Goal: Answer question/provide support: Share knowledge or assist other users

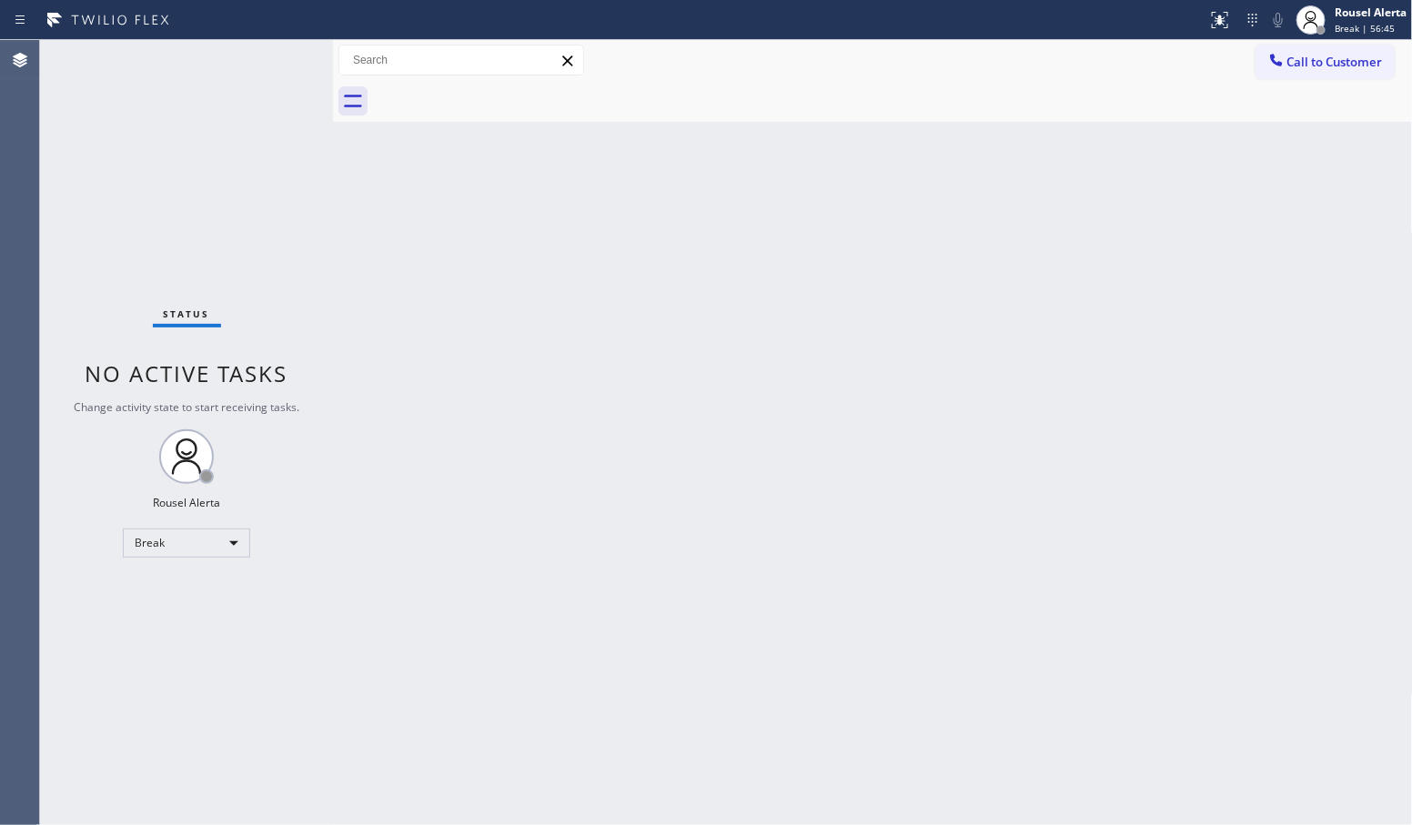
click at [861, 207] on div "Back to Dashboard Change Sender ID Customers Technicians Select a contact Outbo…" at bounding box center [873, 432] width 1080 height 785
click at [1329, 28] on div at bounding box center [1311, 20] width 40 height 40
click at [1316, 86] on button "Available" at bounding box center [1322, 97] width 182 height 24
click at [1268, 207] on div "Back to Dashboard Change Sender ID Customers Technicians Select a contact Outbo…" at bounding box center [873, 432] width 1080 height 785
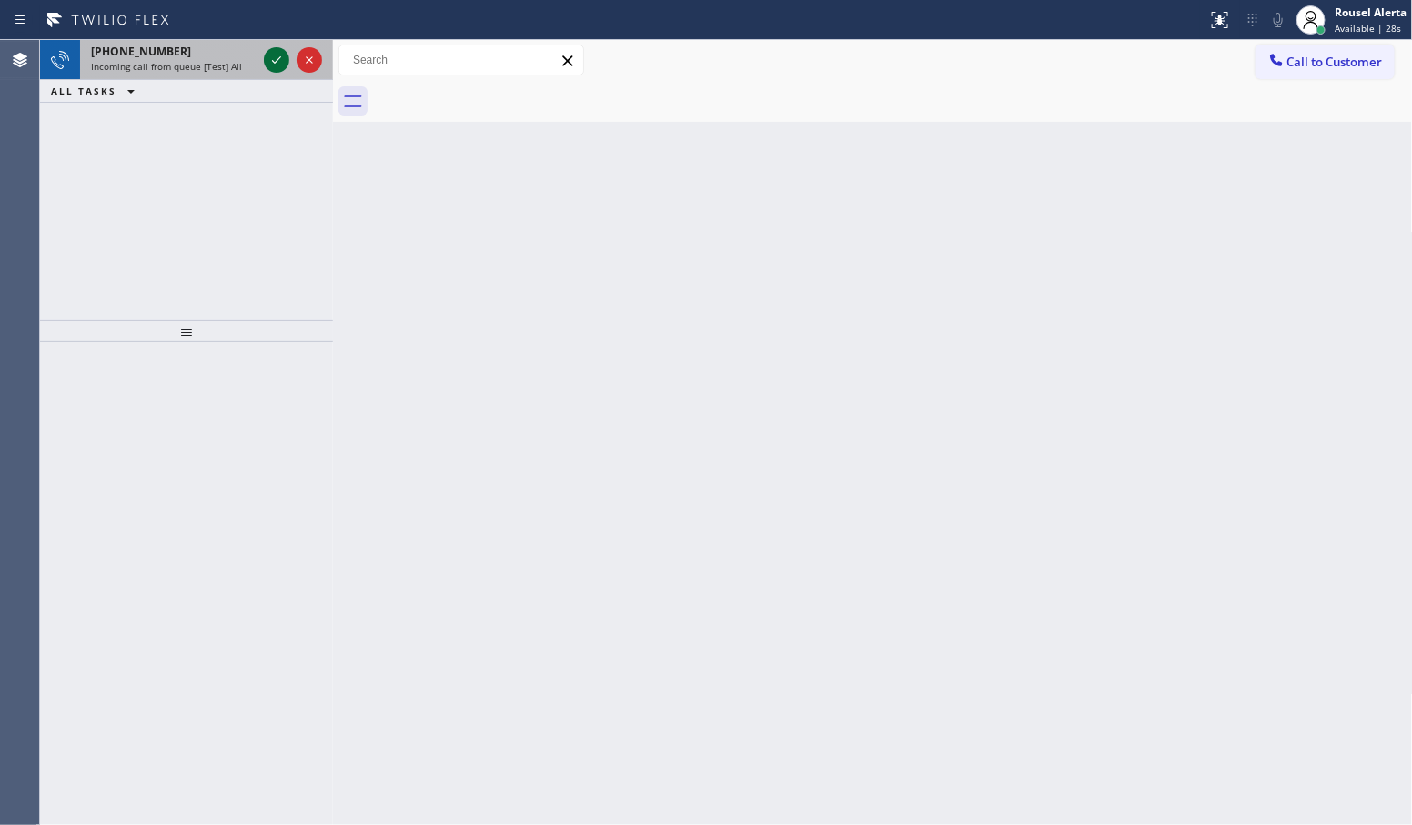
click at [266, 64] on icon at bounding box center [277, 60] width 22 height 22
click at [267, 64] on icon at bounding box center [277, 60] width 22 height 22
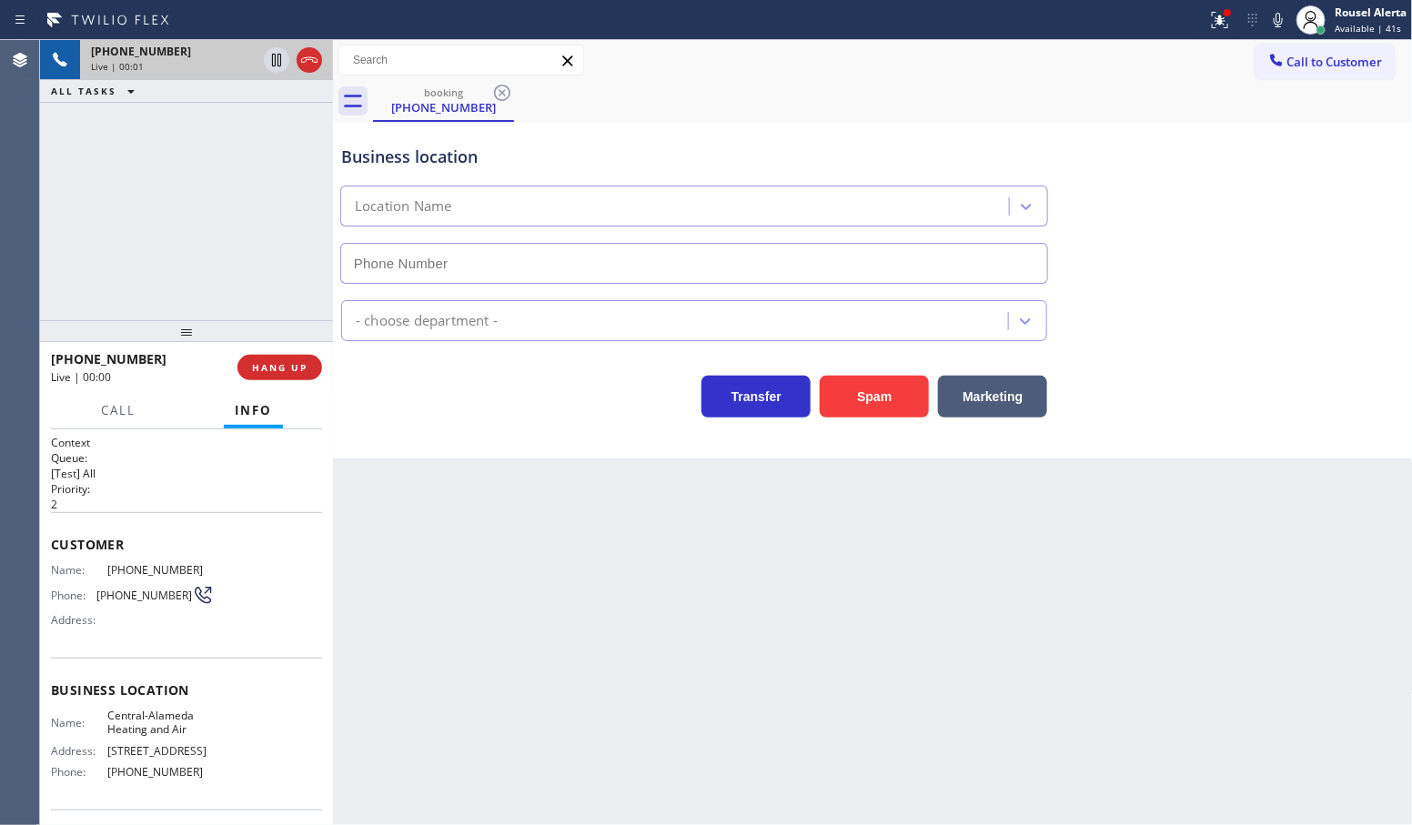
type input "[PHONE_NUMBER]"
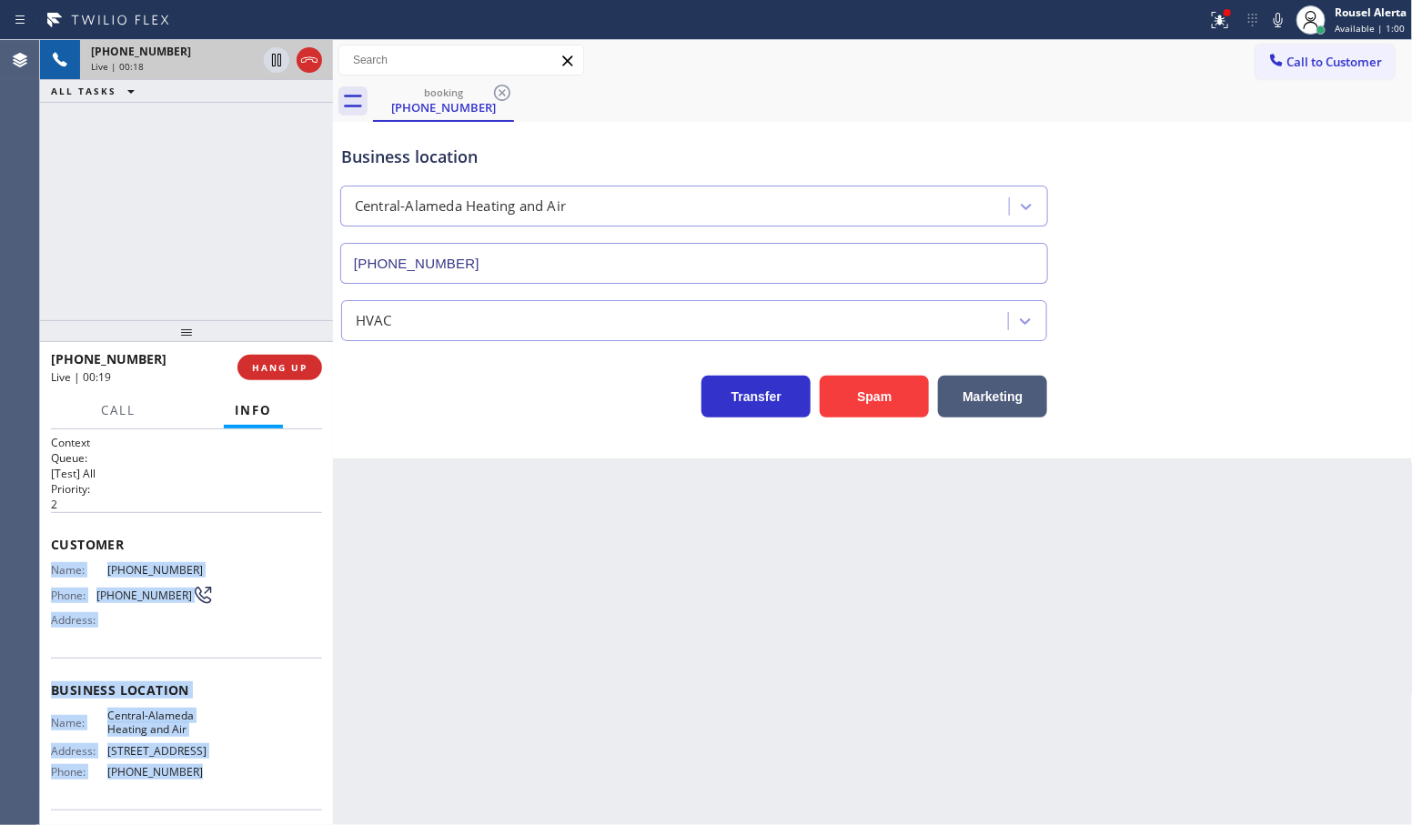
drag, startPoint x: 41, startPoint y: 560, endPoint x: 196, endPoint y: 790, distance: 277.4
click at [196, 790] on div "Context Queue: [Test] All Priority: 2 Customer Name: [PHONE_NUMBER] Phone: [PHO…" at bounding box center [186, 627] width 293 height 397
copy div "Name: [PHONE_NUMBER] Phone: [PHONE_NUMBER] Address: Business location Name: [GE…"
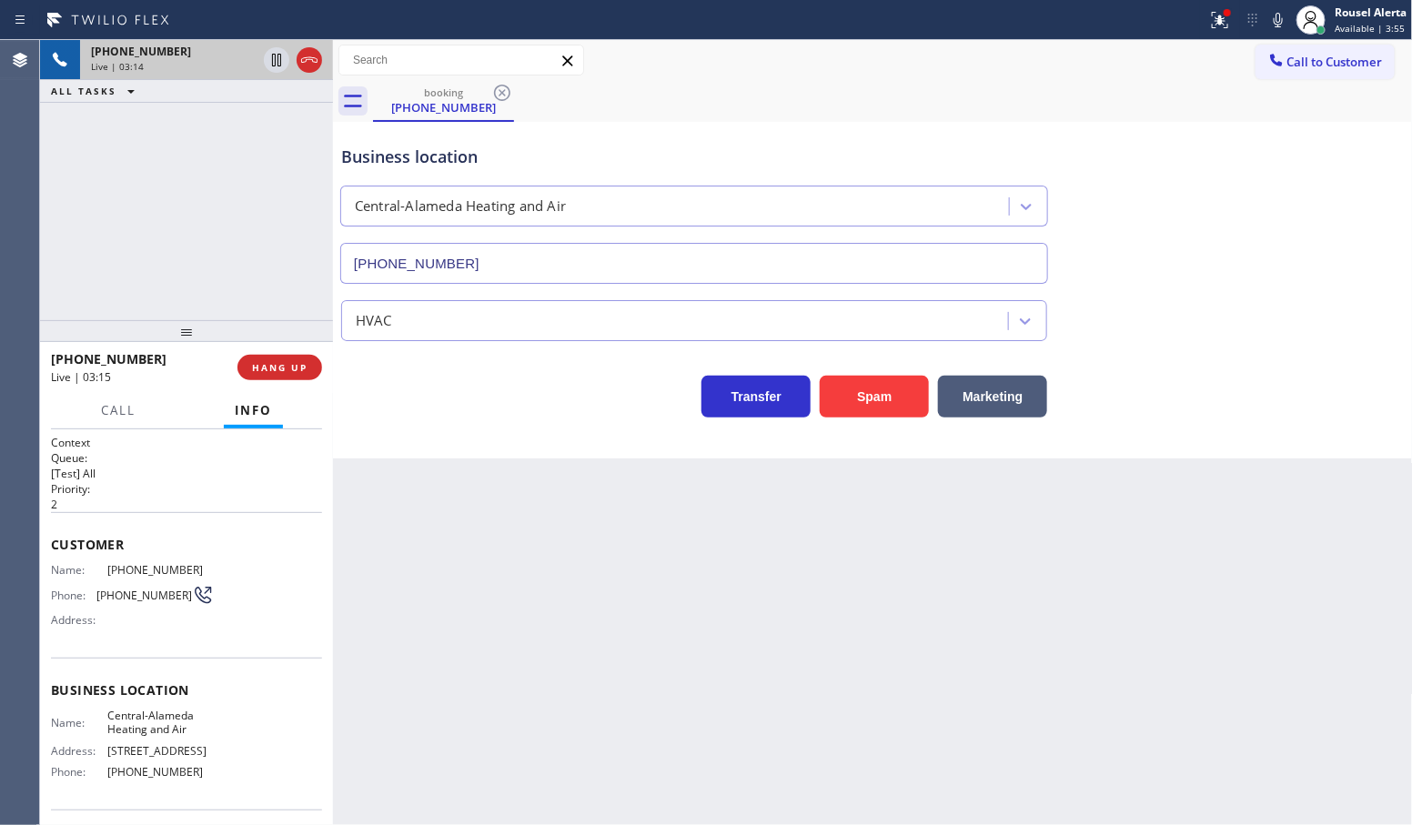
click at [562, 588] on div "Back to Dashboard Change Sender ID Customers Technicians Select a contact Outbo…" at bounding box center [873, 432] width 1080 height 785
click at [265, 224] on div "[PHONE_NUMBER] Live | 03:14 ALL TASKS ALL TASKS ACTIVE TASKS TASKS IN WRAP UP" at bounding box center [186, 180] width 293 height 280
click at [250, 100] on div "ALL TASKS ALL TASKS ACTIVE TASKS TASKS IN WRAP UP" at bounding box center [186, 91] width 293 height 23
click at [274, 62] on icon at bounding box center [277, 60] width 22 height 22
click at [1269, 12] on icon at bounding box center [1279, 20] width 22 height 22
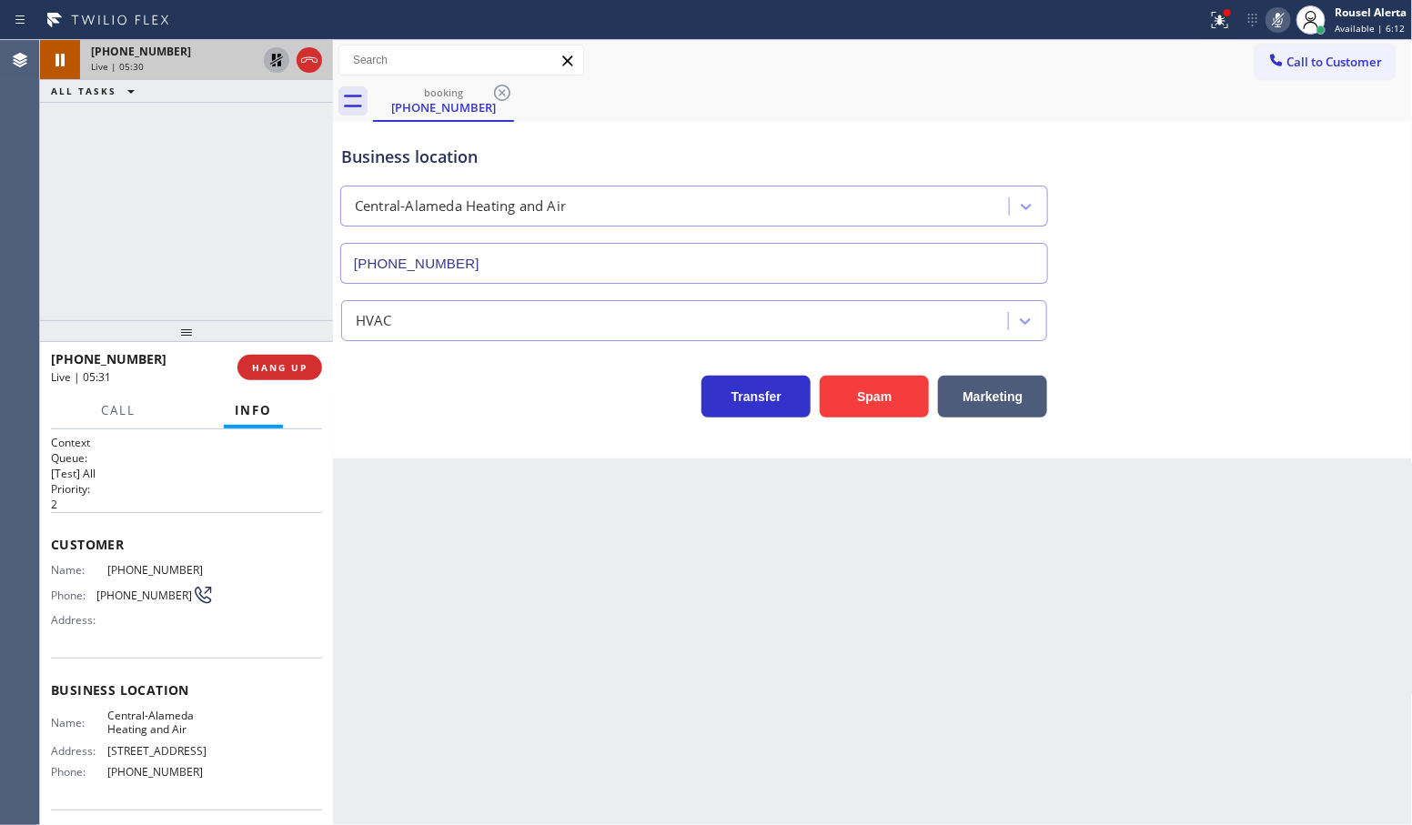
click at [242, 135] on div "[PHONE_NUMBER] Live | 05:30 ALL TASKS ALL TASKS ACTIVE TASKS TASKS IN WRAP UP" at bounding box center [186, 180] width 293 height 280
click at [483, 541] on div "Back to Dashboard Change Sender ID Customers Technicians Select a contact Outbo…" at bounding box center [873, 432] width 1080 height 785
click at [202, 98] on div "ALL TASKS ALL TASKS ACTIVE TASKS TASKS IN WRAP UP" at bounding box center [186, 91] width 293 height 23
click at [273, 62] on icon at bounding box center [276, 60] width 13 height 13
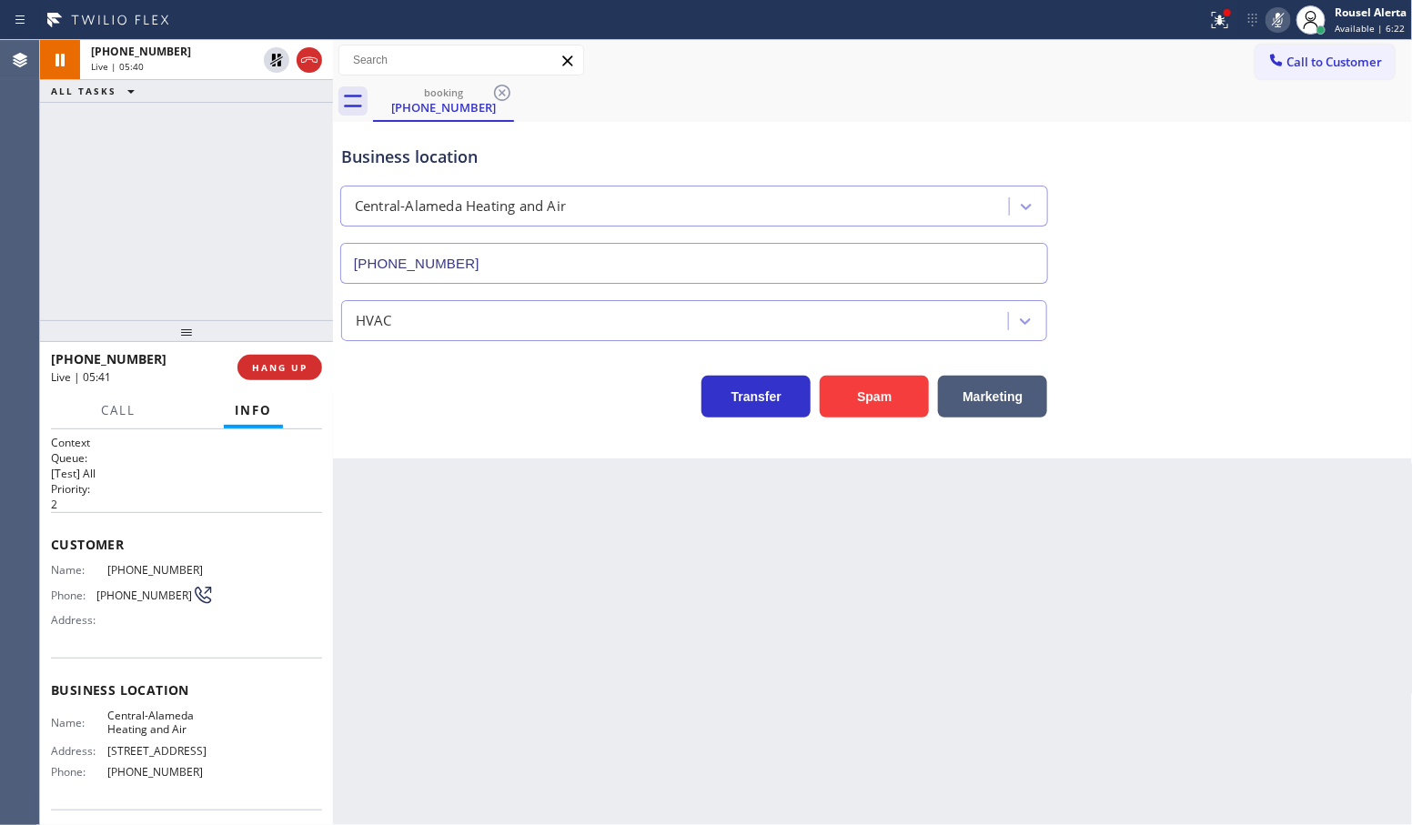
click at [1274, 15] on icon at bounding box center [1279, 20] width 22 height 22
click at [879, 547] on div "Back to Dashboard Change Sender ID Customers Technicians Select a contact Outbo…" at bounding box center [873, 432] width 1080 height 785
click at [248, 138] on div "[PHONE_NUMBER] Live | 06:19 ALL TASKS ALL TASKS ACTIVE TASKS TASKS IN WRAP UP" at bounding box center [186, 180] width 293 height 280
click at [257, 369] on span "HANG UP" at bounding box center [280, 367] width 56 height 13
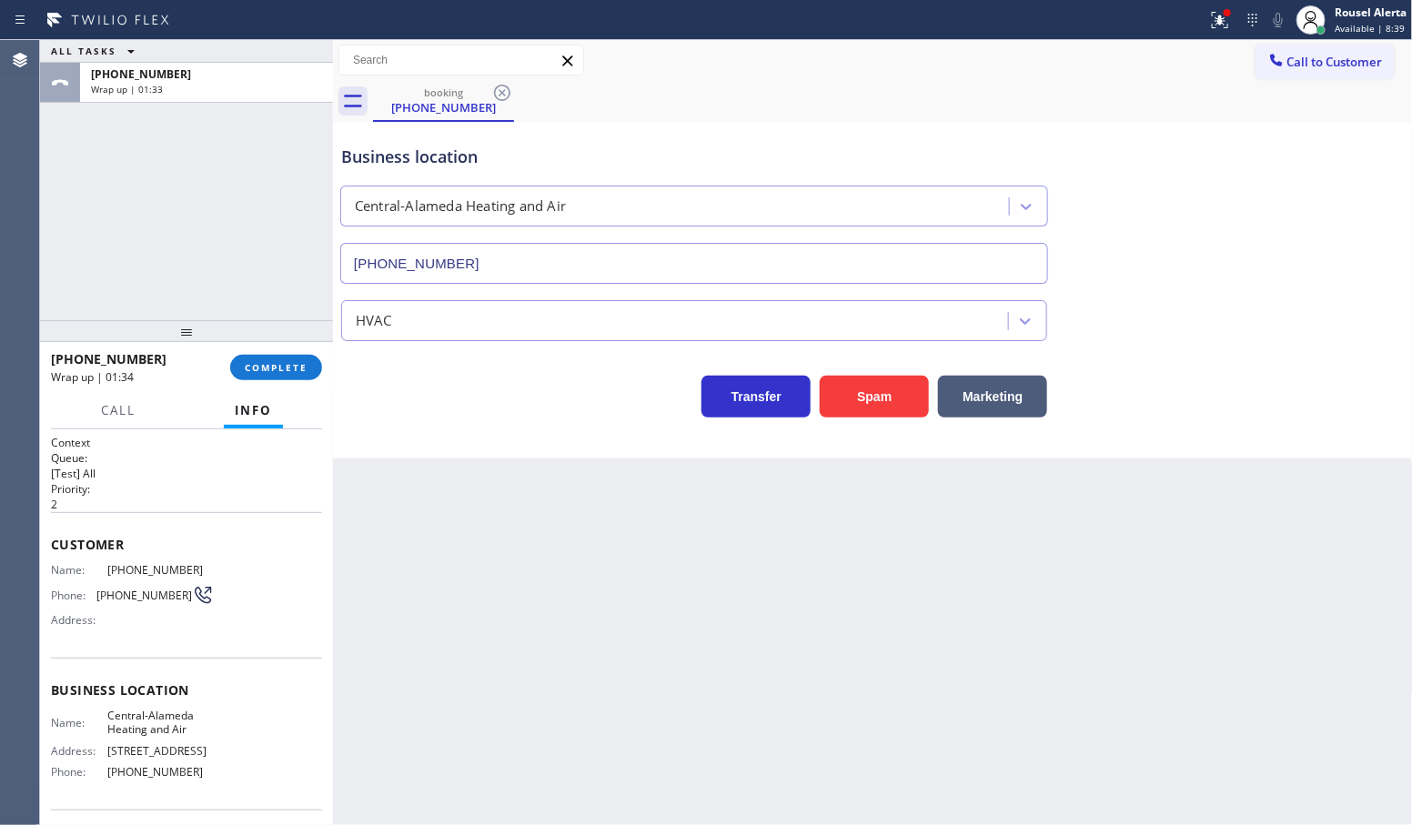
click at [248, 396] on button "Info" at bounding box center [253, 410] width 59 height 35
click at [265, 371] on span "COMPLETE" at bounding box center [276, 367] width 63 height 13
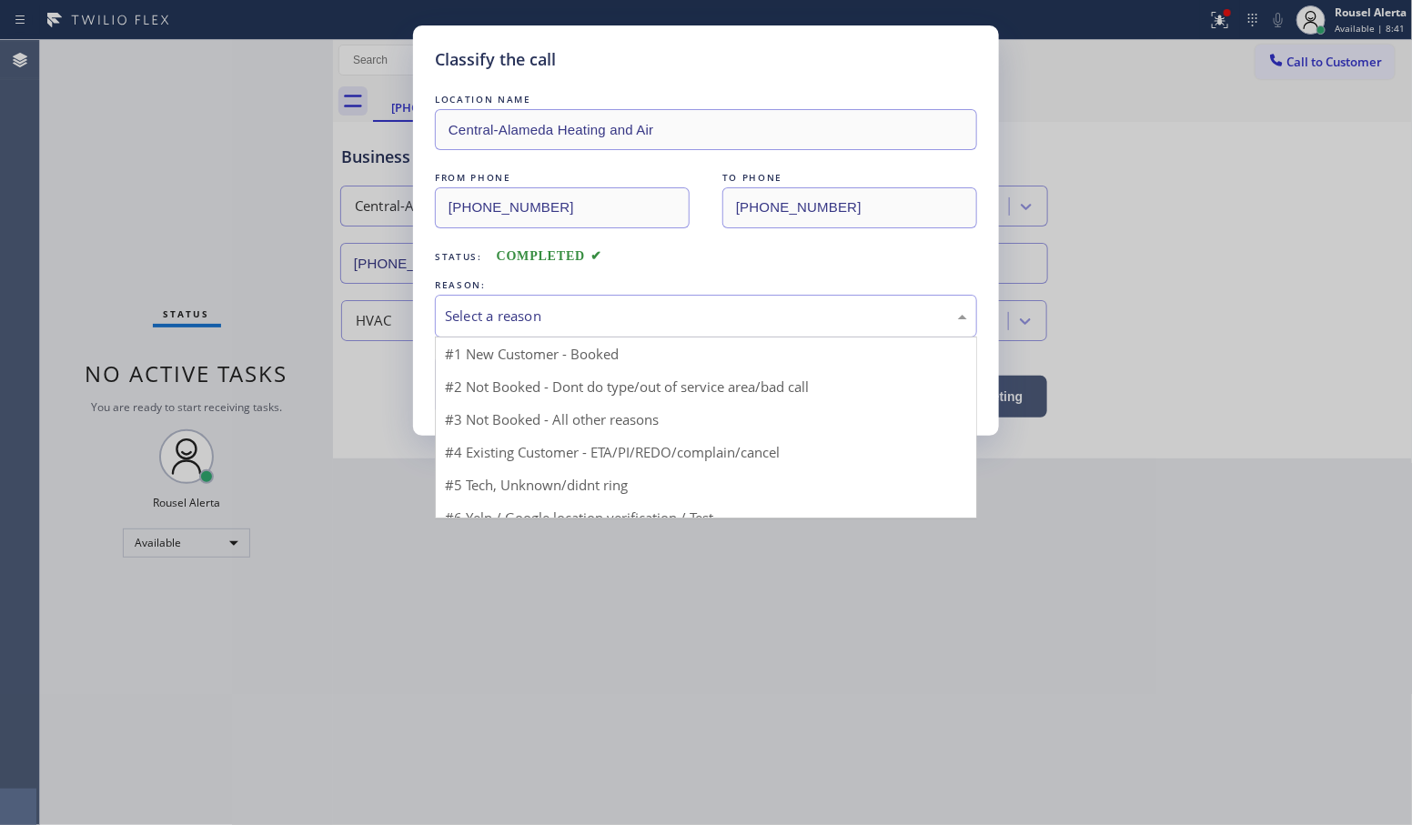
click at [535, 311] on div "Select a reason" at bounding box center [706, 316] width 522 height 21
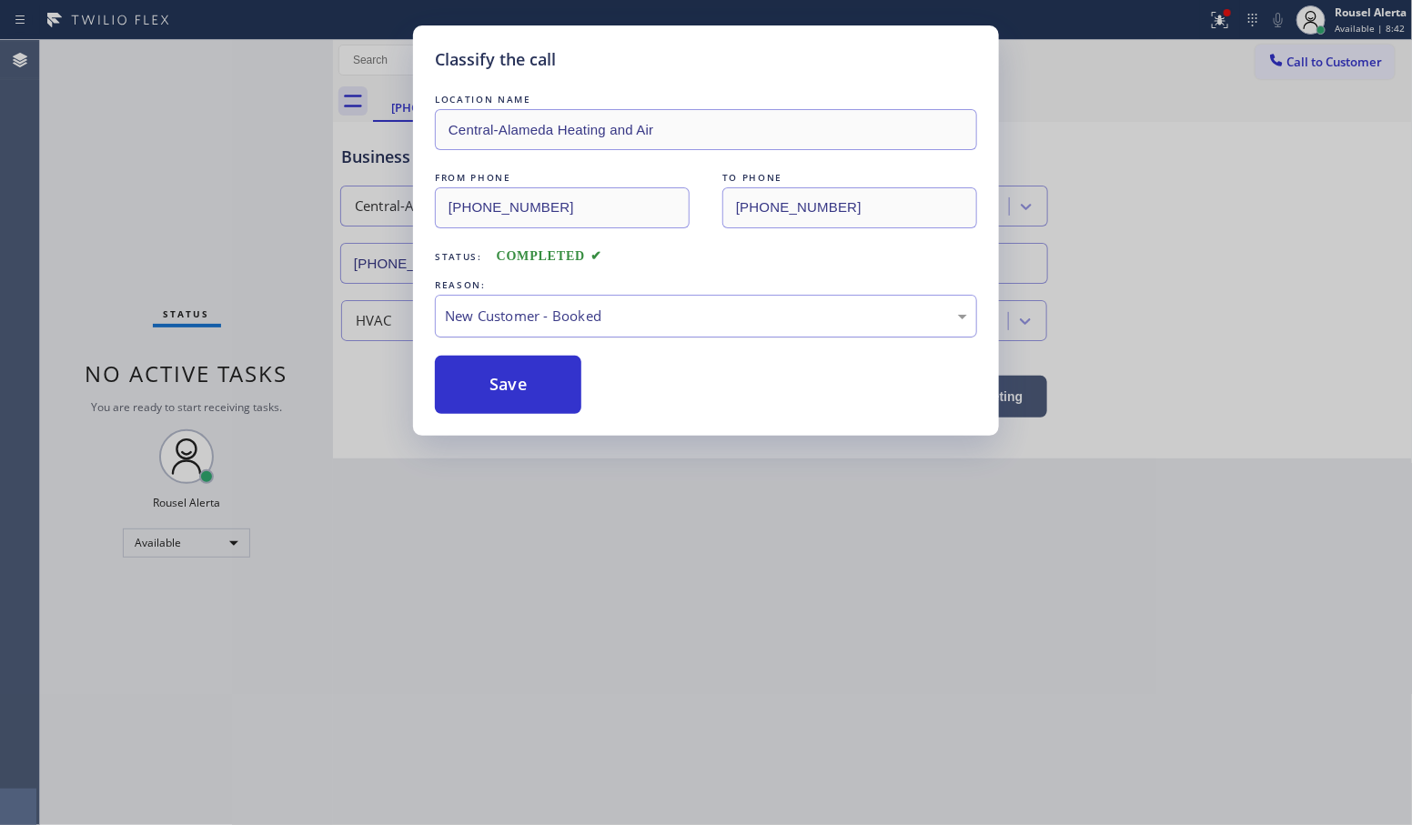
click at [578, 319] on div "New Customer - Booked" at bounding box center [706, 316] width 522 height 21
click at [514, 384] on button "Save" at bounding box center [508, 385] width 147 height 58
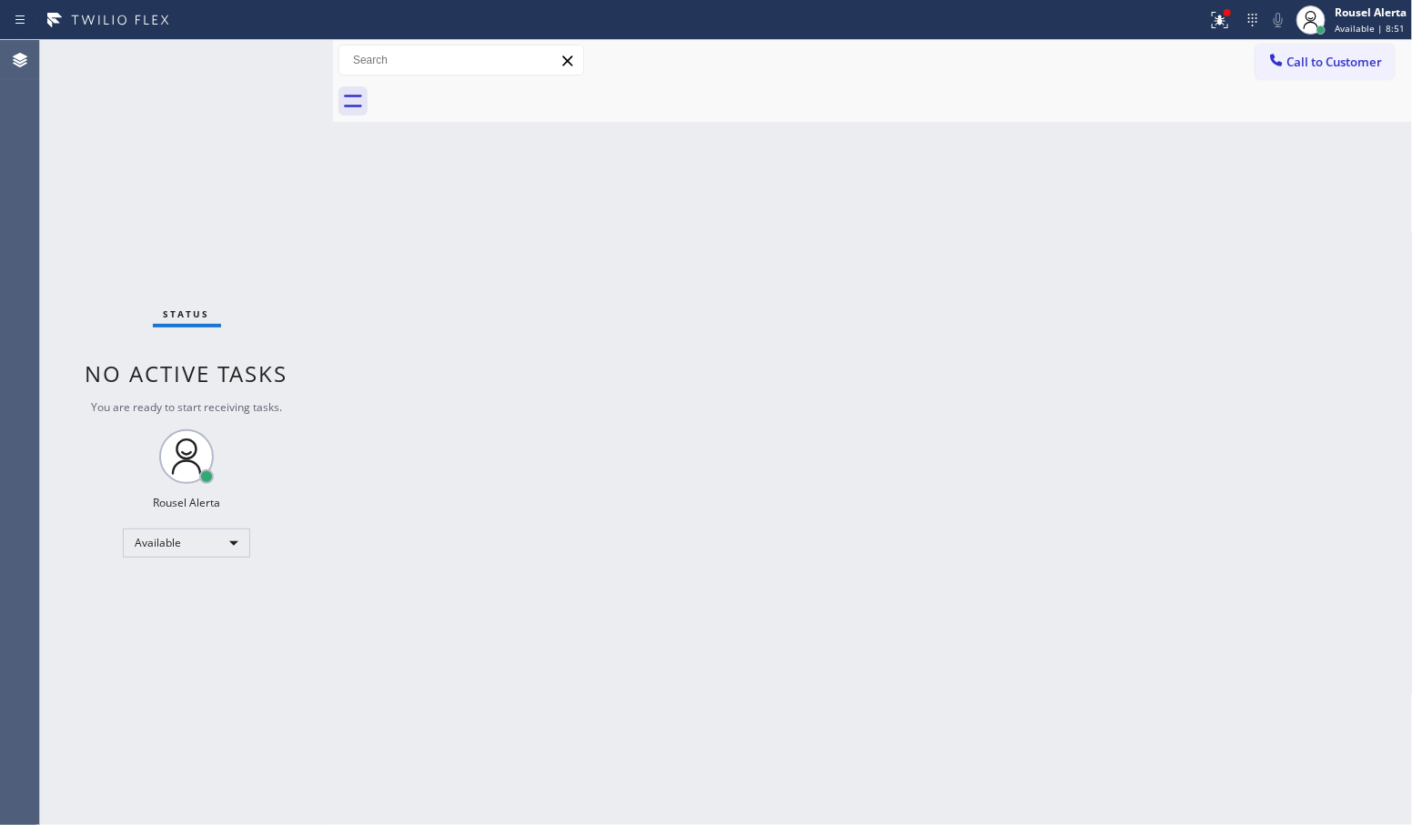
click at [269, 53] on div "Status No active tasks You are ready to start receiving tasks. Rousel Alerta Av…" at bounding box center [186, 432] width 293 height 785
drag, startPoint x: 652, startPoint y: 391, endPoint x: 793, endPoint y: 434, distance: 147.4
click at [661, 402] on div "Back to Dashboard Change Sender ID Customers Technicians Select a contact Outbo…" at bounding box center [873, 432] width 1080 height 785
click at [265, 56] on div "Status No active tasks You are ready to start receiving tasks. Rousel Alerta Av…" at bounding box center [186, 432] width 293 height 785
click at [266, 56] on div "Status No active tasks You are ready to start receiving tasks. Rousel Alerta Av…" at bounding box center [186, 432] width 293 height 785
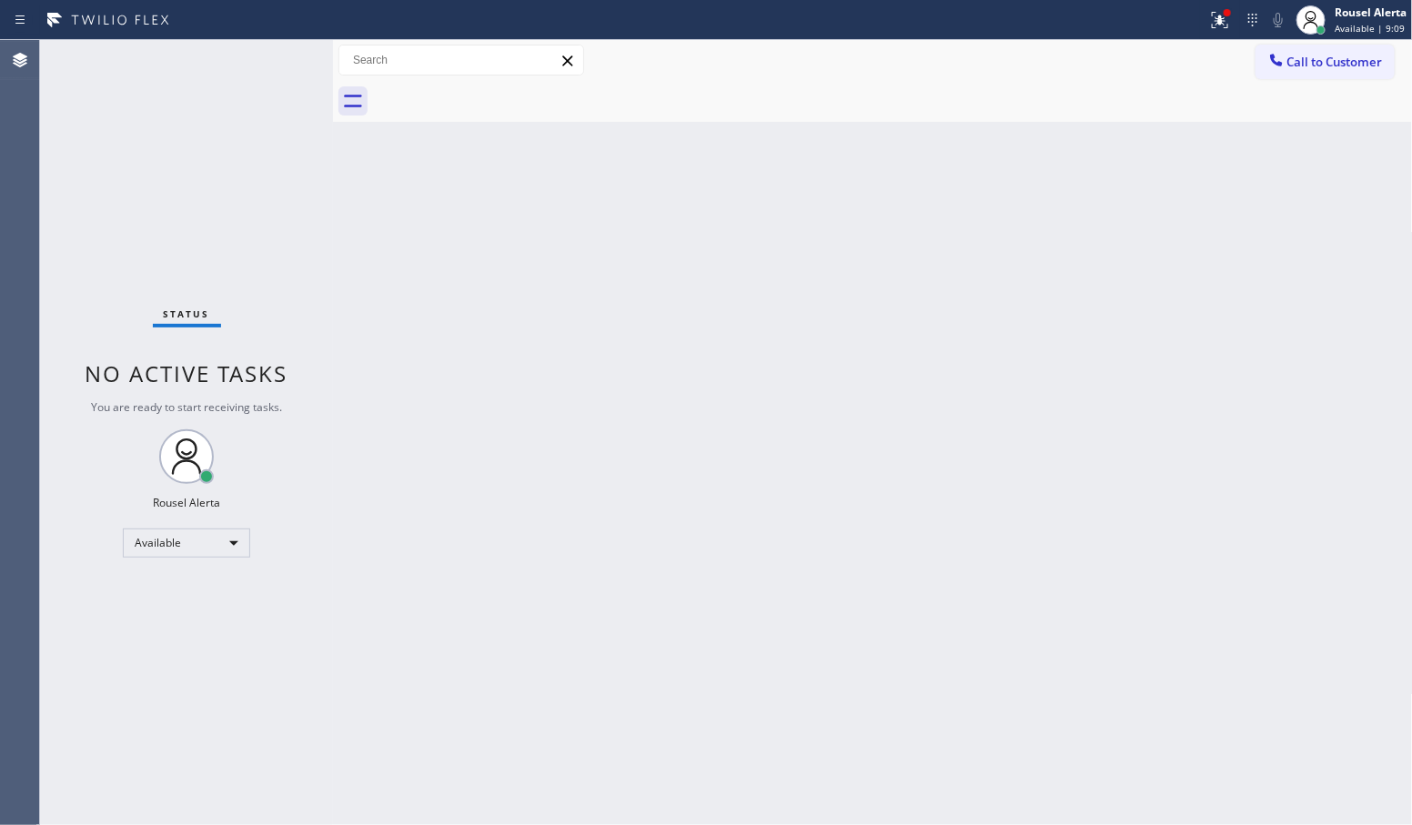
click at [267, 56] on div "Status No active tasks You are ready to start receiving tasks. Rousel Alerta Av…" at bounding box center [186, 432] width 293 height 785
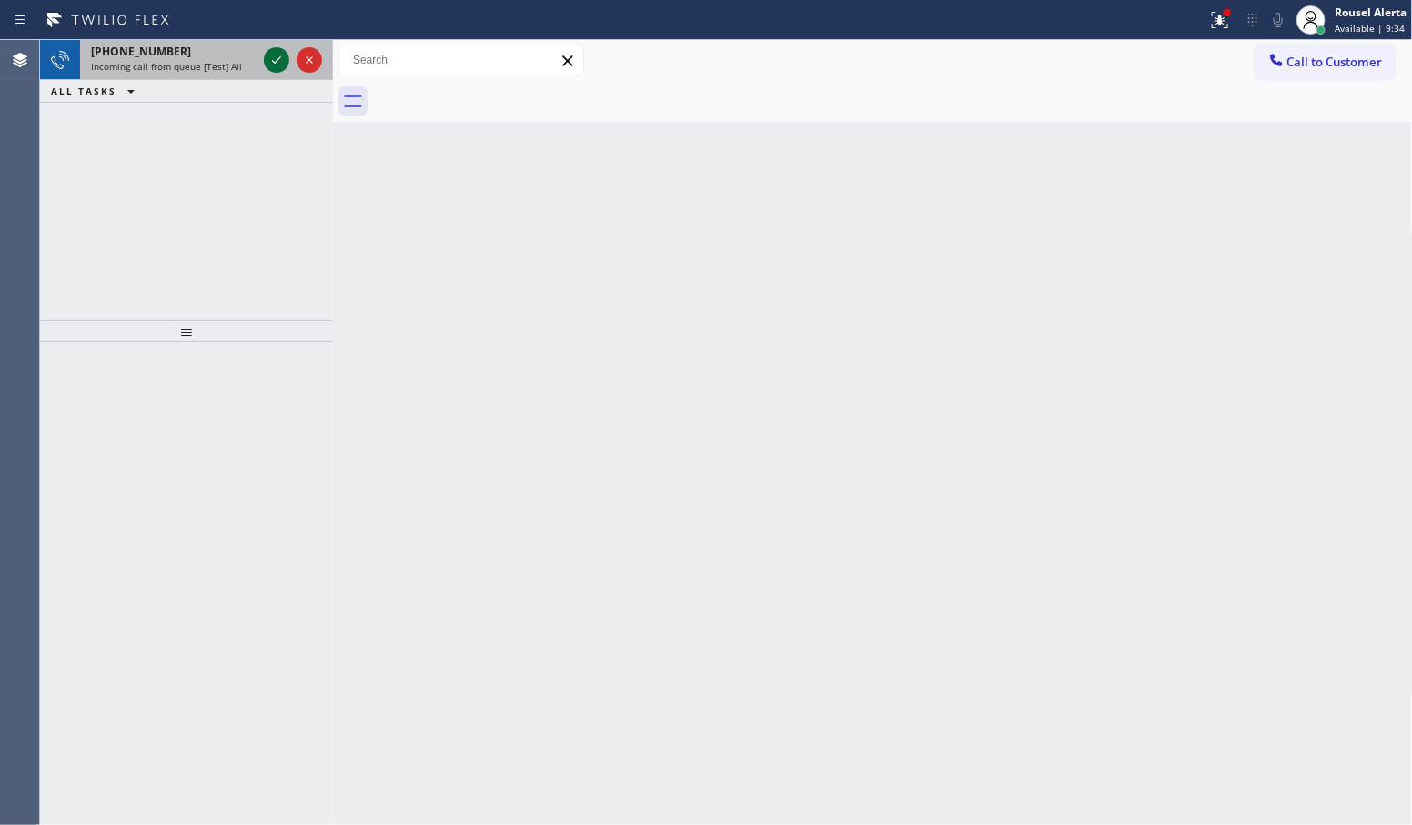
click at [266, 59] on icon at bounding box center [277, 60] width 22 height 22
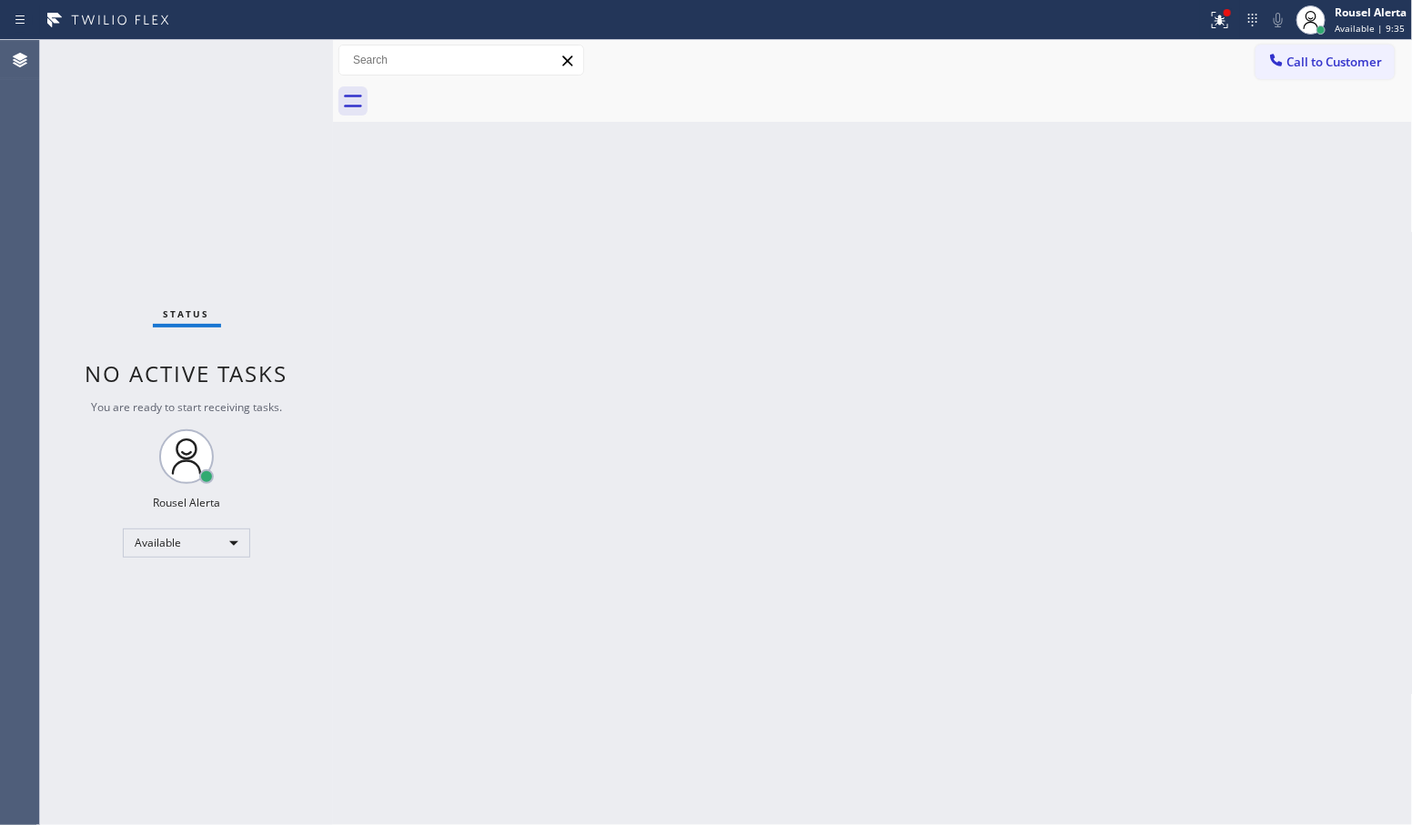
click at [266, 59] on div "Status No active tasks You are ready to start receiving tasks. Rousel Alerta Av…" at bounding box center [186, 432] width 293 height 785
drag, startPoint x: 266, startPoint y: 59, endPoint x: 433, endPoint y: 82, distance: 169.0
click at [270, 57] on div "Status No active tasks You are ready to start receiving tasks. Rousel Alerta Av…" at bounding box center [186, 432] width 293 height 785
click at [1209, 25] on icon at bounding box center [1220, 20] width 22 height 22
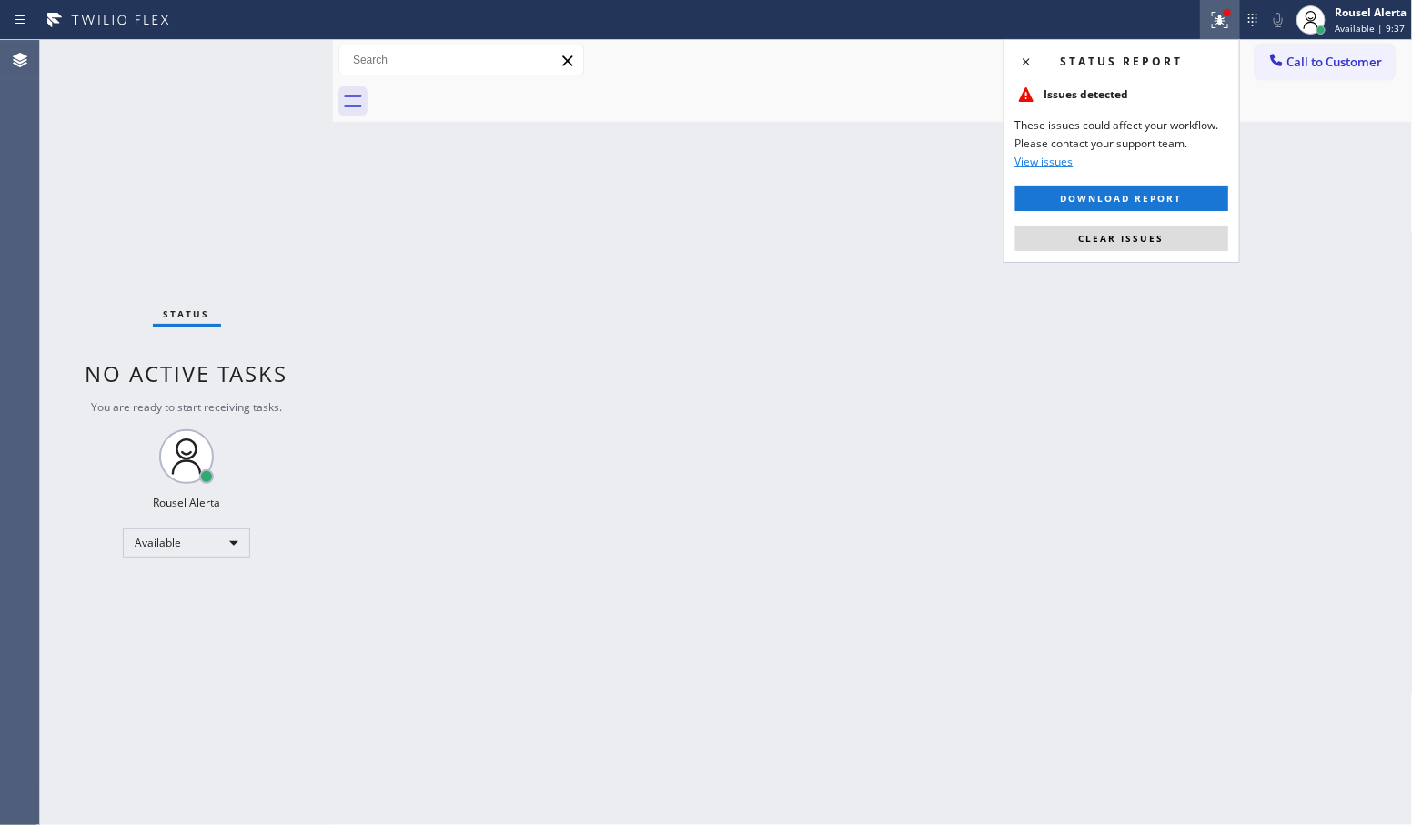
click at [1147, 223] on div "Status report Issues detected These issues could affect your workflow. Please c…" at bounding box center [1122, 151] width 237 height 224
click at [1125, 246] on button "Clear issues" at bounding box center [1122, 238] width 213 height 25
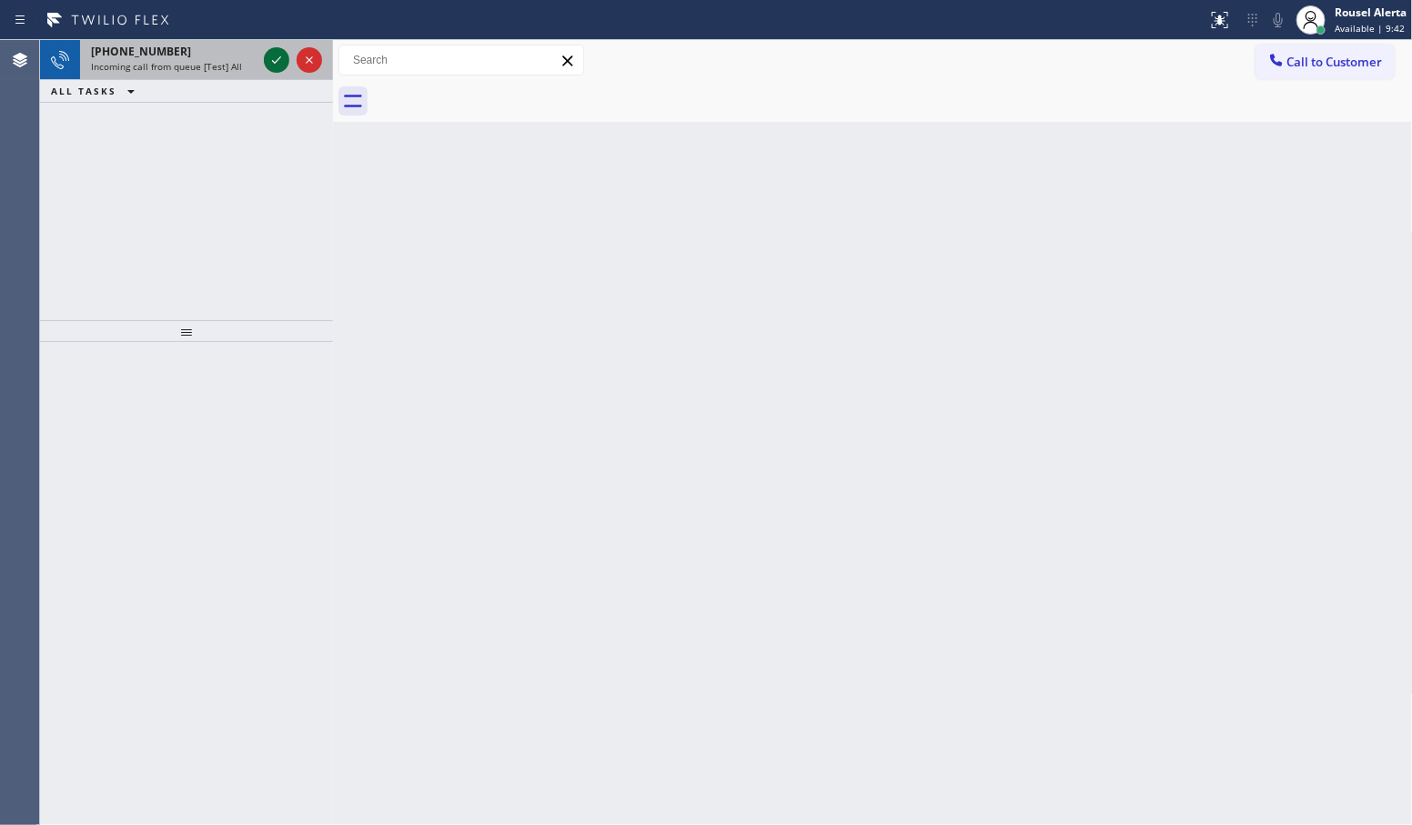
click at [264, 60] on div at bounding box center [276, 60] width 25 height 22
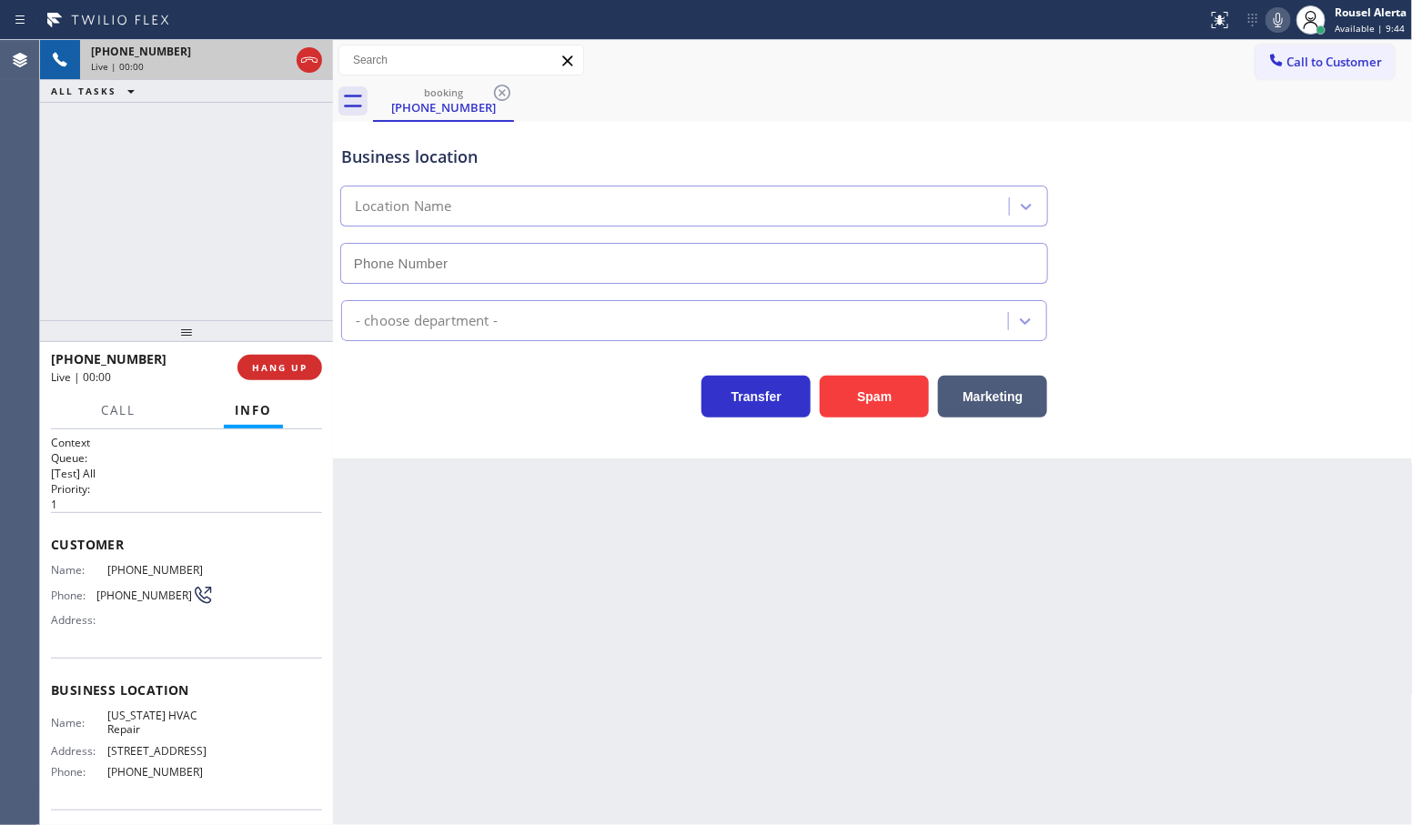
type input "[PHONE_NUMBER]"
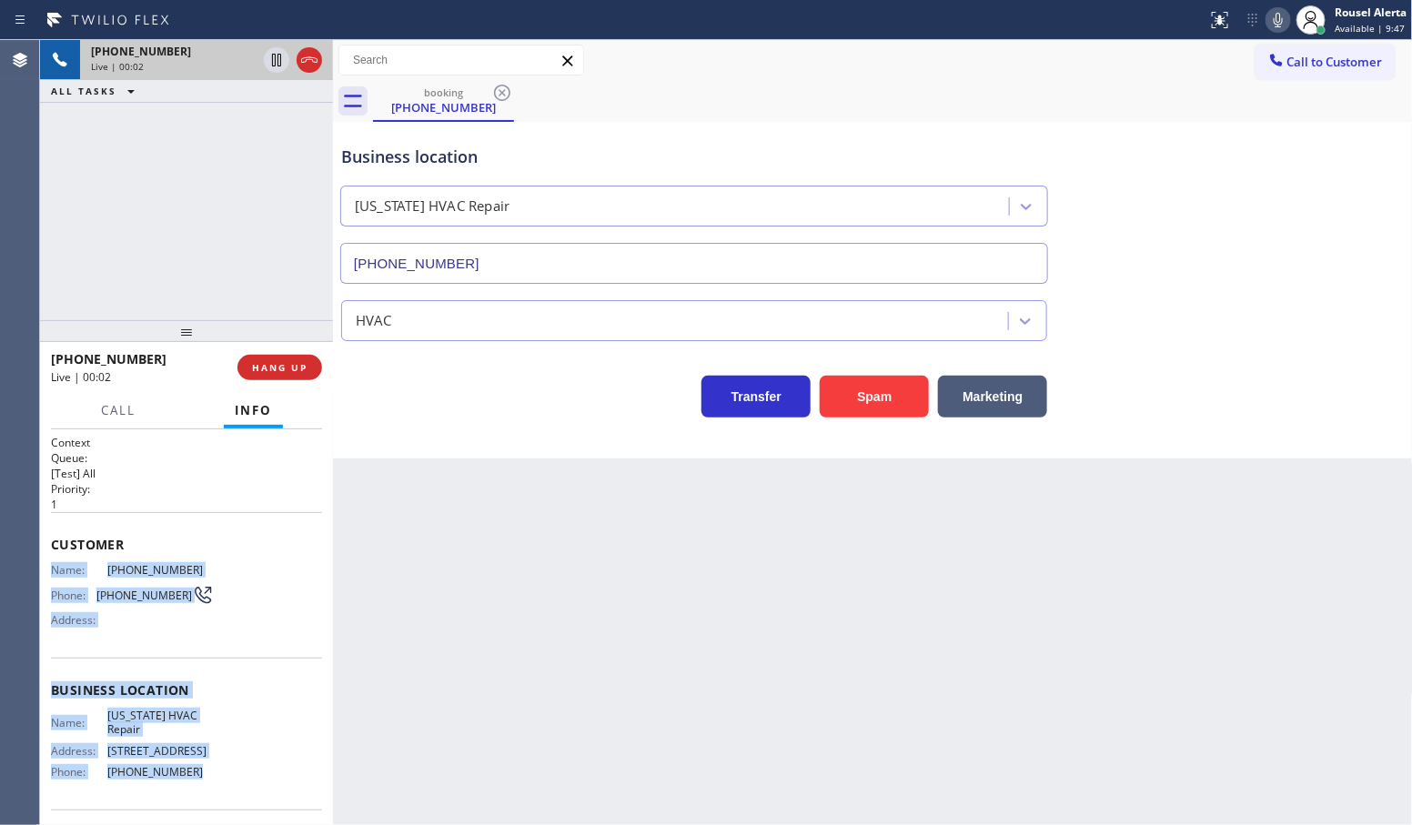
drag, startPoint x: 52, startPoint y: 555, endPoint x: 205, endPoint y: 763, distance: 257.7
click at [205, 763] on div "Context Queue: [Test] All Priority: 1 Customer Name: [PHONE_NUMBER] Phone: [PHO…" at bounding box center [186, 691] width 271 height 512
copy div "Name: [PHONE_NUMBER] Phone: [PHONE_NUMBER] Address: Business location Name: [US…"
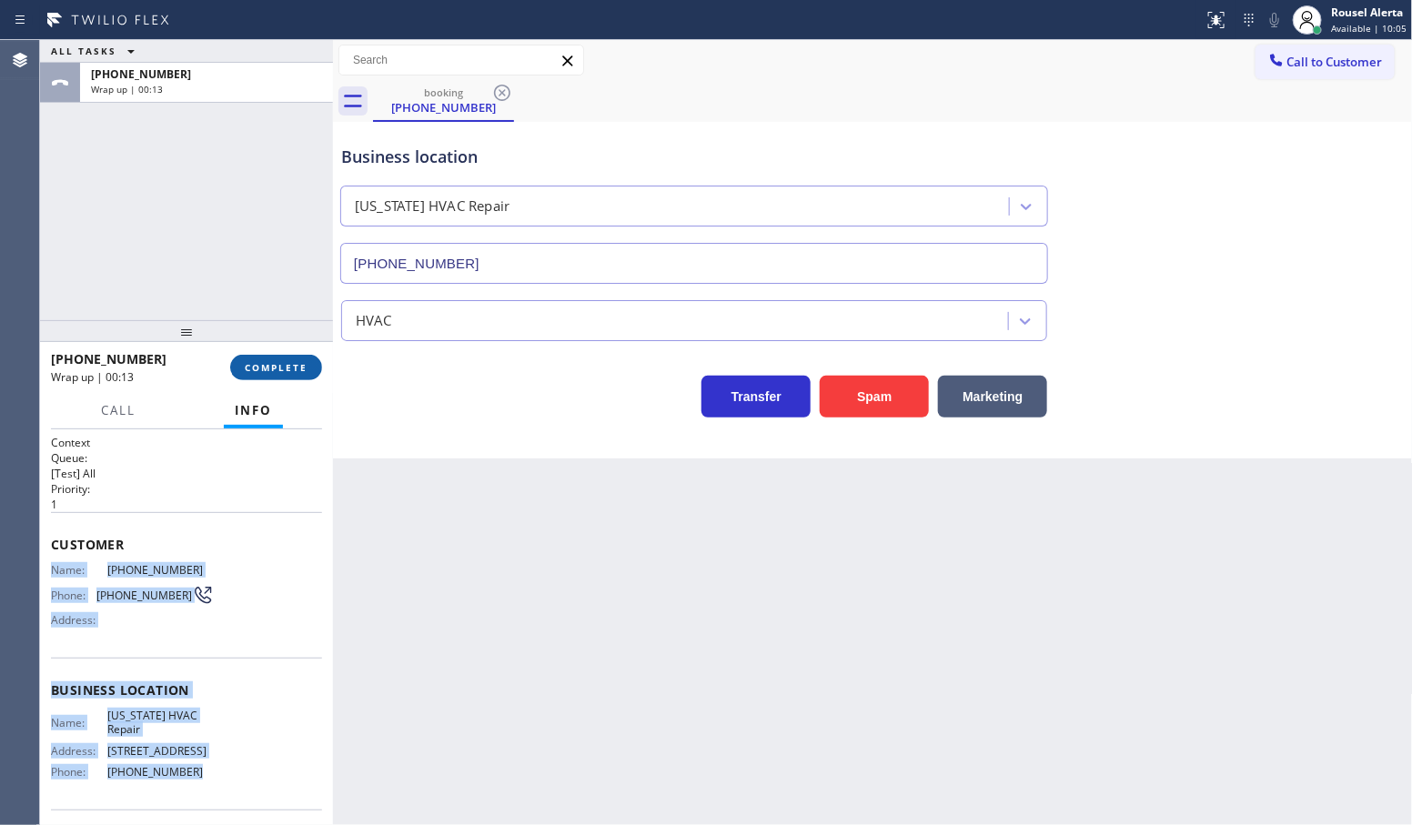
click at [284, 358] on button "COMPLETE" at bounding box center [276, 367] width 92 height 25
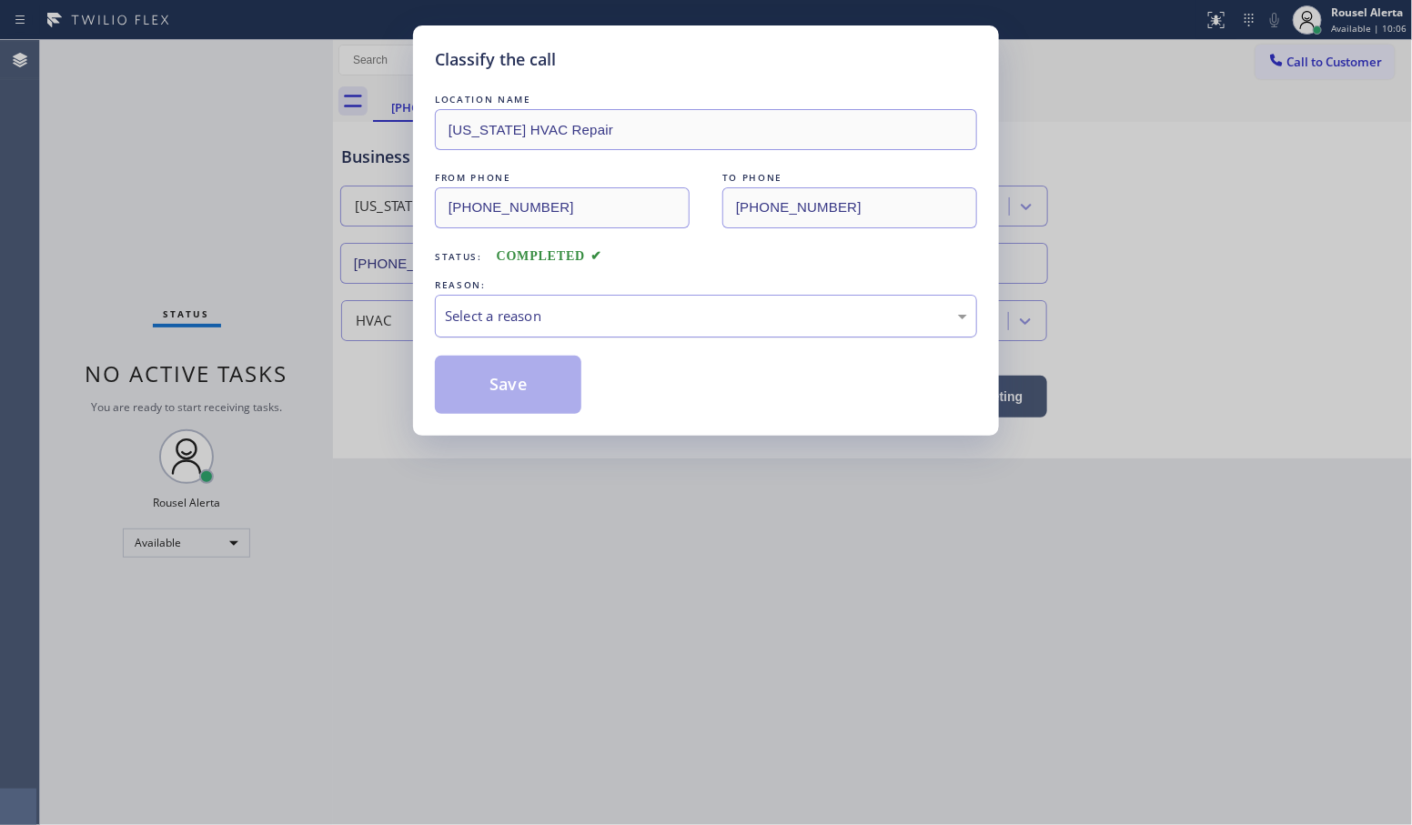
click at [487, 325] on div "Select a reason" at bounding box center [706, 316] width 522 height 21
click at [519, 403] on button "Save" at bounding box center [508, 385] width 147 height 58
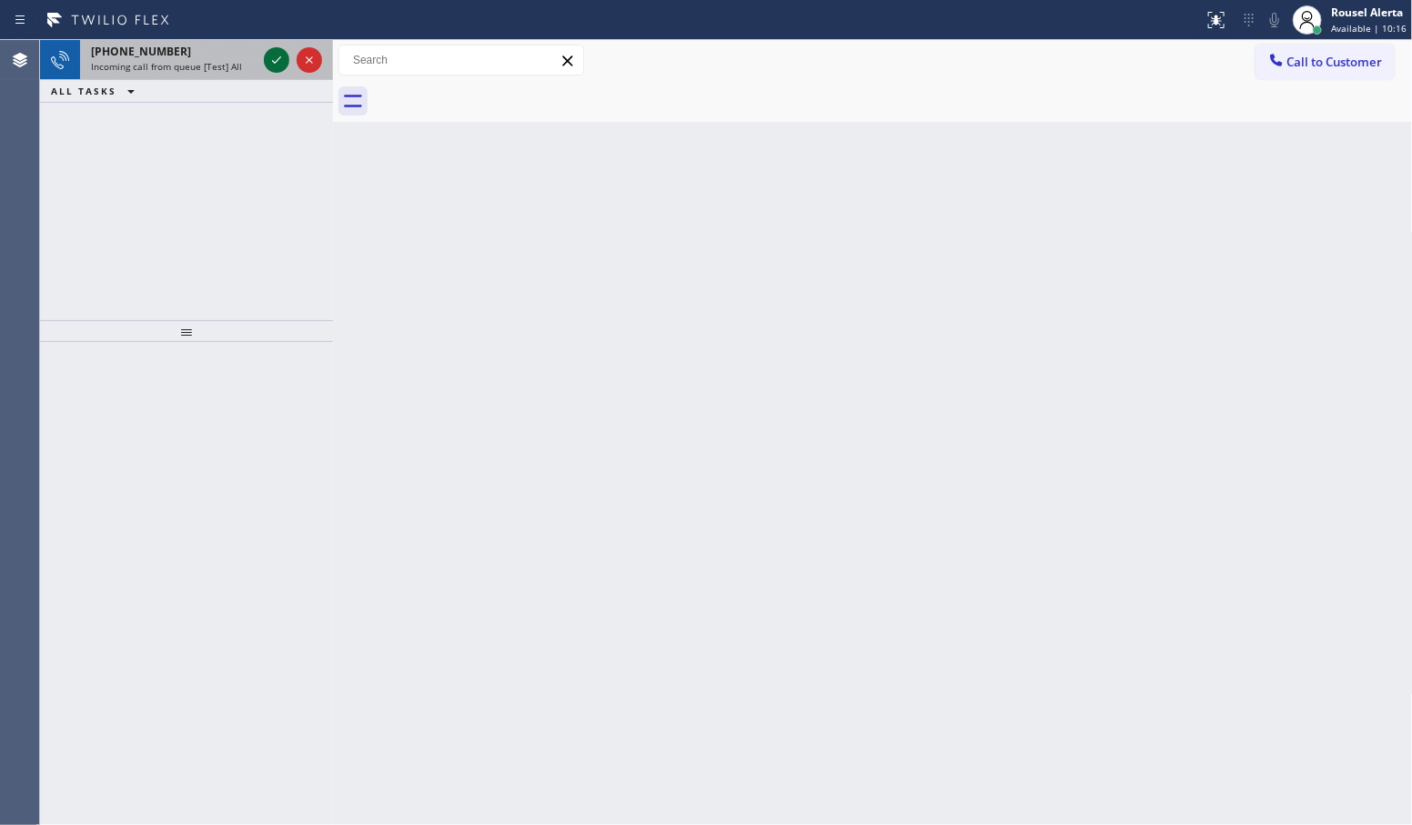
click at [273, 59] on icon at bounding box center [277, 60] width 22 height 22
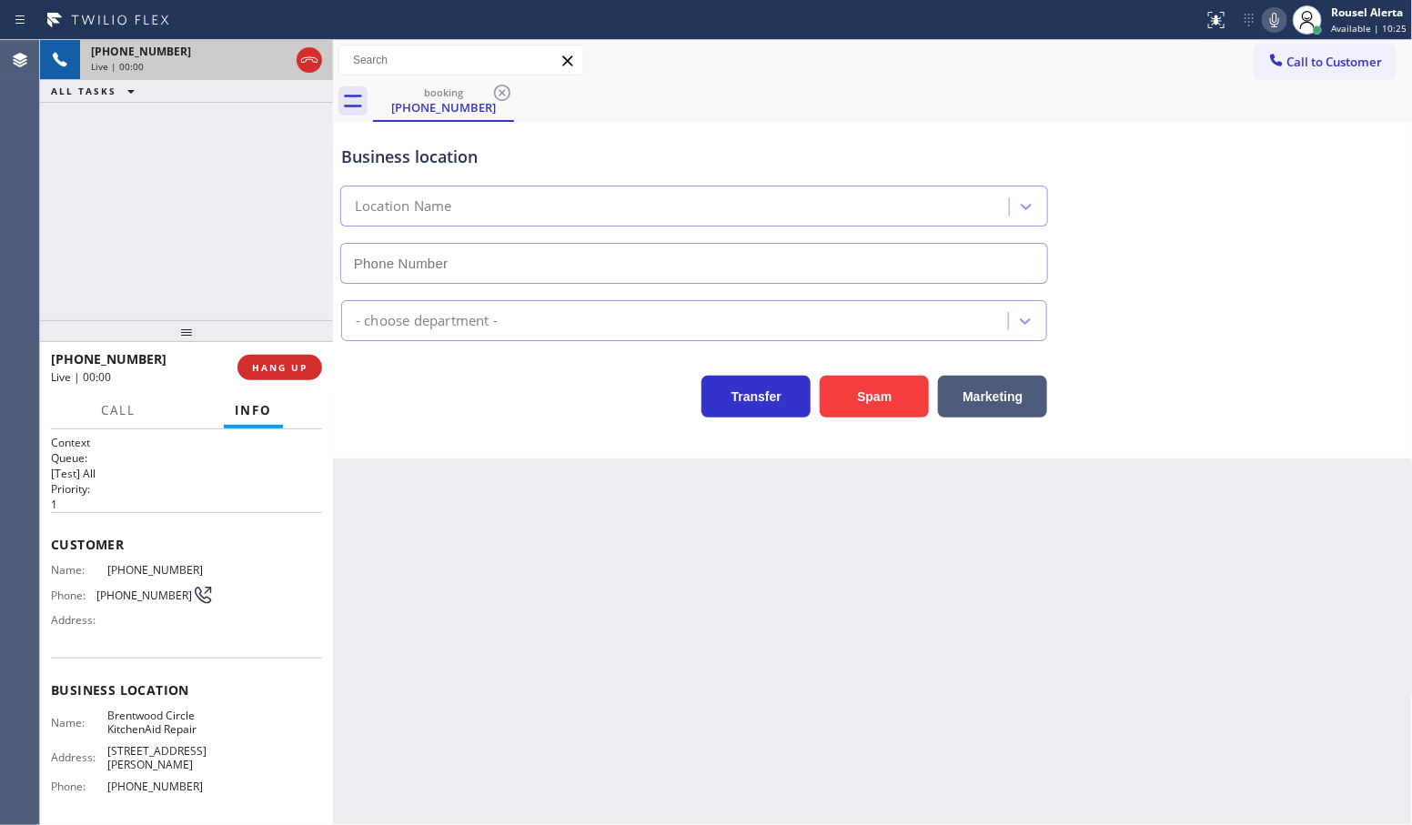
type input "[PHONE_NUMBER]"
click at [838, 401] on button "Spam" at bounding box center [874, 397] width 109 height 42
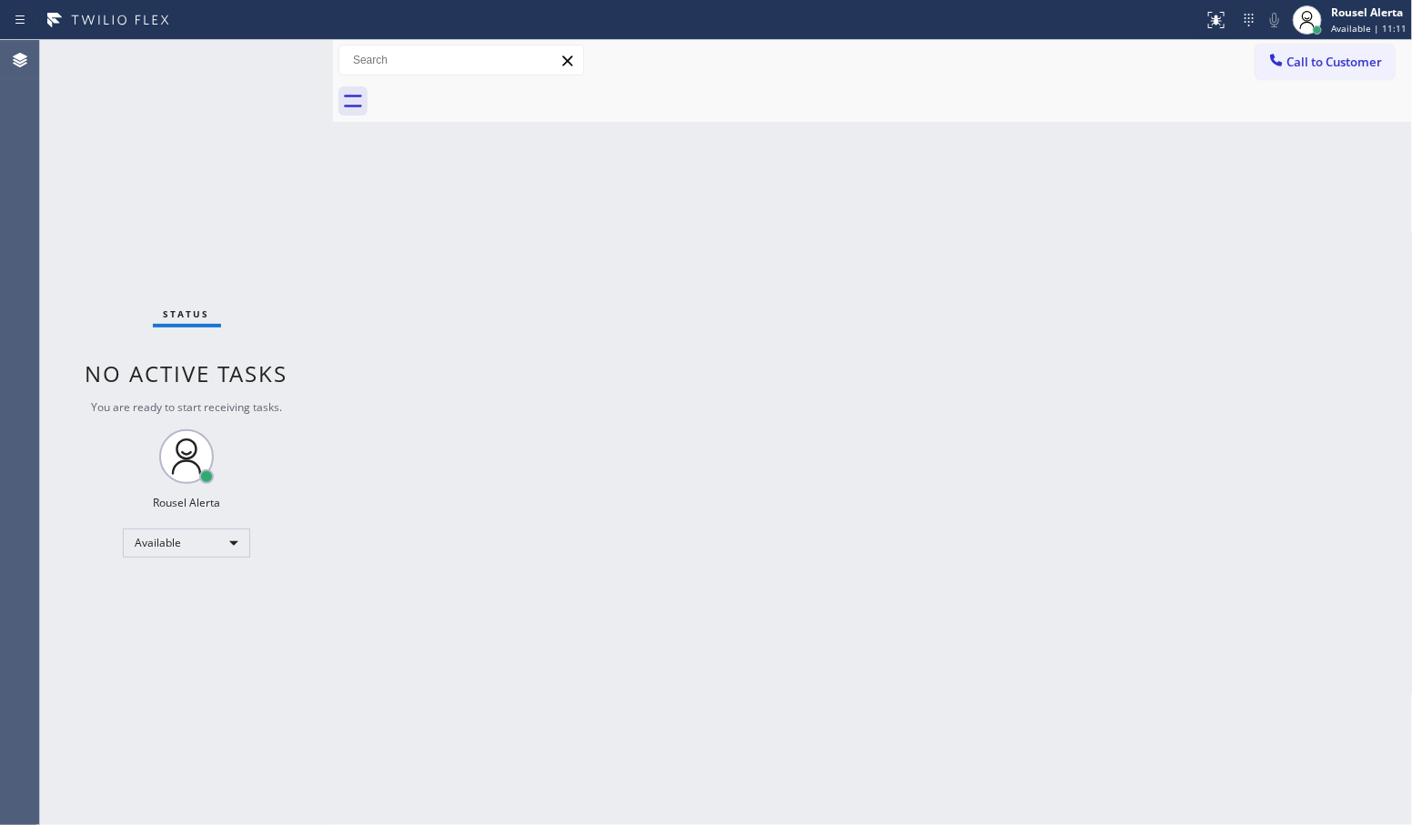
click at [262, 59] on div "Status No active tasks You are ready to start receiving tasks. Rousel Alerta Av…" at bounding box center [186, 432] width 293 height 785
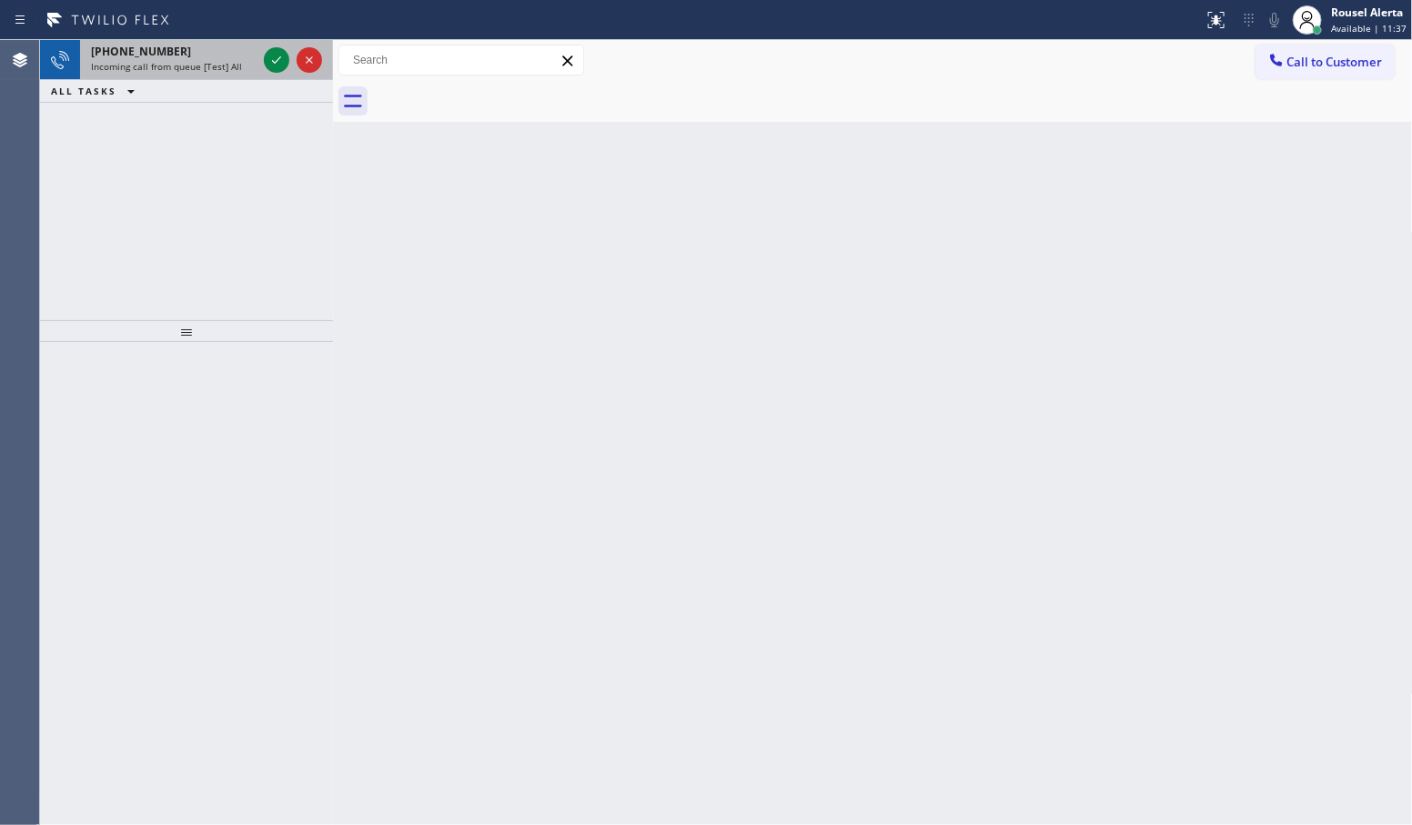
drag, startPoint x: 256, startPoint y: 74, endPoint x: 262, endPoint y: 64, distance: 11.9
click at [256, 74] on div "[PHONE_NUMBER] Incoming call from queue [Test] All" at bounding box center [170, 60] width 180 height 40
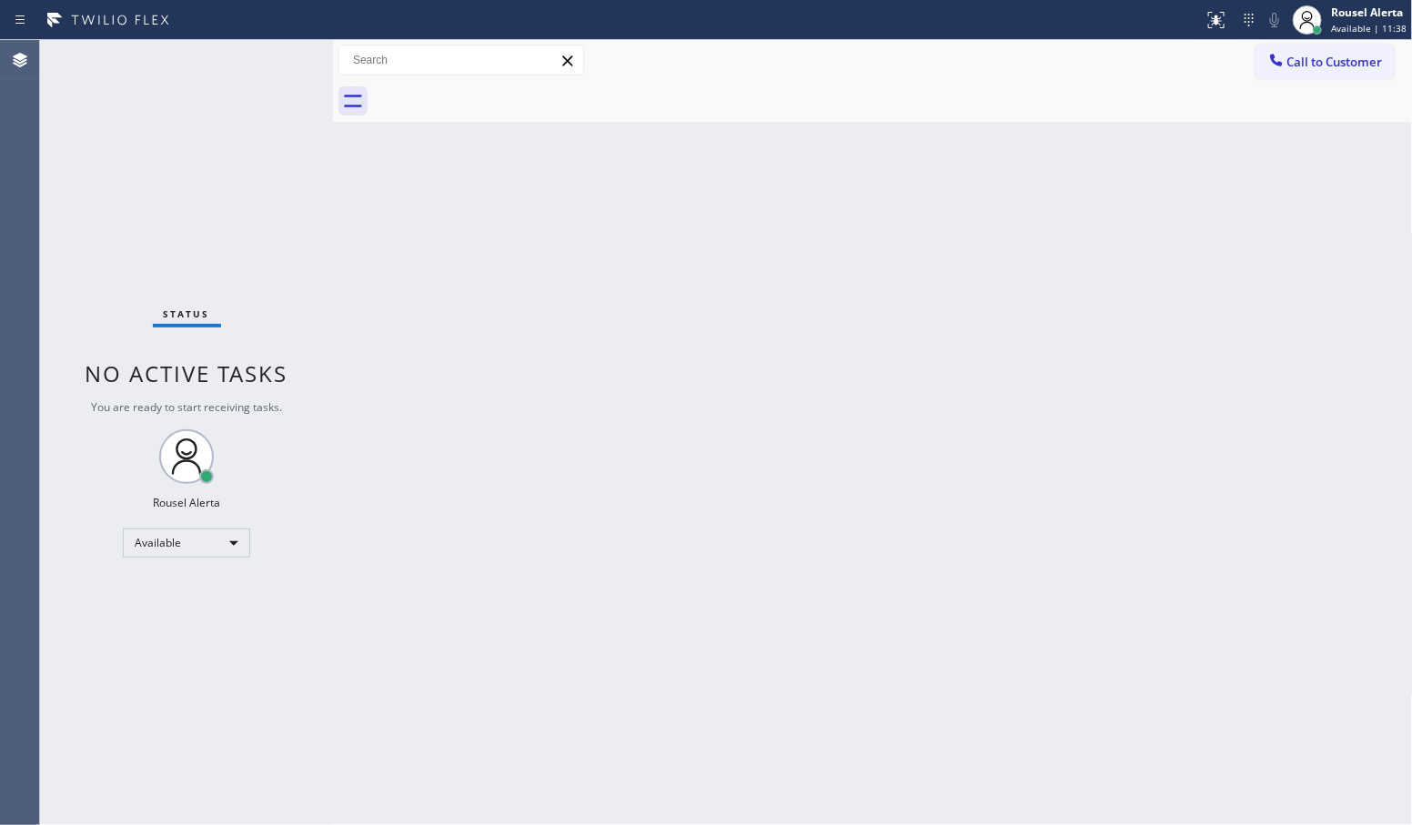
click at [278, 51] on div "Status No active tasks You are ready to start receiving tasks. Rousel Alerta Av…" at bounding box center [186, 432] width 293 height 785
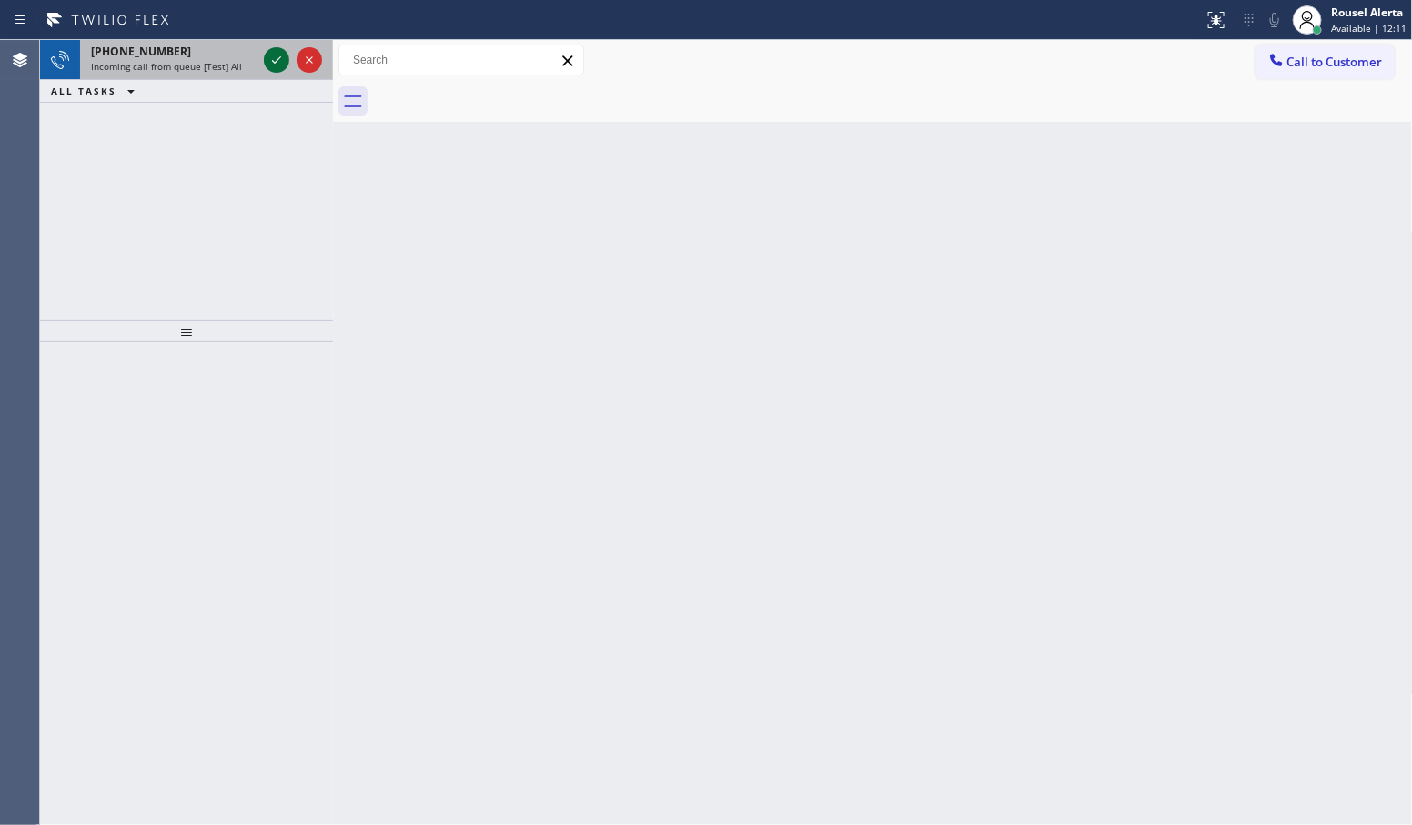
click at [265, 52] on div at bounding box center [276, 60] width 25 height 22
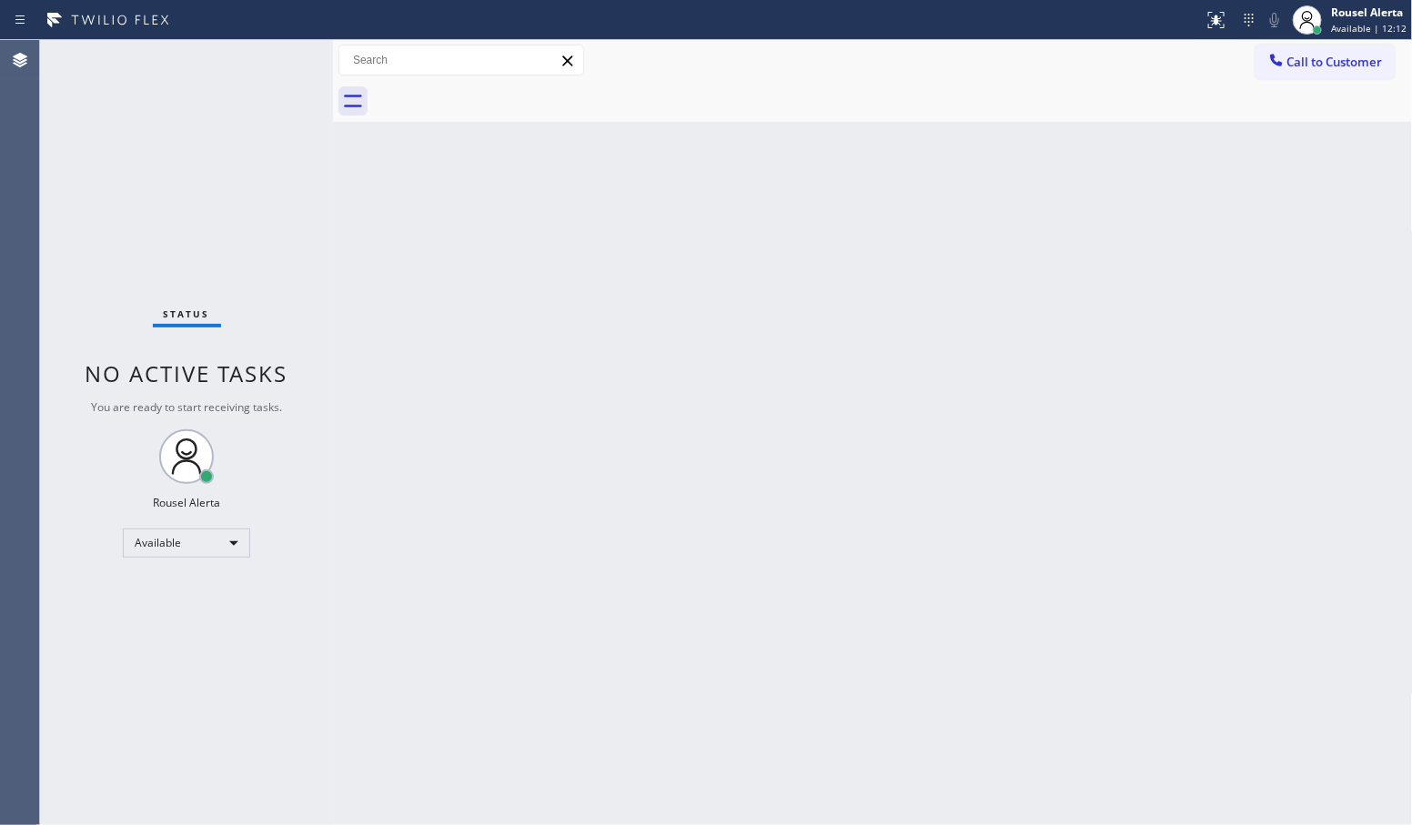
click at [265, 52] on div "Status No active tasks You are ready to start receiving tasks. Rousel Alerta Av…" at bounding box center [186, 432] width 293 height 785
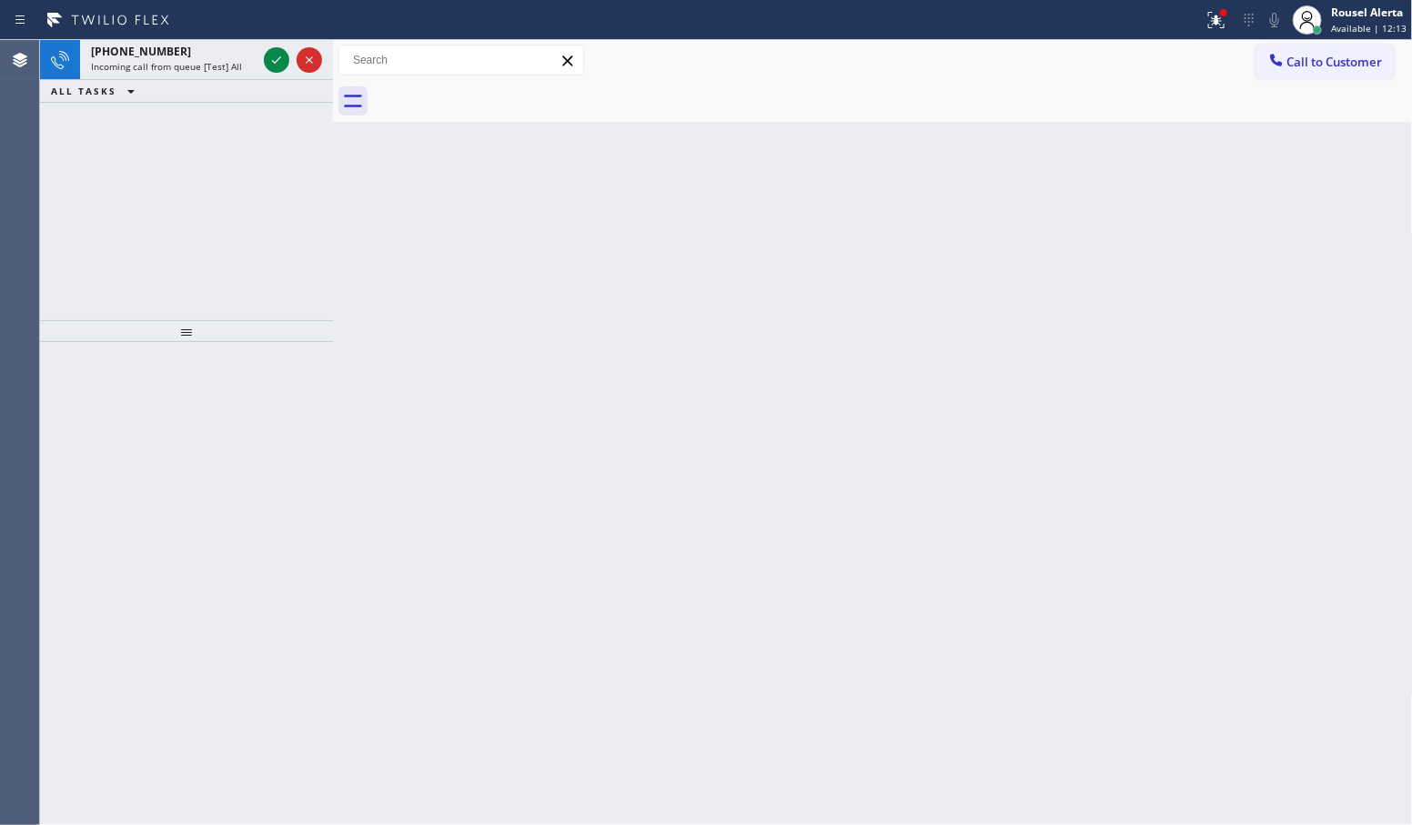
click at [266, 52] on icon at bounding box center [277, 60] width 22 height 22
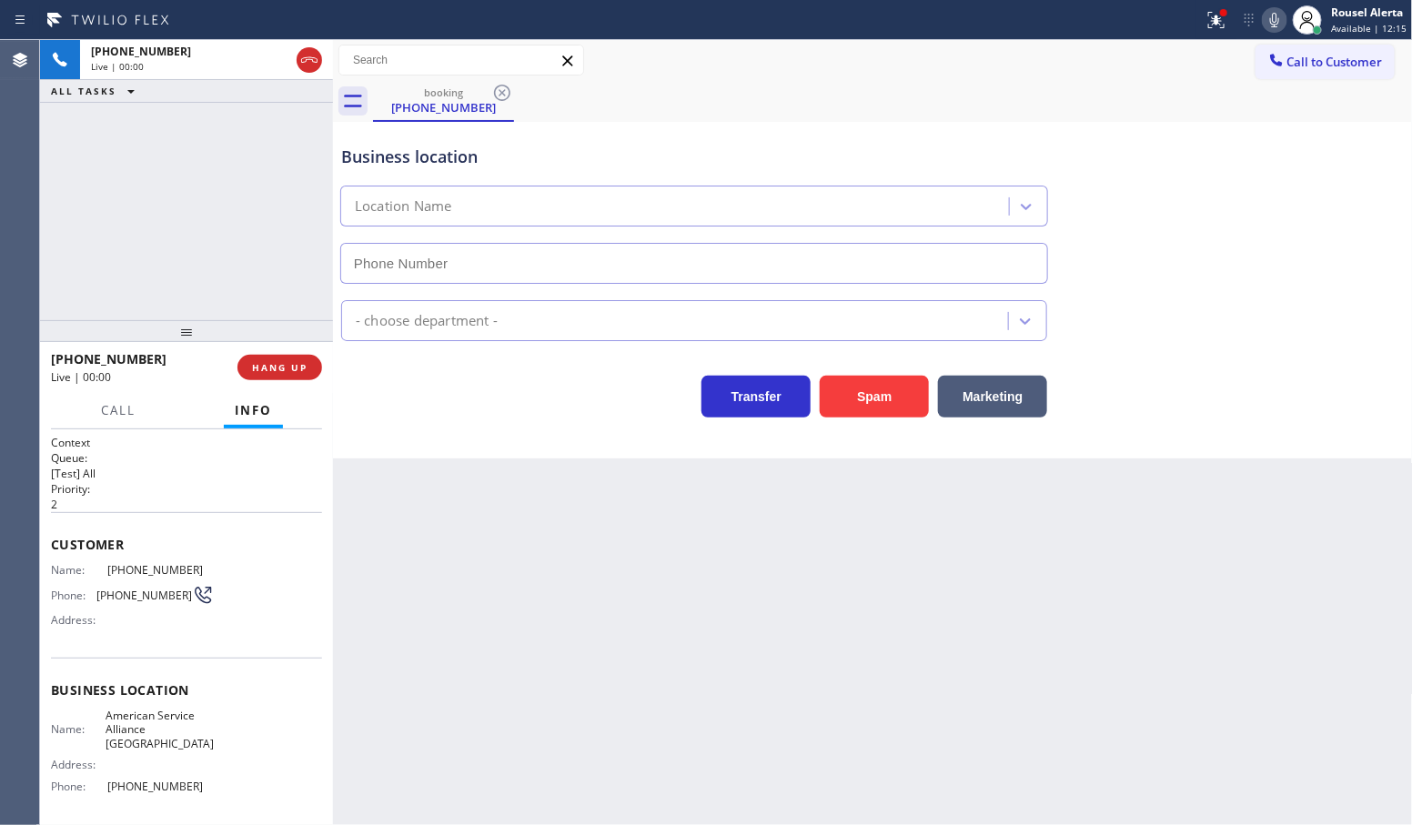
type input "[PHONE_NUMBER]"
click at [880, 388] on button "Spam" at bounding box center [874, 397] width 109 height 42
click at [853, 684] on div "Back to Dashboard Change Sender ID Customers Technicians Select a contact Outbo…" at bounding box center [873, 432] width 1080 height 785
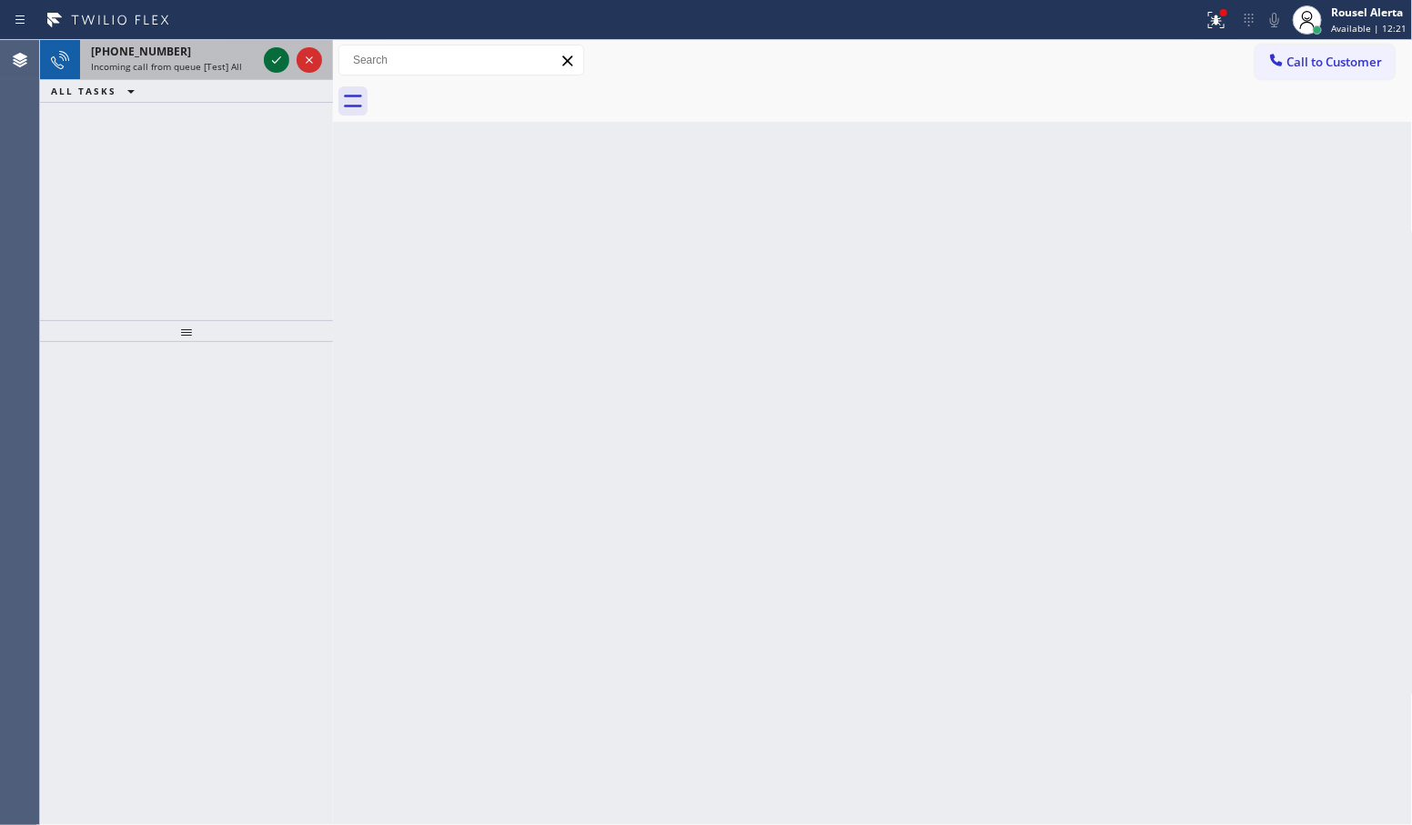
click at [266, 59] on icon at bounding box center [277, 60] width 22 height 22
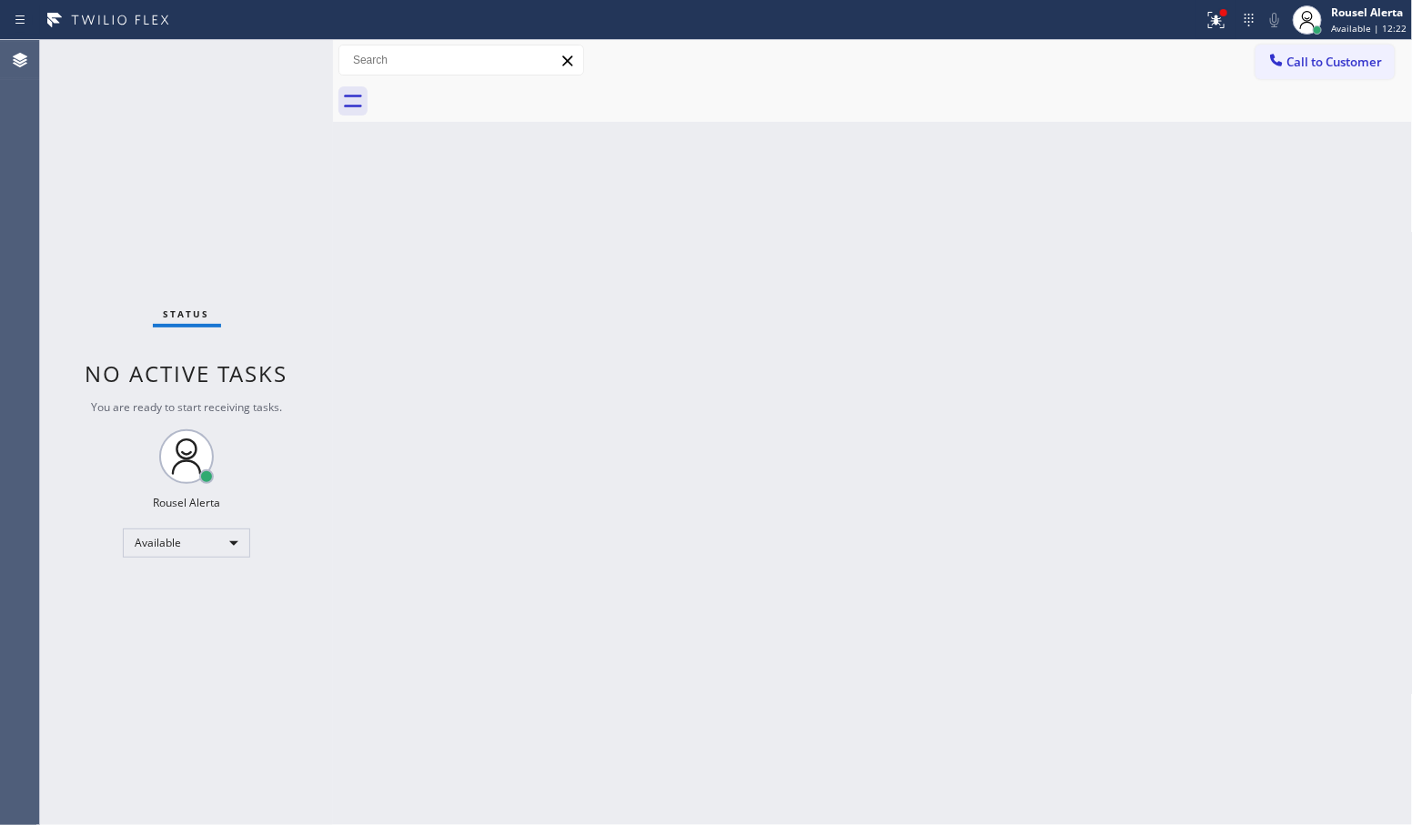
click at [266, 59] on div "Status No active tasks You are ready to start receiving tasks. Rousel Alerta Av…" at bounding box center [186, 432] width 293 height 785
click at [266, 60] on div "Status No active tasks You are ready to start receiving tasks. Rousel Alerta Av…" at bounding box center [186, 432] width 293 height 785
click at [1217, 25] on icon at bounding box center [1217, 20] width 22 height 22
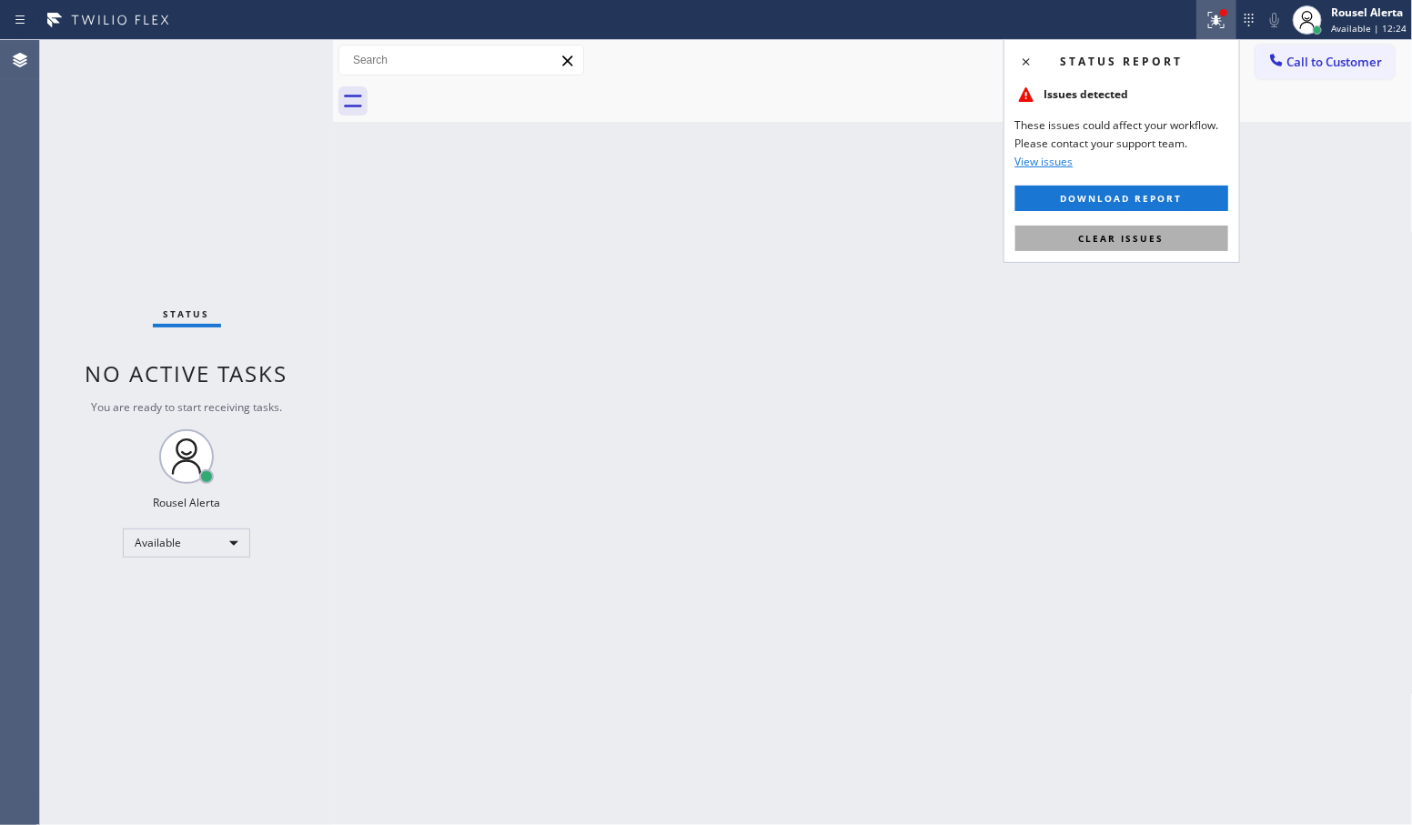
click at [1147, 238] on span "Clear issues" at bounding box center [1122, 238] width 86 height 13
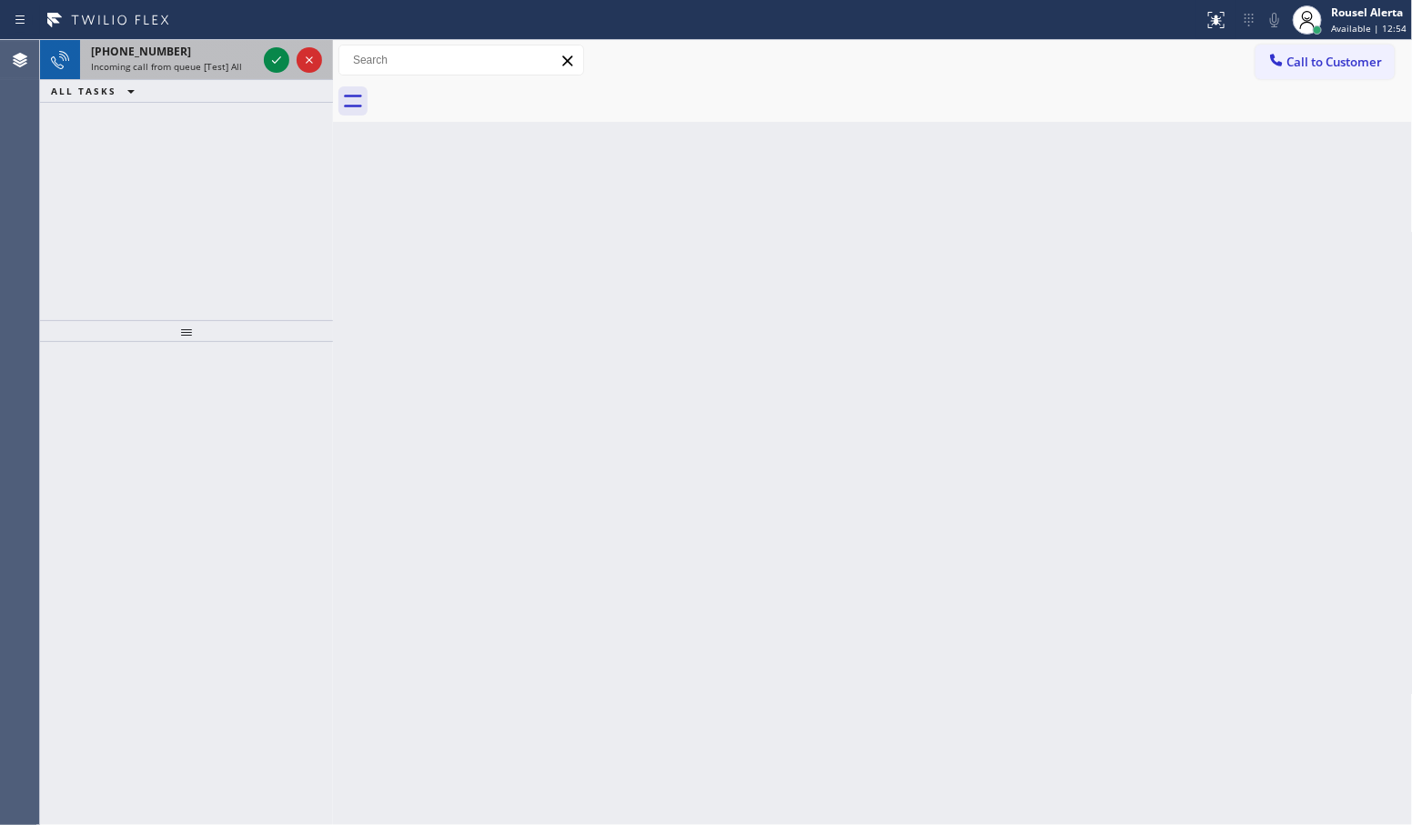
click at [237, 69] on span "Incoming call from queue [Test] All" at bounding box center [166, 66] width 151 height 13
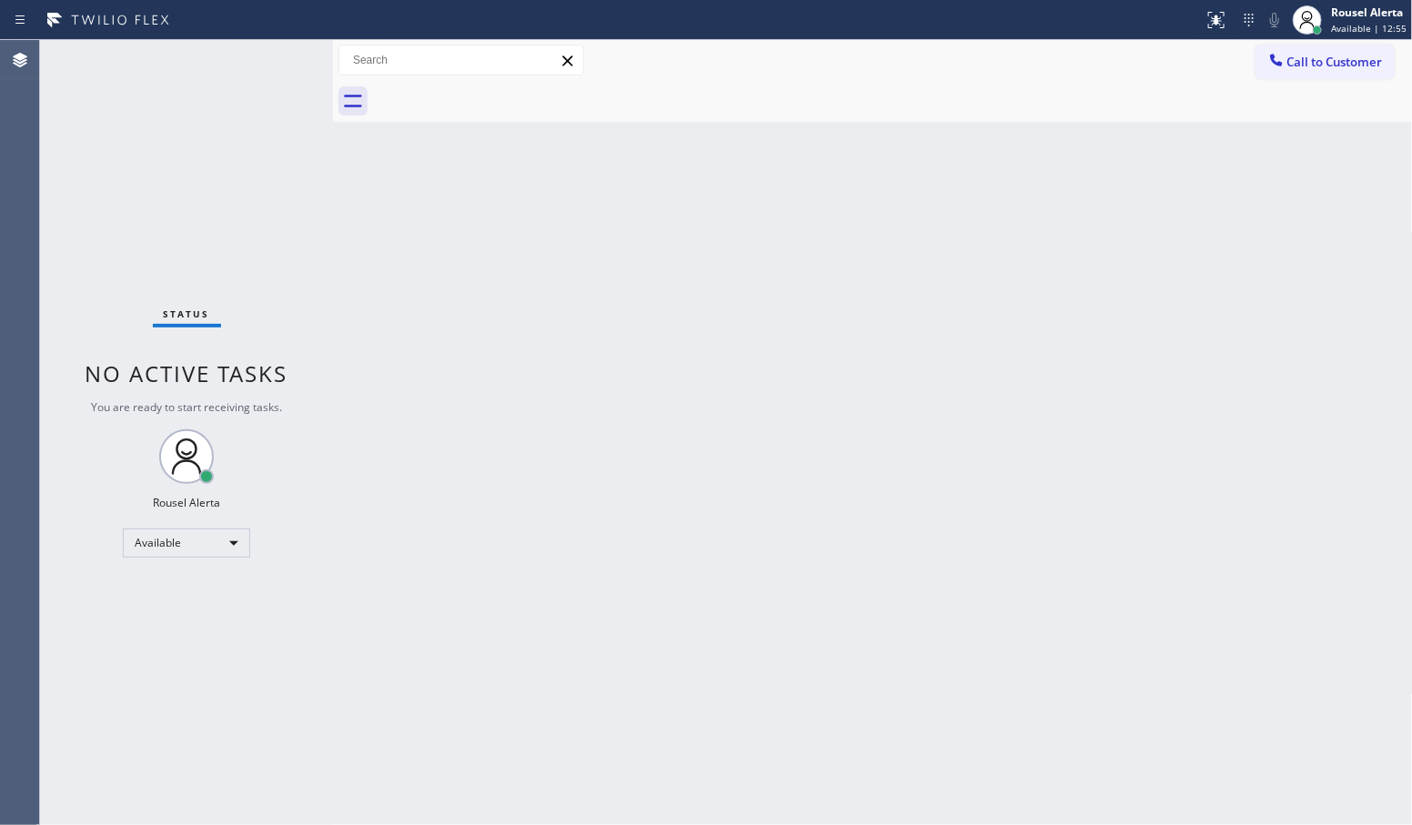
click at [267, 56] on div "Status No active tasks You are ready to start receiving tasks. Rousel Alerta Av…" at bounding box center [186, 432] width 293 height 785
click at [271, 65] on div "Status No active tasks You are ready to start receiving tasks. Rousel Alerta Av…" at bounding box center [186, 432] width 293 height 785
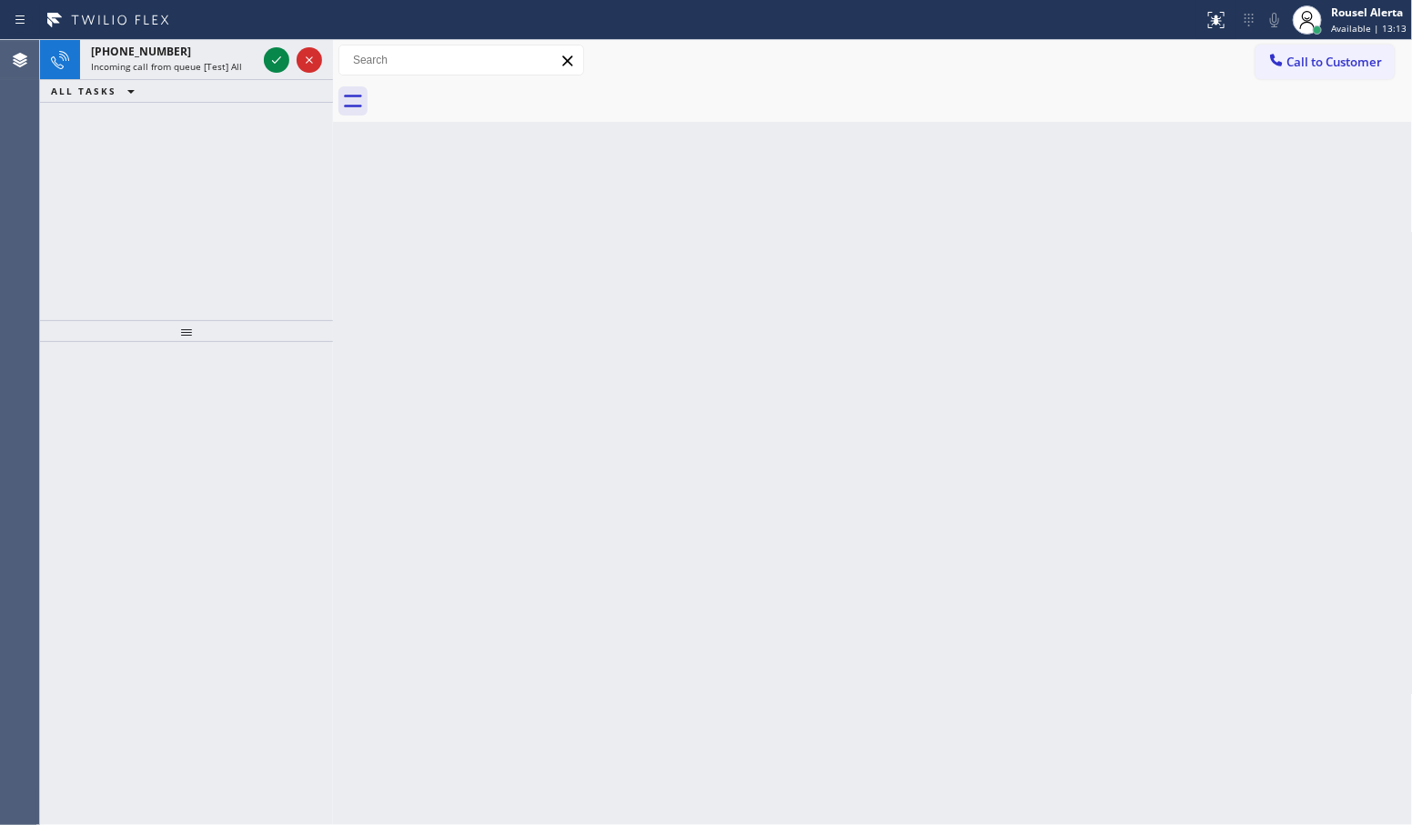
click at [269, 65] on icon at bounding box center [277, 60] width 22 height 22
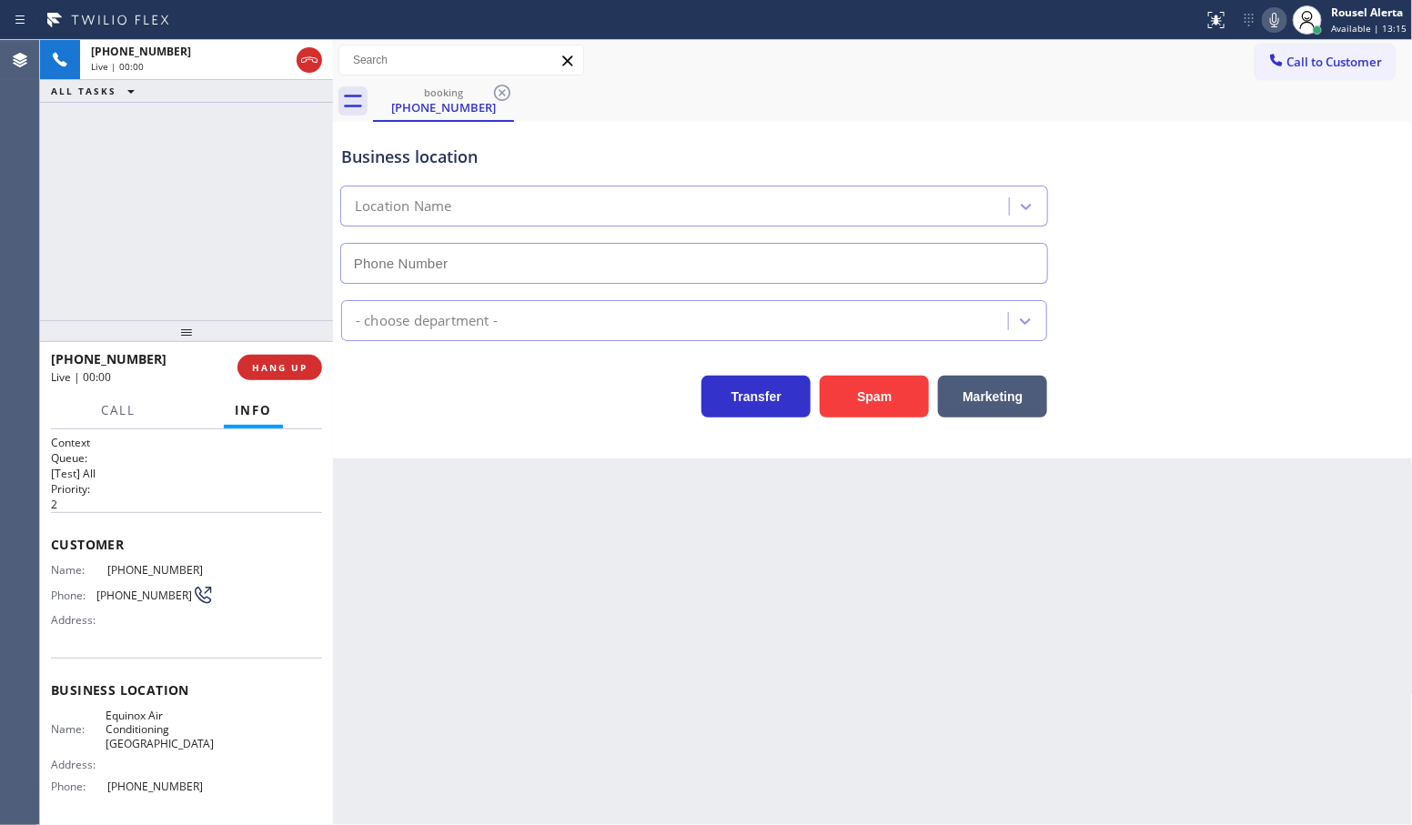
type input "[PHONE_NUMBER]"
click at [884, 397] on button "Spam" at bounding box center [874, 397] width 109 height 42
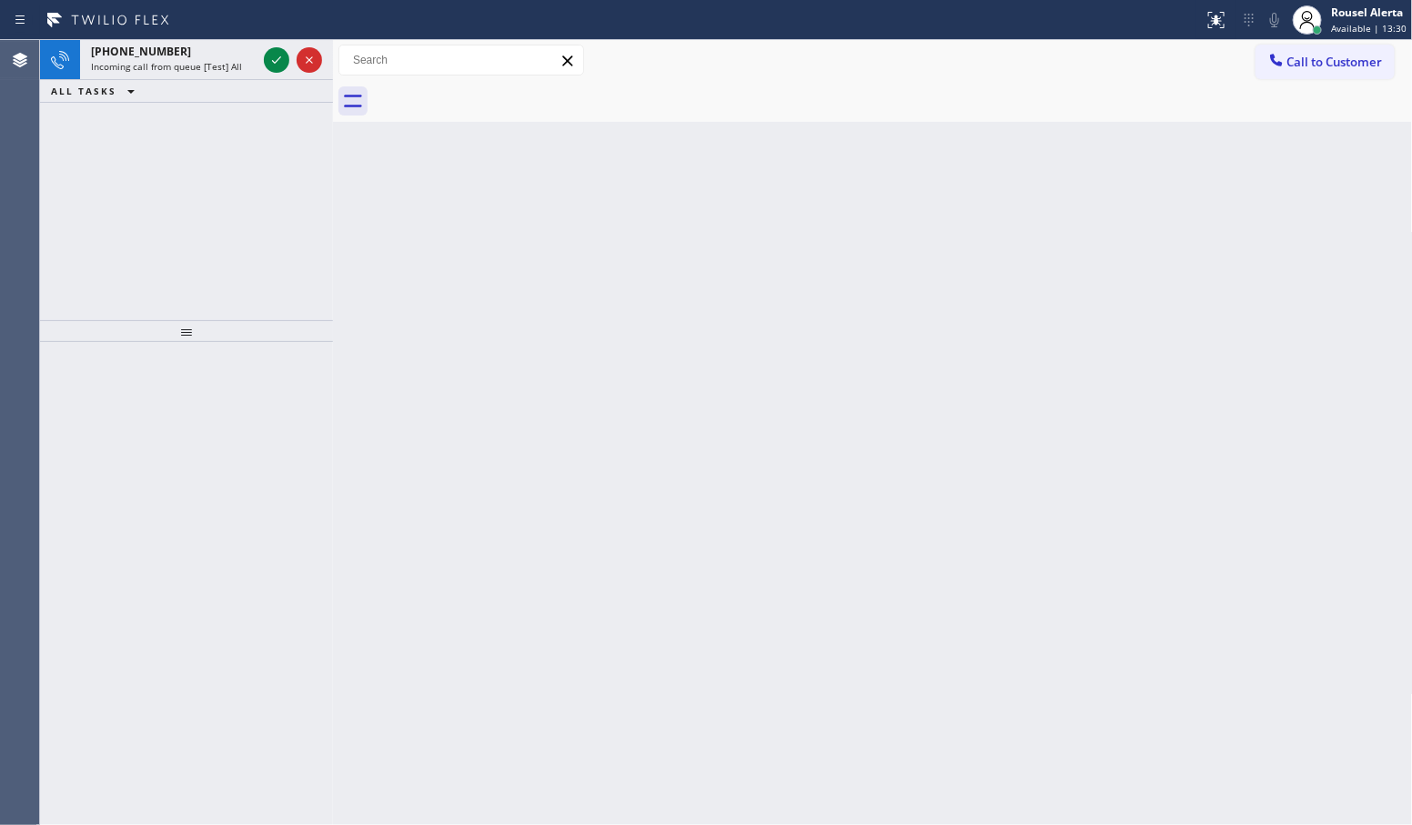
click at [262, 56] on div at bounding box center [293, 60] width 66 height 40
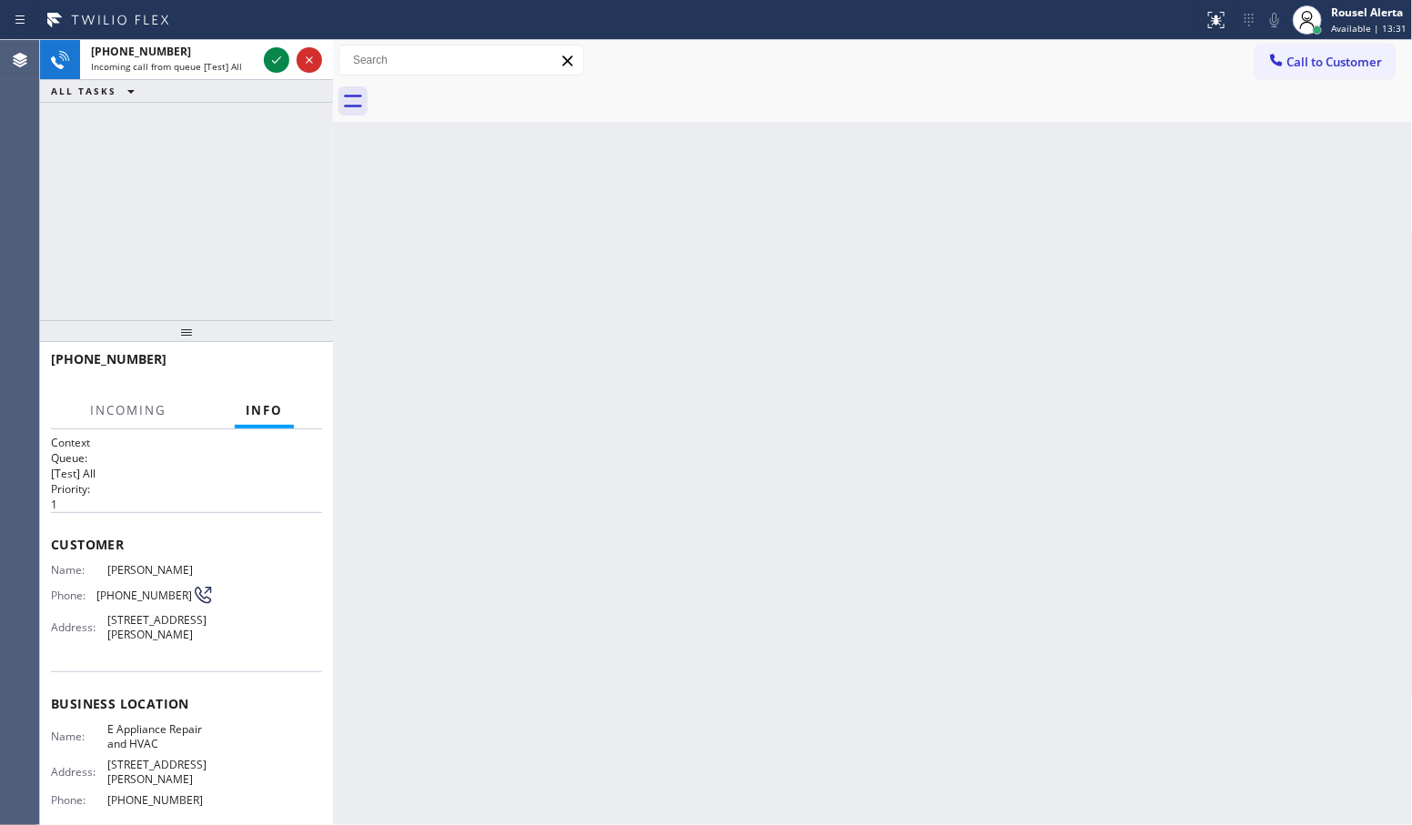
click at [262, 56] on div at bounding box center [293, 60] width 66 height 40
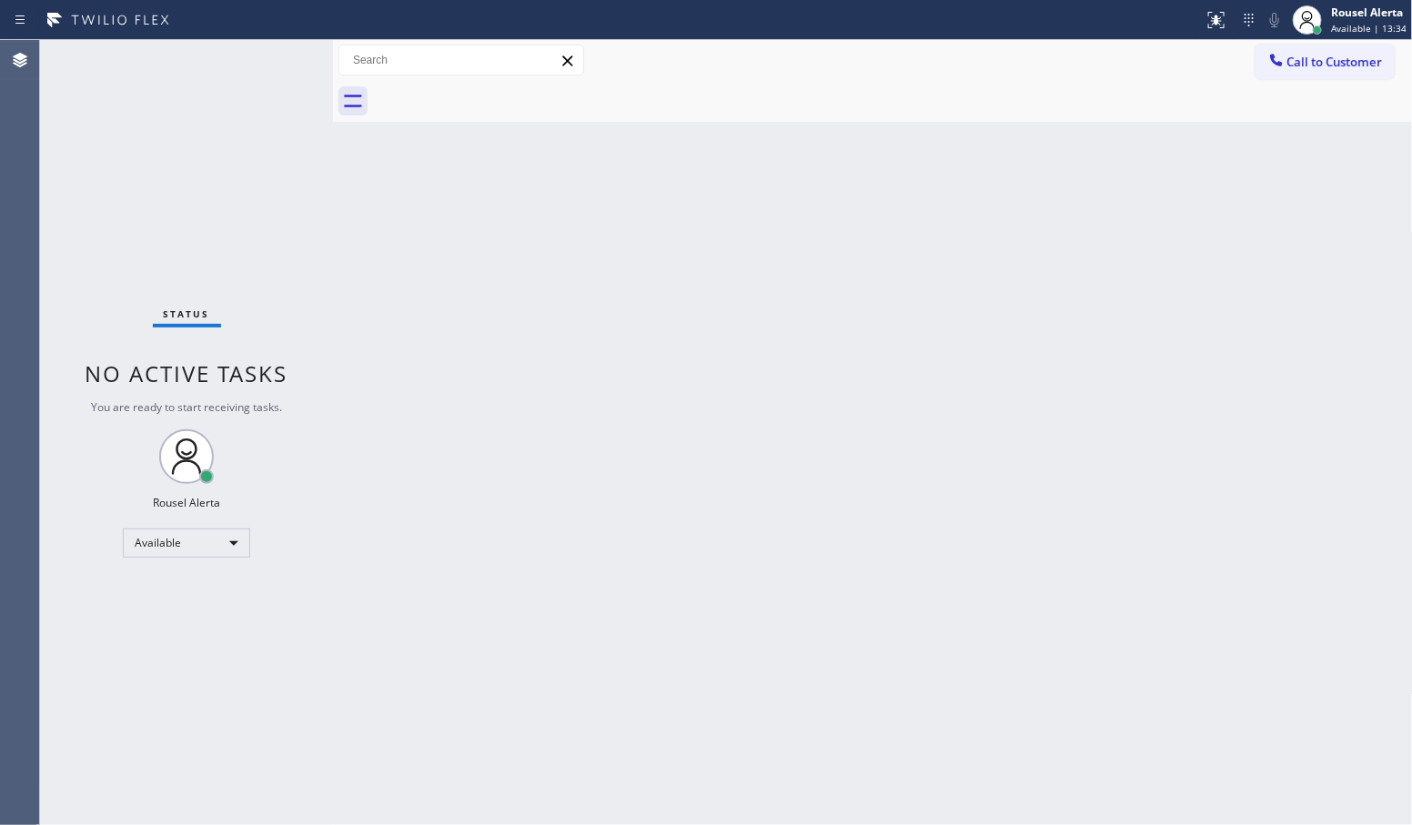
click at [259, 74] on div "Status No active tasks You are ready to start receiving tasks. Rousel Alerta Av…" at bounding box center [186, 432] width 293 height 785
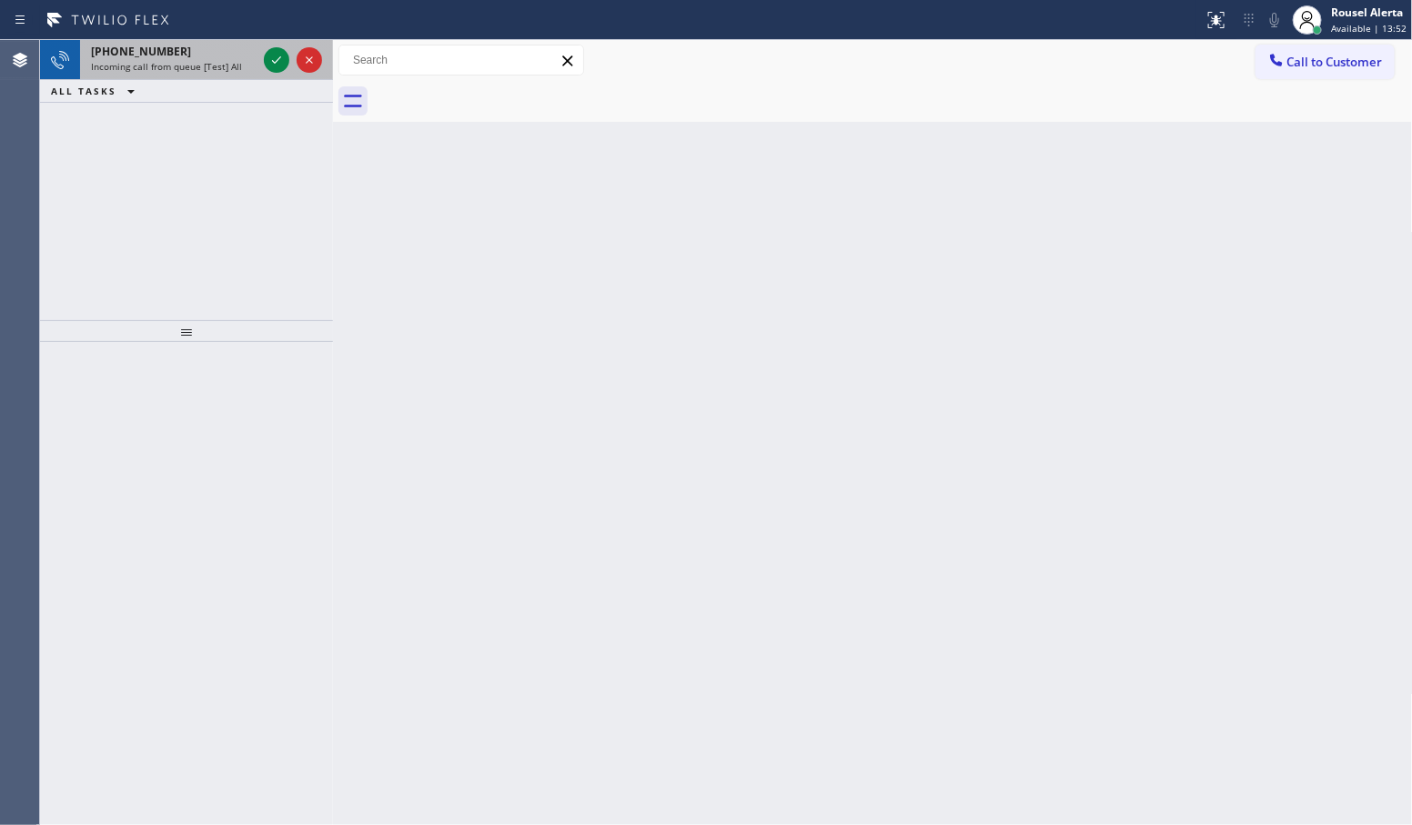
click at [230, 62] on span "Incoming call from queue [Test] All" at bounding box center [166, 66] width 151 height 13
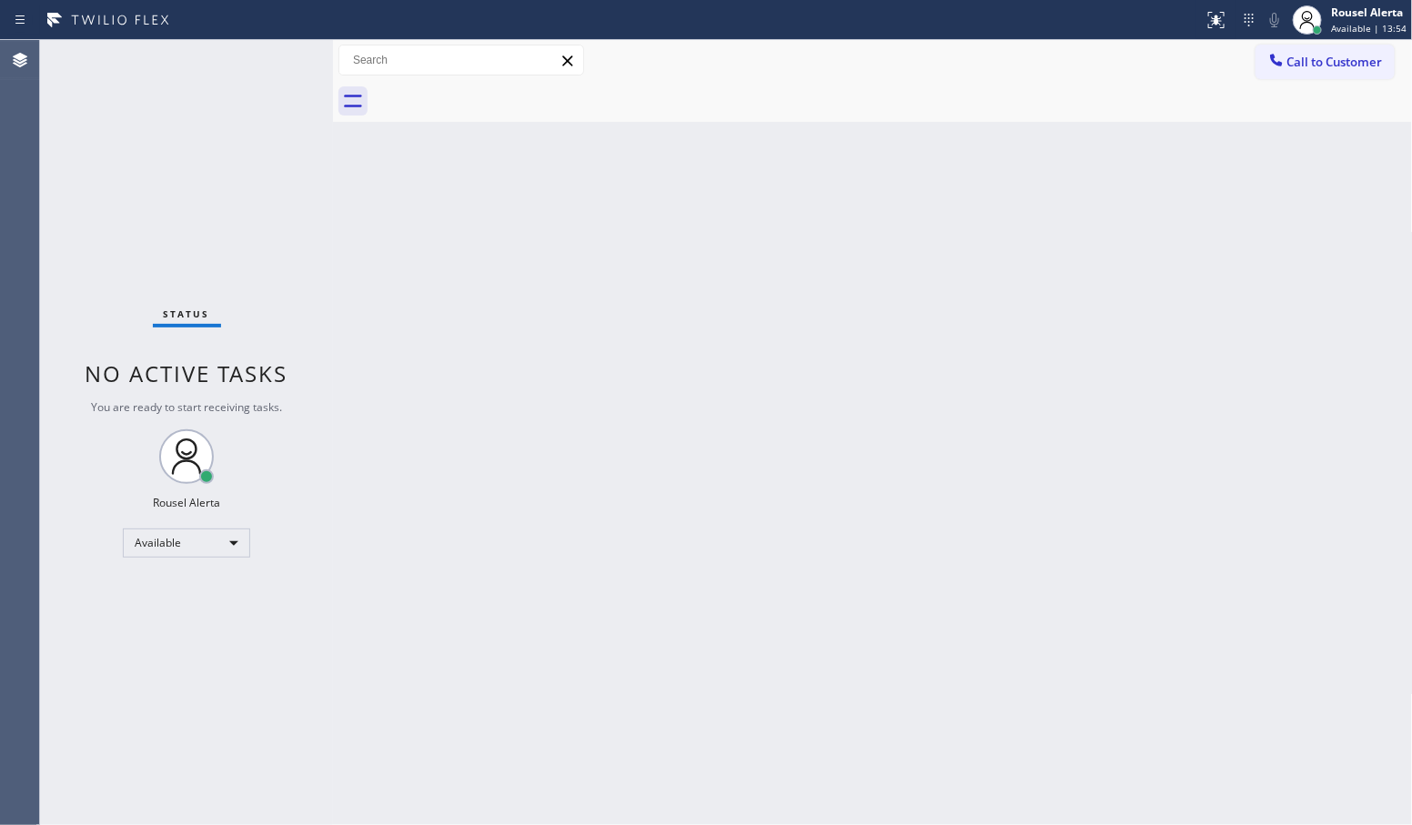
click at [462, 332] on div "Back to Dashboard Change Sender ID Customers Technicians Select a contact Outbo…" at bounding box center [873, 432] width 1080 height 785
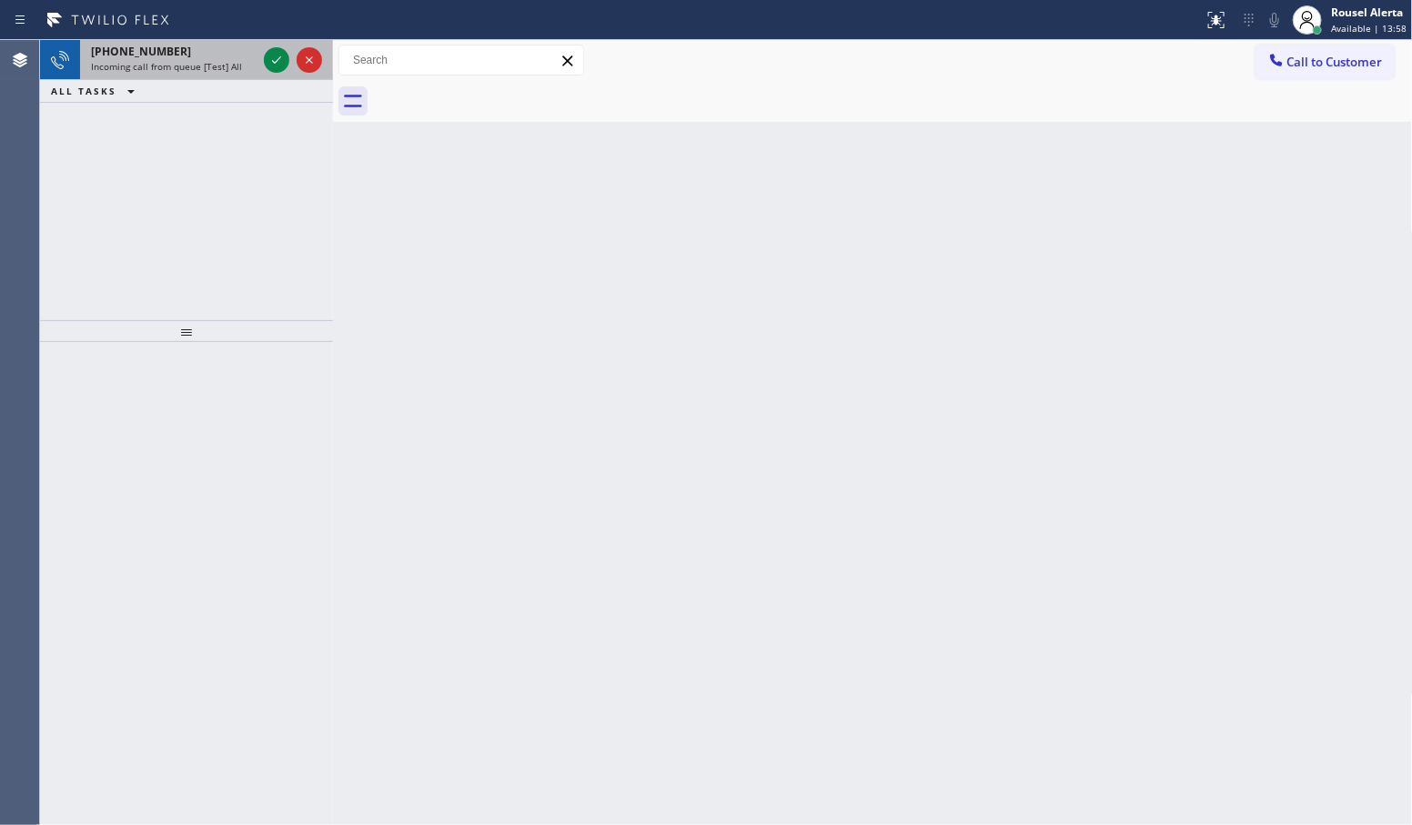
click at [233, 56] on div "[PHONE_NUMBER]" at bounding box center [174, 51] width 166 height 15
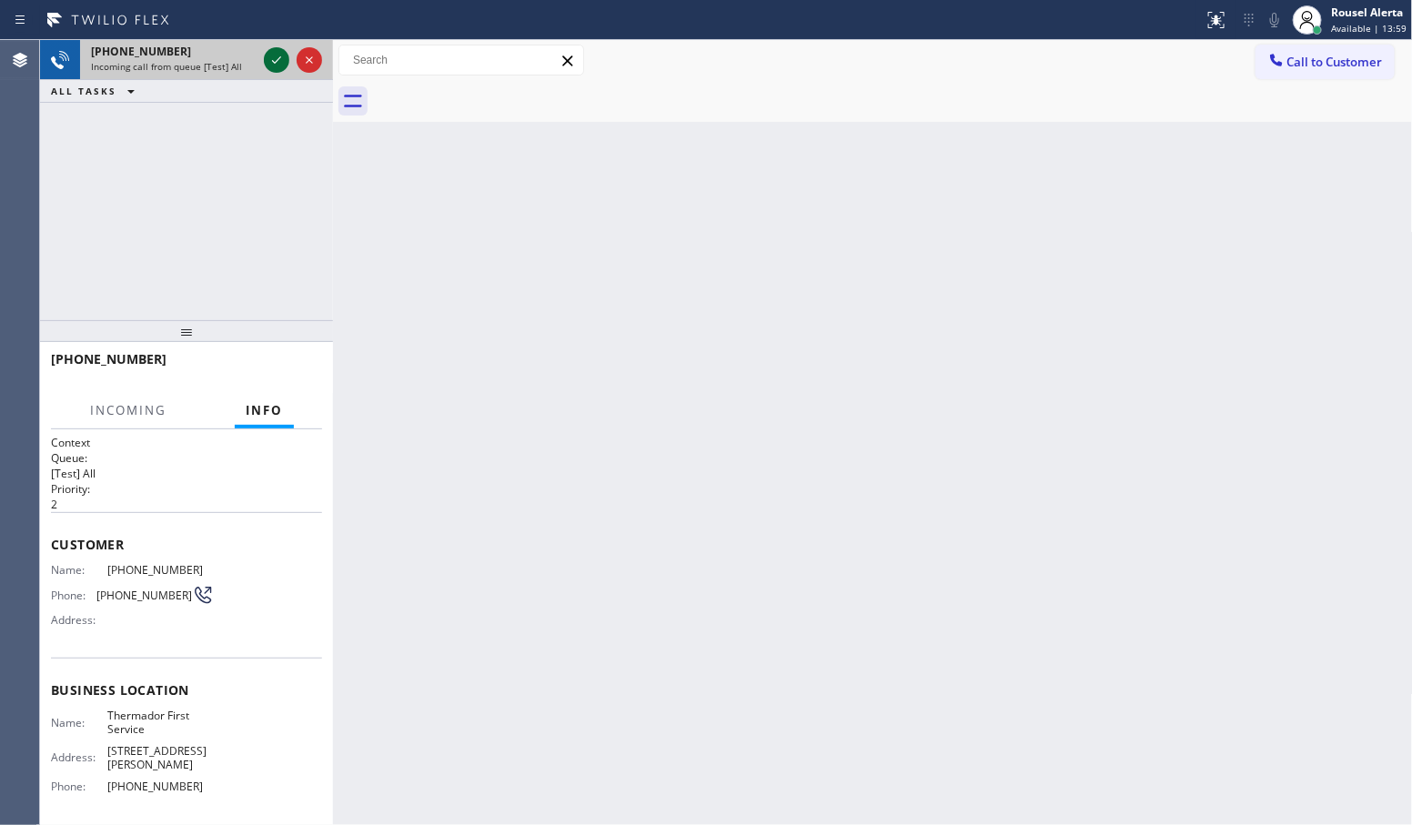
click at [268, 57] on icon at bounding box center [277, 60] width 22 height 22
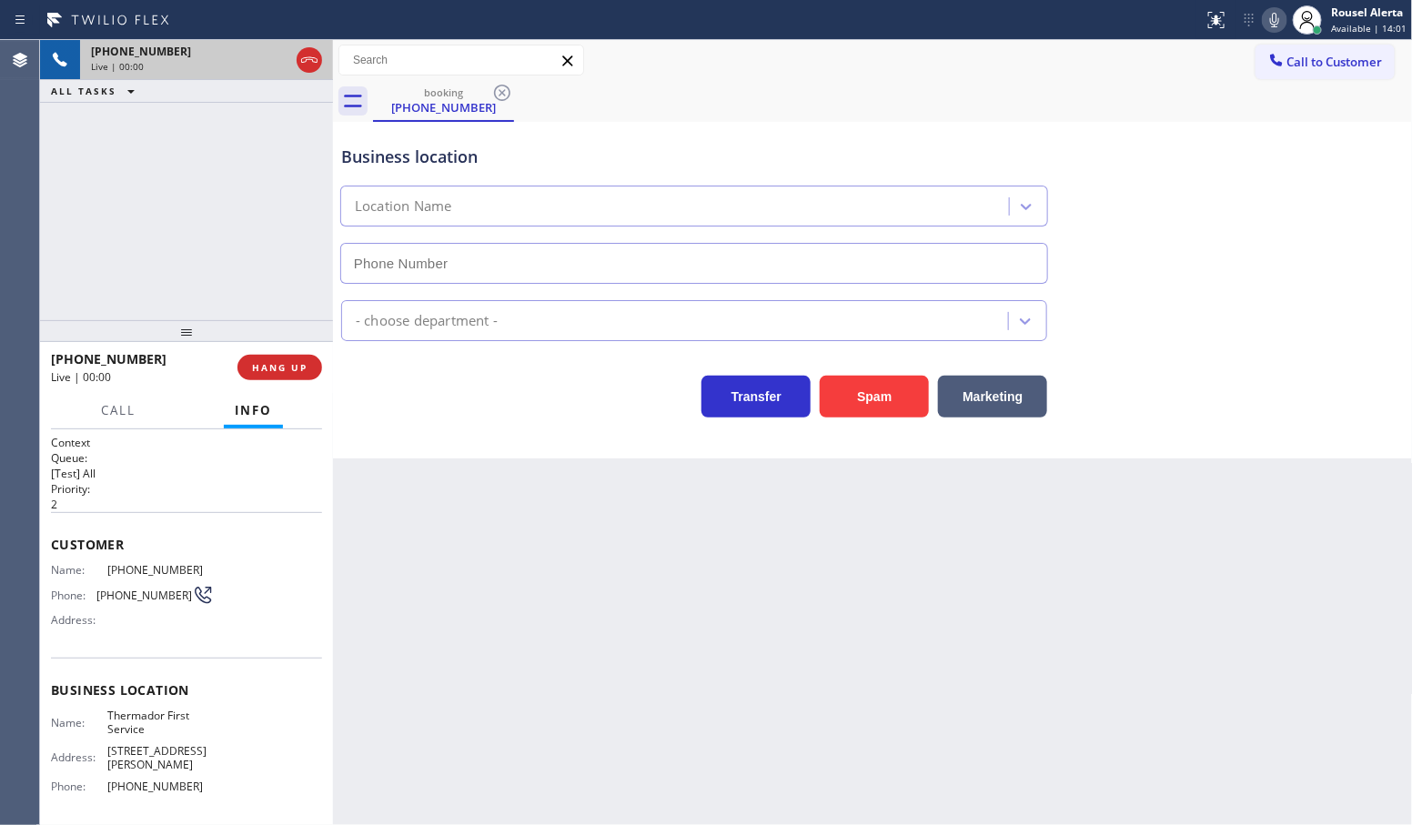
type input "[PHONE_NUMBER]"
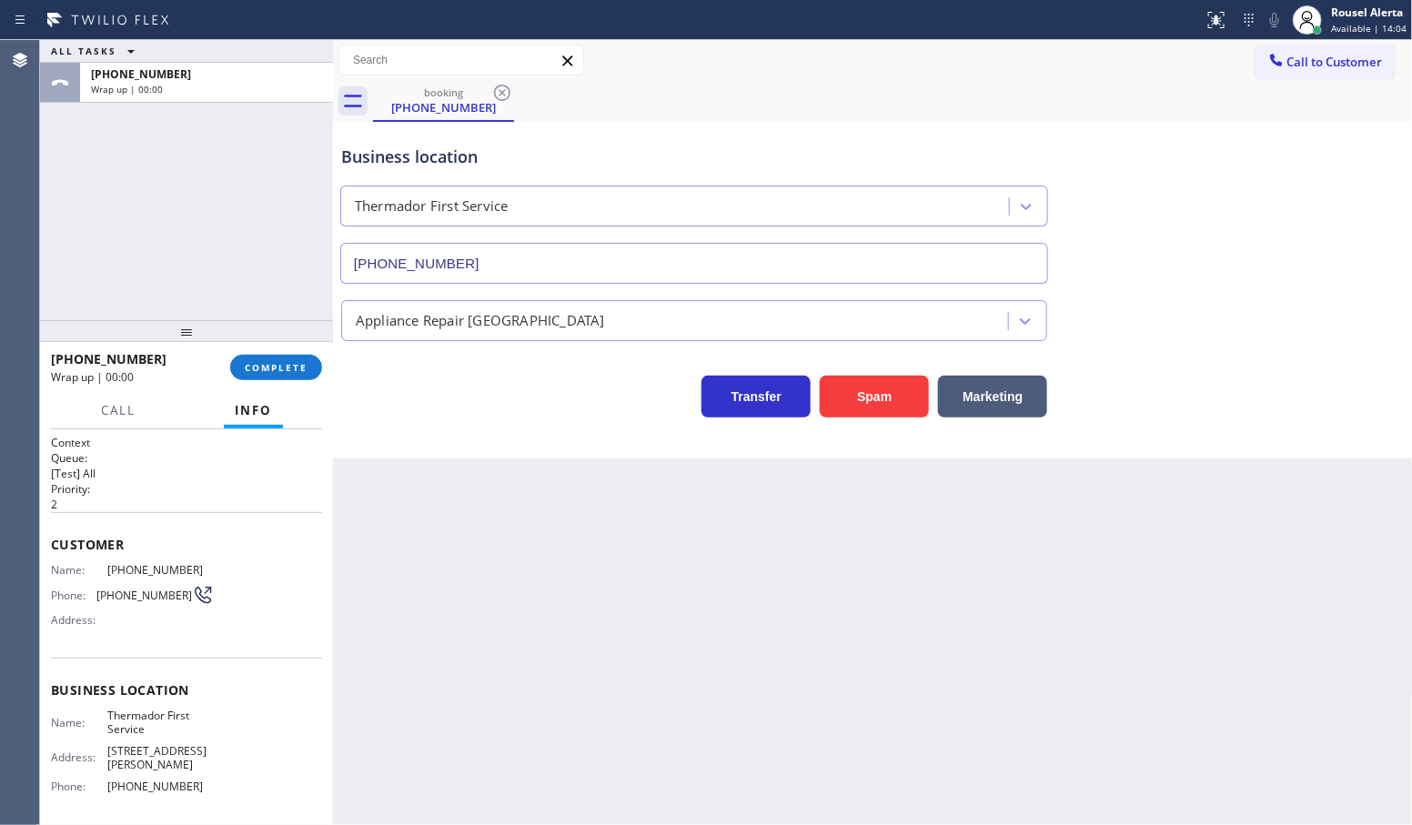
click at [287, 380] on div "[PHONE_NUMBER] Wrap up | 00:00 COMPLETE" at bounding box center [186, 367] width 271 height 47
click at [284, 374] on button "COMPLETE" at bounding box center [276, 367] width 92 height 25
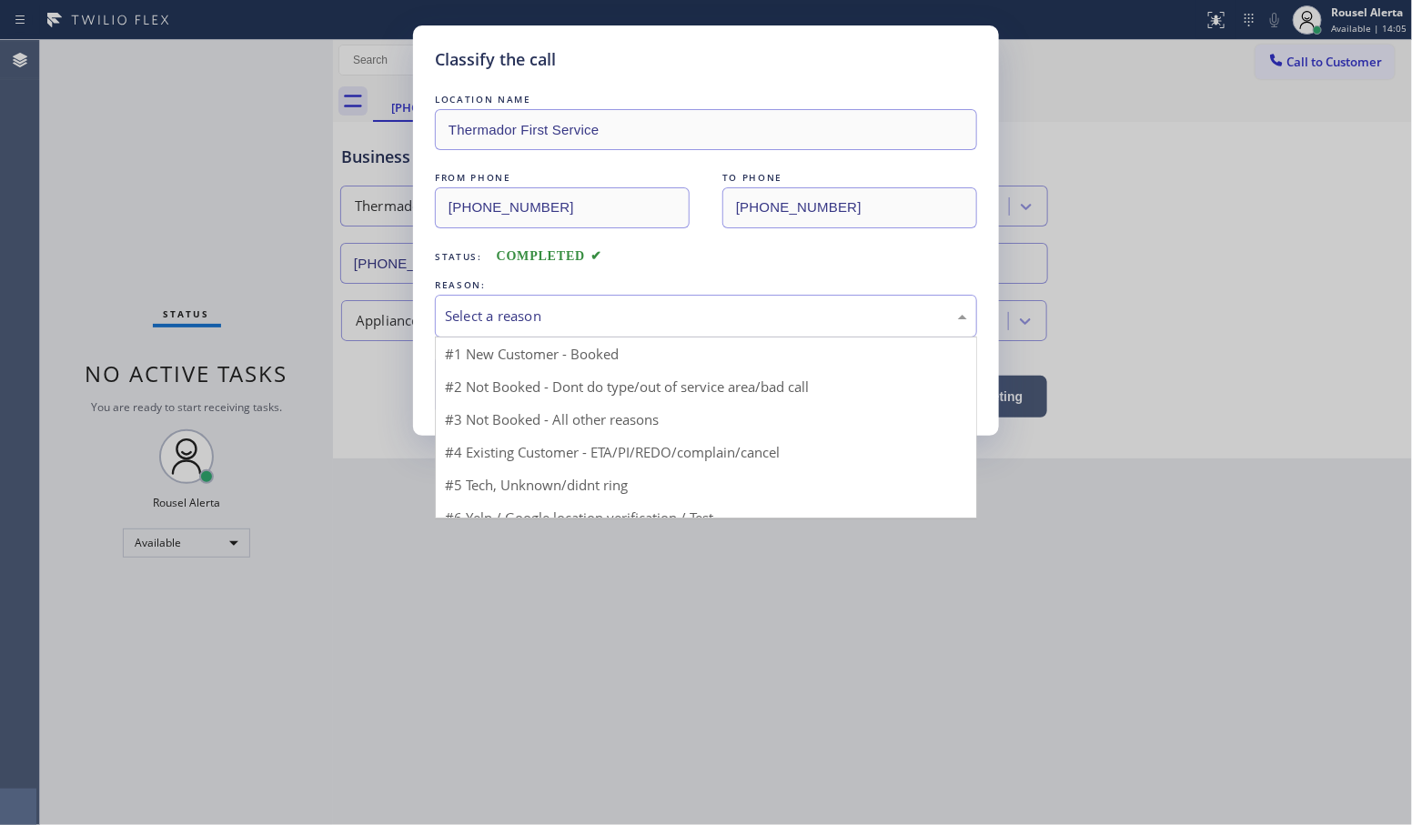
click at [560, 315] on div "Select a reason" at bounding box center [706, 316] width 522 height 21
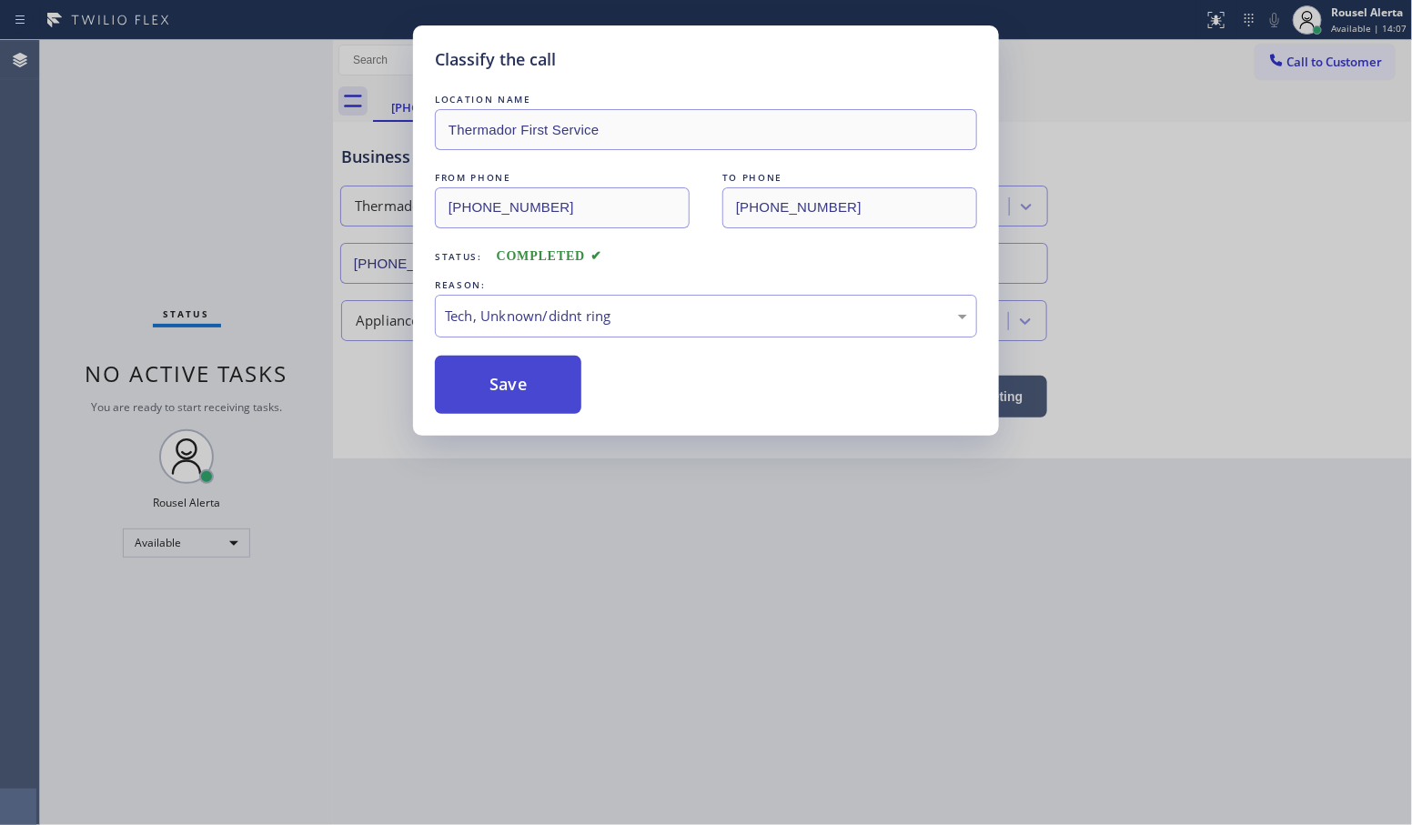
click at [535, 393] on button "Save" at bounding box center [508, 385] width 147 height 58
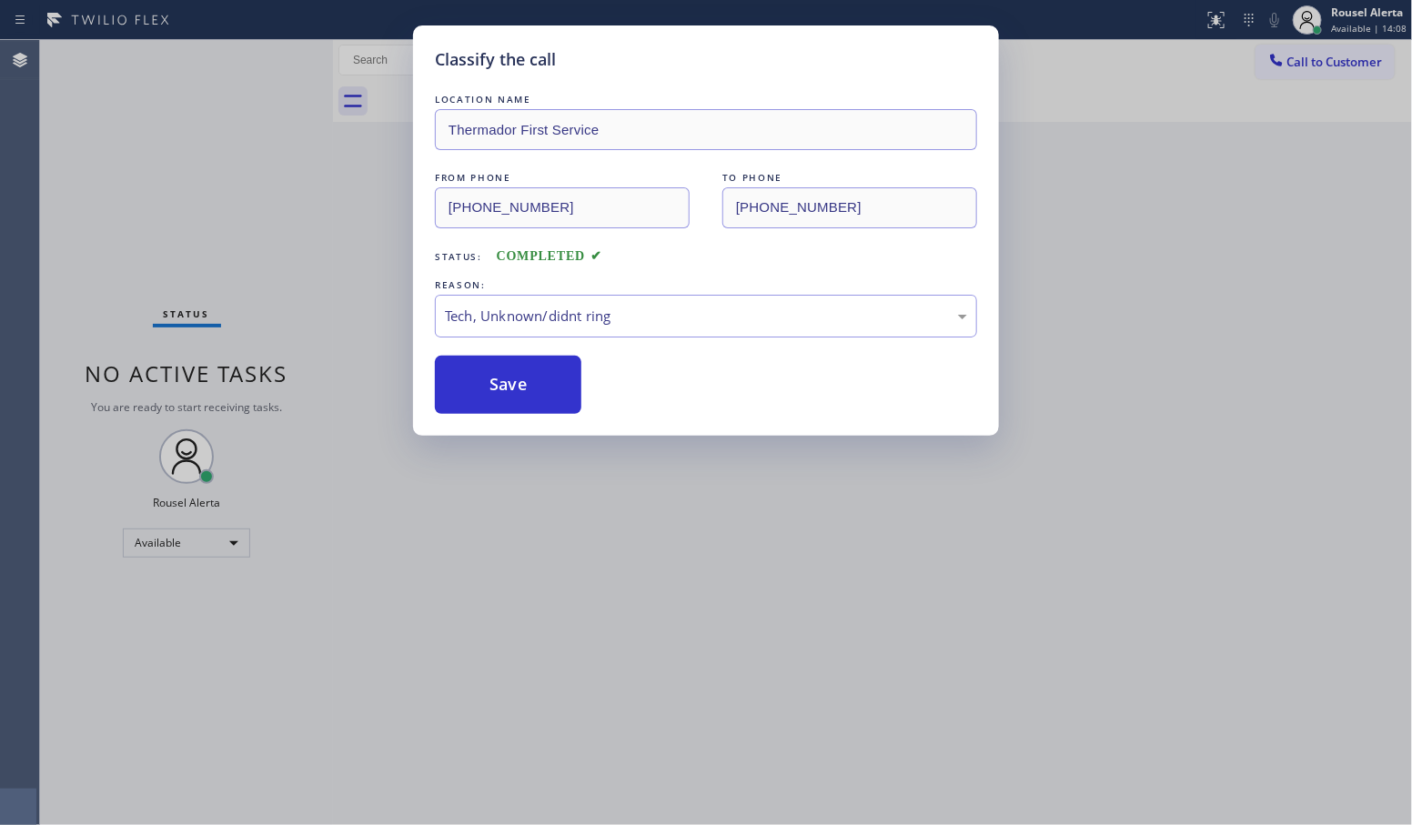
click at [664, 590] on div "Classify the call LOCATION NAME Thermador First Service FROM PHONE [PHONE_NUMBE…" at bounding box center [706, 412] width 1412 height 825
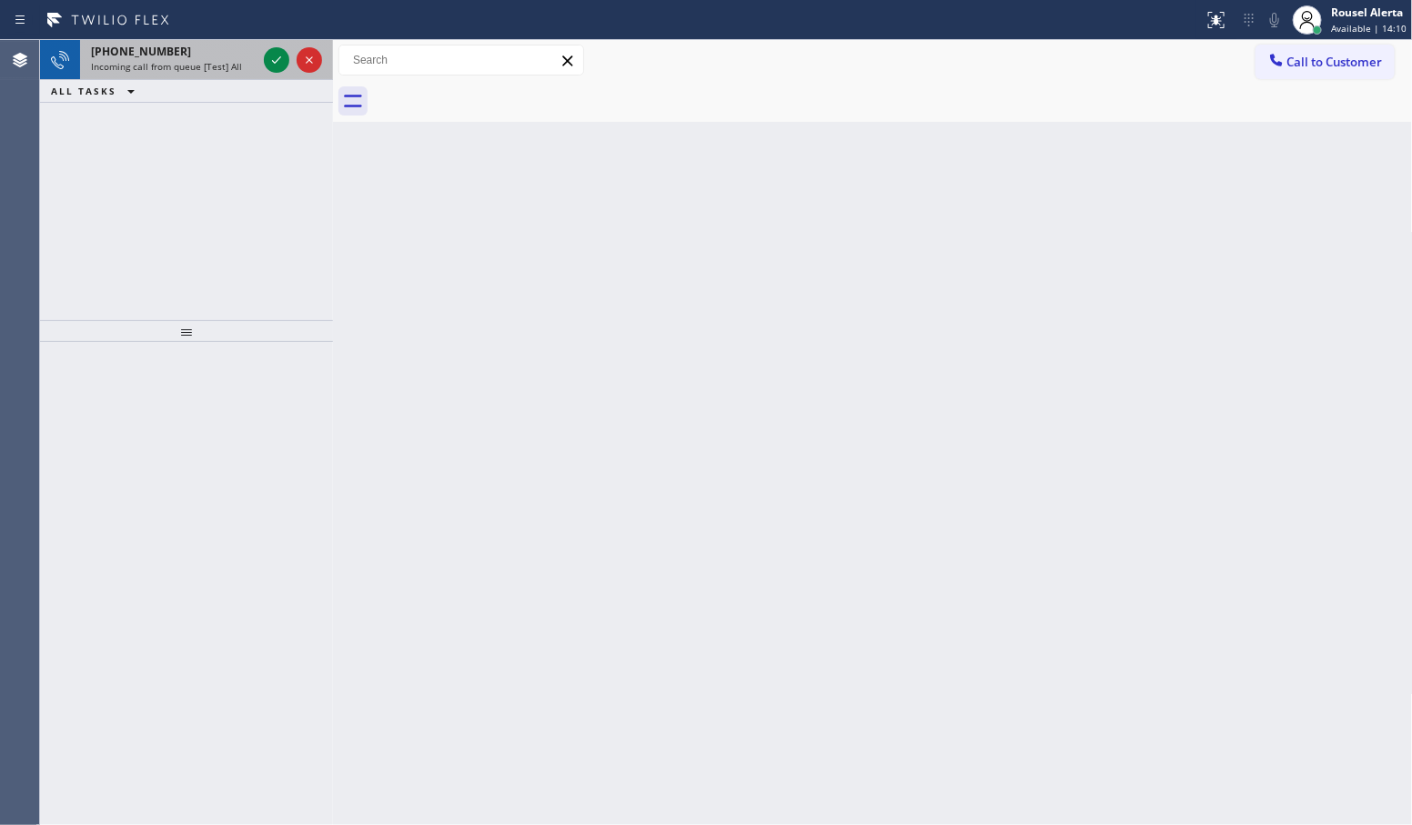
drag, startPoint x: 197, startPoint y: 59, endPoint x: 218, endPoint y: 59, distance: 20.9
click at [198, 60] on span "Incoming call from queue [Test] All" at bounding box center [166, 66] width 151 height 13
click at [268, 59] on icon at bounding box center [277, 60] width 22 height 22
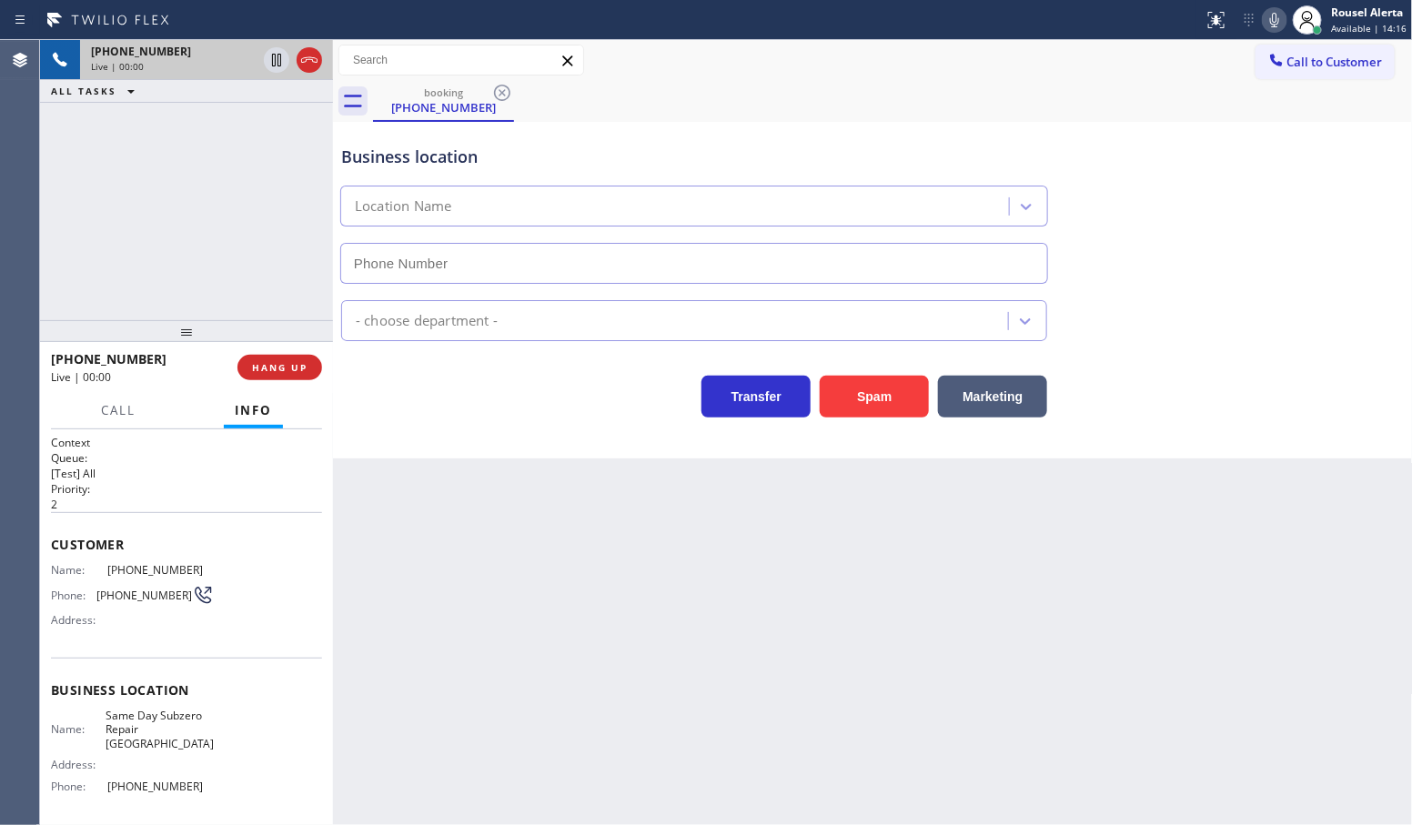
type input "[PHONE_NUMBER]"
click at [865, 387] on button "Spam" at bounding box center [874, 397] width 109 height 42
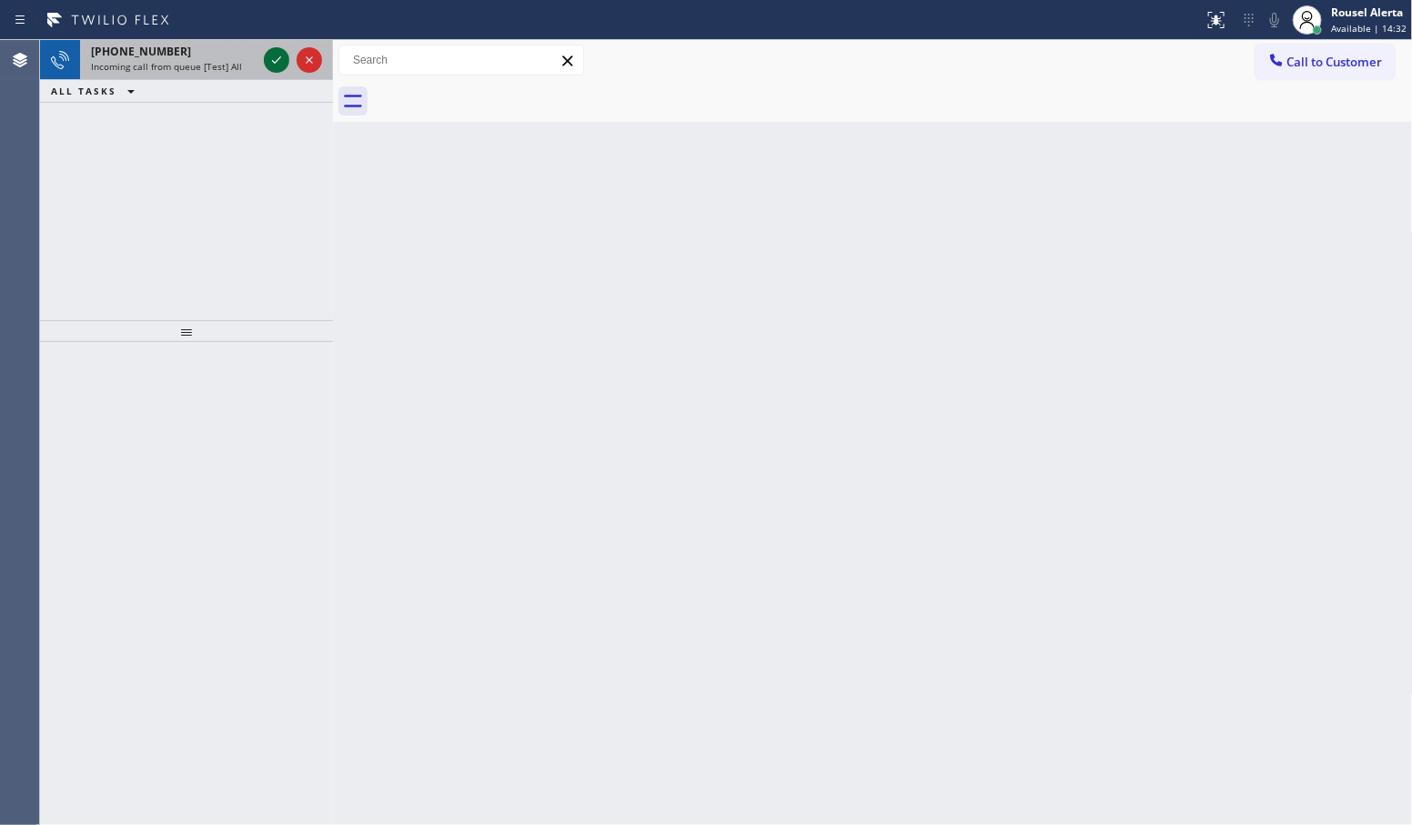
click at [264, 64] on div at bounding box center [276, 60] width 25 height 22
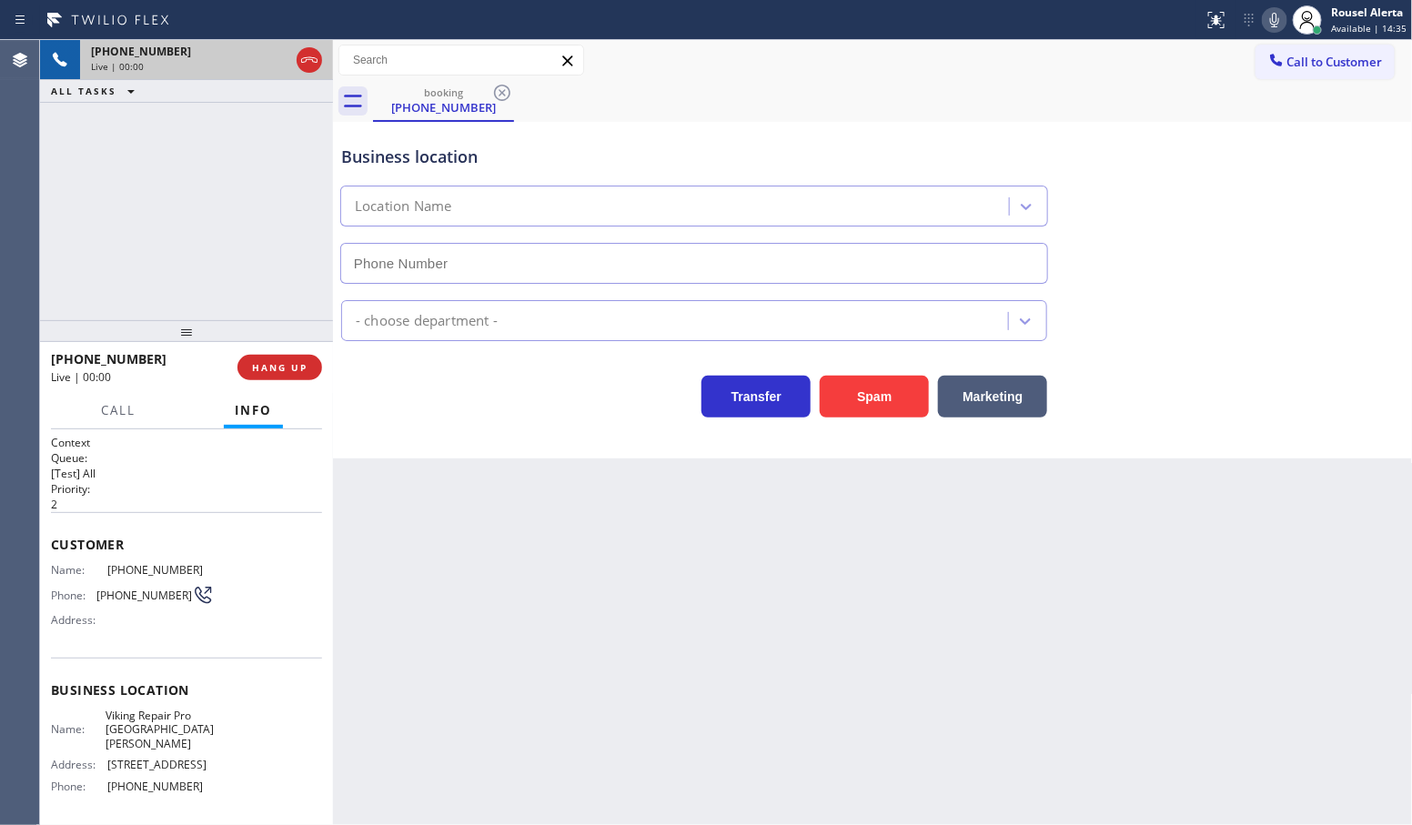
type input "[PHONE_NUMBER]"
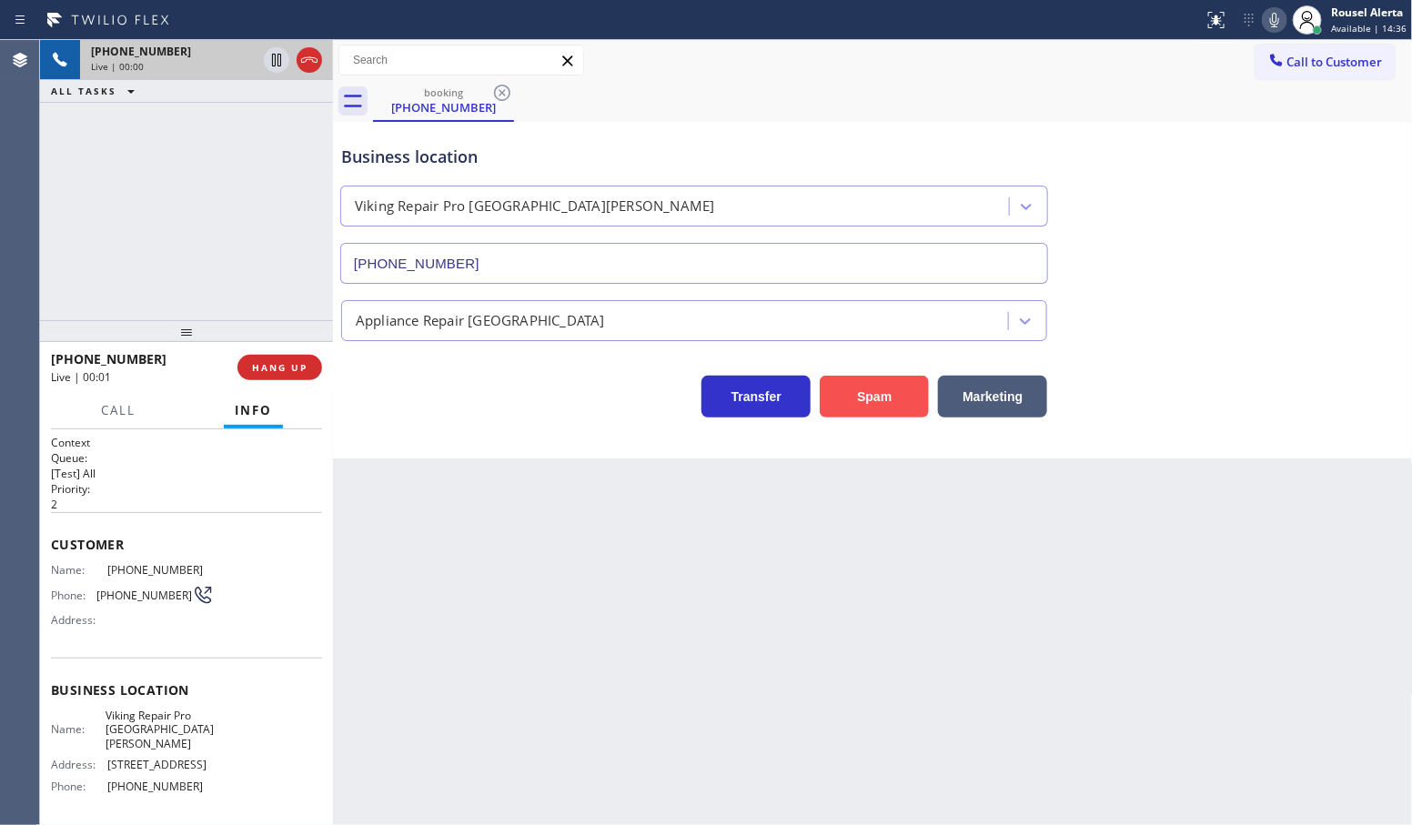
click at [843, 394] on button "Spam" at bounding box center [874, 397] width 109 height 42
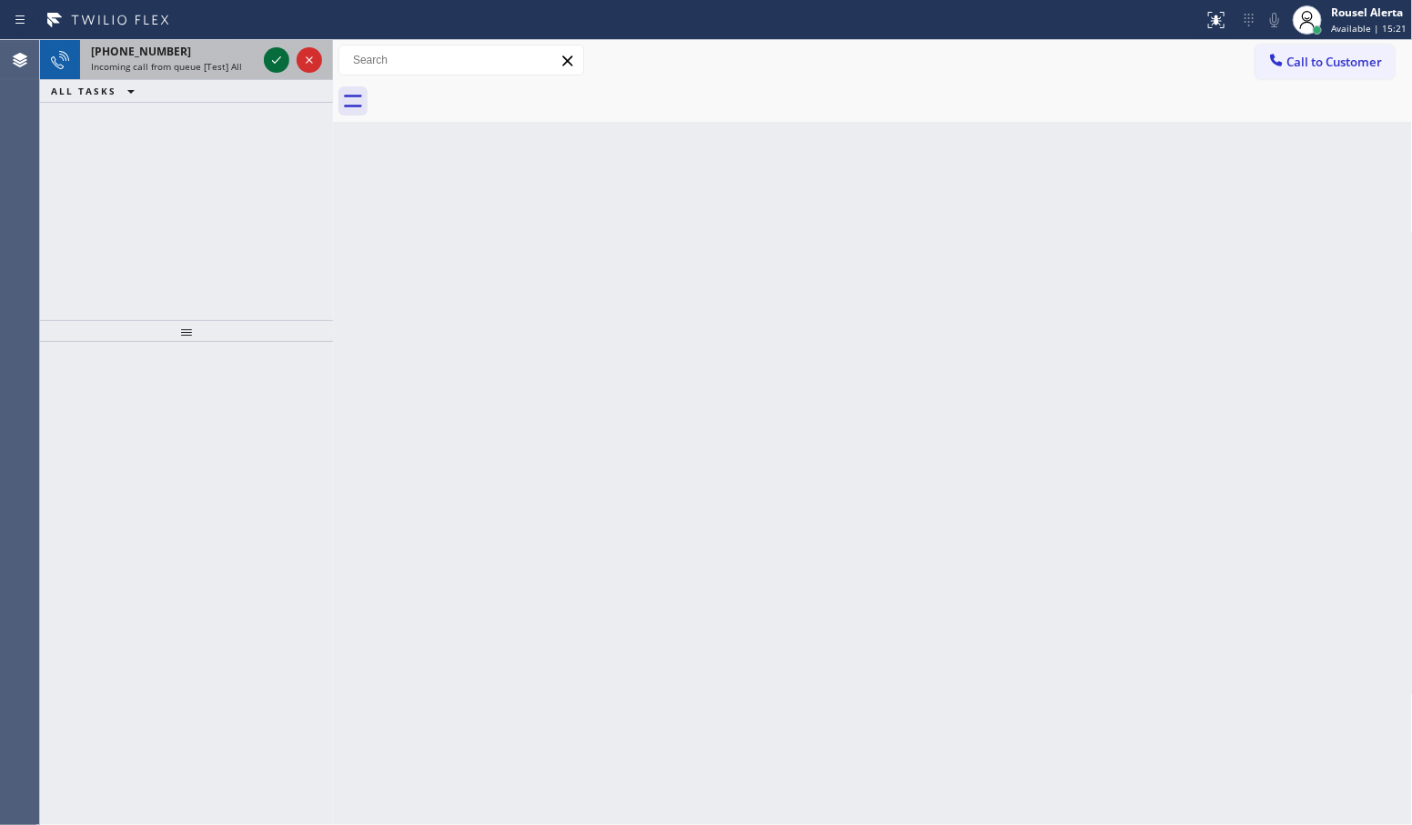
click at [264, 50] on div at bounding box center [276, 60] width 25 height 22
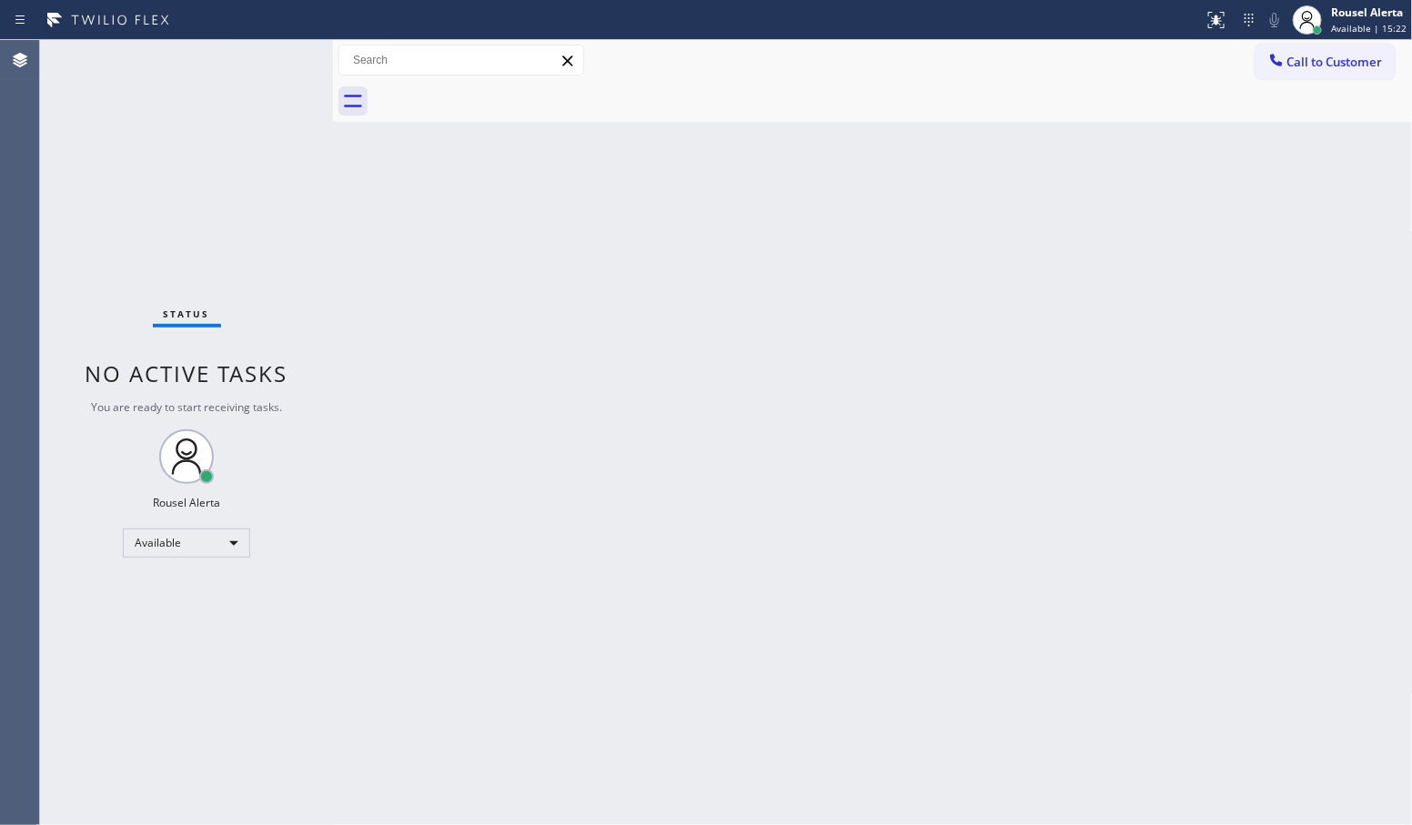
click at [264, 50] on div "Status No active tasks You are ready to start receiving tasks. Rousel Alerta Av…" at bounding box center [186, 432] width 293 height 785
click at [1219, 28] on icon at bounding box center [1217, 20] width 22 height 22
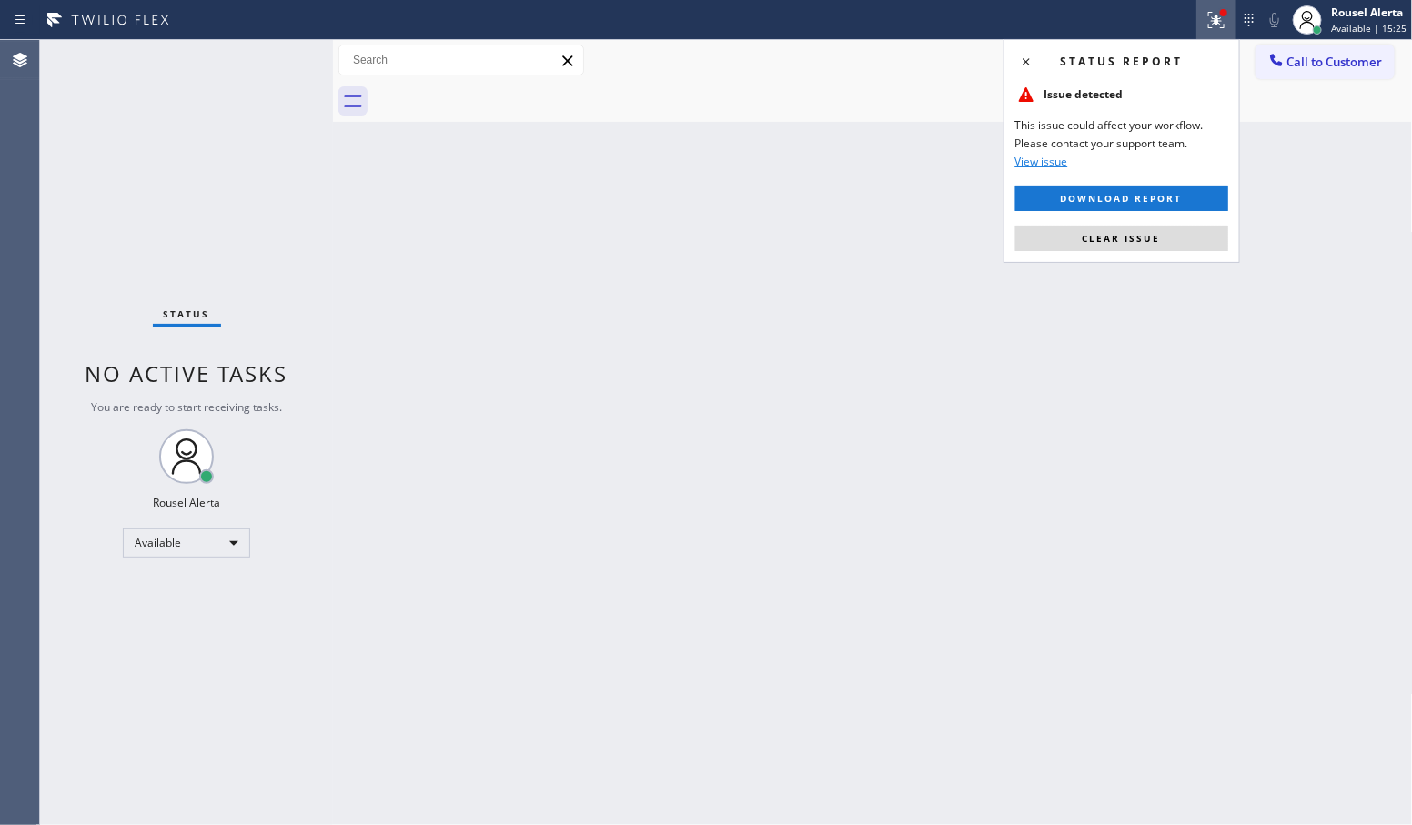
click at [1175, 232] on button "Clear issue" at bounding box center [1122, 238] width 213 height 25
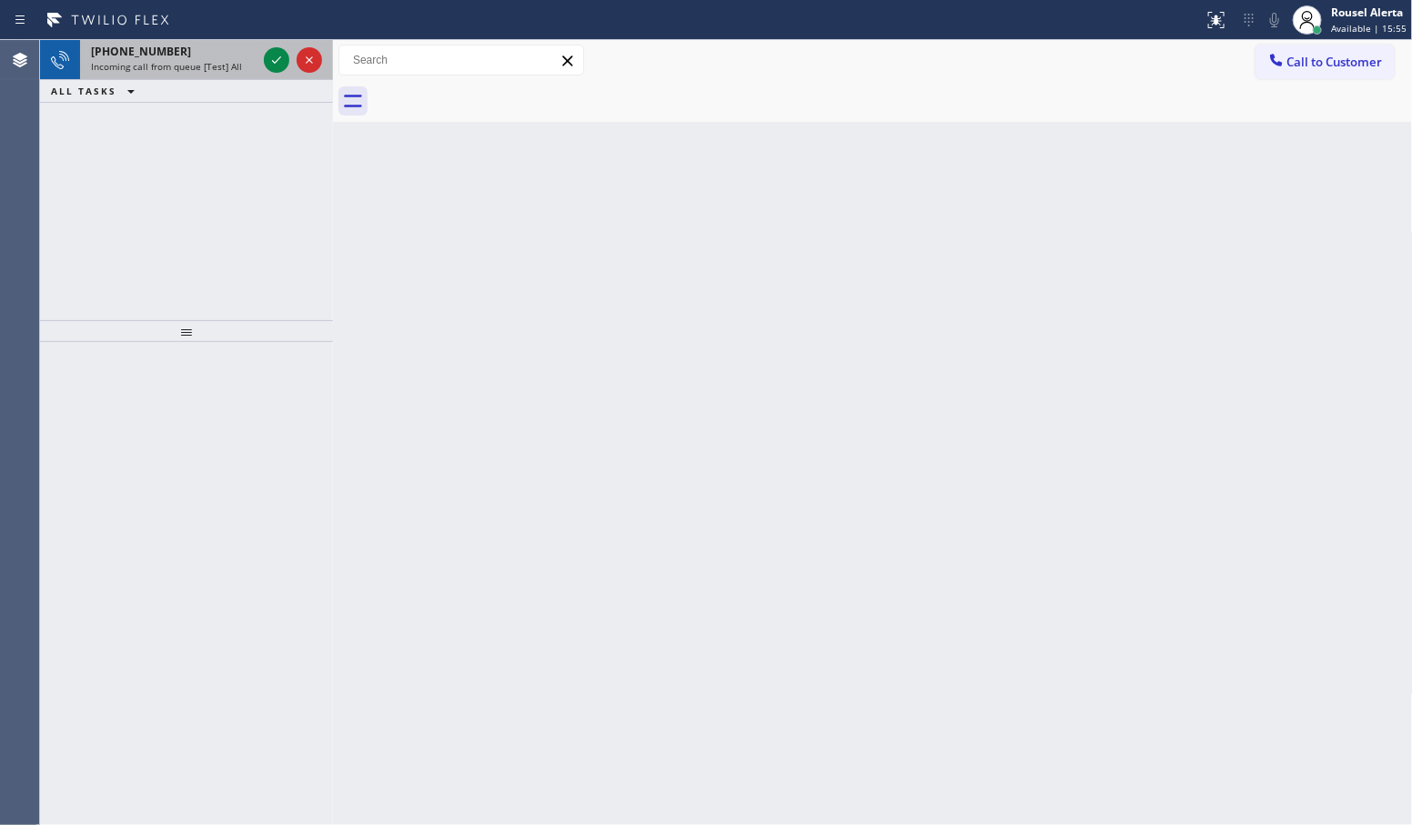
click at [224, 60] on span "Incoming call from queue [Test] All" at bounding box center [166, 66] width 151 height 13
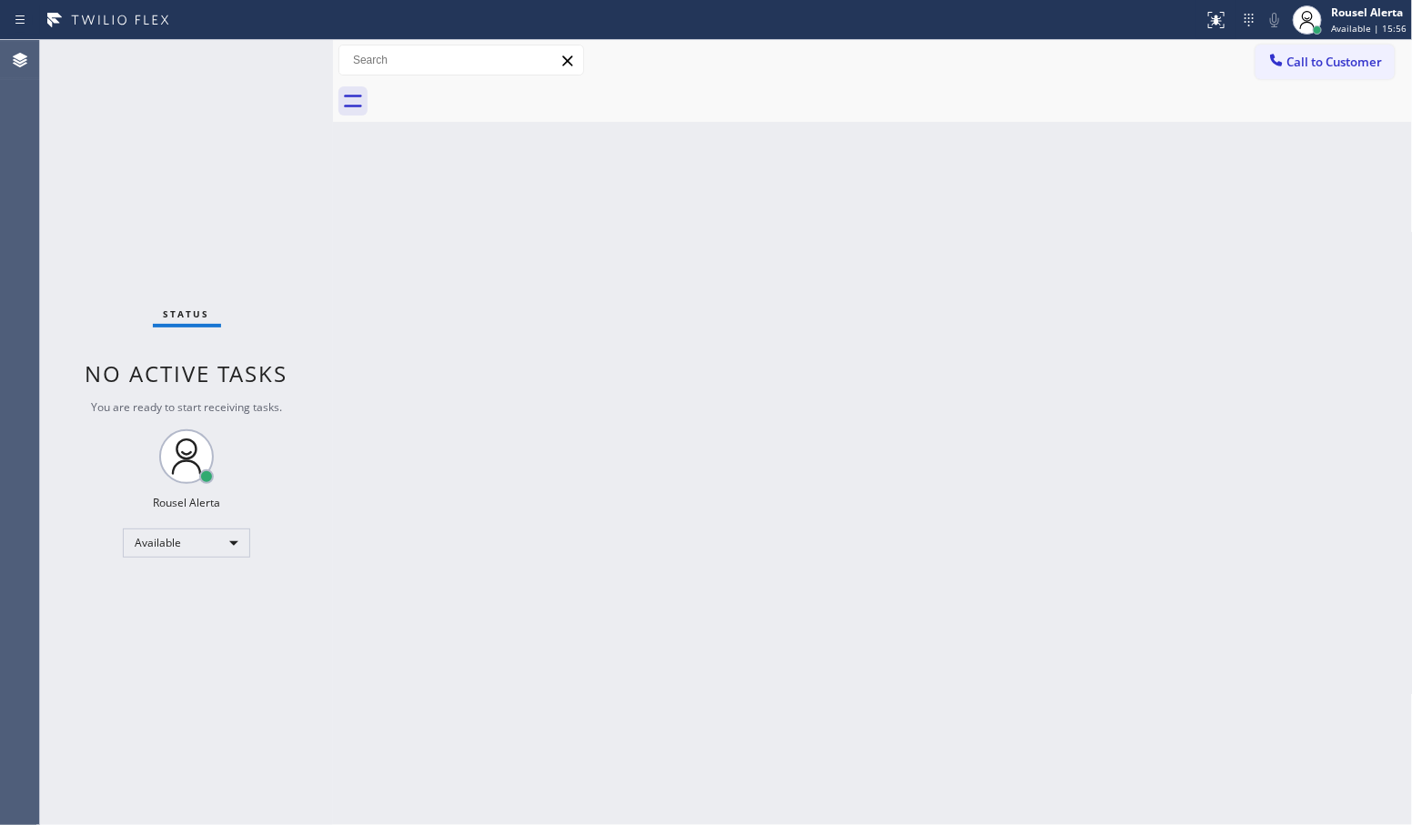
click at [278, 66] on div "Status No active tasks You are ready to start receiving tasks. Rousel Alerta Av…" at bounding box center [186, 432] width 293 height 785
click at [424, 301] on div "Back to Dashboard Change Sender ID Customers Technicians Select a contact Outbo…" at bounding box center [873, 432] width 1080 height 785
click at [833, 717] on div "Back to Dashboard Change Sender ID Customers Technicians Select a contact Outbo…" at bounding box center [873, 432] width 1080 height 785
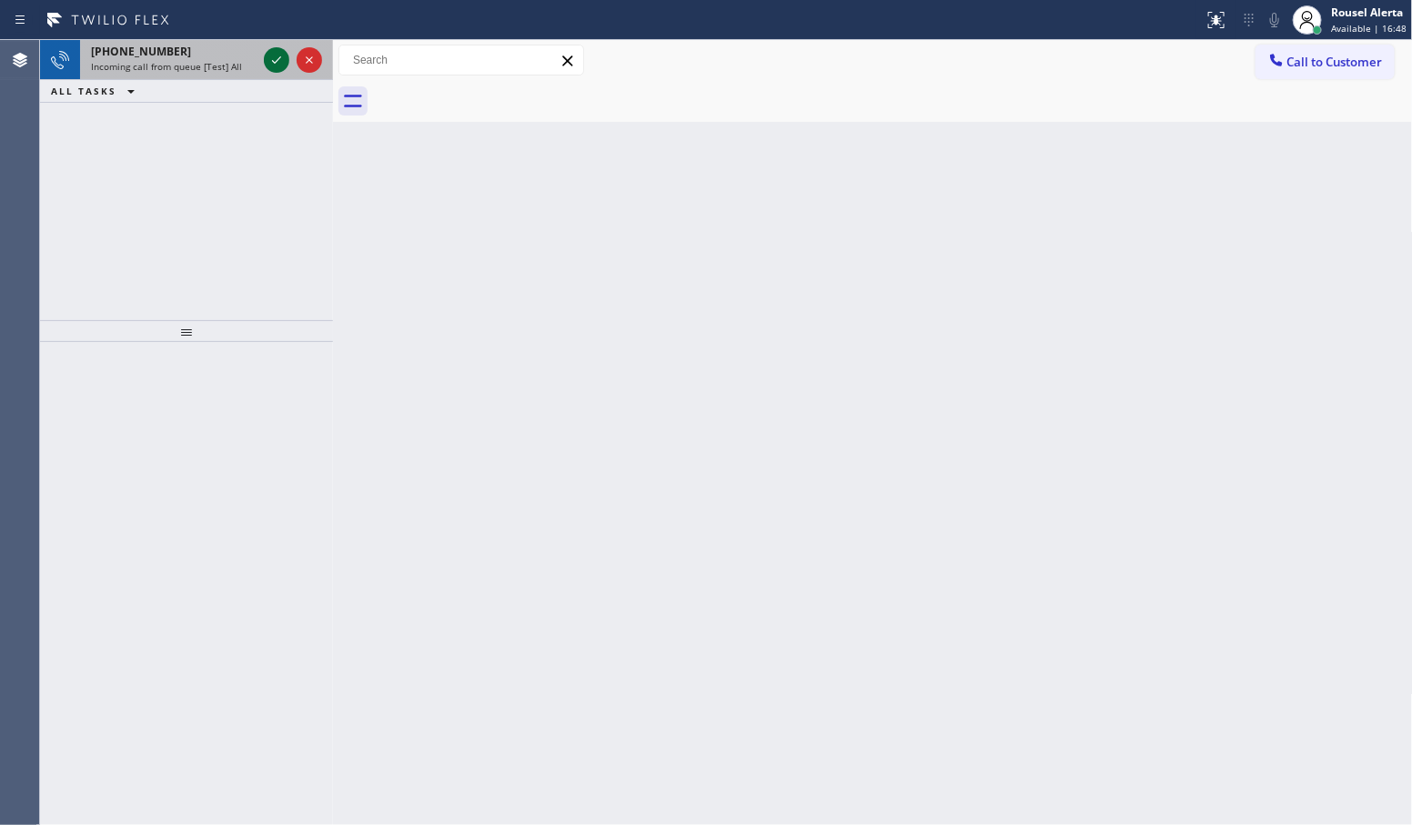
click at [266, 59] on icon at bounding box center [277, 60] width 22 height 22
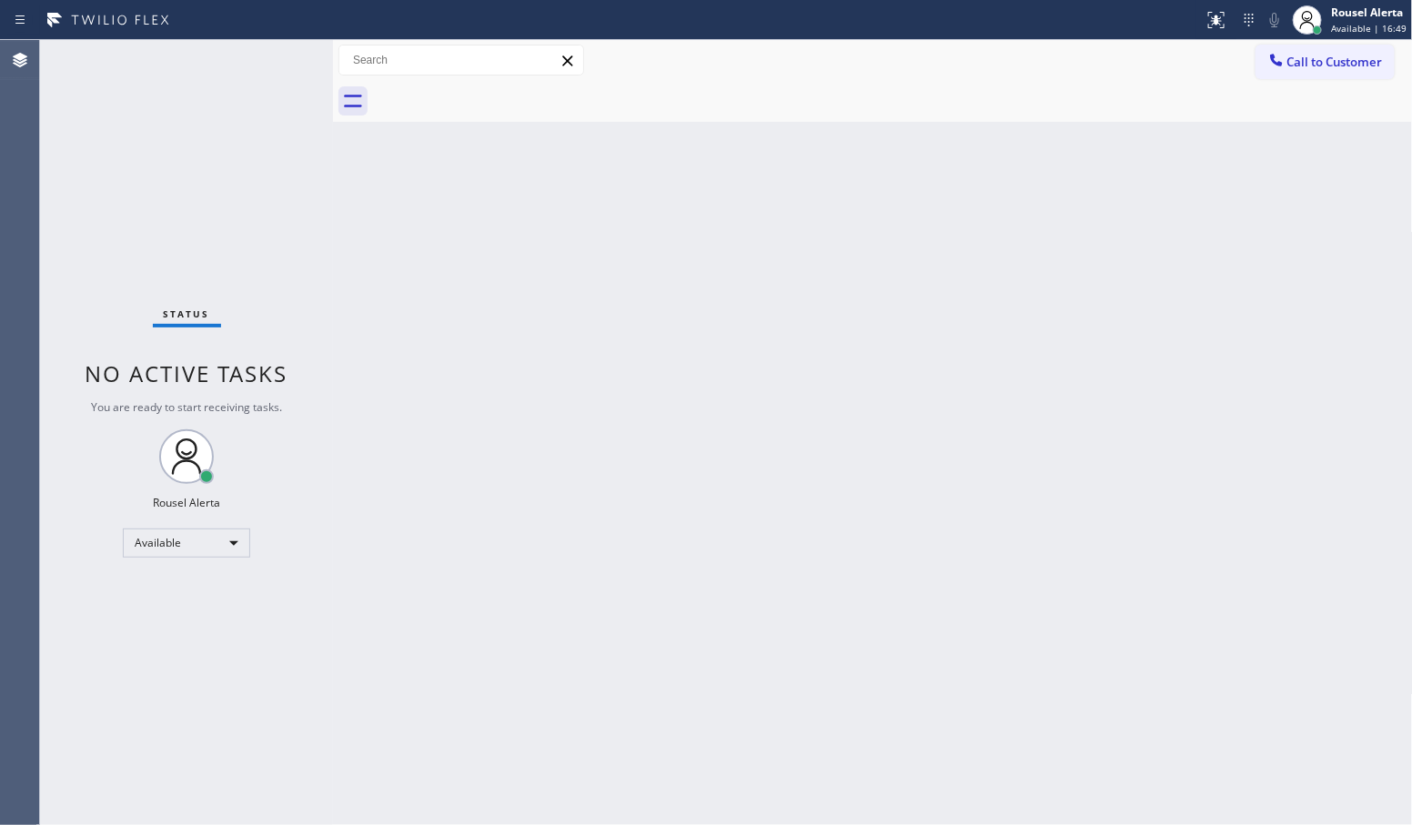
click at [266, 60] on div "Status No active tasks You are ready to start receiving tasks. Rousel Alerta Av…" at bounding box center [186, 432] width 293 height 785
drag, startPoint x: 266, startPoint y: 60, endPoint x: 294, endPoint y: 35, distance: 38.0
click at [280, 44] on div "Status No active tasks You are ready to start receiving tasks. Rousel Alerta Av…" at bounding box center [186, 432] width 293 height 785
click at [1237, 15] on div at bounding box center [1217, 20] width 40 height 22
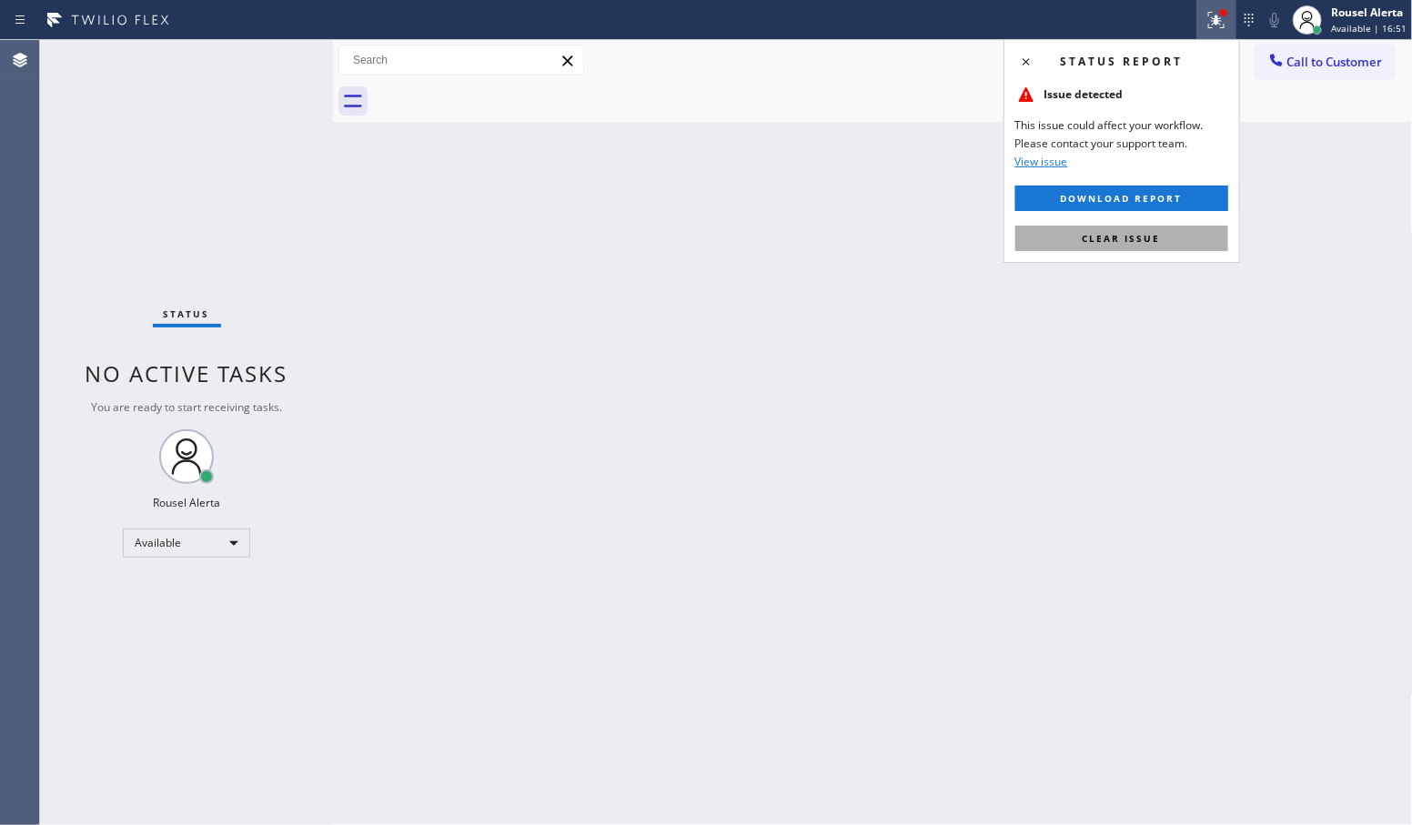
click at [1151, 235] on span "Clear issue" at bounding box center [1122, 238] width 78 height 13
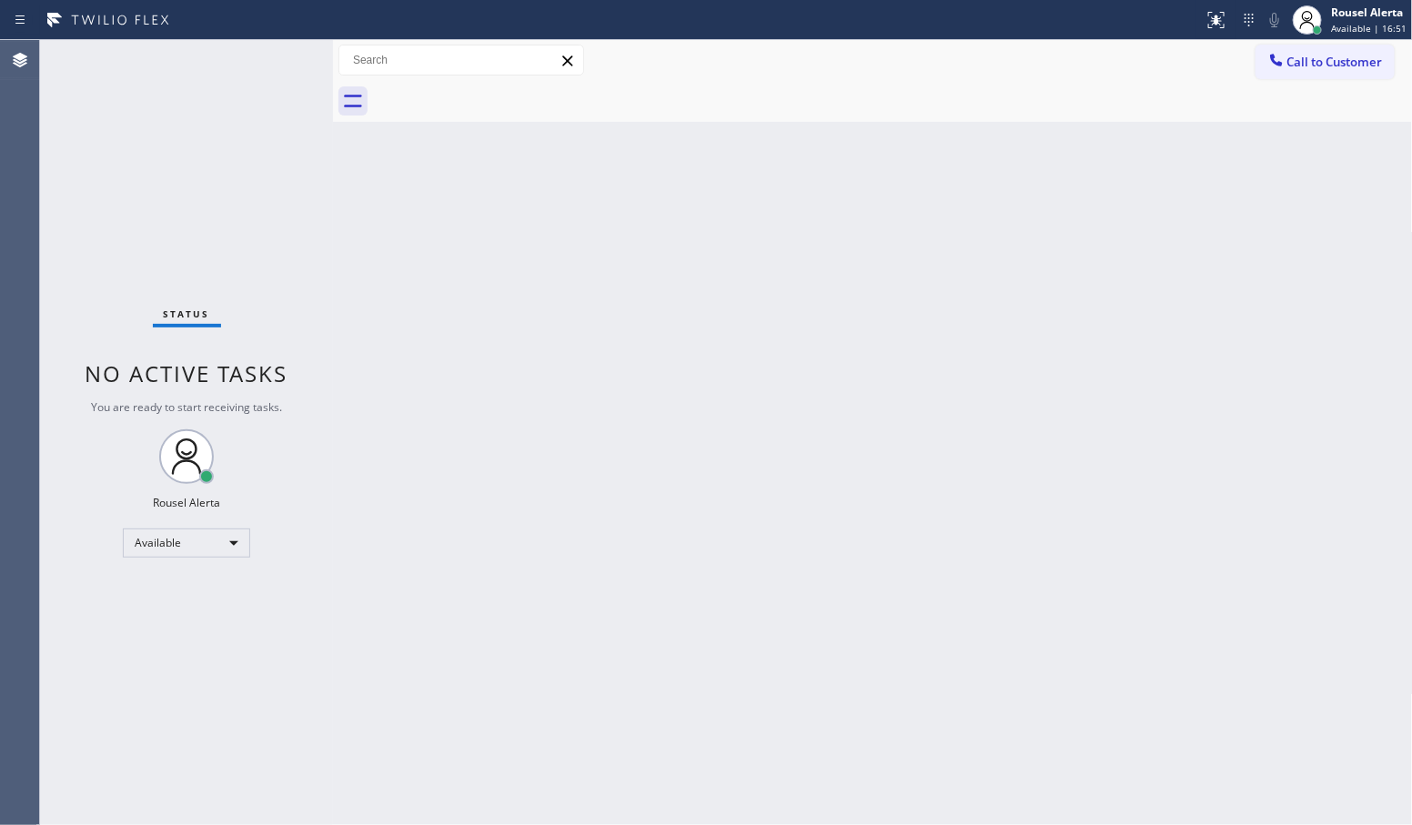
click at [1088, 308] on div "Back to Dashboard Change Sender ID Customers Technicians Select a contact Outbo…" at bounding box center [873, 432] width 1080 height 785
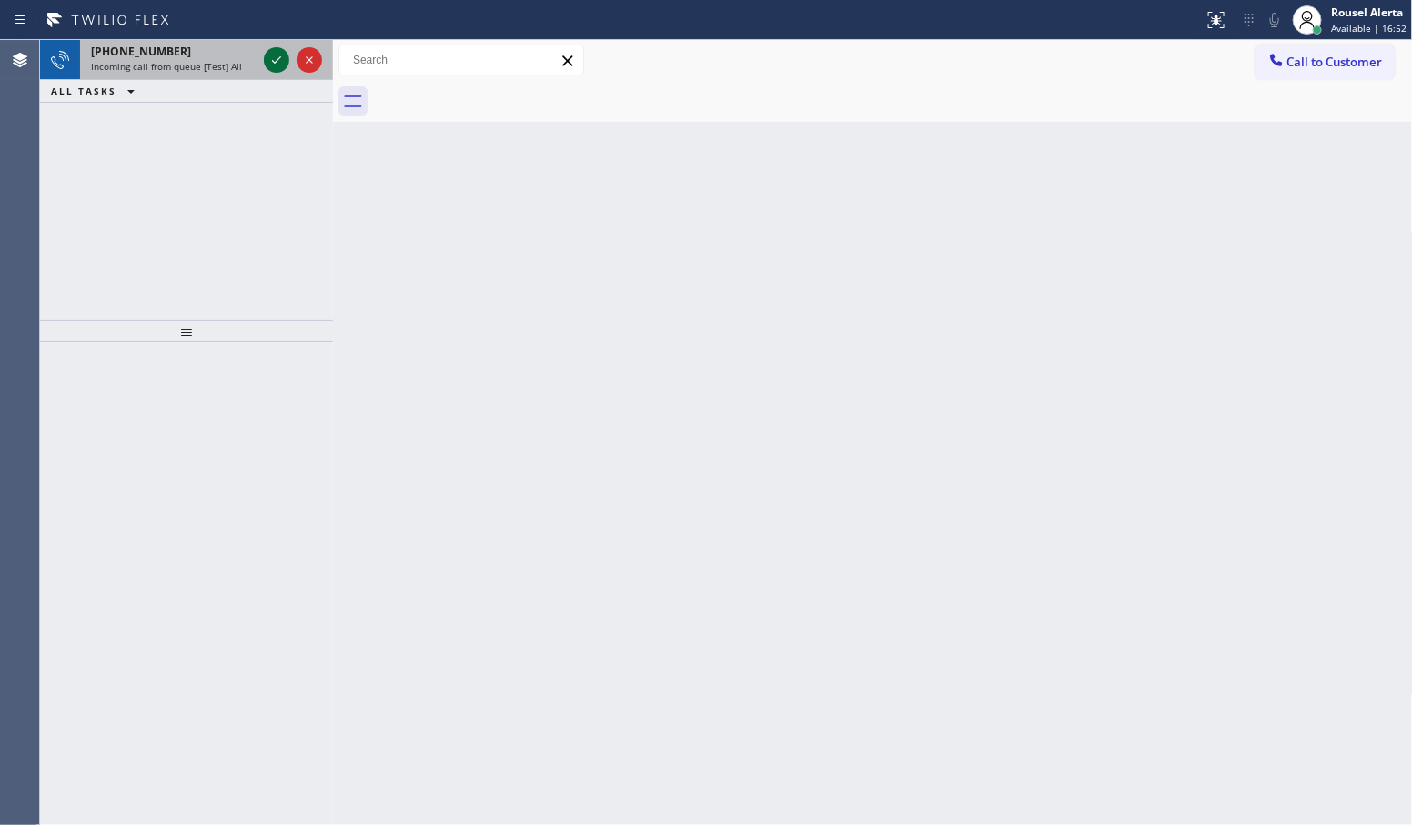
click at [280, 64] on icon at bounding box center [277, 60] width 22 height 22
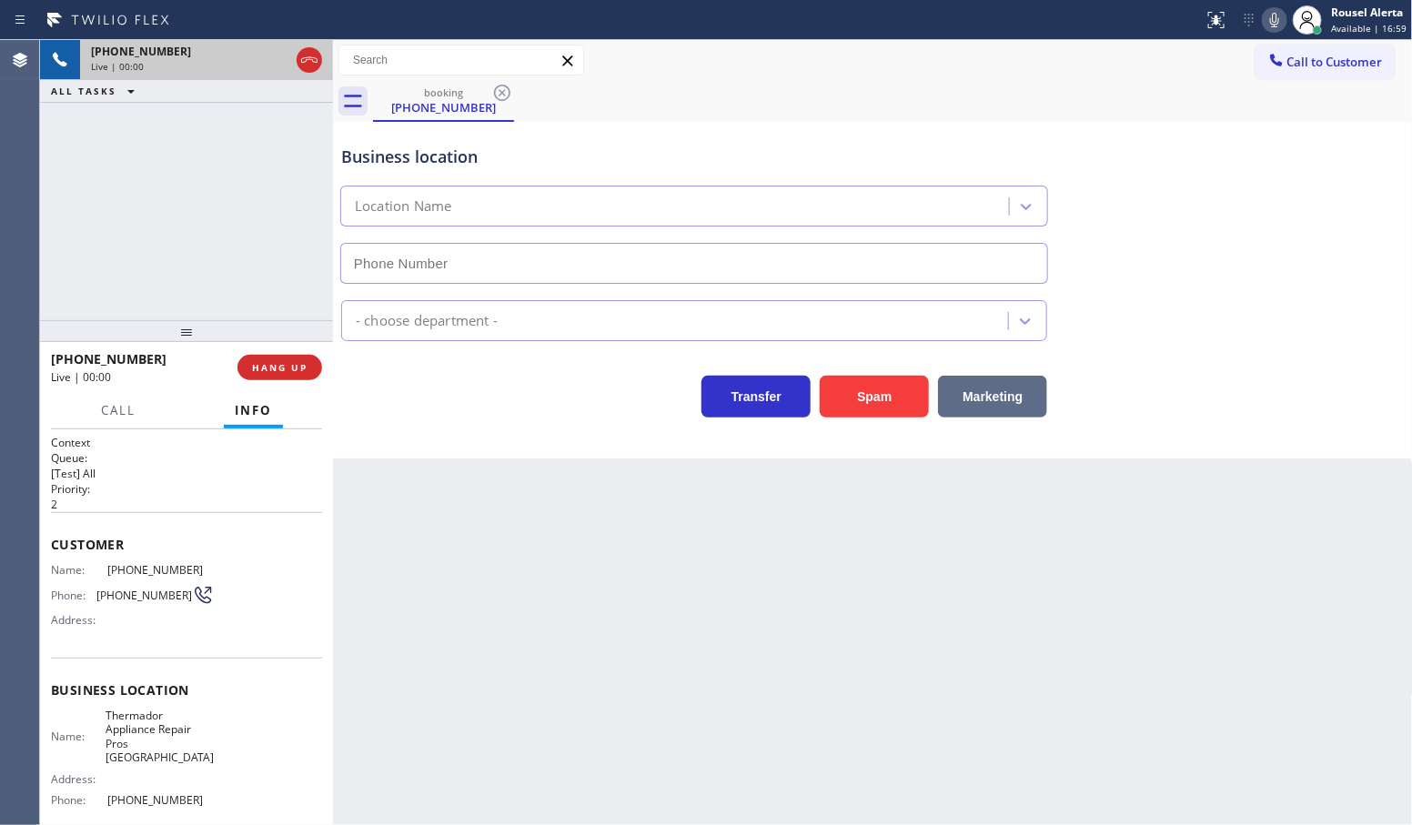
type input "[PHONE_NUMBER]"
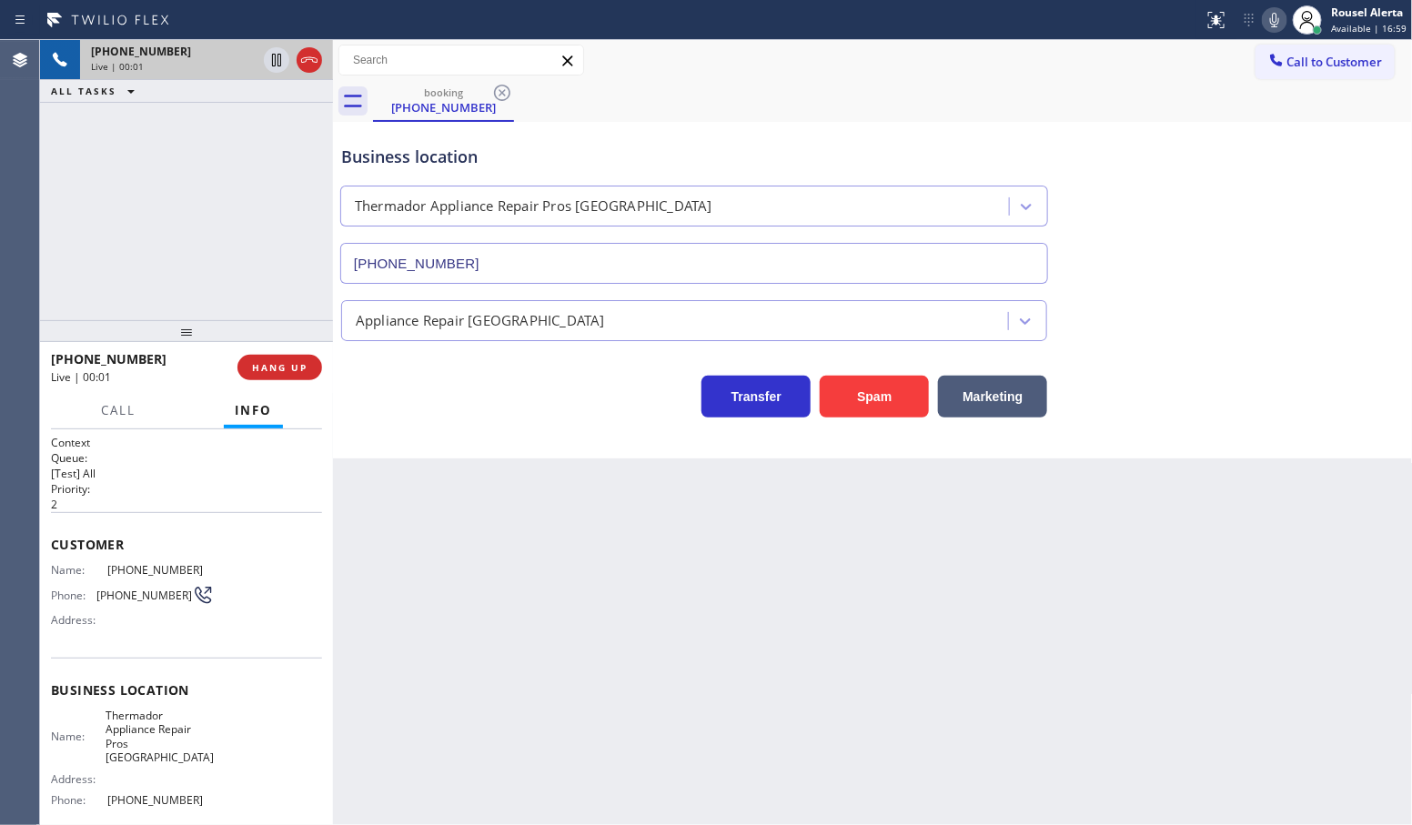
drag, startPoint x: 892, startPoint y: 394, endPoint x: 776, endPoint y: 371, distance: 117.8
click at [890, 394] on button "Spam" at bounding box center [874, 397] width 109 height 42
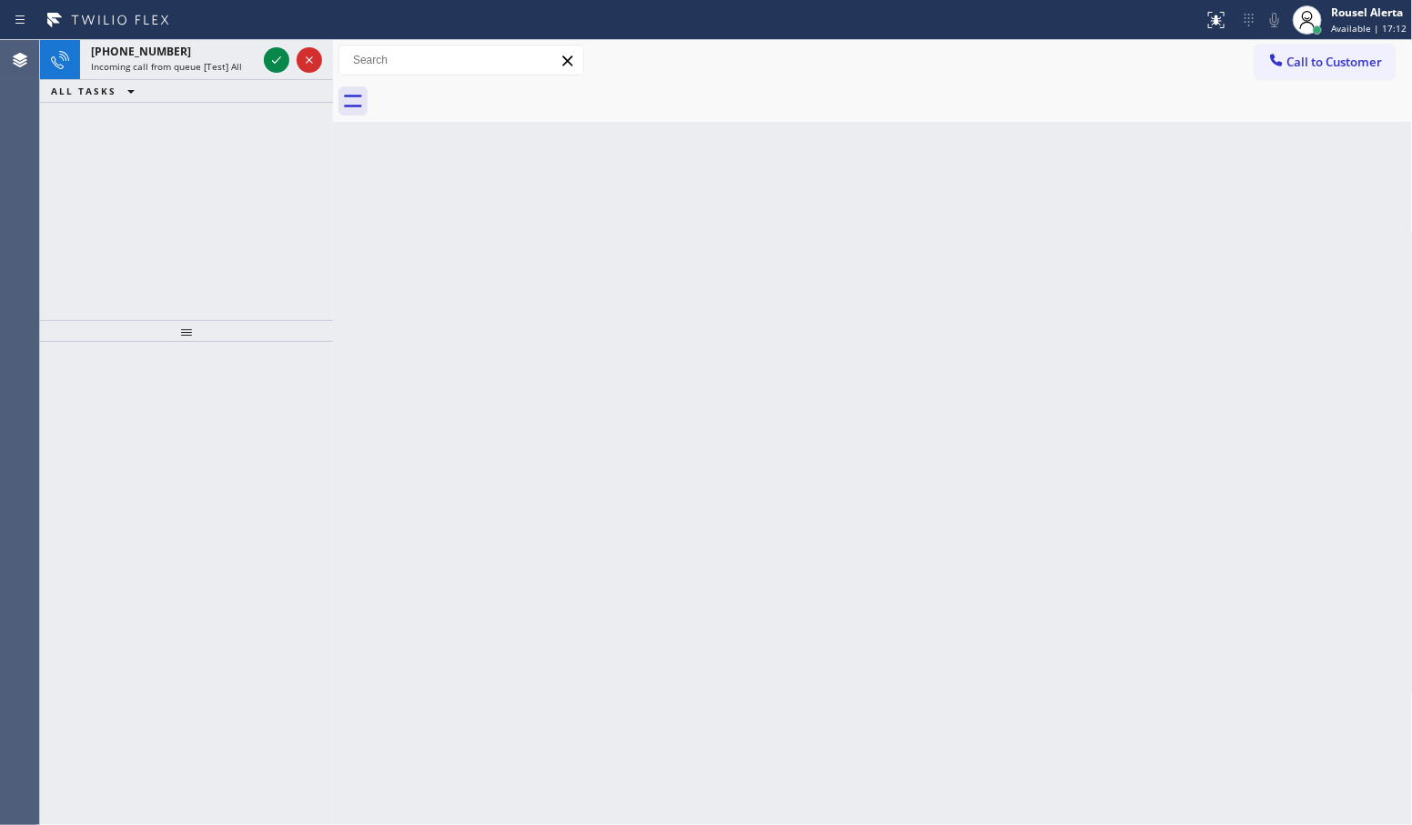
click at [256, 53] on div "[PHONE_NUMBER]" at bounding box center [174, 51] width 166 height 15
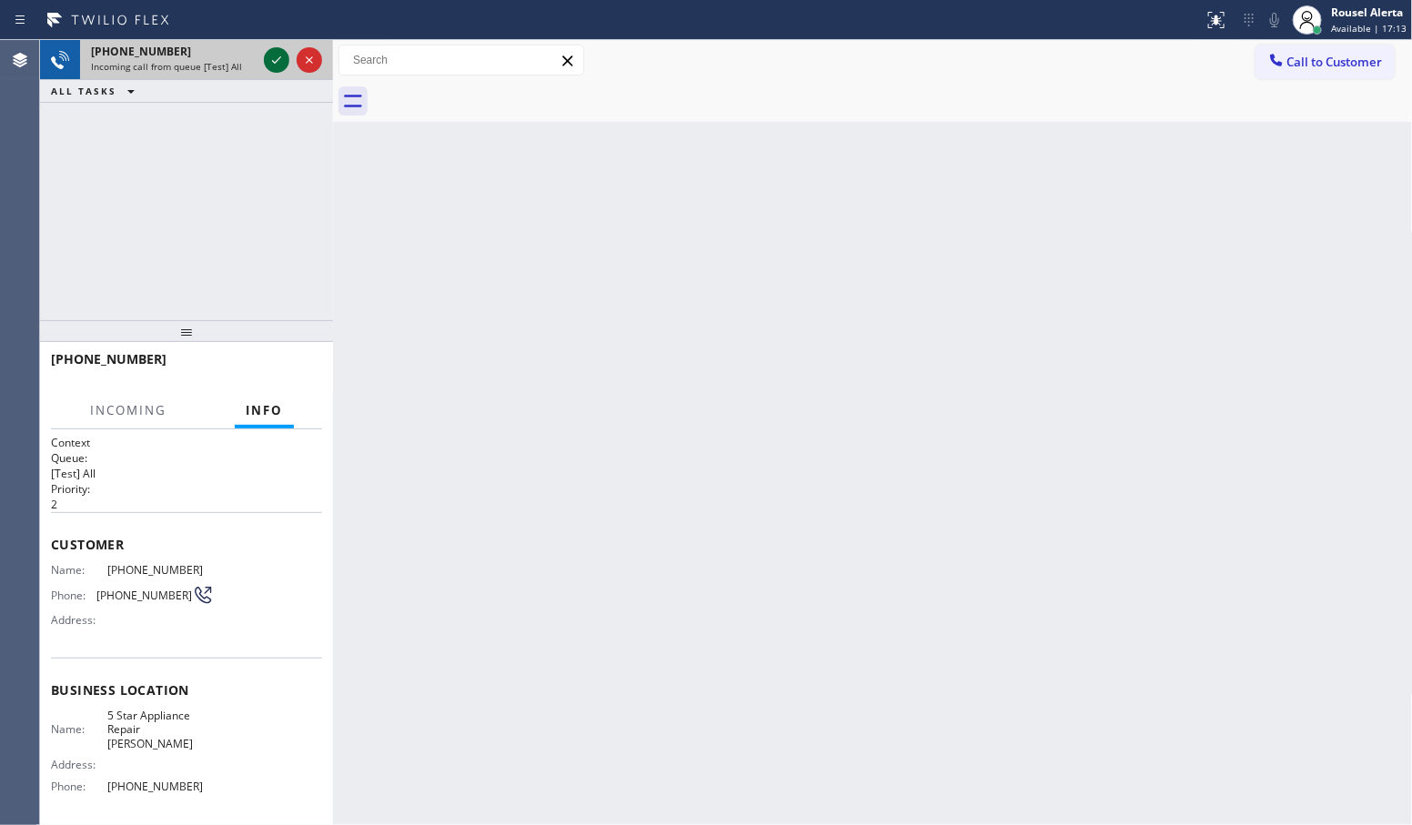
click at [266, 56] on icon at bounding box center [277, 60] width 22 height 22
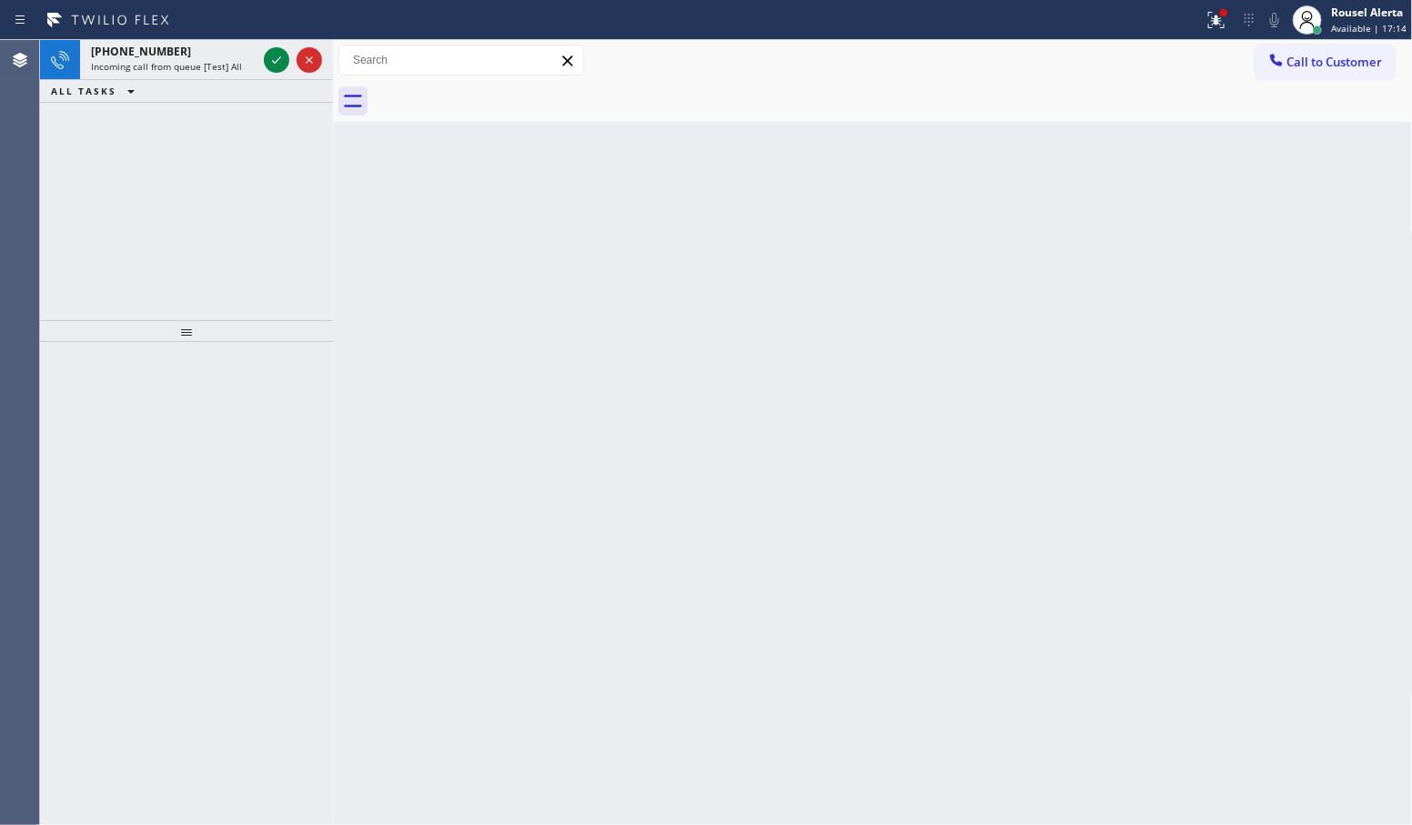
click at [266, 56] on icon at bounding box center [277, 60] width 22 height 22
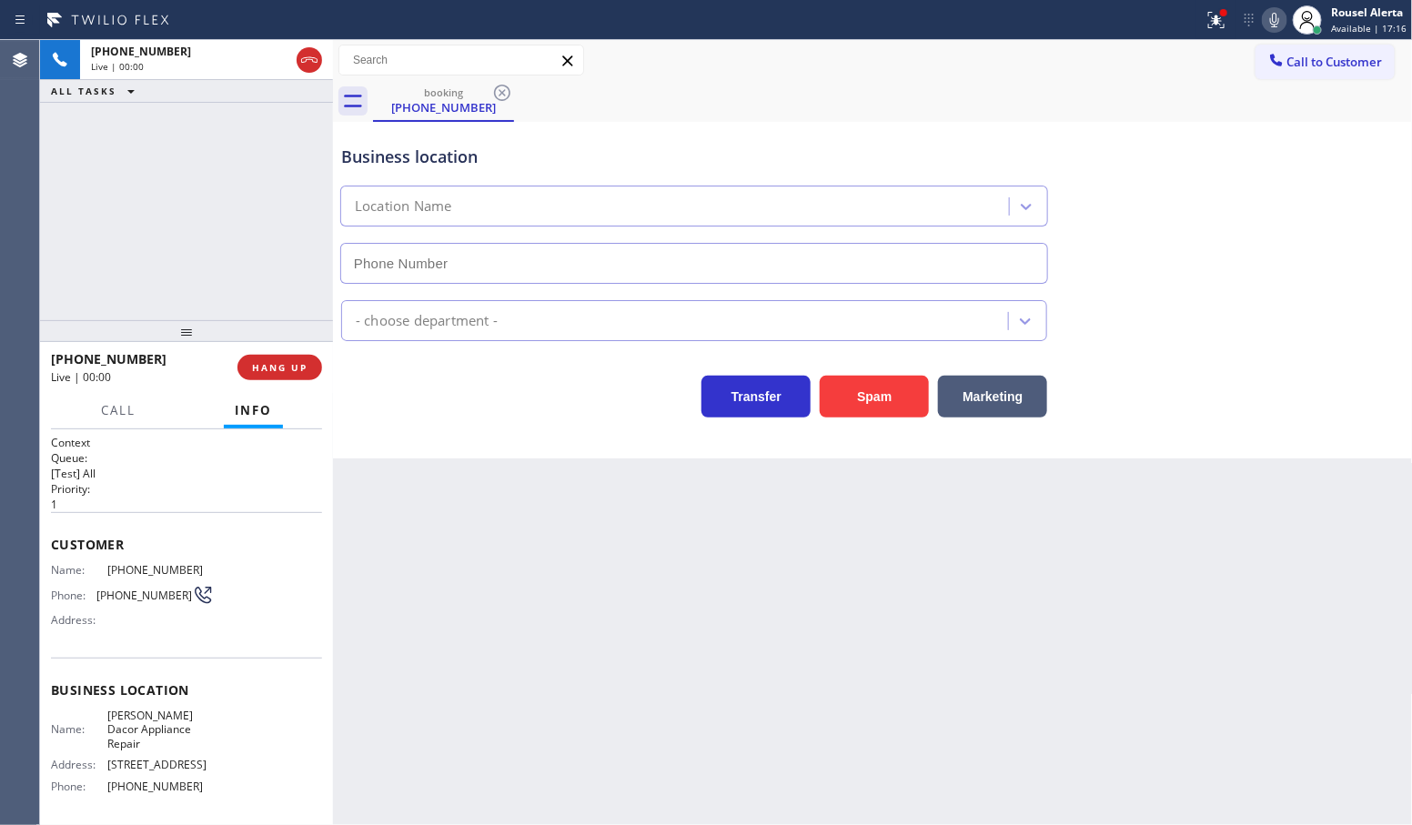
type input "[PHONE_NUMBER]"
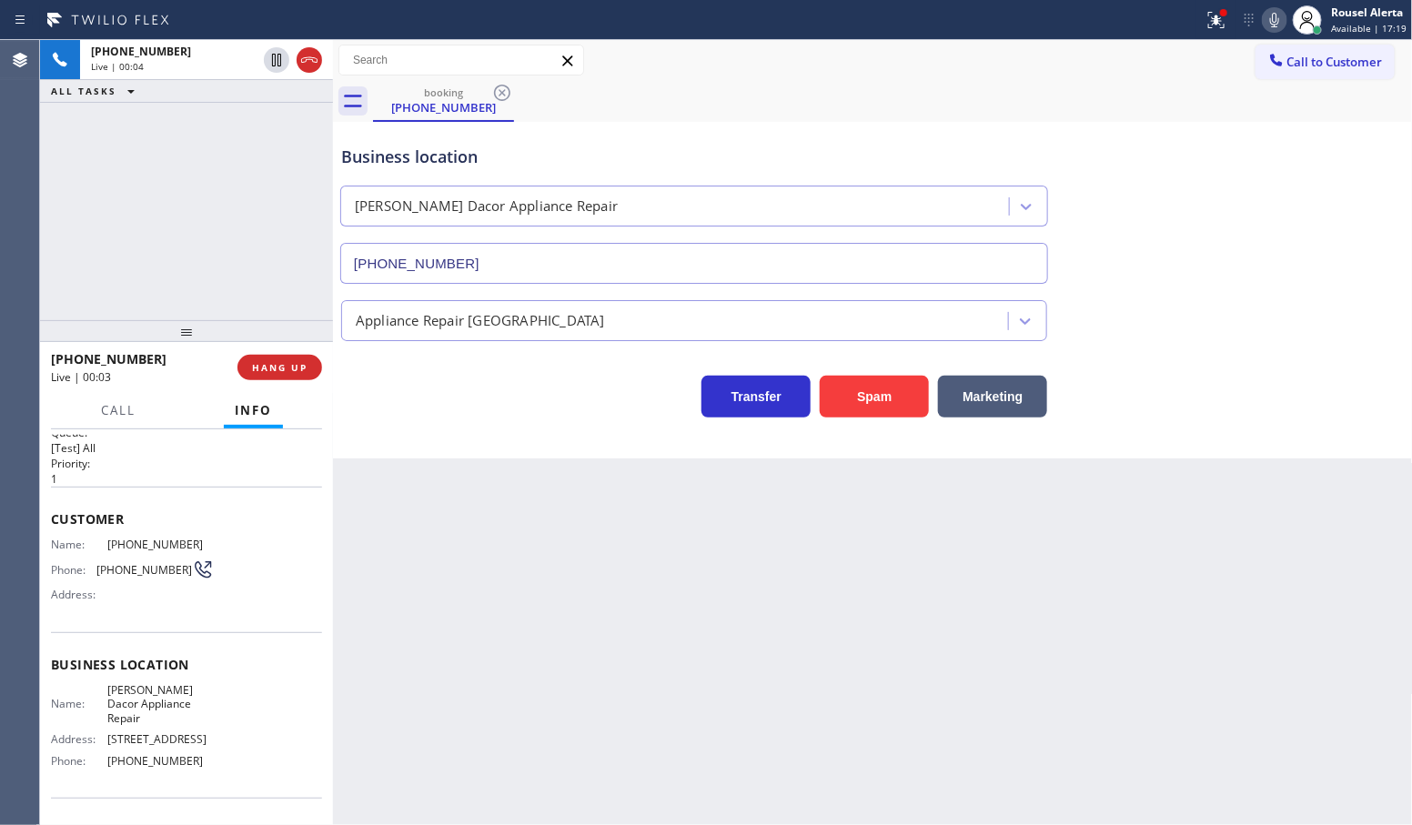
scroll to position [105, 0]
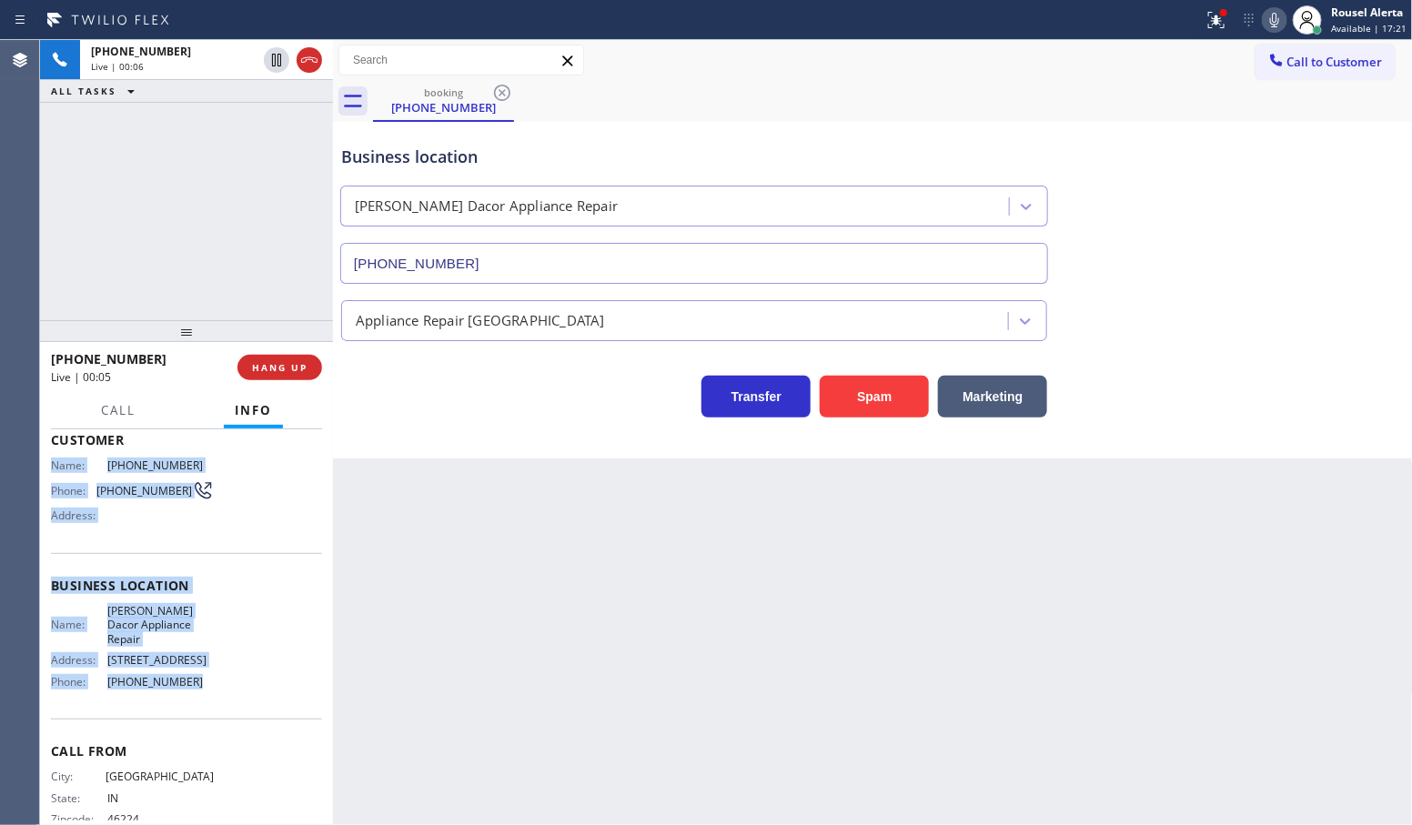
drag, startPoint x: 44, startPoint y: 461, endPoint x: 206, endPoint y: 702, distance: 289.7
click at [206, 702] on div "Context Queue: [Test] All Priority: 1 Customer Name: [PHONE_NUMBER] Phone: [PHO…" at bounding box center [186, 627] width 293 height 397
copy div "Name: [PHONE_NUMBER] Phone: [PHONE_NUMBER] Address: Business location Name: [PE…"
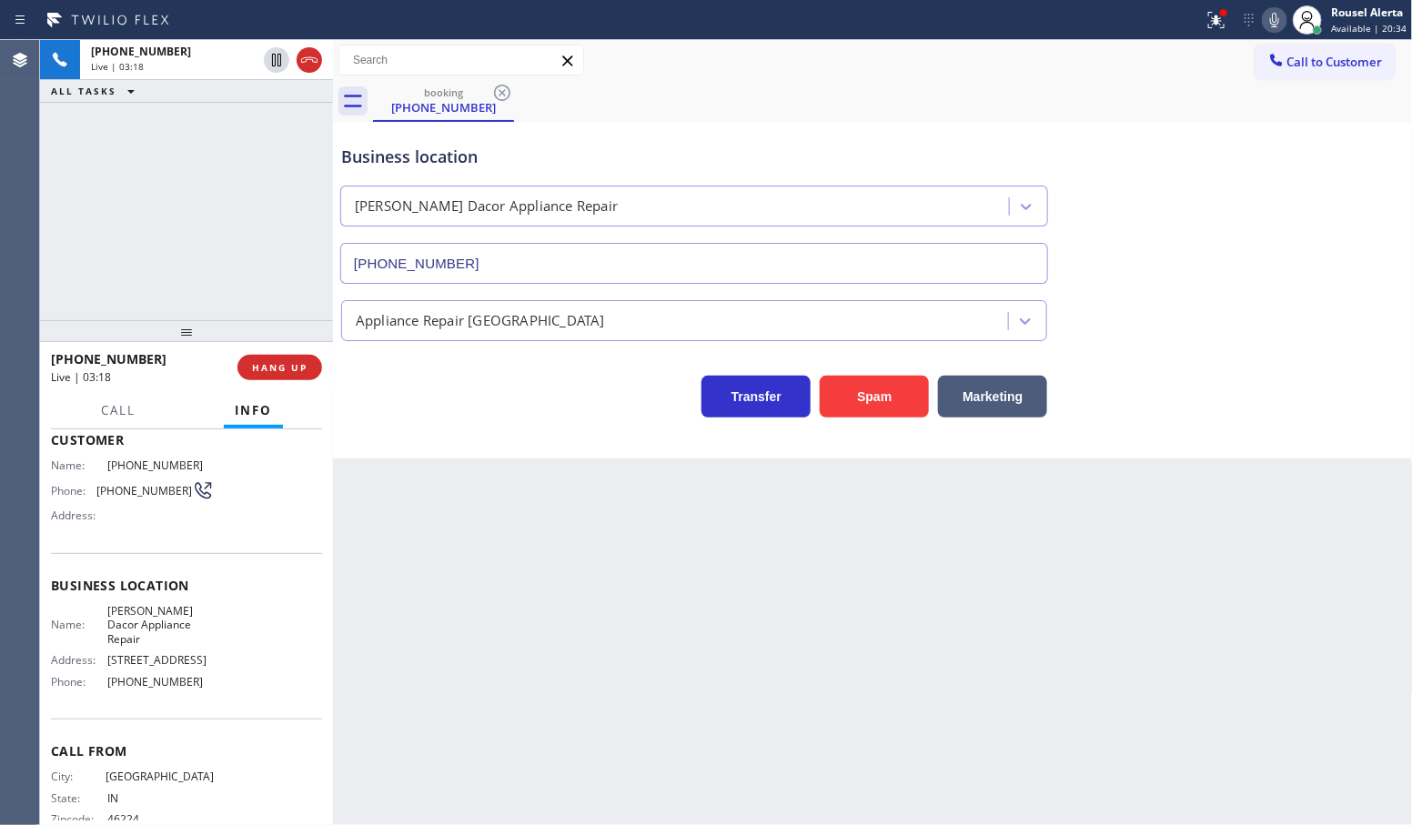
click at [187, 141] on div "[PHONE_NUMBER] Live | 03:18 ALL TASKS ALL TASKS ACTIVE TASKS TASKS IN WRAP UP" at bounding box center [186, 180] width 293 height 280
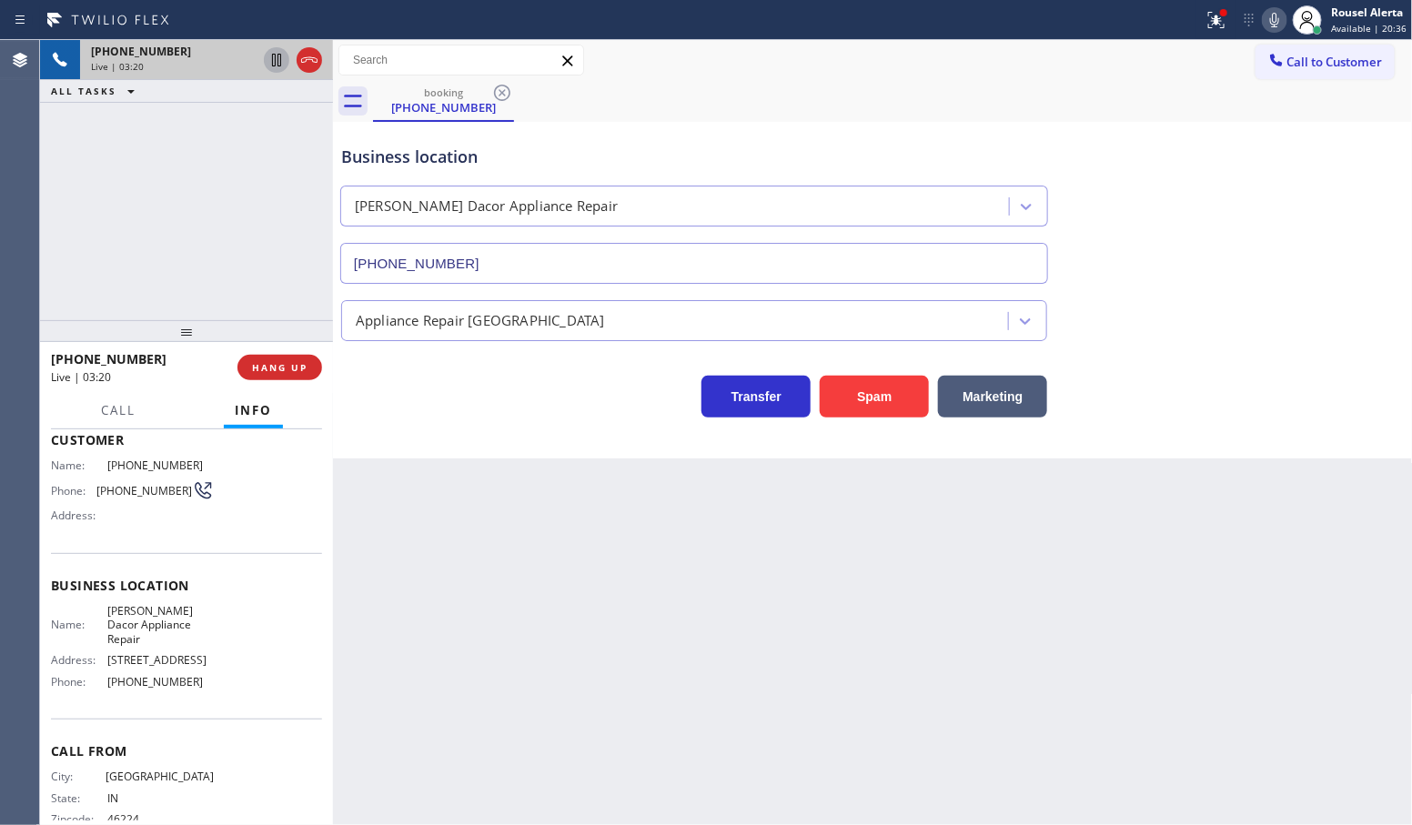
click at [273, 65] on icon at bounding box center [276, 60] width 9 height 13
click at [1285, 19] on icon at bounding box center [1275, 20] width 22 height 22
click at [1208, 18] on icon at bounding box center [1217, 20] width 22 height 22
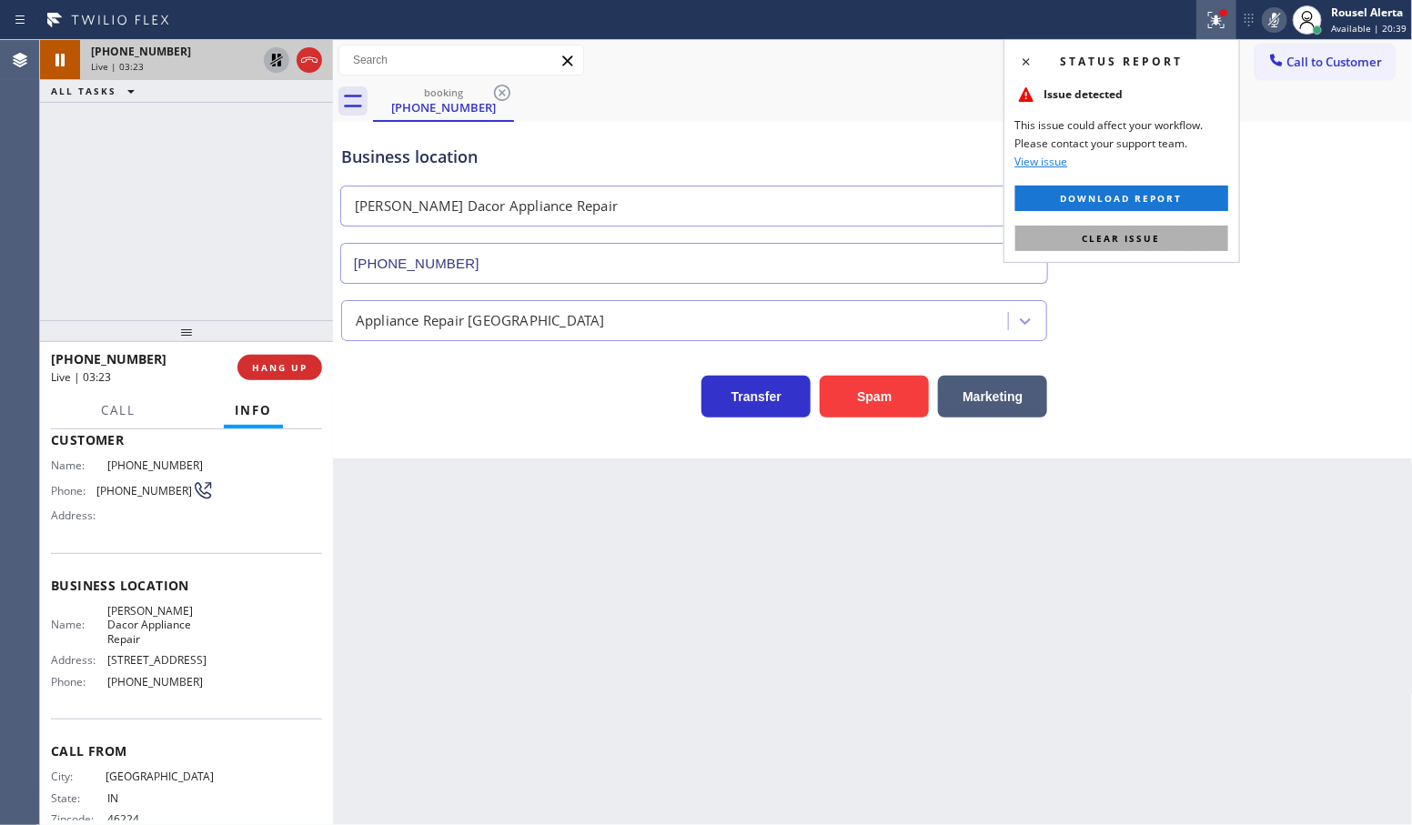
click at [1170, 232] on button "Clear issue" at bounding box center [1122, 238] width 213 height 25
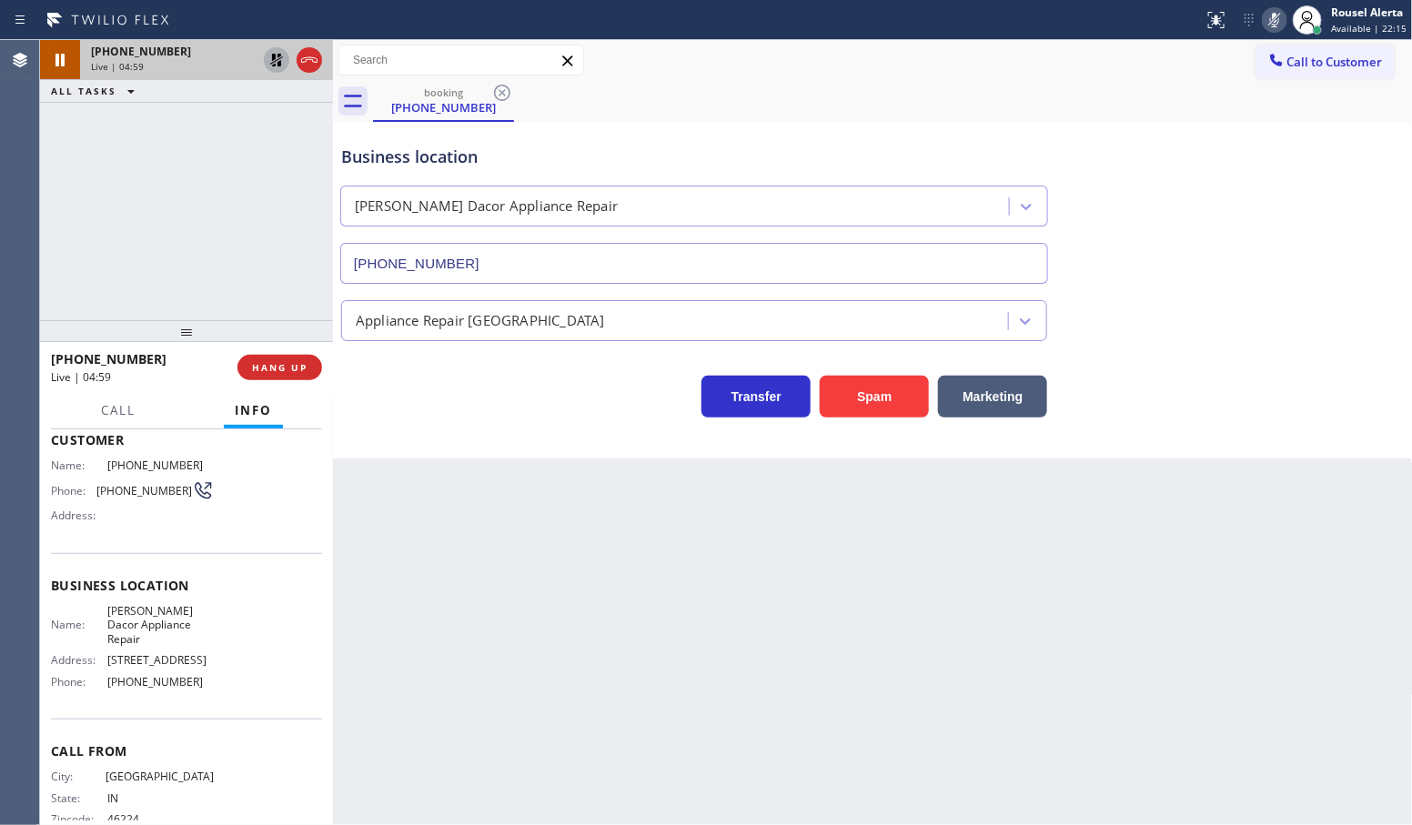
click at [276, 66] on icon at bounding box center [277, 60] width 22 height 22
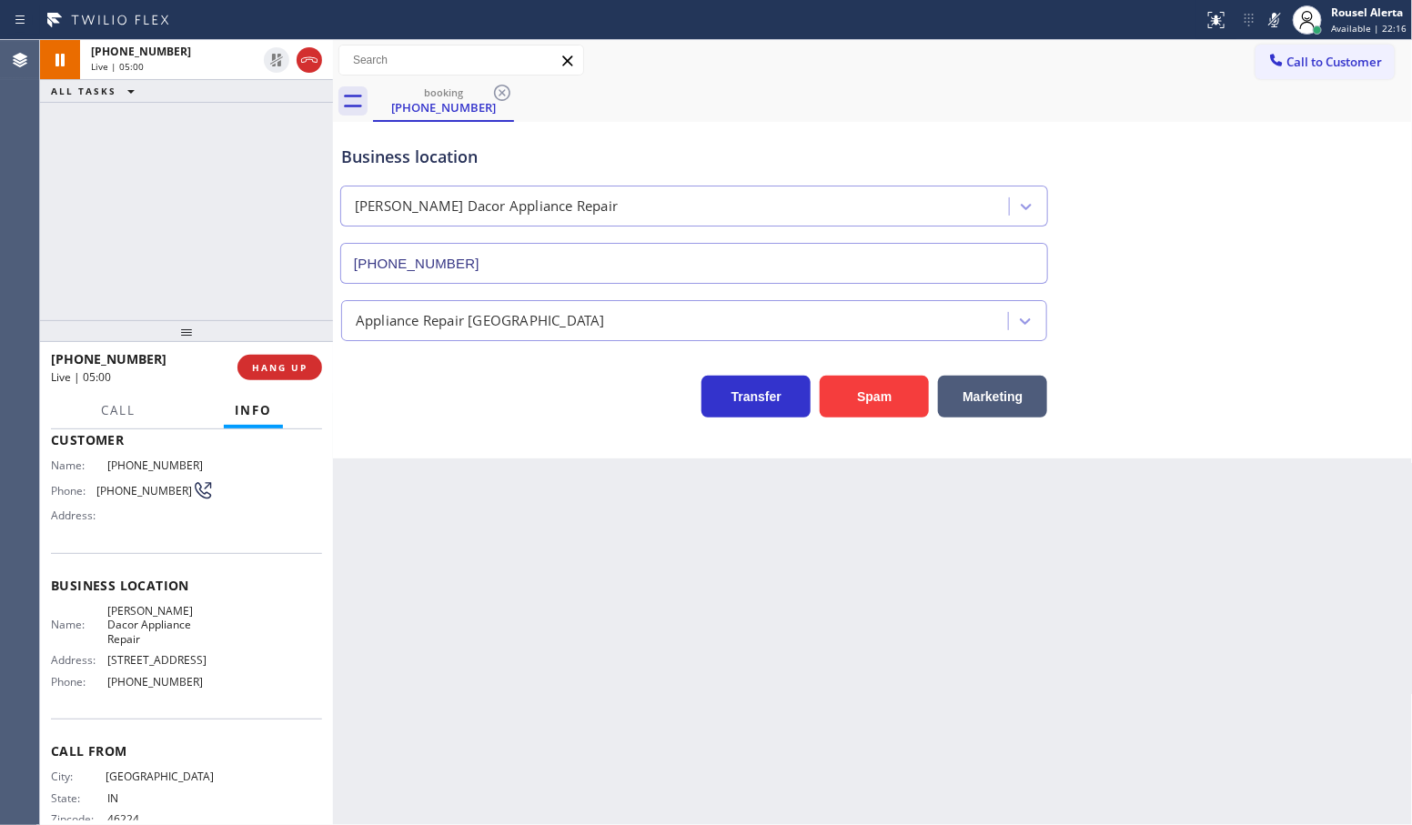
drag, startPoint x: 1278, startPoint y: 24, endPoint x: 1376, endPoint y: 125, distance: 140.3
click at [1279, 23] on icon at bounding box center [1275, 20] width 22 height 22
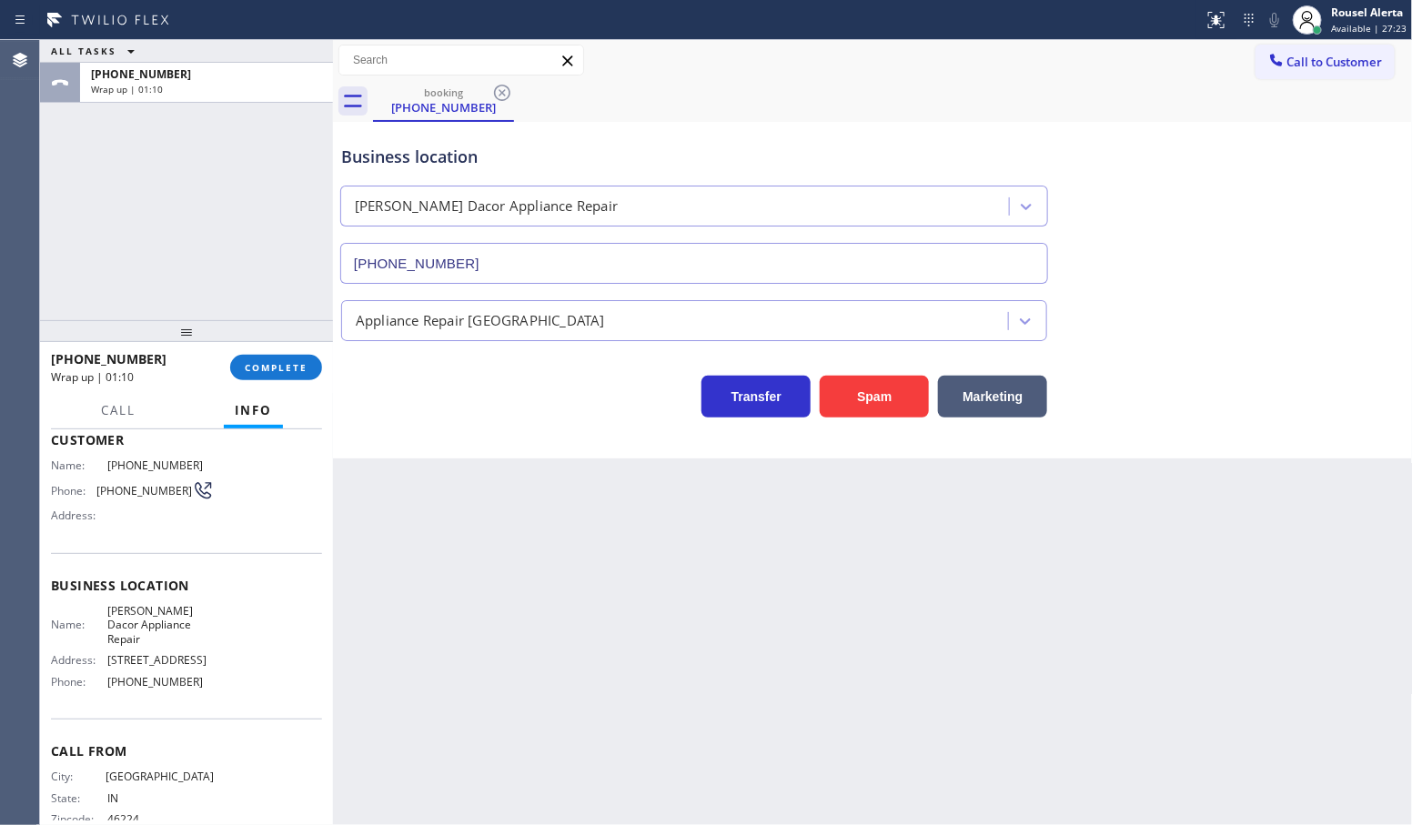
click at [279, 389] on div "[PHONE_NUMBER] Wrap up | 01:10 COMPLETE" at bounding box center [186, 367] width 271 height 47
click at [282, 373] on span "COMPLETE" at bounding box center [276, 367] width 63 height 13
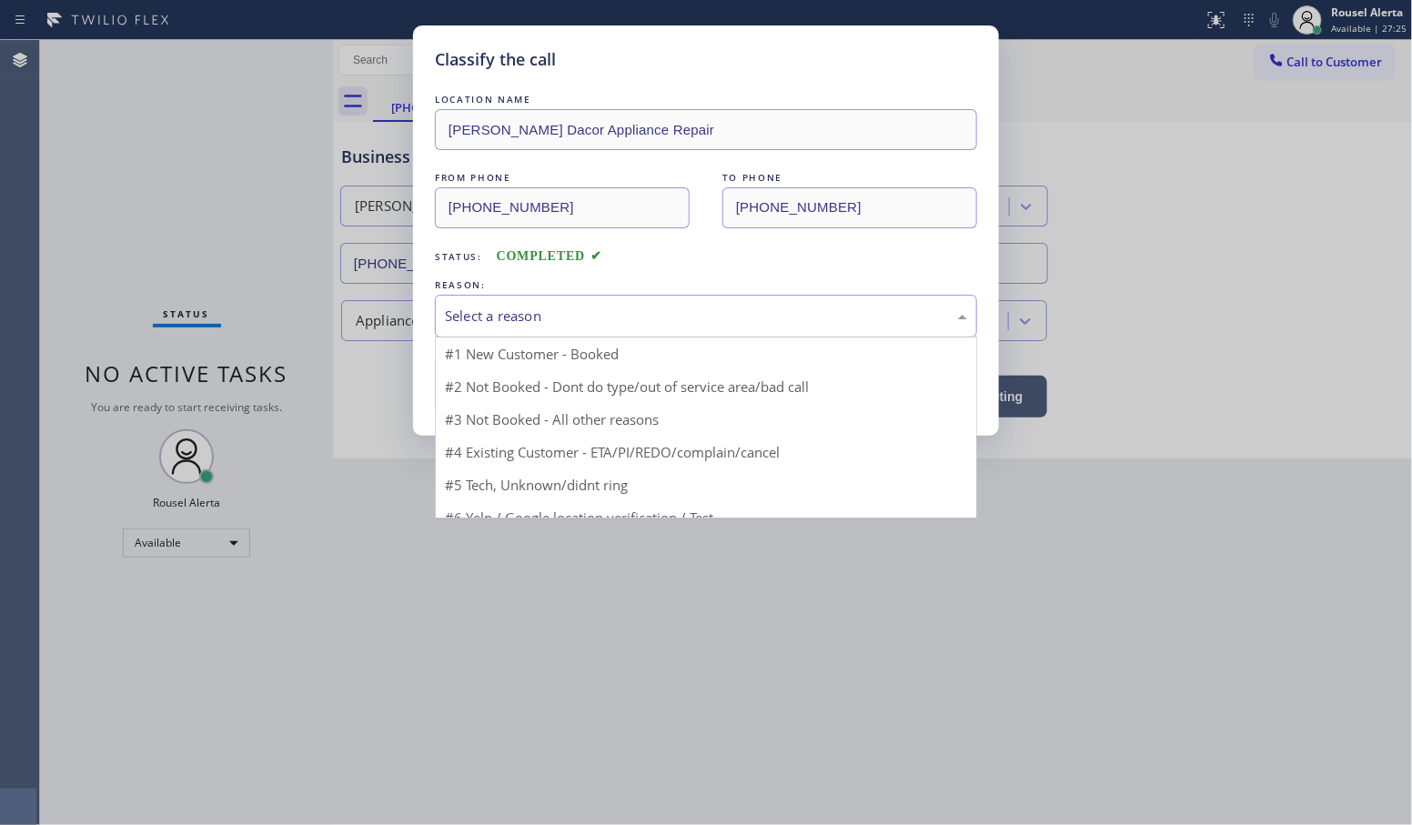
click at [551, 321] on div "Select a reason" at bounding box center [706, 316] width 522 height 21
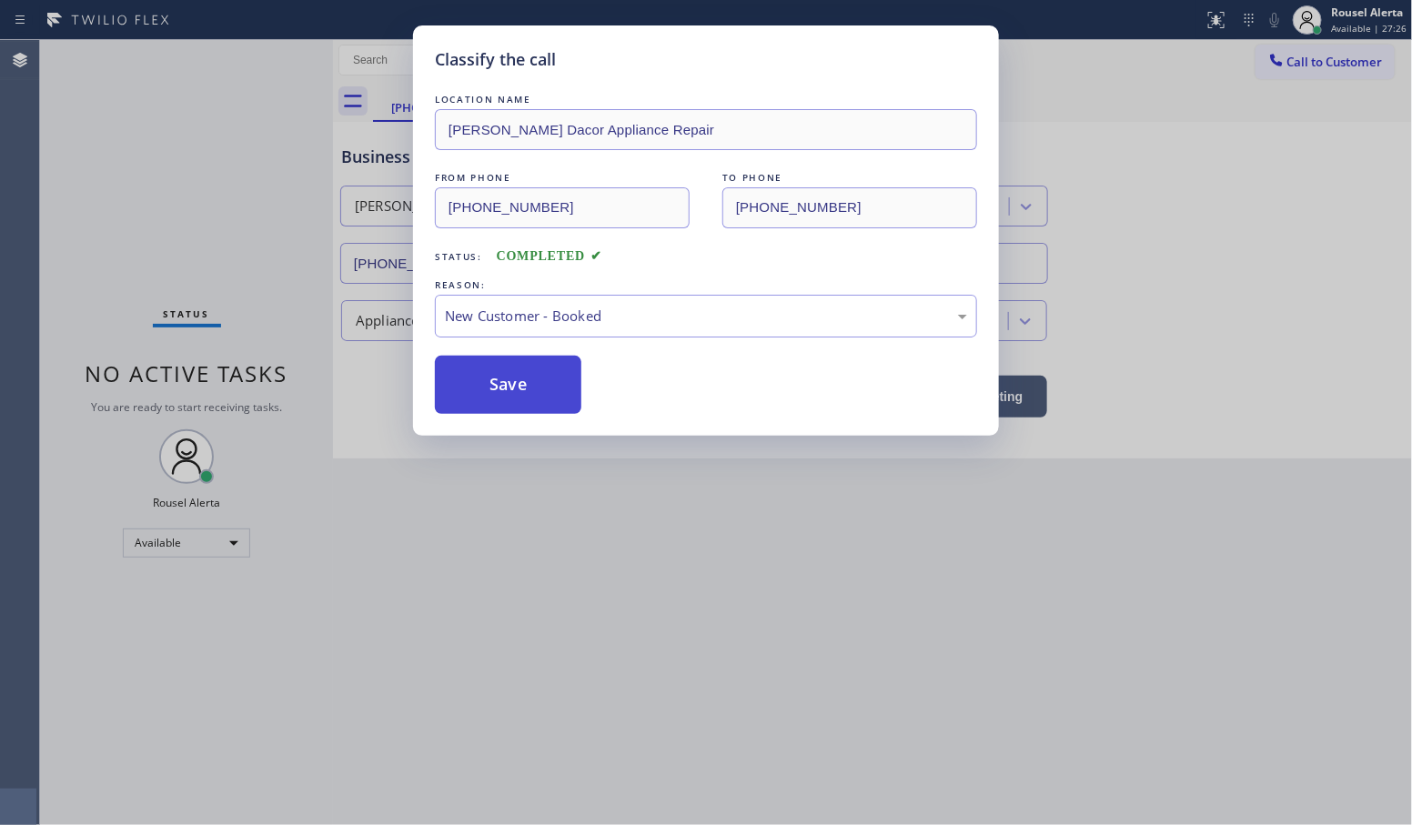
click at [520, 370] on button "Save" at bounding box center [508, 385] width 147 height 58
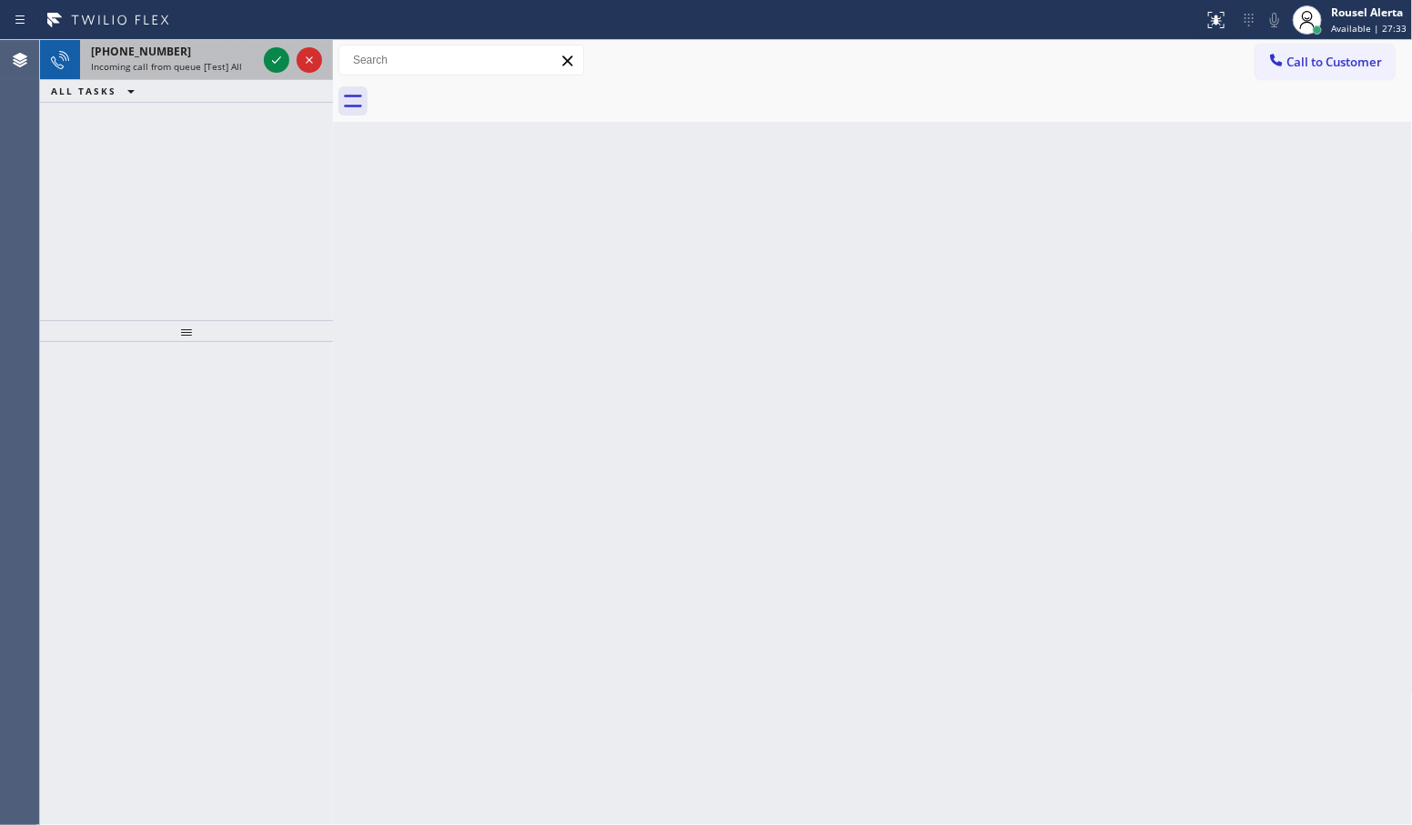
click at [197, 75] on div "[PHONE_NUMBER] Incoming call from queue [Test] All" at bounding box center [170, 60] width 180 height 40
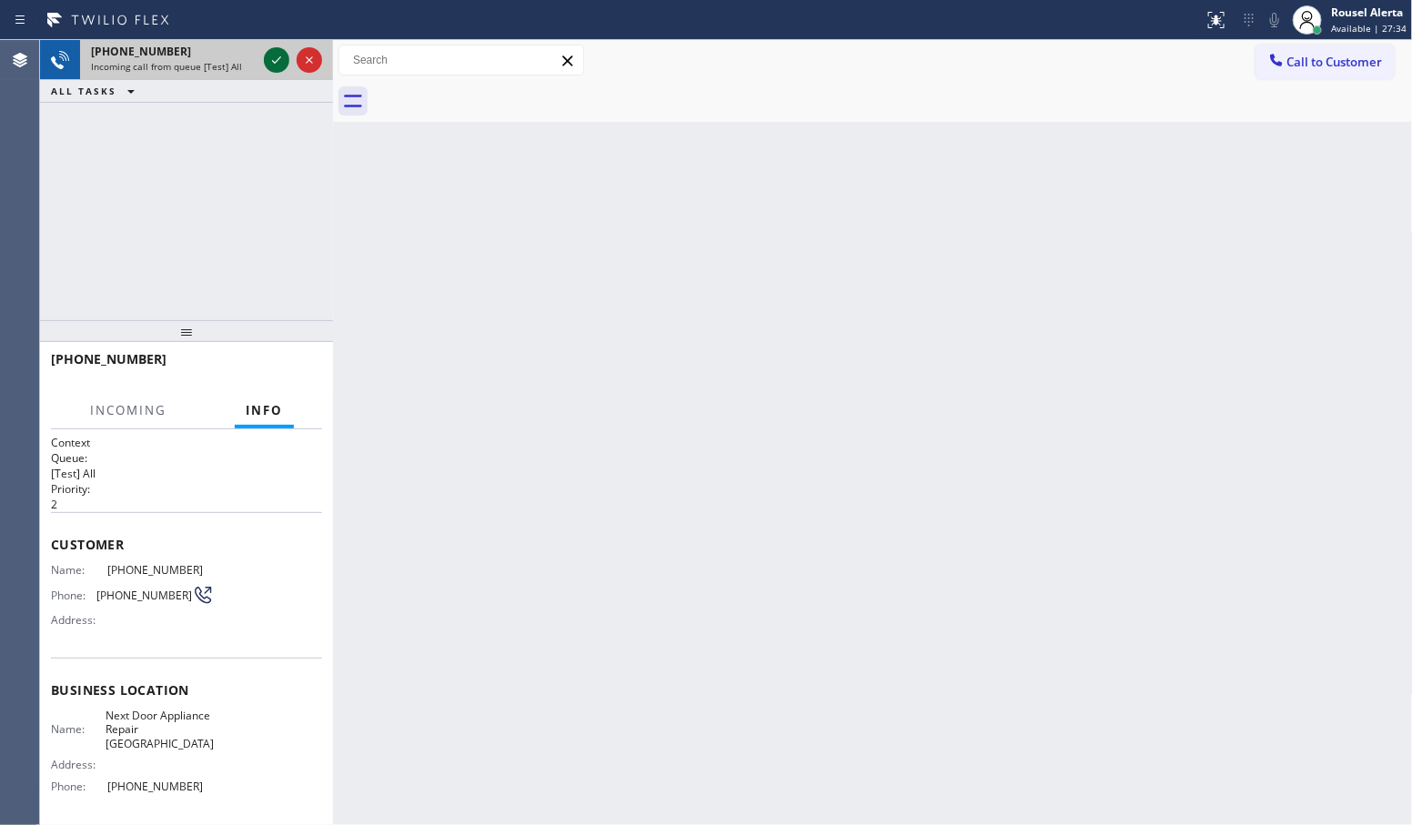
click at [268, 59] on icon at bounding box center [277, 60] width 22 height 22
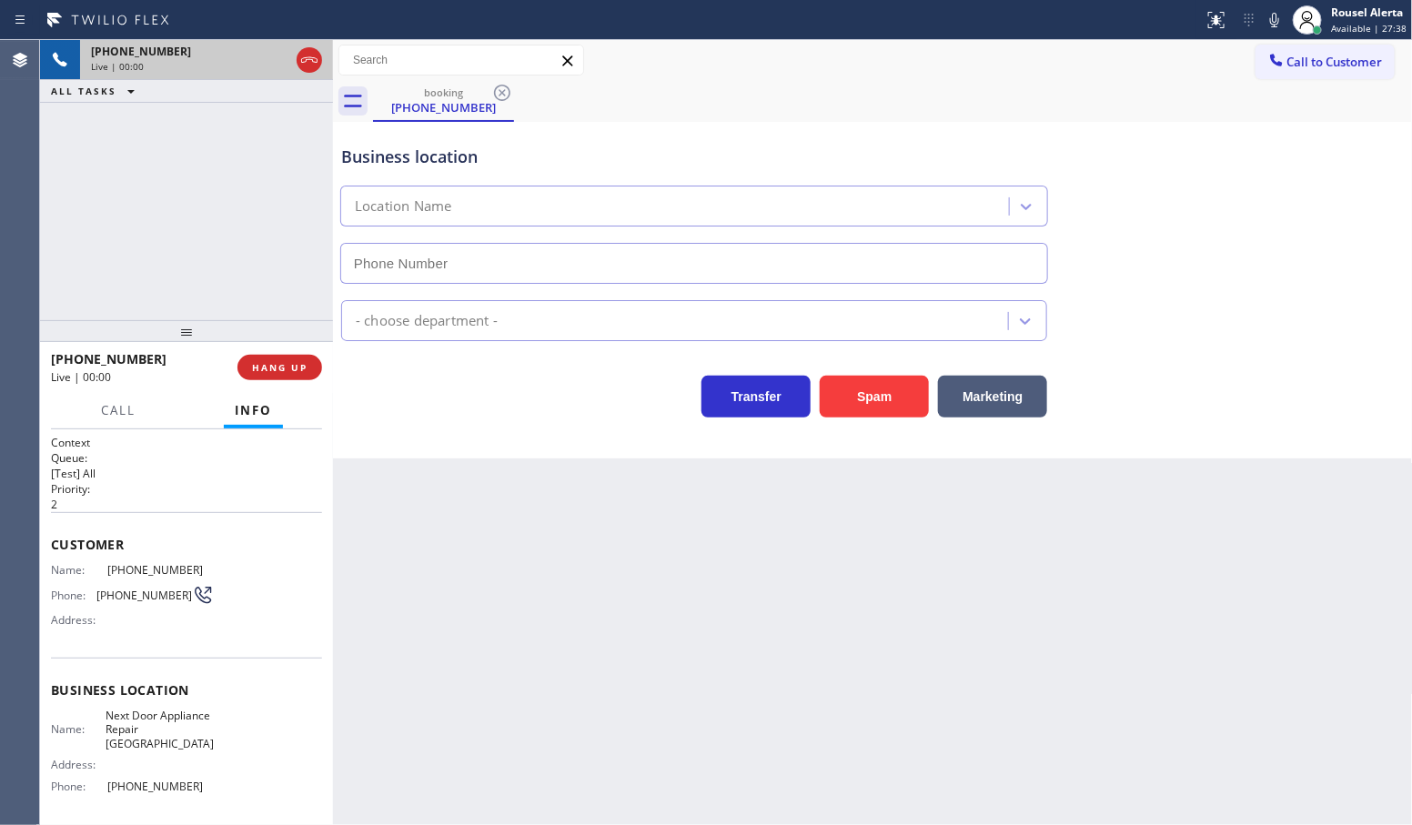
type input "[PHONE_NUMBER]"
click at [862, 349] on div "Transfer Spam Marketing" at bounding box center [873, 379] width 1071 height 76
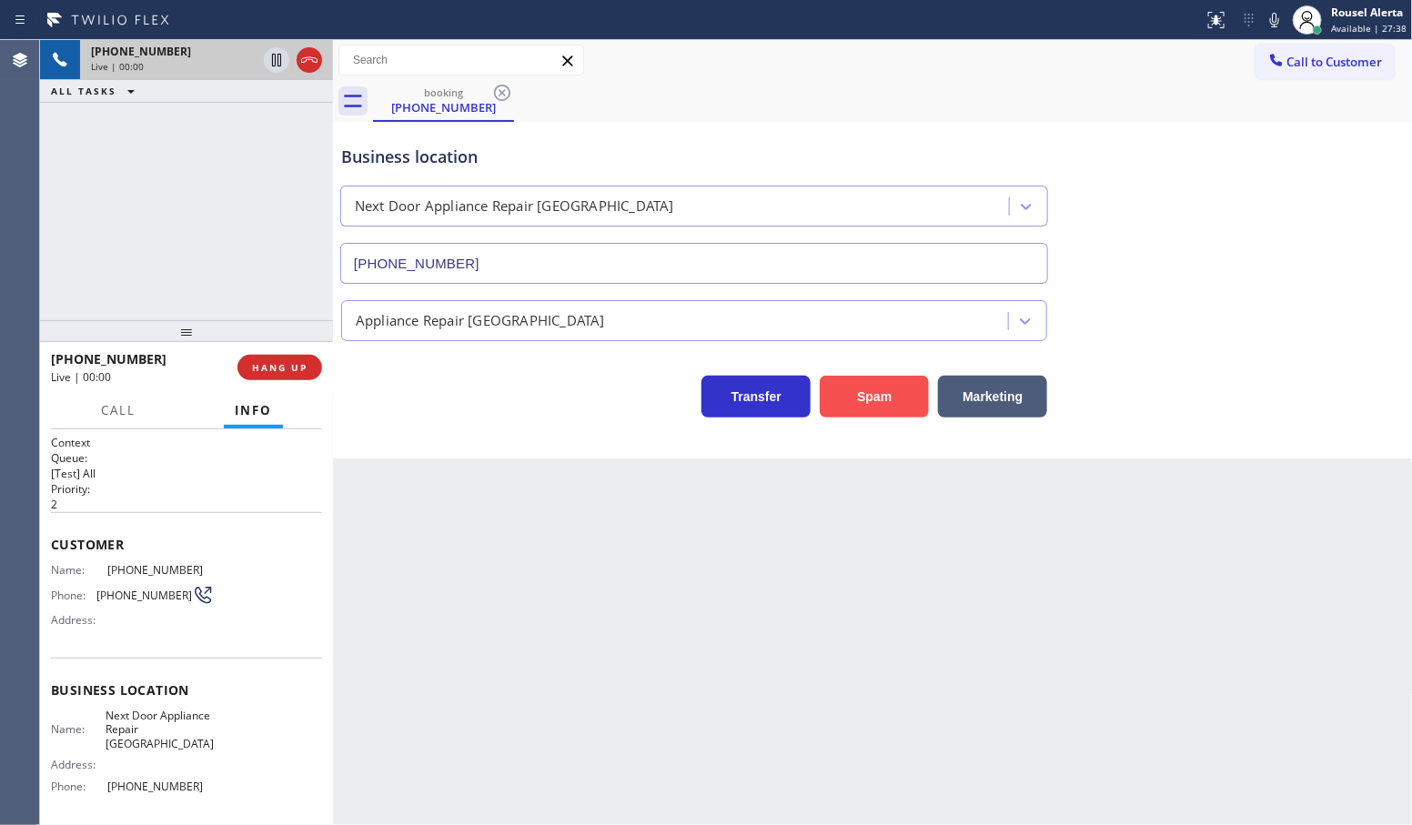
click at [867, 401] on button "Spam" at bounding box center [874, 397] width 109 height 42
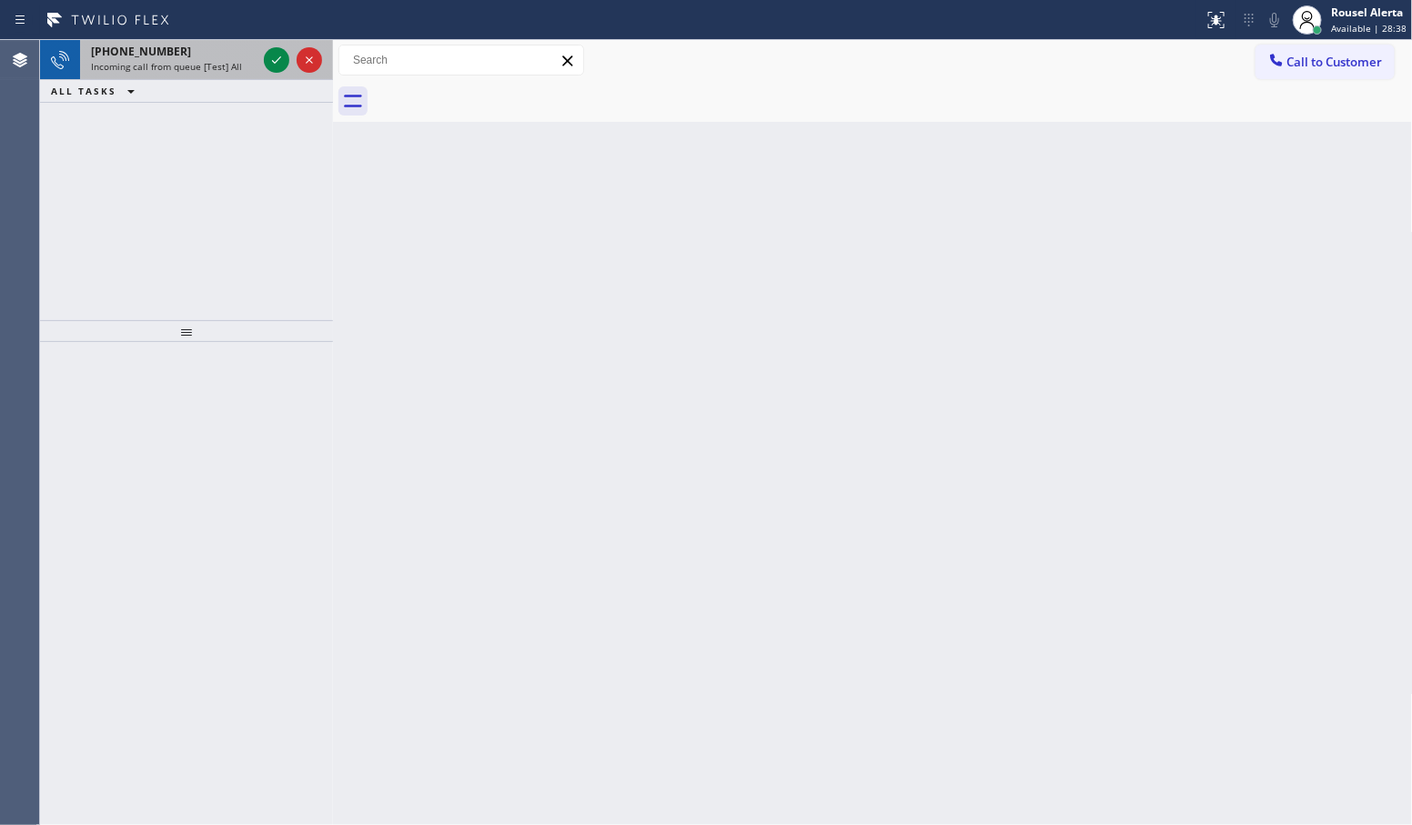
drag, startPoint x: 193, startPoint y: 57, endPoint x: 250, endPoint y: 57, distance: 57.3
click at [196, 57] on div "[PHONE_NUMBER]" at bounding box center [174, 51] width 166 height 15
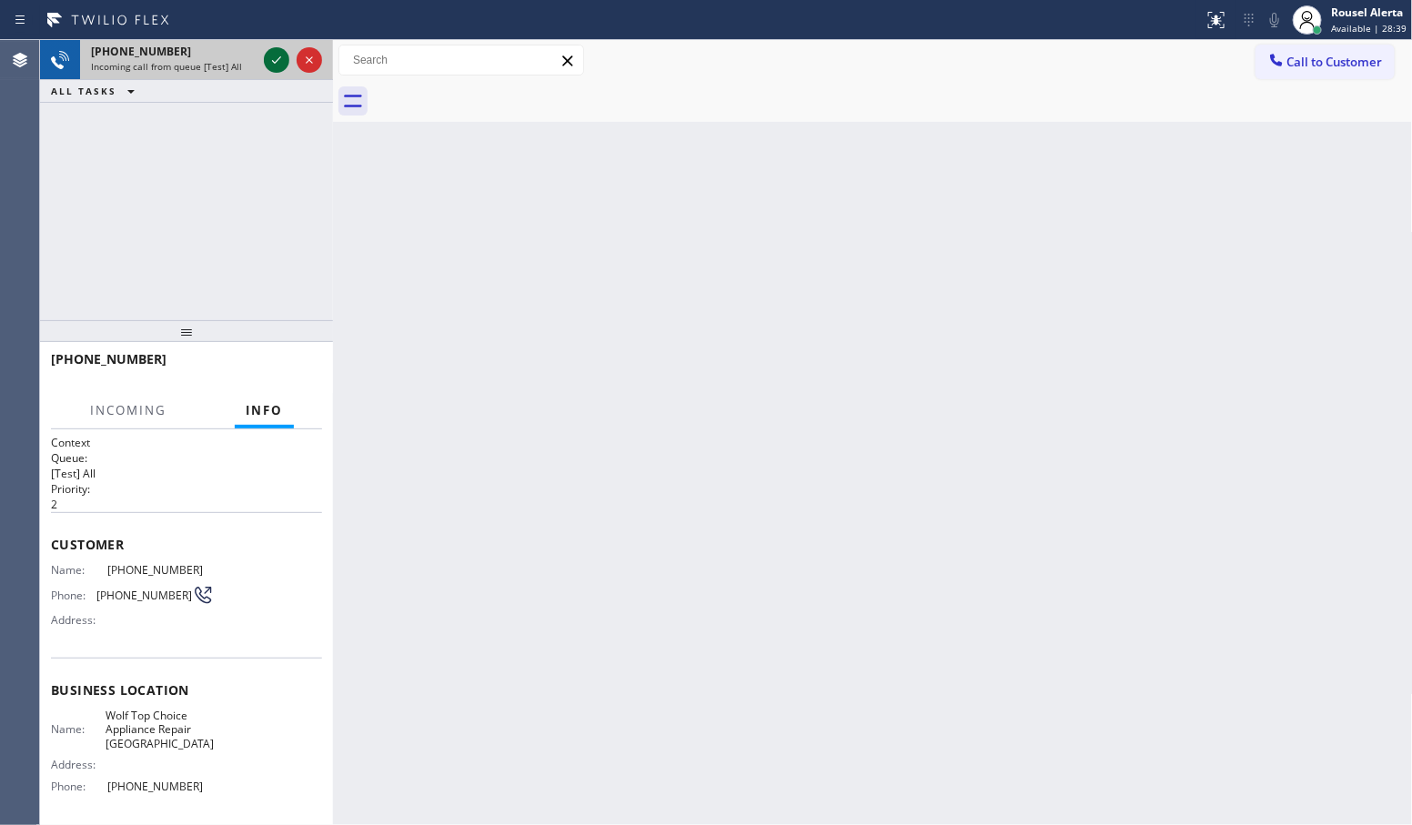
click at [267, 53] on icon at bounding box center [277, 60] width 22 height 22
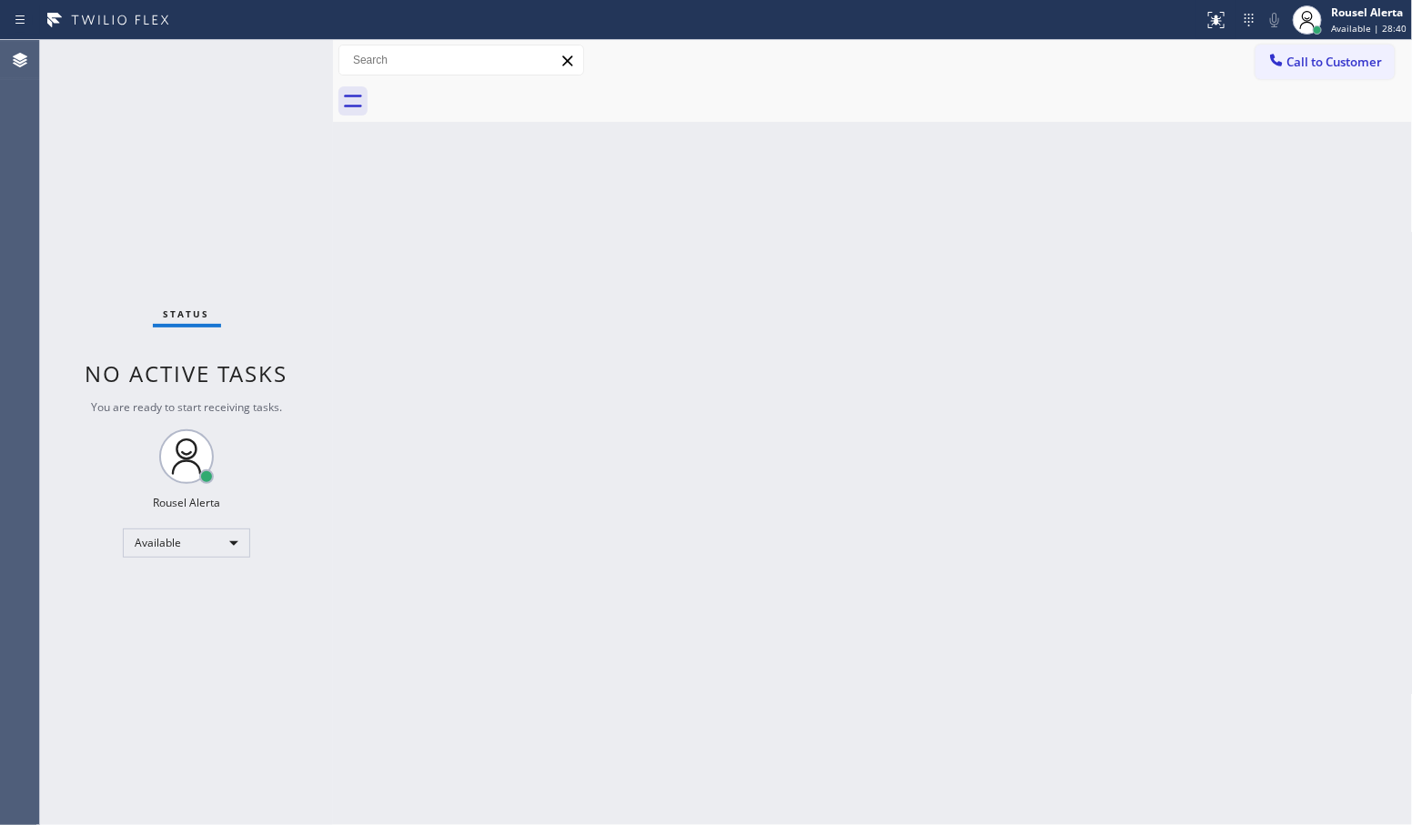
click at [267, 53] on div "Status No active tasks You are ready to start receiving tasks. Rousel Alerta Av…" at bounding box center [186, 432] width 293 height 785
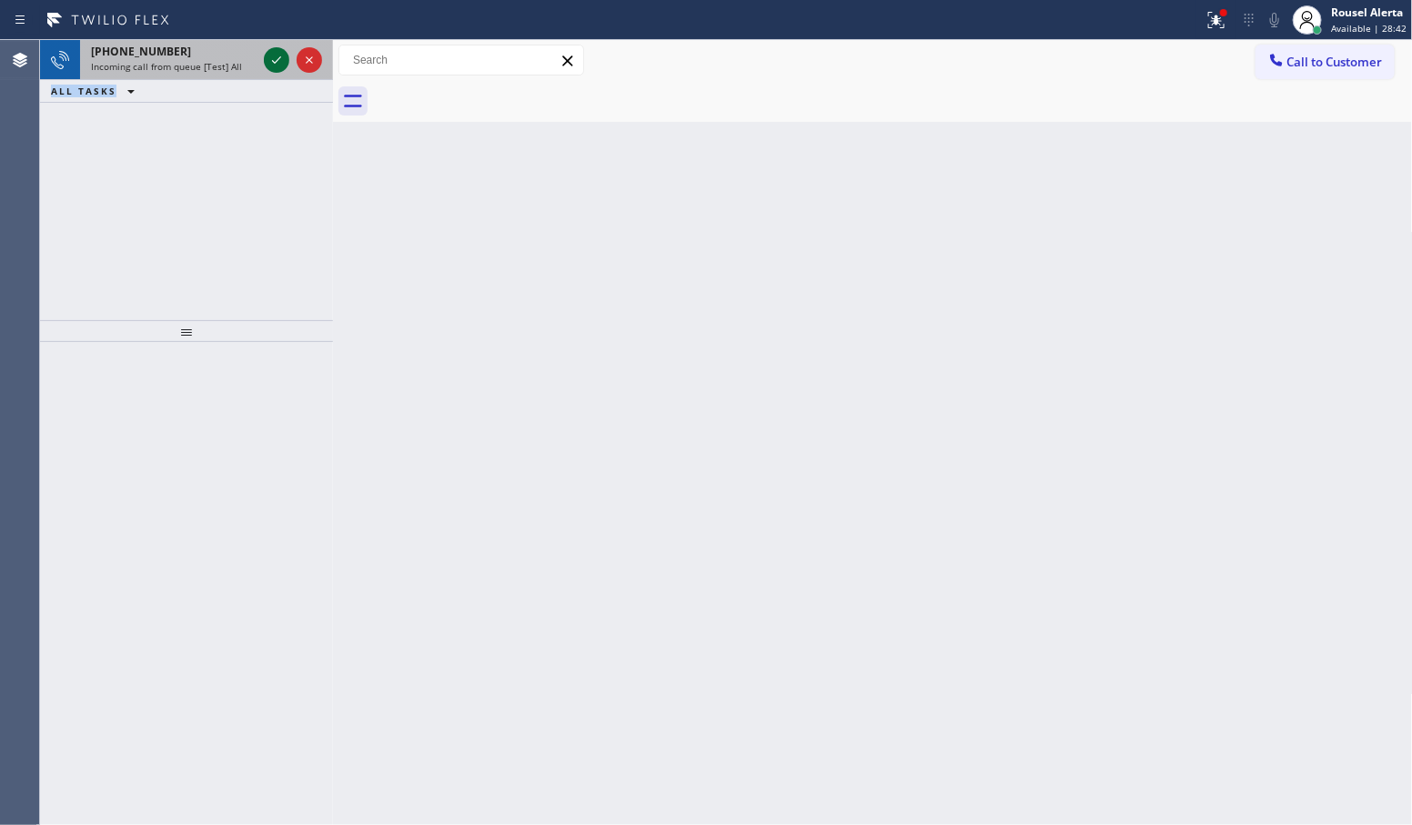
click at [266, 59] on icon at bounding box center [277, 60] width 22 height 22
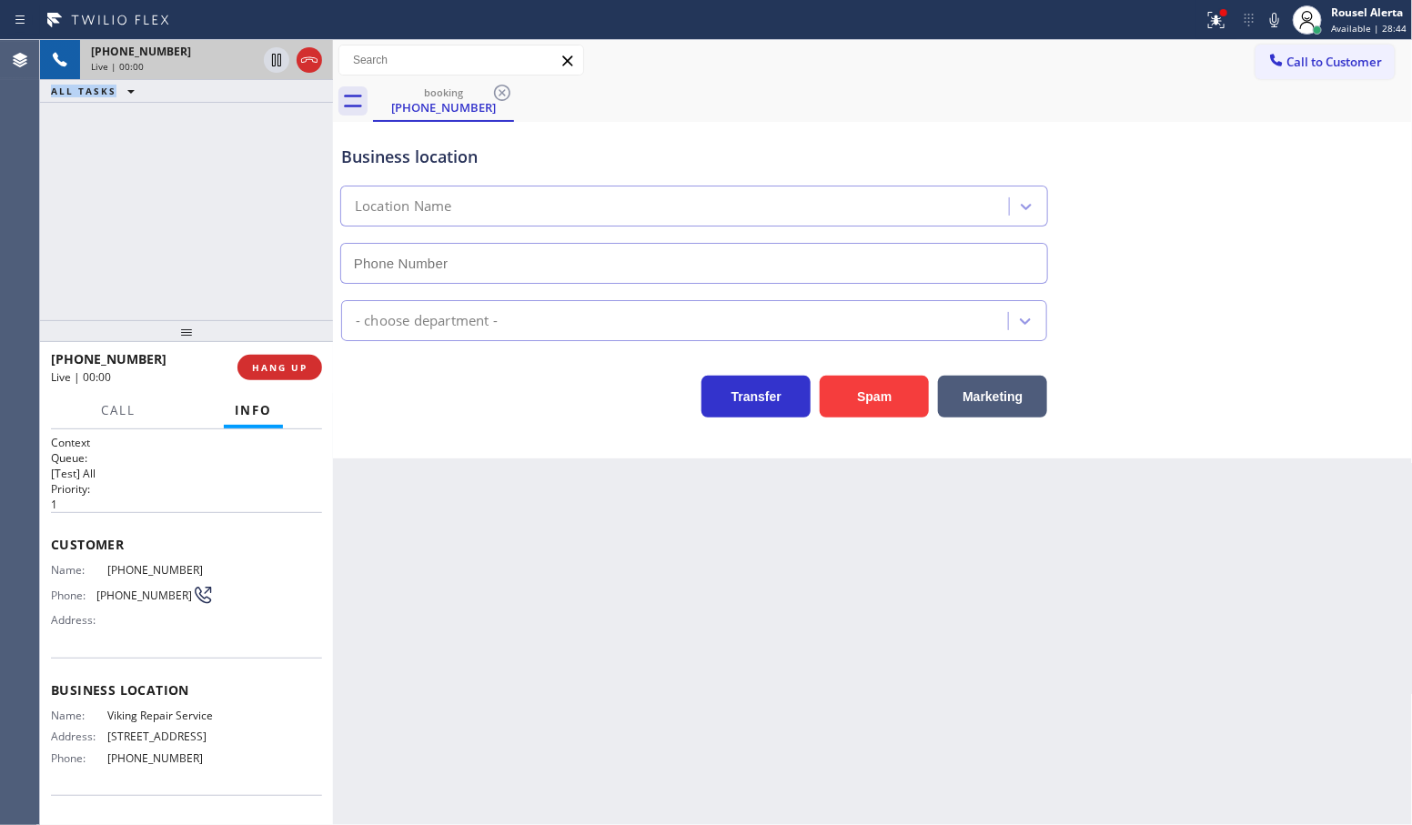
type input "[PHONE_NUMBER]"
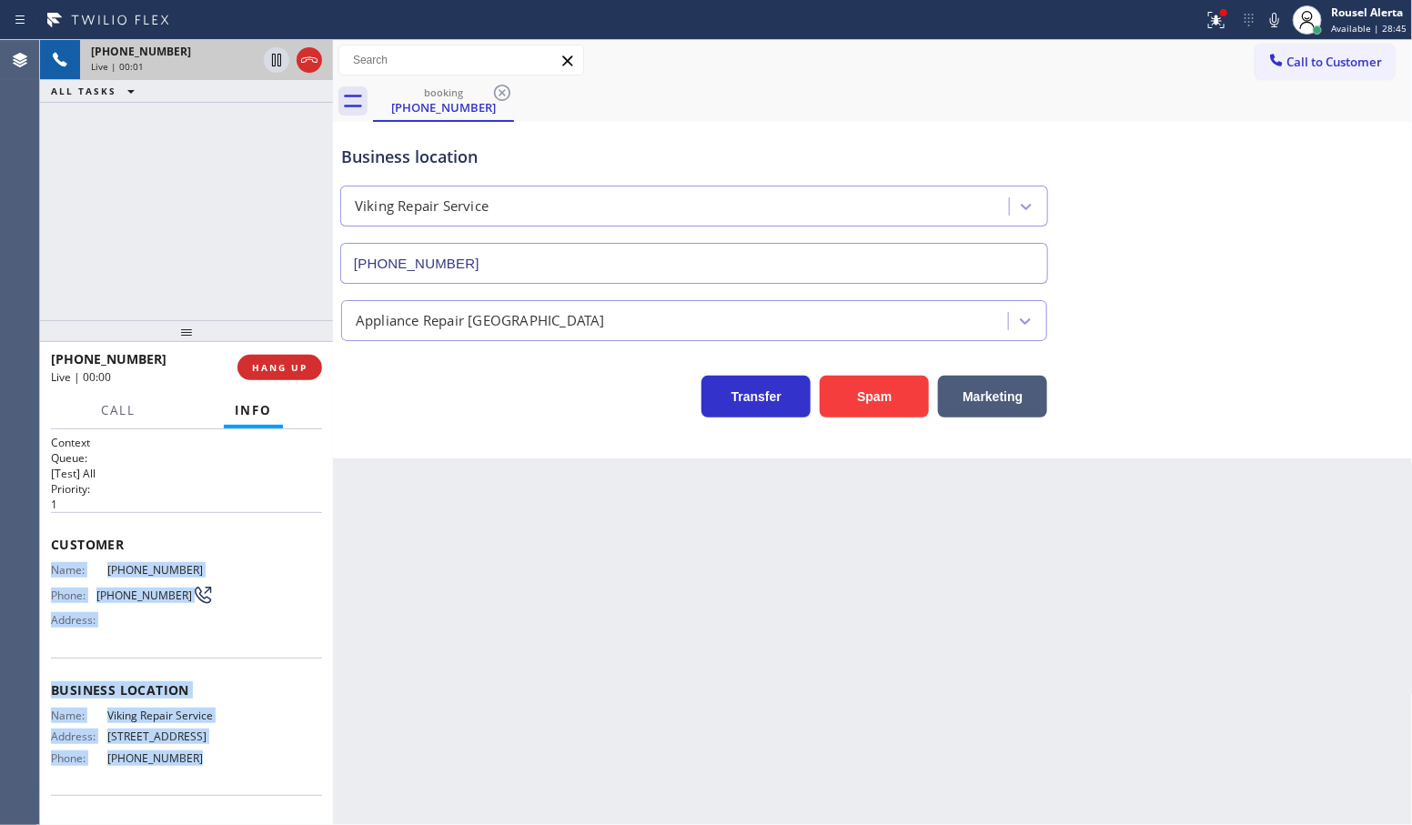
drag, startPoint x: 45, startPoint y: 561, endPoint x: 206, endPoint y: 758, distance: 253.5
click at [206, 758] on div "Context Queue: [Test] All Priority: 1 Customer Name: [PHONE_NUMBER] Phone: [PHO…" at bounding box center [186, 627] width 293 height 397
copy div "Name: [PHONE_NUMBER] Phone: [PHONE_NUMBER] Address: Business location Name: Vik…"
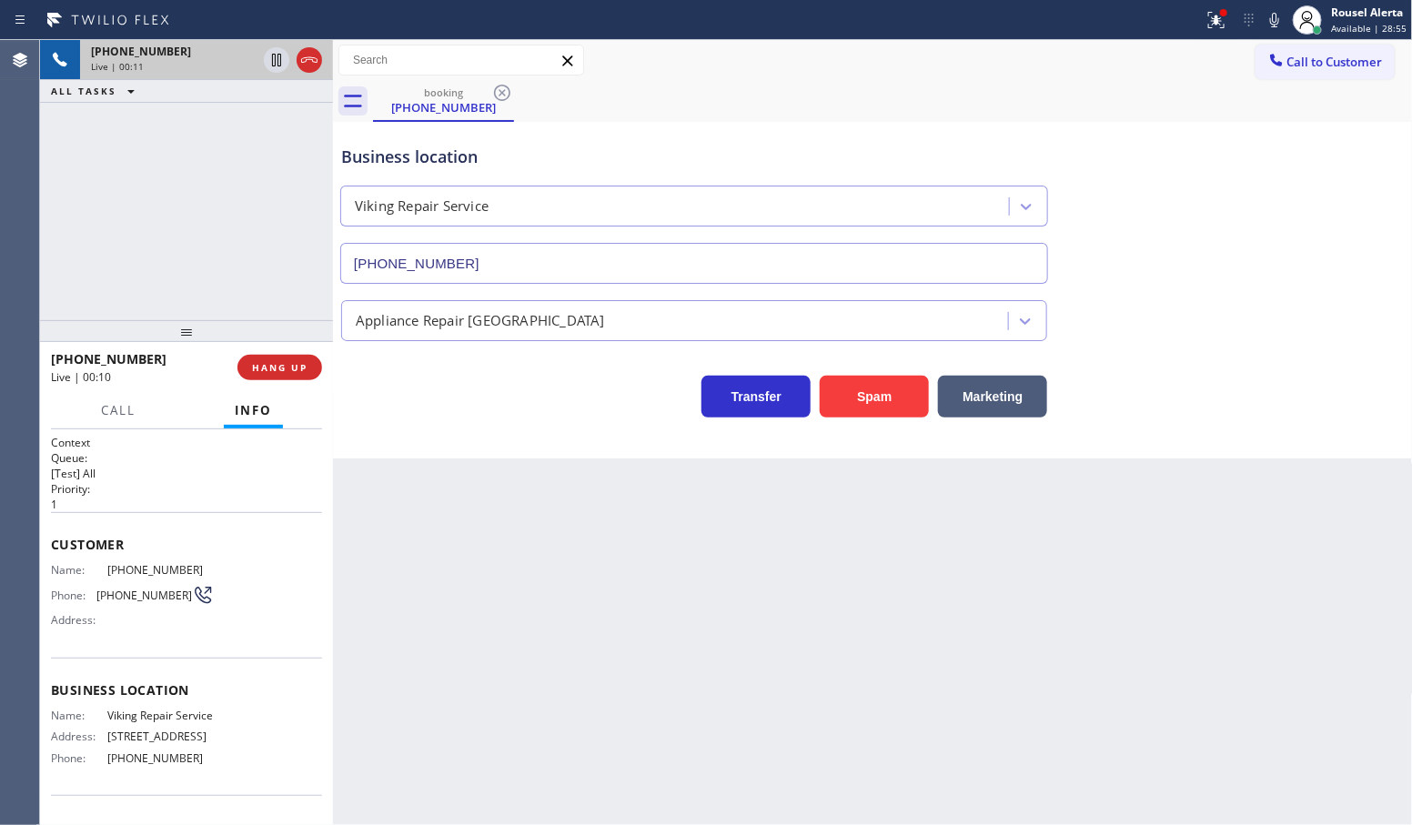
click at [781, 534] on div "Back to Dashboard Change Sender ID Customers Technicians Select a contact Outbo…" at bounding box center [873, 432] width 1080 height 785
drag, startPoint x: 872, startPoint y: 20, endPoint x: 951, endPoint y: 21, distance: 79.2
click at [875, 21] on div at bounding box center [601, 19] width 1189 height 29
click at [1213, 24] on icon at bounding box center [1217, 20] width 22 height 22
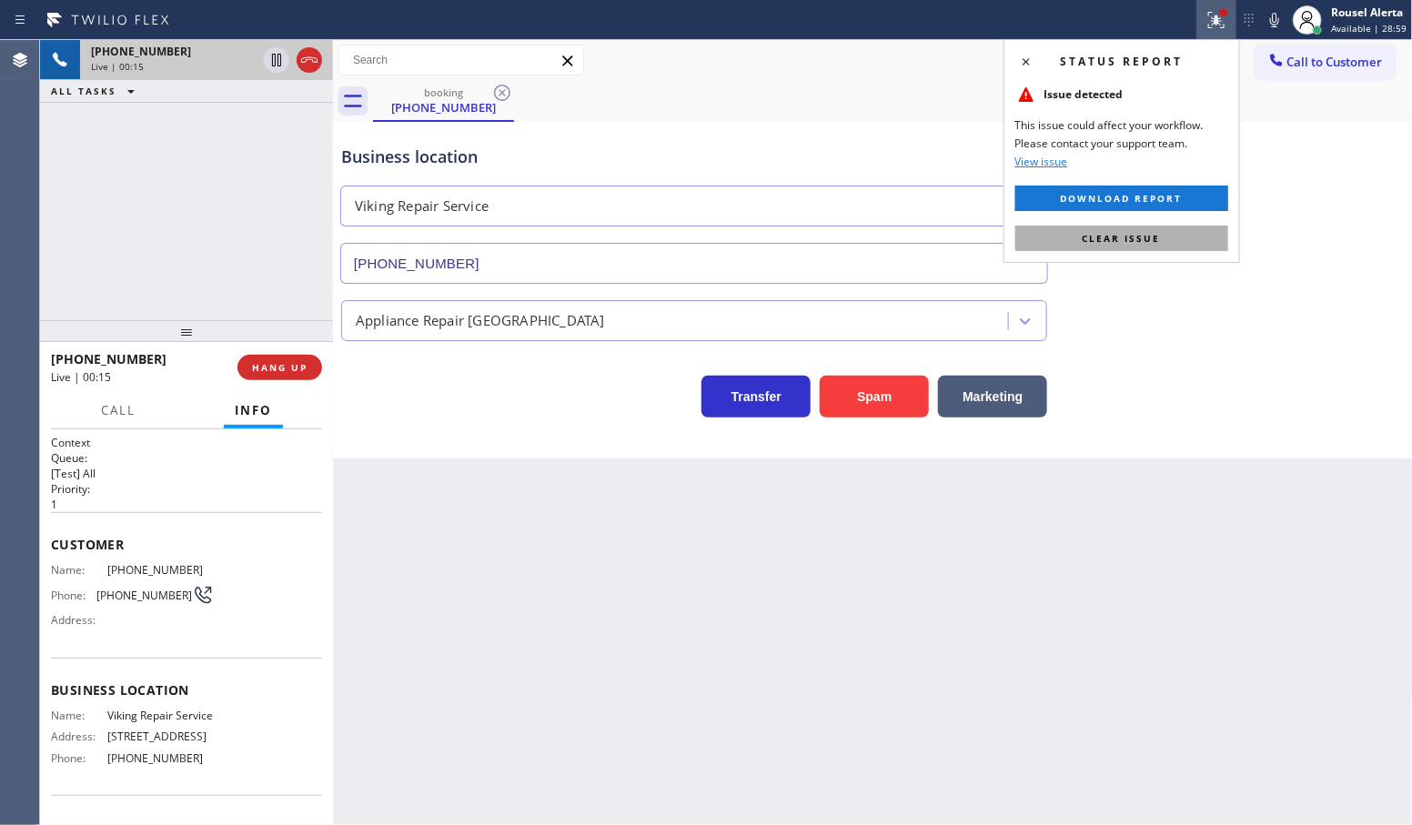
click at [1125, 242] on span "Clear issue" at bounding box center [1122, 238] width 78 height 13
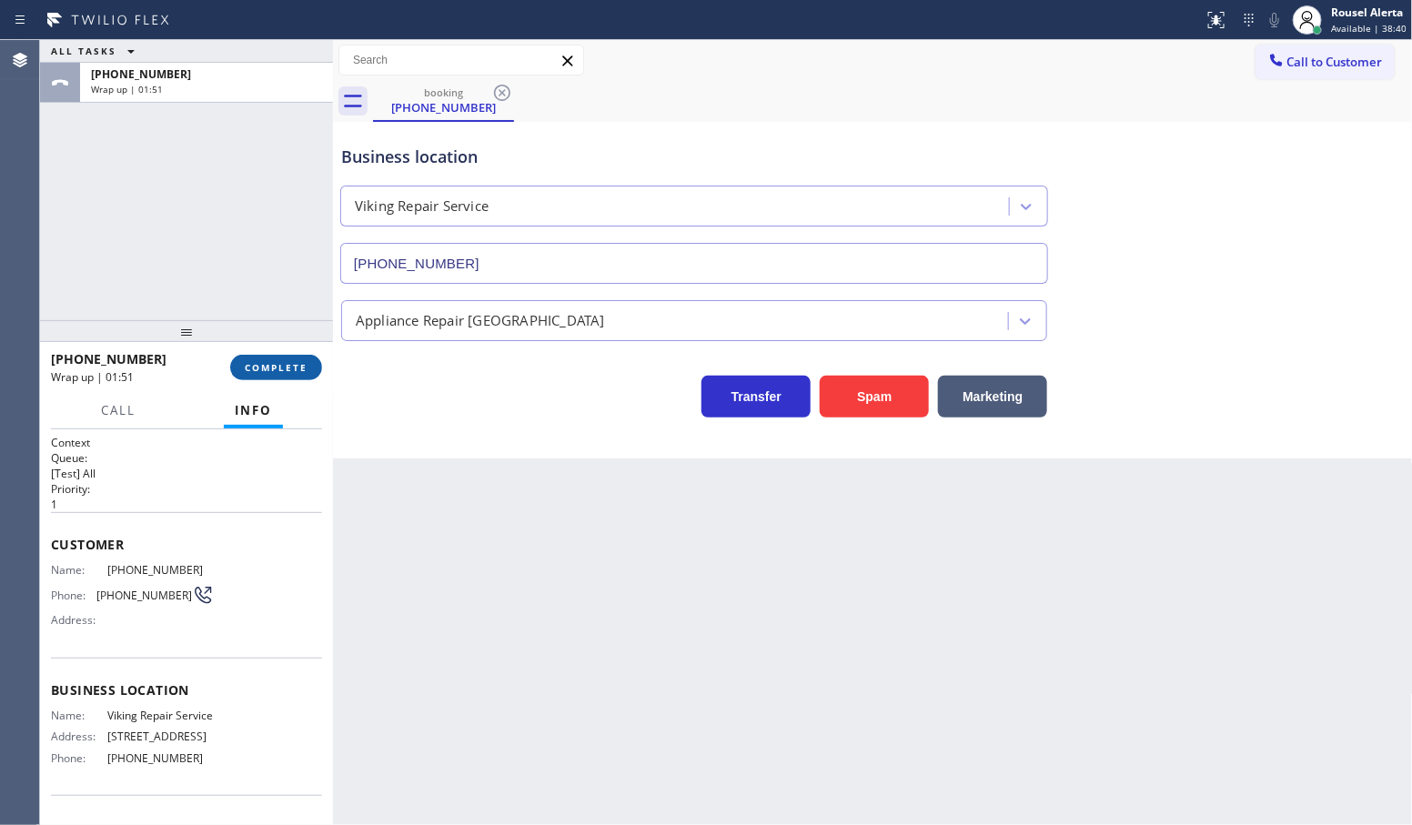
click at [267, 364] on span "COMPLETE" at bounding box center [276, 367] width 63 height 13
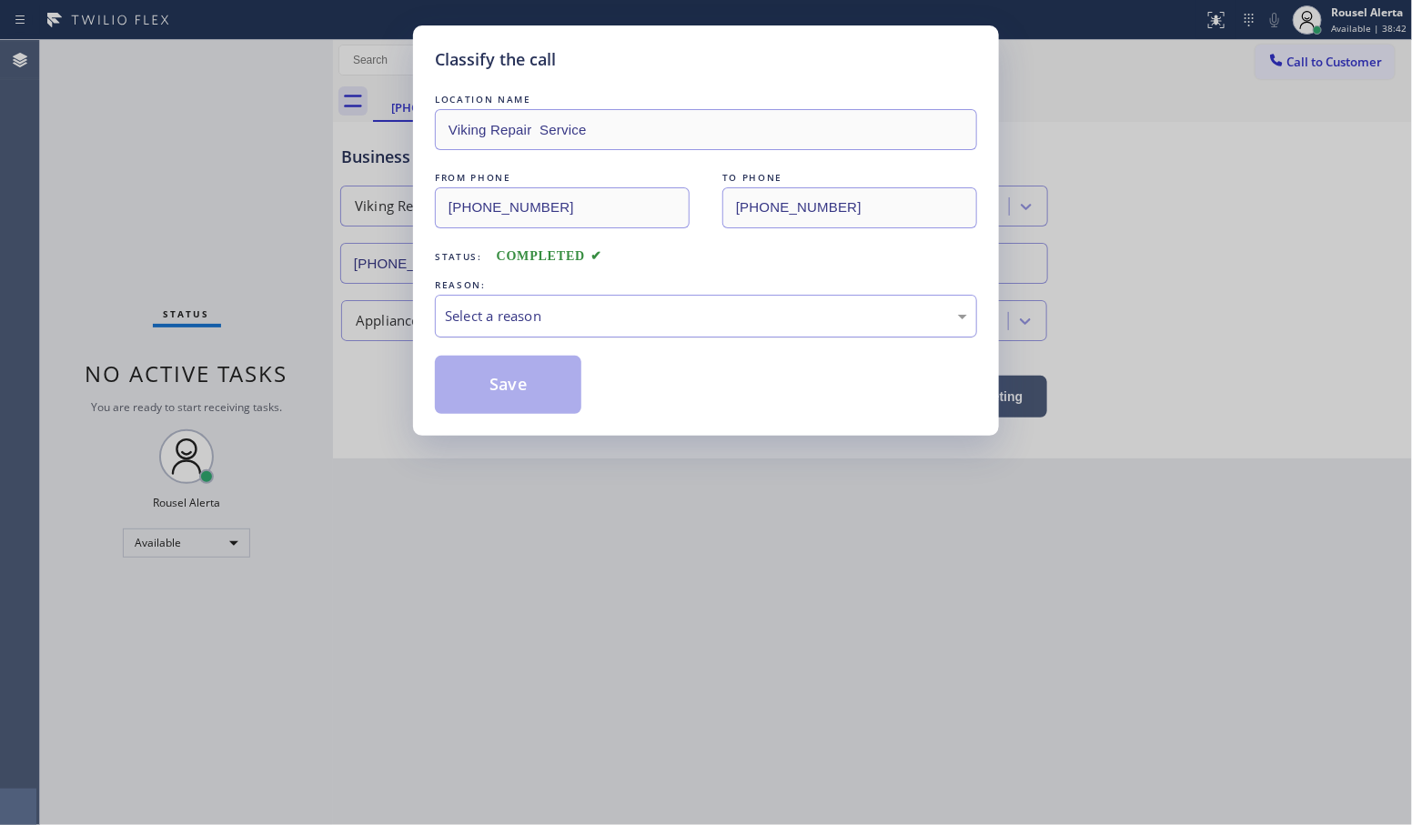
click at [470, 317] on div "Select a reason" at bounding box center [706, 316] width 522 height 21
click at [510, 374] on button "Save" at bounding box center [508, 385] width 147 height 58
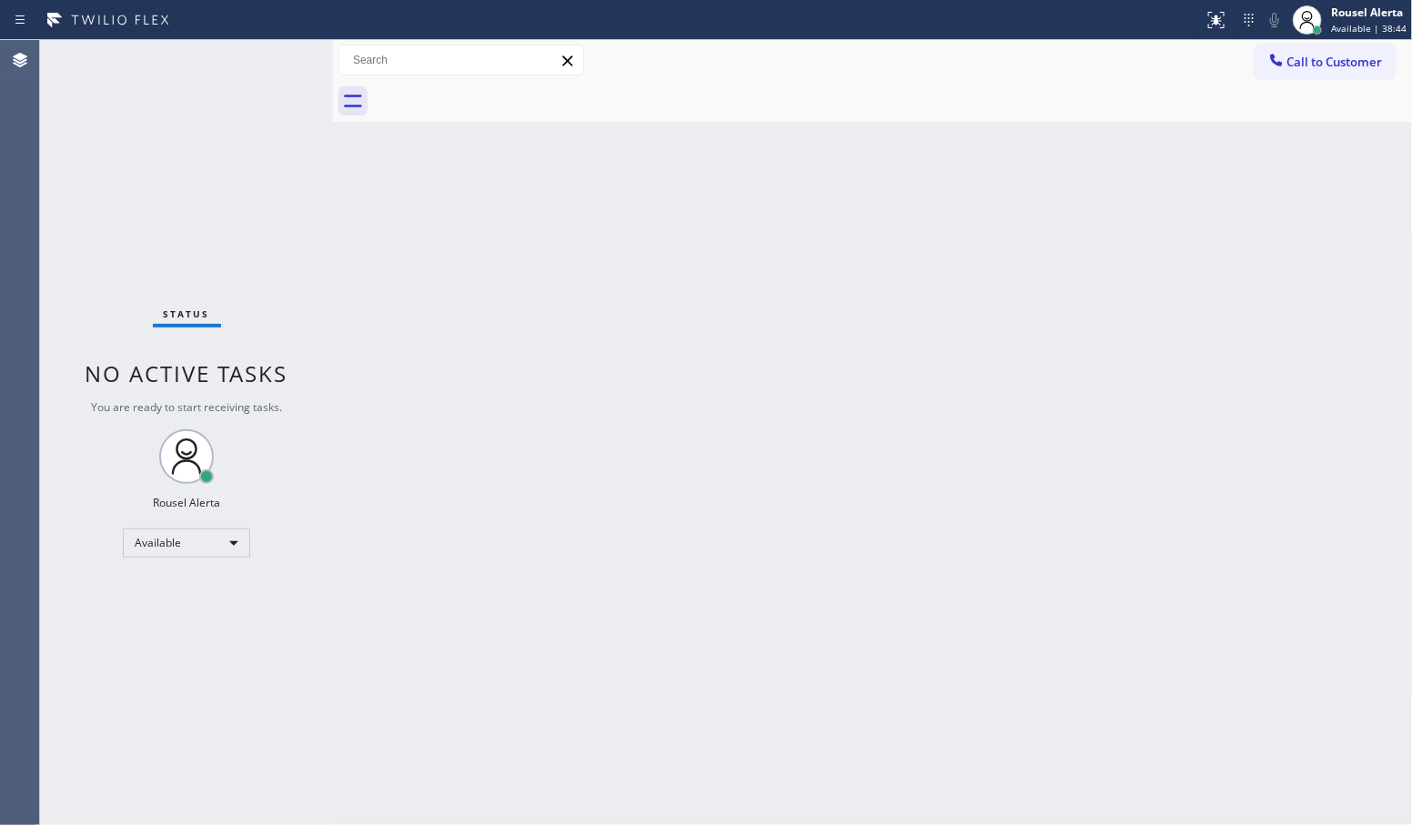
click at [703, 479] on div "Back to Dashboard Change Sender ID Customers Technicians Select a contact Outbo…" at bounding box center [873, 432] width 1080 height 785
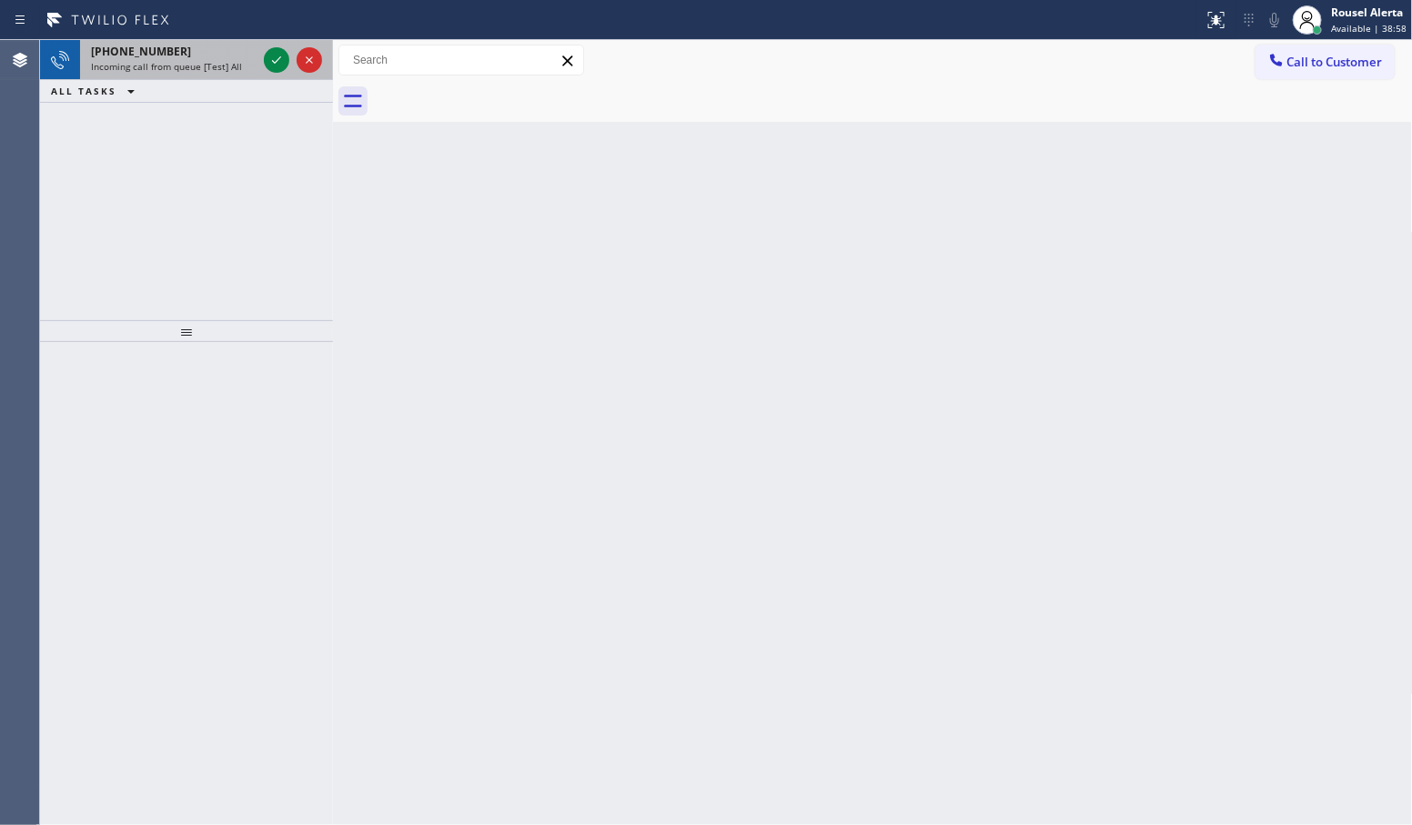
click at [230, 66] on span "Incoming call from queue [Test] All" at bounding box center [166, 66] width 151 height 13
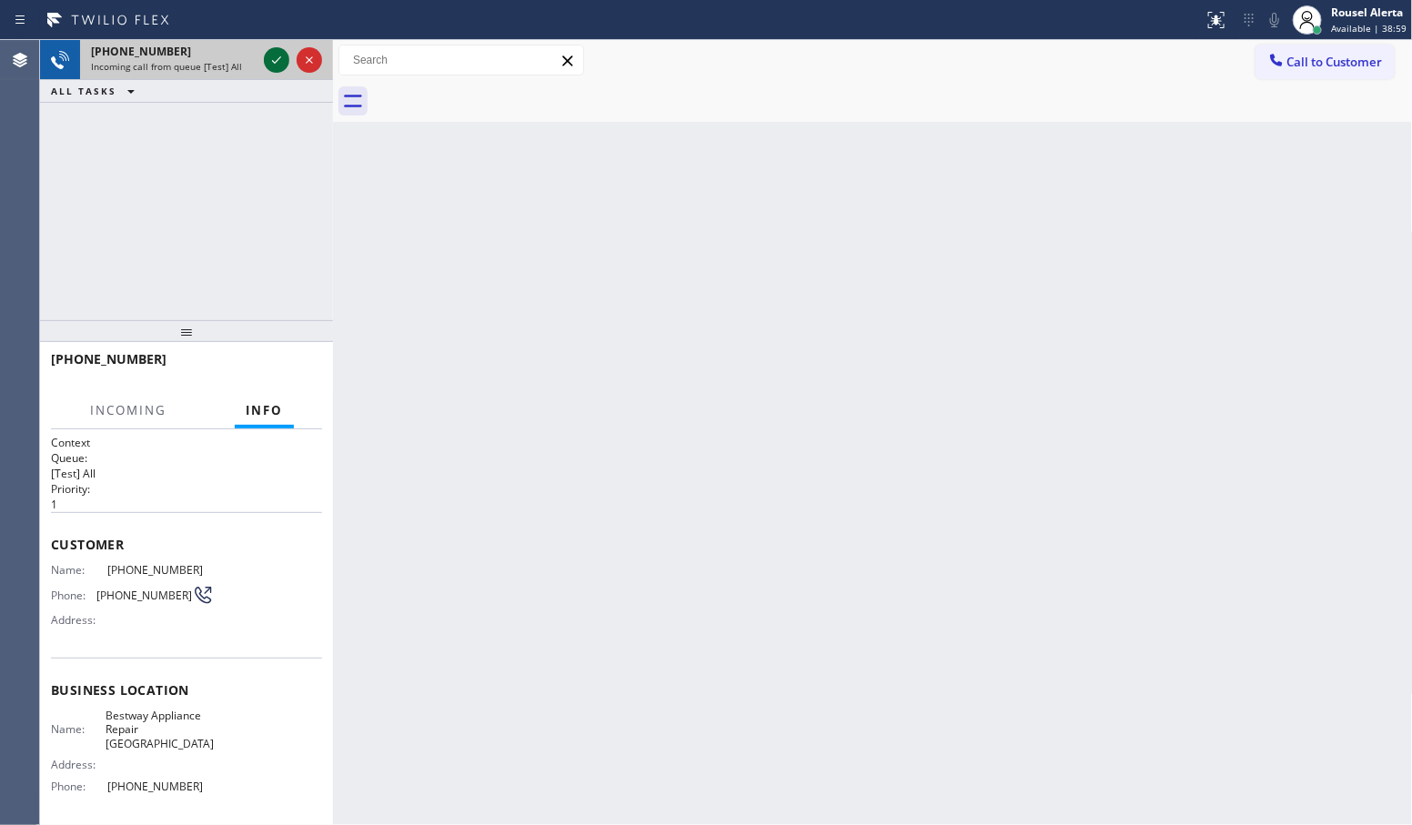
click at [270, 60] on icon at bounding box center [277, 60] width 22 height 22
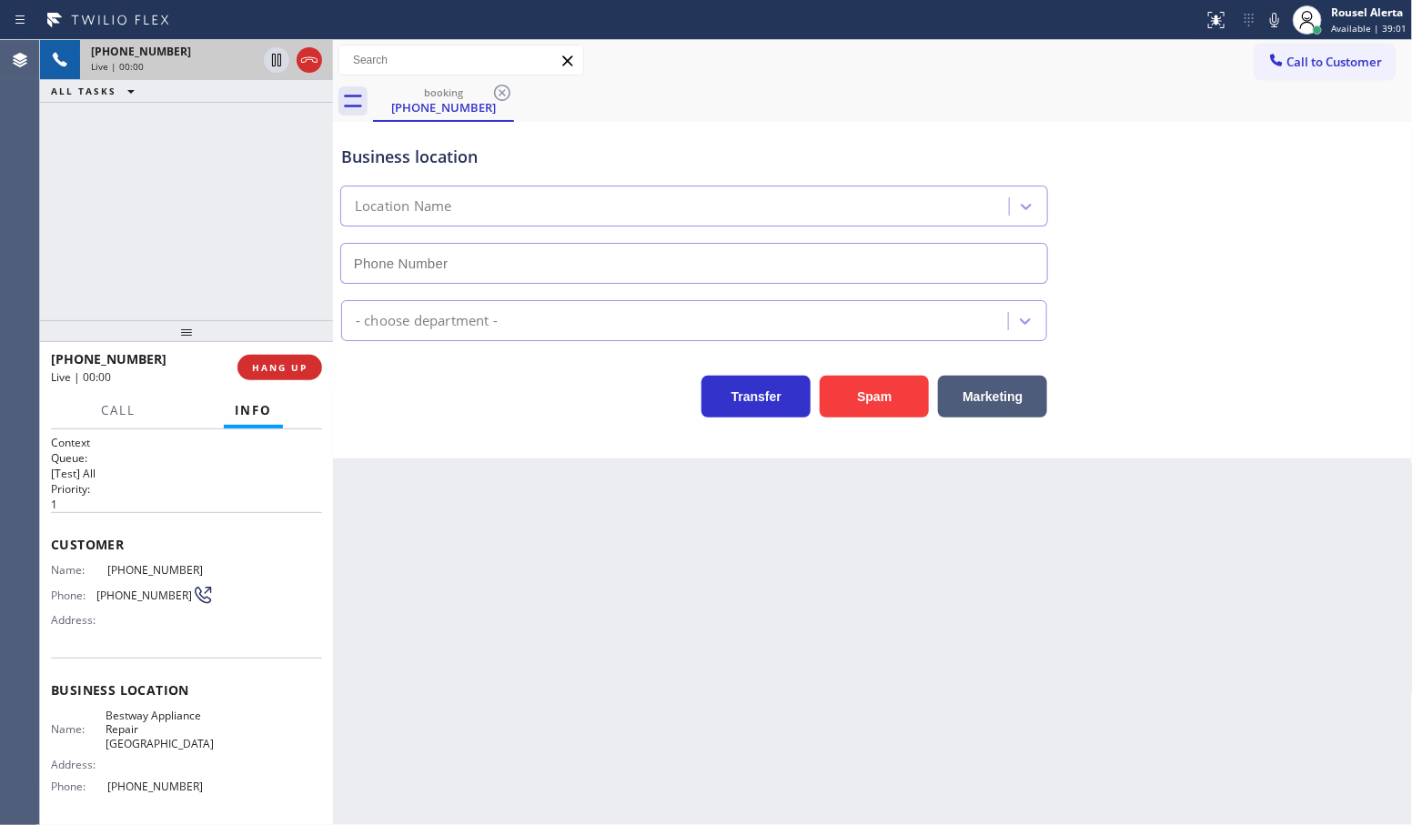
type input "[PHONE_NUMBER]"
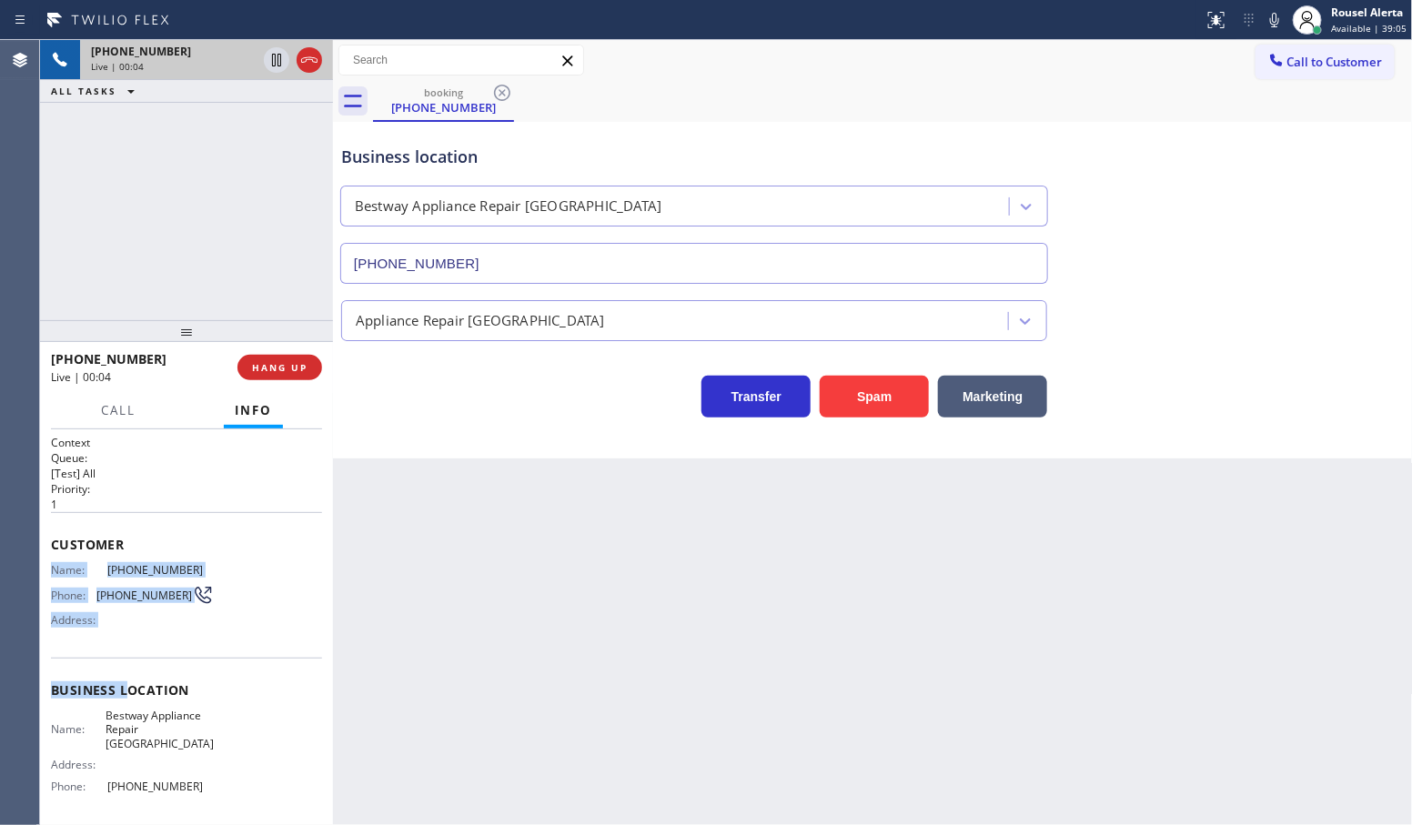
drag, startPoint x: 46, startPoint y: 556, endPoint x: 476, endPoint y: 480, distance: 436.1
click at [130, 678] on div "Context Queue: [Test] All Priority: 1 Customer Name: [PHONE_NUMBER] Phone: [PHO…" at bounding box center [186, 627] width 293 height 397
click at [867, 392] on button "Spam" at bounding box center [874, 397] width 109 height 42
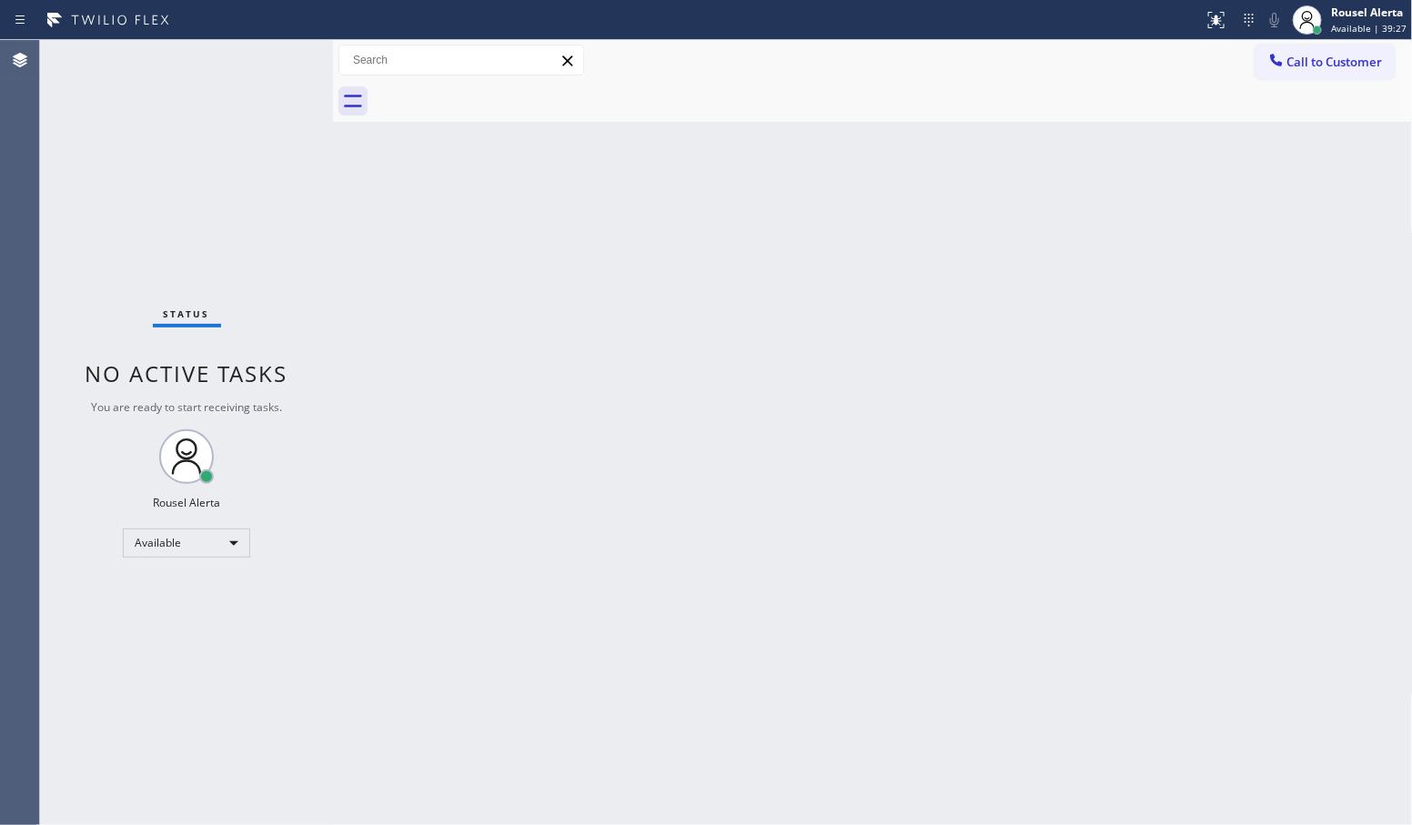
click at [442, 399] on div "Back to Dashboard Change Sender ID Customers Technicians Select a contact Outbo…" at bounding box center [873, 432] width 1080 height 785
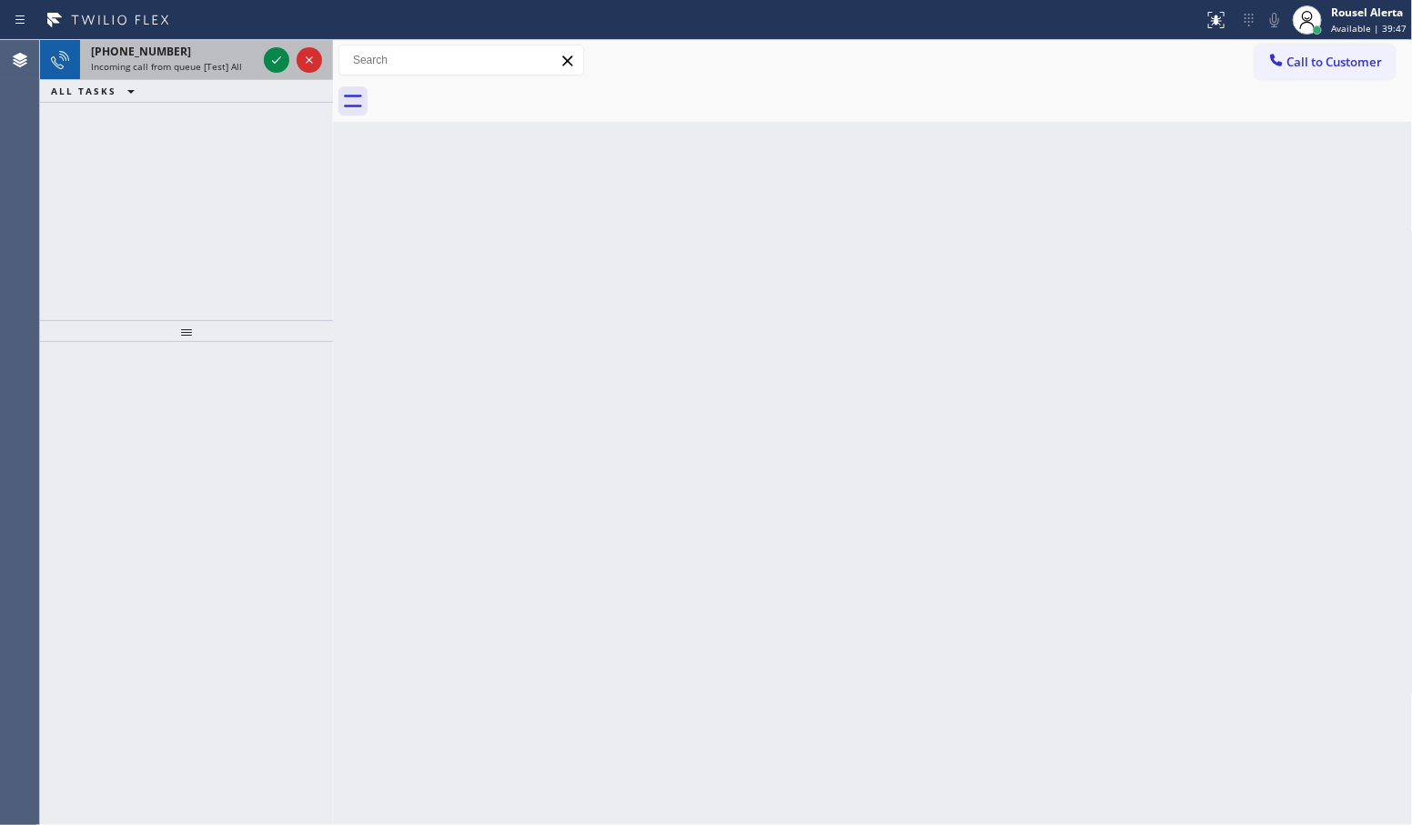
click at [221, 66] on span "Incoming call from queue [Test] All" at bounding box center [166, 66] width 151 height 13
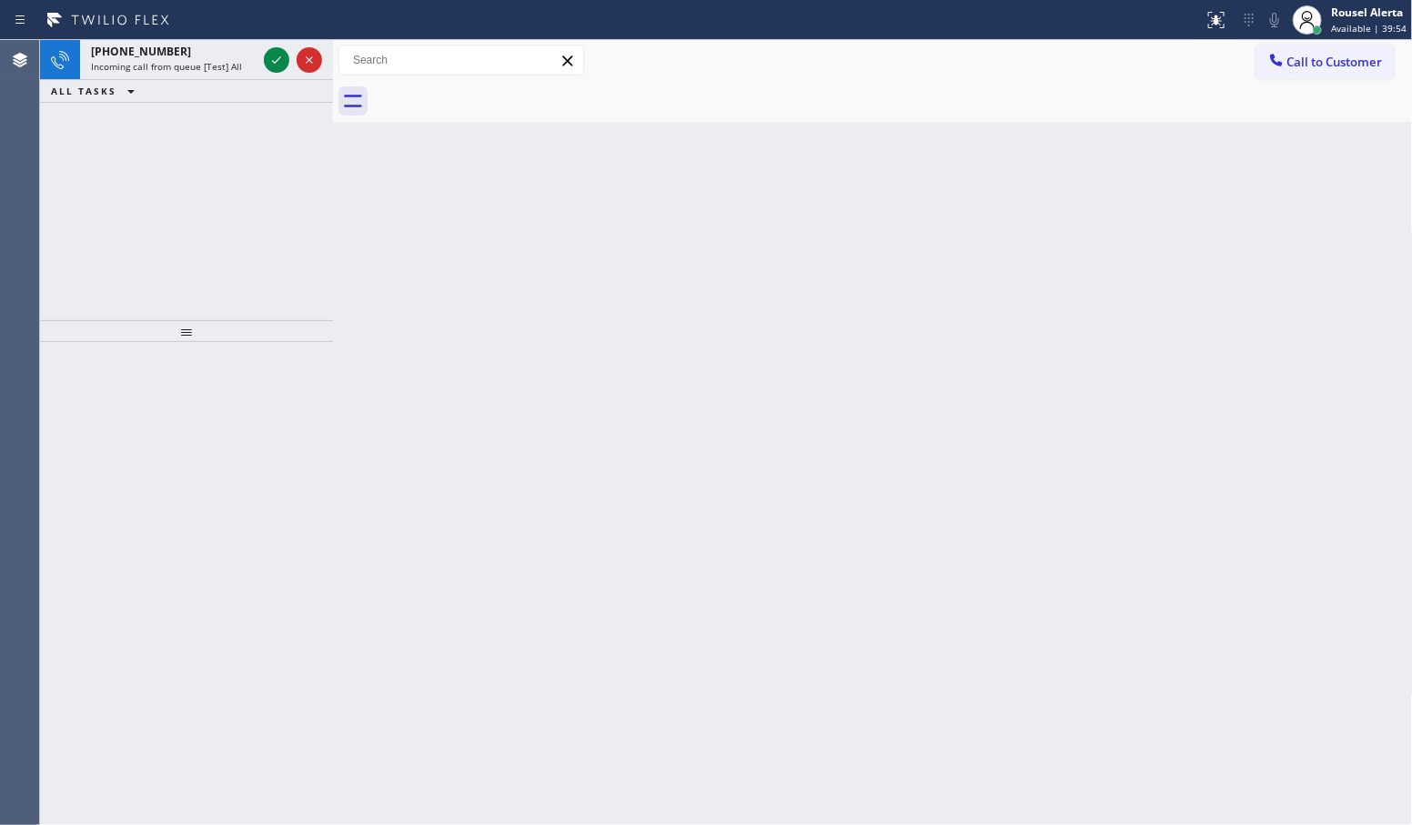
click at [205, 74] on div "[PHONE_NUMBER] Incoming call from queue [Test] All" at bounding box center [170, 60] width 180 height 40
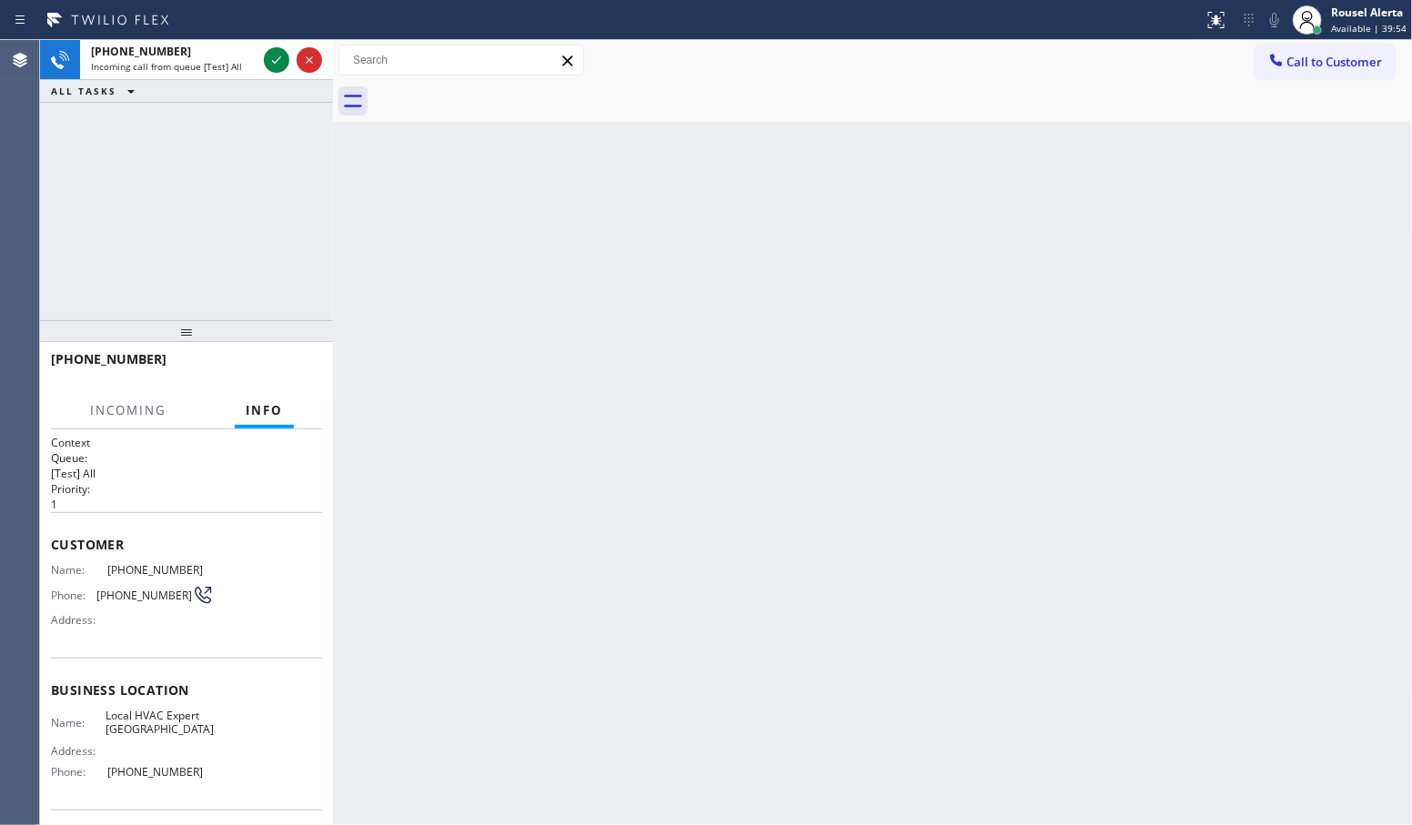
click at [205, 74] on div "[PHONE_NUMBER] Incoming call from queue [Test] All" at bounding box center [170, 60] width 180 height 40
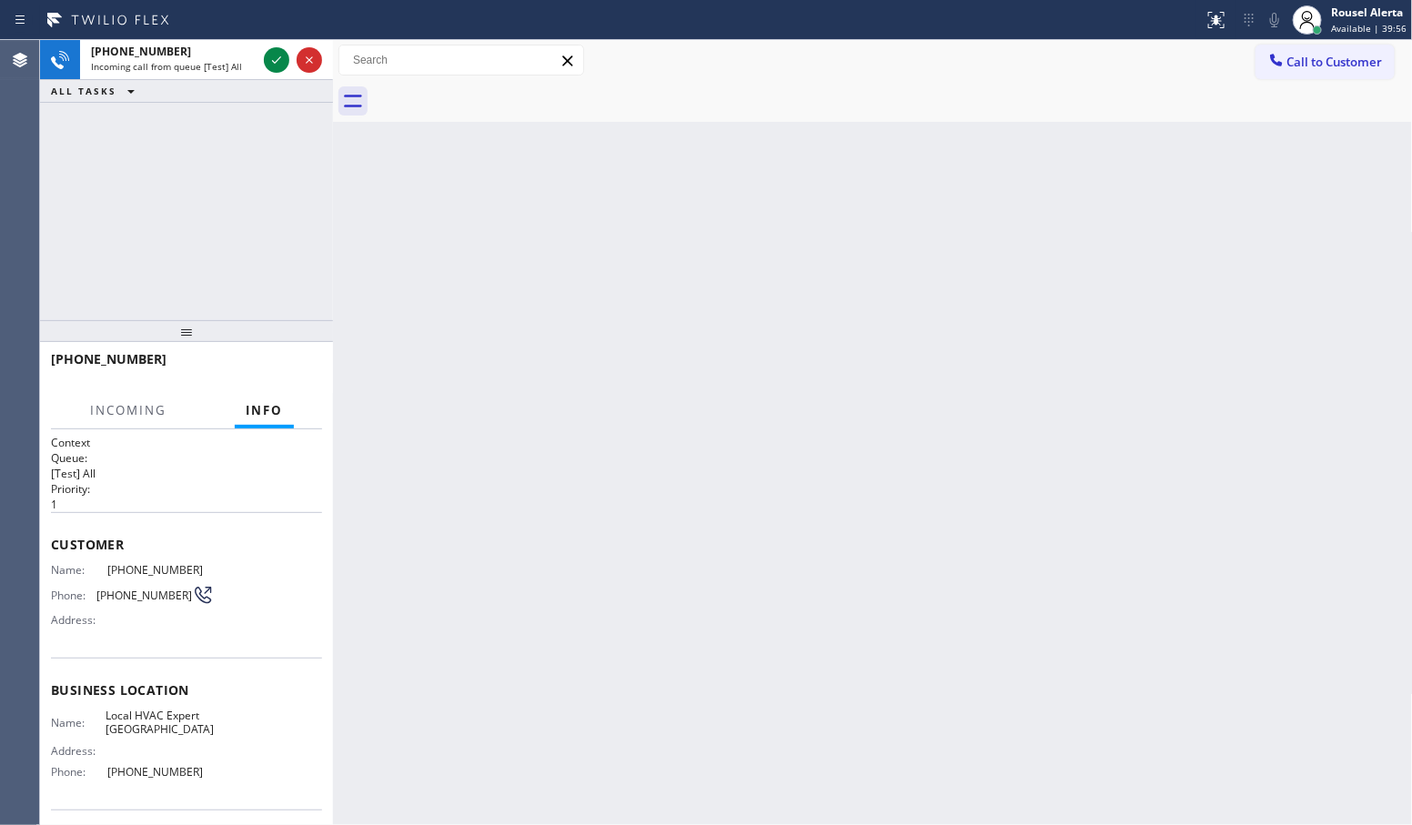
drag, startPoint x: 205, startPoint y: 74, endPoint x: 206, endPoint y: 84, distance: 10.1
click at [206, 84] on div "[PHONE_NUMBER] Incoming call from queue [Test] All ALL TASKS ALL TASKS ACTIVE T…" at bounding box center [186, 71] width 293 height 63
click at [206, 84] on div "ALL TASKS ALL TASKS ACTIVE TASKS TASKS IN WRAP UP" at bounding box center [186, 91] width 293 height 23
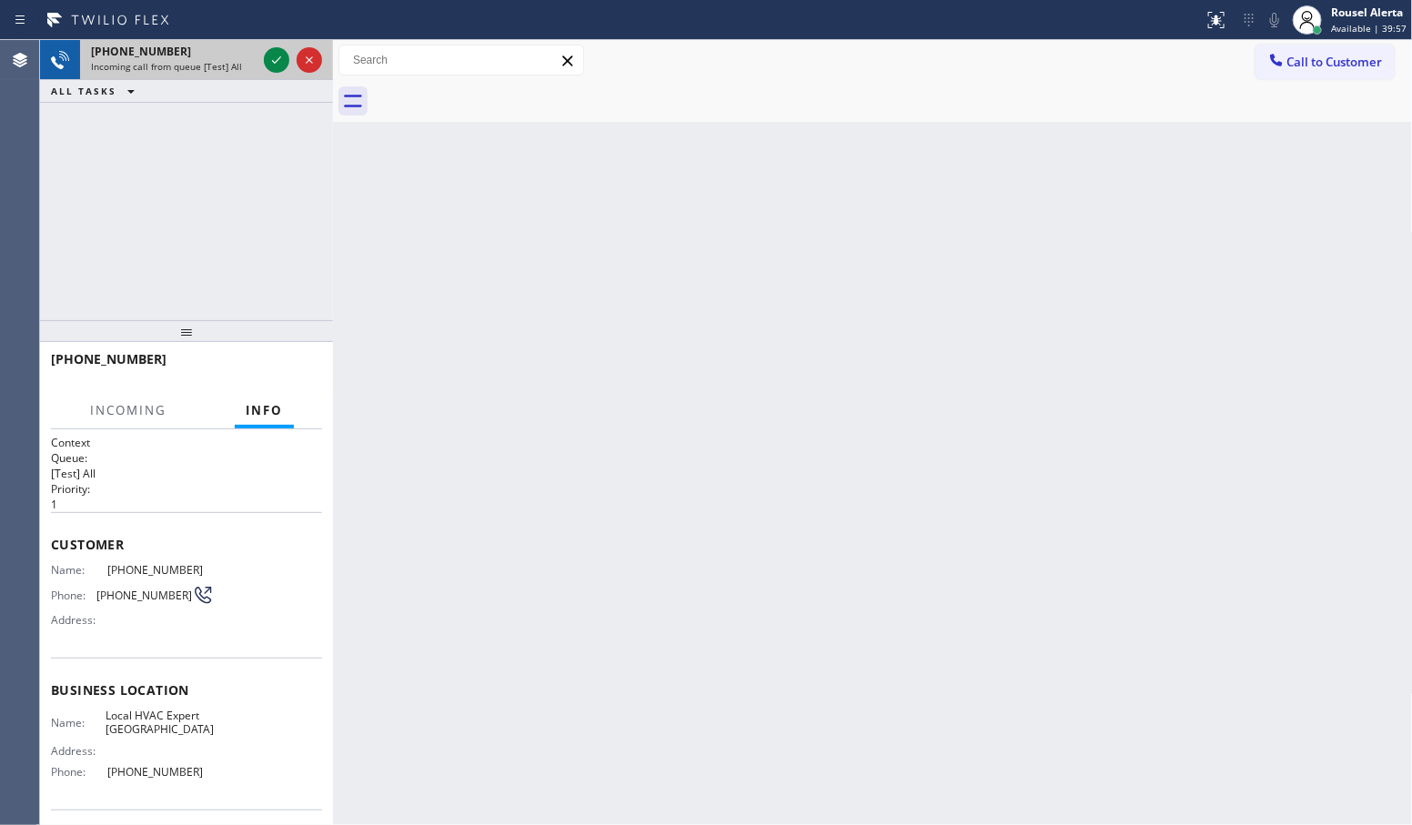
click at [214, 64] on span "Incoming call from queue [Test] All" at bounding box center [166, 66] width 151 height 13
click at [269, 60] on icon at bounding box center [277, 60] width 22 height 22
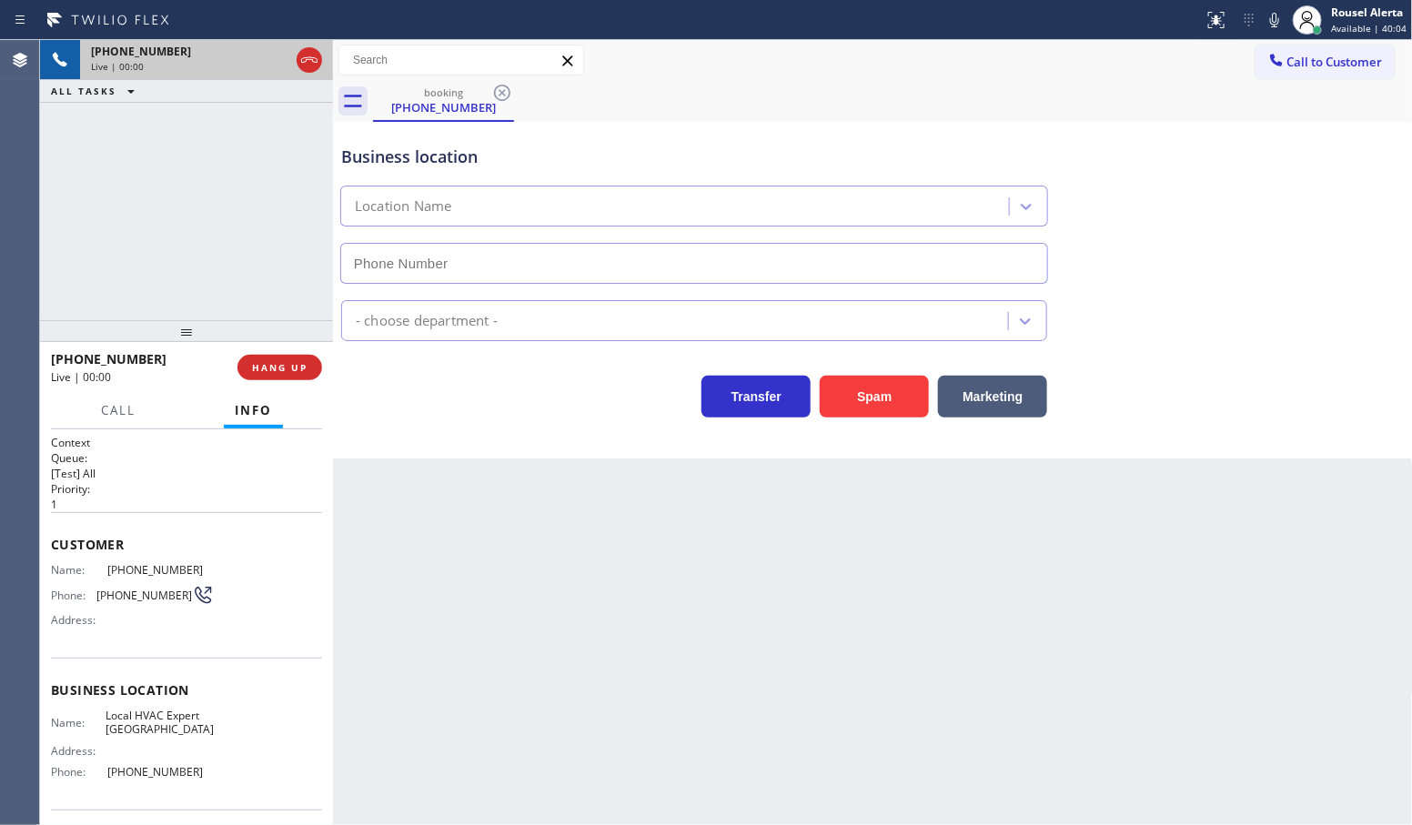
type input "[PHONE_NUMBER]"
click at [273, 379] on button "HANG UP" at bounding box center [279, 367] width 85 height 25
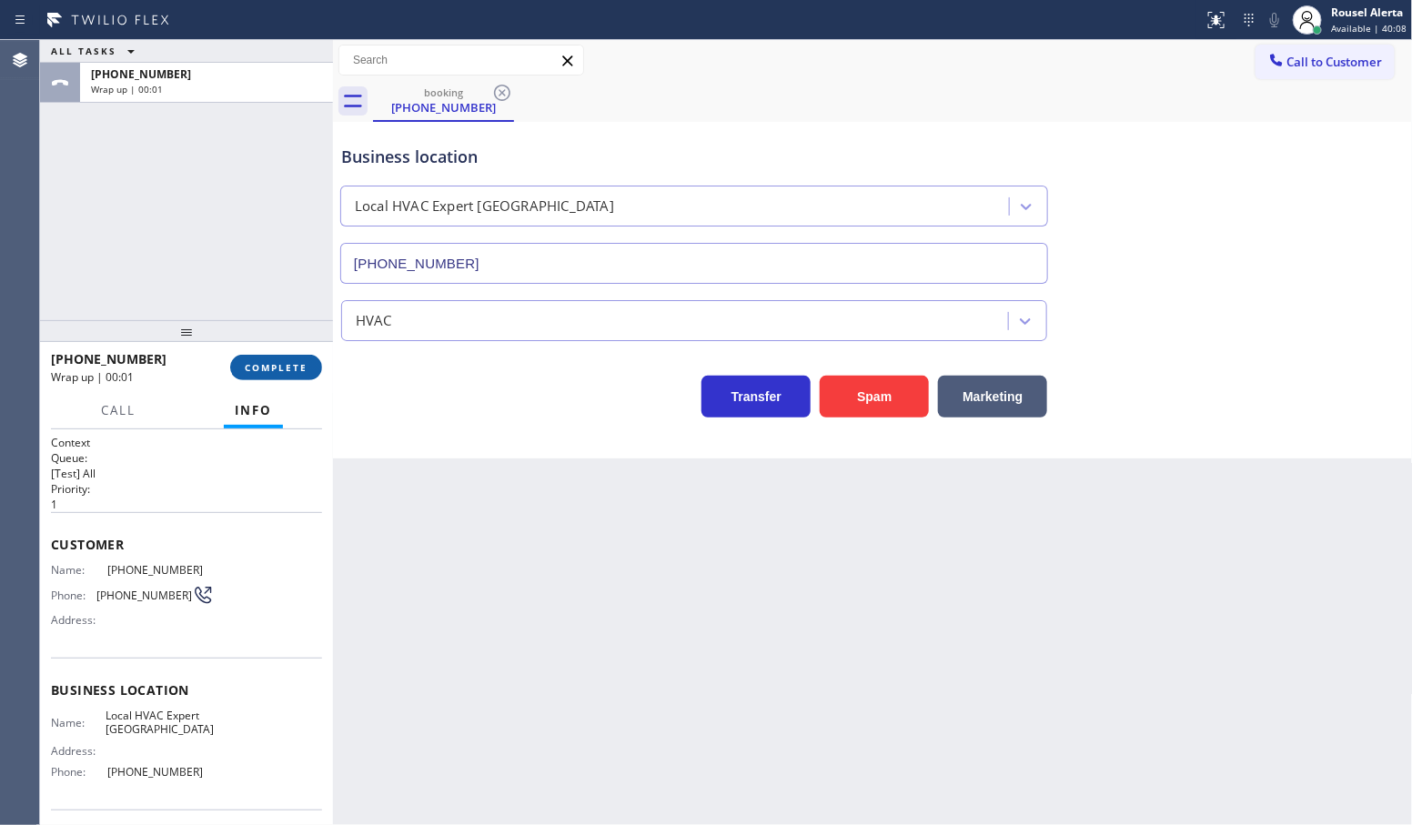
click at [309, 359] on button "COMPLETE" at bounding box center [276, 367] width 92 height 25
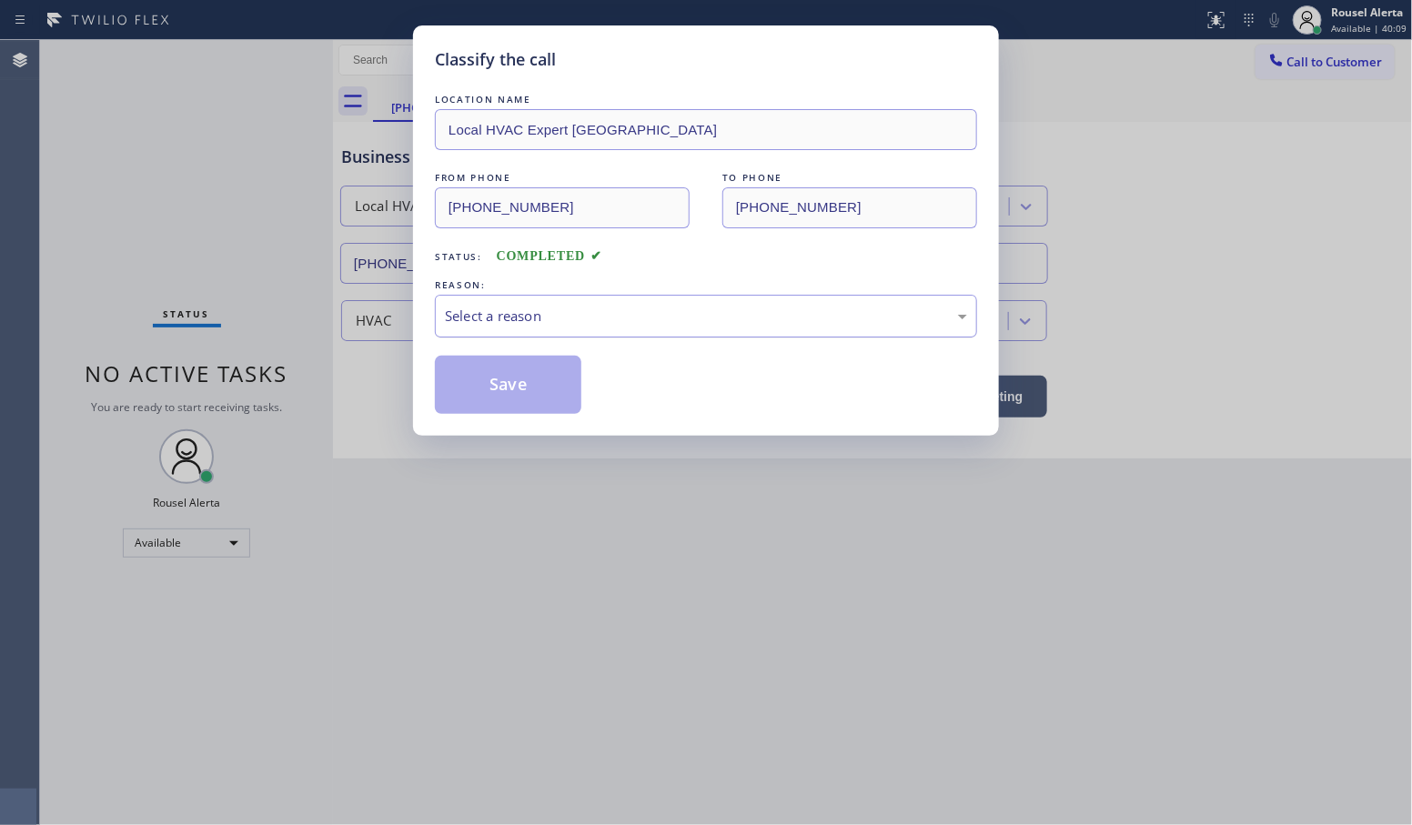
click at [592, 317] on div "Select a reason" at bounding box center [706, 316] width 522 height 21
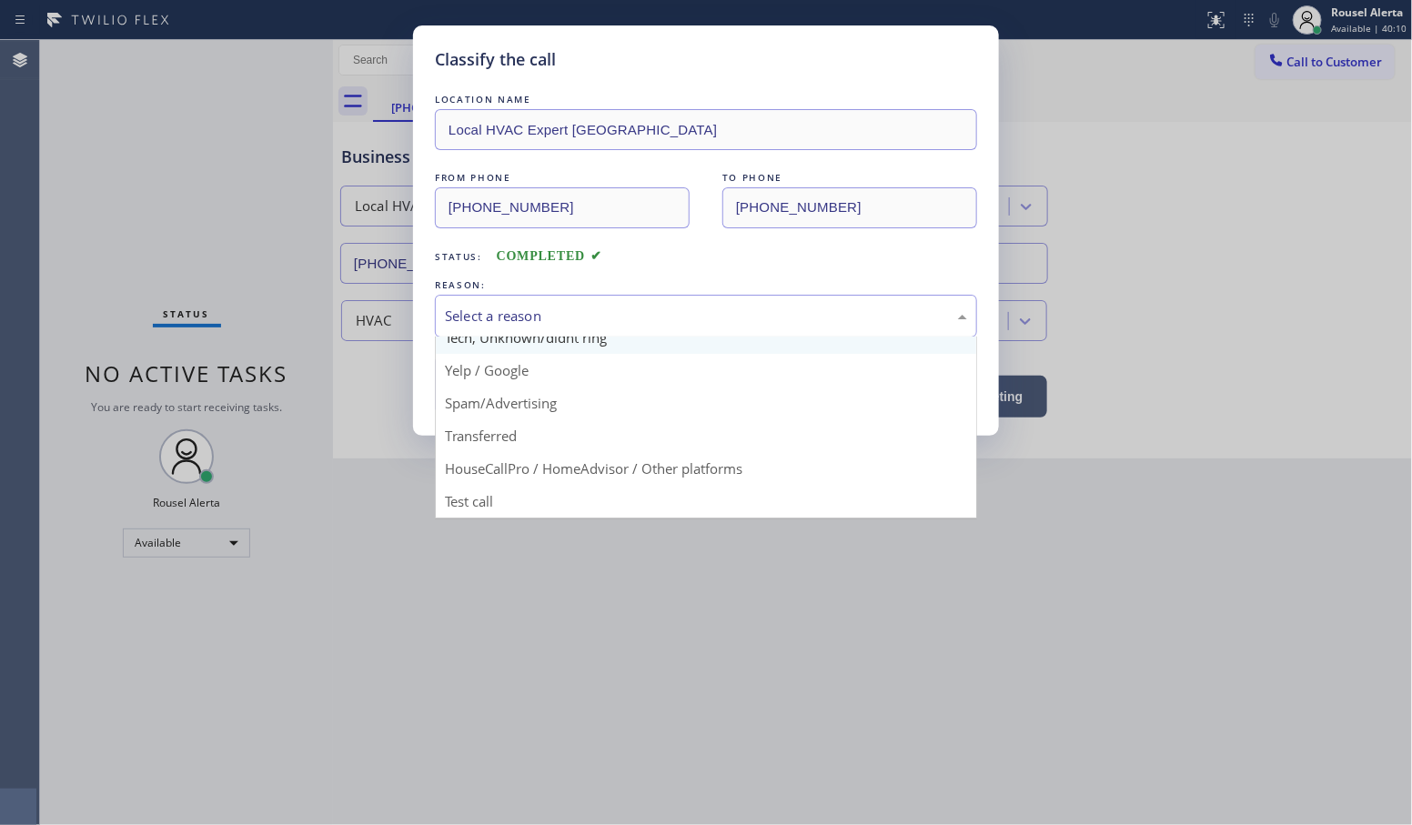
scroll to position [125, 0]
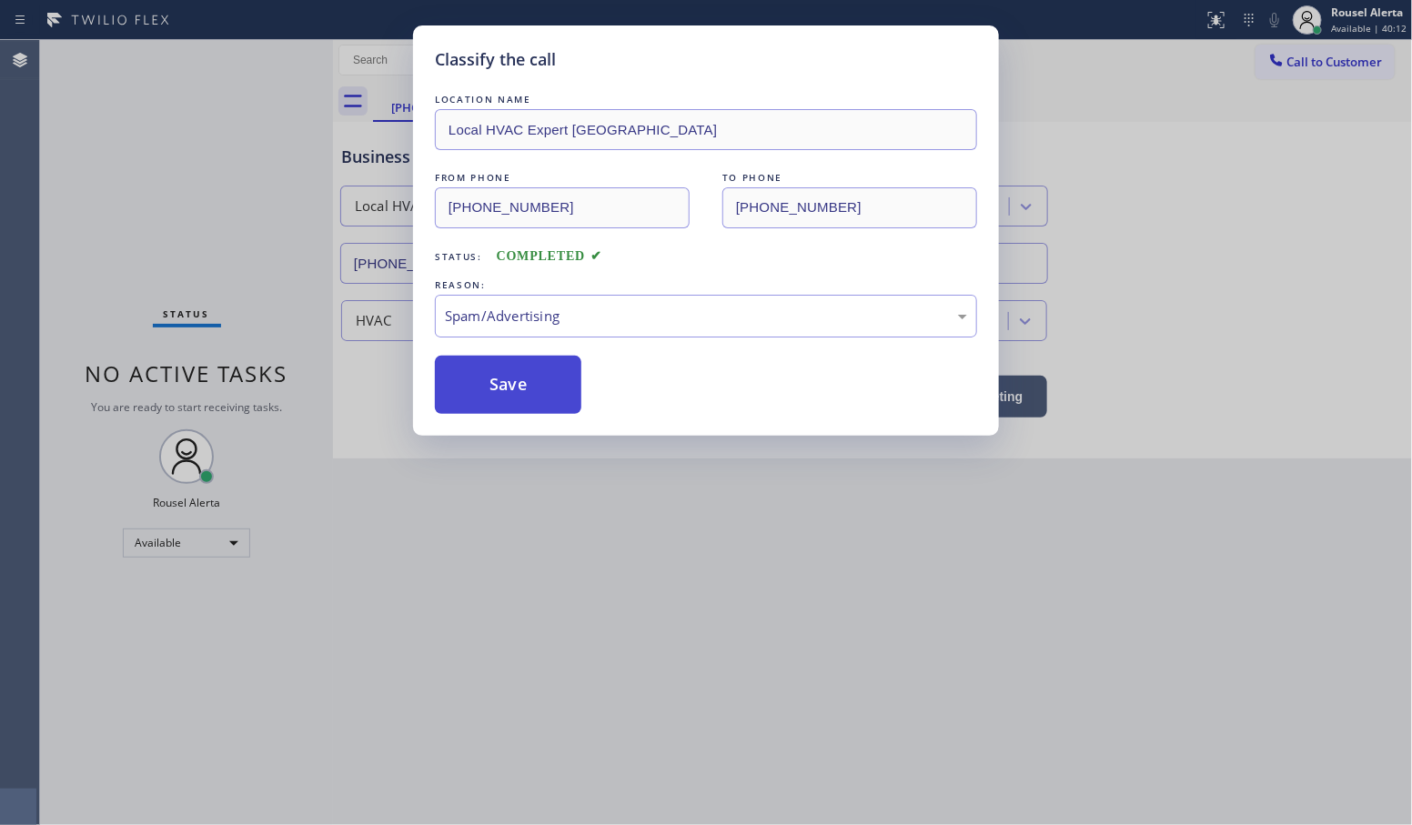
click at [528, 400] on button "Save" at bounding box center [508, 385] width 147 height 58
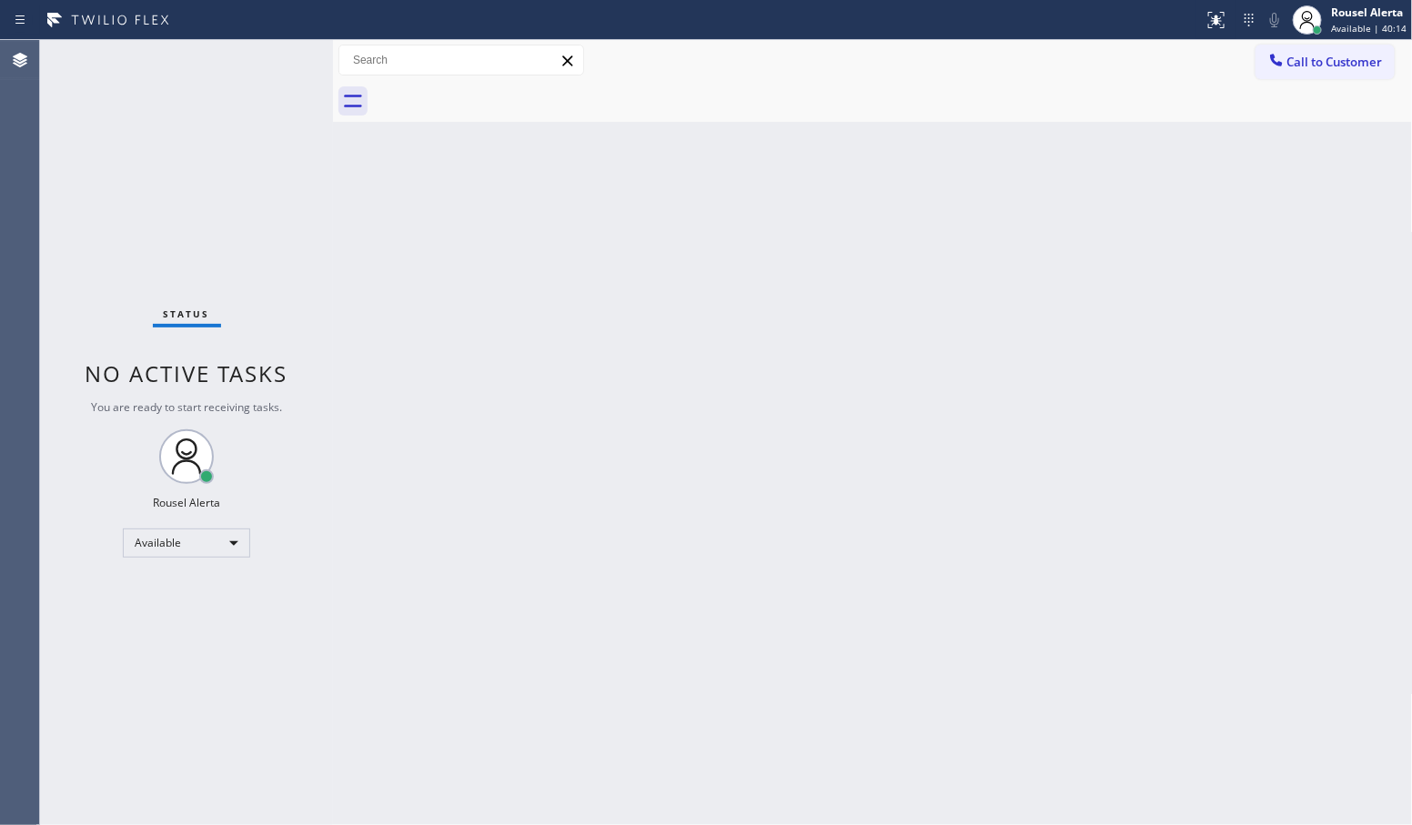
click at [546, 515] on div "Back to Dashboard Change Sender ID Customers Technicians Select a contact Outbo…" at bounding box center [873, 432] width 1080 height 785
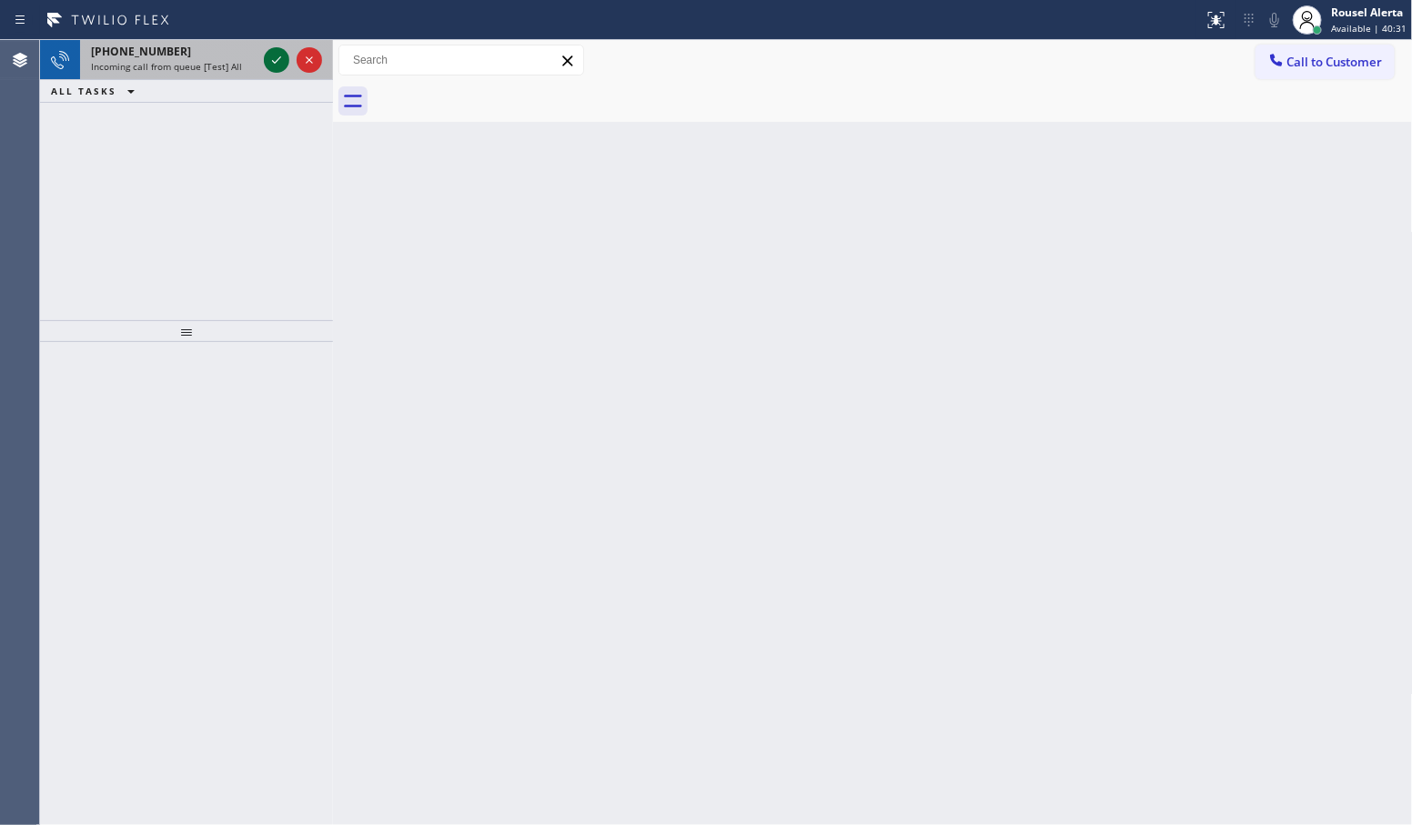
click at [271, 56] on icon at bounding box center [277, 60] width 22 height 22
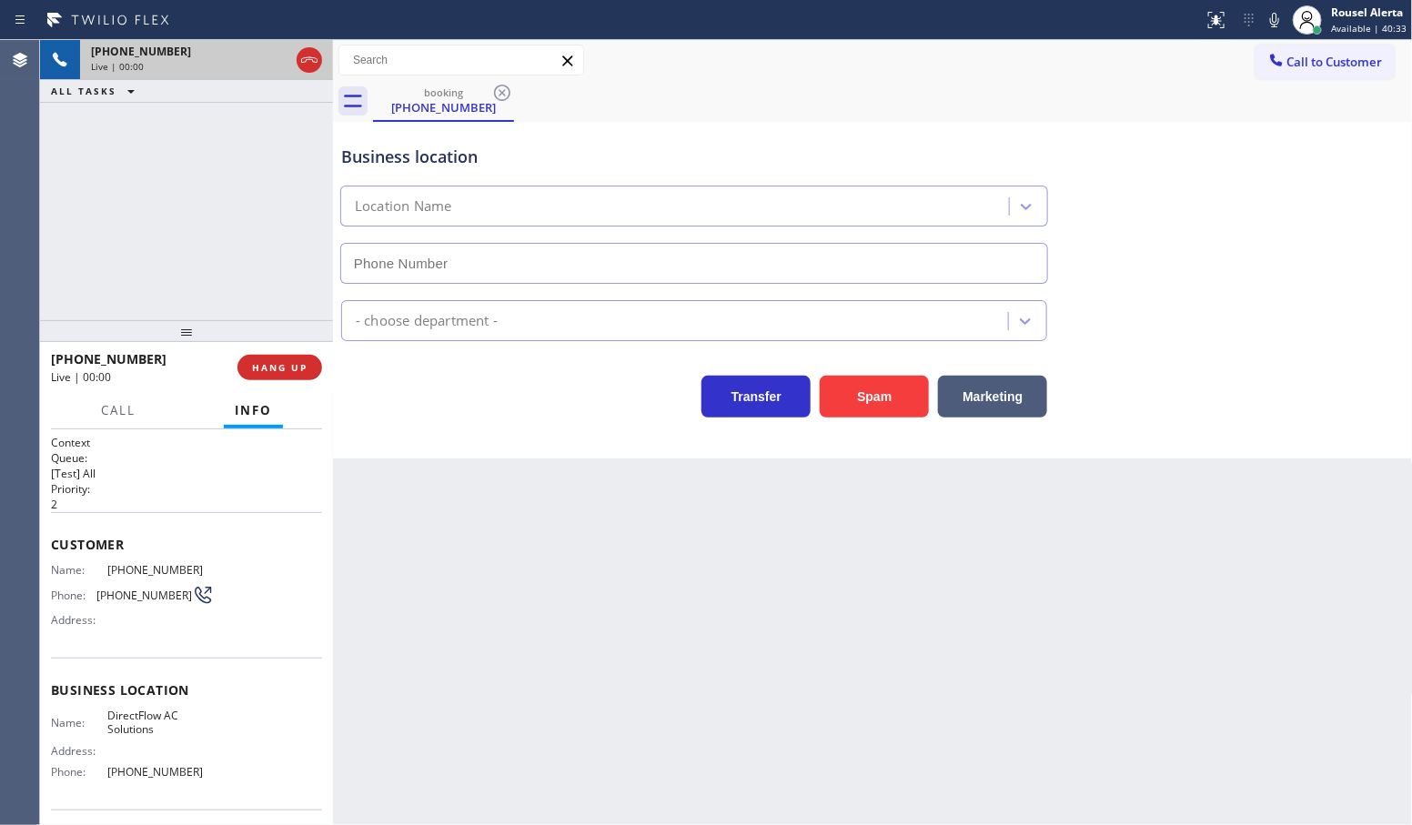
type input "[PHONE_NUMBER]"
click at [852, 402] on button "Spam" at bounding box center [874, 397] width 109 height 42
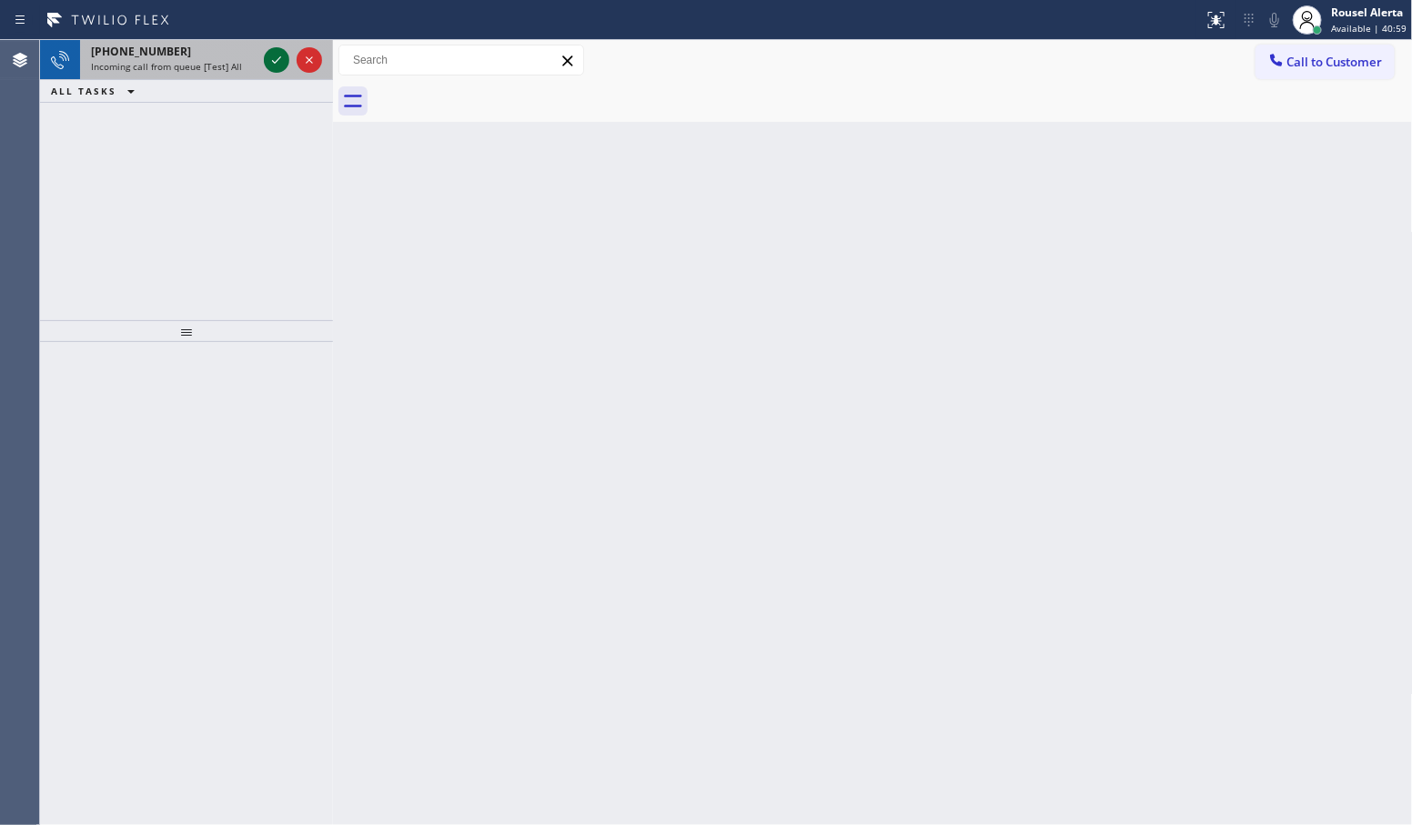
click at [271, 65] on icon at bounding box center [277, 60] width 22 height 22
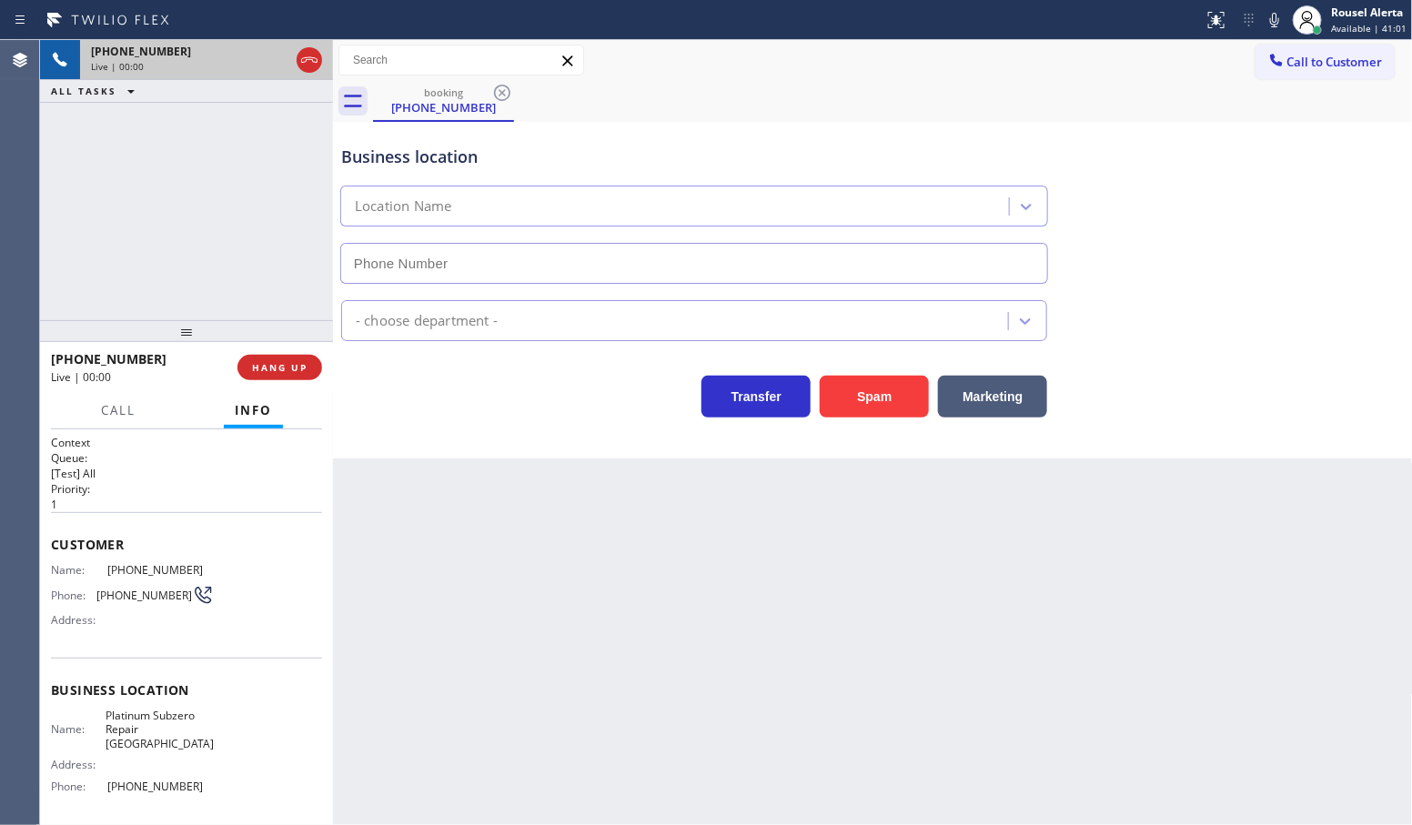
type input "[PHONE_NUMBER]"
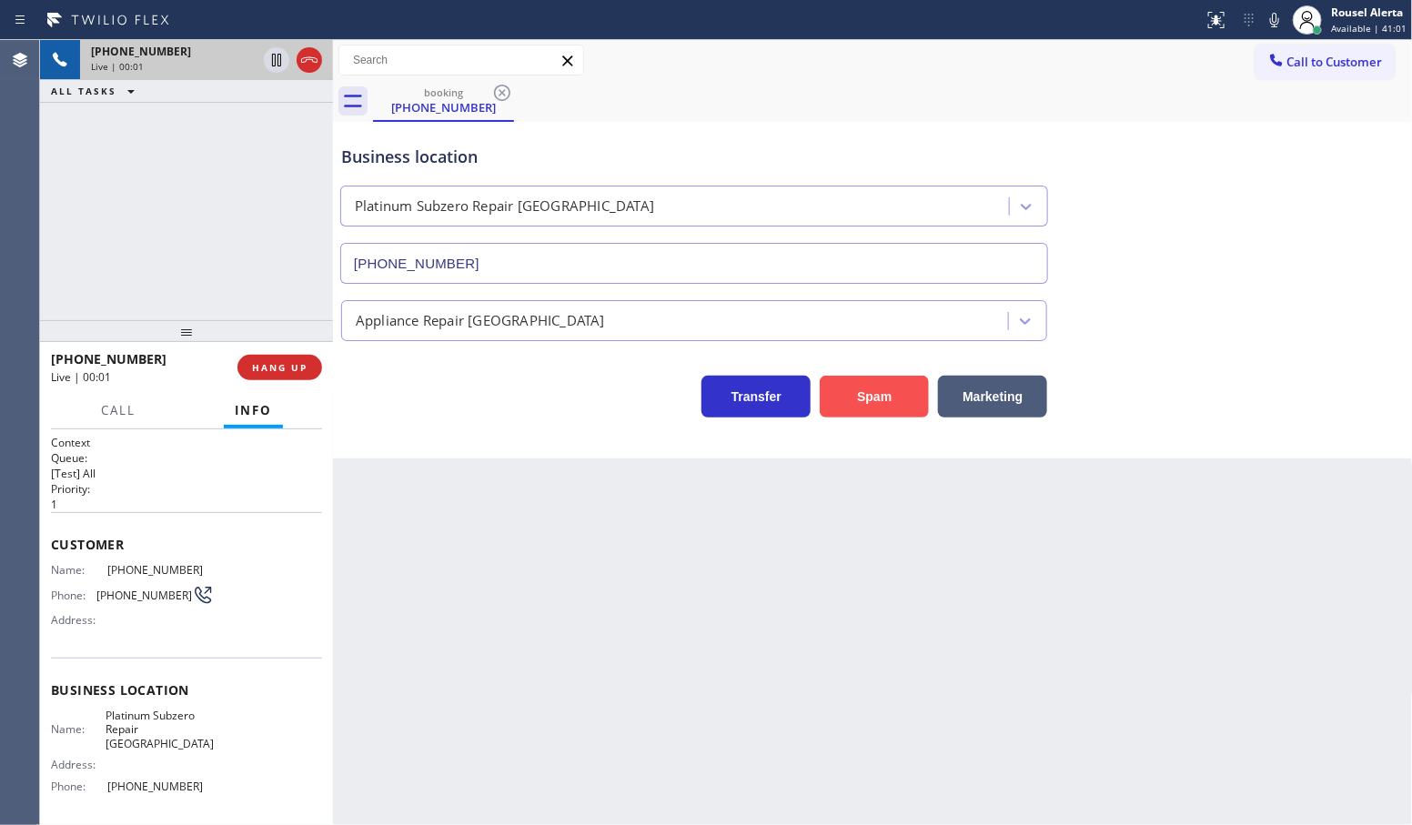
click at [854, 417] on button "Spam" at bounding box center [874, 397] width 109 height 42
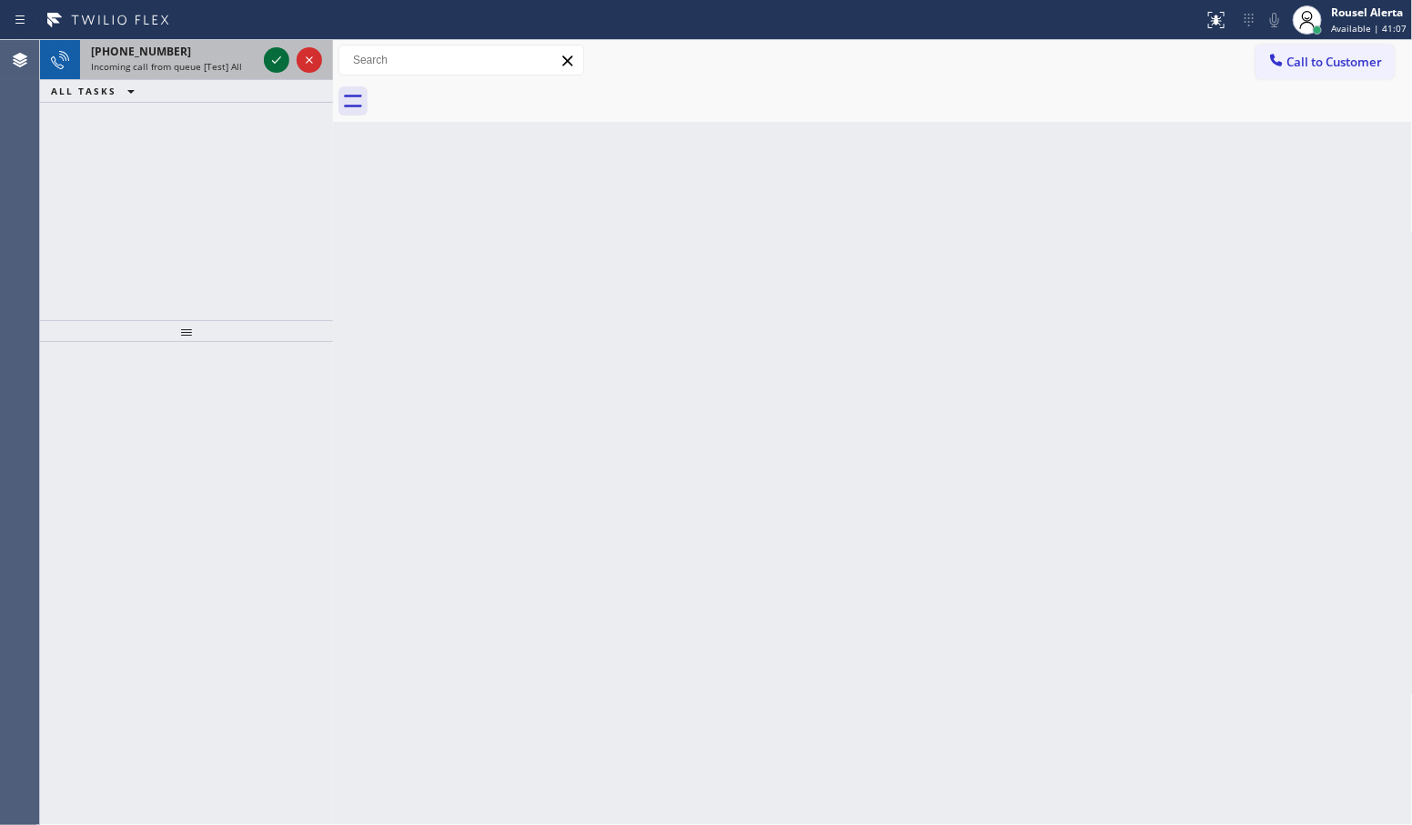
click at [268, 56] on icon at bounding box center [277, 60] width 22 height 22
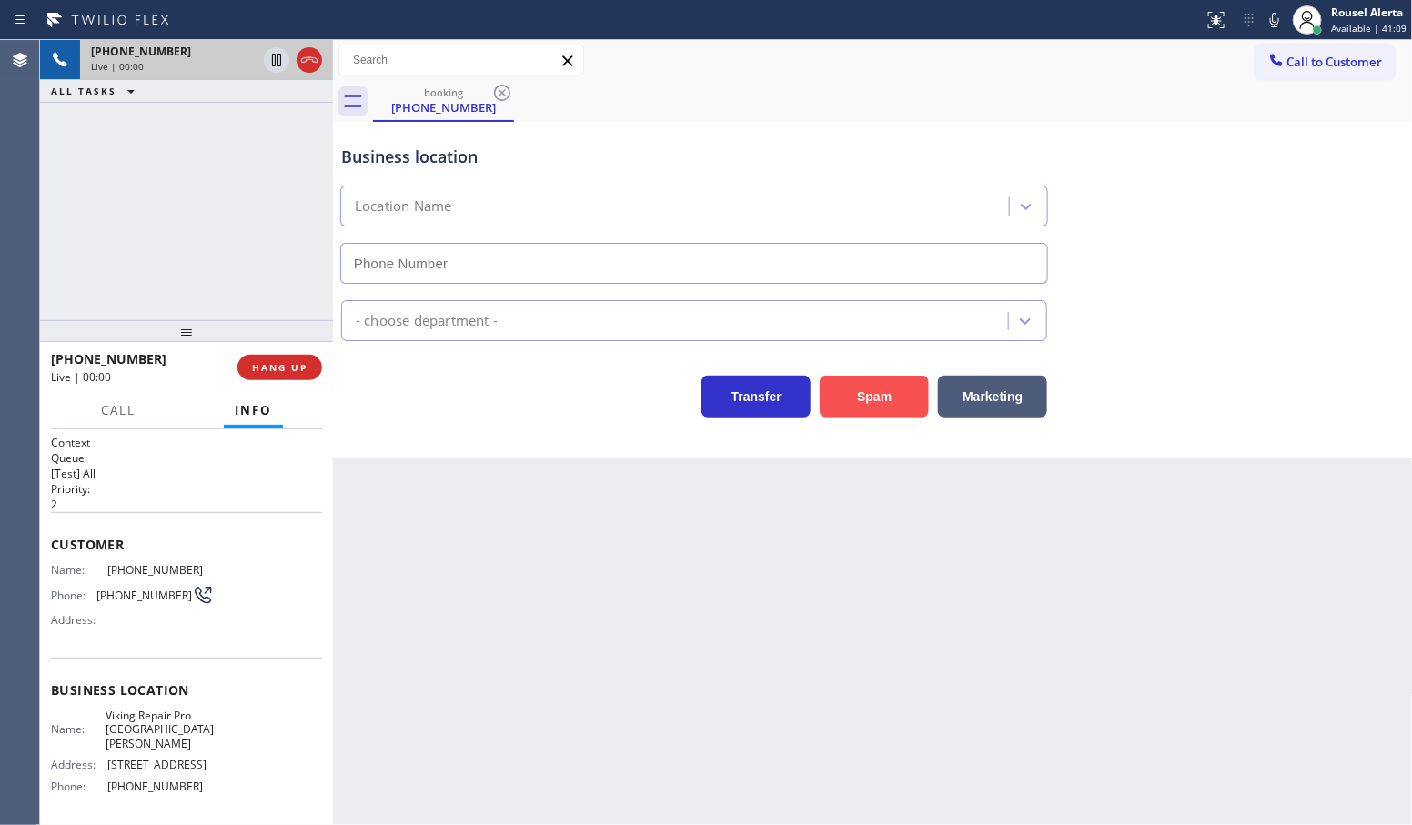
type input "[PHONE_NUMBER]"
click at [878, 384] on button "Spam" at bounding box center [874, 397] width 109 height 42
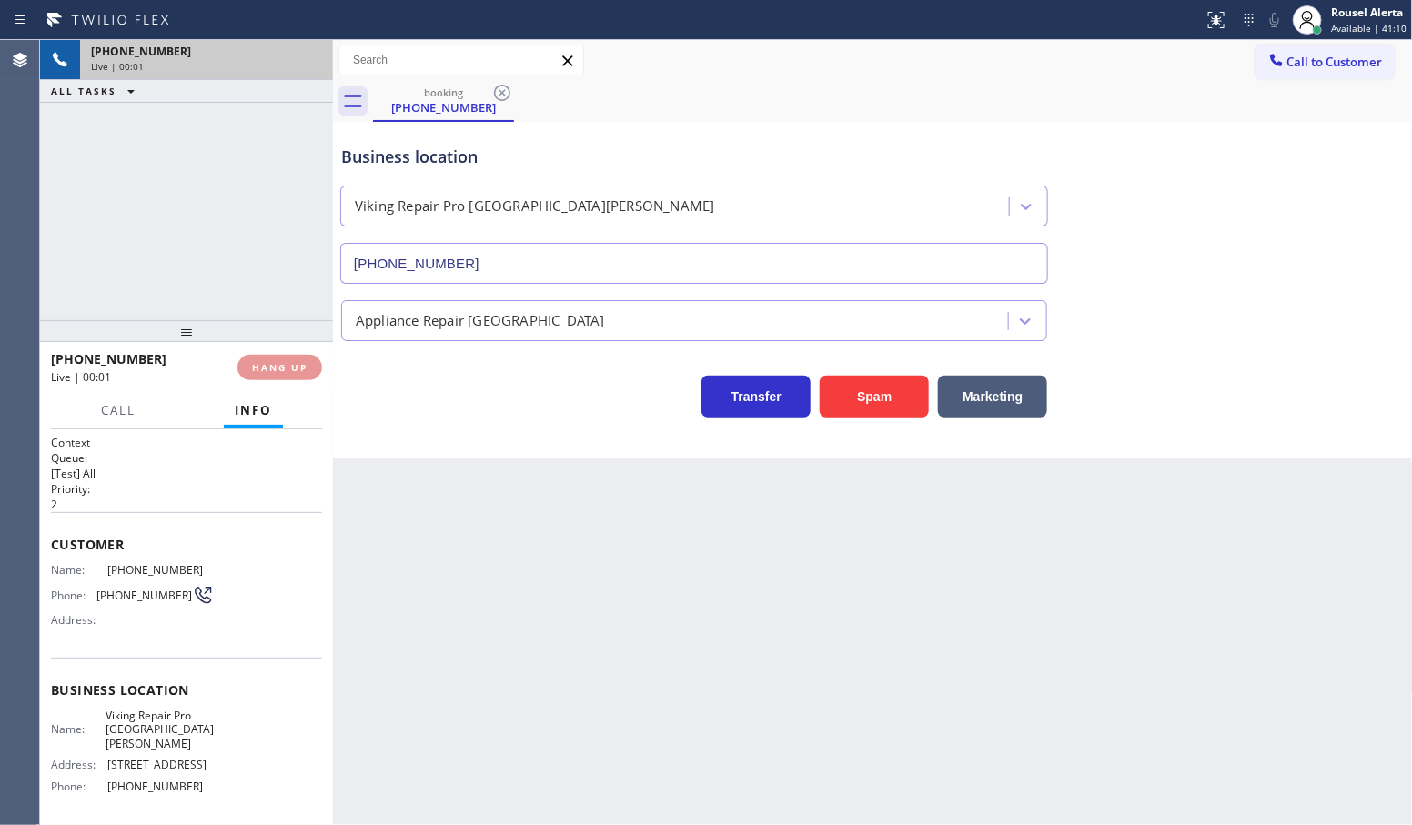
drag, startPoint x: 844, startPoint y: 781, endPoint x: 847, endPoint y: 822, distance: 41.1
click at [844, 781] on div "Back to Dashboard Change Sender ID Customers Technicians Select a contact Outbo…" at bounding box center [873, 432] width 1080 height 785
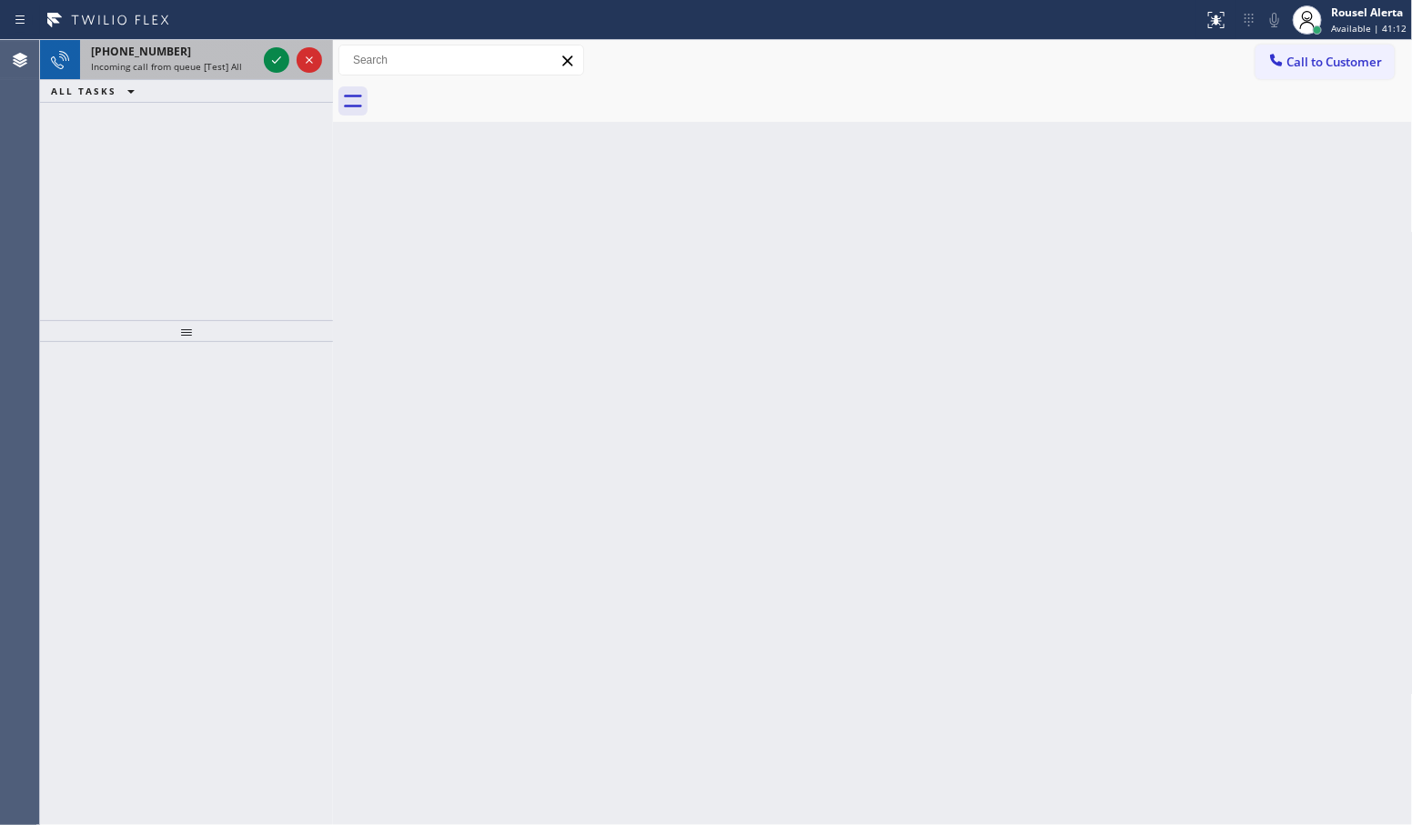
click at [261, 56] on div at bounding box center [293, 60] width 66 height 40
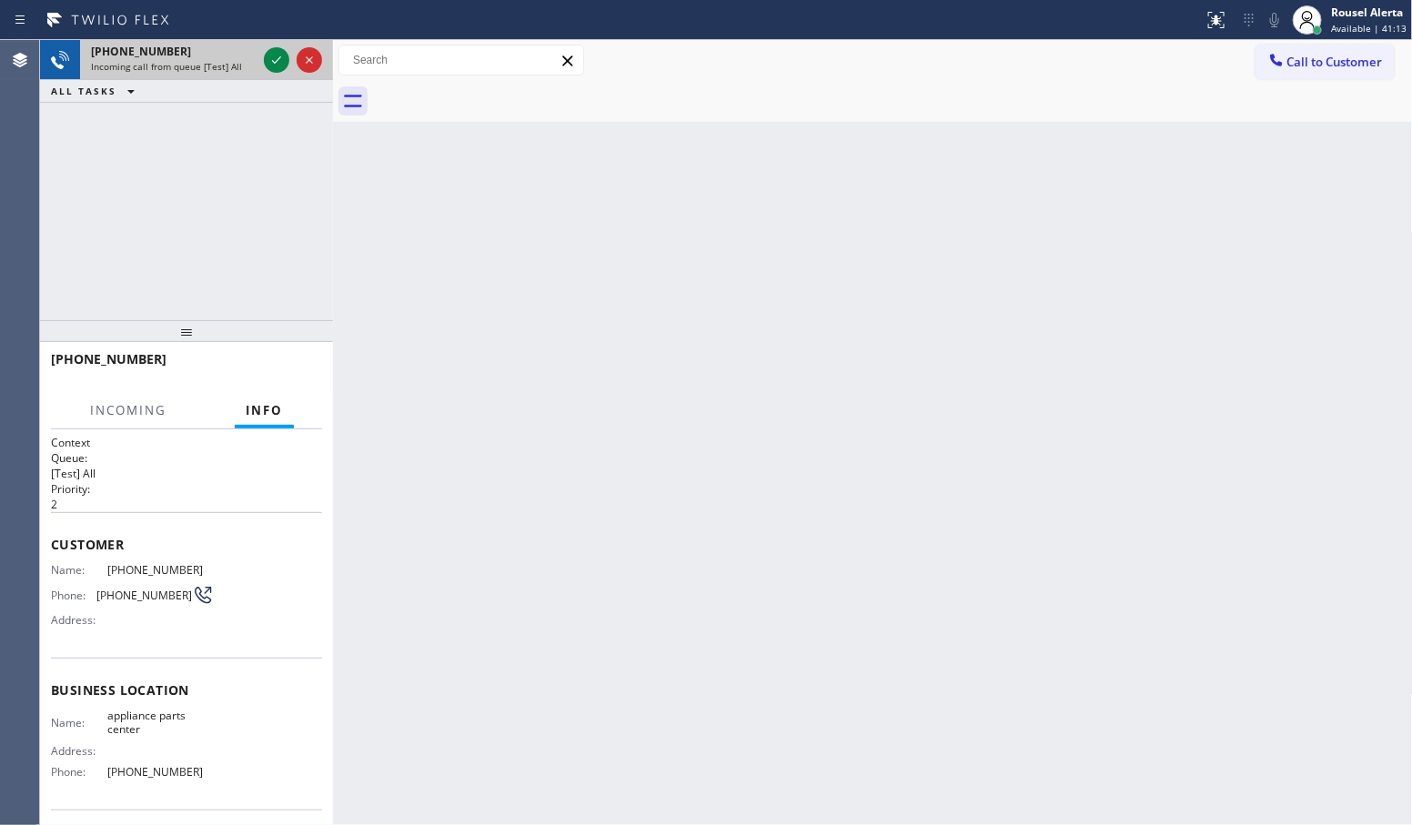
click at [224, 69] on span "Incoming call from queue [Test] All" at bounding box center [166, 66] width 151 height 13
click at [270, 65] on icon at bounding box center [277, 60] width 22 height 22
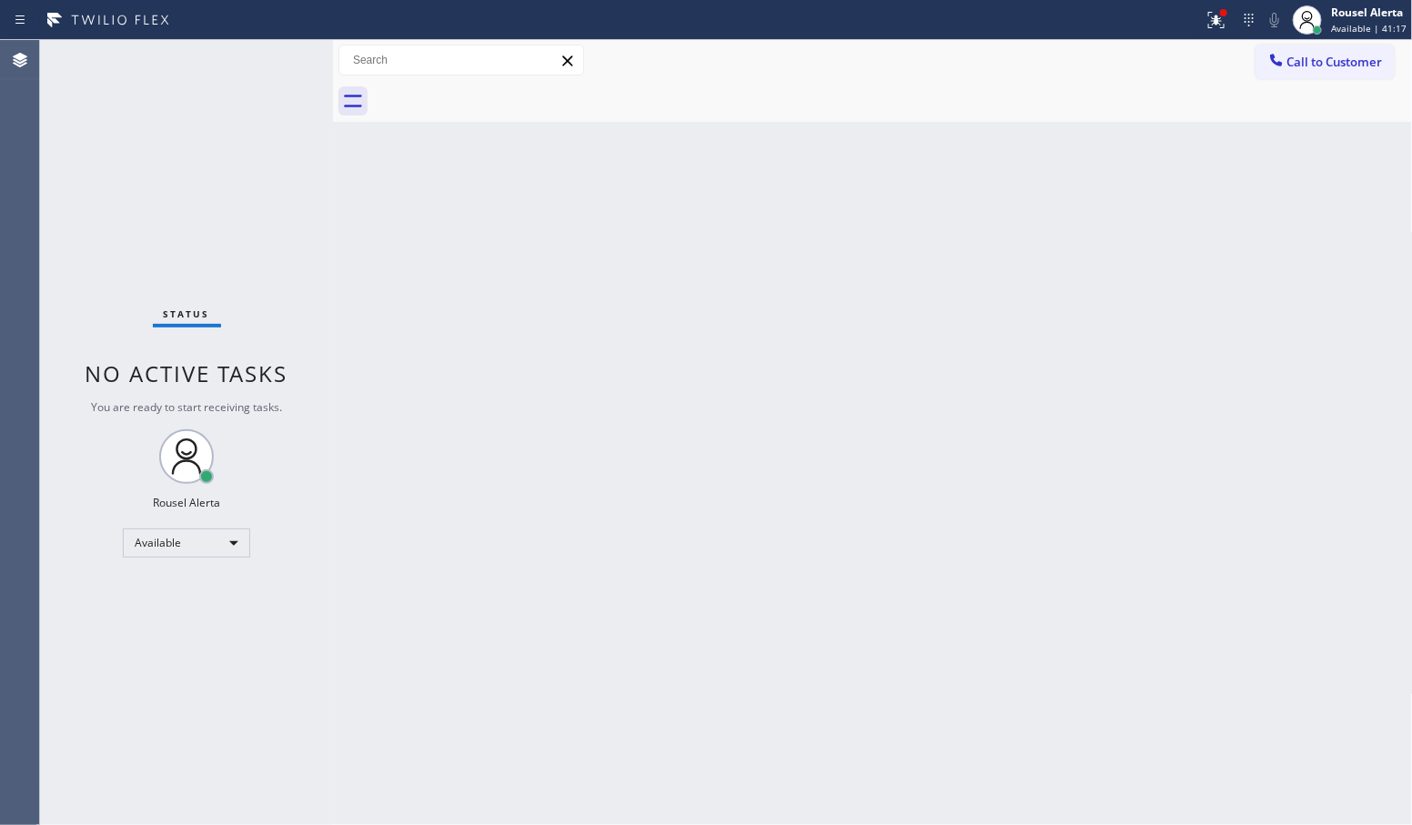
click at [264, 66] on div "Status No active tasks You are ready to start receiving tasks. Rousel Alerta Av…" at bounding box center [186, 432] width 293 height 785
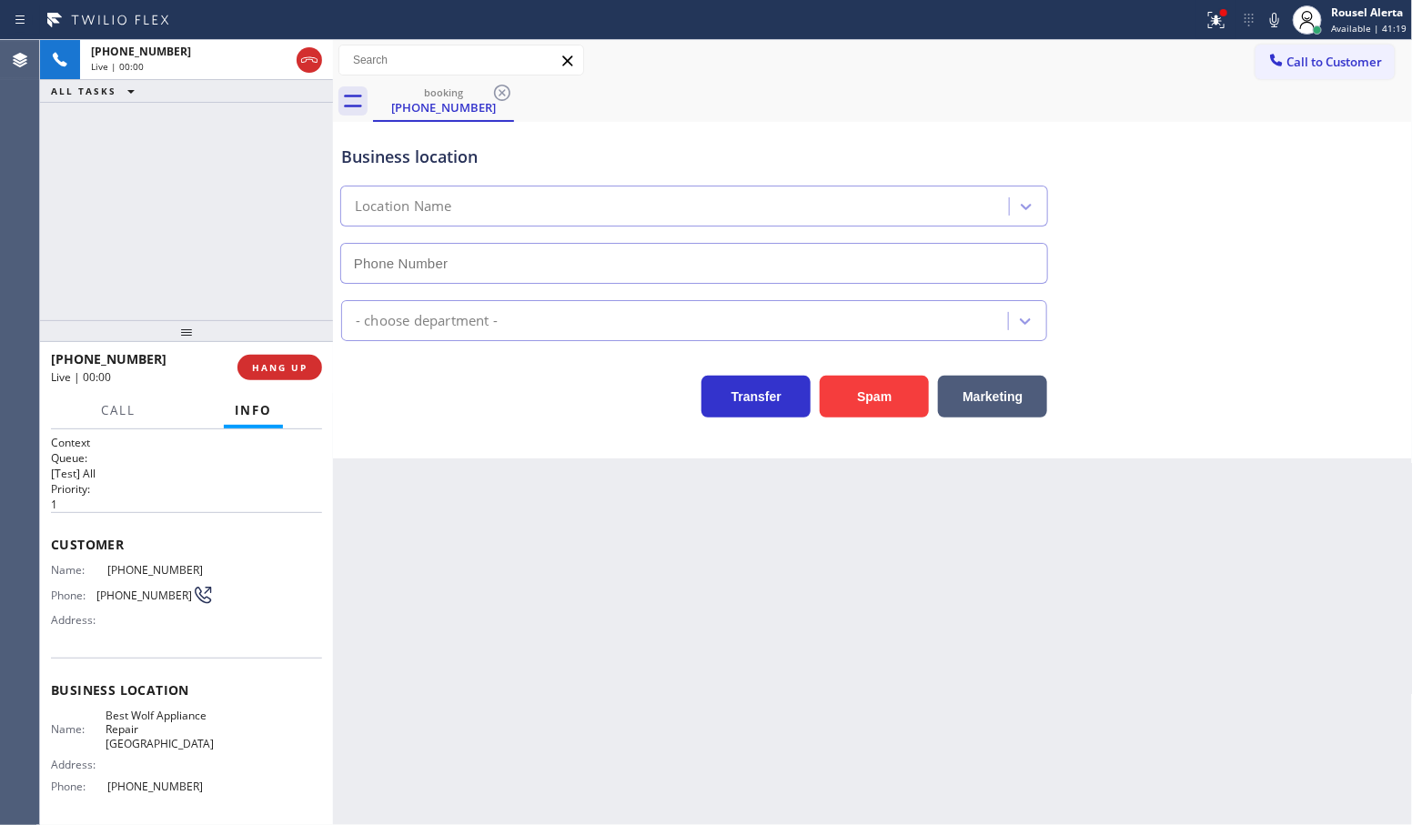
type input "[PHONE_NUMBER]"
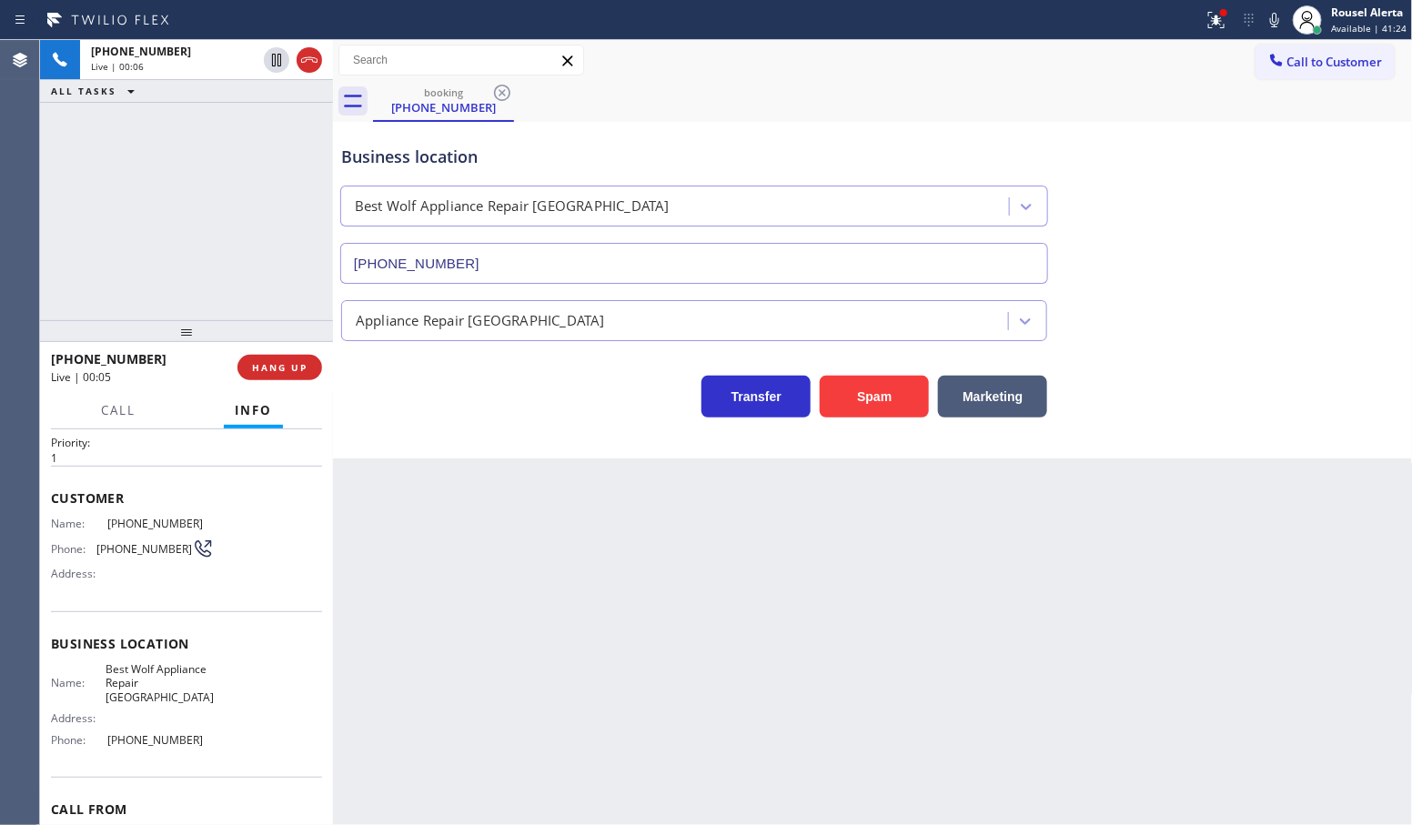
scroll to position [25, 0]
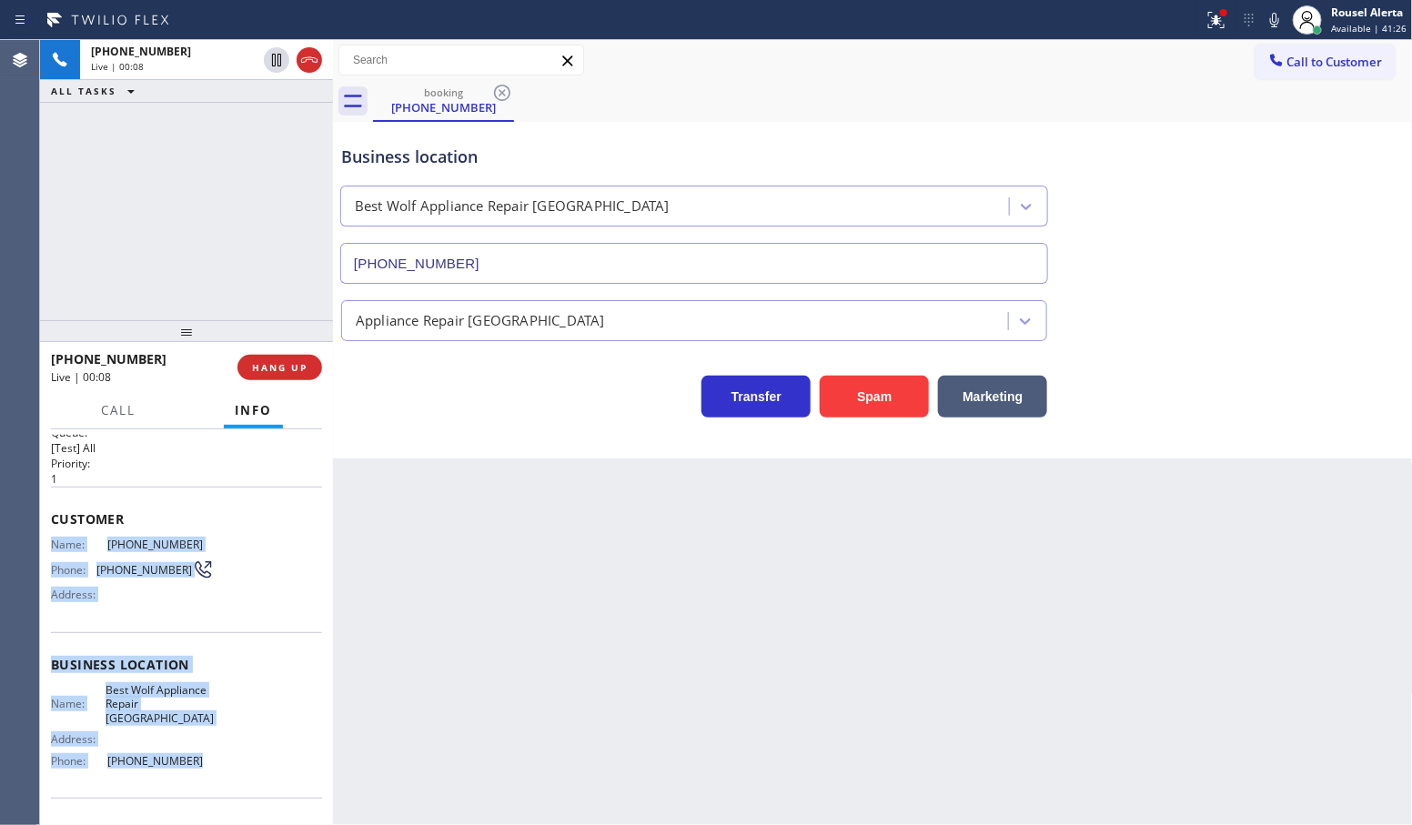
drag, startPoint x: 46, startPoint y: 535, endPoint x: 193, endPoint y: 748, distance: 258.5
click at [193, 748] on div "Context Queue: [Test] All Priority: 1 Customer Name: [PHONE_NUMBER] Phone: [PHO…" at bounding box center [186, 627] width 293 height 397
copy div "Name: [PHONE_NUMBER] Phone: [PHONE_NUMBER] Address: Business location Name: Bes…"
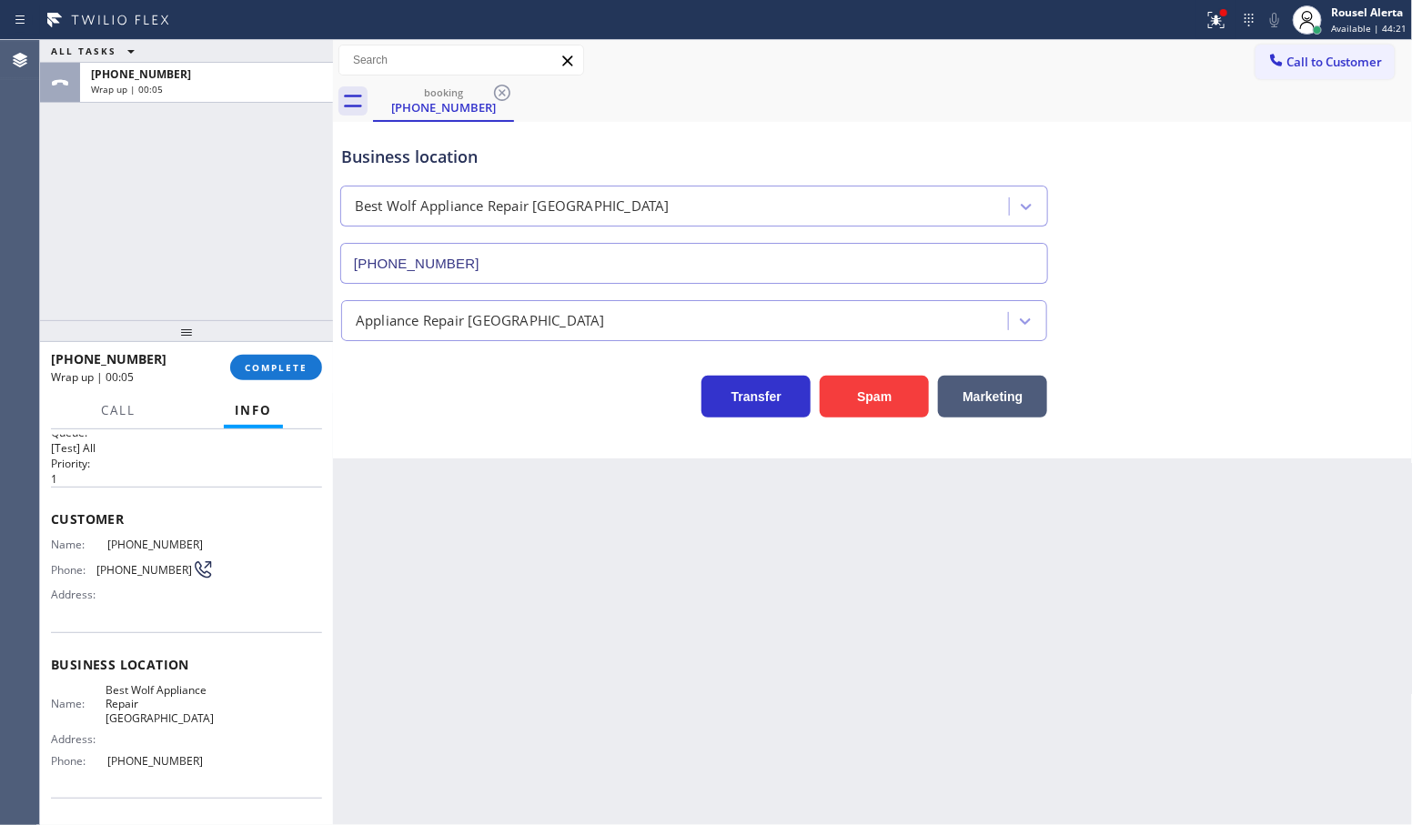
click at [253, 352] on div "[PHONE_NUMBER] Wrap up | 00:05 COMPLETE" at bounding box center [186, 367] width 271 height 47
click at [265, 366] on span "COMPLETE" at bounding box center [276, 367] width 63 height 13
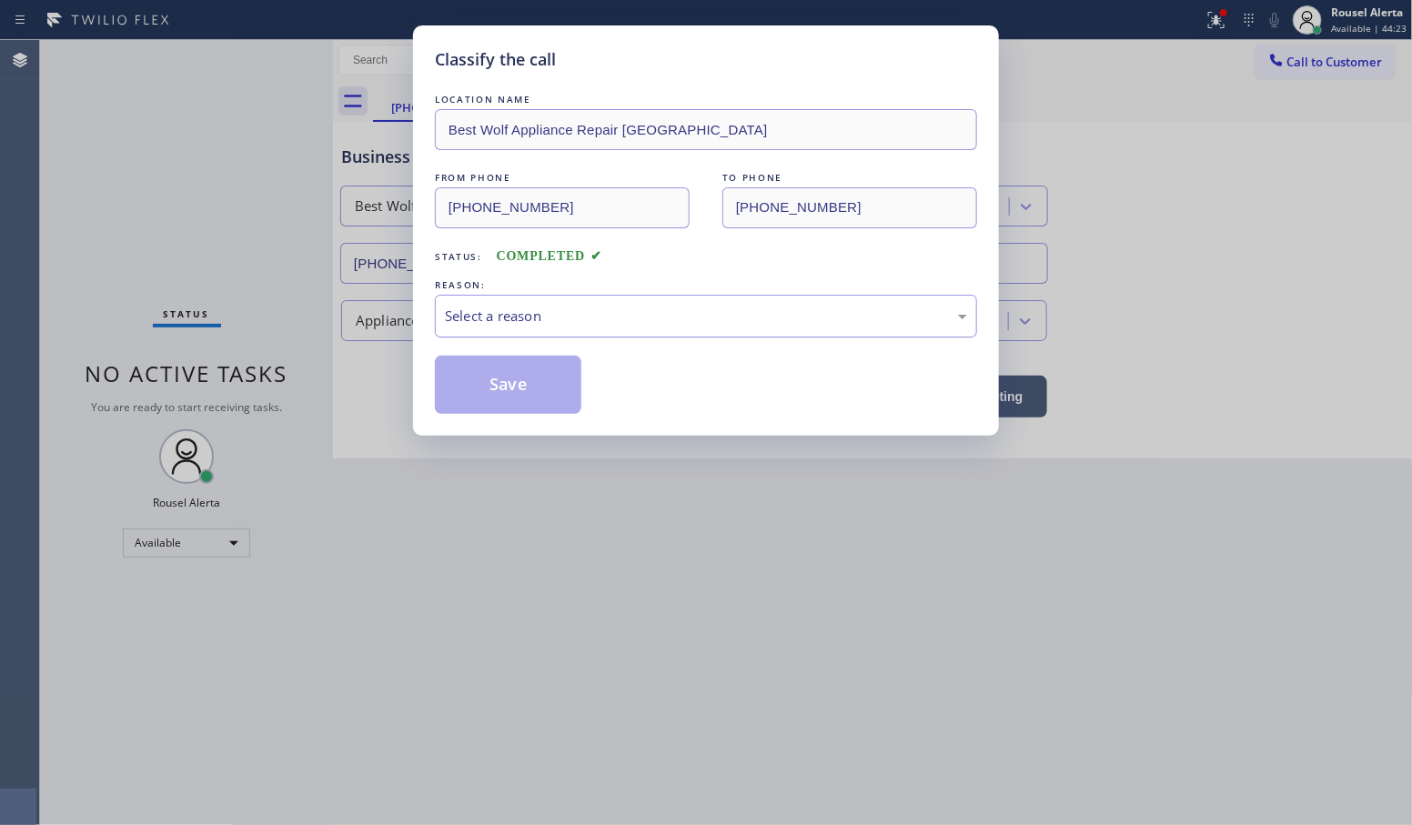
click at [734, 311] on div "Select a reason" at bounding box center [706, 316] width 522 height 21
click at [557, 388] on button "Save" at bounding box center [508, 385] width 147 height 58
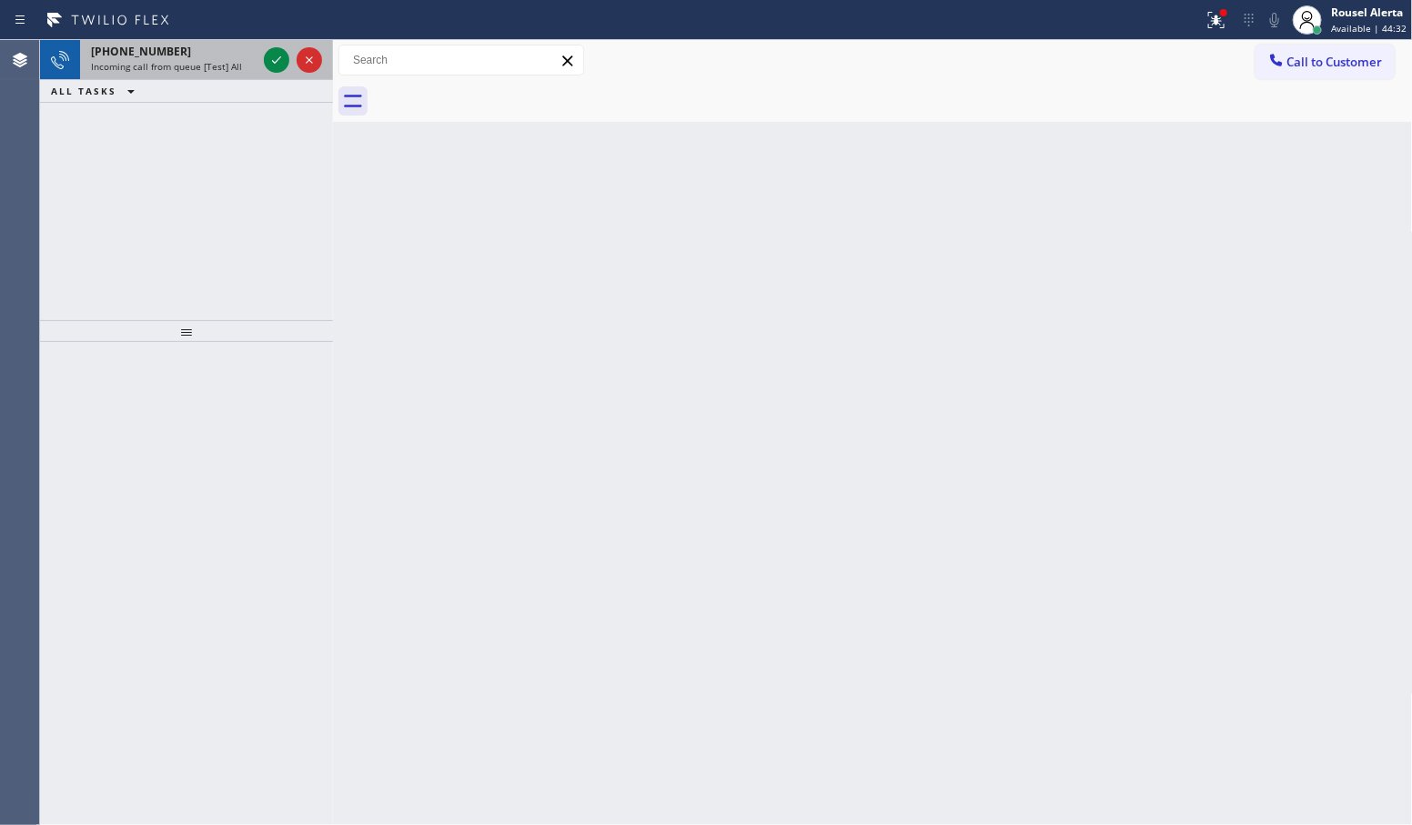
click at [229, 75] on div "[PHONE_NUMBER] Incoming call from queue [Test] All" at bounding box center [170, 60] width 180 height 40
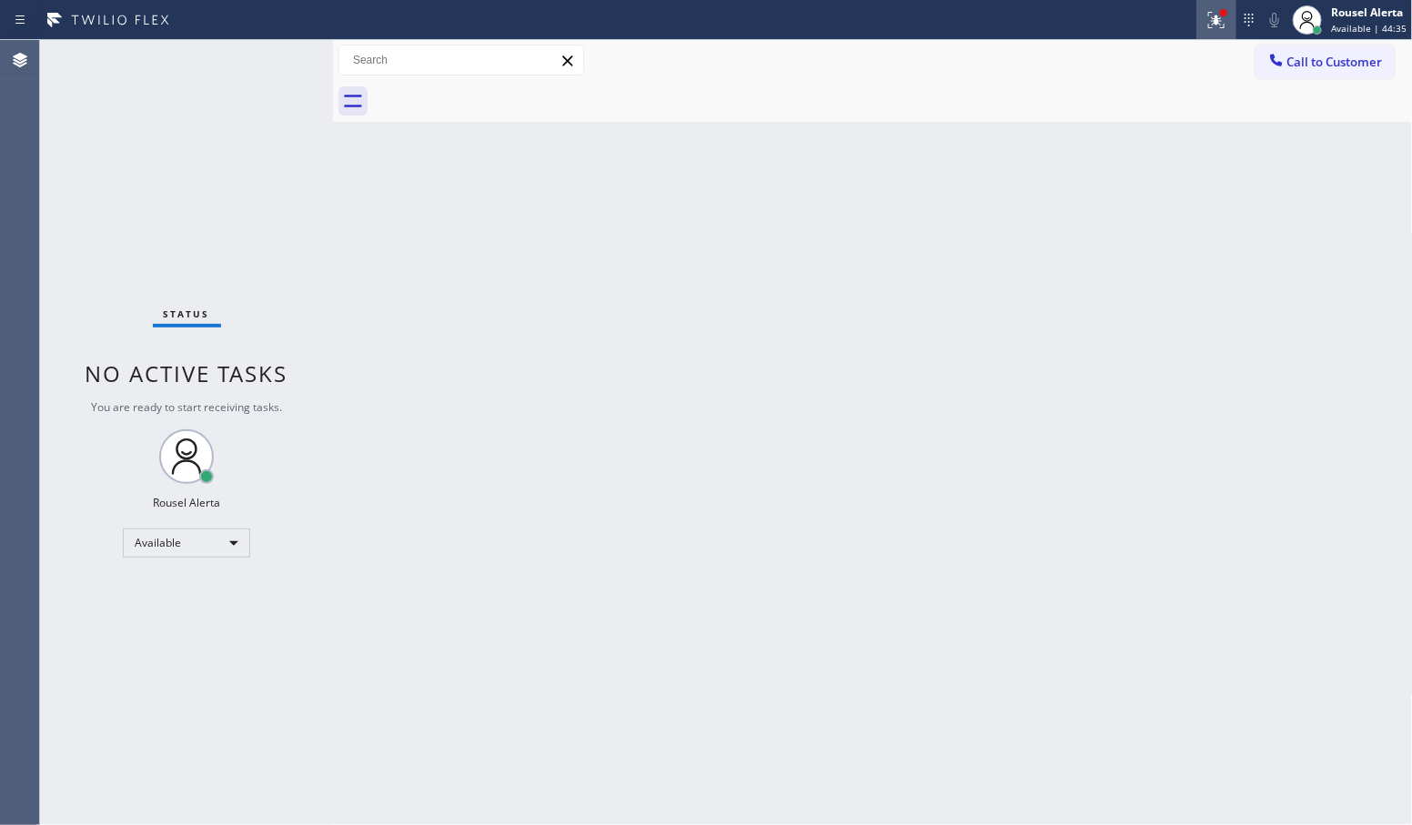
click at [1219, 23] on icon at bounding box center [1213, 18] width 11 height 13
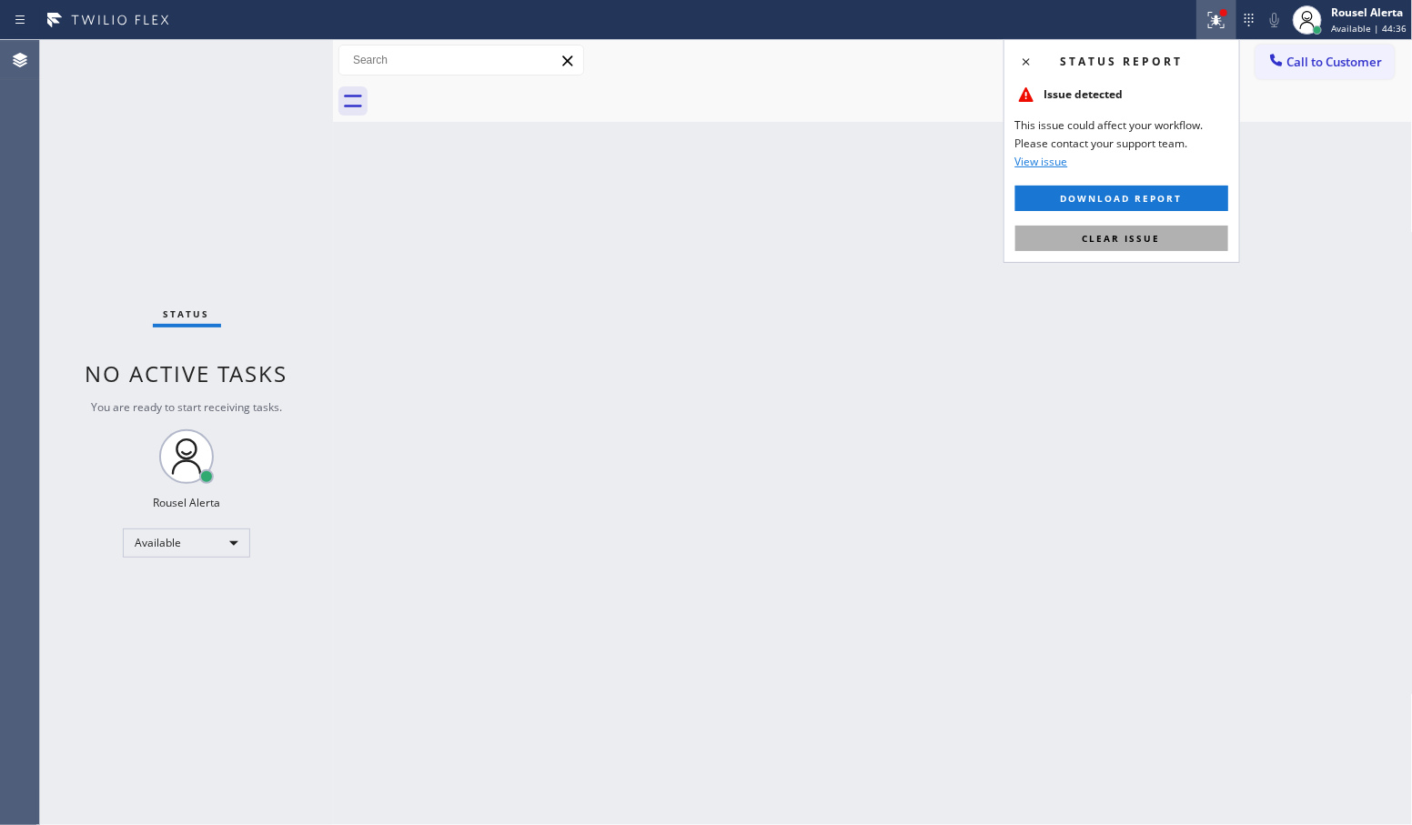
click at [1165, 242] on button "Clear issue" at bounding box center [1122, 238] width 213 height 25
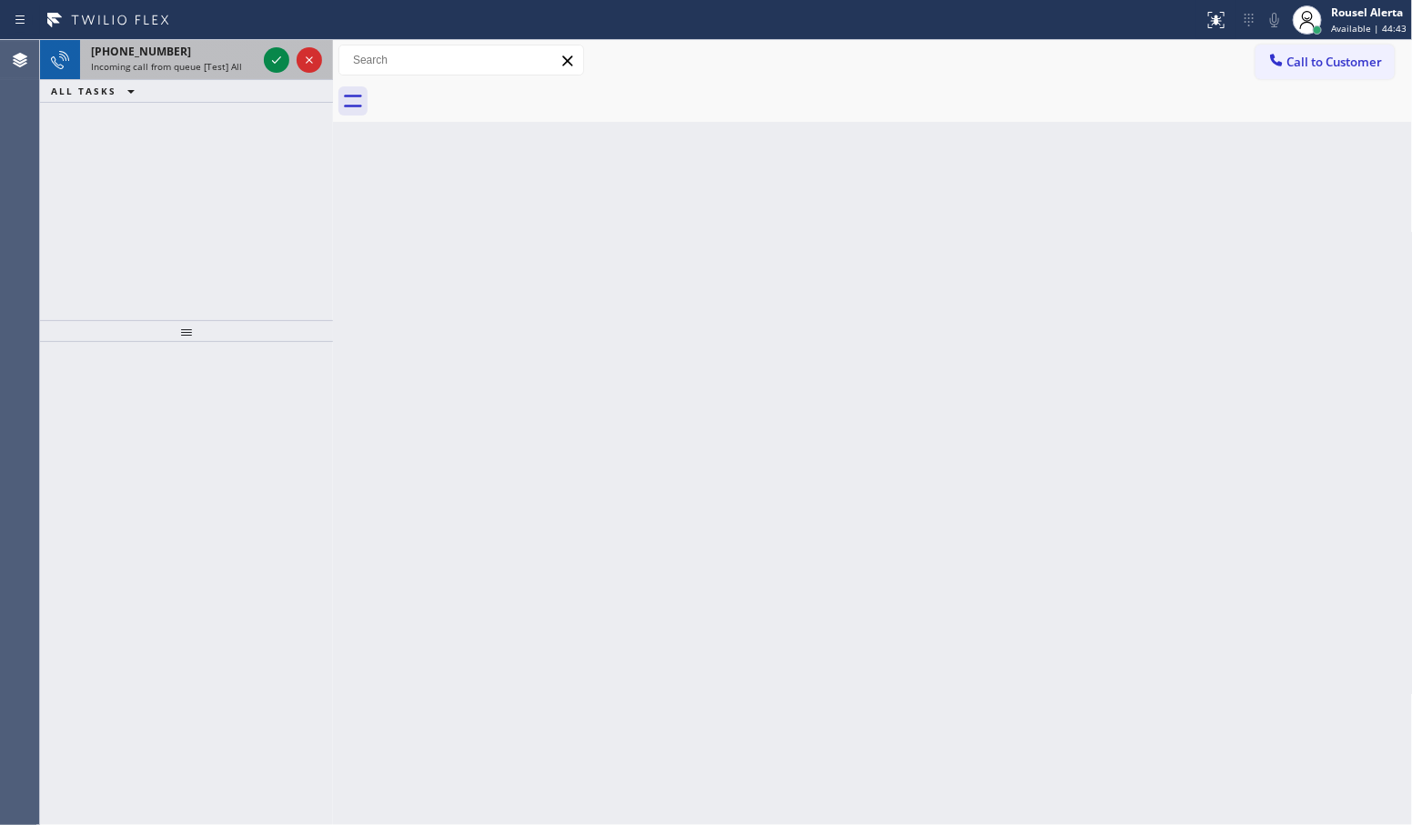
click at [224, 69] on span "Incoming call from queue [Test] All" at bounding box center [166, 66] width 151 height 13
click at [242, 60] on div "Incoming call from queue [Test] All" at bounding box center [174, 66] width 166 height 13
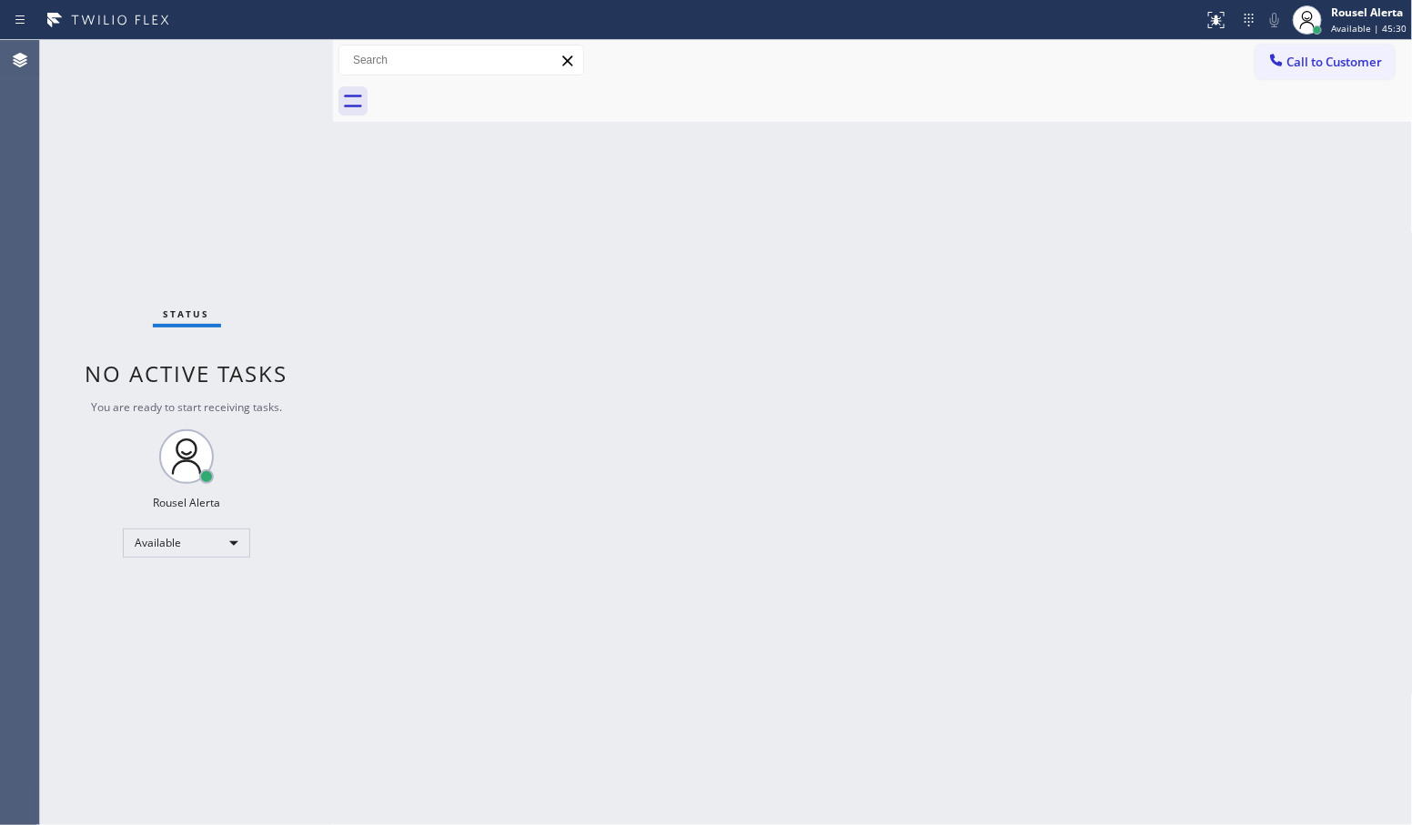
click at [278, 62] on div "Status No active tasks You are ready to start receiving tasks. Rousel Alerta Av…" at bounding box center [186, 432] width 293 height 785
drag, startPoint x: 489, startPoint y: 520, endPoint x: 507, endPoint y: 570, distance: 52.4
click at [500, 557] on div "Back to Dashboard Change Sender ID Customers Technicians Select a contact Outbo…" at bounding box center [873, 432] width 1080 height 785
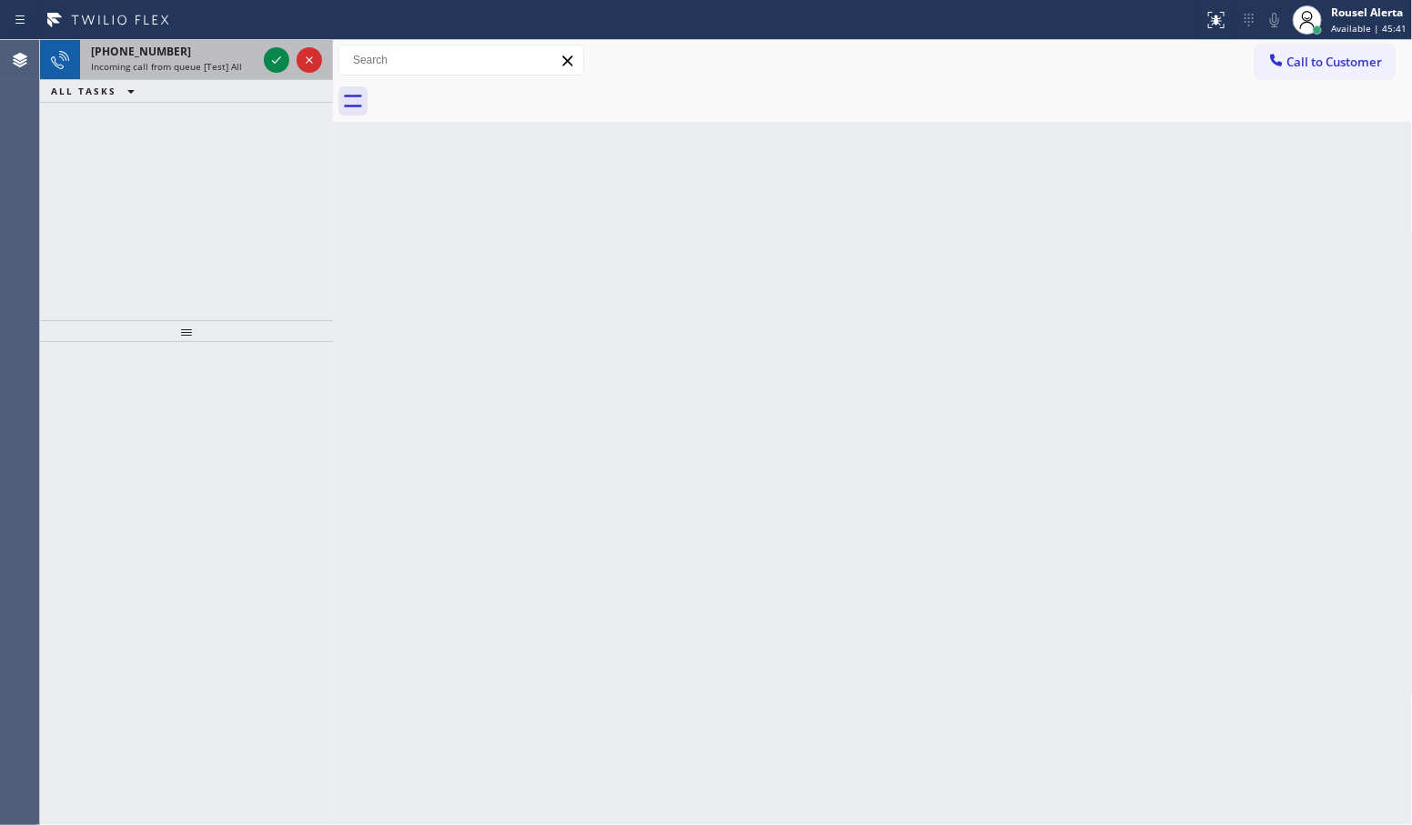
click at [237, 73] on div "[PHONE_NUMBER] Incoming call from queue [Test] All" at bounding box center [170, 60] width 180 height 40
drag, startPoint x: 246, startPoint y: 50, endPoint x: 270, endPoint y: 52, distance: 24.6
click at [270, 52] on icon at bounding box center [277, 60] width 22 height 22
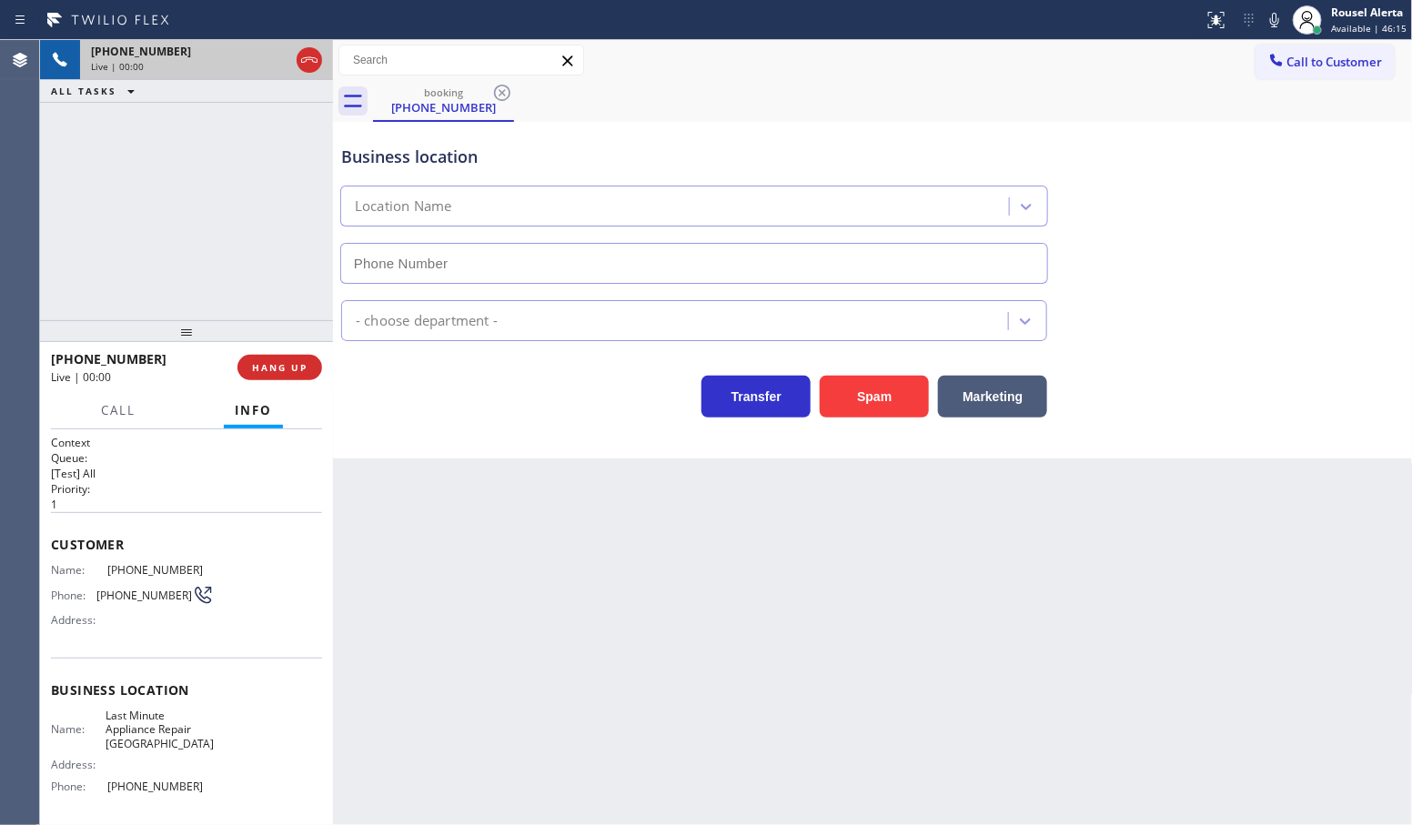
type input "[PHONE_NUMBER]"
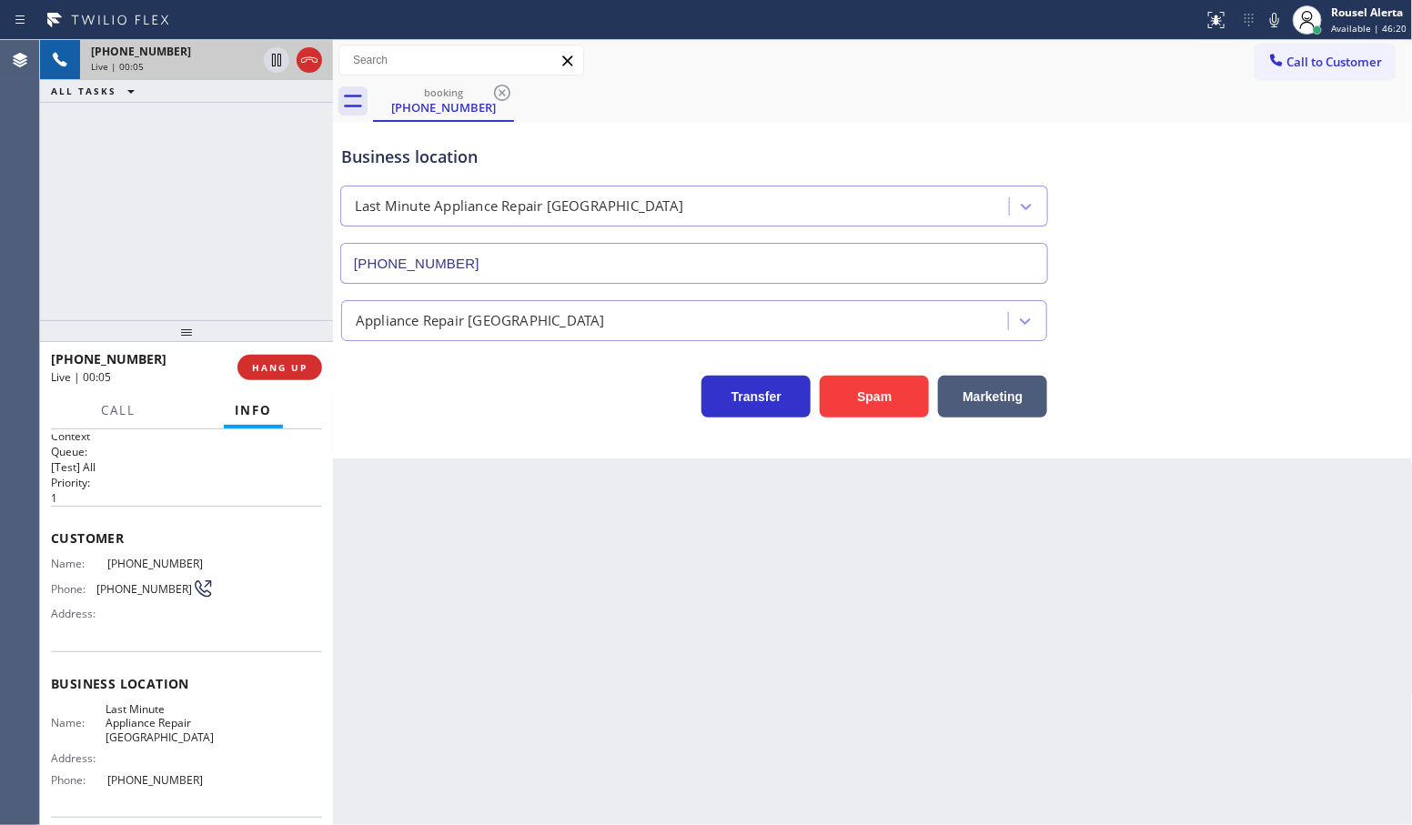
scroll to position [3, 0]
click at [547, 670] on div "Back to Dashboard Change Sender ID Customers Technicians Select a contact Outbo…" at bounding box center [873, 432] width 1080 height 785
click at [176, 196] on div "[PHONE_NUMBER] Live | 00:10 ALL TASKS ALL TASKS ACTIVE TASKS TASKS IN WRAP UP" at bounding box center [186, 180] width 293 height 280
click at [441, 656] on div "Back to Dashboard Change Sender ID Customers Technicians Select a contact Outbo…" at bounding box center [873, 432] width 1080 height 785
click at [893, 385] on button "Spam" at bounding box center [874, 397] width 109 height 42
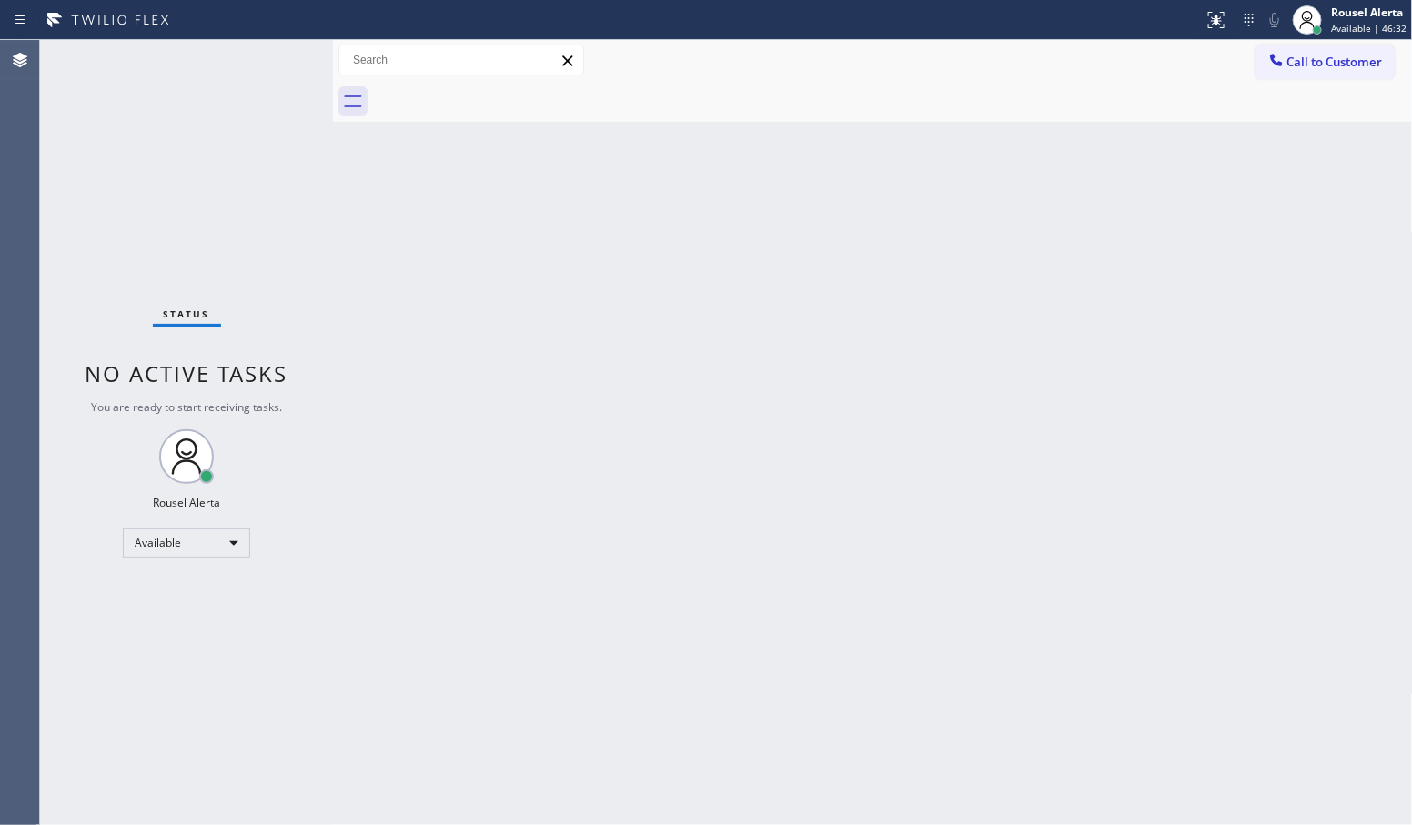
click at [197, 68] on div "Status No active tasks You are ready to start receiving tasks. Rousel Alerta Av…" at bounding box center [186, 432] width 293 height 785
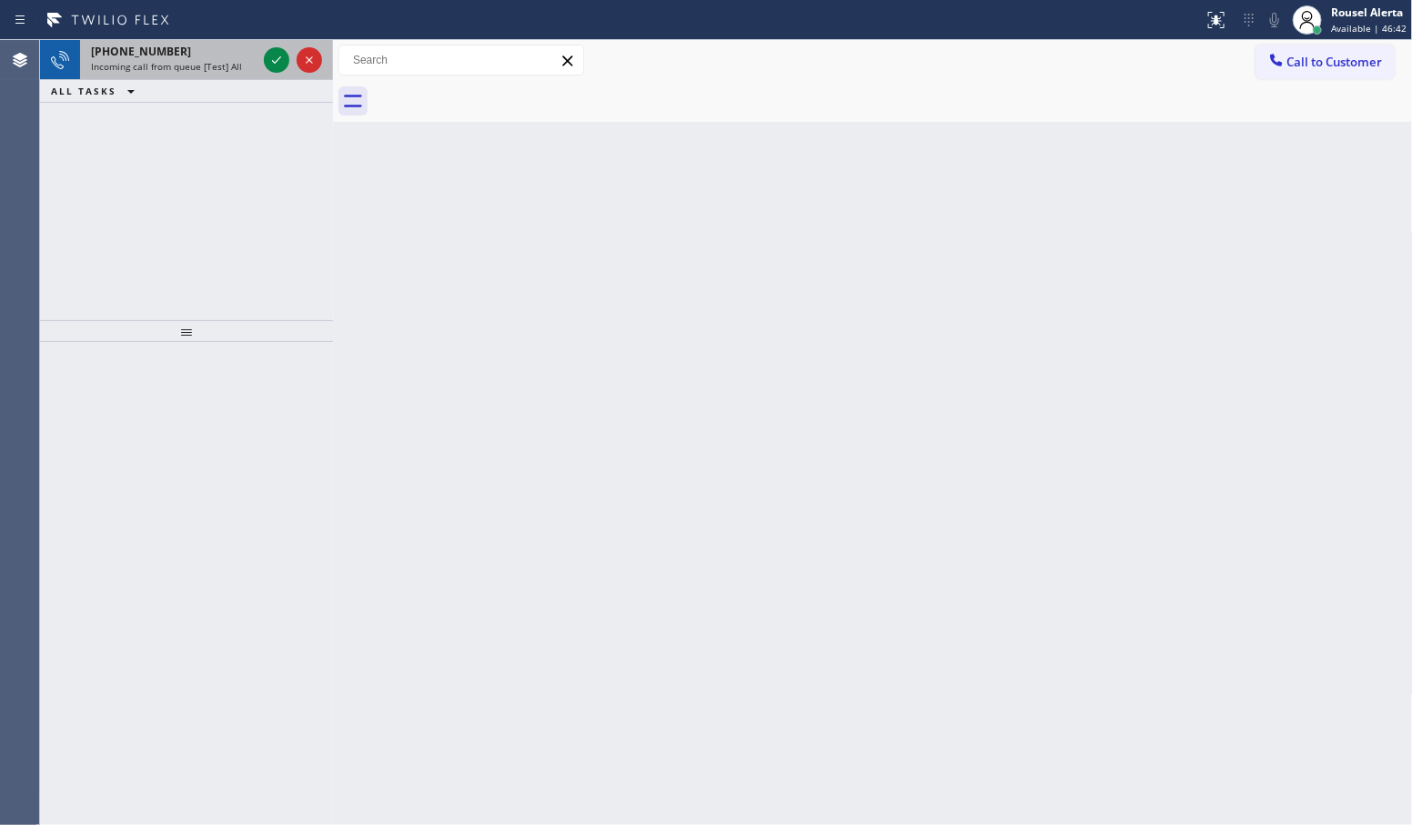
click at [246, 40] on div "[PHONE_NUMBER] Incoming call from queue [Test] All" at bounding box center [170, 60] width 180 height 40
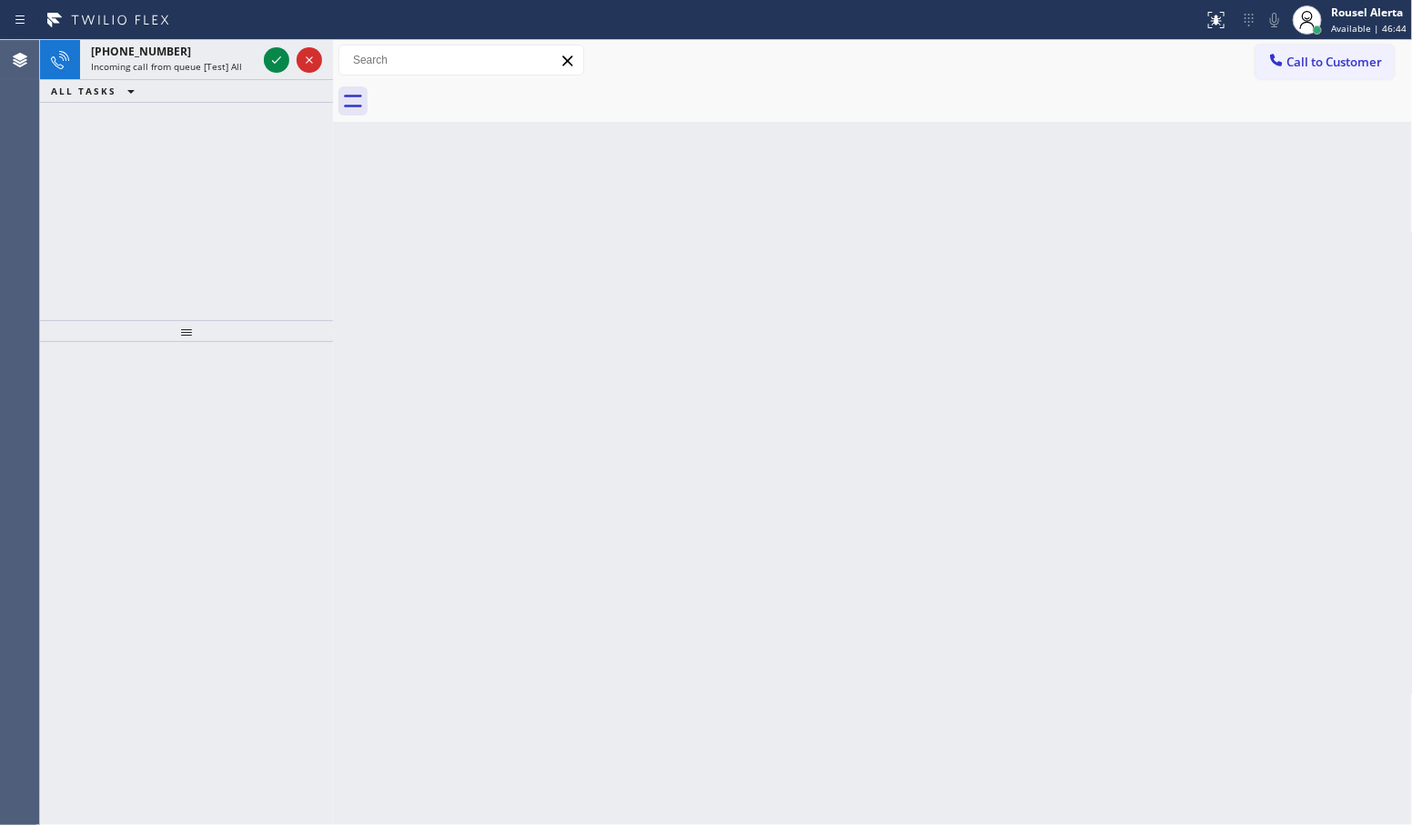
click at [266, 56] on icon at bounding box center [277, 60] width 22 height 22
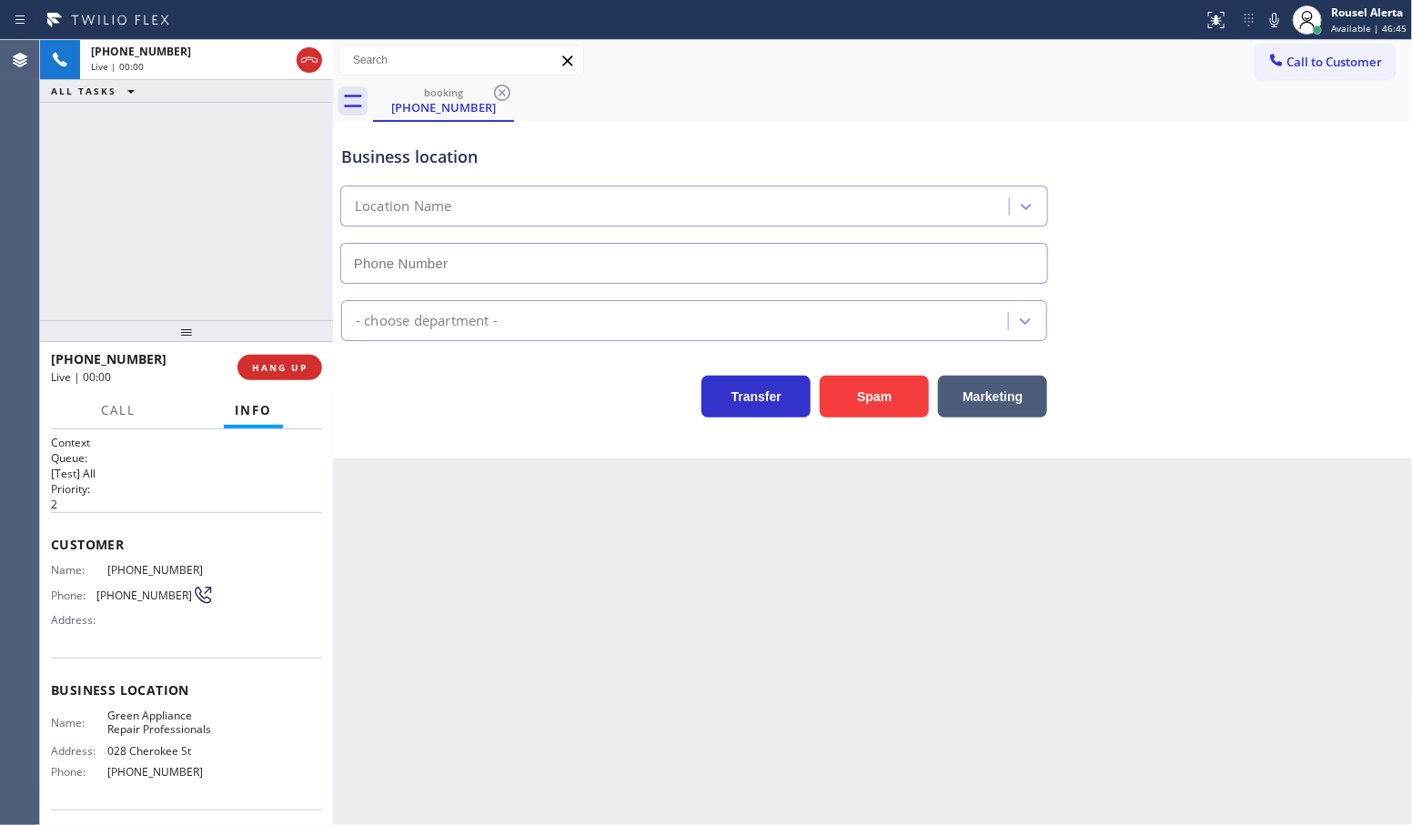
type input "[PHONE_NUMBER]"
click at [229, 161] on div "[PHONE_NUMBER] Live | 00:09 ALL TASKS ALL TASKS ACTIVE TASKS TASKS IN WRAP UP" at bounding box center [186, 180] width 293 height 280
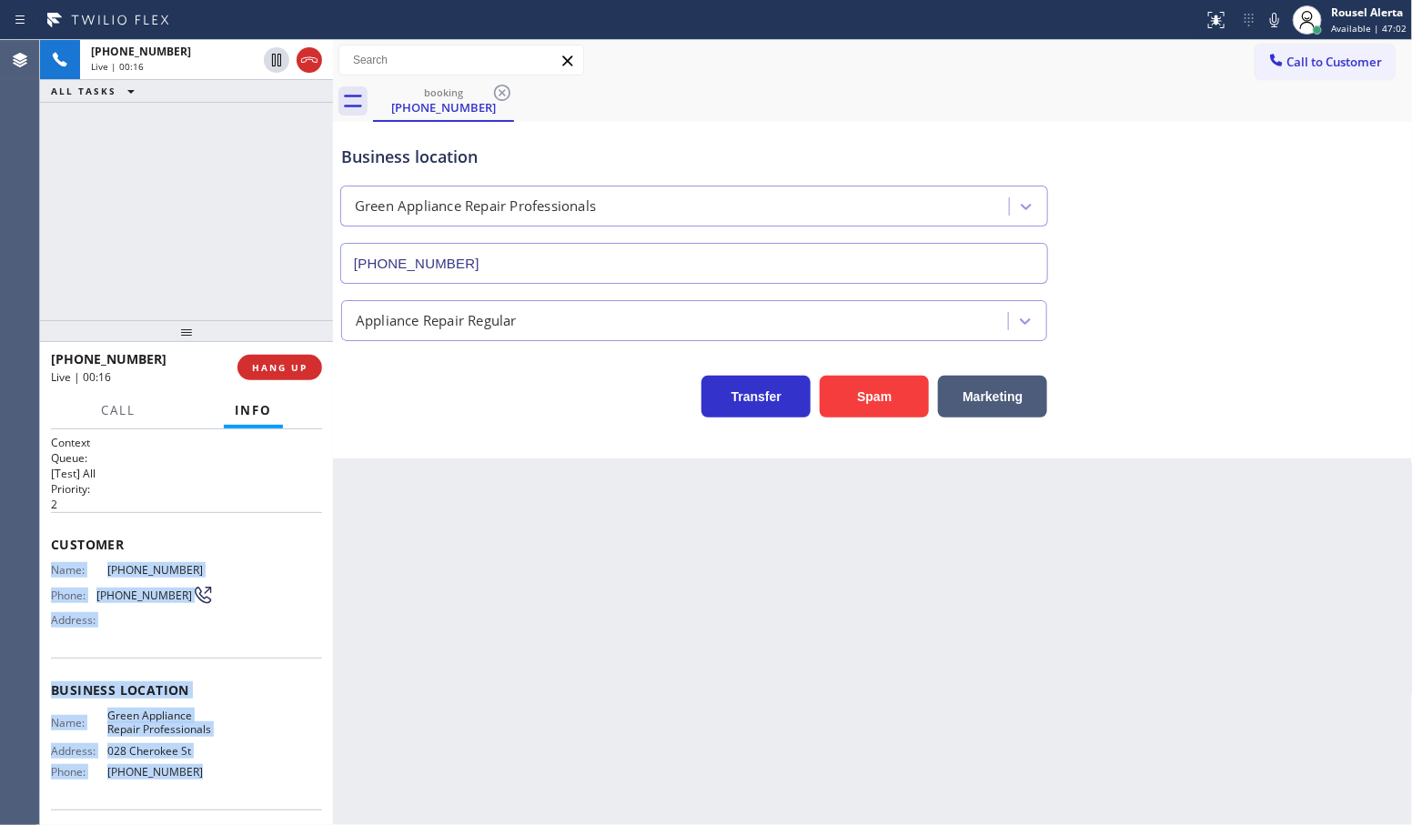
drag, startPoint x: 51, startPoint y: 570, endPoint x: 197, endPoint y: 780, distance: 255.7
click at [197, 780] on div "Context Queue: [Test] All Priority: 2 Customer Name: [PHONE_NUMBER] Phone: [PHO…" at bounding box center [186, 691] width 271 height 512
copy div "Name: [PHONE_NUMBER] Phone: [PHONE_NUMBER] Address: Business location Name: Gre…"
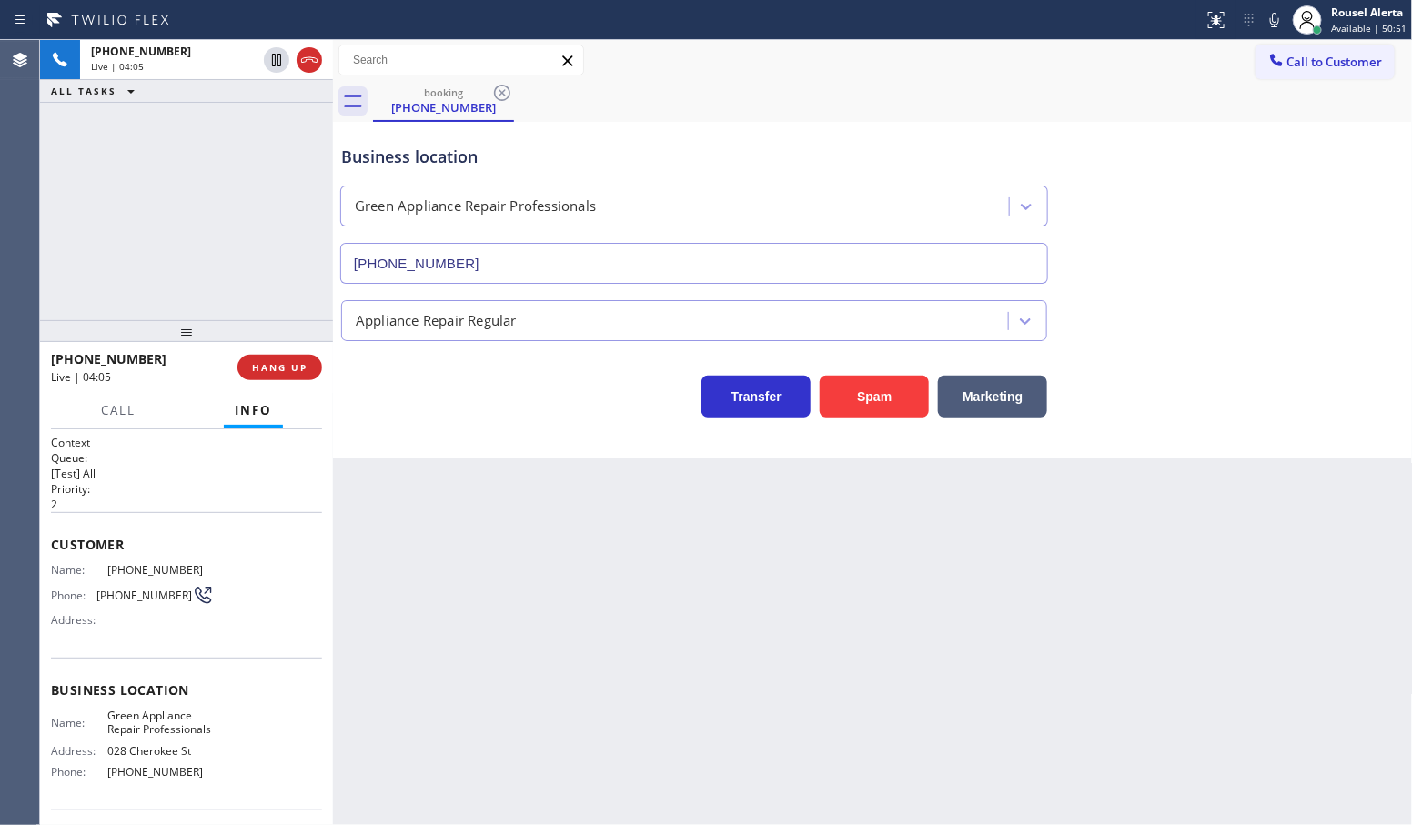
click at [206, 228] on div "[PHONE_NUMBER] Live | 04:05 ALL TASKS ALL TASKS ACTIVE TASKS TASKS IN WRAP UP" at bounding box center [186, 180] width 293 height 280
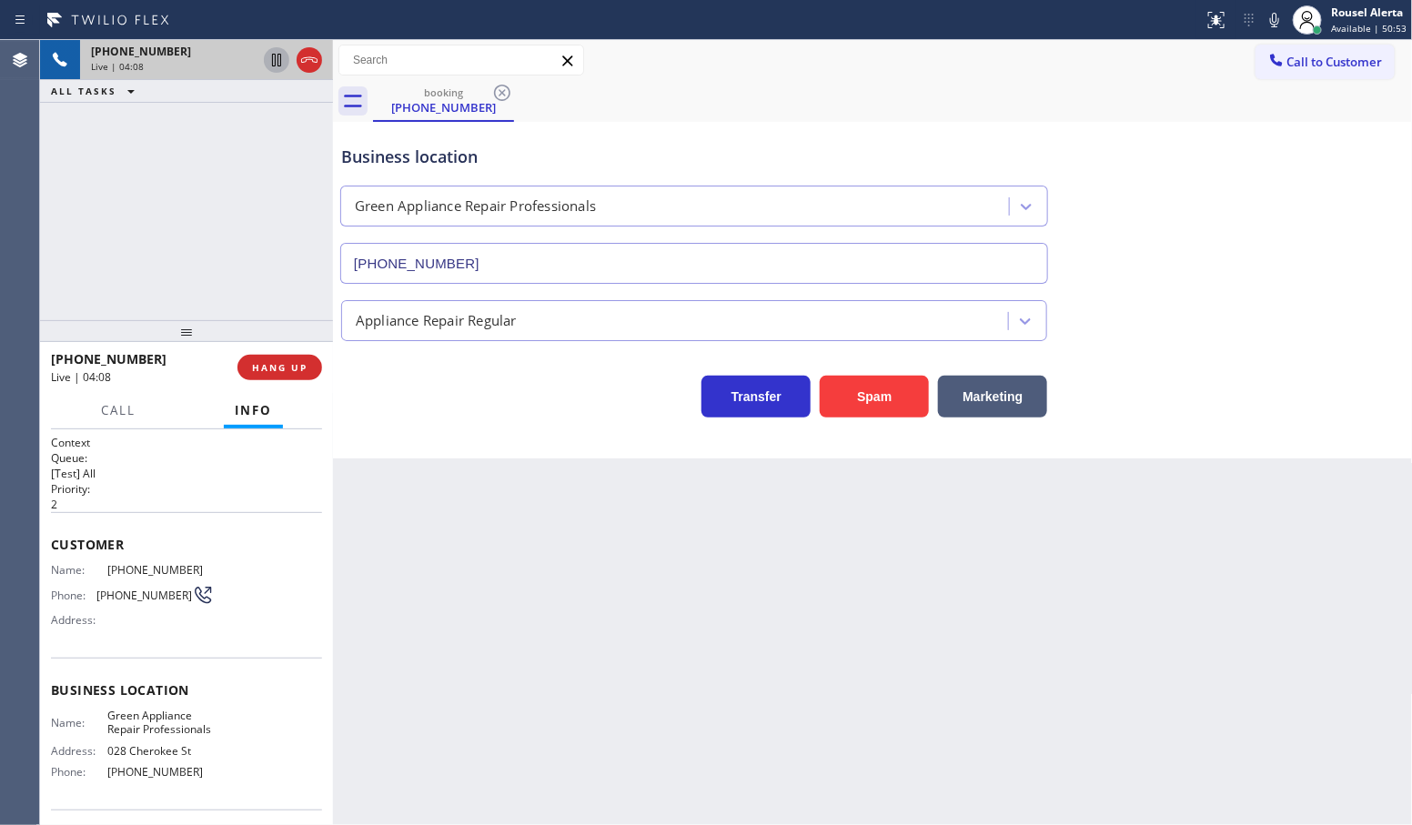
click at [270, 65] on icon at bounding box center [277, 60] width 22 height 22
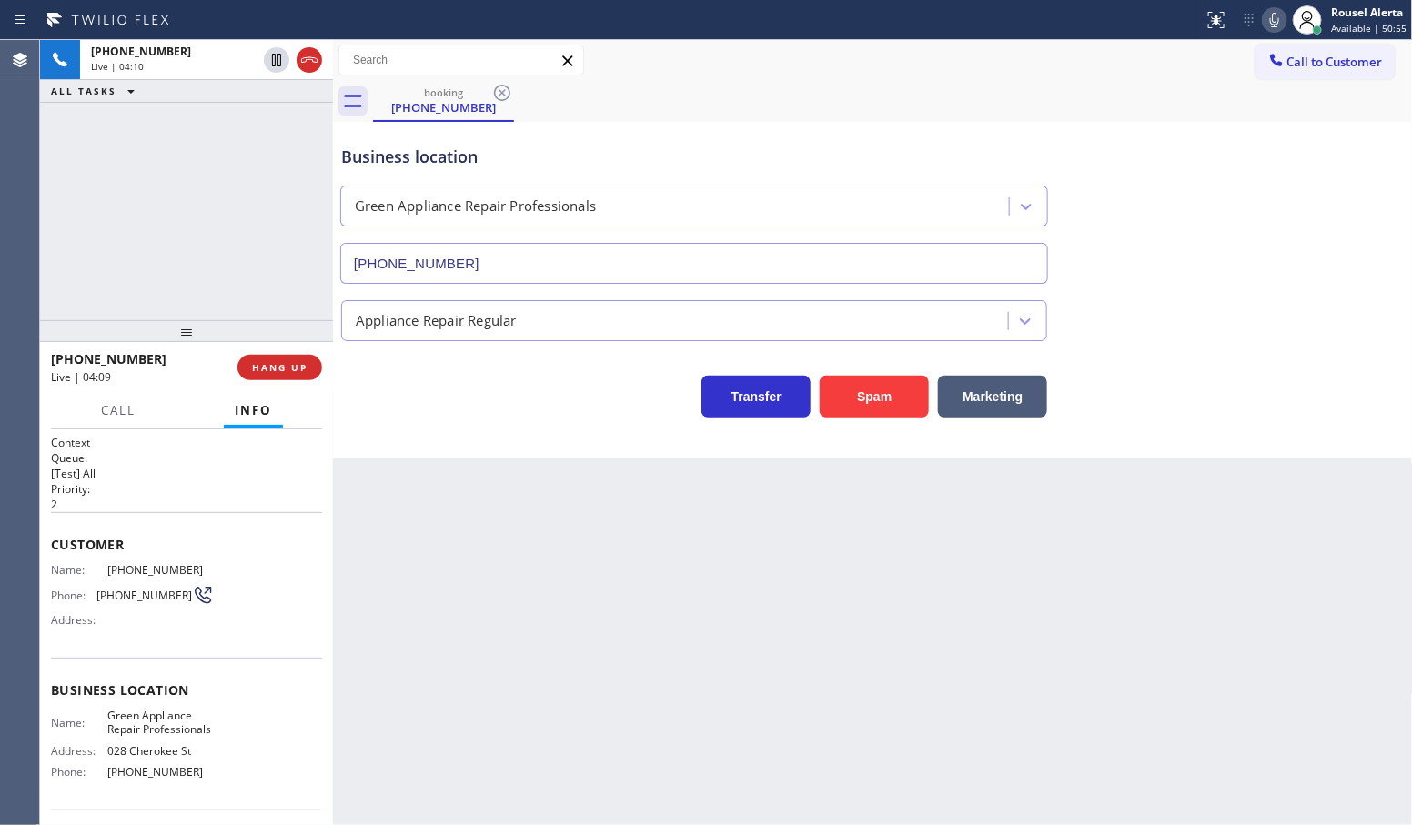
click at [1279, 18] on icon at bounding box center [1274, 20] width 9 height 15
click at [165, 136] on div "[PHONE_NUMBER] Live | 05:03 ALL TASKS ALL TASKS ACTIVE TASKS TASKS IN WRAP UP" at bounding box center [186, 180] width 293 height 280
click at [187, 175] on div "[PHONE_NUMBER] Live | 05:57 ALL TASKS ALL TASKS ACTIVE TASKS TASKS IN WRAP UP" at bounding box center [186, 180] width 293 height 280
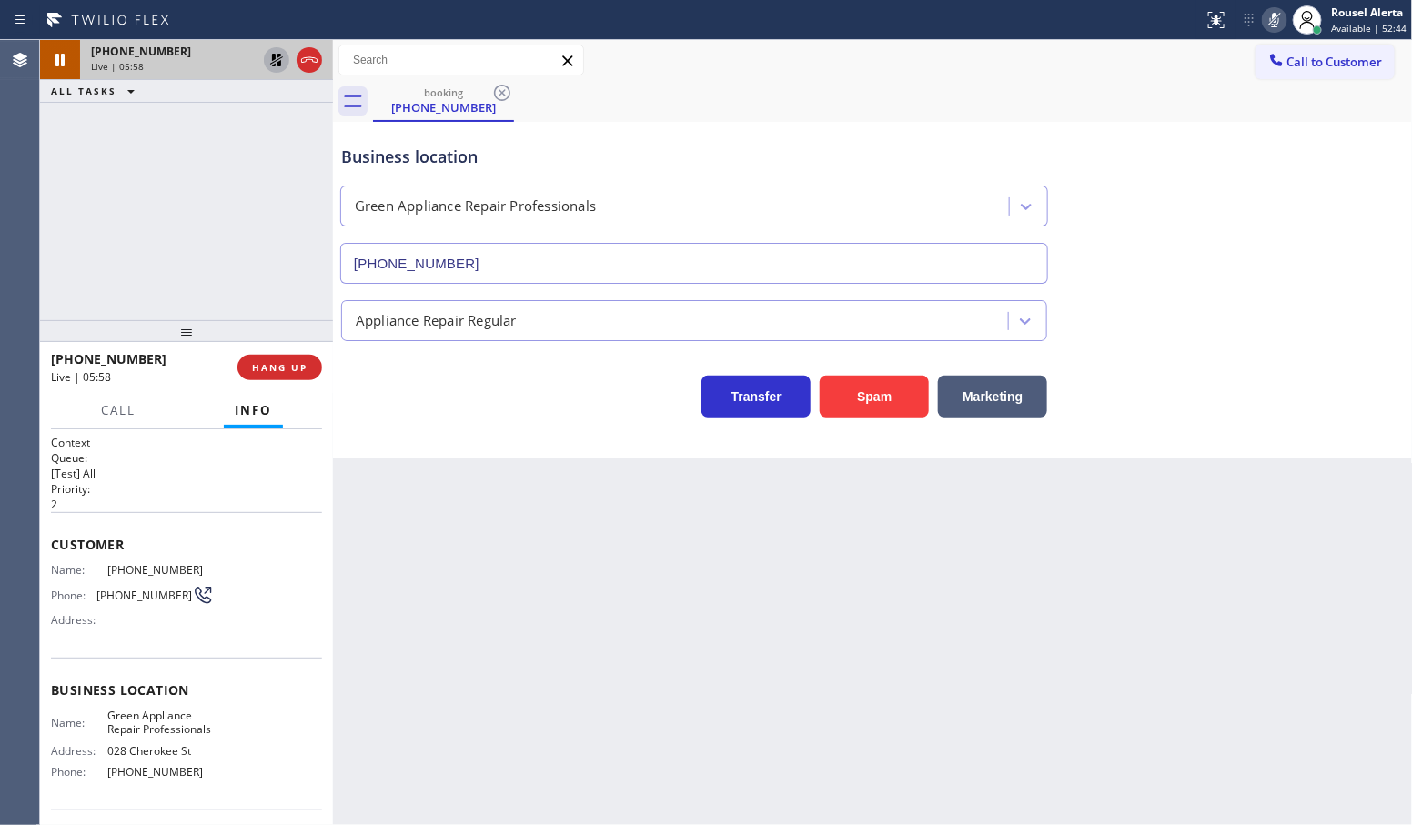
click at [268, 57] on icon at bounding box center [277, 60] width 22 height 22
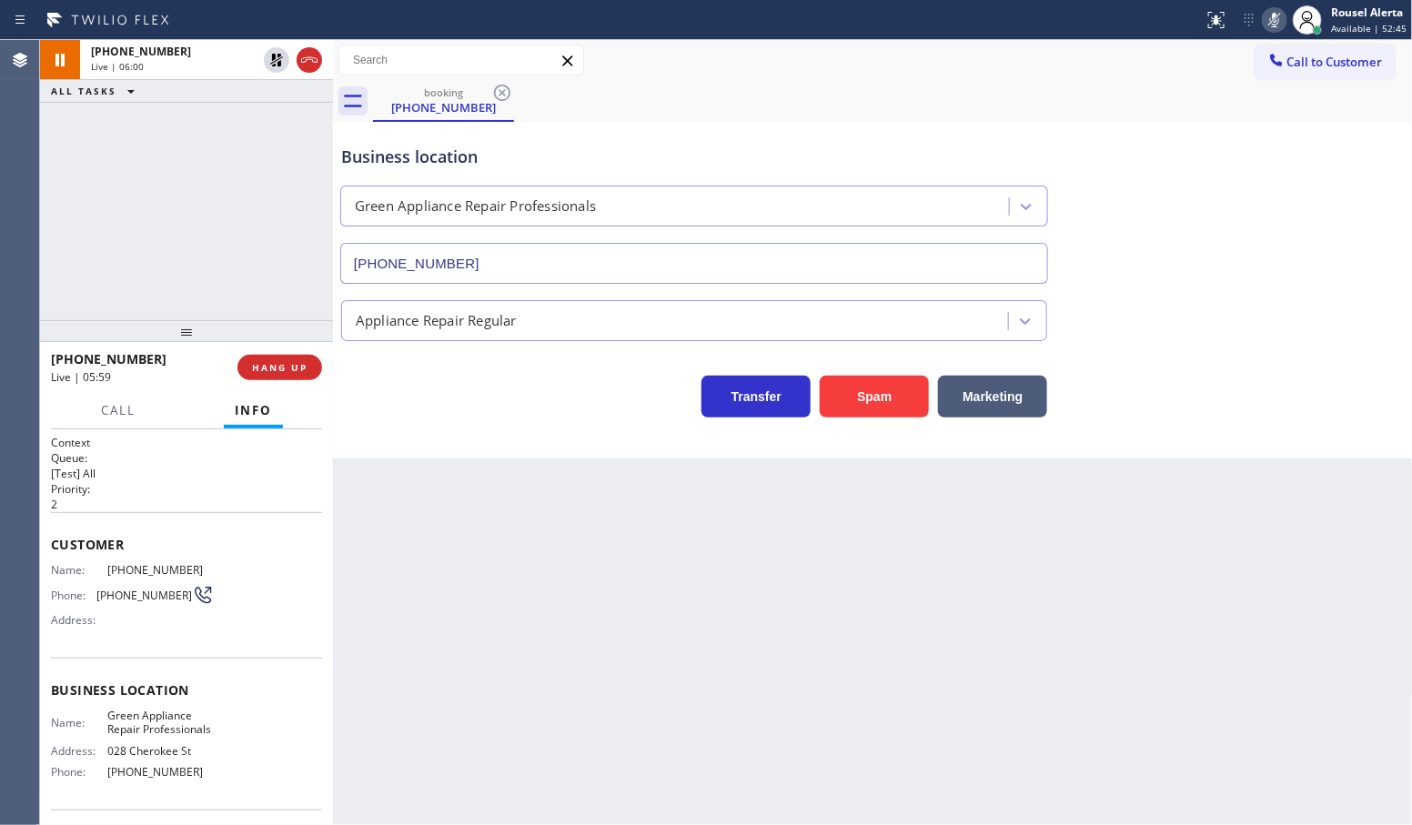
click at [1268, 24] on icon at bounding box center [1275, 20] width 22 height 22
click at [116, 227] on div "[PHONE_NUMBER] Live | 07:53 ALL TASKS ALL TASKS ACTIVE TASKS TASKS IN WRAP UP" at bounding box center [186, 180] width 293 height 280
click at [119, 425] on div at bounding box center [118, 427] width 56 height 4
click at [116, 412] on span "Call" at bounding box center [118, 410] width 35 height 16
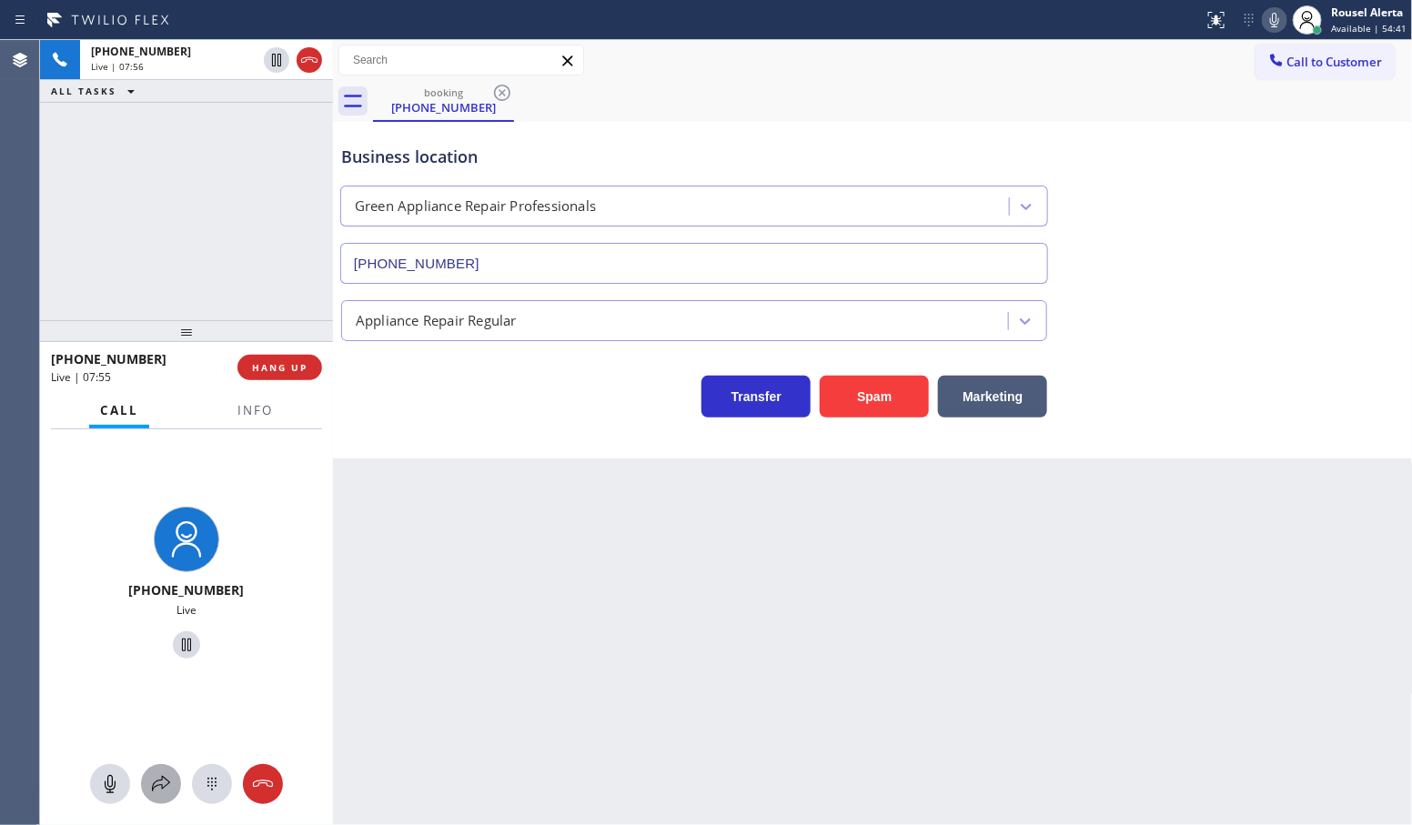
click at [165, 783] on icon at bounding box center [161, 784] width 22 height 22
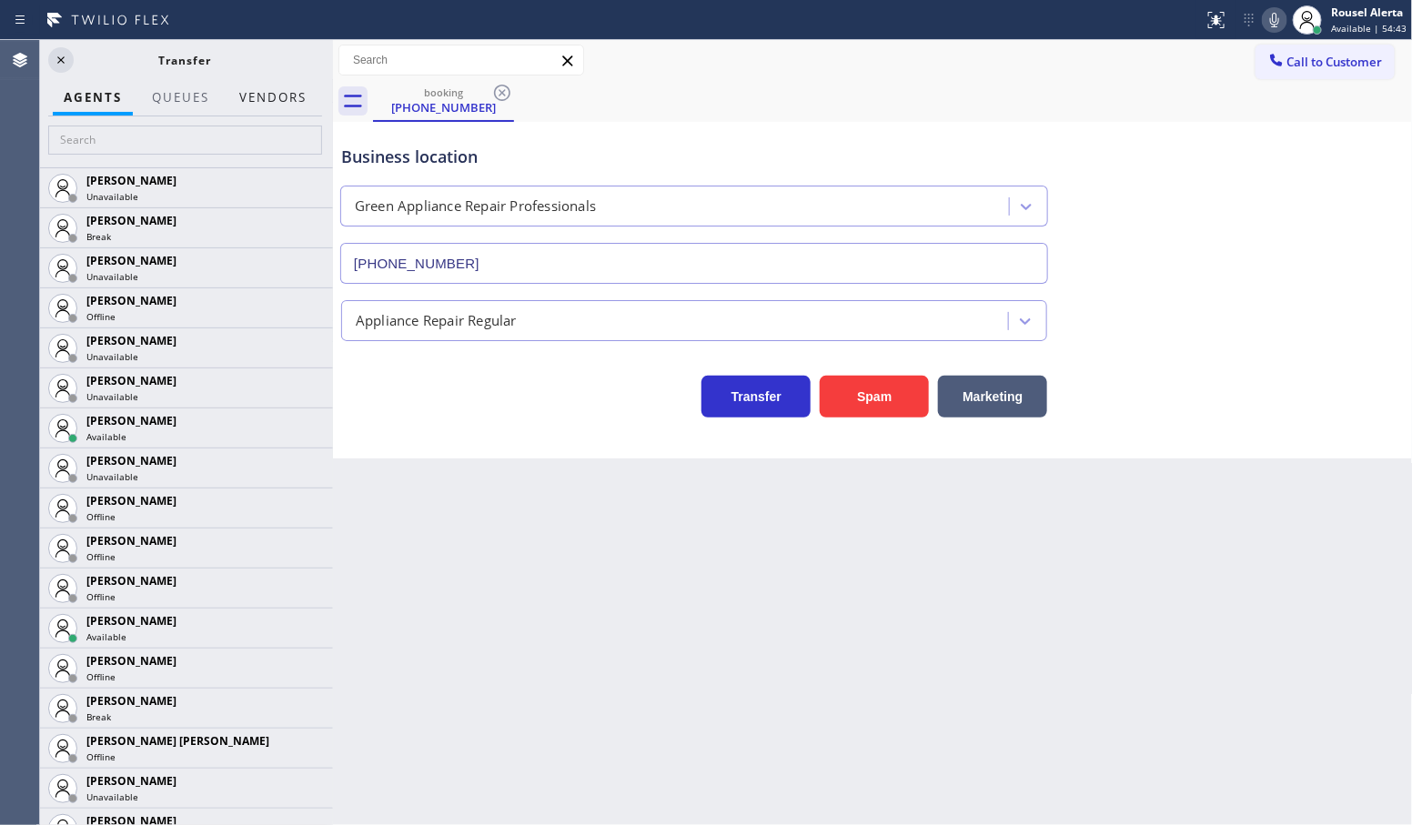
click at [291, 106] on button "Vendors" at bounding box center [272, 97] width 89 height 35
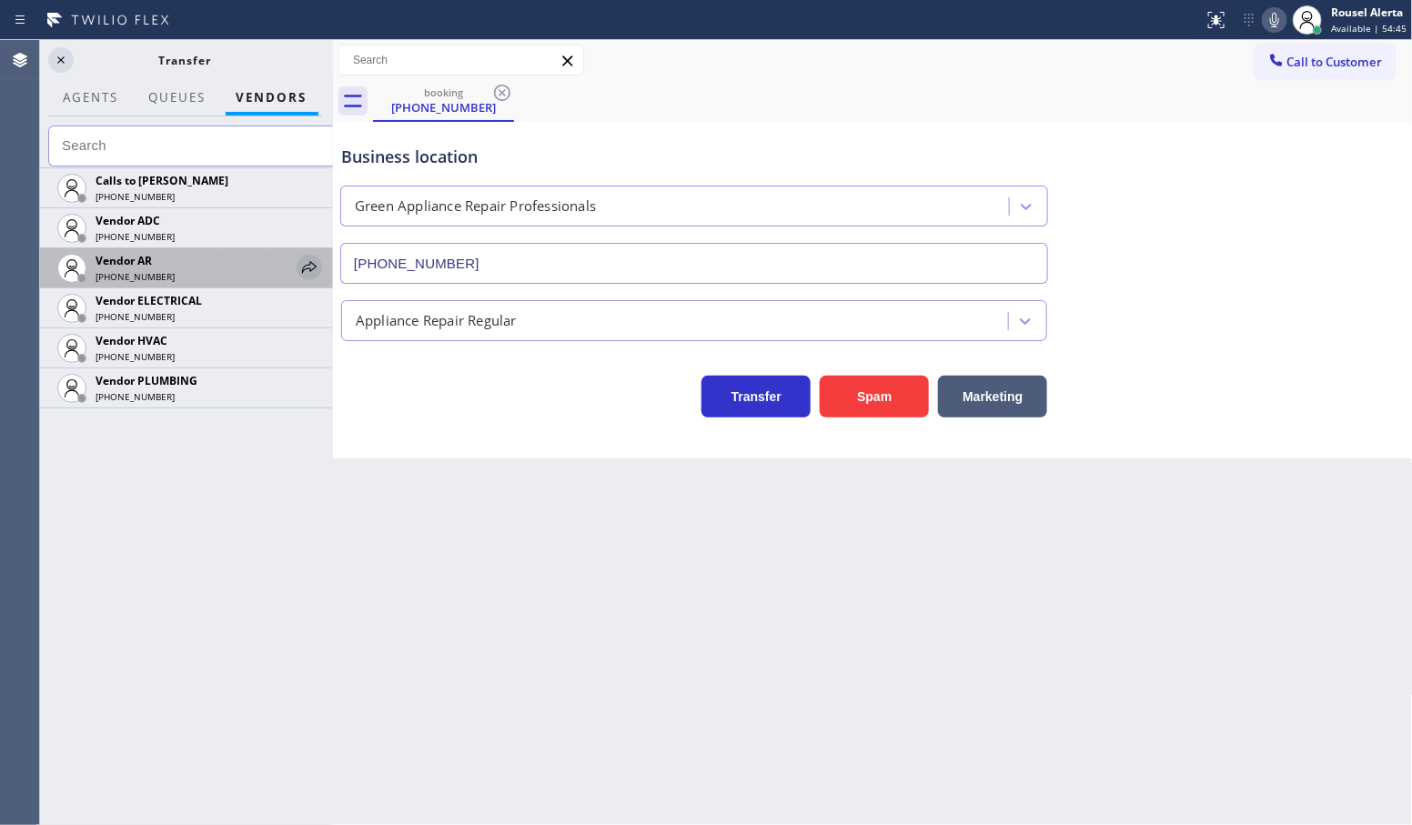
click at [306, 266] on icon at bounding box center [309, 267] width 15 height 12
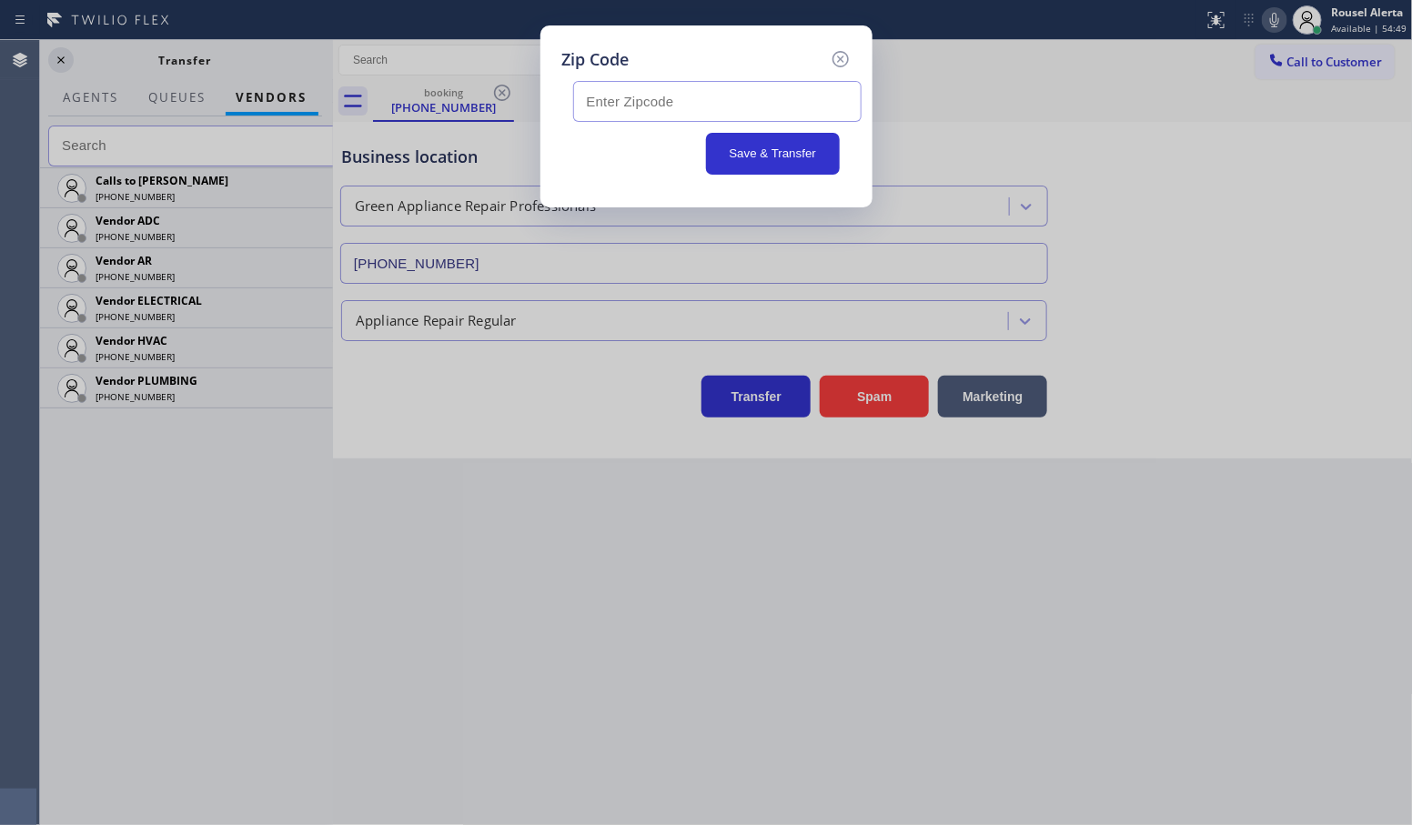
click at [699, 101] on input "text" at bounding box center [717, 101] width 288 height 41
paste input "80422"
type input "80422"
click at [673, 100] on input "80422" at bounding box center [717, 101] width 288 height 41
click at [796, 153] on button "Save & Transfer" at bounding box center [773, 154] width 134 height 42
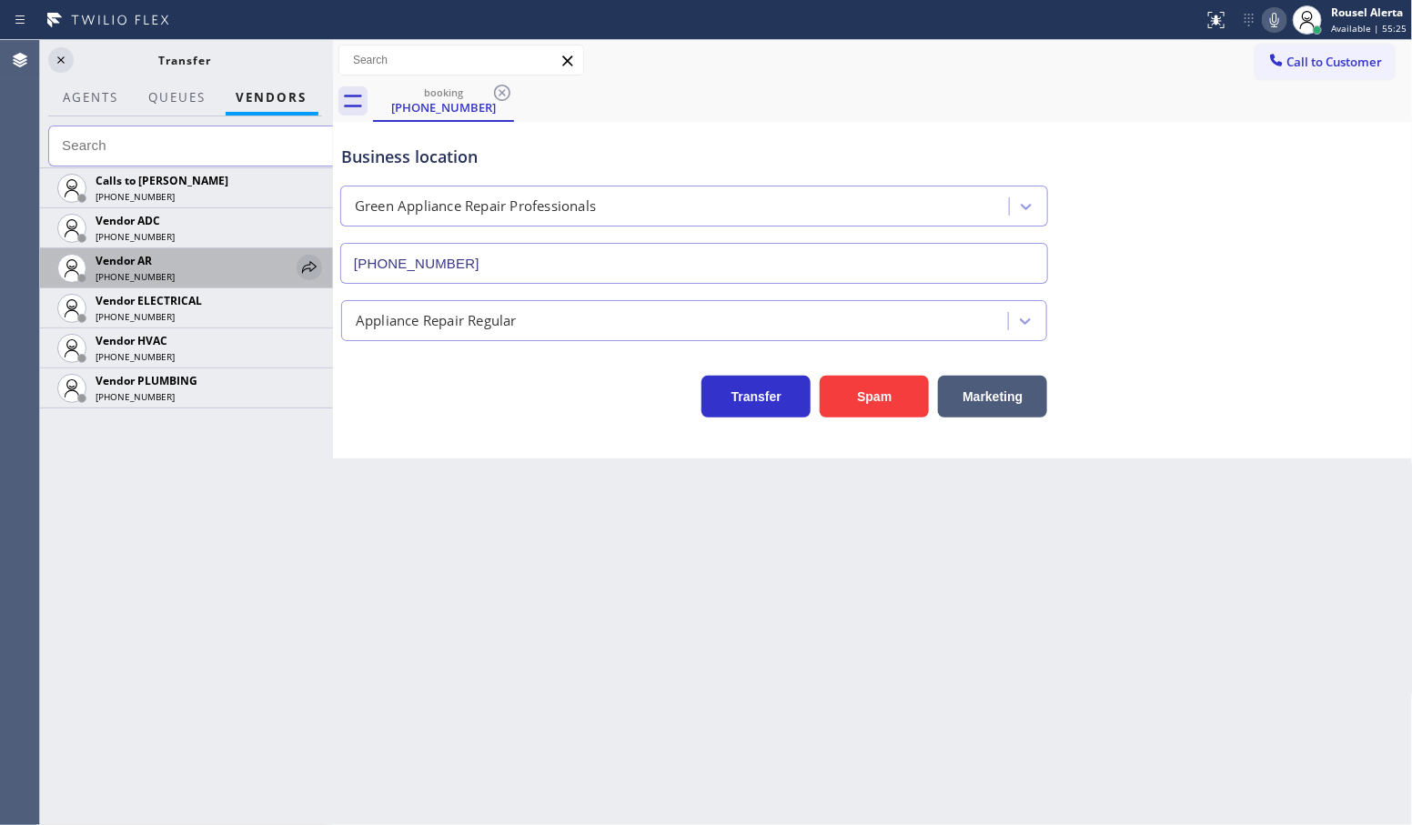
click at [312, 271] on icon at bounding box center [309, 268] width 22 height 22
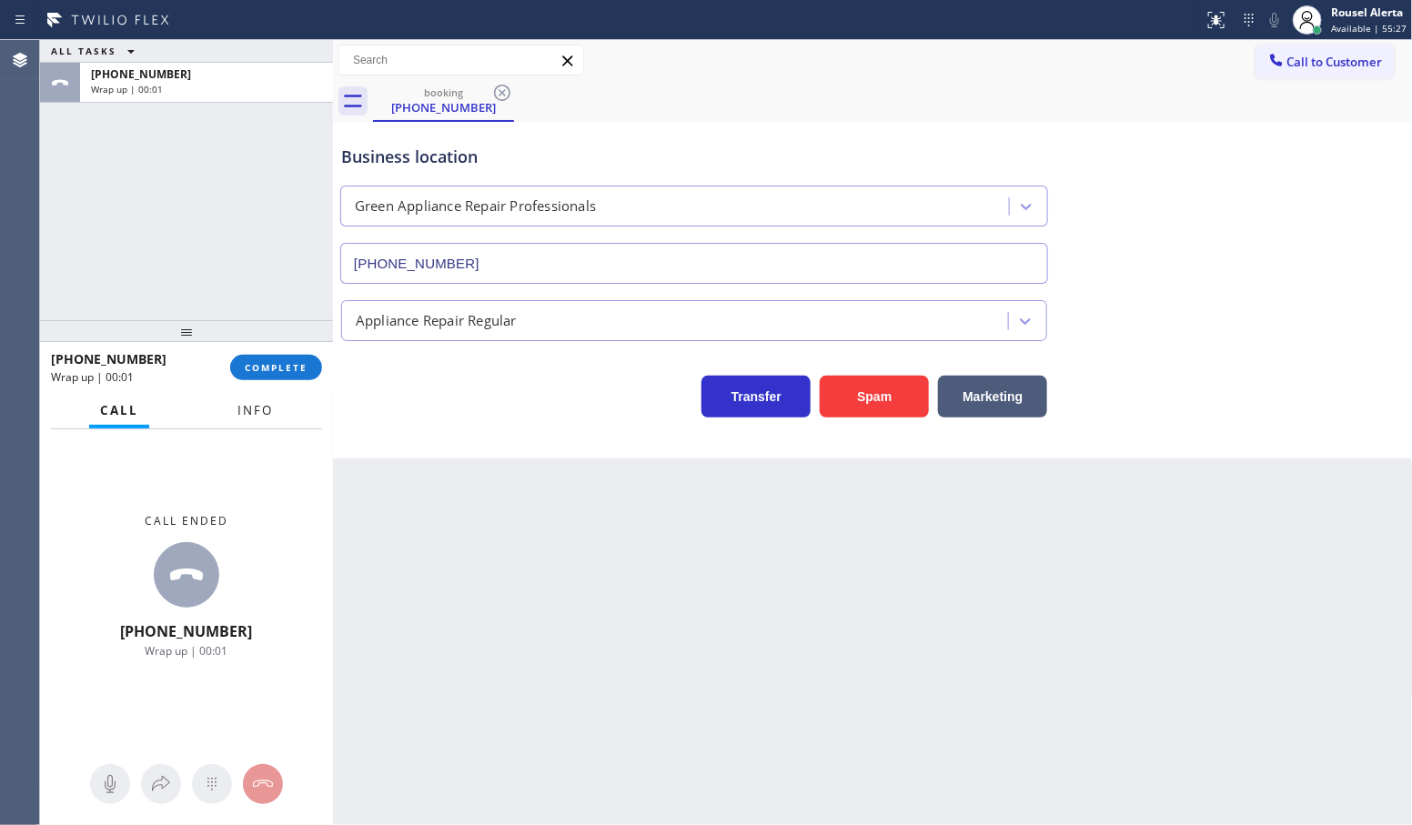
click at [267, 402] on span "Info" at bounding box center [254, 410] width 35 height 16
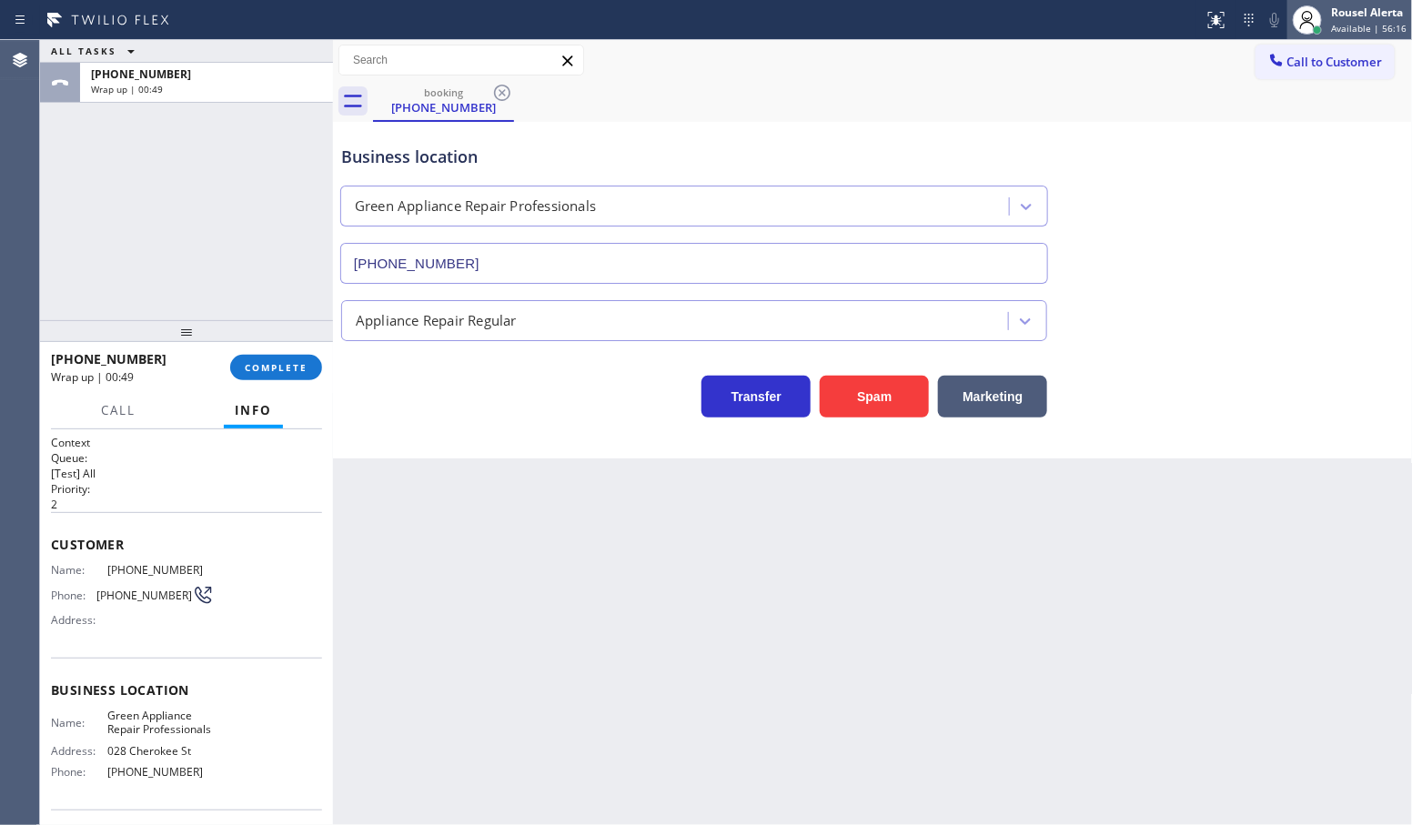
click at [1354, 18] on div "Rousel Alerta" at bounding box center [1369, 12] width 76 height 15
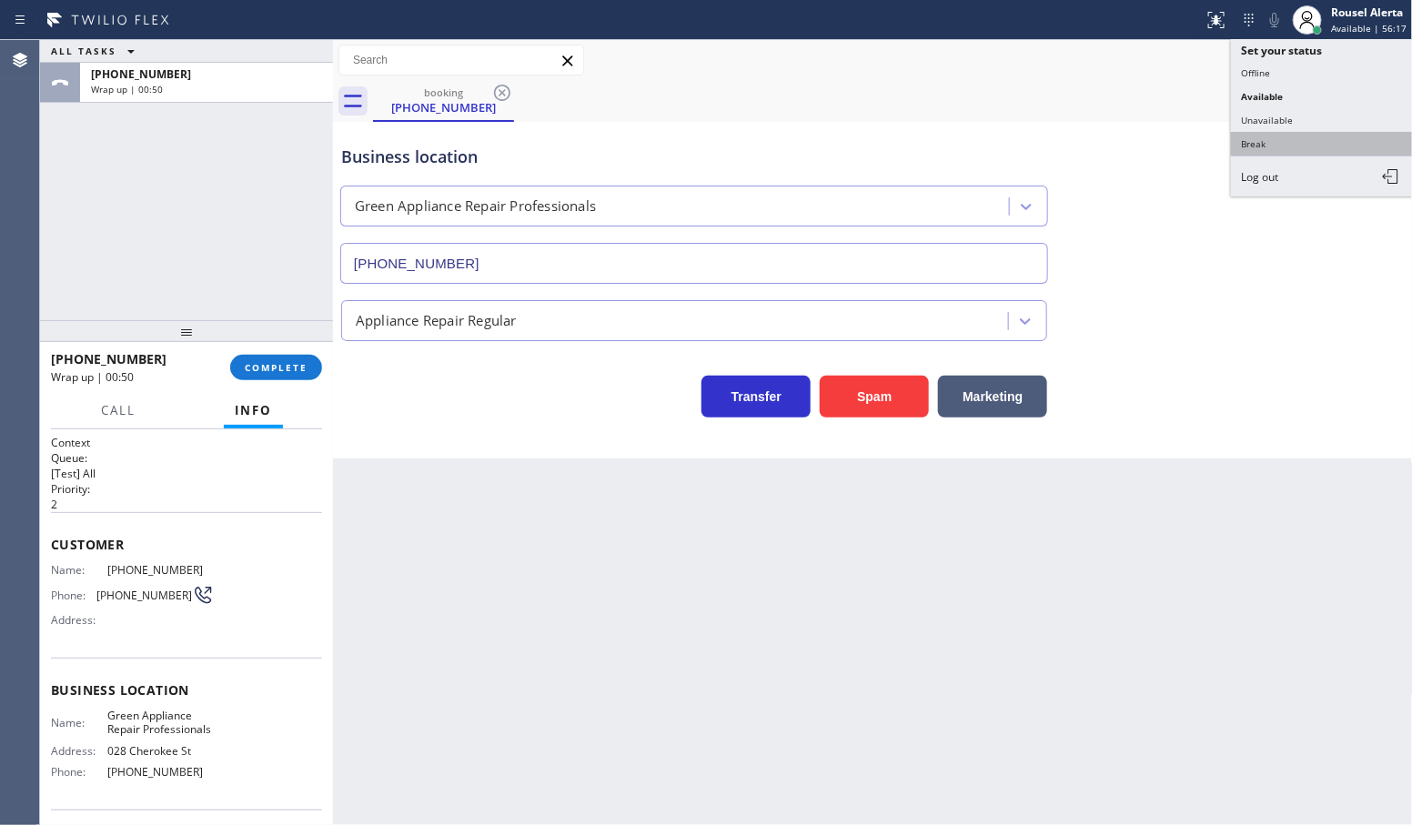
click at [1322, 139] on button "Break" at bounding box center [1322, 144] width 182 height 24
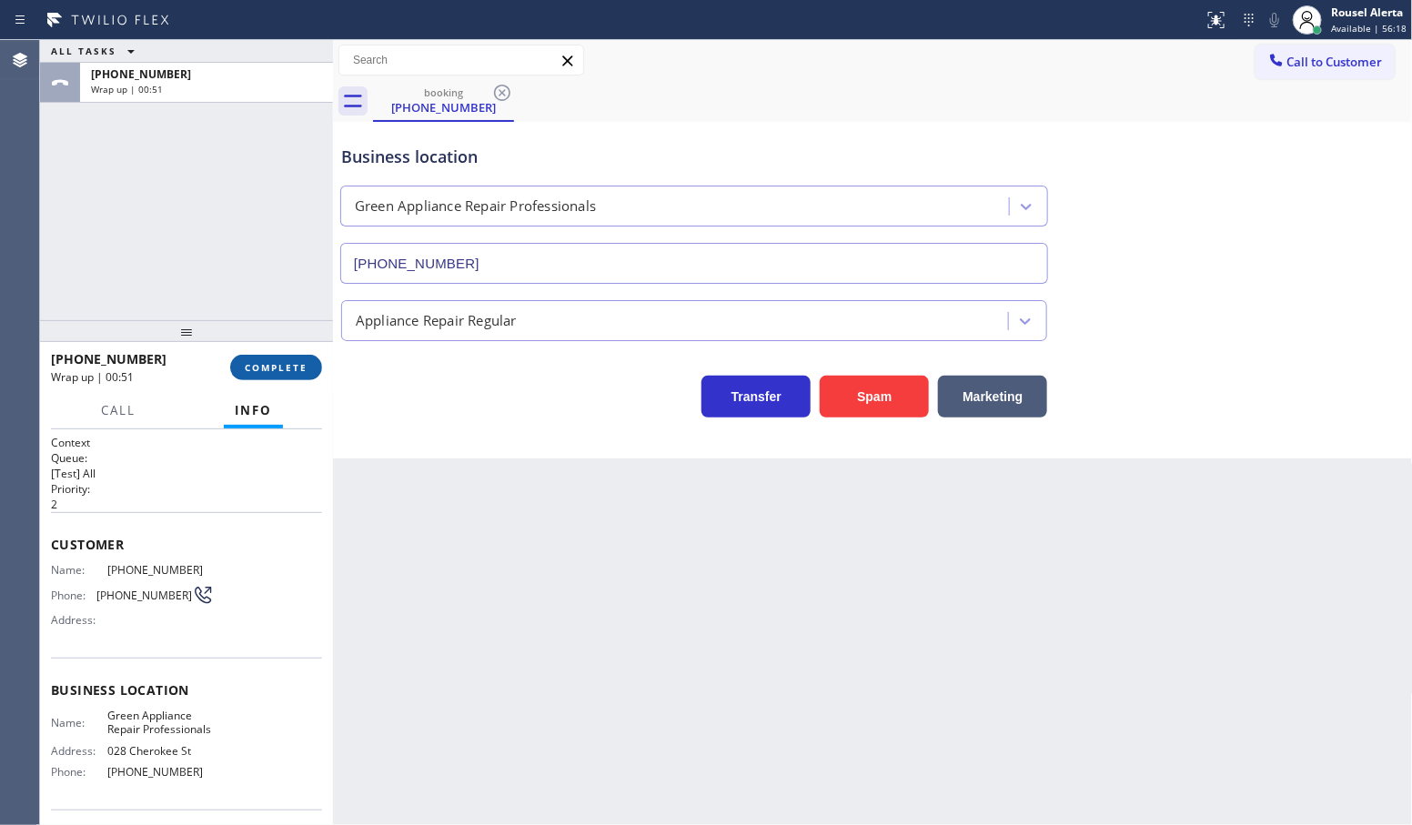
click at [283, 366] on span "COMPLETE" at bounding box center [276, 367] width 63 height 13
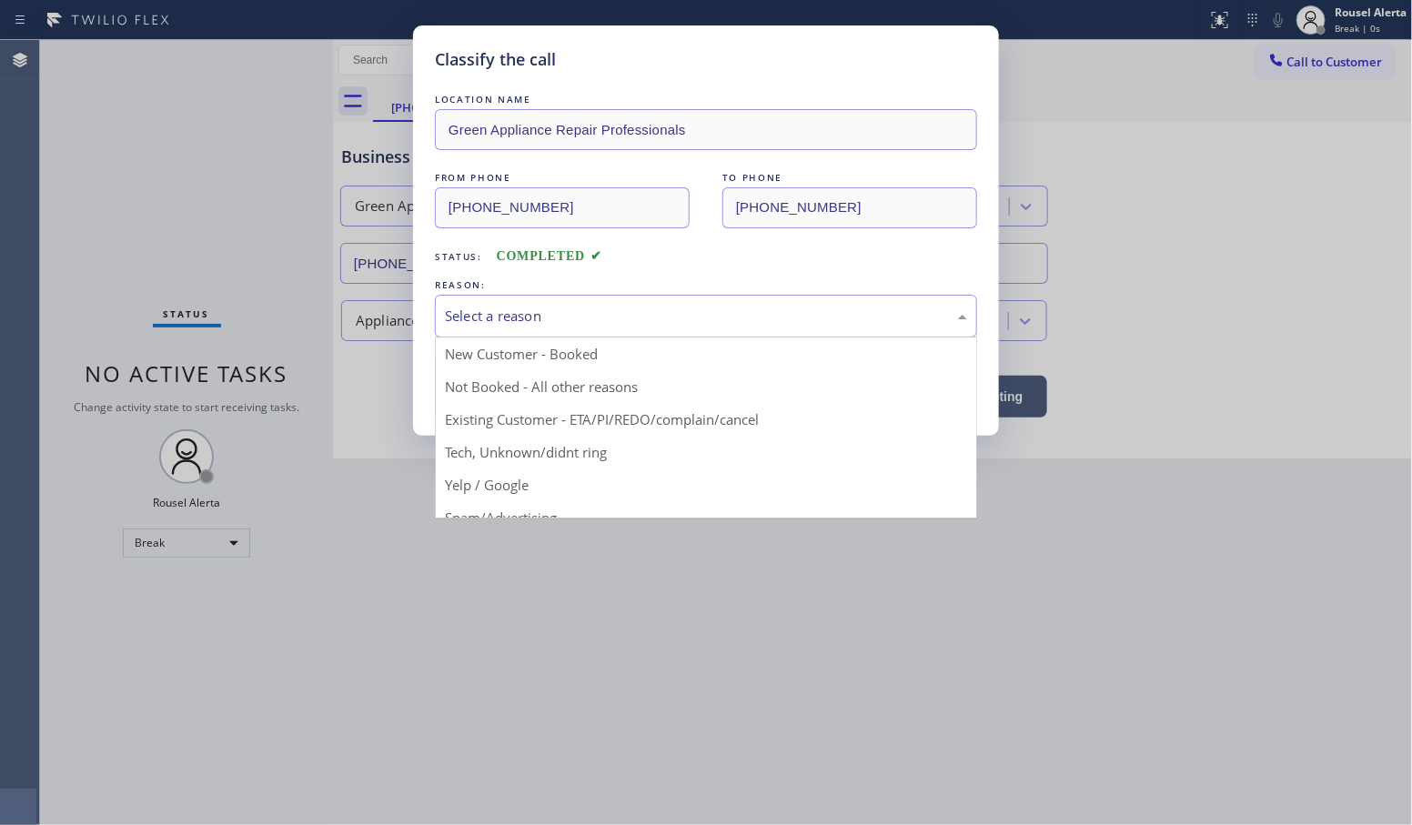
click at [585, 307] on div "Select a reason" at bounding box center [706, 316] width 522 height 21
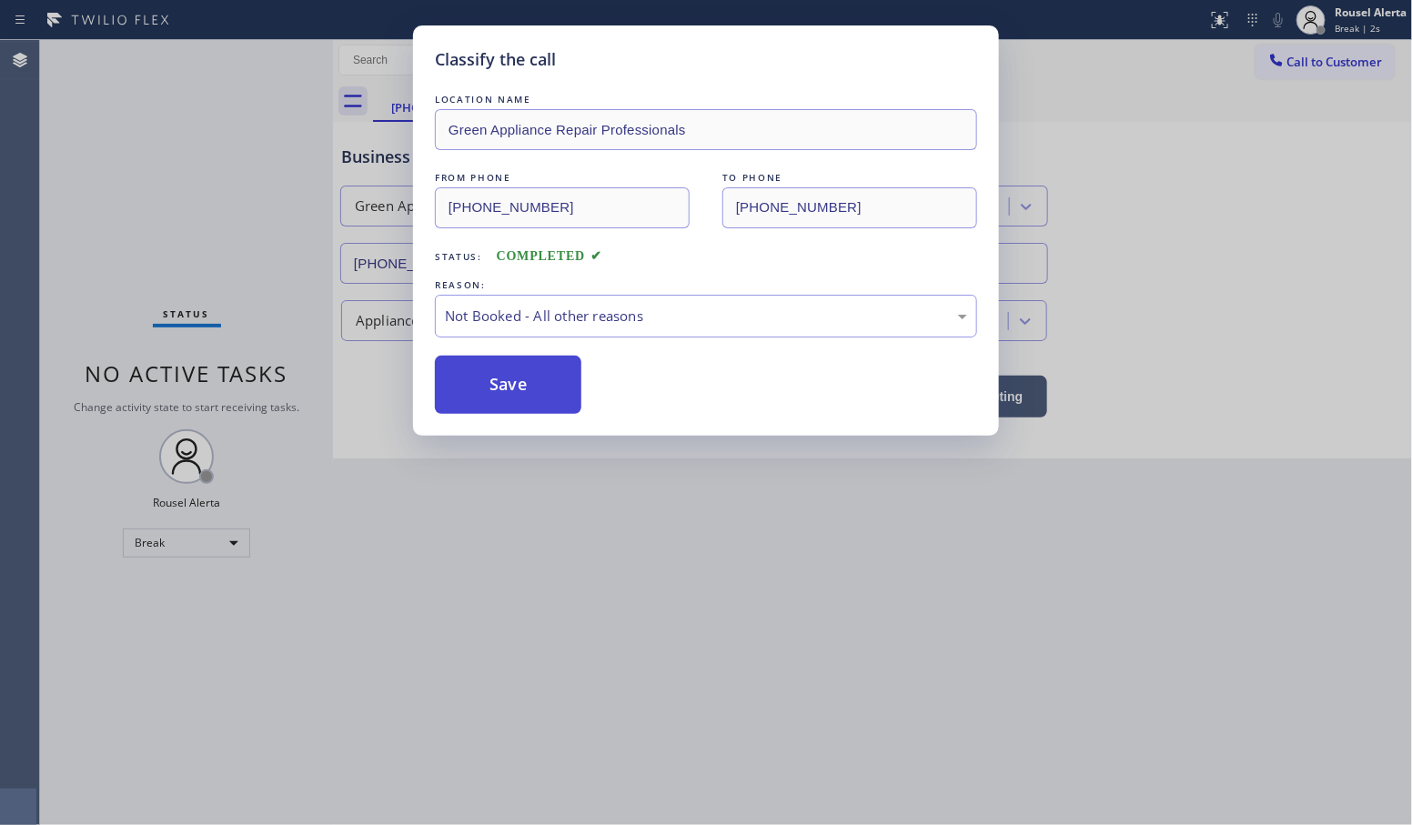
click at [491, 400] on button "Save" at bounding box center [508, 385] width 147 height 58
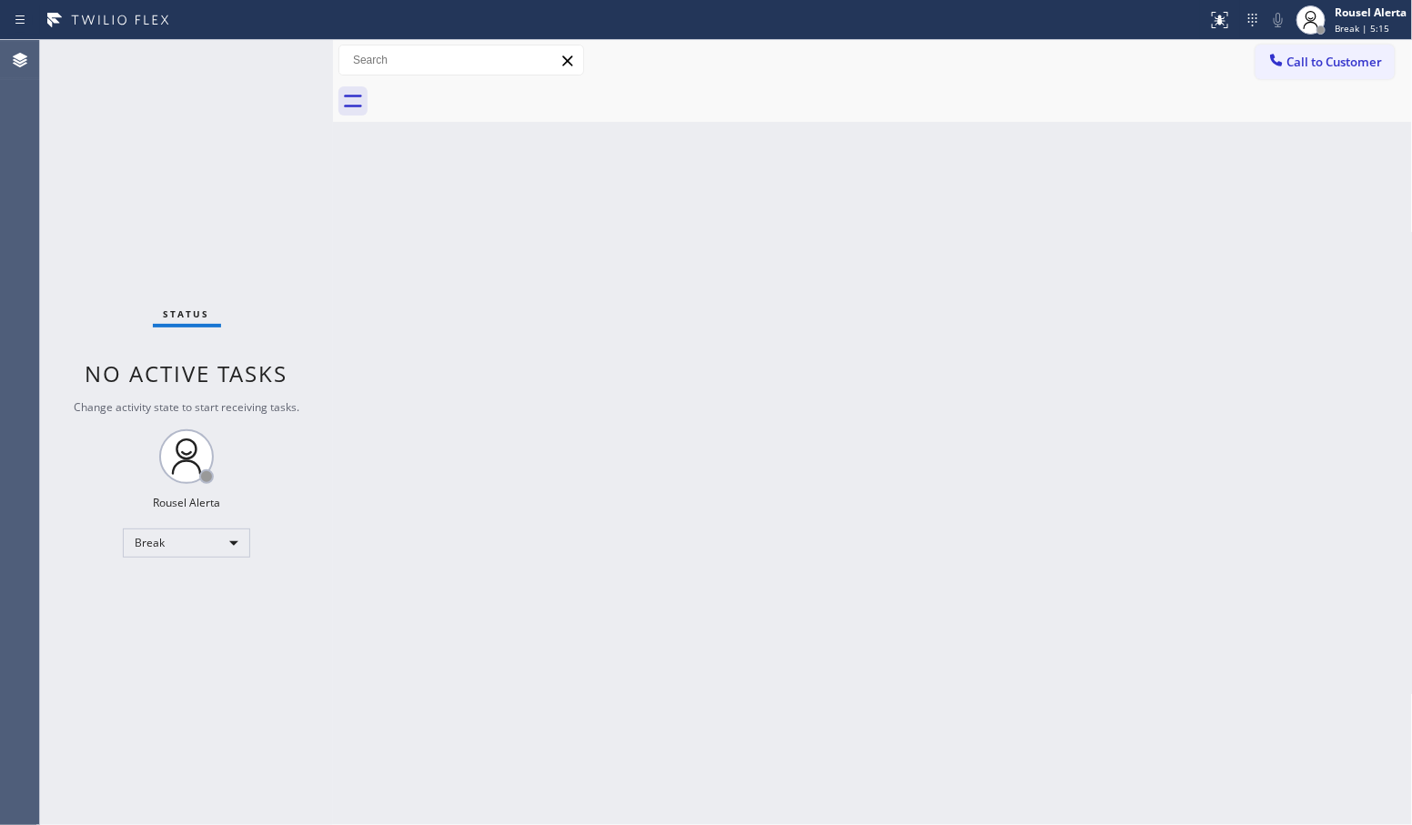
drag, startPoint x: 275, startPoint y: 159, endPoint x: 273, endPoint y: 148, distance: 11.1
click at [275, 157] on div "Status No active tasks Change activity state to start receiving tasks. Rousel A…" at bounding box center [186, 432] width 293 height 785
click at [168, 539] on div "Break" at bounding box center [186, 543] width 127 height 29
click at [176, 581] on li "Available" at bounding box center [186, 592] width 124 height 22
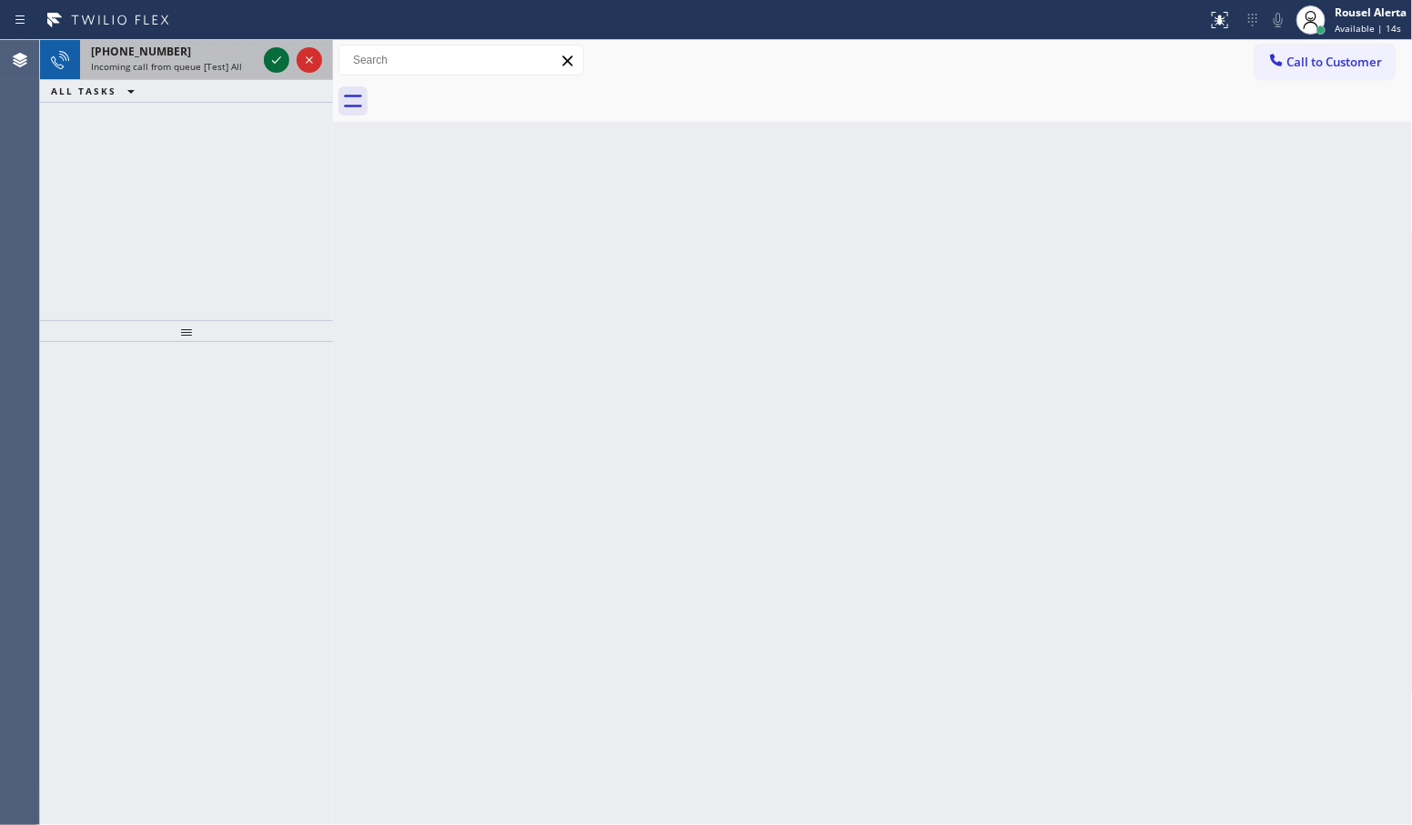
click at [278, 56] on icon at bounding box center [277, 60] width 22 height 22
click at [206, 64] on span "Incoming call from queue [Test] All" at bounding box center [166, 66] width 151 height 13
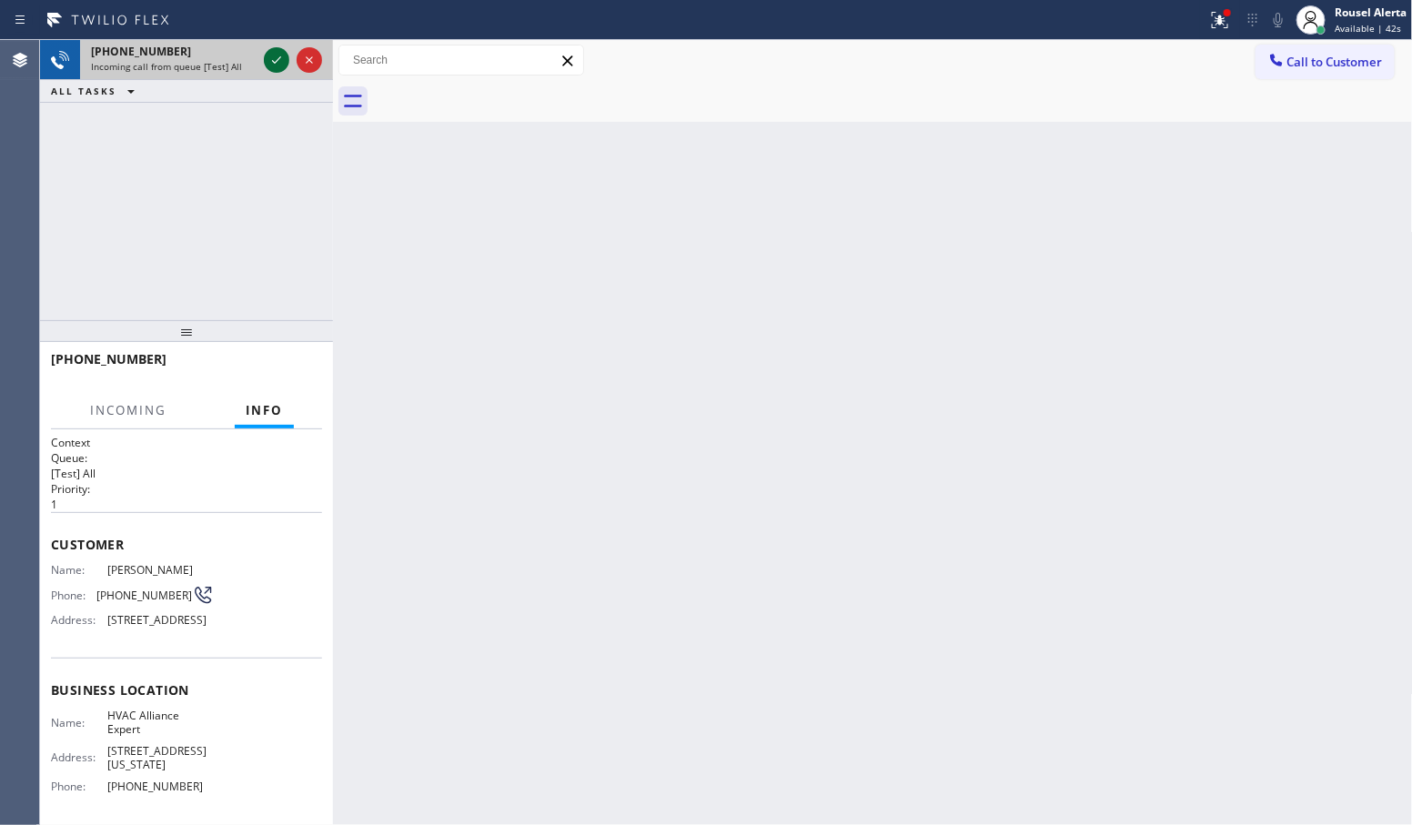
click at [266, 66] on icon at bounding box center [277, 60] width 22 height 22
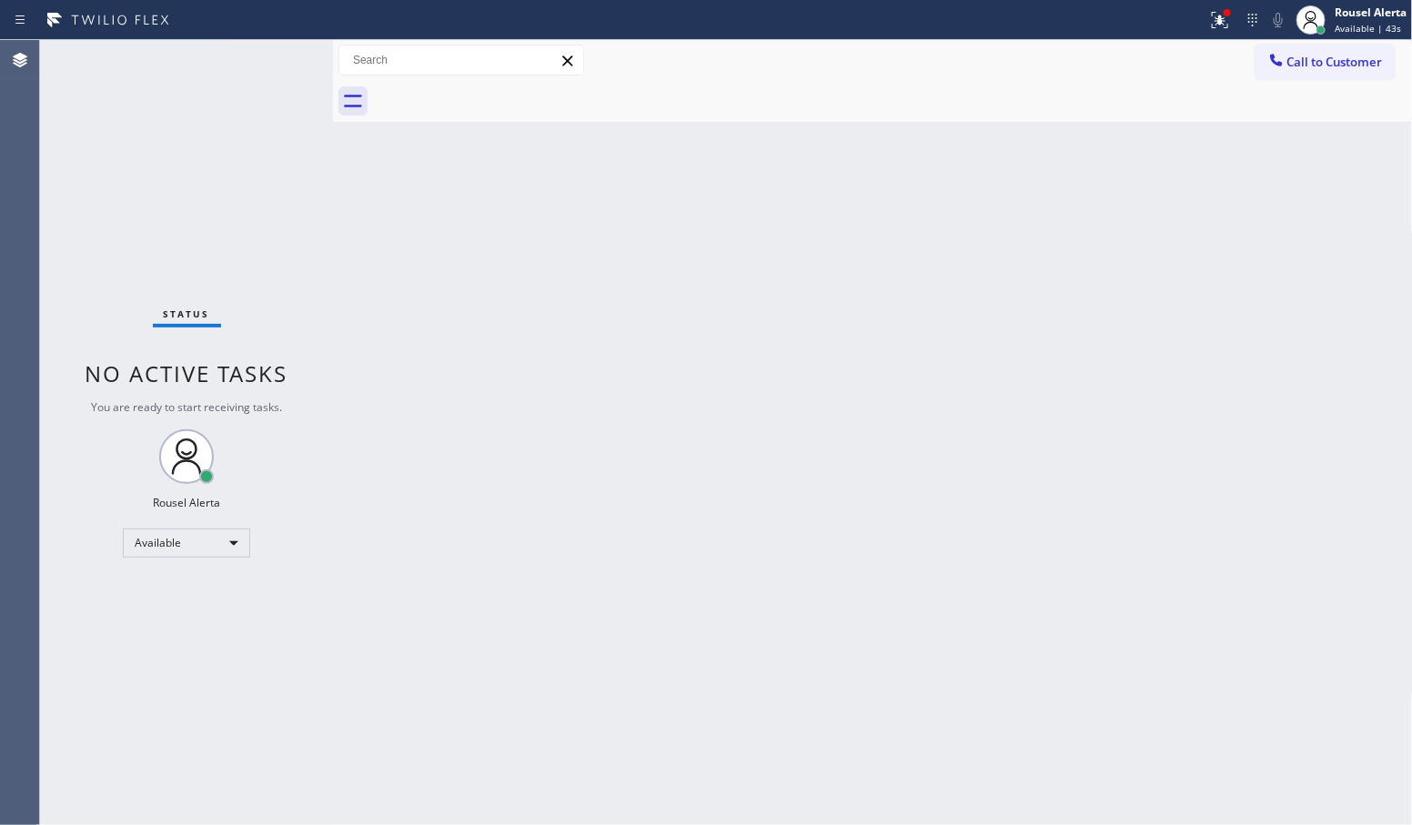
click at [267, 66] on div "Status No active tasks You are ready to start receiving tasks. Rousel Alerta Av…" at bounding box center [186, 432] width 293 height 785
click at [205, 42] on div "Status No active tasks You are ready to start receiving tasks. Rousel Alerta Av…" at bounding box center [186, 432] width 293 height 785
click at [253, 51] on div "Status No active tasks You are ready to start receiving tasks. Rousel Alerta Av…" at bounding box center [186, 432] width 293 height 785
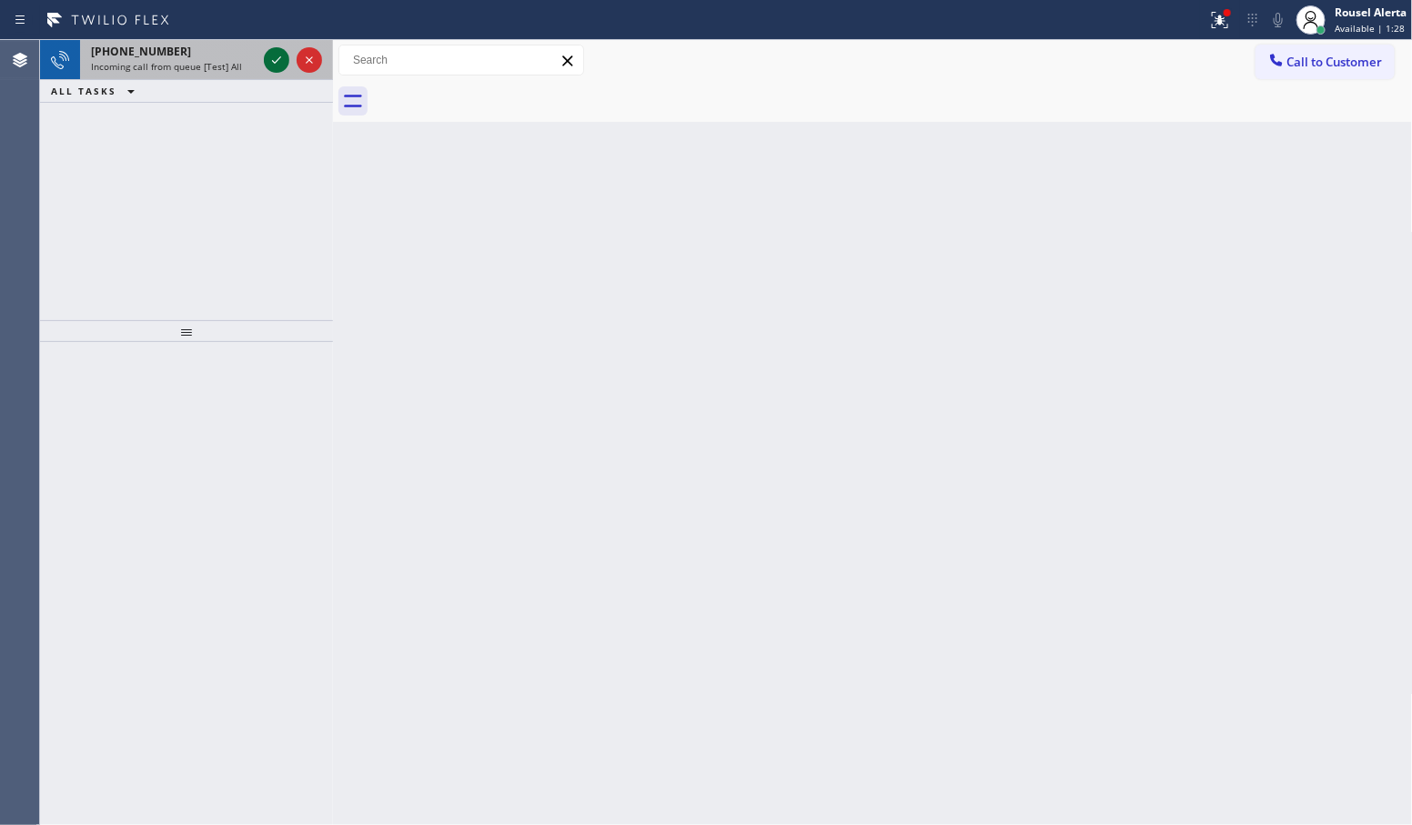
click at [276, 64] on icon at bounding box center [277, 60] width 22 height 22
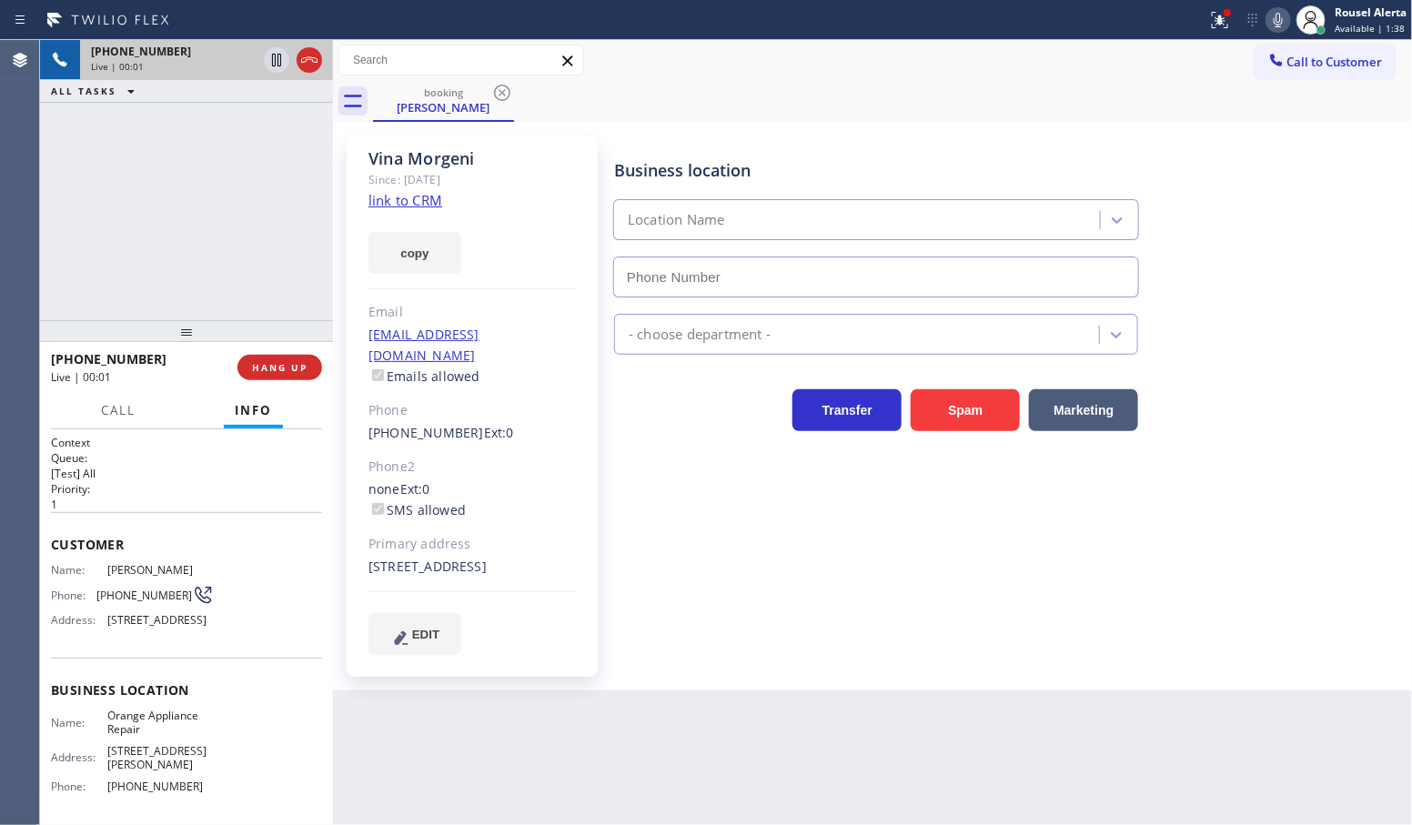
type input "[PHONE_NUMBER]"
click at [421, 197] on link "link to CRM" at bounding box center [406, 200] width 74 height 18
click at [275, 61] on icon at bounding box center [276, 60] width 9 height 13
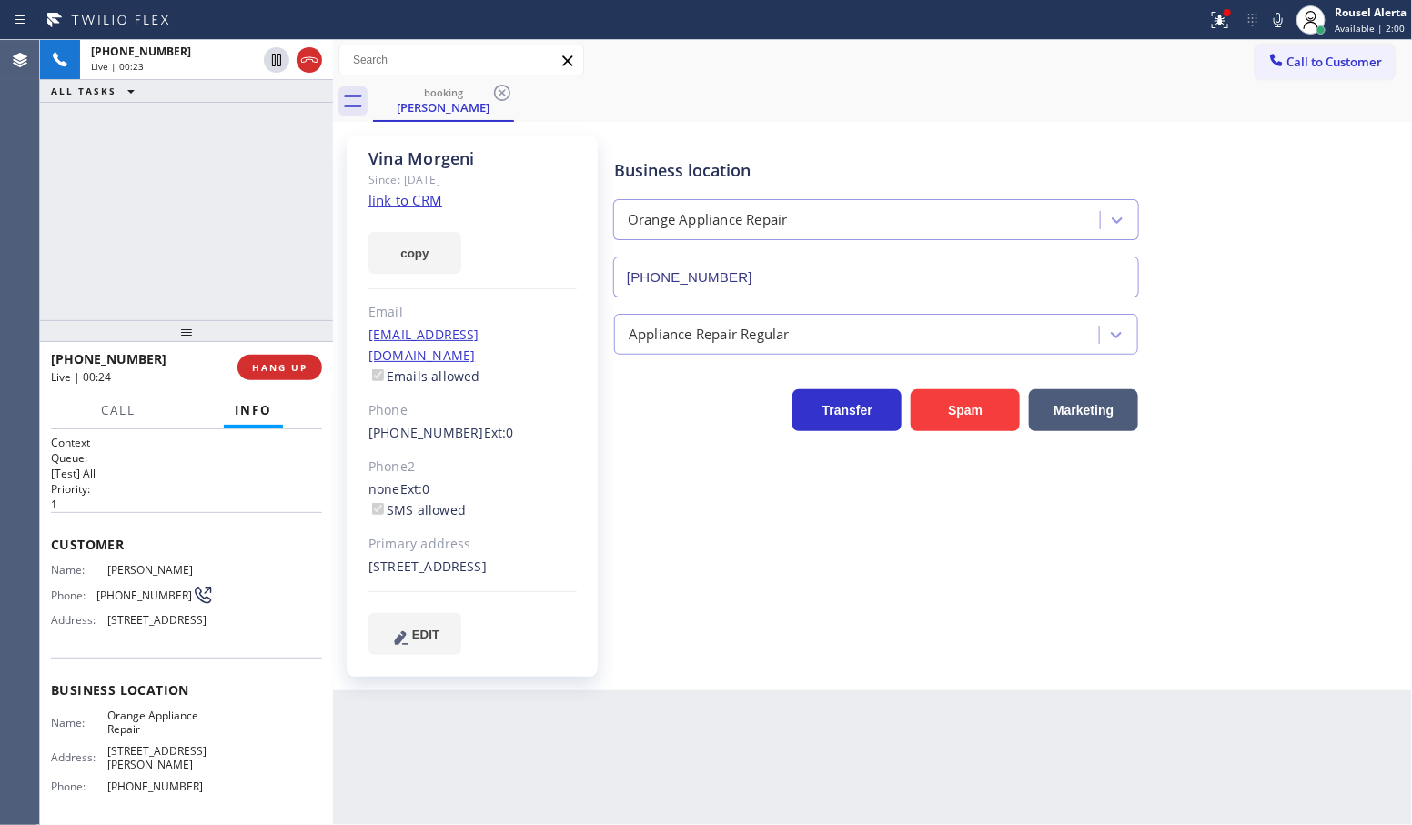
drag, startPoint x: 1277, startPoint y: 25, endPoint x: 1094, endPoint y: 141, distance: 216.4
click at [1277, 24] on icon at bounding box center [1278, 20] width 9 height 15
click at [274, 196] on div "[PHONE_NUMBER] Live | 01:03 ALL TASKS ALL TASKS ACTIVE TASKS TASKS IN WRAP UP" at bounding box center [186, 180] width 293 height 280
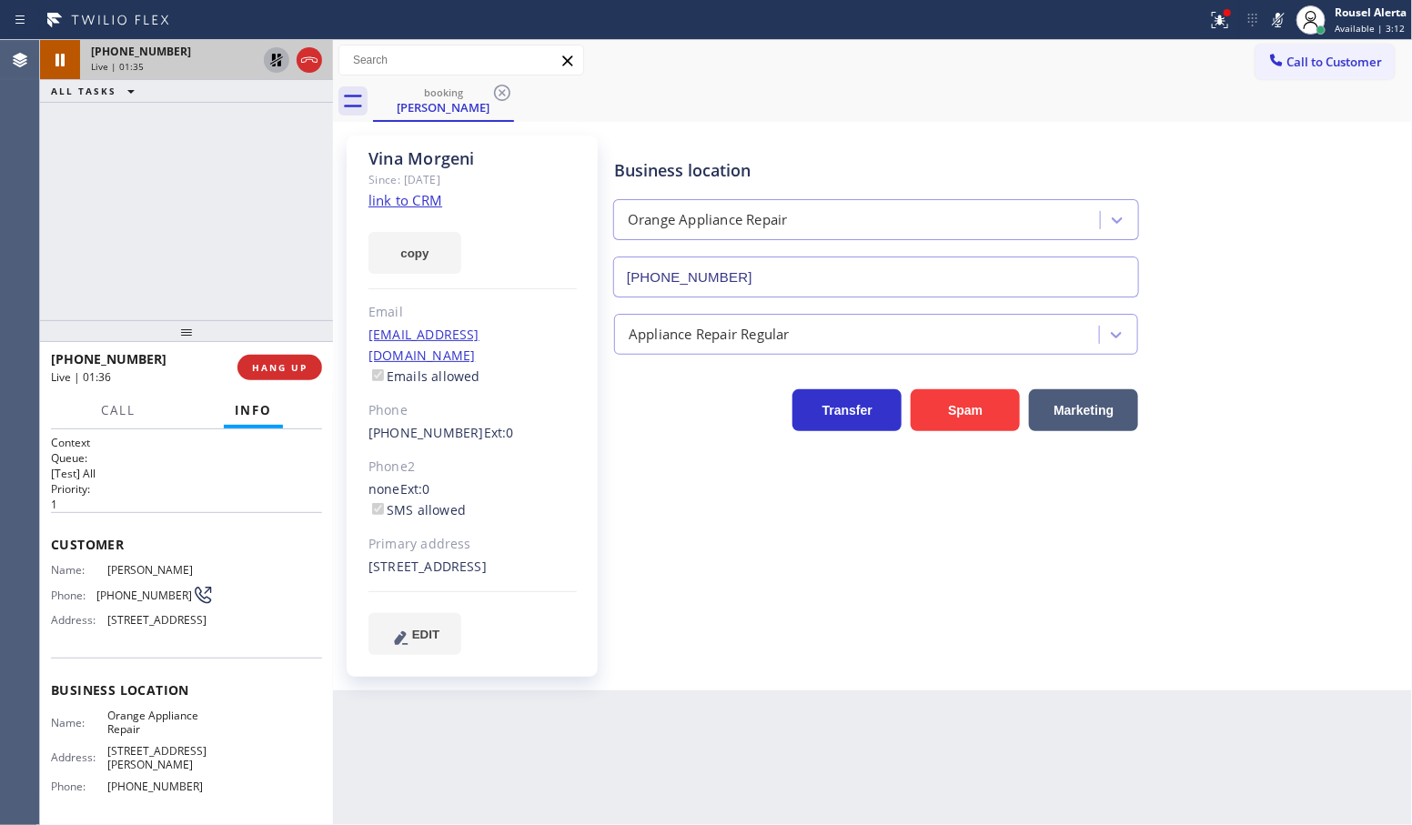
click at [264, 70] on div at bounding box center [276, 60] width 25 height 22
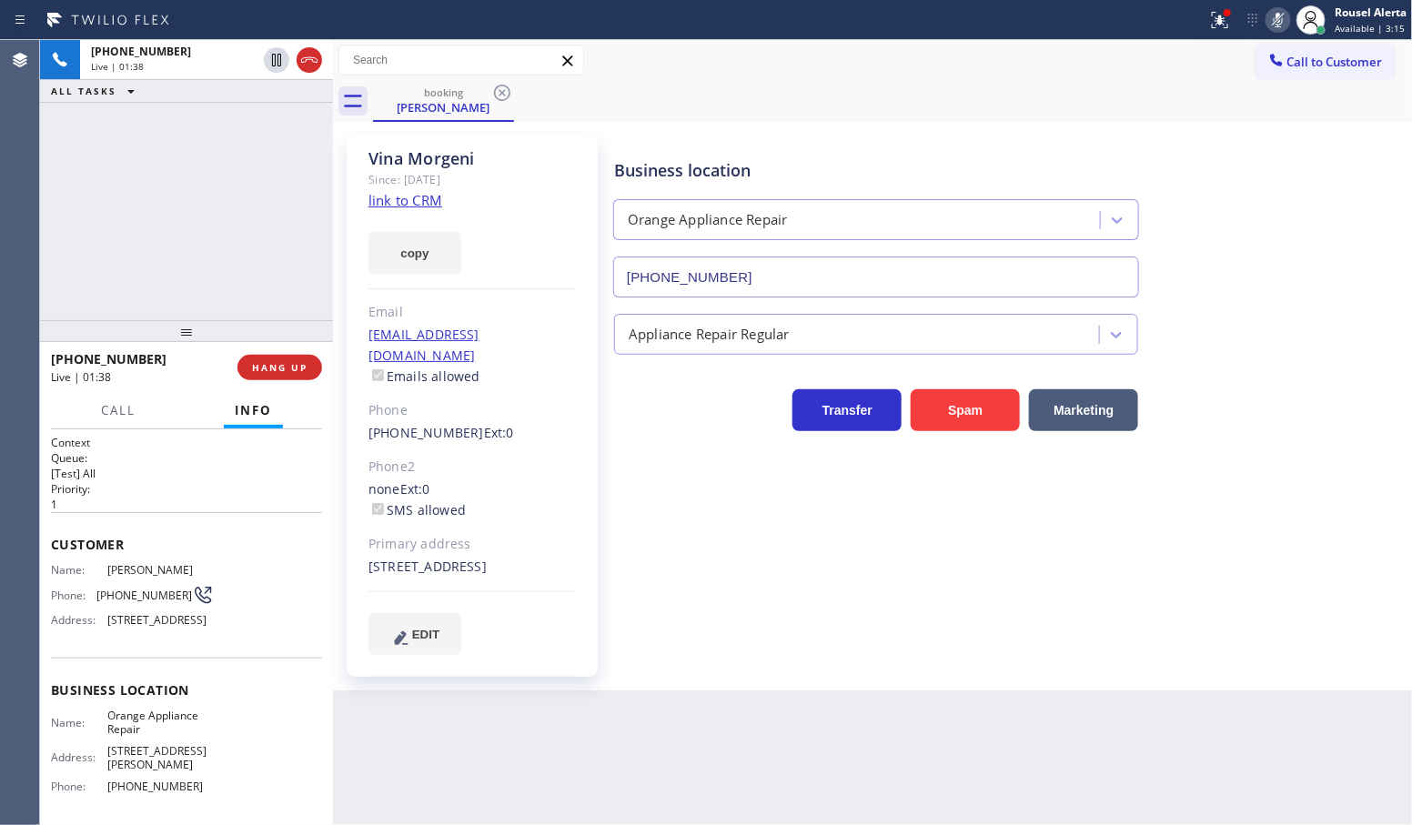
click at [1271, 21] on icon at bounding box center [1279, 20] width 22 height 22
click at [1215, 15] on icon at bounding box center [1220, 20] width 22 height 22
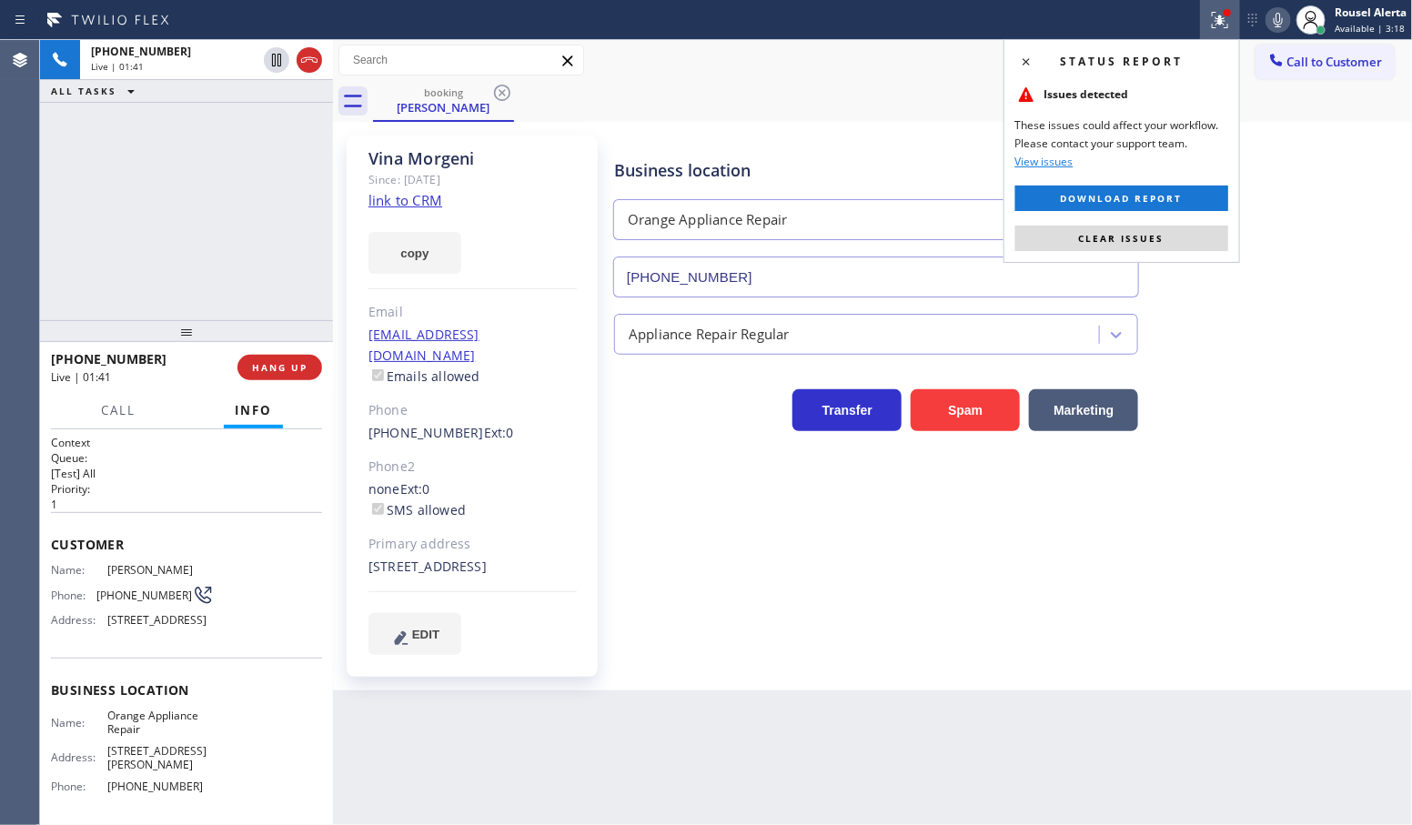
click at [1161, 234] on span "Clear issues" at bounding box center [1122, 238] width 86 height 13
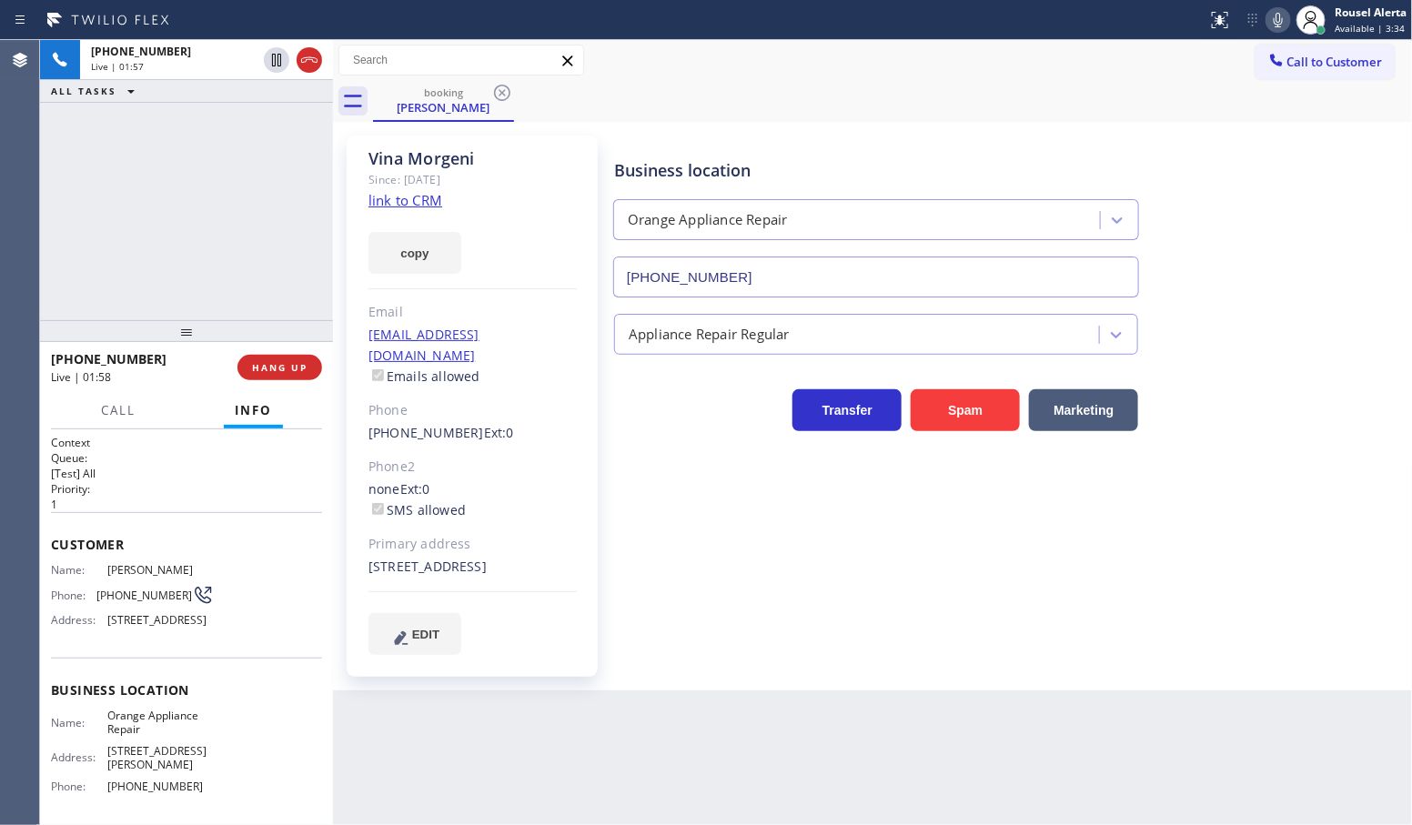
click at [267, 162] on div "[PHONE_NUMBER] Live | 01:57 ALL TASKS ALL TASKS ACTIVE TASKS TASKS IN WRAP UP" at bounding box center [186, 180] width 293 height 280
drag, startPoint x: 241, startPoint y: 176, endPoint x: 350, endPoint y: 398, distance: 247.4
click at [243, 177] on div "[PHONE_NUMBER] Live | 02:11 ALL TASKS ALL TASKS ACTIVE TASKS TASKS IN WRAP UP" at bounding box center [186, 180] width 293 height 280
click at [570, 738] on div "Back to Dashboard Change Sender ID Customers Technicians Select a contact Outbo…" at bounding box center [873, 432] width 1080 height 785
click at [317, 288] on div "[PHONE_NUMBER] Live | 02:12 ALL TASKS ALL TASKS ACTIVE TASKS TASKS IN WRAP UP" at bounding box center [186, 180] width 293 height 280
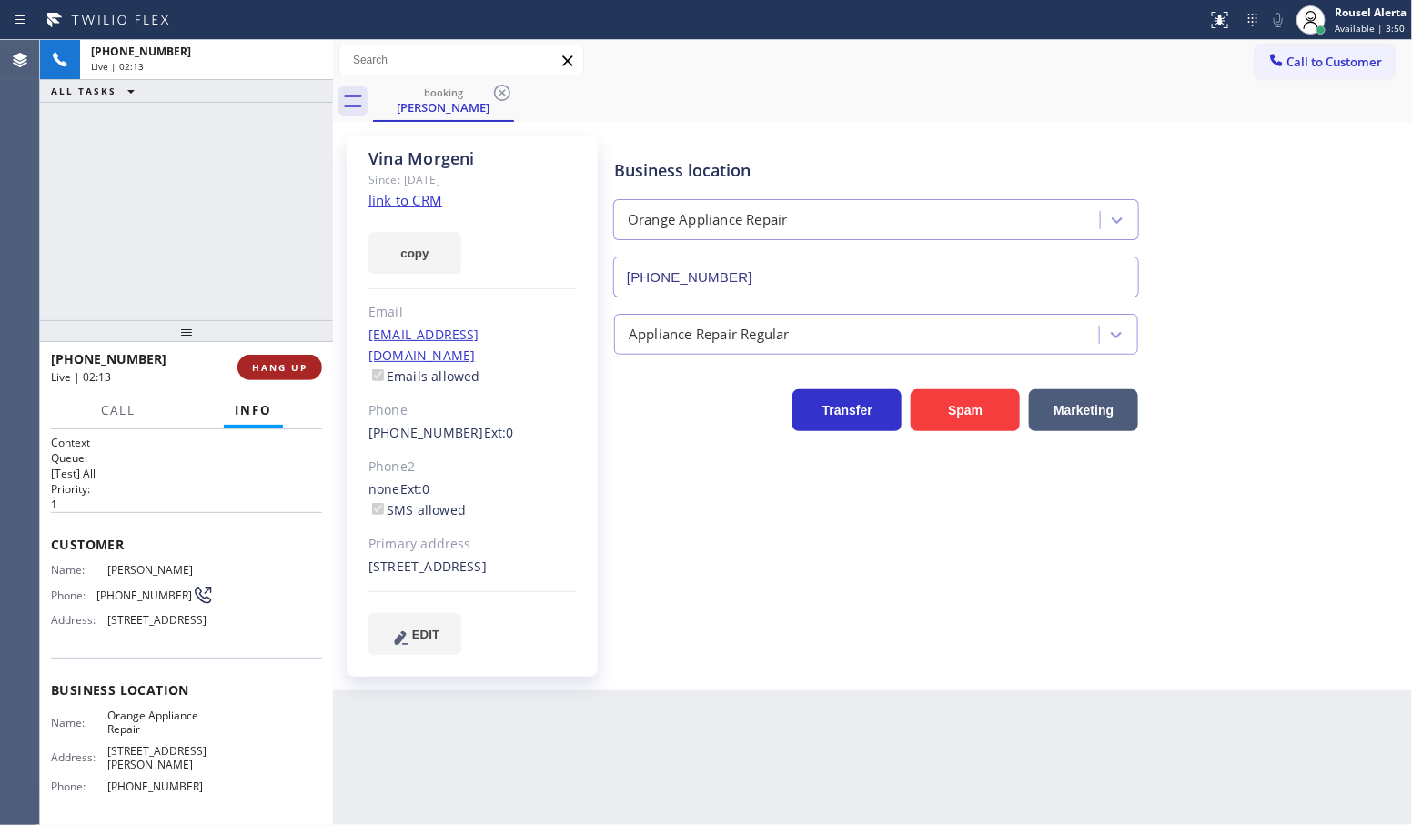
click at [276, 369] on span "HANG UP" at bounding box center [280, 367] width 56 height 13
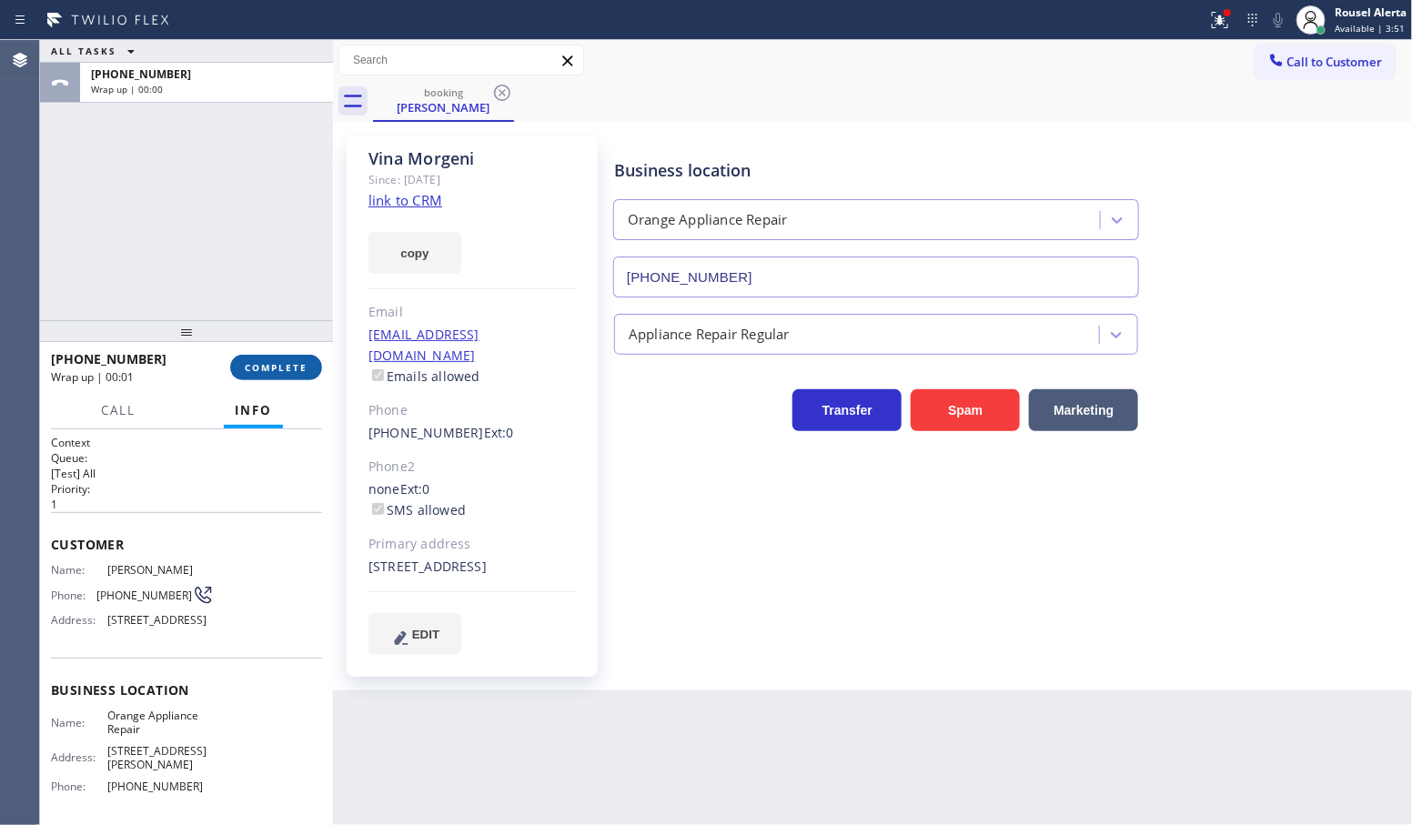
click at [276, 369] on span "COMPLETE" at bounding box center [276, 367] width 63 height 13
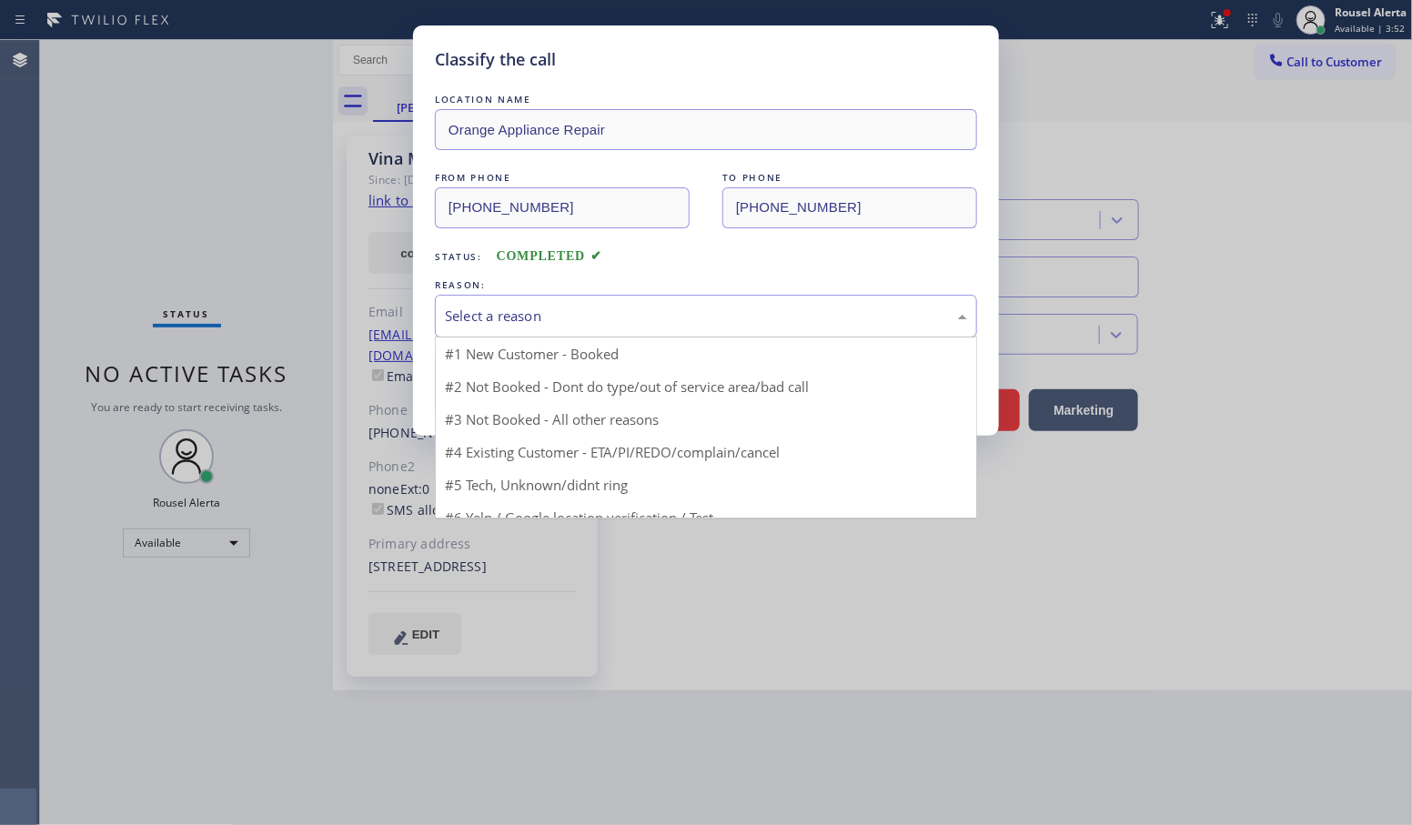
click at [571, 324] on div "Select a reason" at bounding box center [706, 316] width 522 height 21
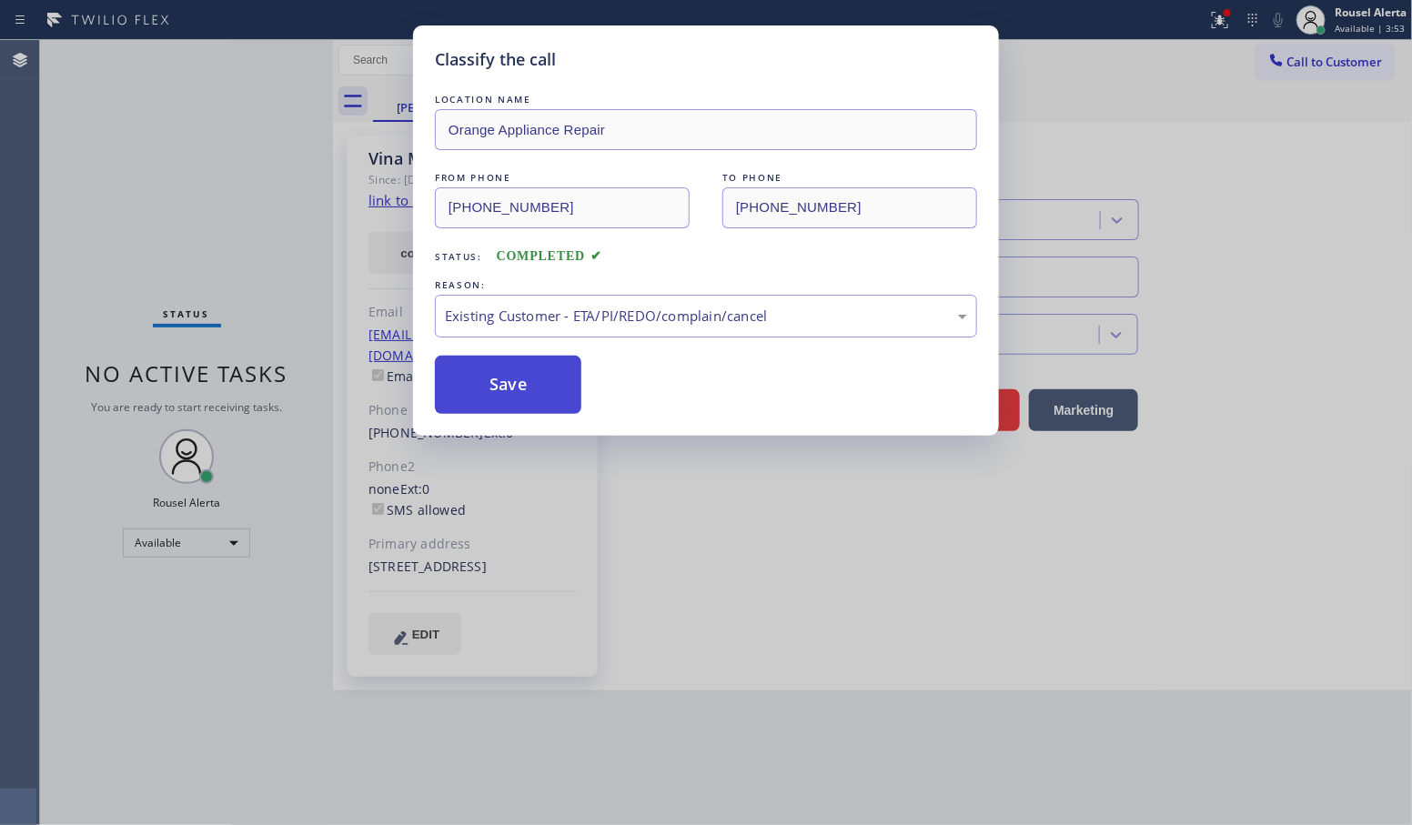
click at [488, 388] on button "Save" at bounding box center [508, 385] width 147 height 58
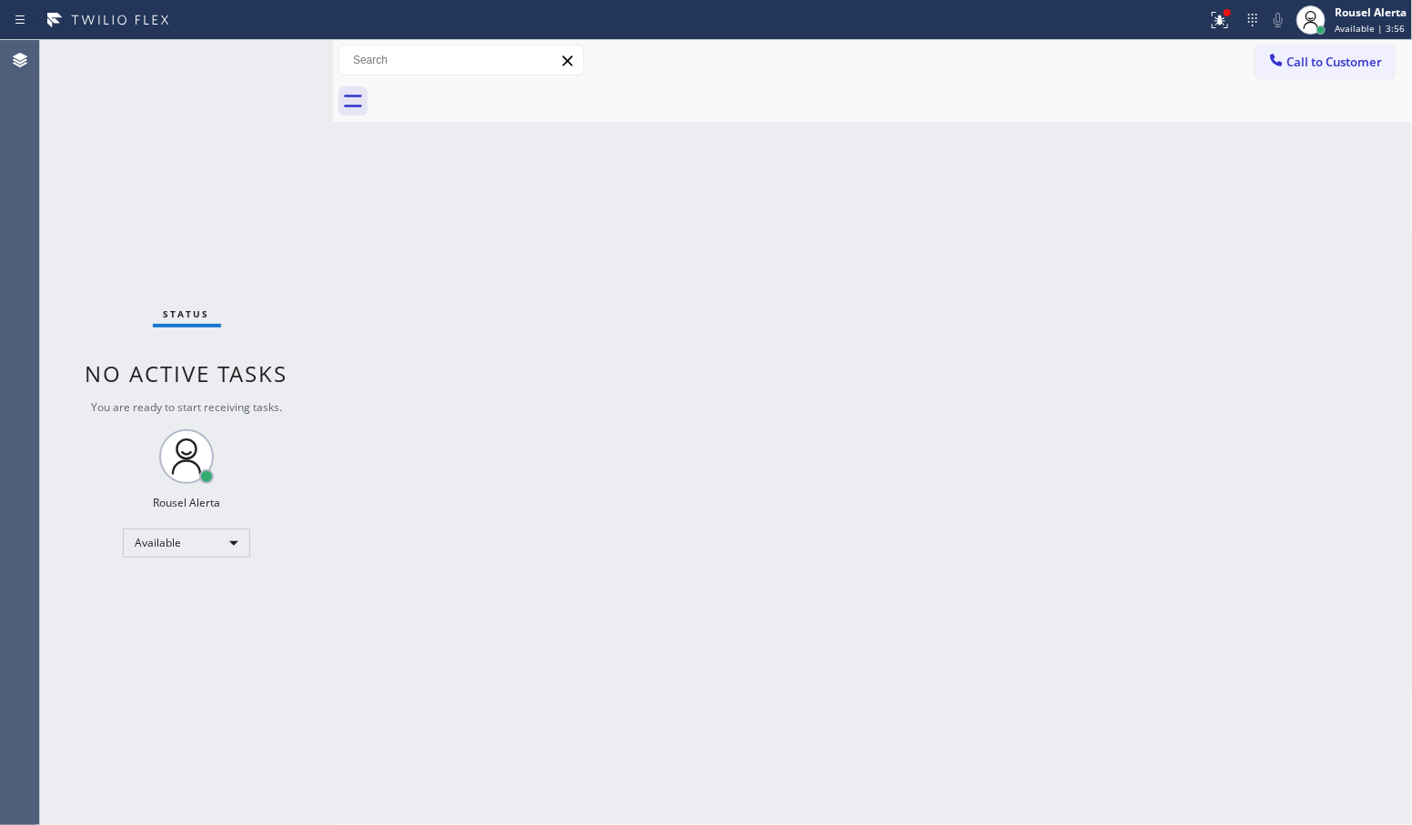
click at [593, 716] on div "Back to Dashboard Change Sender ID Customers Technicians Select a contact Outbo…" at bounding box center [873, 432] width 1080 height 785
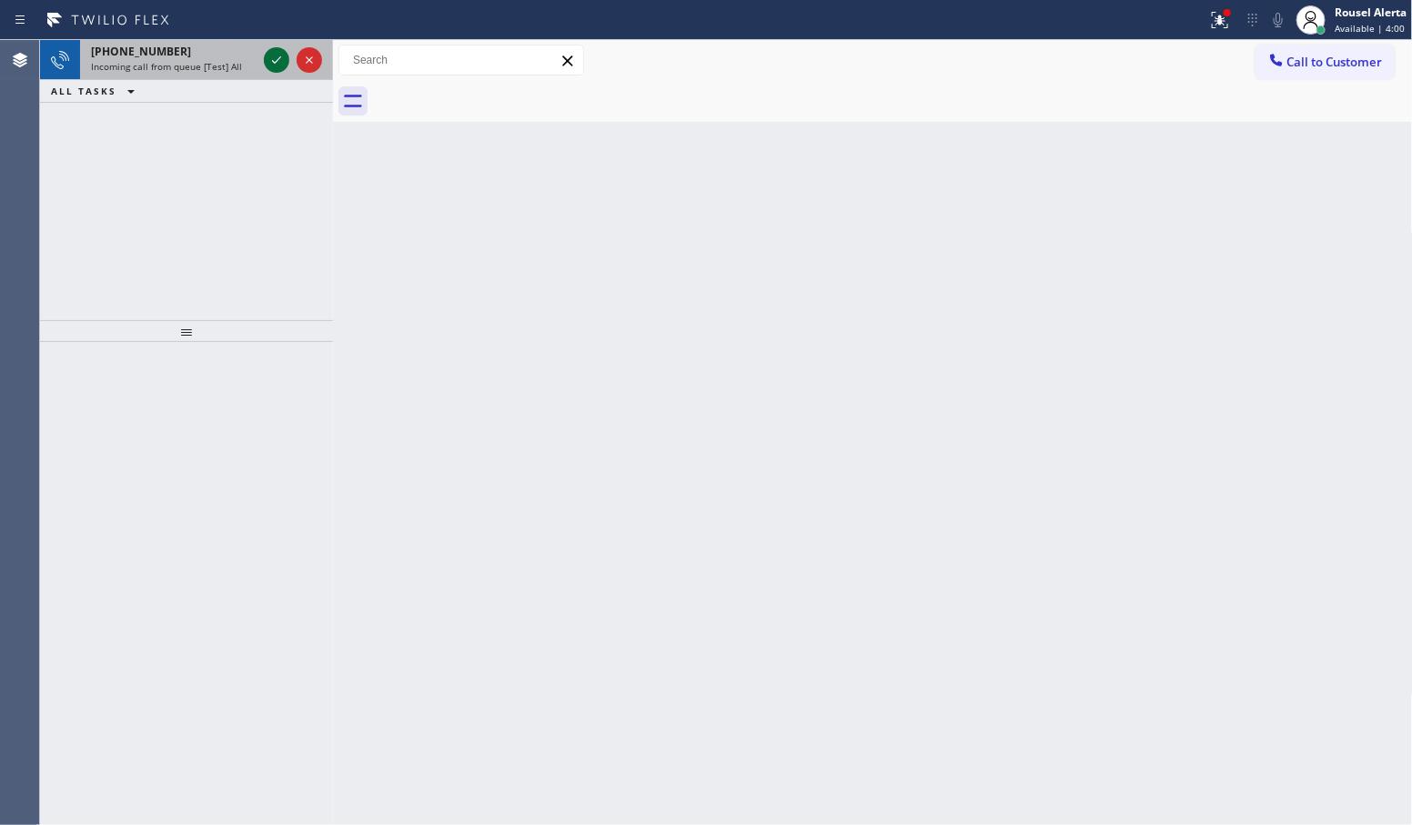
click at [279, 57] on icon at bounding box center [276, 59] width 9 height 7
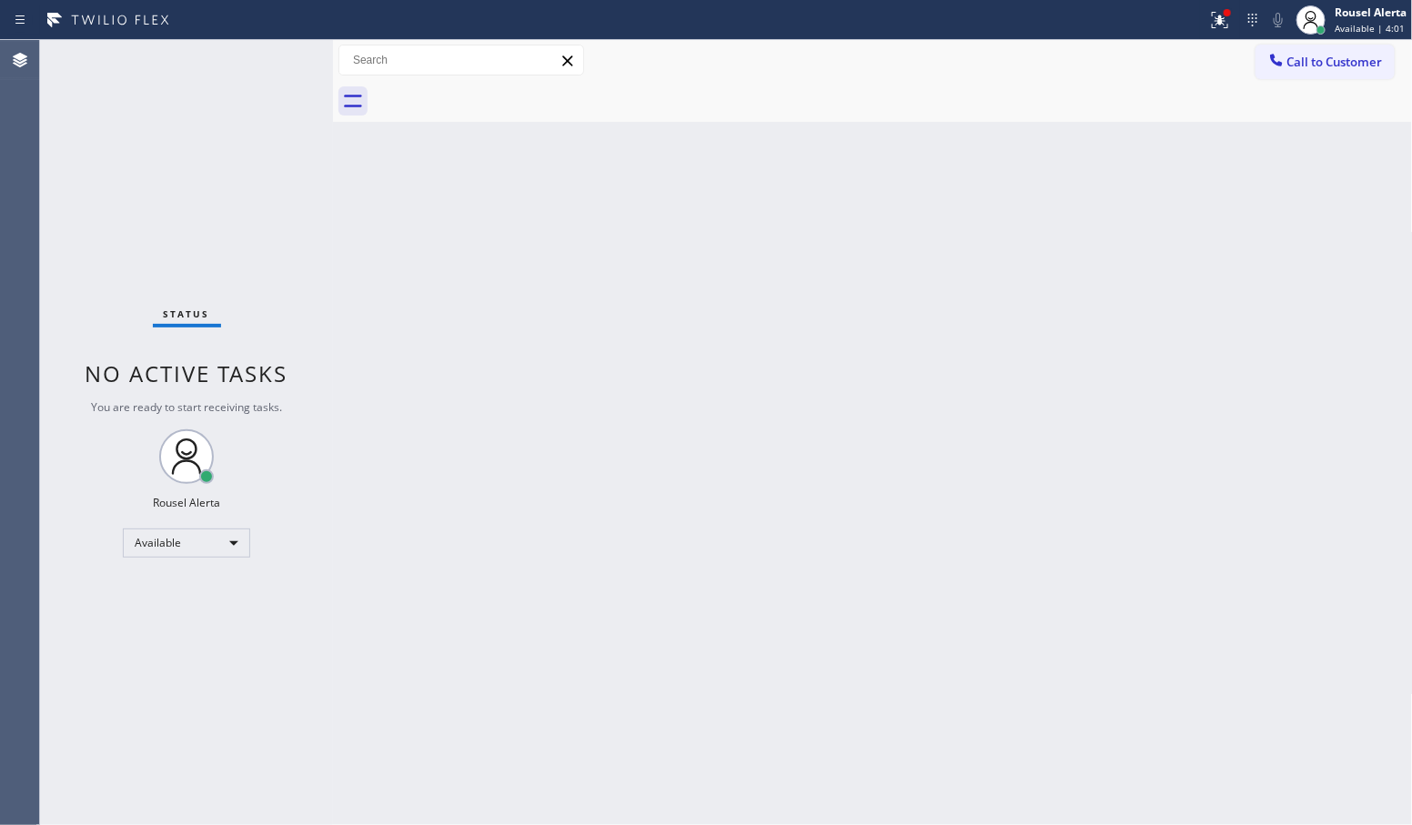
click at [279, 57] on div "Status No active tasks You are ready to start receiving tasks. Rousel Alerta Av…" at bounding box center [186, 432] width 293 height 785
click at [276, 60] on div "Status No active tasks You are ready to start receiving tasks. Rousel Alerta Av…" at bounding box center [186, 432] width 293 height 785
drag, startPoint x: 649, startPoint y: 342, endPoint x: 830, endPoint y: 280, distance: 191.4
click at [653, 358] on div "Back to Dashboard Change Sender ID Customers Technicians Select a contact Outbo…" at bounding box center [873, 432] width 1080 height 785
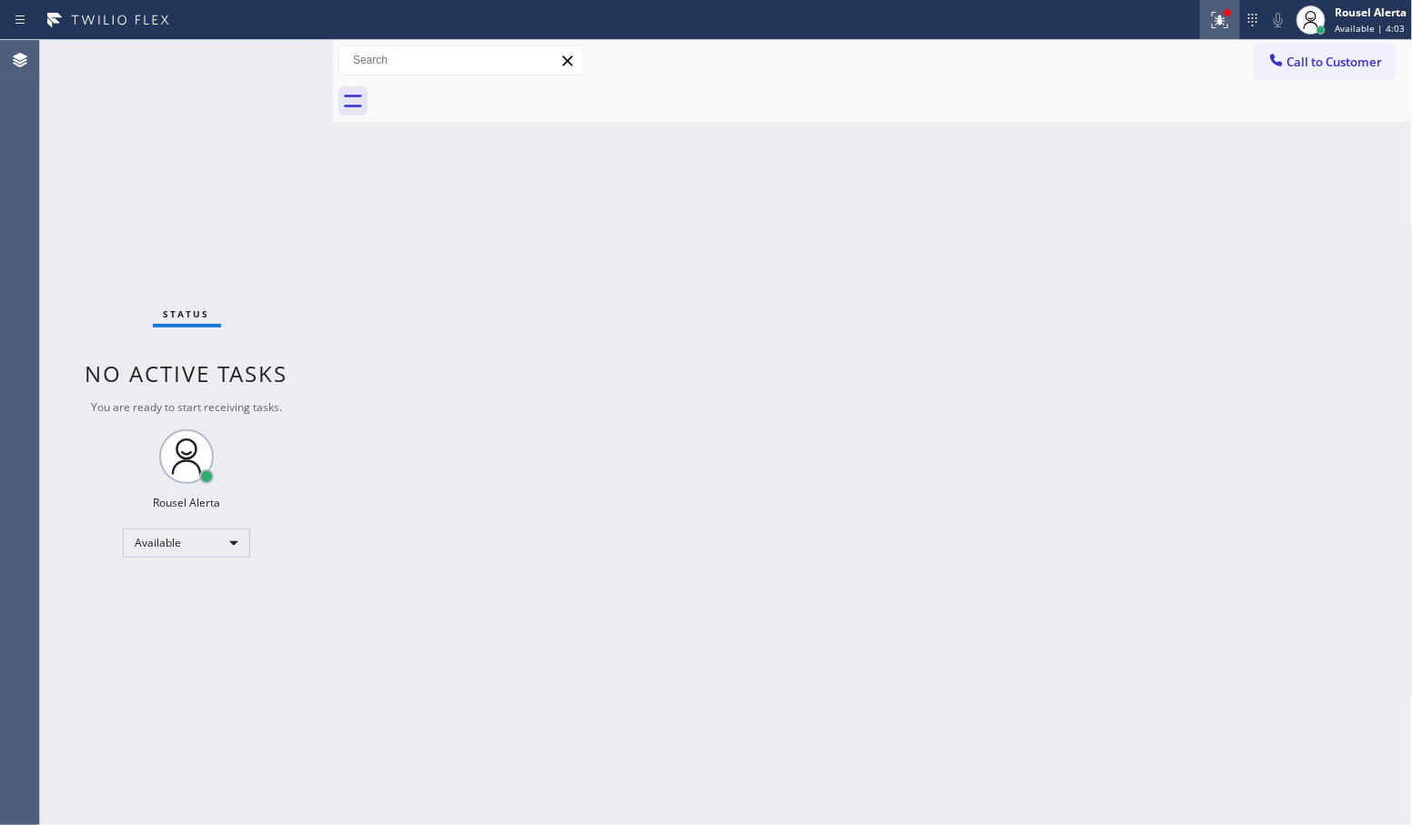
click at [1216, 29] on icon at bounding box center [1220, 20] width 22 height 22
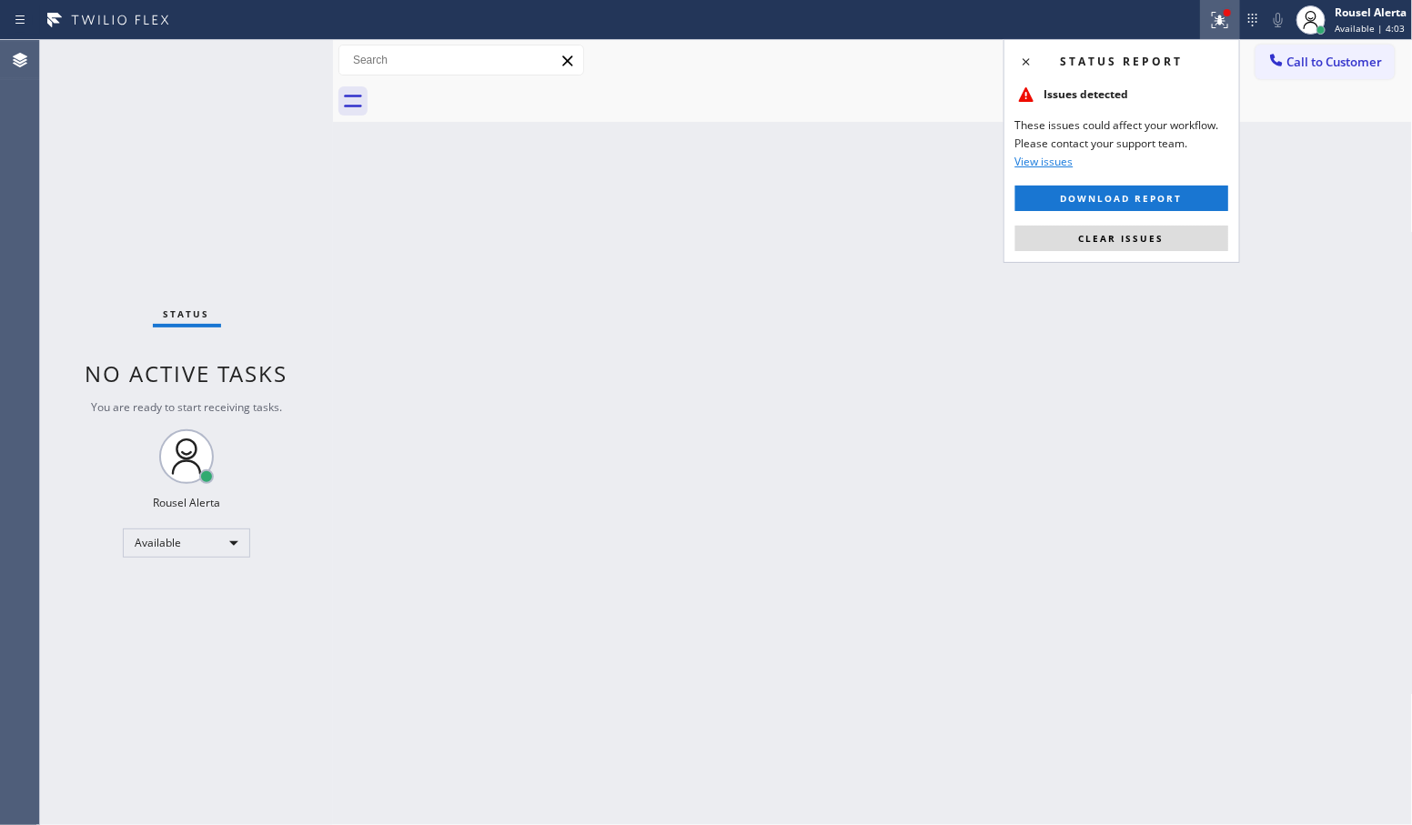
click at [1175, 238] on button "Clear issues" at bounding box center [1122, 238] width 213 height 25
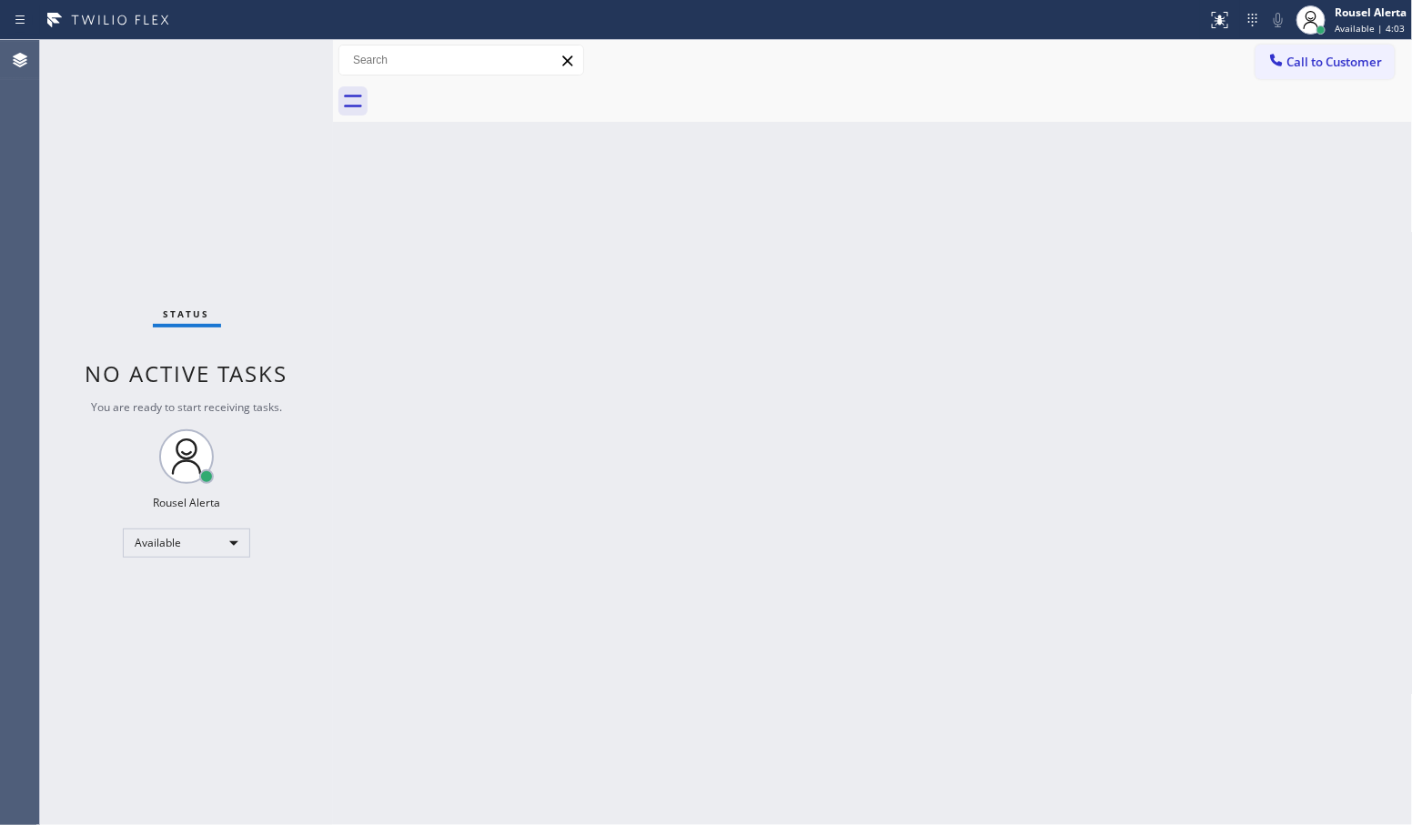
click at [1269, 420] on div "Back to Dashboard Change Sender ID Customers Technicians Select a contact Outbo…" at bounding box center [873, 432] width 1080 height 785
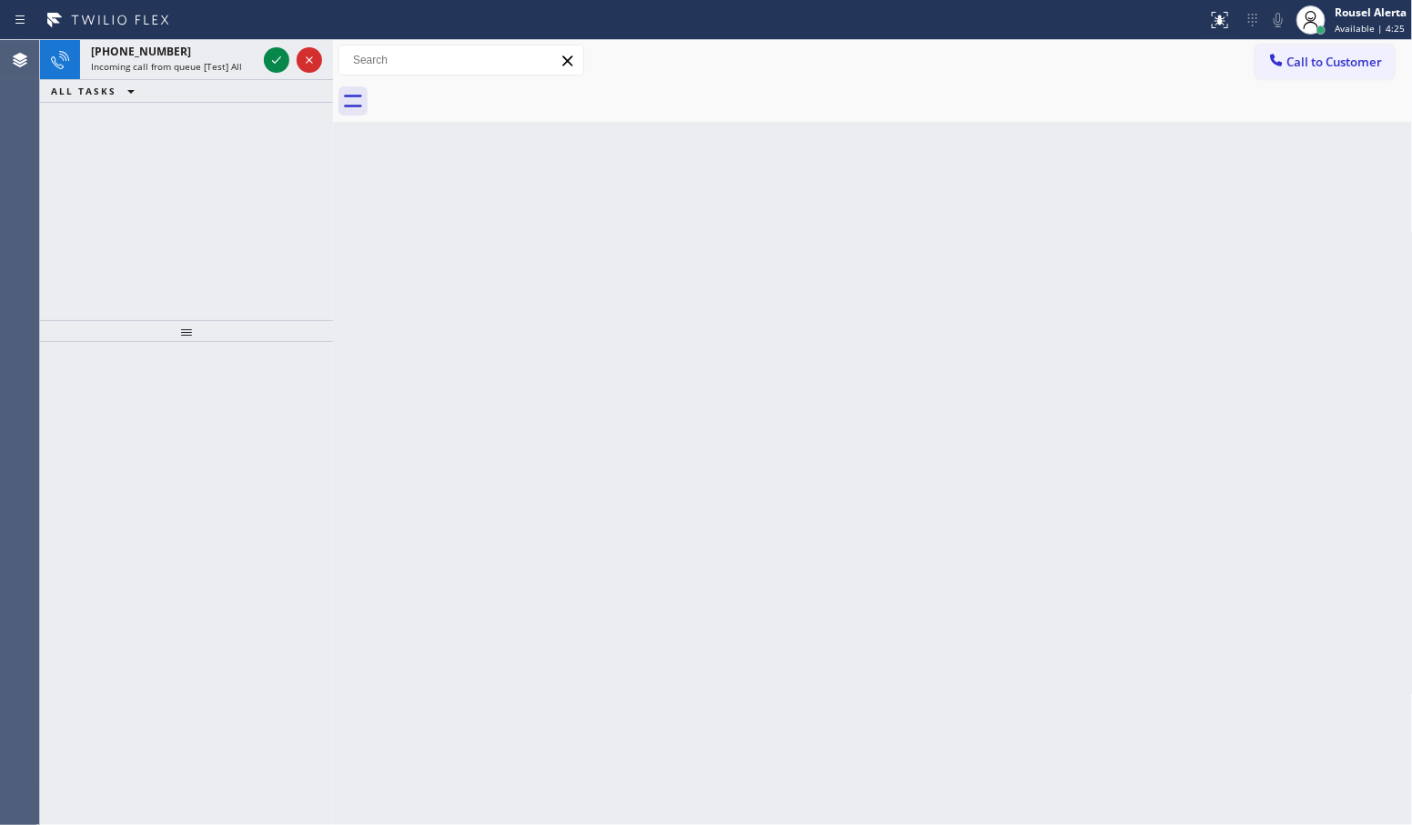
click at [153, 36] on div "Status report No issues detected If you experience an issue, please download th…" at bounding box center [706, 20] width 1412 height 40
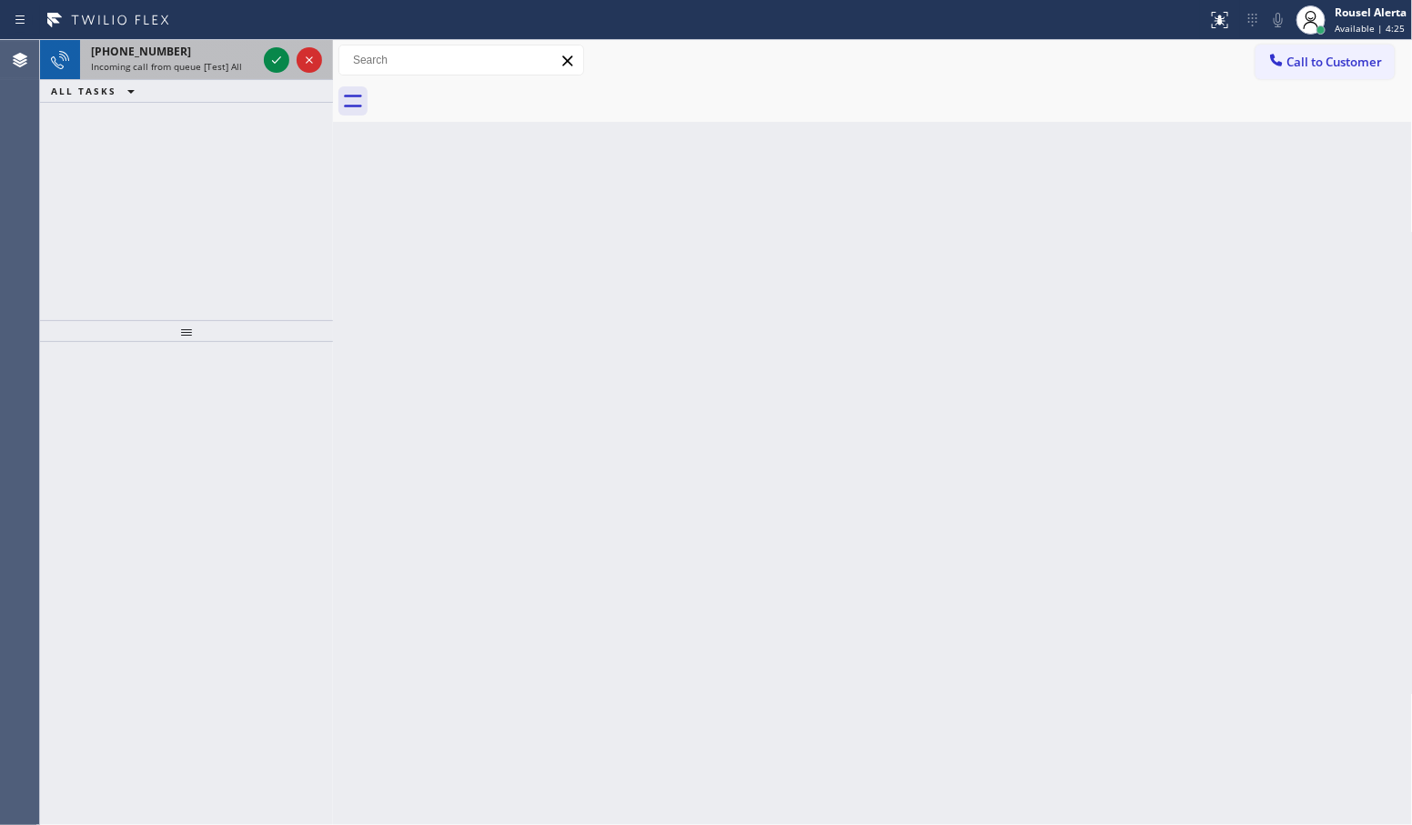
click at [178, 46] on div "[PHONE_NUMBER] Incoming call from queue [Test] All" at bounding box center [170, 60] width 180 height 40
click at [266, 69] on icon at bounding box center [277, 60] width 22 height 22
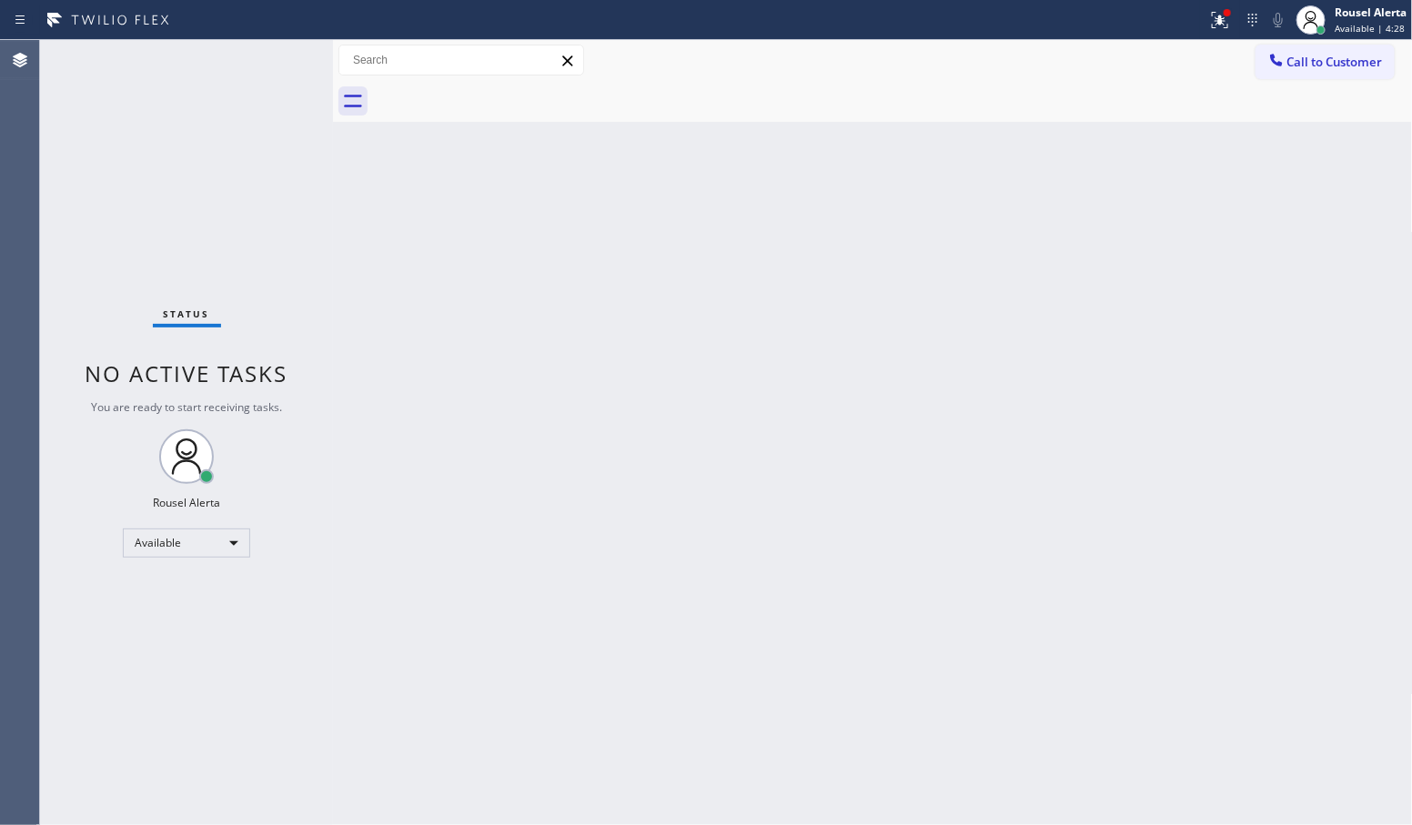
click at [266, 69] on div "Status No active tasks You are ready to start receiving tasks. Rousel Alerta Av…" at bounding box center [186, 432] width 293 height 785
click at [270, 66] on div "Status No active tasks You are ready to start receiving tasks. Rousel Alerta Av…" at bounding box center [186, 432] width 293 height 785
click at [1211, 25] on icon at bounding box center [1220, 20] width 22 height 22
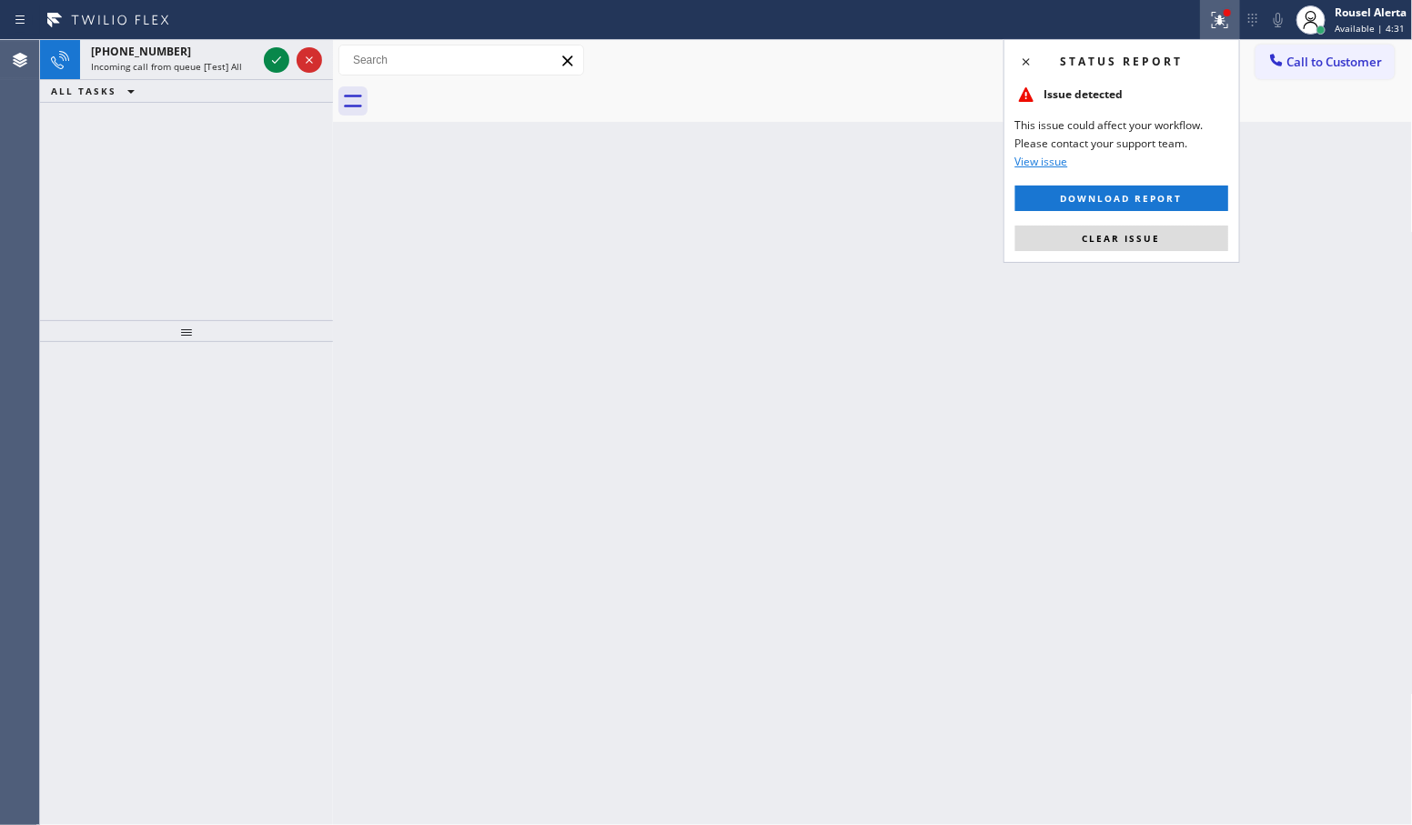
drag, startPoint x: 1186, startPoint y: 228, endPoint x: 1112, endPoint y: 224, distance: 73.8
click at [1185, 229] on button "Clear issue" at bounding box center [1122, 238] width 213 height 25
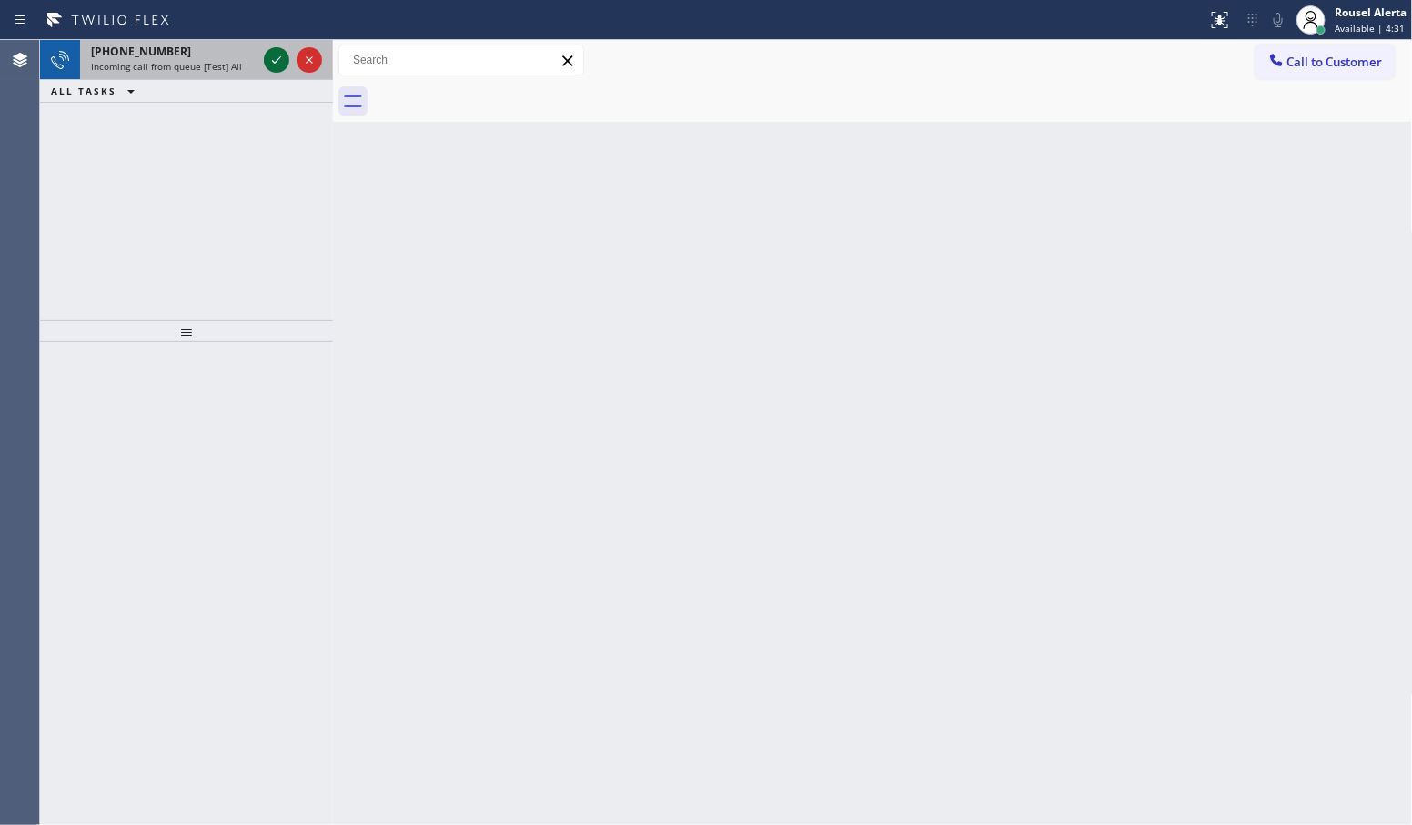
click at [267, 46] on div at bounding box center [293, 60] width 66 height 40
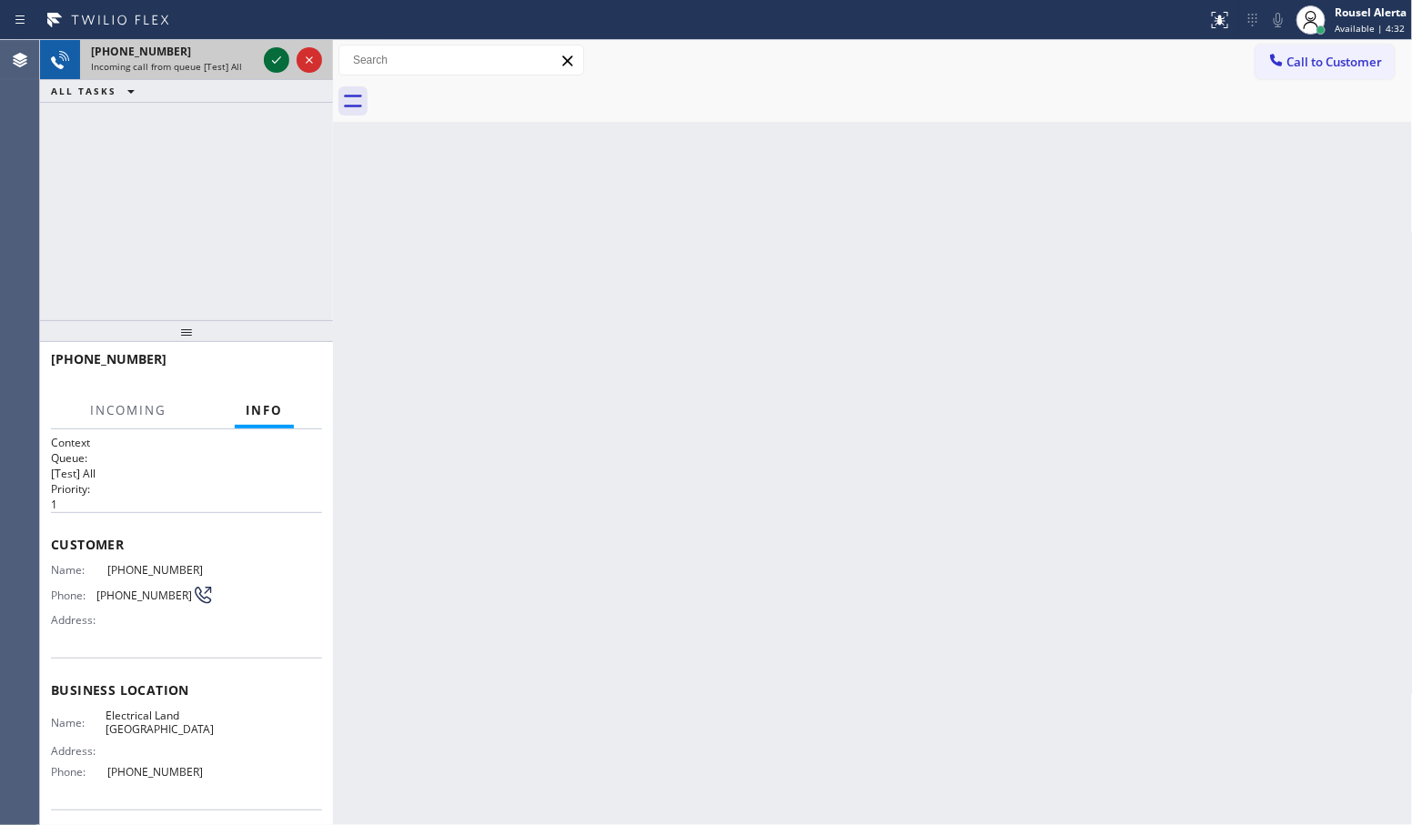
click at [269, 56] on icon at bounding box center [277, 60] width 22 height 22
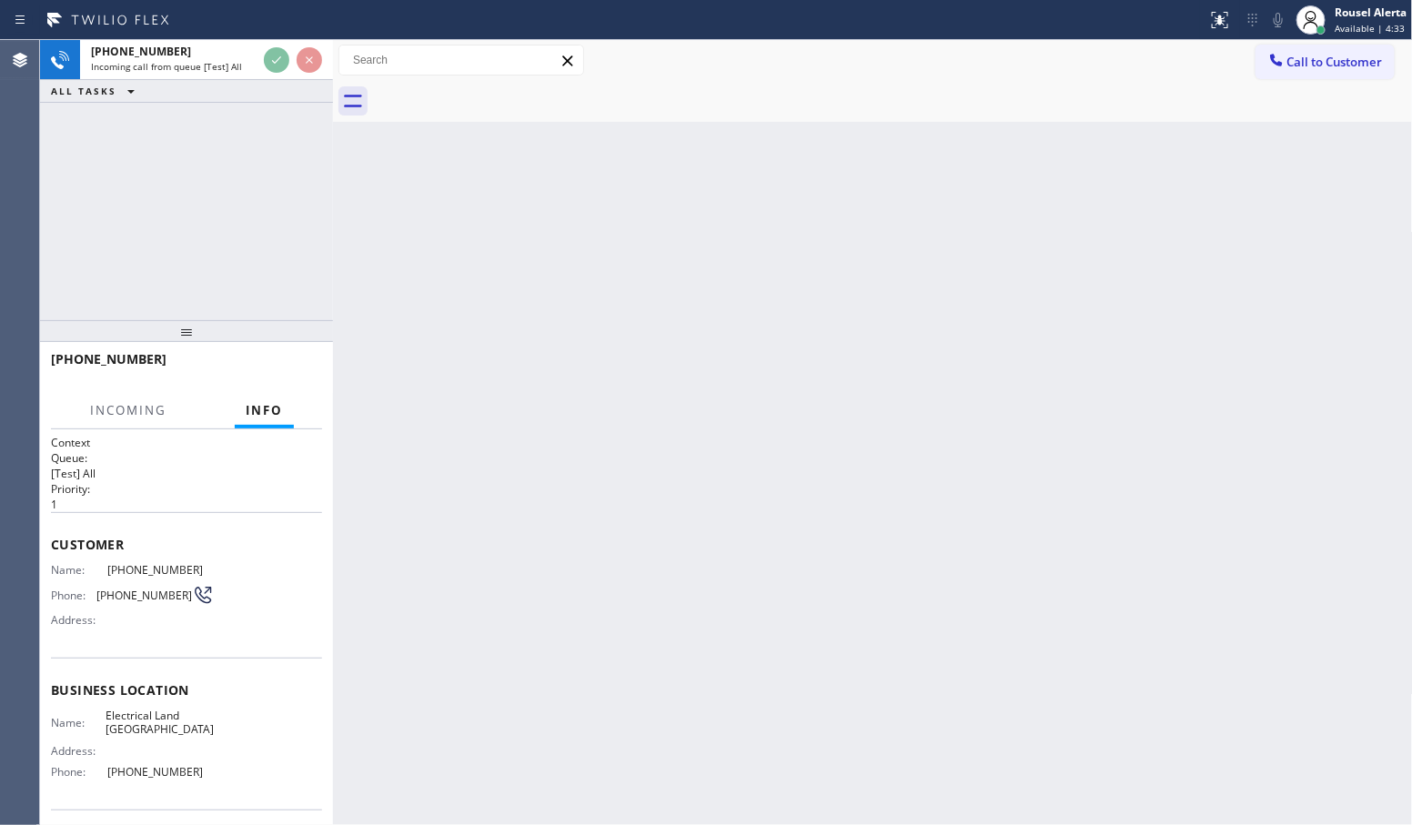
click at [274, 110] on div "[PHONE_NUMBER] Incoming call from queue [Test] All ALL TASKS ALL TASKS ACTIVE T…" at bounding box center [186, 180] width 293 height 280
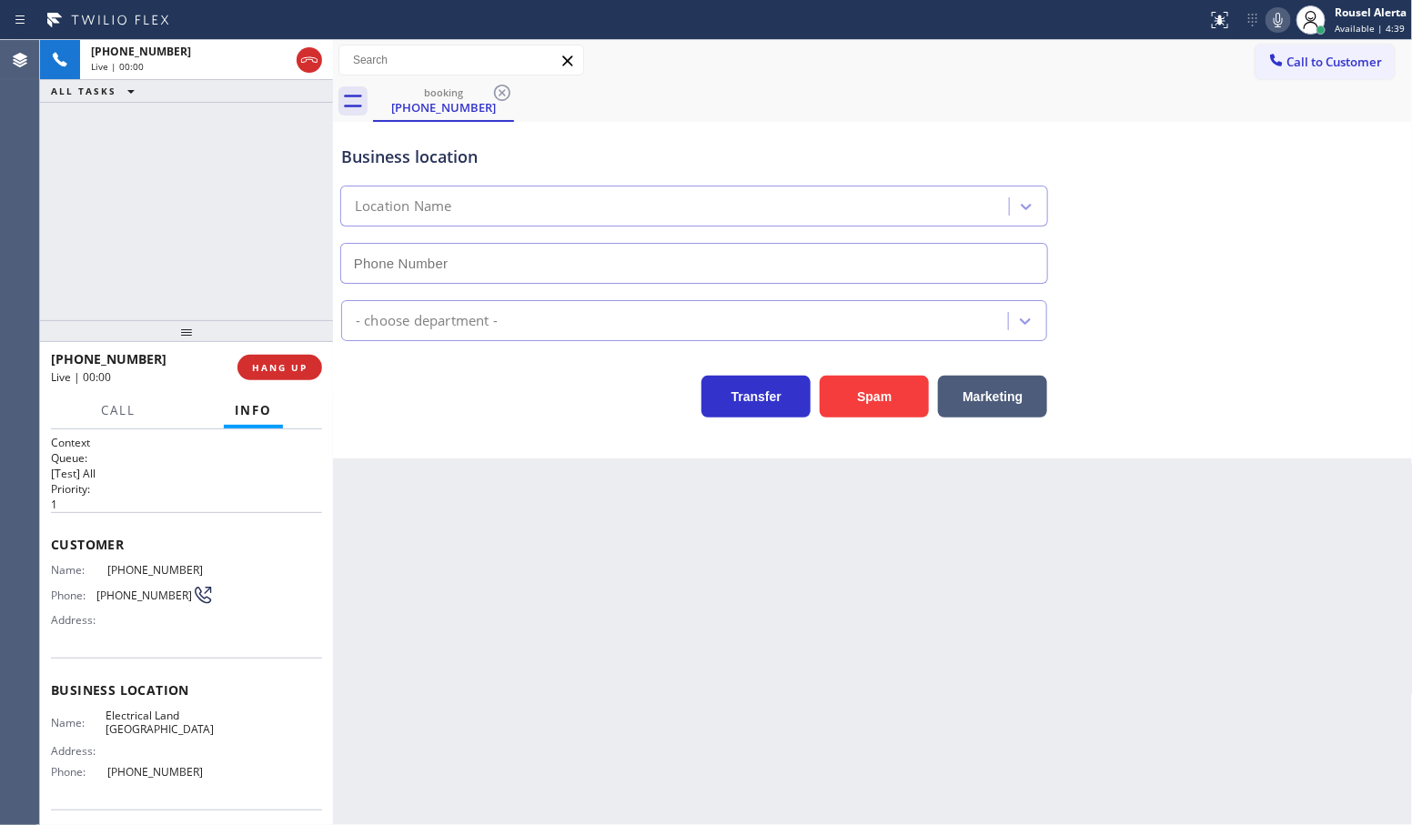
type input "[PHONE_NUMBER]"
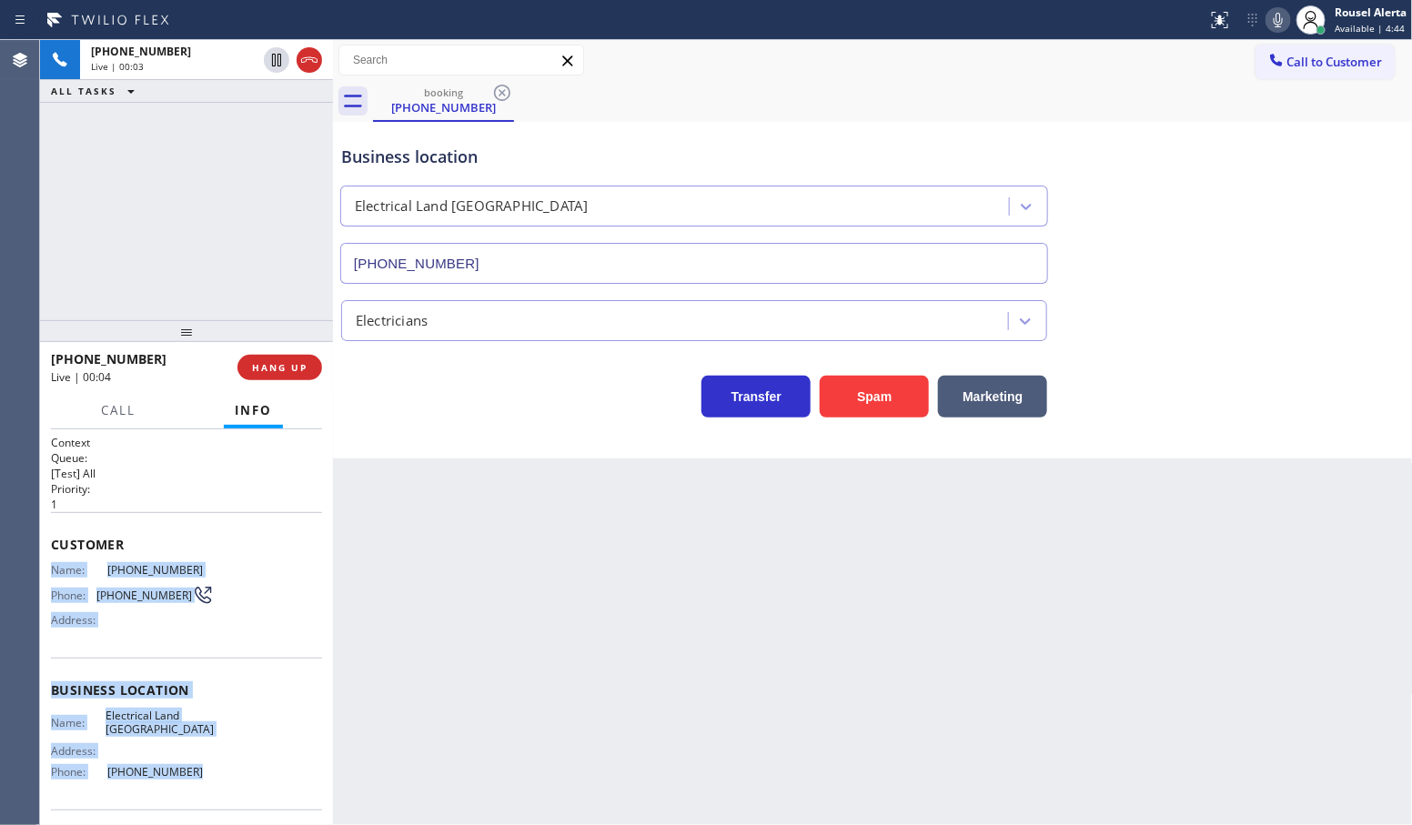
drag, startPoint x: 47, startPoint y: 566, endPoint x: 203, endPoint y: 787, distance: 270.4
click at [203, 787] on div "Context Queue: [Test] All Priority: 1 Customer Name: [PHONE_NUMBER] Phone: [PHO…" at bounding box center [186, 627] width 293 height 397
copy div "Name: [PHONE_NUMBER] Phone: [PHONE_NUMBER] Address: Business location Name: Ele…"
click at [314, 367] on button "HANG UP" at bounding box center [279, 367] width 85 height 25
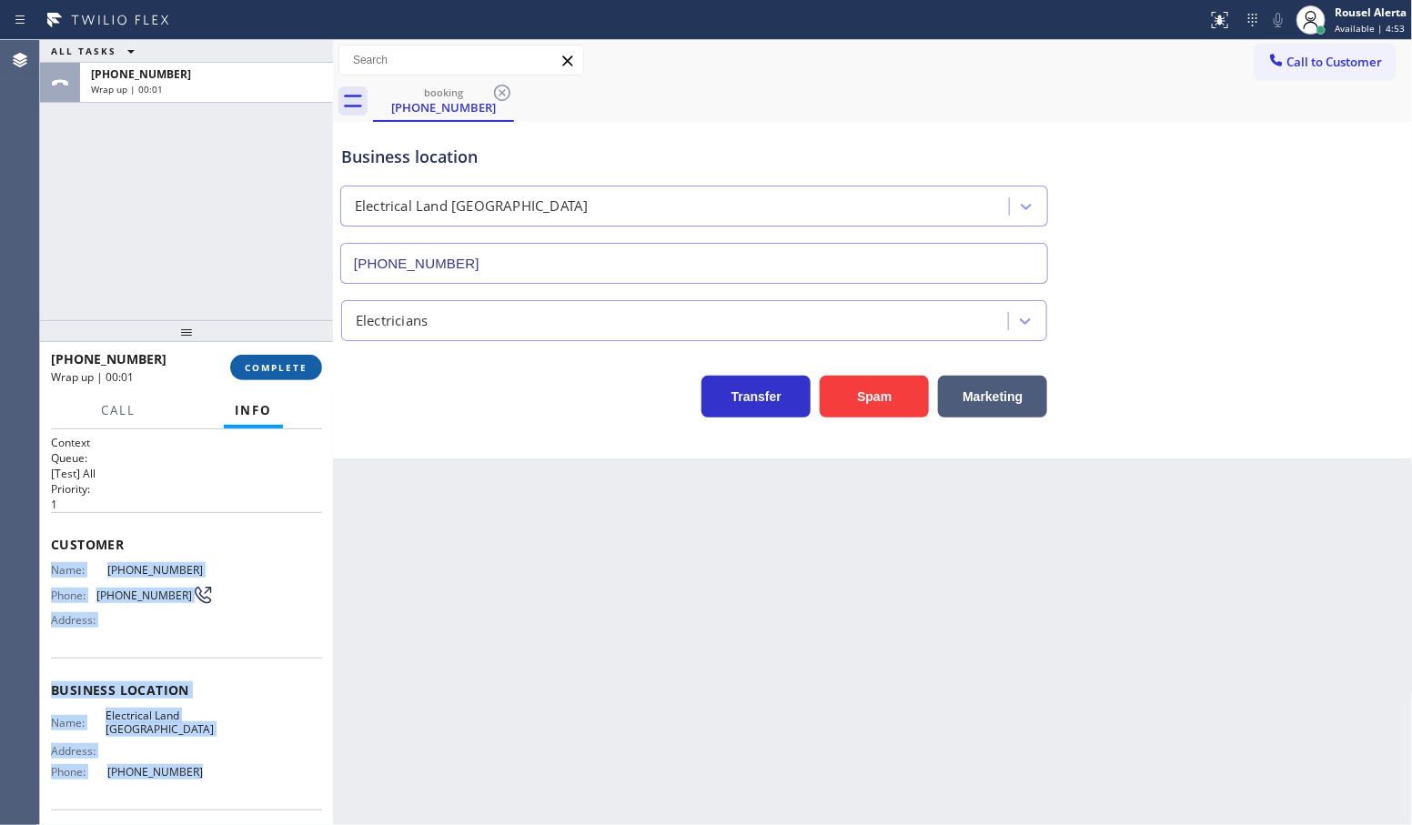
click at [303, 378] on button "COMPLETE" at bounding box center [276, 367] width 92 height 25
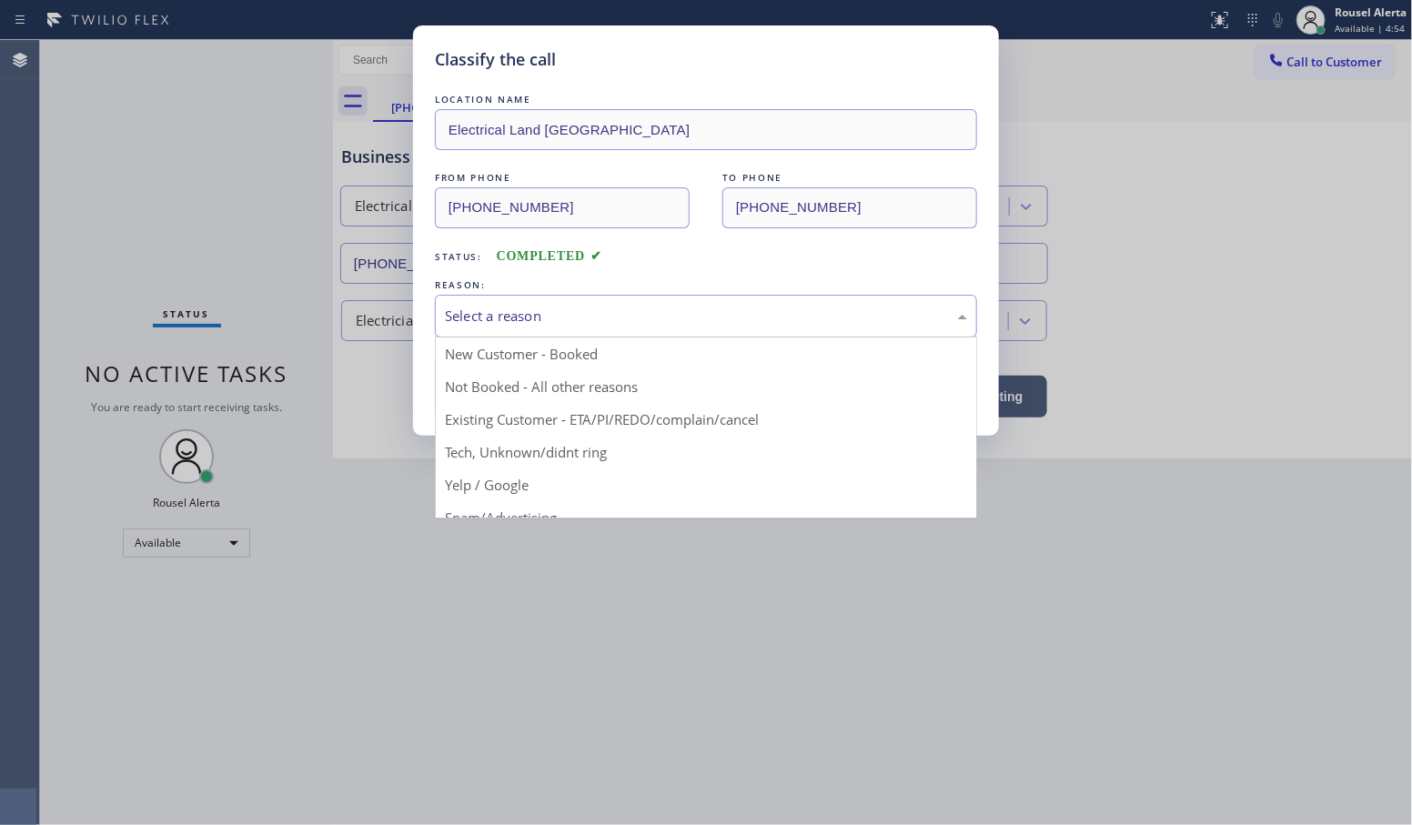
click at [642, 334] on div "Select a reason" at bounding box center [706, 316] width 542 height 43
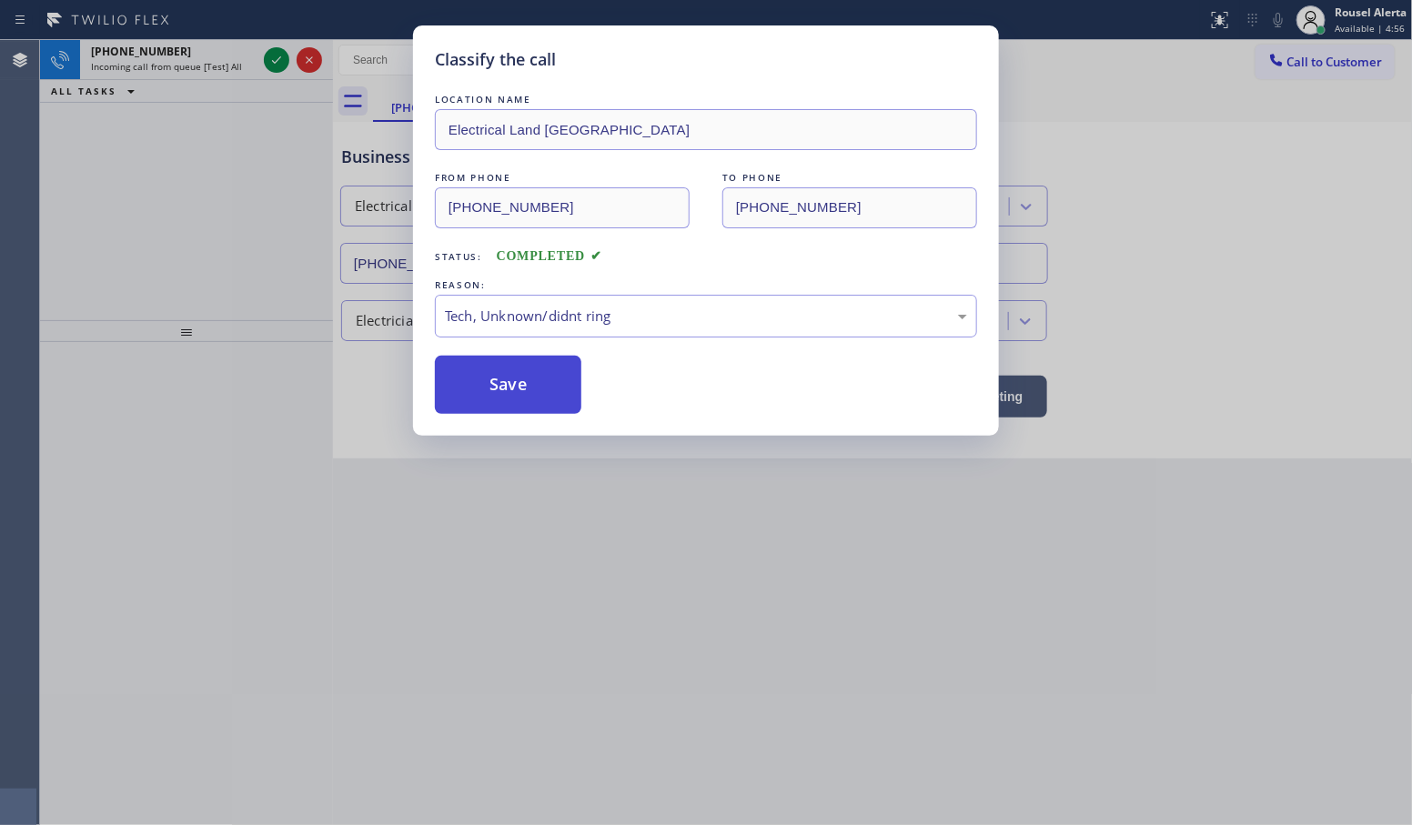
click at [564, 402] on button "Save" at bounding box center [508, 385] width 147 height 58
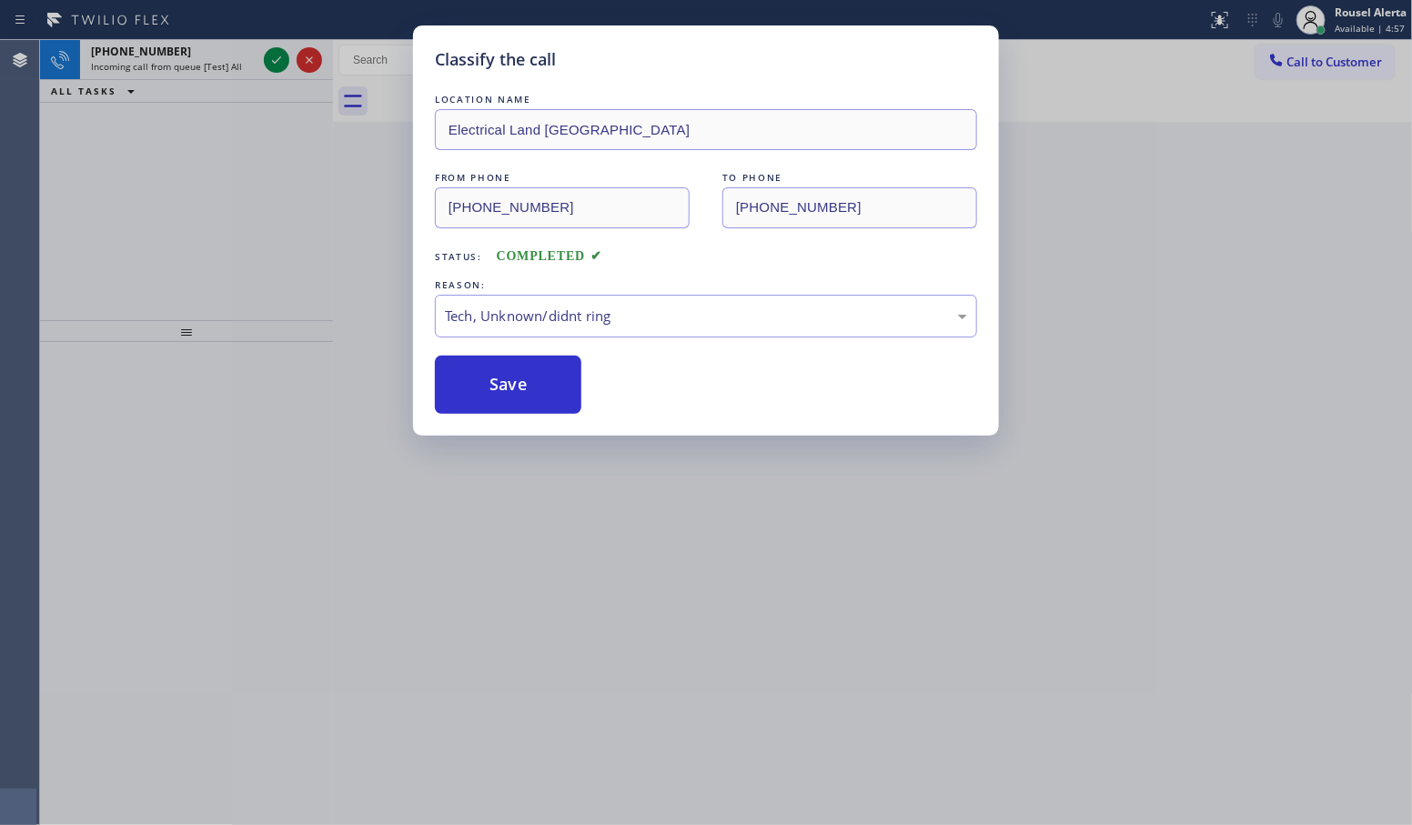
click at [227, 59] on div "Classify the call LOCATION NAME Electrical Land [GEOGRAPHIC_DATA] FROM PHONE [P…" at bounding box center [706, 412] width 1412 height 825
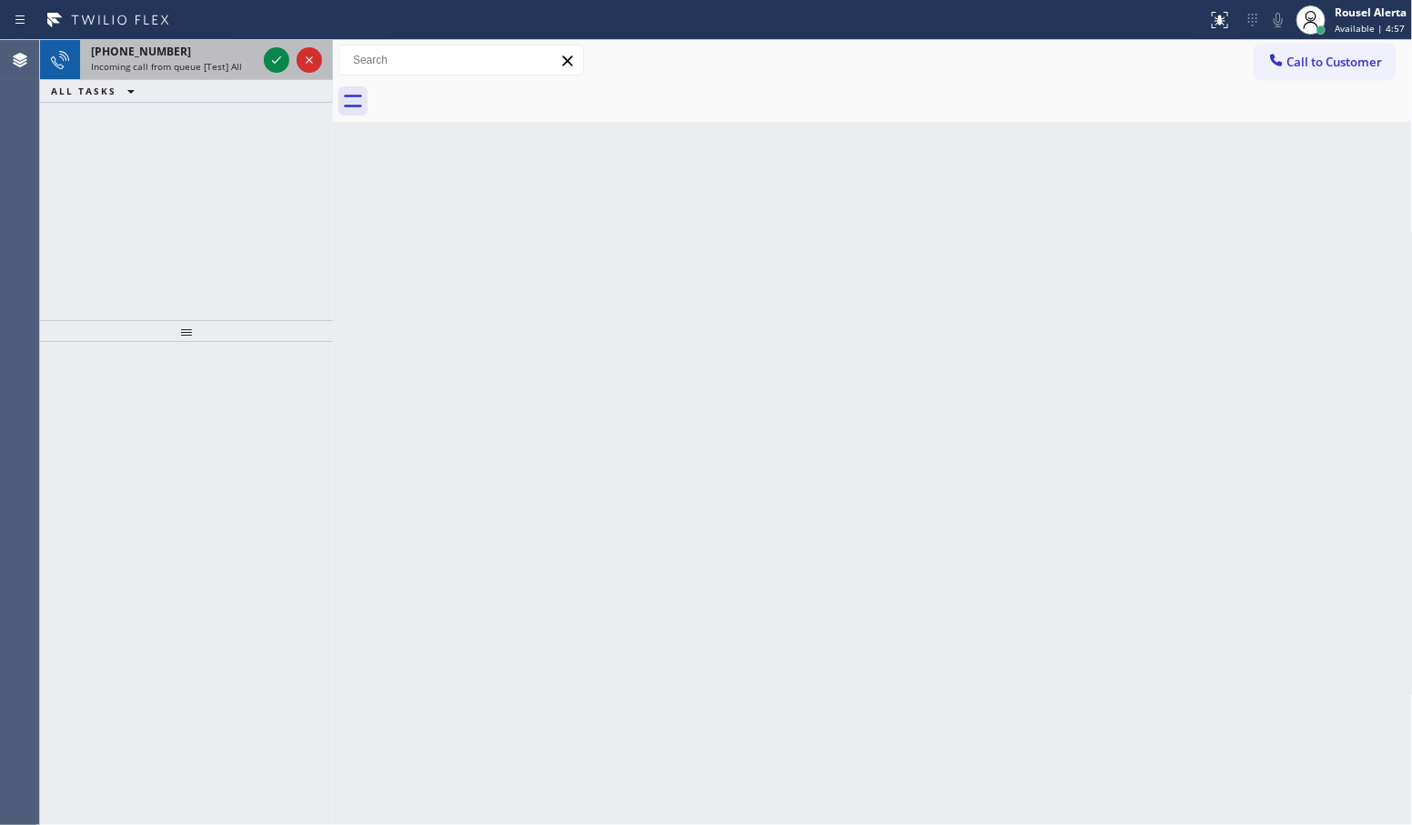
click at [228, 60] on span "Incoming call from queue [Test] All" at bounding box center [166, 66] width 151 height 13
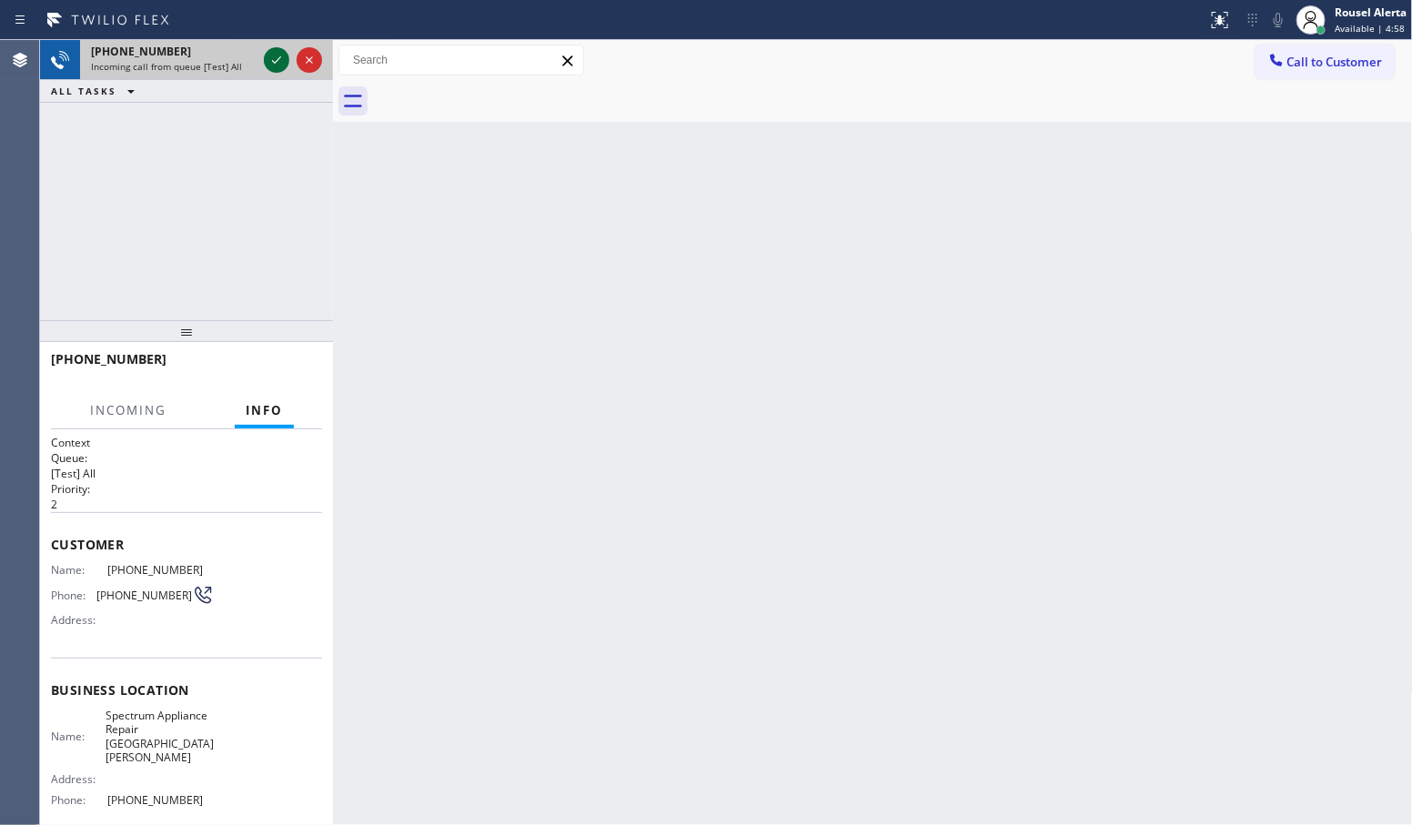
click at [273, 69] on icon at bounding box center [277, 60] width 22 height 22
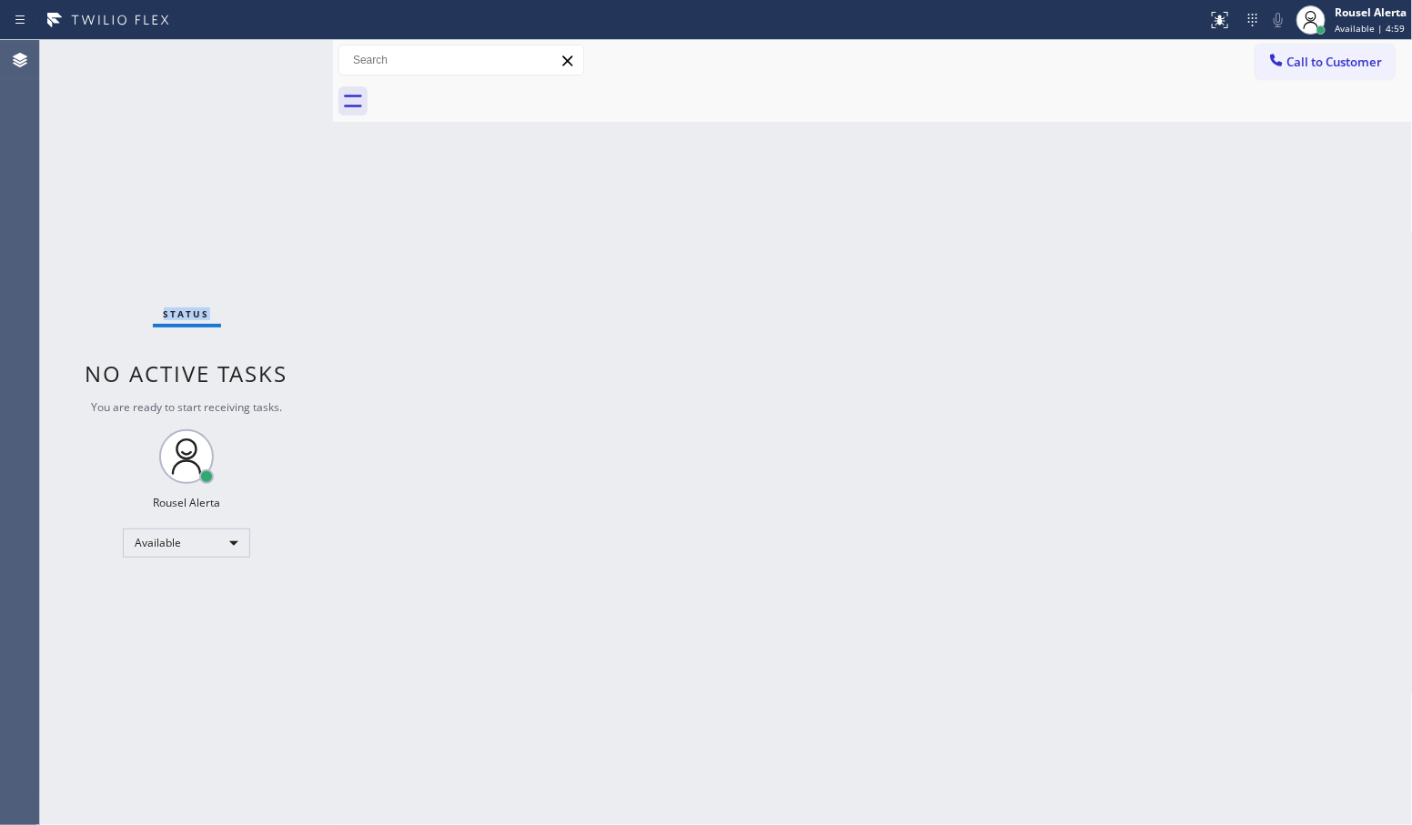
click at [273, 69] on div "Status No active tasks You are ready to start receiving tasks. Rousel Alerta Av…" at bounding box center [186, 432] width 293 height 785
click at [530, 309] on div "Back to Dashboard Change Sender ID Customers Technicians Select a contact Outbo…" at bounding box center [873, 432] width 1080 height 785
click at [1209, 16] on icon at bounding box center [1220, 20] width 22 height 22
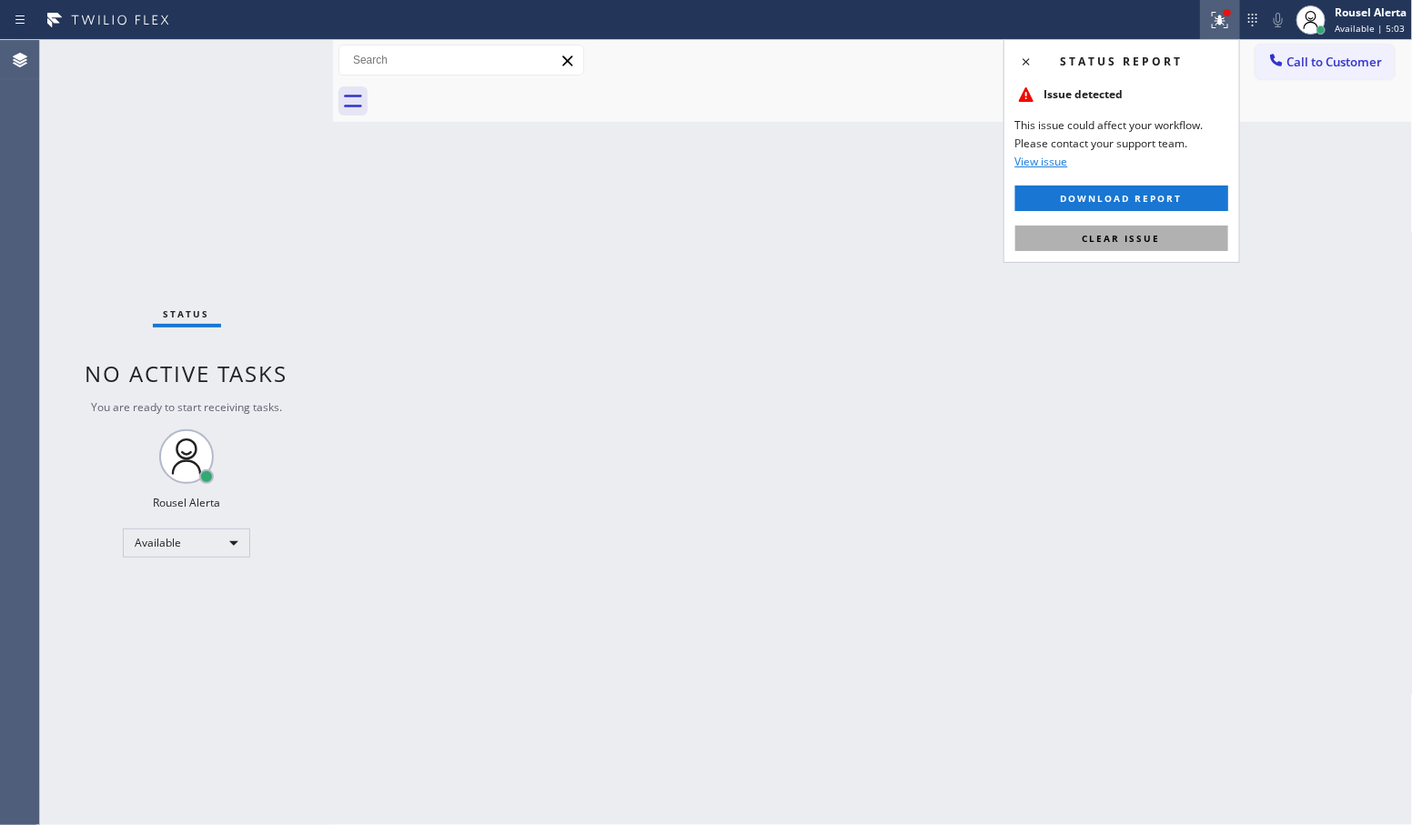
click at [1207, 228] on button "Clear issue" at bounding box center [1122, 238] width 213 height 25
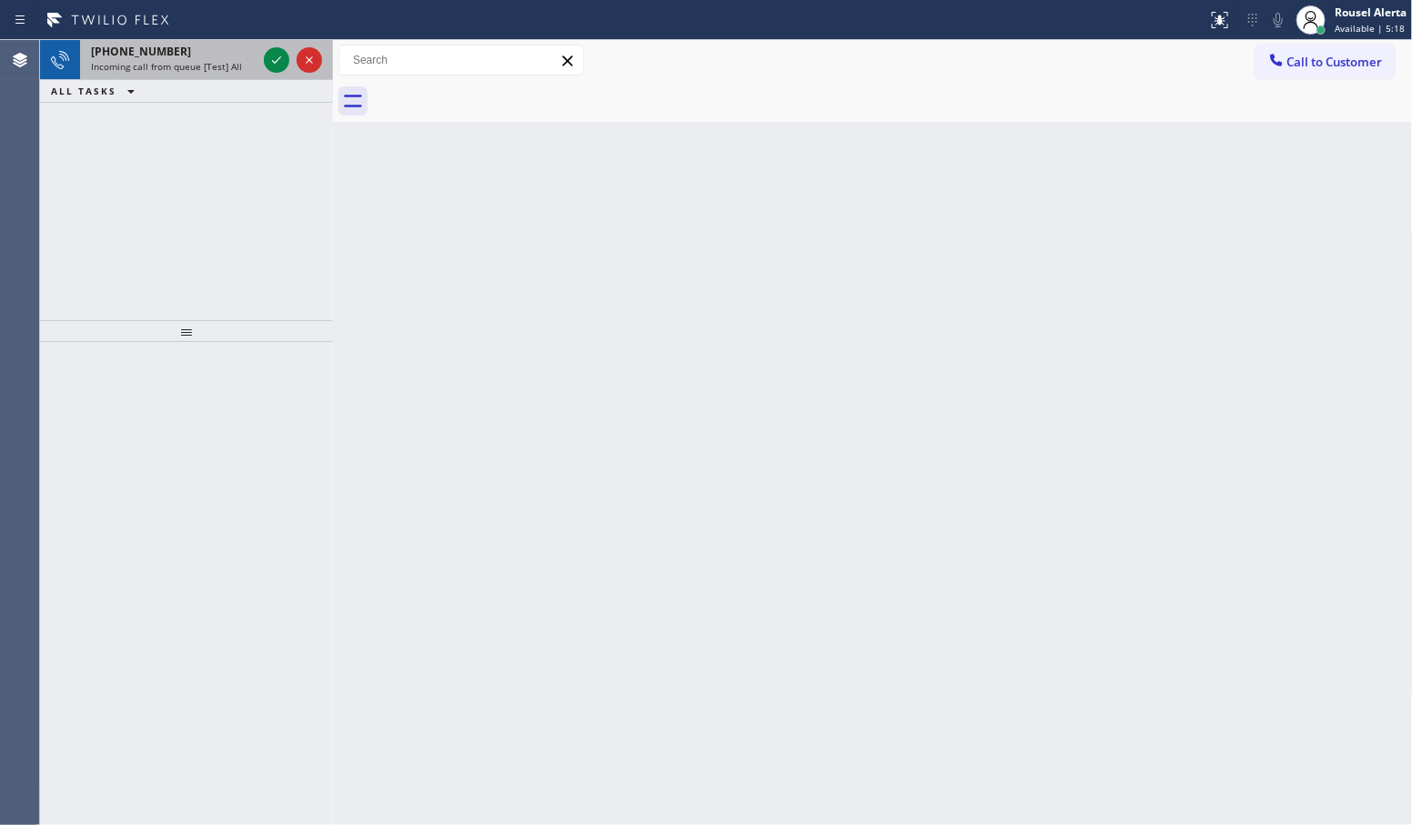
click at [268, 71] on div at bounding box center [293, 60] width 66 height 40
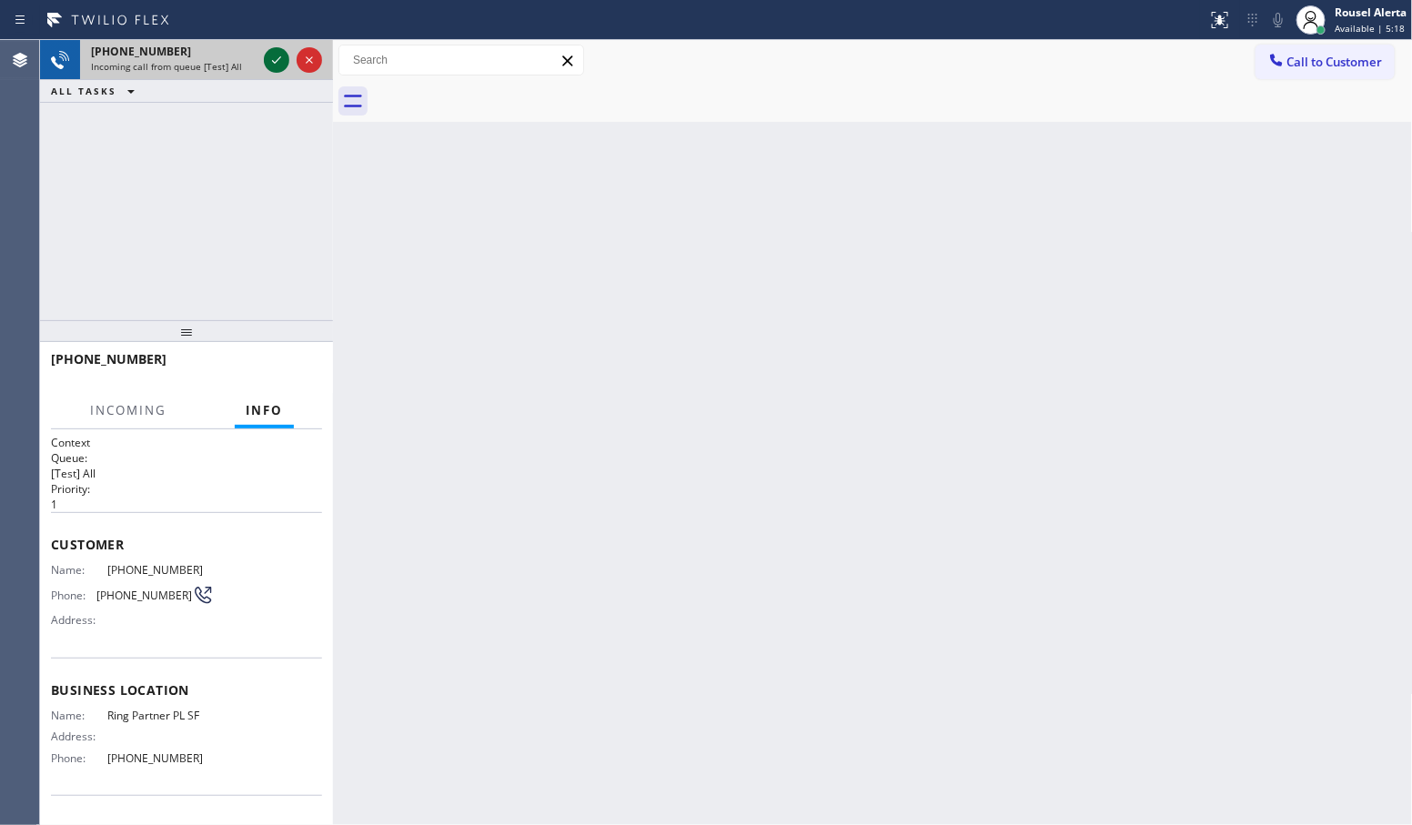
click at [269, 69] on icon at bounding box center [277, 60] width 22 height 22
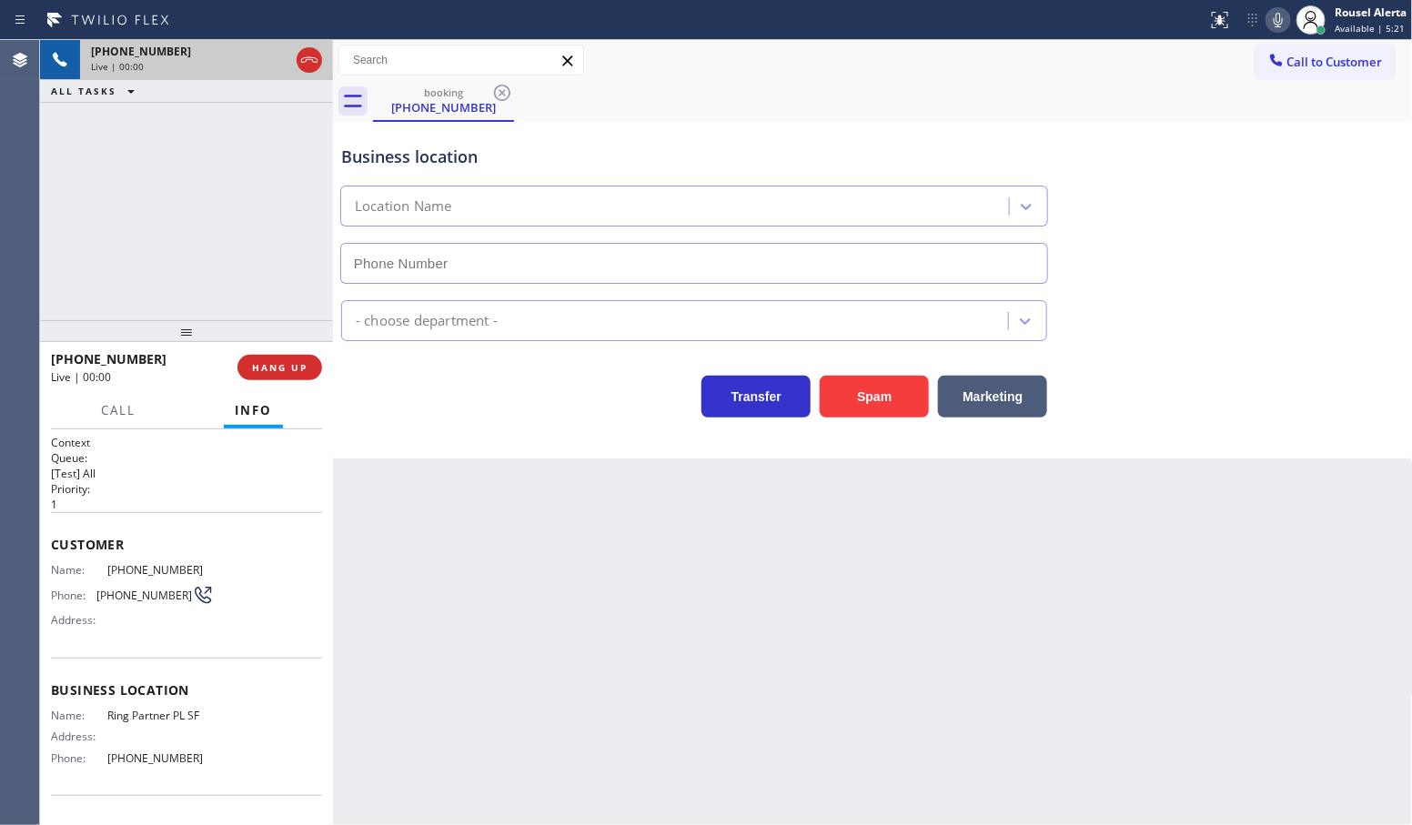
type input "[PHONE_NUMBER]"
click at [273, 370] on span "HANG UP" at bounding box center [280, 367] width 56 height 13
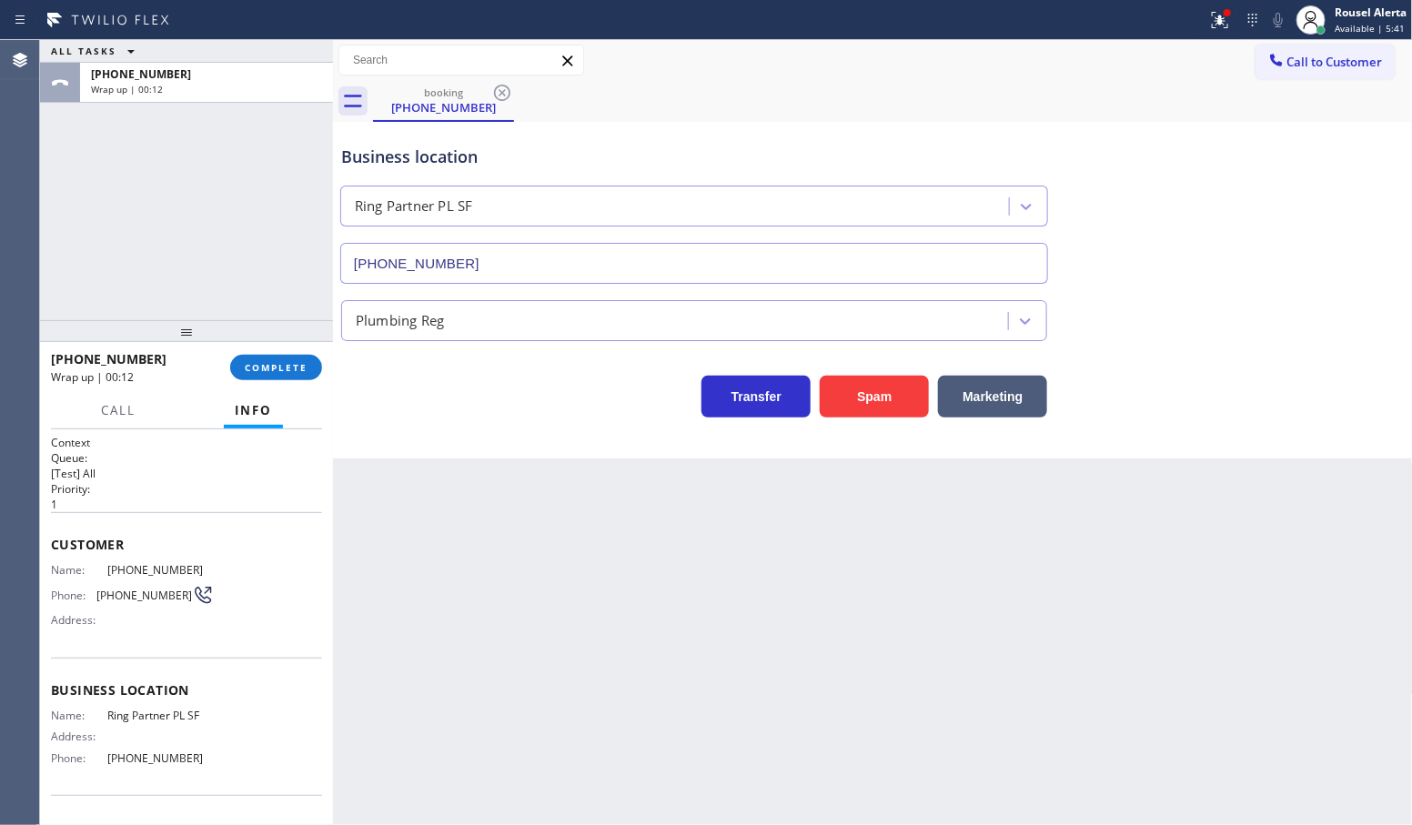
click at [130, 758] on span "[PHONE_NUMBER]" at bounding box center [160, 759] width 106 height 14
click at [133, 758] on span "[PHONE_NUMBER]" at bounding box center [160, 759] width 106 height 14
copy span "[PHONE_NUMBER]"
click at [278, 364] on span "COMPLETE" at bounding box center [276, 367] width 63 height 13
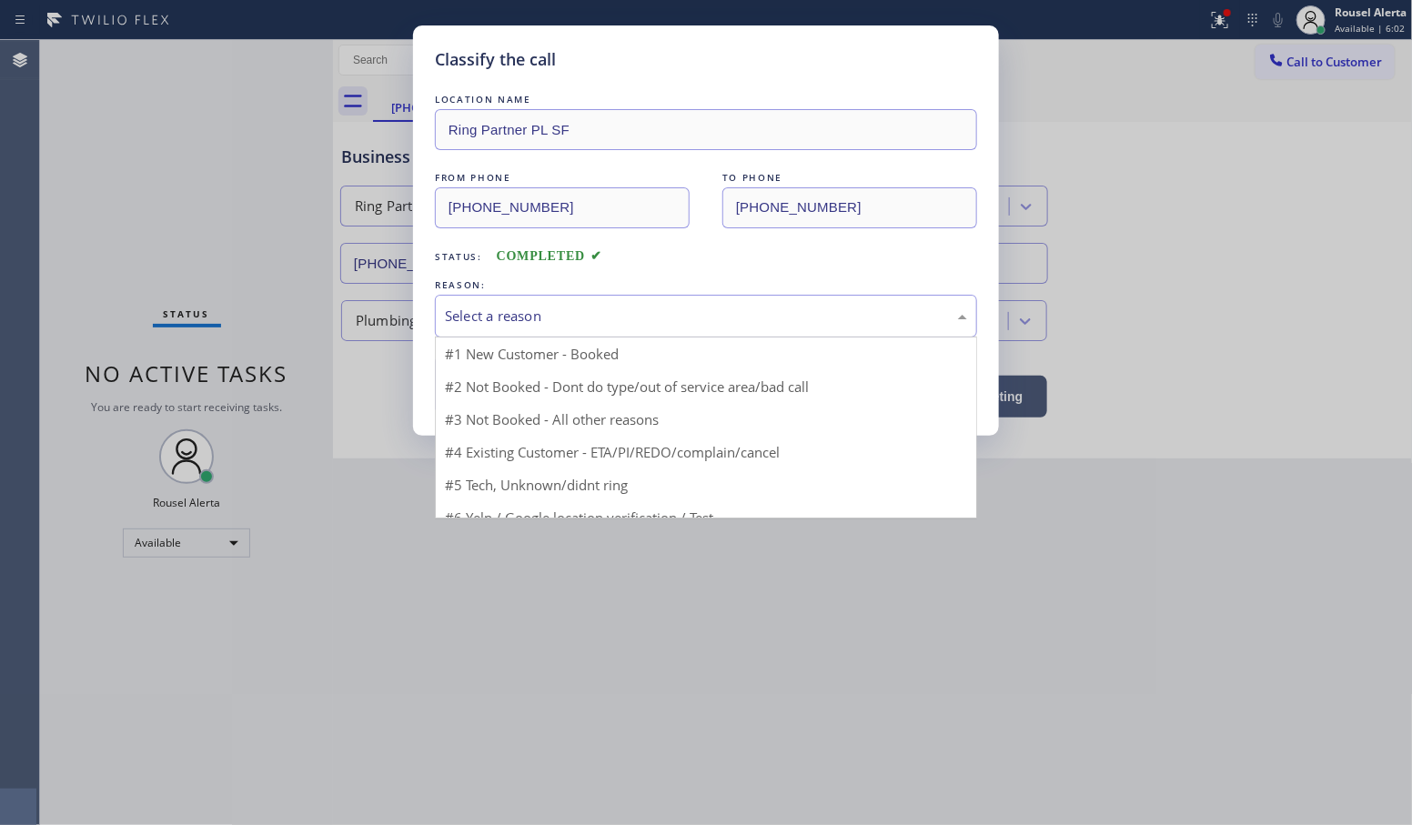
click at [496, 307] on div "Select a reason" at bounding box center [706, 316] width 522 height 21
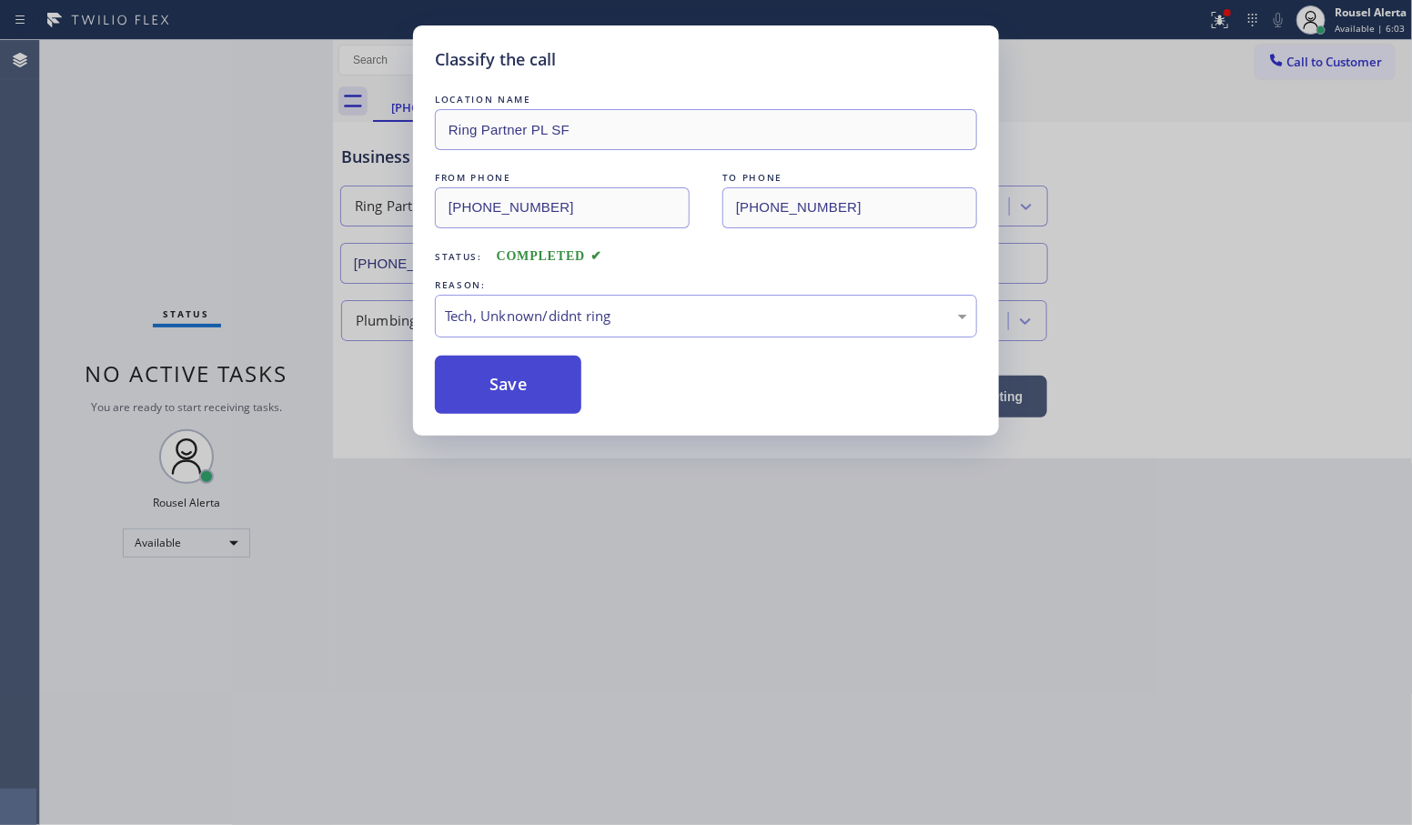
click at [544, 407] on button "Save" at bounding box center [508, 385] width 147 height 58
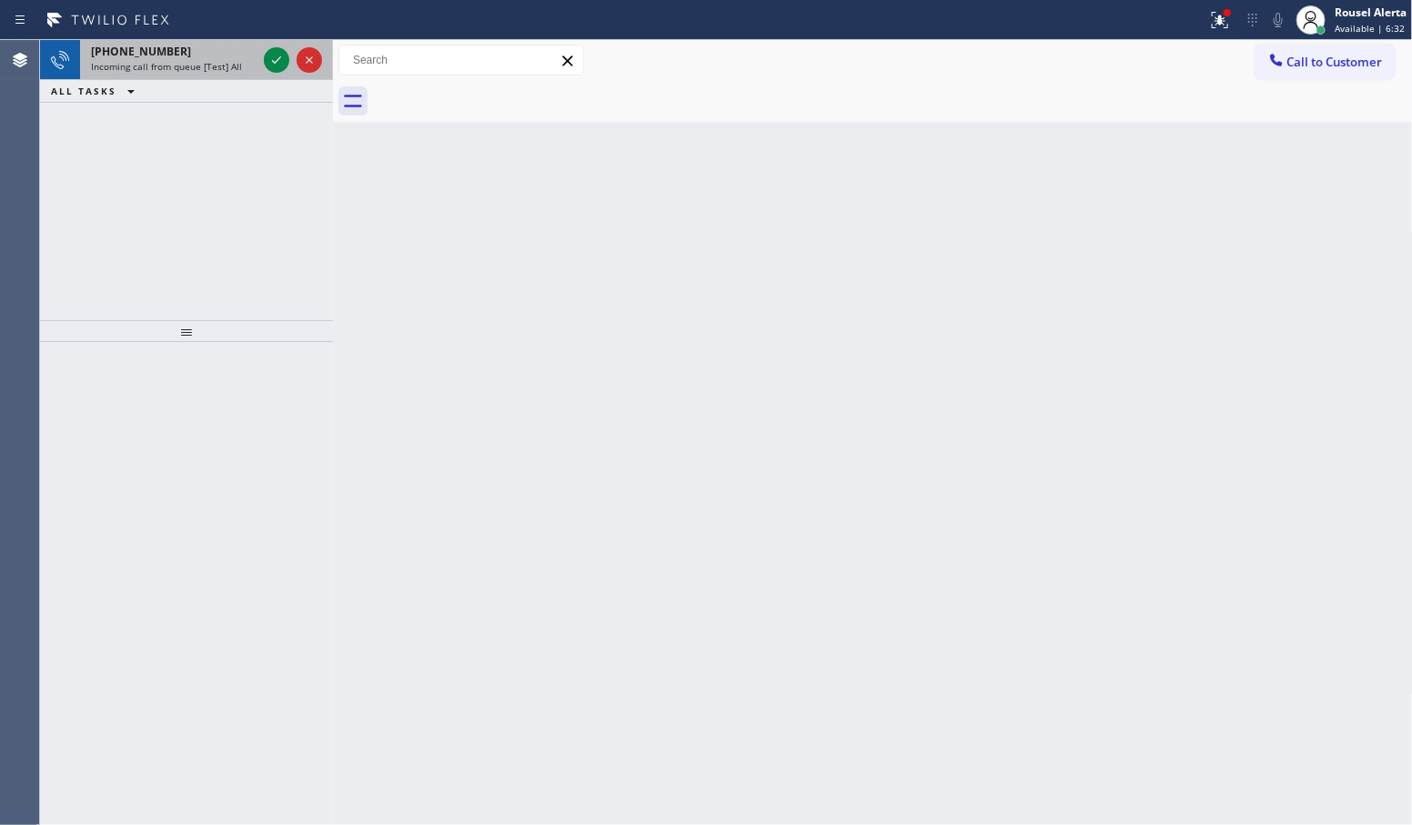
click at [265, 73] on div at bounding box center [293, 60] width 66 height 40
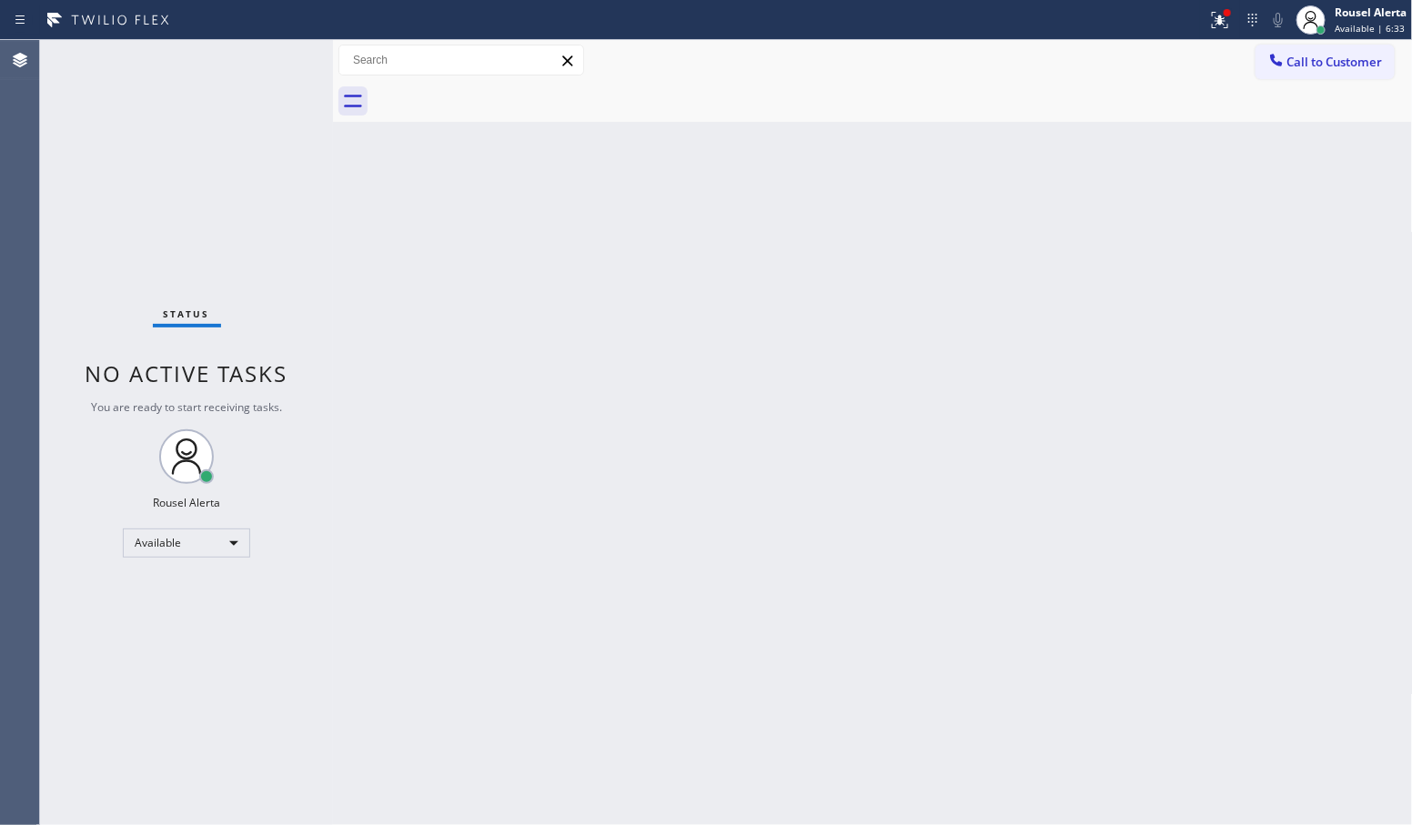
drag, startPoint x: 455, startPoint y: 191, endPoint x: 533, endPoint y: 166, distance: 82.3
click at [474, 162] on div "Back to Dashboard Change Sender ID Customers Technicians Select a contact Outbo…" at bounding box center [873, 432] width 1080 height 785
click at [1200, 23] on div at bounding box center [1220, 20] width 40 height 22
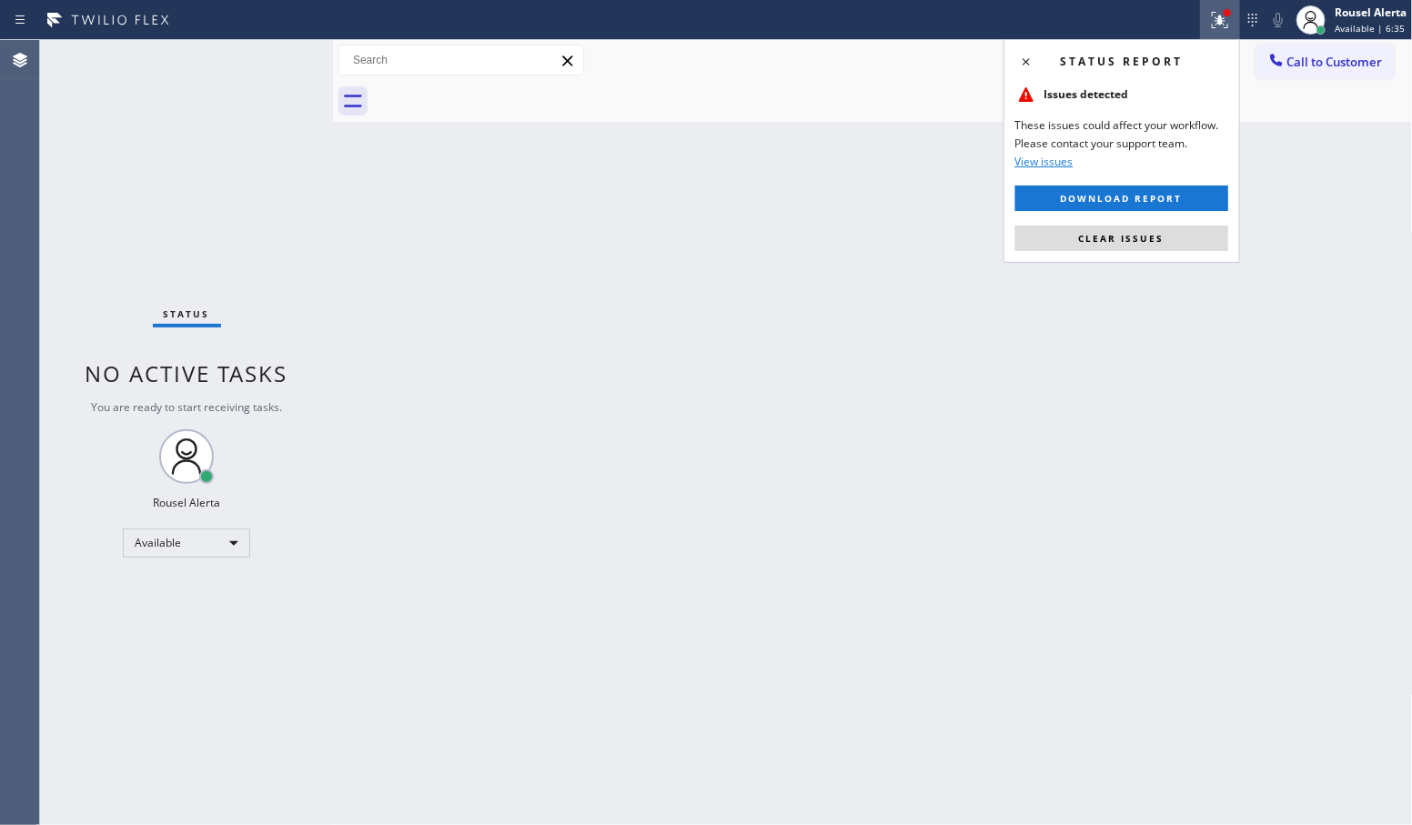
click at [1148, 253] on div "Status report Issues detected These issues could affect your workflow. Please c…" at bounding box center [1122, 151] width 237 height 224
click at [1148, 243] on span "Clear issues" at bounding box center [1122, 238] width 86 height 13
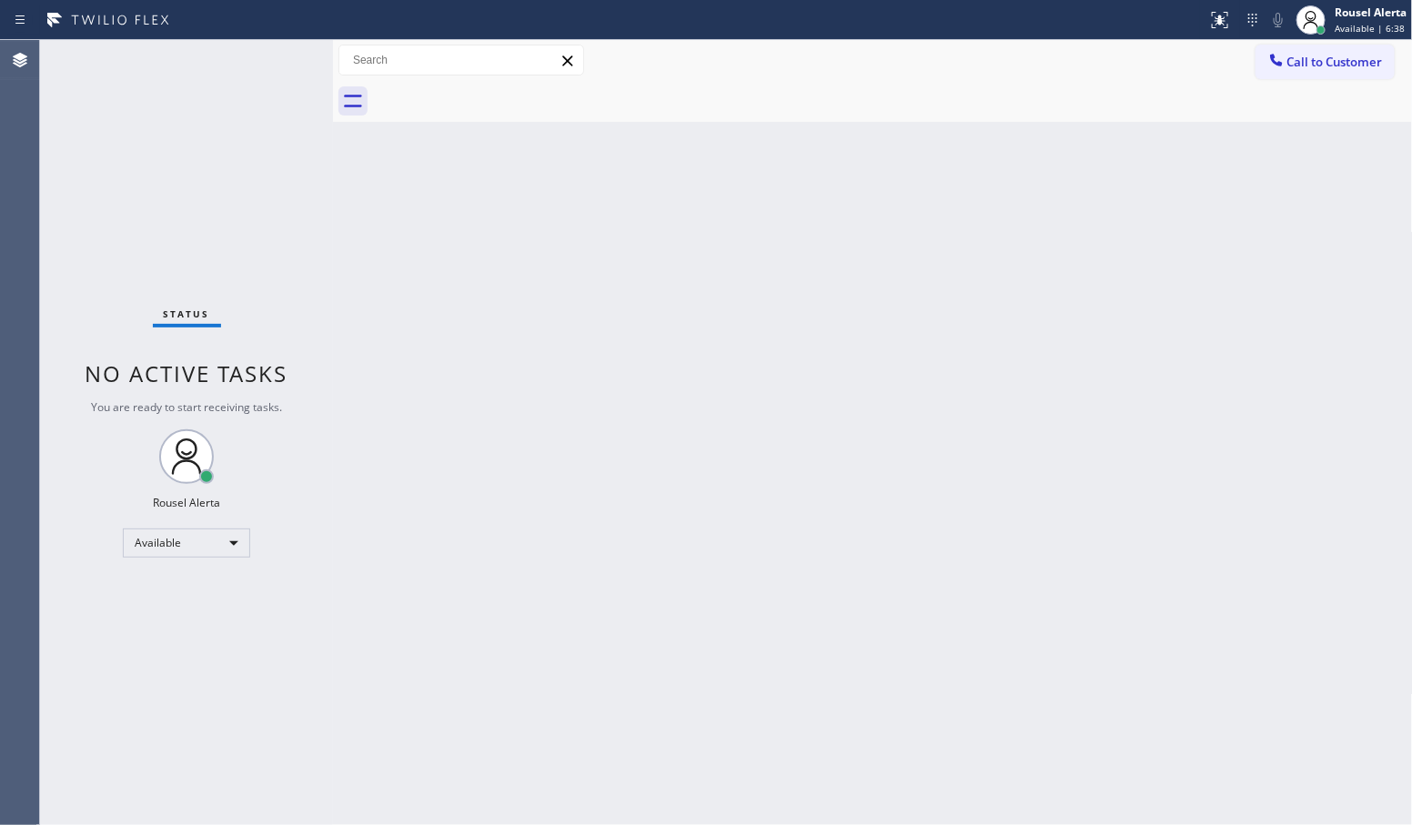
click at [871, 506] on div "Back to Dashboard Change Sender ID Customers Technicians Select a contact Outbo…" at bounding box center [873, 432] width 1080 height 785
click at [692, 785] on div "Back to Dashboard Change Sender ID Customers Technicians Select a contact Outbo…" at bounding box center [873, 432] width 1080 height 785
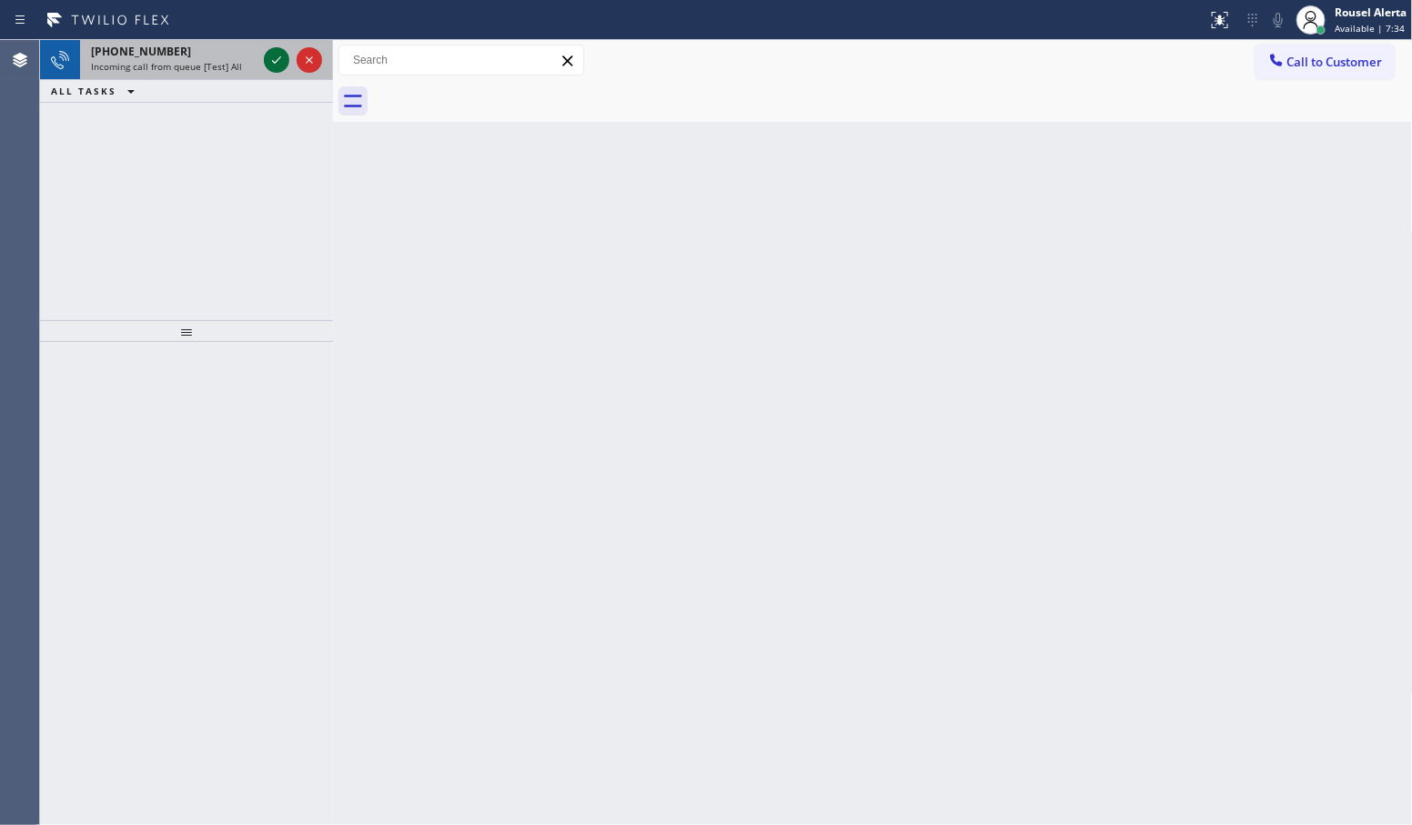
click at [273, 66] on icon at bounding box center [277, 60] width 22 height 22
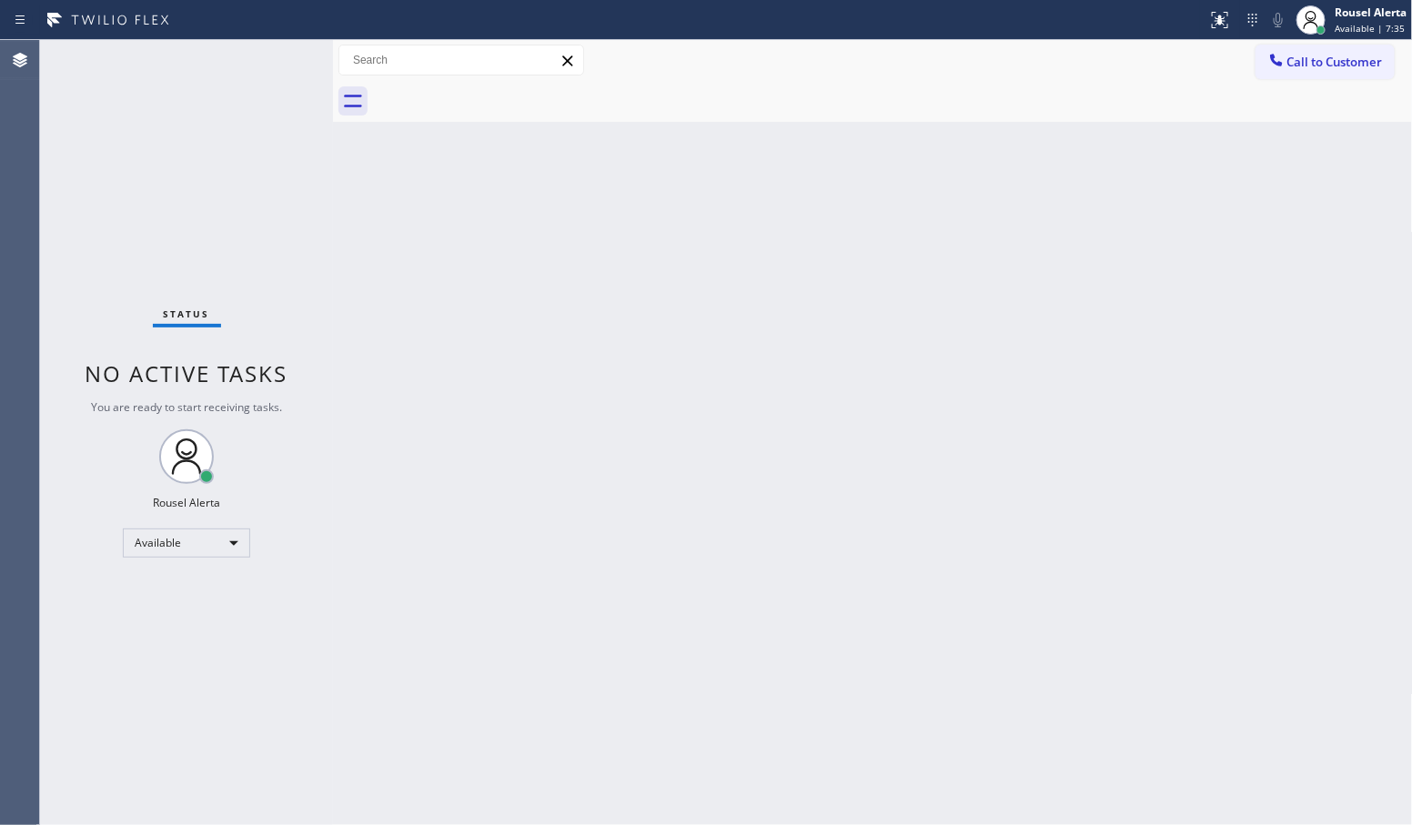
click at [273, 66] on div "Status No active tasks You are ready to start receiving tasks. Rousel Alerta Av…" at bounding box center [186, 432] width 293 height 785
click at [596, 421] on div "Back to Dashboard Change Sender ID Customers Technicians Select a contact Outbo…" at bounding box center [873, 432] width 1080 height 785
drag, startPoint x: 648, startPoint y: 410, endPoint x: 678, endPoint y: 403, distance: 30.9
click at [656, 402] on div "Back to Dashboard Change Sender ID Customers Technicians Select a contact Outbo…" at bounding box center [873, 432] width 1080 height 785
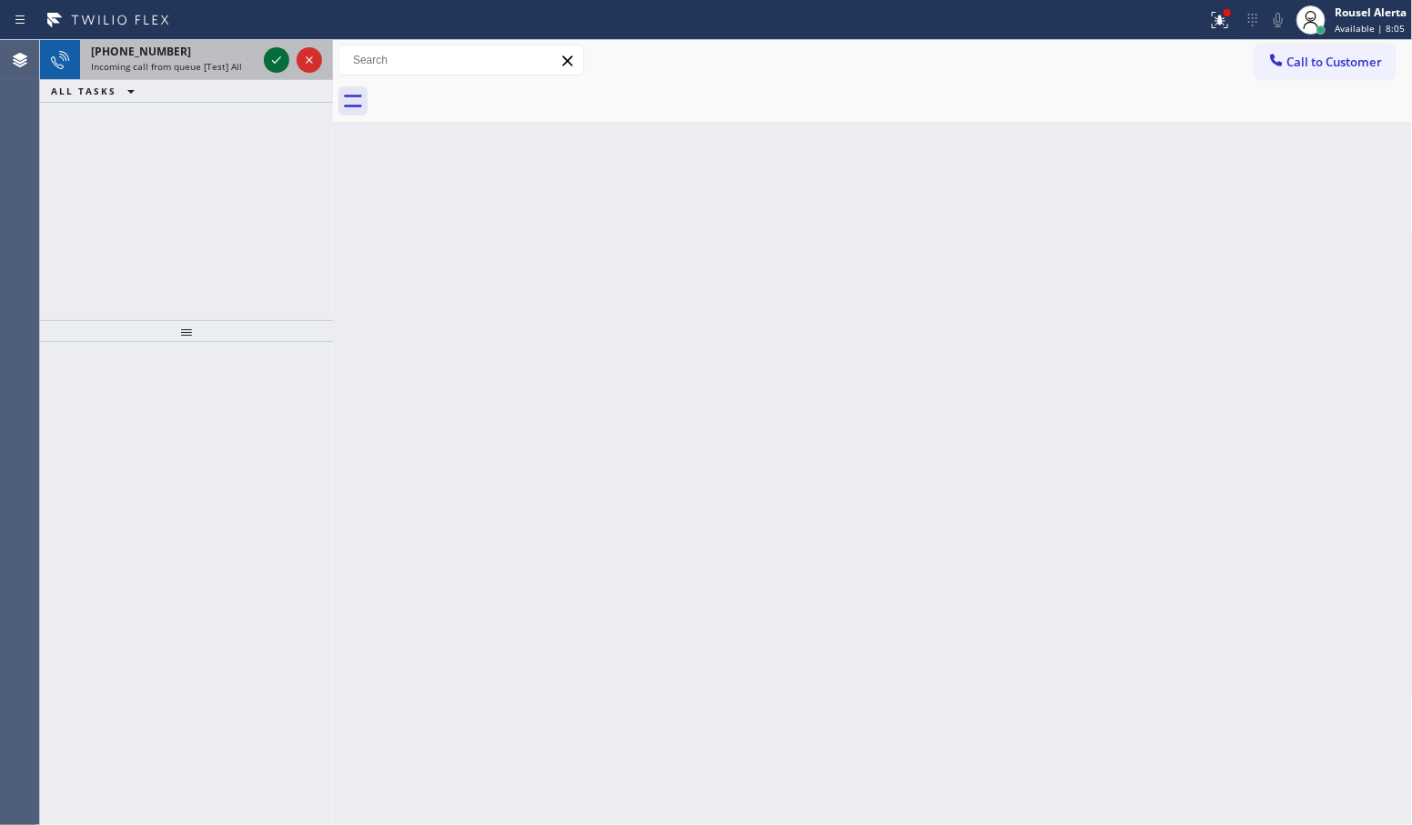
click at [267, 59] on icon at bounding box center [277, 60] width 22 height 22
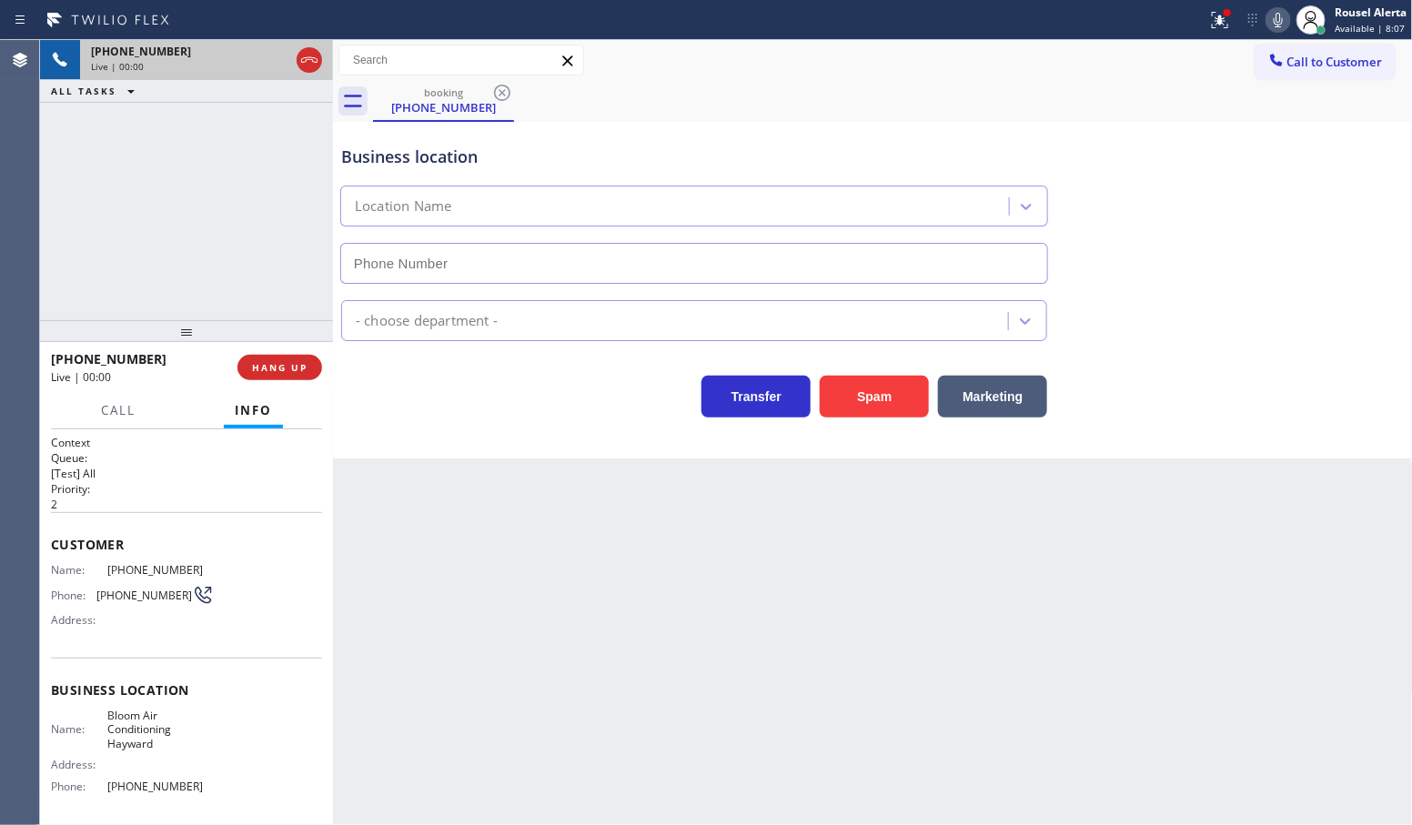
type input "[PHONE_NUMBER]"
click at [851, 397] on button "Spam" at bounding box center [874, 397] width 109 height 42
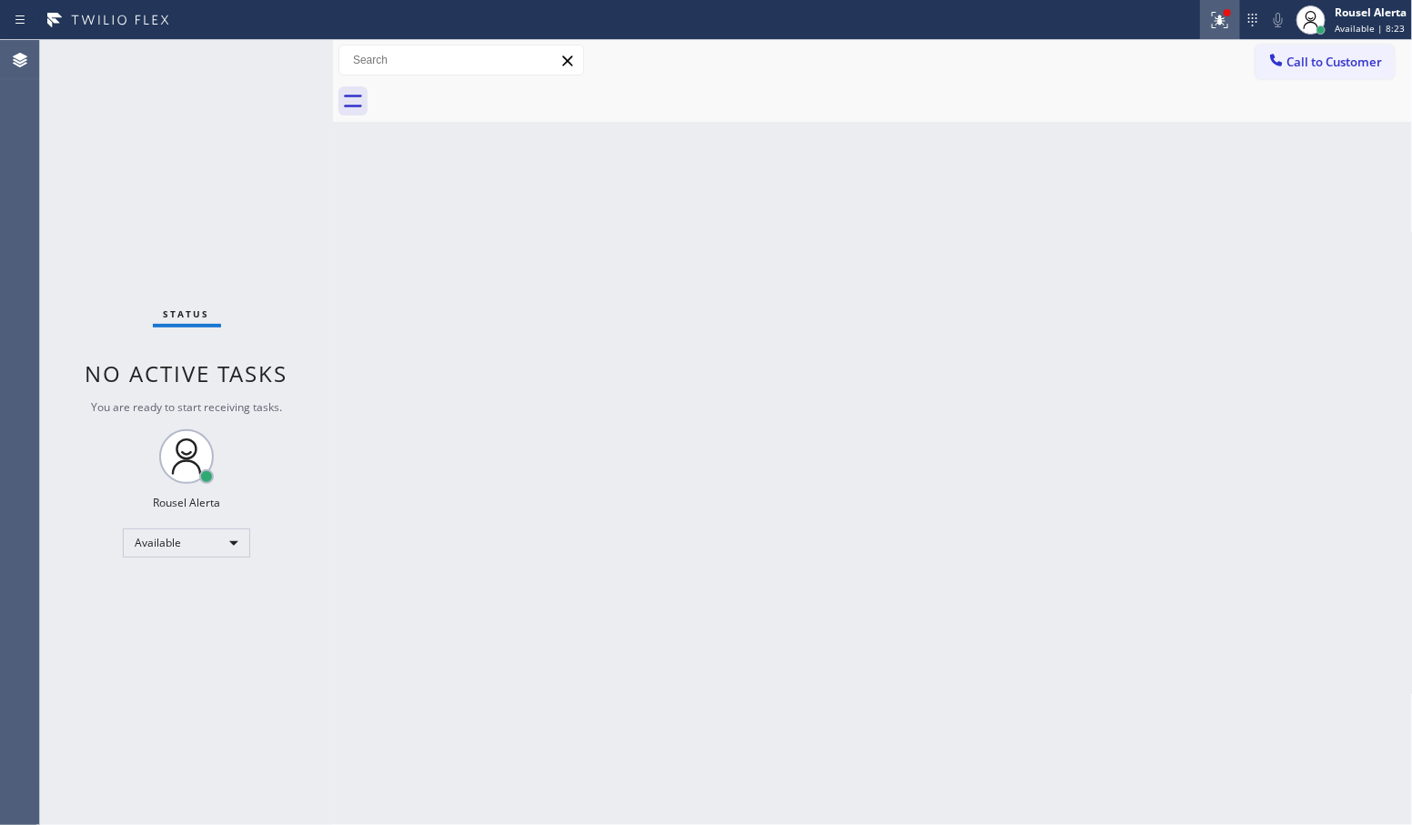
click at [1216, 12] on icon at bounding box center [1220, 20] width 22 height 22
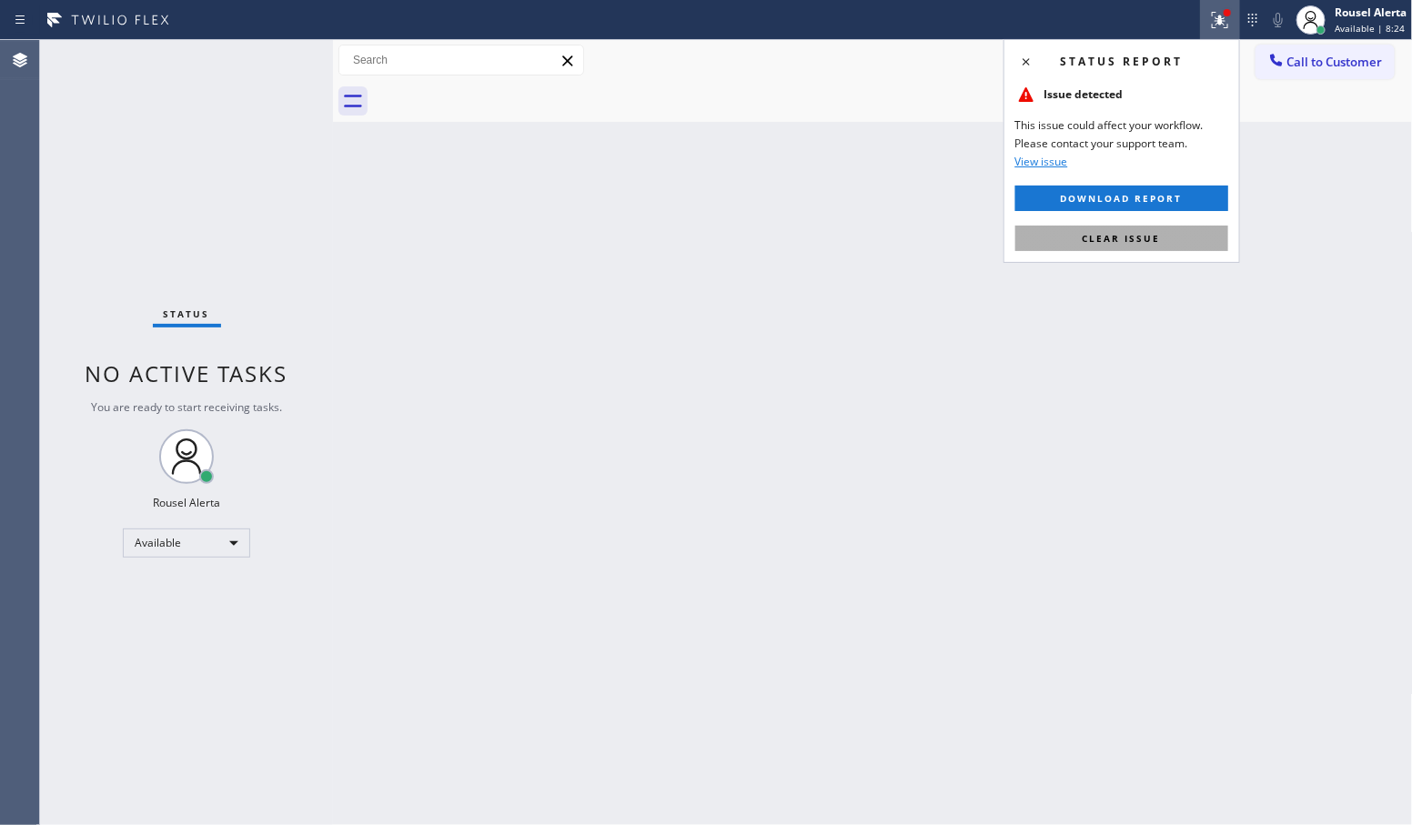
click at [1147, 248] on button "Clear issue" at bounding box center [1122, 238] width 213 height 25
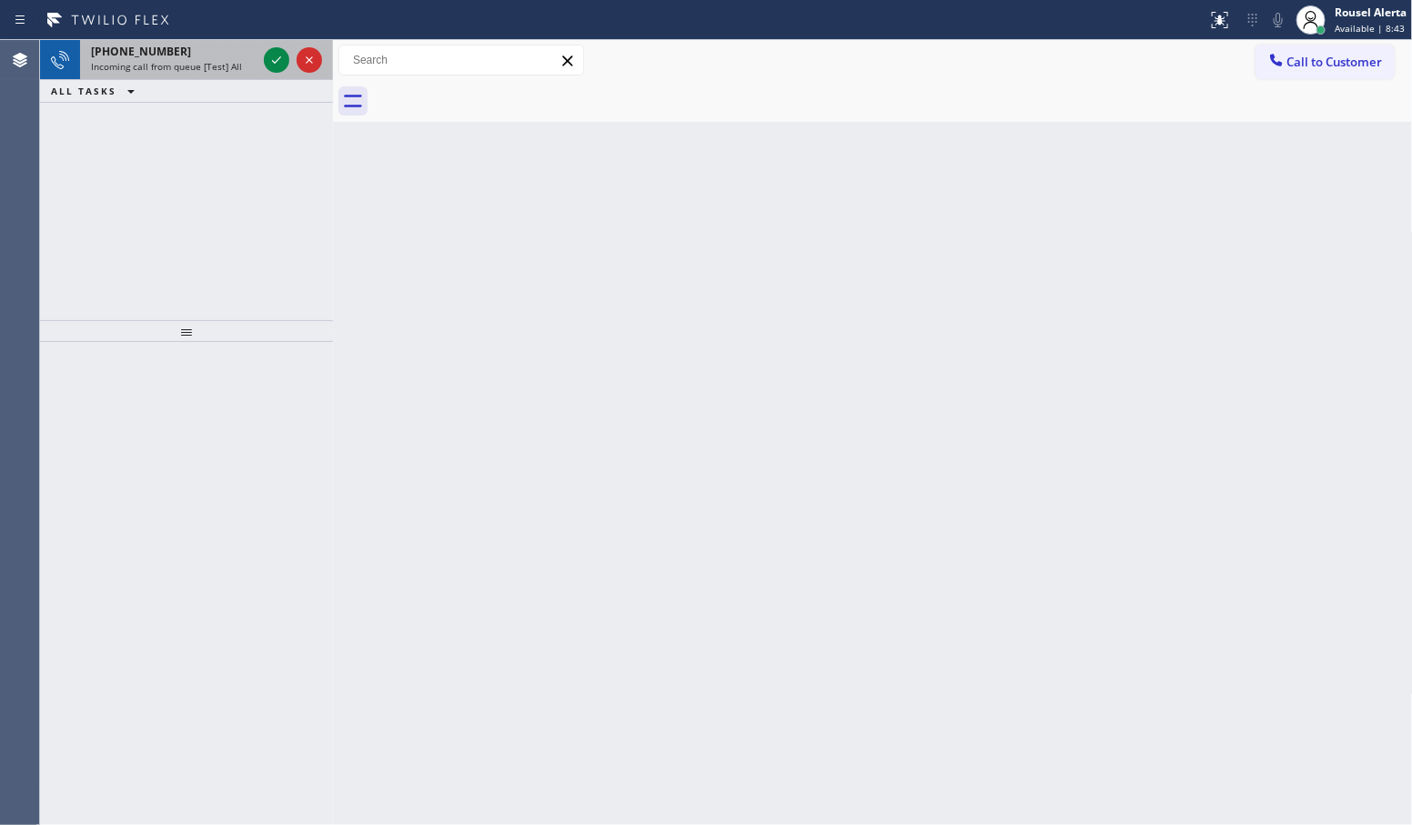
click at [197, 59] on div "[PHONE_NUMBER] Incoming call from queue [Test] All" at bounding box center [170, 60] width 180 height 40
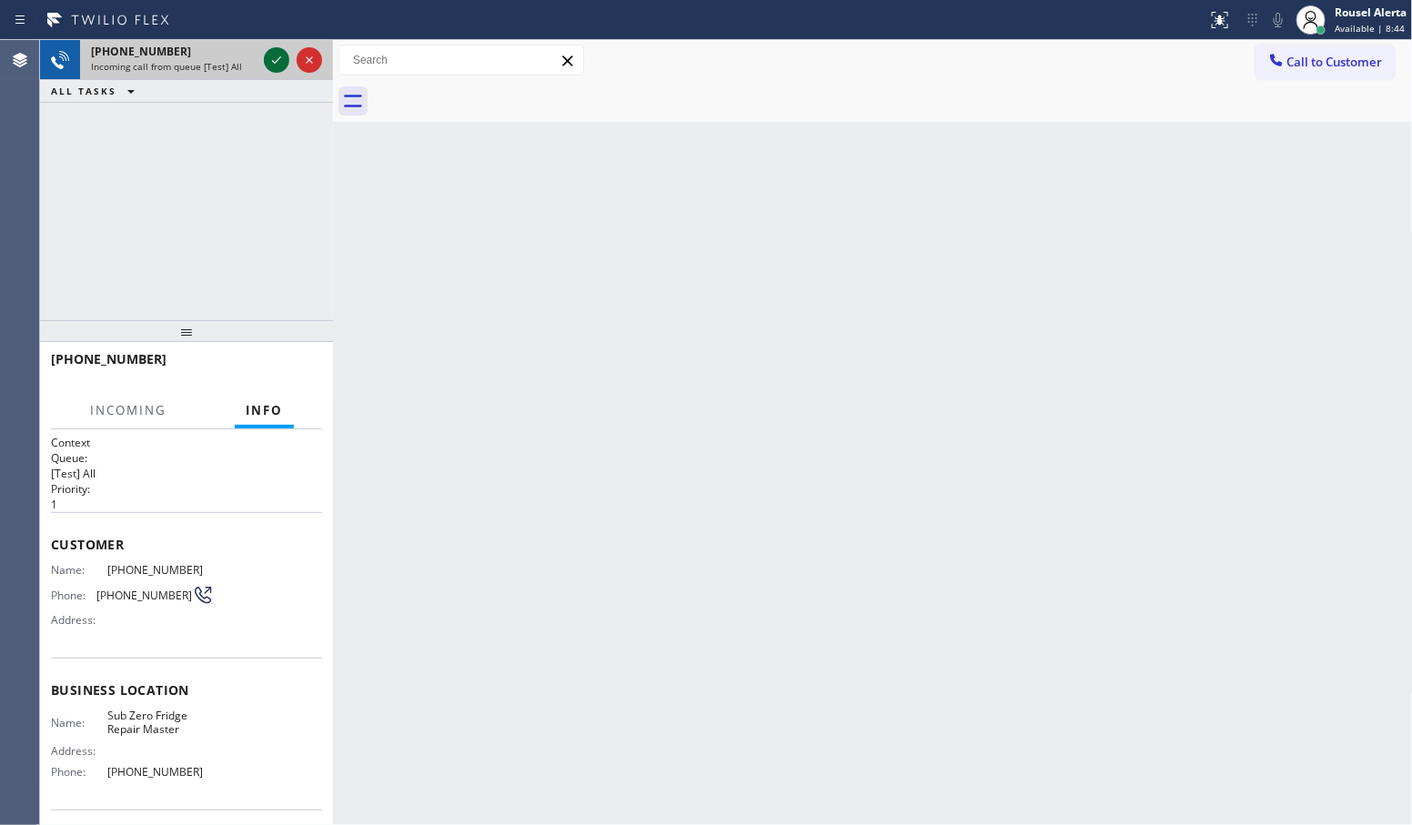
click at [267, 56] on icon at bounding box center [277, 60] width 22 height 22
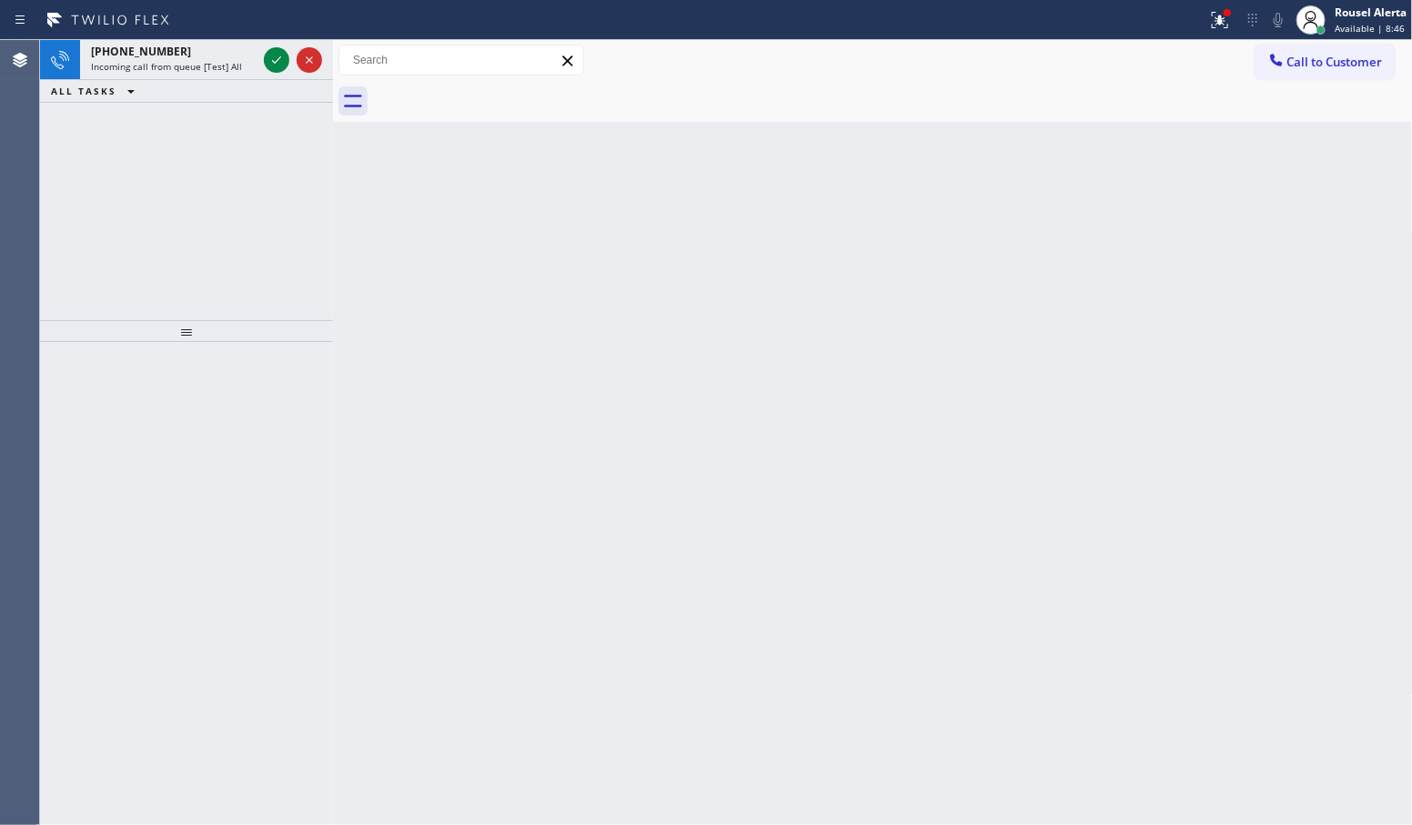
click at [267, 56] on icon at bounding box center [277, 60] width 22 height 22
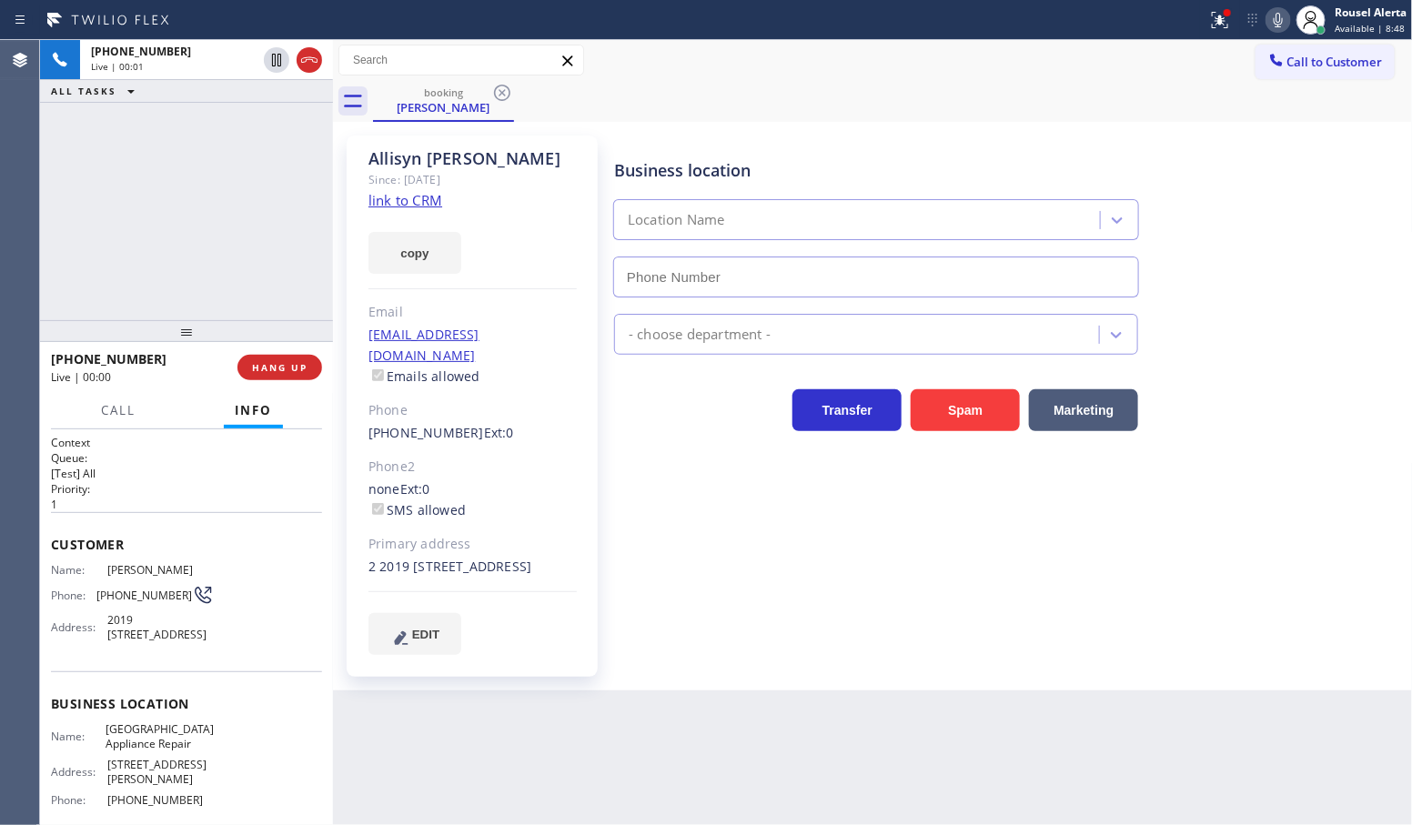
type input "[PHONE_NUMBER]"
click at [407, 205] on link "link to CRM" at bounding box center [406, 200] width 74 height 18
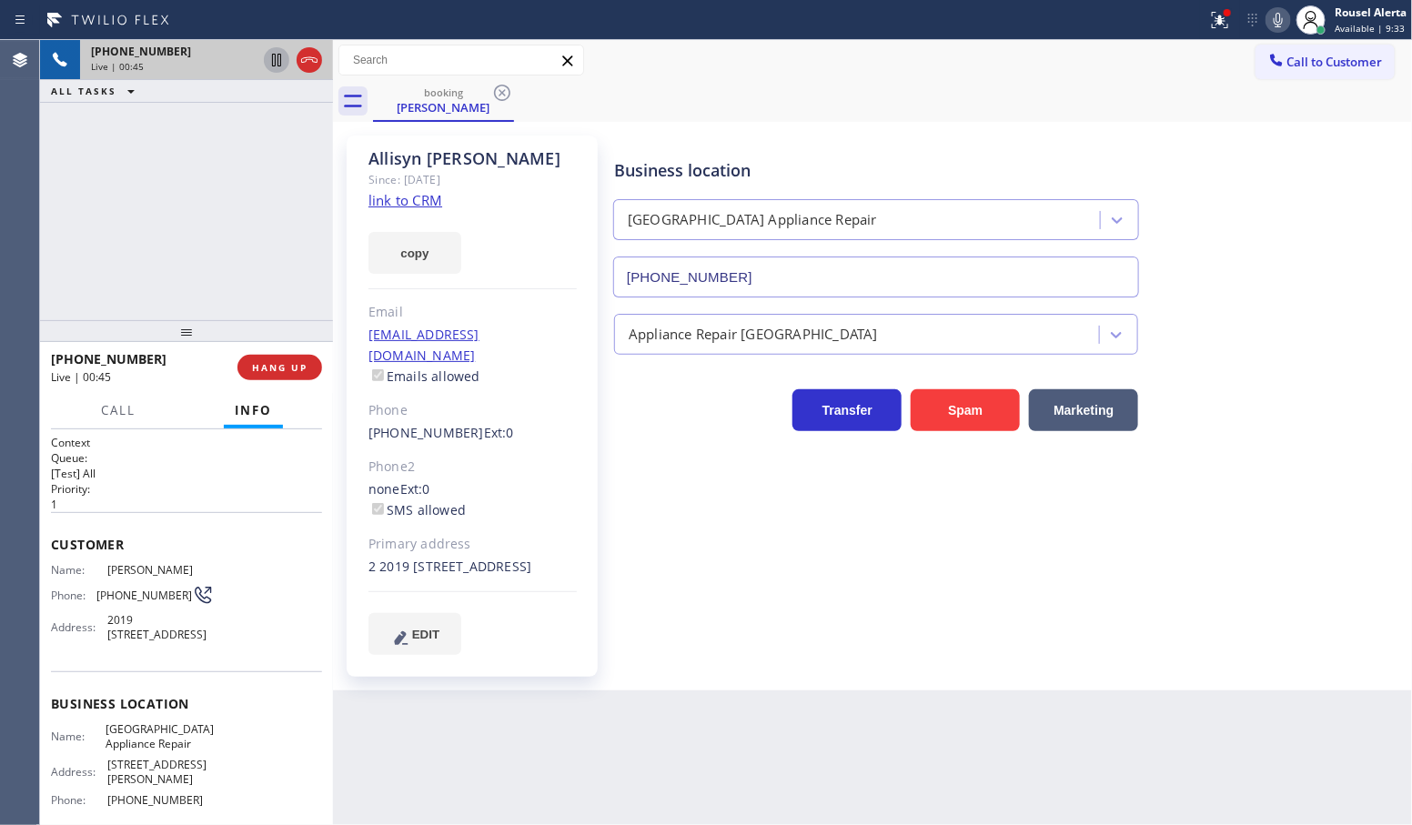
drag, startPoint x: 264, startPoint y: 64, endPoint x: 276, endPoint y: 62, distance: 12.0
click at [265, 64] on div at bounding box center [276, 60] width 25 height 22
drag, startPoint x: 1272, startPoint y: 21, endPoint x: 1248, endPoint y: 110, distance: 92.3
click at [1272, 21] on icon at bounding box center [1279, 20] width 22 height 22
click at [217, 153] on div "[PHONE_NUMBER] Live | 05:04 ALL TASKS ALL TASKS ACTIVE TASKS TASKS IN WRAP UP" at bounding box center [186, 180] width 293 height 280
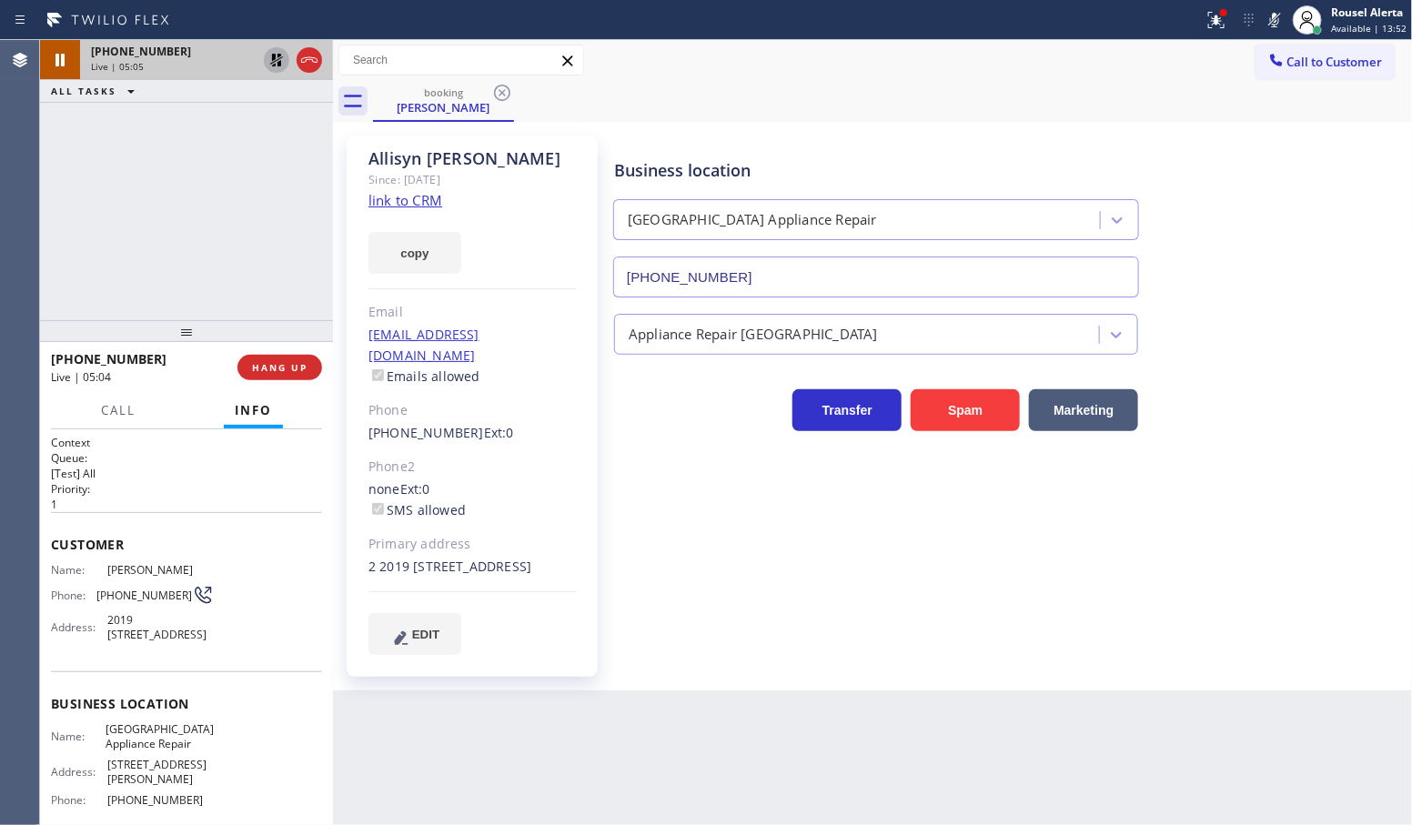
click at [267, 51] on icon at bounding box center [277, 60] width 22 height 22
click at [1268, 15] on icon at bounding box center [1275, 20] width 22 height 22
click at [203, 157] on div "[PHONE_NUMBER] Live | 05:24 ALL TASKS ALL TASKS ACTIVE TASKS TASKS IN WRAP UP" at bounding box center [186, 180] width 293 height 280
click at [553, 733] on div "Back to Dashboard Change Sender ID Customers Technicians Select a contact Outbo…" at bounding box center [873, 432] width 1080 height 785
click at [555, 733] on div "Back to Dashboard Change Sender ID Customers Technicians Select a contact Outbo…" at bounding box center [873, 432] width 1080 height 785
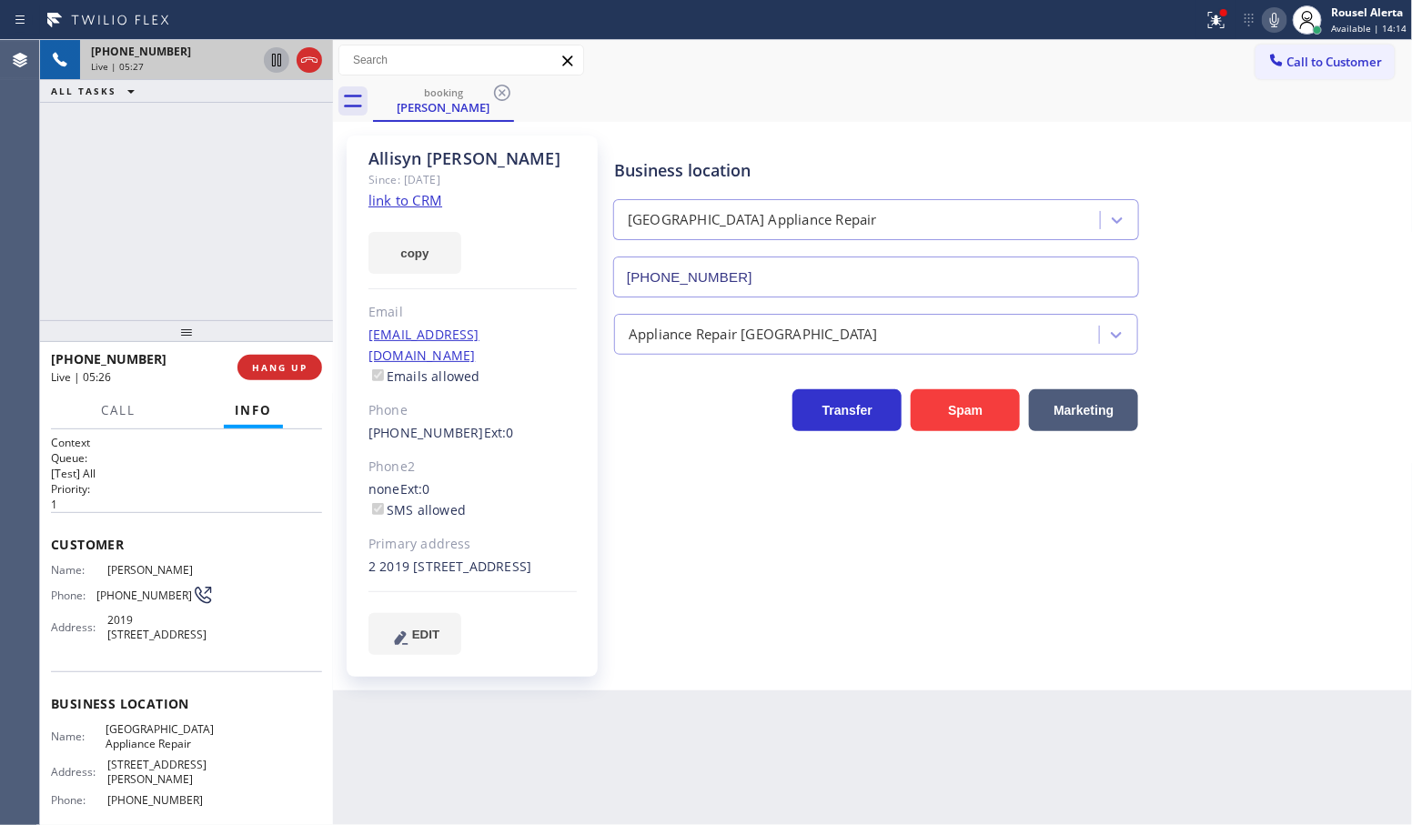
click at [551, 746] on div "Back to Dashboard Change Sender ID Customers Technicians Select a contact Outbo…" at bounding box center [873, 432] width 1080 height 785
drag, startPoint x: 266, startPoint y: 283, endPoint x: 301, endPoint y: 355, distance: 80.2
click at [273, 284] on div "[PHONE_NUMBER] Live | 05:28 ALL TASKS ALL TASKS ACTIVE TASKS TASKS IN WRAP UP" at bounding box center [186, 180] width 293 height 280
click at [284, 366] on span "HANG UP" at bounding box center [280, 367] width 56 height 13
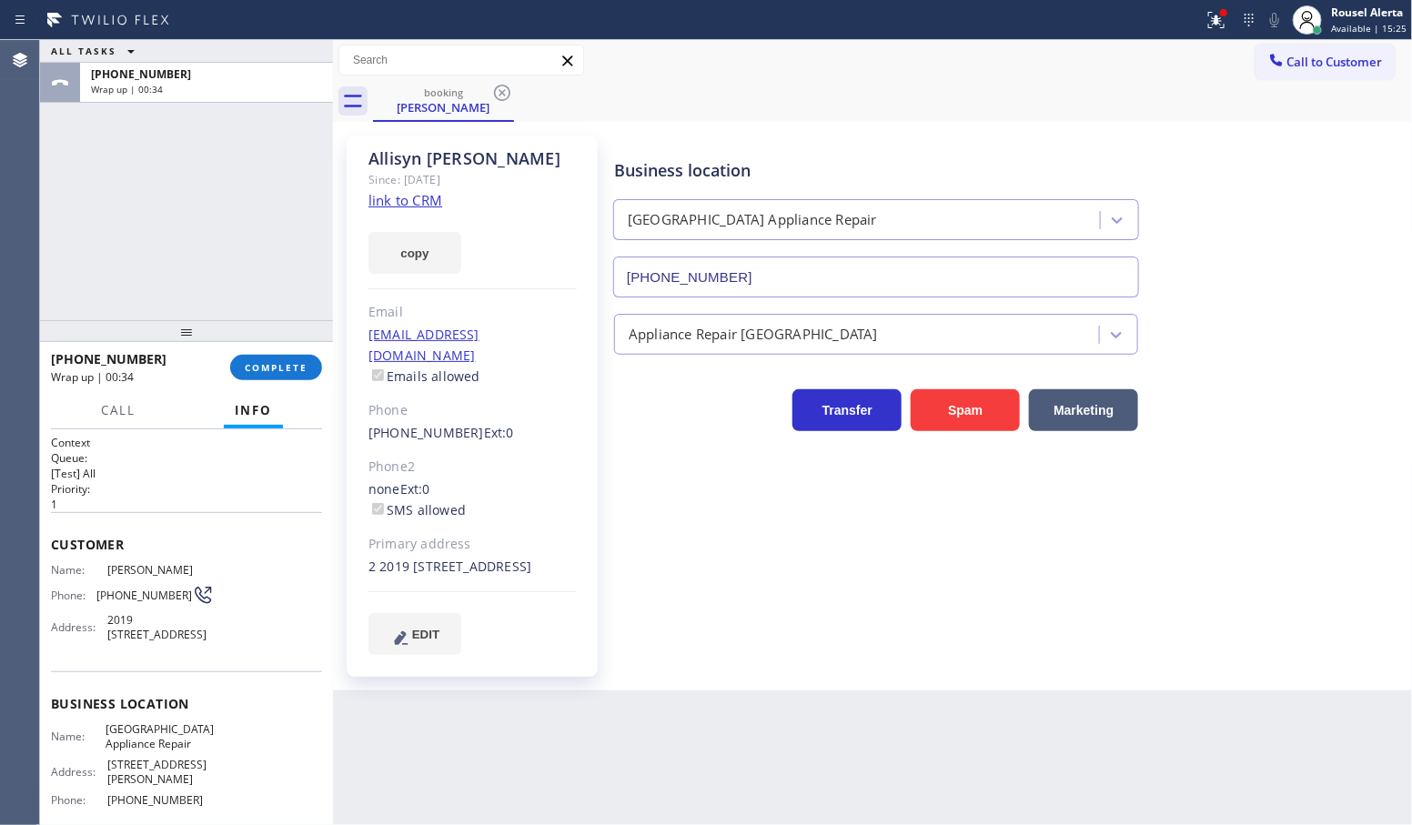
click at [274, 157] on div "ALL TASKS ALL TASKS ACTIVE TASKS TASKS IN WRAP UP [PHONE_NUMBER] Wrap up | 00:34" at bounding box center [186, 180] width 293 height 280
click at [294, 361] on span "COMPLETE" at bounding box center [276, 367] width 63 height 13
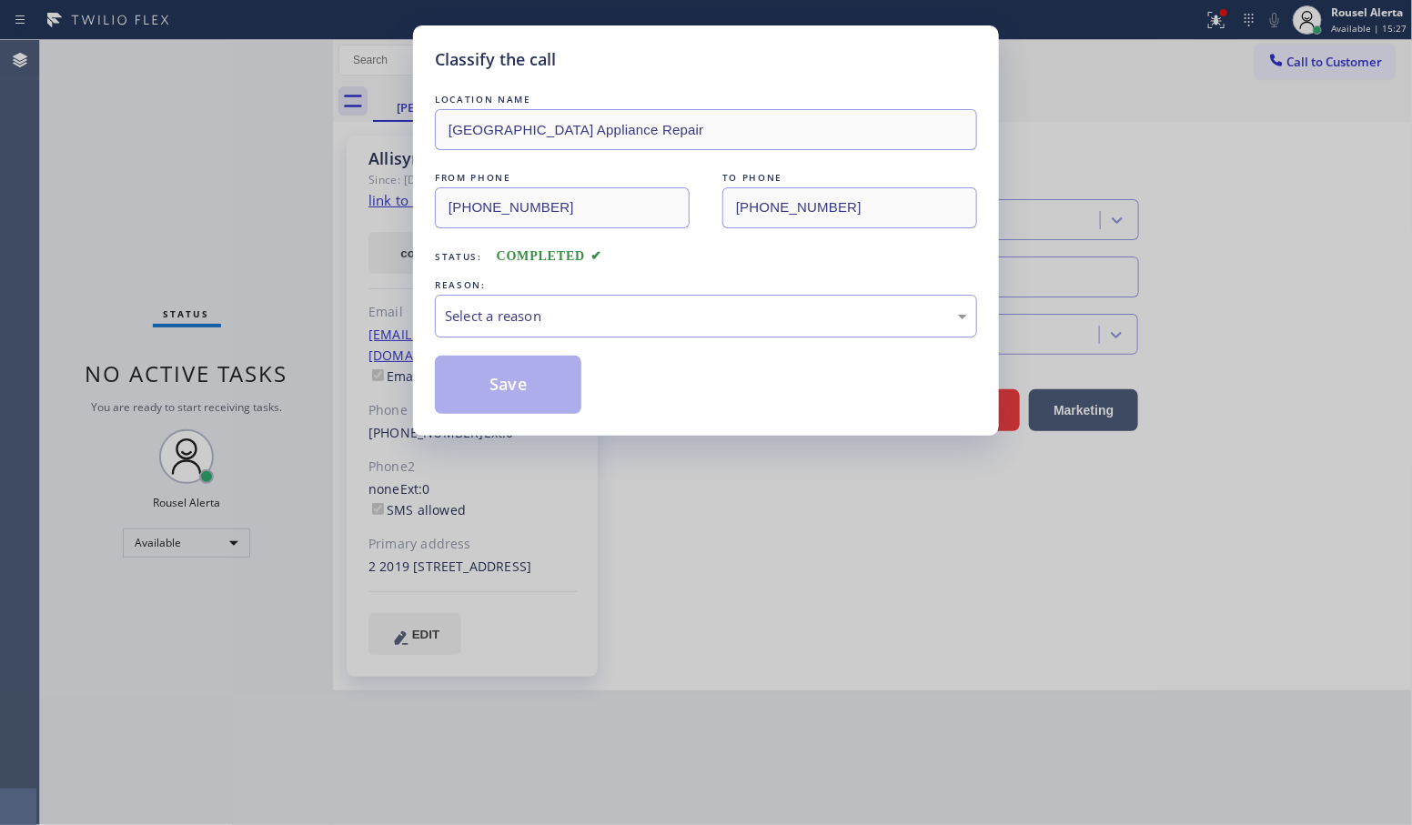
click at [547, 315] on div "Select a reason" at bounding box center [706, 316] width 522 height 21
click at [516, 391] on button "Save" at bounding box center [508, 385] width 147 height 58
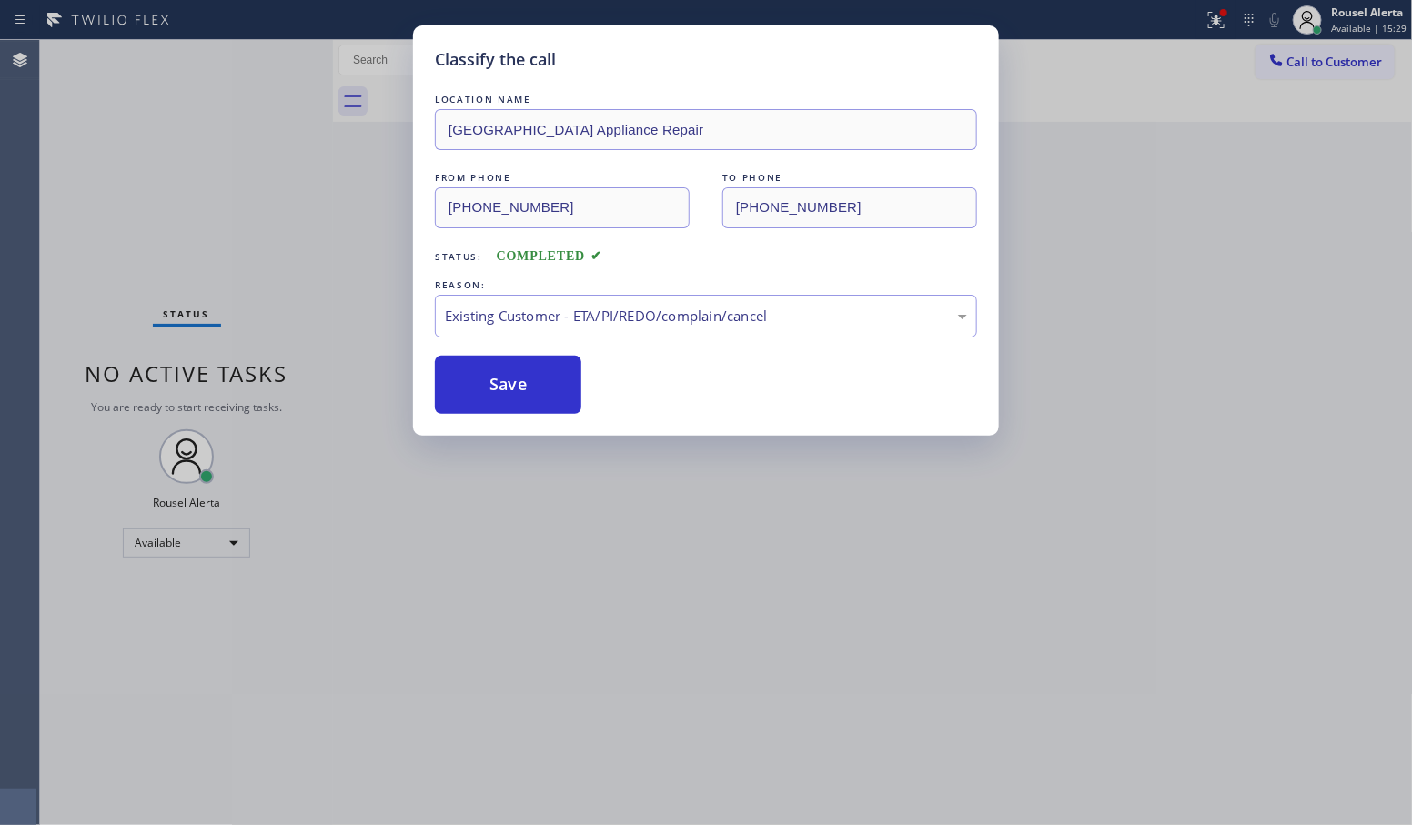
drag, startPoint x: 730, startPoint y: 747, endPoint x: 315, endPoint y: 193, distance: 692.3
click at [730, 748] on div "Classify the call LOCATION NAME [GEOGRAPHIC_DATA] Appliance Repair FROM PHONE […" at bounding box center [706, 412] width 1412 height 825
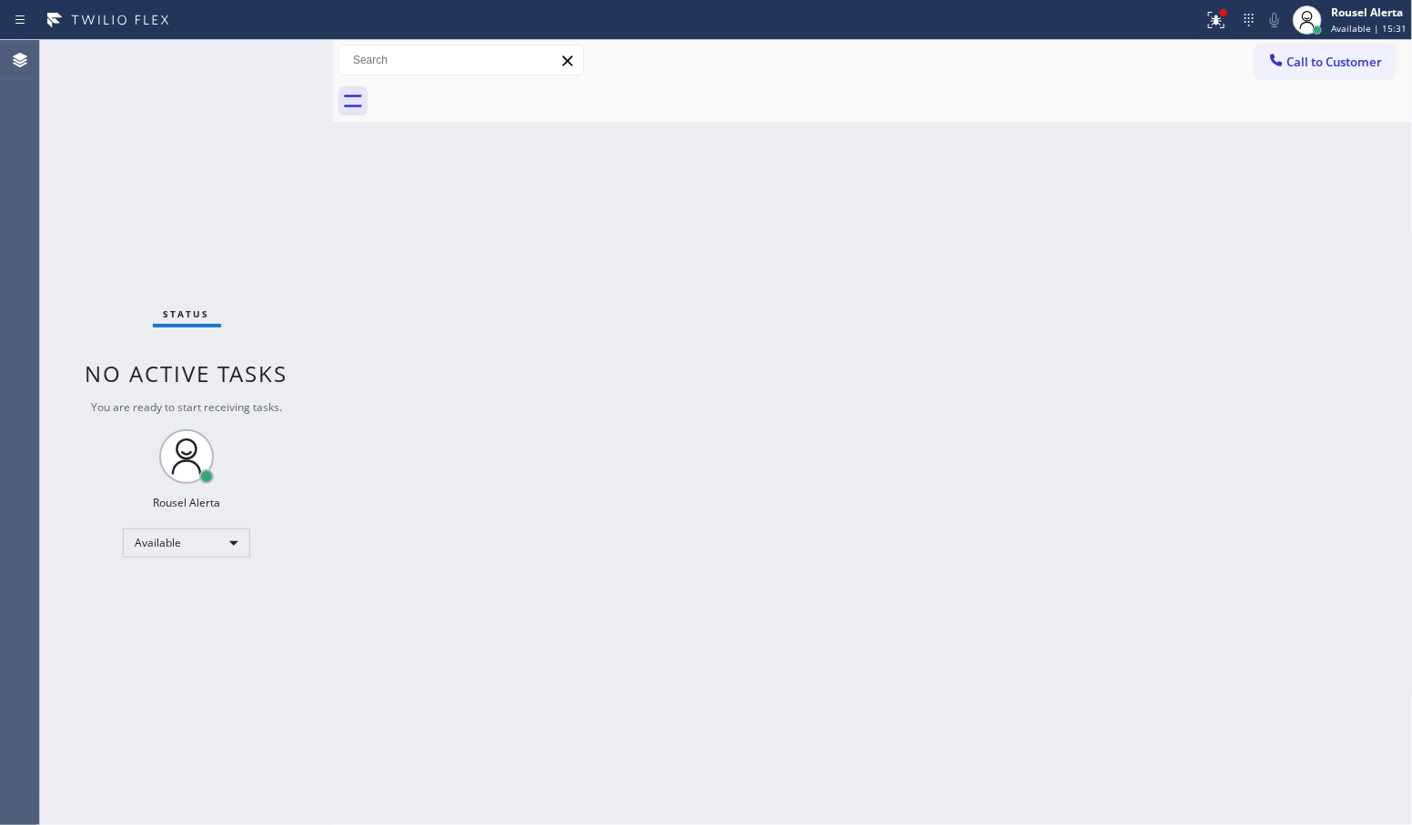
click at [470, 284] on div "Back to Dashboard Change Sender ID Customers Technicians Select a contact Outbo…" at bounding box center [873, 432] width 1080 height 785
drag, startPoint x: 1216, startPoint y: 14, endPoint x: 1216, endPoint y: 27, distance: 13.6
click at [1216, 15] on icon at bounding box center [1217, 20] width 22 height 22
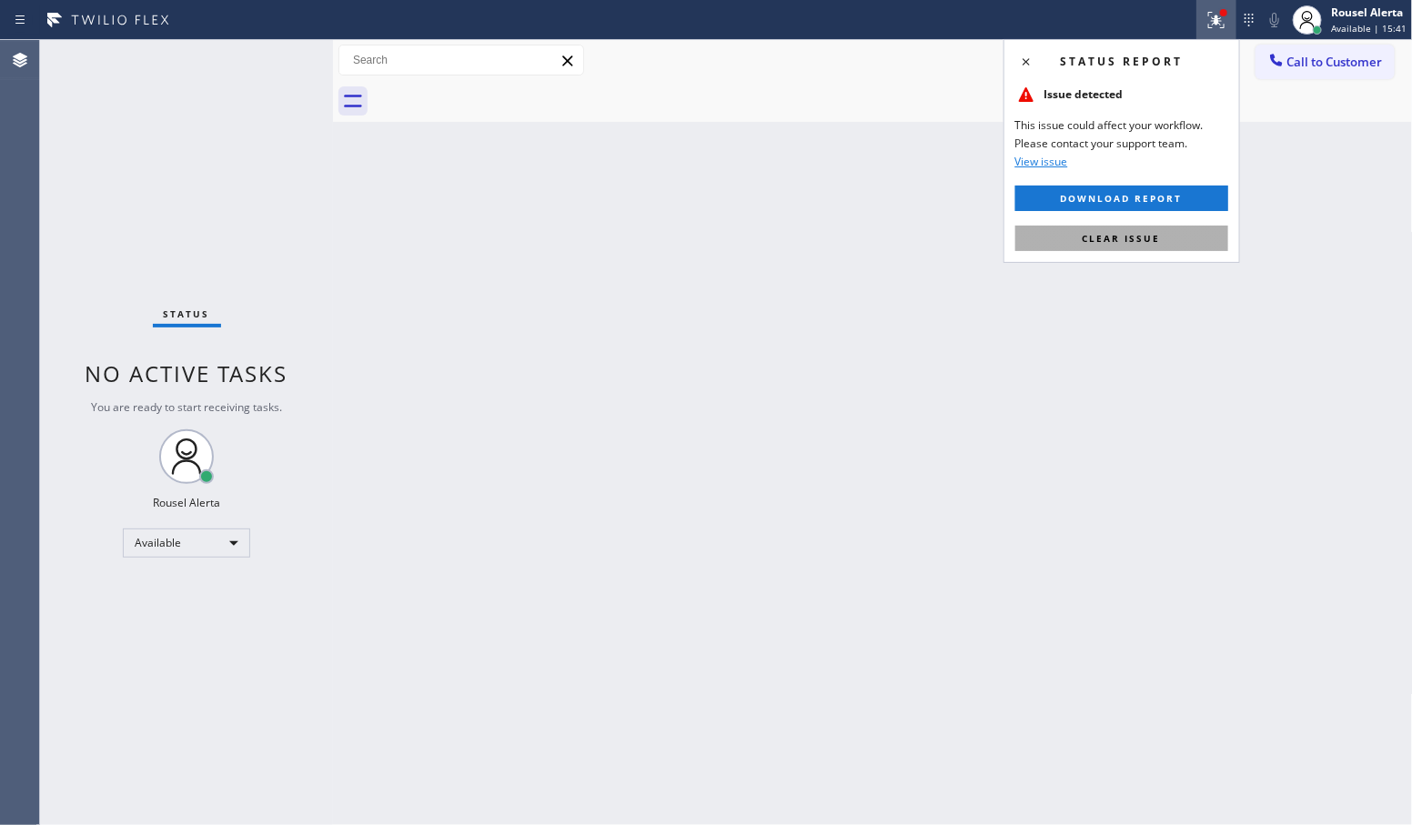
click at [1169, 250] on button "Clear issue" at bounding box center [1122, 238] width 213 height 25
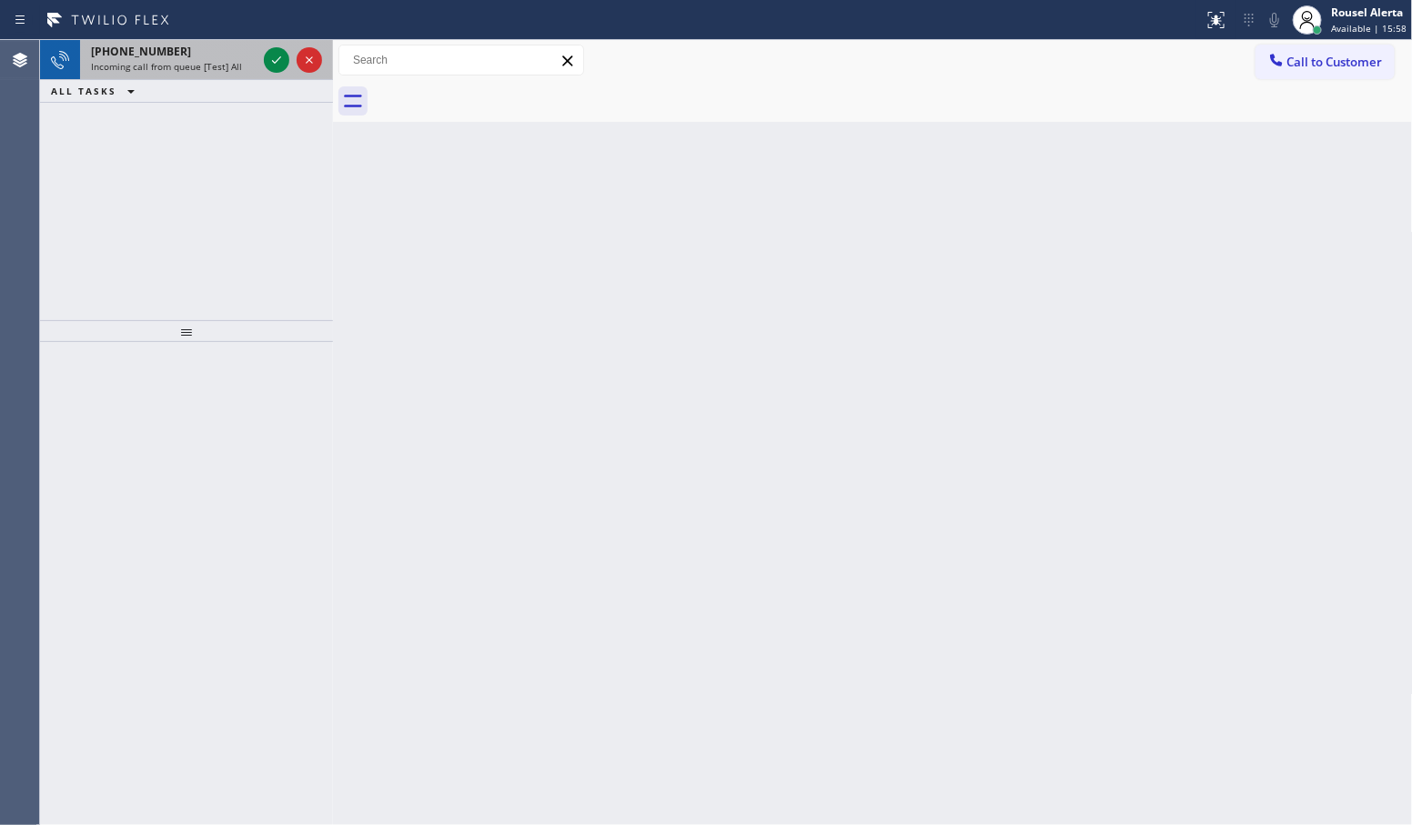
click at [227, 80] on div "ALL TASKS ALL TASKS ACTIVE TASKS TASKS IN WRAP UP" at bounding box center [186, 91] width 293 height 23
click at [268, 61] on icon at bounding box center [277, 60] width 22 height 22
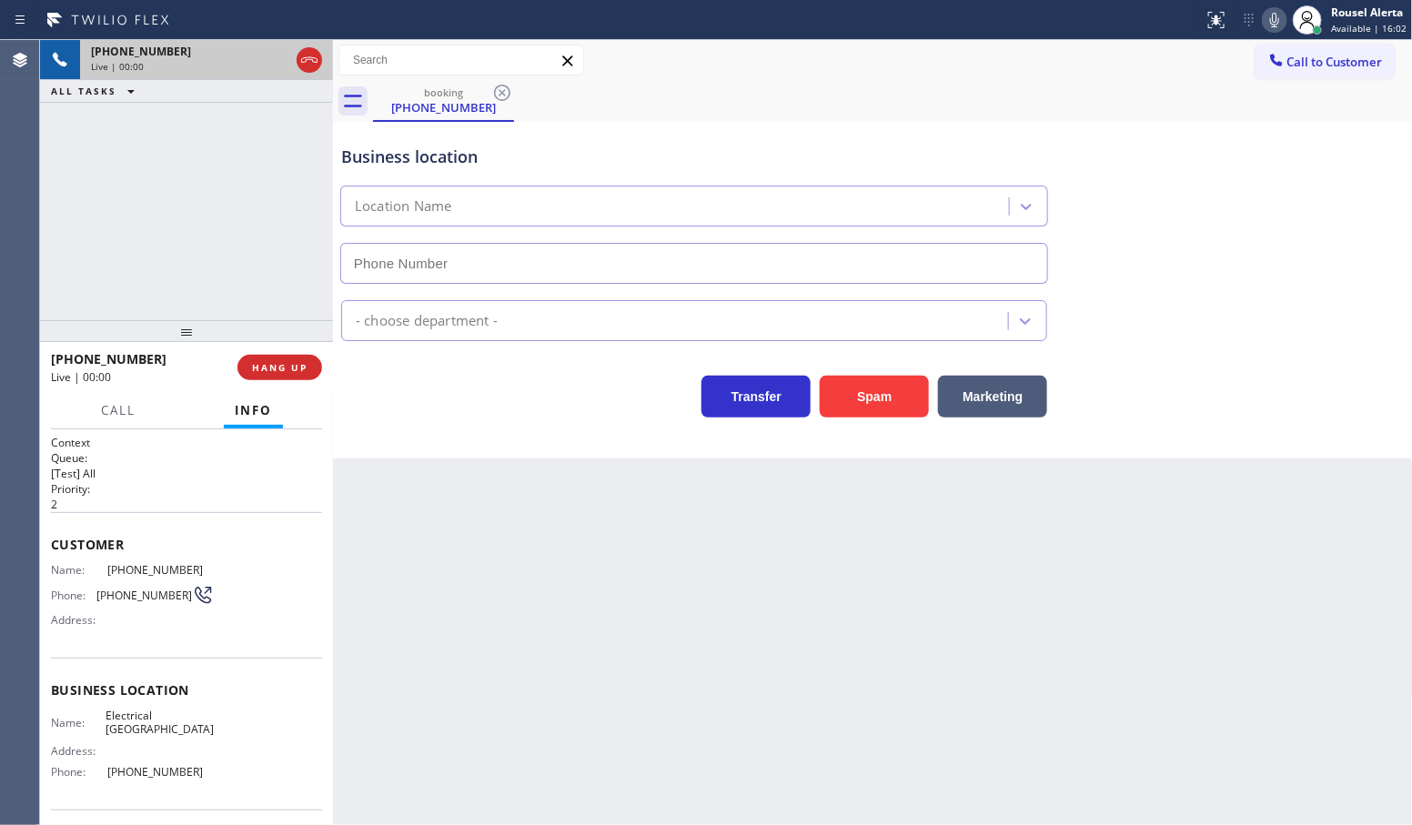
type input "[PHONE_NUMBER]"
click at [871, 420] on div "Business location Electrical [GEOGRAPHIC_DATA] [PHONE_NUMBER] Electricians Tran…" at bounding box center [873, 290] width 1080 height 337
click at [871, 400] on button "Spam" at bounding box center [874, 397] width 109 height 42
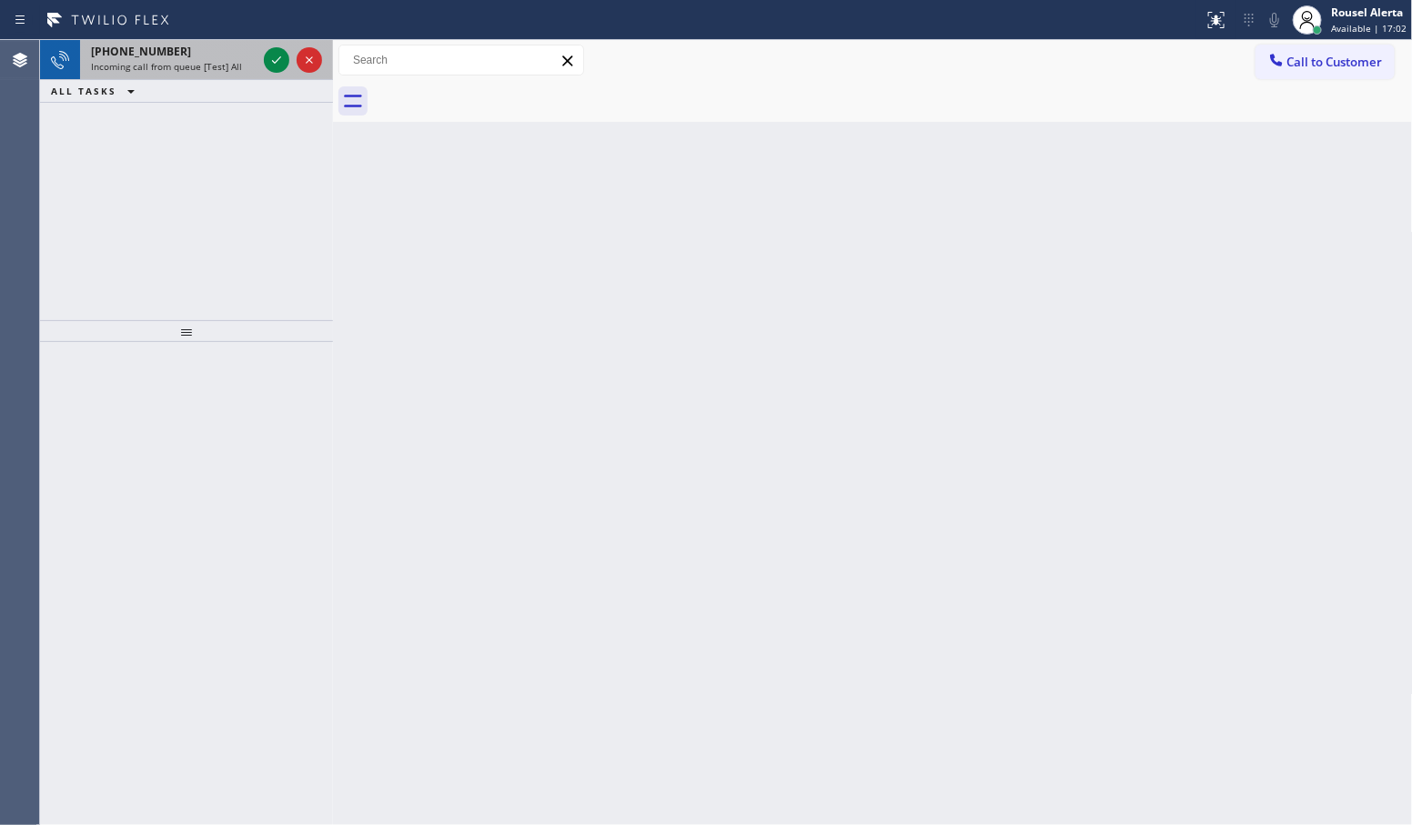
drag, startPoint x: 242, startPoint y: 60, endPoint x: 262, endPoint y: 65, distance: 20.5
click at [242, 60] on div "Incoming call from queue [Test] All" at bounding box center [174, 66] width 166 height 13
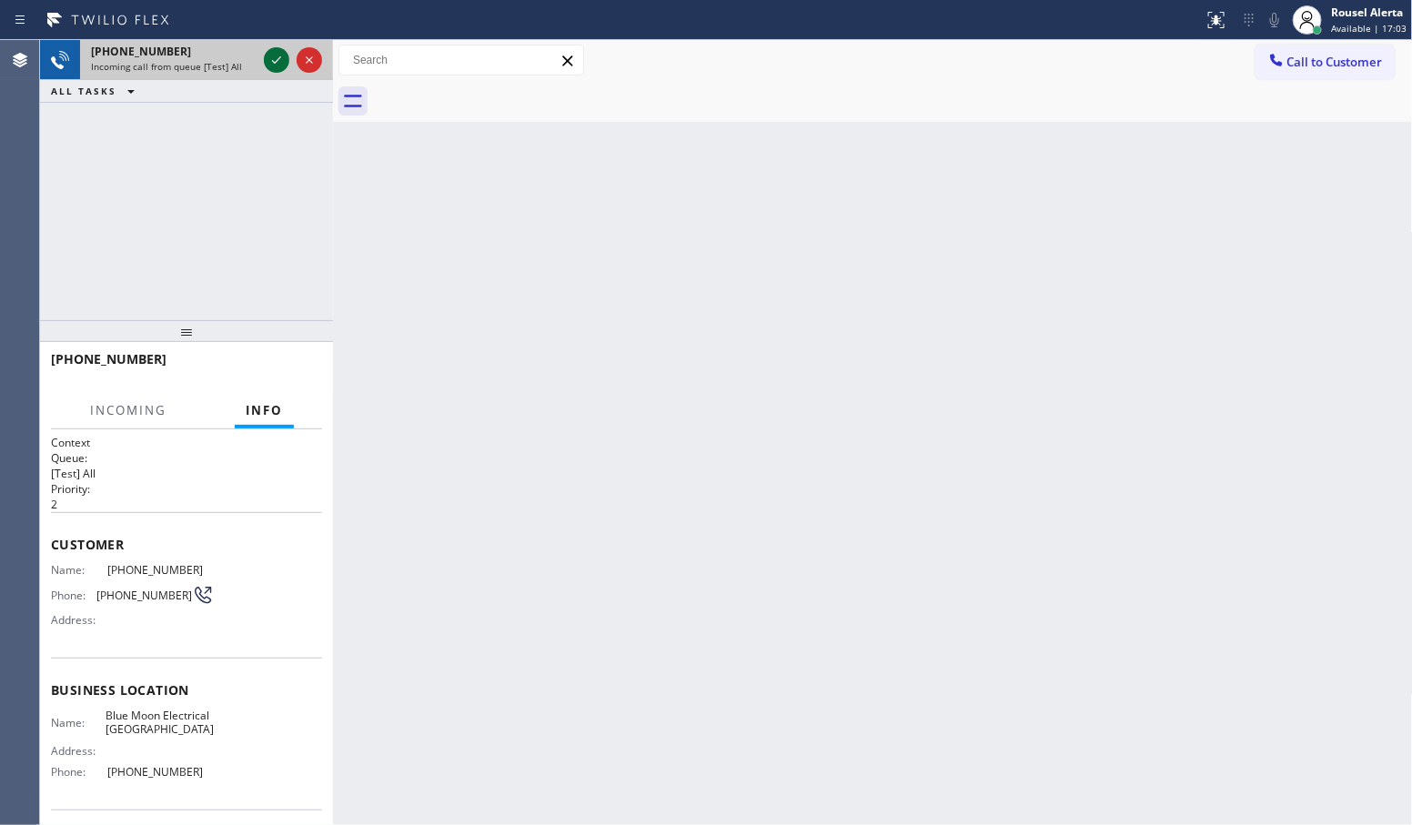
click at [270, 65] on icon at bounding box center [277, 60] width 22 height 22
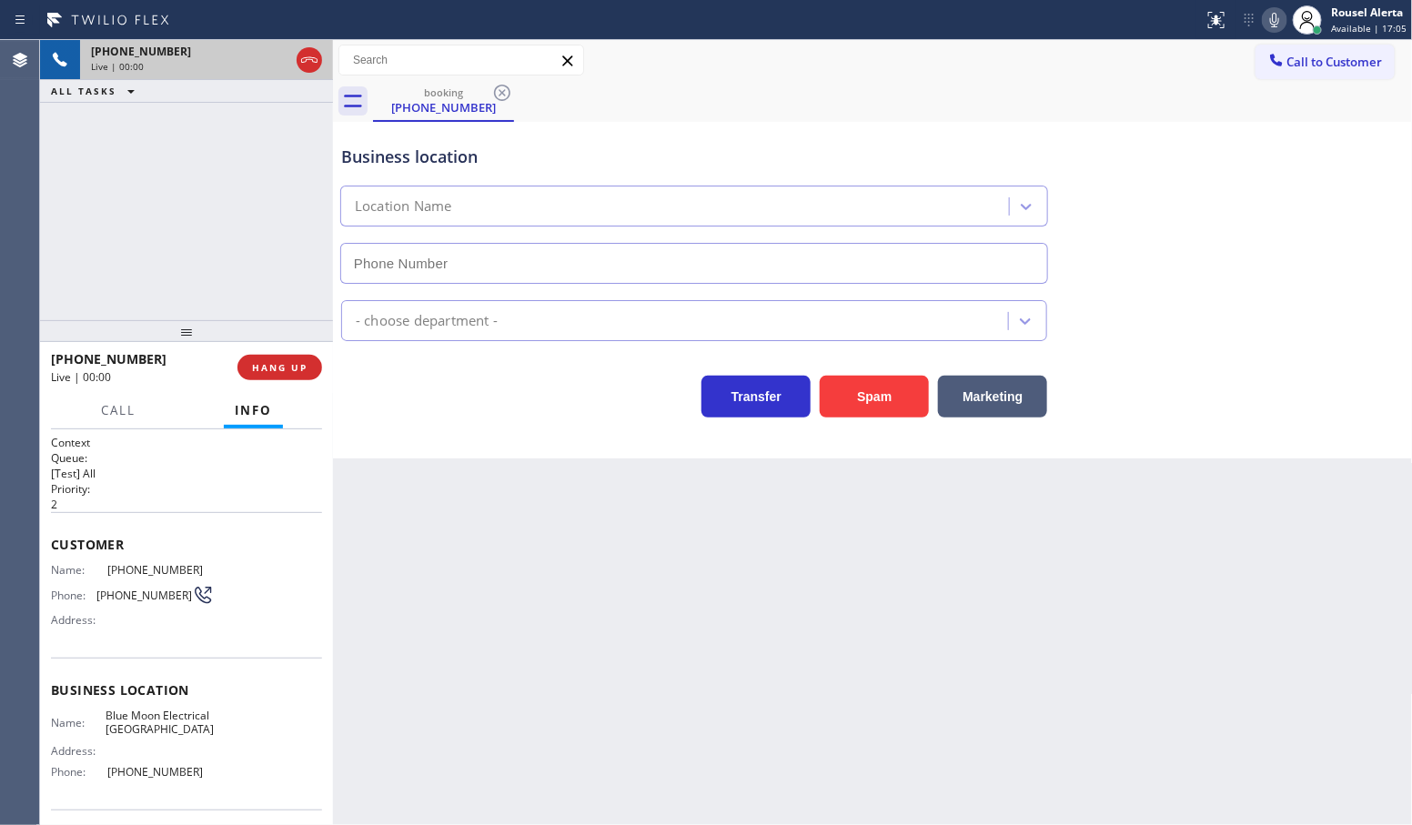
type input "[PHONE_NUMBER]"
click at [860, 387] on button "Spam" at bounding box center [874, 397] width 109 height 42
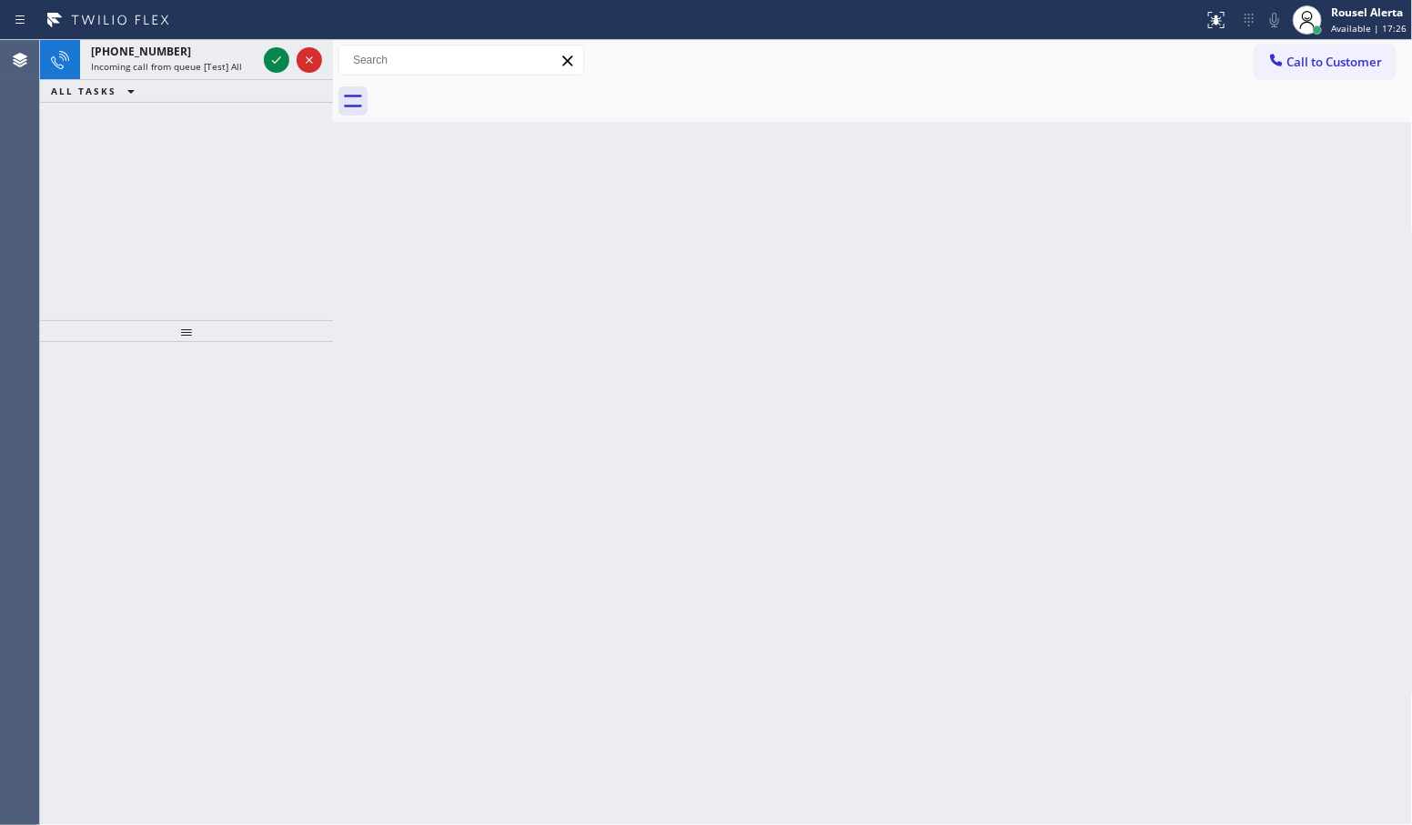
click at [256, 57] on div "[PHONE_NUMBER]" at bounding box center [174, 51] width 166 height 15
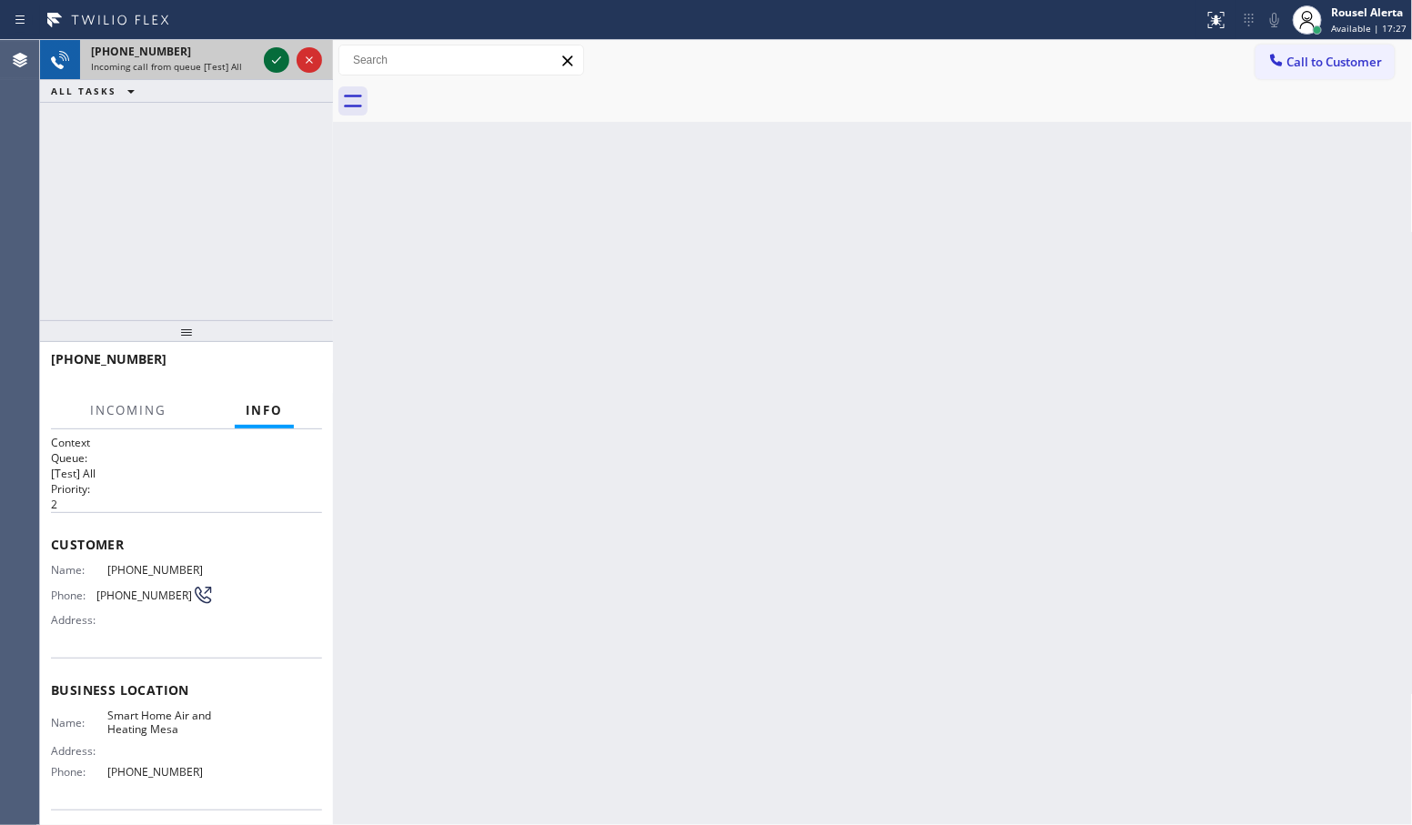
click at [270, 60] on icon at bounding box center [277, 60] width 22 height 22
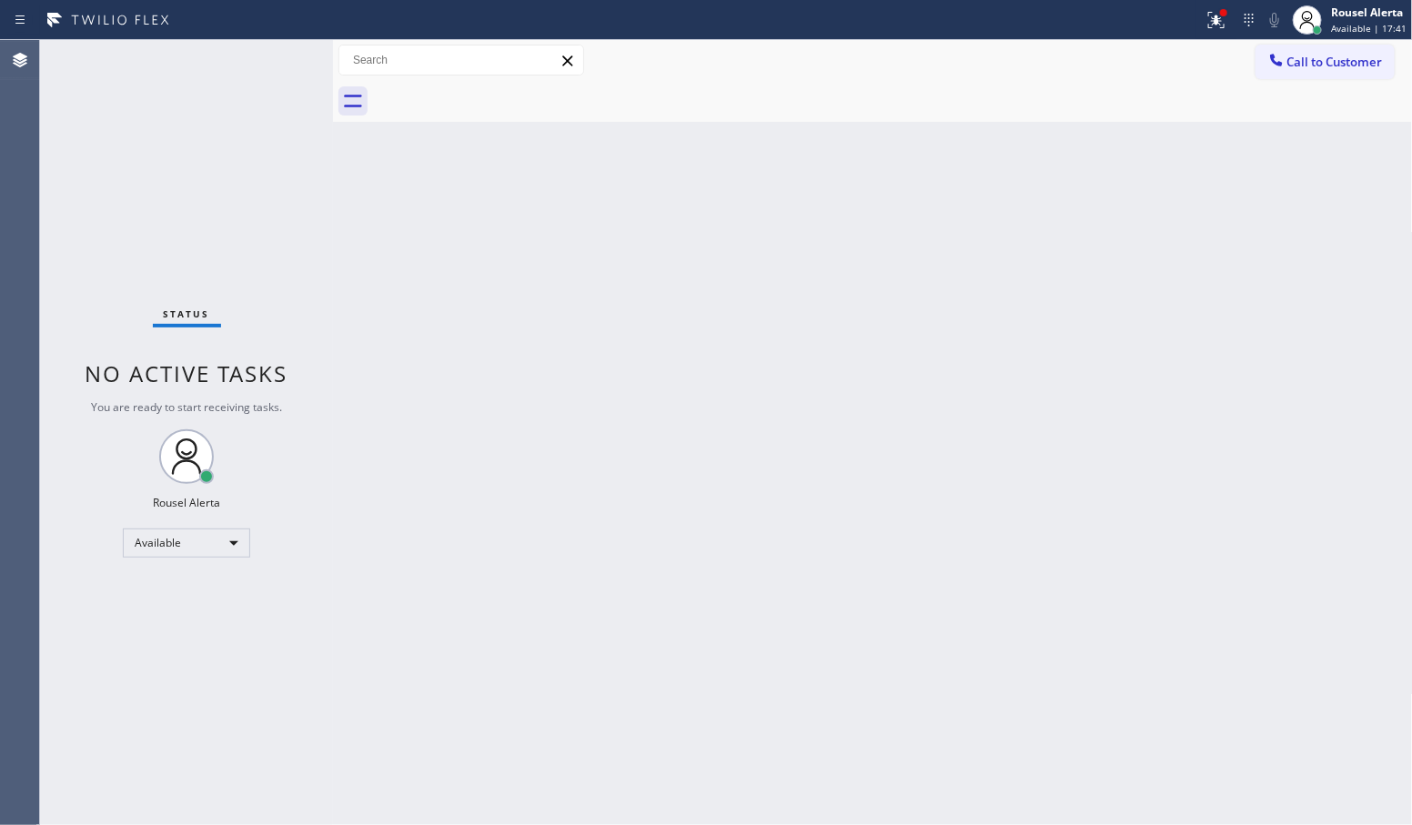
click at [584, 400] on div "Back to Dashboard Change Sender ID Customers Technicians Select a contact Outbo…" at bounding box center [873, 432] width 1080 height 785
drag, startPoint x: 594, startPoint y: 676, endPoint x: 671, endPoint y: 762, distance: 114.7
click at [597, 678] on div "Back to Dashboard Change Sender ID Customers Technicians Select a contact Outbo…" at bounding box center [873, 432] width 1080 height 785
click at [243, 56] on div "Status No active tasks You are ready to start receiving tasks. Rousel Alerta Av…" at bounding box center [186, 432] width 293 height 785
click at [1210, 19] on icon at bounding box center [1217, 20] width 22 height 22
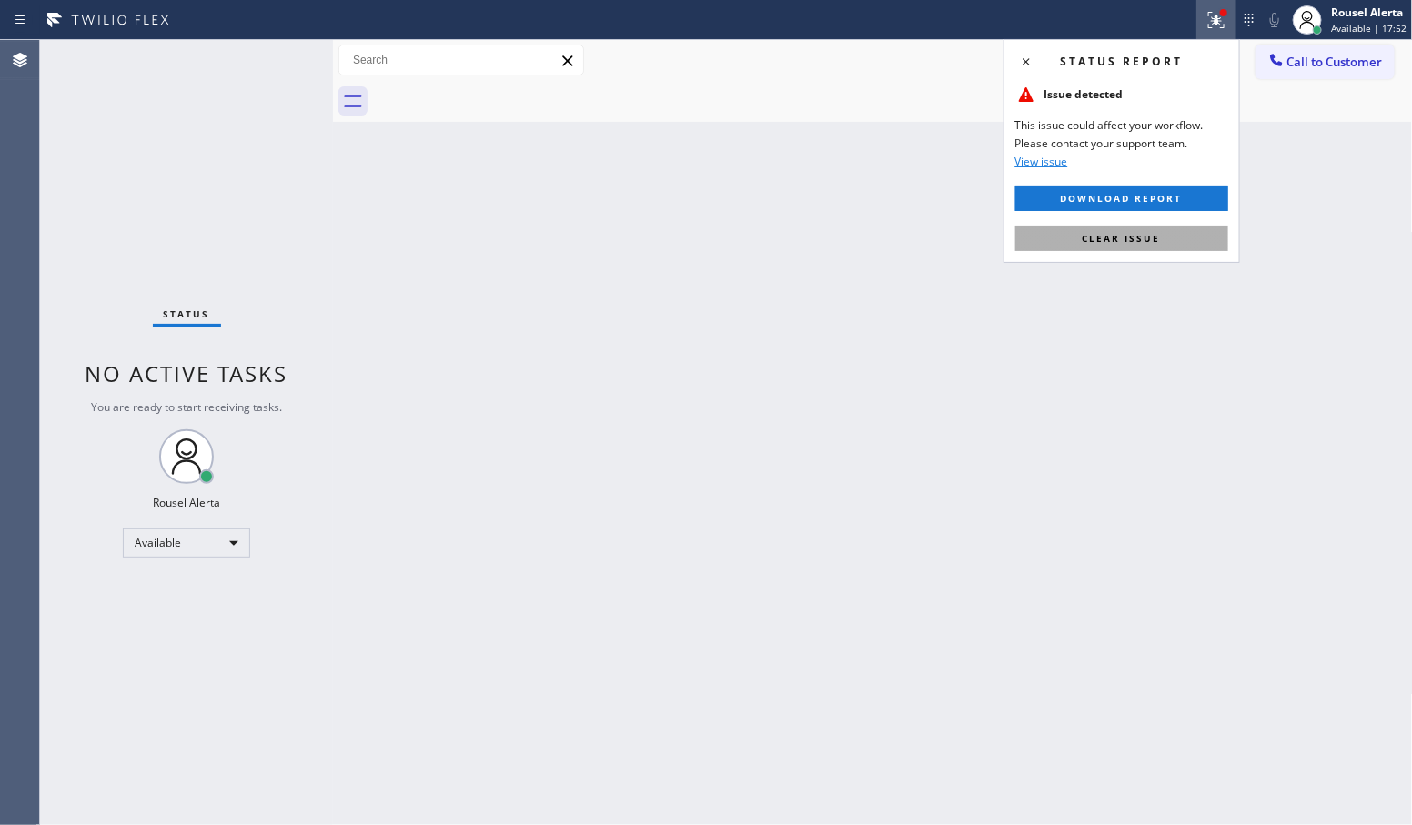
click at [1144, 234] on span "Clear issue" at bounding box center [1122, 238] width 78 height 13
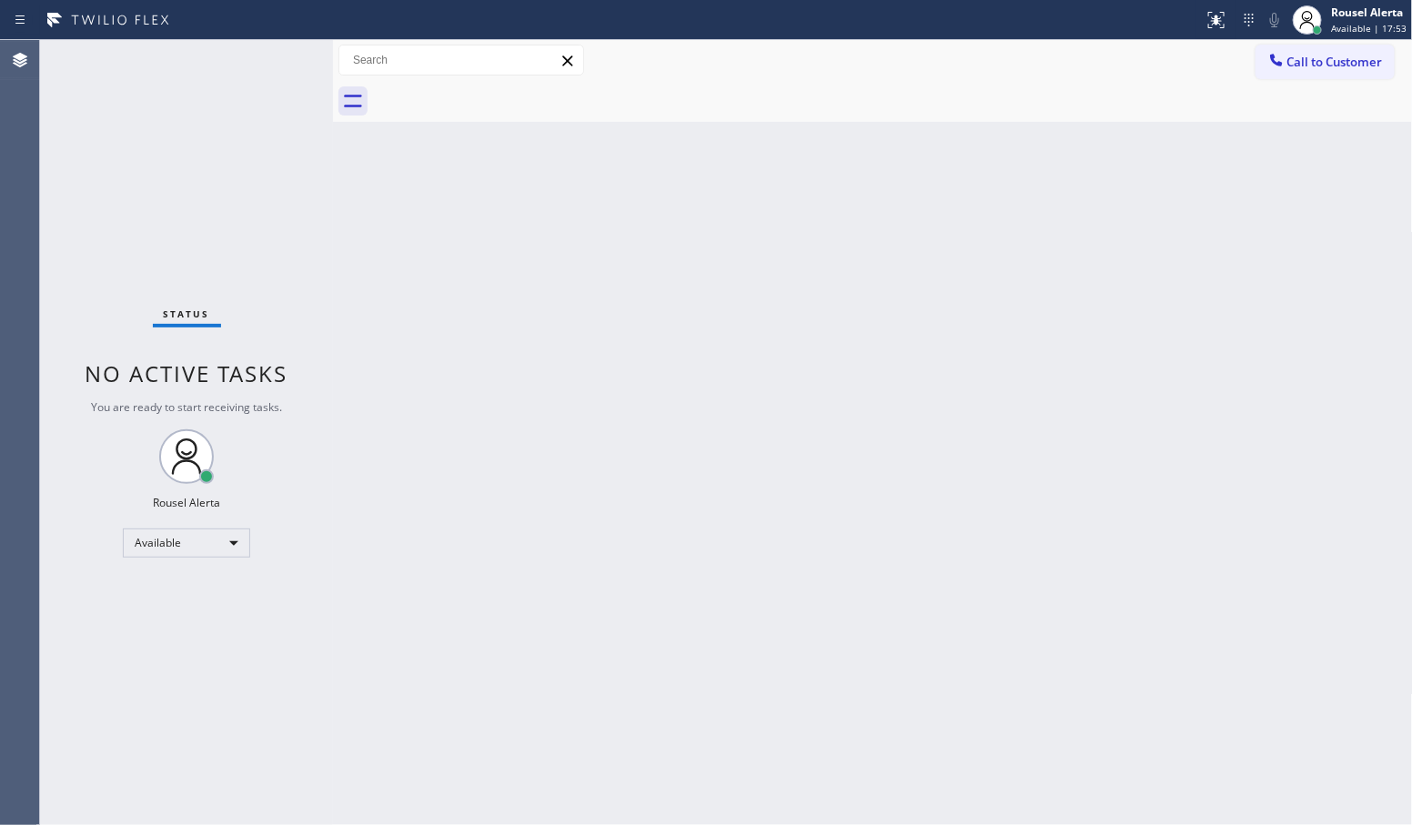
click at [1142, 349] on div "Back to Dashboard Change Sender ID Customers Technicians Select a contact Outbo…" at bounding box center [873, 432] width 1080 height 785
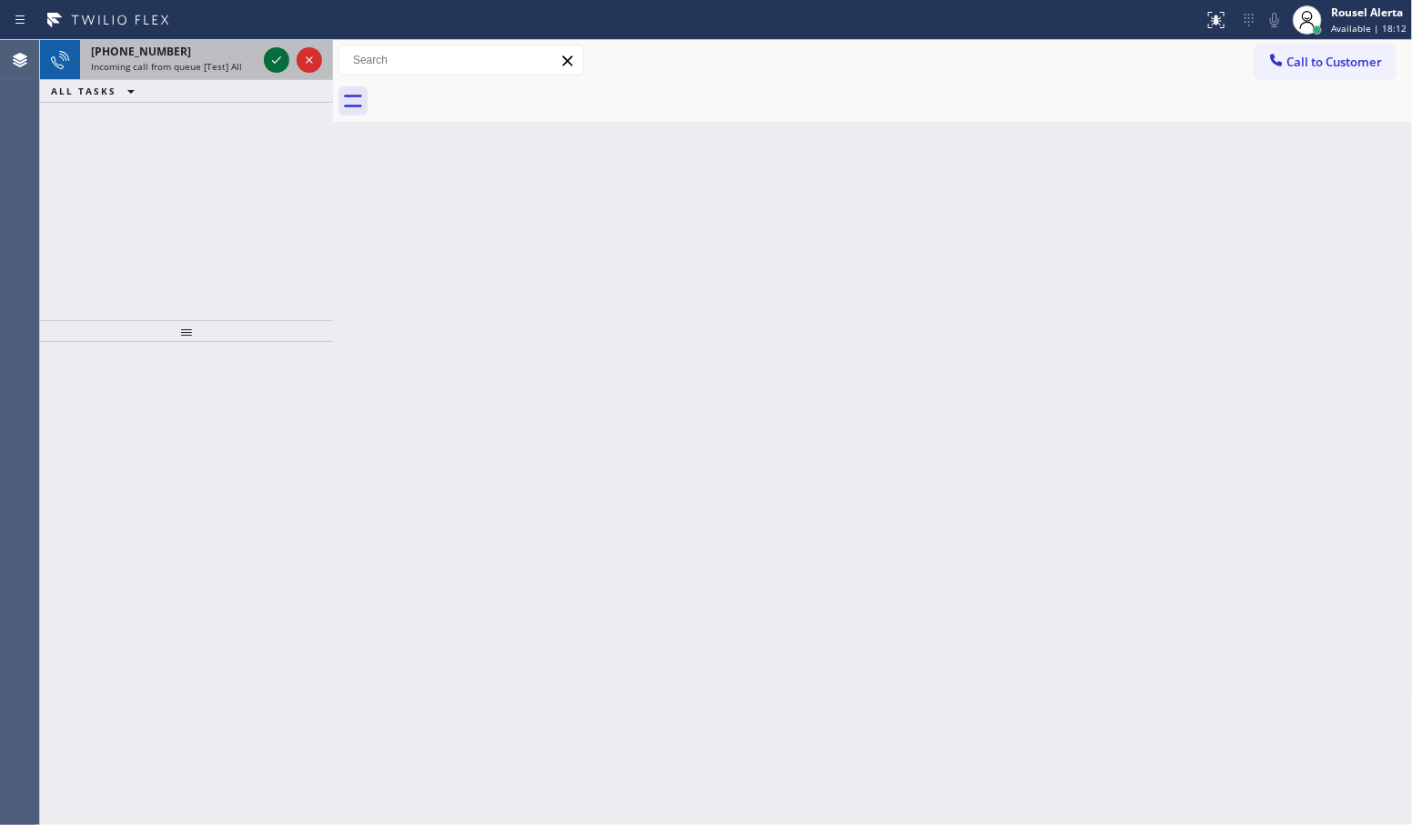
click at [270, 62] on icon at bounding box center [277, 60] width 22 height 22
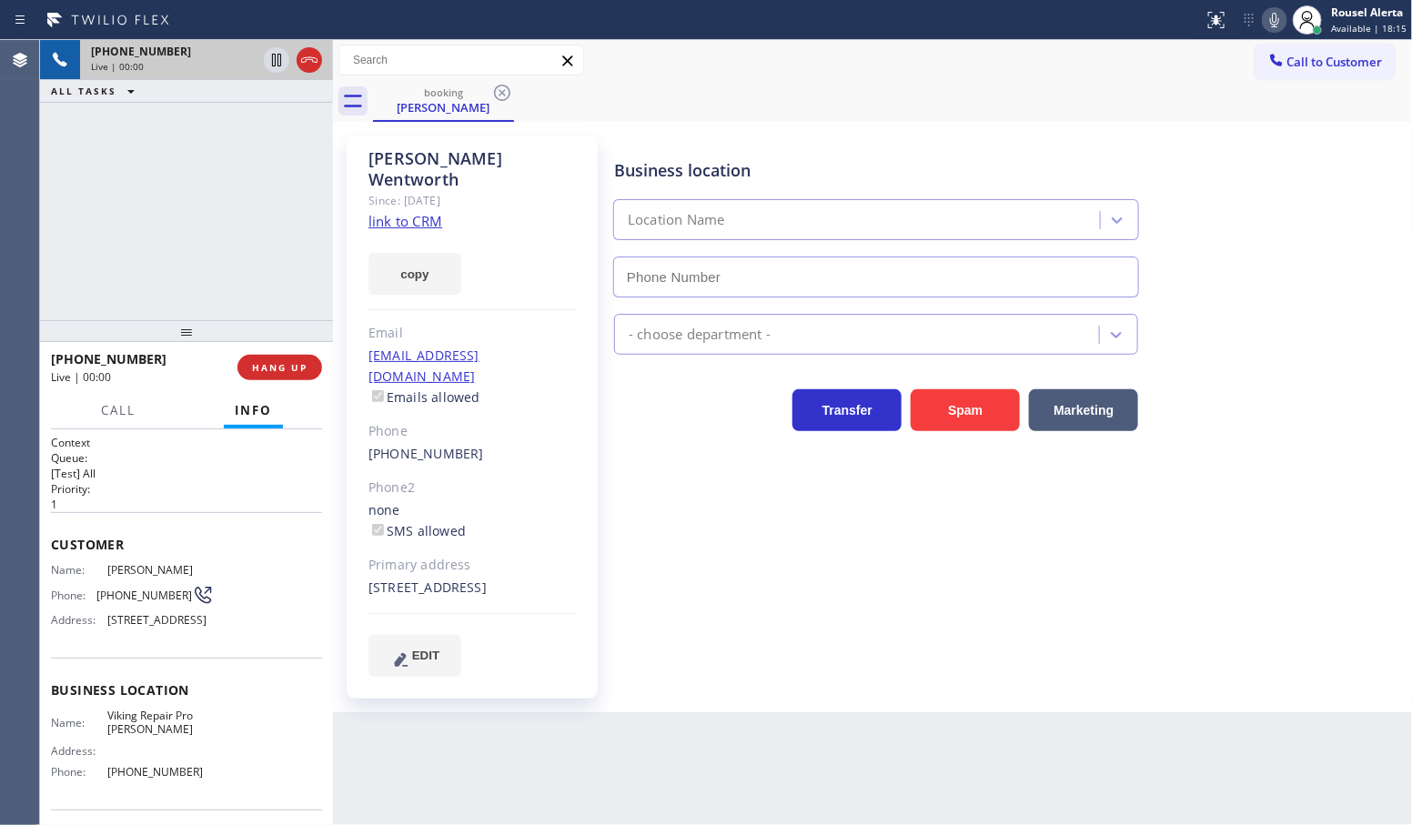
type input "[PHONE_NUMBER]"
click at [402, 190] on div "Since: [DATE]" at bounding box center [473, 200] width 208 height 21
click at [412, 212] on link "link to CRM" at bounding box center [406, 221] width 74 height 18
click at [262, 64] on div at bounding box center [293, 60] width 66 height 40
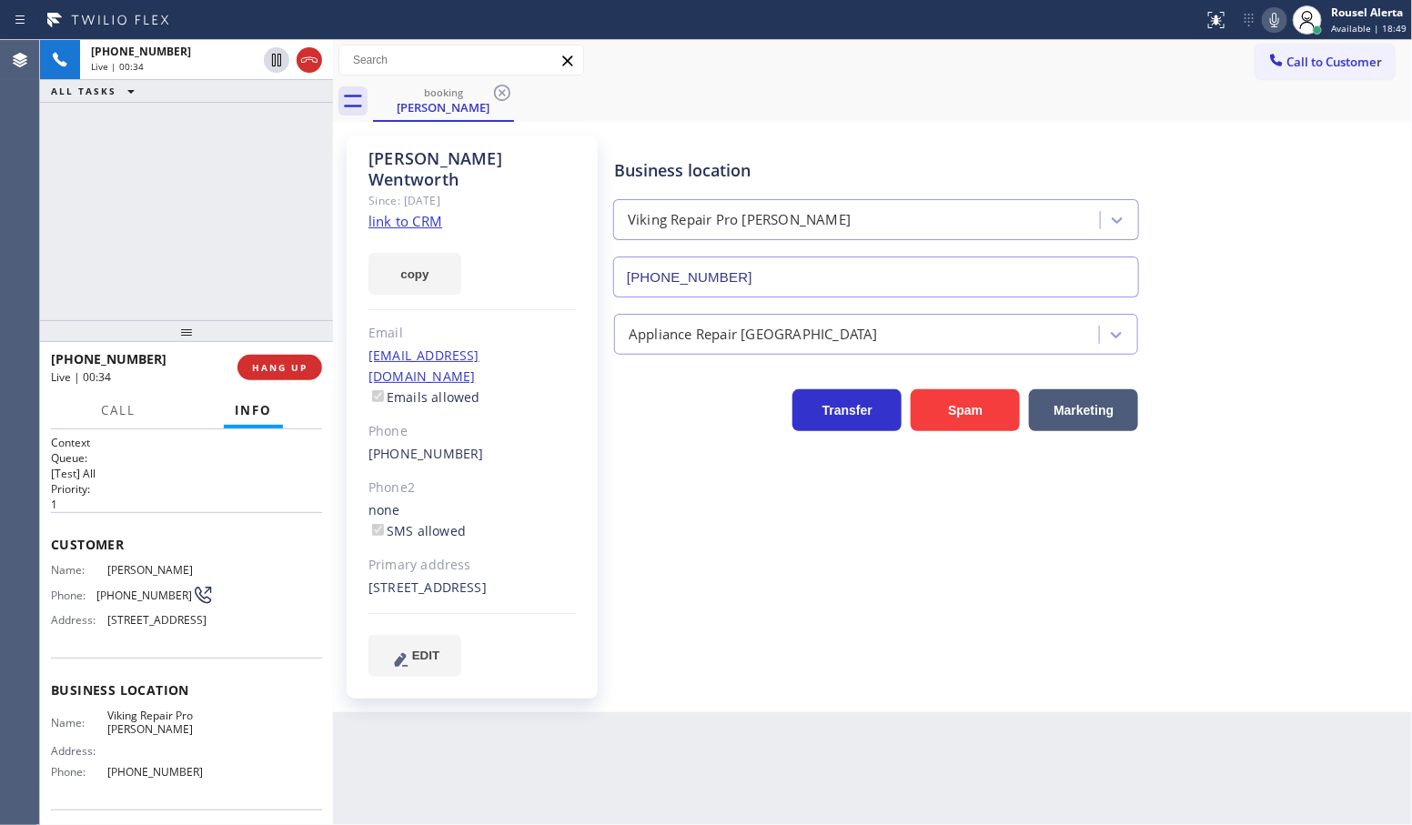
click at [1283, 16] on icon at bounding box center [1275, 20] width 22 height 22
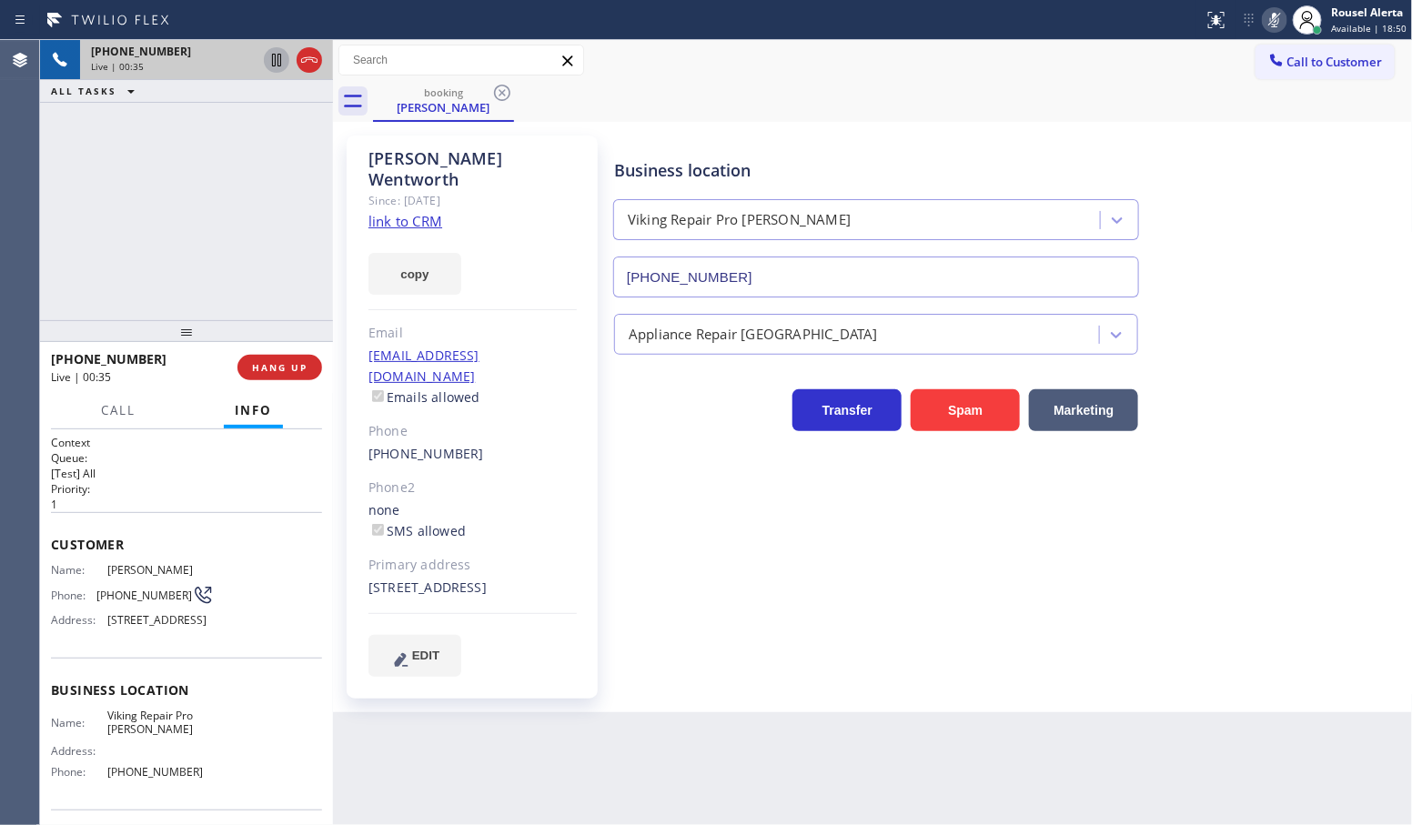
click at [278, 66] on icon at bounding box center [277, 60] width 22 height 22
click at [273, 167] on div "[PHONE_NUMBER] Live | 02:56 ALL TASKS ALL TASKS ACTIVE TASKS TASKS IN WRAP UP" at bounding box center [186, 180] width 293 height 280
click at [276, 184] on div "[PHONE_NUMBER] Live | 03:09 ALL TASKS ALL TASKS ACTIVE TASKS TASKS IN WRAP UP" at bounding box center [186, 180] width 293 height 280
click at [273, 59] on icon at bounding box center [276, 60] width 13 height 13
click at [1279, 25] on icon at bounding box center [1274, 20] width 9 height 15
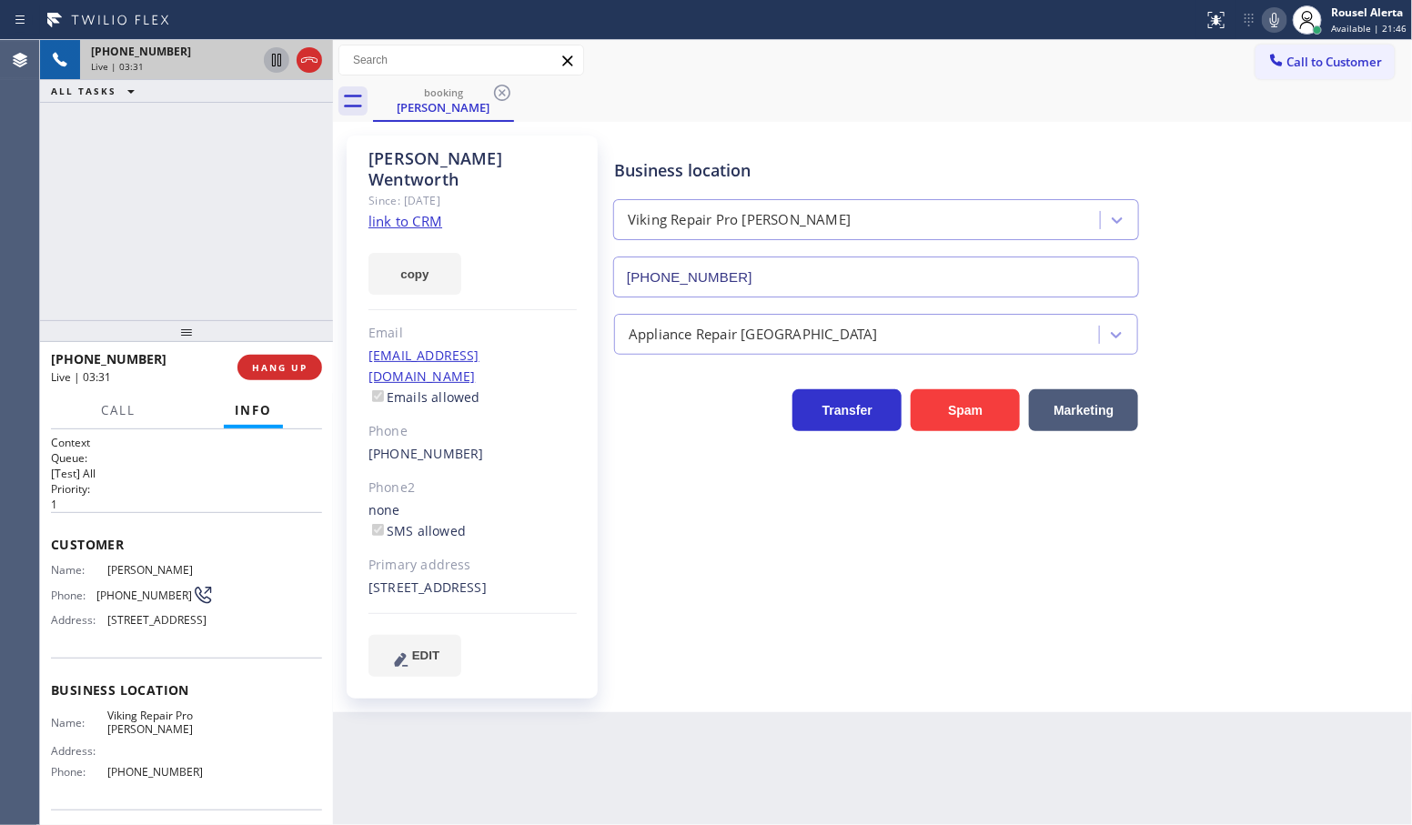
drag, startPoint x: 259, startPoint y: 143, endPoint x: 234, endPoint y: 102, distance: 48.2
click at [259, 143] on div "[PHONE_NUMBER] Live | 03:31 ALL TASKS ALL TASKS ACTIVE TASKS TASKS IN WRAP UP" at bounding box center [186, 180] width 293 height 280
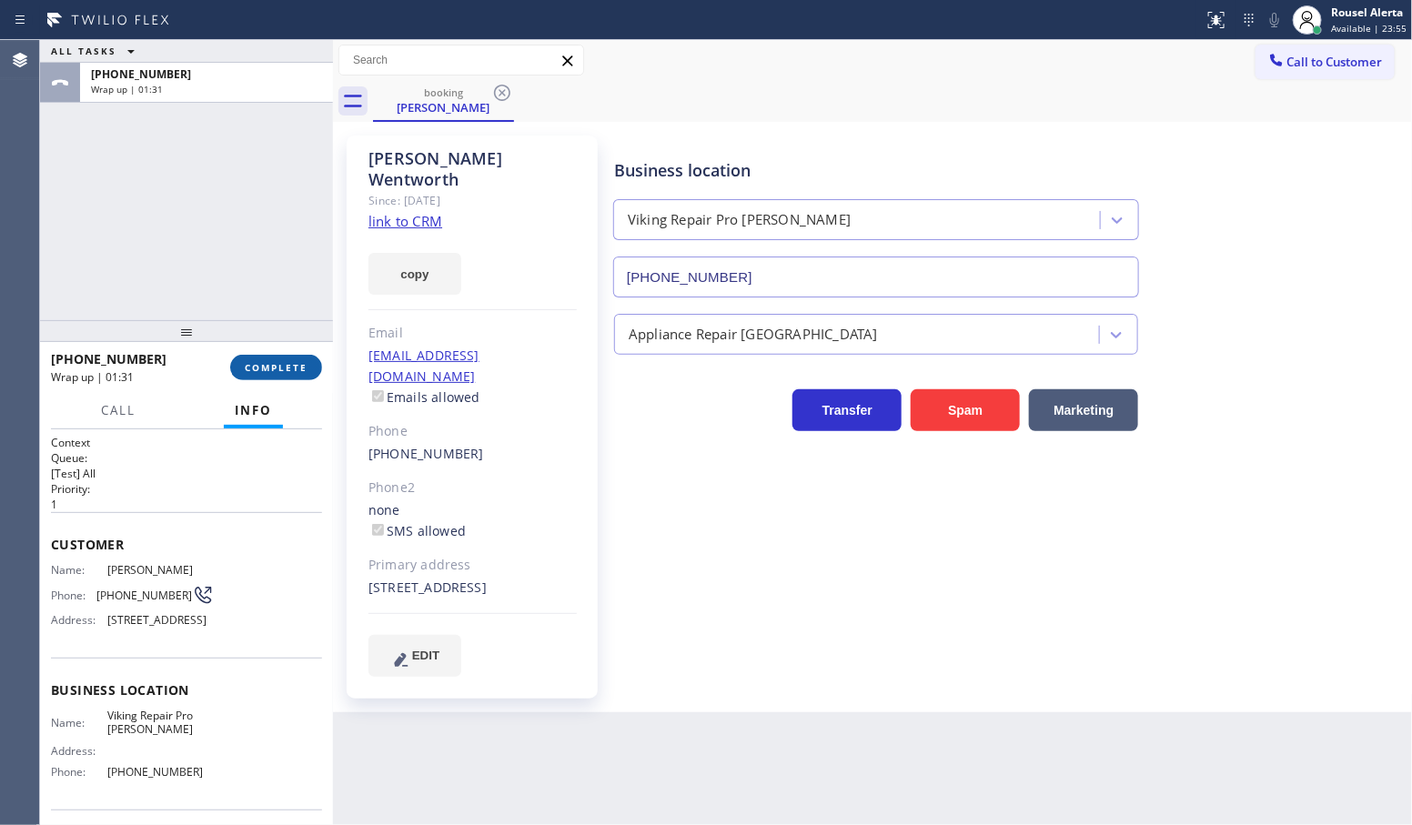
click at [264, 361] on span "COMPLETE" at bounding box center [276, 367] width 63 height 13
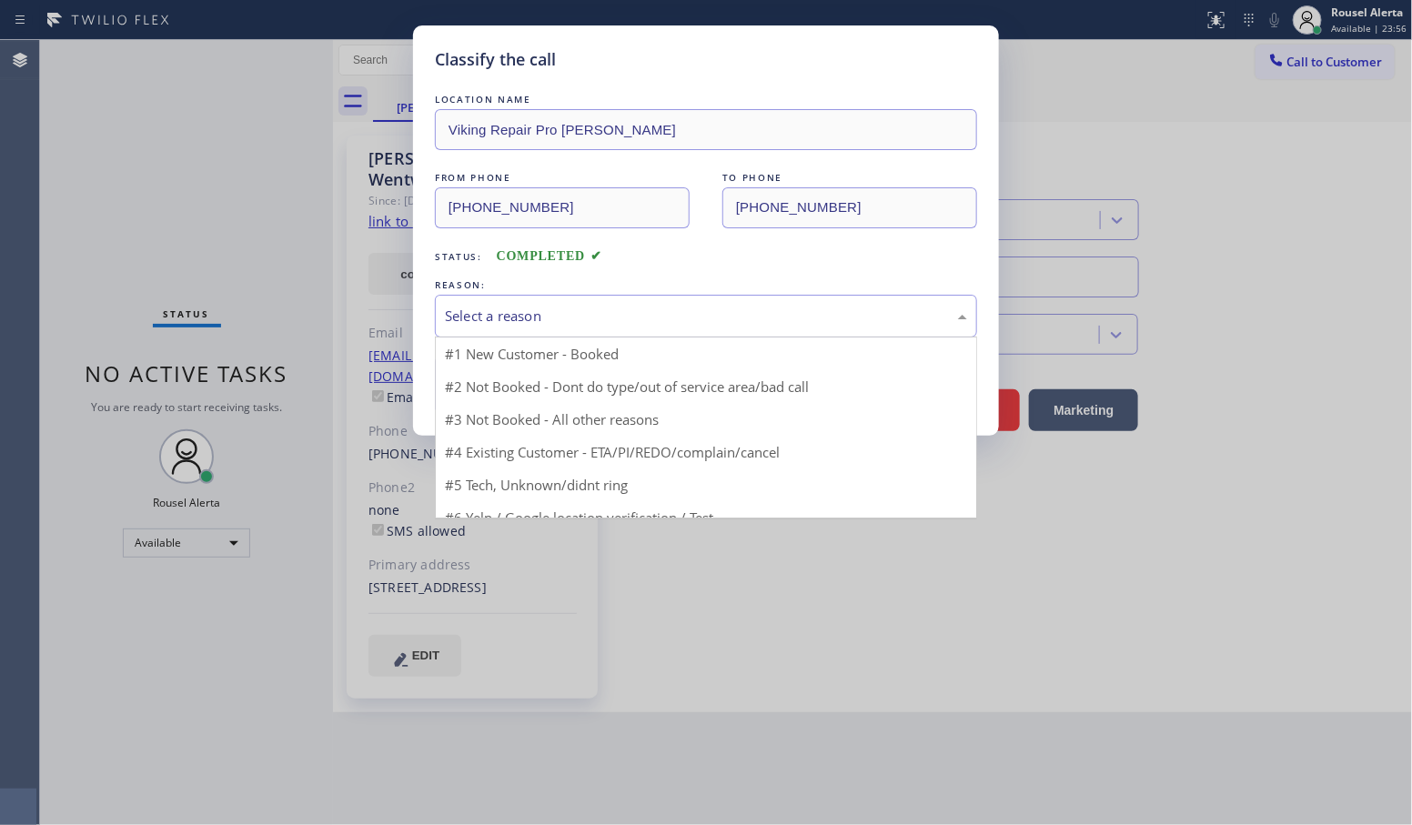
click at [581, 312] on div "Select a reason" at bounding box center [706, 316] width 522 height 21
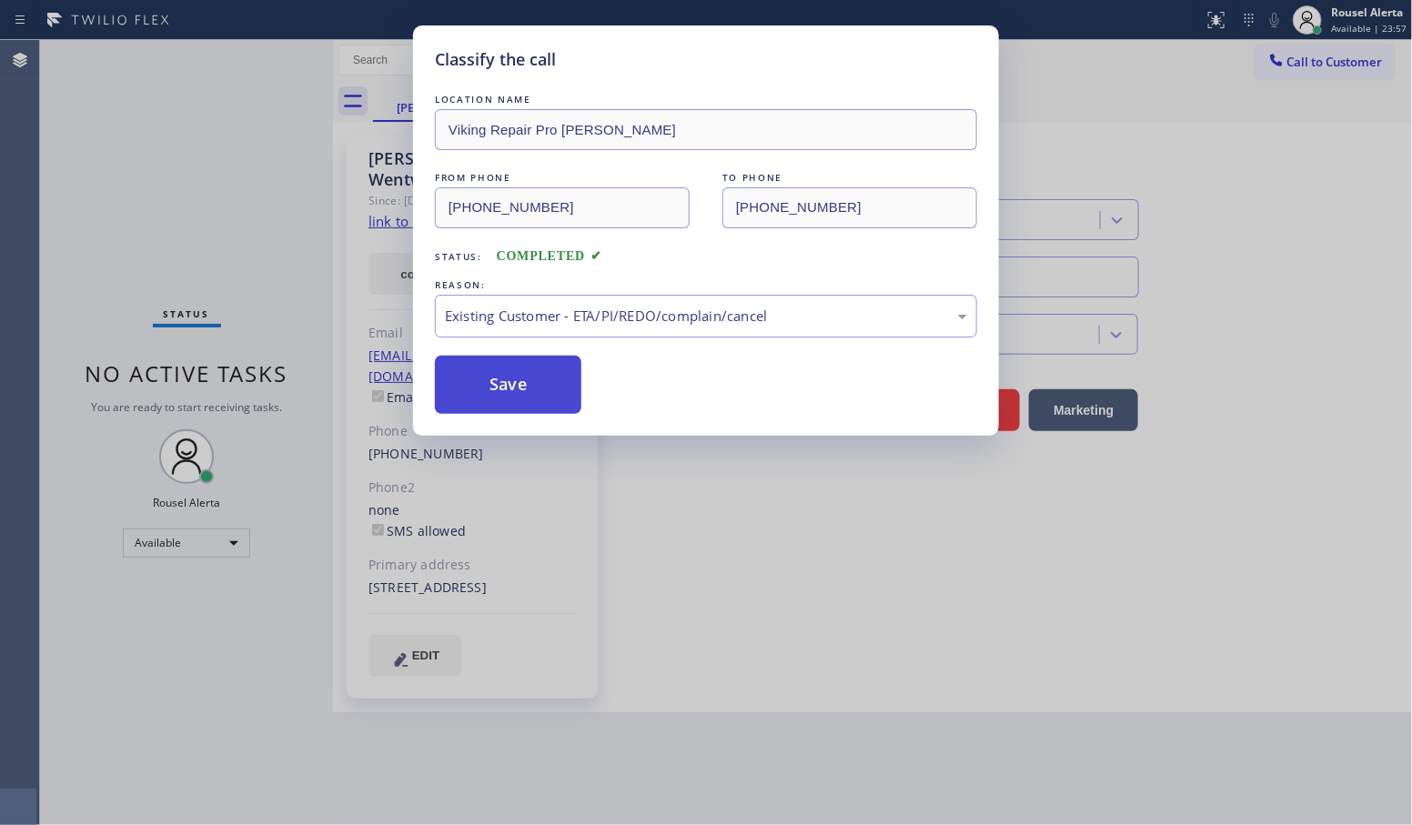
click at [531, 406] on button "Save" at bounding box center [508, 385] width 147 height 58
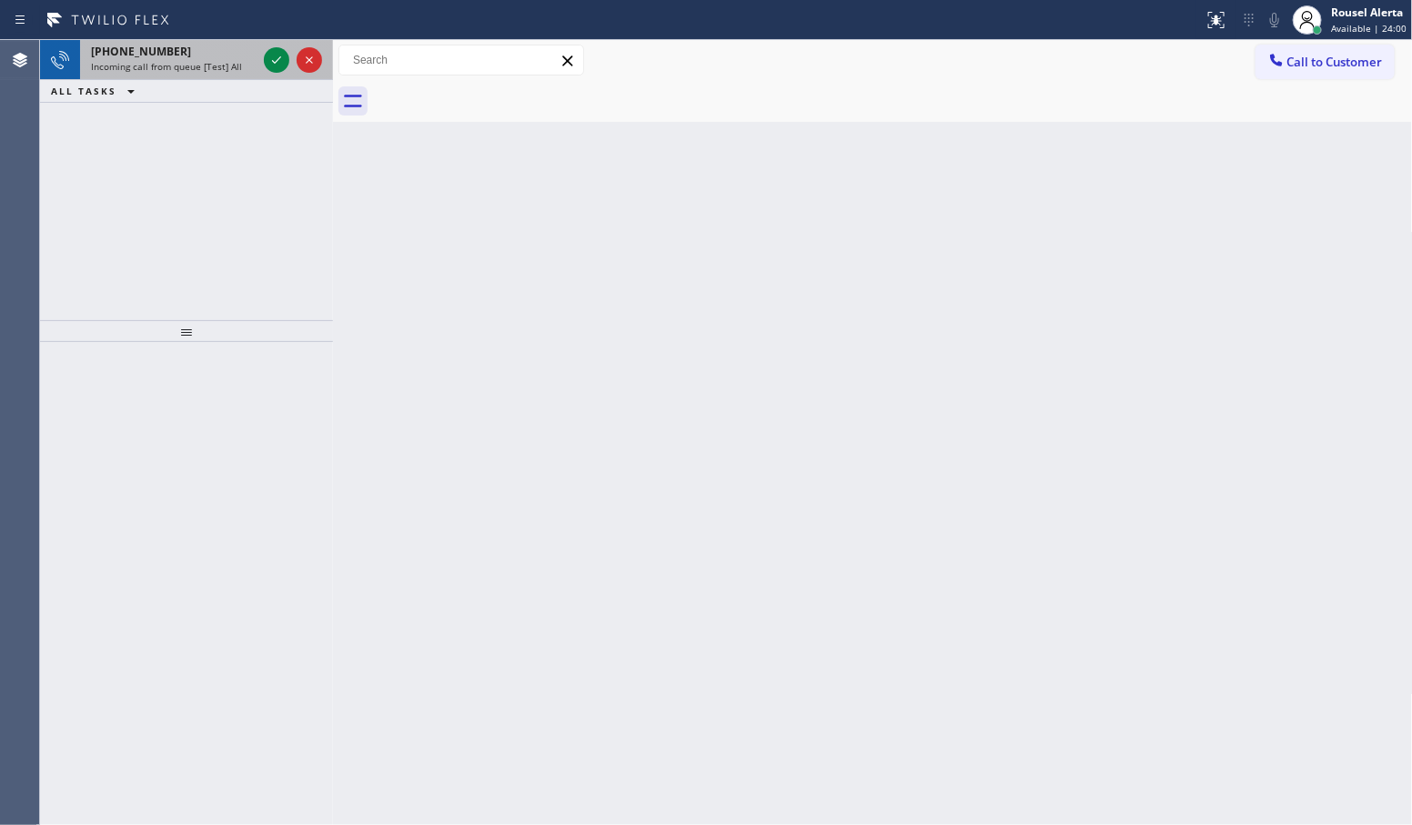
click at [230, 60] on span "Incoming call from queue [Test] All" at bounding box center [166, 66] width 151 height 13
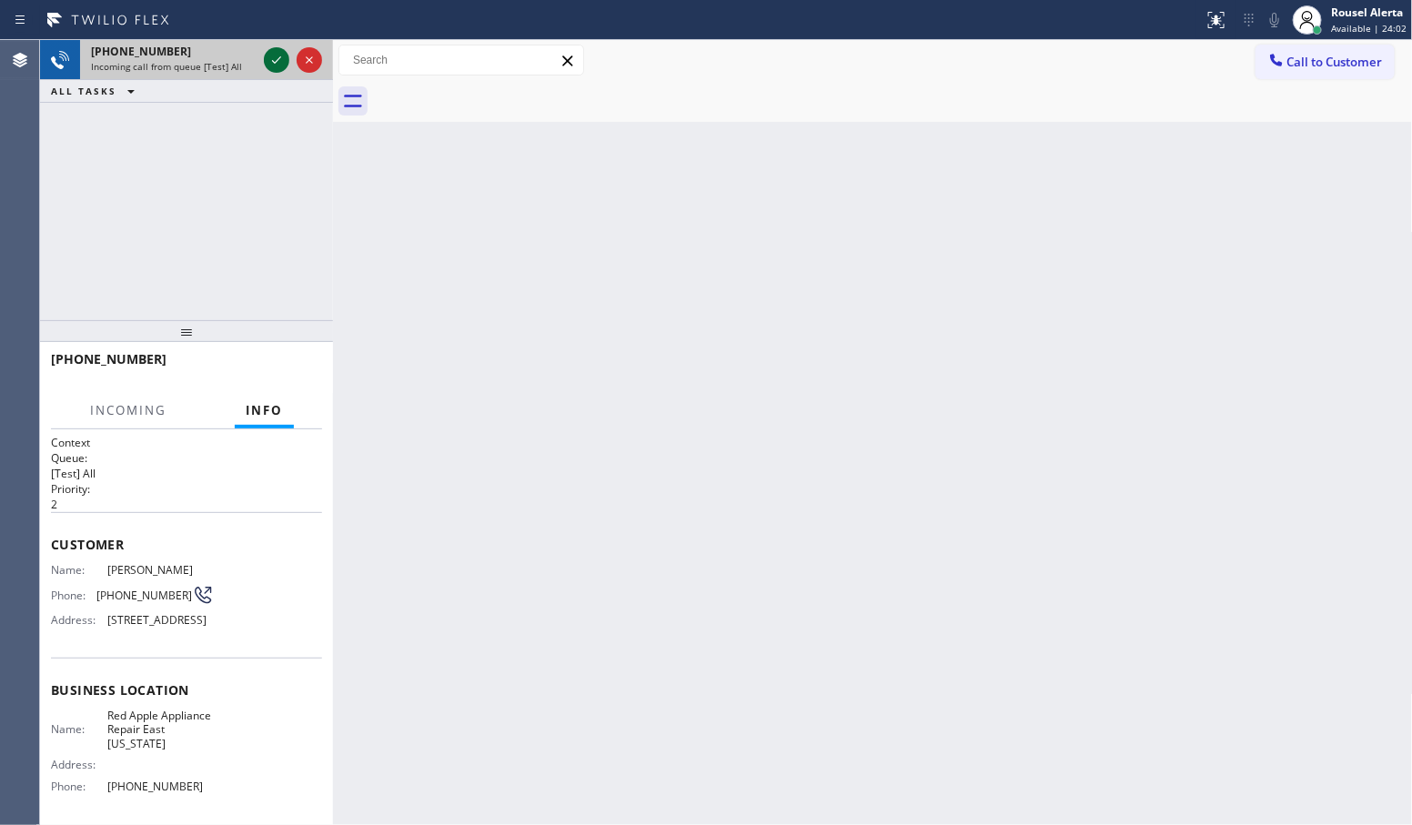
click at [273, 61] on icon at bounding box center [276, 59] width 9 height 7
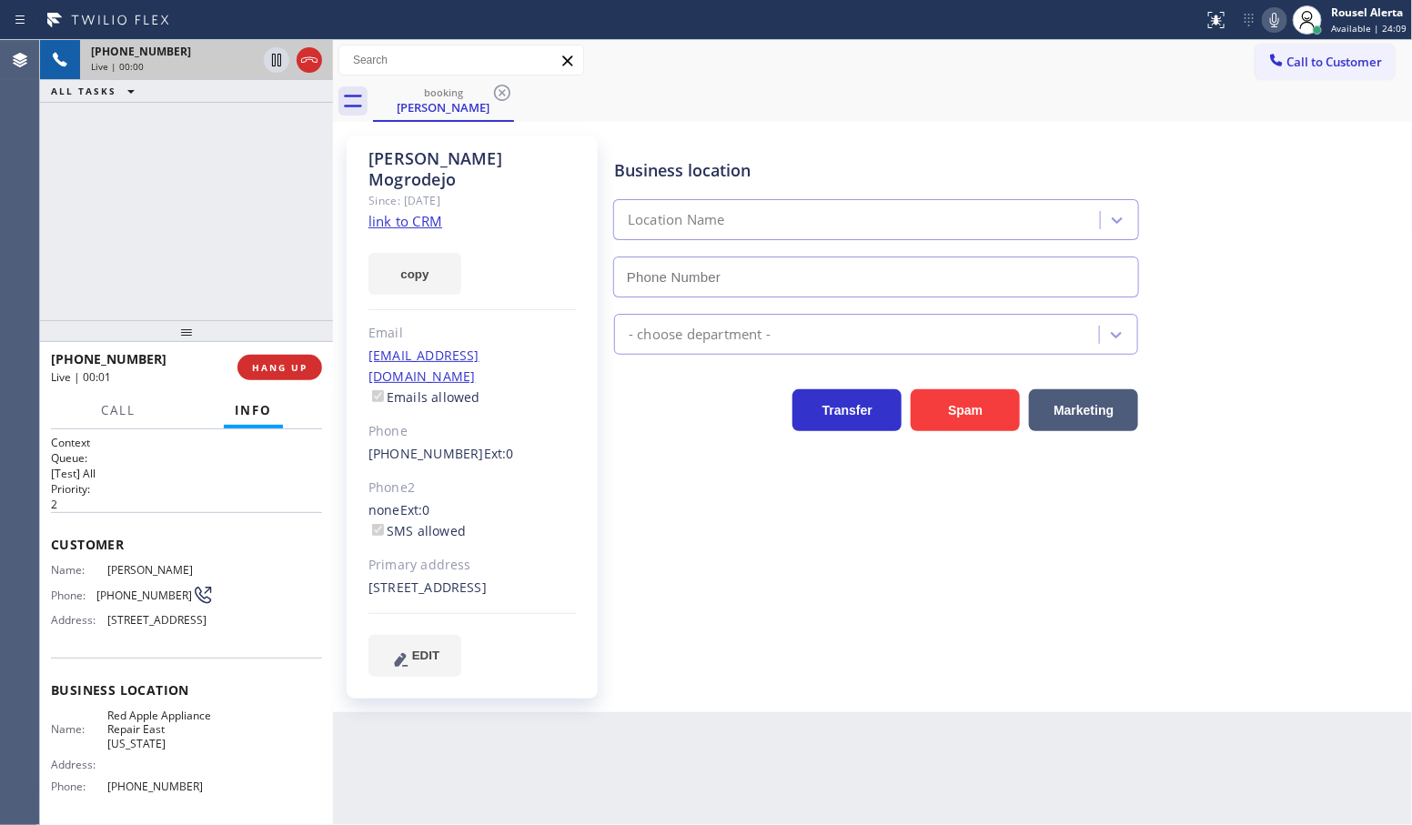
type input "[PHONE_NUMBER]"
click at [412, 232] on div "copy" at bounding box center [473, 263] width 208 height 63
click at [412, 212] on link "link to CRM" at bounding box center [406, 221] width 74 height 18
click at [543, 748] on div "Back to Dashboard Change Sender ID Customers Technicians Select a contact Outbo…" at bounding box center [873, 432] width 1080 height 785
click at [268, 61] on icon at bounding box center [277, 60] width 22 height 22
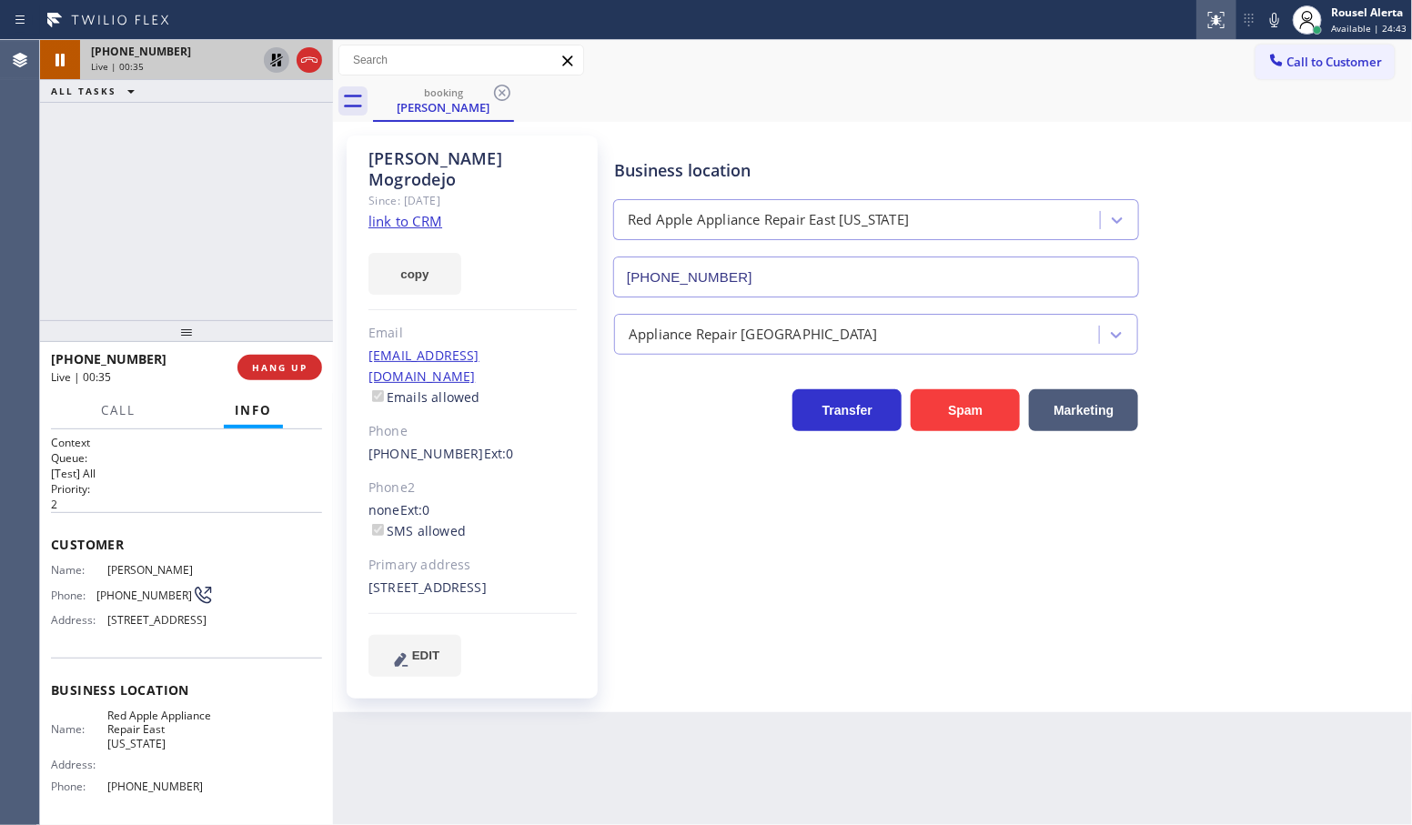
drag, startPoint x: 1274, startPoint y: 29, endPoint x: 1238, endPoint y: 32, distance: 35.6
click at [1274, 29] on icon at bounding box center [1275, 20] width 22 height 22
click at [134, 419] on button "Call" at bounding box center [118, 410] width 56 height 35
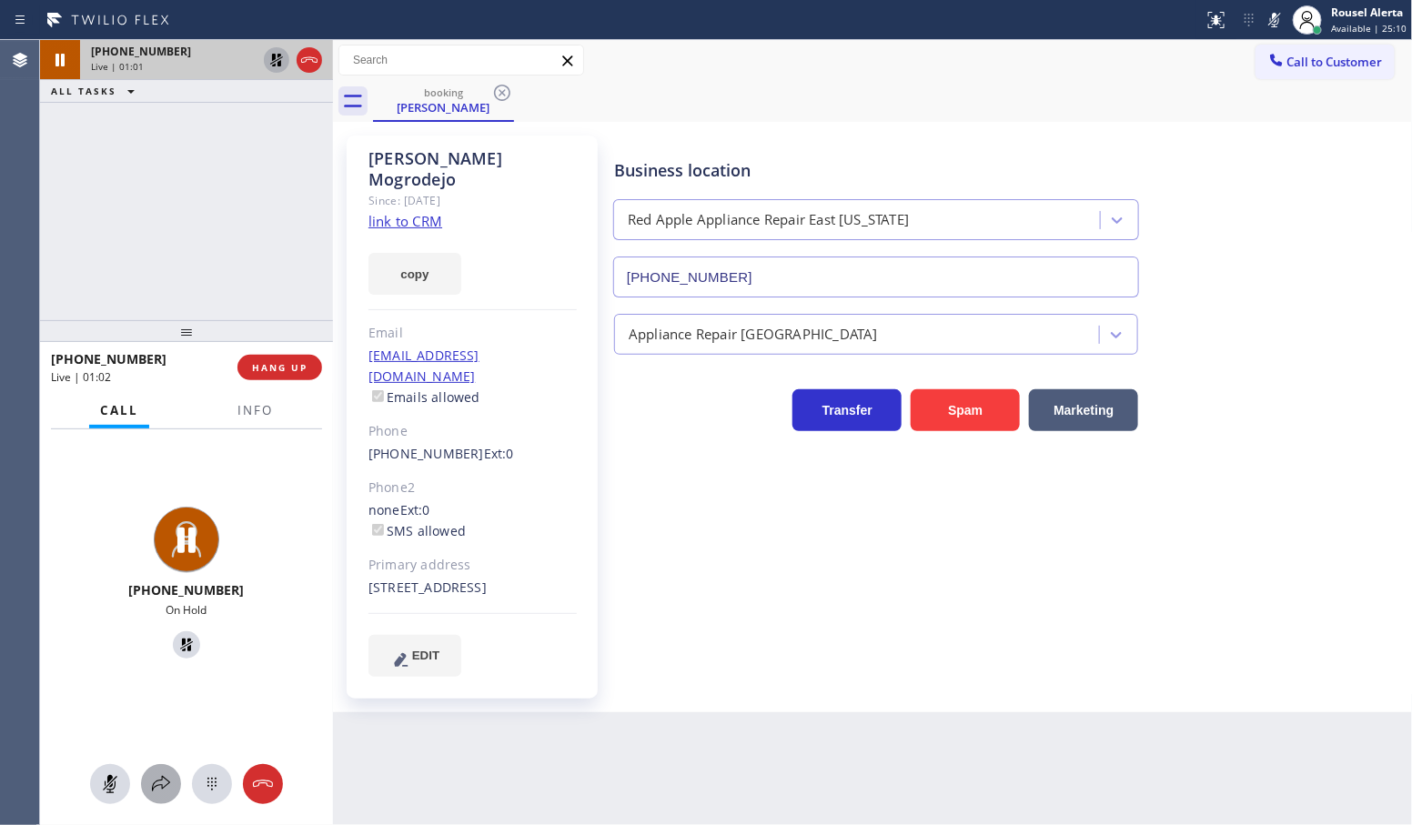
click at [157, 789] on icon at bounding box center [161, 784] width 22 height 22
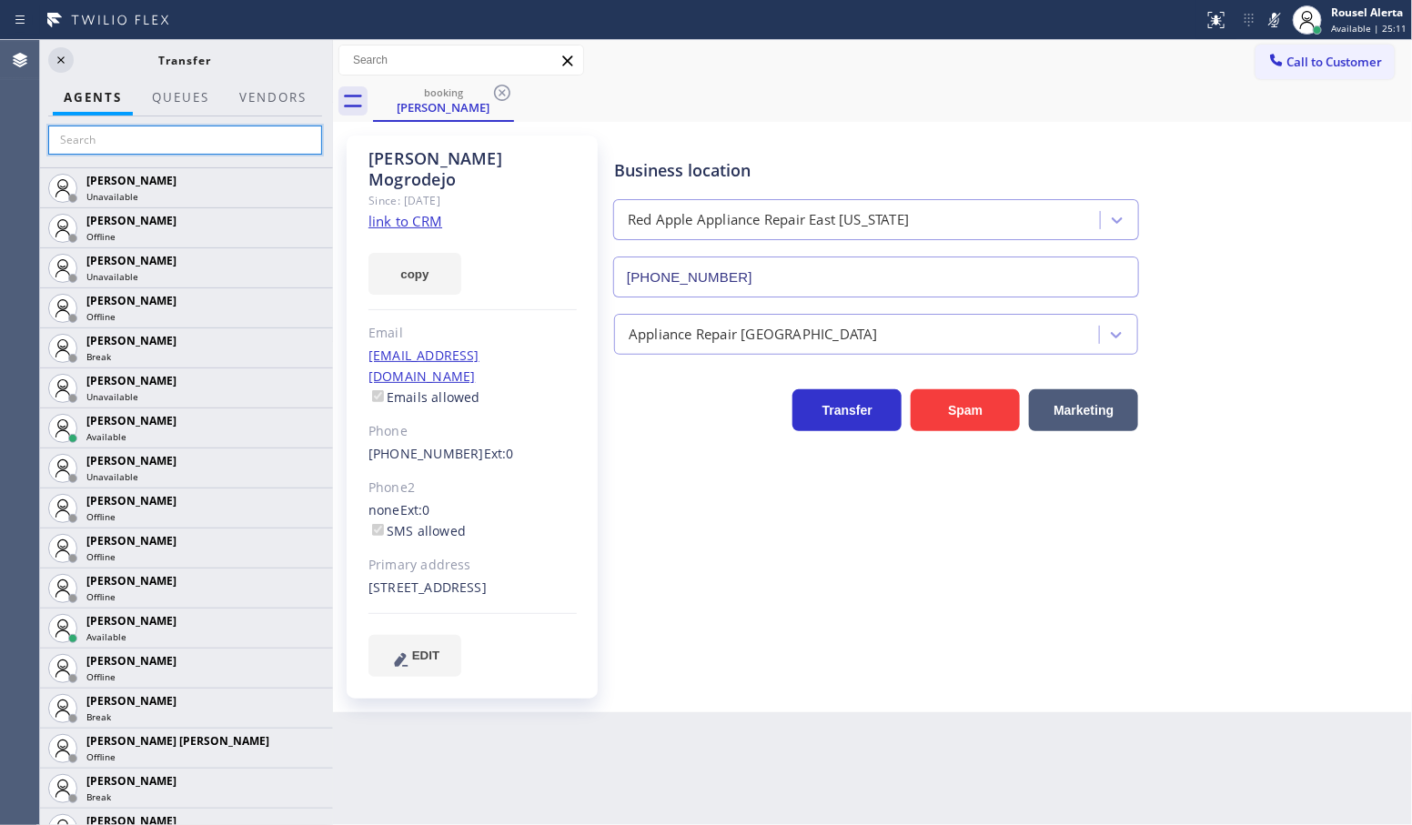
click at [142, 152] on input "text" at bounding box center [185, 140] width 274 height 29
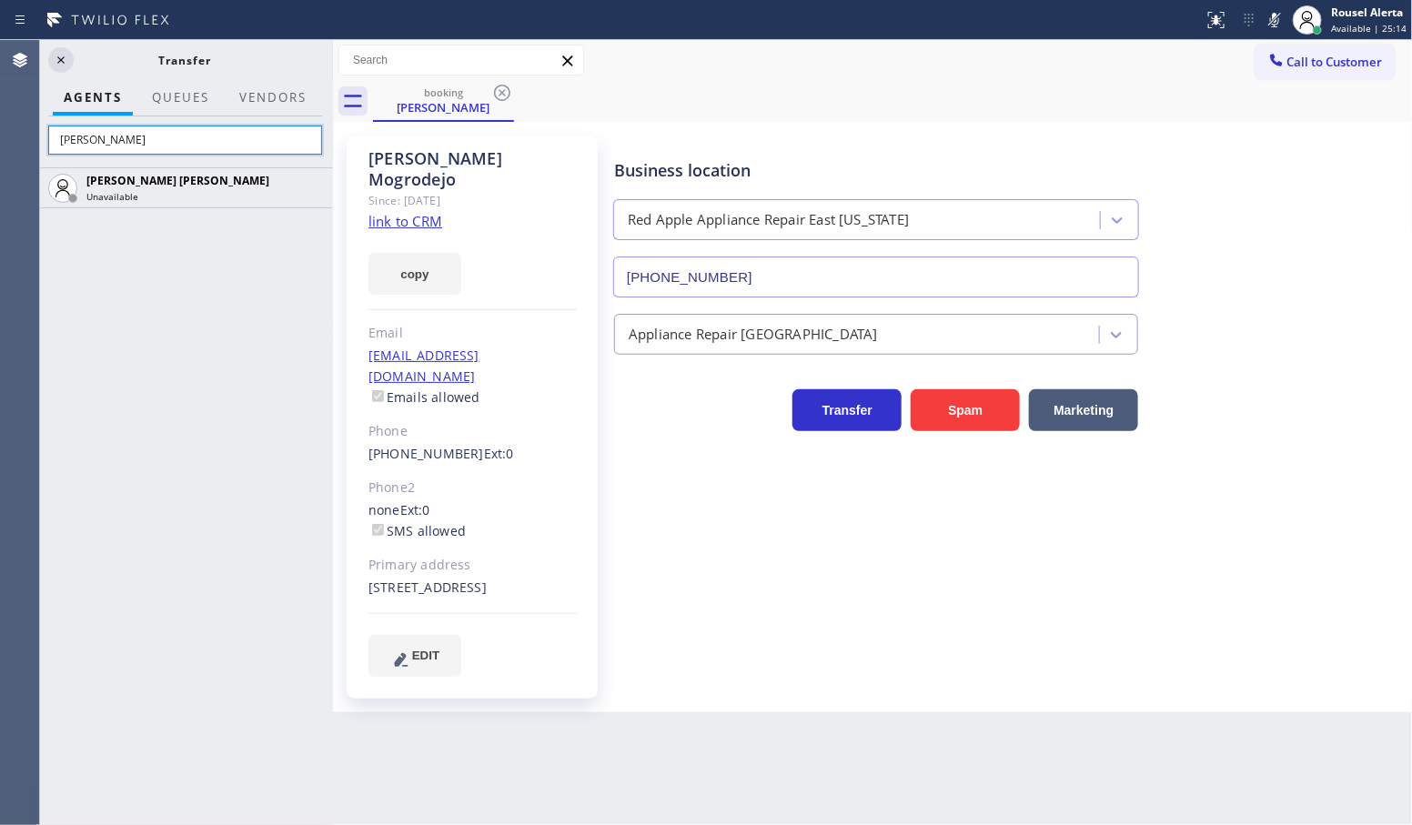
type input "[PERSON_NAME]"
drag, startPoint x: 142, startPoint y: 123, endPoint x: 102, endPoint y: 137, distance: 42.6
click at [82, 141] on div "[PERSON_NAME]" at bounding box center [185, 141] width 296 height 51
drag, startPoint x: 102, startPoint y: 137, endPoint x: 52, endPoint y: 139, distance: 50.1
click at [52, 139] on input "[PERSON_NAME]" at bounding box center [185, 140] width 274 height 29
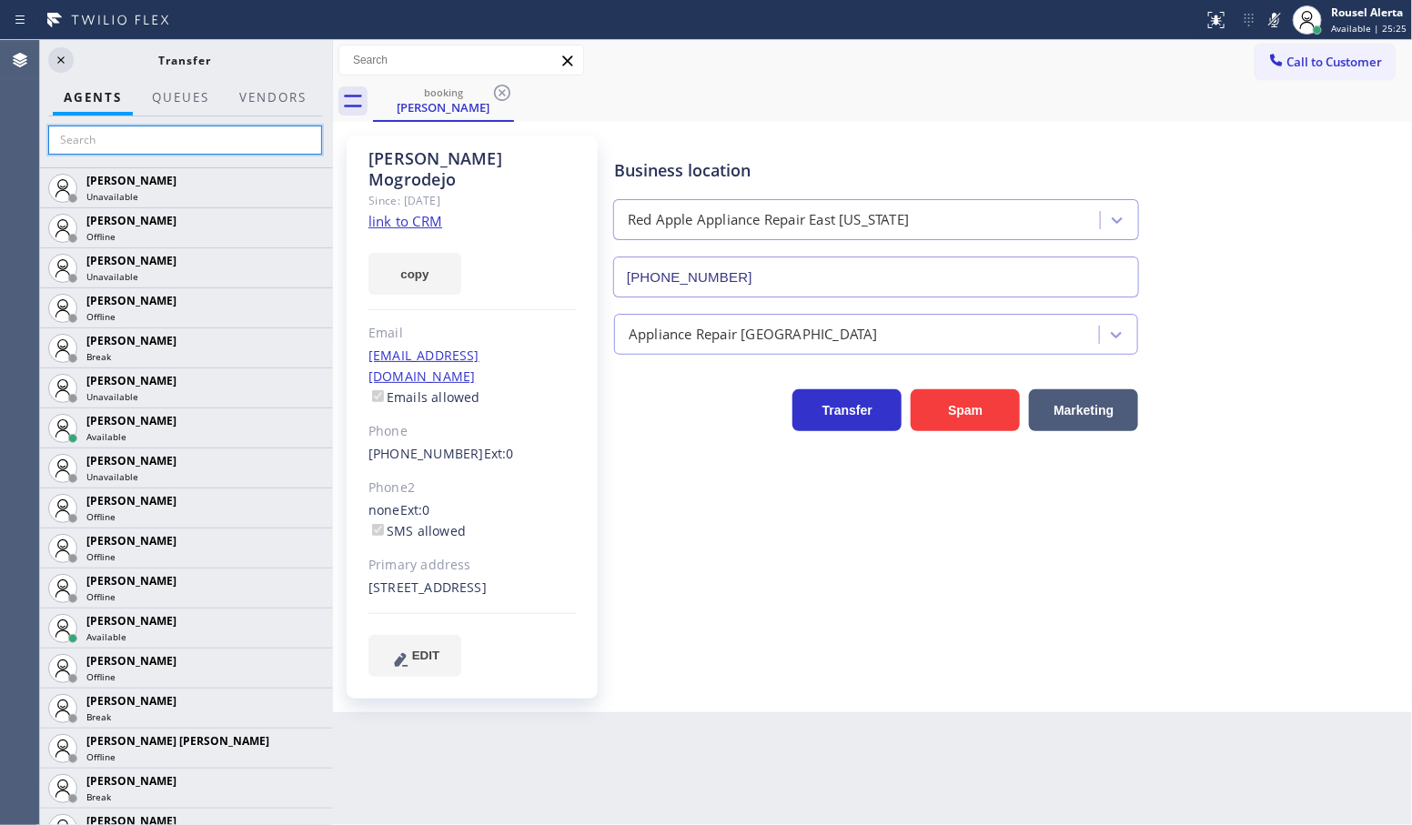
click at [160, 144] on input "text" at bounding box center [185, 140] width 274 height 29
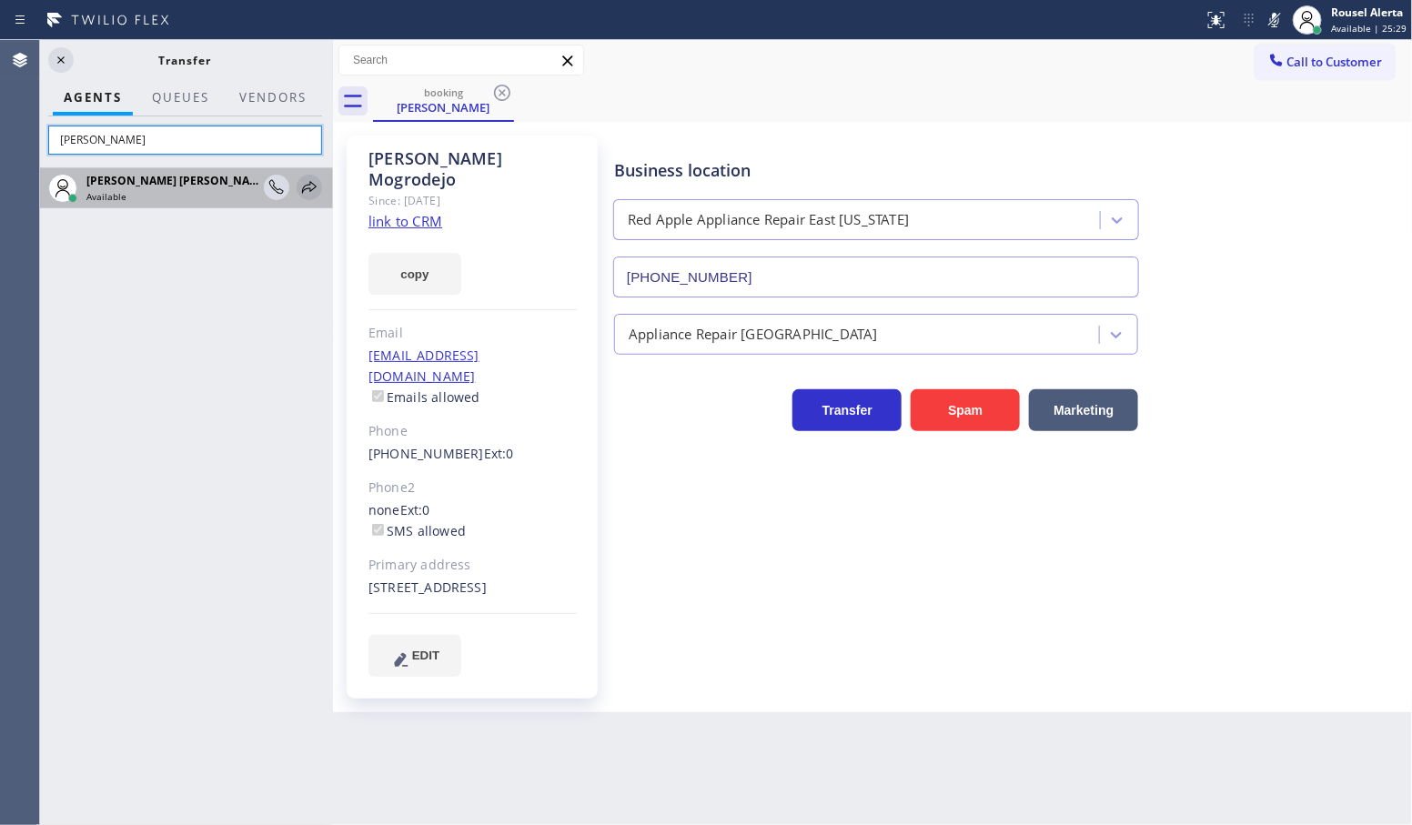
type input "[PERSON_NAME]"
click at [303, 187] on icon at bounding box center [309, 187] width 15 height 12
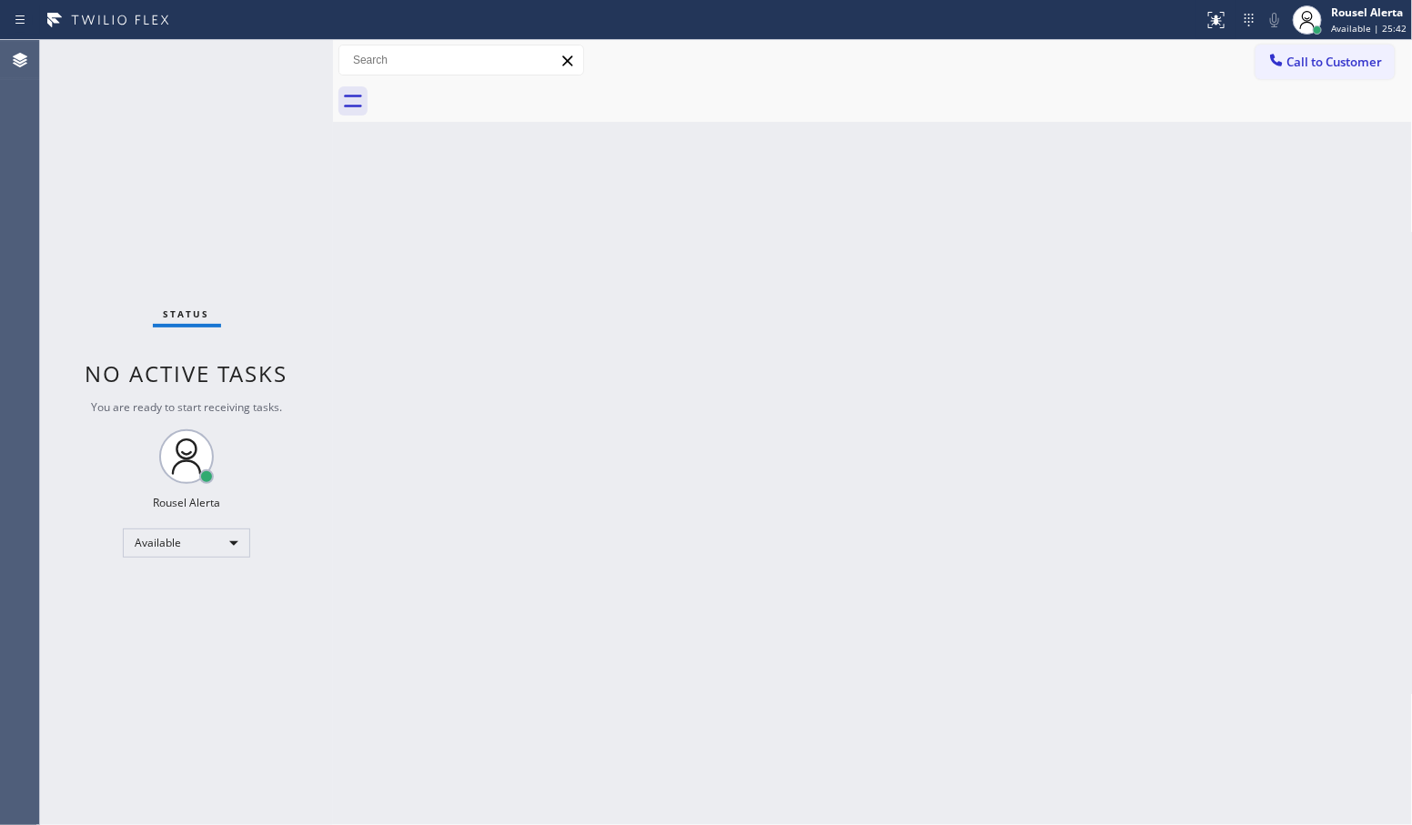
click at [135, 112] on div "Status No active tasks You are ready to start receiving tasks. Rousel Alerta Av…" at bounding box center [186, 432] width 293 height 785
drag, startPoint x: 491, startPoint y: 357, endPoint x: 667, endPoint y: 371, distance: 176.2
click at [492, 356] on div "Back to Dashboard Change Sender ID Customers Technicians Select a contact Outbo…" at bounding box center [873, 432] width 1080 height 785
click at [1263, 251] on div "Back to Dashboard Change Sender ID Customers Technicians Select a contact Outbo…" at bounding box center [873, 432] width 1080 height 785
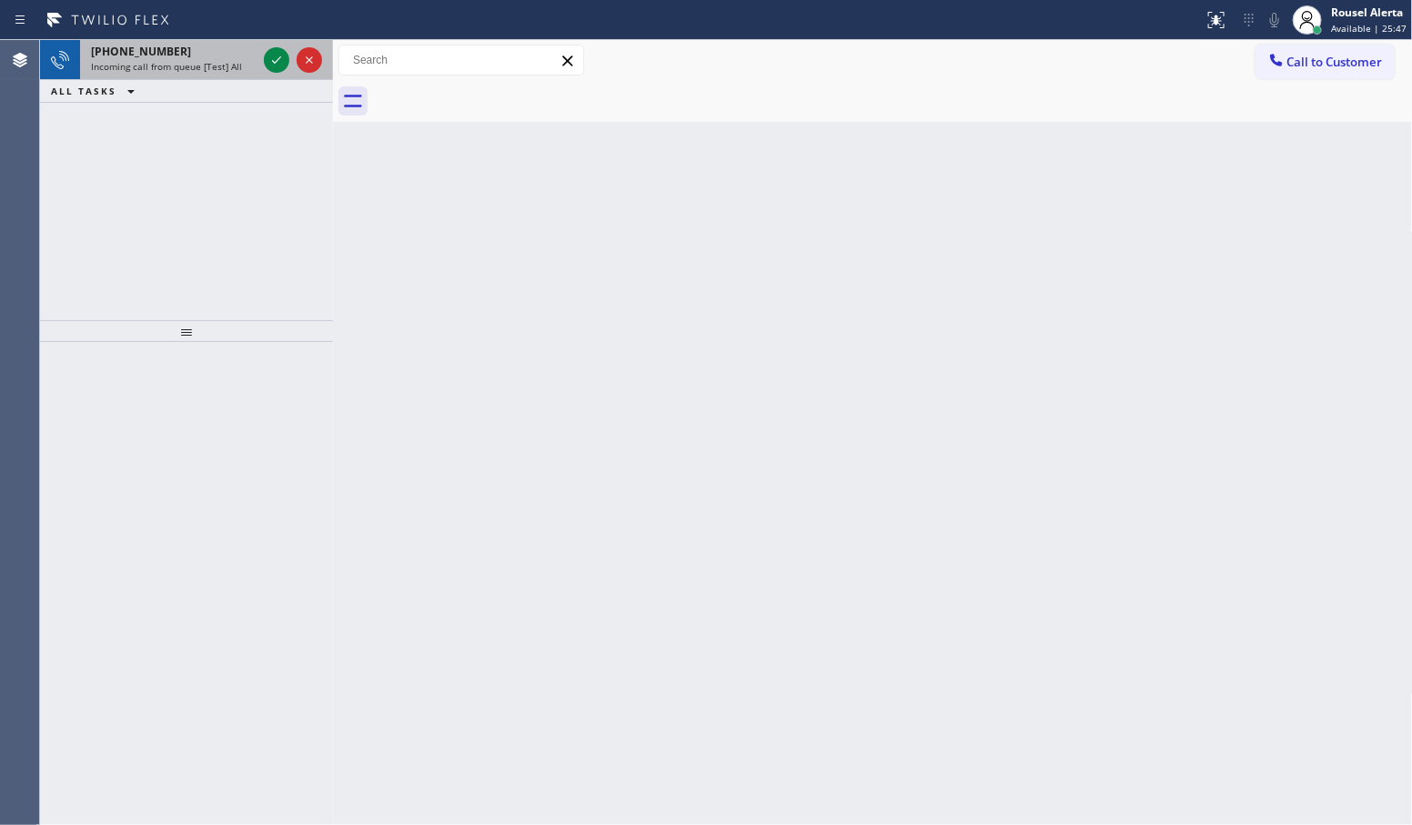
click at [239, 48] on div "[PHONE_NUMBER]" at bounding box center [174, 51] width 166 height 15
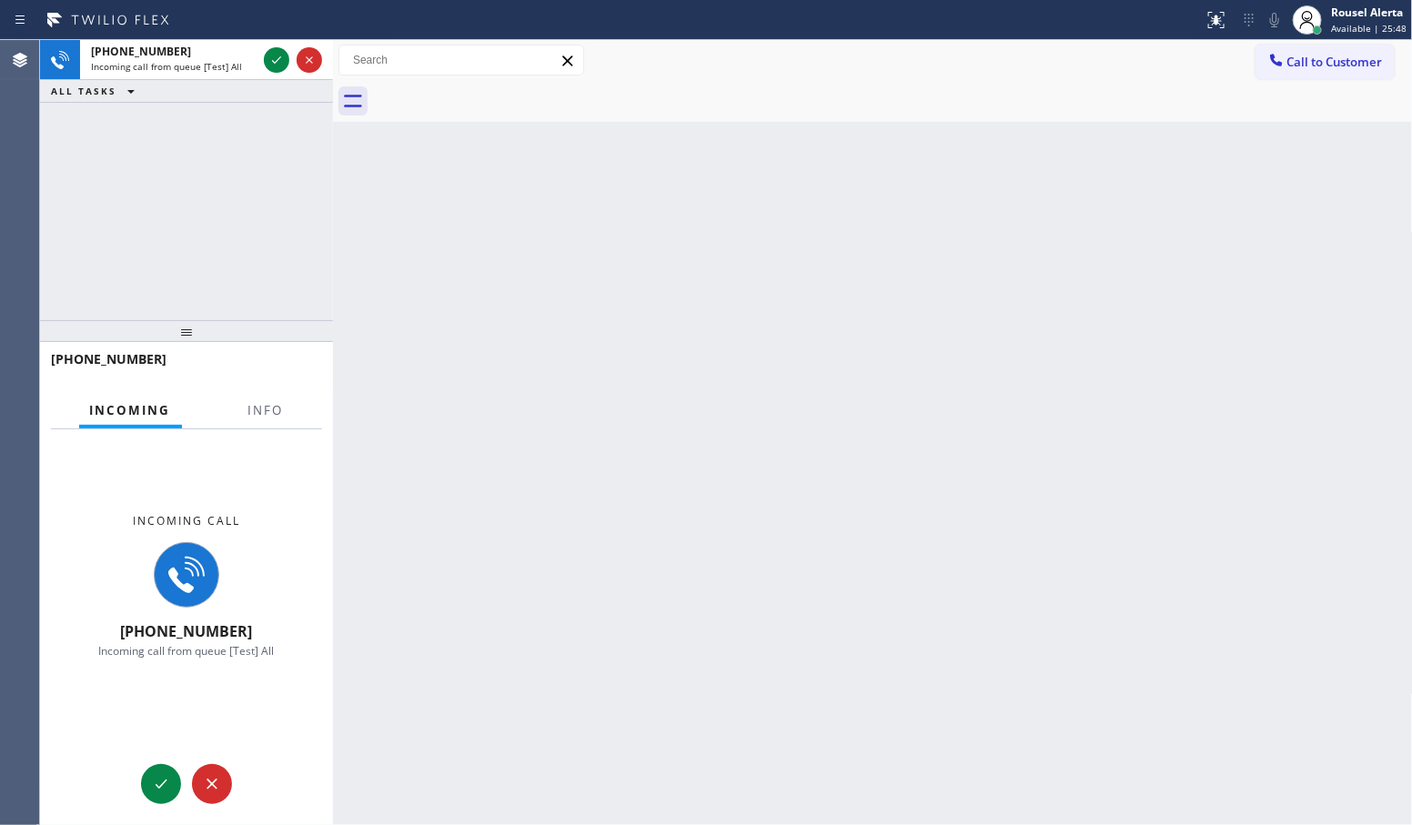
drag, startPoint x: 278, startPoint y: 64, endPoint x: 274, endPoint y: 215, distance: 151.1
click at [278, 65] on icon at bounding box center [277, 60] width 22 height 22
click at [267, 409] on span "Info" at bounding box center [265, 410] width 35 height 16
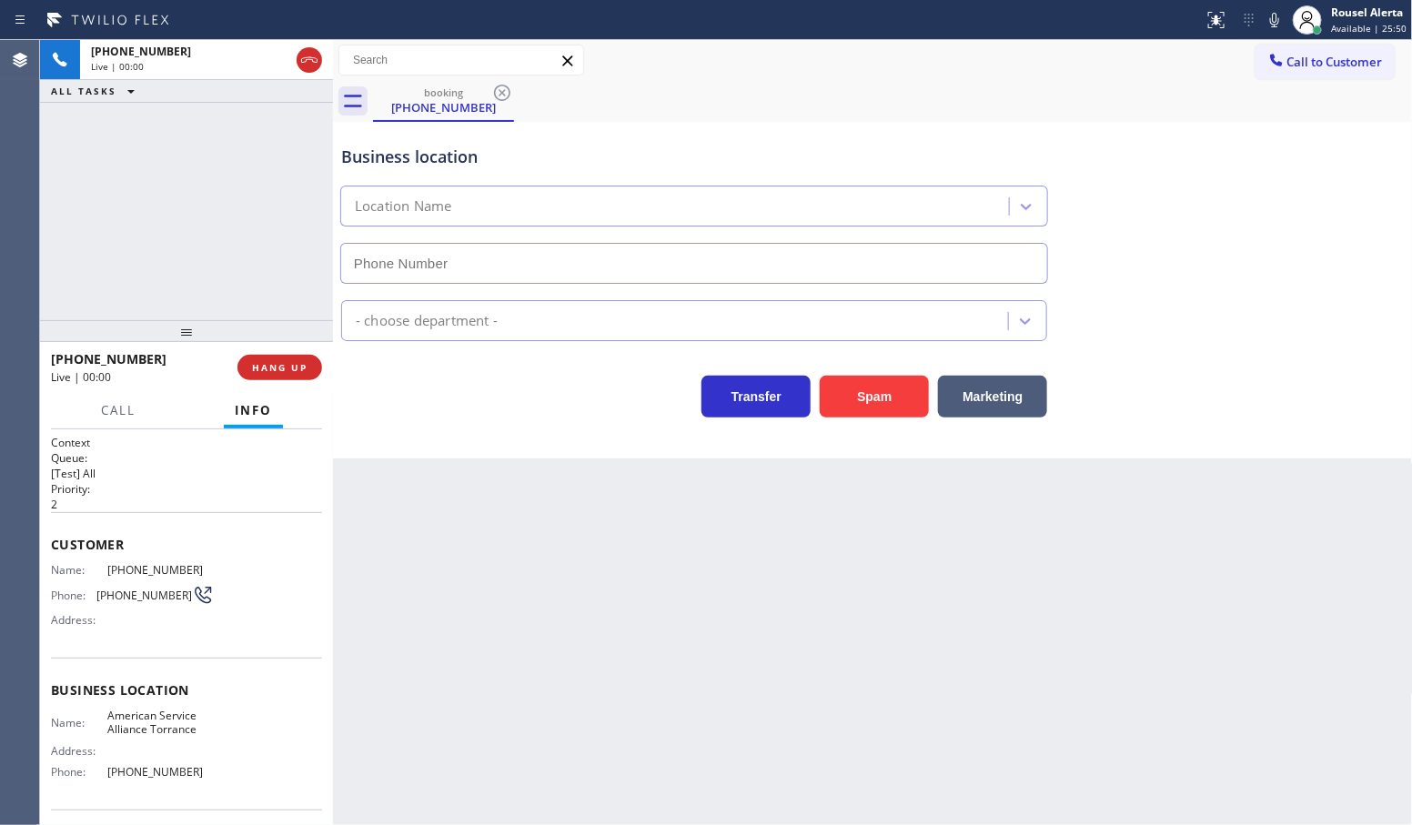
type input "[PHONE_NUMBER]"
click at [855, 401] on button "Spam" at bounding box center [874, 397] width 109 height 42
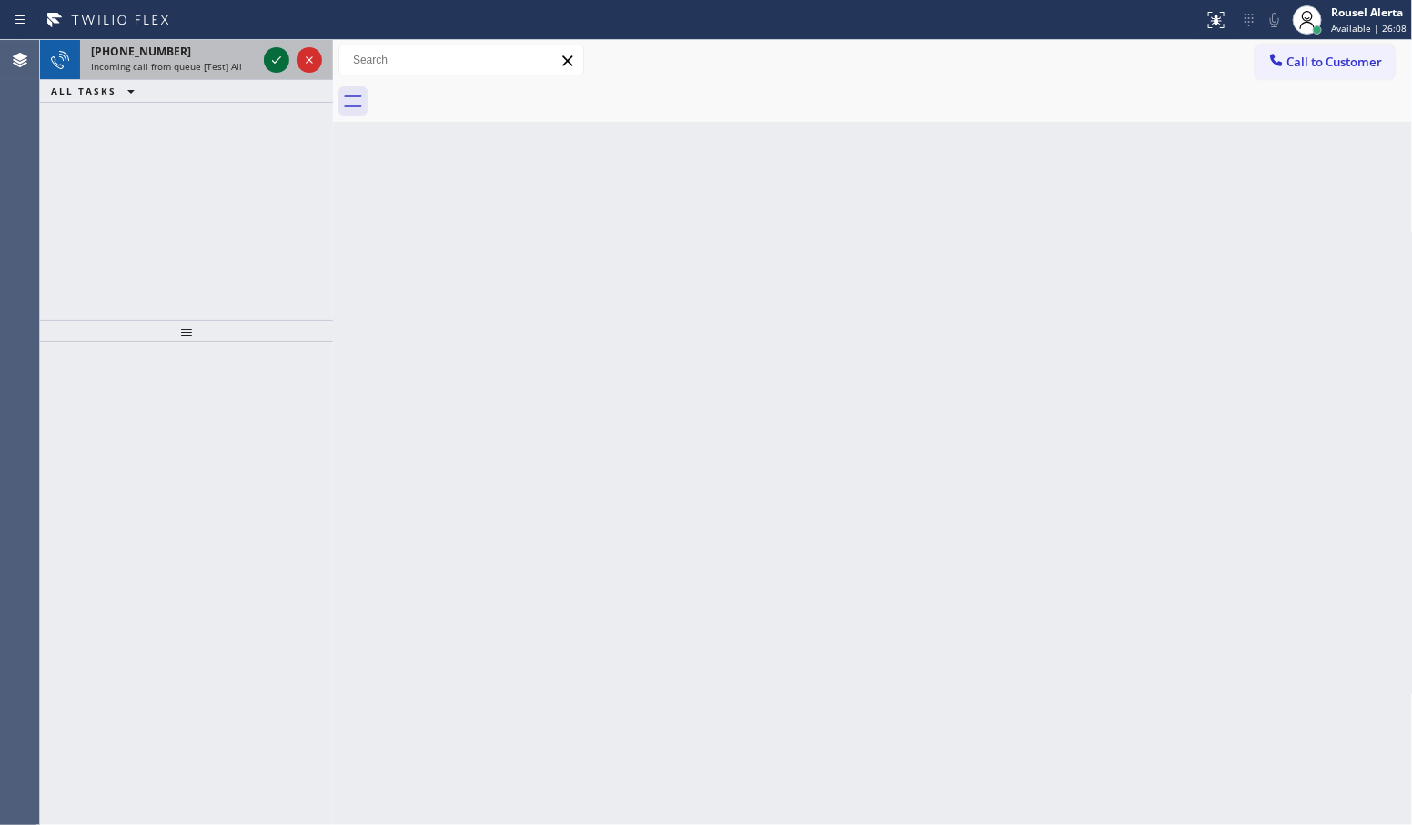
click at [266, 57] on icon at bounding box center [277, 60] width 22 height 22
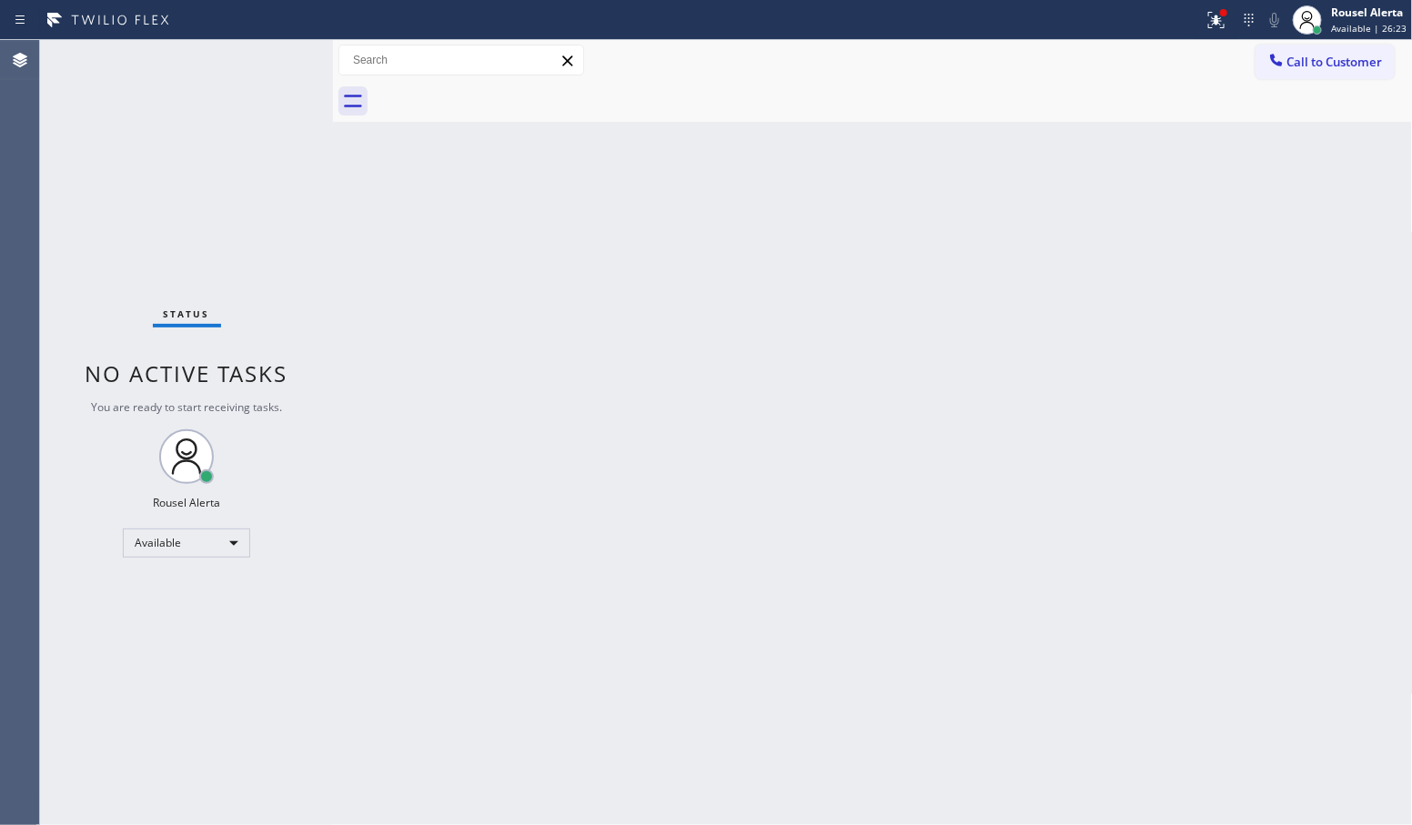
click at [257, 115] on div "Status No active tasks You are ready to start receiving tasks. Rousel Alerta Av…" at bounding box center [186, 432] width 293 height 785
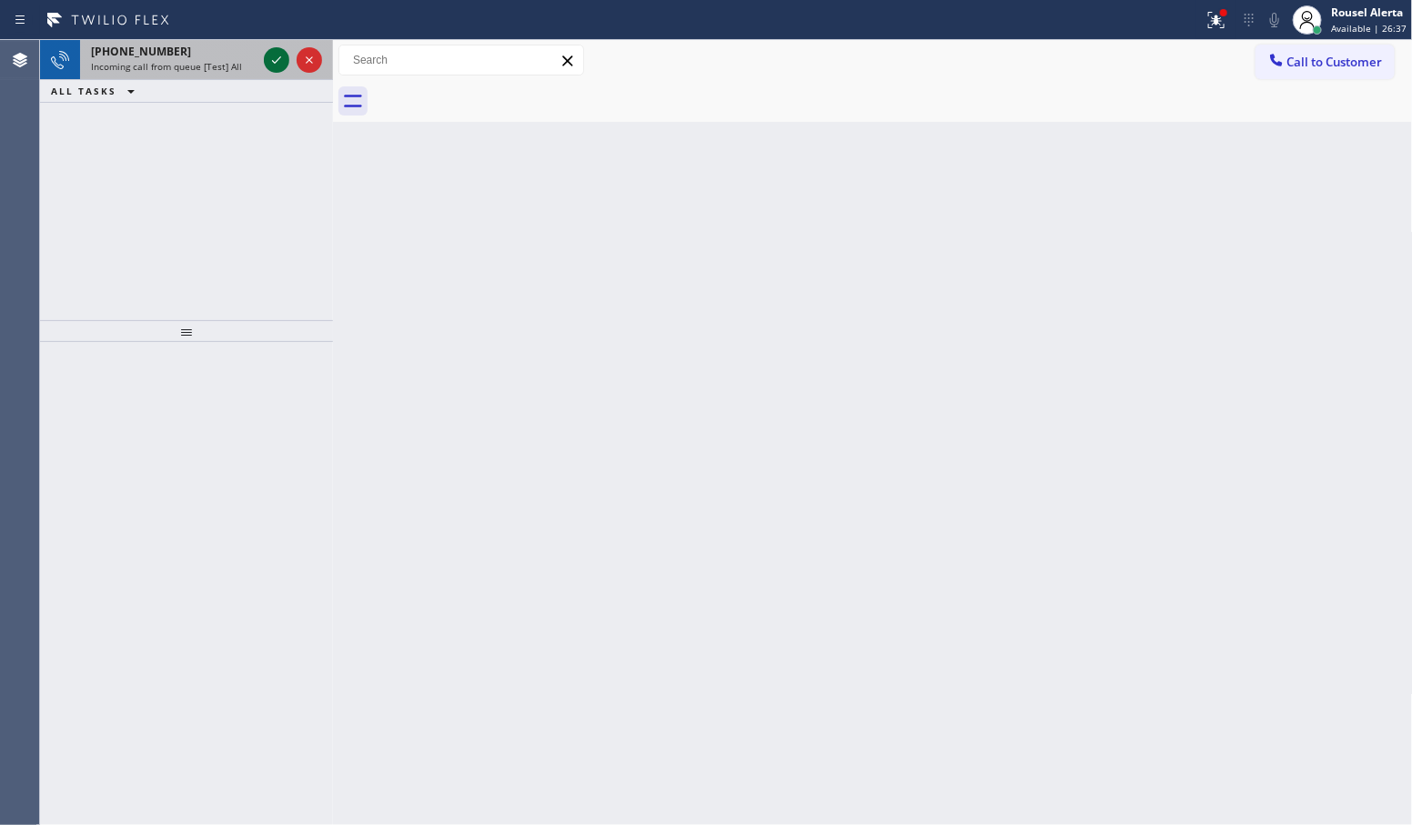
click at [275, 64] on icon at bounding box center [277, 60] width 22 height 22
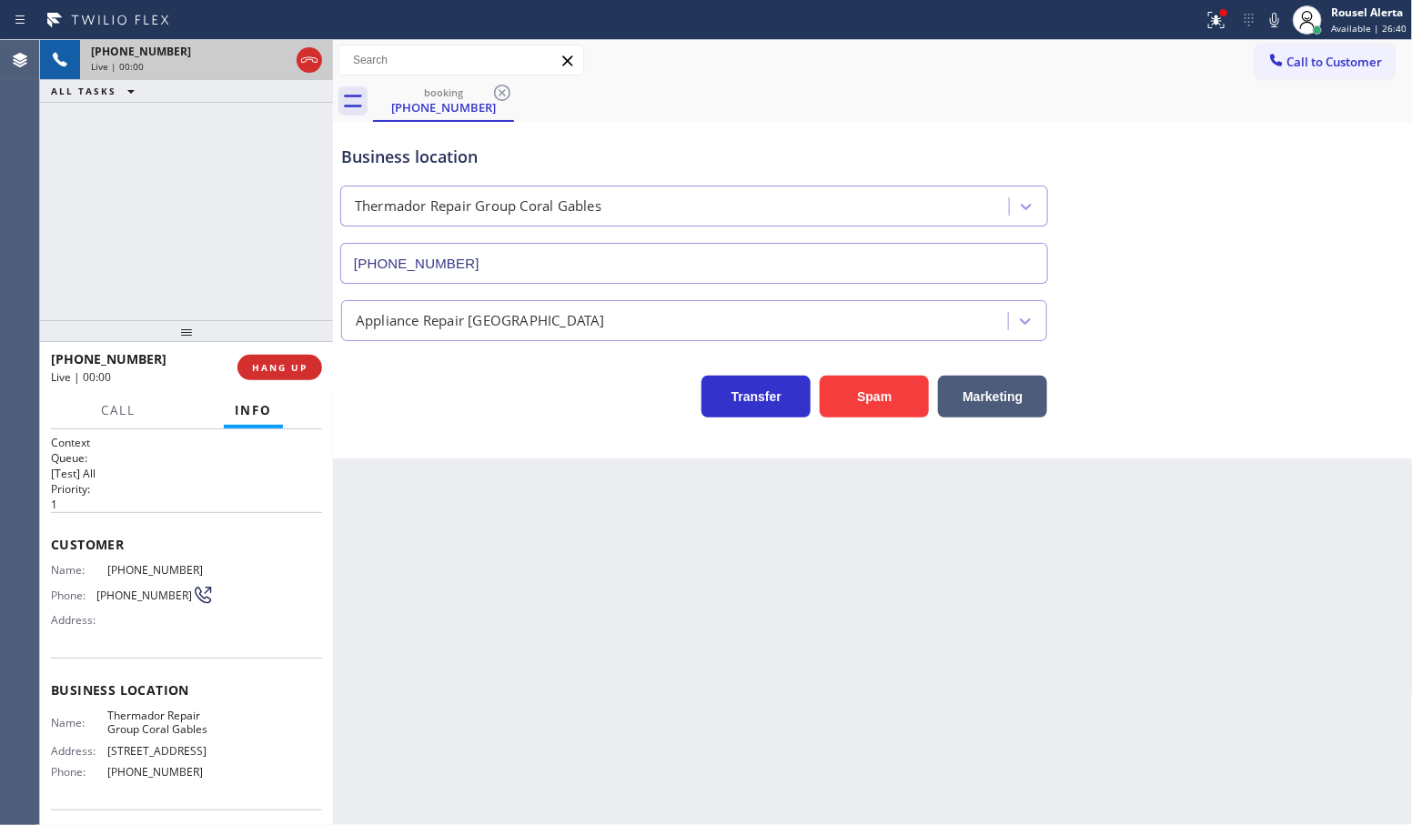
type input "[PHONE_NUMBER]"
click at [424, 576] on div "Back to Dashboard Change Sender ID Customers Technicians Select a contact Outbo…" at bounding box center [873, 432] width 1080 height 785
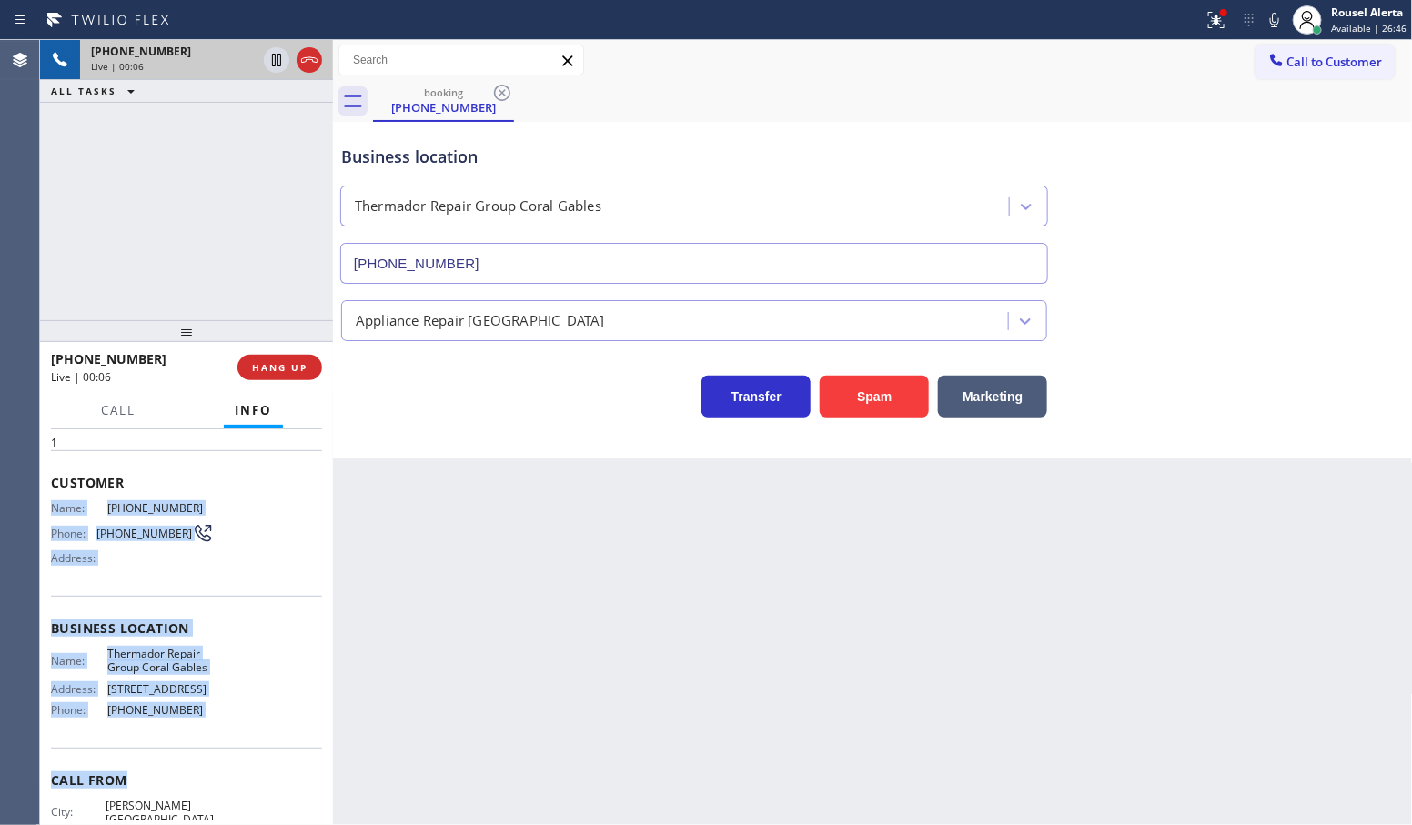
scroll to position [85, 0]
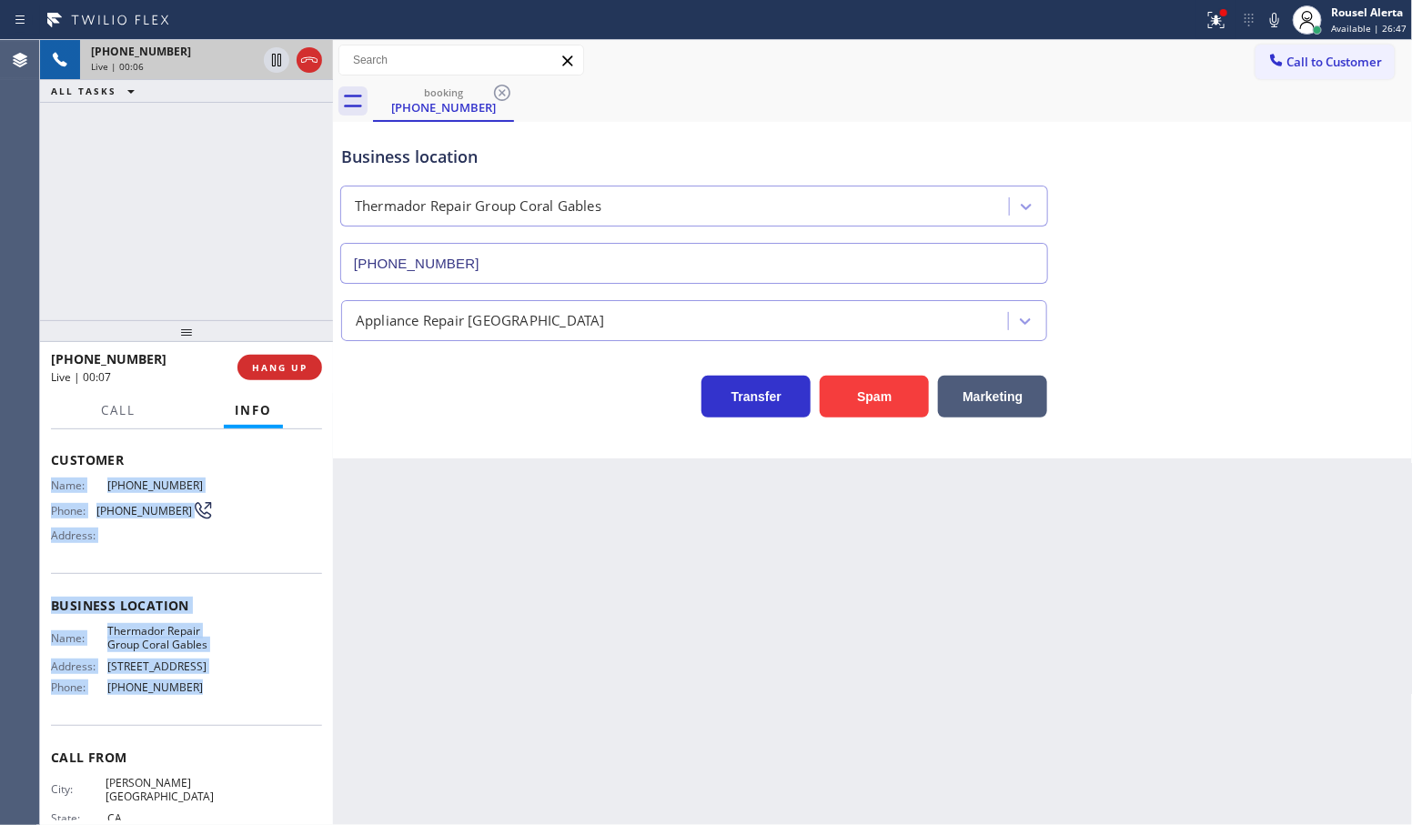
drag, startPoint x: 50, startPoint y: 565, endPoint x: 219, endPoint y: 702, distance: 217.4
click at [219, 702] on div "Context Queue: [Test] All Priority: 1 Customer Name: [PHONE_NUMBER] Phone: [PHO…" at bounding box center [186, 613] width 271 height 527
copy div "Name: [PHONE_NUMBER] Phone: [PHONE_NUMBER] Address: Business location Name: The…"
click at [298, 369] on span "HANG UP" at bounding box center [280, 367] width 56 height 13
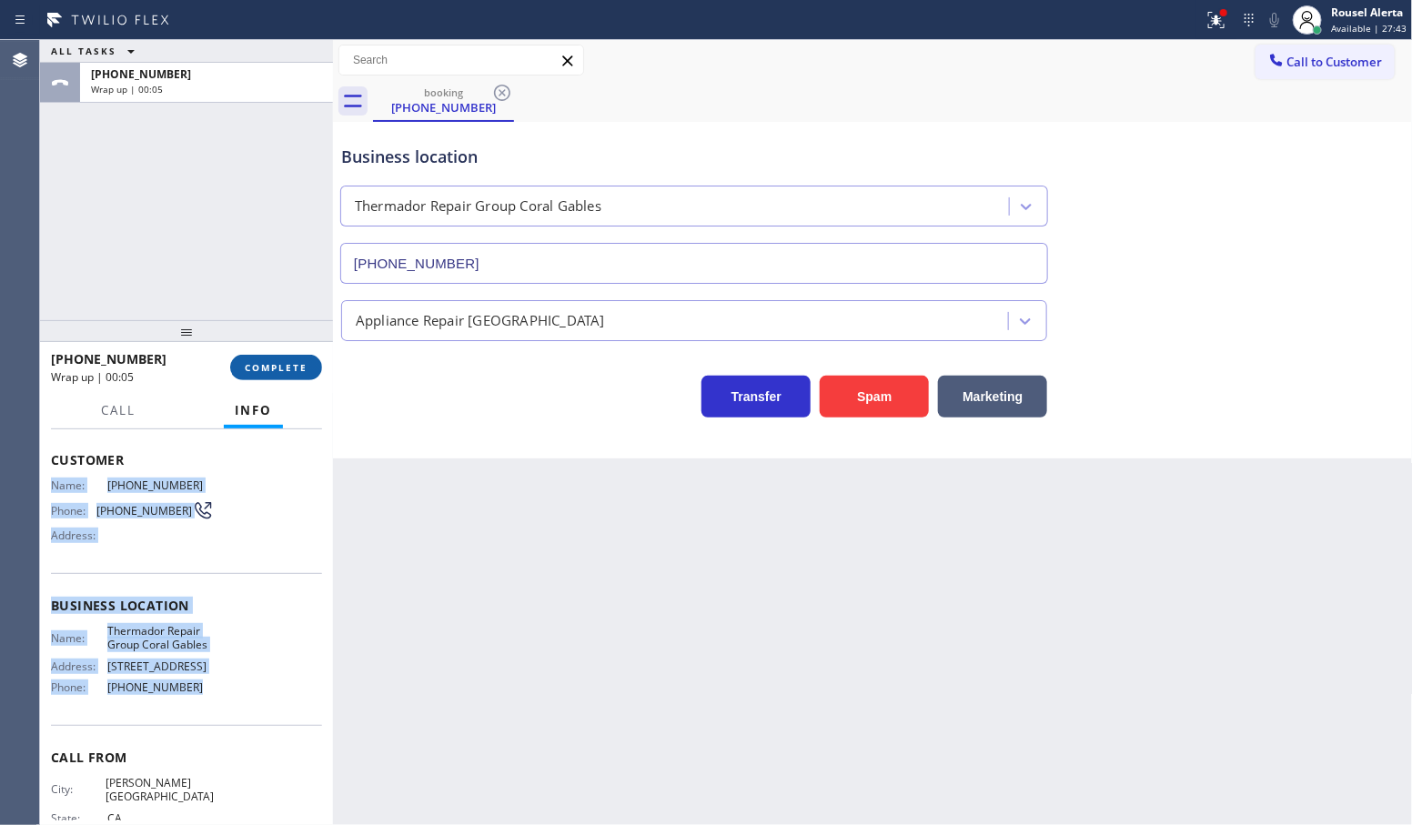
click at [311, 367] on button "COMPLETE" at bounding box center [276, 367] width 92 height 25
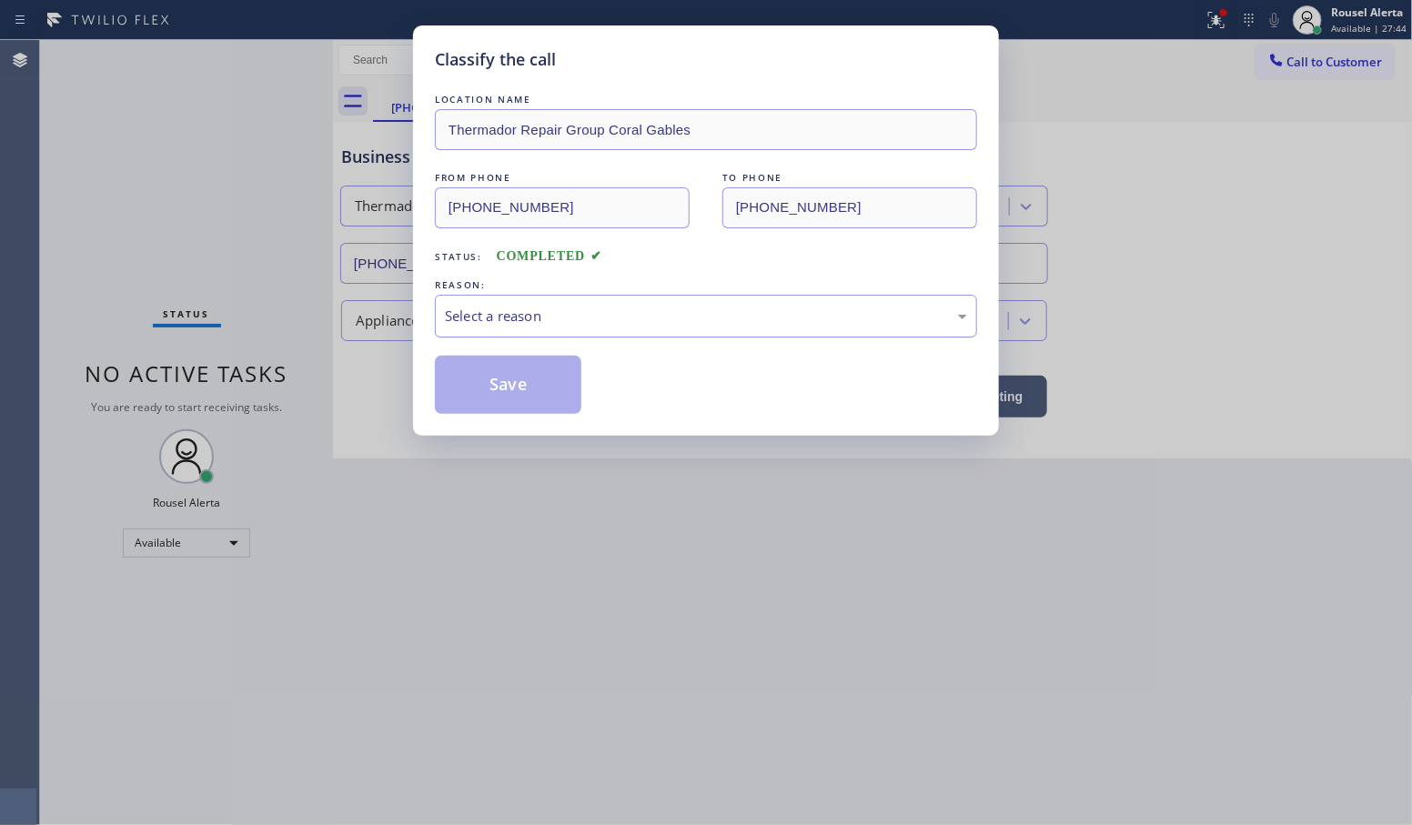
drag, startPoint x: 653, startPoint y: 311, endPoint x: 637, endPoint y: 321, distance: 19.2
click at [637, 321] on div "Select a reason" at bounding box center [706, 316] width 522 height 21
click at [552, 389] on button "Save" at bounding box center [508, 385] width 147 height 58
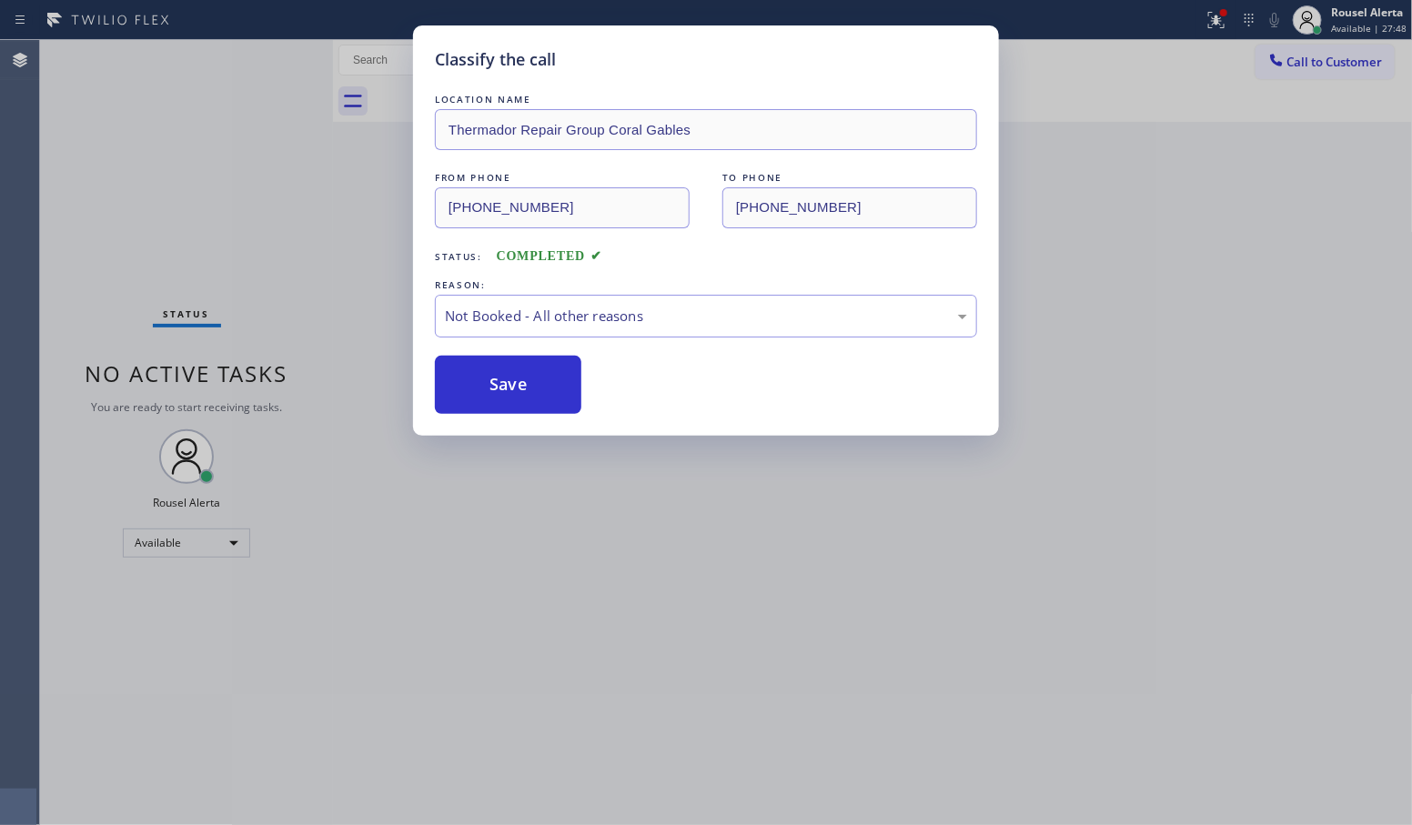
click at [588, 585] on div "Classify the call LOCATION NAME Thermador Repair Group Coral Gables FROM PHONE …" at bounding box center [706, 412] width 1412 height 825
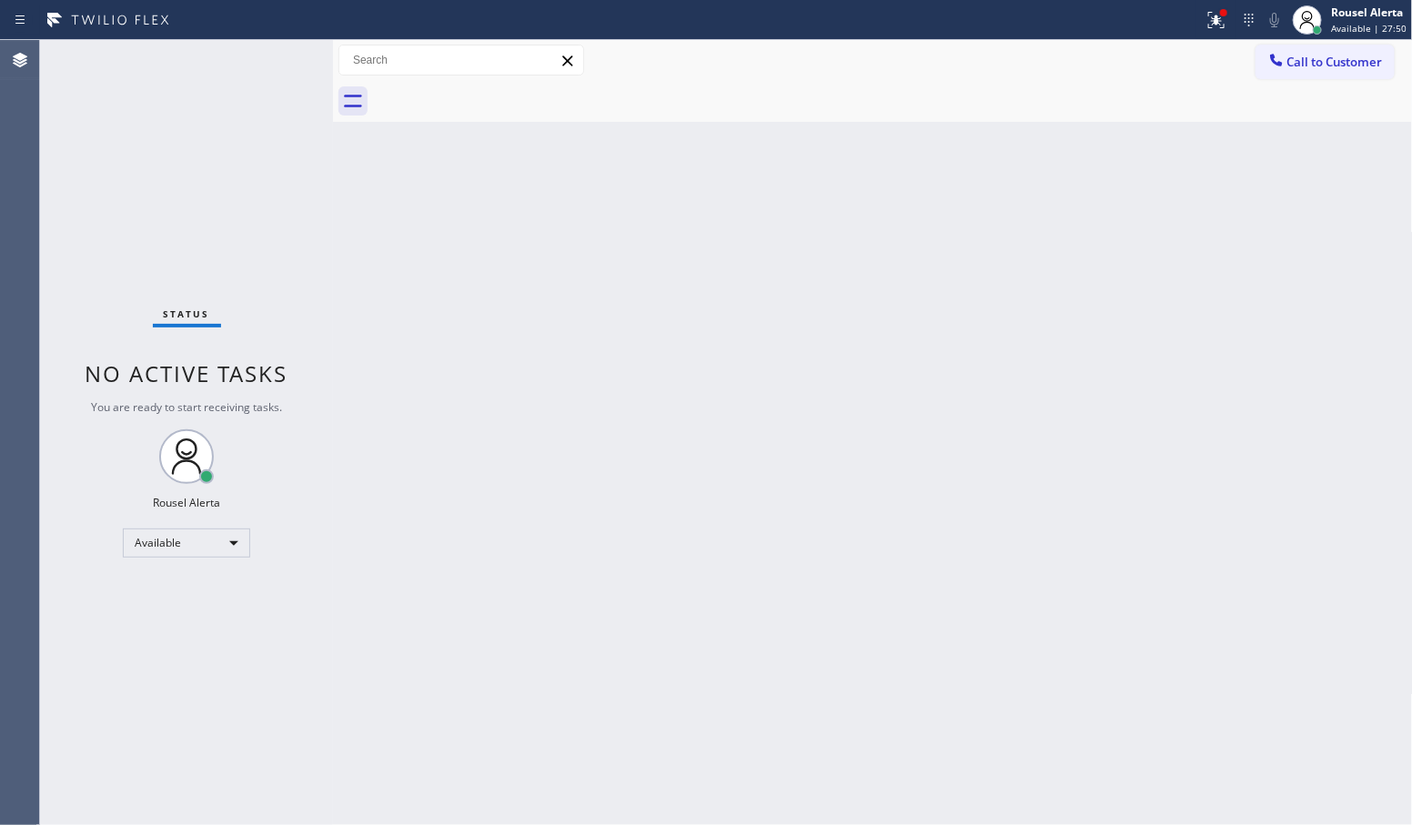
click at [506, 462] on div "Back to Dashboard Change Sender ID Customers Technicians Select a contact Outbo…" at bounding box center [873, 432] width 1080 height 785
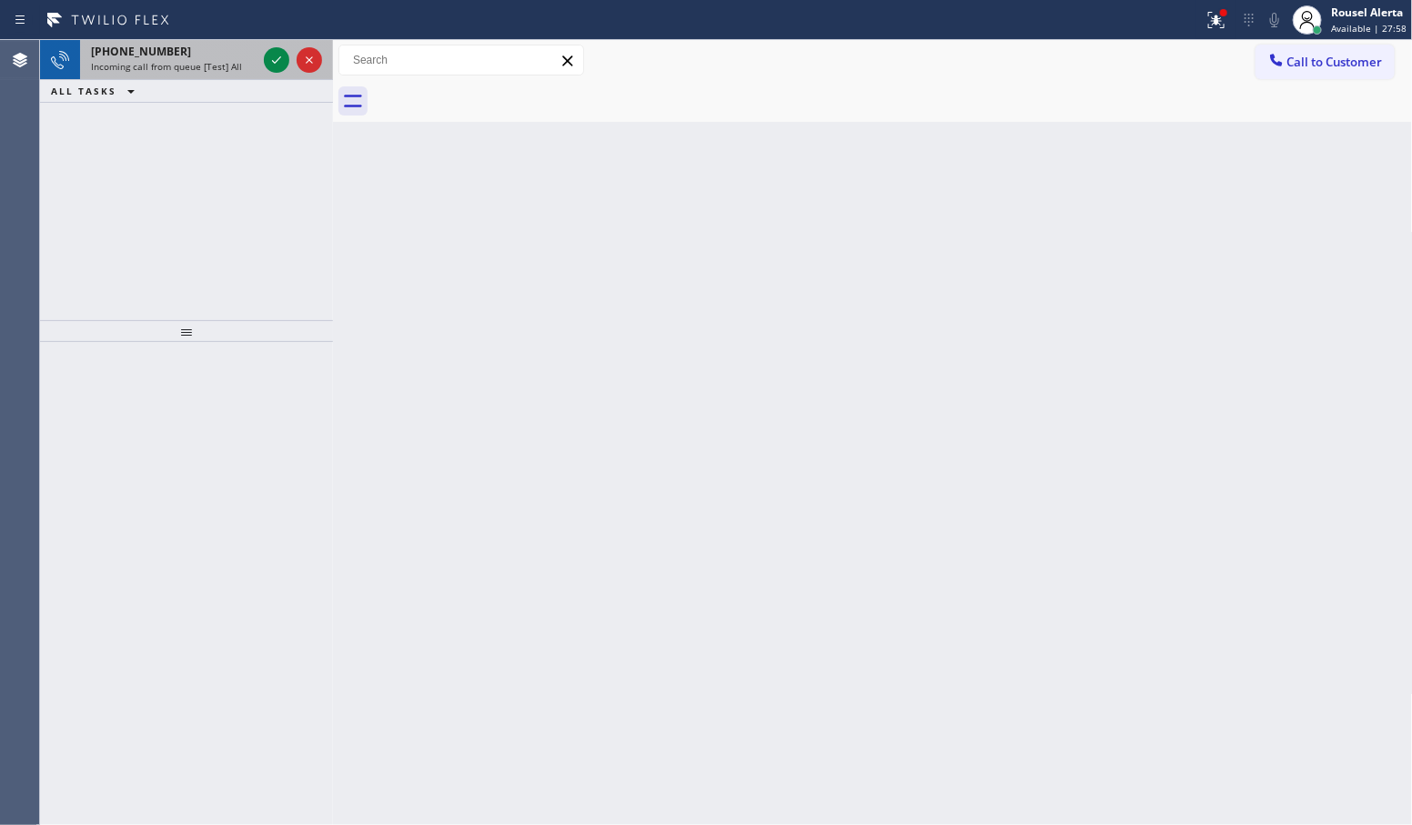
drag, startPoint x: 188, startPoint y: 51, endPoint x: 233, endPoint y: 52, distance: 44.6
click at [189, 50] on div "[PHONE_NUMBER]" at bounding box center [174, 51] width 166 height 15
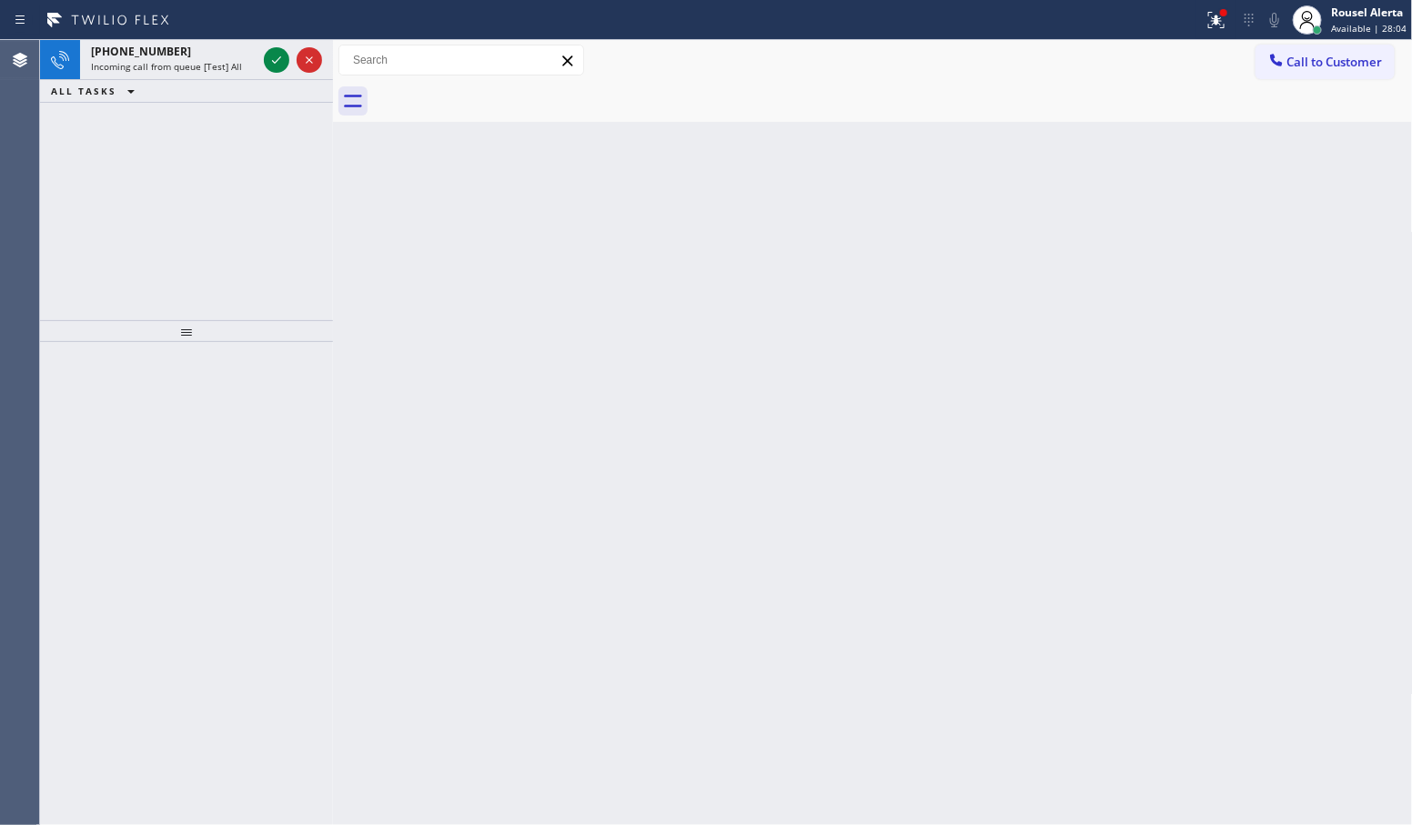
click at [589, 334] on div "Back to Dashboard Change Sender ID Customers Technicians Select a contact Outbo…" at bounding box center [873, 432] width 1080 height 785
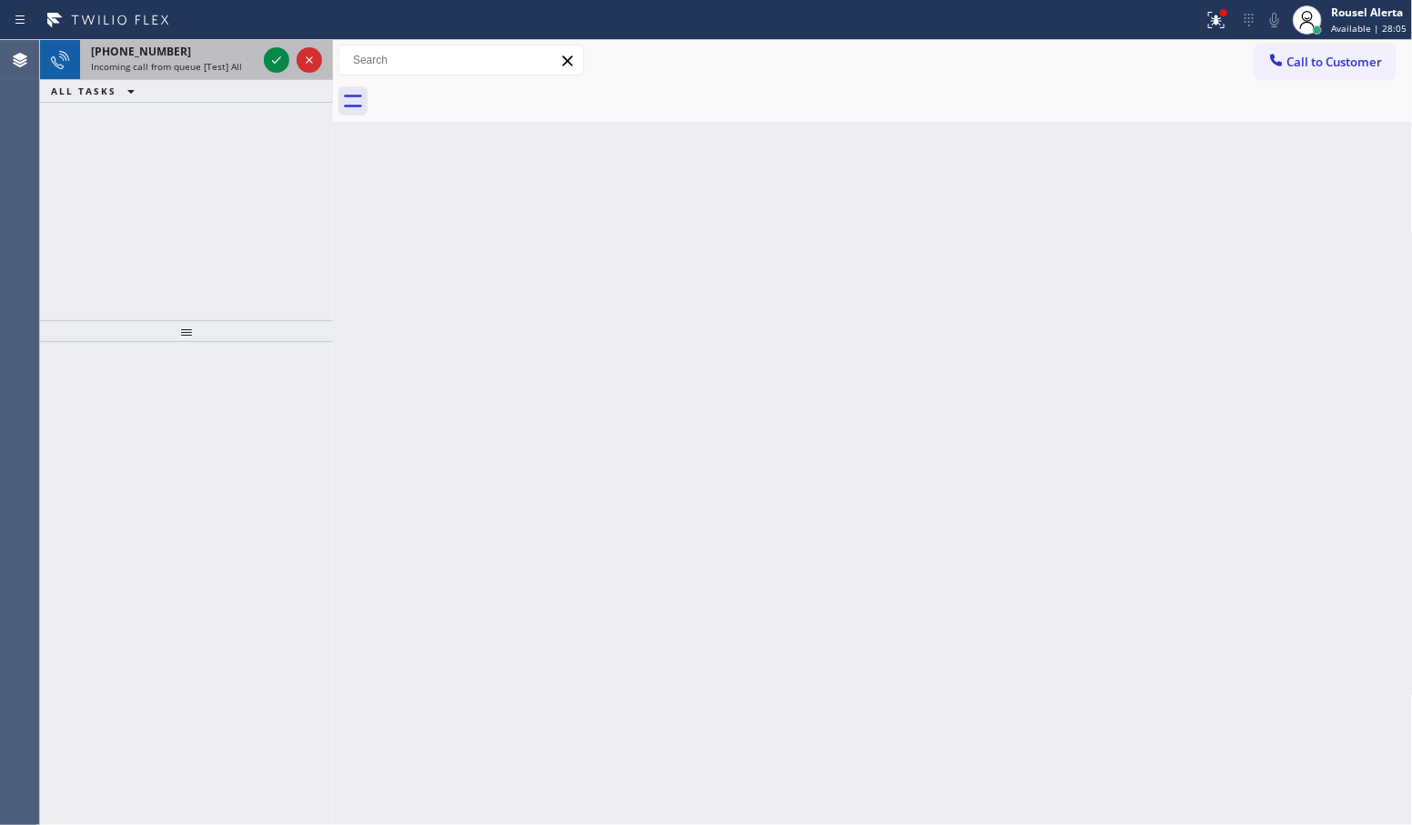
click at [159, 44] on span "[PHONE_NUMBER]" at bounding box center [141, 51] width 100 height 15
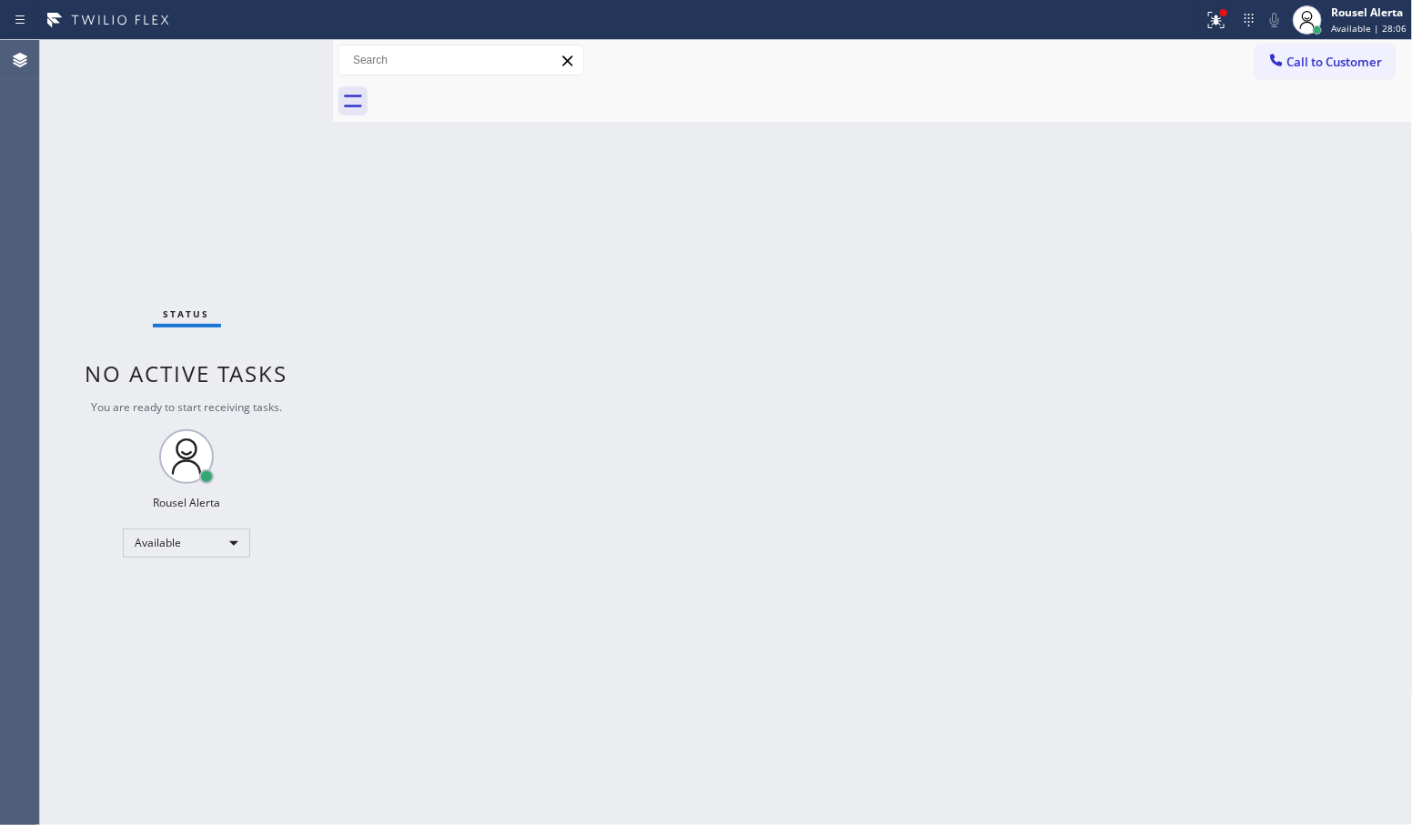
drag, startPoint x: 460, startPoint y: 456, endPoint x: 338, endPoint y: 203, distance: 280.8
click at [461, 453] on div "Back to Dashboard Change Sender ID Customers Technicians Select a contact Outbo…" at bounding box center [873, 432] width 1080 height 785
click at [1212, 25] on icon at bounding box center [1216, 20] width 16 height 16
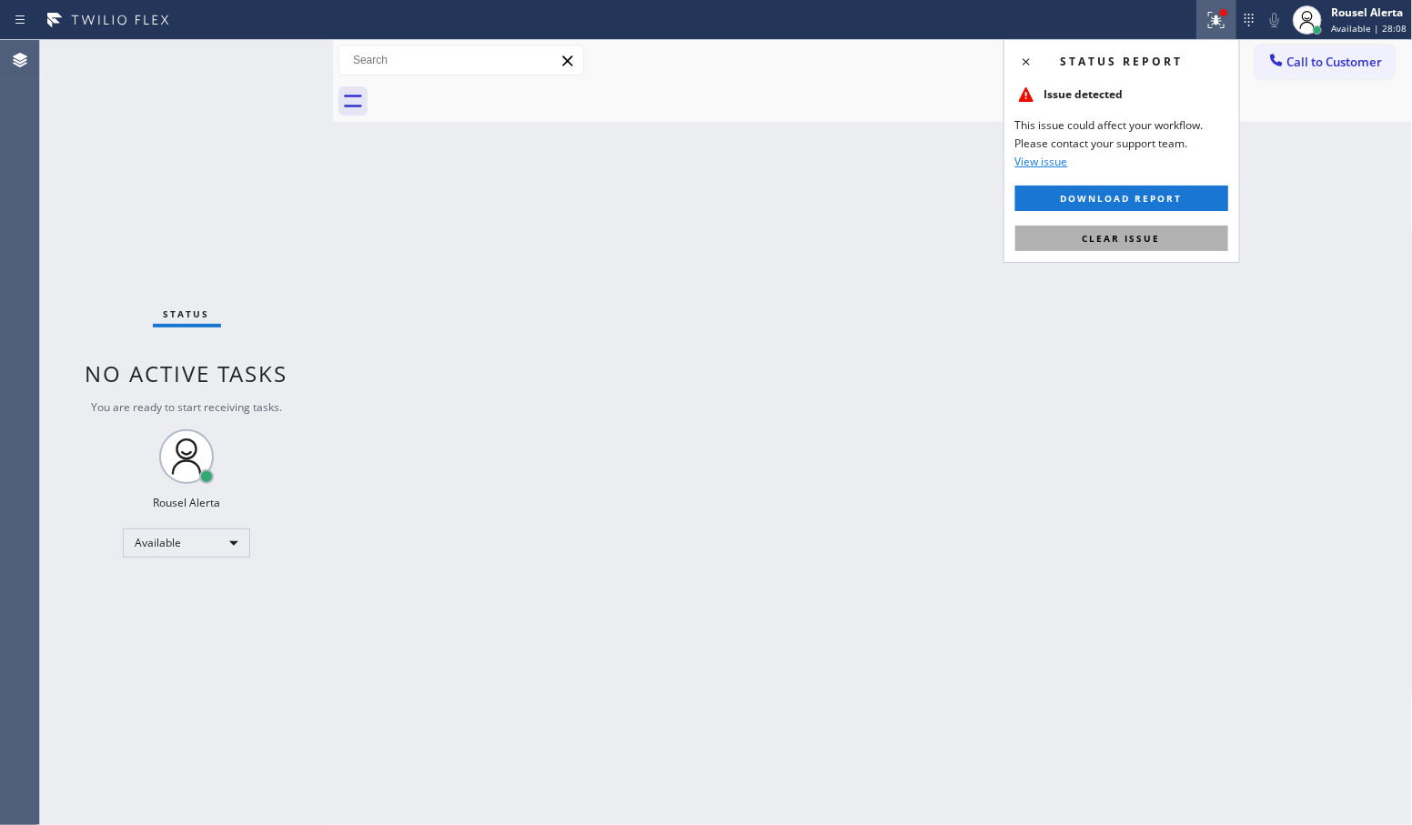
click at [1169, 238] on button "Clear issue" at bounding box center [1122, 238] width 213 height 25
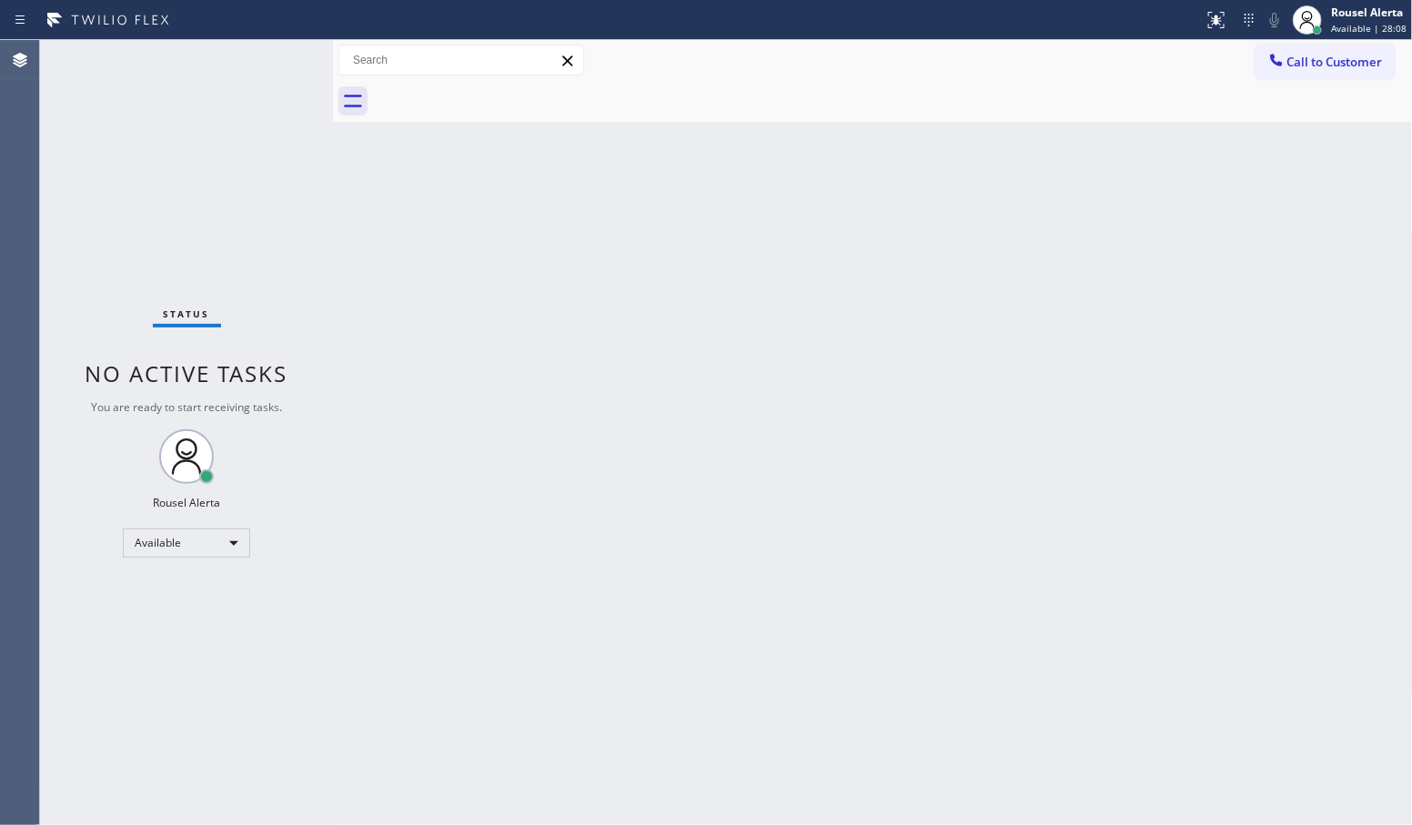
click at [1163, 369] on div "Back to Dashboard Change Sender ID Customers Technicians Select a contact Outbo…" at bounding box center [873, 432] width 1080 height 785
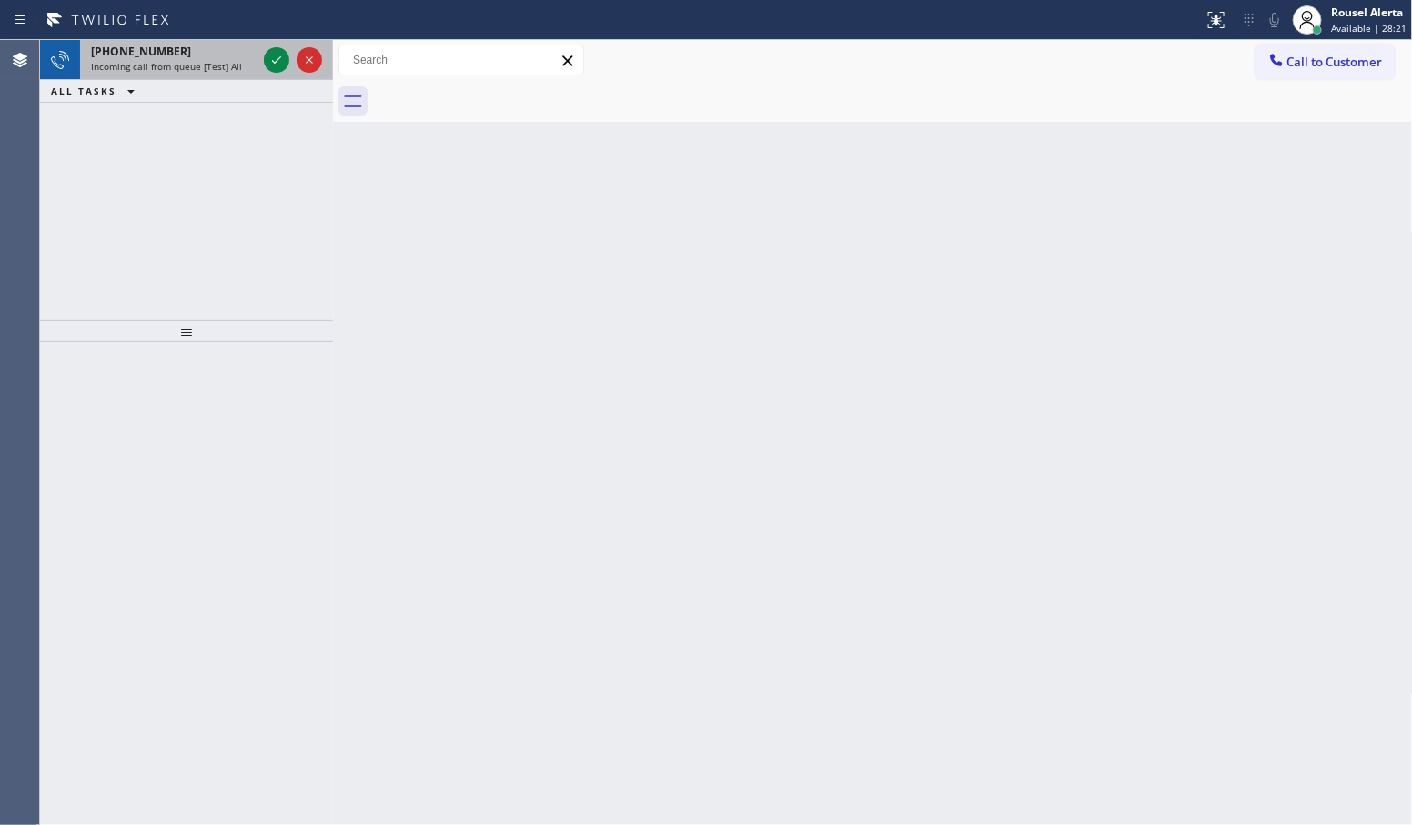
click at [237, 73] on div "[PHONE_NUMBER] Incoming call from queue [Test] All" at bounding box center [170, 60] width 180 height 40
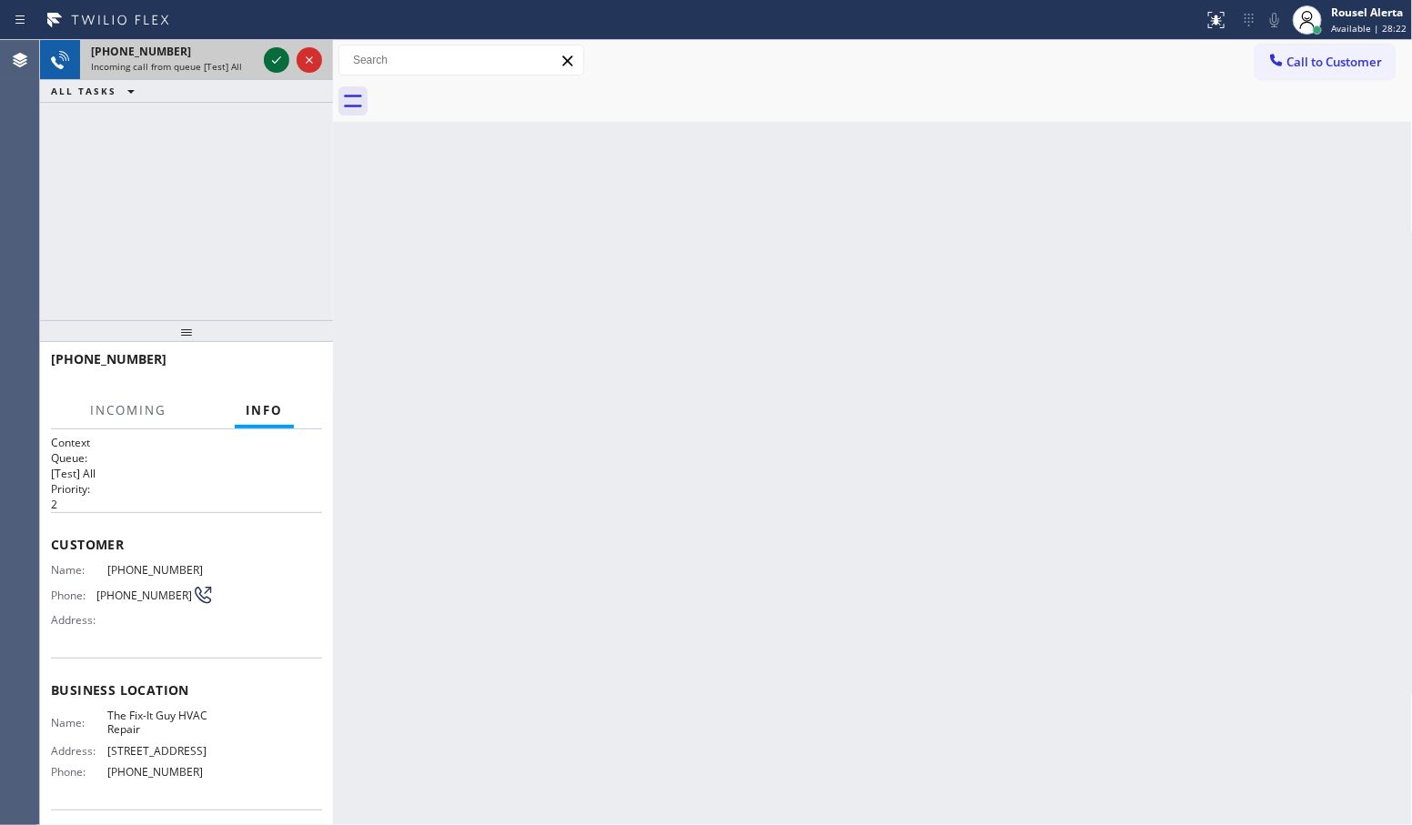
click at [275, 65] on icon at bounding box center [277, 60] width 22 height 22
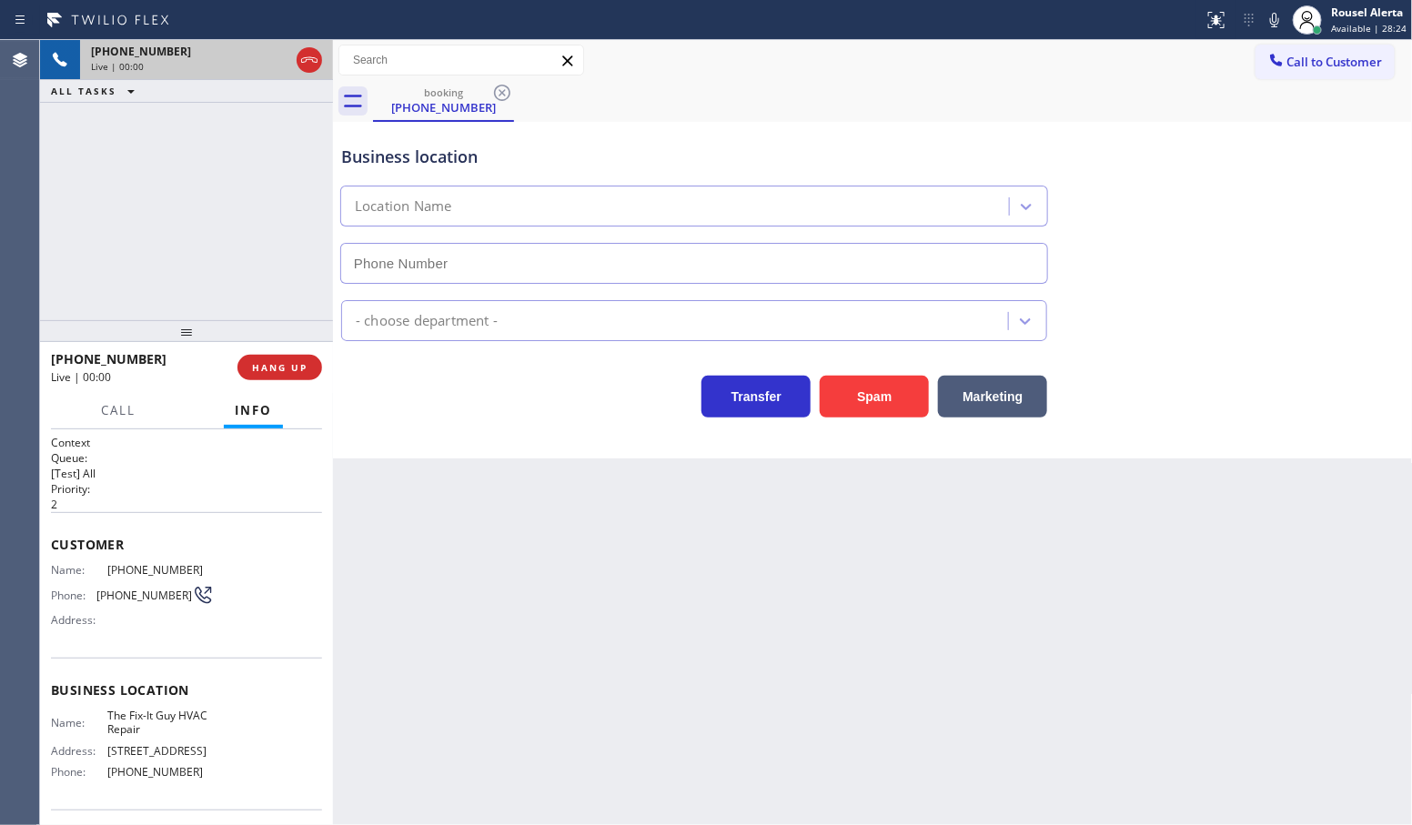
type input "[PHONE_NUMBER]"
click at [443, 588] on div "Back to Dashboard Change Sender ID Customers Technicians Select a contact Outbo…" at bounding box center [873, 432] width 1080 height 785
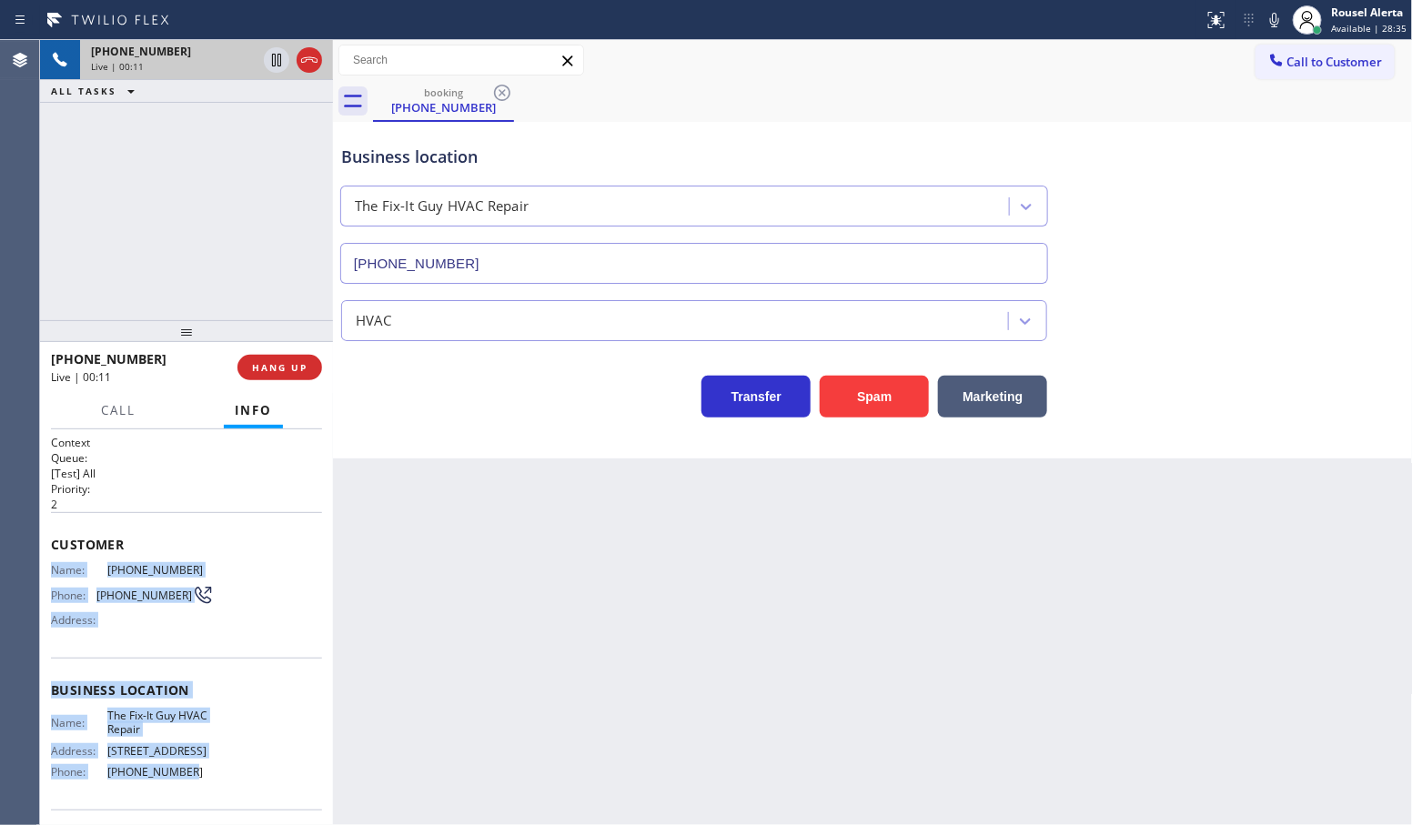
drag, startPoint x: 46, startPoint y: 567, endPoint x: 174, endPoint y: 774, distance: 243.5
click at [174, 774] on div "Context Queue: [Test] All Priority: 2 Customer Name: [PHONE_NUMBER] Phone: [PHO…" at bounding box center [186, 627] width 293 height 397
copy div "Name: [PHONE_NUMBER] Phone: [PHONE_NUMBER] Address: Business location Name: The…"
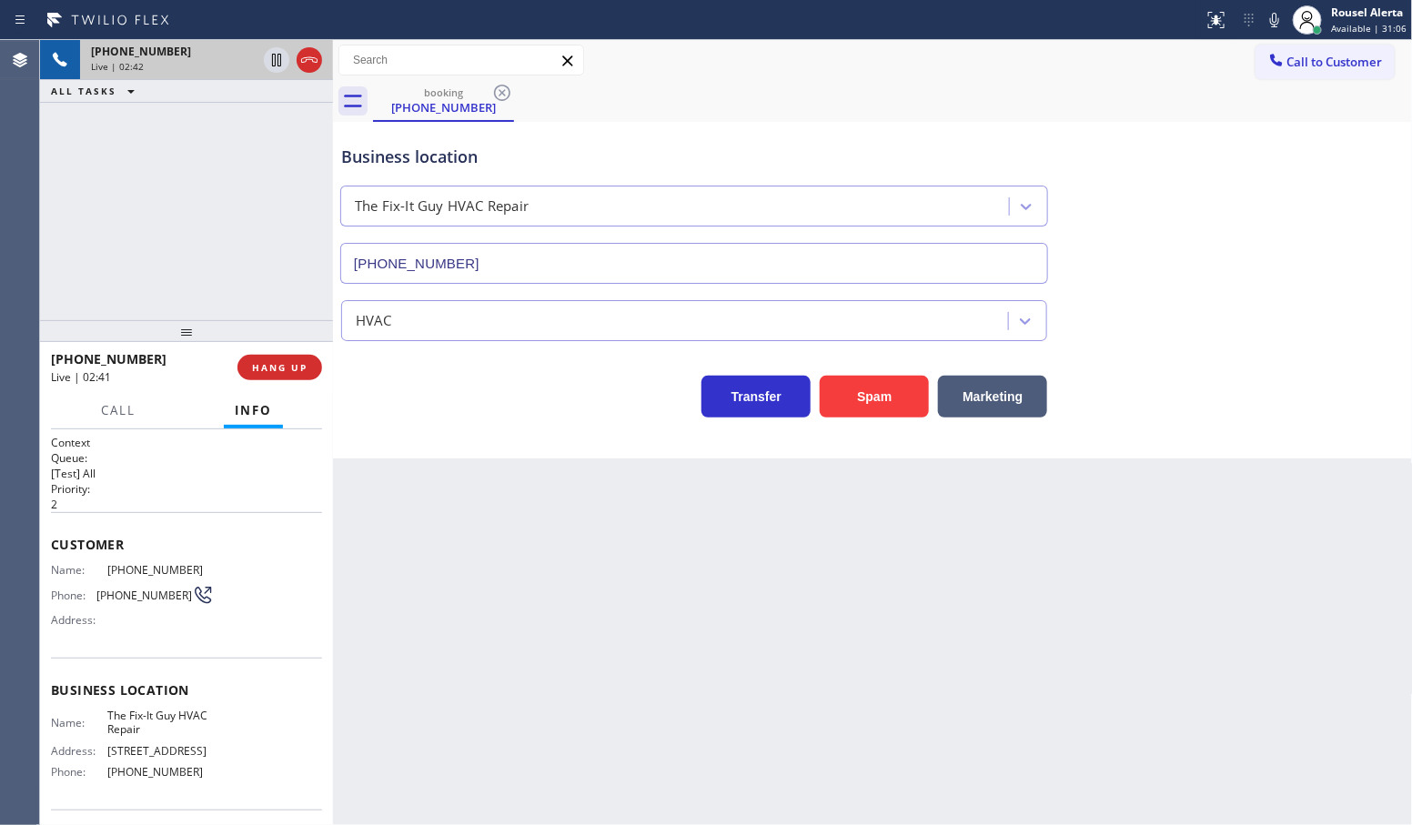
drag, startPoint x: 200, startPoint y: 177, endPoint x: 268, endPoint y: 126, distance: 85.7
click at [206, 177] on div "[PHONE_NUMBER] Live | 02:42 ALL TASKS ALL TASKS ACTIVE TASKS TASKS IN WRAP UP" at bounding box center [186, 180] width 293 height 280
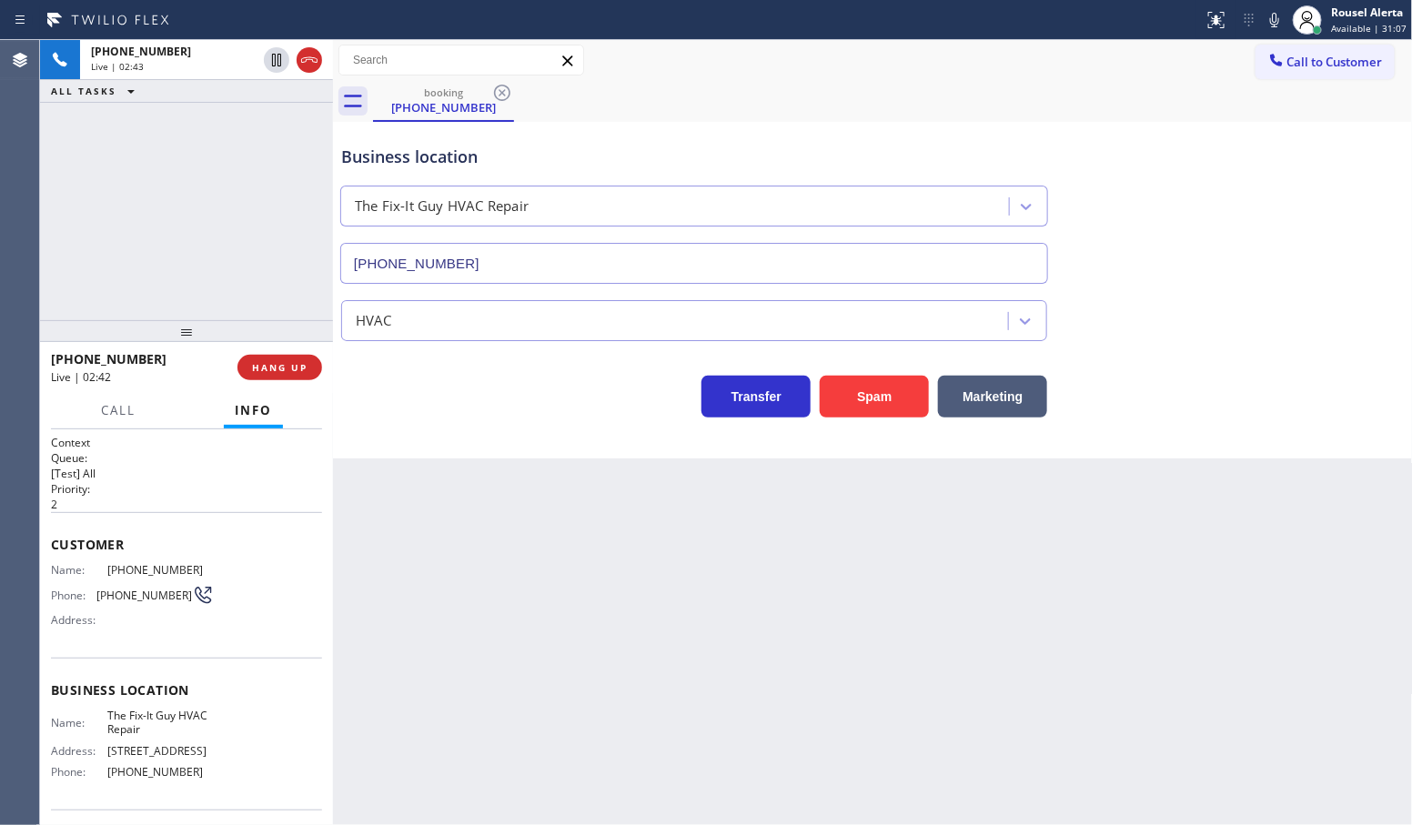
drag, startPoint x: 276, startPoint y: 64, endPoint x: 399, endPoint y: 56, distance: 123.1
click at [276, 64] on icon at bounding box center [277, 60] width 22 height 22
click at [1280, 20] on icon at bounding box center [1275, 20] width 22 height 22
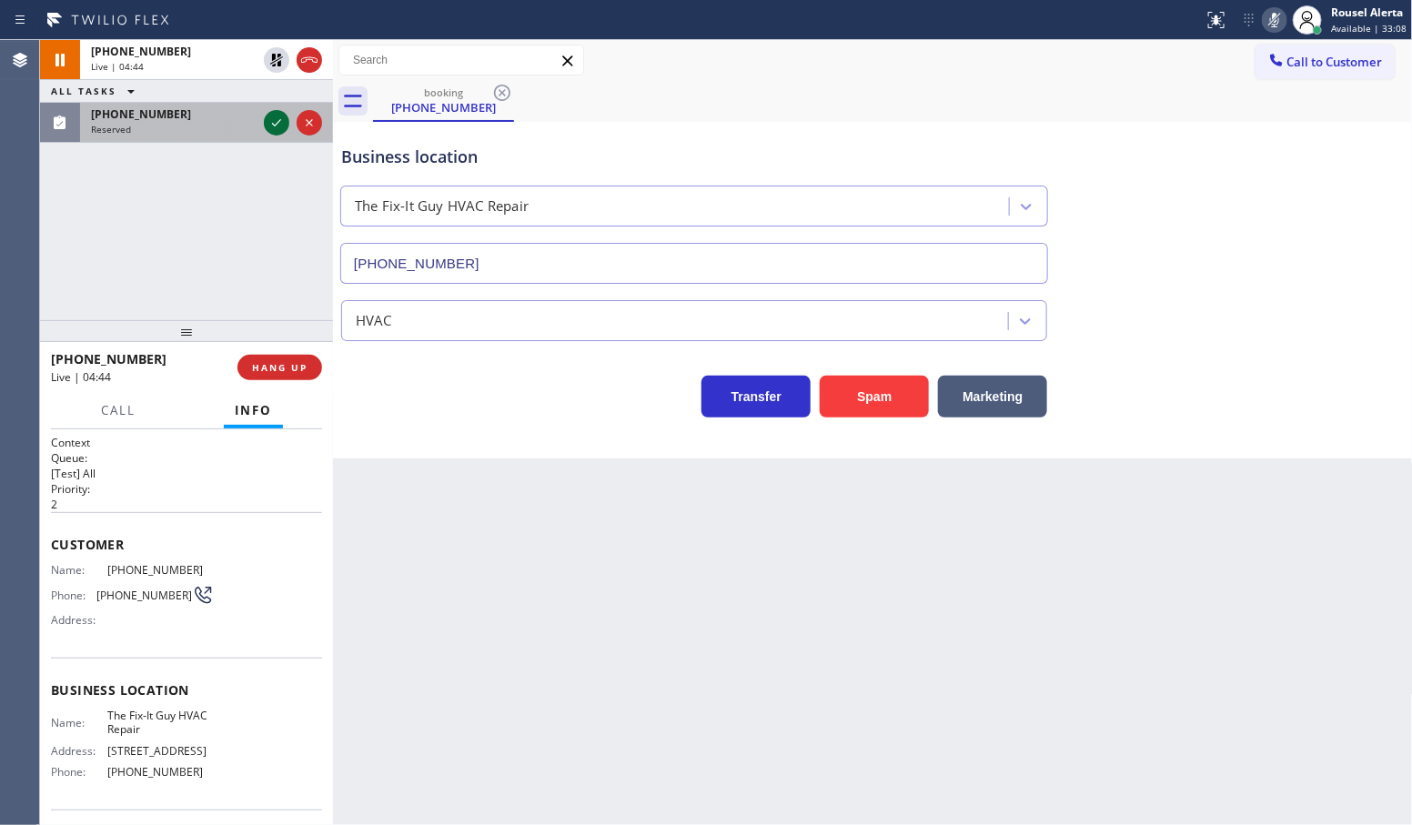
click at [270, 120] on icon at bounding box center [277, 123] width 22 height 22
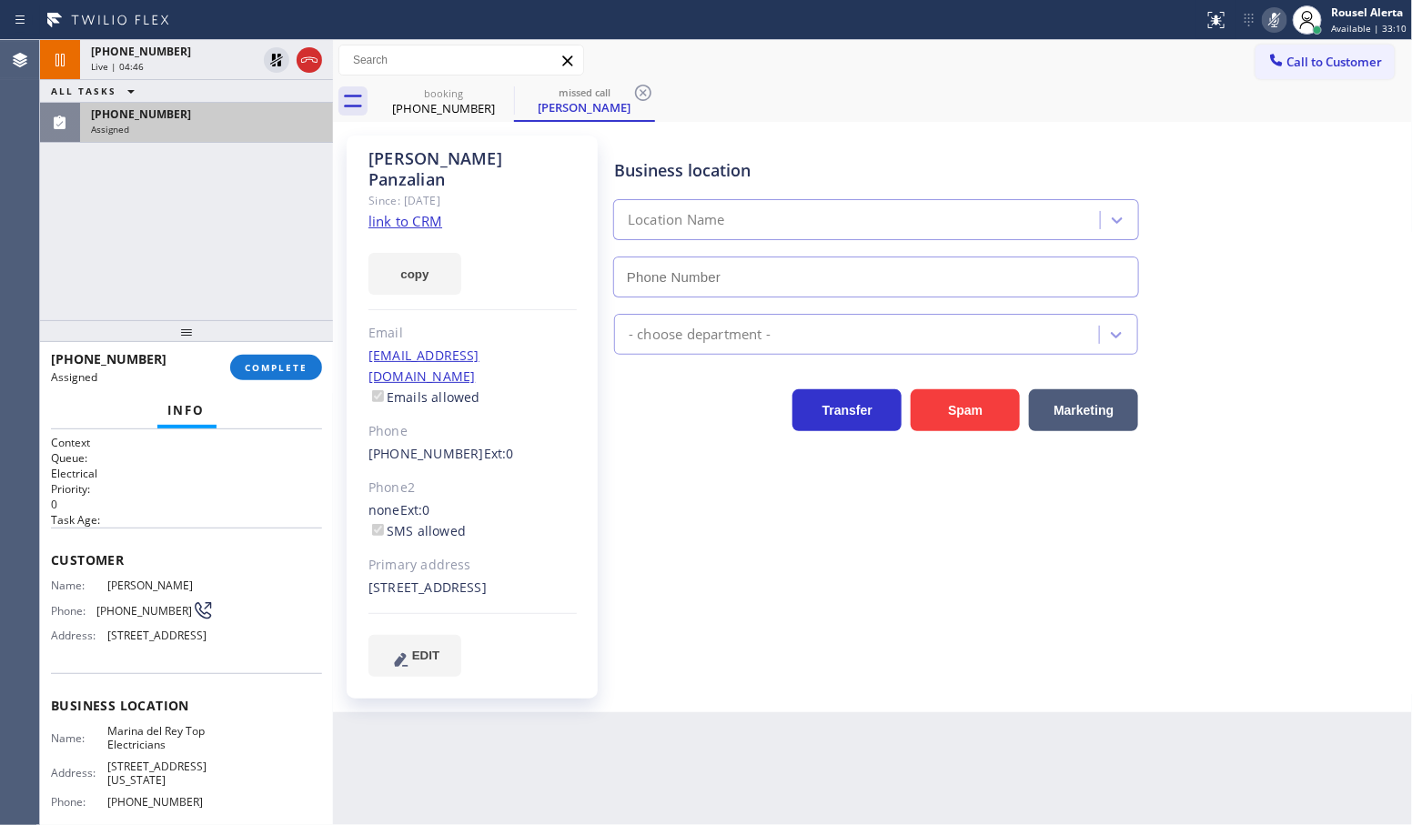
type input "[PHONE_NUMBER]"
click at [333, 193] on div at bounding box center [333, 432] width 0 height 785
click at [287, 133] on div "Assigned" at bounding box center [206, 129] width 231 height 13
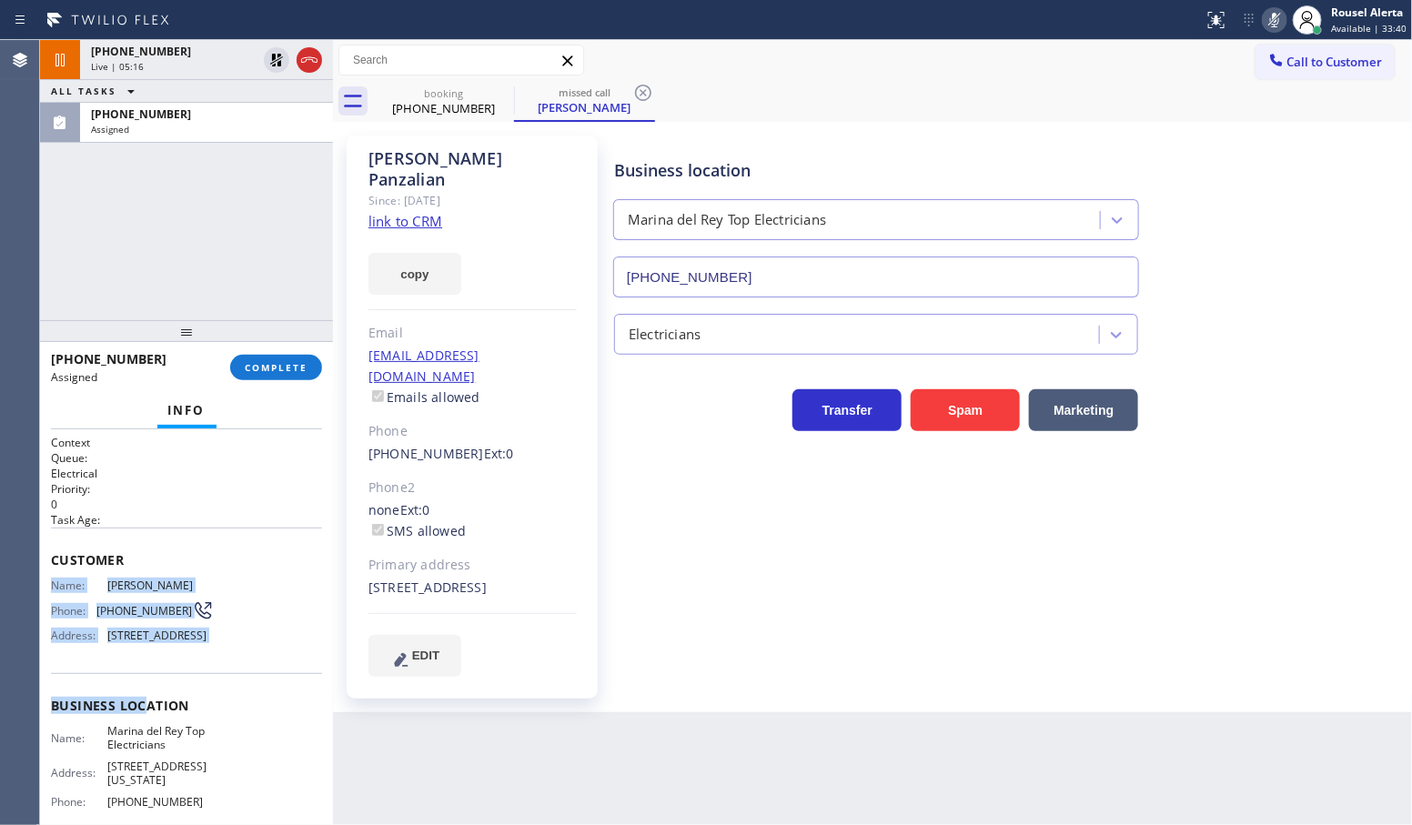
scroll to position [114, 0]
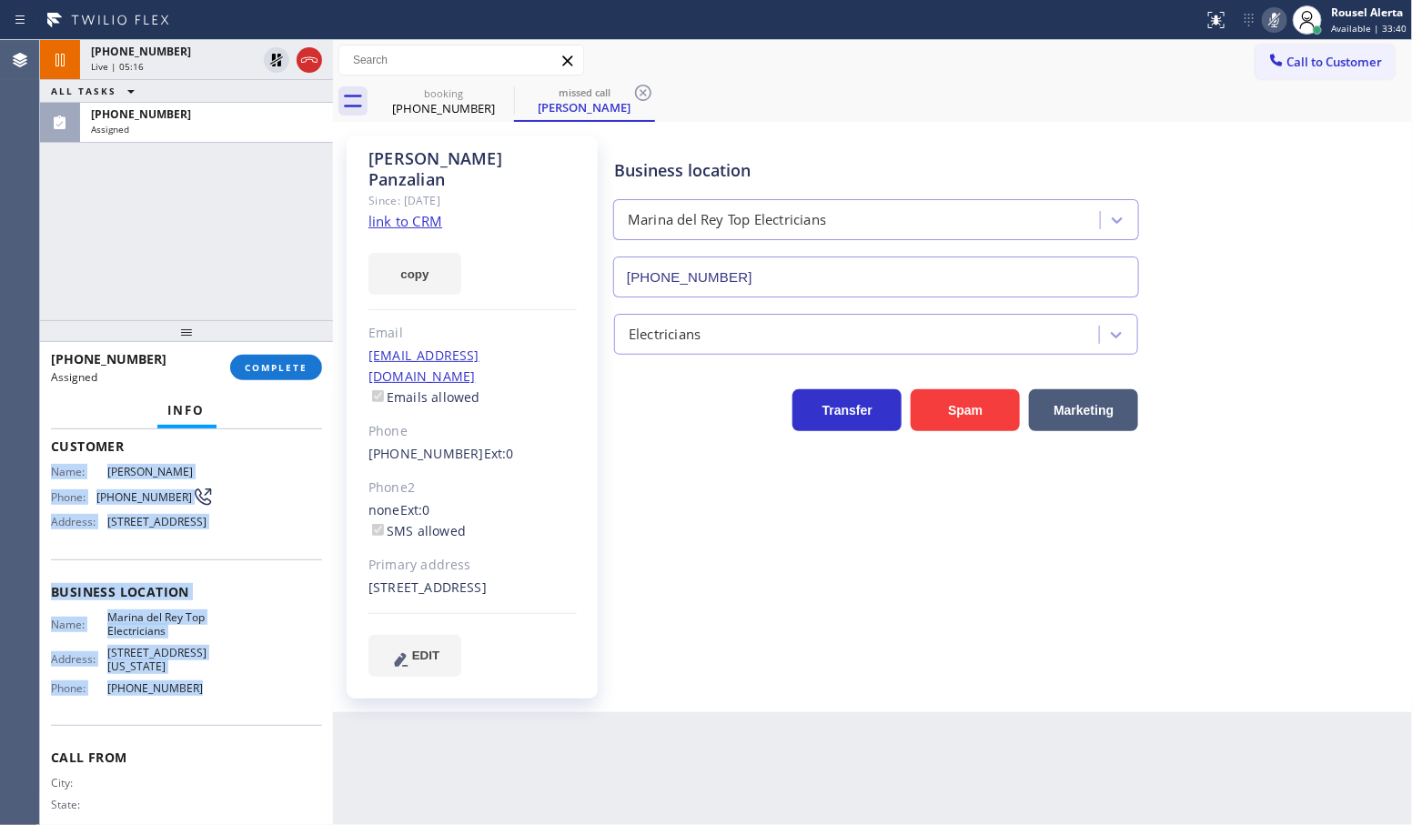
drag, startPoint x: 52, startPoint y: 576, endPoint x: 206, endPoint y: 733, distance: 220.1
click at [206, 733] on div "Context Queue: Electrical Priority: 0 Task Age: Customer Name: [PERSON_NAME] Ph…" at bounding box center [186, 592] width 271 height 542
click at [279, 367] on span "COMPLETE" at bounding box center [276, 367] width 63 height 13
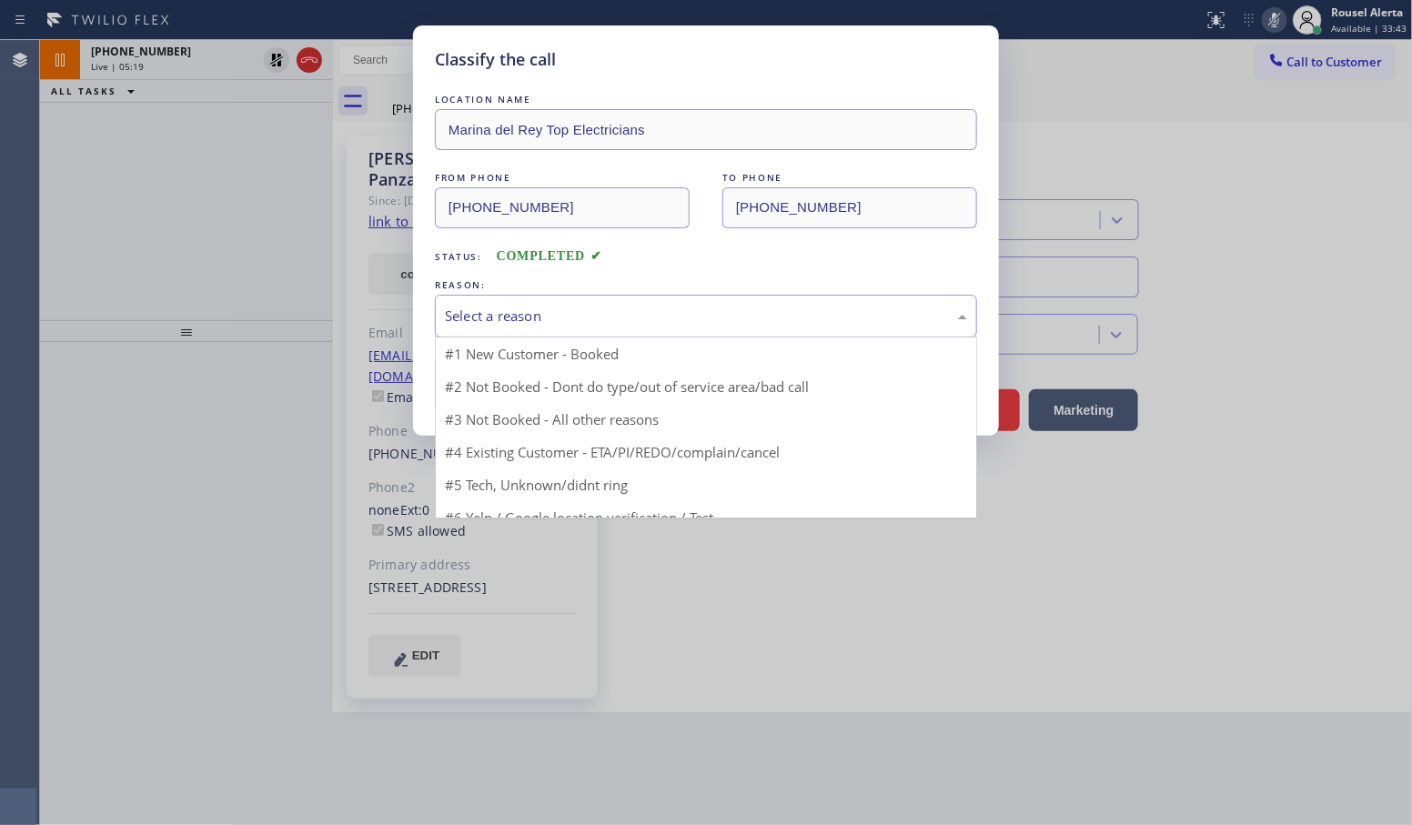
click at [597, 324] on div "Select a reason" at bounding box center [706, 316] width 522 height 21
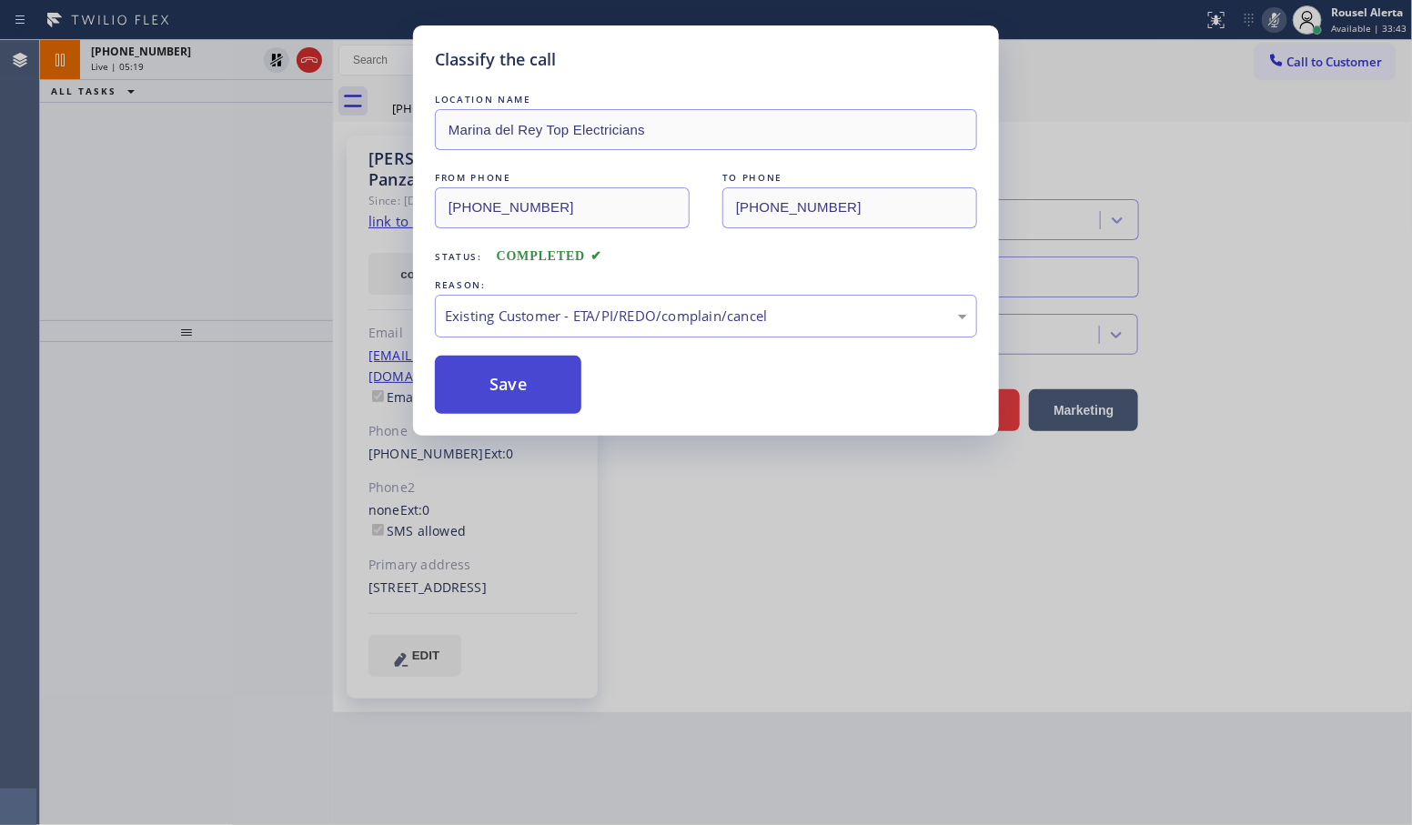
click at [549, 414] on button "Save" at bounding box center [508, 385] width 147 height 58
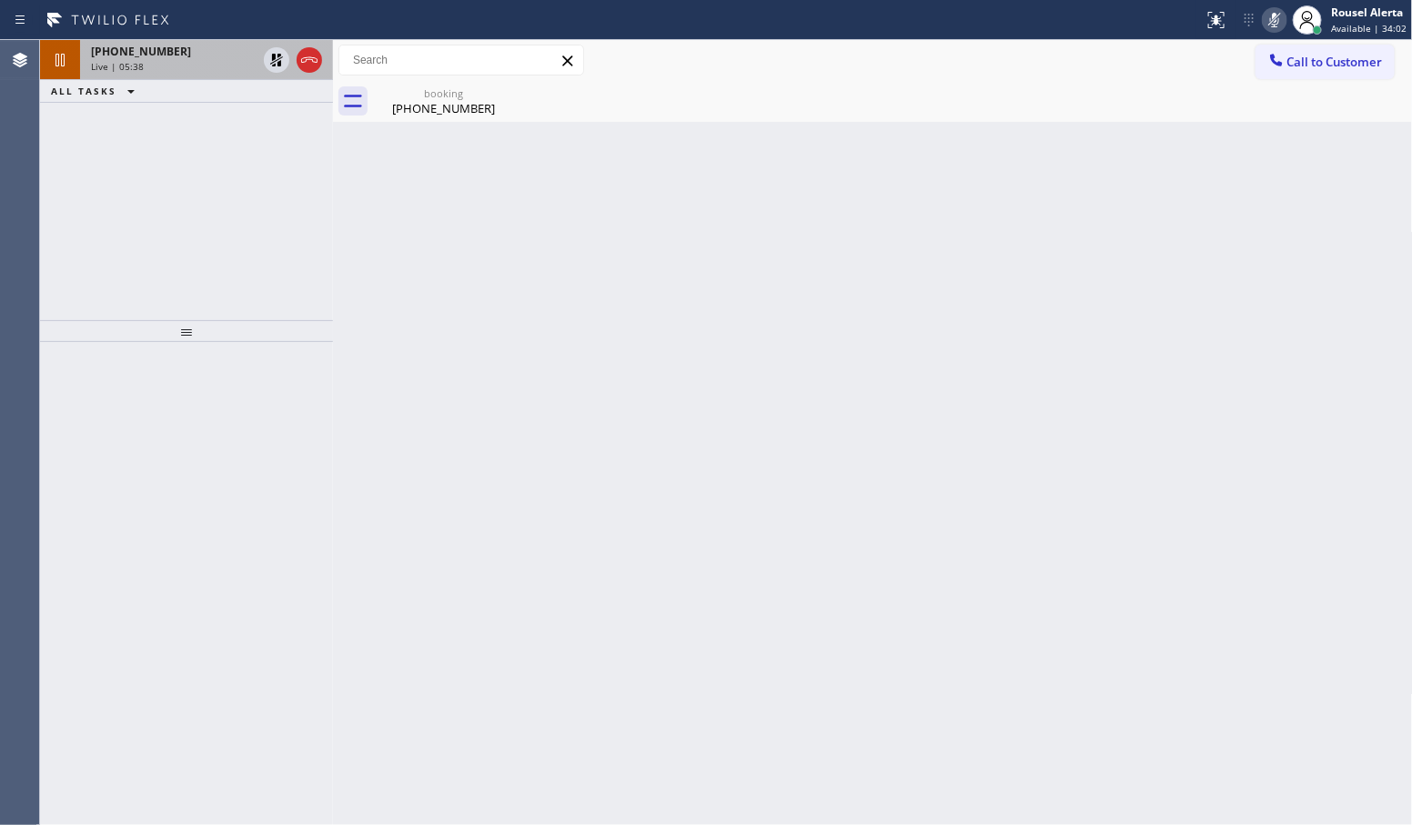
click at [176, 47] on div "[PHONE_NUMBER]" at bounding box center [174, 51] width 166 height 15
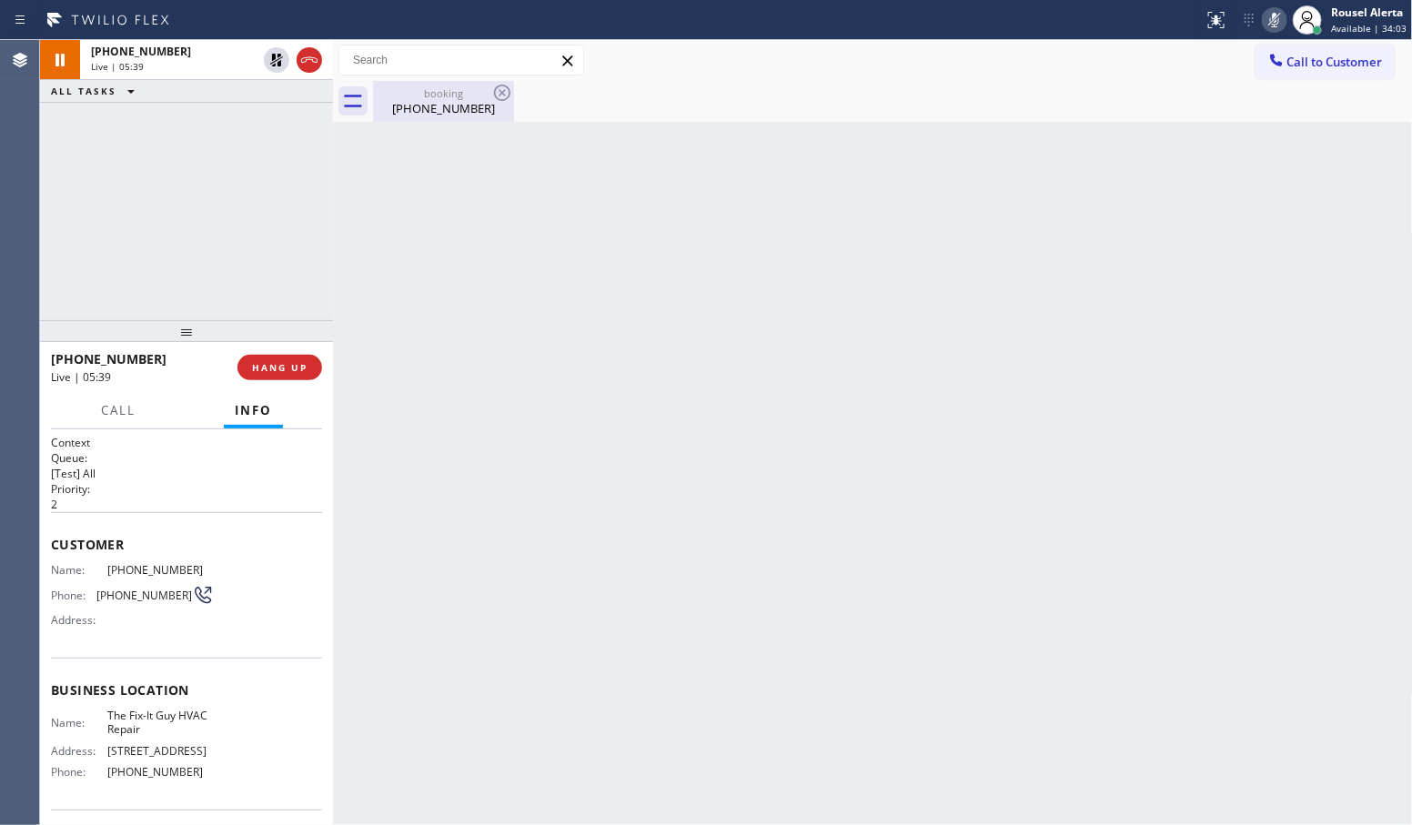
click at [407, 101] on div "[PHONE_NUMBER]" at bounding box center [443, 108] width 137 height 16
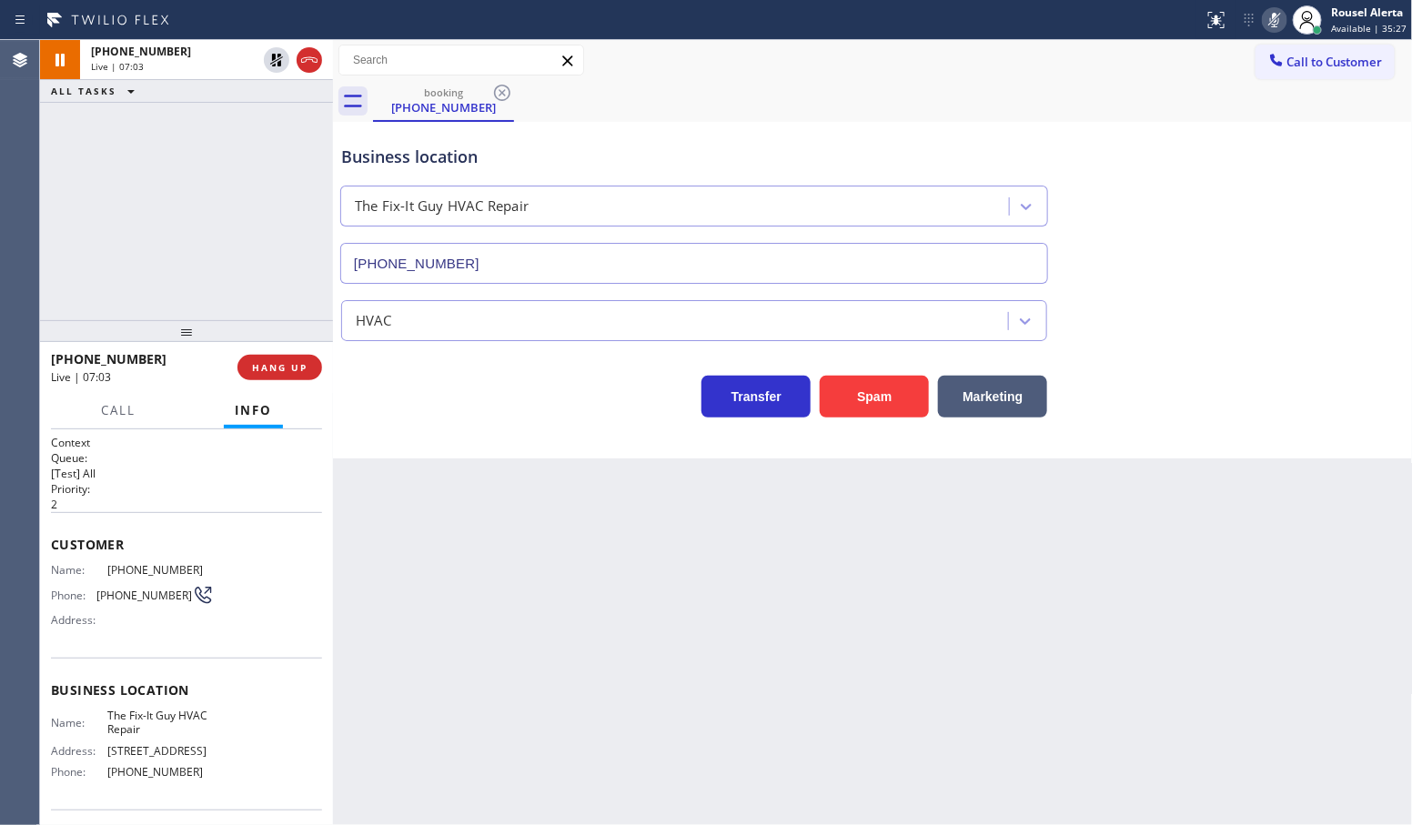
click at [143, 150] on div "[PHONE_NUMBER] Live | 07:03 ALL TASKS ALL TASKS ACTIVE TASKS TASKS IN WRAP UP" at bounding box center [186, 180] width 293 height 280
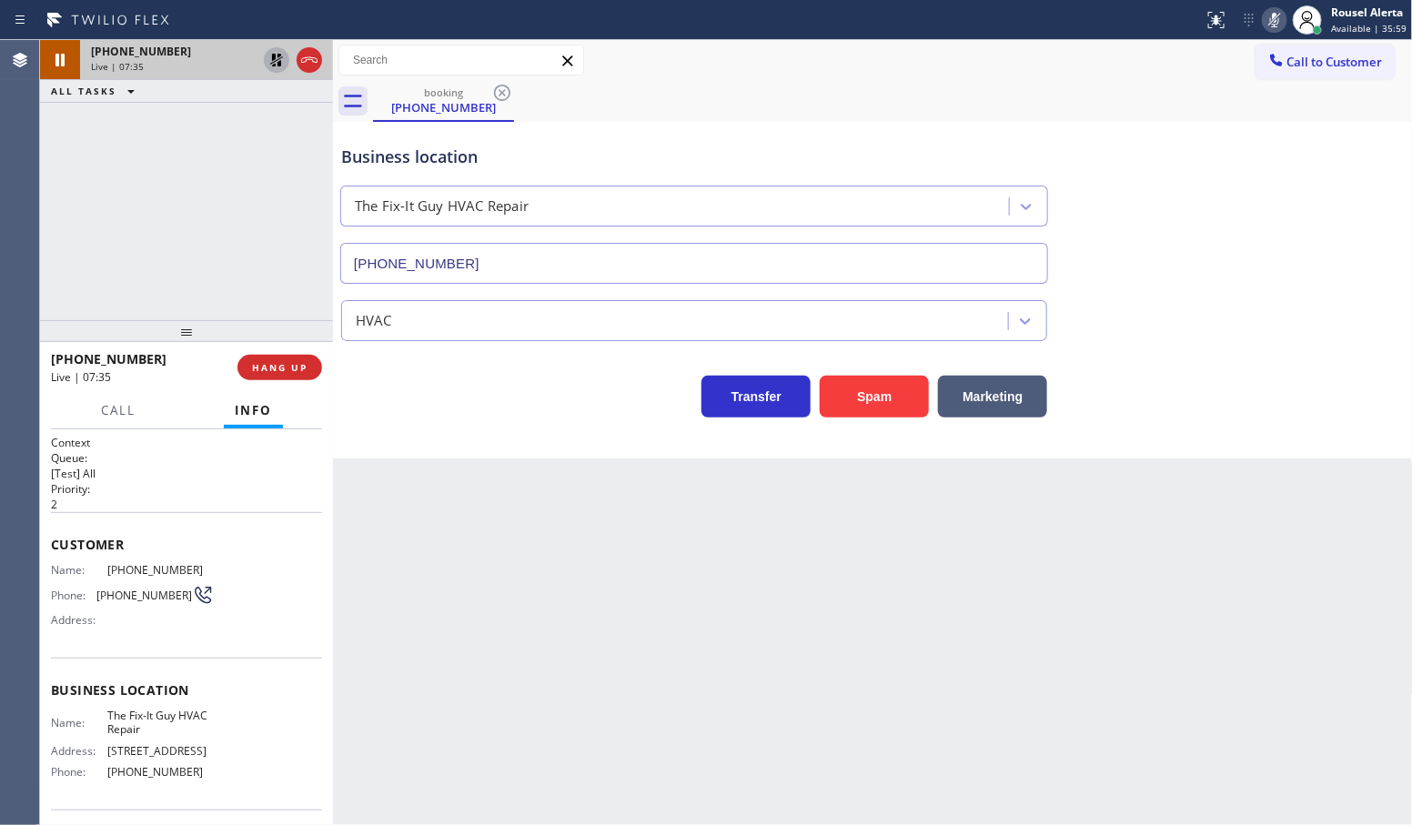
click at [275, 69] on icon at bounding box center [277, 60] width 22 height 22
click at [1270, 19] on icon at bounding box center [1275, 20] width 22 height 22
drag, startPoint x: 217, startPoint y: 177, endPoint x: 379, endPoint y: 544, distance: 400.9
click at [217, 177] on div "[PHONE_NUMBER] Live | 07:59 ALL TASKS ALL TASKS ACTIVE TASKS TASKS IN WRAP UP" at bounding box center [186, 180] width 293 height 280
drag, startPoint x: 503, startPoint y: 774, endPoint x: 469, endPoint y: 742, distance: 47.6
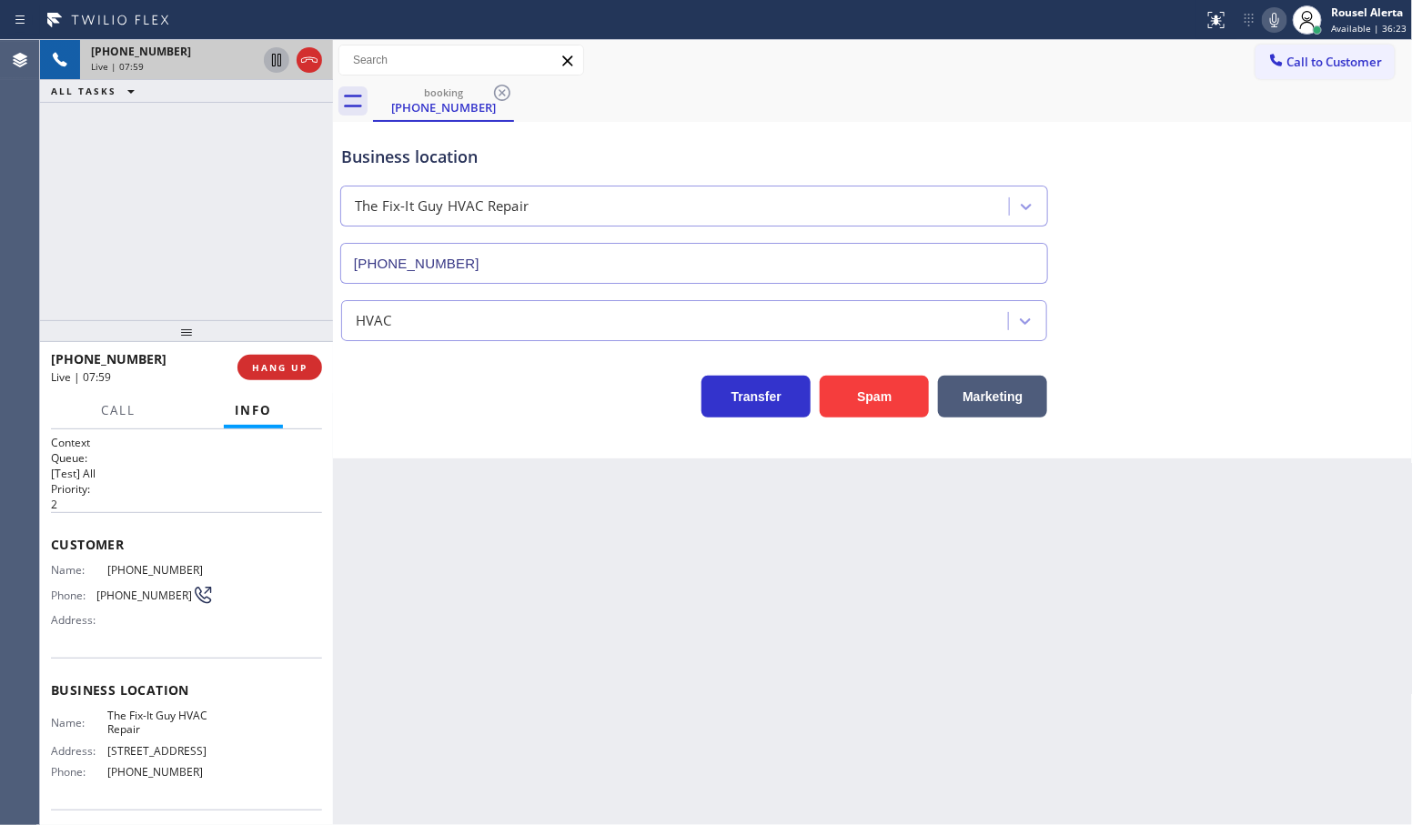
click at [505, 774] on div "Back to Dashboard Change Sender ID Customers Technicians Select a contact Outbo…" at bounding box center [873, 432] width 1080 height 785
click at [116, 414] on span "Call" at bounding box center [118, 410] width 35 height 16
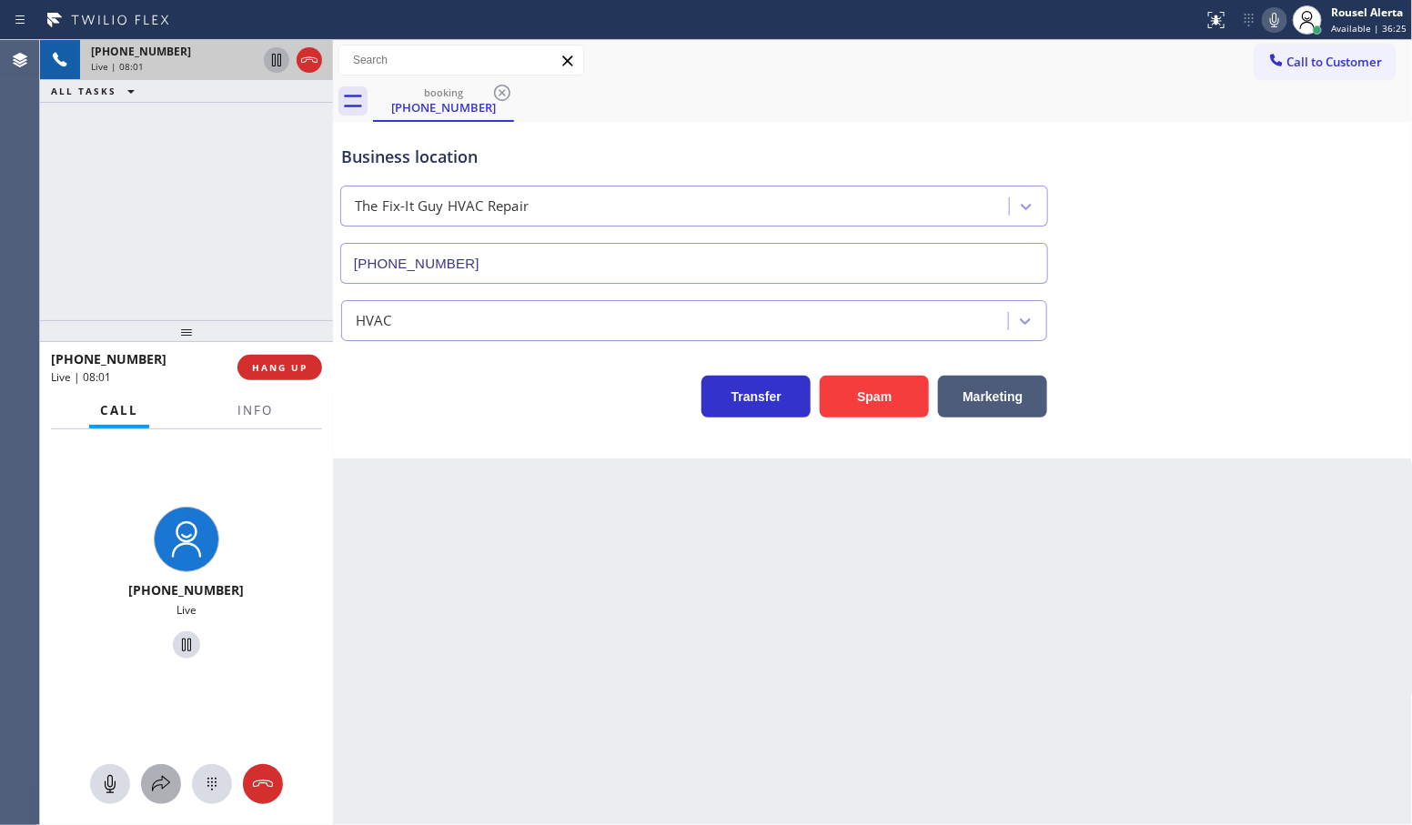
click at [155, 789] on icon at bounding box center [161, 784] width 22 height 22
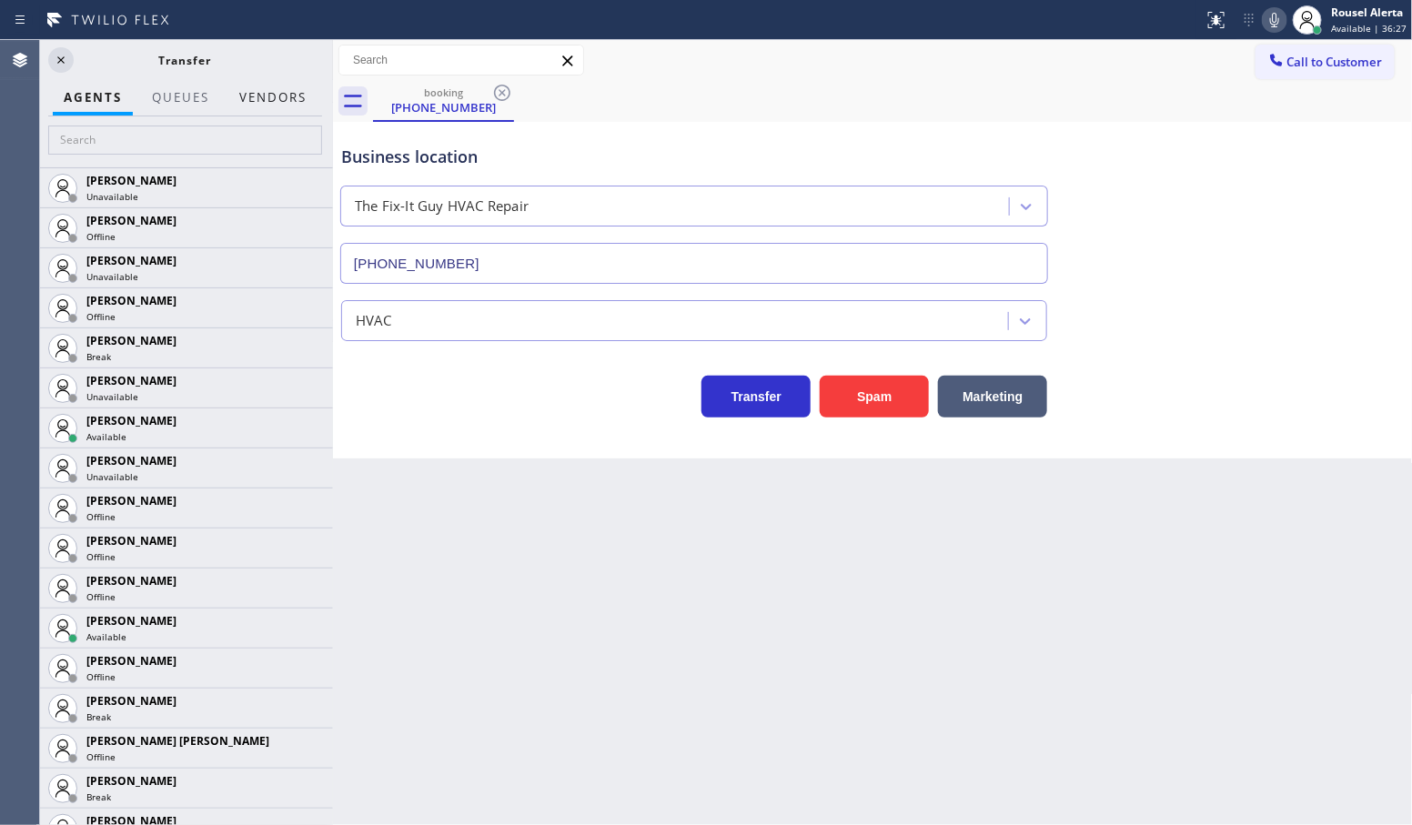
click at [284, 98] on button "Vendors" at bounding box center [272, 97] width 89 height 35
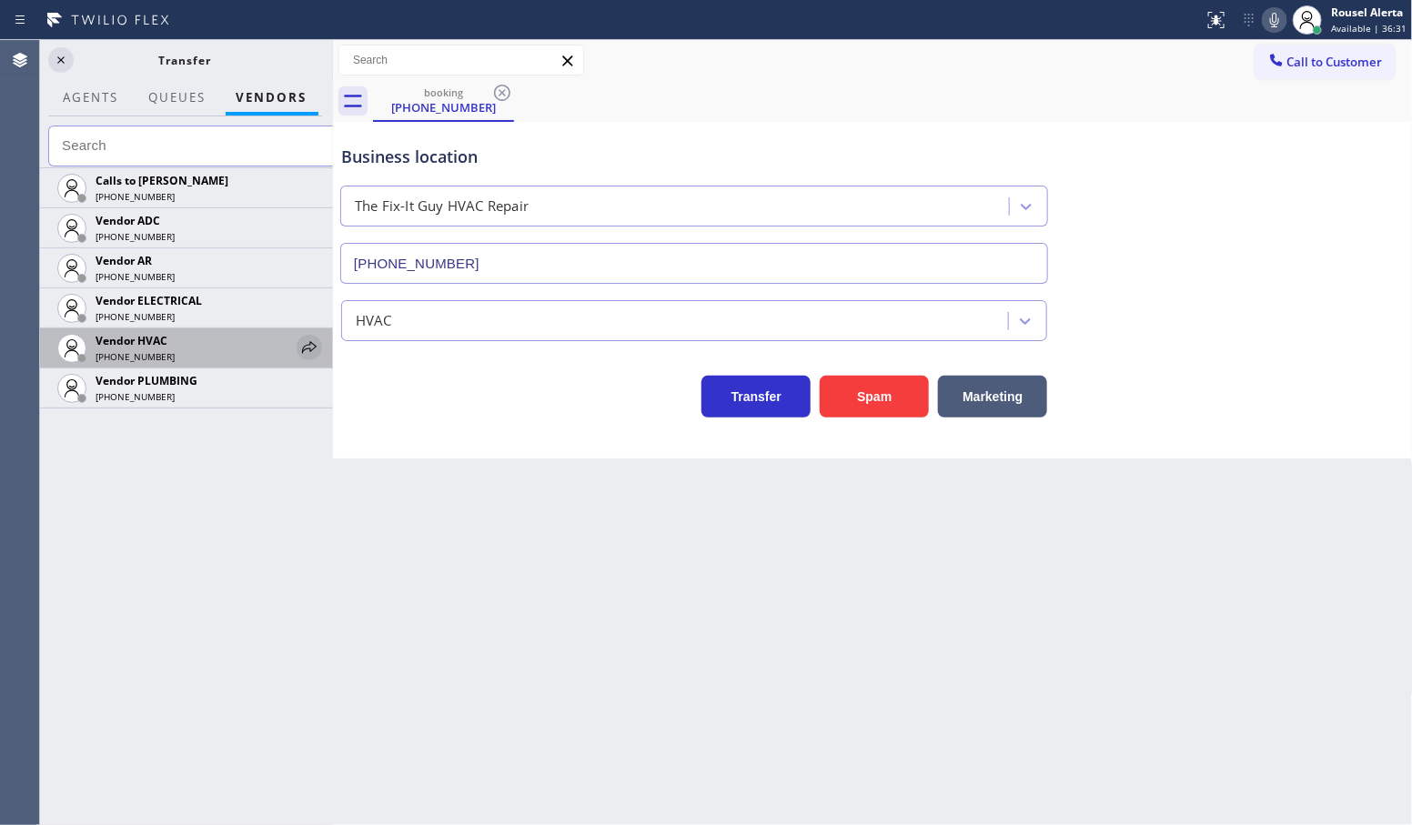
click at [307, 343] on icon at bounding box center [309, 348] width 22 height 22
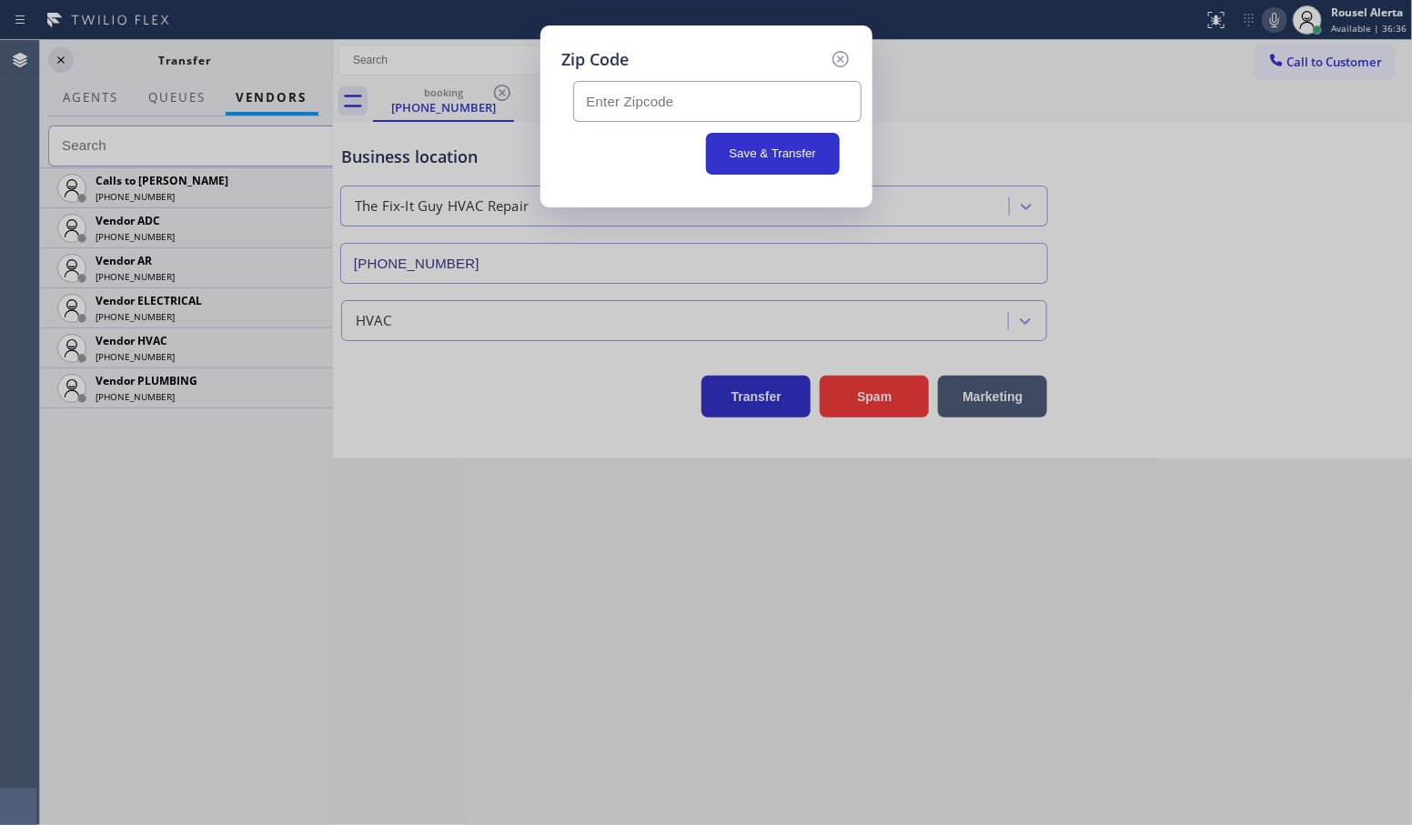
click at [735, 101] on input "text" at bounding box center [717, 101] width 288 height 41
paste input "33133"
type input "33133"
click at [797, 156] on button "Save & Transfer" at bounding box center [773, 154] width 134 height 42
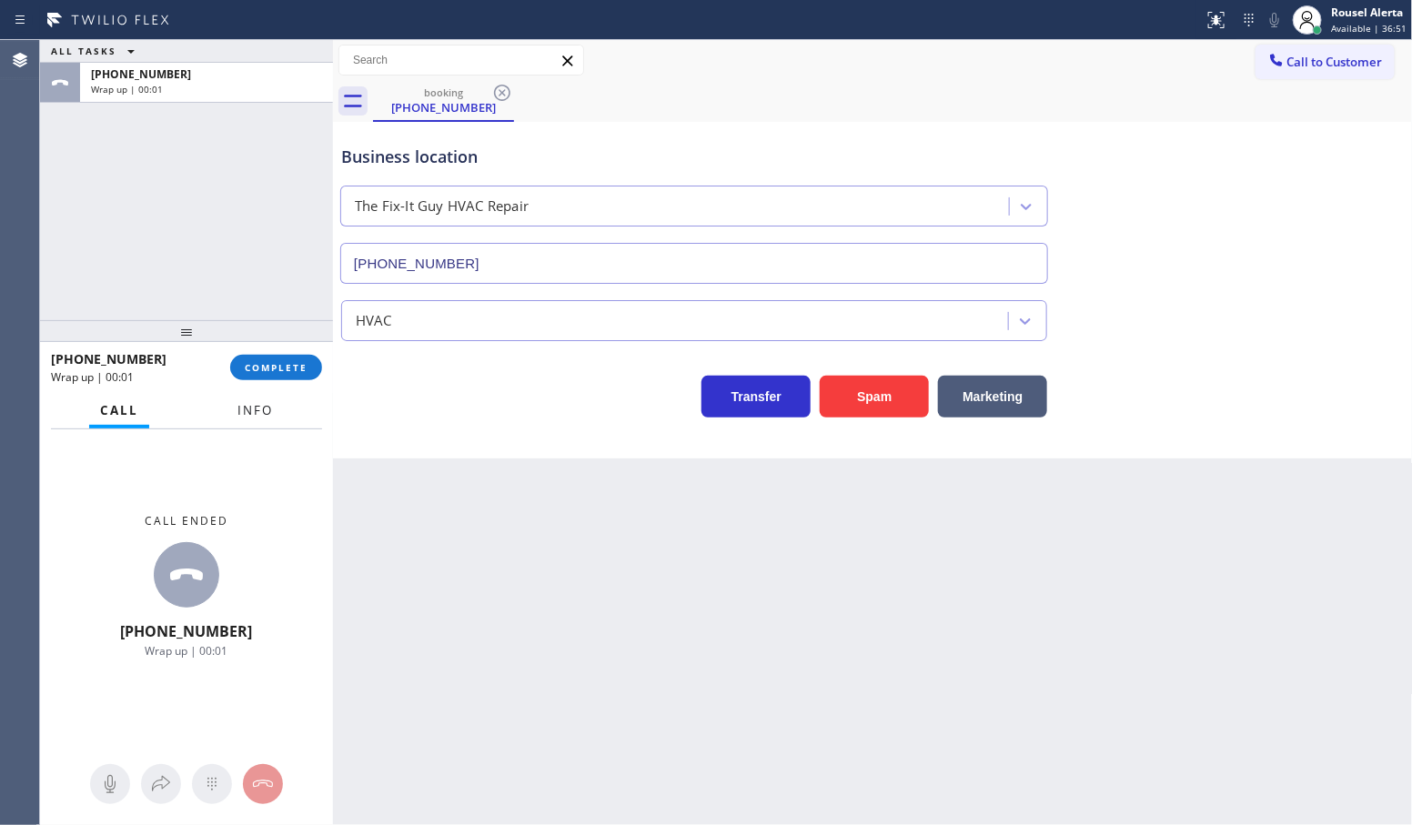
click at [256, 423] on button "Info" at bounding box center [255, 410] width 57 height 35
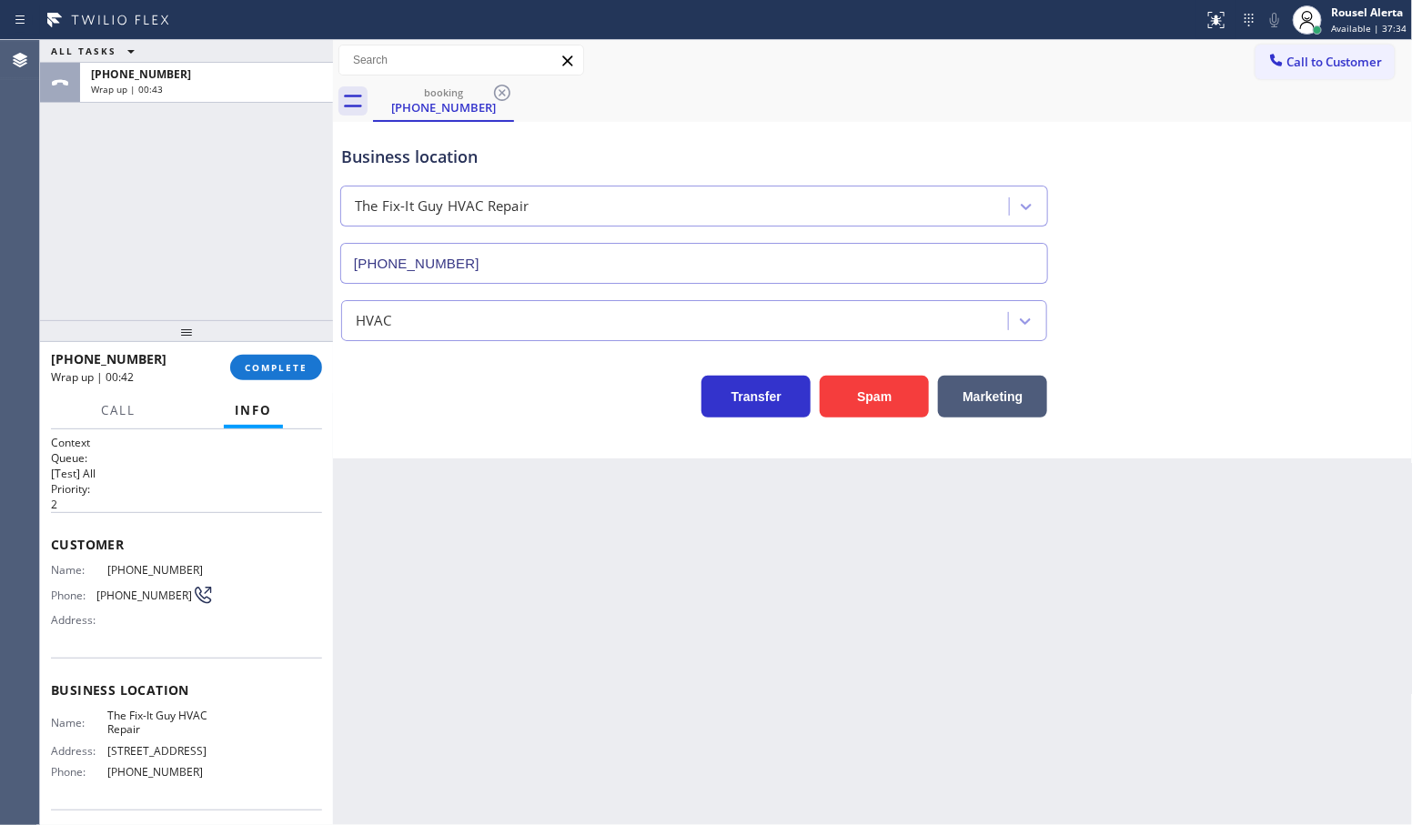
click at [188, 177] on div "ALL TASKS ALL TASKS ACTIVE TASKS TASKS IN WRAP UP [PHONE_NUMBER] Wrap up | 00:43" at bounding box center [186, 180] width 293 height 280
click at [280, 370] on span "COMPLETE" at bounding box center [276, 367] width 63 height 13
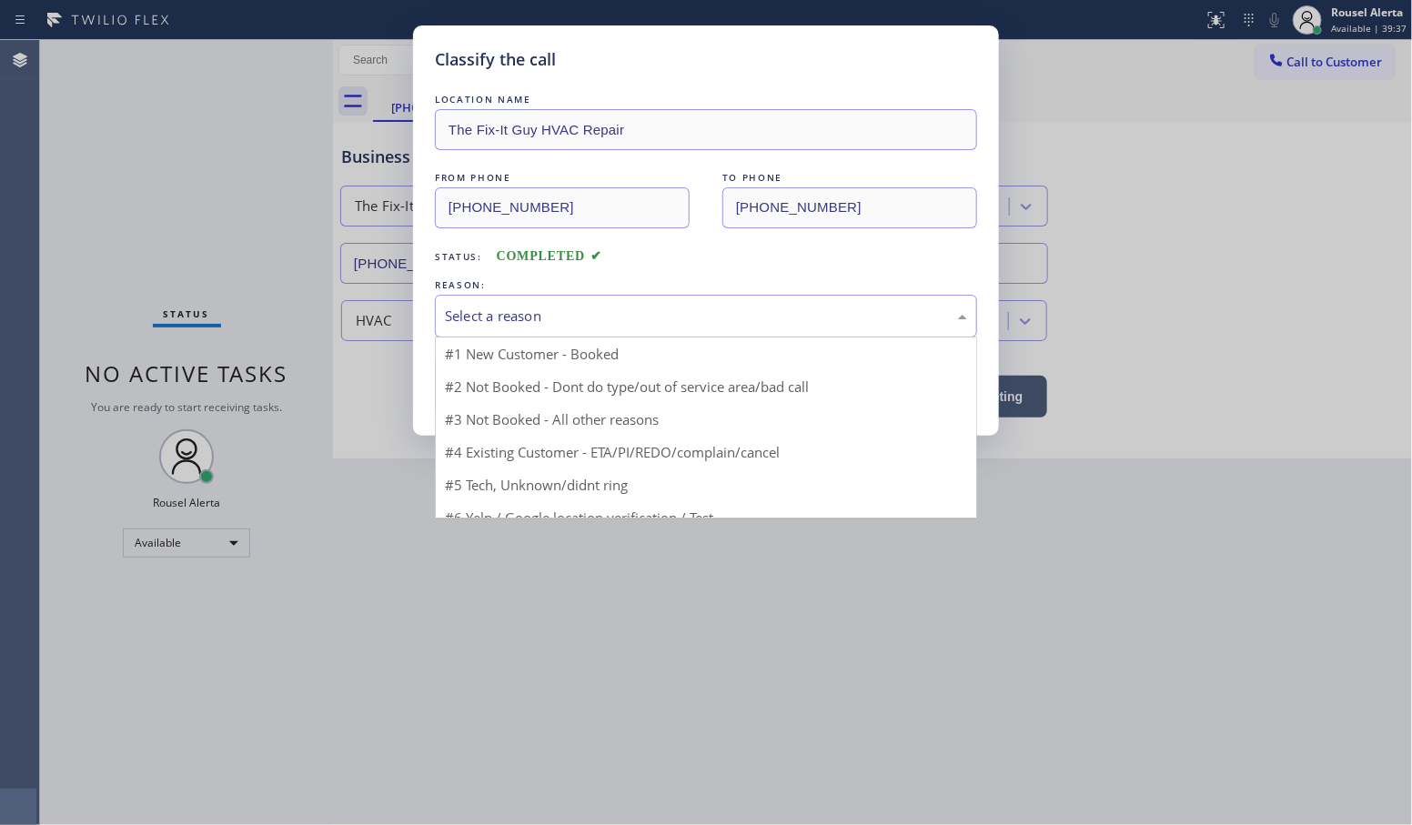
click at [664, 303] on div "Select a reason" at bounding box center [706, 316] width 542 height 43
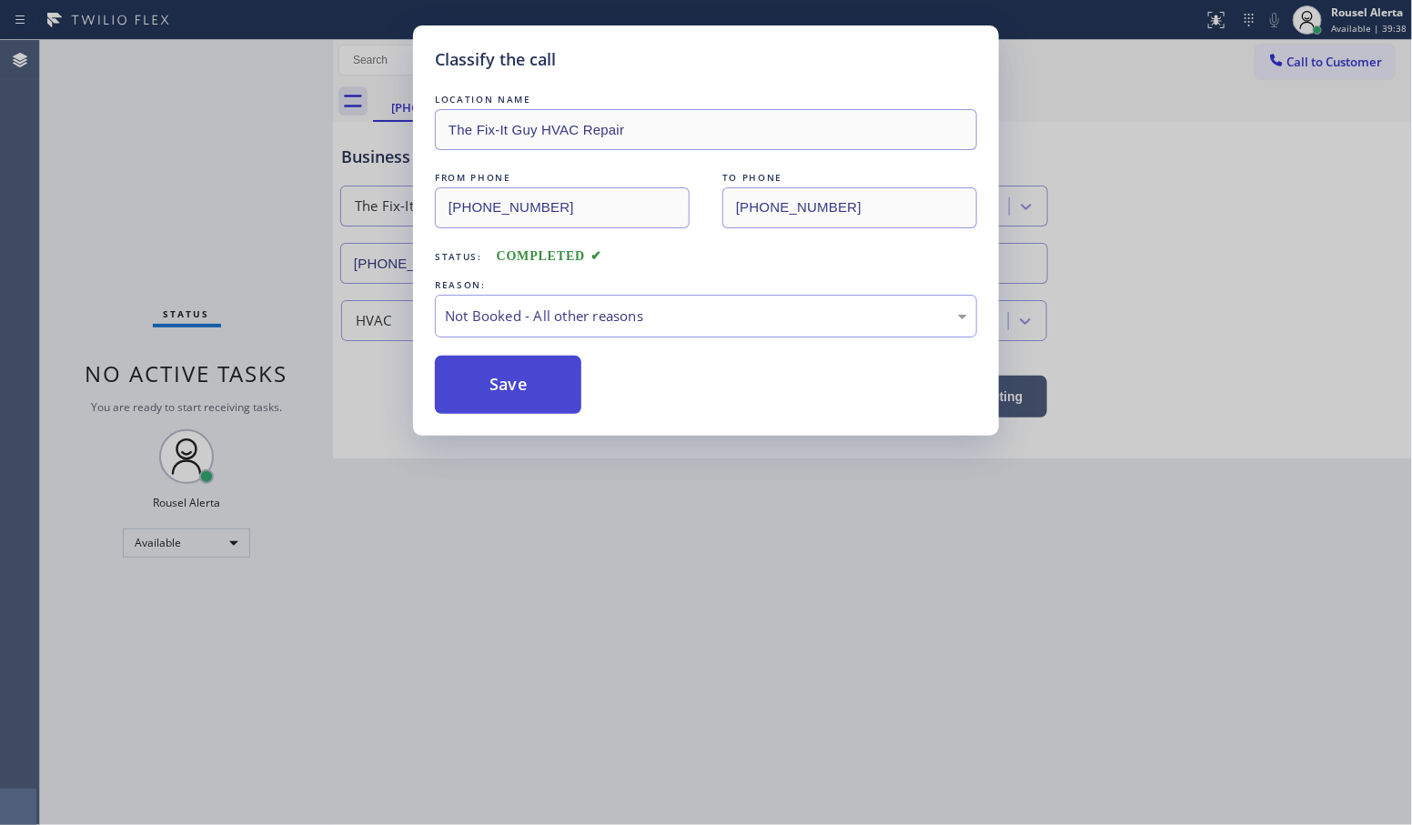
click at [561, 402] on button "Save" at bounding box center [508, 385] width 147 height 58
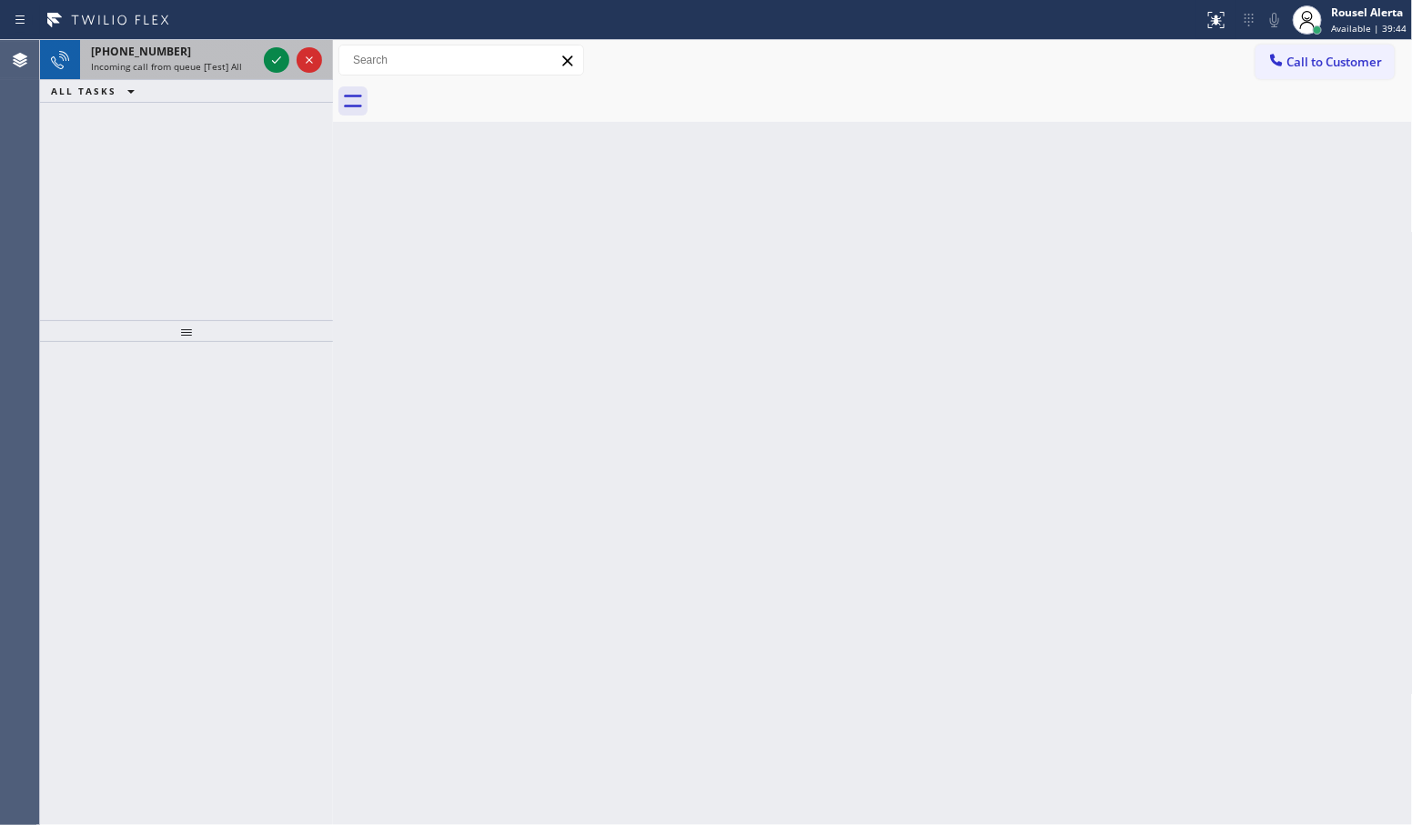
click at [261, 60] on div at bounding box center [293, 60] width 66 height 40
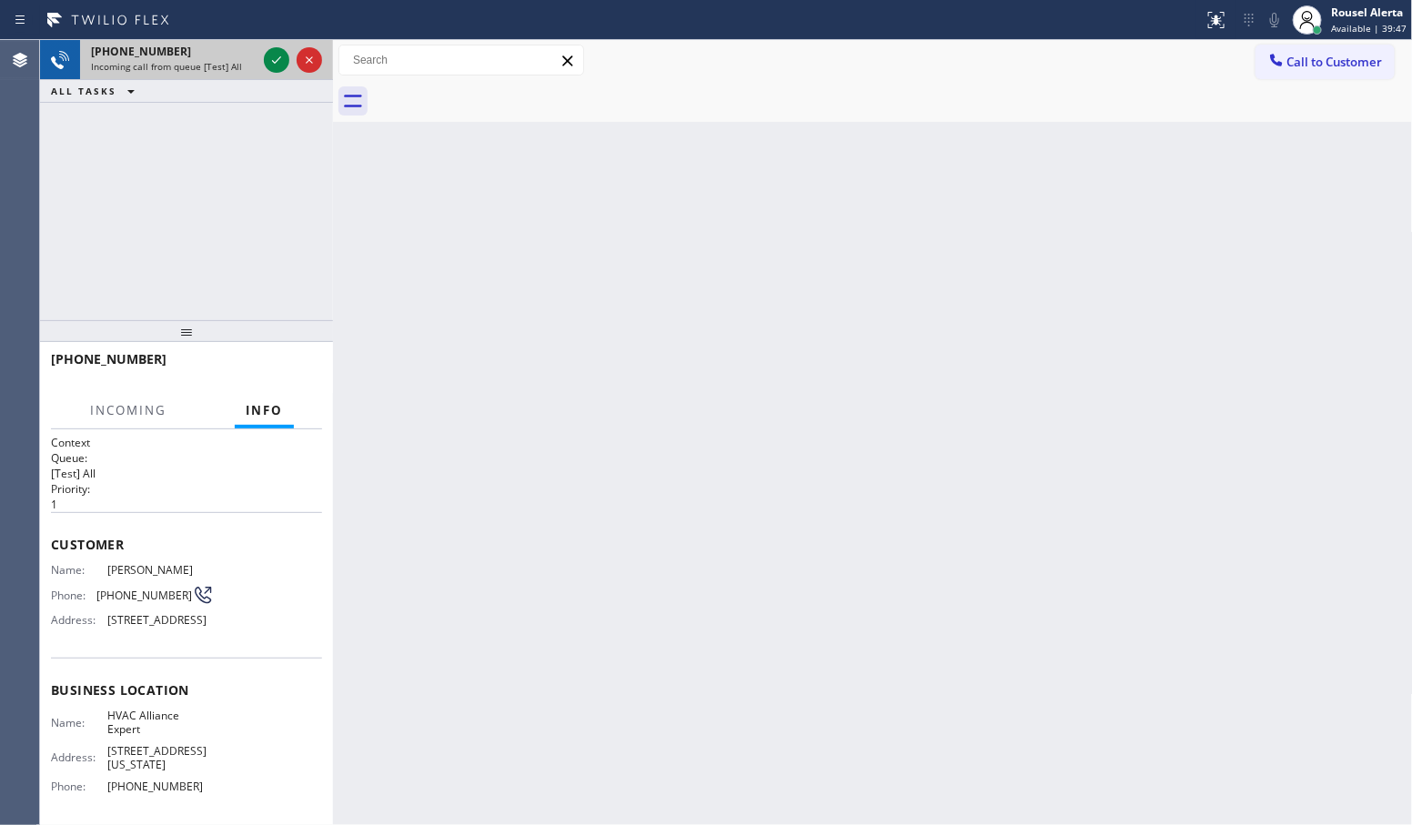
click at [261, 60] on div at bounding box center [293, 60] width 66 height 40
click at [260, 60] on div at bounding box center [293, 60] width 66 height 40
click at [260, 61] on div at bounding box center [293, 60] width 66 height 40
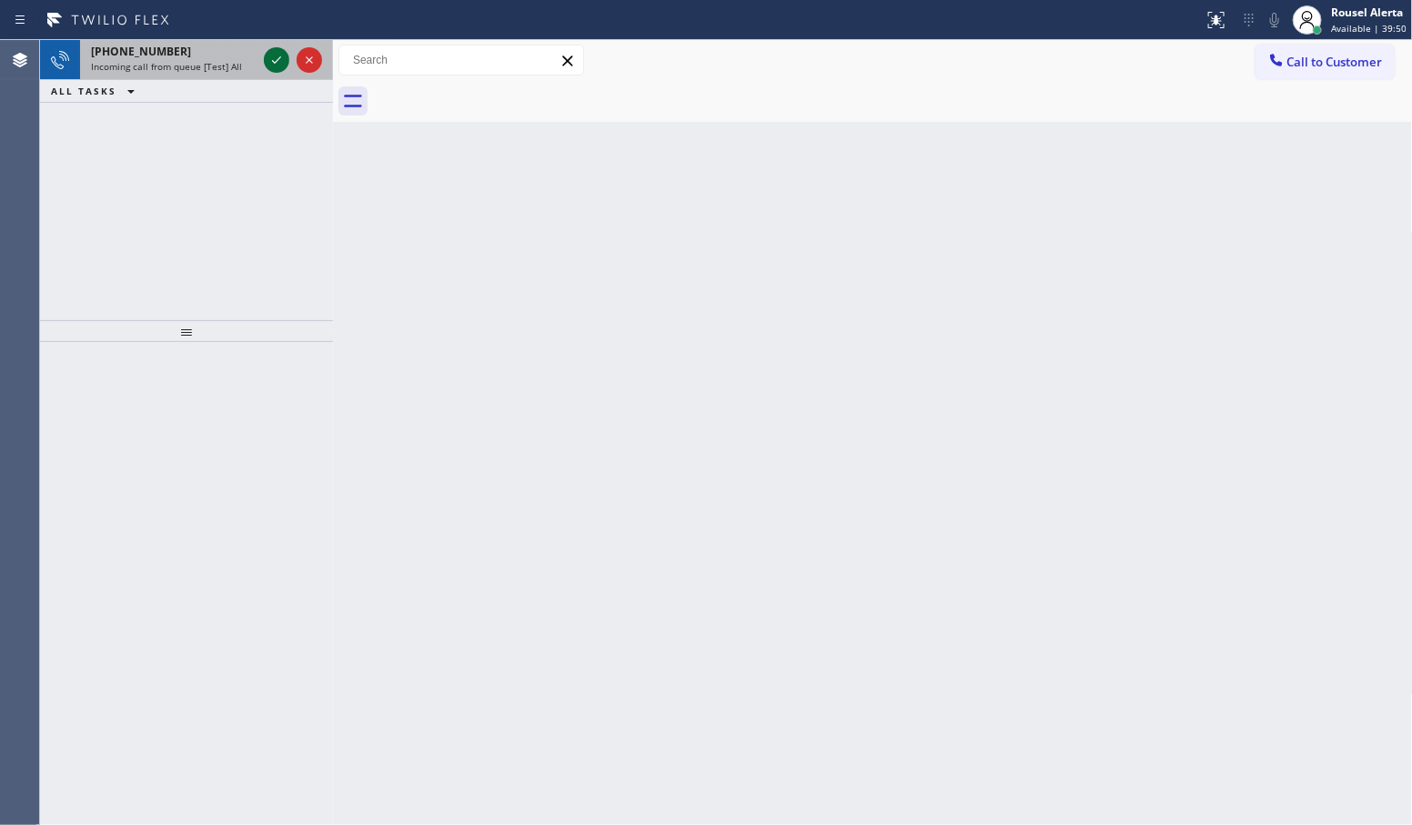
click at [268, 57] on icon at bounding box center [277, 60] width 22 height 22
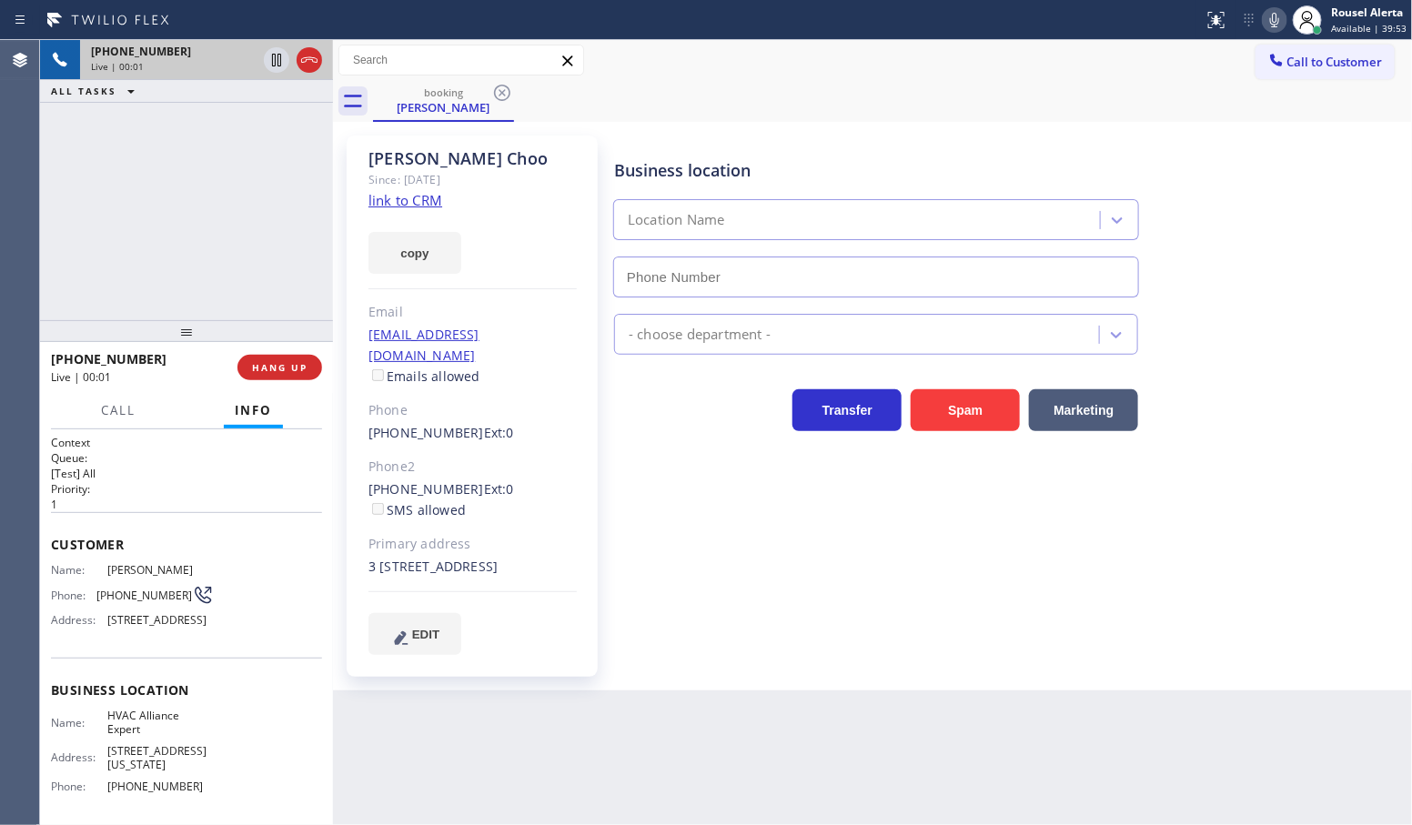
type input "[PHONE_NUMBER]"
click at [414, 191] on link "link to CRM" at bounding box center [406, 200] width 74 height 18
click at [267, 64] on icon at bounding box center [277, 60] width 22 height 22
click at [1270, 25] on icon at bounding box center [1275, 20] width 22 height 22
click at [121, 415] on span "Call" at bounding box center [118, 410] width 35 height 16
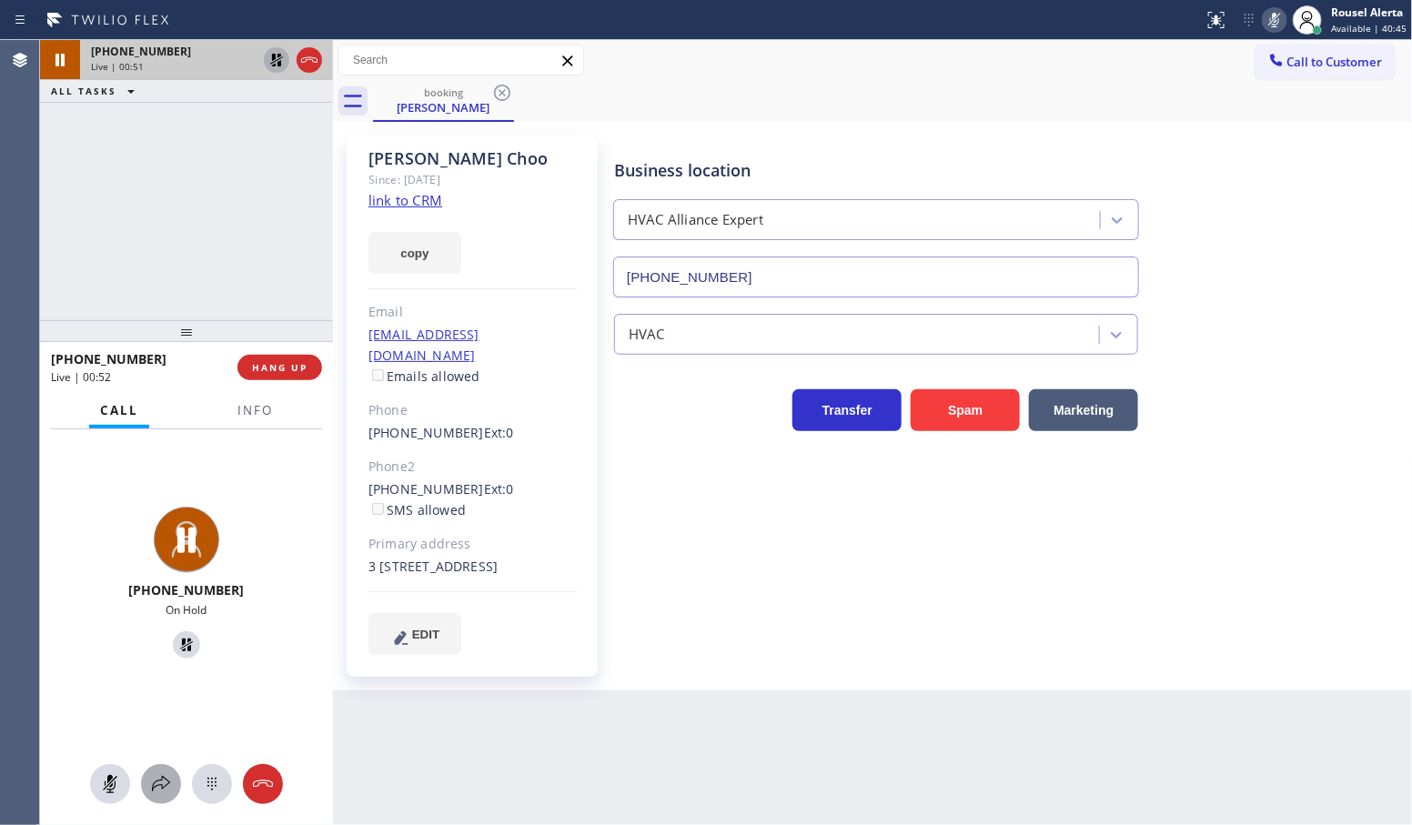
click at [148, 785] on div at bounding box center [161, 784] width 40 height 22
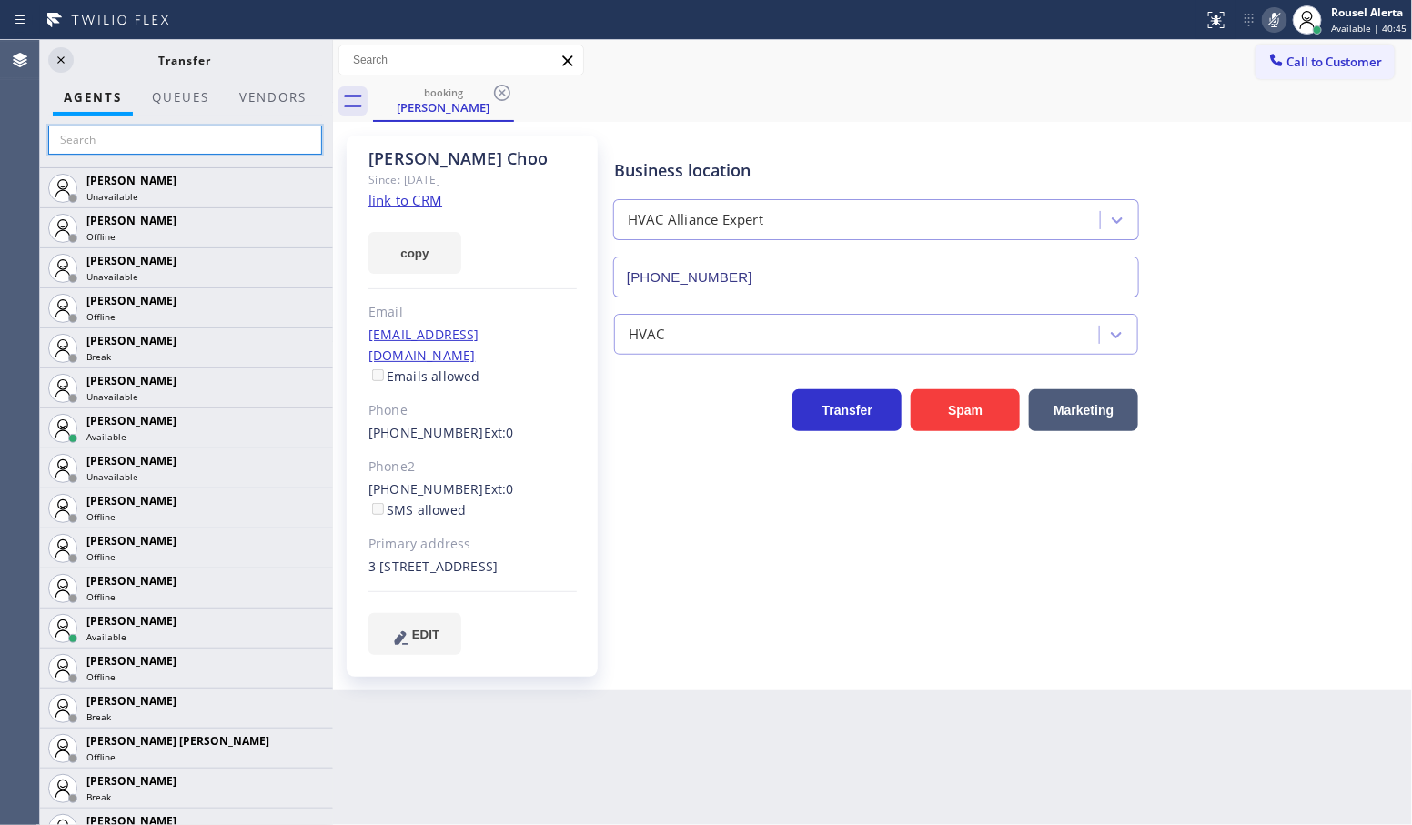
click at [156, 128] on input "text" at bounding box center [185, 140] width 274 height 29
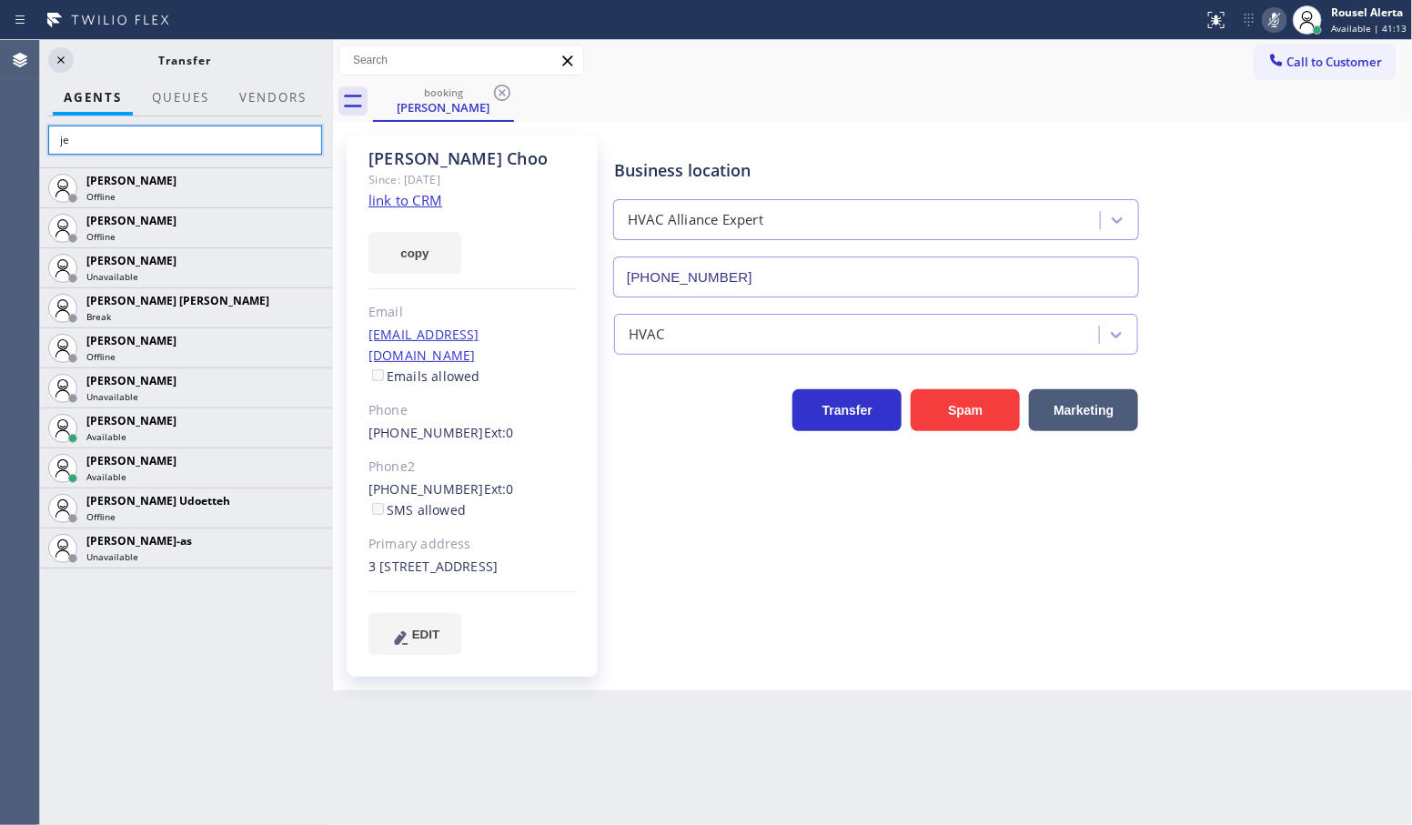
click at [251, 153] on input "je" at bounding box center [185, 140] width 274 height 29
click at [273, 116] on div "je" at bounding box center [185, 141] width 296 height 51
click at [269, 137] on input "je" at bounding box center [185, 140] width 274 height 29
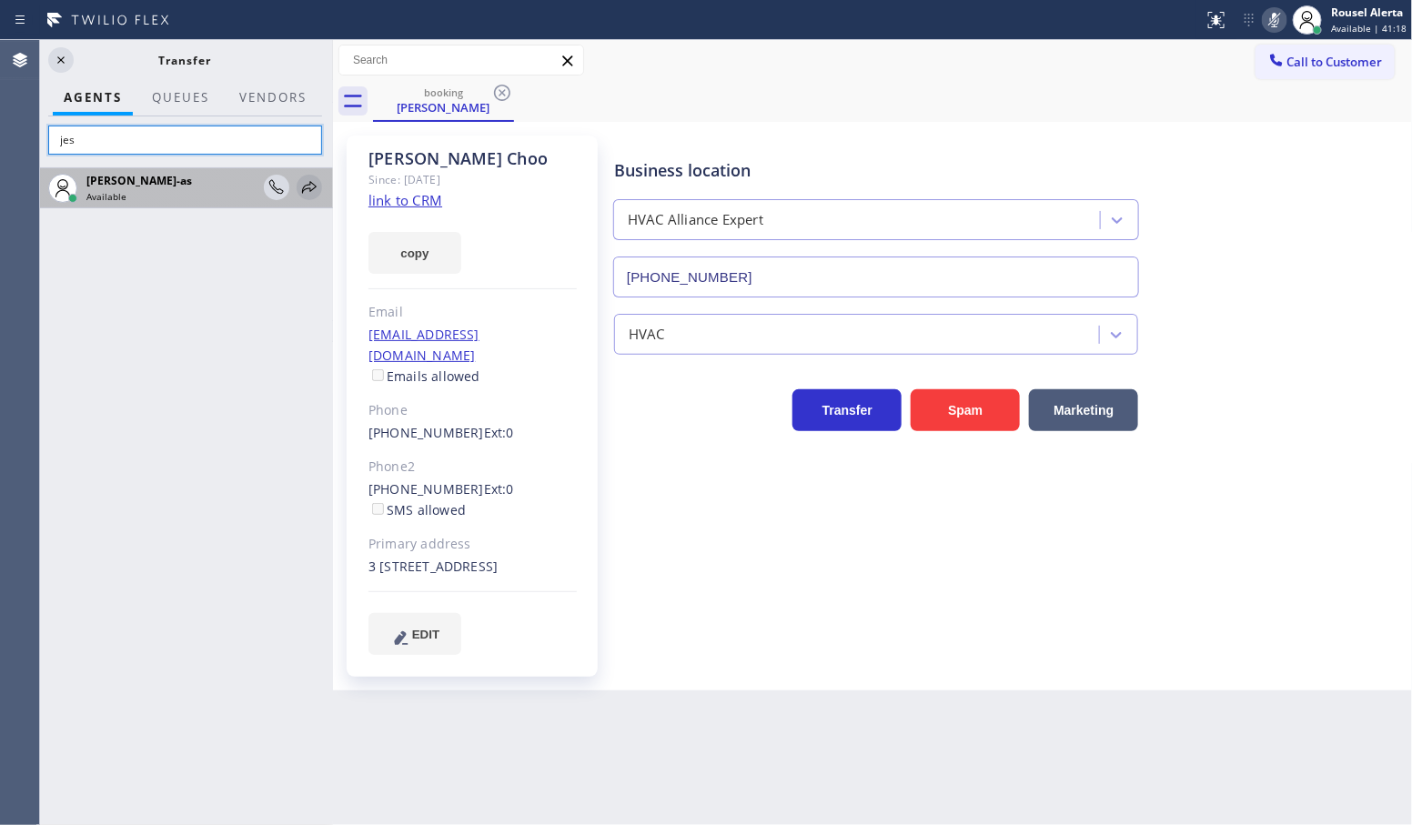
type input "jes"
click at [308, 185] on icon at bounding box center [309, 187] width 15 height 12
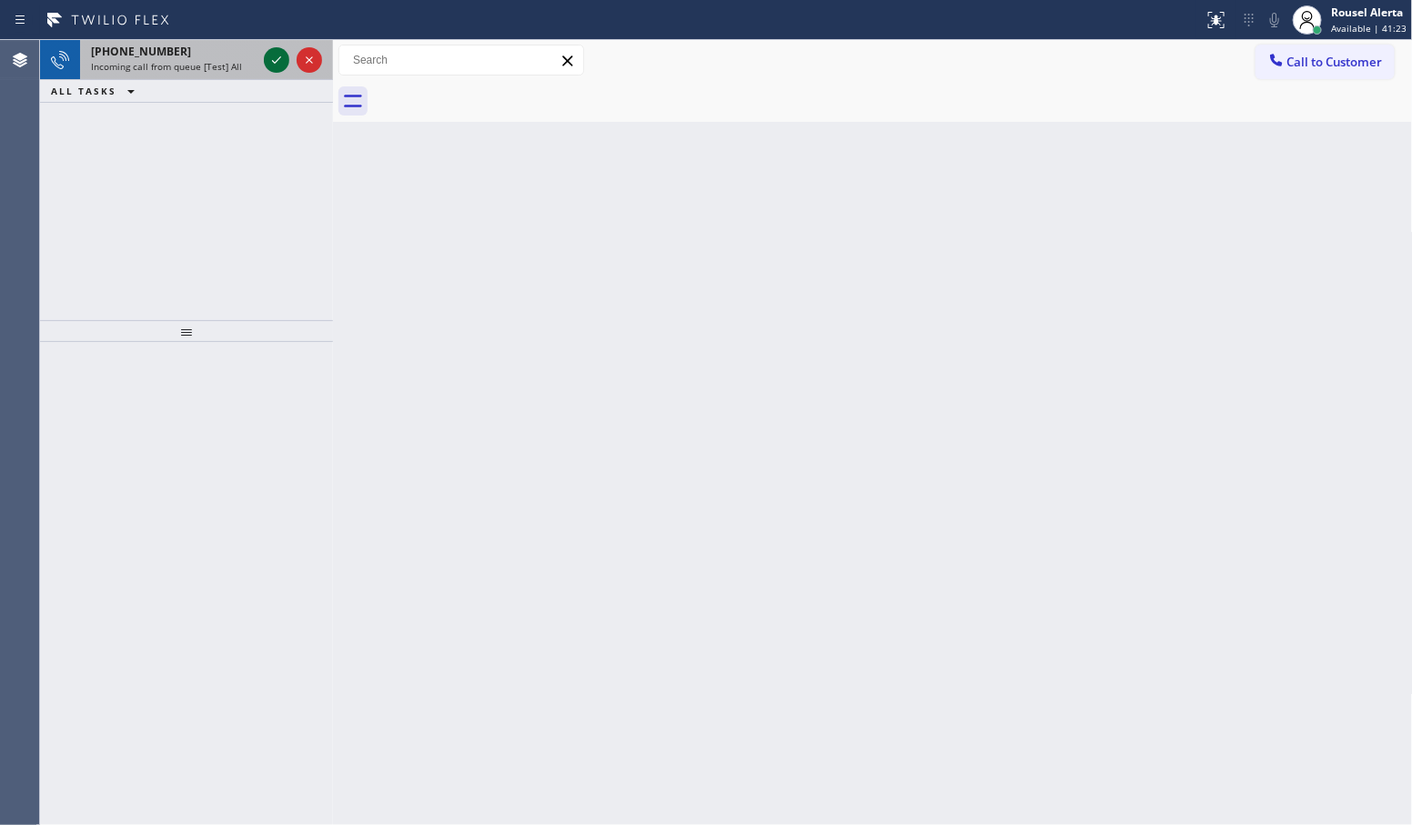
drag, startPoint x: 237, startPoint y: 51, endPoint x: 288, endPoint y: 55, distance: 51.1
click at [237, 51] on div "[PHONE_NUMBER]" at bounding box center [174, 51] width 166 height 15
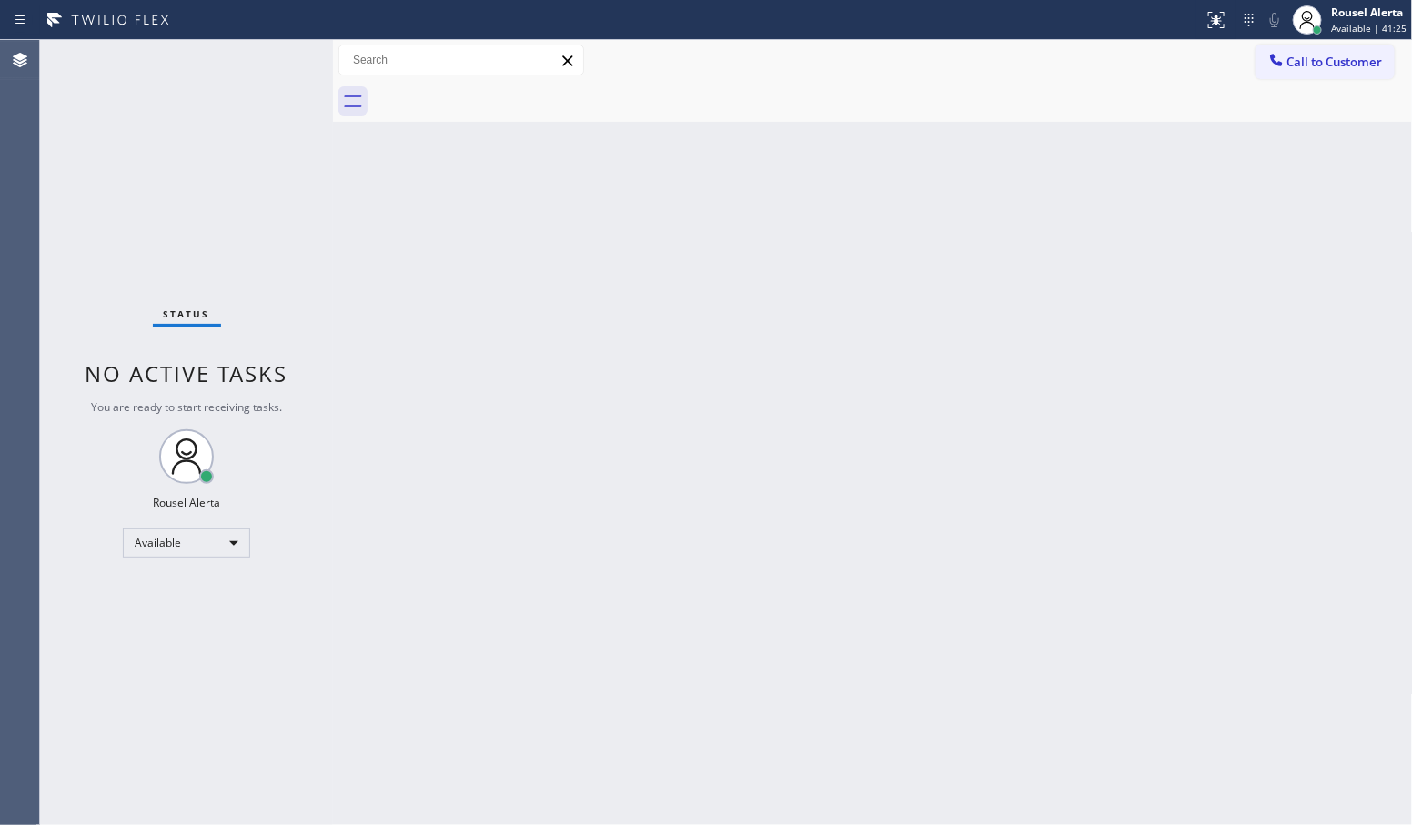
drag, startPoint x: 917, startPoint y: 793, endPoint x: 889, endPoint y: 721, distance: 77.2
click at [922, 780] on div "Back to Dashboard Change Sender ID Customers Technicians Select a contact Outbo…" at bounding box center [873, 432] width 1080 height 785
click at [815, 682] on div "Back to Dashboard Change Sender ID Customers Technicians Select a contact Outbo…" at bounding box center [873, 432] width 1080 height 785
click at [170, 146] on div "Status No active tasks You are ready to start receiving tasks. Rousel Alerta Av…" at bounding box center [186, 432] width 293 height 785
click at [374, 400] on div "Back to Dashboard Change Sender ID Customers Technicians Select a contact Outbo…" at bounding box center [873, 432] width 1080 height 785
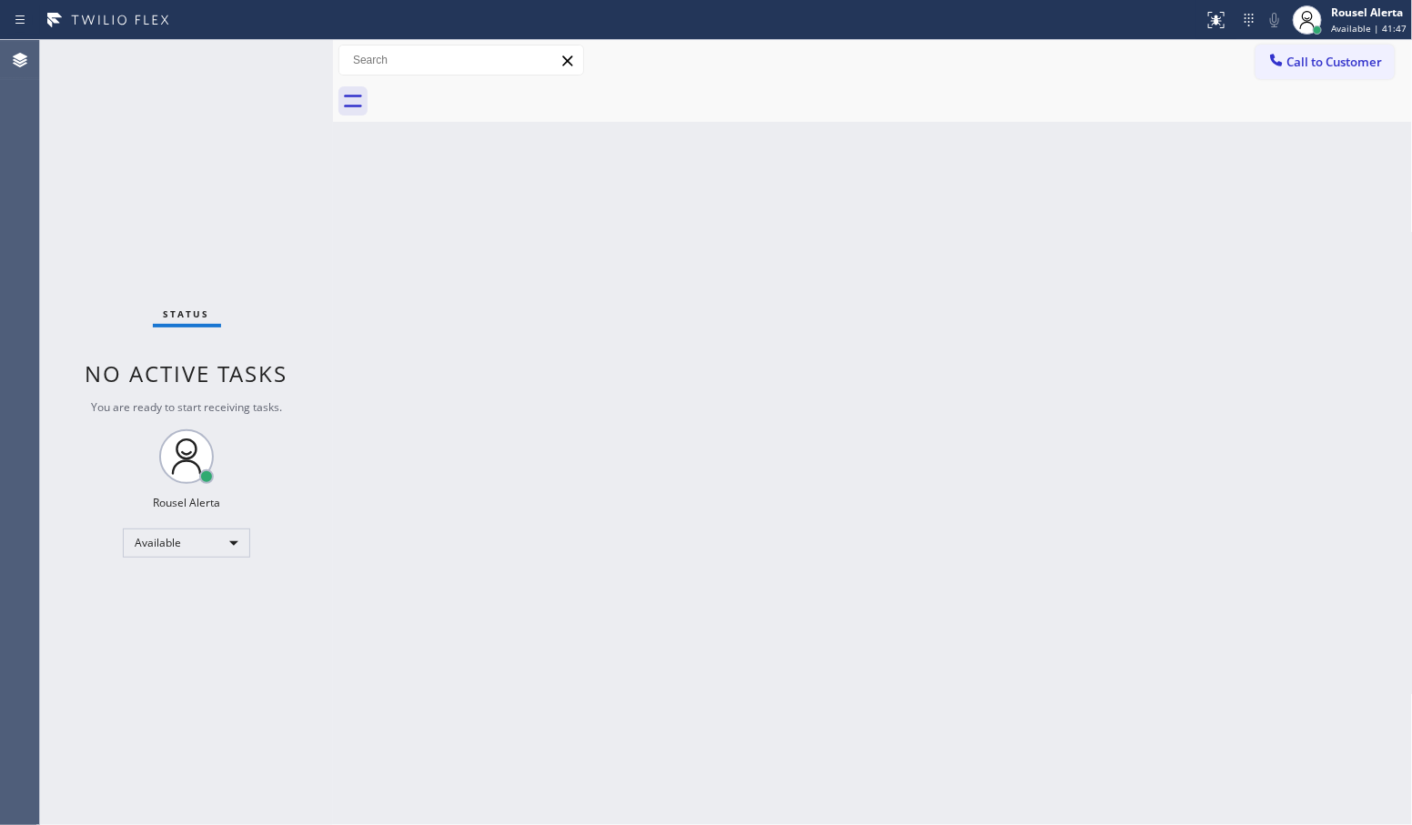
drag, startPoint x: 474, startPoint y: 439, endPoint x: 517, endPoint y: 491, distance: 67.9
click at [510, 479] on div "Back to Dashboard Change Sender ID Customers Technicians Select a contact Outbo…" at bounding box center [873, 432] width 1080 height 785
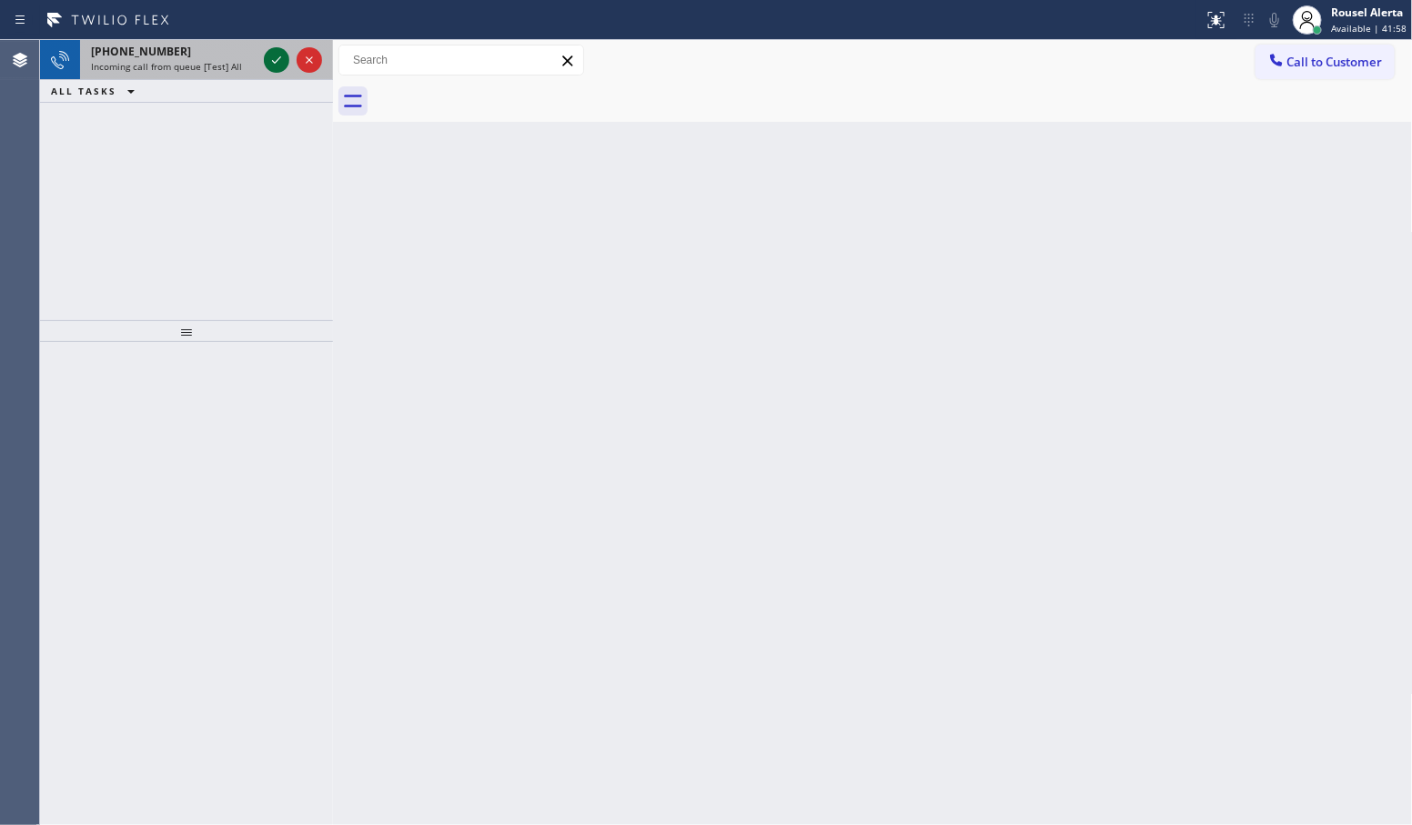
click at [269, 66] on icon at bounding box center [277, 60] width 22 height 22
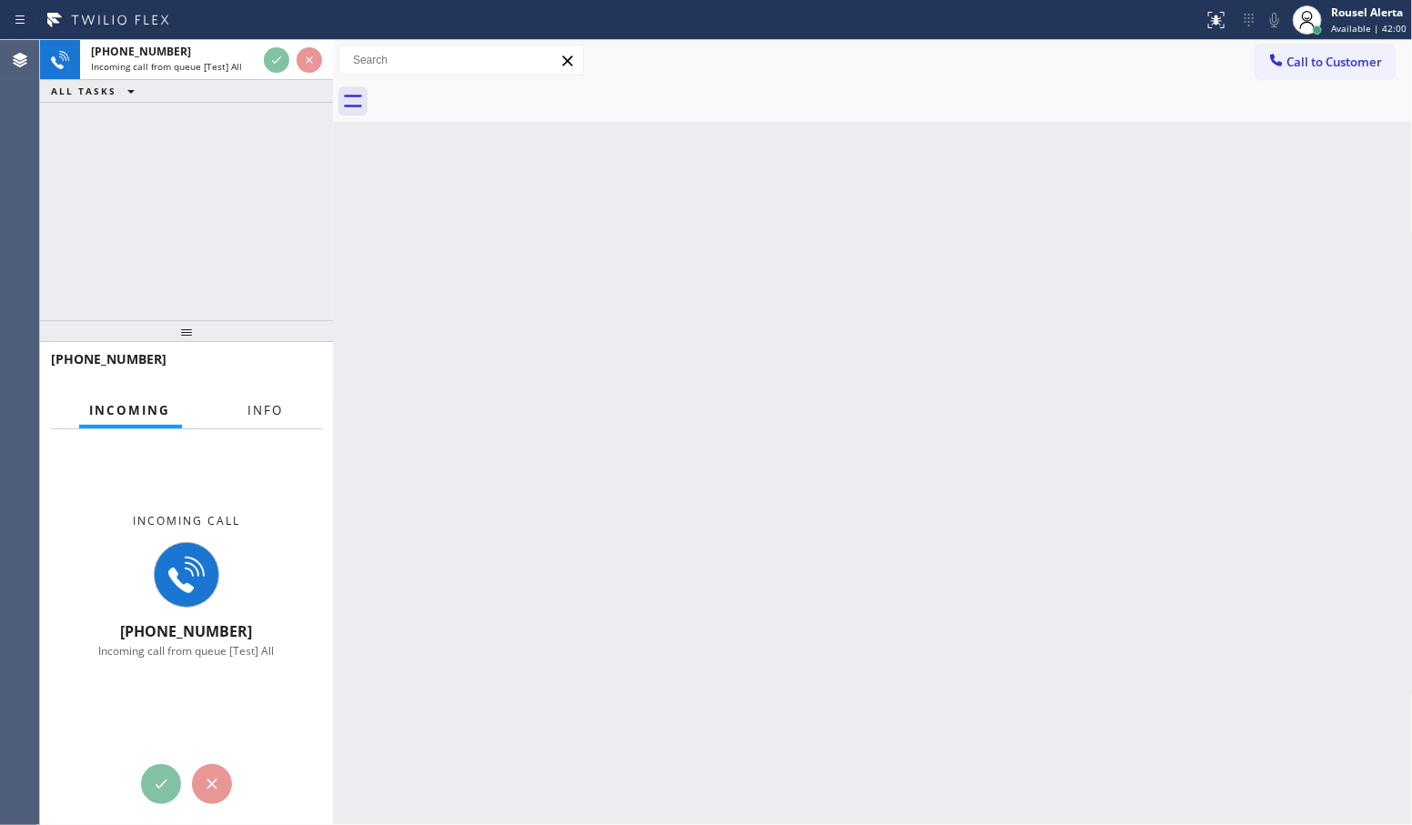
drag, startPoint x: 258, startPoint y: 393, endPoint x: 265, endPoint y: 400, distance: 10.3
click at [258, 393] on button "Info" at bounding box center [265, 410] width 57 height 35
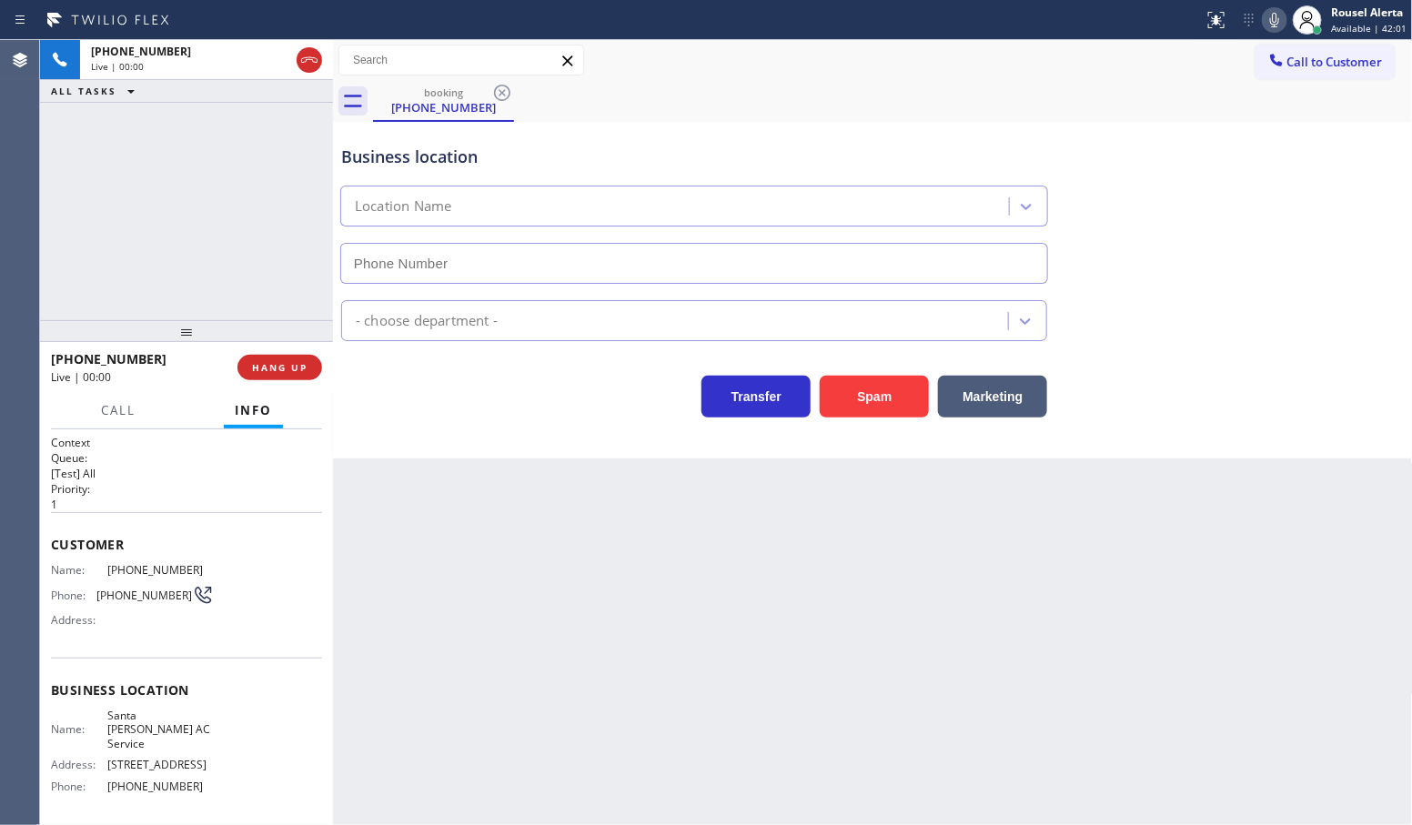
type input "[PHONE_NUMBER]"
click at [482, 581] on div "Back to Dashboard Change Sender ID Customers Technicians Select a contact Outbo…" at bounding box center [873, 432] width 1080 height 785
click at [779, 592] on div "Back to Dashboard Change Sender ID Customers Technicians Select a contact Outbo…" at bounding box center [873, 432] width 1080 height 785
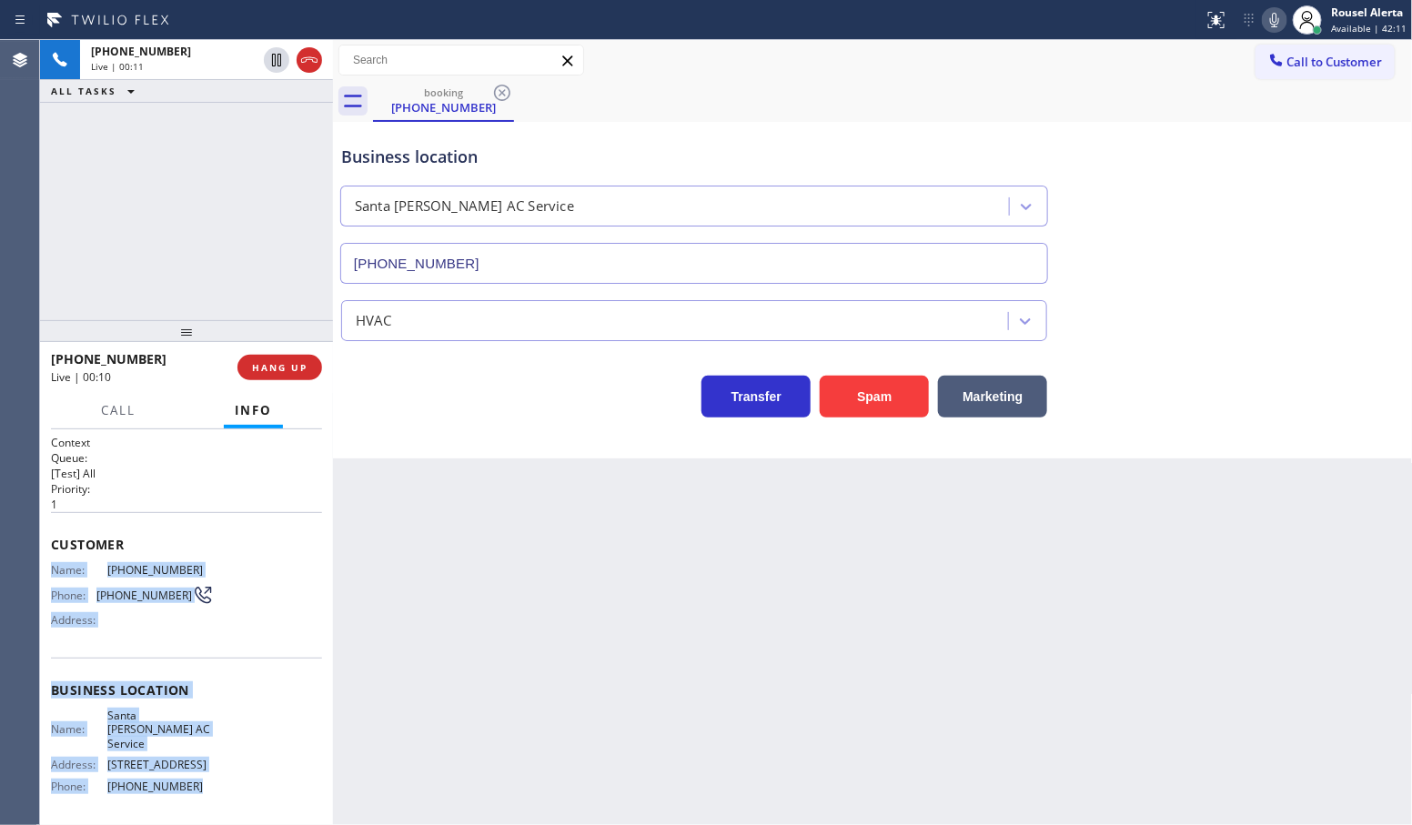
drag, startPoint x: 45, startPoint y: 567, endPoint x: 206, endPoint y: 787, distance: 272.3
click at [206, 787] on div "Context Queue: [Test] All Priority: 1 Customer Name: [PHONE_NUMBER] Phone: [PHO…" at bounding box center [186, 627] width 293 height 397
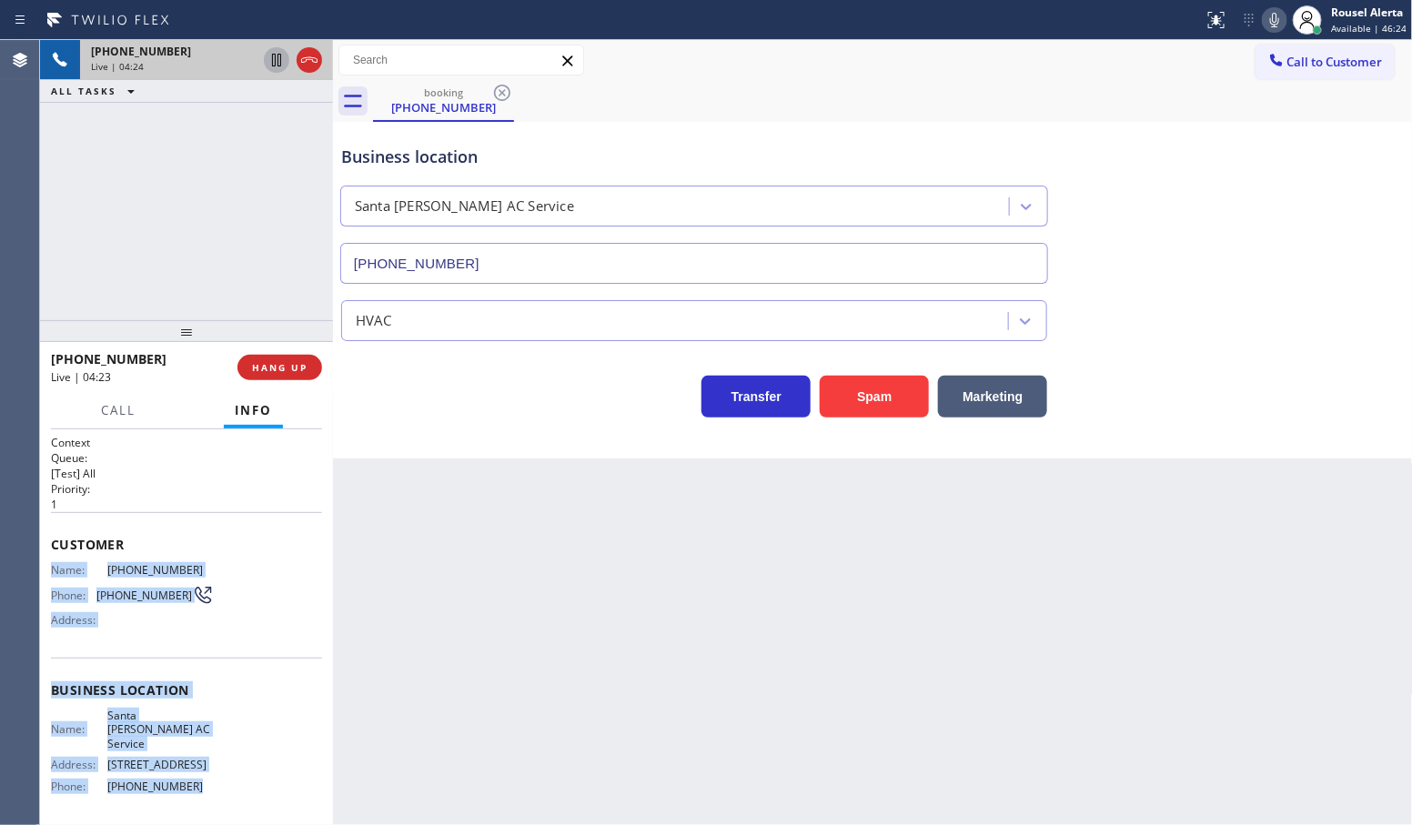
click at [267, 57] on icon at bounding box center [277, 60] width 22 height 22
drag, startPoint x: 1286, startPoint y: 16, endPoint x: 1278, endPoint y: 33, distance: 17.9
click at [1286, 16] on icon at bounding box center [1275, 20] width 22 height 22
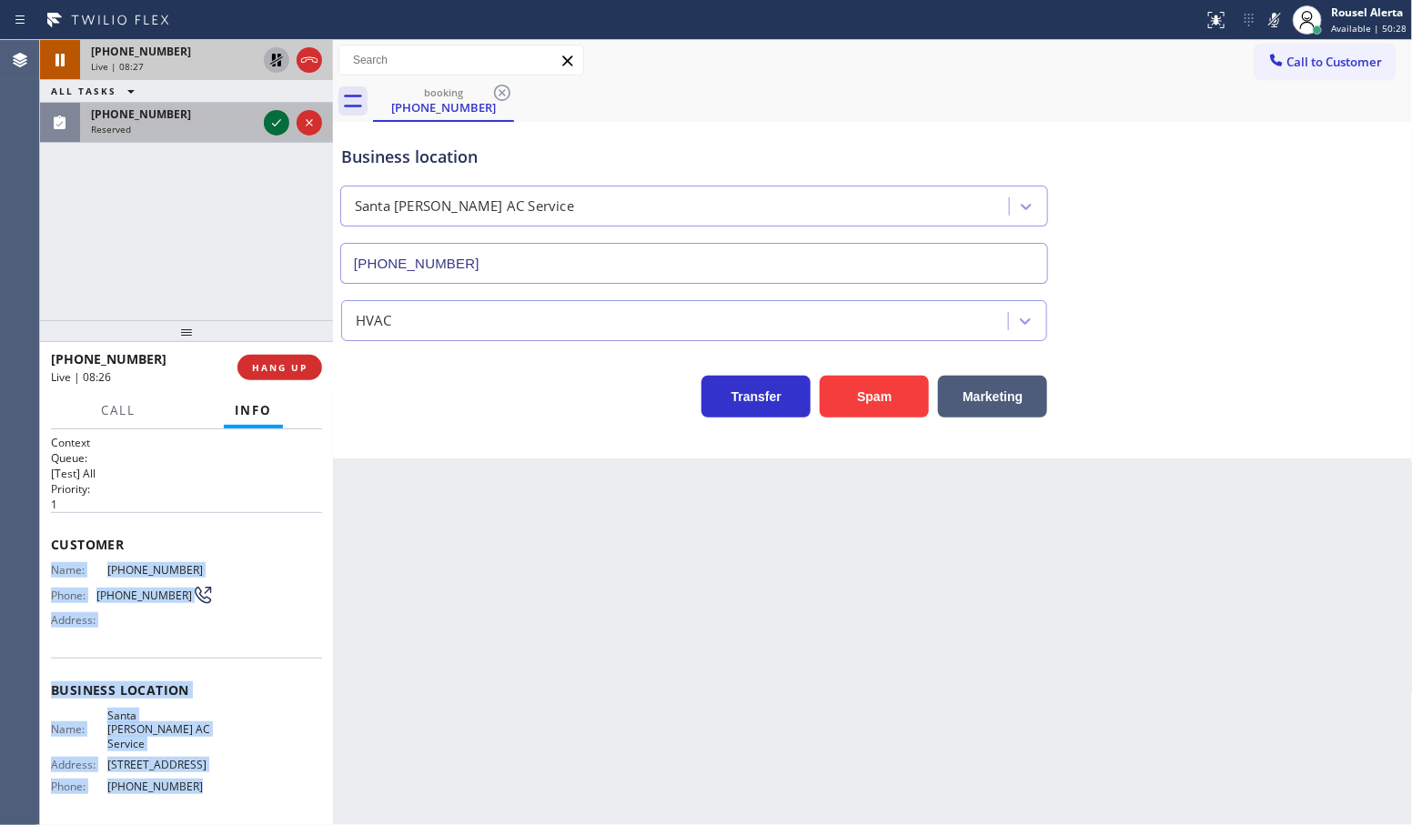
click at [269, 128] on icon at bounding box center [277, 123] width 22 height 22
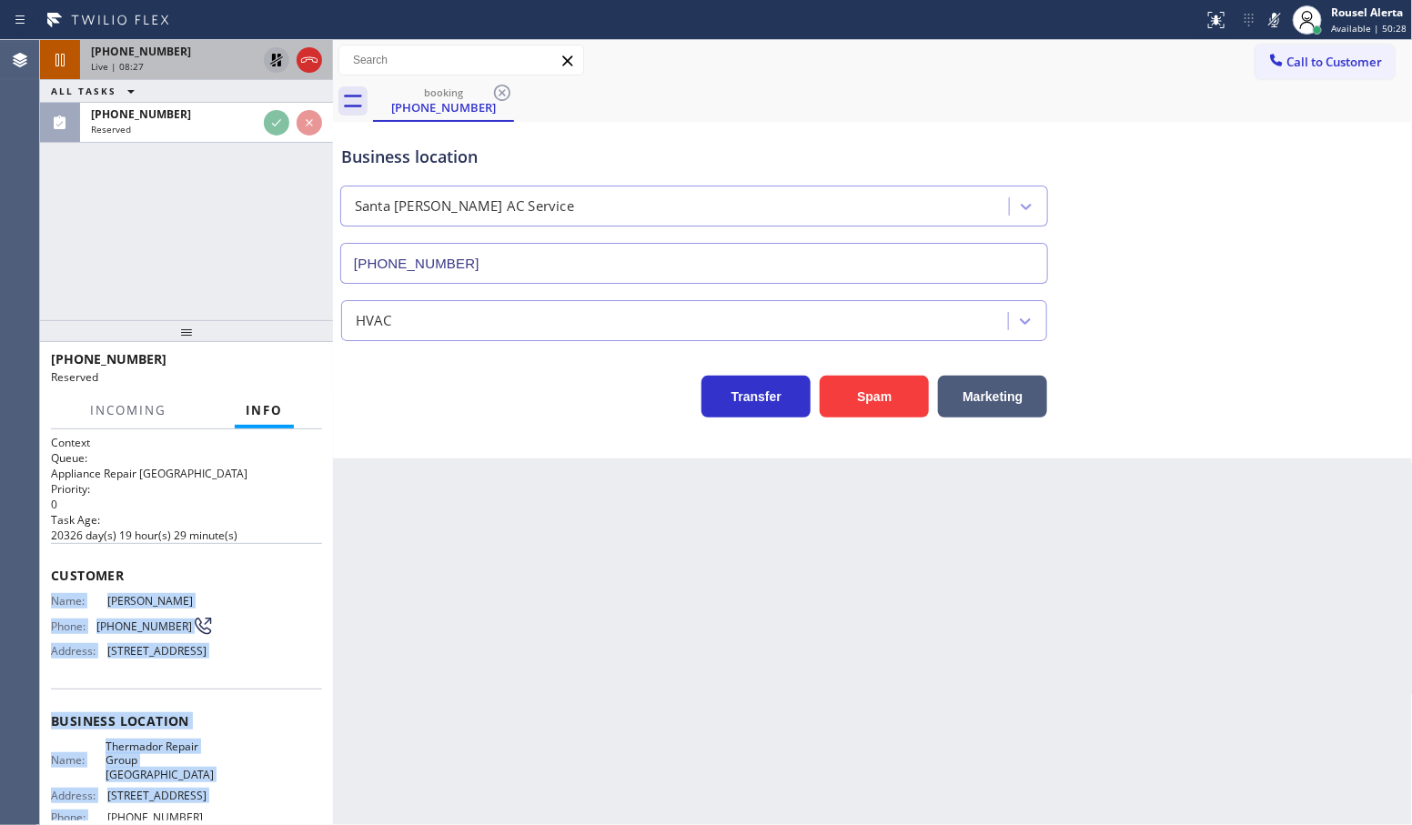
click at [271, 65] on icon at bounding box center [277, 60] width 22 height 22
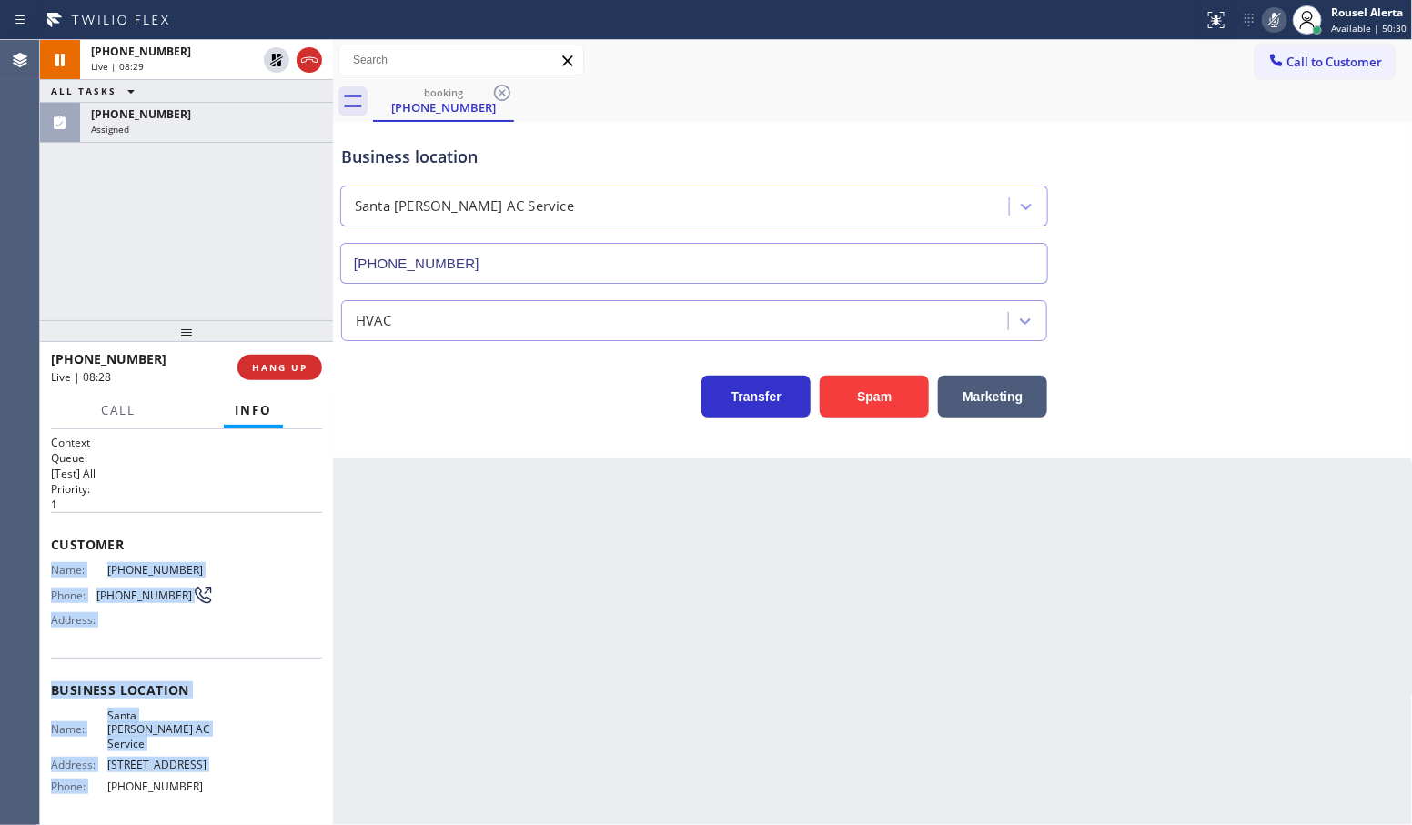
click at [1276, 18] on icon at bounding box center [1274, 20] width 9 height 15
drag, startPoint x: 201, startPoint y: 130, endPoint x: 202, endPoint y: 146, distance: 15.5
click at [201, 130] on div "Assigned" at bounding box center [206, 129] width 231 height 13
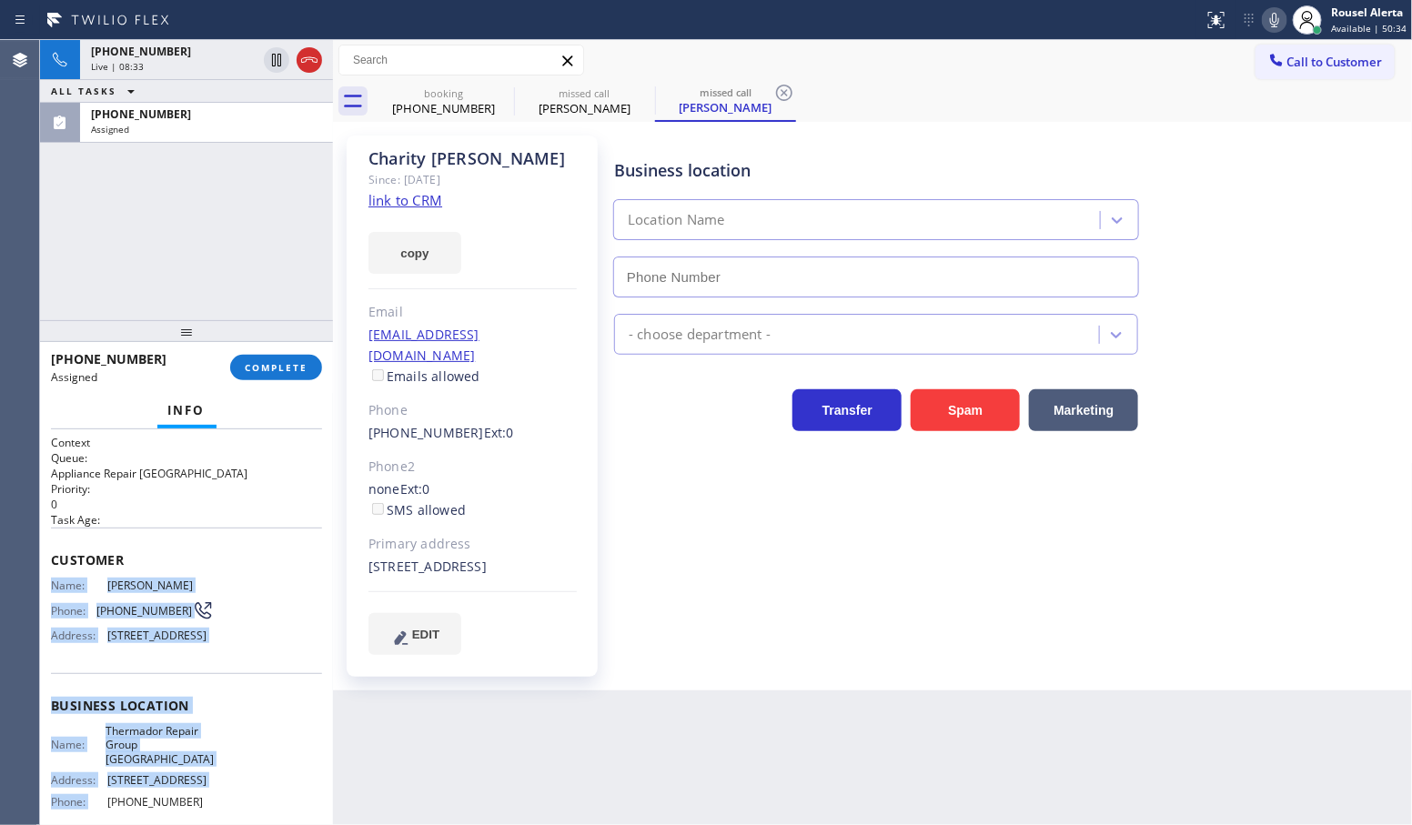
type input "[PHONE_NUMBER]"
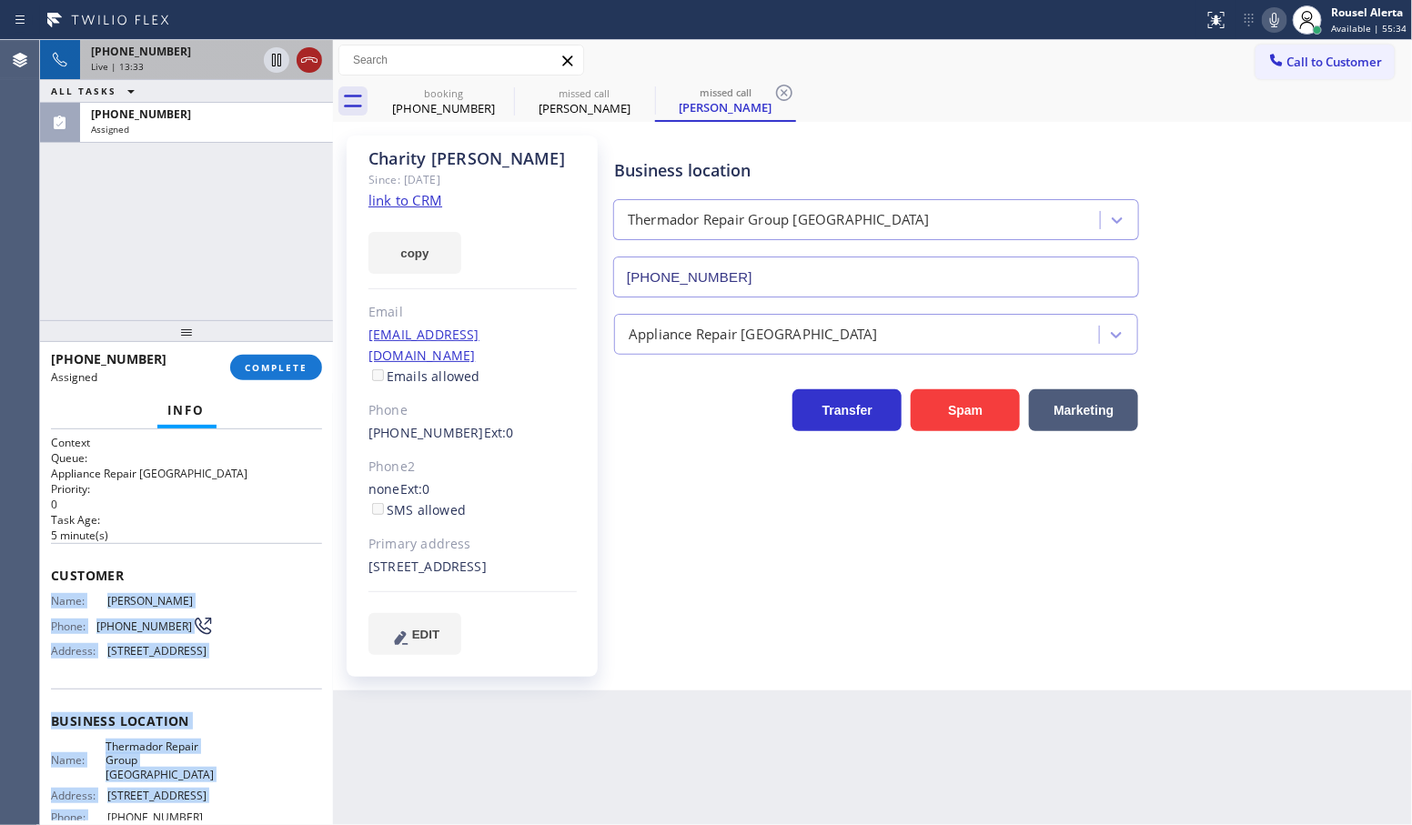
click at [301, 69] on icon at bounding box center [309, 60] width 22 height 22
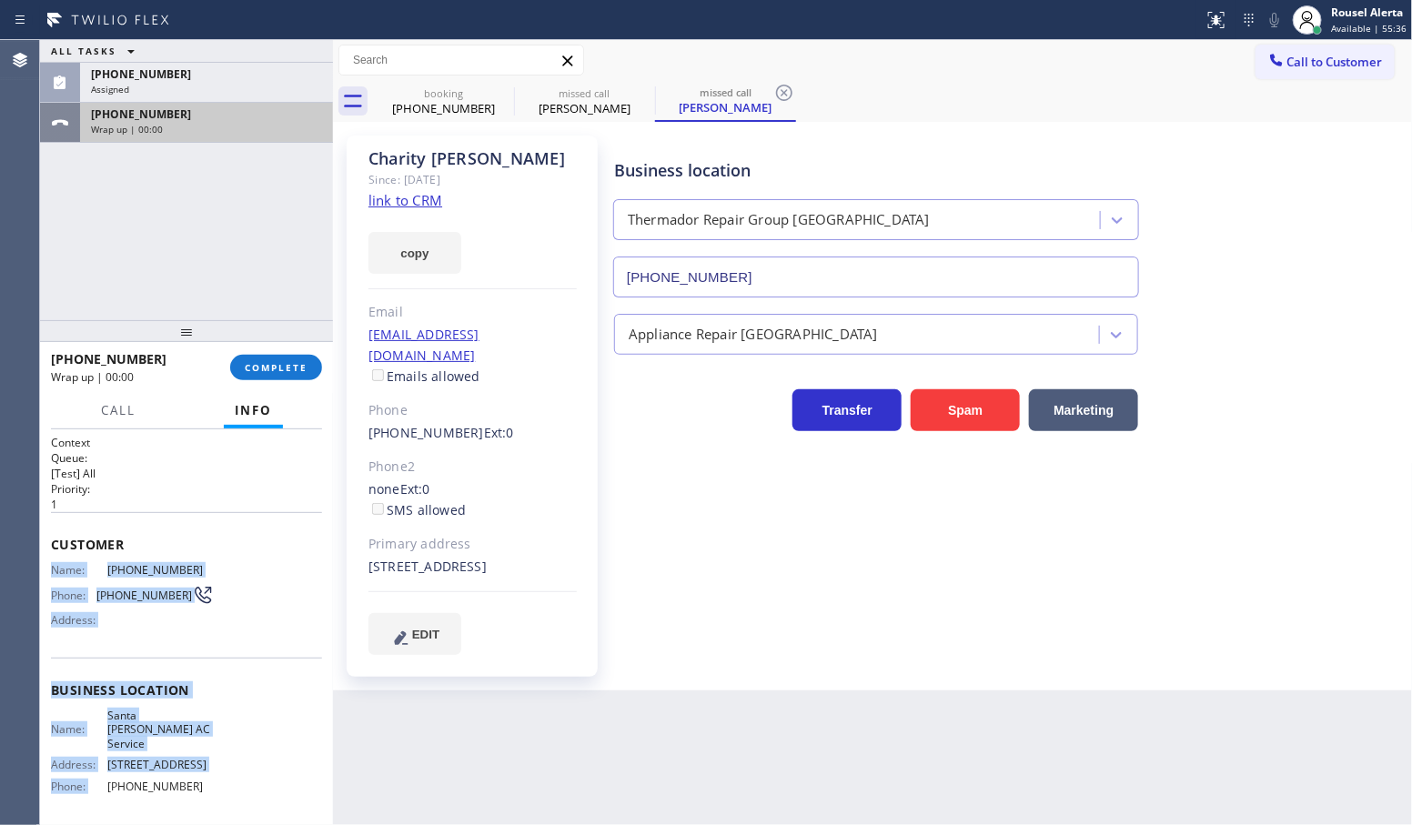
click at [212, 129] on div "Wrap up | 00:00" at bounding box center [206, 129] width 231 height 13
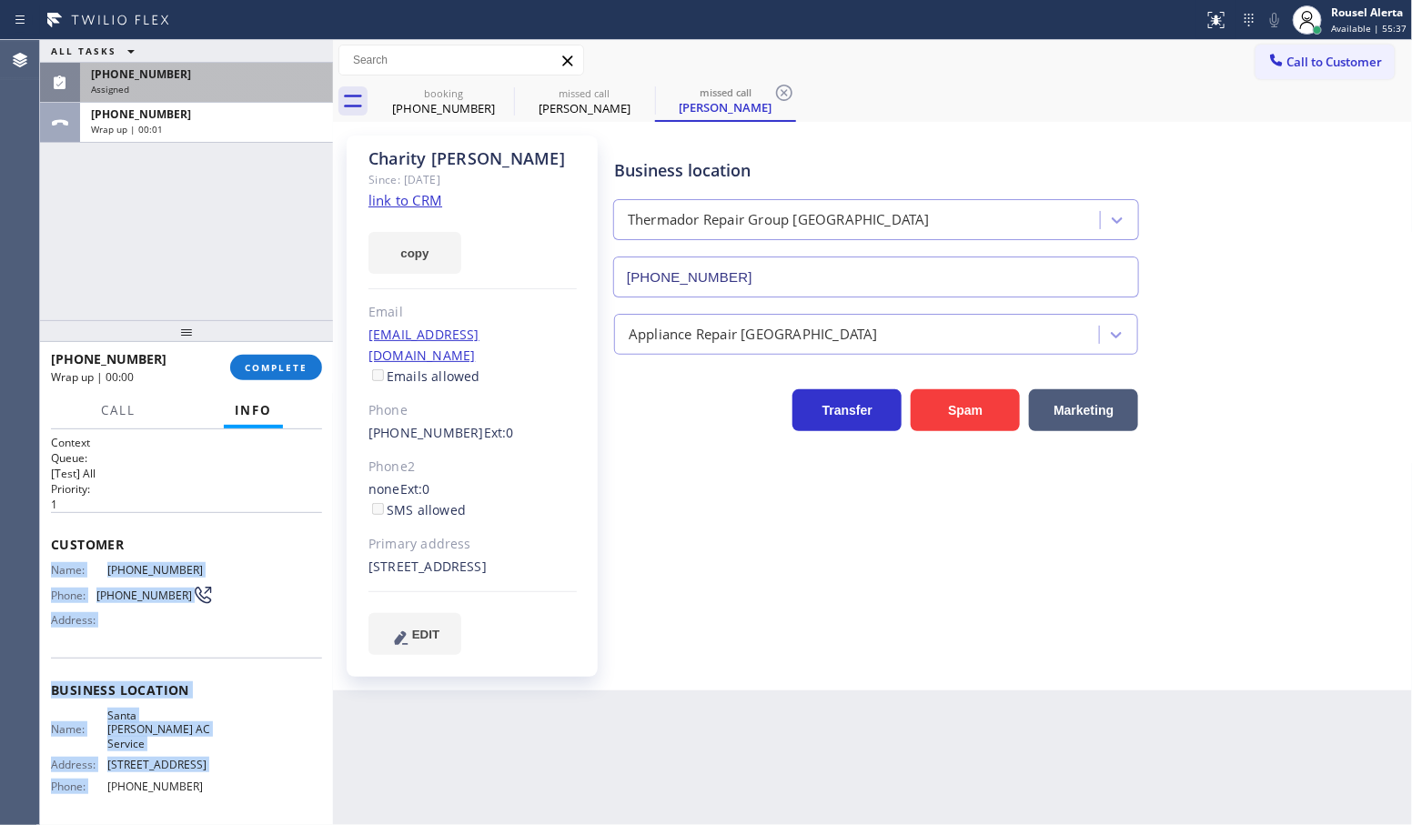
click at [183, 89] on div "Assigned" at bounding box center [206, 89] width 231 height 13
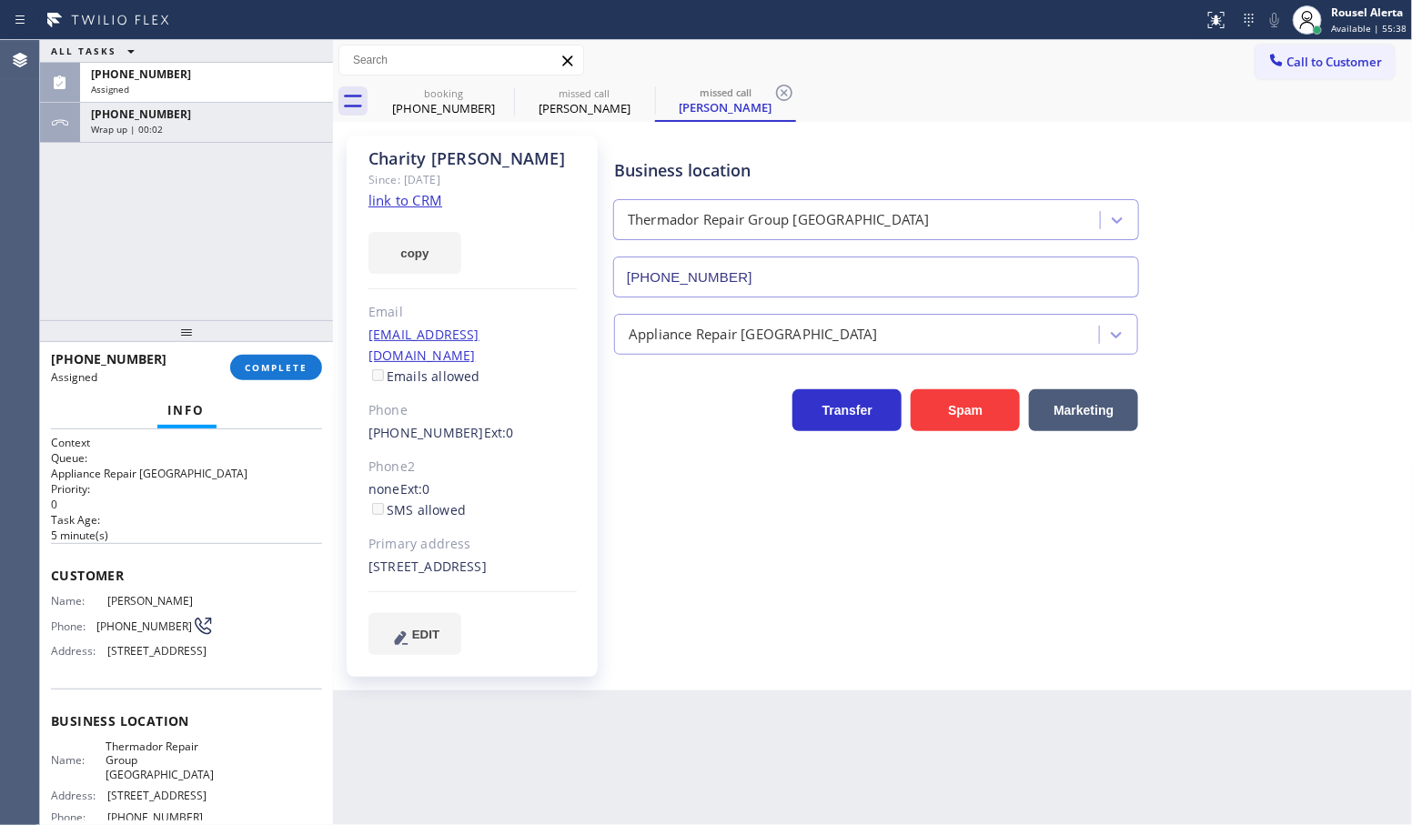
click at [229, 359] on div "[PHONE_NUMBER] Assigned" at bounding box center [140, 367] width 179 height 47
click at [246, 365] on span "COMPLETE" at bounding box center [276, 367] width 63 height 13
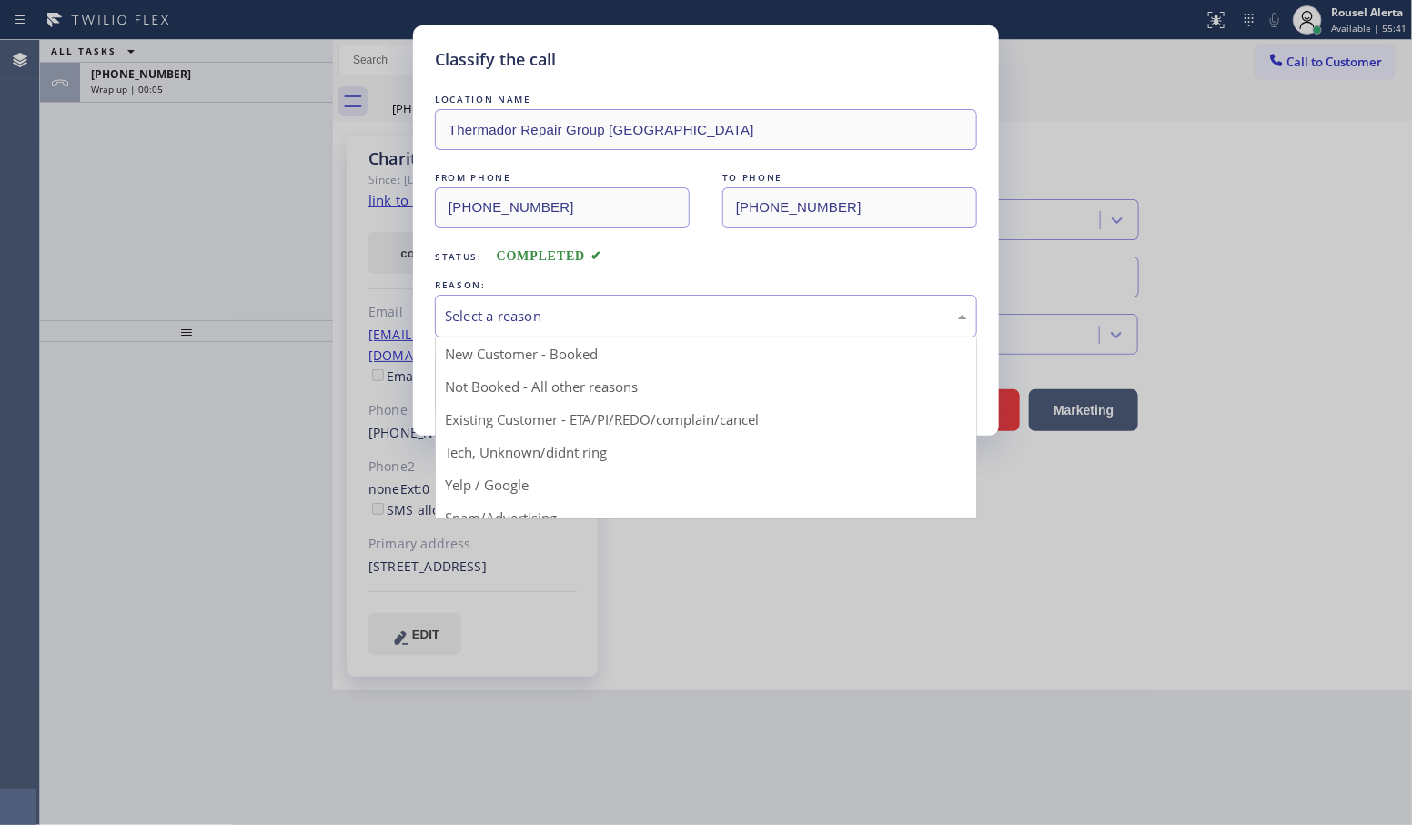
click at [551, 326] on div "Select a reason" at bounding box center [706, 316] width 522 height 21
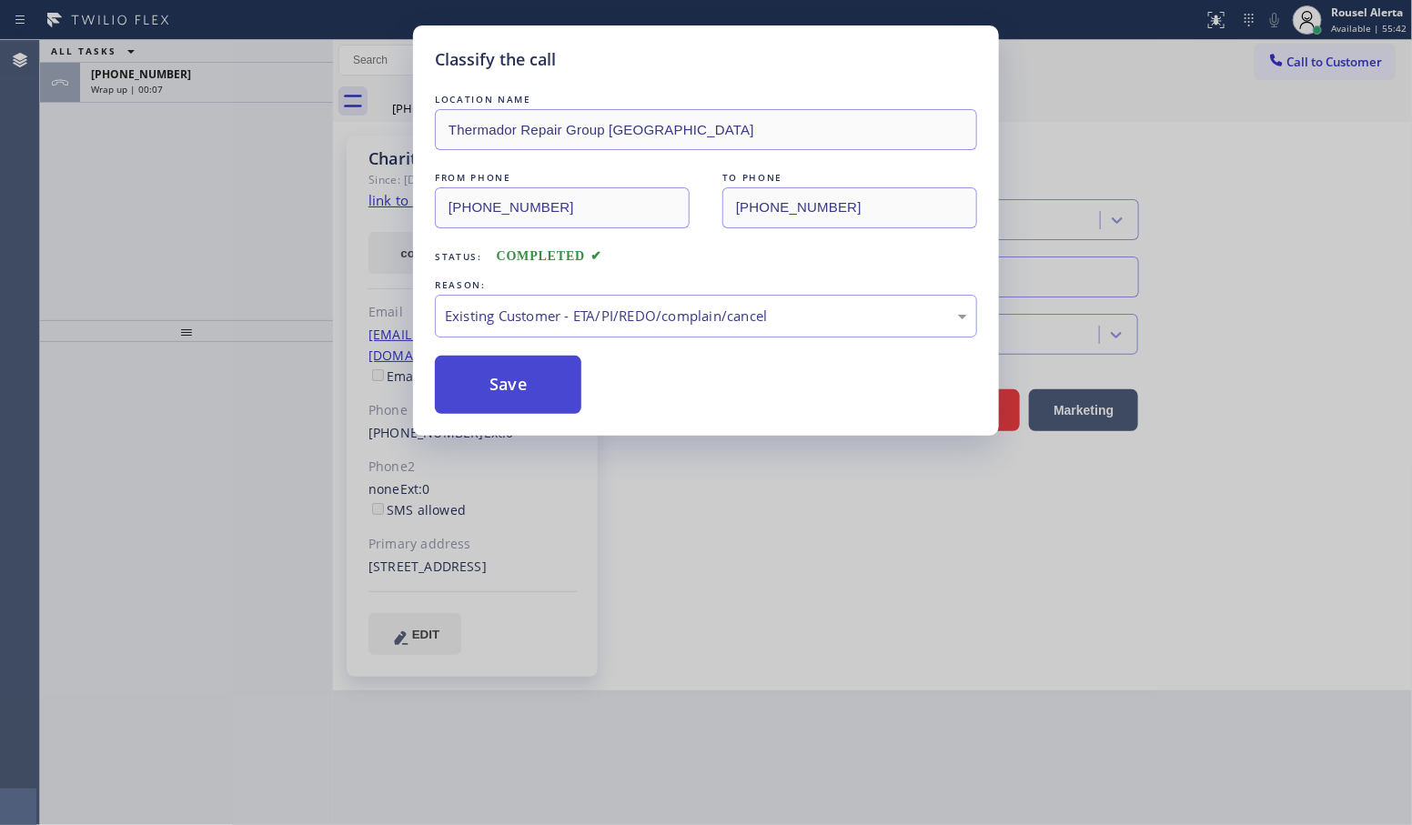
click at [526, 383] on button "Save" at bounding box center [508, 385] width 147 height 58
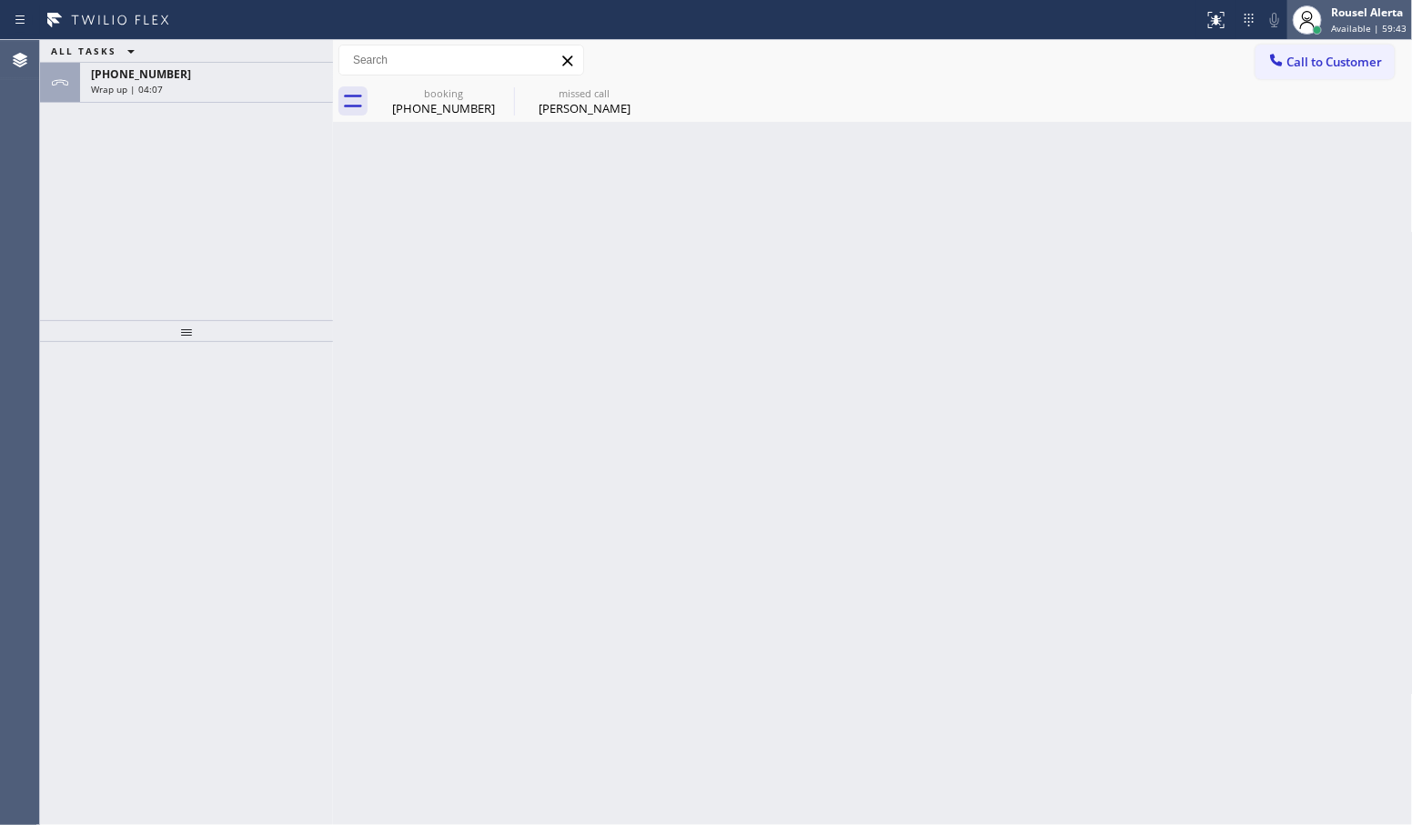
click at [1354, 11] on div "Rousel Alerta" at bounding box center [1369, 12] width 76 height 15
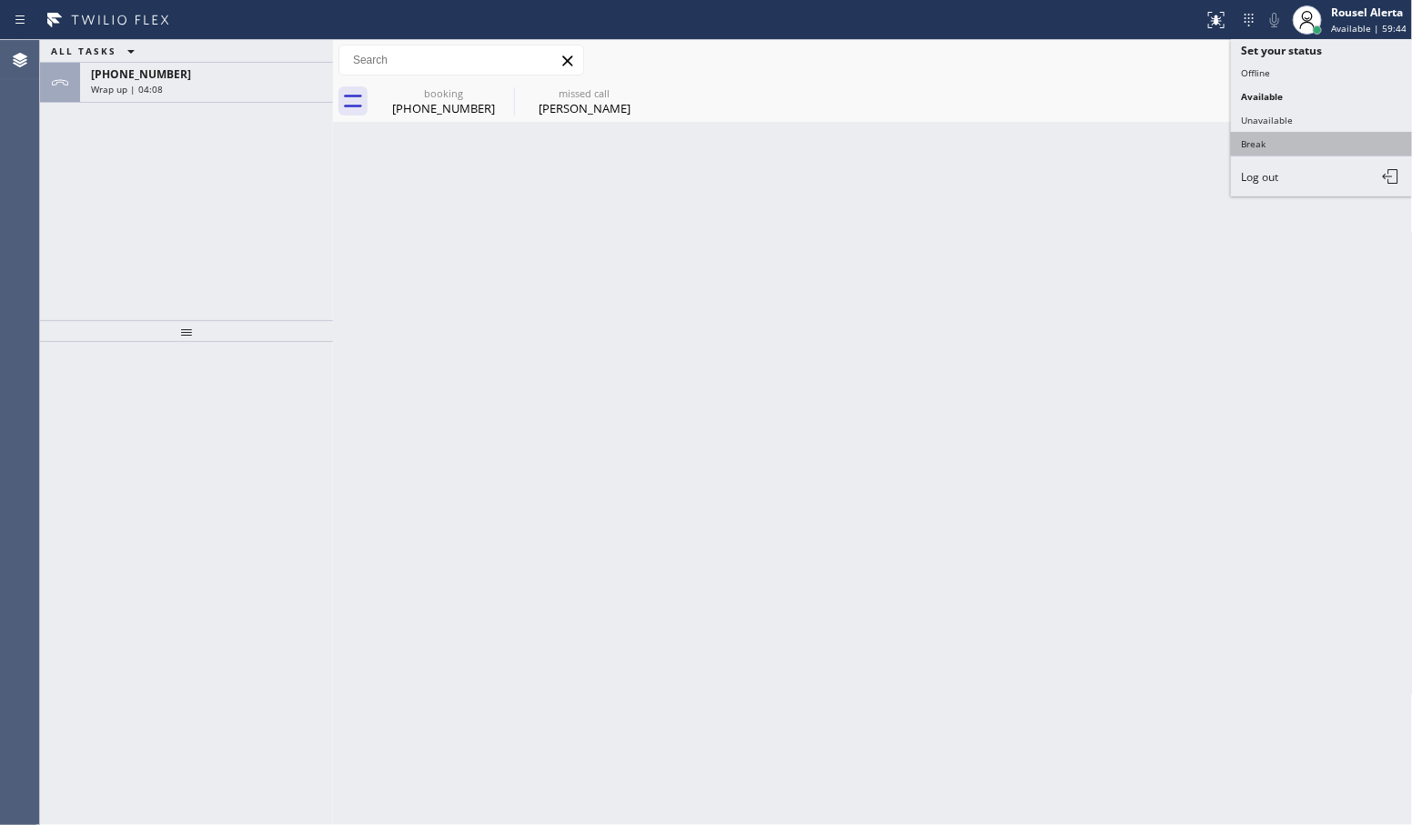
click at [1316, 135] on button "Break" at bounding box center [1322, 144] width 182 height 24
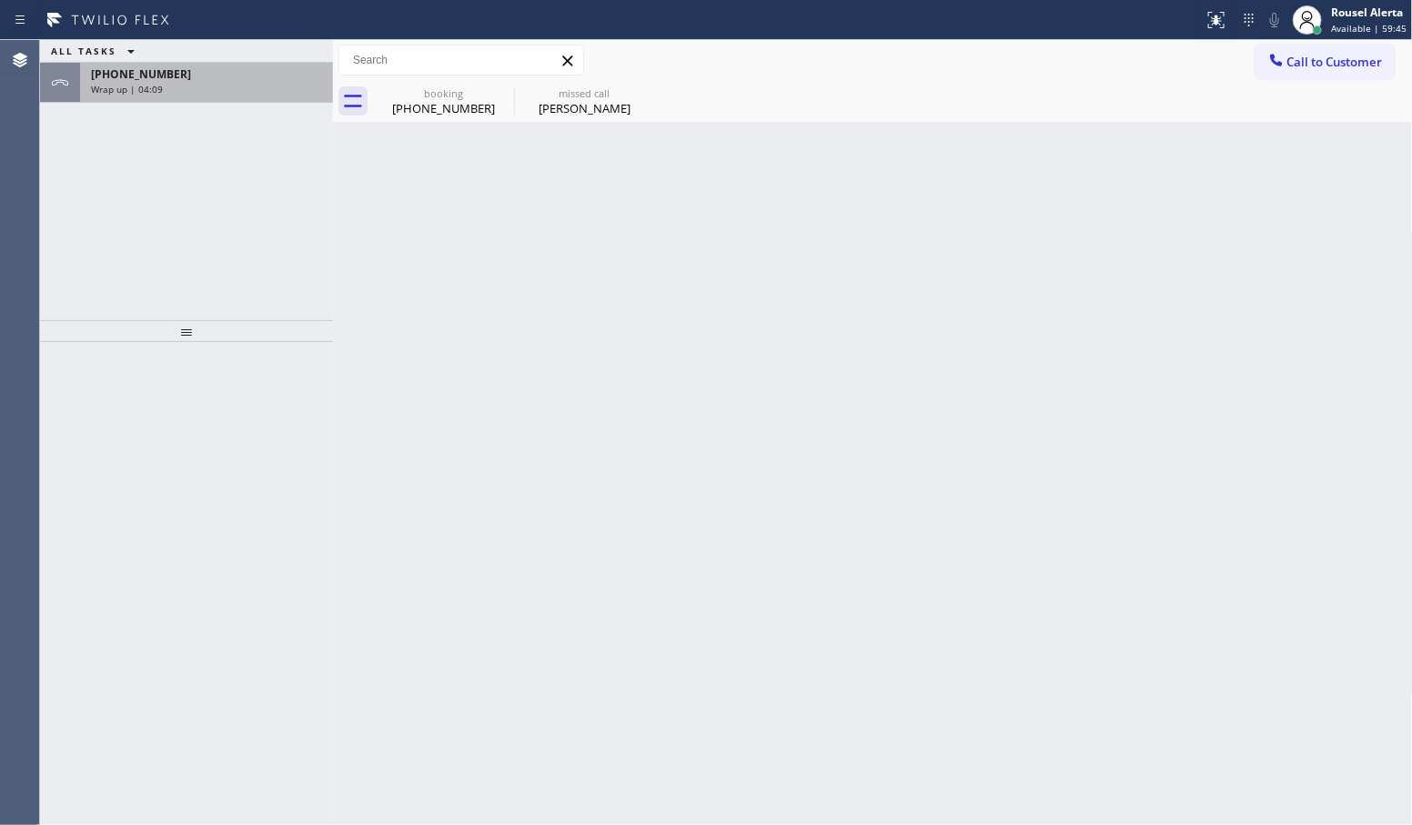
click at [203, 96] on div "[PHONE_NUMBER] Wrap up | 04:09" at bounding box center [203, 83] width 246 height 40
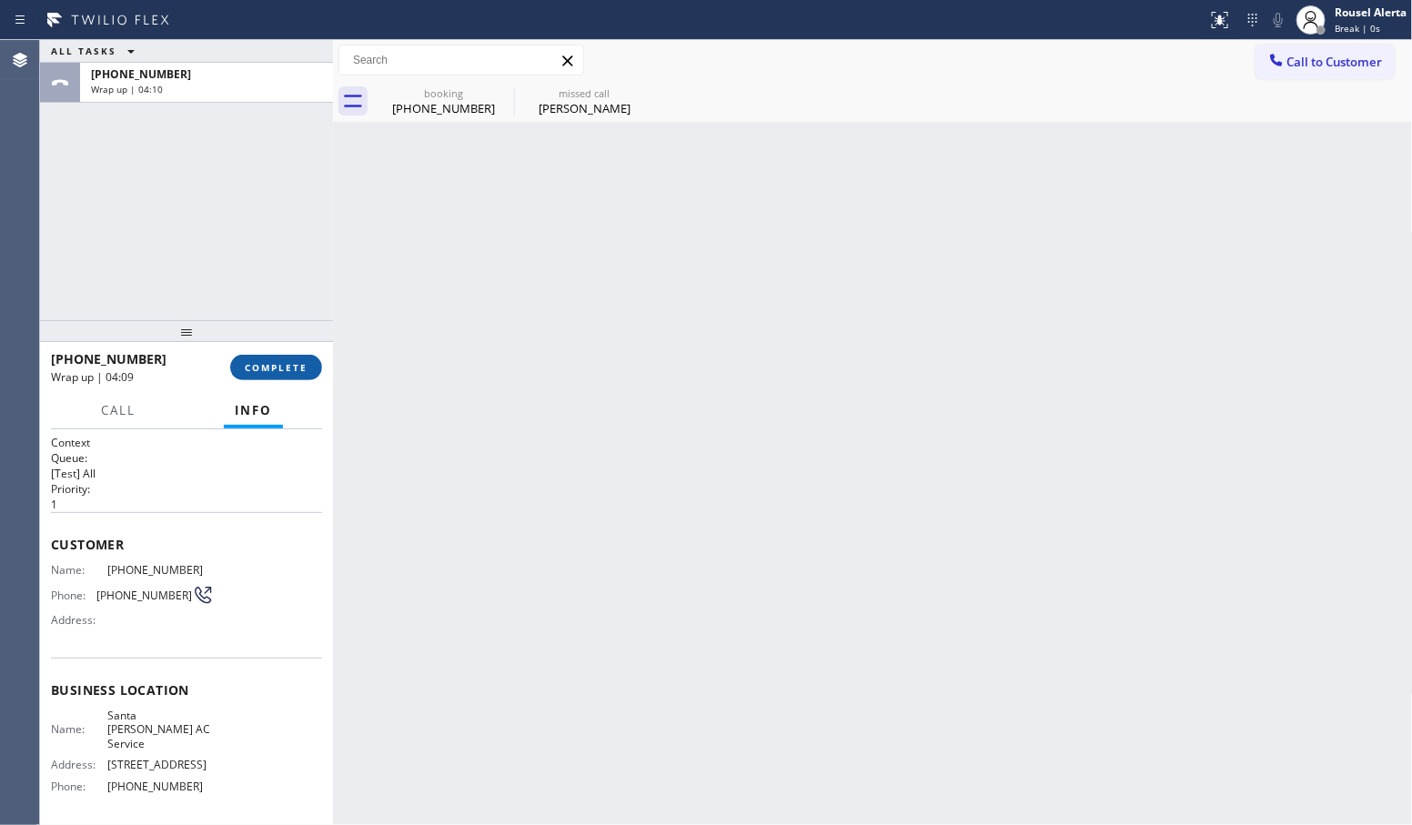
click at [264, 358] on button "COMPLETE" at bounding box center [276, 367] width 92 height 25
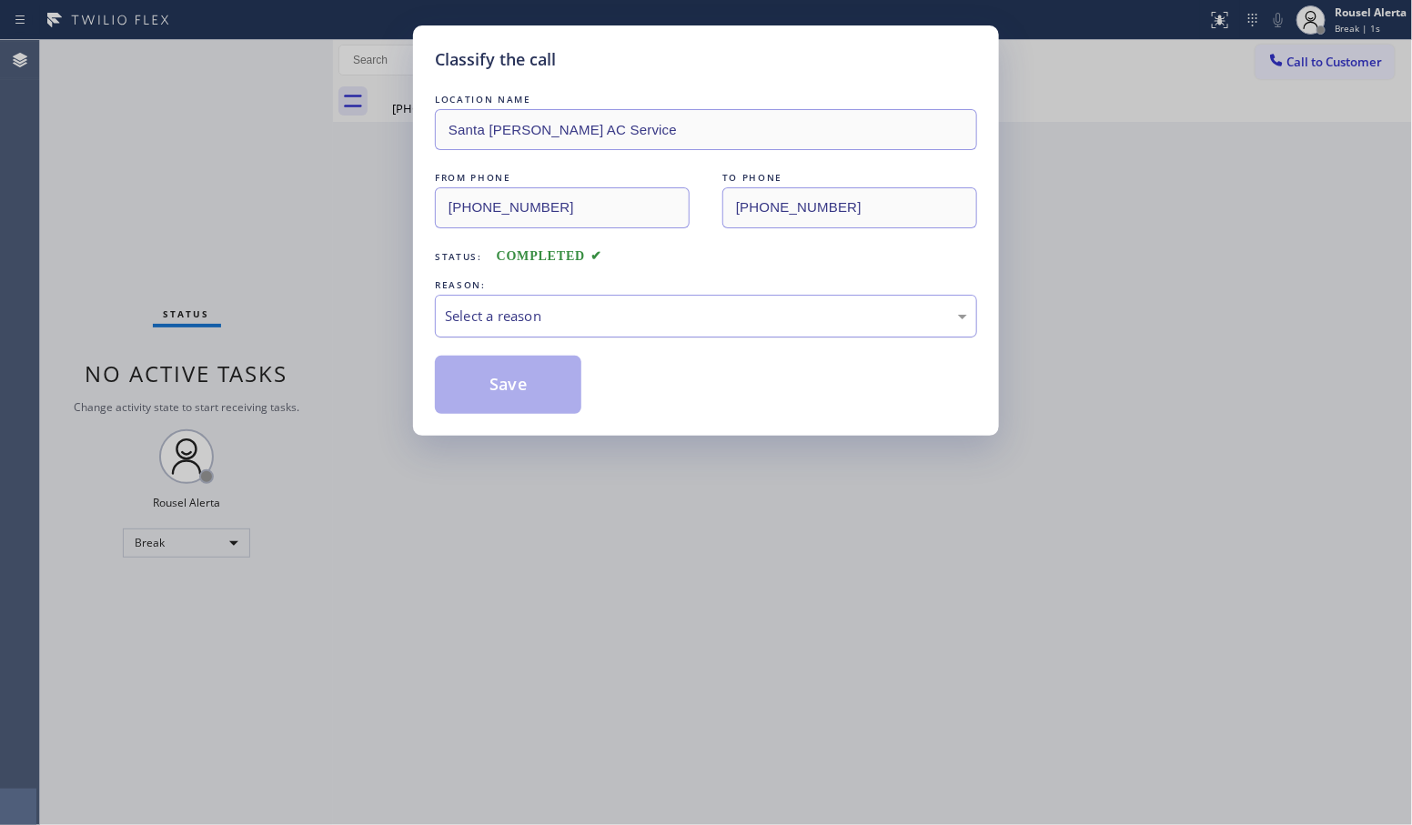
click at [482, 316] on div "Select a reason" at bounding box center [706, 316] width 522 height 21
click at [511, 388] on button "Save" at bounding box center [508, 385] width 147 height 58
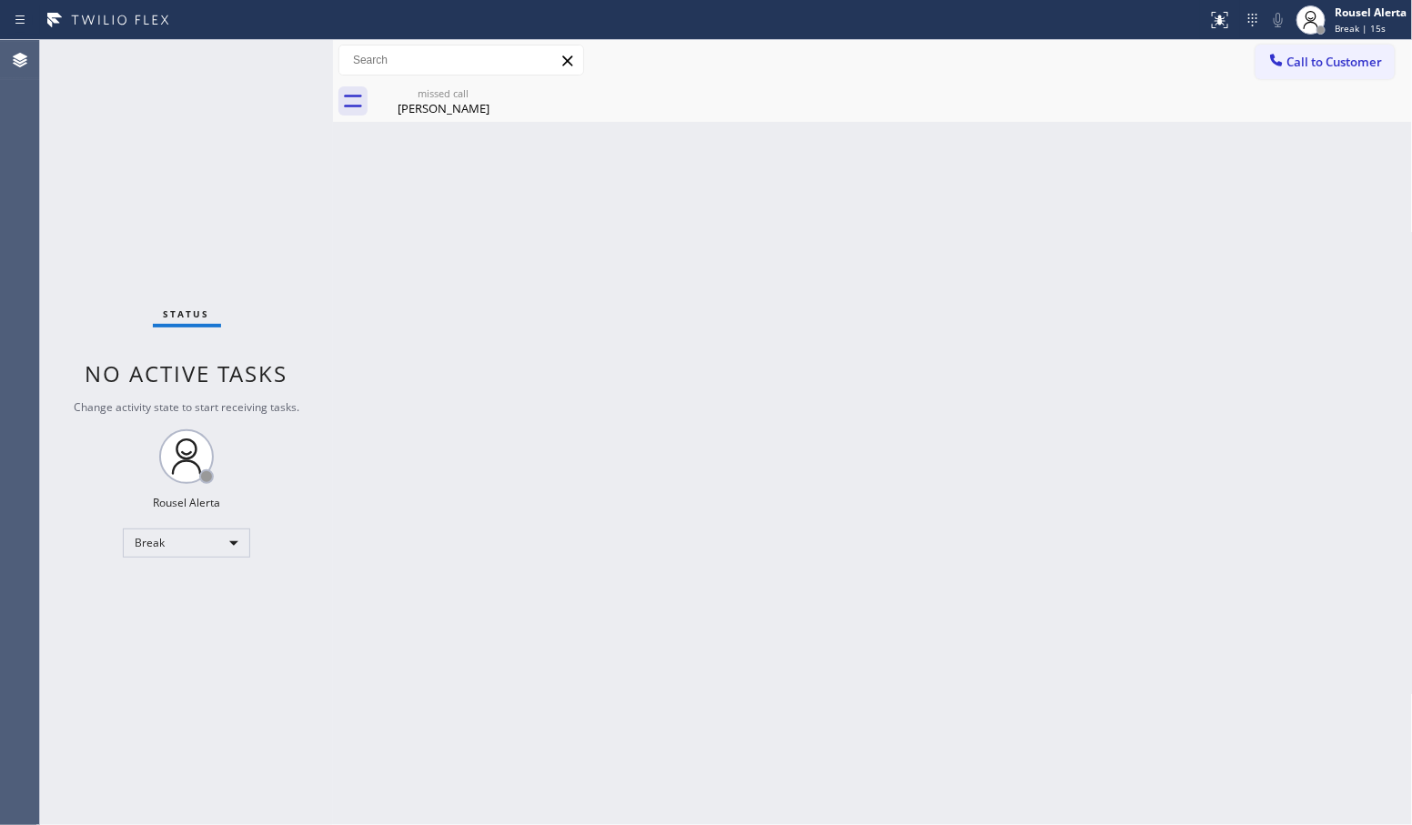
click at [293, 139] on div "Status No active tasks Change activity state to start receiving tasks. Rousel A…" at bounding box center [186, 432] width 293 height 785
click at [499, 94] on icon at bounding box center [502, 93] width 22 height 22
click at [606, 339] on div "Back to Dashboard Change Sender ID Customers Technicians Select a contact Outbo…" at bounding box center [873, 432] width 1080 height 785
click at [225, 82] on div "Status No active tasks Change activity state to start receiving tasks. Rousel A…" at bounding box center [186, 432] width 293 height 785
click at [210, 537] on div "Break" at bounding box center [186, 543] width 127 height 29
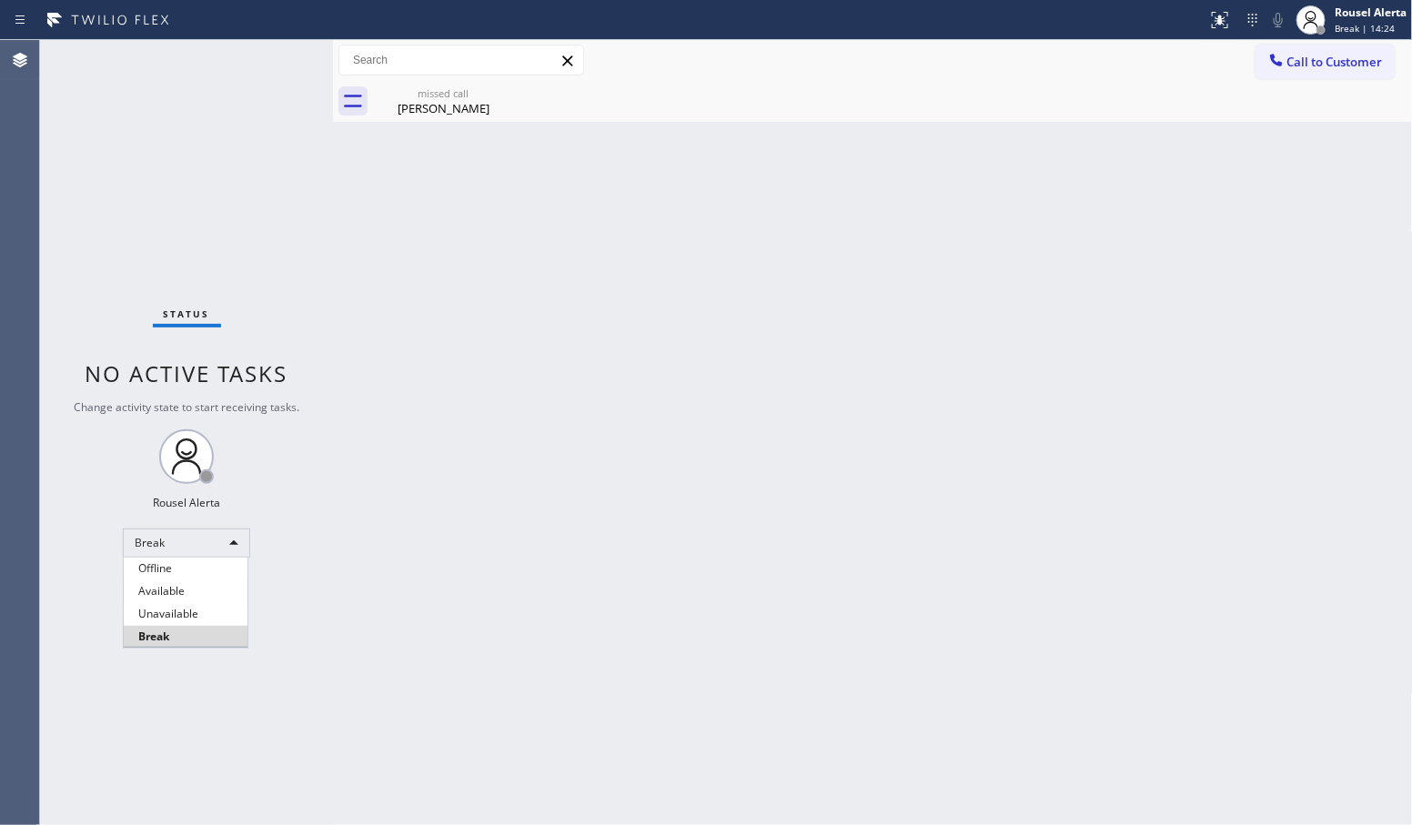
drag, startPoint x: 214, startPoint y: 601, endPoint x: 260, endPoint y: 629, distance: 53.8
click at [212, 602] on ul "Offline Available Unavailable Break" at bounding box center [186, 603] width 126 height 90
click at [540, 710] on div at bounding box center [706, 412] width 1412 height 825
drag, startPoint x: 500, startPoint y: 101, endPoint x: 466, endPoint y: 96, distance: 34.9
click at [500, 101] on icon at bounding box center [502, 93] width 22 height 22
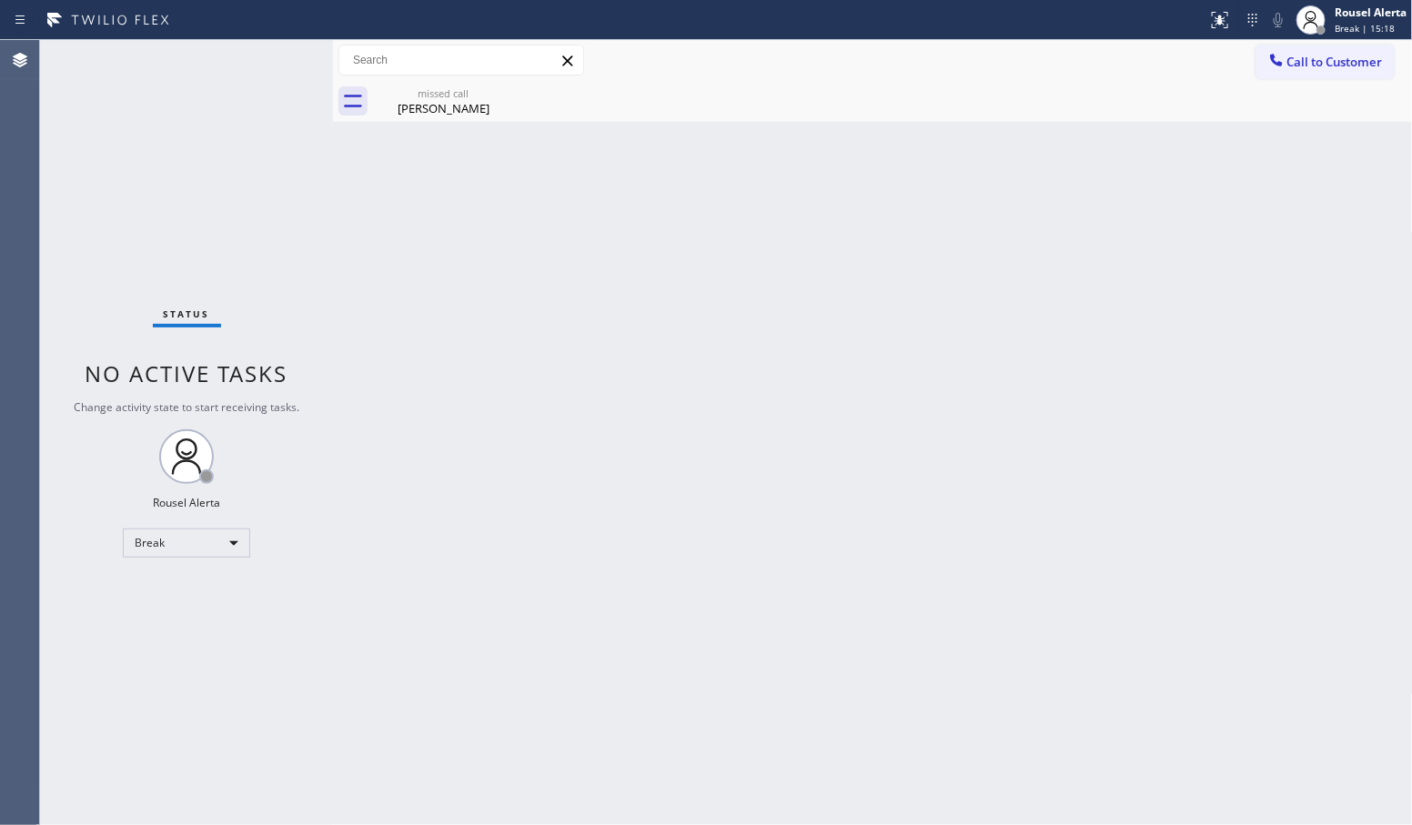
click at [653, 442] on div "Back to Dashboard Change Sender ID Customers Technicians Select a contact Outbo…" at bounding box center [873, 432] width 1080 height 785
click at [238, 126] on div "Status No active tasks Change activity state to start receiving tasks. Rousel A…" at bounding box center [186, 432] width 293 height 785
click at [209, 560] on div "Status No active tasks Change activity state to start receiving tasks. Rousel A…" at bounding box center [186, 432] width 293 height 785
click at [211, 555] on div "Break" at bounding box center [186, 543] width 127 height 29
click at [203, 584] on li "Available" at bounding box center [186, 592] width 124 height 22
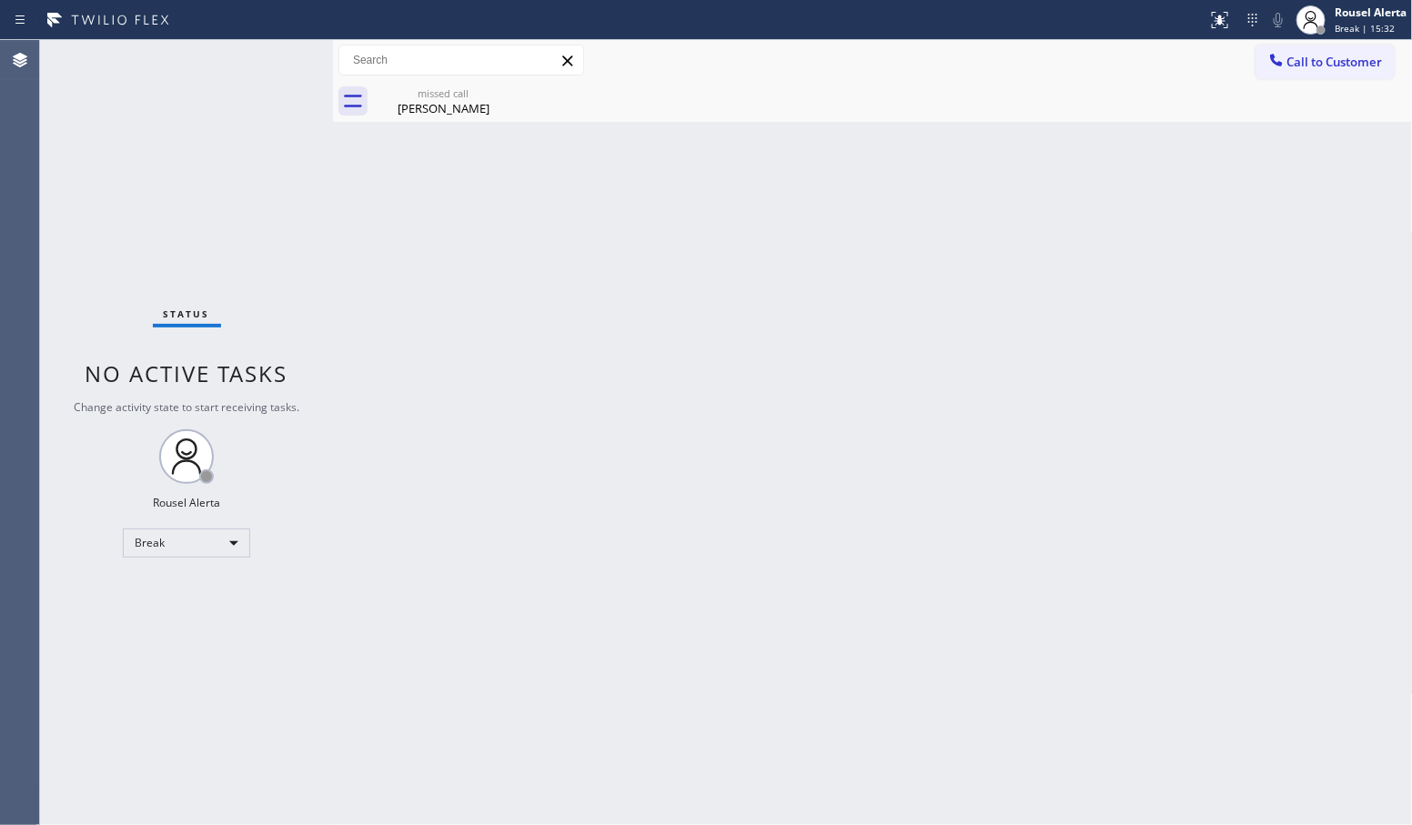
click at [369, 605] on div "Back to Dashboard Change Sender ID Customers Technicians Select a contact Outbo…" at bounding box center [873, 432] width 1080 height 785
click at [558, 508] on div "Back to Dashboard Change Sender ID Customers Technicians Select a contact Outbo…" at bounding box center [873, 432] width 1080 height 785
click at [1277, 414] on div "Back to Dashboard Change Sender ID Customers Technicians Select a contact Outbo…" at bounding box center [873, 432] width 1080 height 785
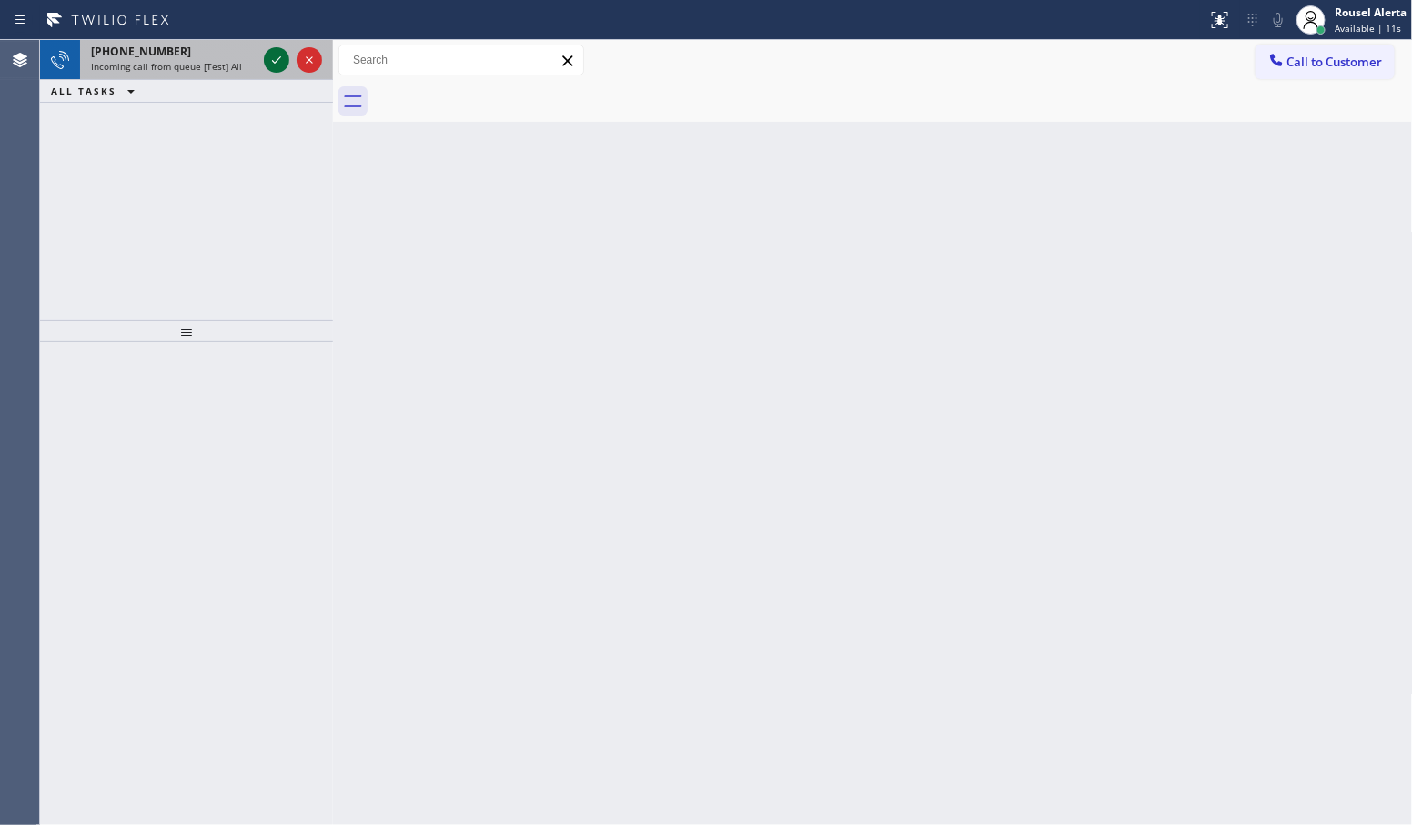
click at [269, 60] on icon at bounding box center [277, 60] width 22 height 22
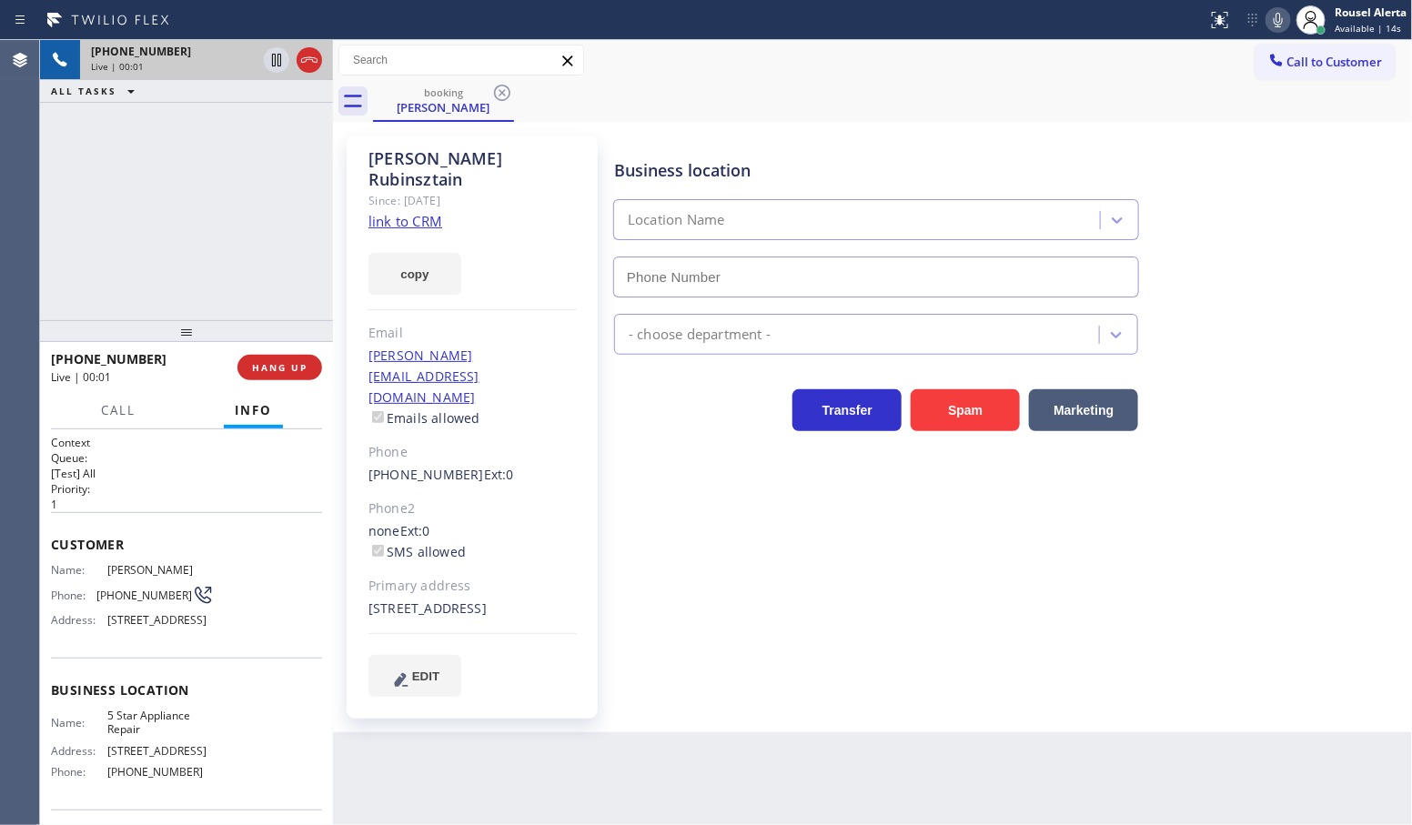
type input "[PHONE_NUMBER]"
click at [385, 212] on link "link to CRM" at bounding box center [406, 221] width 74 height 18
click at [184, 196] on div "[PHONE_NUMBER] Live | 00:25 ALL TASKS ALL TASKS ACTIVE TASKS TASKS IN WRAP UP" at bounding box center [186, 180] width 293 height 280
click at [279, 57] on icon at bounding box center [277, 60] width 22 height 22
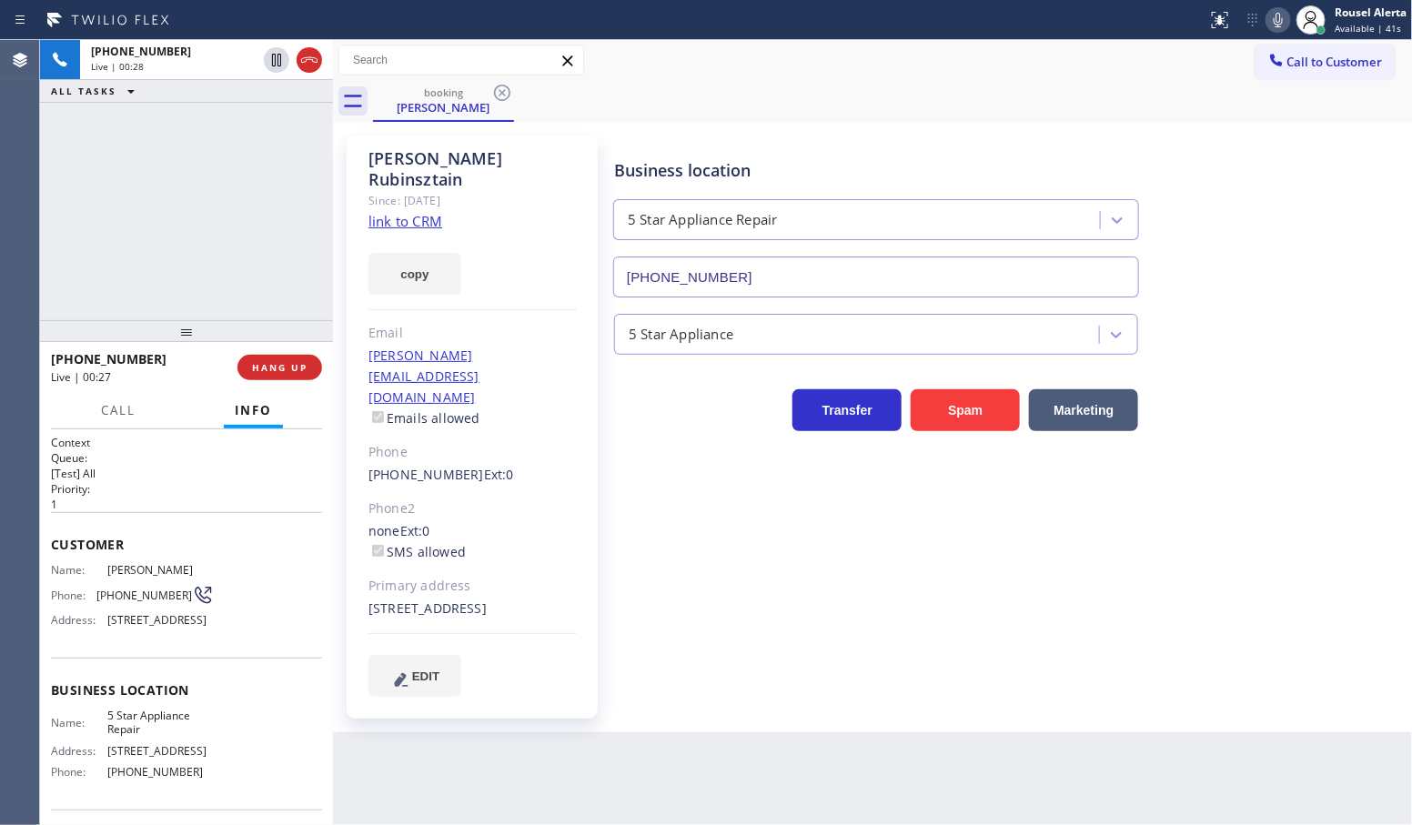
click at [1284, 21] on icon at bounding box center [1279, 20] width 22 height 22
click at [109, 151] on div "[PHONE_NUMBER] Live | 02:37 ALL TASKS ALL TASKS ACTIVE TASKS TASKS IN WRAP UP" at bounding box center [186, 180] width 293 height 280
click at [135, 409] on span "Call" at bounding box center [118, 410] width 35 height 16
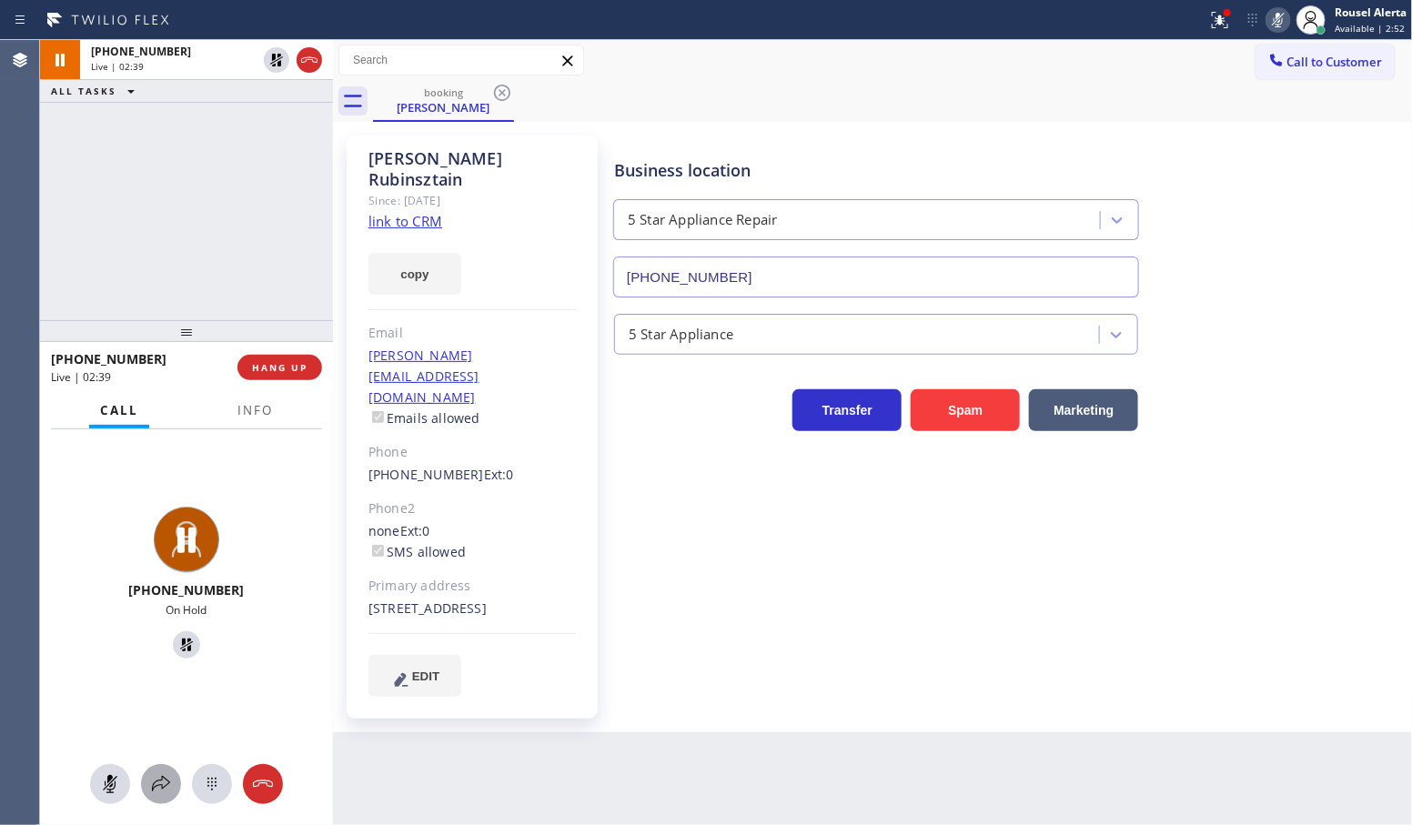
click at [159, 788] on icon at bounding box center [161, 784] width 22 height 22
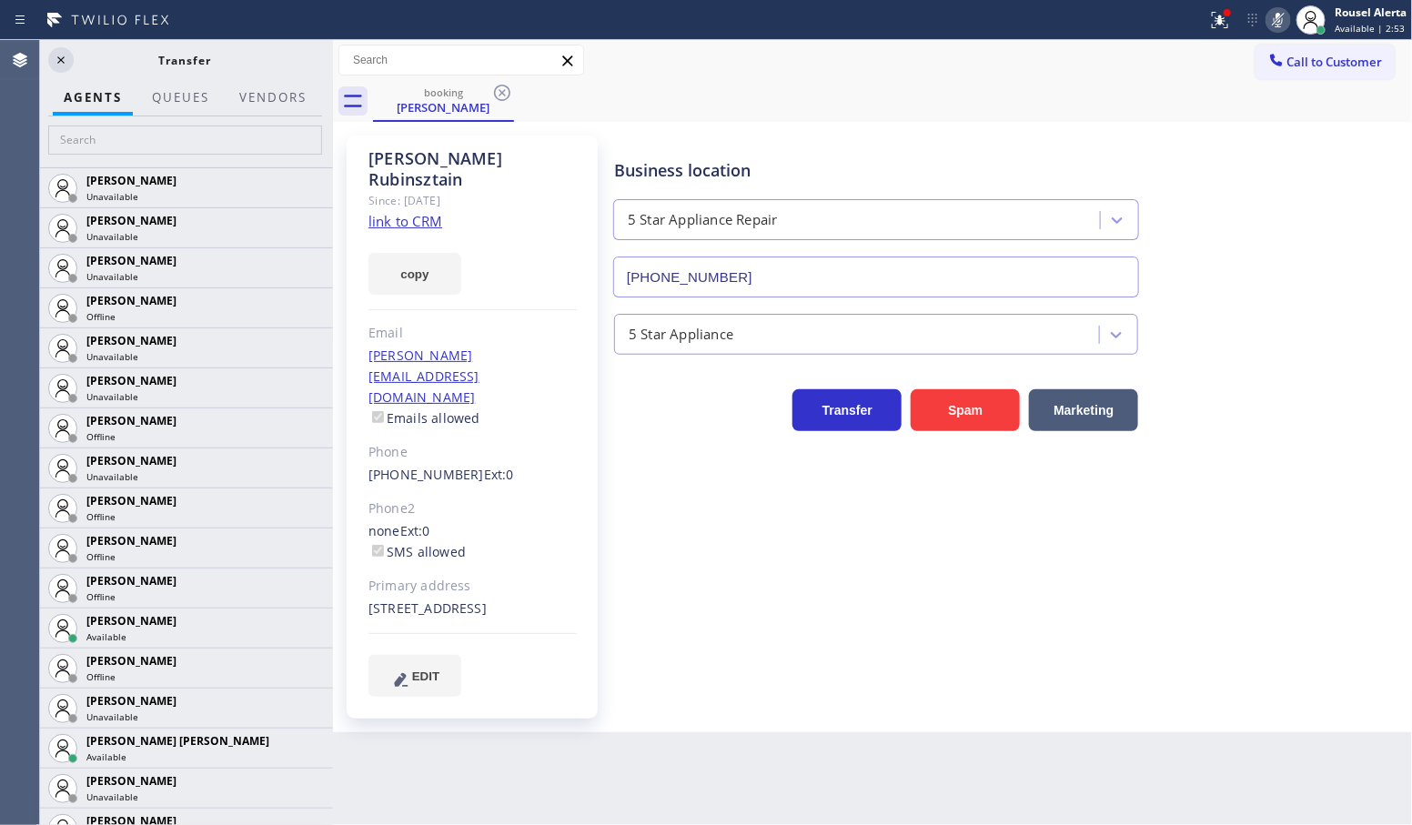
click at [197, 116] on div at bounding box center [185, 141] width 296 height 51
click at [201, 139] on input "text" at bounding box center [185, 140] width 274 height 29
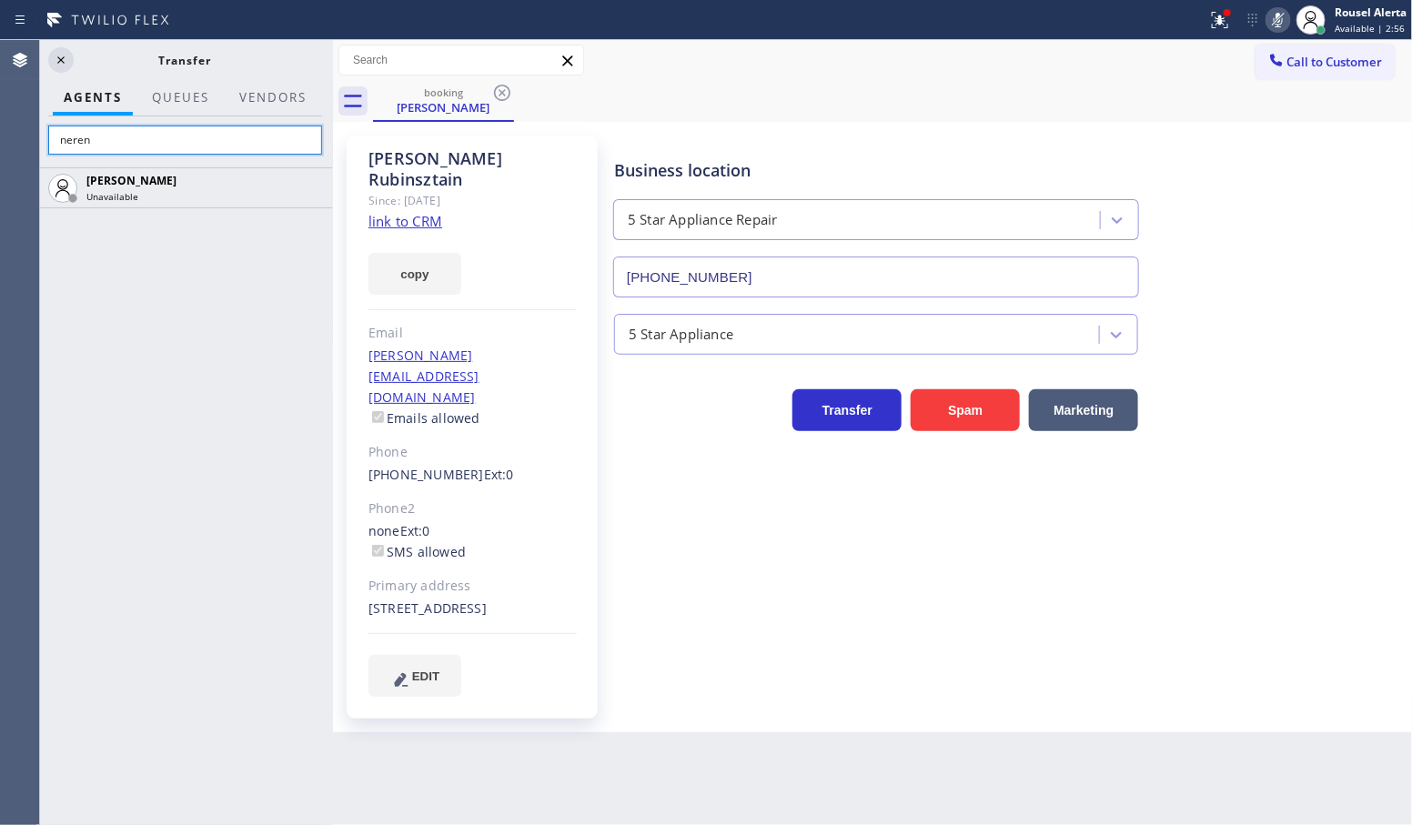
type input "neren"
drag, startPoint x: 257, startPoint y: 125, endPoint x: 79, endPoint y: 139, distance: 178.0
click at [47, 147] on div "neren" at bounding box center [185, 141] width 296 height 51
click at [83, 138] on input "neren" at bounding box center [185, 140] width 274 height 29
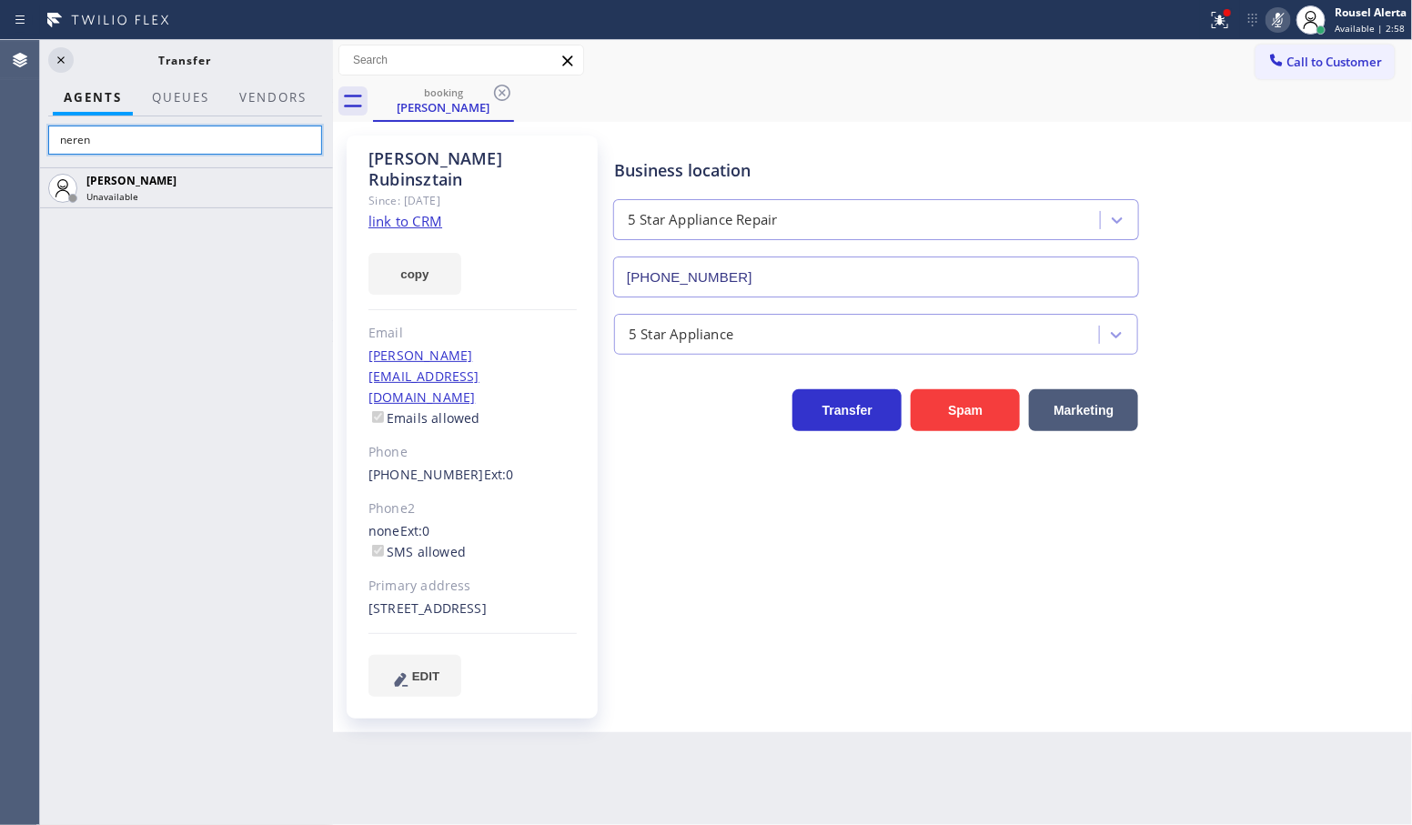
click at [83, 138] on input "neren" at bounding box center [185, 140] width 274 height 29
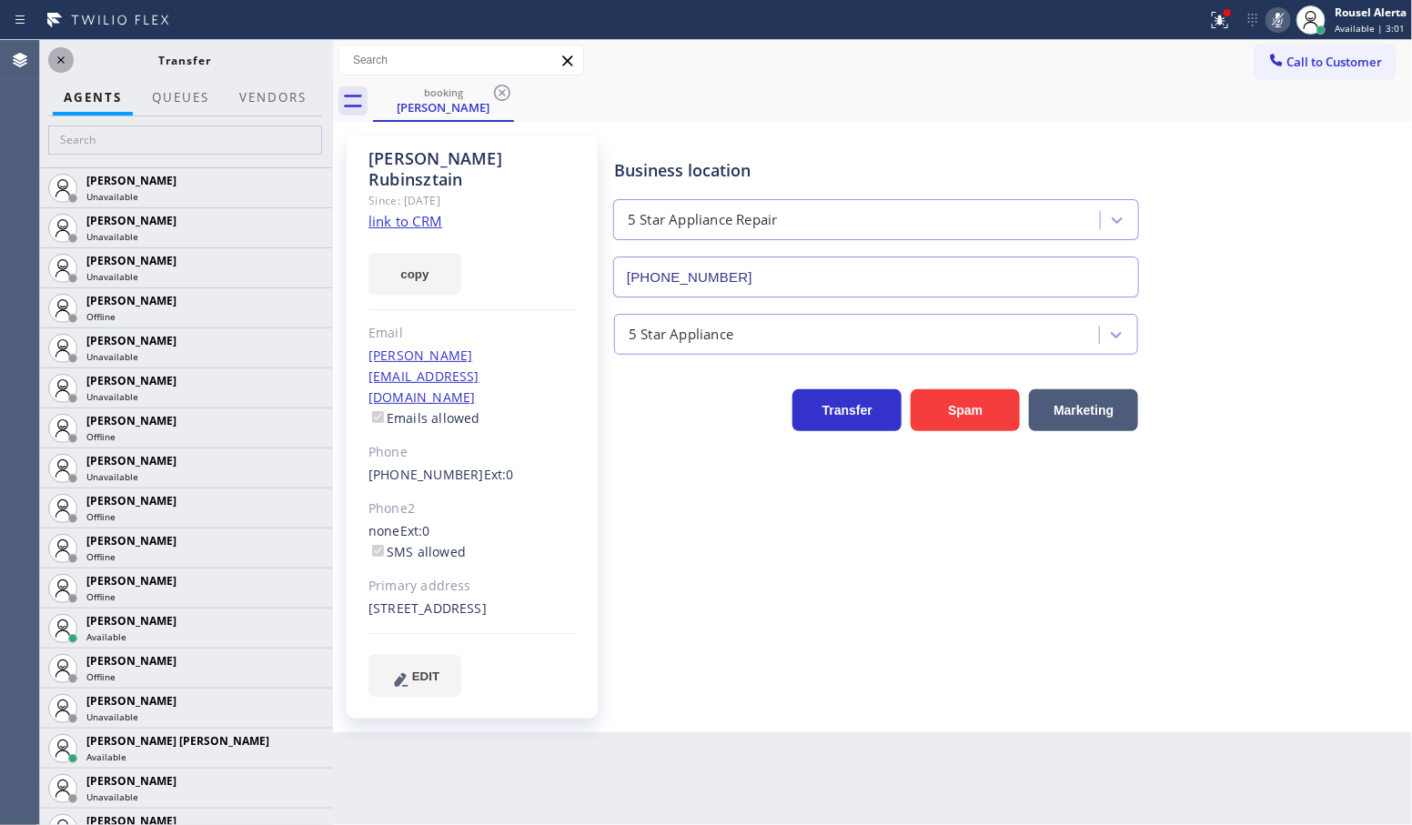
click at [62, 59] on icon at bounding box center [61, 60] width 22 height 22
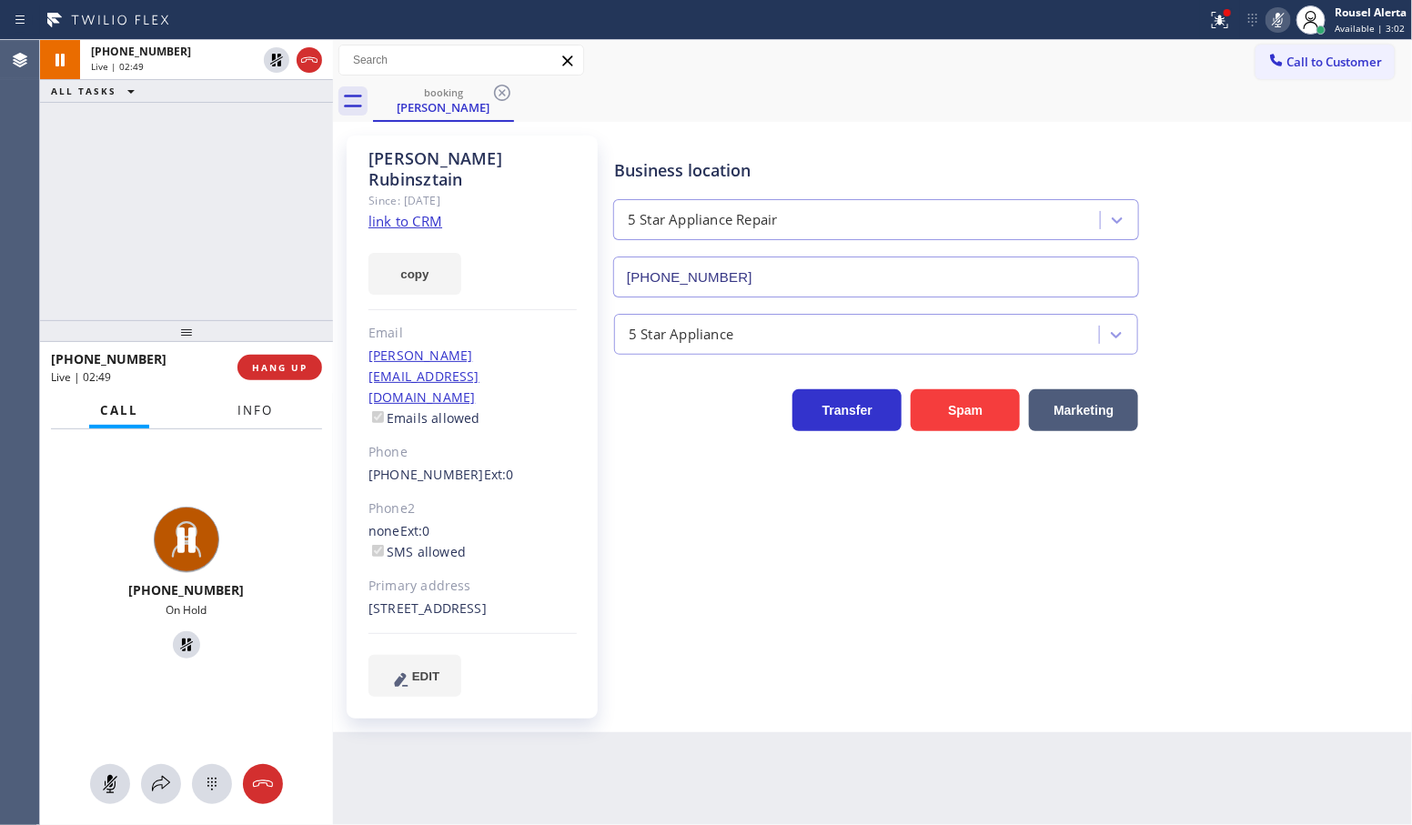
click at [256, 414] on span "Info" at bounding box center [254, 410] width 35 height 16
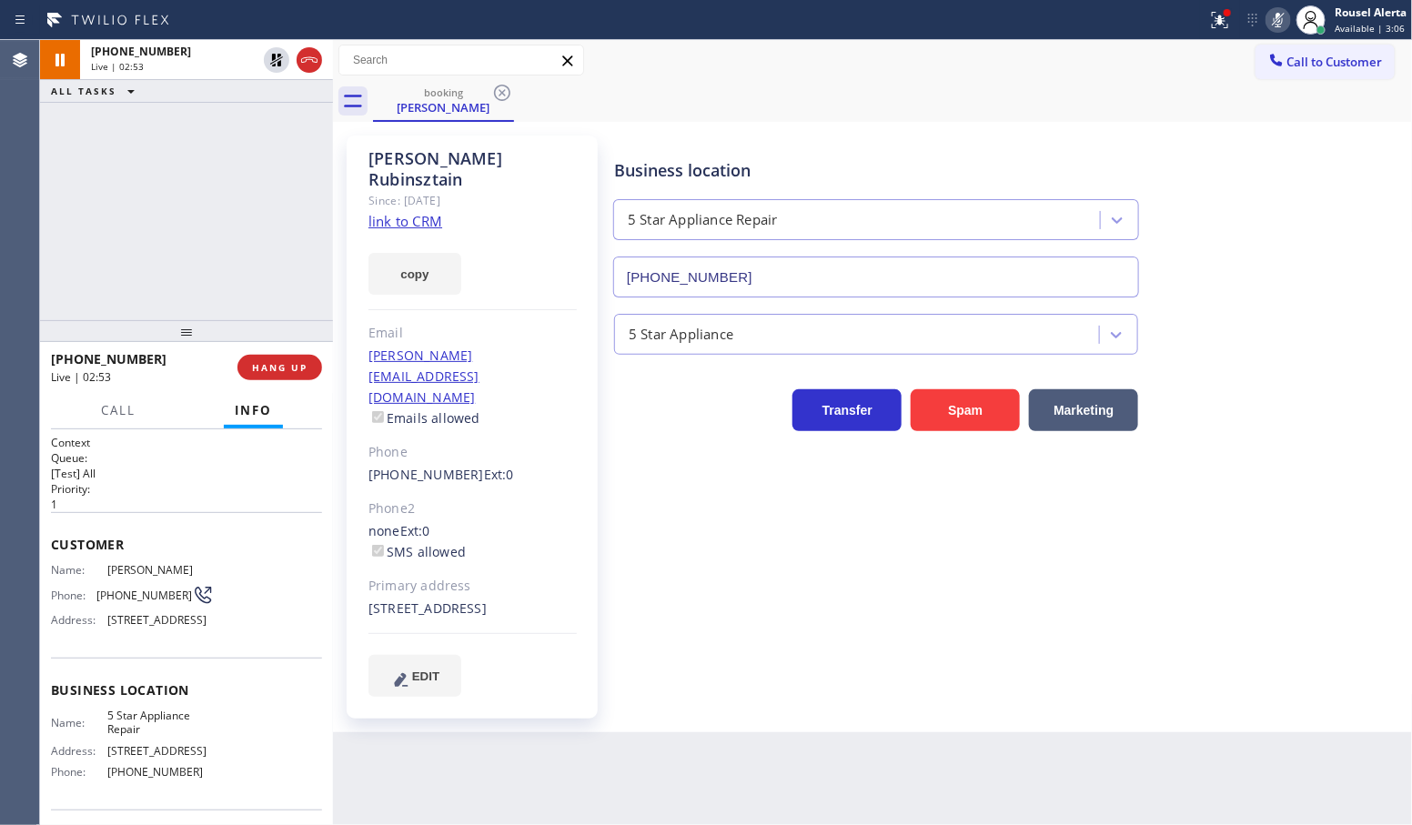
click at [196, 162] on div "[PHONE_NUMBER] Live | 02:53 ALL TASKS ALL TASKS ACTIVE TASKS TASKS IN WRAP UP" at bounding box center [186, 180] width 293 height 280
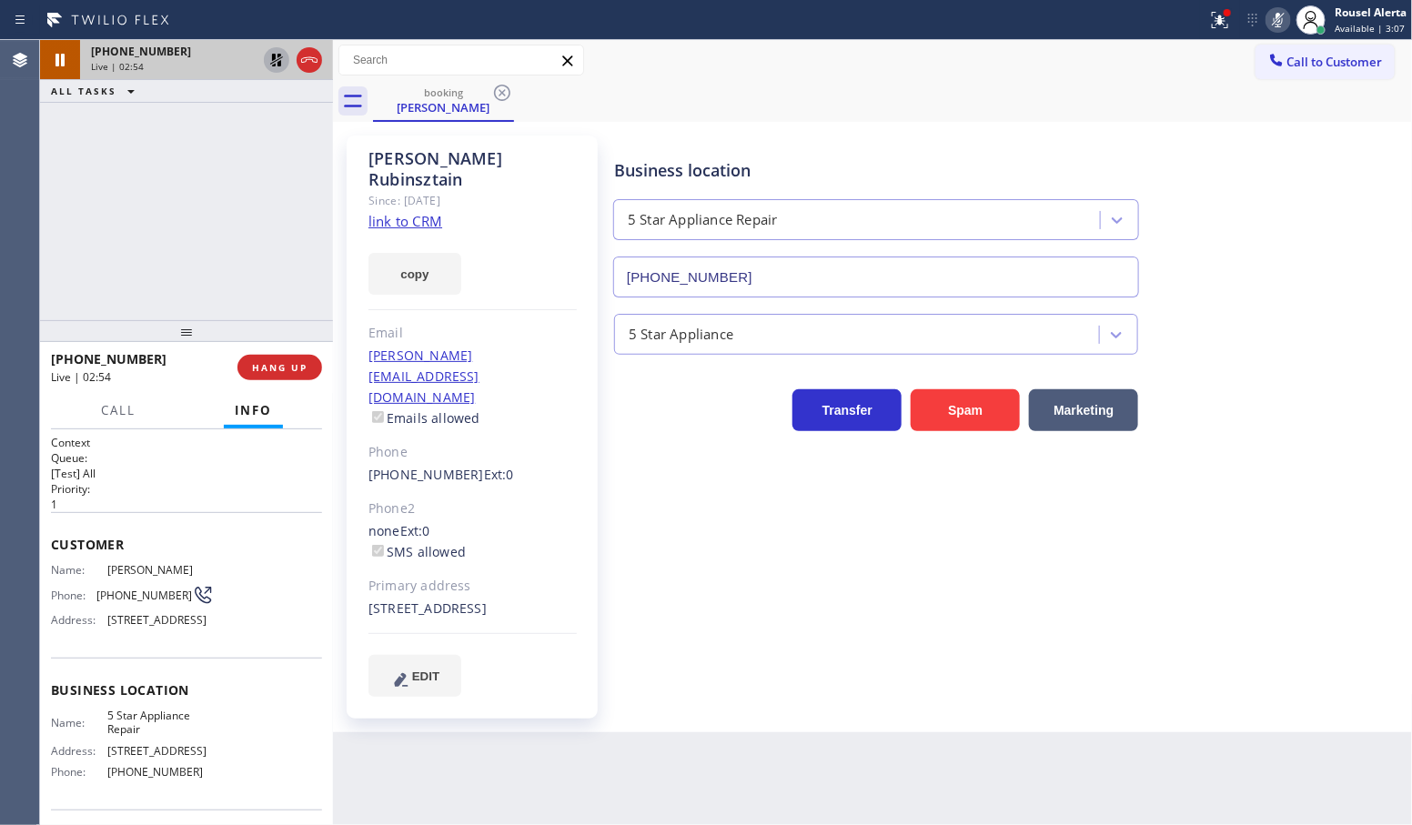
click at [278, 66] on icon at bounding box center [276, 60] width 13 height 13
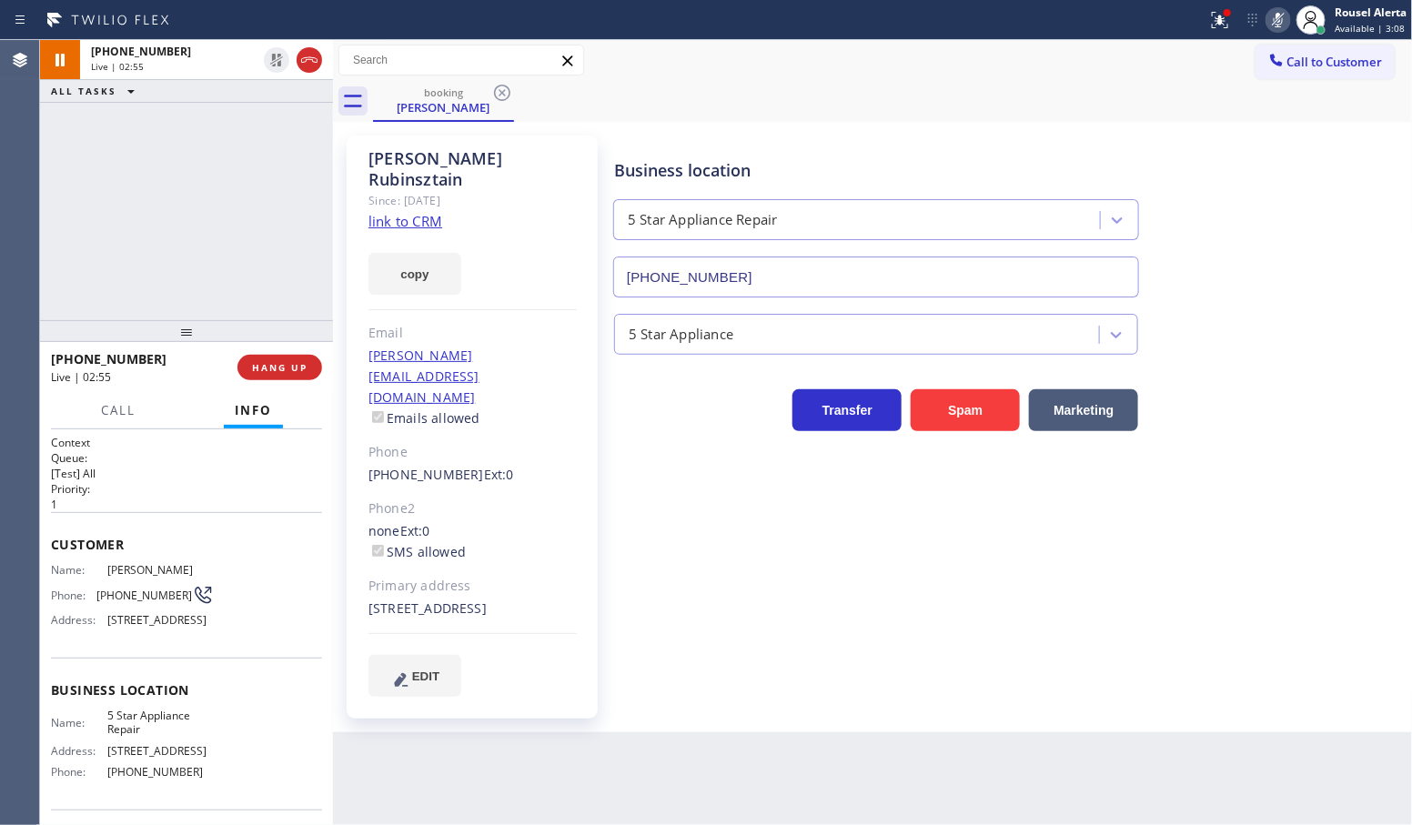
click at [1275, 10] on icon at bounding box center [1279, 20] width 22 height 22
click at [148, 141] on div "[PHONE_NUMBER] Live | 02:58 ALL TASKS ALL TASKS ACTIVE TASKS TASKS IN WRAP UP" at bounding box center [186, 180] width 293 height 280
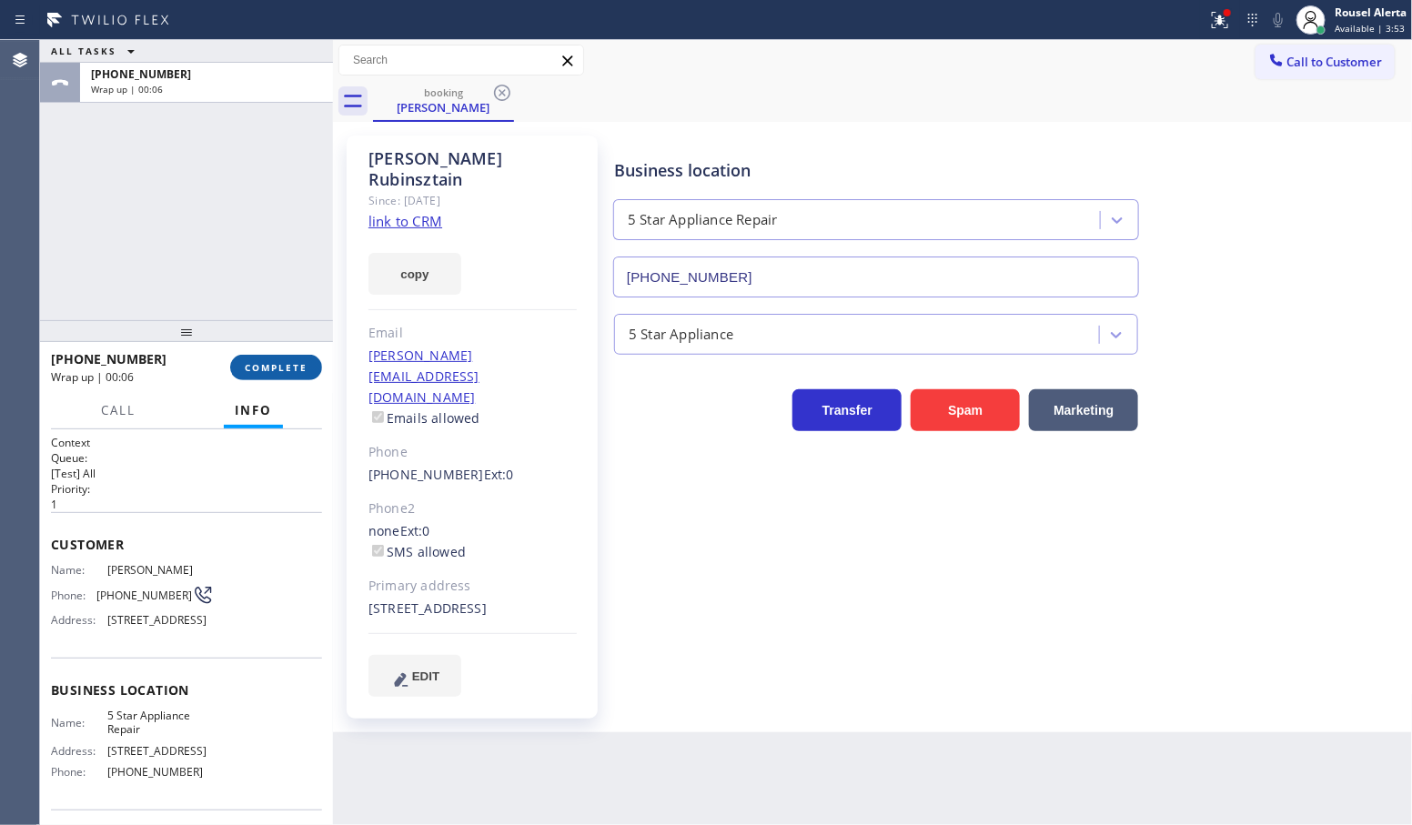
click at [274, 358] on button "COMPLETE" at bounding box center [276, 367] width 92 height 25
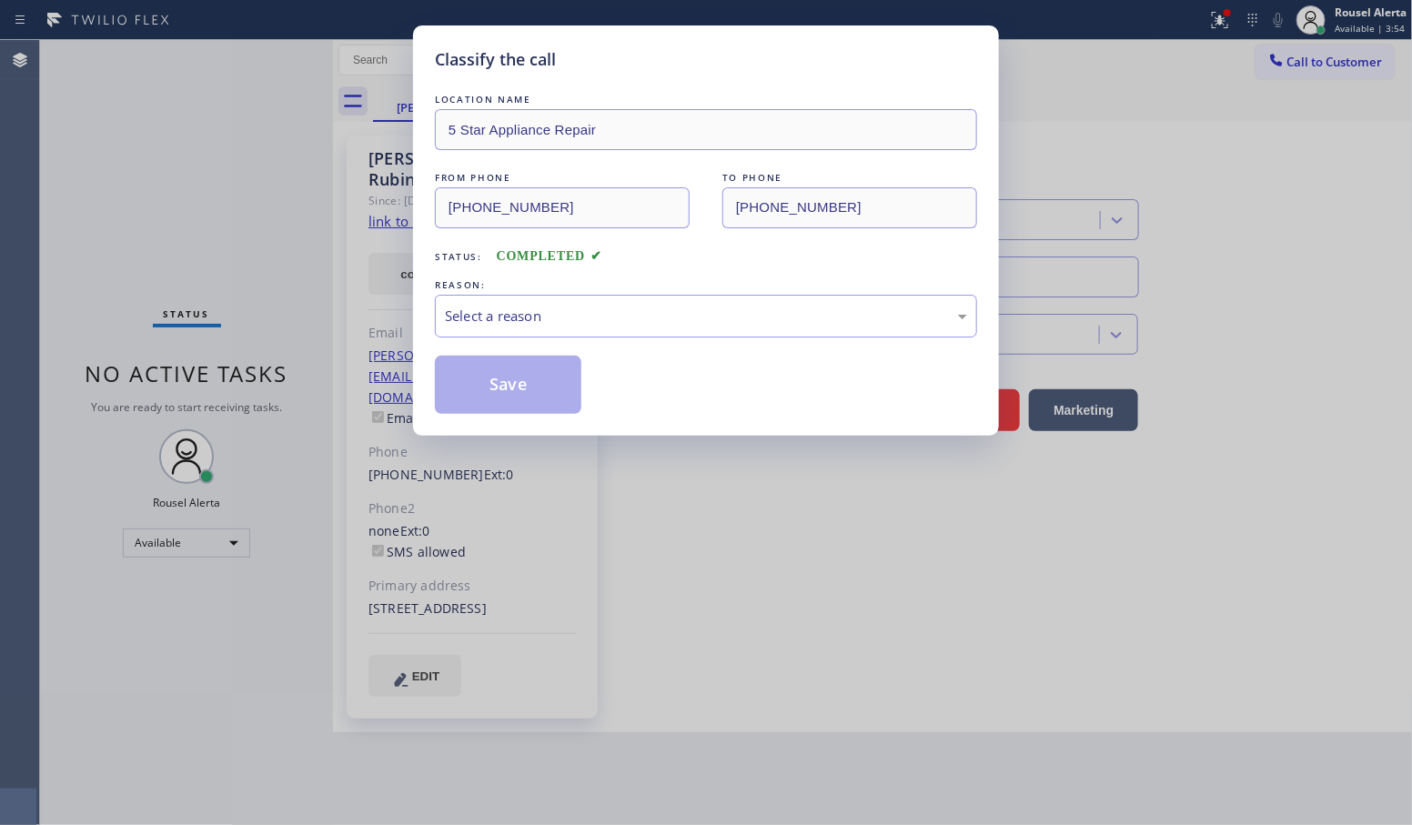
click at [530, 310] on div "Select a reason" at bounding box center [706, 316] width 522 height 21
click at [492, 389] on button "Save" at bounding box center [508, 385] width 147 height 58
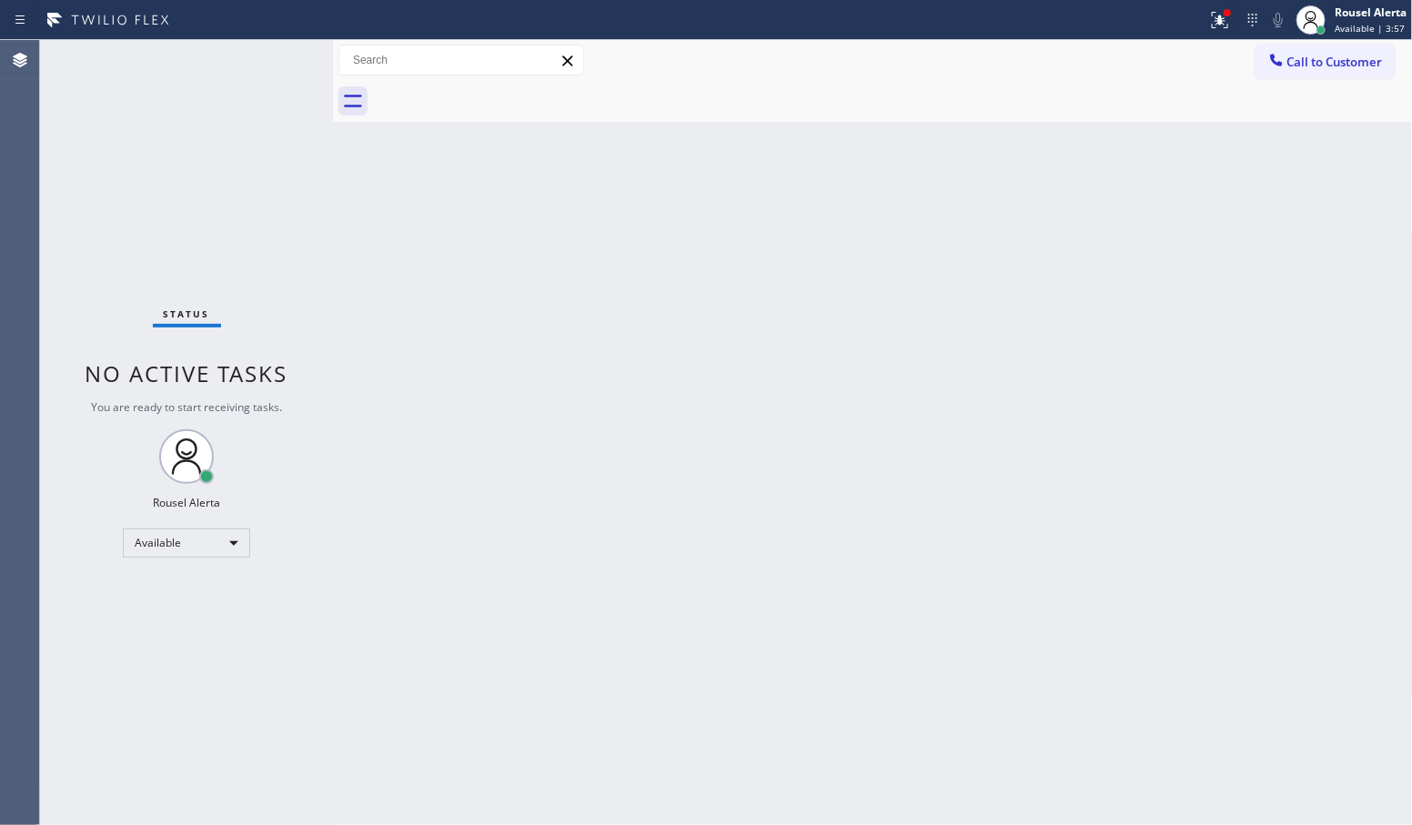
click at [1089, 144] on div "Back to Dashboard Change Sender ID Customers Technicians Select a contact Outbo…" at bounding box center [873, 432] width 1080 height 785
click at [1220, 24] on icon at bounding box center [1217, 18] width 11 height 13
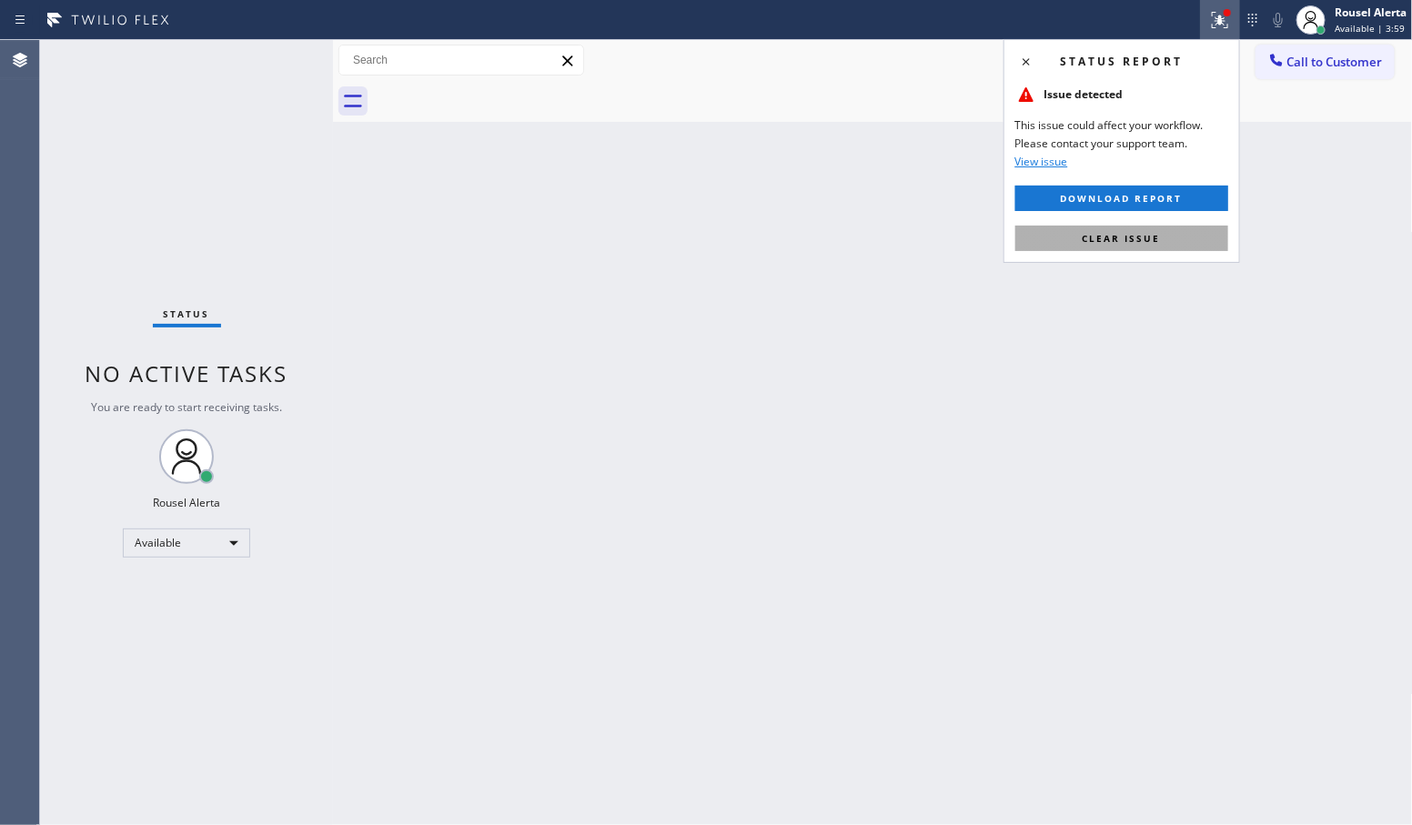
click at [1160, 235] on button "Clear issue" at bounding box center [1122, 238] width 213 height 25
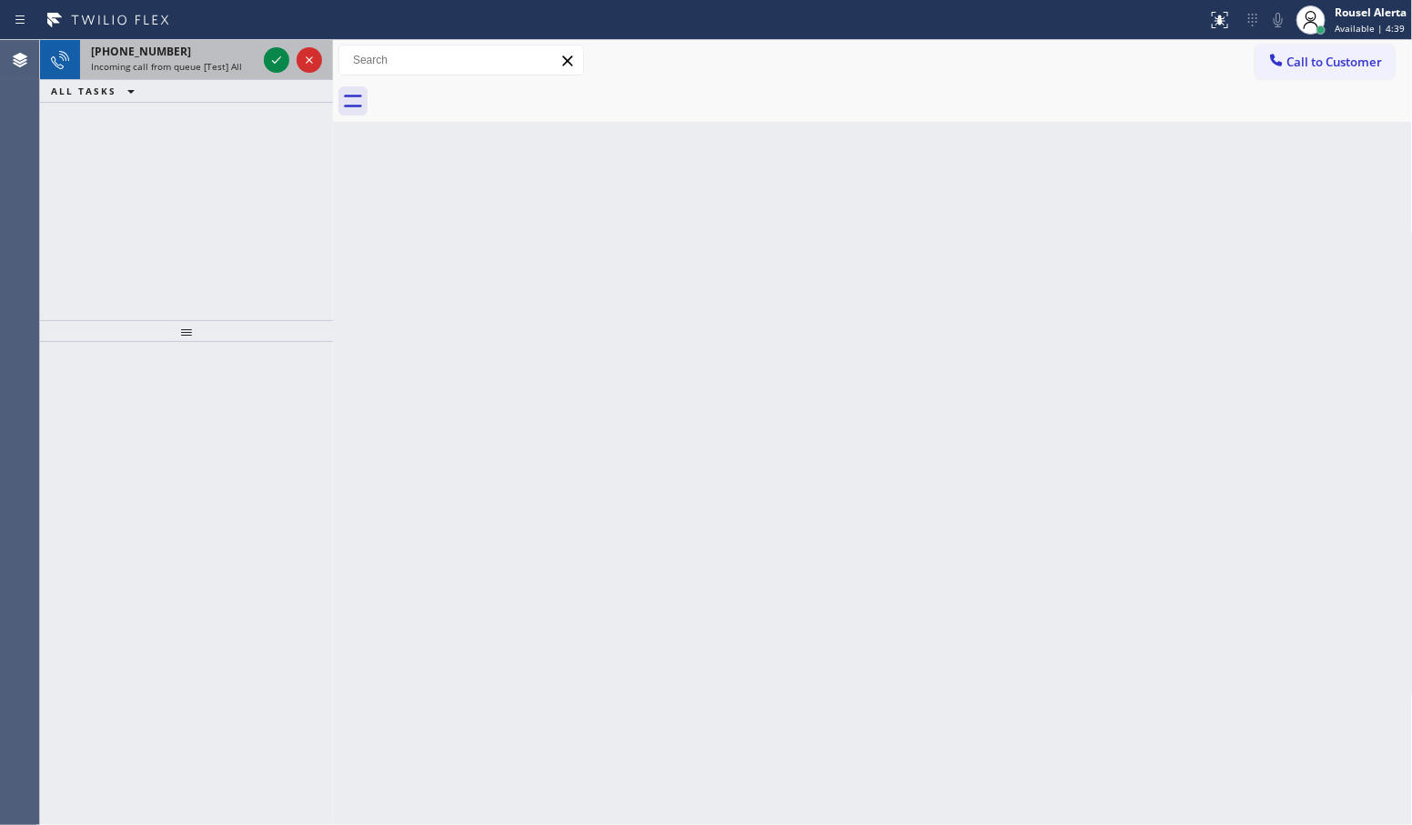
drag, startPoint x: 194, startPoint y: 55, endPoint x: 242, endPoint y: 60, distance: 48.5
click at [194, 55] on div "[PHONE_NUMBER]" at bounding box center [174, 51] width 166 height 15
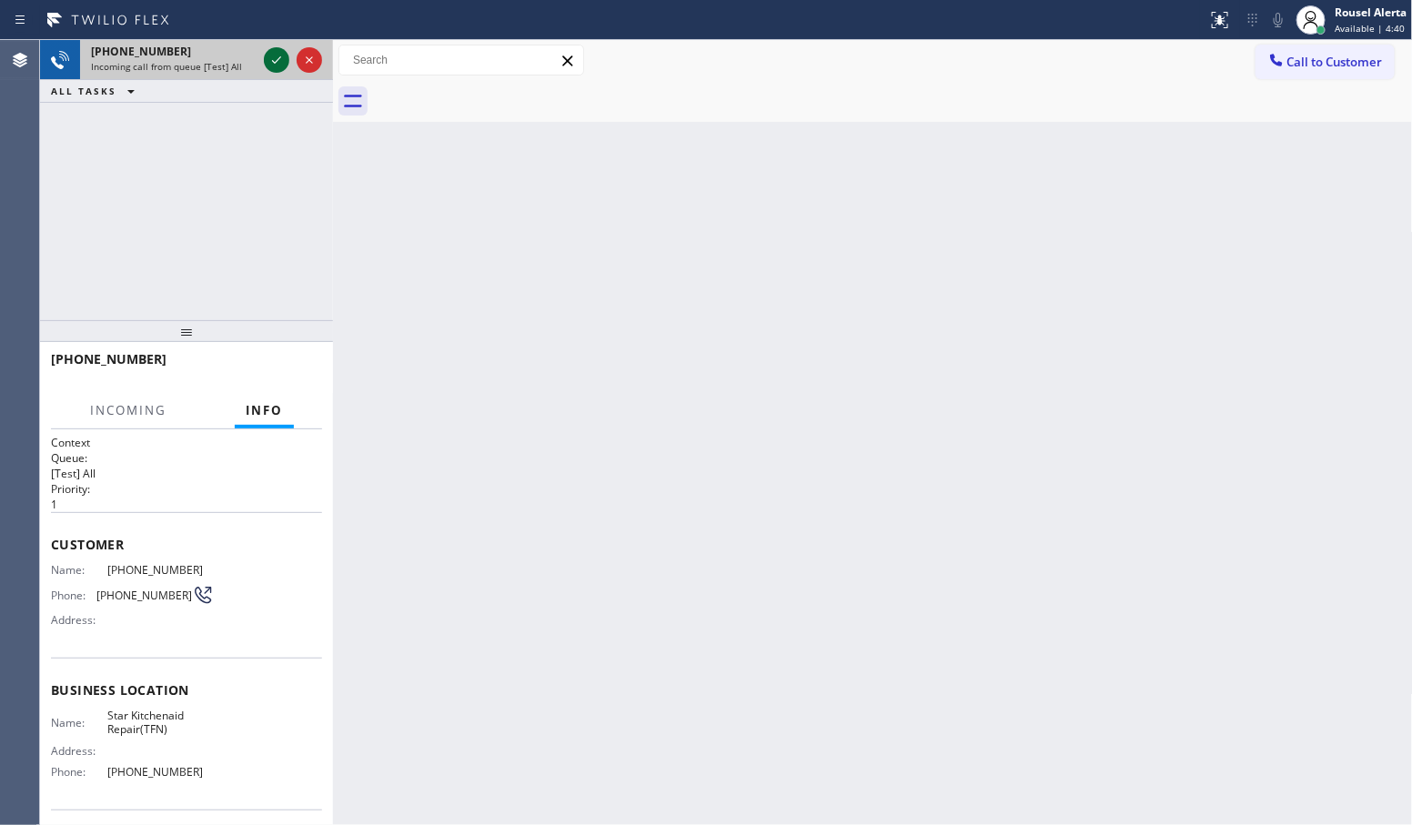
click at [269, 56] on icon at bounding box center [277, 60] width 22 height 22
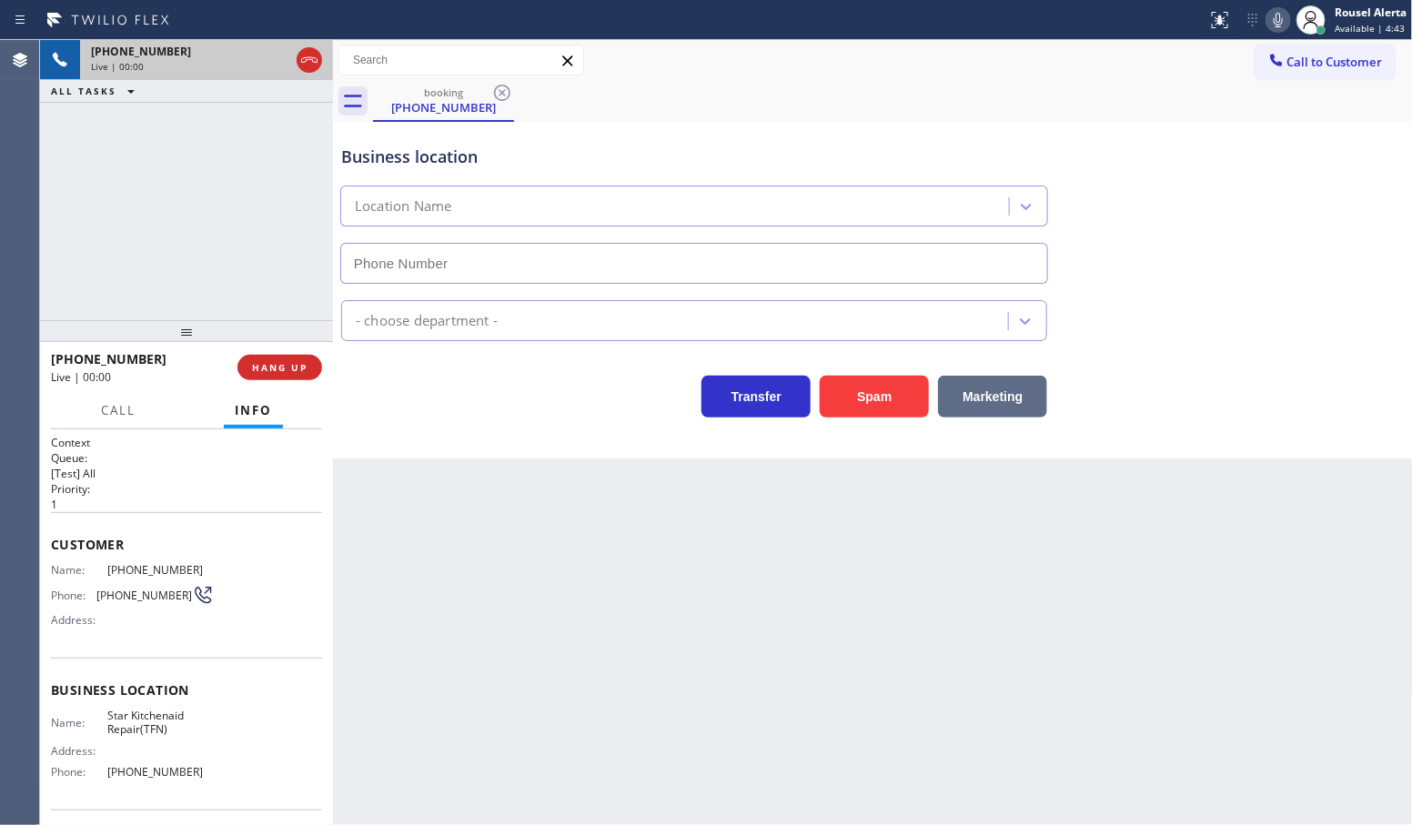
type input "[PHONE_NUMBER]"
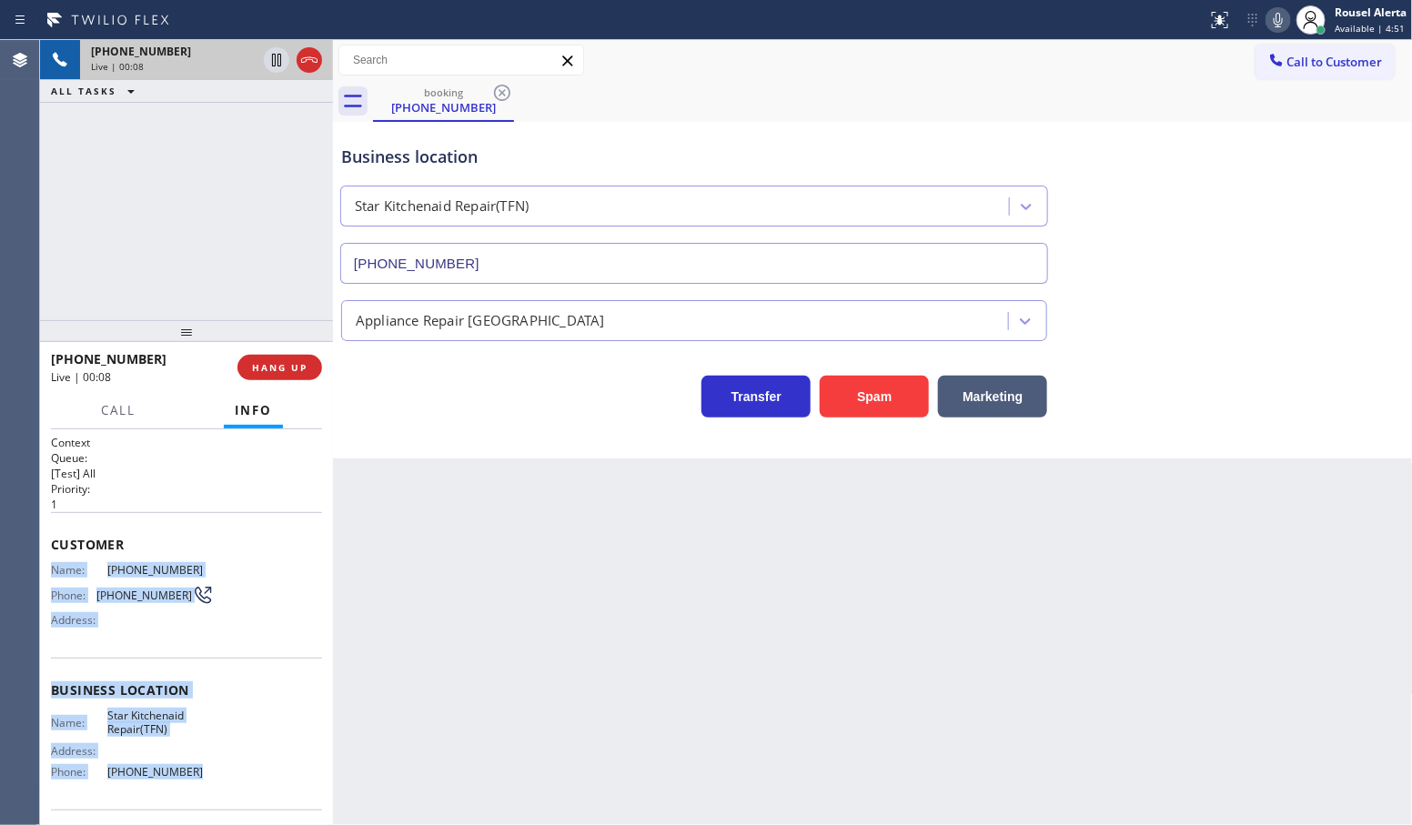
drag, startPoint x: 52, startPoint y: 573, endPoint x: 205, endPoint y: 771, distance: 249.7
click at [205, 771] on div "Context Queue: [Test] All Priority: 1 Customer Name: [PHONE_NUMBER] Phone: [PHO…" at bounding box center [186, 691] width 271 height 512
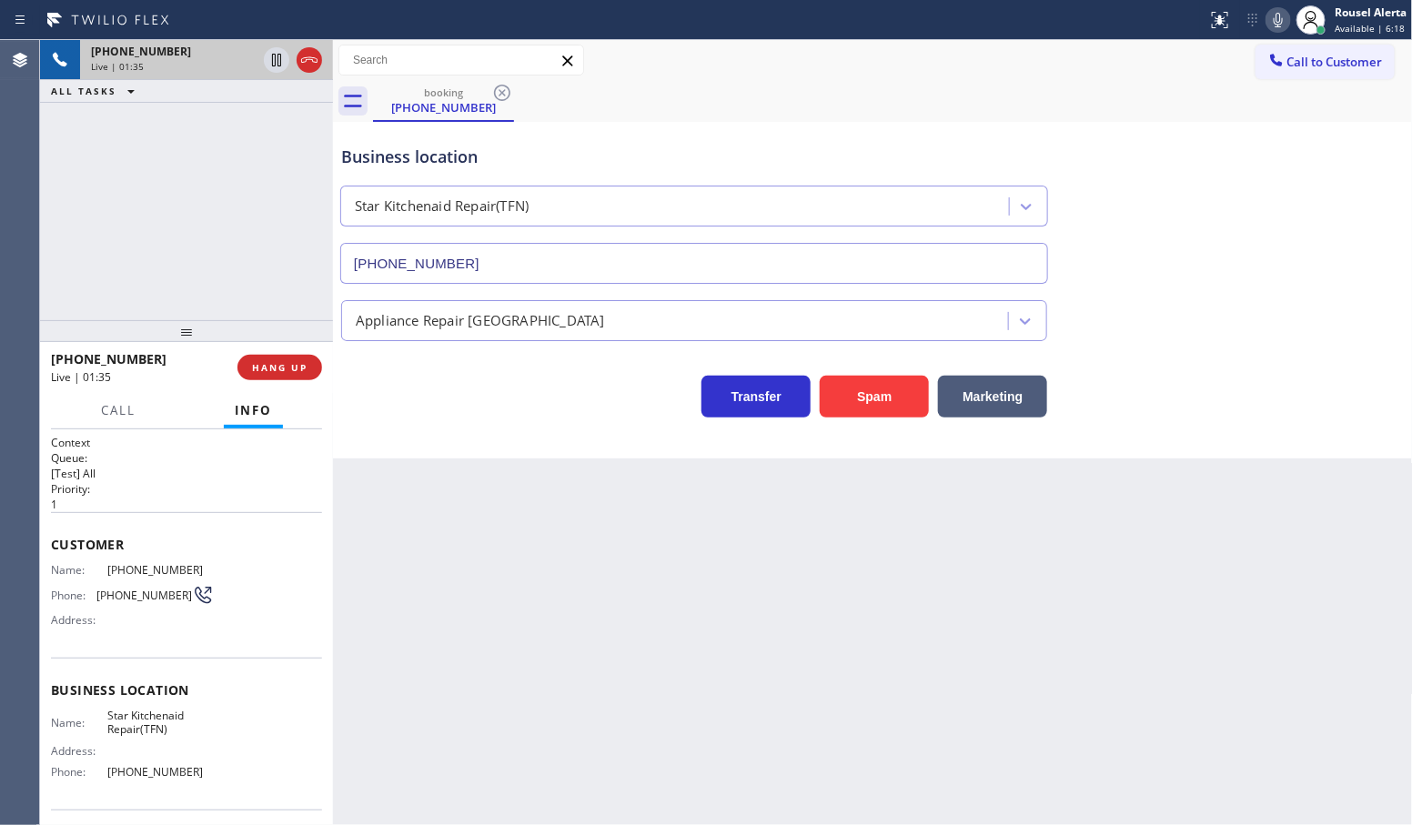
click at [241, 212] on div "[PHONE_NUMBER] Live | 01:35 ALL TASKS ALL TASKS ACTIVE TASKS TASKS IN WRAP UP" at bounding box center [186, 180] width 293 height 280
drag, startPoint x: 528, startPoint y: 602, endPoint x: 462, endPoint y: 503, distance: 118.9
click at [507, 571] on div "Back to Dashboard Change Sender ID Customers Technicians Select a contact Outbo…" at bounding box center [873, 432] width 1080 height 785
click at [159, 171] on div "[PHONE_NUMBER] Live | 01:36 ALL TASKS ALL TASKS ACTIVE TASKS TASKS IN WRAP UP" at bounding box center [186, 180] width 293 height 280
click at [267, 60] on icon at bounding box center [277, 60] width 22 height 22
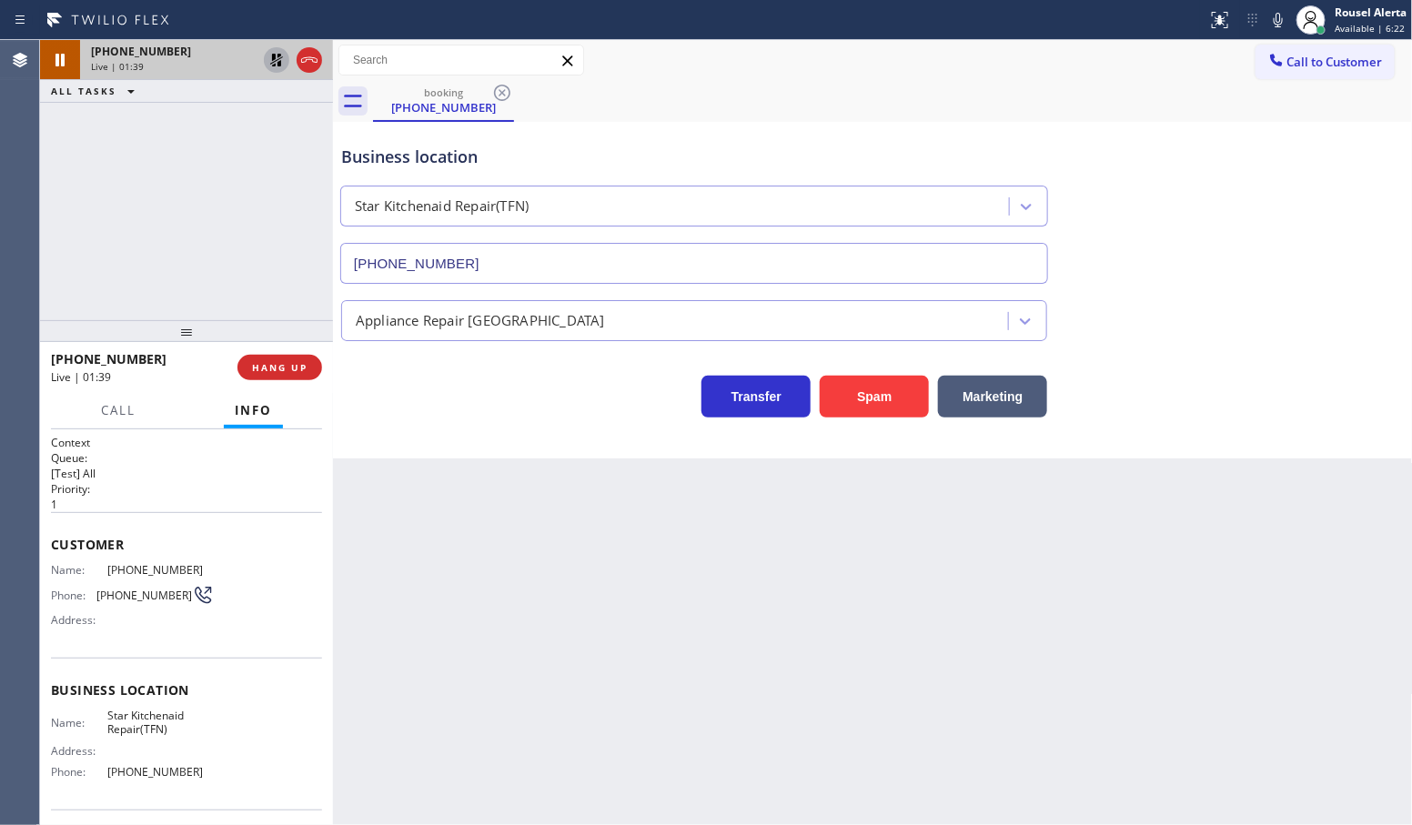
drag, startPoint x: 1280, startPoint y: 24, endPoint x: 1256, endPoint y: 24, distance: 24.6
click at [1280, 24] on icon at bounding box center [1278, 20] width 9 height 15
click at [169, 196] on div "[PHONE_NUMBER] Live | 02:47 ALL TASKS ALL TASKS ACTIVE TASKS TASKS IN WRAP UP" at bounding box center [186, 180] width 293 height 280
click at [269, 73] on div at bounding box center [293, 60] width 66 height 40
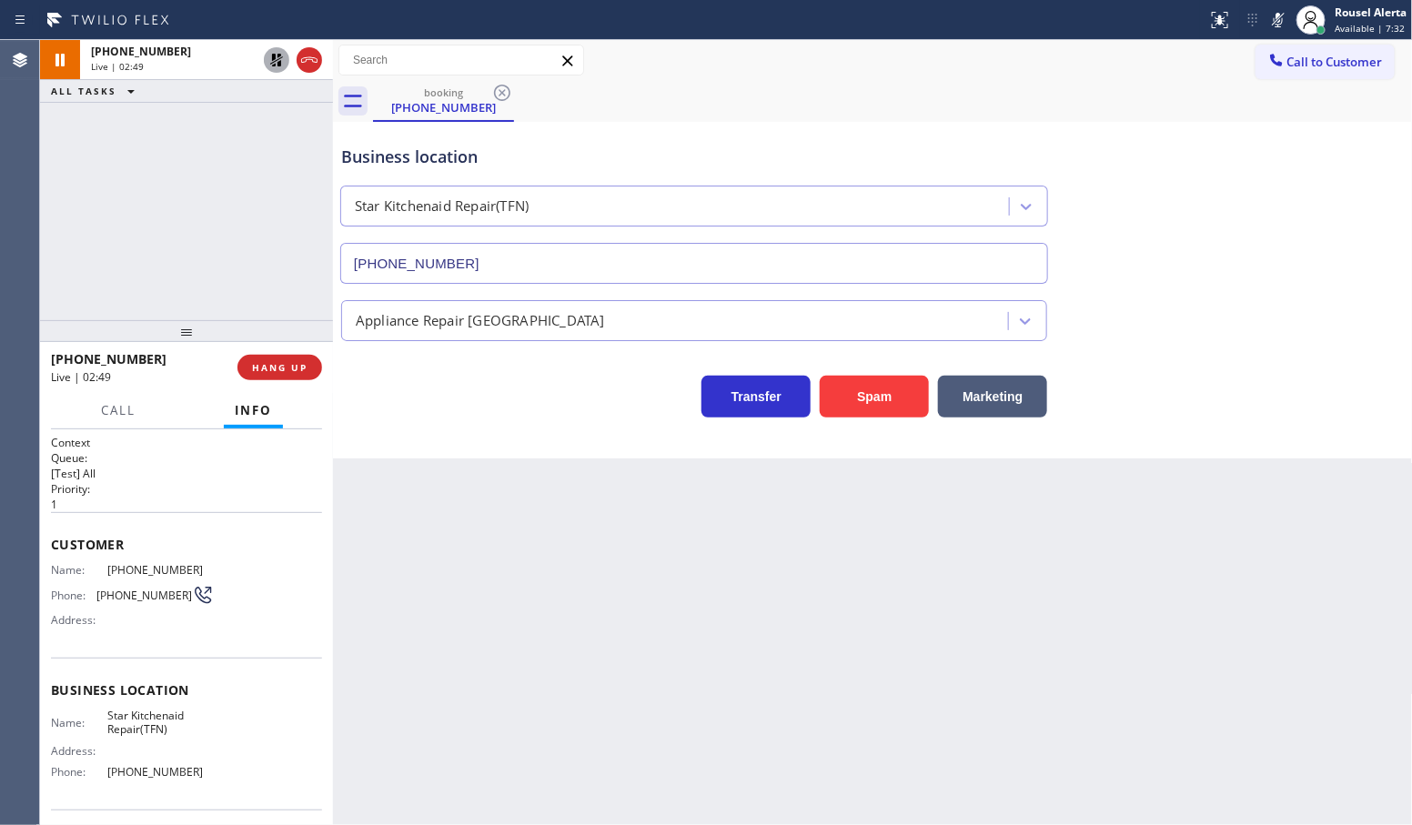
drag, startPoint x: 1275, startPoint y: 20, endPoint x: 1265, endPoint y: 23, distance: 10.4
click at [1275, 20] on icon at bounding box center [1279, 20] width 22 height 22
click at [279, 62] on icon at bounding box center [276, 60] width 13 height 13
click at [606, 612] on div "Back to Dashboard Change Sender ID Customers Technicians Select a contact Outbo…" at bounding box center [873, 432] width 1080 height 785
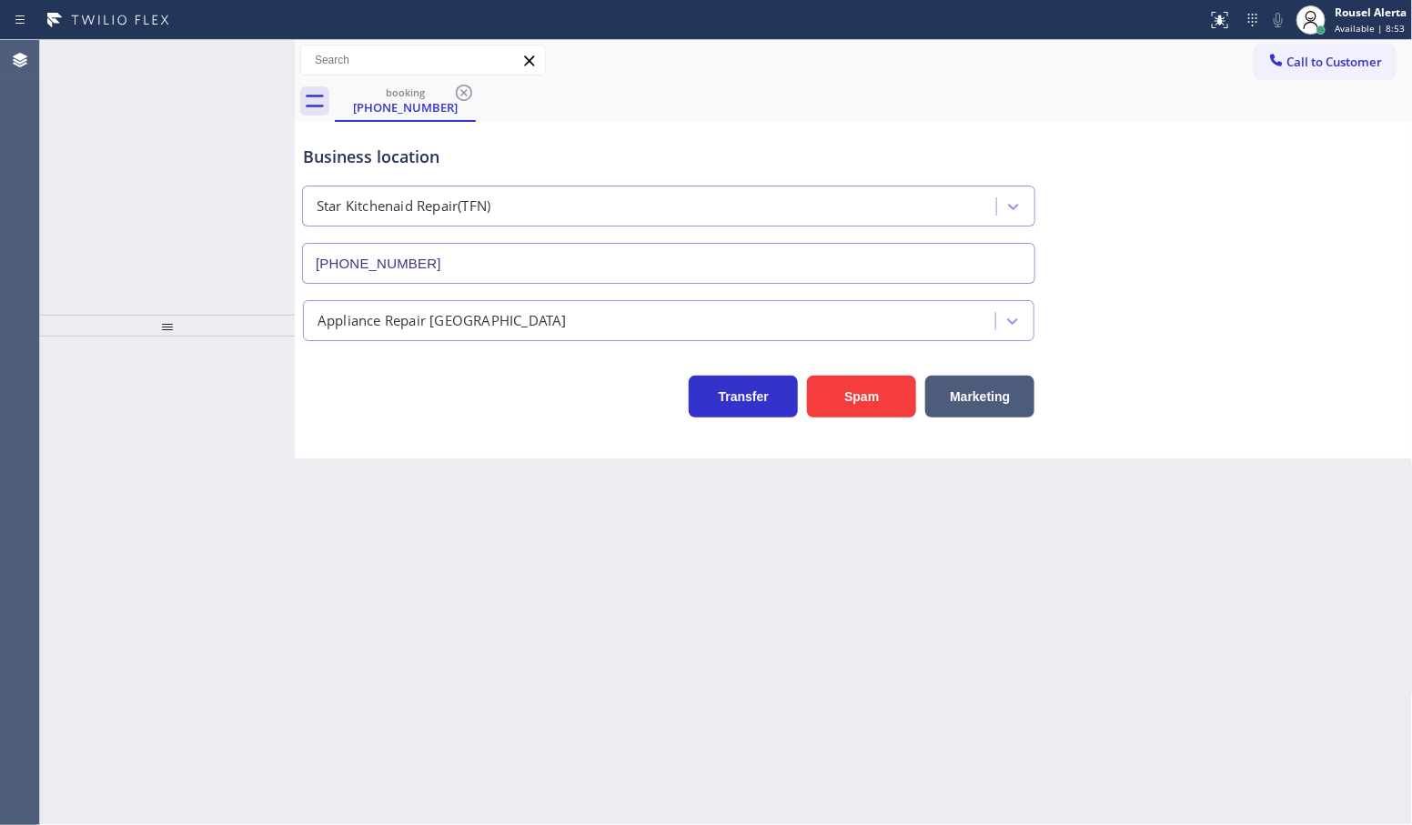
type input "[PHONE_NUMBER]"
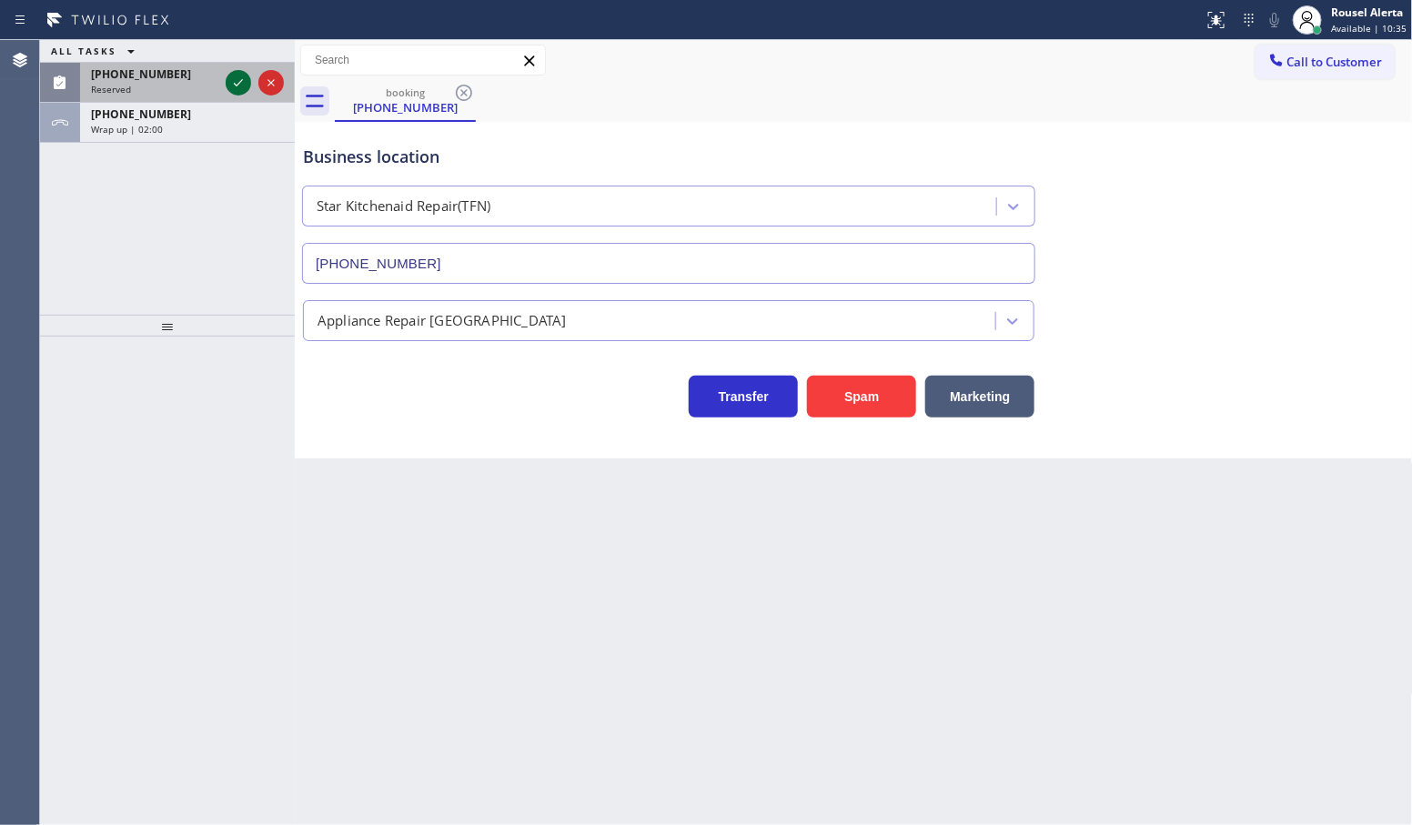
click at [232, 79] on icon at bounding box center [238, 83] width 22 height 22
click at [202, 93] on div "Wrap up | 02:02" at bounding box center [187, 89] width 193 height 13
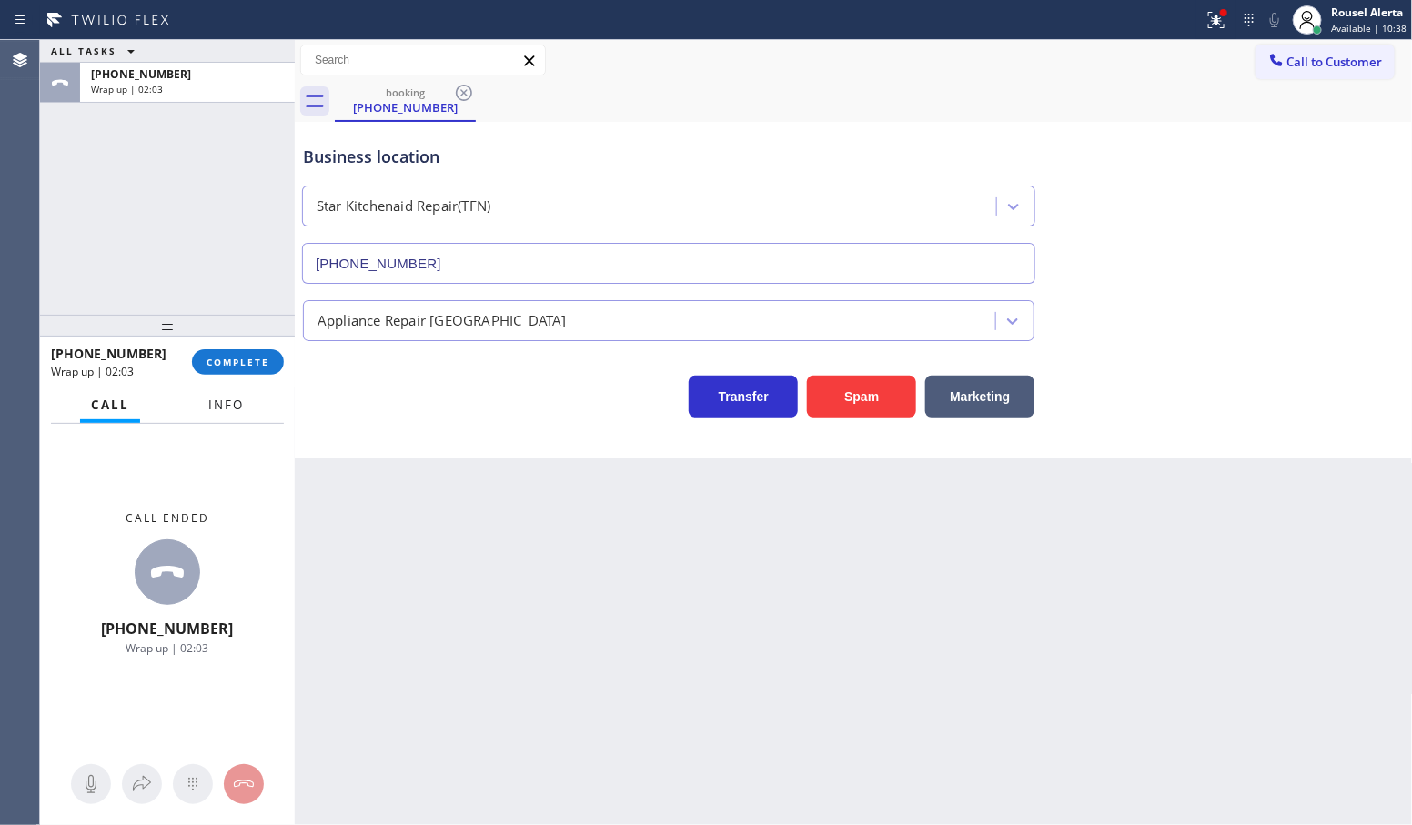
click at [220, 393] on button "Info" at bounding box center [225, 405] width 57 height 35
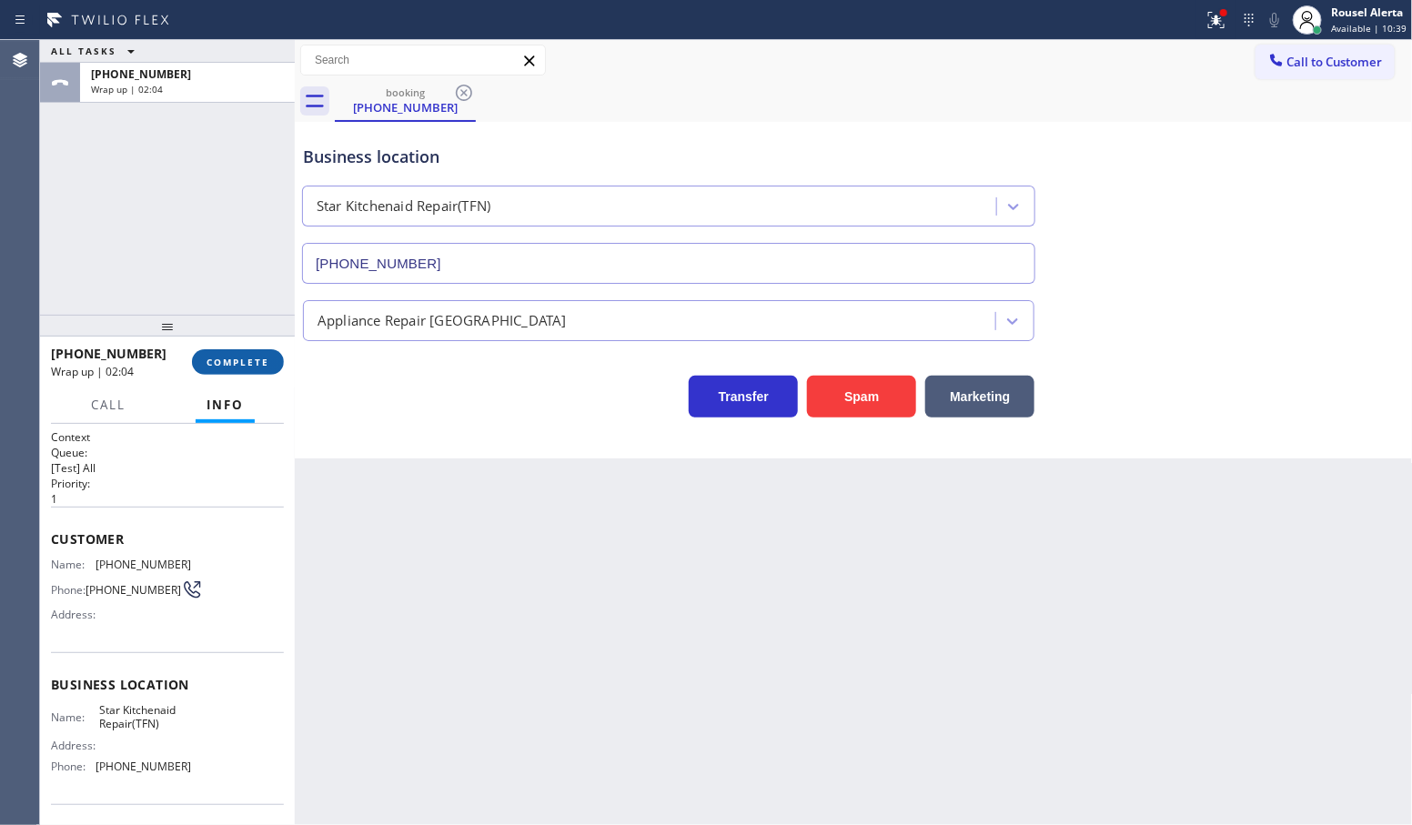
click at [226, 370] on button "COMPLETE" at bounding box center [238, 361] width 92 height 25
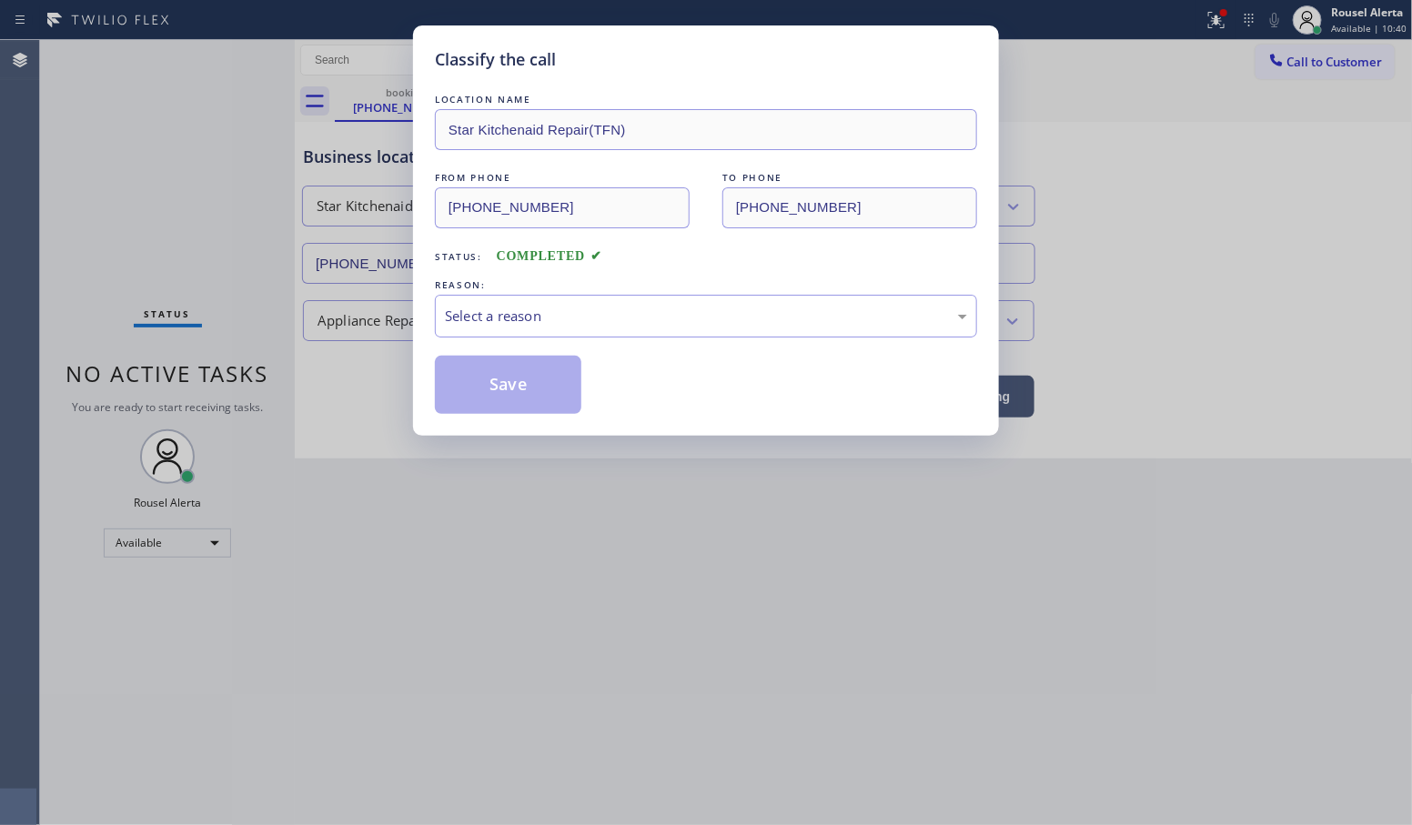
click at [535, 294] on div "REASON:" at bounding box center [706, 285] width 542 height 19
click at [543, 315] on div "Select a reason" at bounding box center [706, 316] width 522 height 21
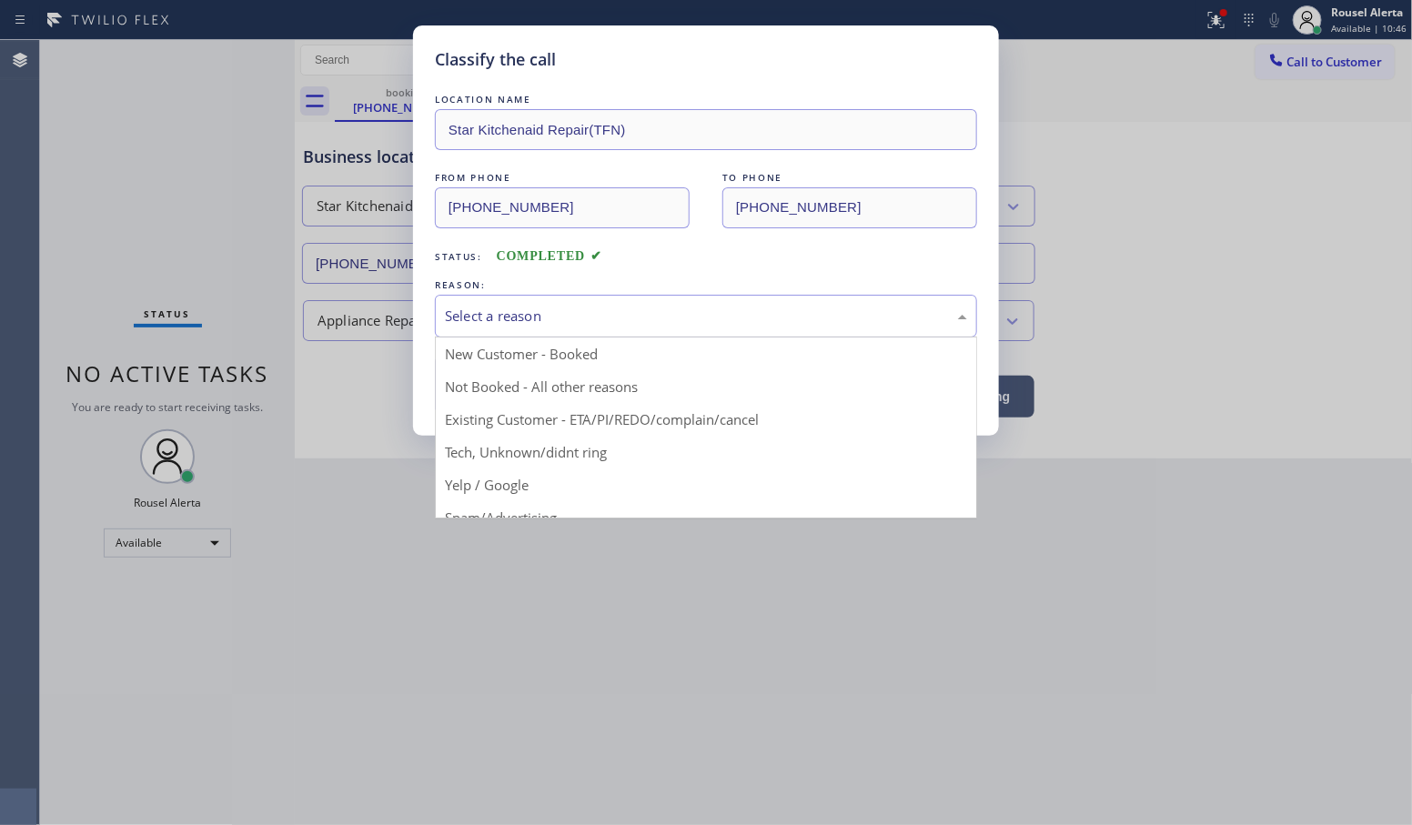
drag, startPoint x: 629, startPoint y: 388, endPoint x: 631, endPoint y: 379, distance: 9.3
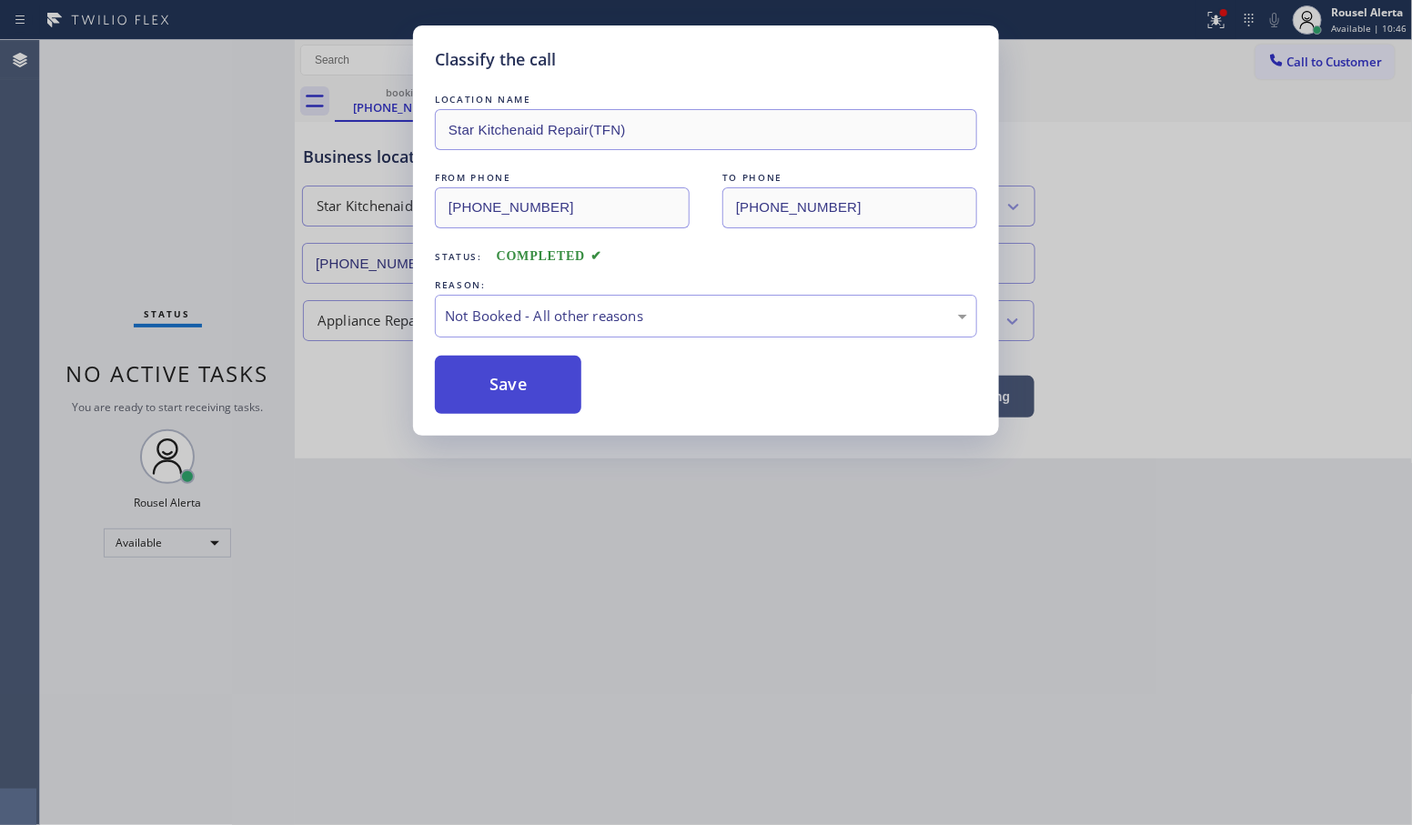
click at [548, 371] on button "Save" at bounding box center [508, 385] width 147 height 58
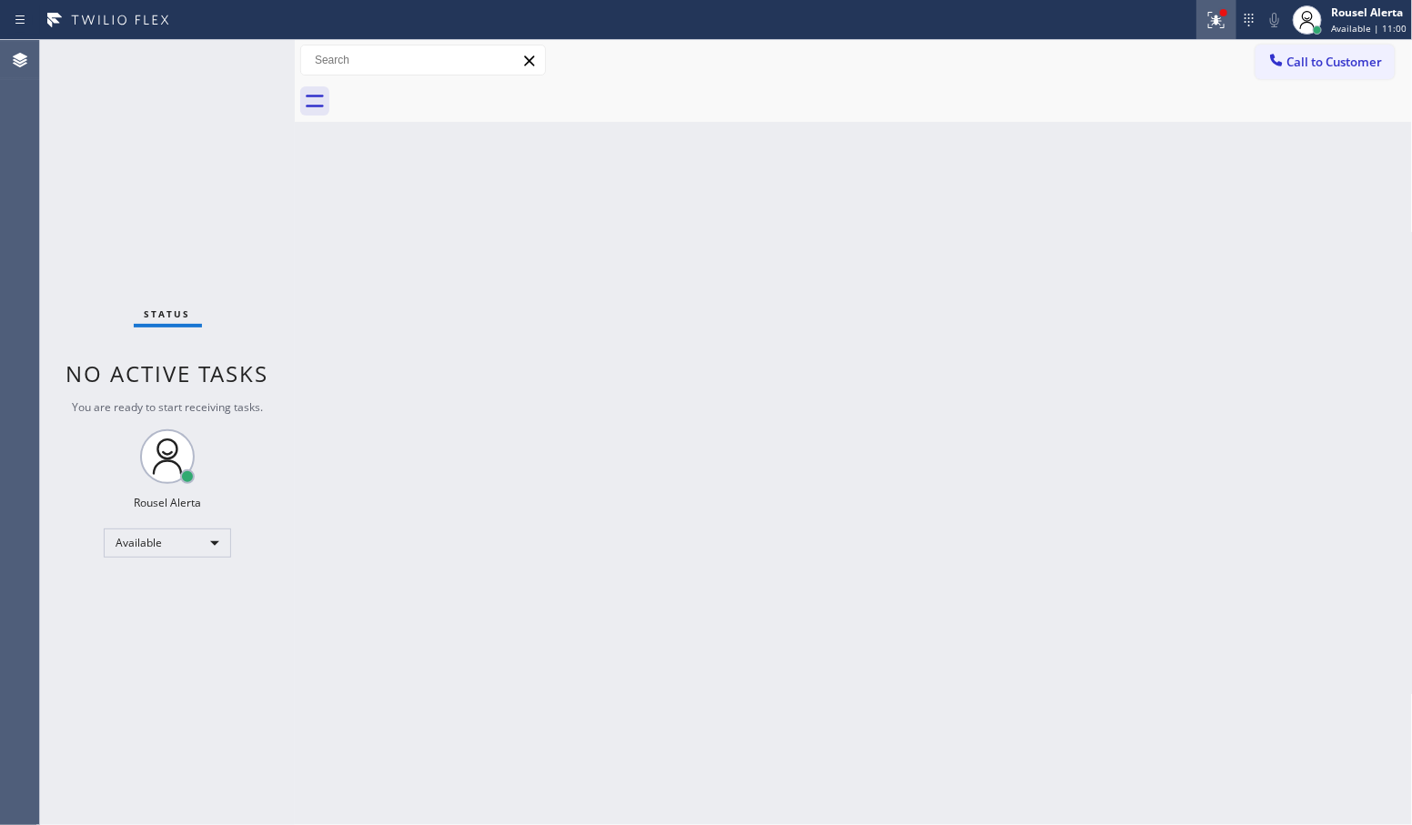
click at [1204, 5] on button at bounding box center [1217, 20] width 40 height 40
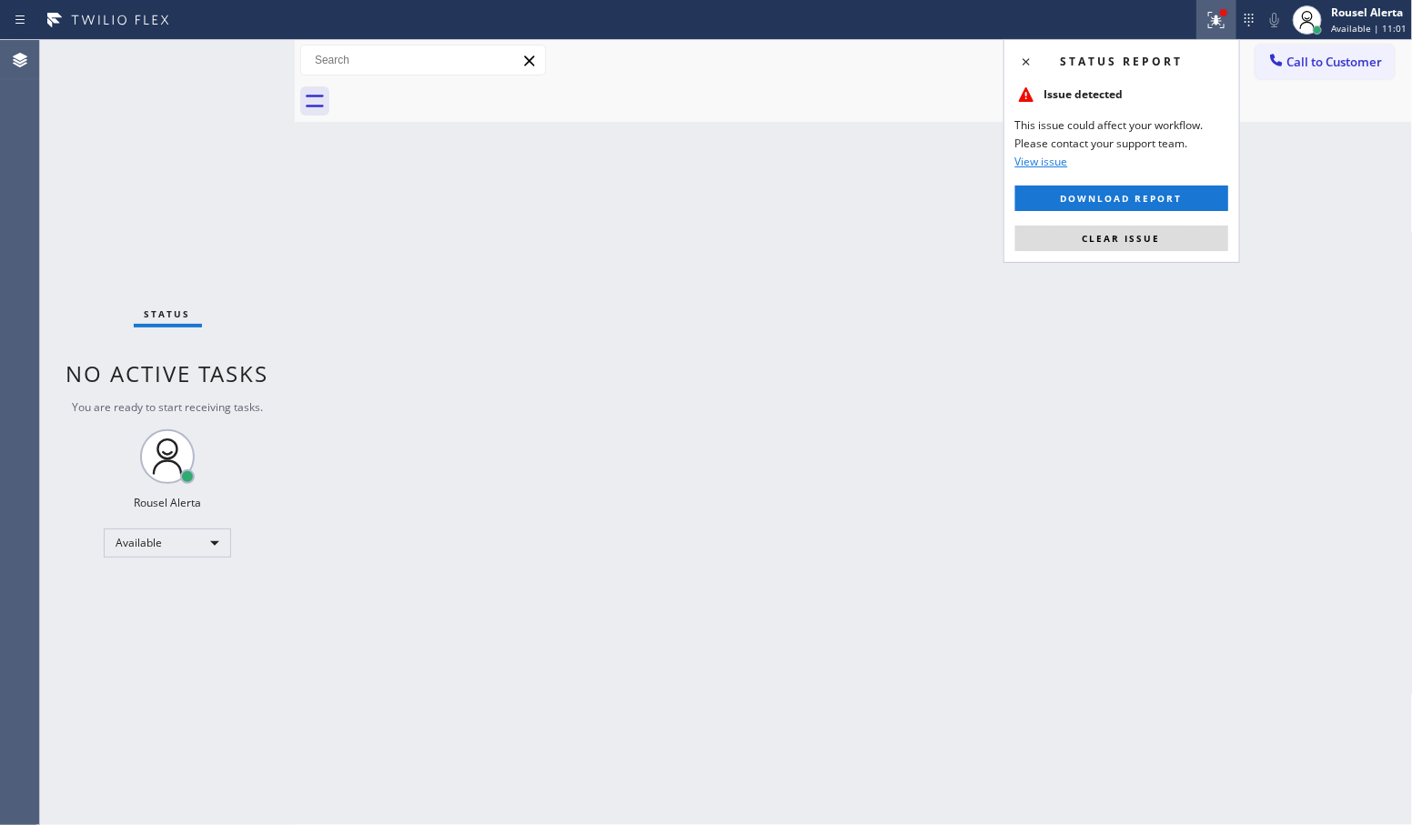
click at [1131, 252] on div "Status report Issue detected This issue could affect your workflow. Please cont…" at bounding box center [1122, 151] width 237 height 224
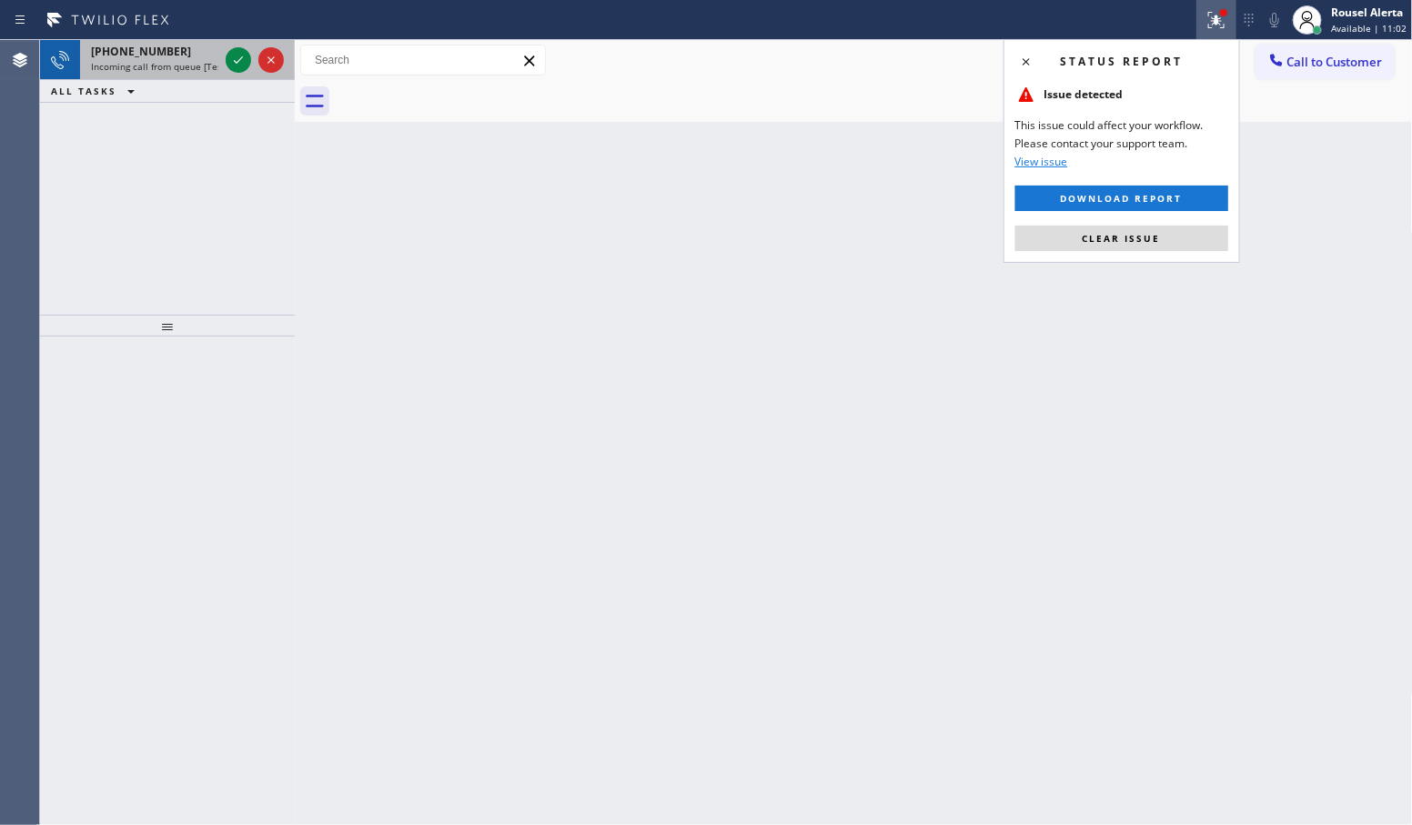
click at [176, 68] on span "Incoming call from queue [Test] All" at bounding box center [166, 66] width 151 height 13
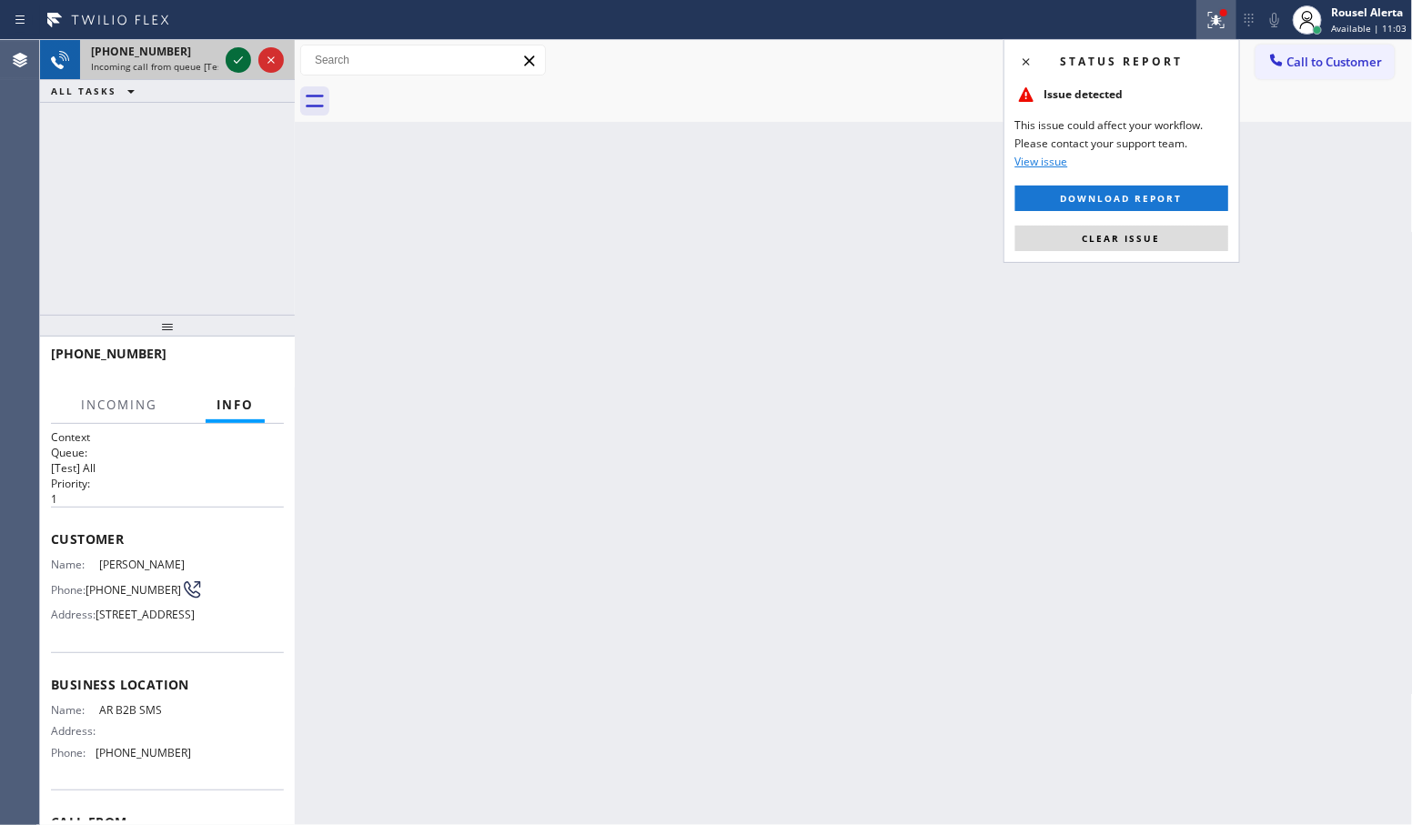
click at [229, 66] on icon at bounding box center [238, 60] width 22 height 22
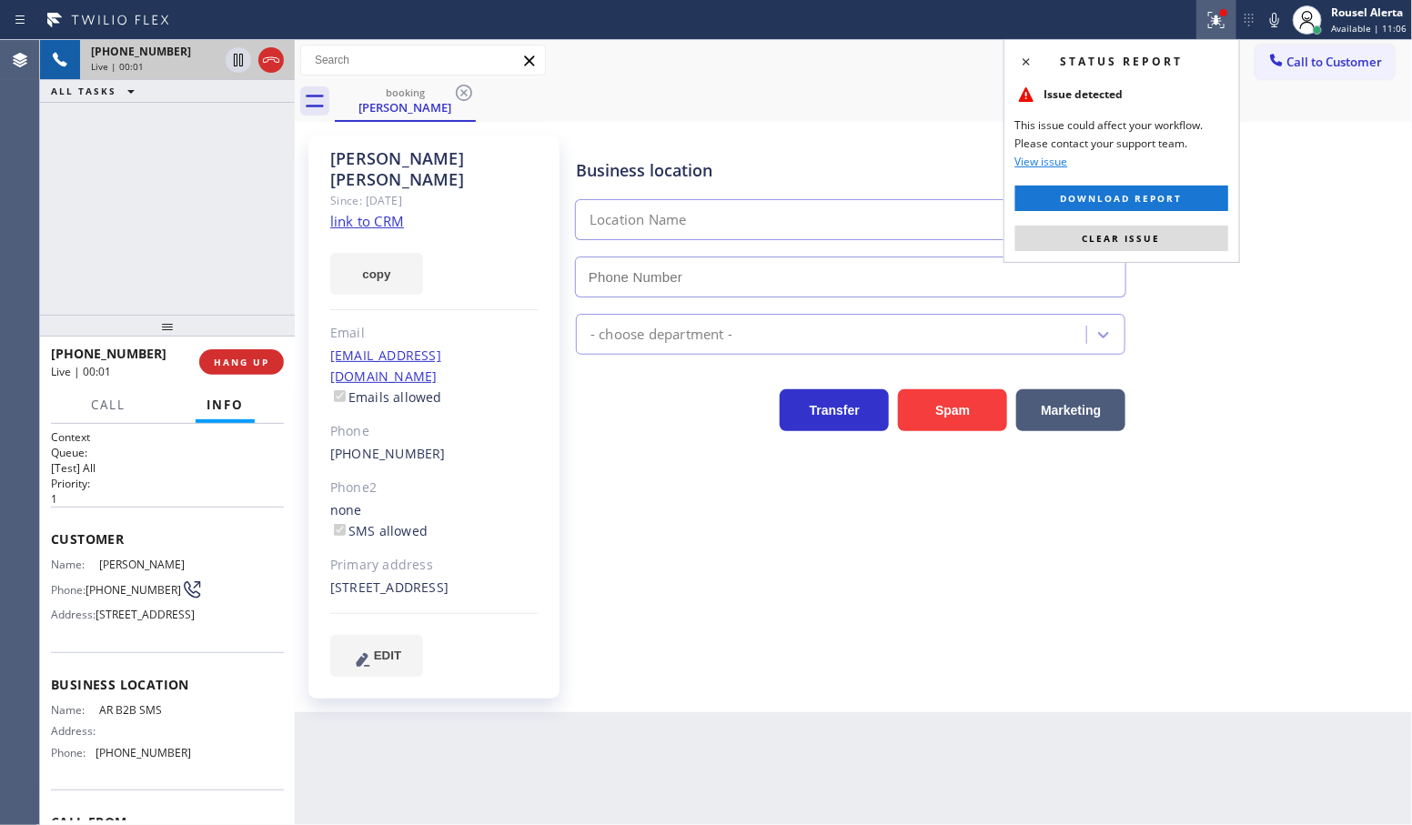
type input "(833) 692-2271"
click at [359, 212] on link "link to CRM" at bounding box center [367, 221] width 74 height 18
click at [132, 188] on div "+17087454406 Live | 00:29 ALL TASKS ALL TASKS ACTIVE TASKS TASKS IN WRAP UP" at bounding box center [167, 177] width 255 height 275
click at [1152, 232] on span "Clear issue" at bounding box center [1122, 238] width 78 height 13
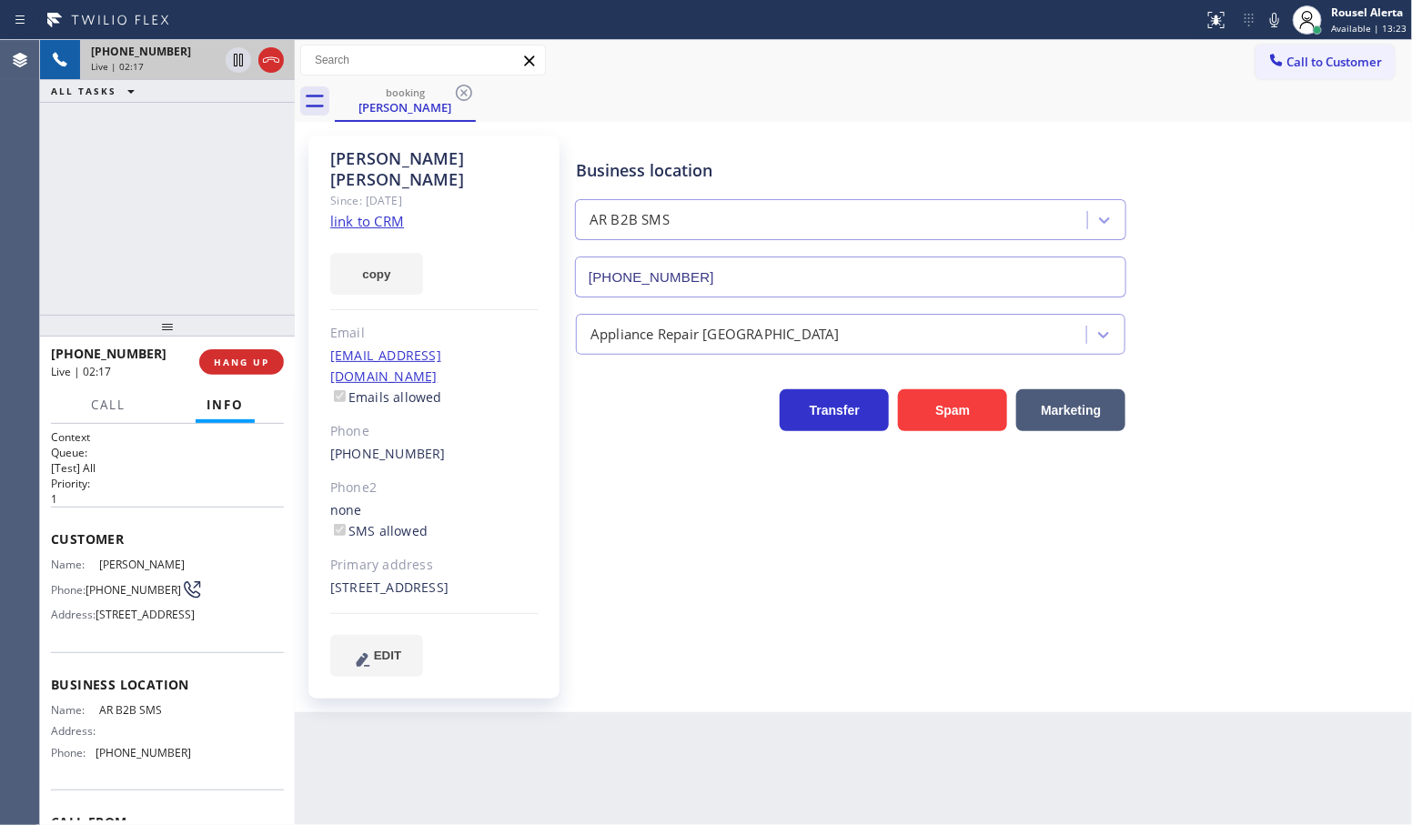
click at [608, 725] on div "Back to Dashboard Change Sender ID Customers Technicians Select a contact Outbo…" at bounding box center [854, 432] width 1118 height 785
click at [202, 210] on div "+17087454406 Live | 02:18 ALL TASKS ALL TASKS ACTIVE TASKS TASKS IN WRAP UP" at bounding box center [167, 177] width 255 height 275
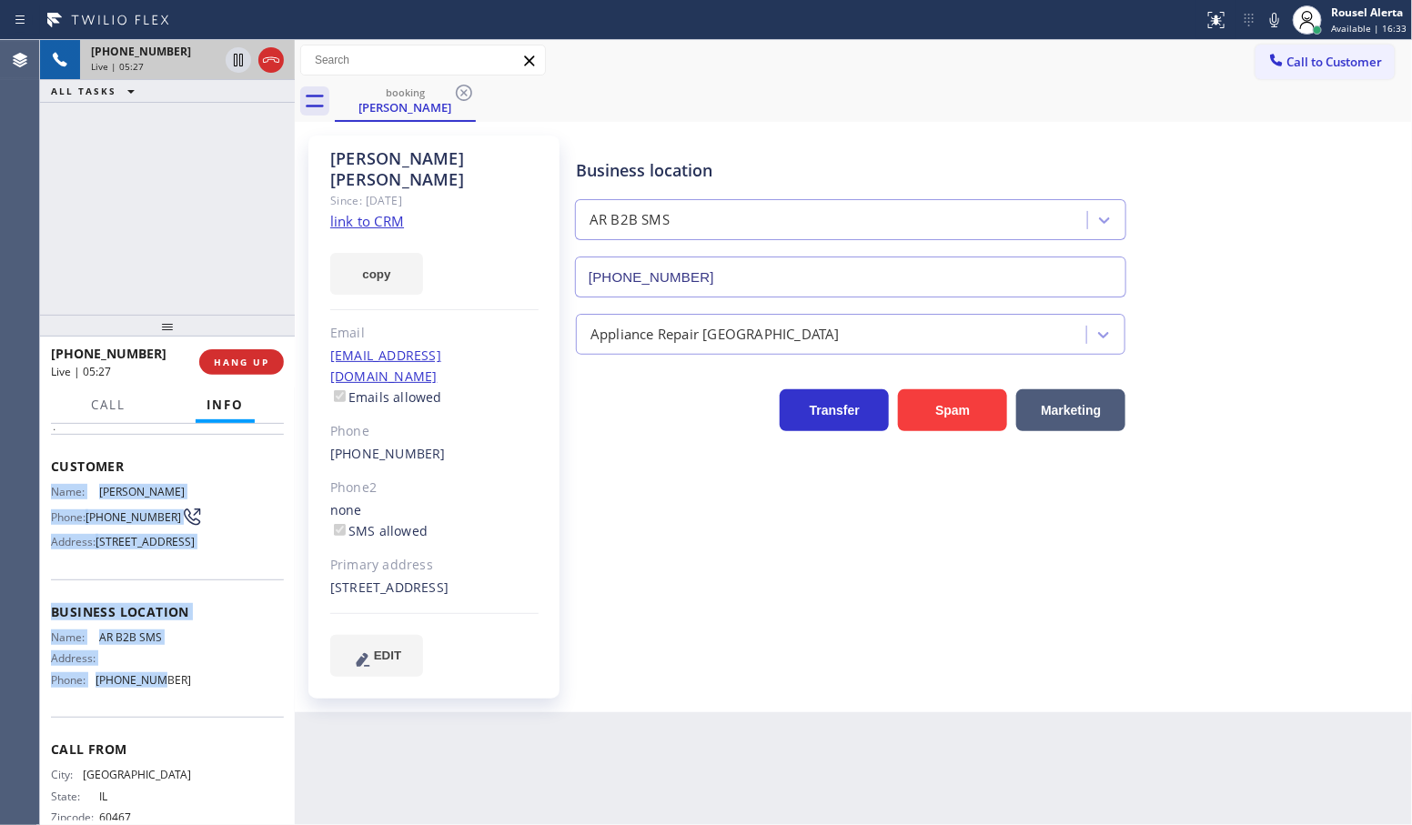
scroll to position [114, 0]
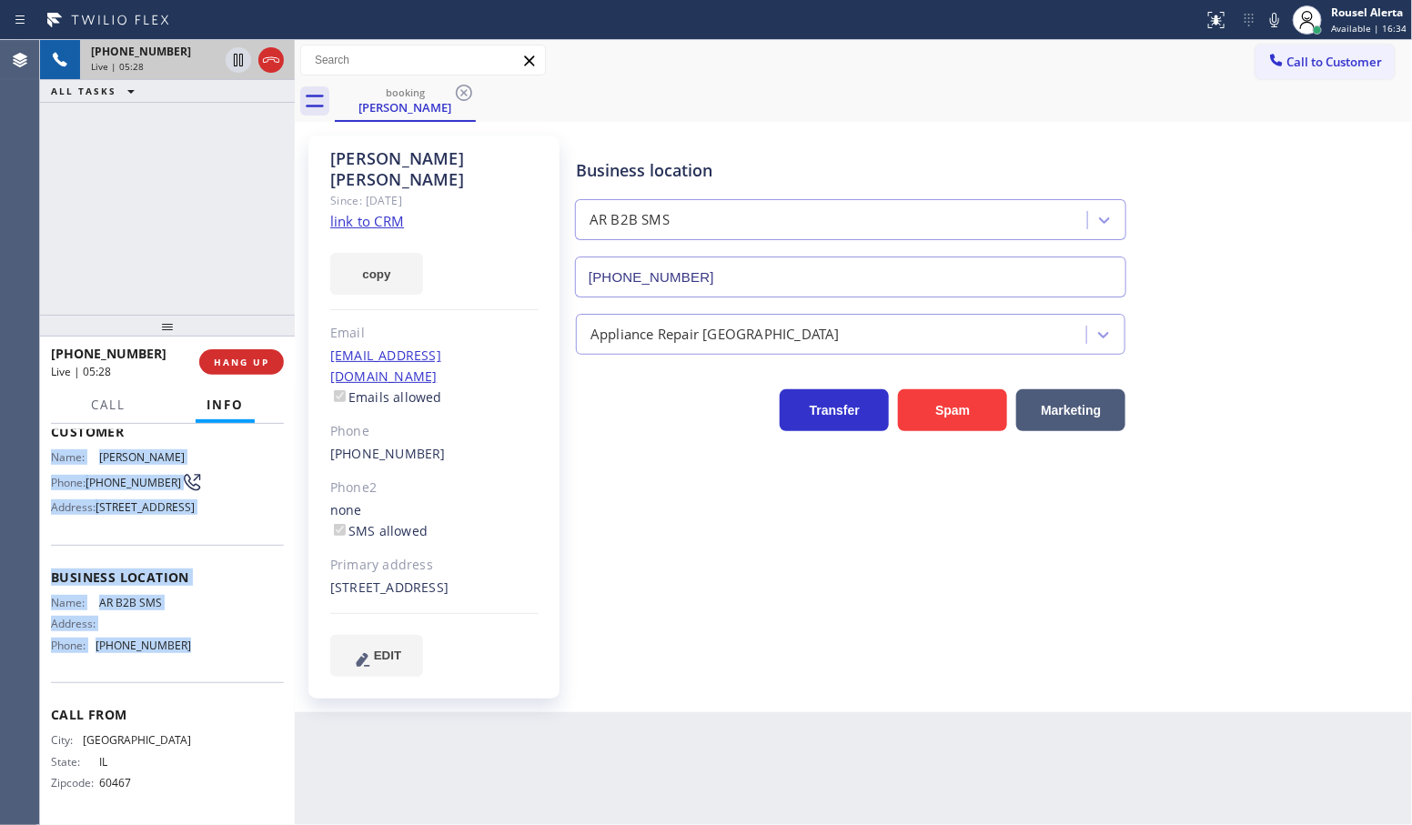
drag, startPoint x: 51, startPoint y: 571, endPoint x: 191, endPoint y: 687, distance: 182.2
click at [191, 687] on div "Context Queue: [Test] All Priority: 1 Customer Name: Suzanne Mcnally Phone: (70…" at bounding box center [167, 571] width 233 height 499
copy div "Name: Suzanne Mcnally Phone: (708) 745-4406 Address: 2441 Clinton St, River Gro…"
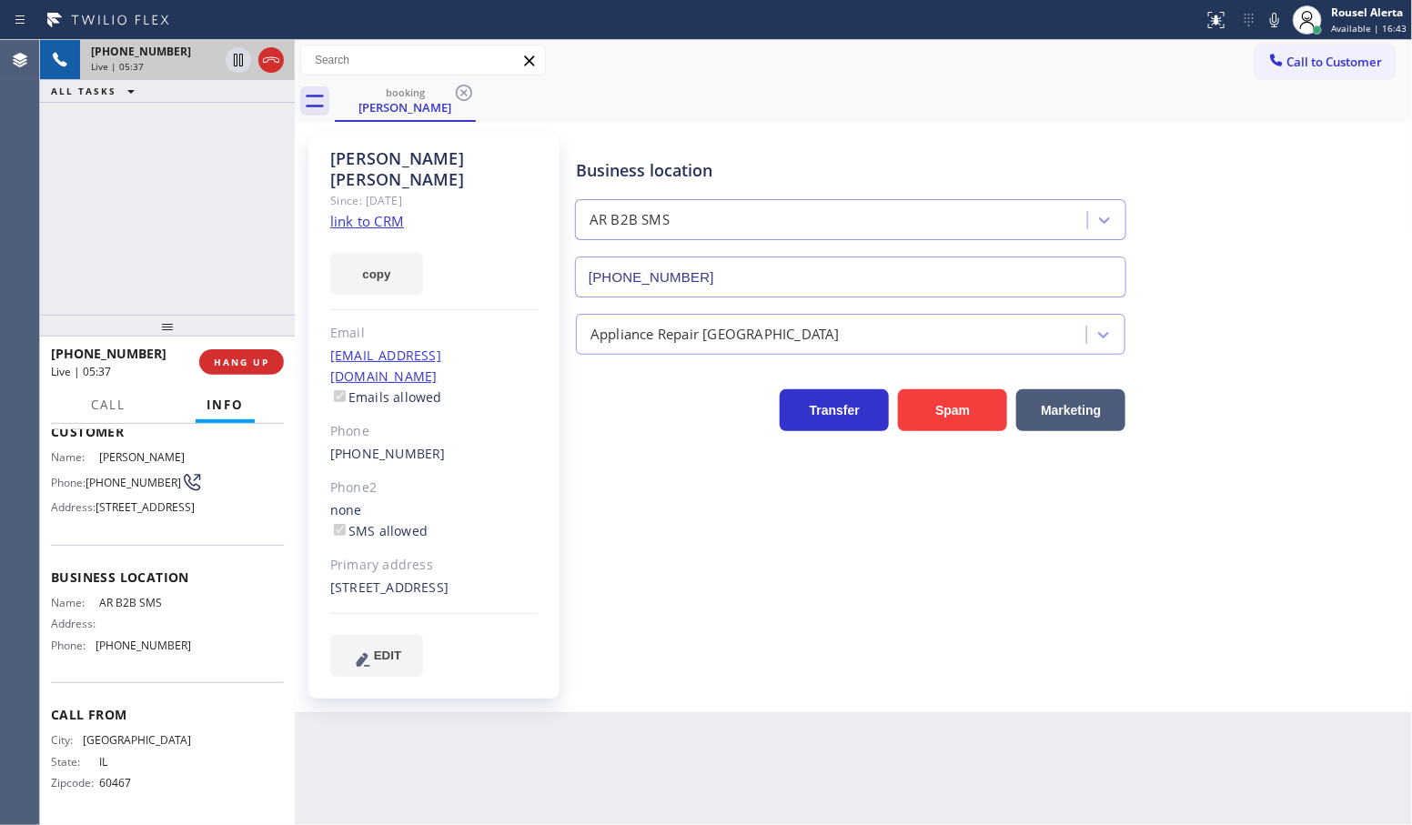
click at [198, 184] on div "+17087454406 Live | 05:37 ALL TASKS ALL TASKS ACTIVE TASKS TASKS IN WRAP UP" at bounding box center [167, 177] width 255 height 275
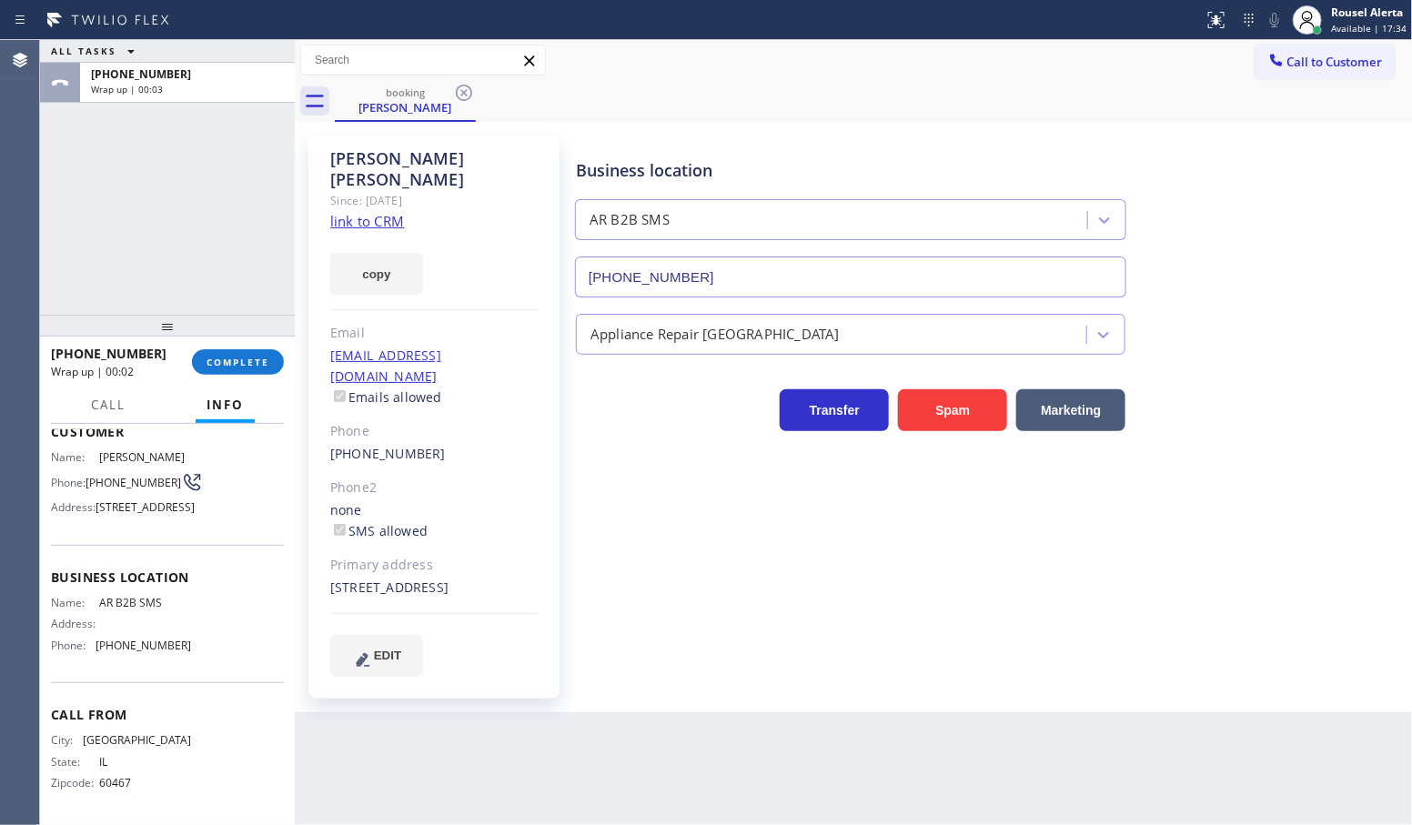
click at [220, 174] on div "ALL TASKS ALL TASKS ACTIVE TASKS TASKS IN WRAP UP +17087454406 Wrap up | 00:03" at bounding box center [167, 177] width 255 height 275
click at [120, 151] on div "ALL TASKS ALL TASKS ACTIVE TASKS TASKS IN WRAP UP +17087454406 Wrap up | 01:42" at bounding box center [167, 177] width 255 height 275
click at [251, 369] on span "COMPLETE" at bounding box center [238, 362] width 63 height 13
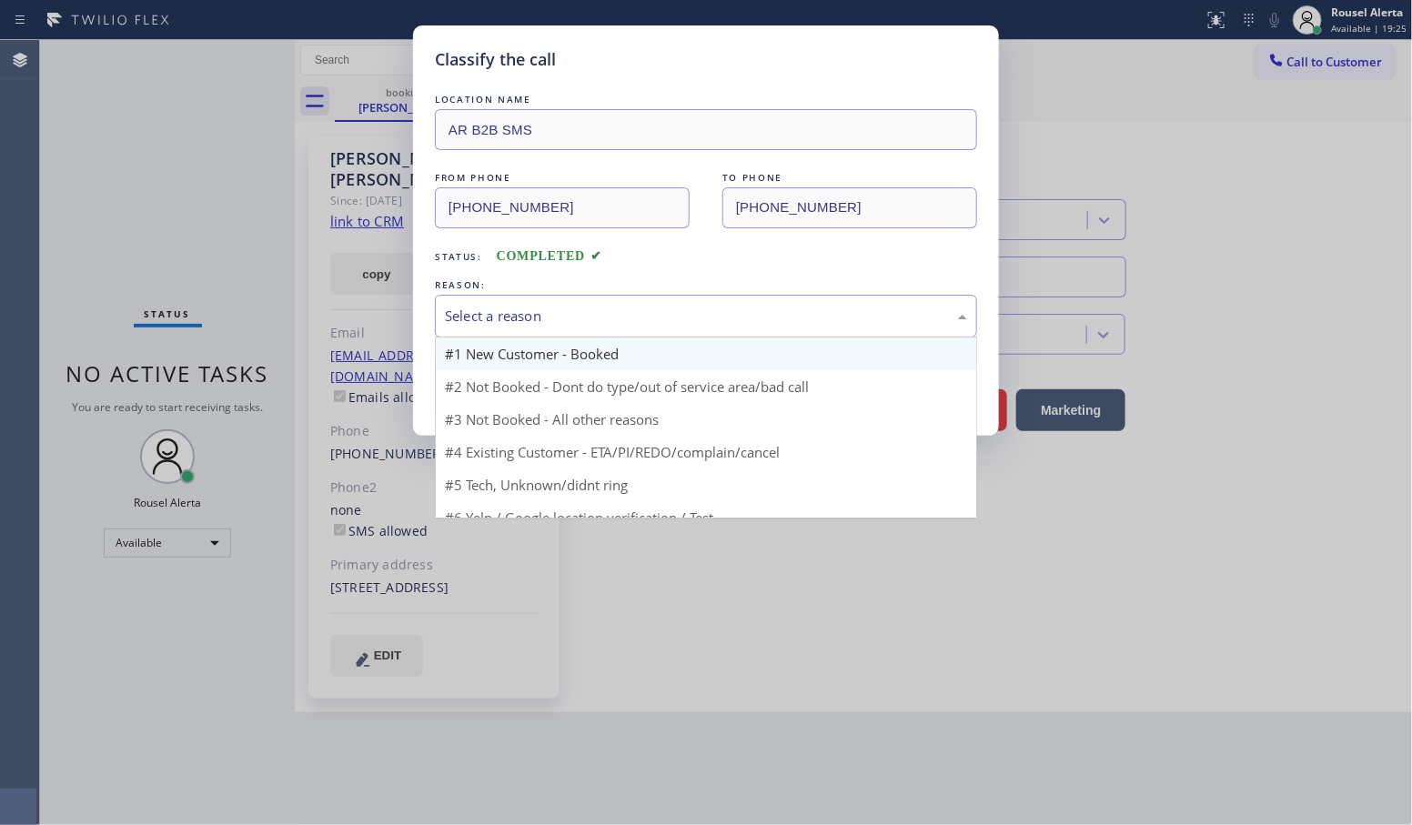
drag, startPoint x: 497, startPoint y: 328, endPoint x: 537, endPoint y: 346, distance: 43.6
click at [498, 328] on div "Select a reason" at bounding box center [706, 316] width 542 height 43
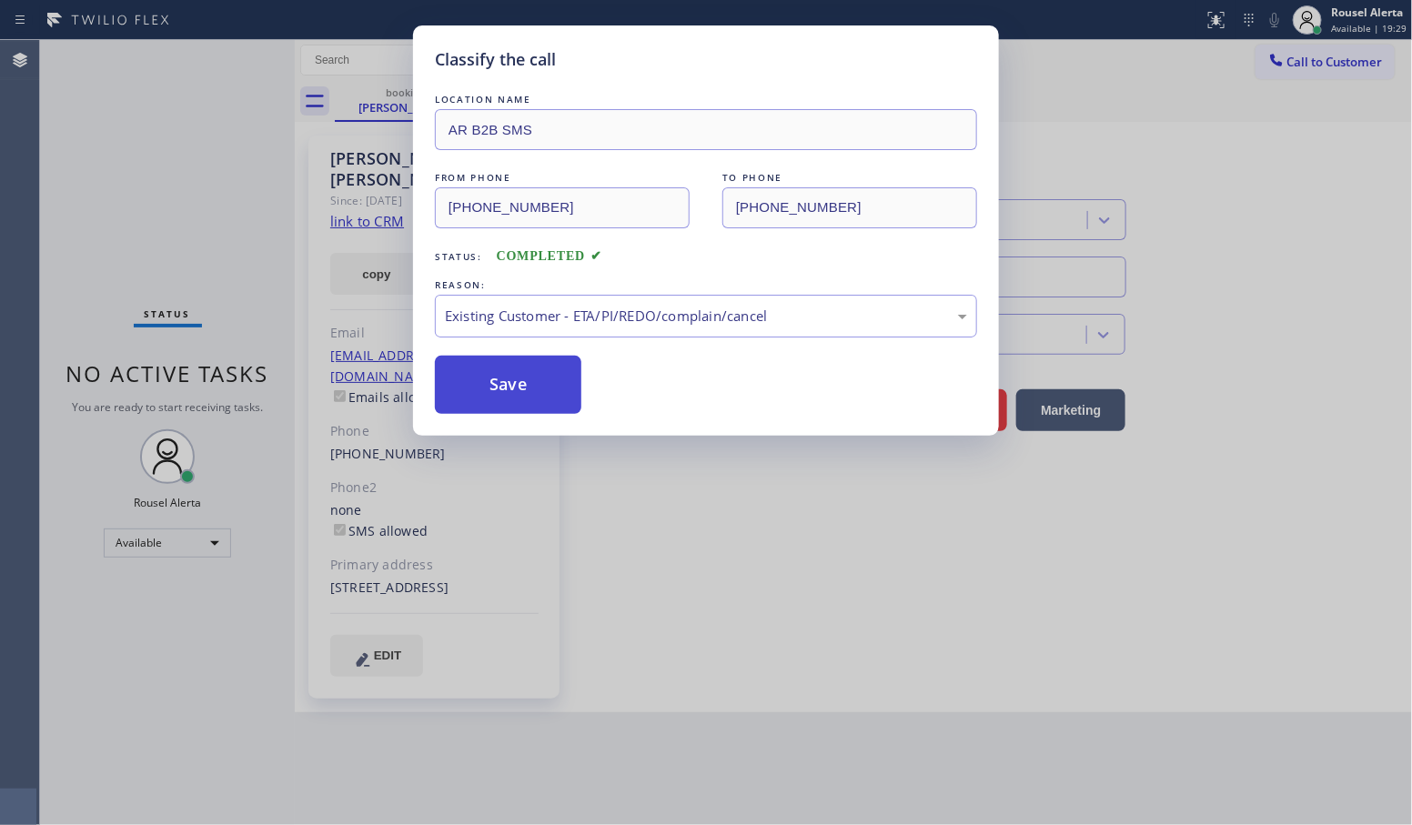
click at [534, 393] on button "Save" at bounding box center [508, 385] width 147 height 58
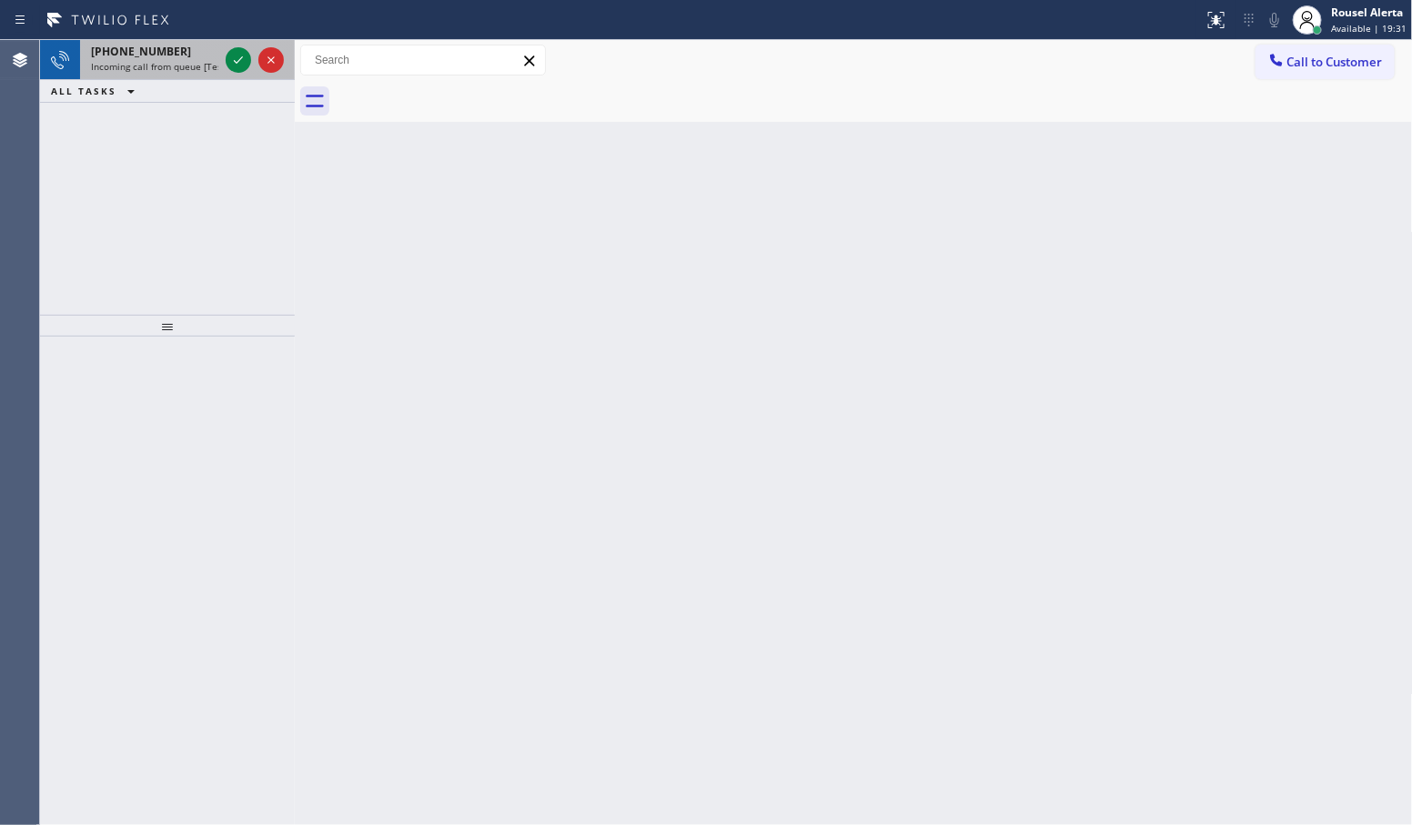
click at [192, 74] on div "+16314063766 Incoming call from queue [Test] All" at bounding box center [151, 60] width 142 height 40
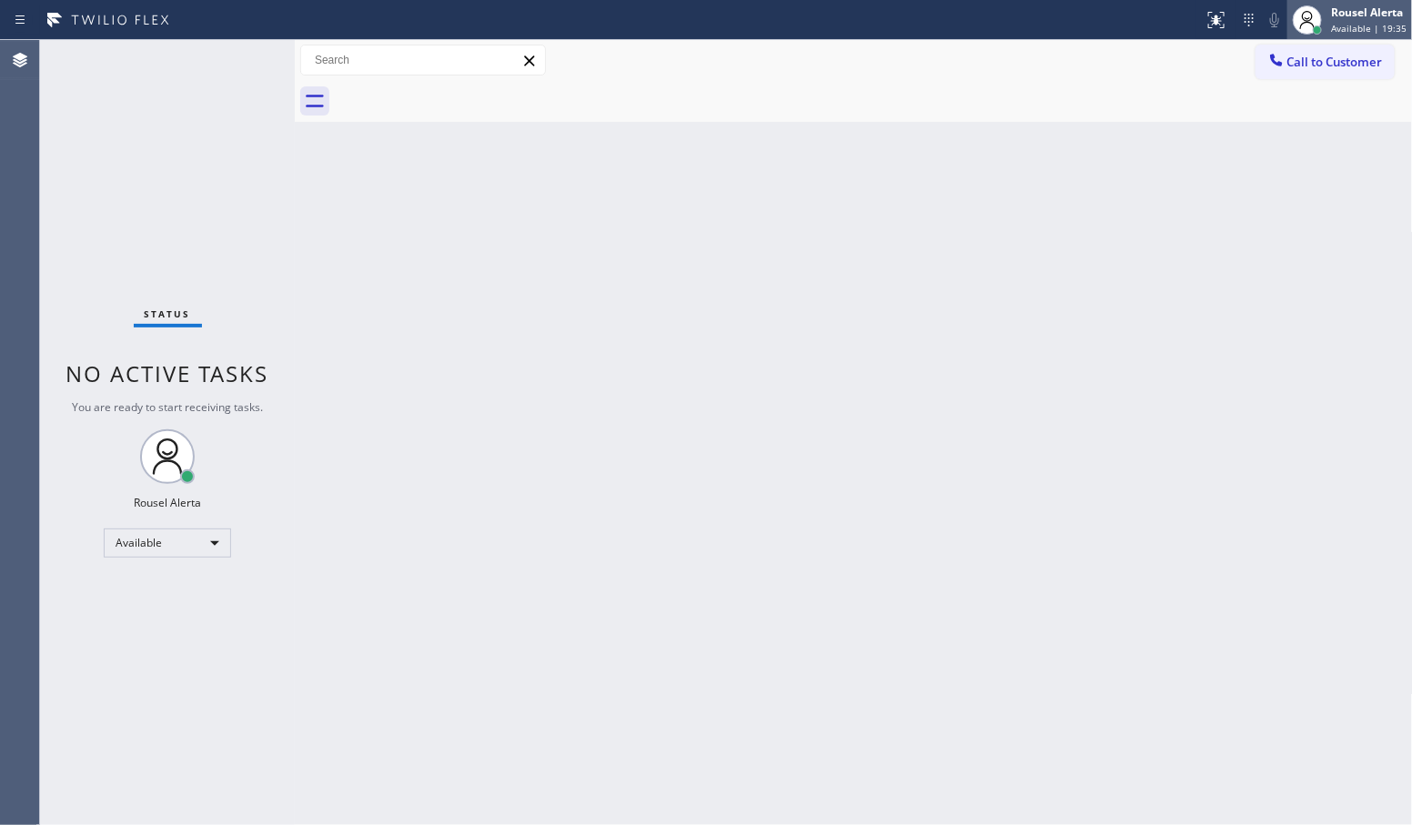
click at [1342, 18] on div "Rousel Alerta" at bounding box center [1369, 12] width 76 height 15
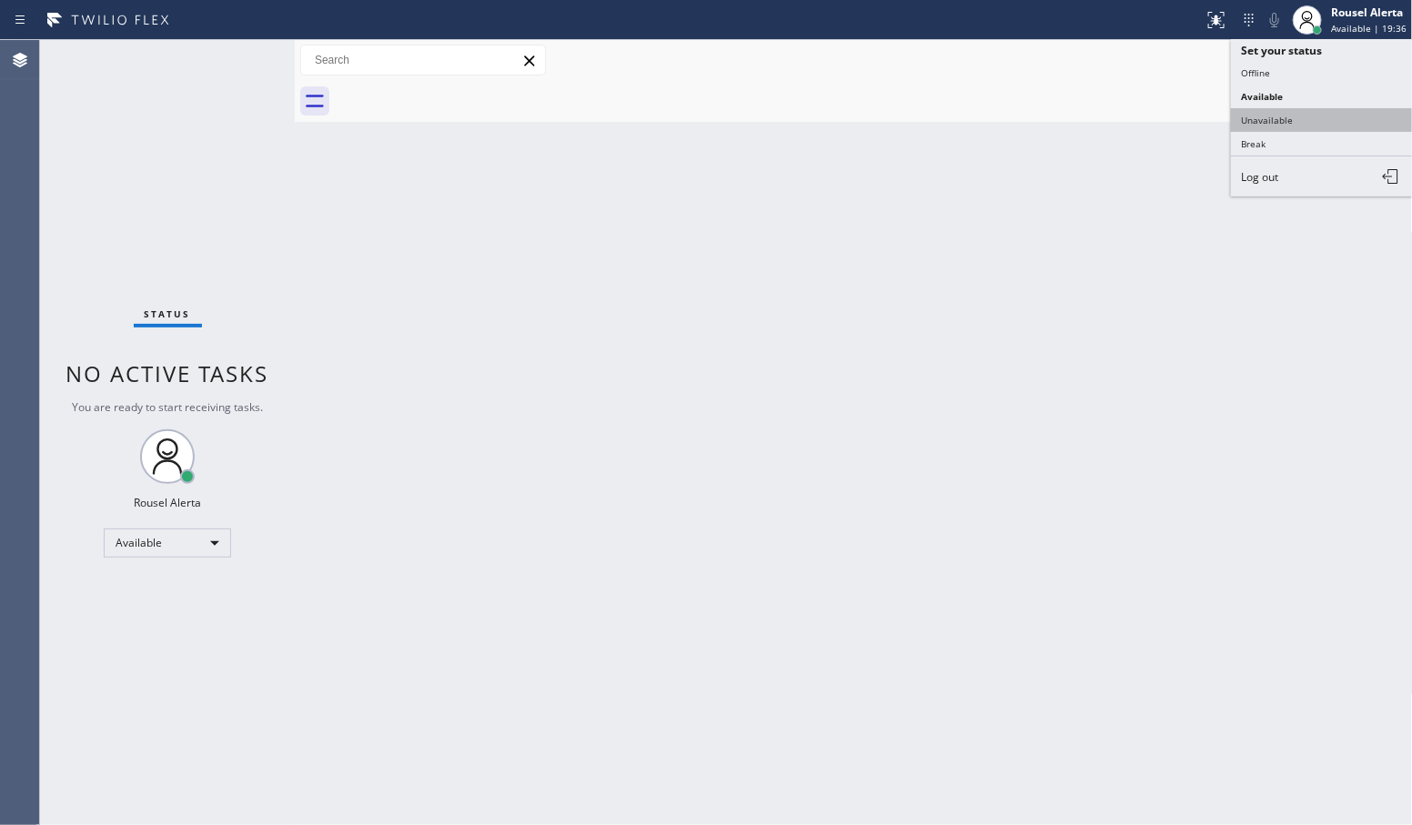
click at [1290, 125] on button "Unavailable" at bounding box center [1322, 120] width 182 height 24
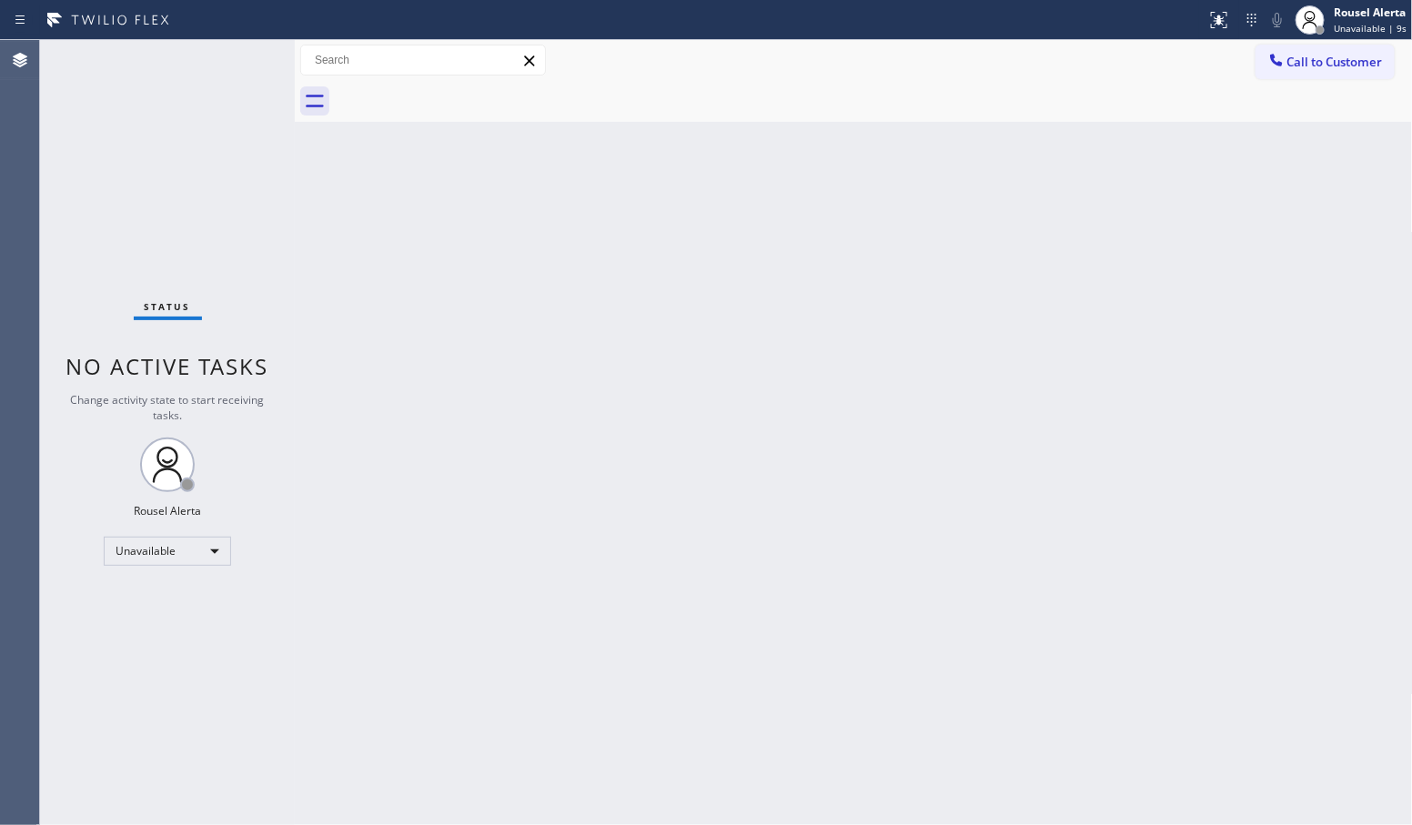
click at [239, 126] on div "Status No active tasks Change activity state to start receiving tasks. Rousel A…" at bounding box center [167, 432] width 255 height 785
click at [1313, 64] on span "Call to Customer" at bounding box center [1336, 62] width 96 height 16
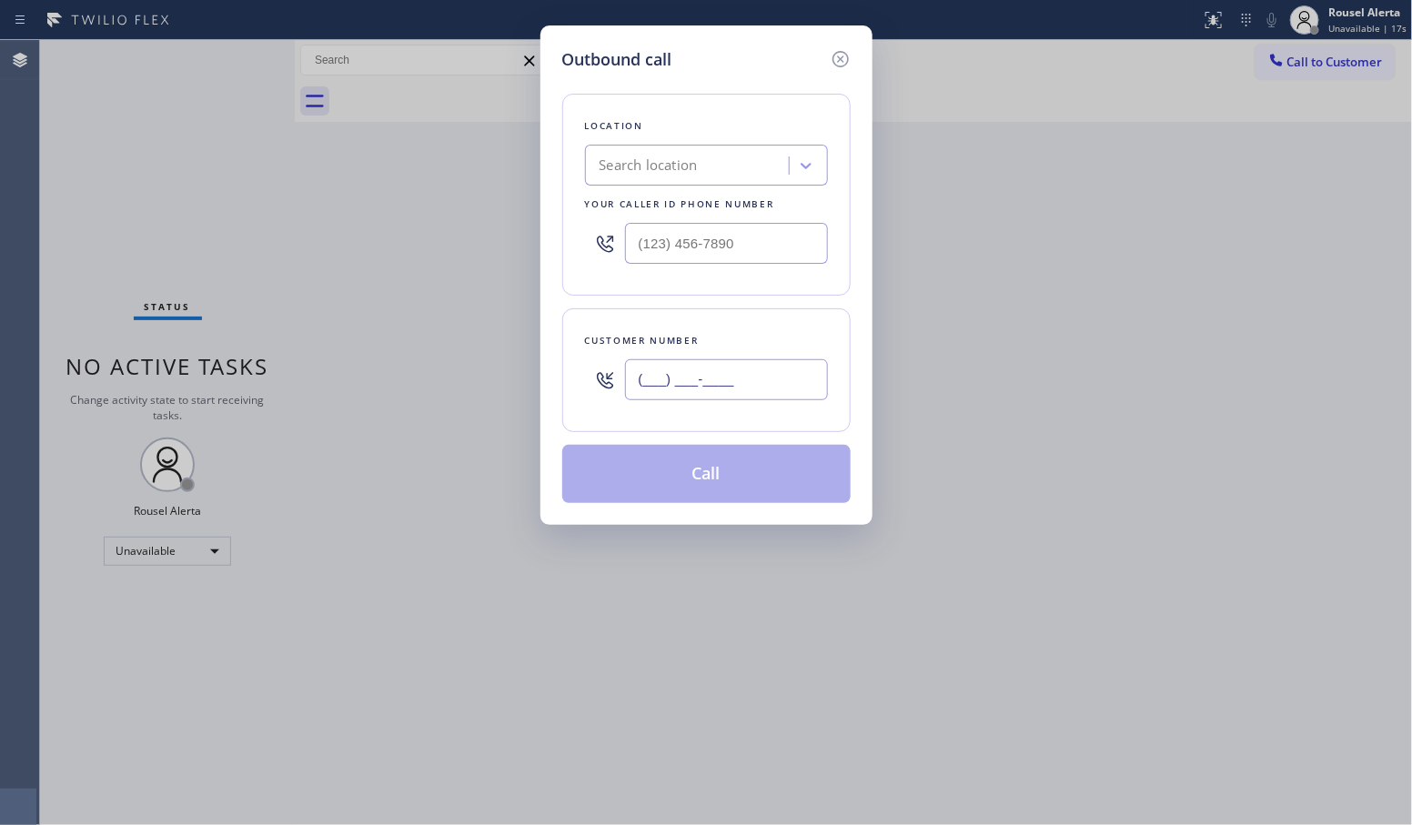
click at [714, 373] on input "(___) ___-____" at bounding box center [726, 379] width 203 height 41
paste input "708) 745-4406"
type input "(708) 745-4406"
click at [794, 230] on input "(___) ___-____" at bounding box center [726, 243] width 203 height 41
paste input "833) 692-2271"
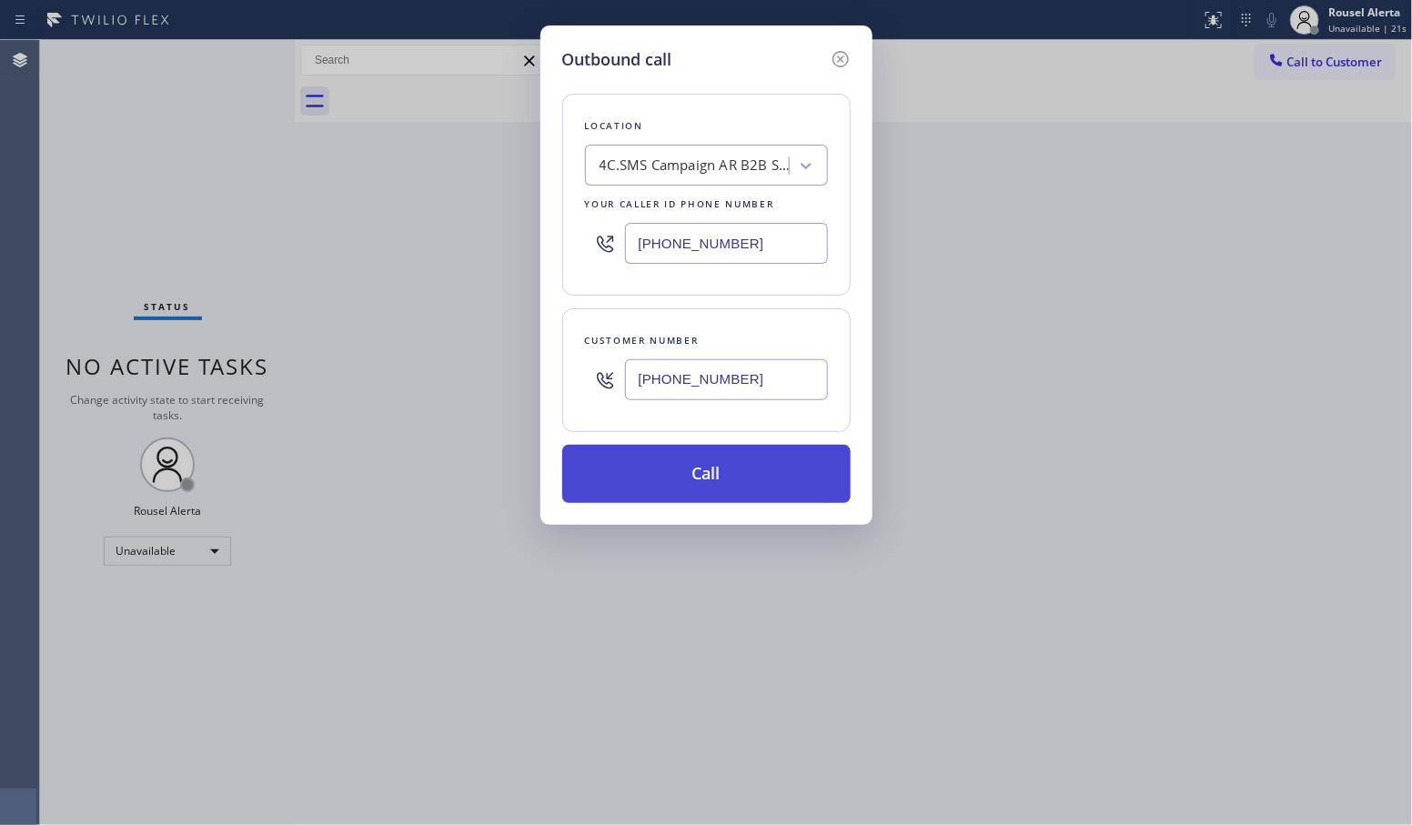
type input "(833) 692-2271"
click at [743, 480] on button "Call" at bounding box center [706, 474] width 288 height 58
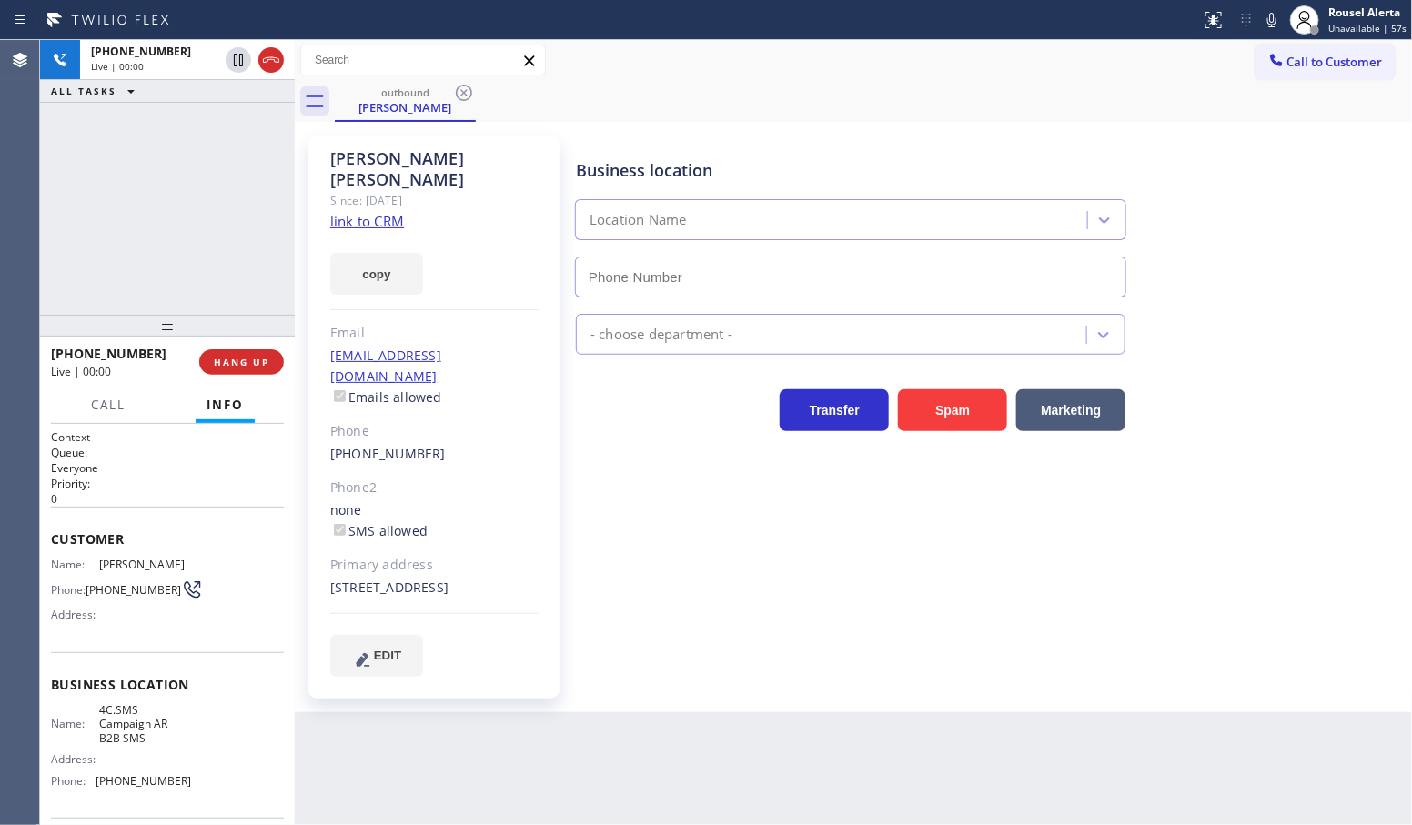
type input "(833) 692-2271"
click at [257, 264] on div "+17087454406 Live | 00:38 ALL TASKS ALL TASKS ACTIVE TASKS TASKS IN WRAP UP" at bounding box center [167, 177] width 255 height 275
click at [243, 364] on span "HANG UP" at bounding box center [242, 362] width 56 height 13
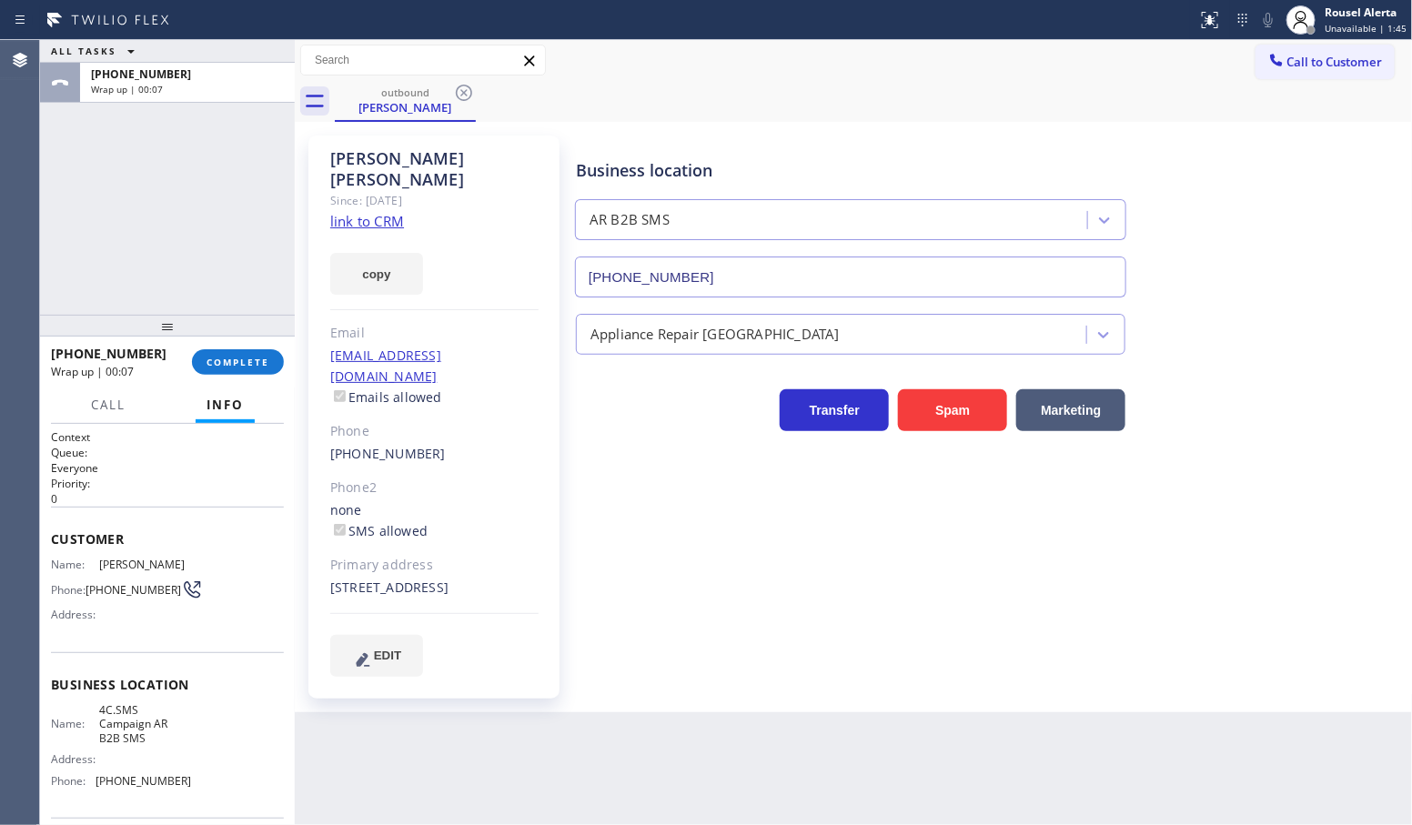
click at [219, 376] on div "+17087454406 Wrap up | 00:07 COMPLETE" at bounding box center [167, 362] width 233 height 47
click at [248, 369] on span "COMPLETE" at bounding box center [238, 362] width 63 height 13
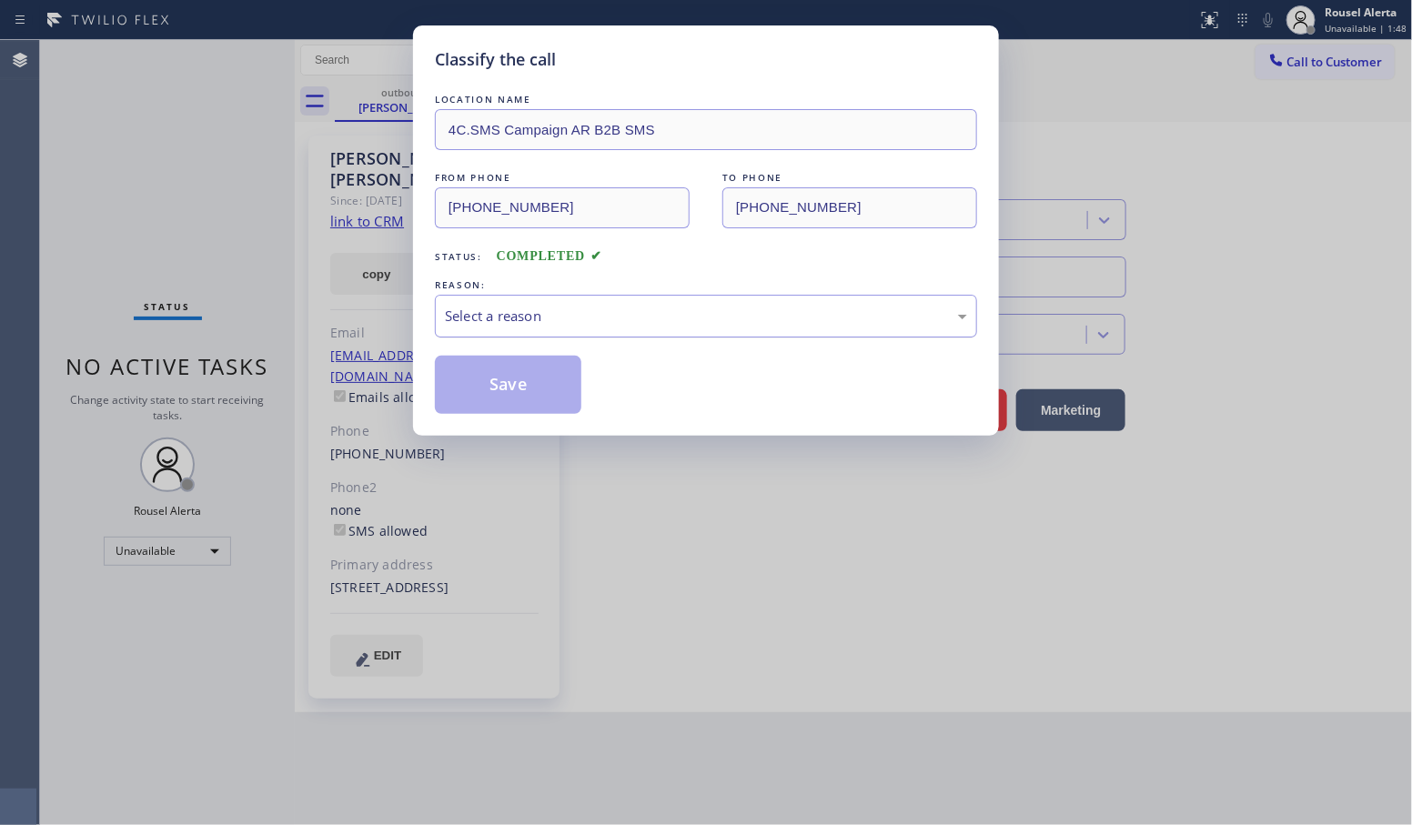
click at [601, 329] on div "Select a reason" at bounding box center [706, 316] width 542 height 43
click at [534, 389] on button "Save" at bounding box center [508, 385] width 147 height 58
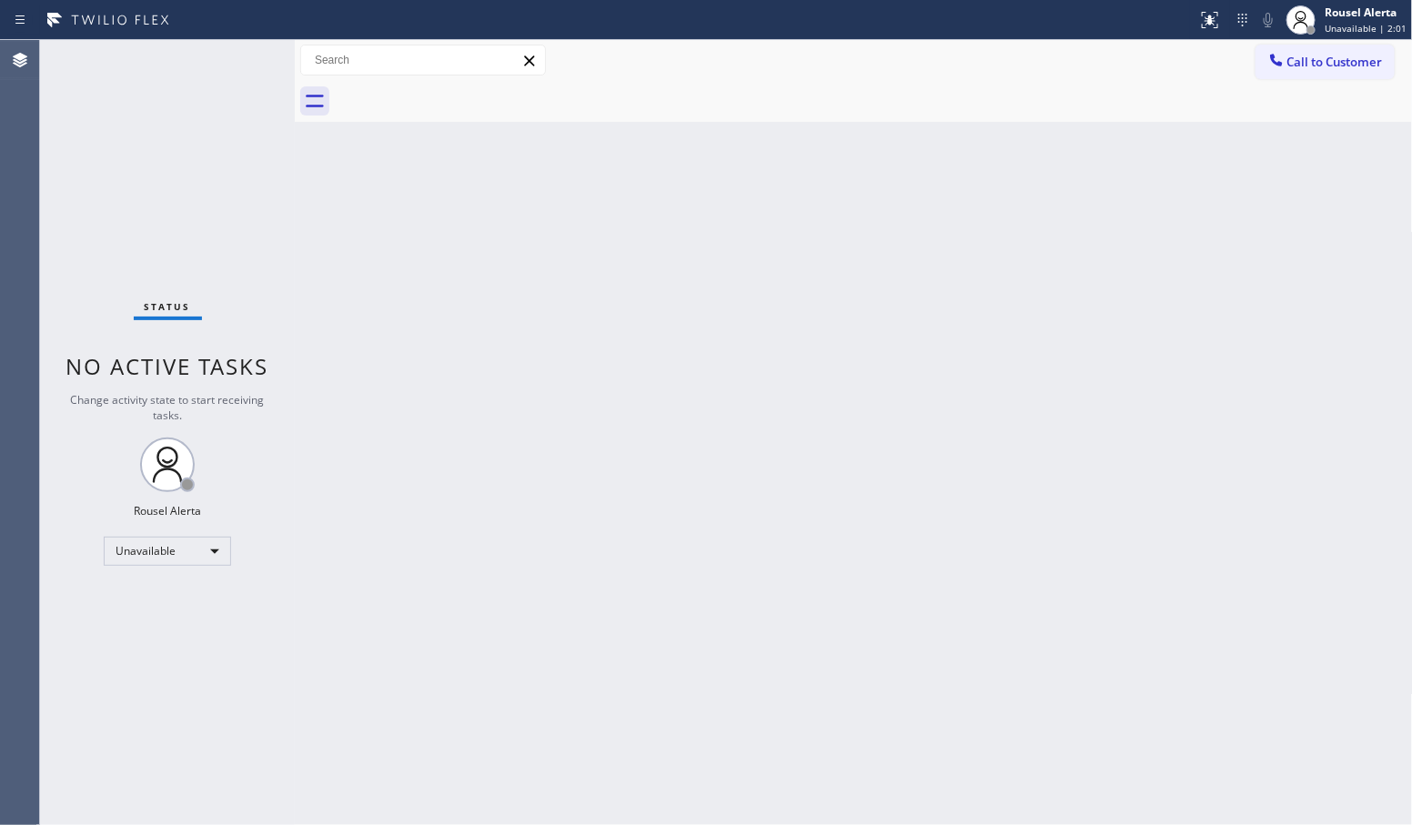
click at [825, 358] on div "Back to Dashboard Change Sender ID Customers Technicians Select a contact Outbo…" at bounding box center [854, 432] width 1118 height 785
click at [148, 528] on div "Status No active tasks Change activity state to start receiving tasks. Rousel A…" at bounding box center [167, 432] width 255 height 785
click at [150, 540] on div "Unavailable" at bounding box center [167, 551] width 127 height 29
click at [150, 590] on li "Available" at bounding box center [167, 599] width 124 height 22
drag, startPoint x: 329, startPoint y: 655, endPoint x: 338, endPoint y: 651, distance: 9.4
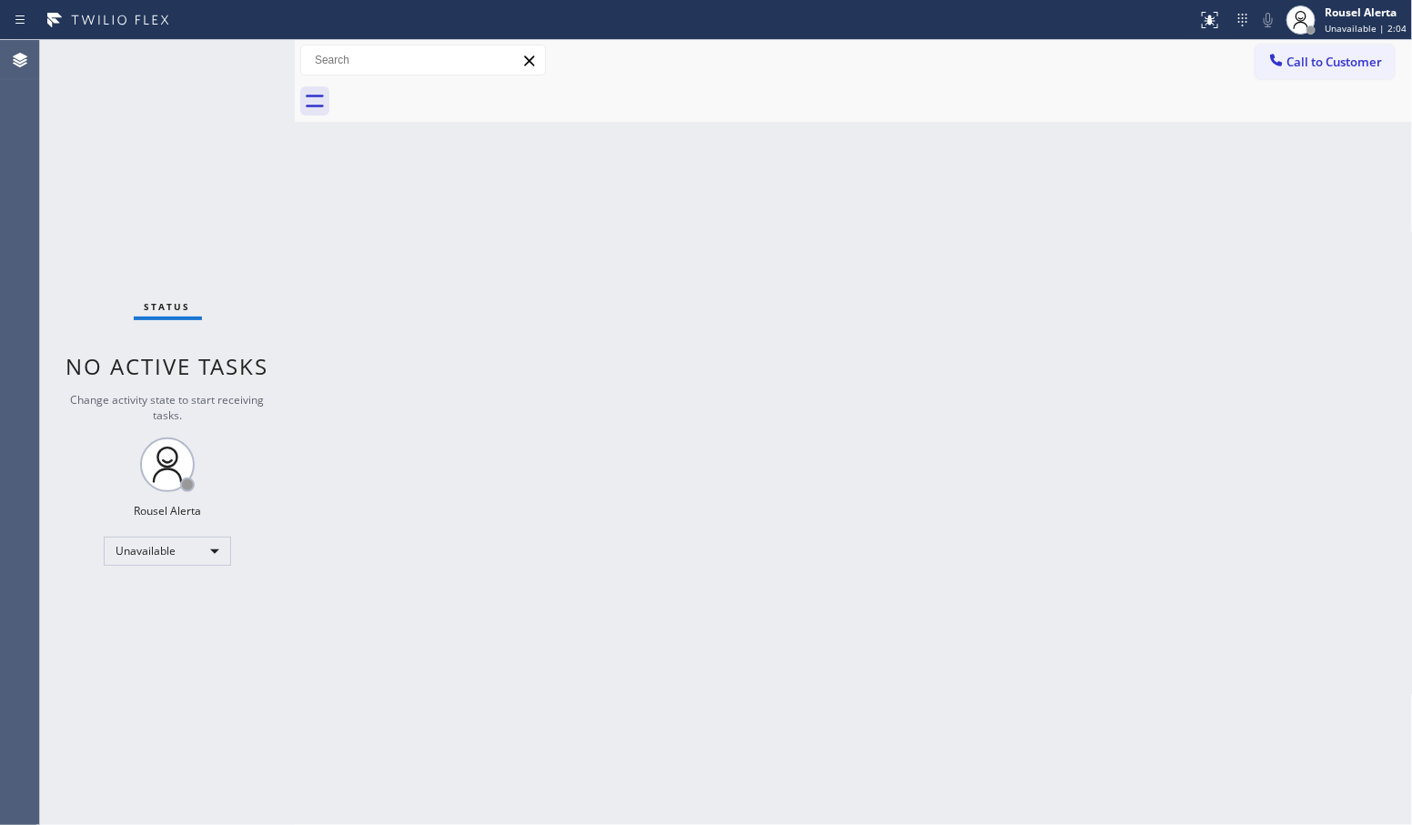
click at [333, 655] on div "Back to Dashboard Change Sender ID Customers Technicians Select a contact Outbo…" at bounding box center [854, 432] width 1118 height 785
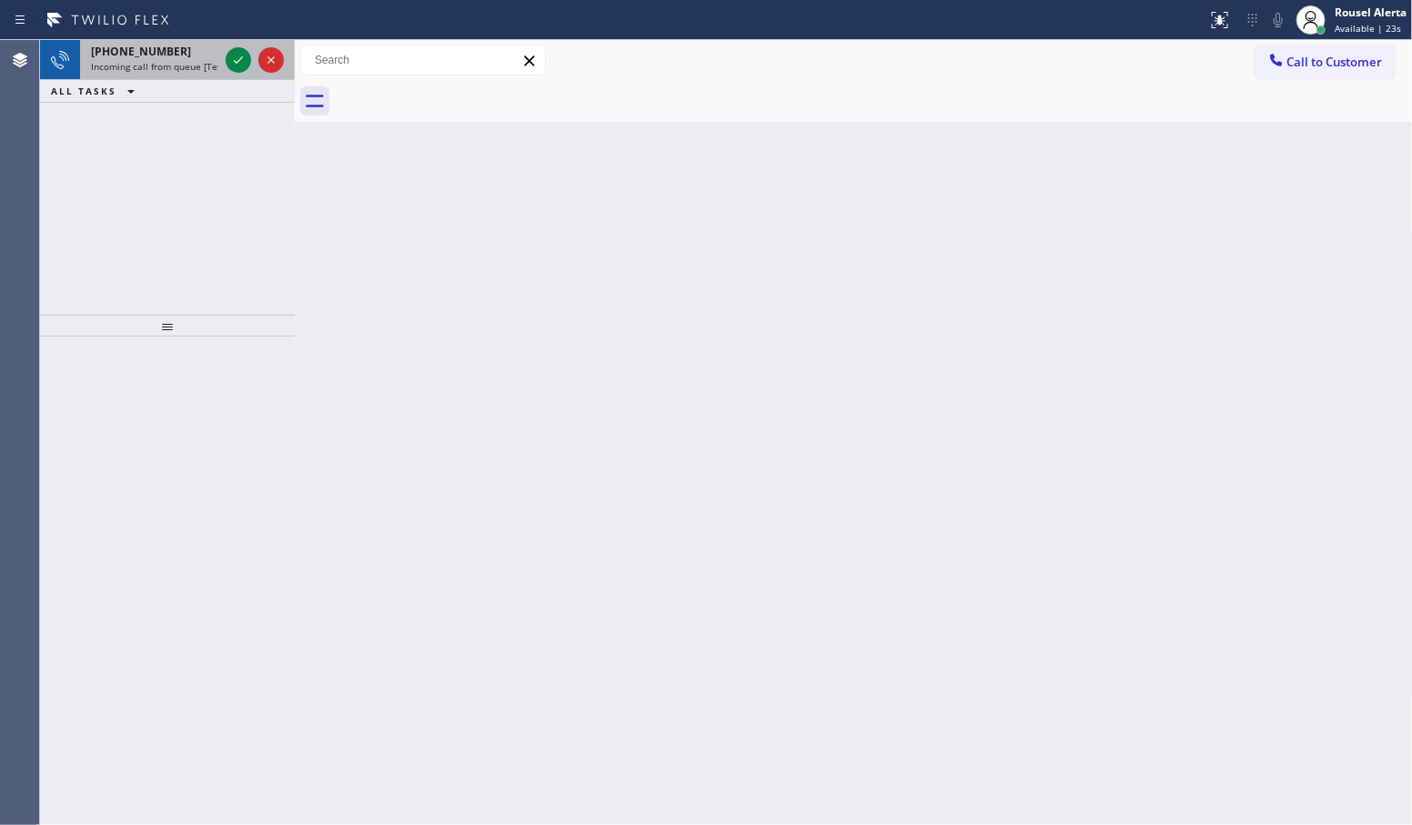
click at [209, 56] on div "+12109461598" at bounding box center [154, 51] width 127 height 15
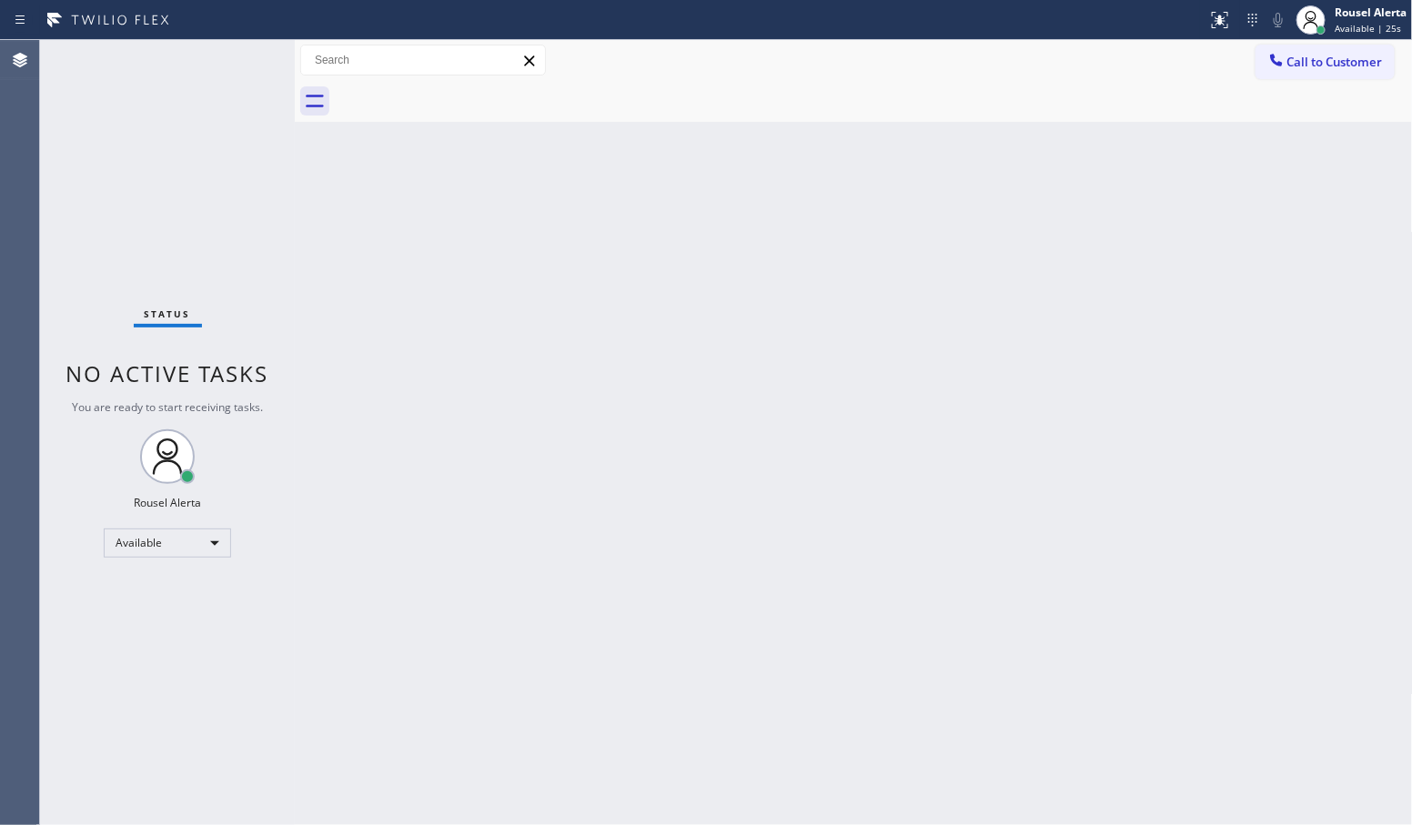
click at [523, 359] on div "Back to Dashboard Change Sender ID Customers Technicians Select a contact Outbo…" at bounding box center [854, 432] width 1118 height 785
click at [748, 760] on div "Back to Dashboard Change Sender ID Customers Technicians Select a contact Outbo…" at bounding box center [854, 432] width 1118 height 785
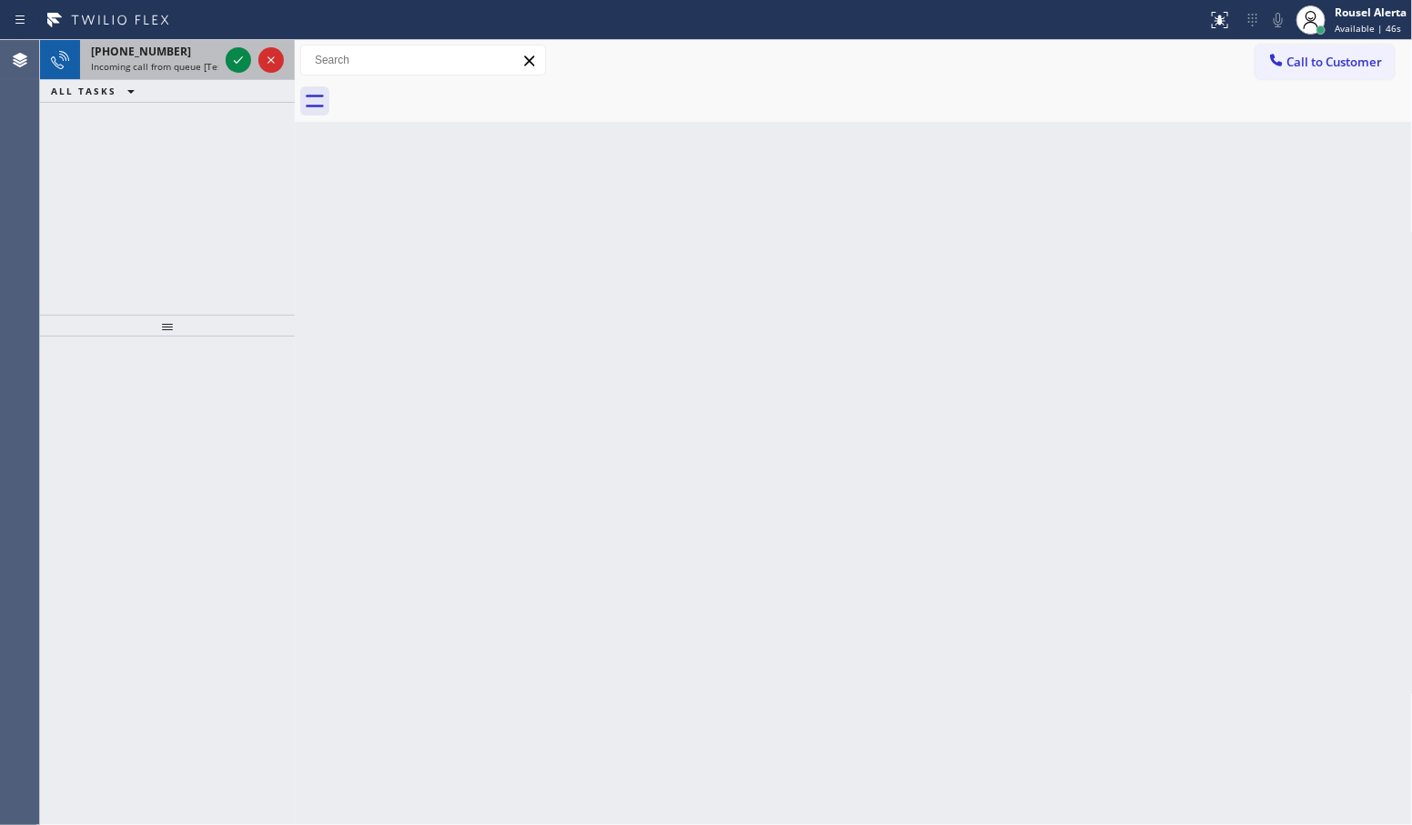
click at [214, 57] on div "+17145294988" at bounding box center [154, 51] width 127 height 15
click at [222, 56] on div at bounding box center [255, 60] width 66 height 40
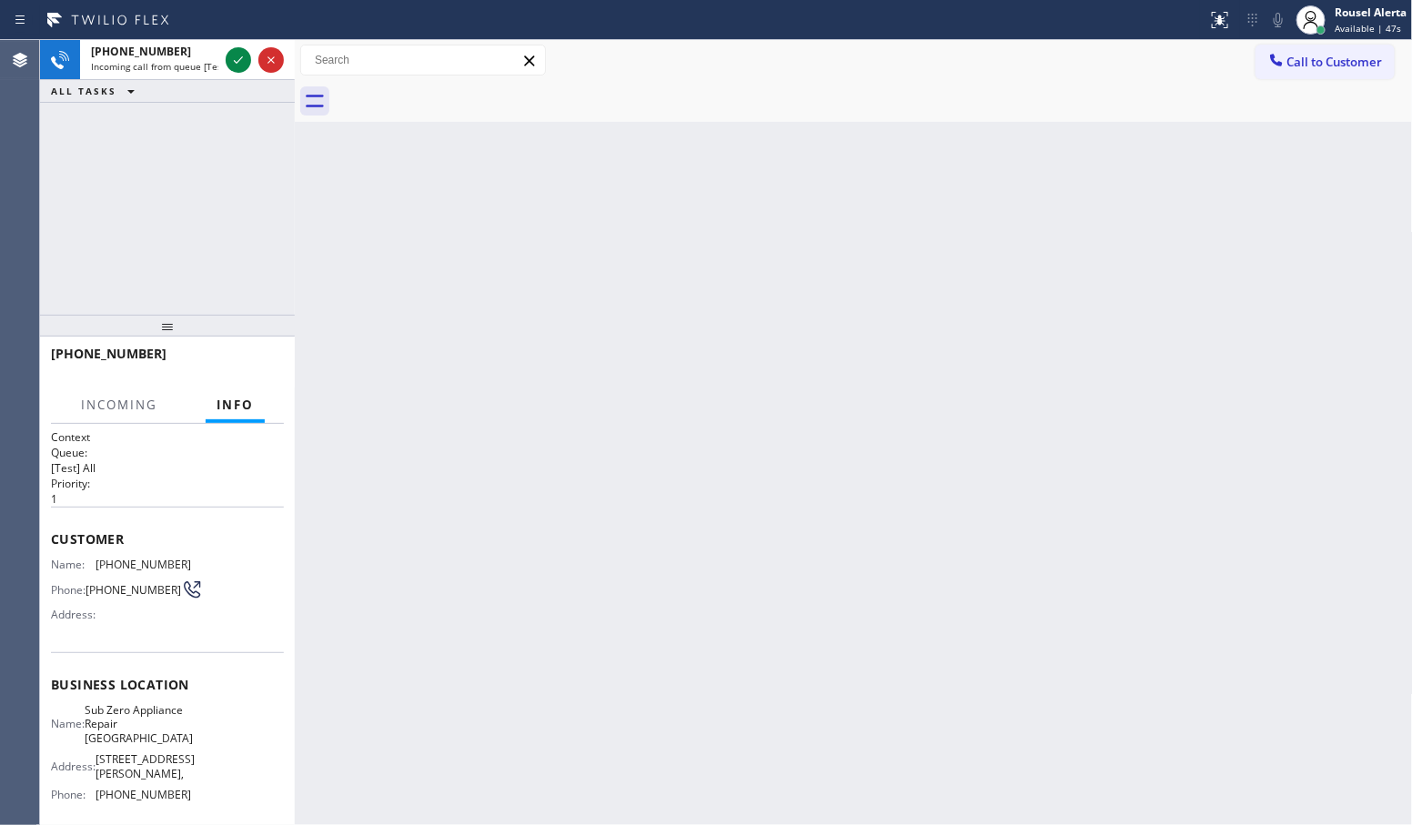
click at [222, 56] on div at bounding box center [255, 60] width 66 height 40
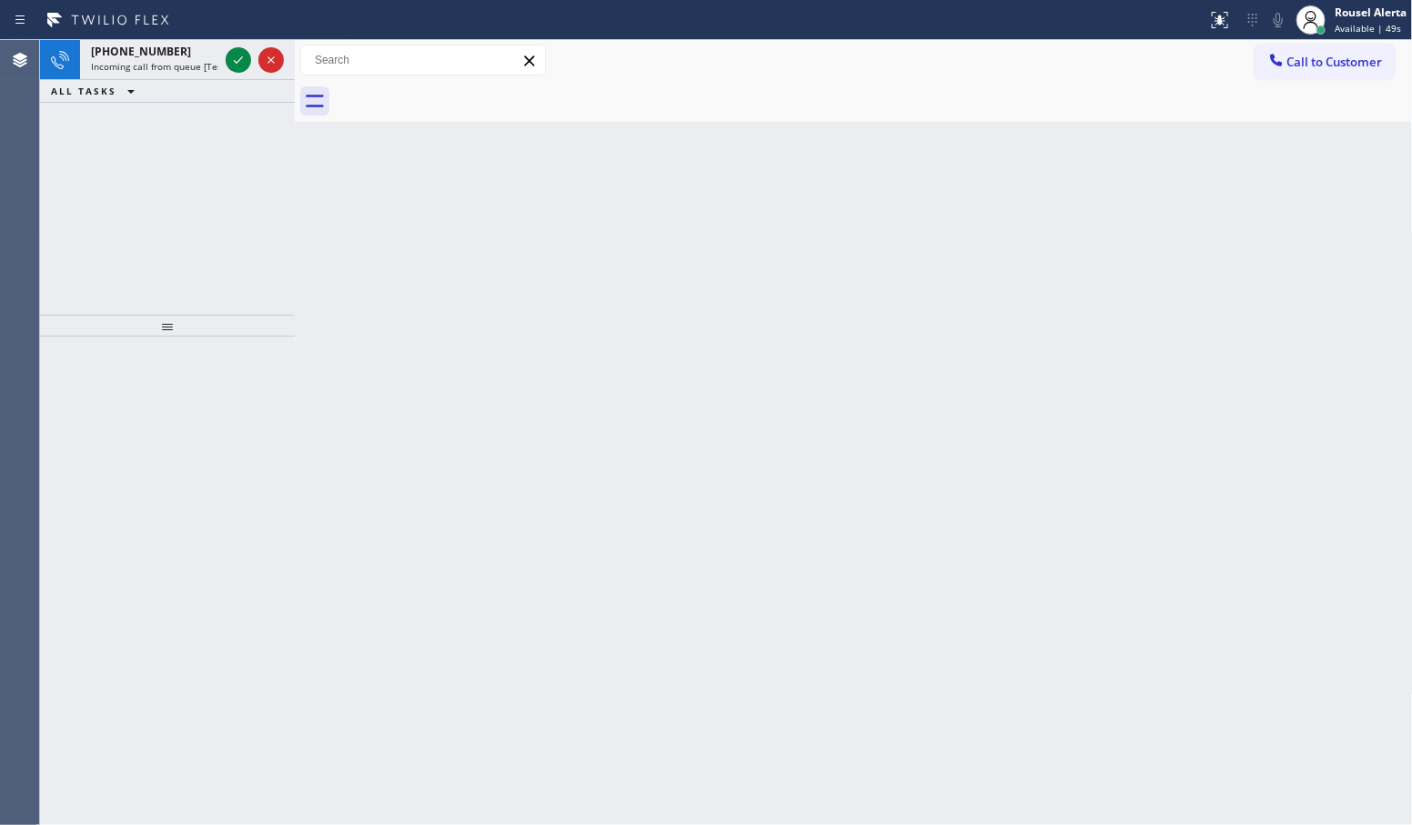
click at [228, 56] on icon at bounding box center [238, 60] width 22 height 22
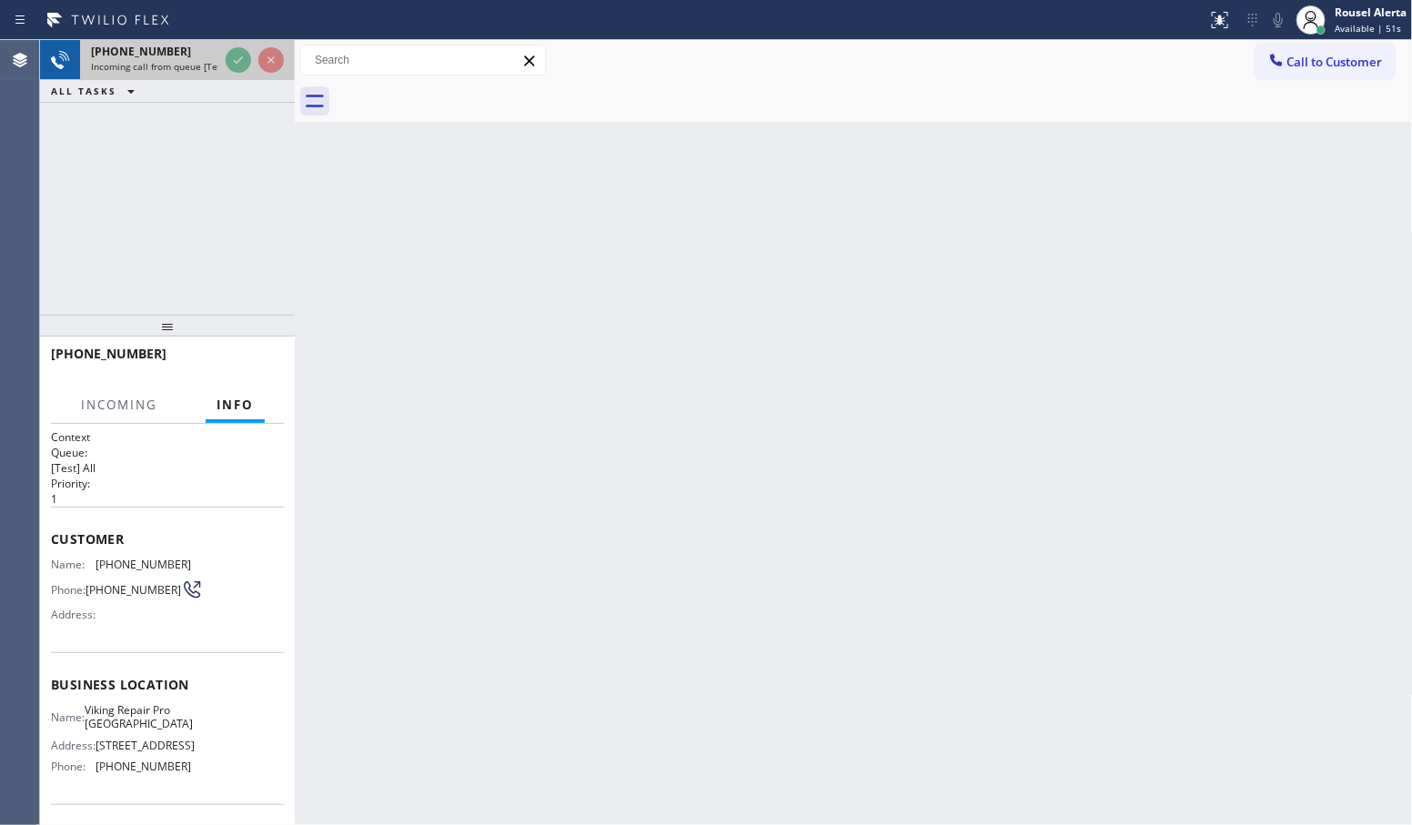
click at [237, 75] on div at bounding box center [255, 60] width 66 height 40
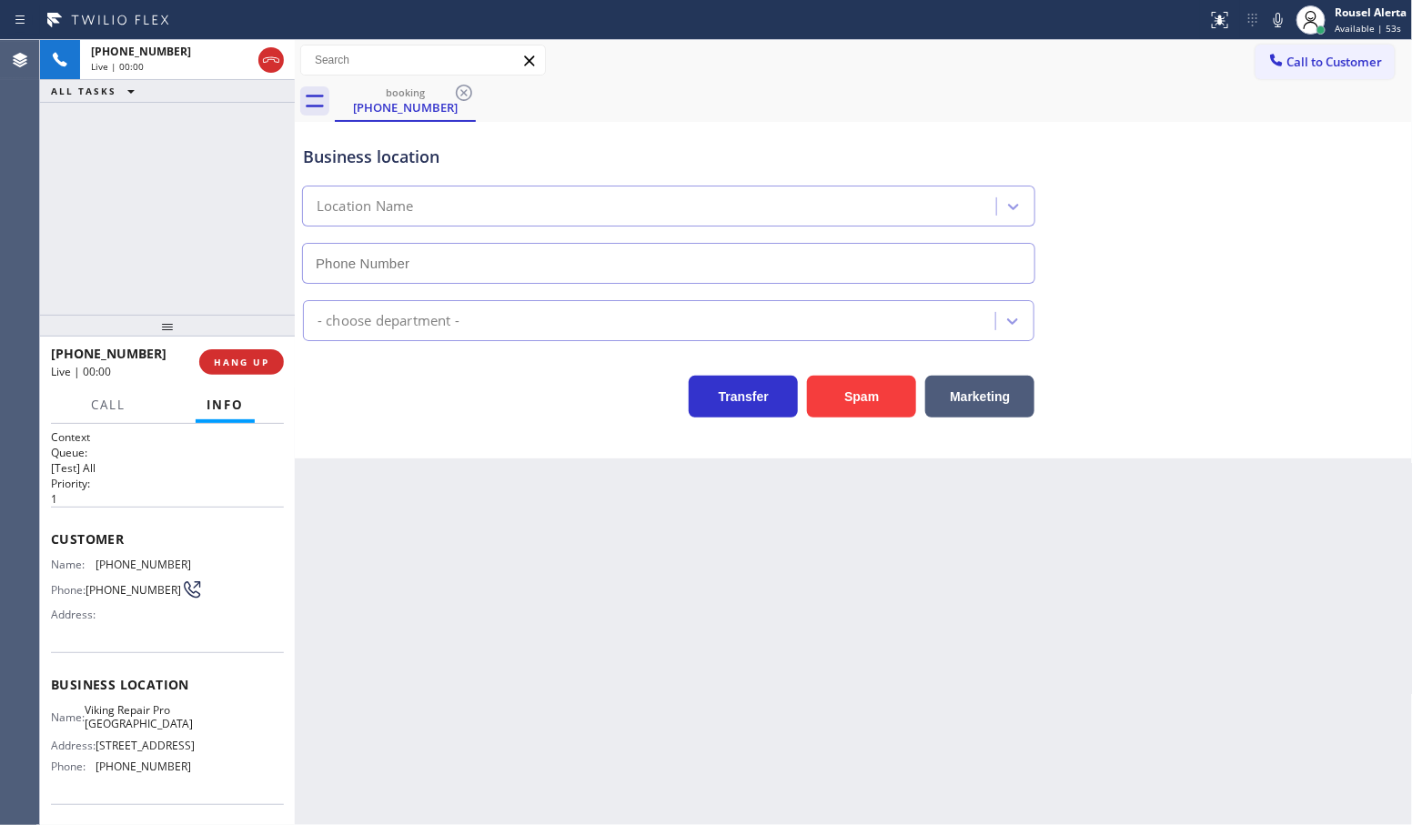
type input "(949) 649-4881"
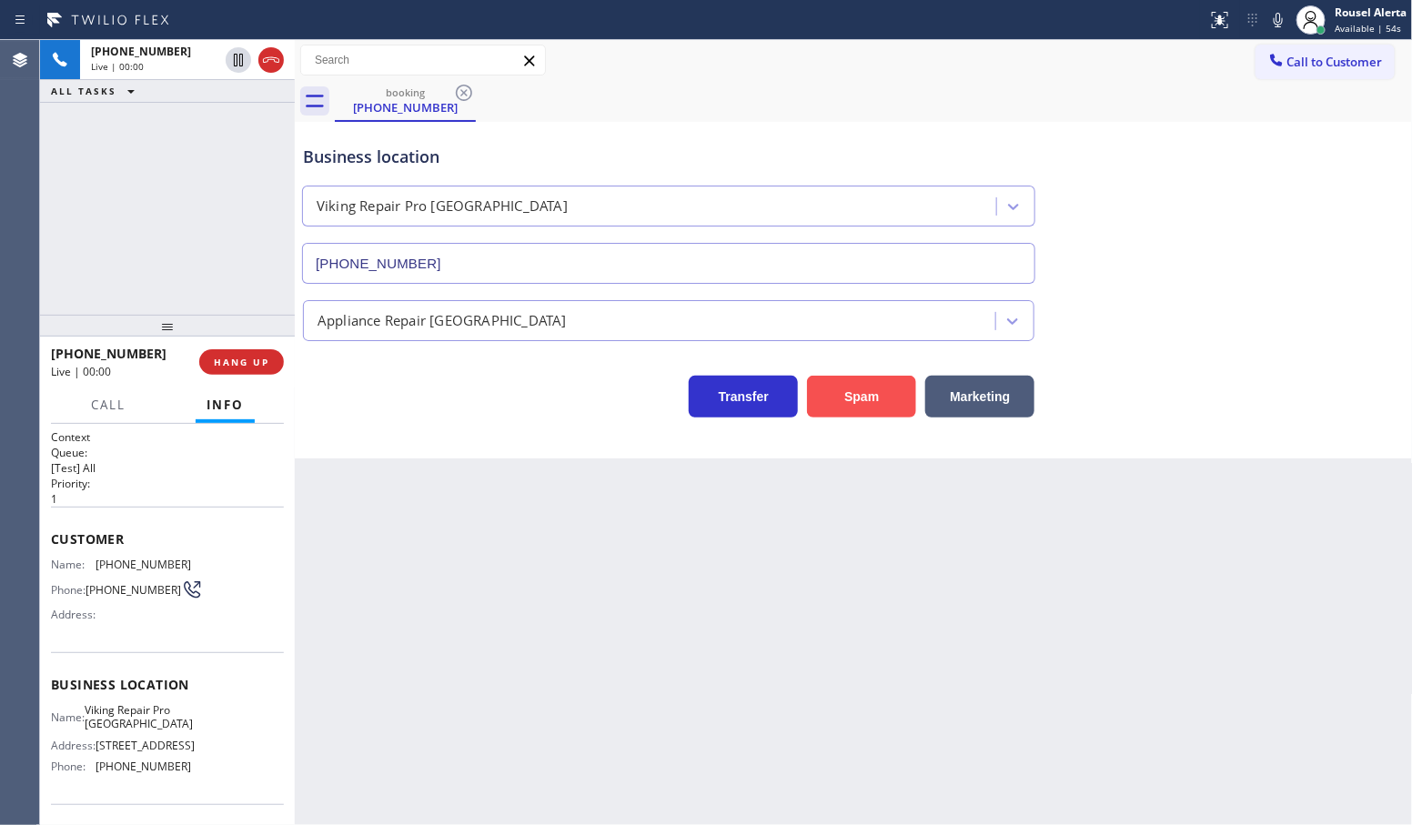
click at [865, 405] on button "Spam" at bounding box center [861, 397] width 109 height 42
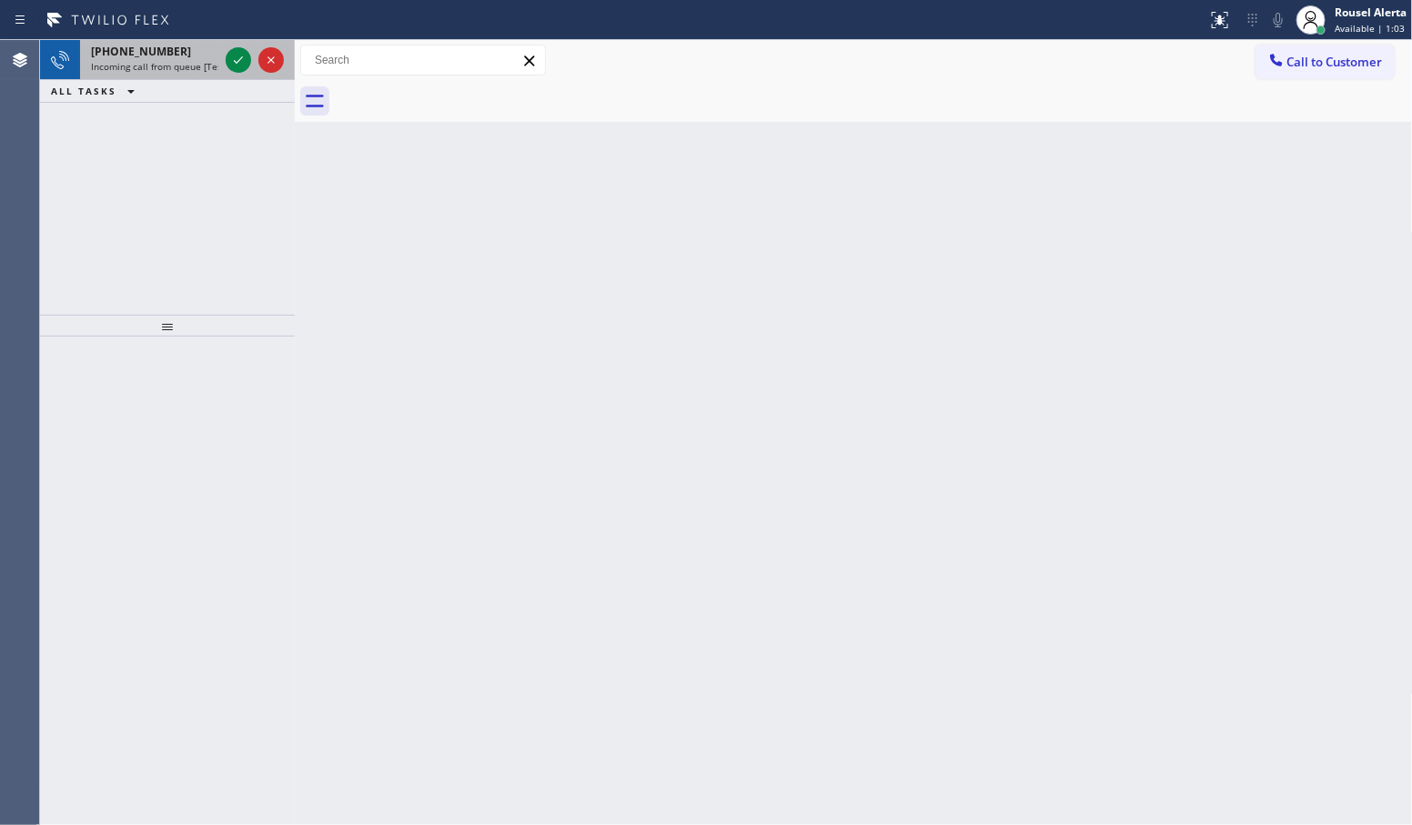
click at [223, 57] on div at bounding box center [255, 60] width 66 height 40
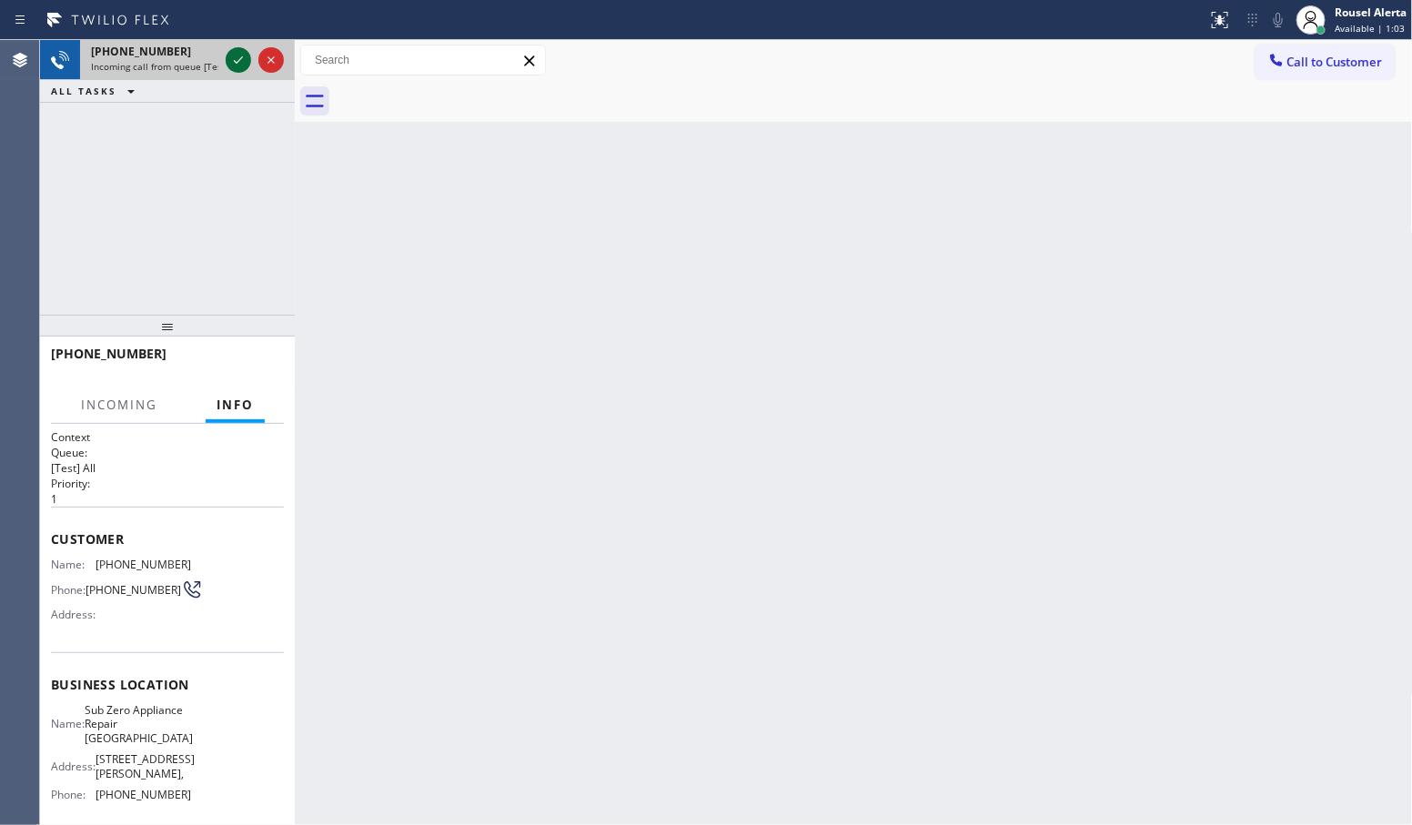
click at [228, 57] on icon at bounding box center [238, 60] width 22 height 22
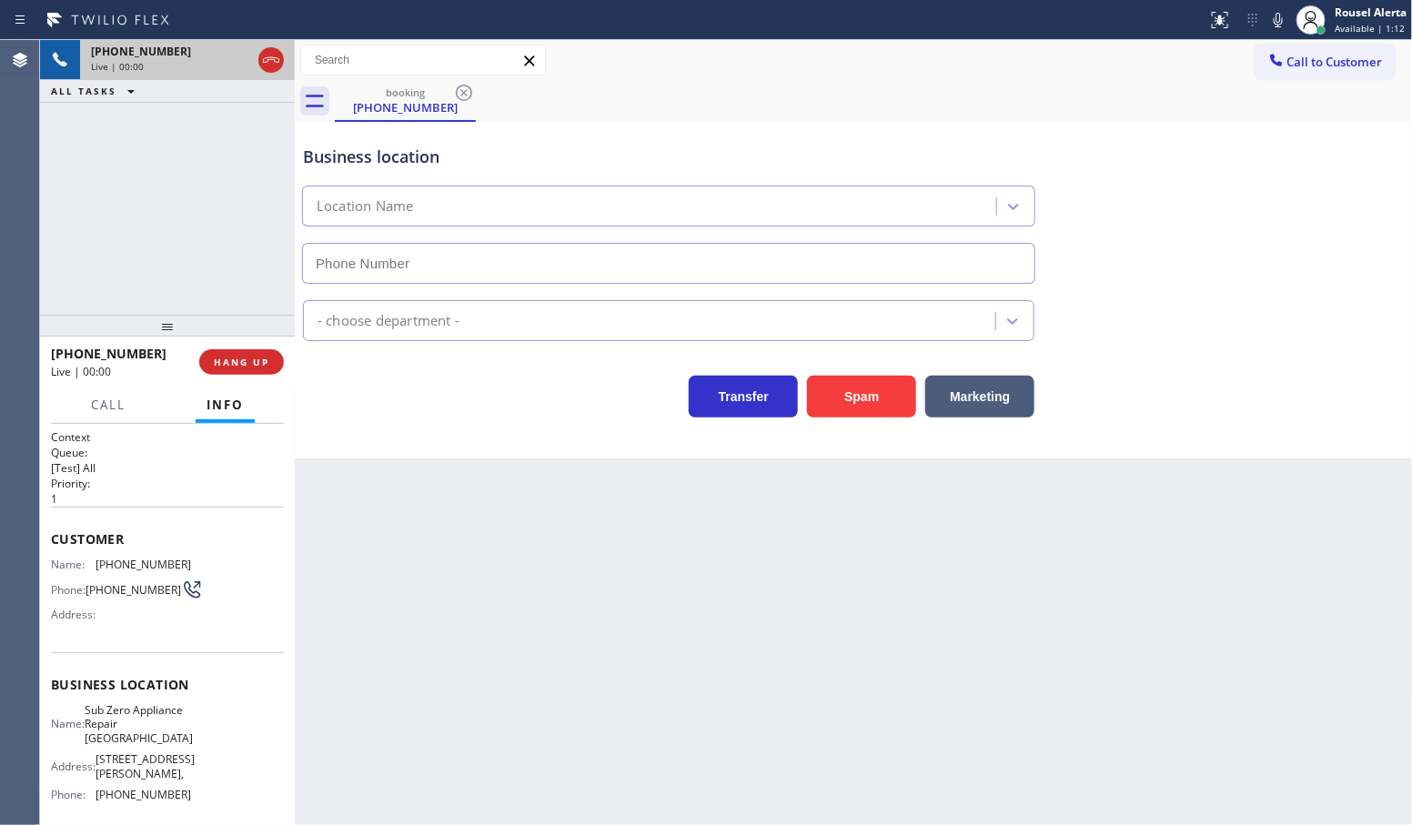
type input "(360) 205-1831"
click at [201, 135] on div "+12548555426 Live | 00:07 ALL TASKS ALL TASKS ACTIVE TASKS TASKS IN WRAP UP" at bounding box center [167, 177] width 255 height 275
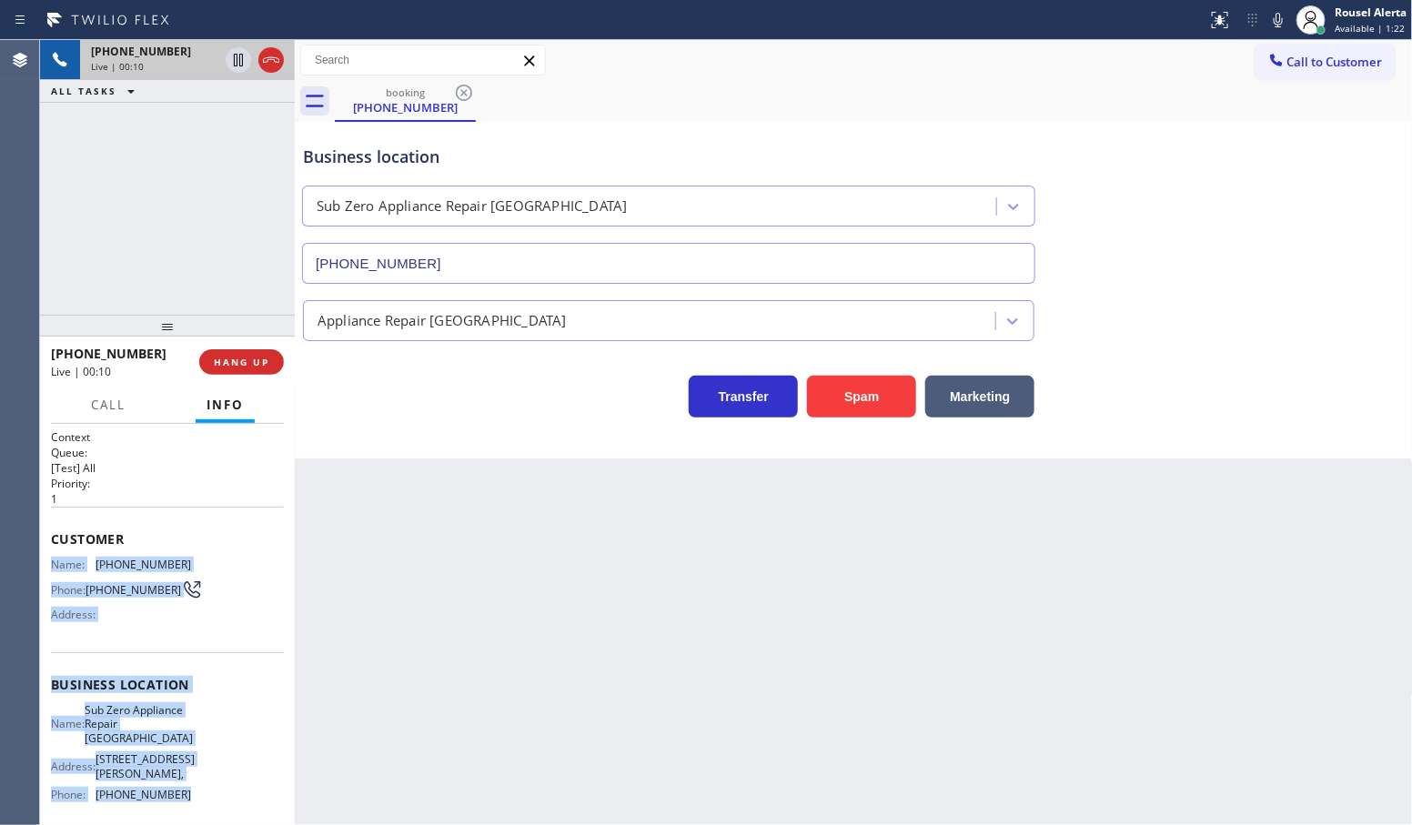
scroll to position [114, 0]
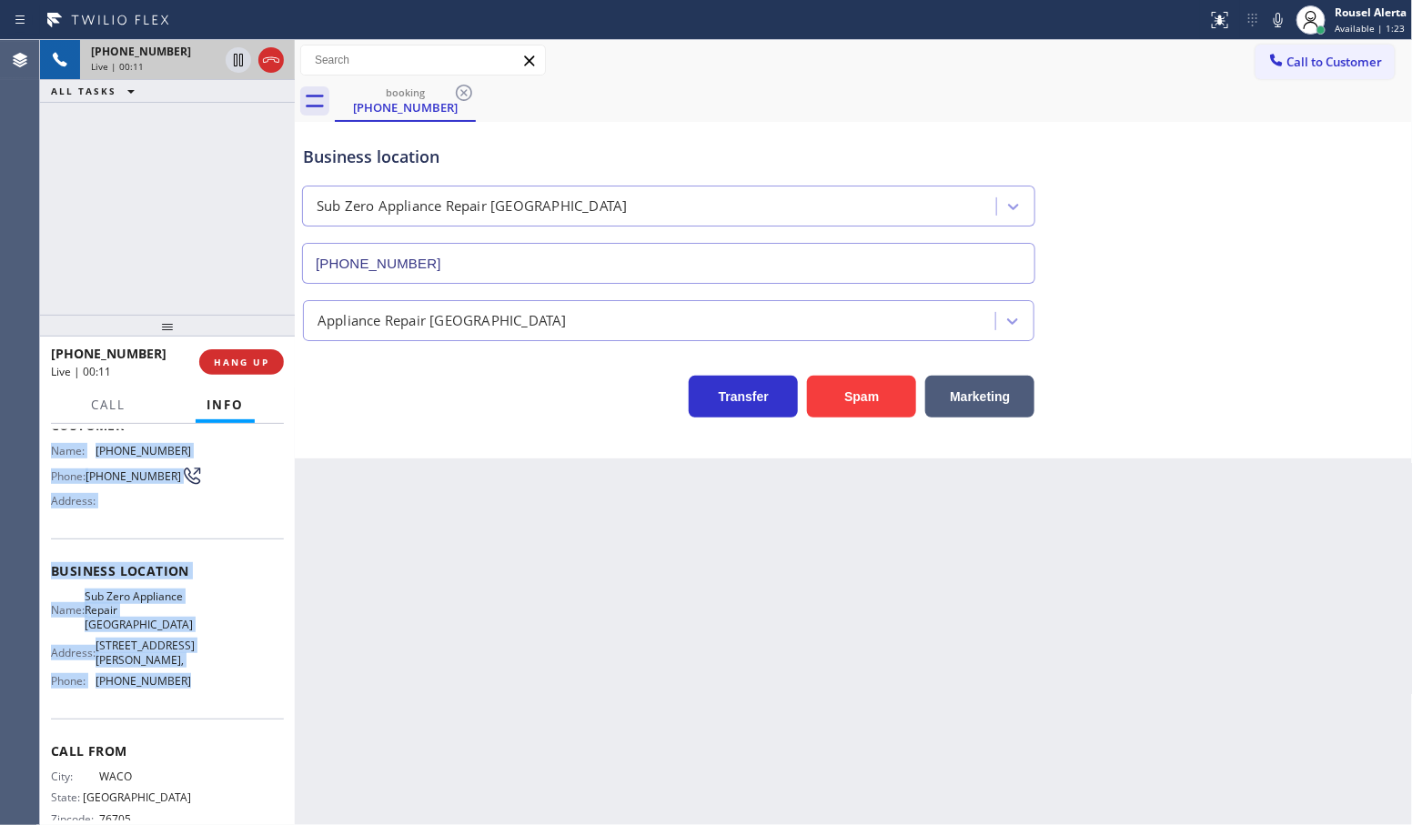
drag, startPoint x: 46, startPoint y: 562, endPoint x: 221, endPoint y: 701, distance: 222.8
click at [221, 701] on div "Context Queue: [Test] All Priority: 1 Customer Name: (254) 855-5426 Phone: (254…" at bounding box center [167, 625] width 255 height 402
copy div "Name: (254) 855-5426 Phone: (254) 855-5426 Address: Business location Name: Sub…"
click at [488, 673] on div "Back to Dashboard Change Sender ID Customers Technicians Select a contact Outbo…" at bounding box center [854, 432] width 1118 height 785
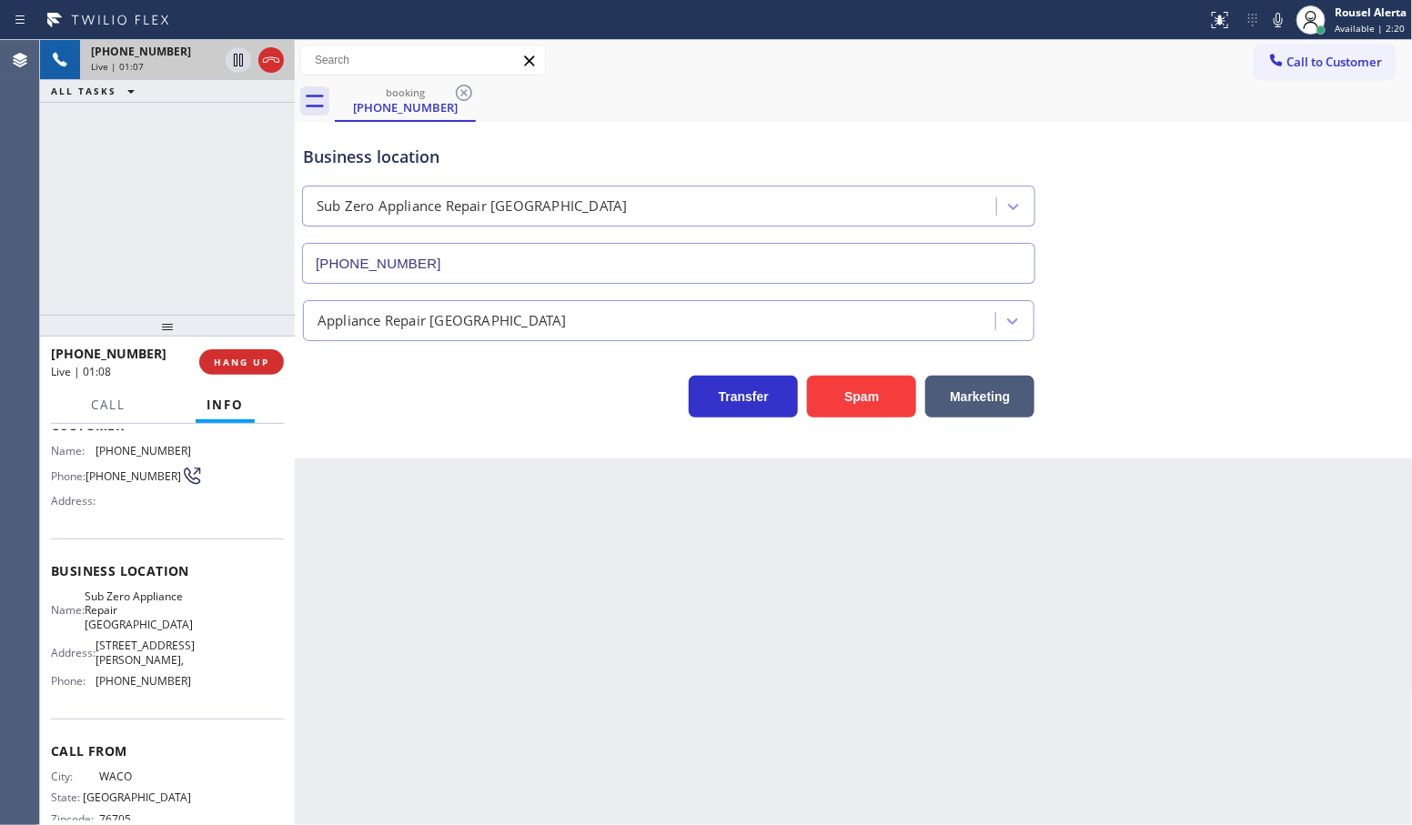
scroll to position [152, 0]
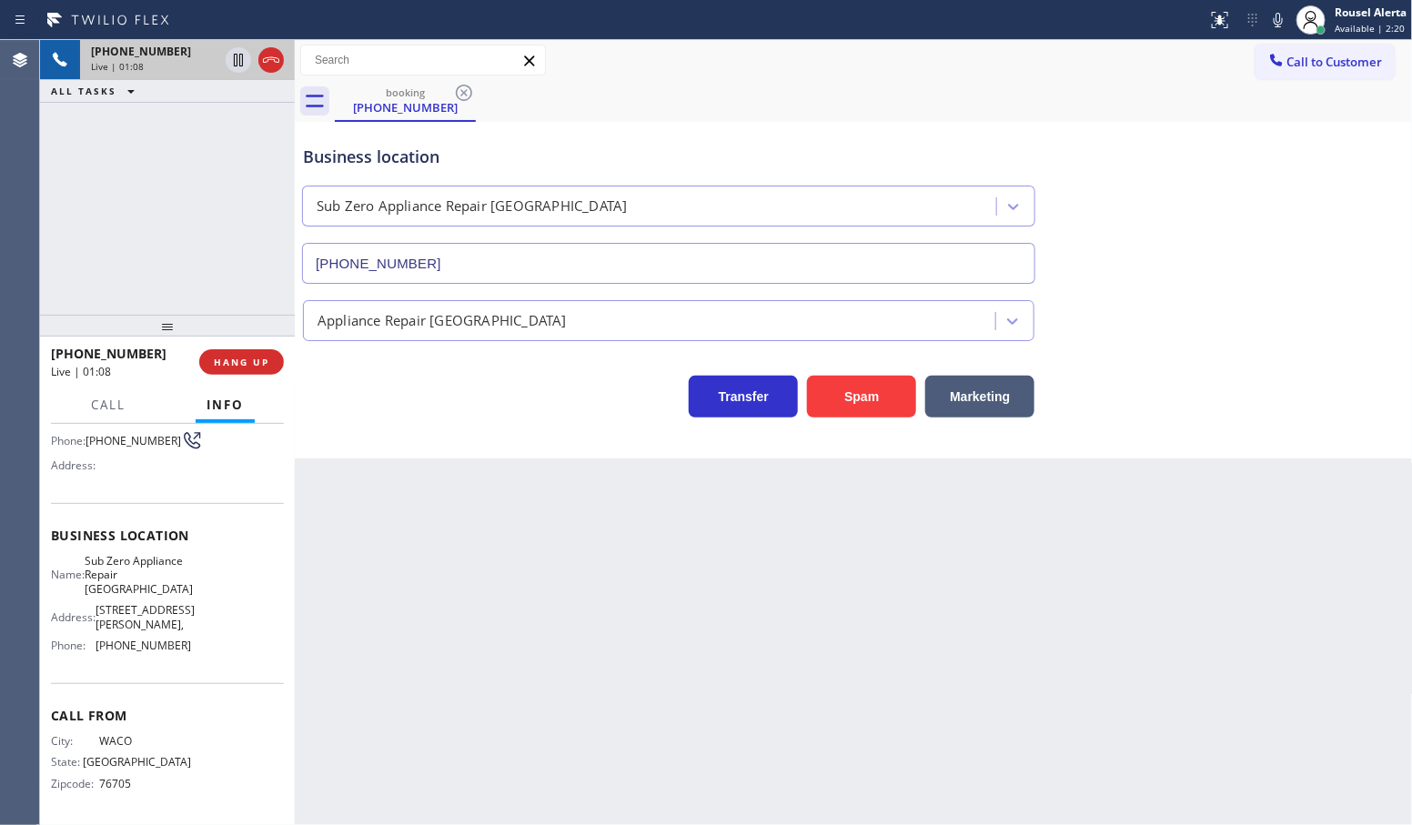
click at [370, 607] on div "Back to Dashboard Change Sender ID Customers Technicians Select a contact Outbo…" at bounding box center [854, 432] width 1118 height 785
click at [234, 62] on icon at bounding box center [238, 60] width 9 height 13
click at [1275, 19] on icon at bounding box center [1279, 20] width 22 height 22
drag, startPoint x: 157, startPoint y: 200, endPoint x: 159, endPoint y: 180, distance: 20.2
click at [157, 200] on div "+12548555426 Live | 02:46 ALL TASKS ALL TASKS ACTIVE TASKS TASKS IN WRAP UP" at bounding box center [167, 177] width 255 height 275
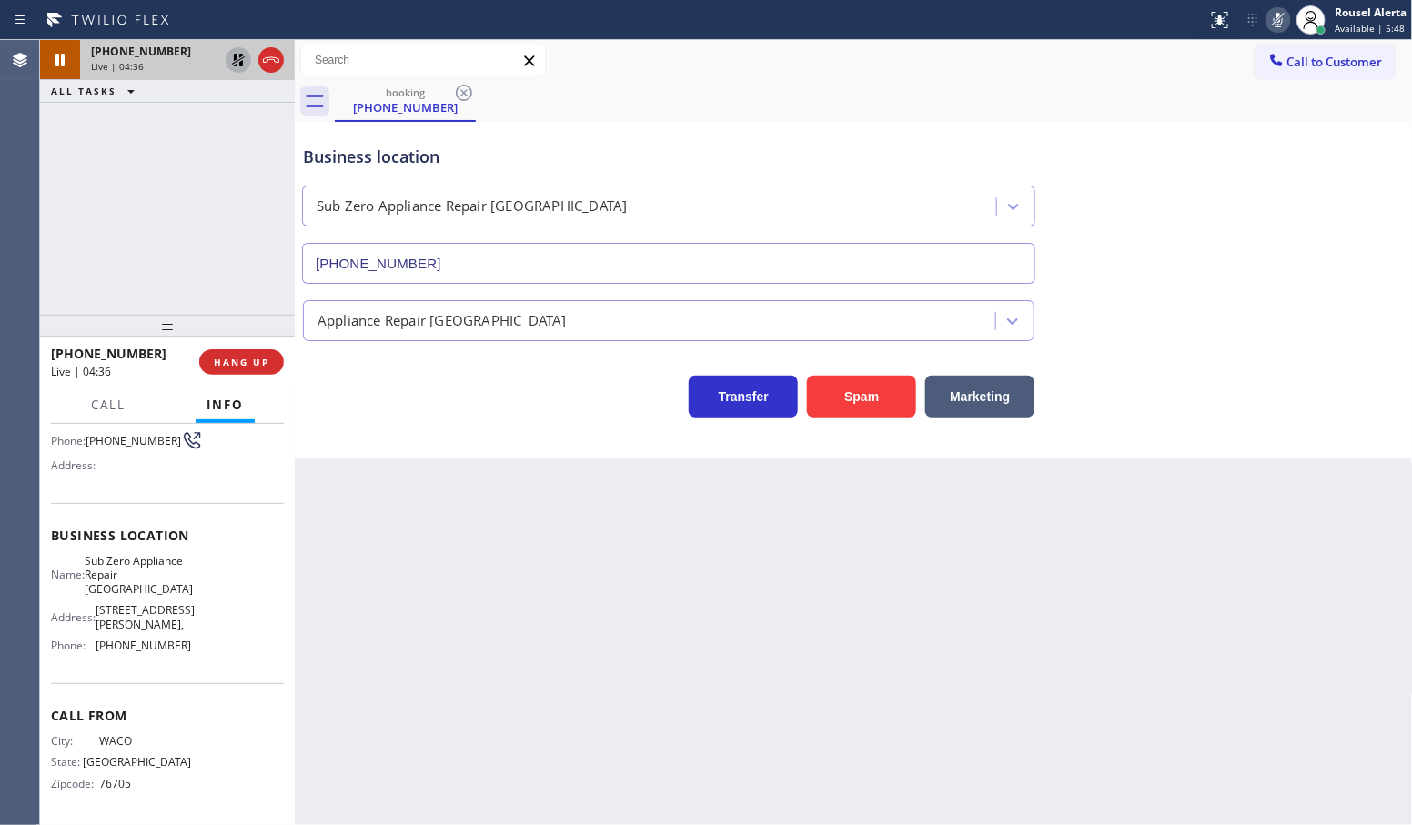
click at [692, 701] on div "Back to Dashboard Change Sender ID Customers Technicians Select a contact Outbo…" at bounding box center [854, 432] width 1118 height 785
click at [229, 64] on icon at bounding box center [238, 60] width 22 height 22
click at [1279, 12] on icon at bounding box center [1279, 20] width 22 height 22
click at [116, 403] on span "Call" at bounding box center [108, 405] width 35 height 16
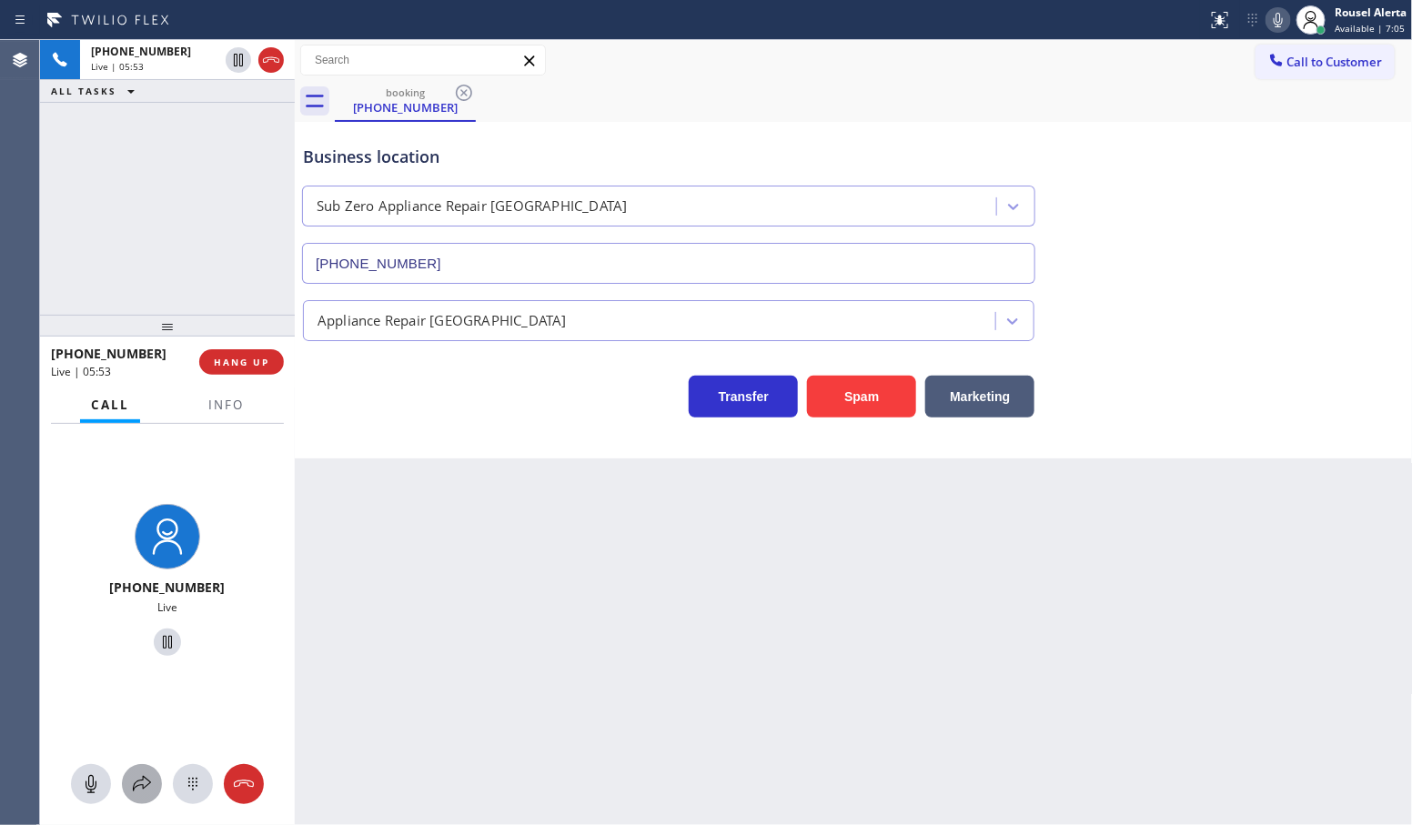
click at [129, 794] on button at bounding box center [142, 784] width 40 height 40
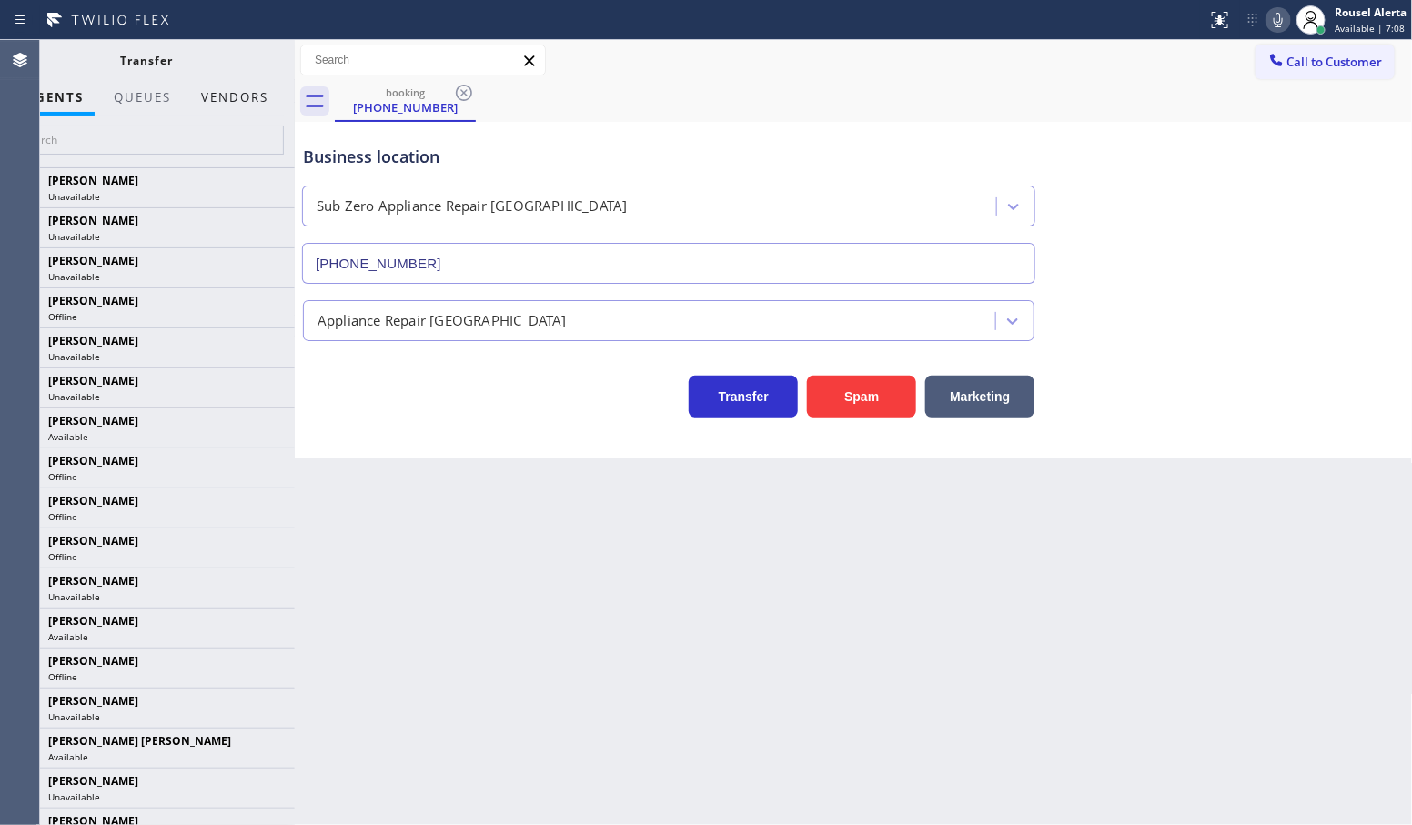
click at [248, 106] on button "Vendors" at bounding box center [234, 97] width 89 height 35
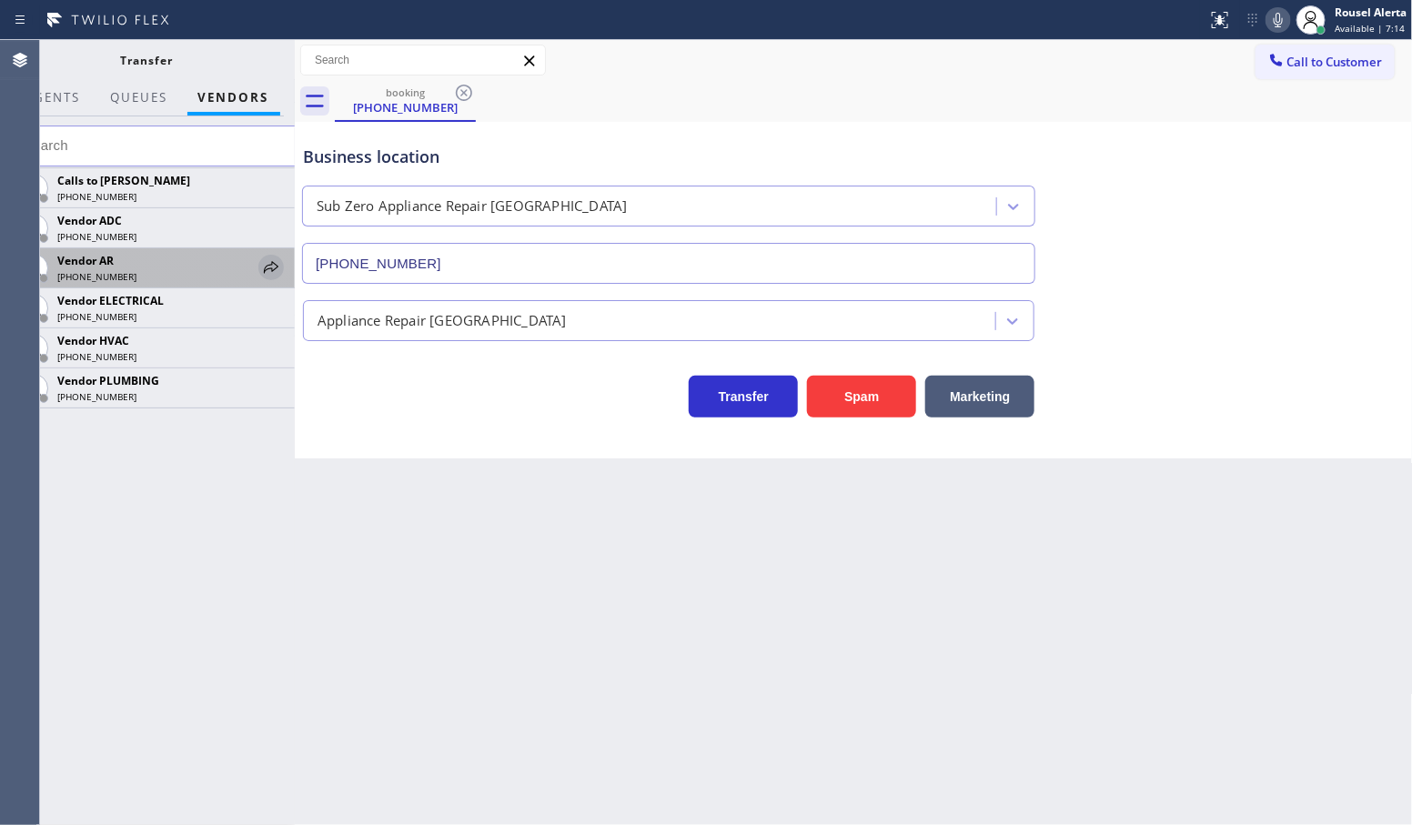
click at [260, 261] on icon at bounding box center [271, 268] width 22 height 22
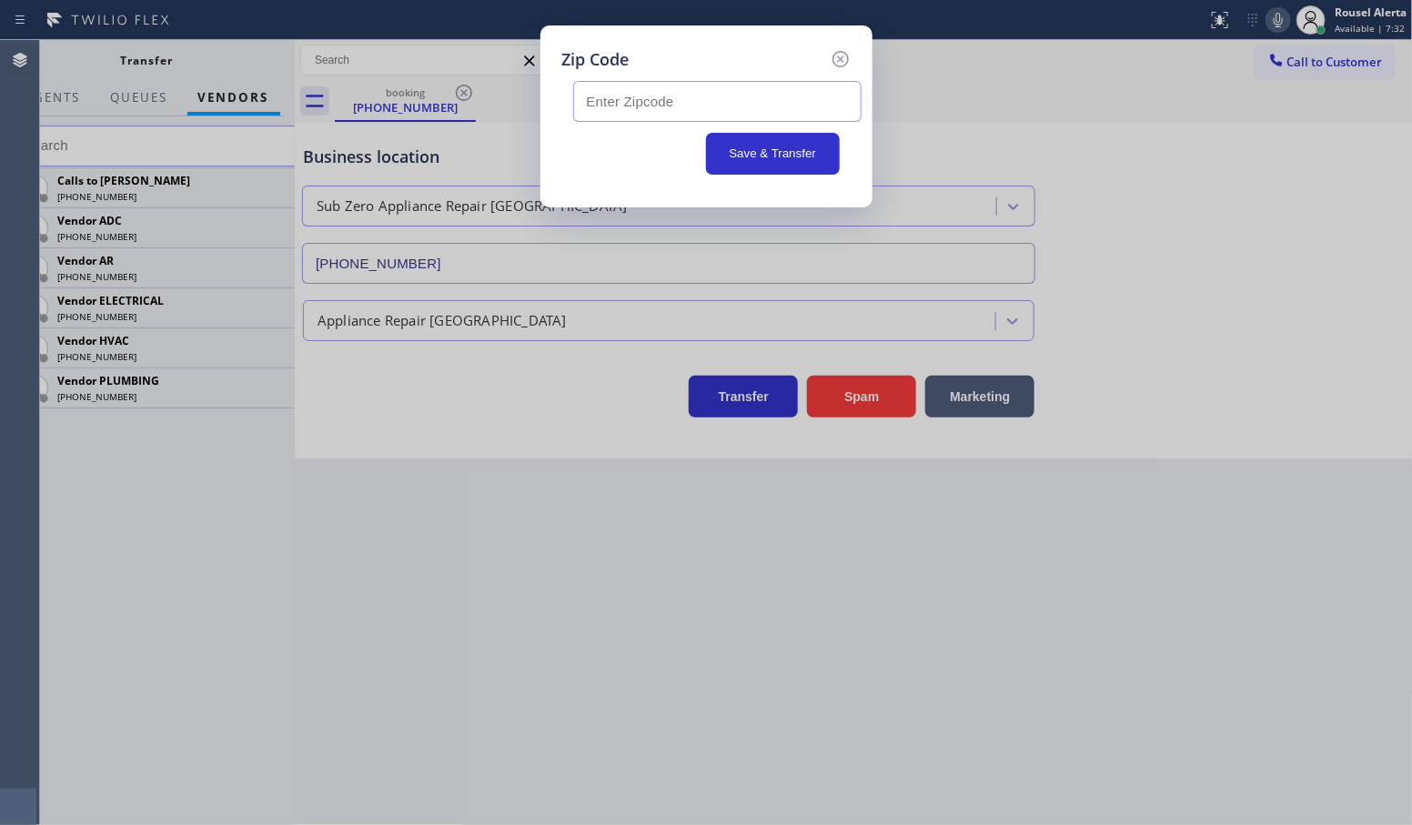
click at [763, 83] on input "text" at bounding box center [717, 101] width 288 height 41
paste input "98226"
type input "98226"
click at [840, 60] on icon at bounding box center [841, 59] width 22 height 22
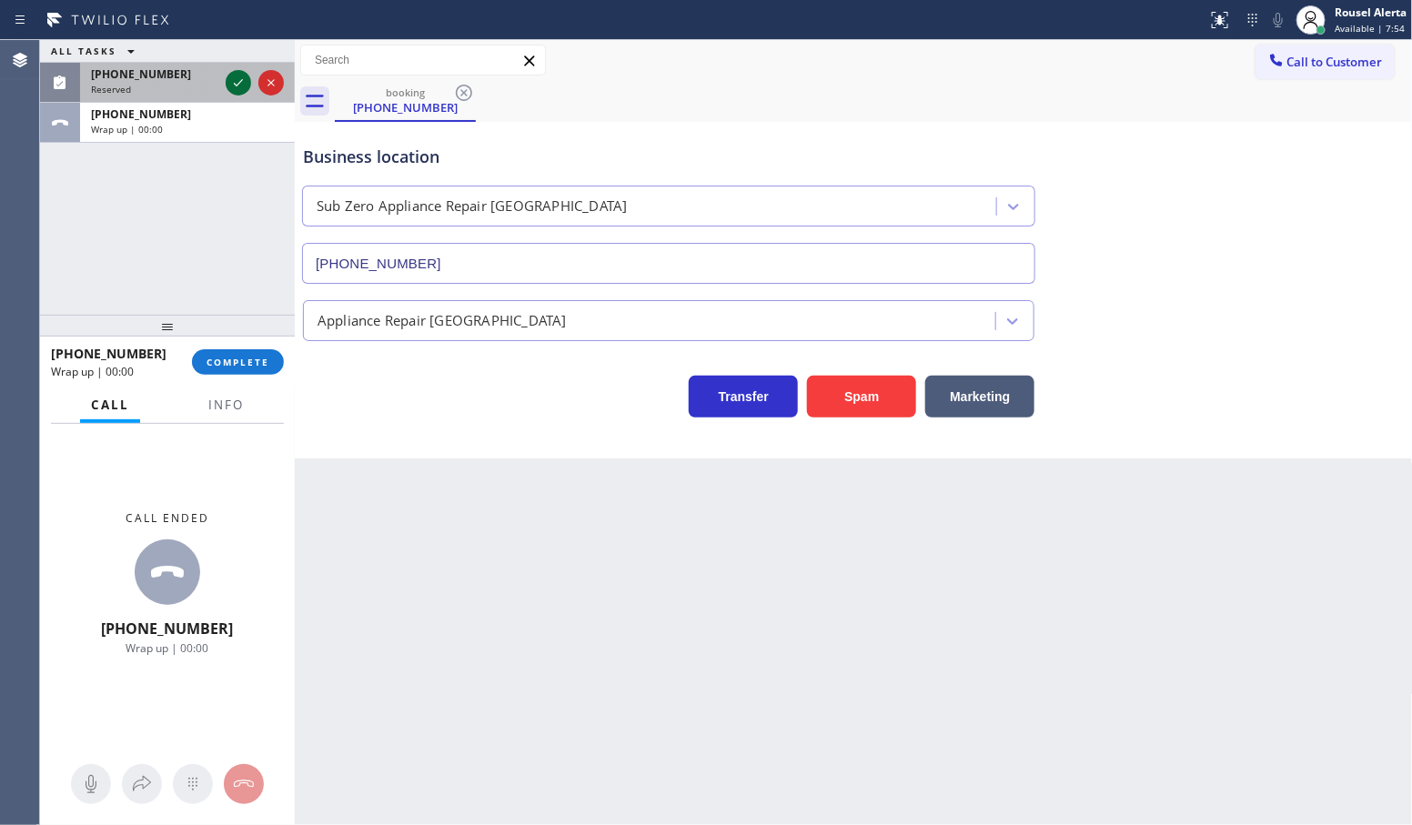
click at [243, 78] on icon at bounding box center [238, 83] width 22 height 22
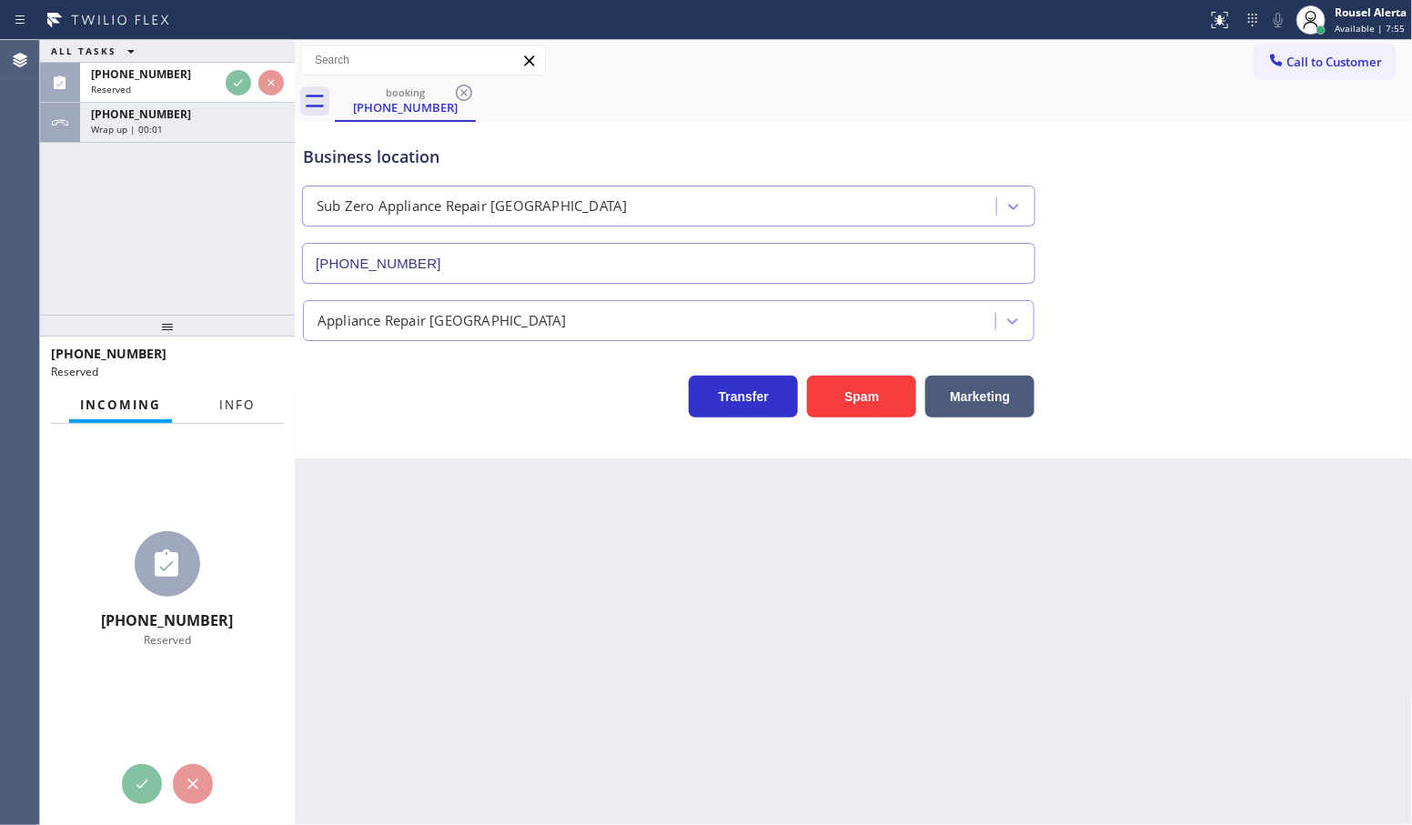
scroll to position [167, 0]
click at [224, 410] on span "Info" at bounding box center [236, 405] width 35 height 16
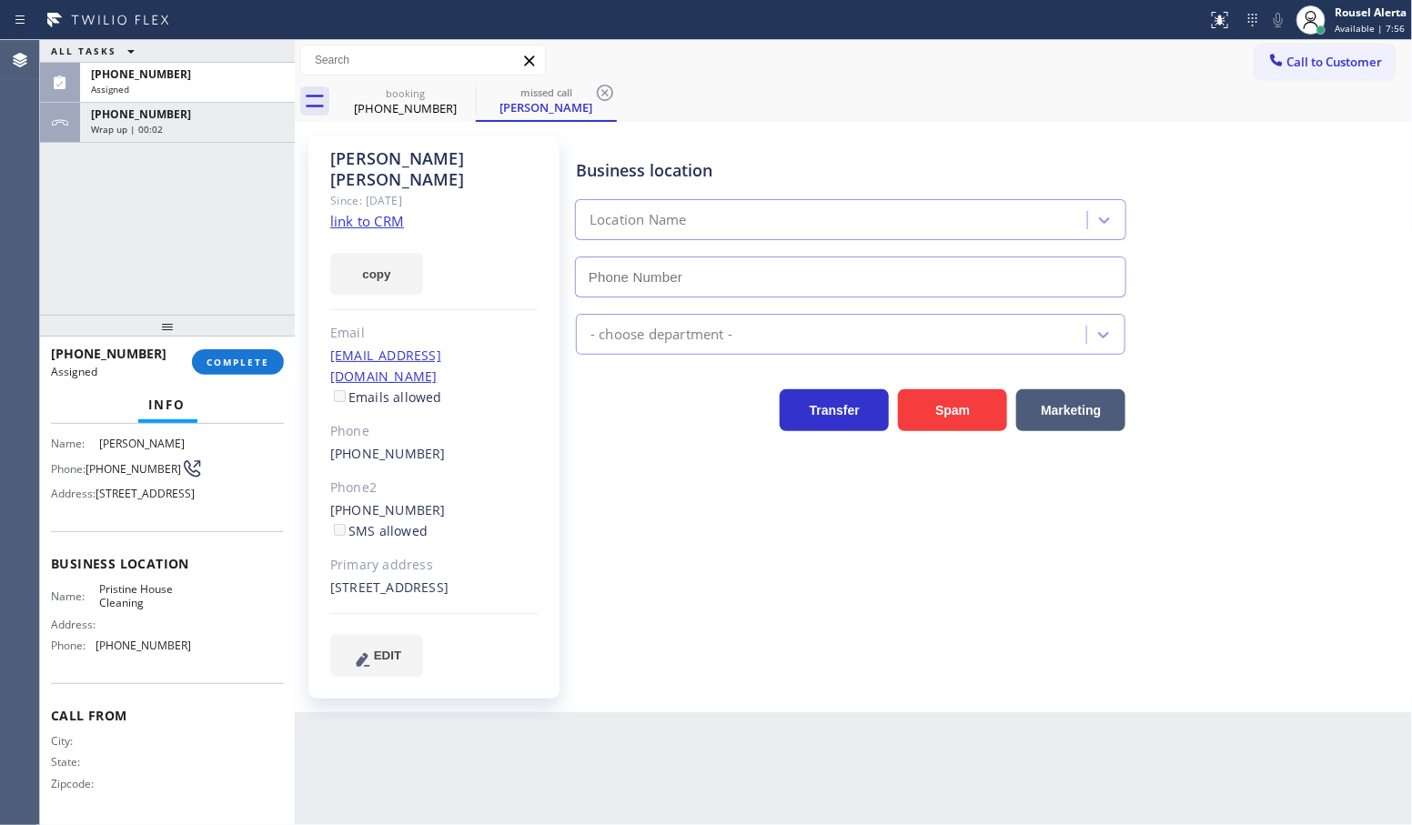
type input "(626) 548-3326"
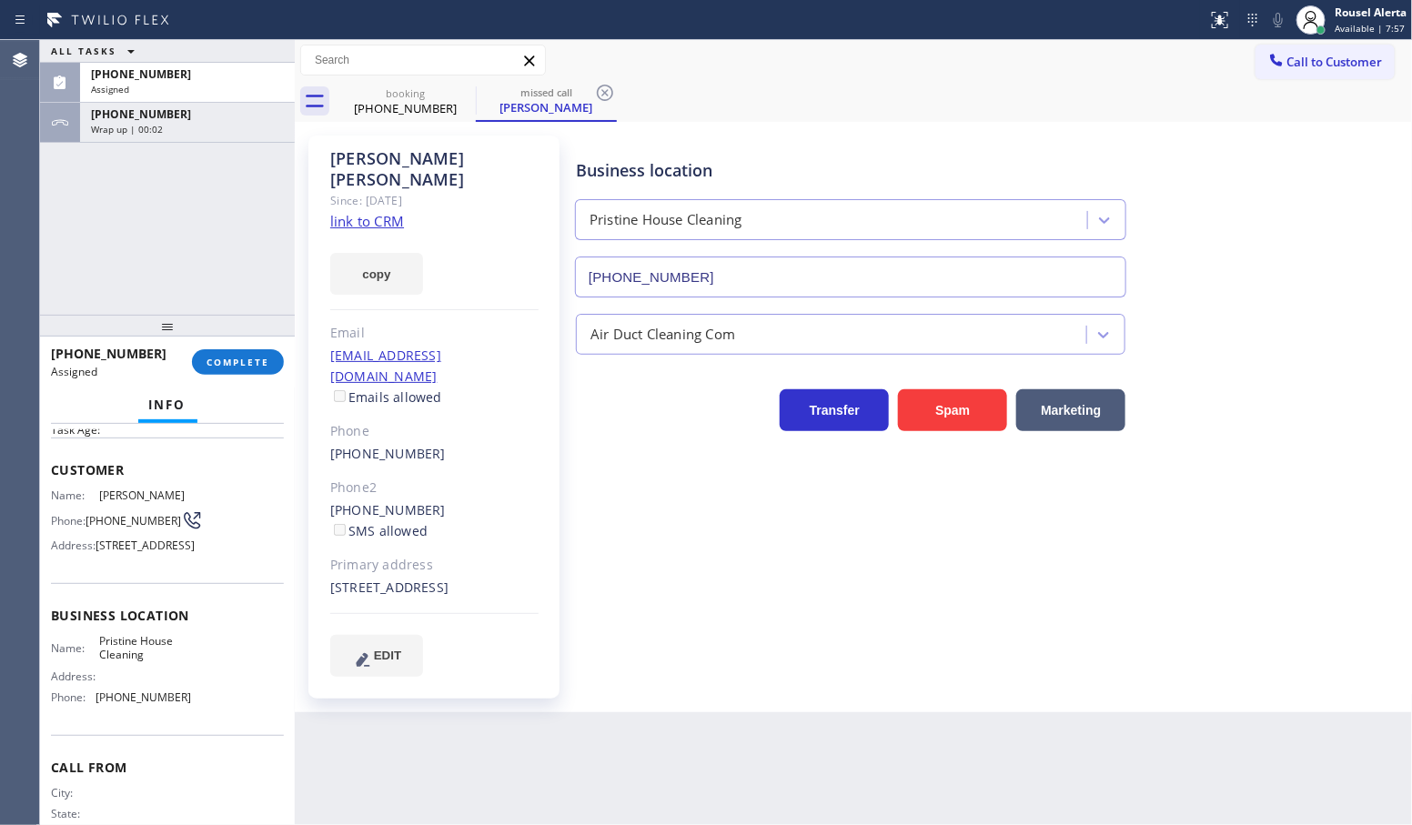
scroll to position [0, 0]
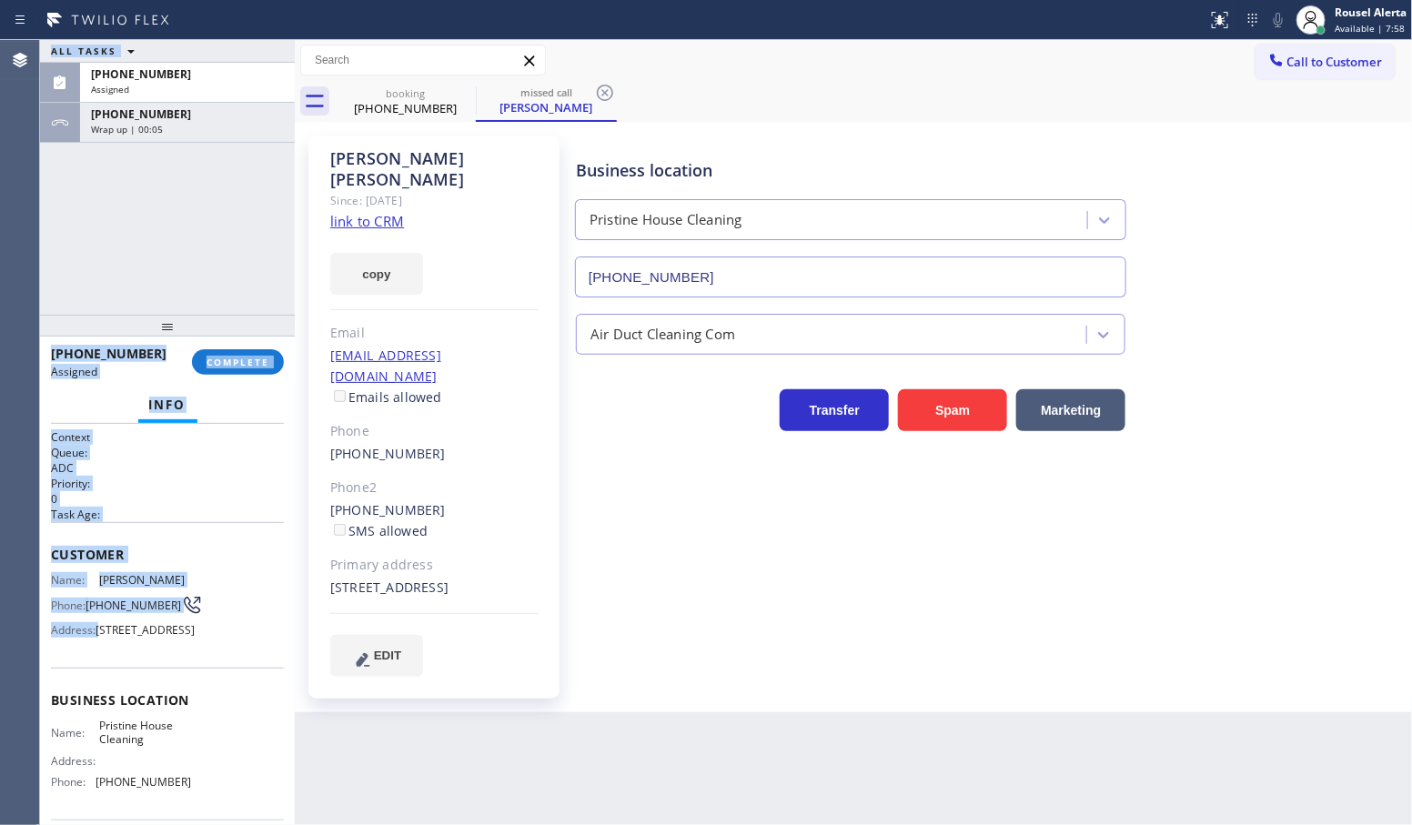
drag, startPoint x: 39, startPoint y: 575, endPoint x: 102, endPoint y: 594, distance: 65.6
click at [92, 634] on div "Agent Desktop Classify the call LOCATION NAME Star Kitchenaid Repair(TFN) FROM …" at bounding box center [706, 432] width 1412 height 785
click at [102, 599] on span "(818) 248-9911" at bounding box center [134, 606] width 96 height 14
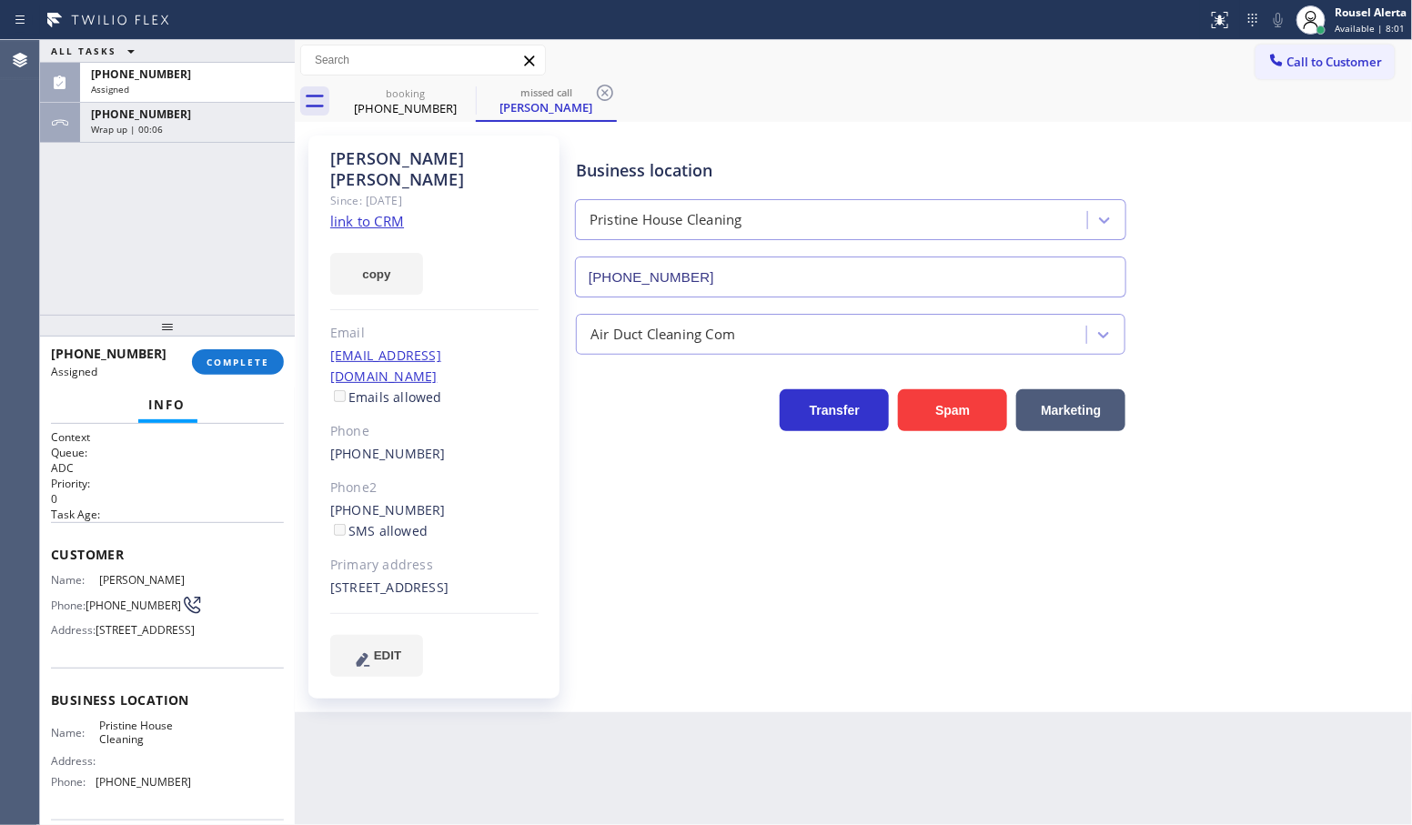
scroll to position [114, 0]
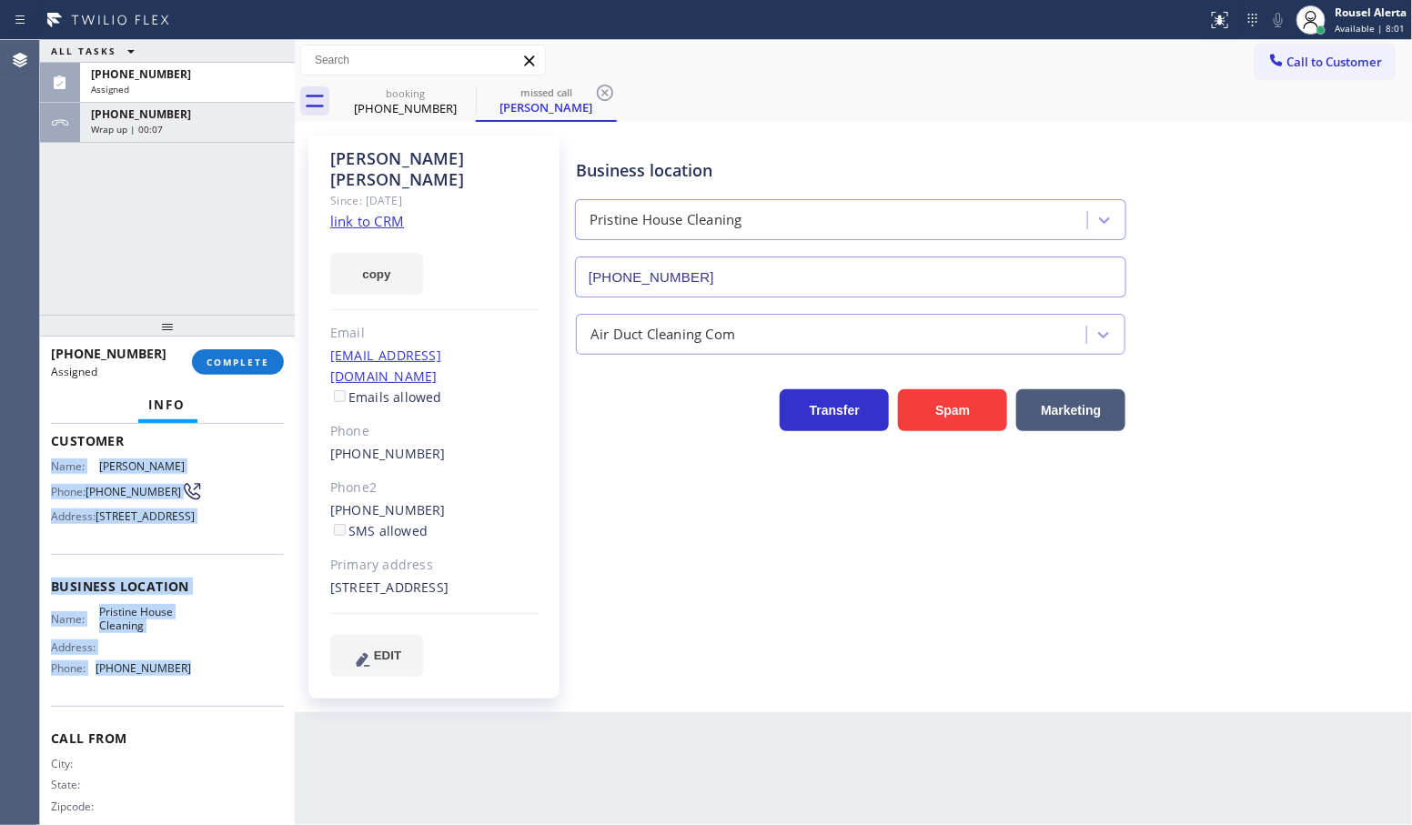
drag, startPoint x: 52, startPoint y: 573, endPoint x: 180, endPoint y: 712, distance: 188.7
click at [180, 712] on div "Context Queue: ADC Priority: 0 Task Age: Customer Name: Tina Hollowell Phone: (…" at bounding box center [167, 580] width 233 height 528
copy div "Name: Tina Hollowell Phone: (818) 248-9911 Address: 11038 Rhodesia Ave, Los Ang…"
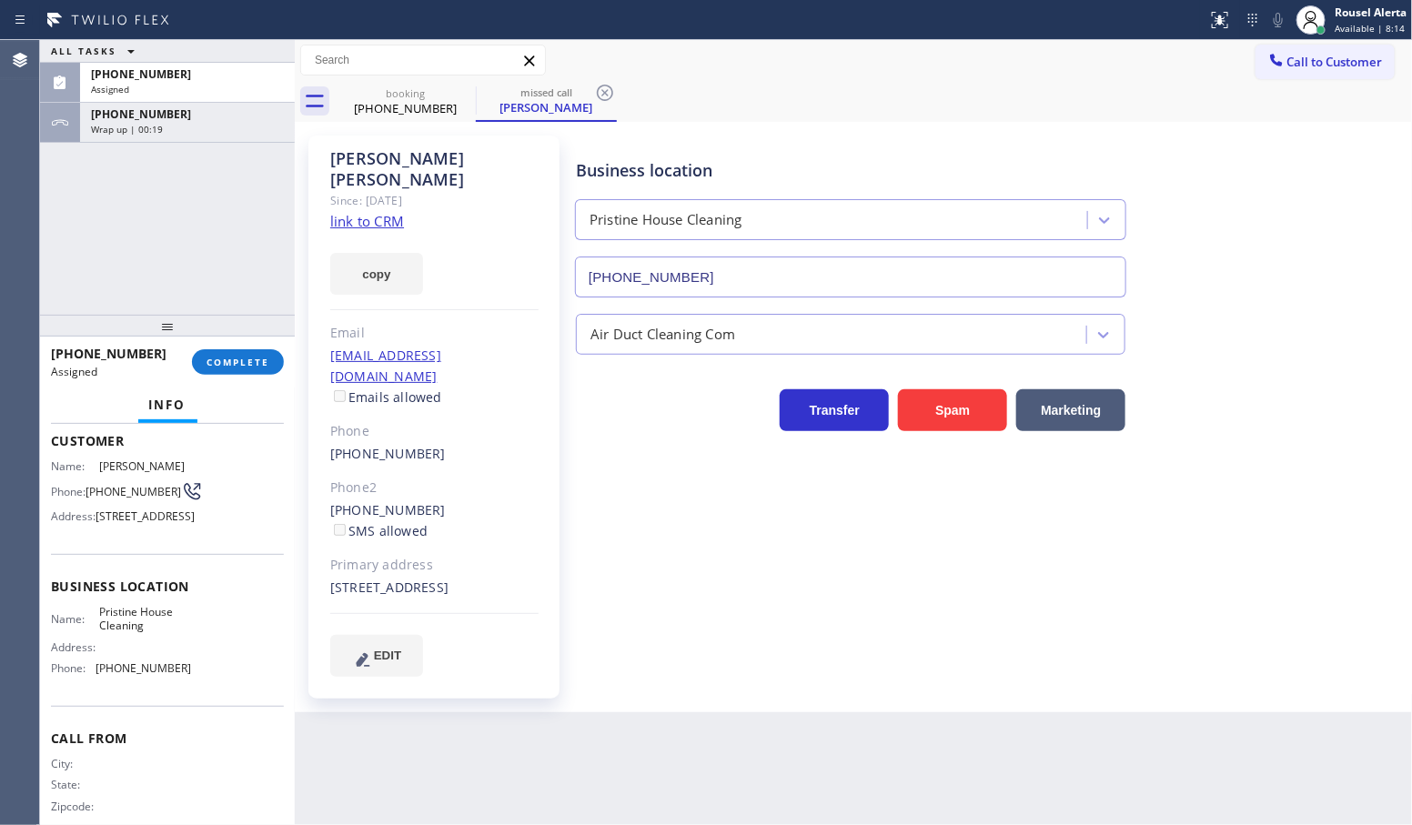
click at [207, 205] on div "ALL TASKS ALL TASKS ACTIVE TASKS TASKS IN WRAP UP (818) 248-9911 Assigned +1254…" at bounding box center [167, 177] width 255 height 275
click at [176, 66] on div "(818) 248-9911" at bounding box center [187, 73] width 193 height 15
click at [215, 364] on span "COMPLETE" at bounding box center [238, 362] width 63 height 13
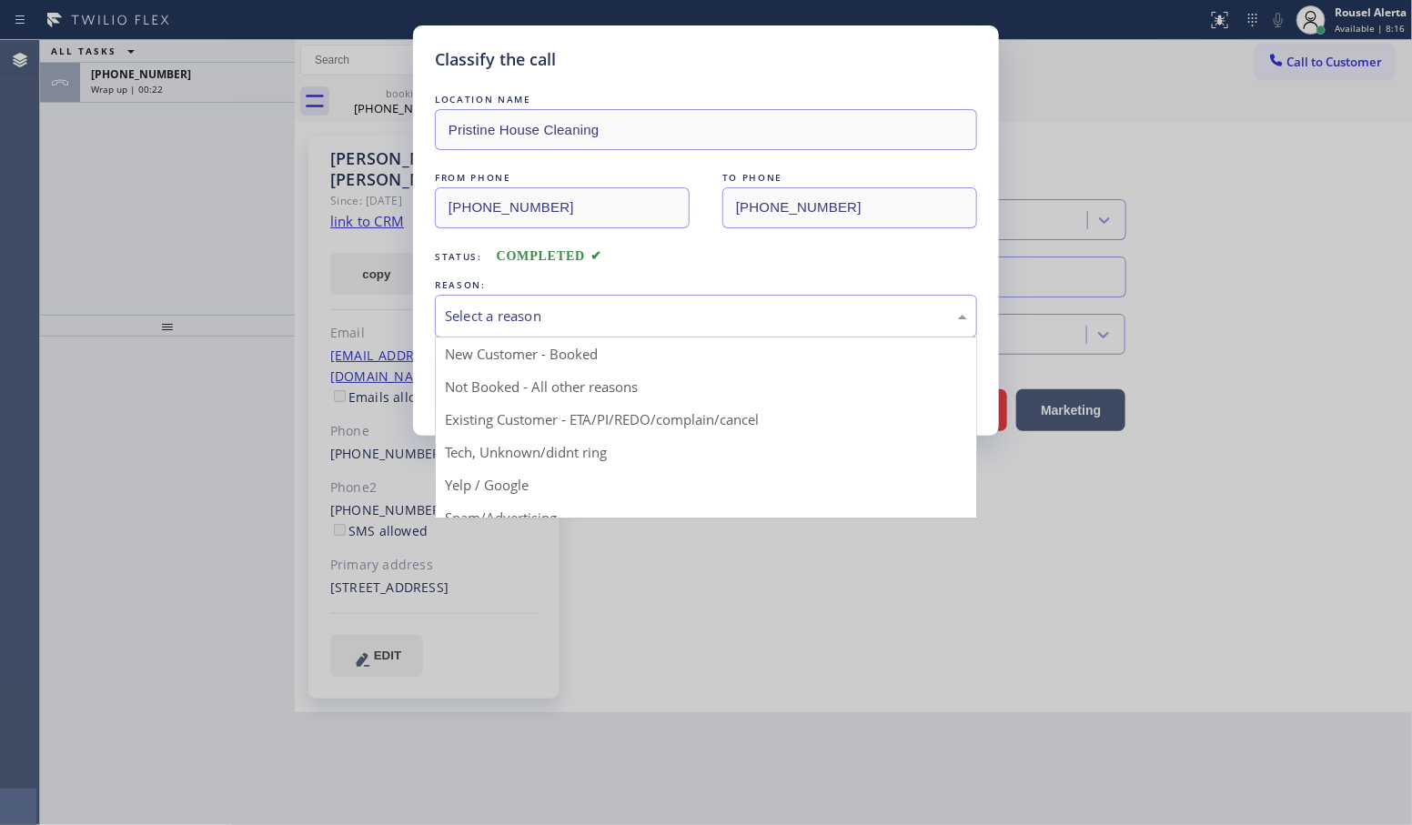
click at [485, 318] on div "Select a reason" at bounding box center [706, 316] width 522 height 21
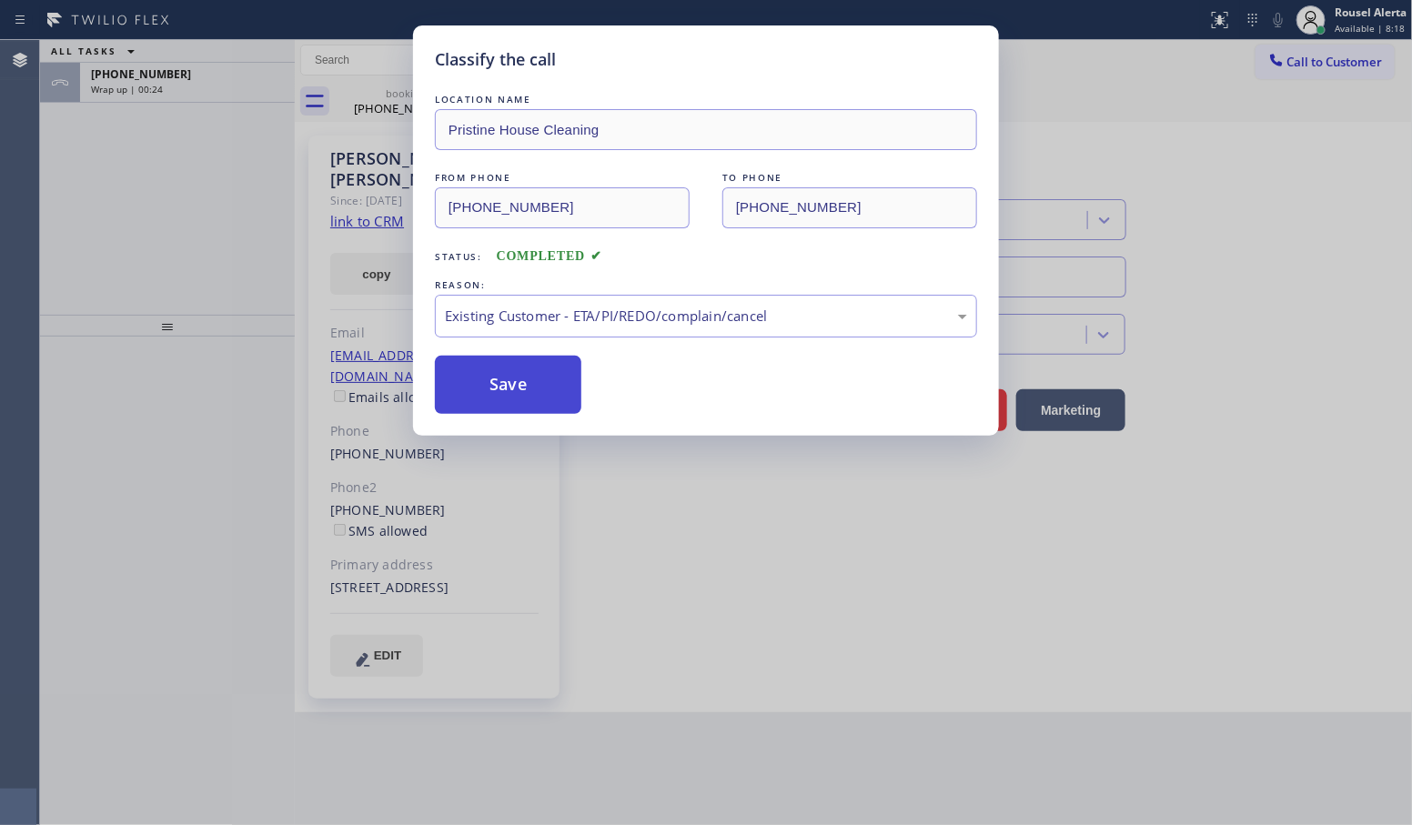
drag, startPoint x: 533, startPoint y: 399, endPoint x: 488, endPoint y: 380, distance: 49.0
click at [531, 396] on button "Save" at bounding box center [508, 385] width 147 height 58
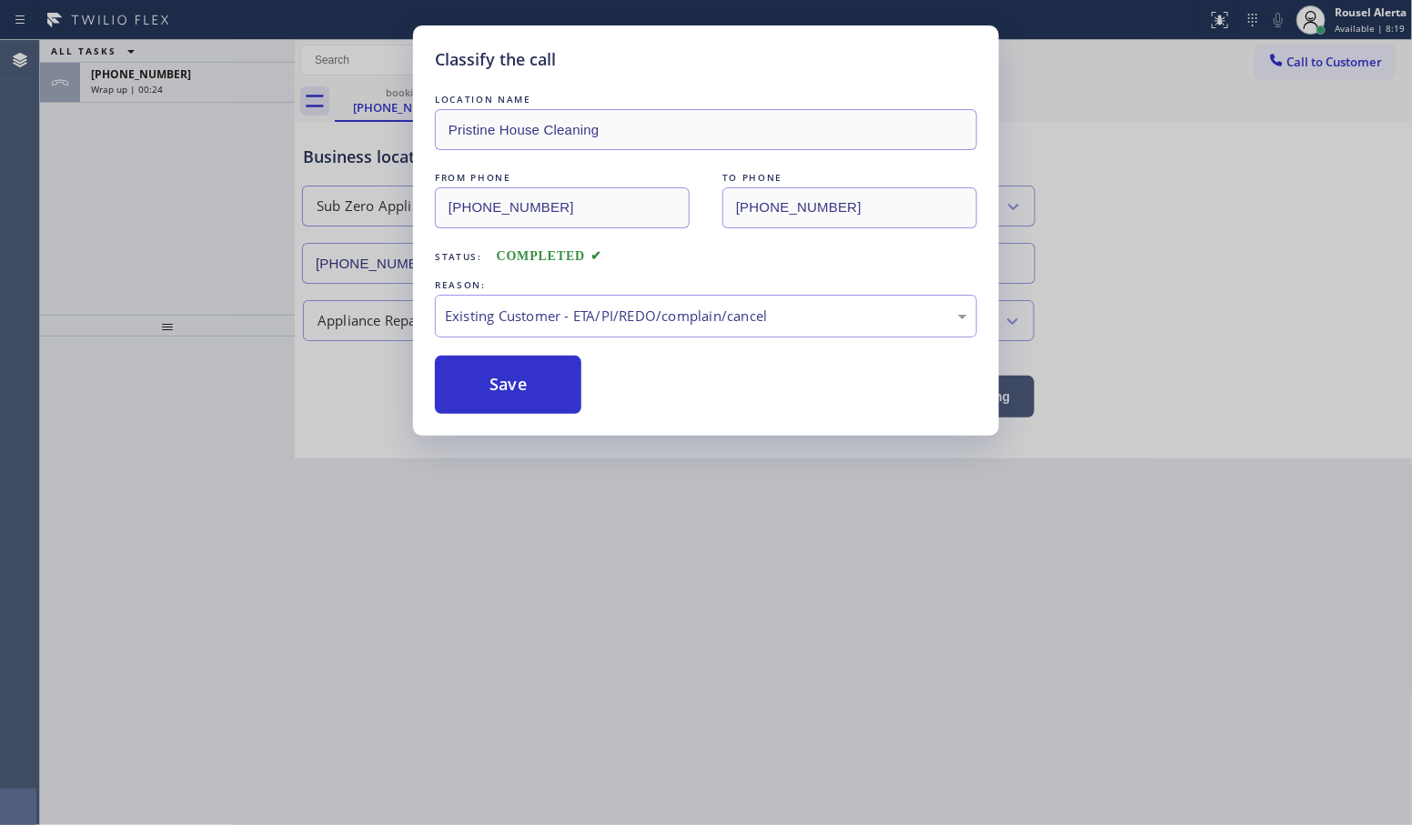
drag, startPoint x: 243, startPoint y: 243, endPoint x: 194, endPoint y: 71, distance: 178.9
click at [242, 242] on div "Classify the call LOCATION NAME Pristine House Cleaning FROM PHONE (818) 248-99…" at bounding box center [706, 412] width 1412 height 825
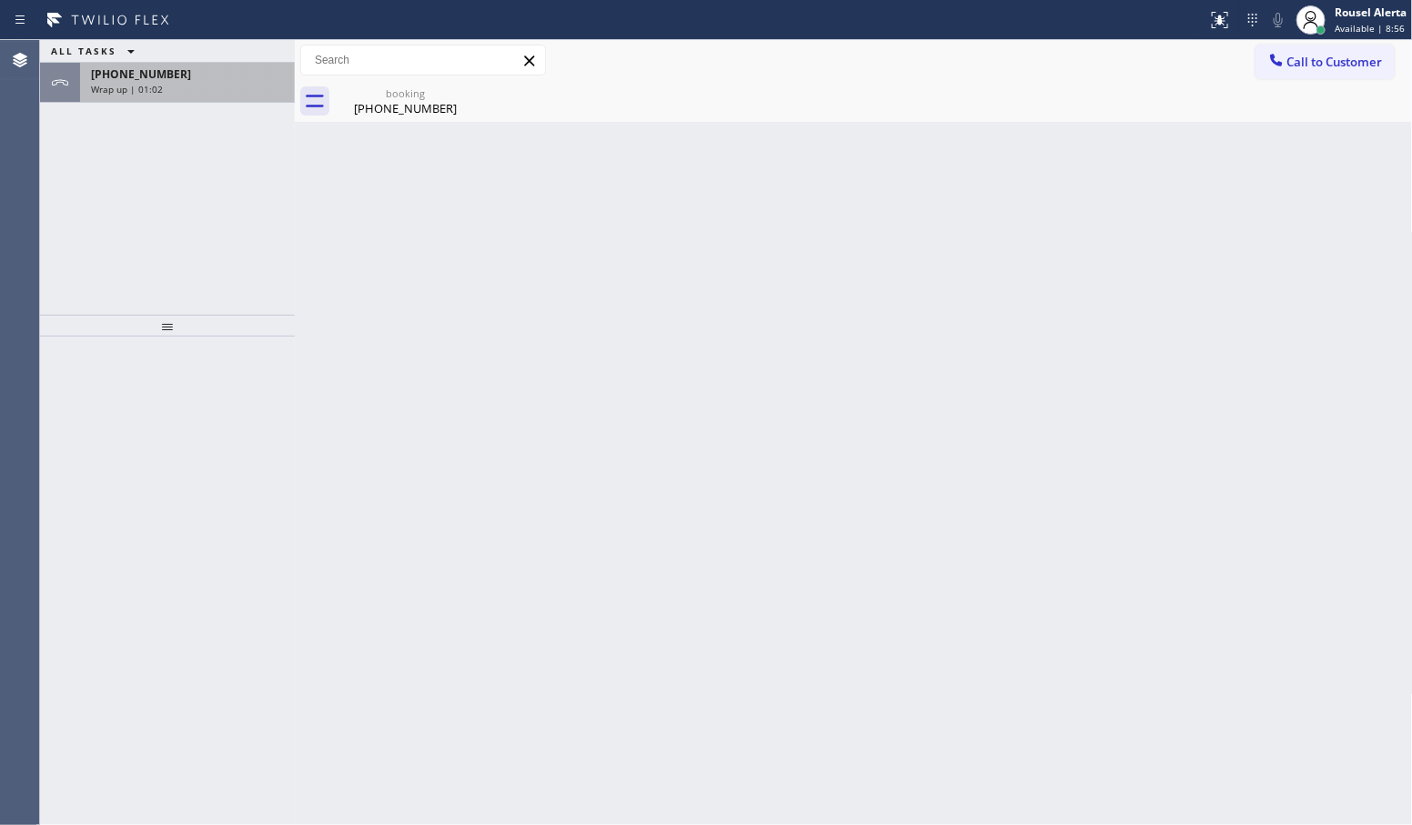
click at [178, 71] on div "+12548555426" at bounding box center [187, 73] width 193 height 15
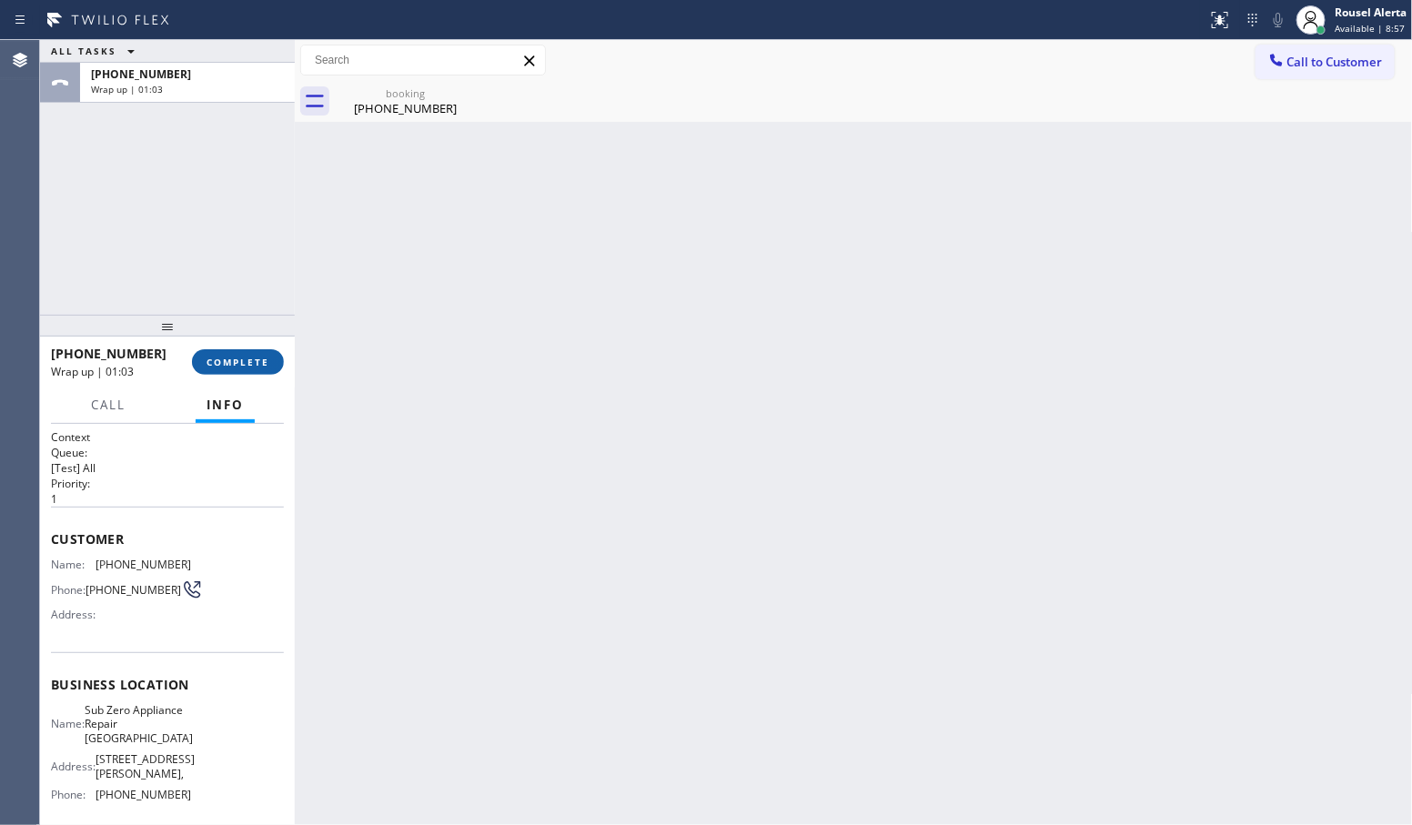
click at [228, 351] on button "COMPLETE" at bounding box center [238, 361] width 92 height 25
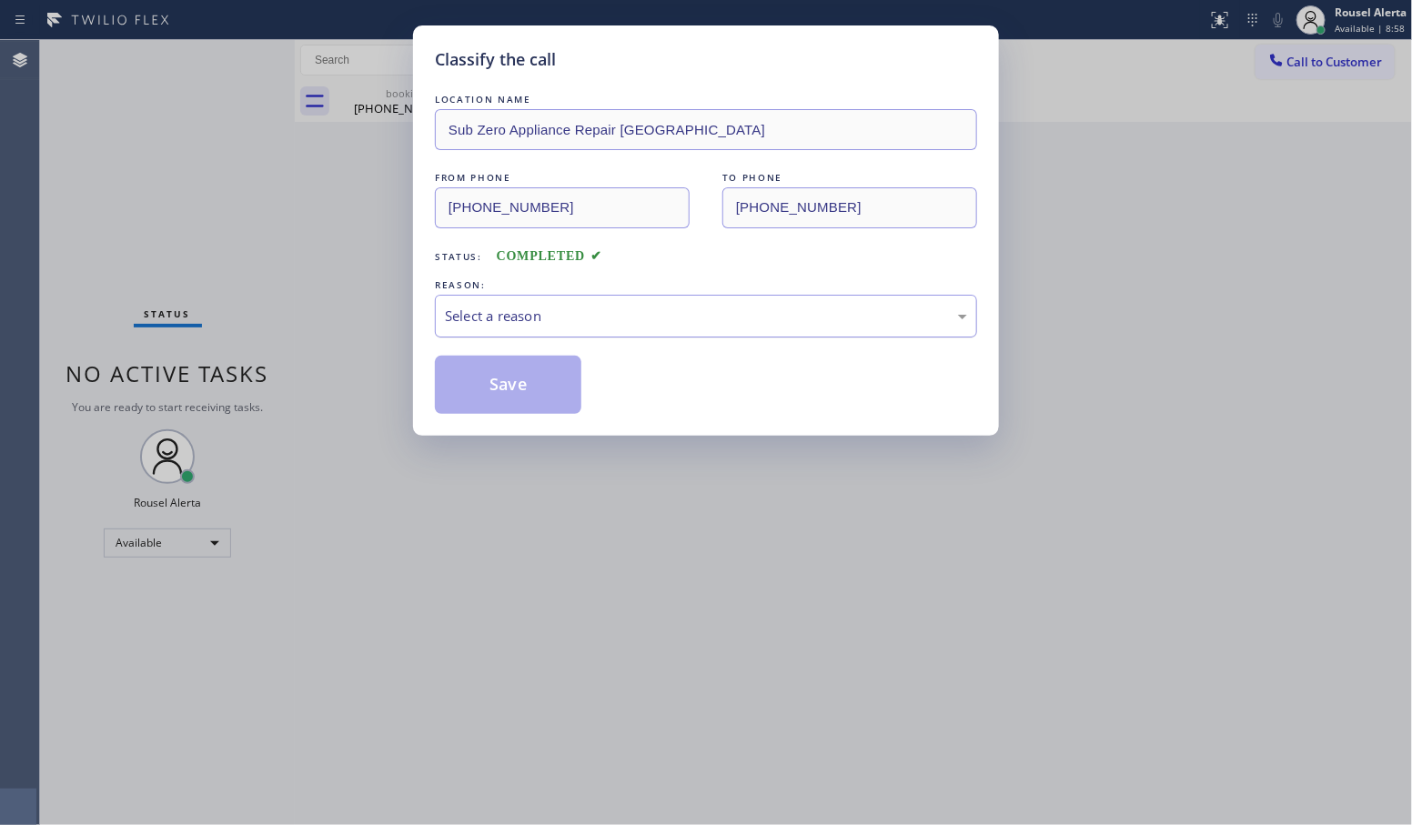
click at [556, 307] on div "Select a reason" at bounding box center [706, 316] width 522 height 21
click at [537, 378] on button "Save" at bounding box center [508, 385] width 147 height 58
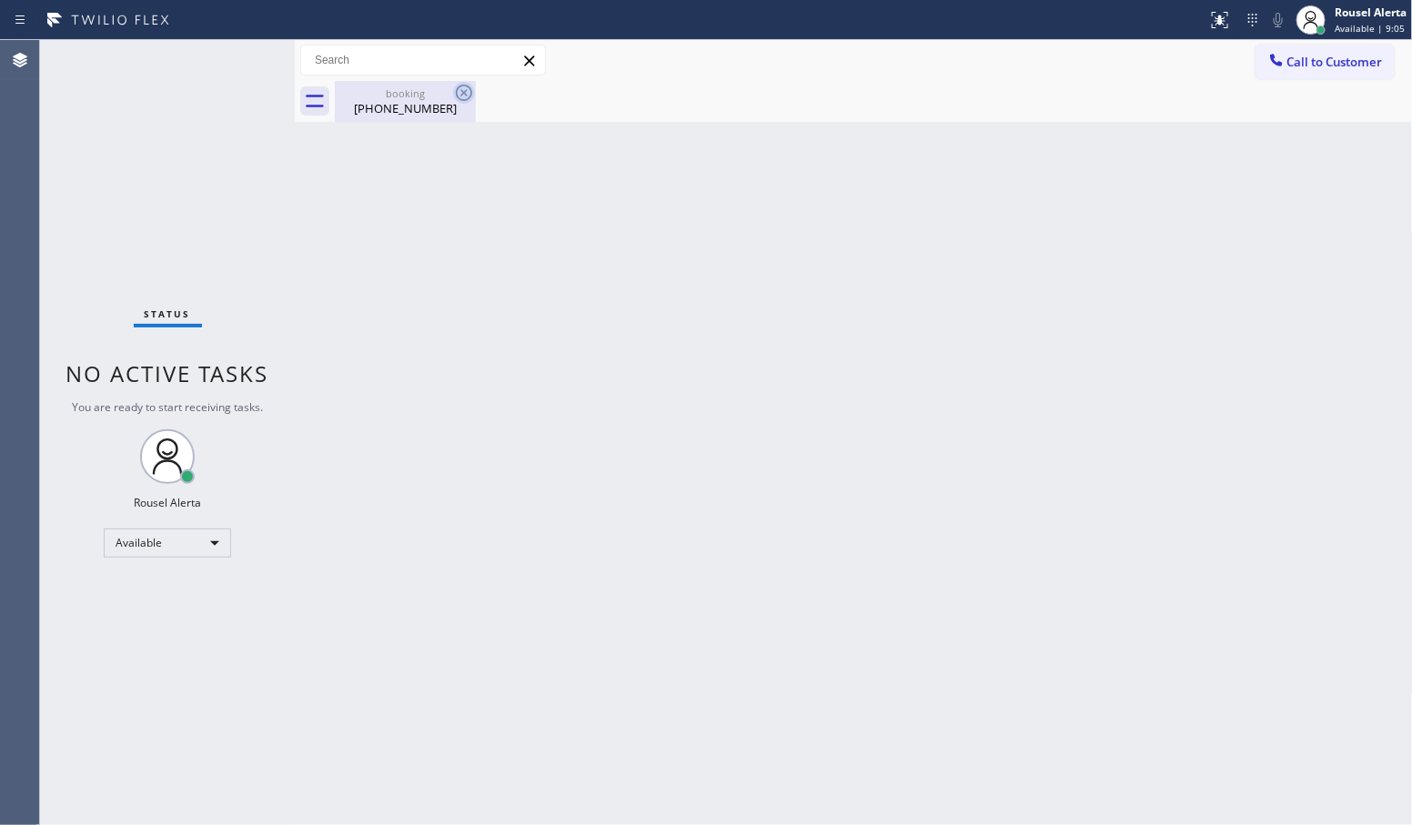
click at [460, 94] on icon at bounding box center [464, 93] width 22 height 22
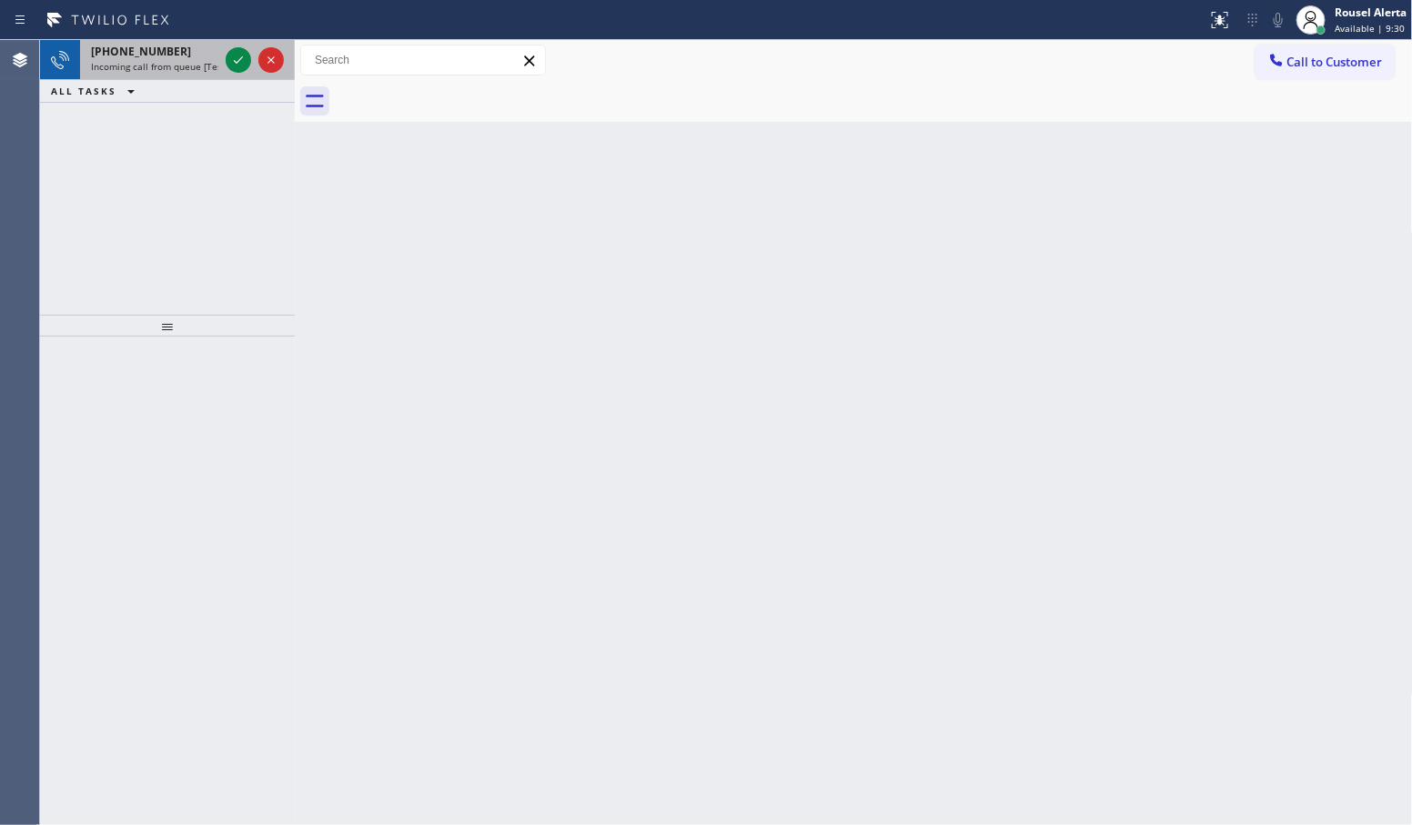
click at [173, 47] on div "+18482614086" at bounding box center [154, 51] width 127 height 15
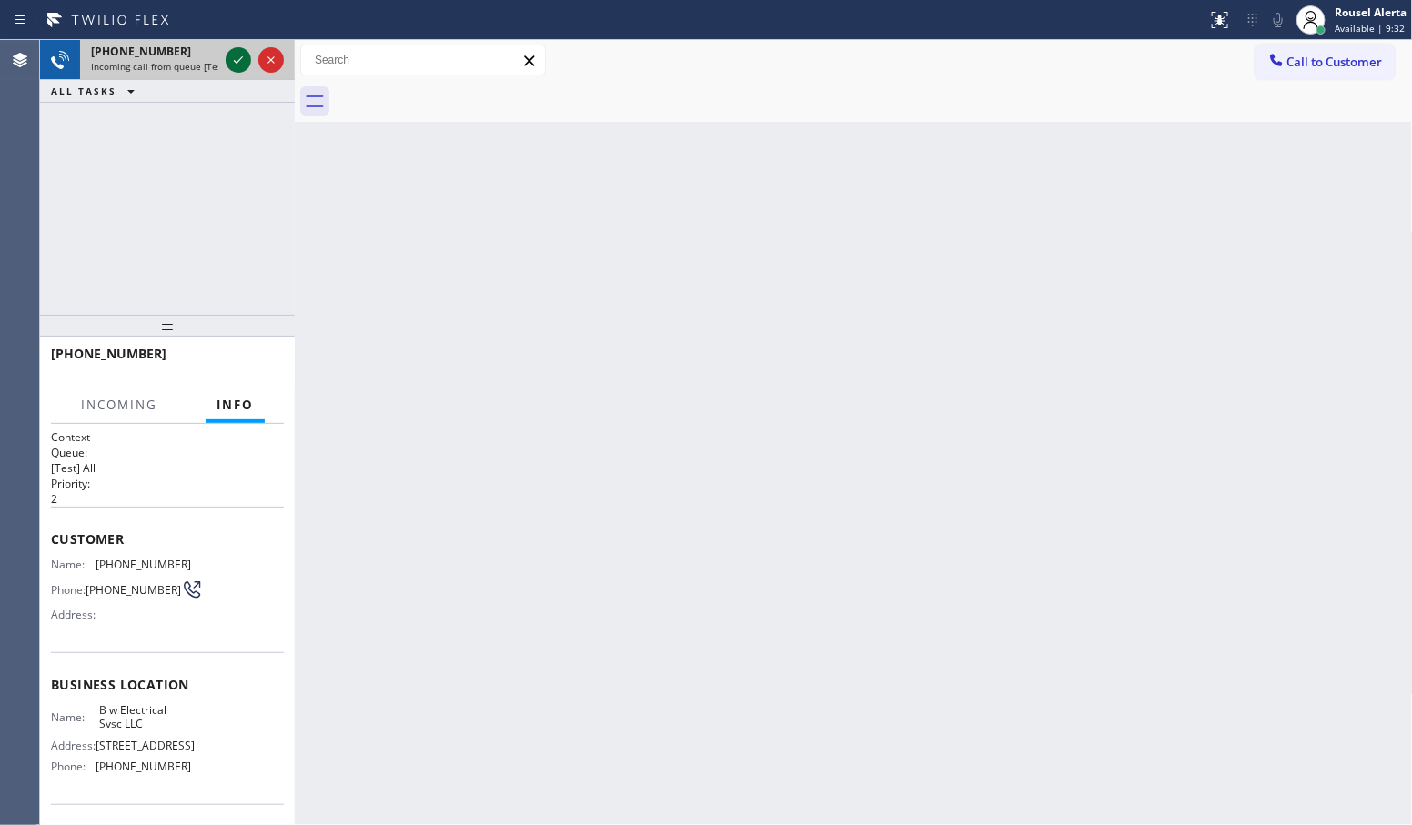
click at [242, 61] on icon at bounding box center [238, 60] width 22 height 22
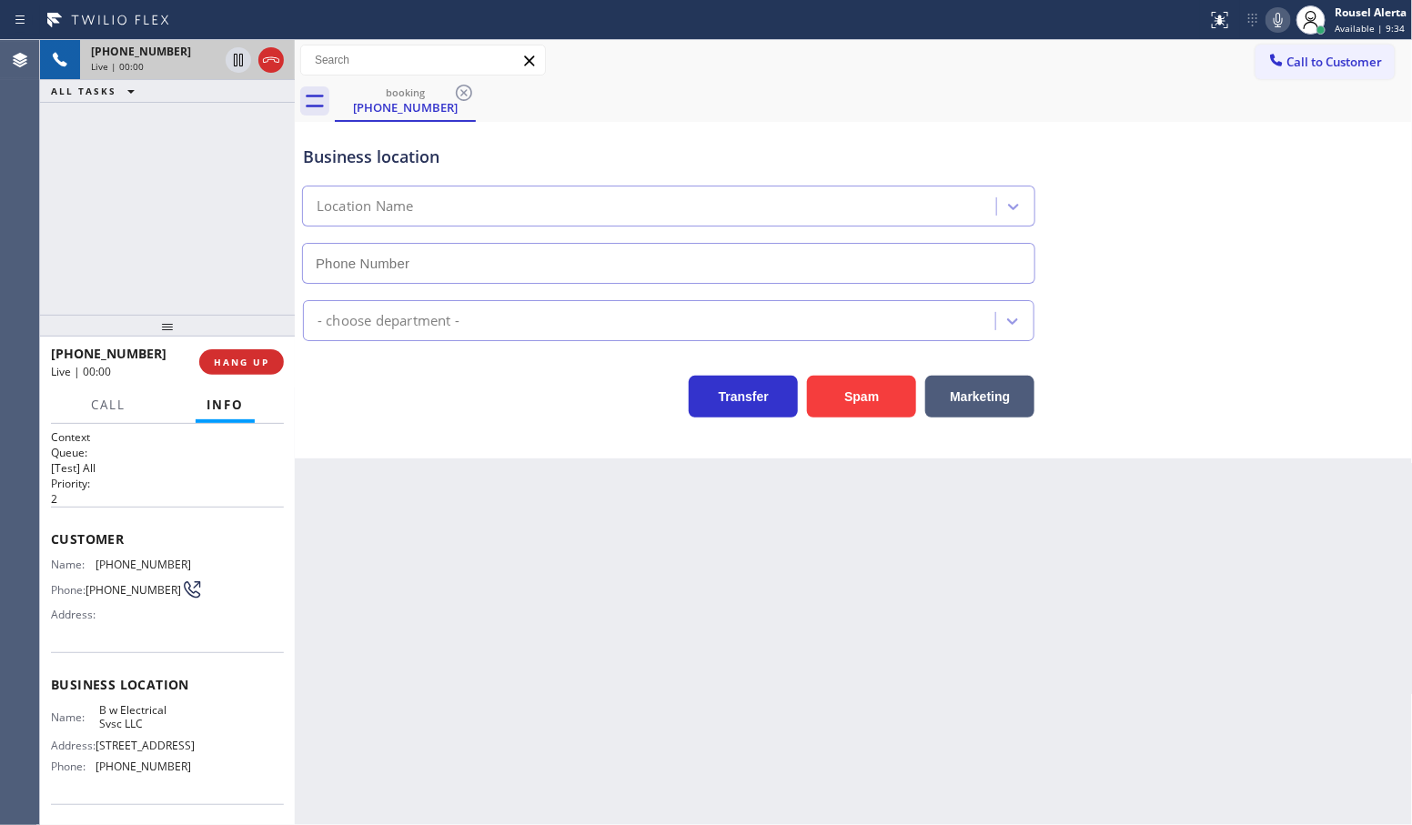
type input "(848) 292-9748"
click at [844, 375] on div "Spam" at bounding box center [857, 392] width 118 height 51
click at [856, 399] on button "Spam" at bounding box center [861, 397] width 109 height 42
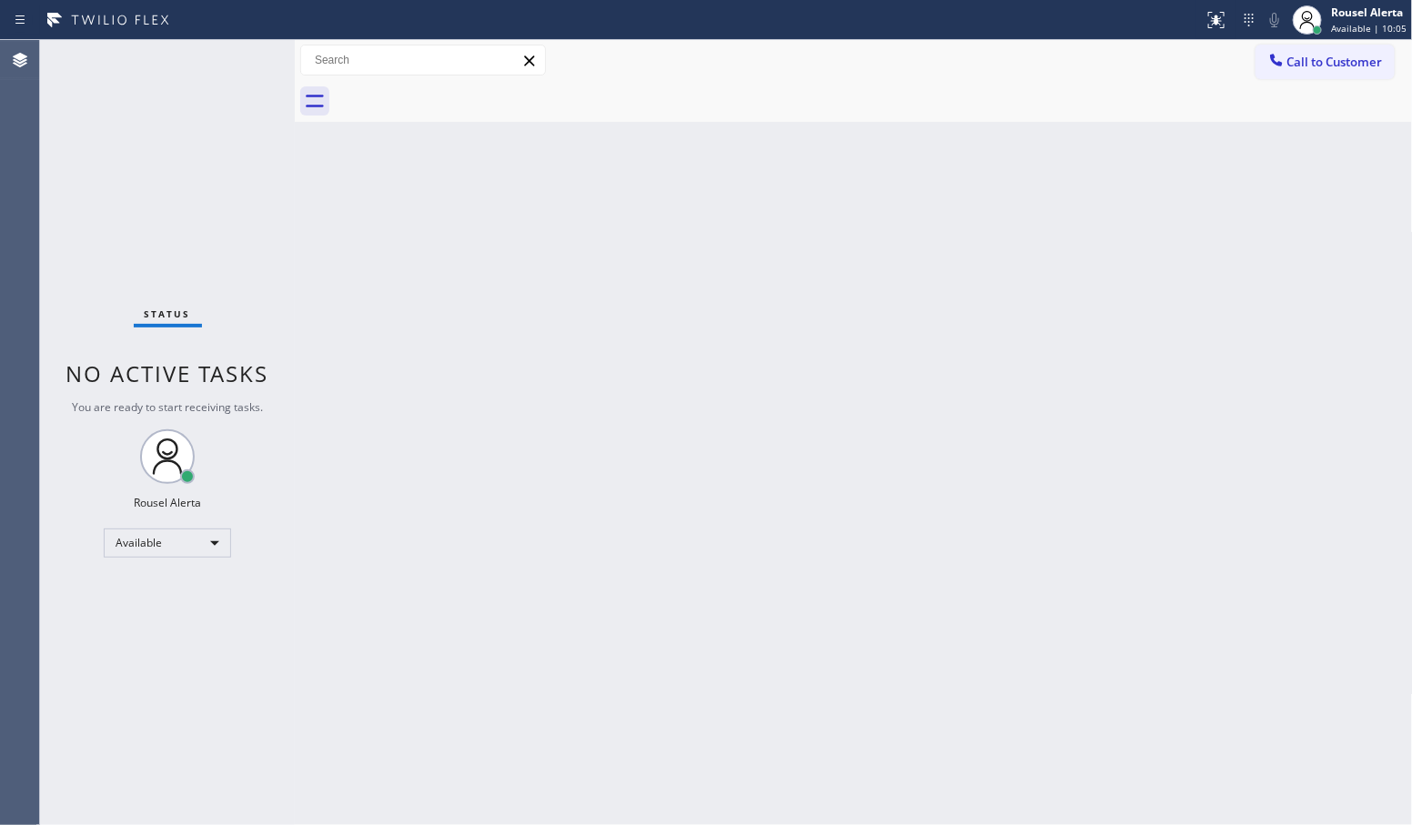
click at [757, 470] on div "Back to Dashboard Change Sender ID Customers Technicians Select a contact Outbo…" at bounding box center [854, 432] width 1118 height 785
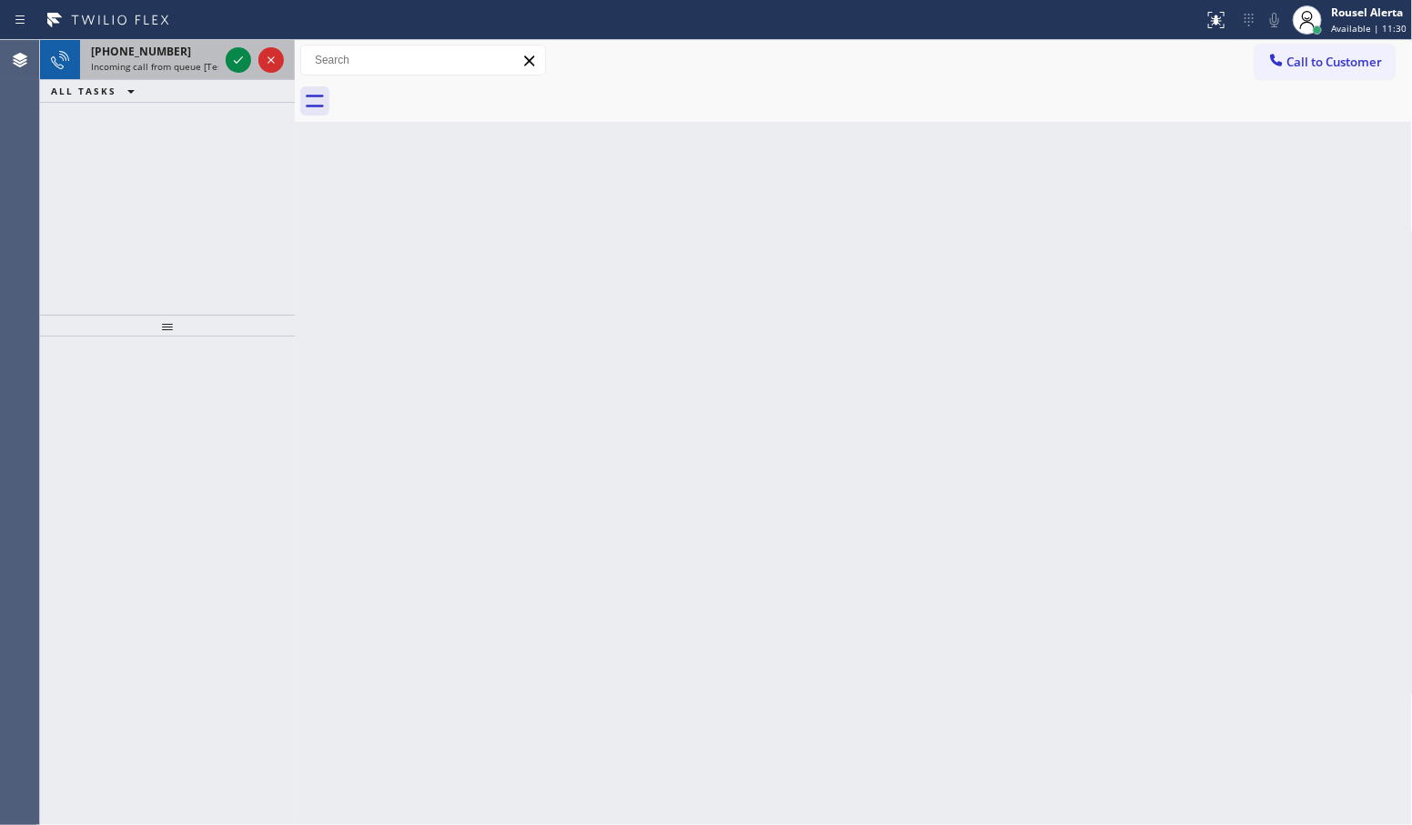
drag, startPoint x: 177, startPoint y: 69, endPoint x: 198, endPoint y: 66, distance: 21.1
click at [177, 69] on span "Incoming call from queue [Test] All" at bounding box center [166, 66] width 151 height 13
click at [187, 42] on div "+16029205361 Incoming call from queue [Test] All" at bounding box center [151, 60] width 142 height 40
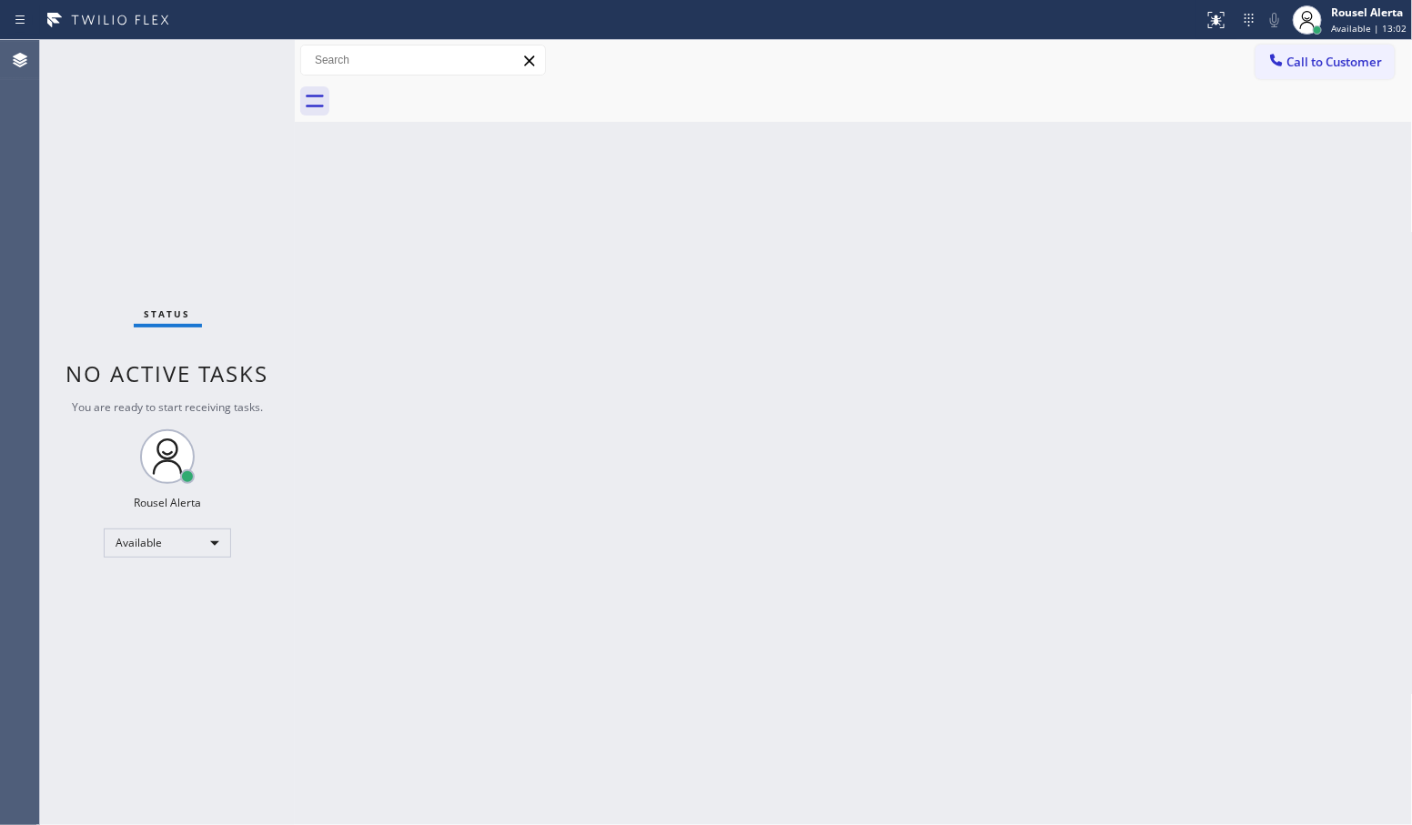
click at [197, 56] on div "Status No active tasks You are ready to start receiving tasks. Rousel Alerta Av…" at bounding box center [167, 432] width 255 height 785
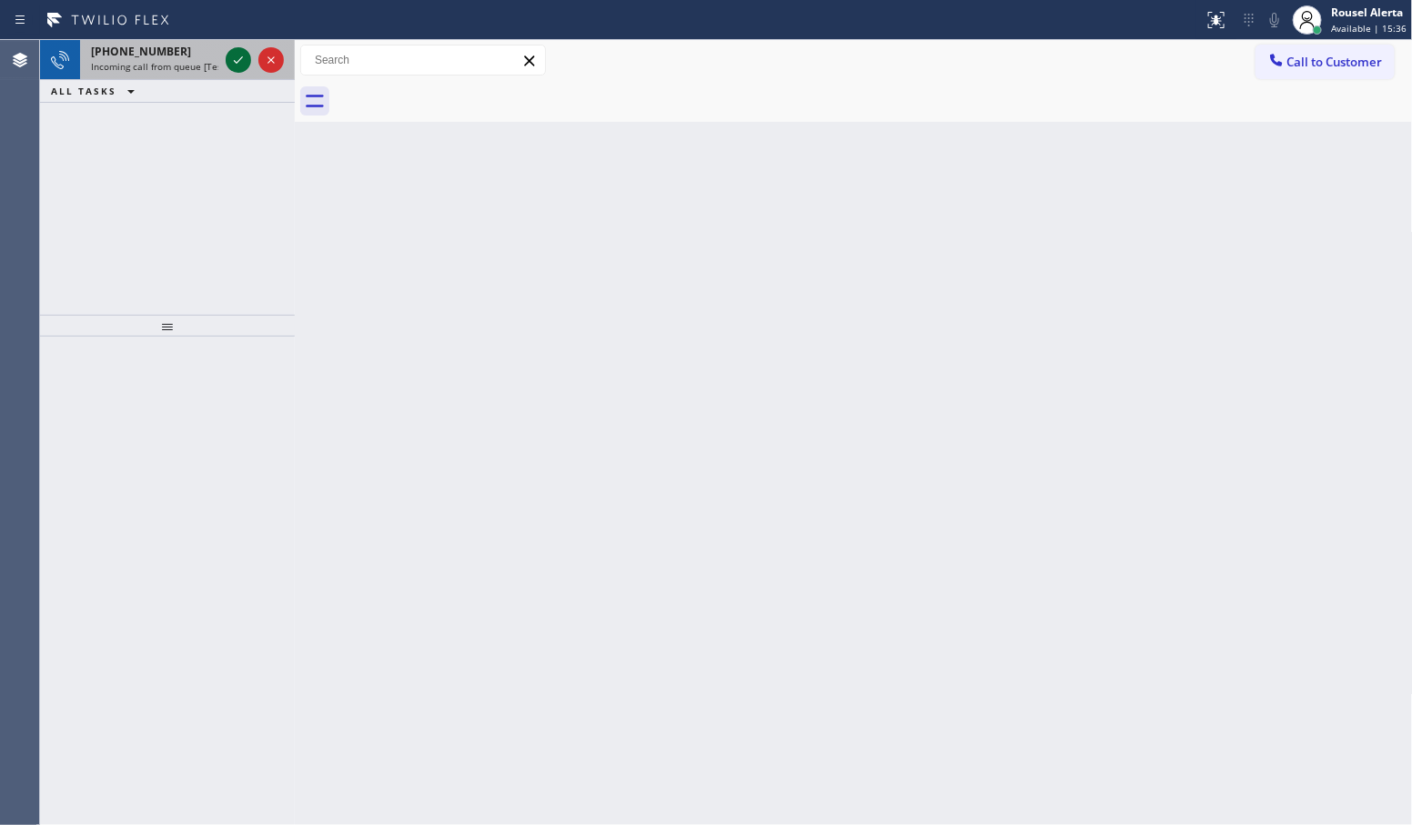
click at [237, 53] on icon at bounding box center [238, 60] width 22 height 22
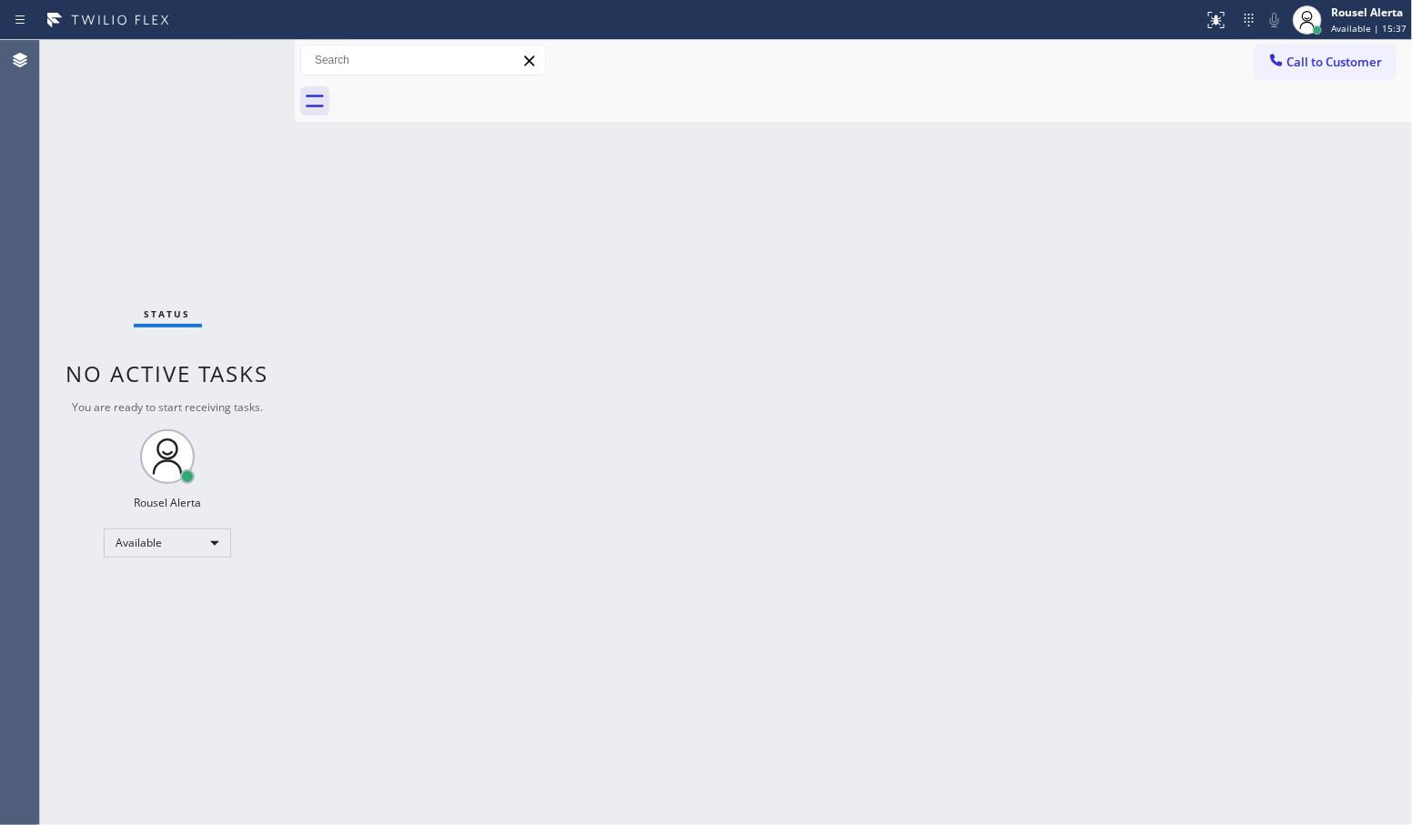
click at [237, 53] on div "Status No active tasks You are ready to start receiving tasks. Rousel Alerta Av…" at bounding box center [167, 432] width 255 height 785
click at [243, 52] on div "Status No active tasks You are ready to start receiving tasks. Rousel Alerta Av…" at bounding box center [167, 432] width 255 height 785
drag, startPoint x: 243, startPoint y: 52, endPoint x: 288, endPoint y: 43, distance: 46.4
click at [253, 50] on div "Status No active tasks You are ready to start receiving tasks. Rousel Alerta Av…" at bounding box center [167, 432] width 255 height 785
drag, startPoint x: 852, startPoint y: 562, endPoint x: 865, endPoint y: 520, distance: 44.0
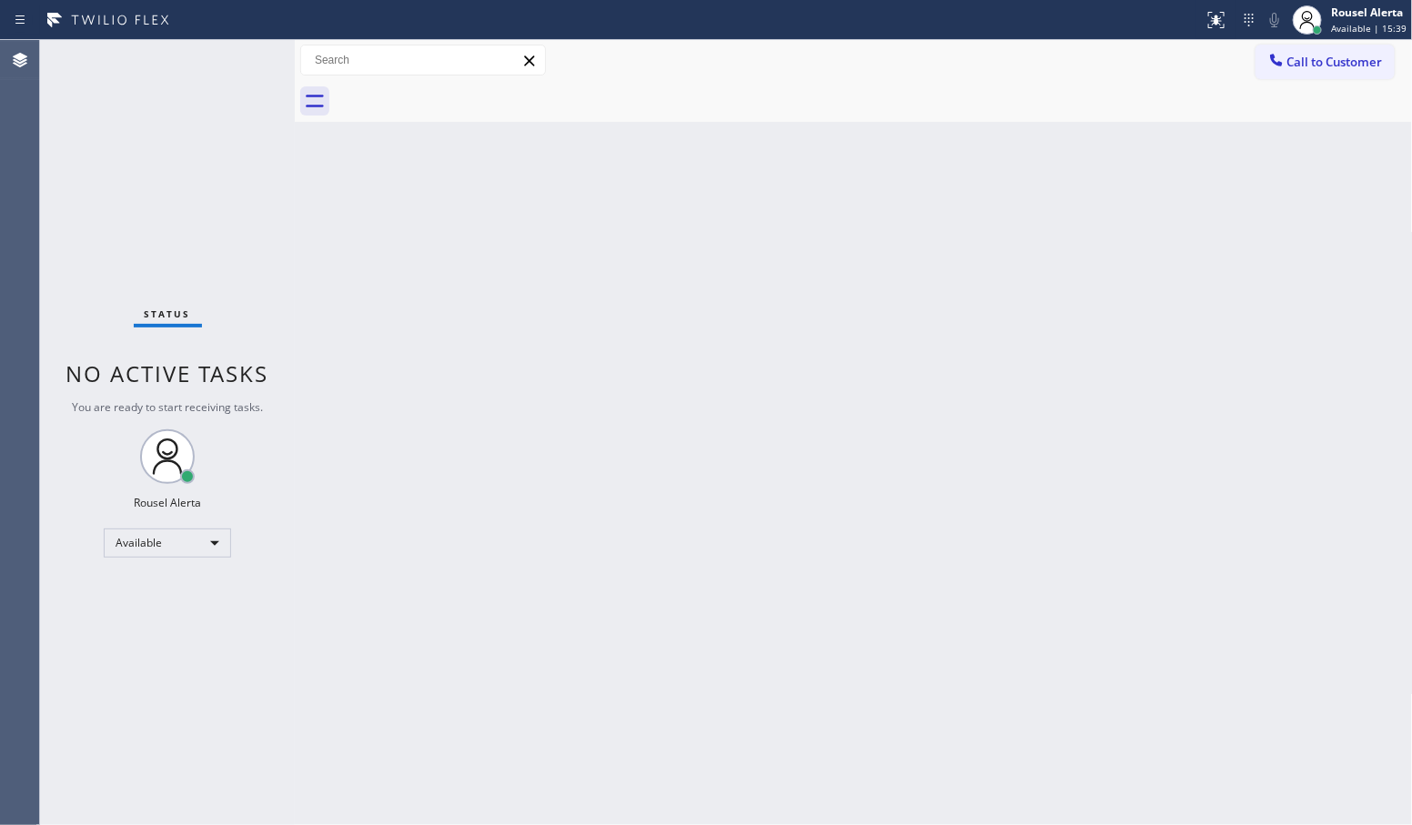
click at [865, 525] on div "Back to Dashboard Change Sender ID Customers Technicians Select a contact Outbo…" at bounding box center [854, 432] width 1118 height 785
click at [234, 62] on div "Status No active tasks You are ready to start receiving tasks. Rousel Alerta Av…" at bounding box center [167, 432] width 255 height 785
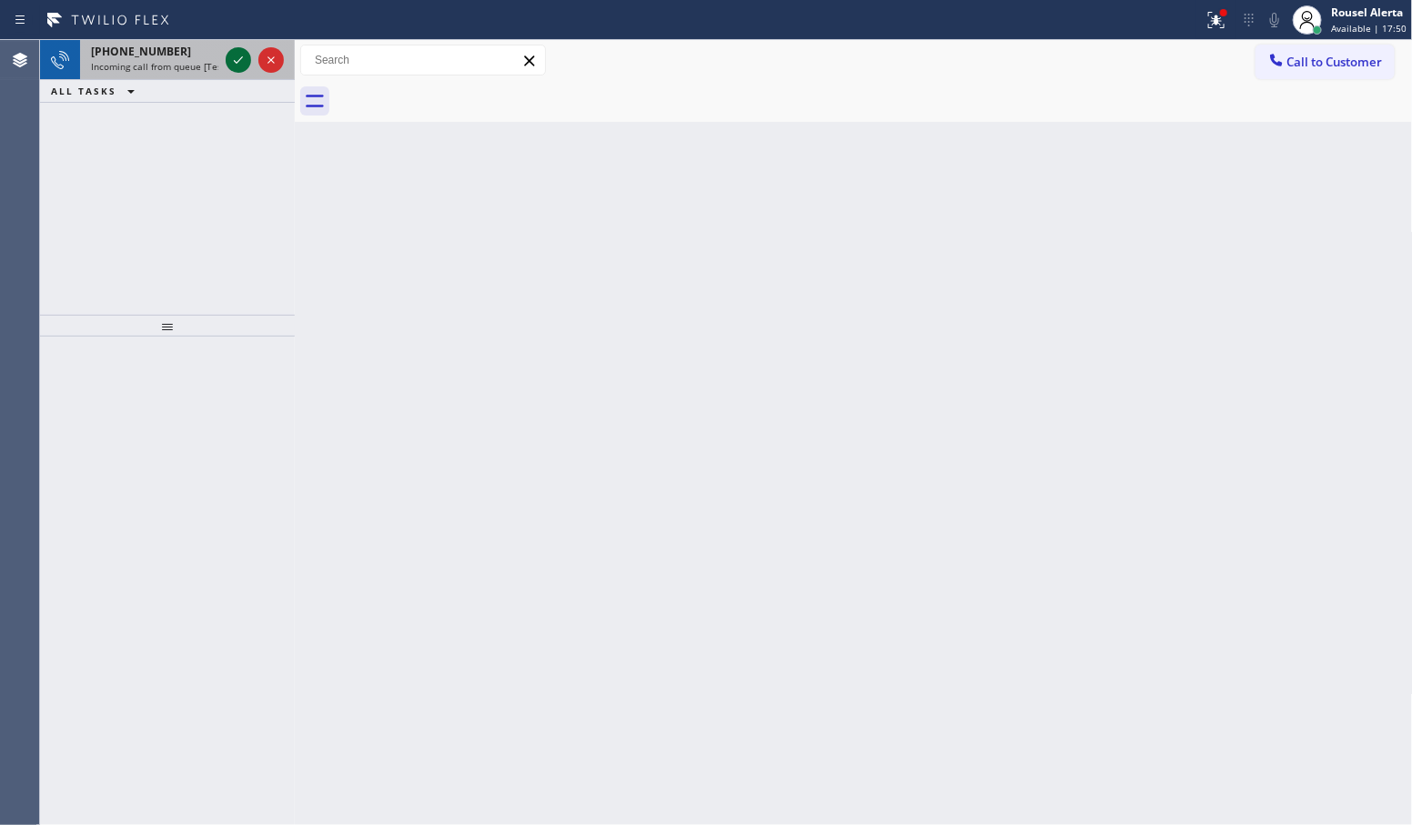
click at [241, 51] on icon at bounding box center [238, 60] width 22 height 22
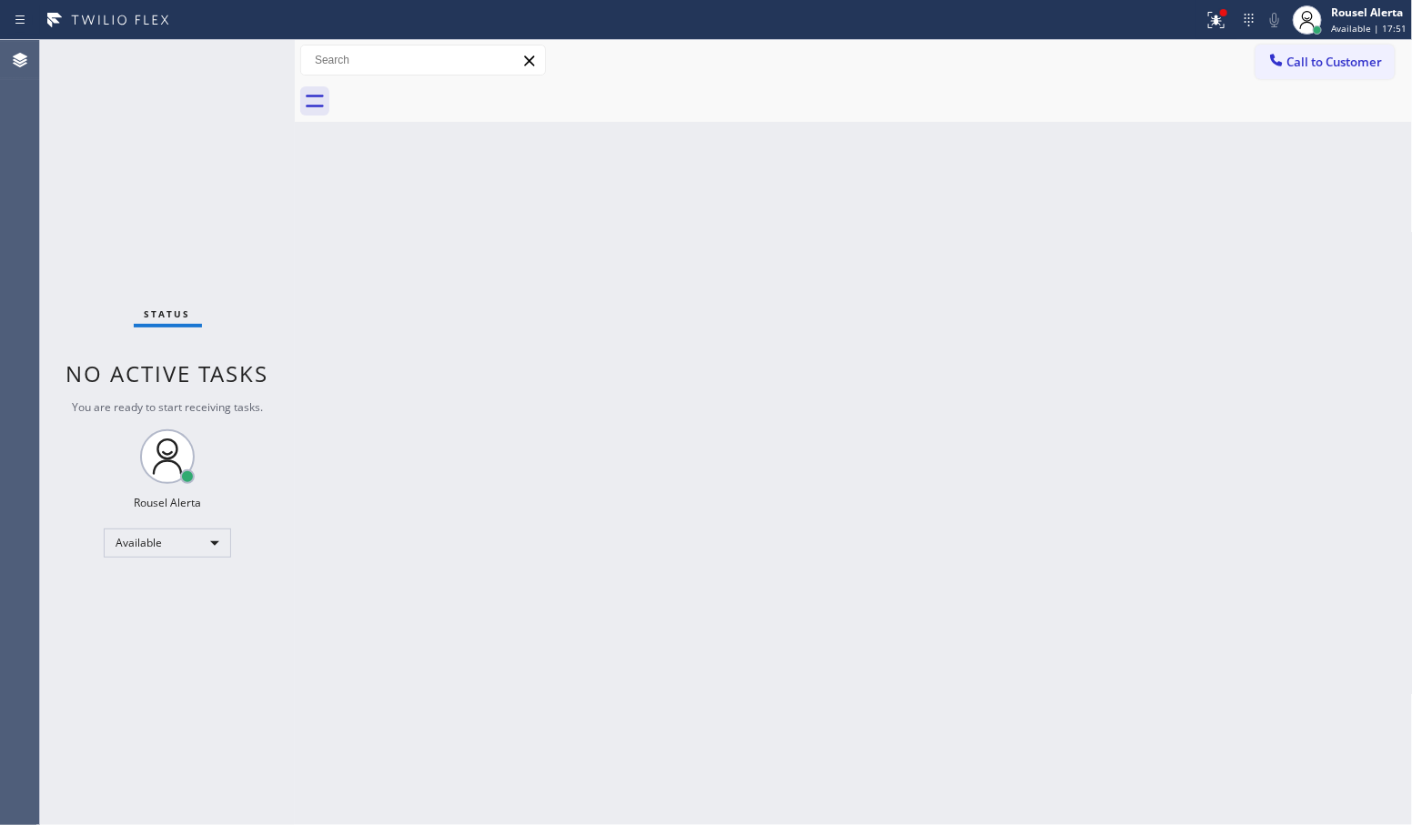
click at [238, 52] on div "Status No active tasks You are ready to start receiving tasks. Rousel Alerta Av…" at bounding box center [167, 432] width 255 height 785
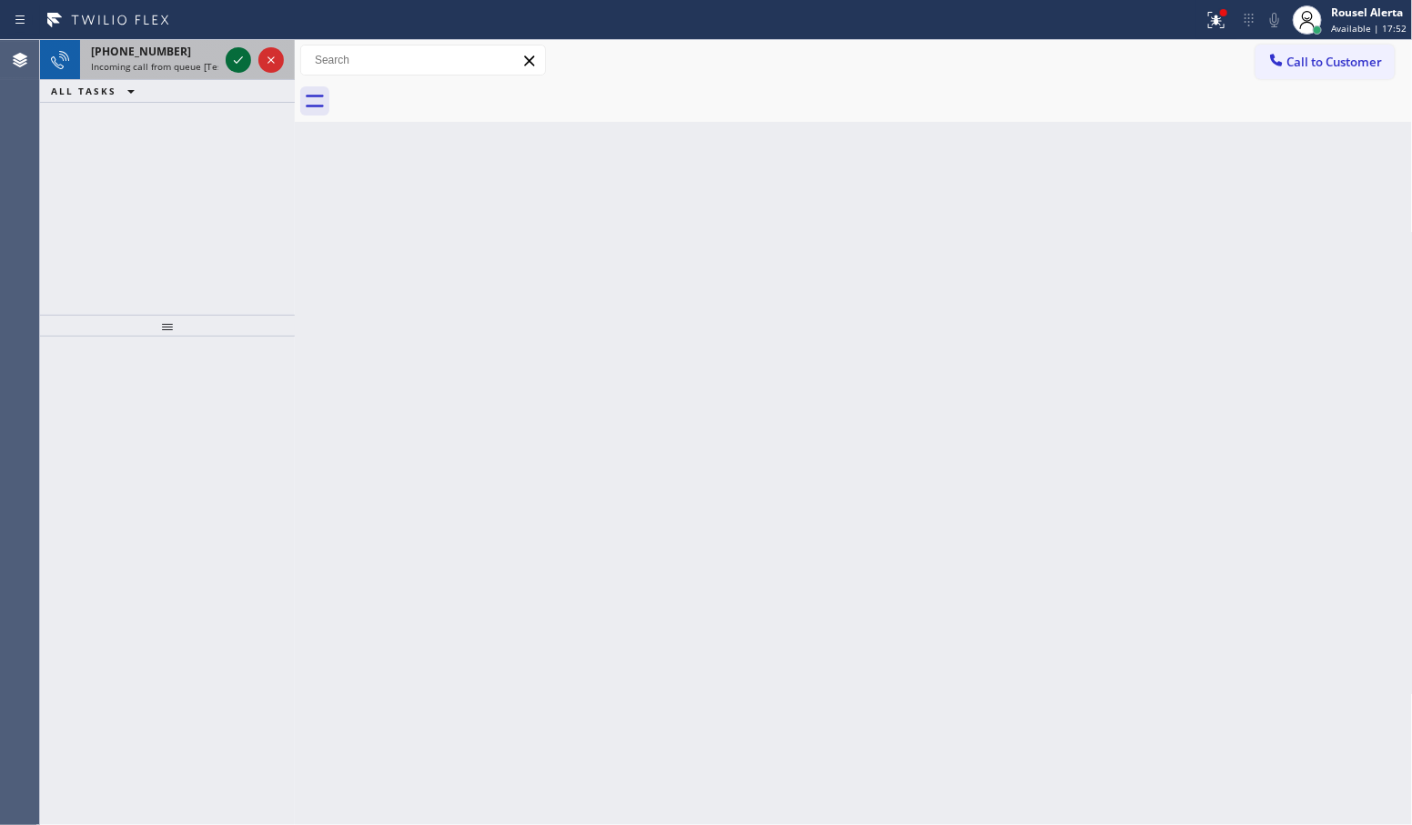
click at [237, 53] on icon at bounding box center [238, 60] width 22 height 22
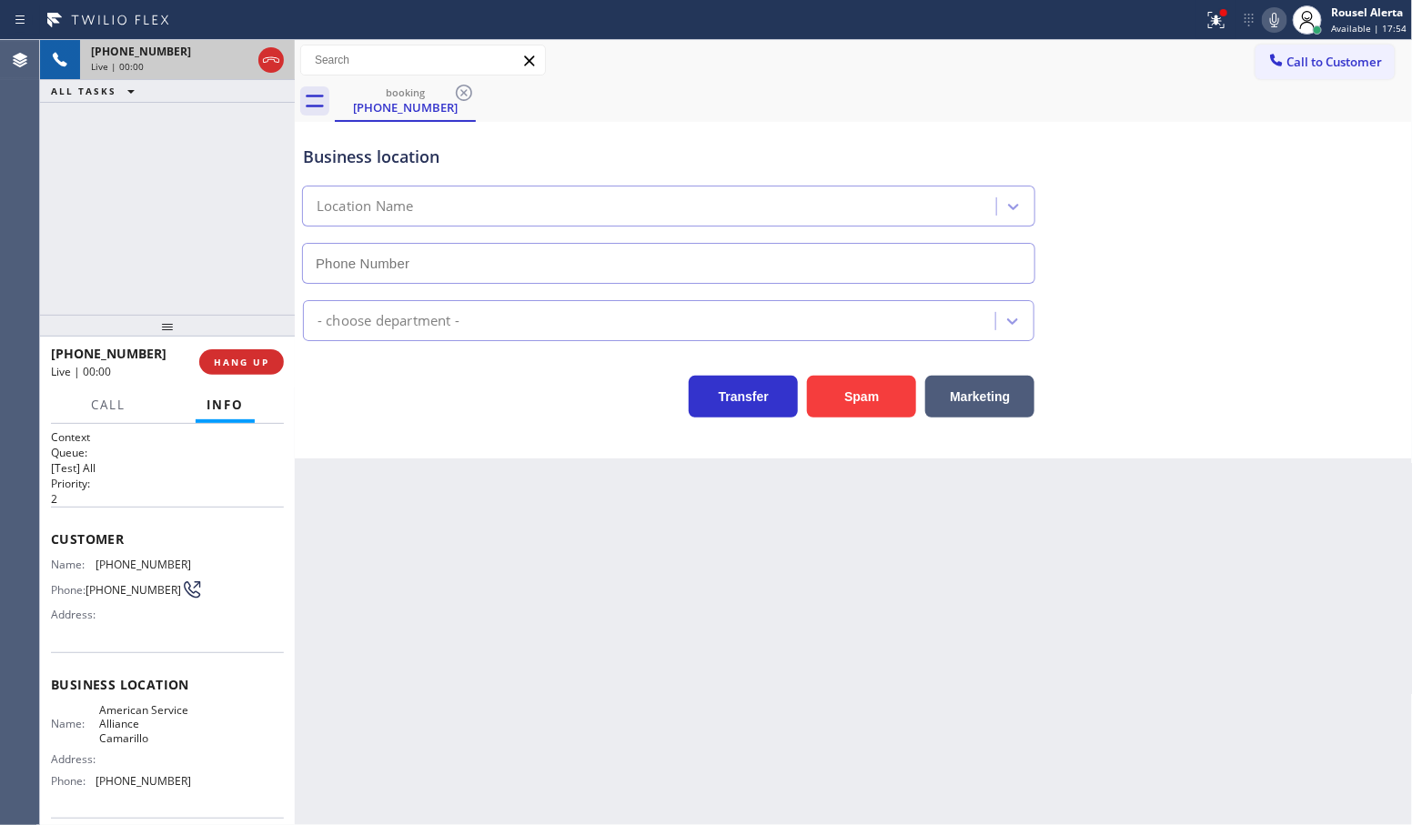
type input "(805) 991-7731"
click at [858, 396] on button "Spam" at bounding box center [861, 397] width 109 height 42
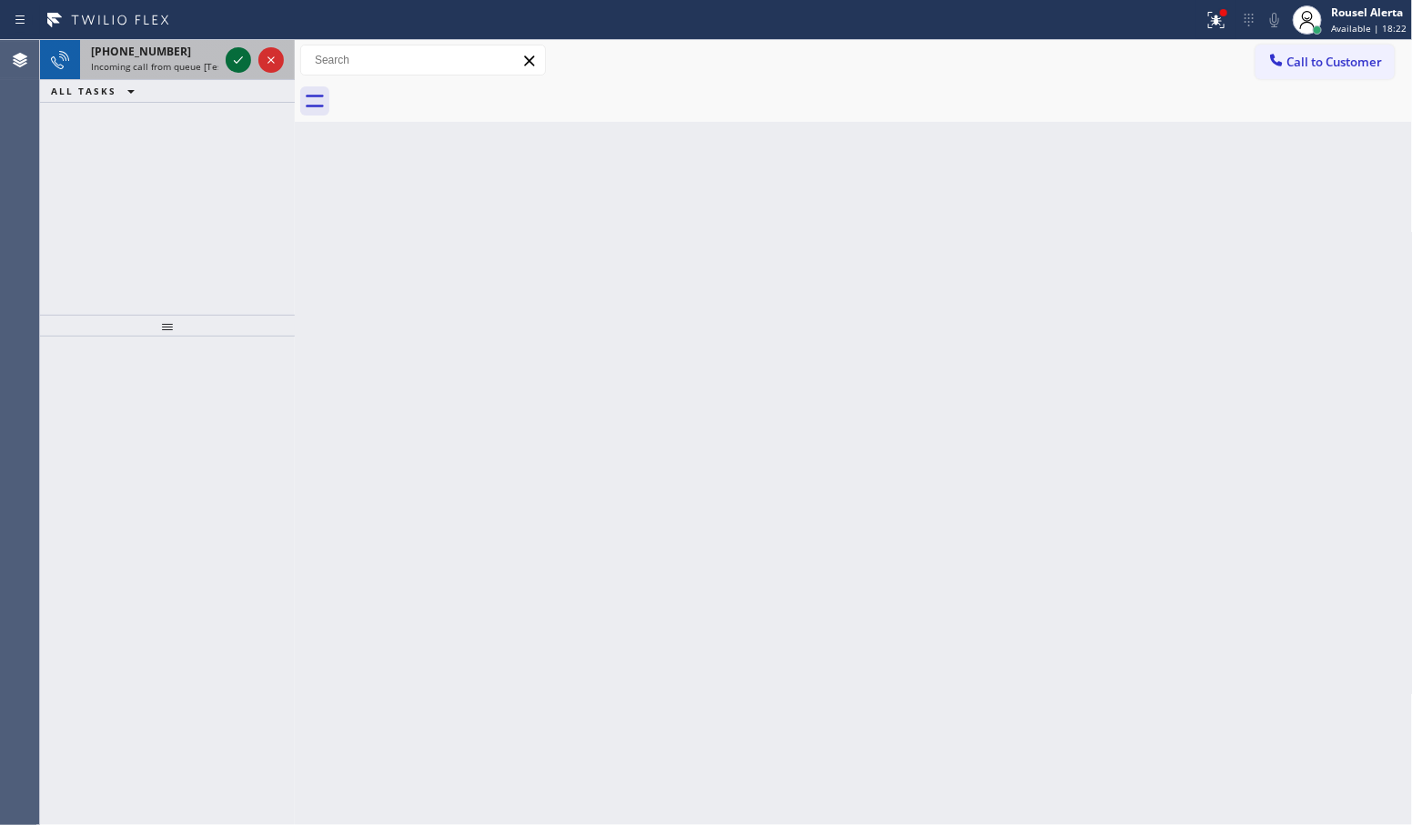
click at [239, 64] on icon at bounding box center [238, 60] width 22 height 22
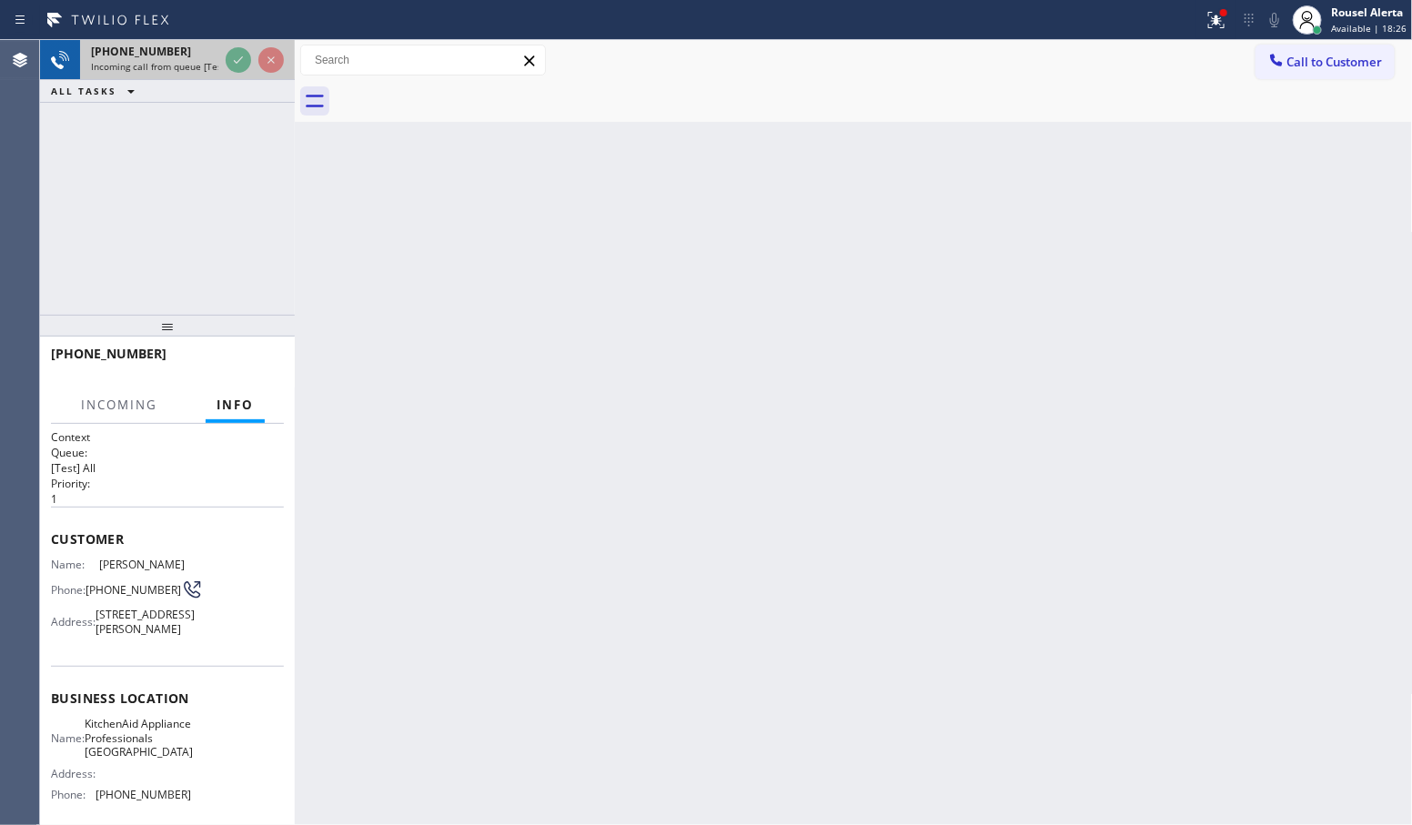
click at [227, 71] on div at bounding box center [255, 60] width 66 height 40
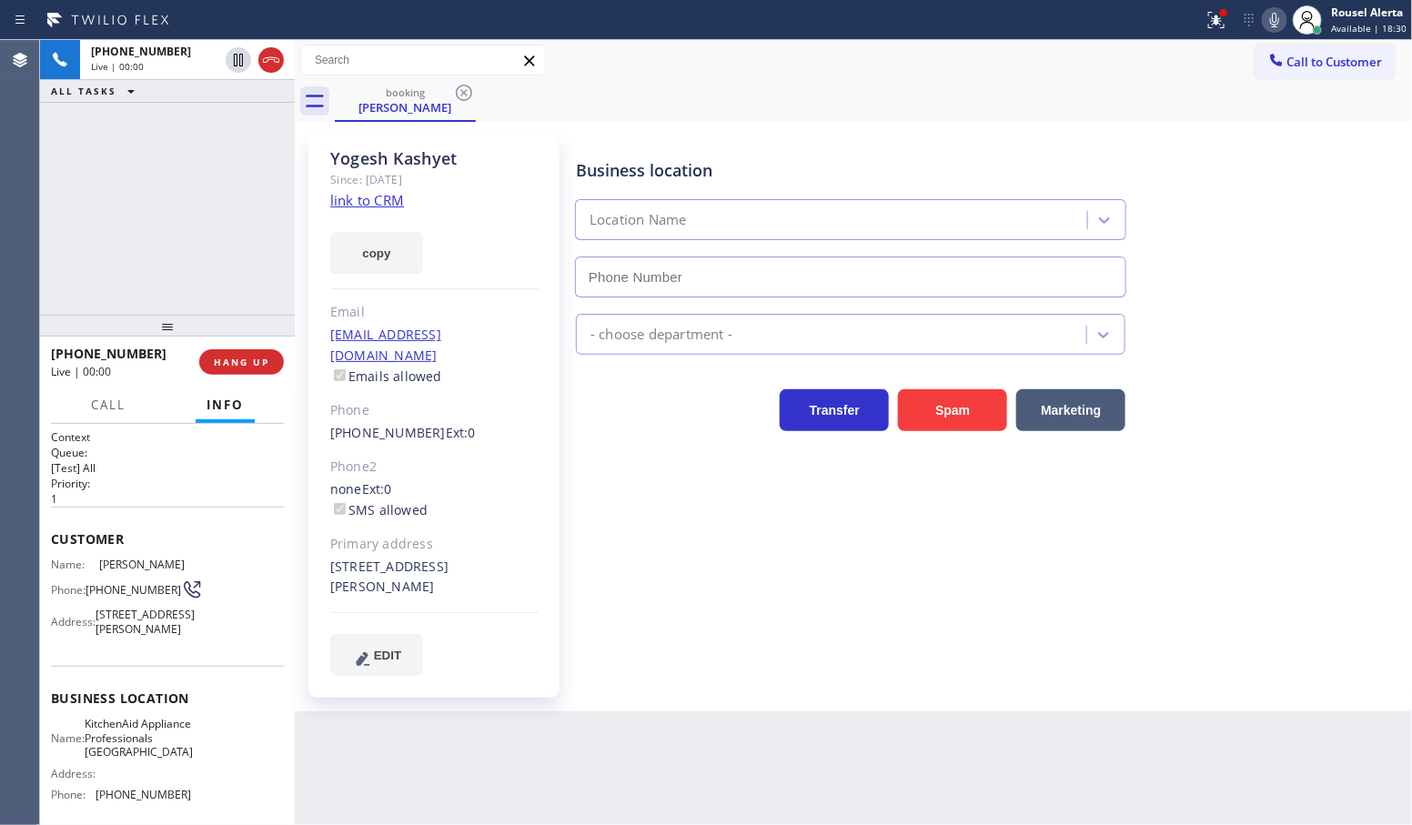
type input "(917) 935-4352"
click at [359, 200] on link "link to CRM" at bounding box center [367, 200] width 74 height 18
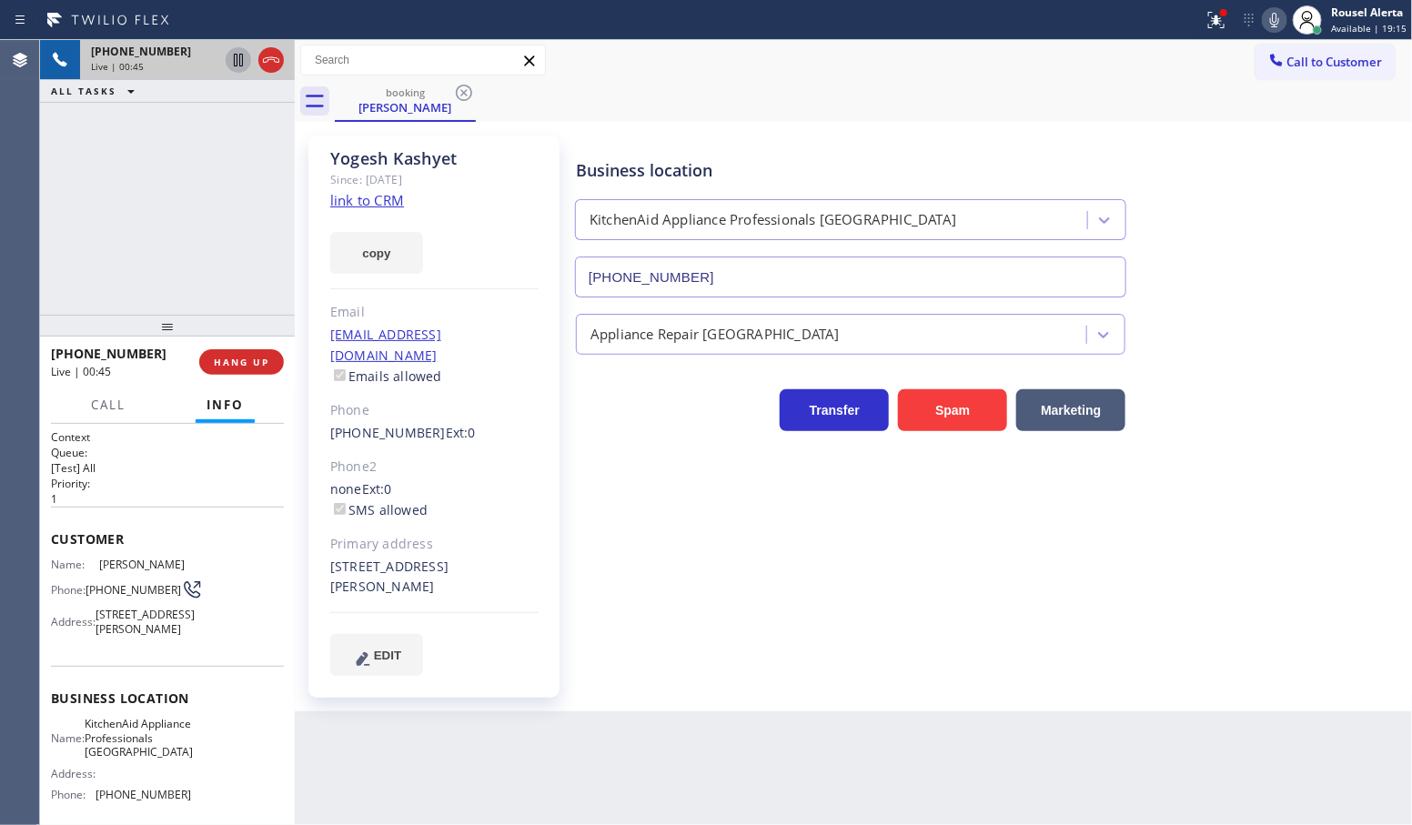
click at [229, 64] on icon at bounding box center [238, 60] width 22 height 22
click at [1284, 21] on icon at bounding box center [1275, 20] width 22 height 22
click at [229, 116] on icon at bounding box center [238, 123] width 22 height 22
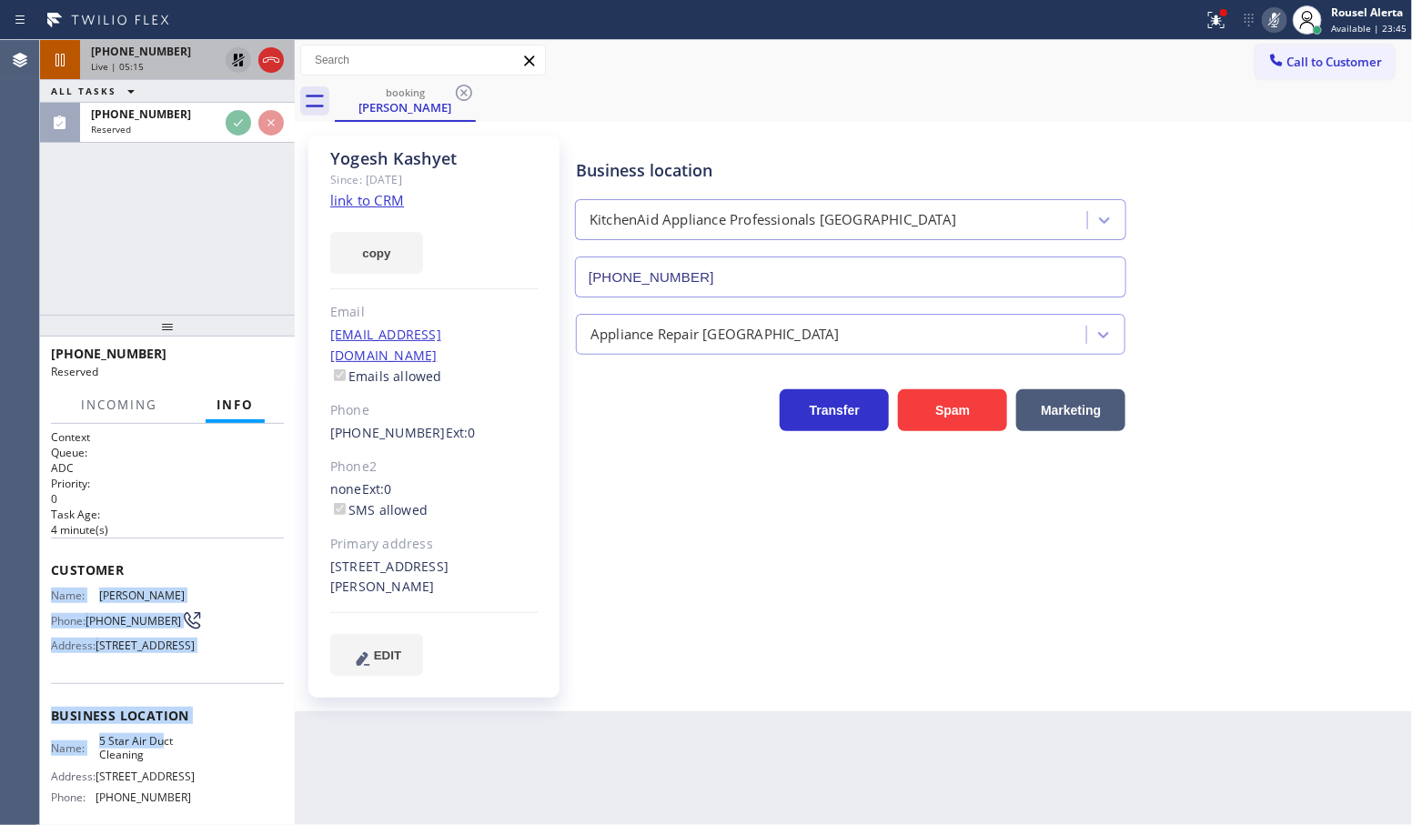
scroll to position [114, 0]
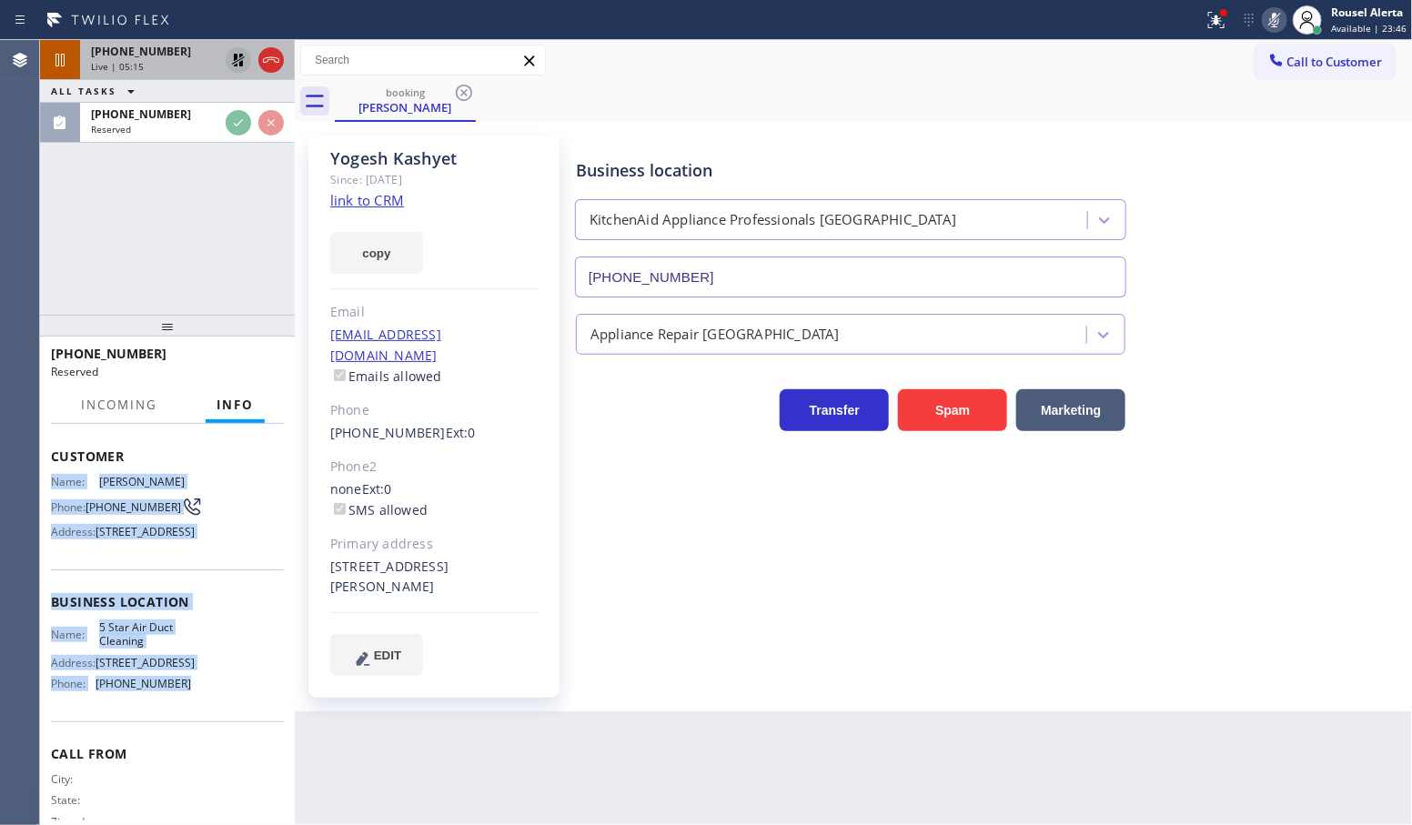
drag, startPoint x: 79, startPoint y: 652, endPoint x: 193, endPoint y: 749, distance: 149.7
click at [193, 749] on div "Context Queue: ADC Priority: 0 Task Age: 4 minute(s) Customer Name: Heidi Kent …" at bounding box center [167, 625] width 255 height 402
copy div "Name: Heidi Kent Phone: (310) 283-3877 Address: 4344 Pepperwood Ave, Long Beach…"
click at [228, 118] on icon at bounding box center [238, 123] width 22 height 22
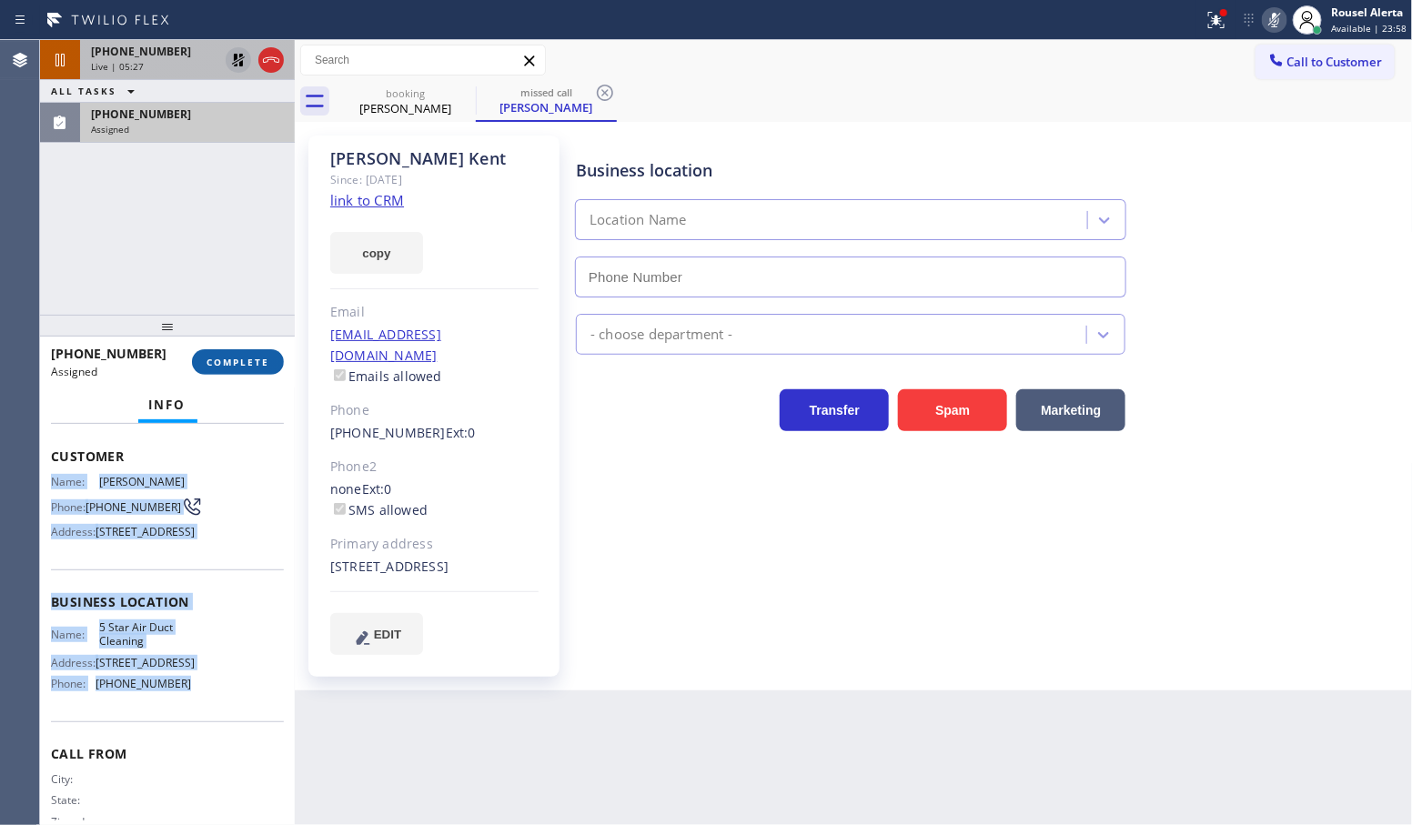
click at [235, 365] on span "COMPLETE" at bounding box center [238, 362] width 63 height 13
type input "(858) 800-3094"
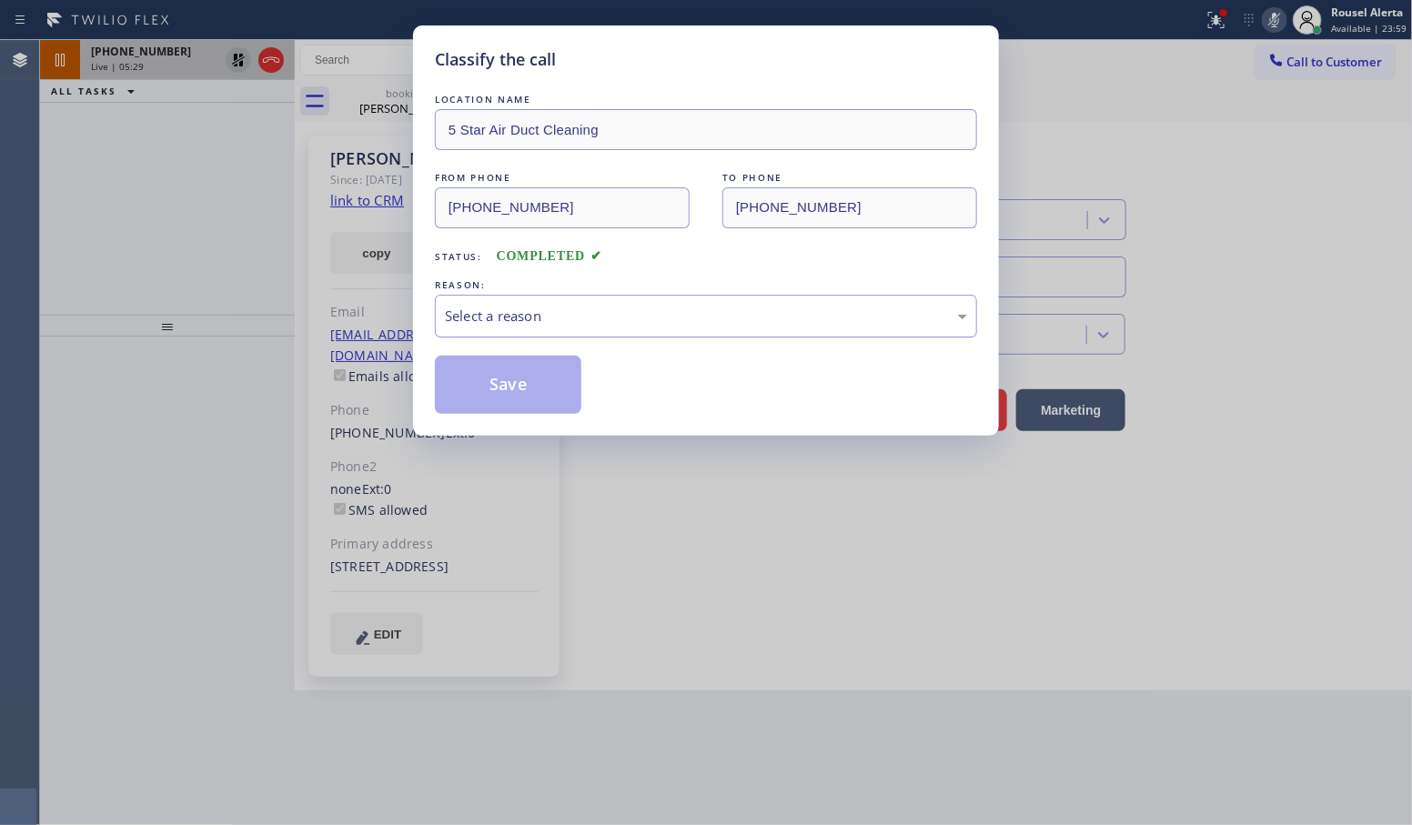
click at [510, 320] on div "Select a reason" at bounding box center [706, 316] width 522 height 21
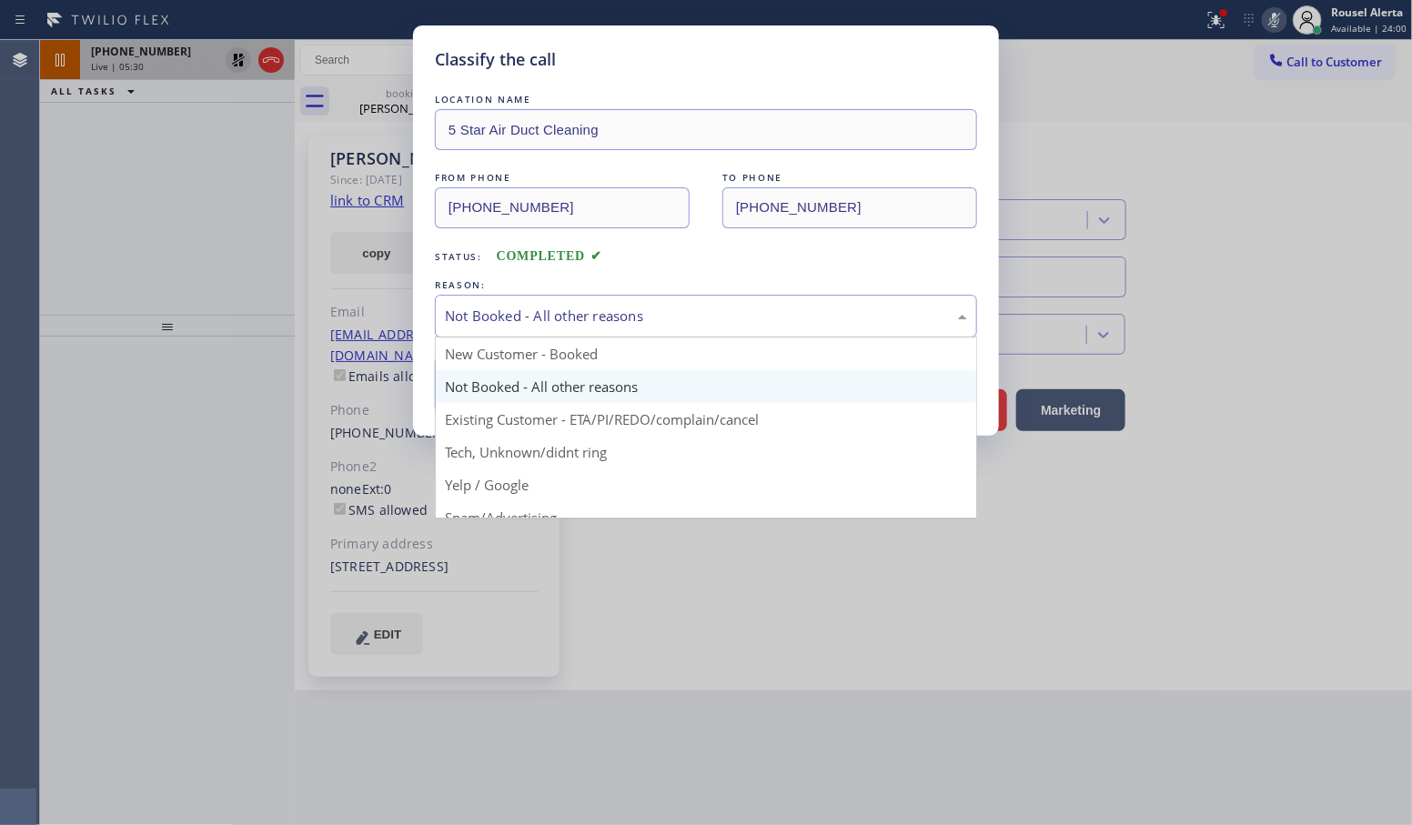
click at [556, 326] on div "Not Booked - All other reasons" at bounding box center [706, 316] width 522 height 21
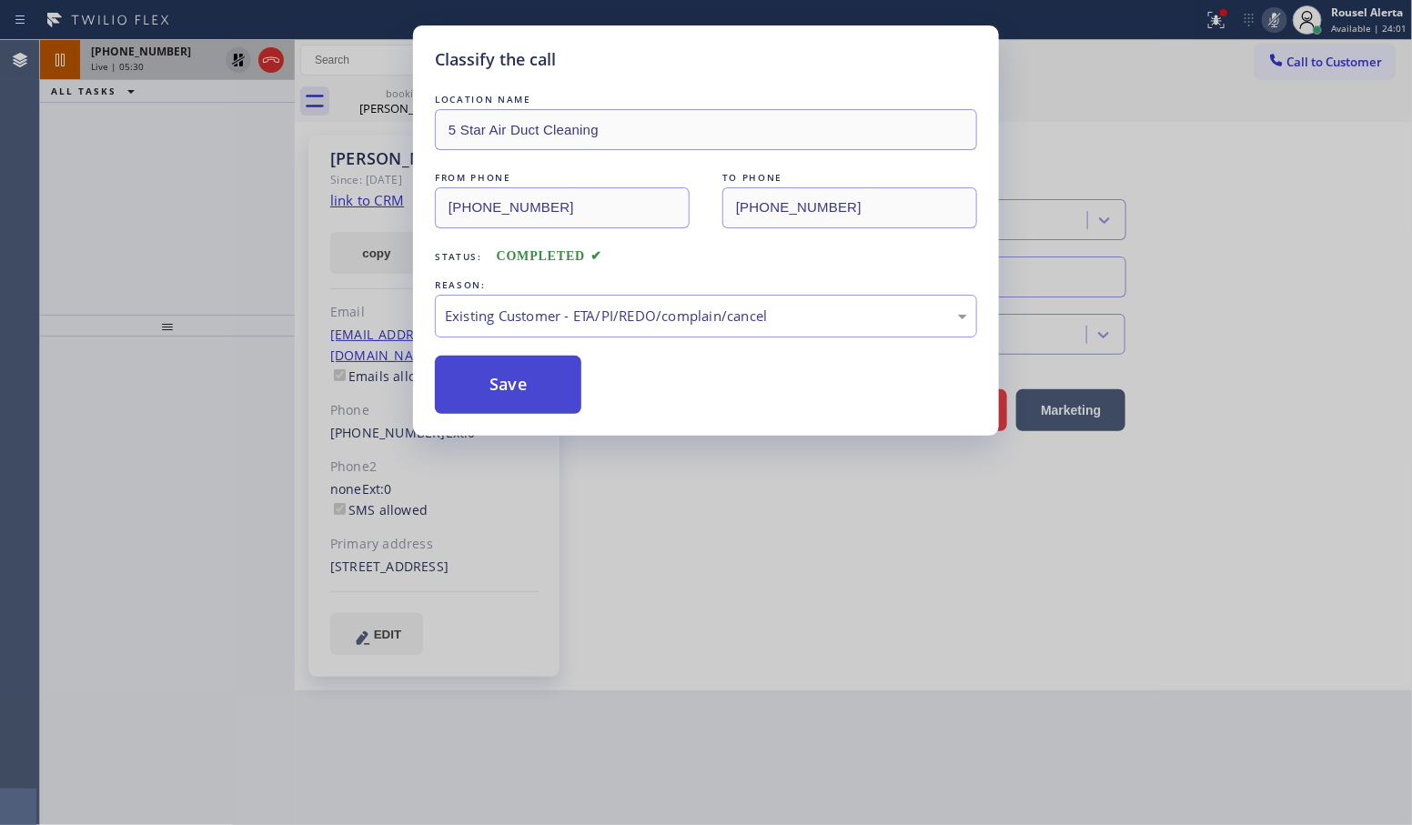
click at [538, 409] on button "Save" at bounding box center [508, 385] width 147 height 58
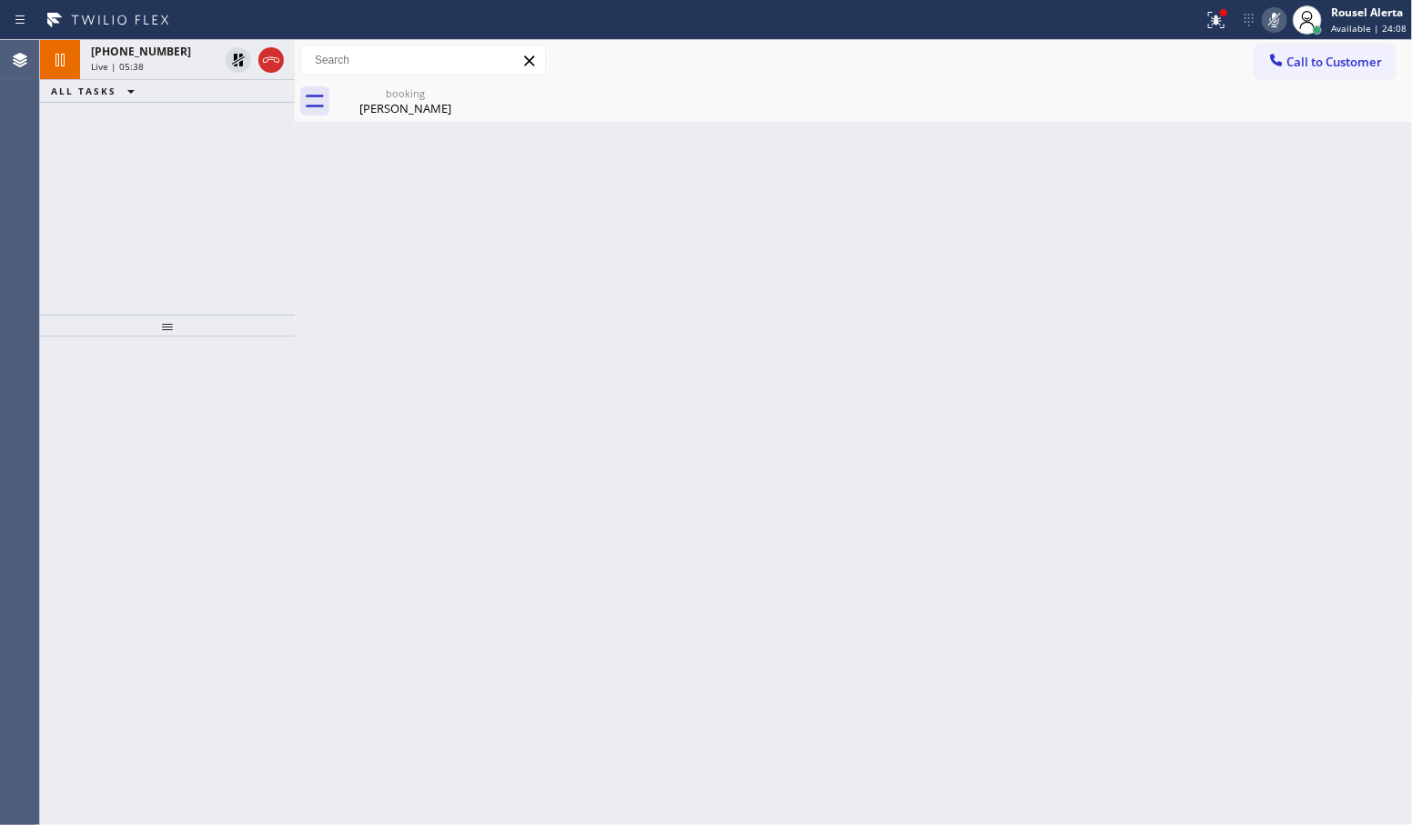
drag, startPoint x: 234, startPoint y: 52, endPoint x: 544, endPoint y: 79, distance: 311.5
click at [234, 52] on icon at bounding box center [238, 60] width 22 height 22
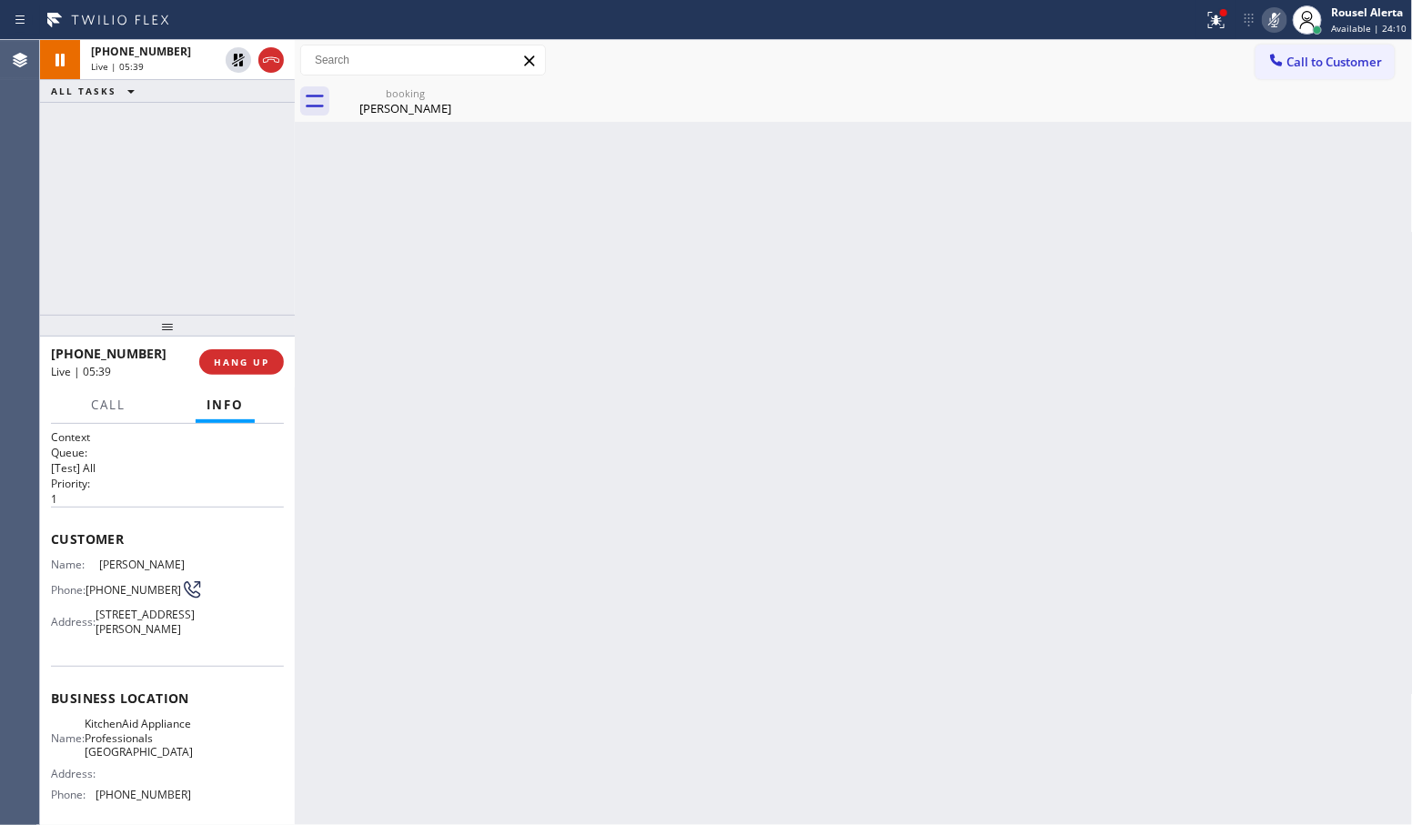
click at [1283, 9] on icon at bounding box center [1275, 20] width 22 height 22
click at [765, 552] on div "Back to Dashboard Change Sender ID Customers Technicians Select a contact Outbo…" at bounding box center [854, 432] width 1118 height 785
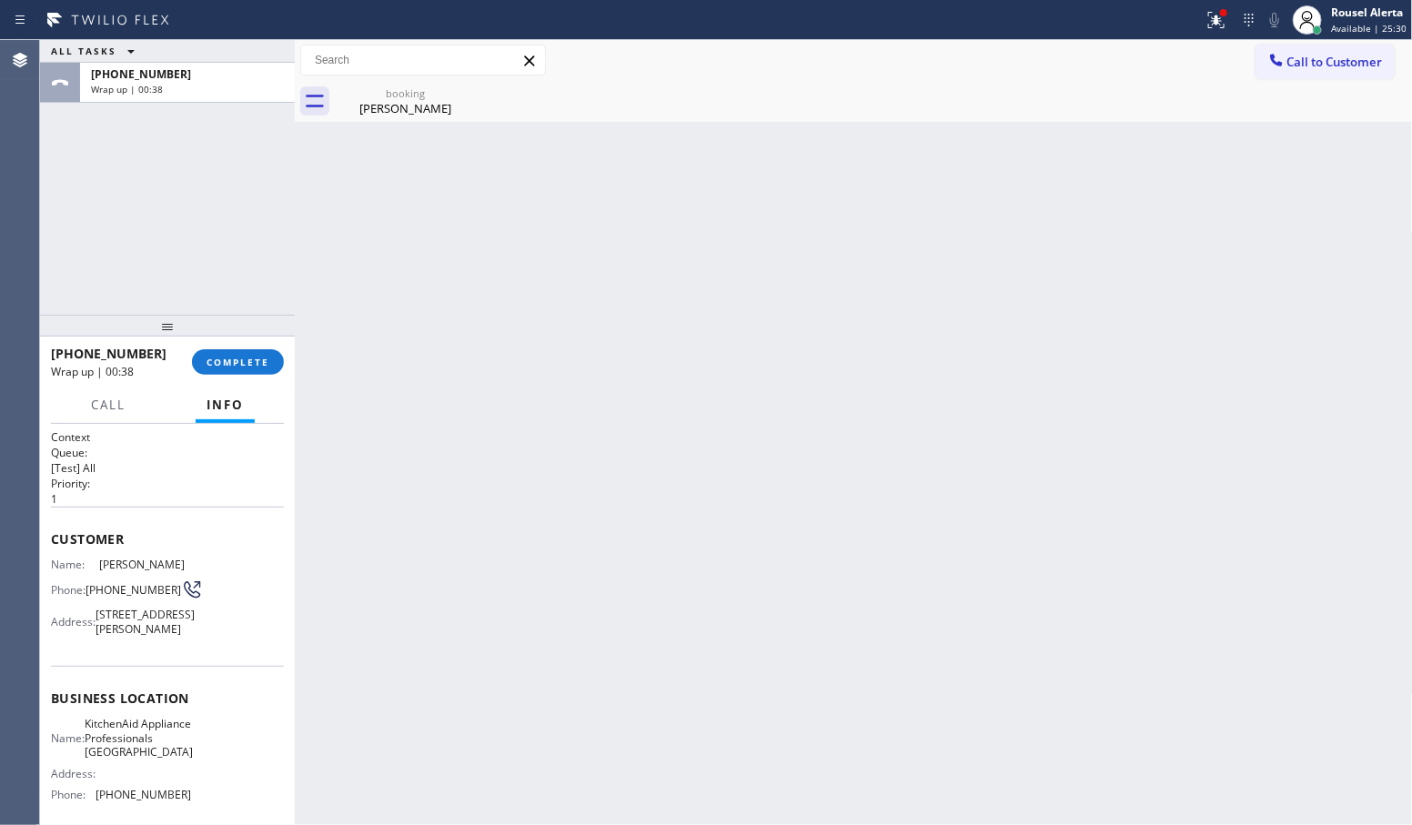
click at [326, 165] on div "Back to Dashboard Change Sender ID Customers Technicians Select a contact Outbo…" at bounding box center [854, 432] width 1118 height 785
drag, startPoint x: 5, startPoint y: 162, endPoint x: 201, endPoint y: 188, distance: 198.3
click at [18, 168] on div "Agent Desktop" at bounding box center [19, 432] width 39 height 785
drag, startPoint x: 238, startPoint y: 387, endPoint x: 239, endPoint y: 357, distance: 30.0
click at [238, 383] on div "+15166108096 Wrap up | 00:54 COMPLETE Call Info Call ended +15166108096 Wrap up…" at bounding box center [167, 581] width 255 height 489
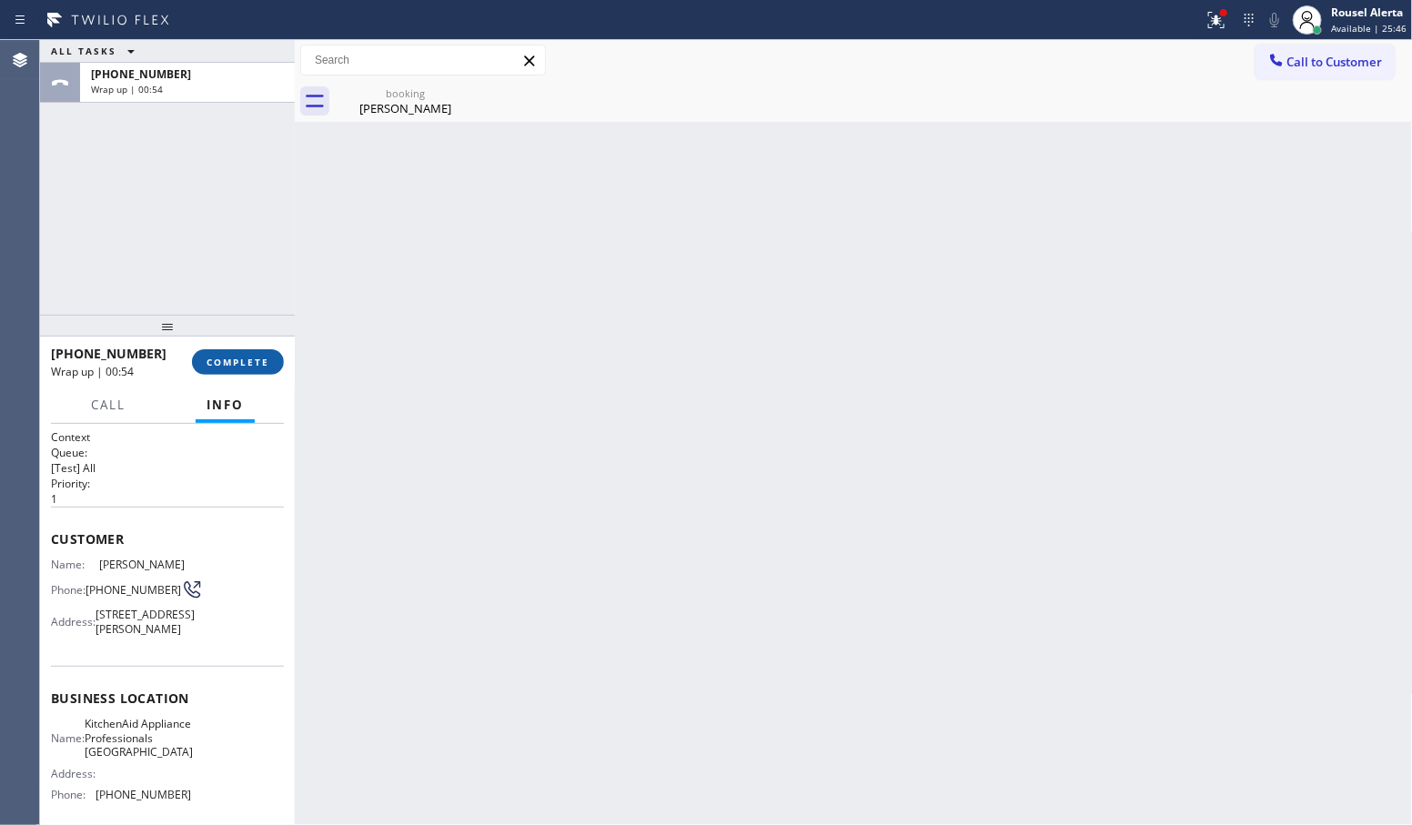
click at [239, 355] on button "COMPLETE" at bounding box center [238, 361] width 92 height 25
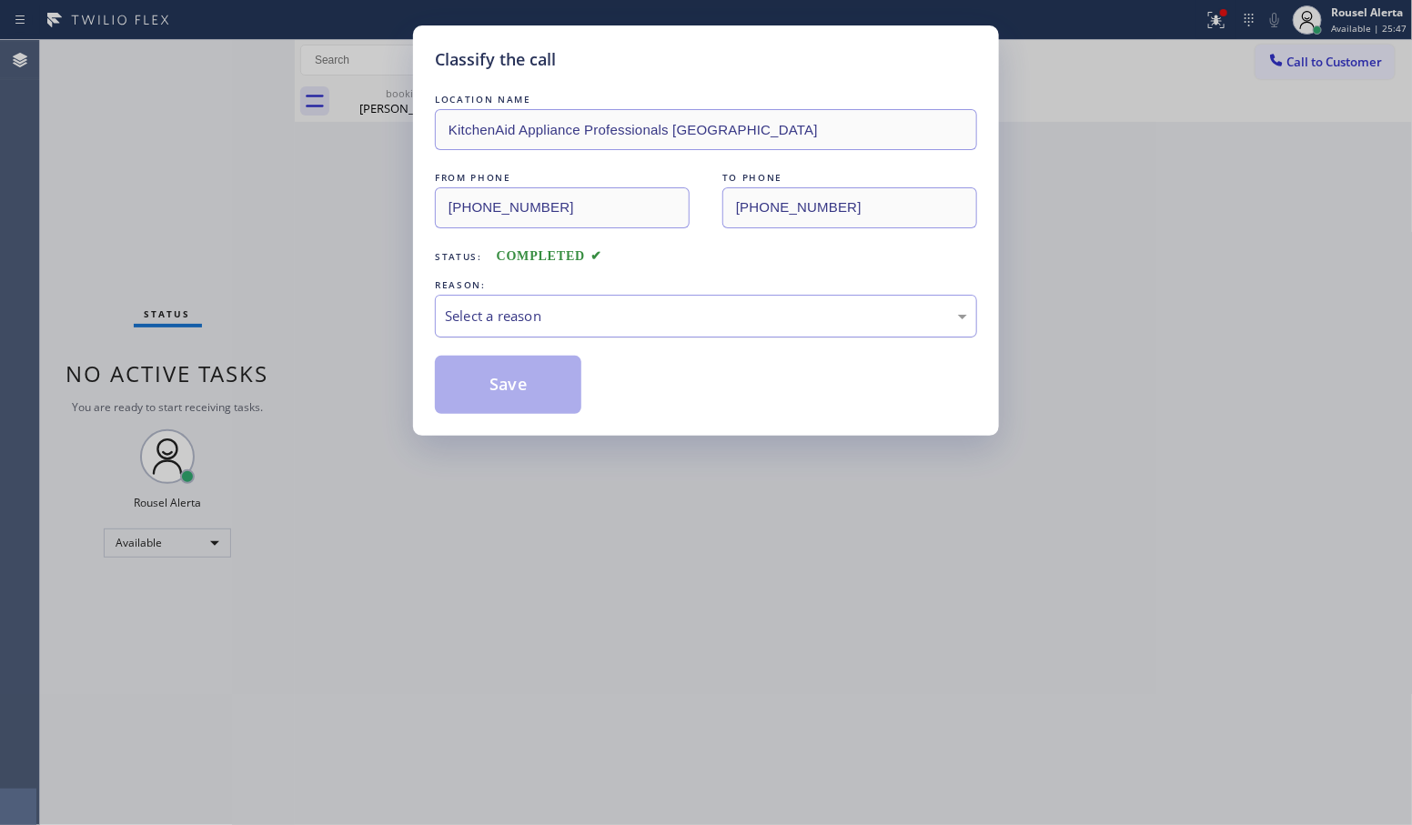
click at [608, 327] on div "Select a reason" at bounding box center [706, 316] width 522 height 21
click at [539, 385] on button "Save" at bounding box center [508, 385] width 147 height 58
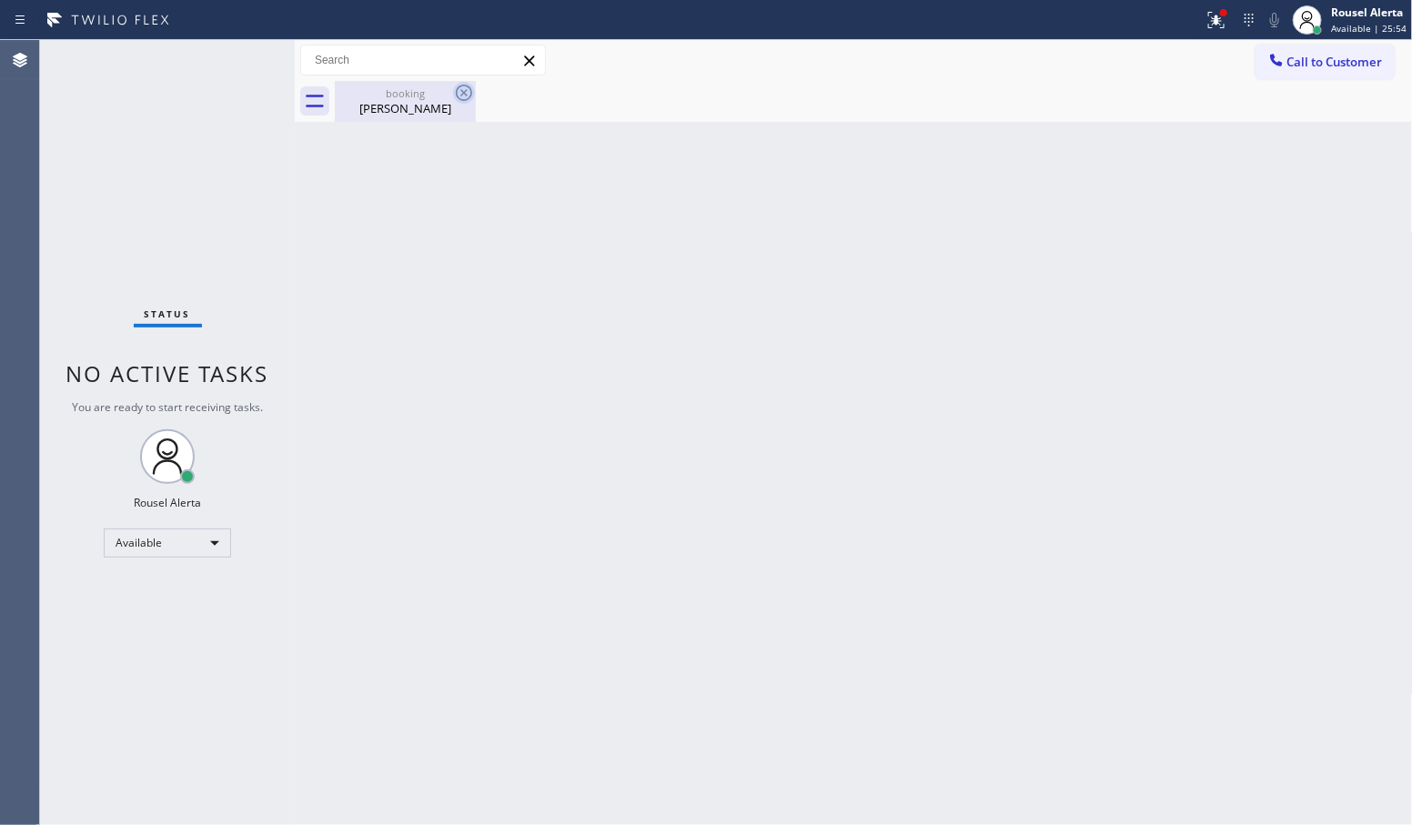
click at [466, 96] on icon at bounding box center [464, 93] width 22 height 22
click at [1211, 18] on icon at bounding box center [1217, 20] width 22 height 22
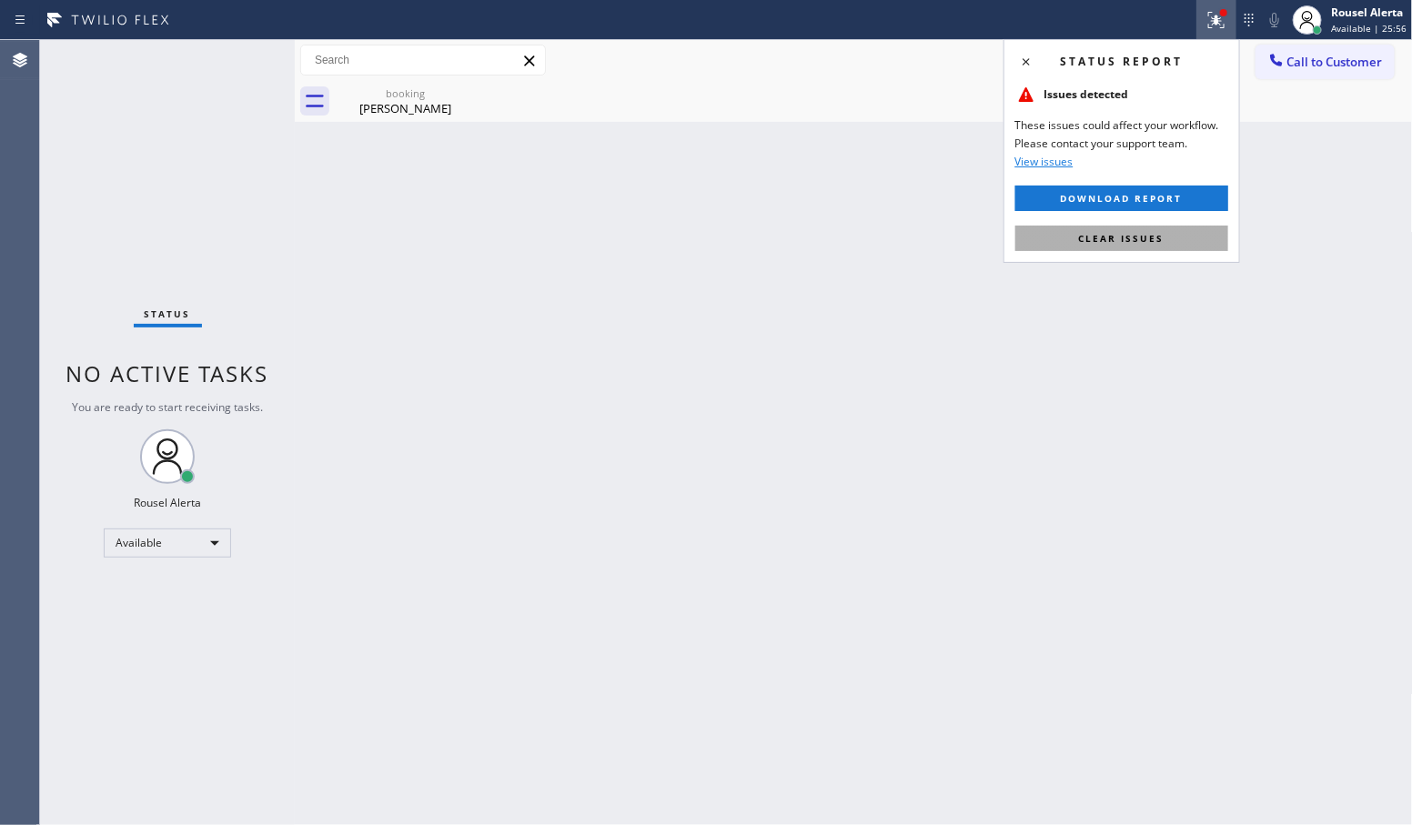
click at [1163, 230] on button "Clear issues" at bounding box center [1122, 238] width 213 height 25
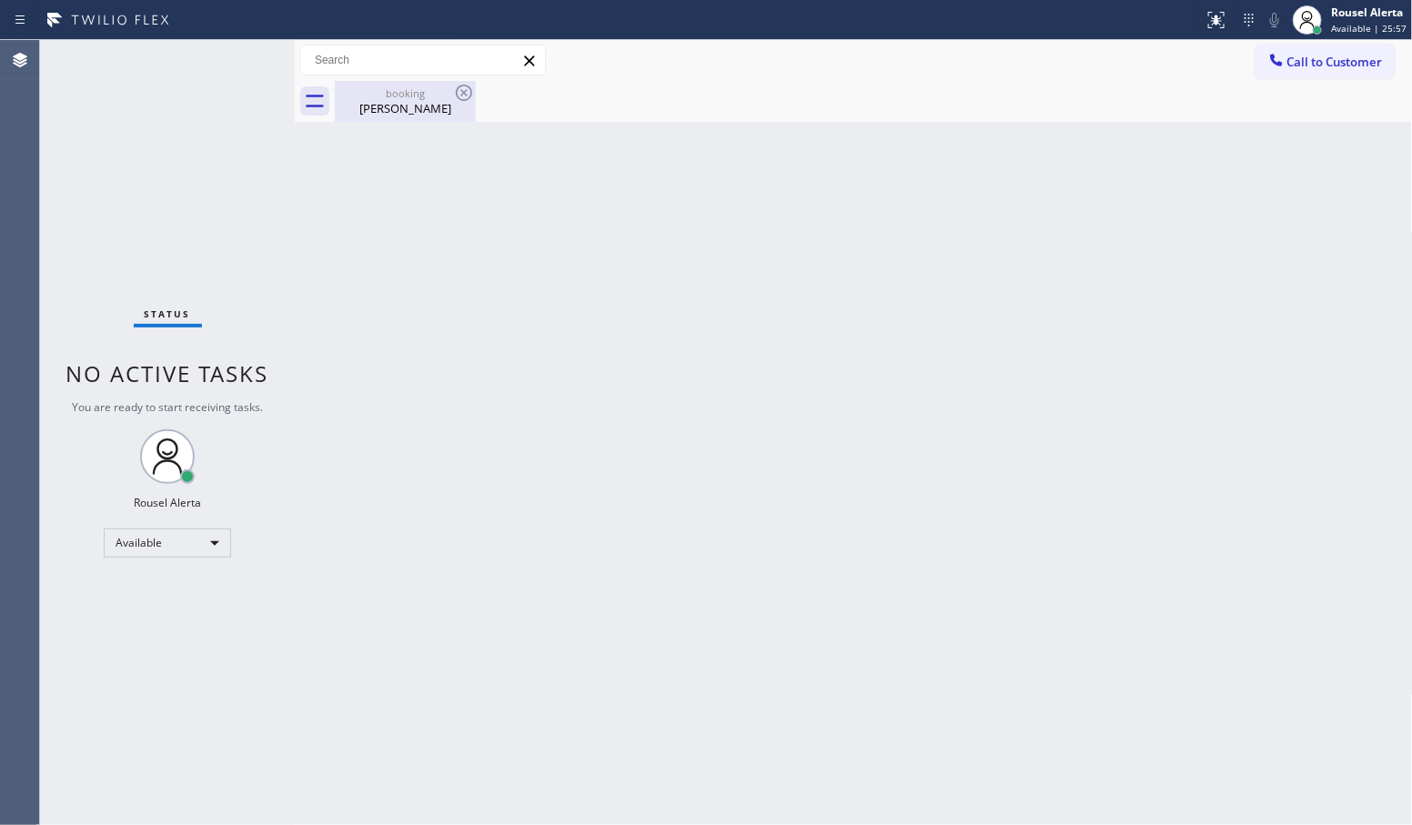
click at [406, 105] on div "Yogesh Kashyet" at bounding box center [405, 108] width 137 height 16
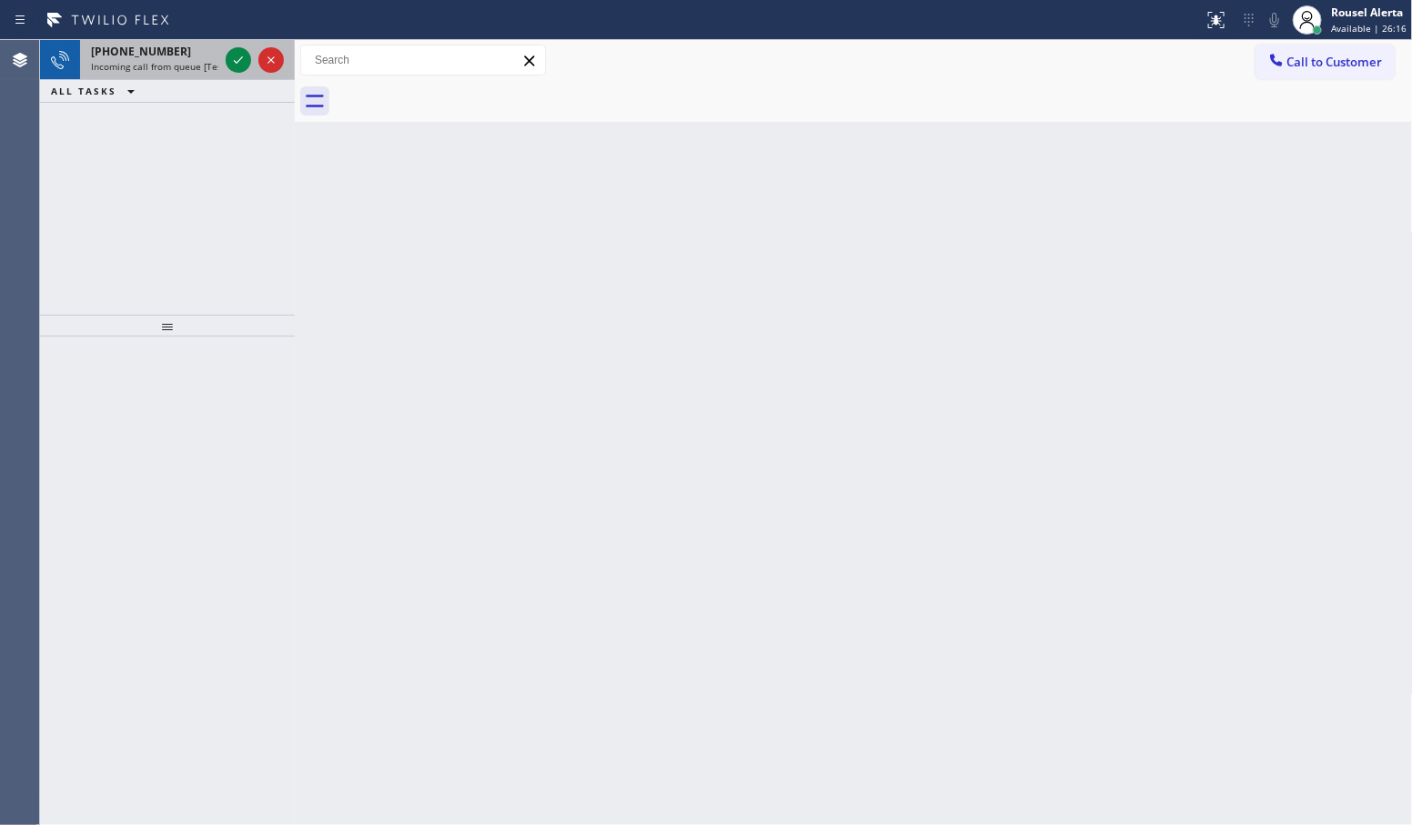
click at [212, 61] on span "Incoming call from queue [Test] All" at bounding box center [166, 66] width 151 height 13
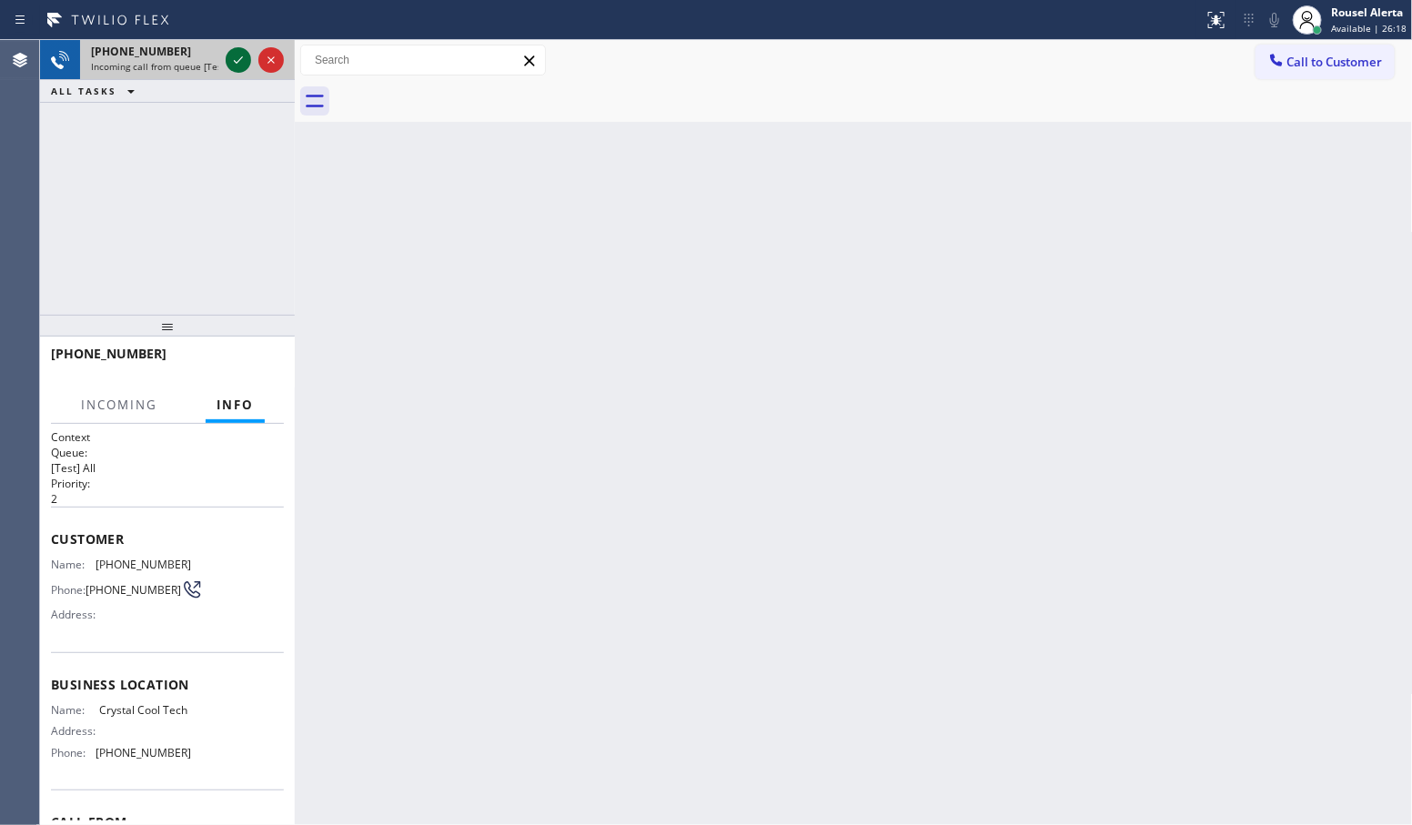
click at [229, 59] on icon at bounding box center [238, 60] width 22 height 22
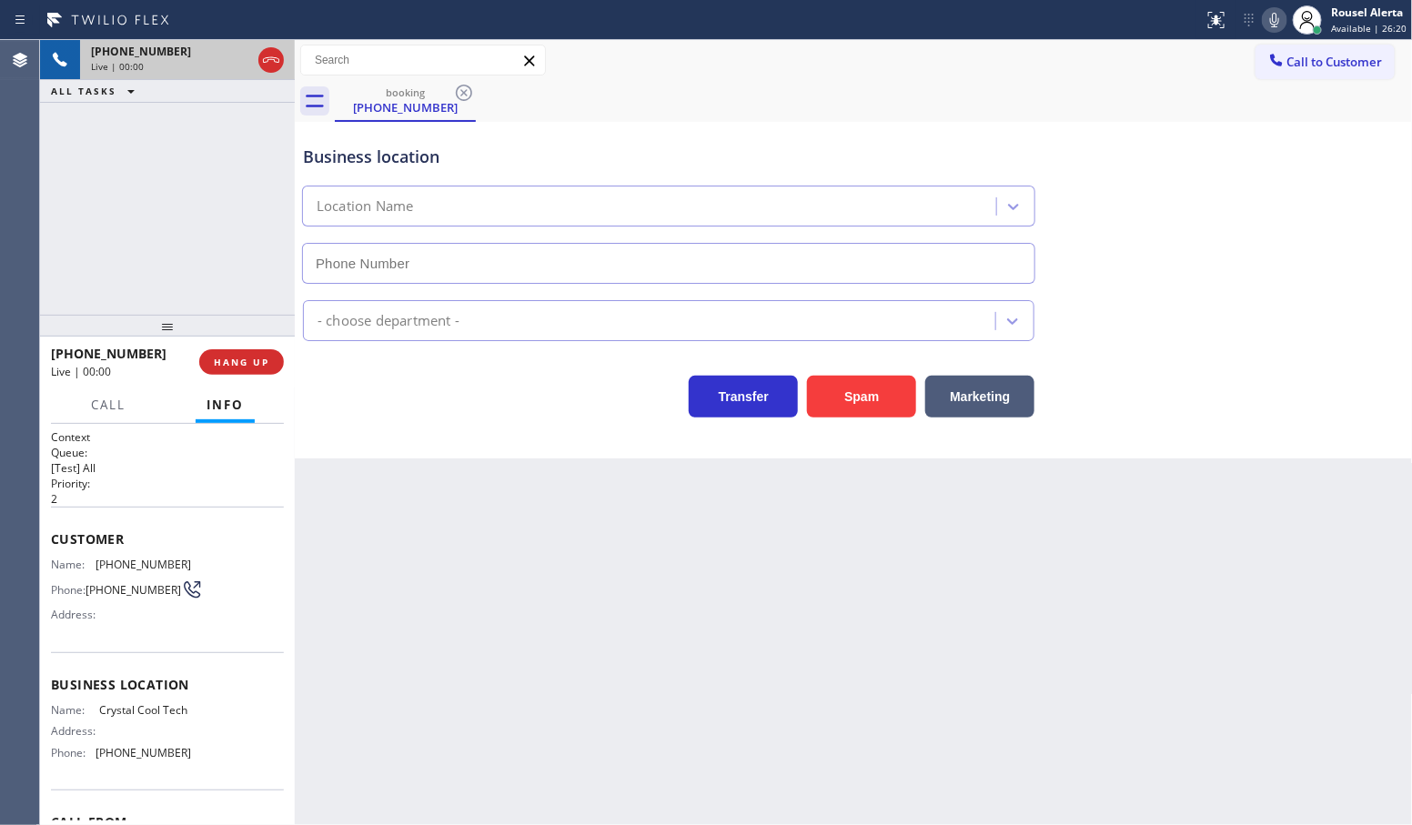
type input "(669) 341-6665"
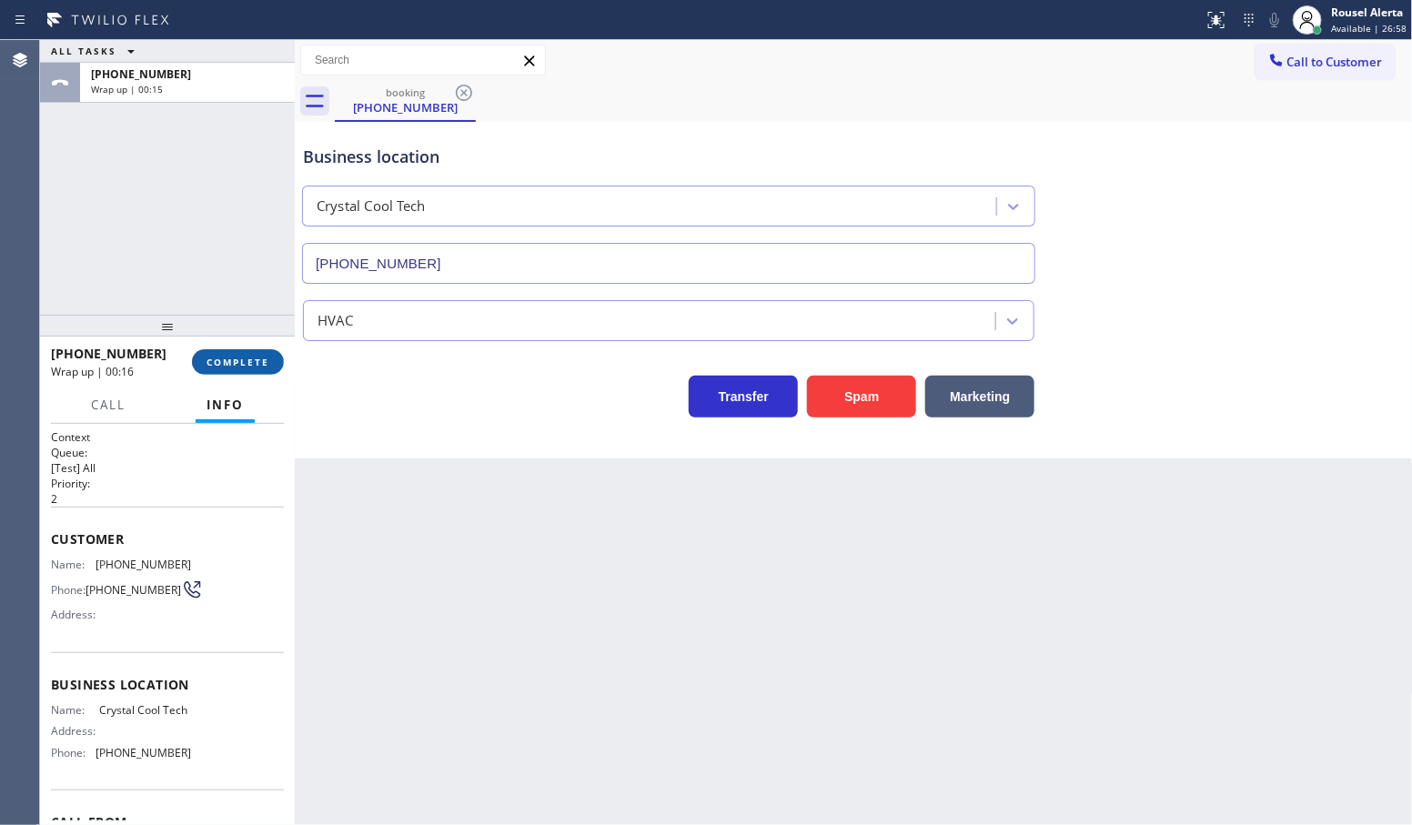
click at [226, 358] on span "COMPLETE" at bounding box center [238, 362] width 63 height 13
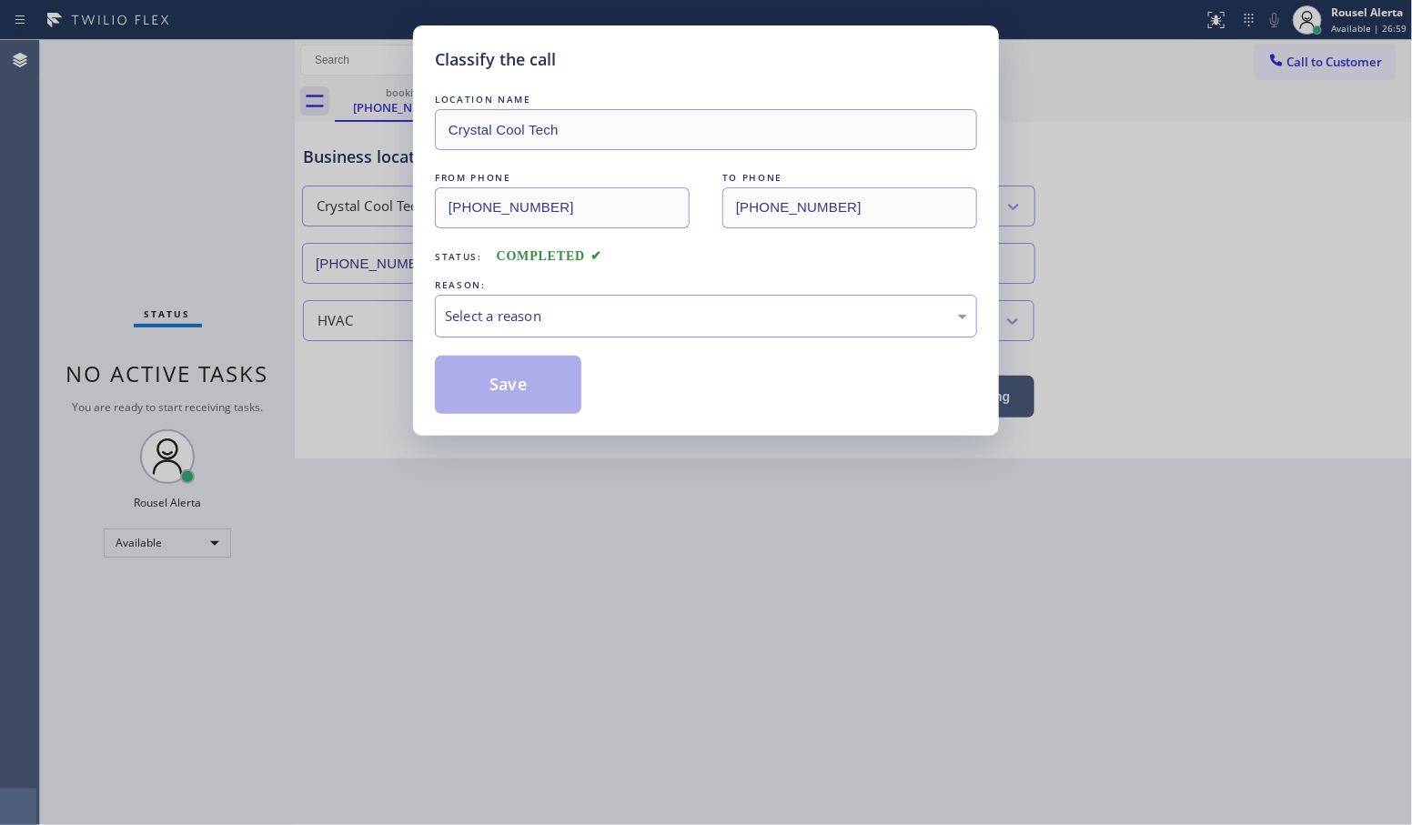
click at [592, 327] on div "Select a reason" at bounding box center [706, 316] width 522 height 21
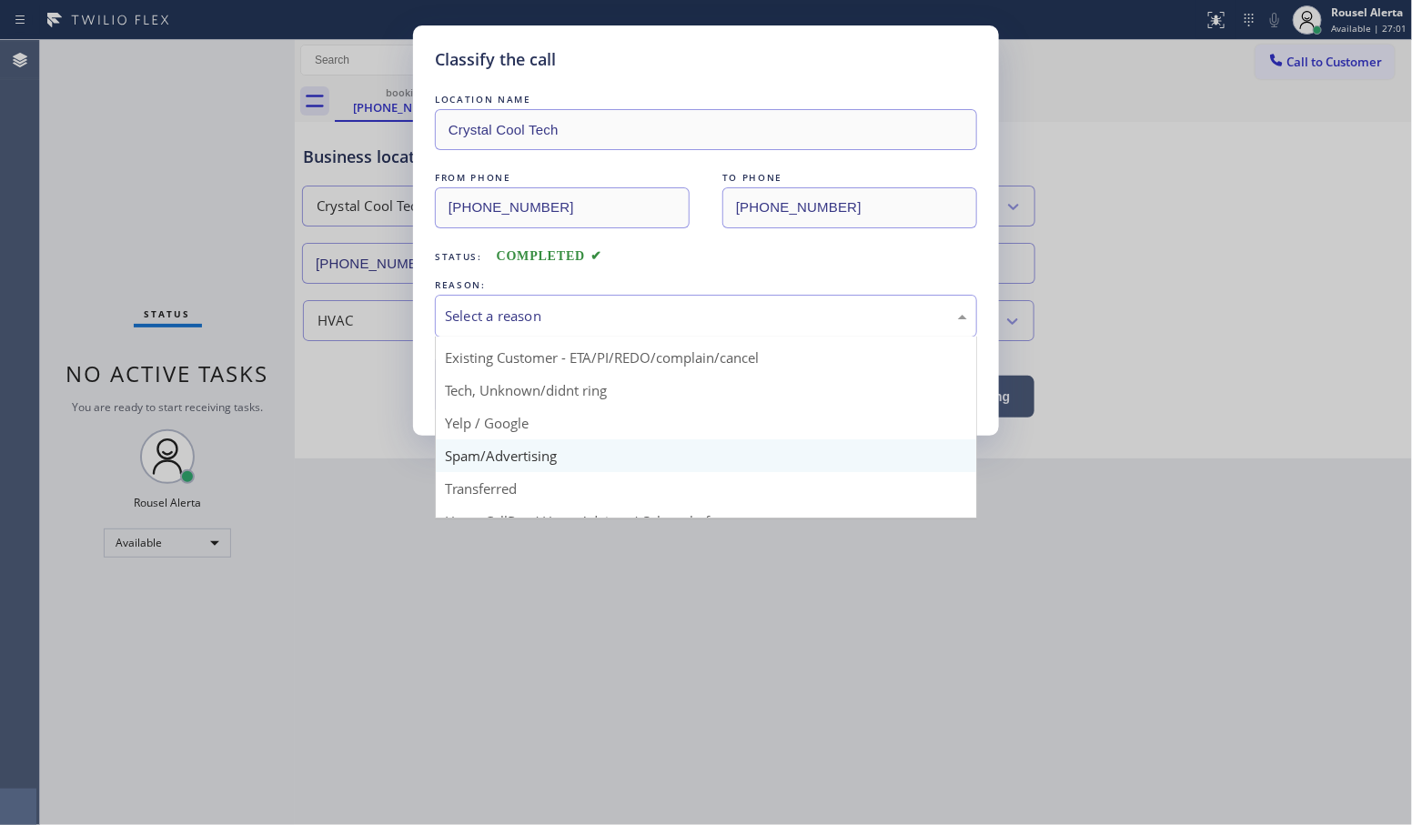
scroll to position [125, 0]
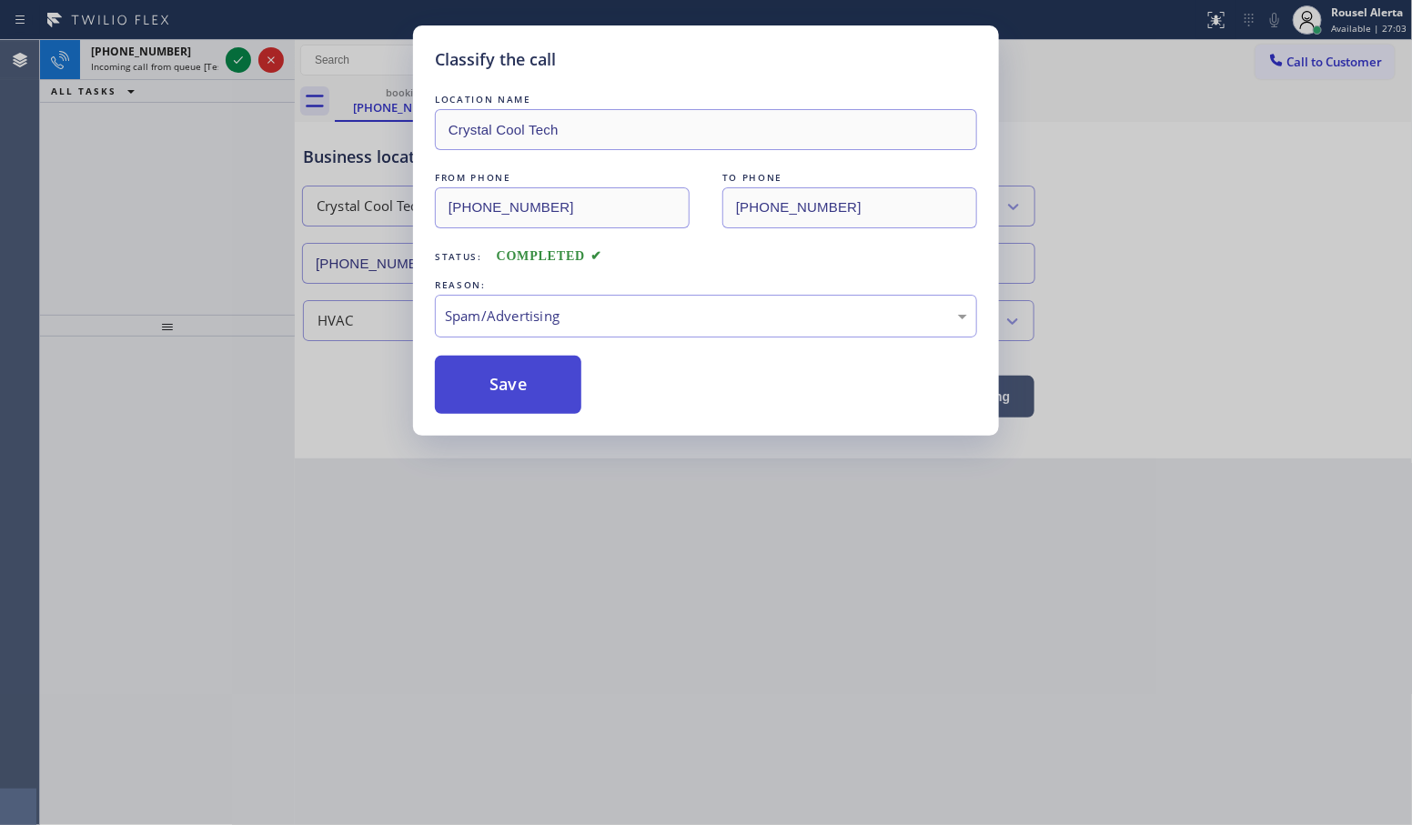
click at [534, 414] on button "Save" at bounding box center [508, 385] width 147 height 58
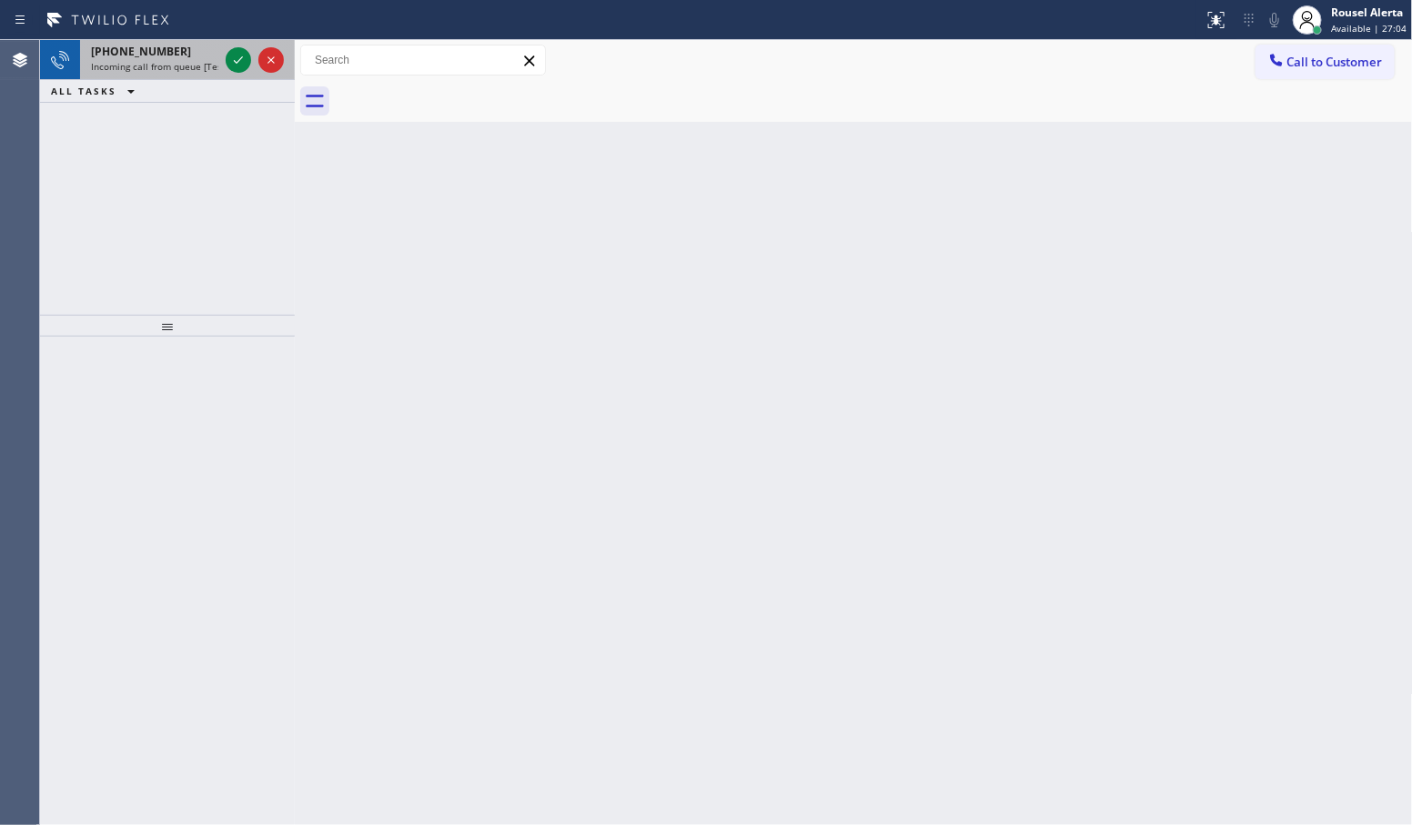
click at [168, 53] on div "+14085187880" at bounding box center [154, 51] width 127 height 15
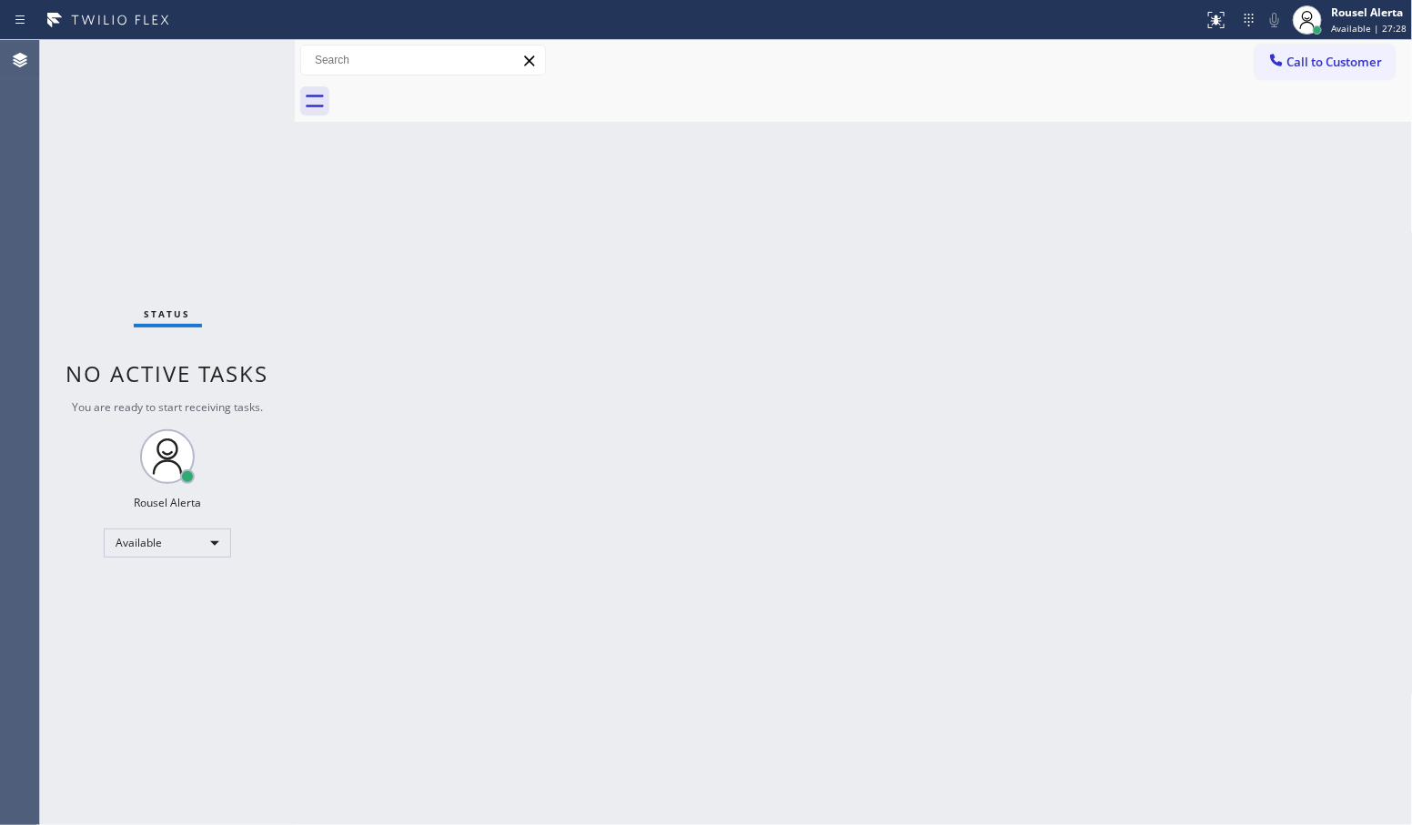
click at [228, 37] on div "Status report No issues detected If you experience an issue, please download th…" at bounding box center [706, 20] width 1412 height 40
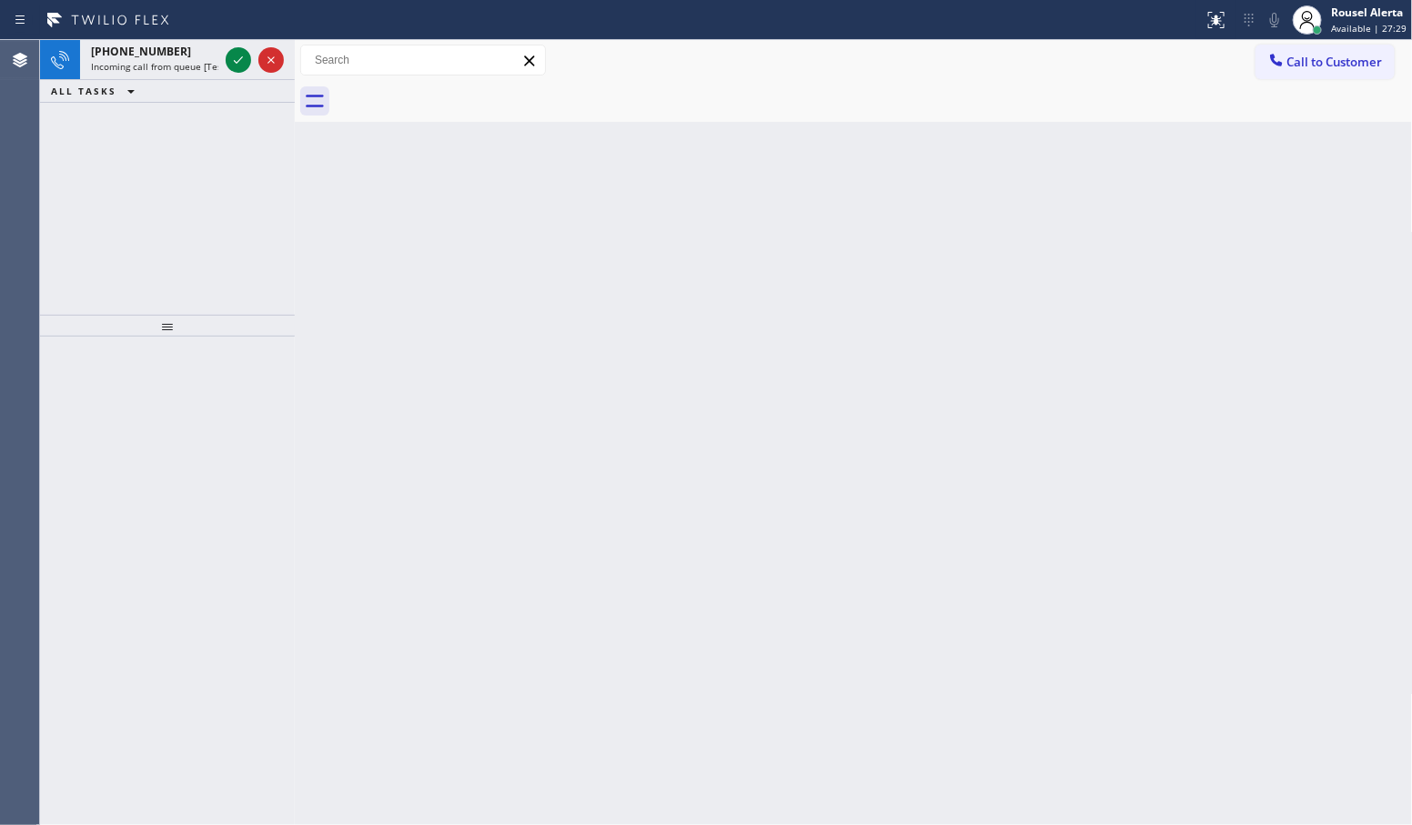
click at [227, 47] on div at bounding box center [255, 60] width 66 height 40
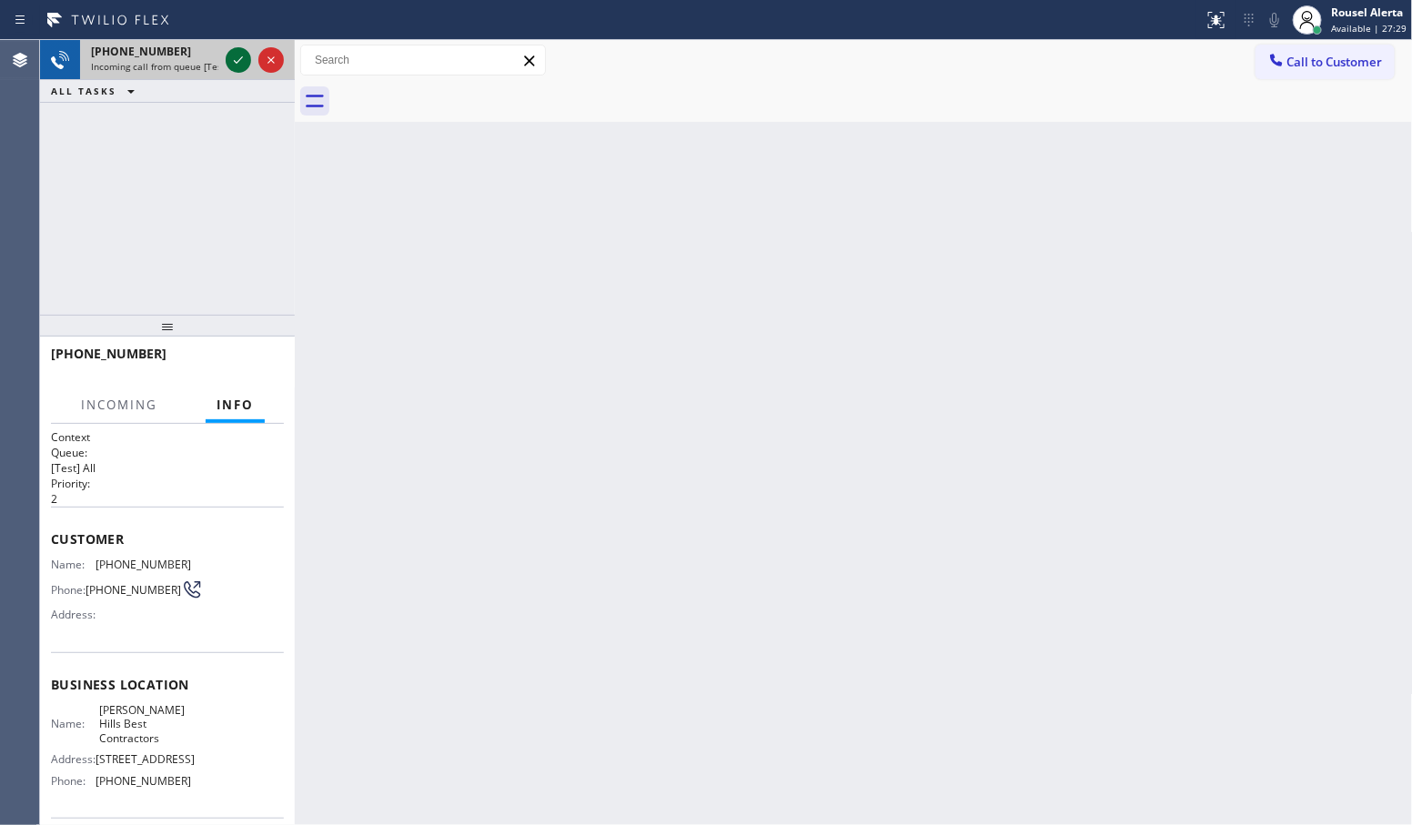
click at [233, 61] on icon at bounding box center [238, 60] width 22 height 22
click at [232, 25] on div at bounding box center [601, 19] width 1189 height 29
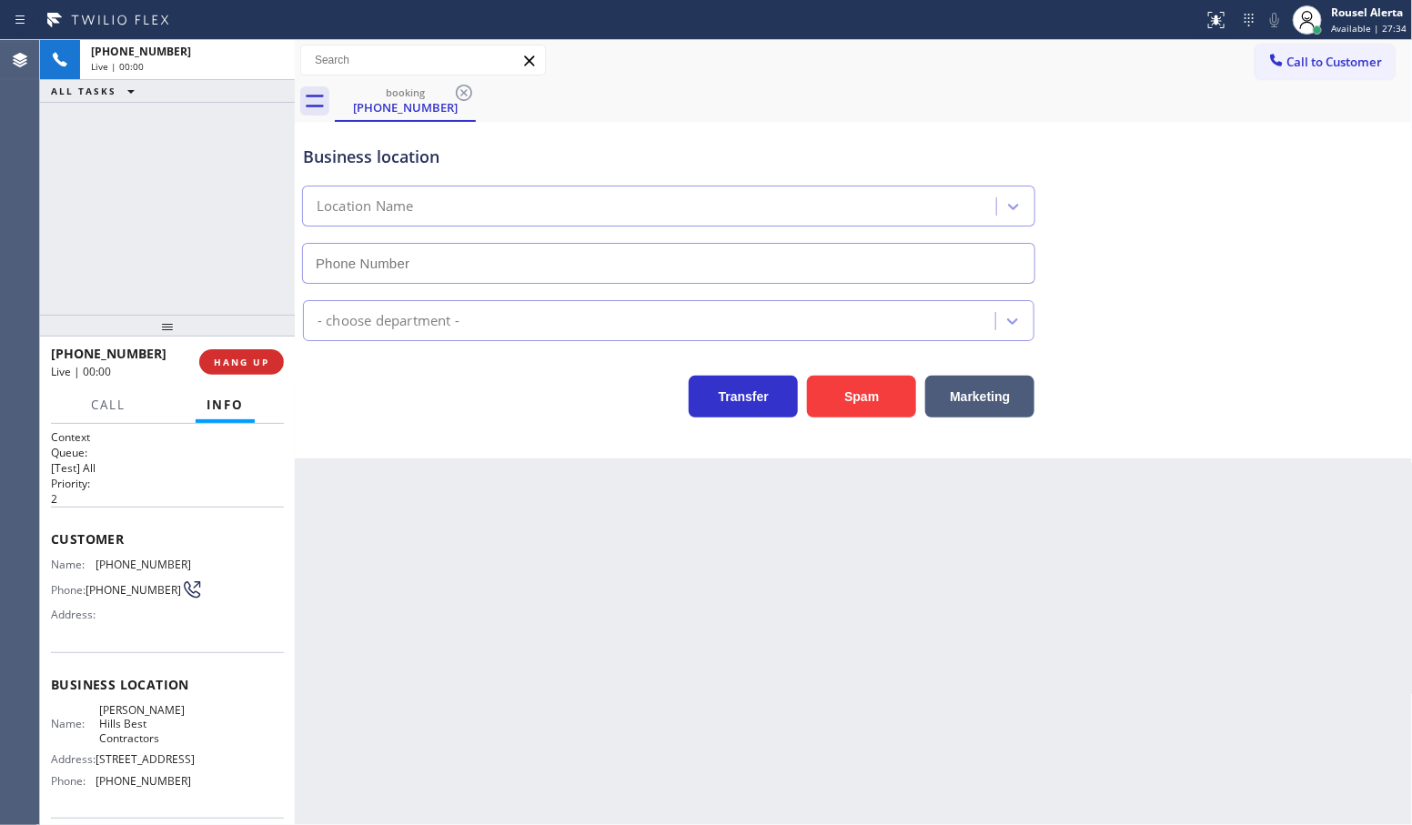
type input "(424) 365-9272"
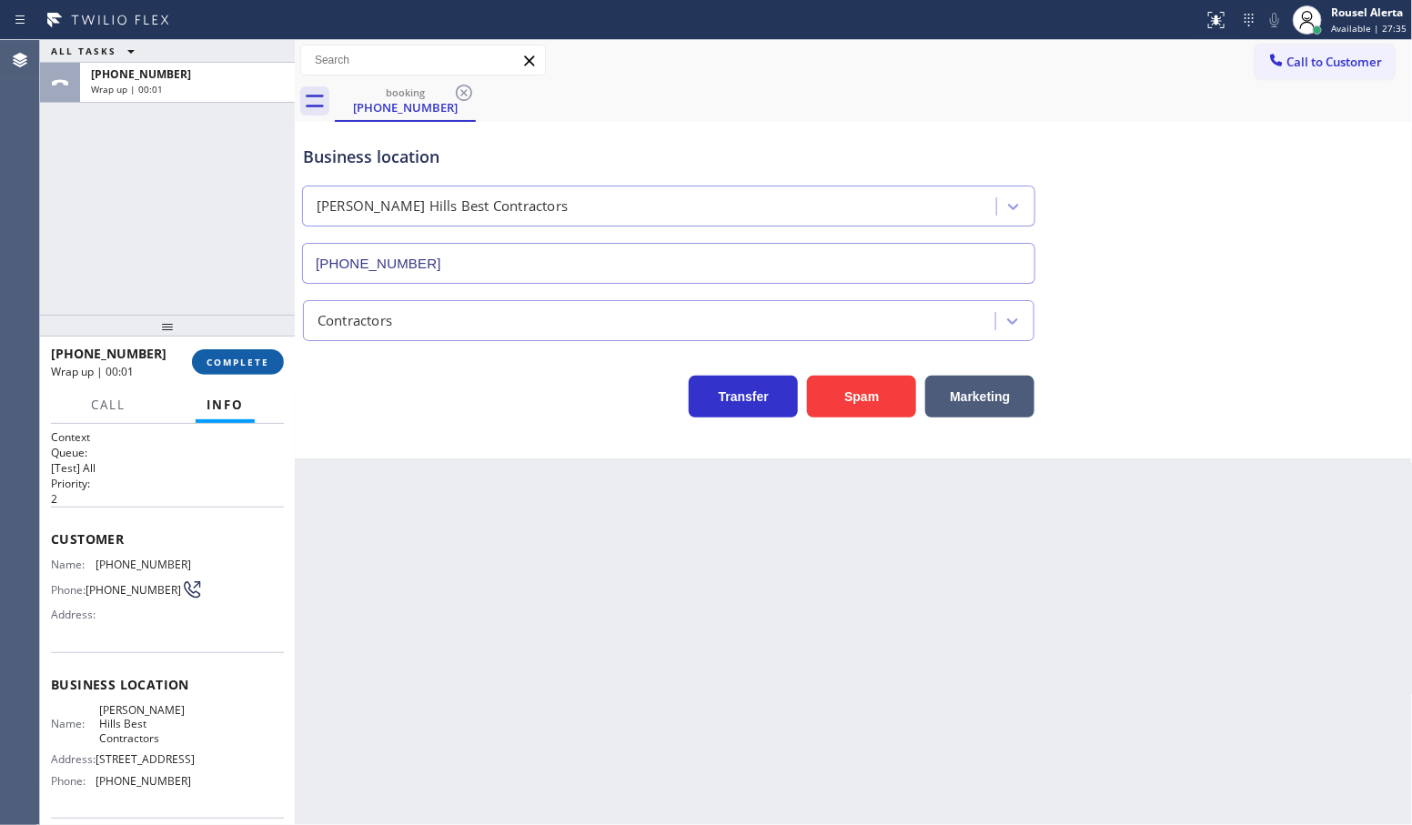
click at [197, 360] on button "COMPLETE" at bounding box center [238, 361] width 92 height 25
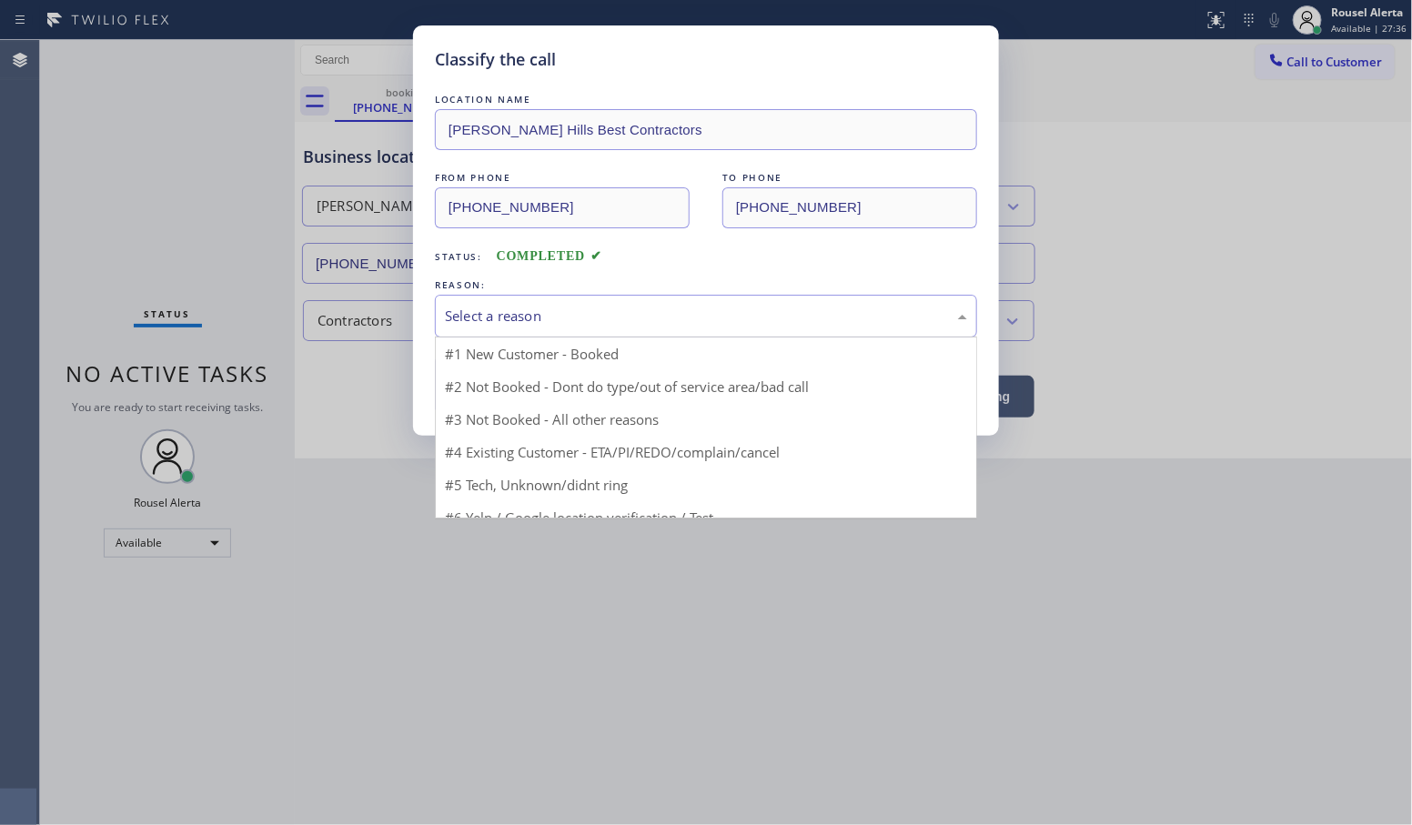
click at [489, 298] on div "Select a reason" at bounding box center [706, 316] width 542 height 43
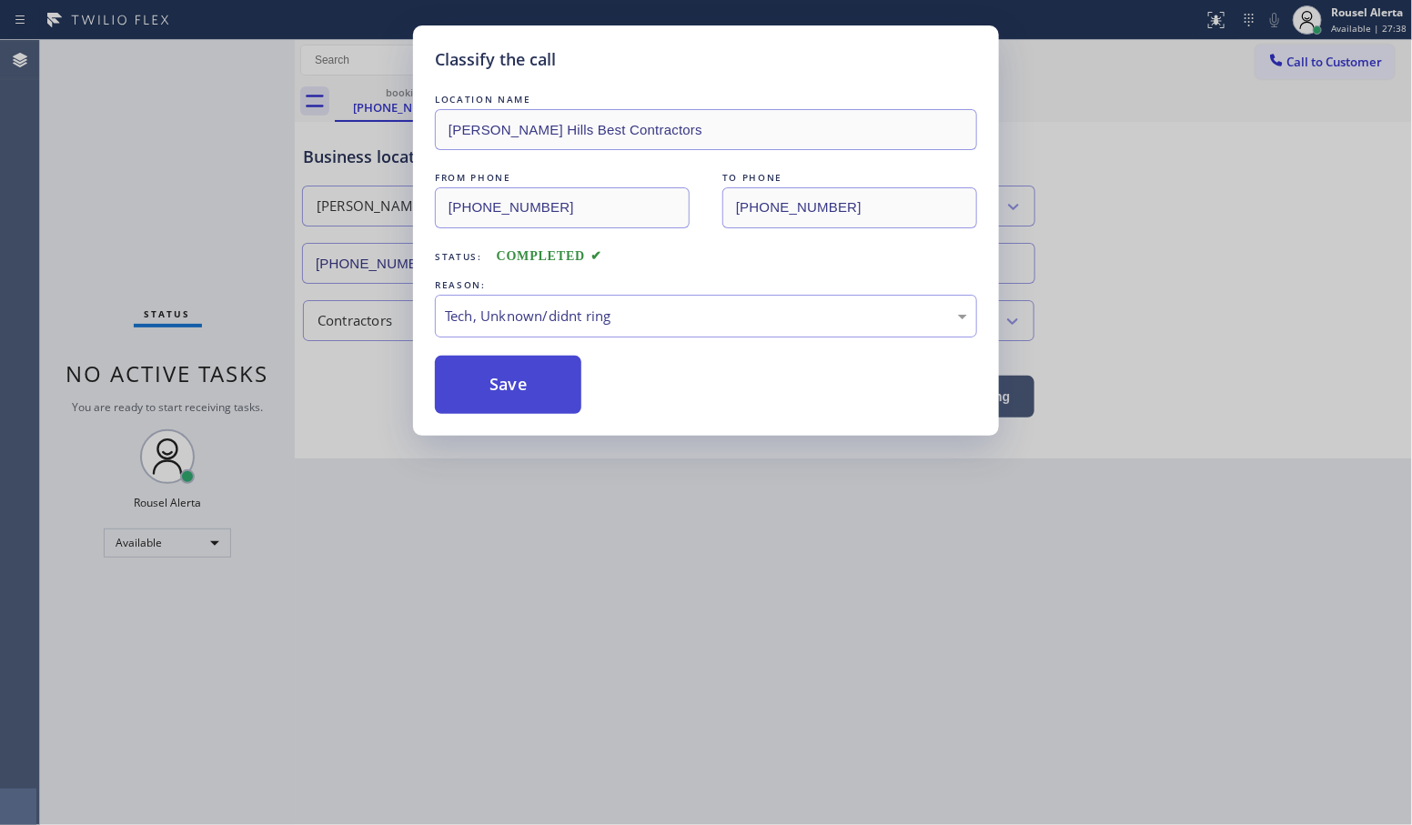
click at [502, 392] on button "Save" at bounding box center [508, 385] width 147 height 58
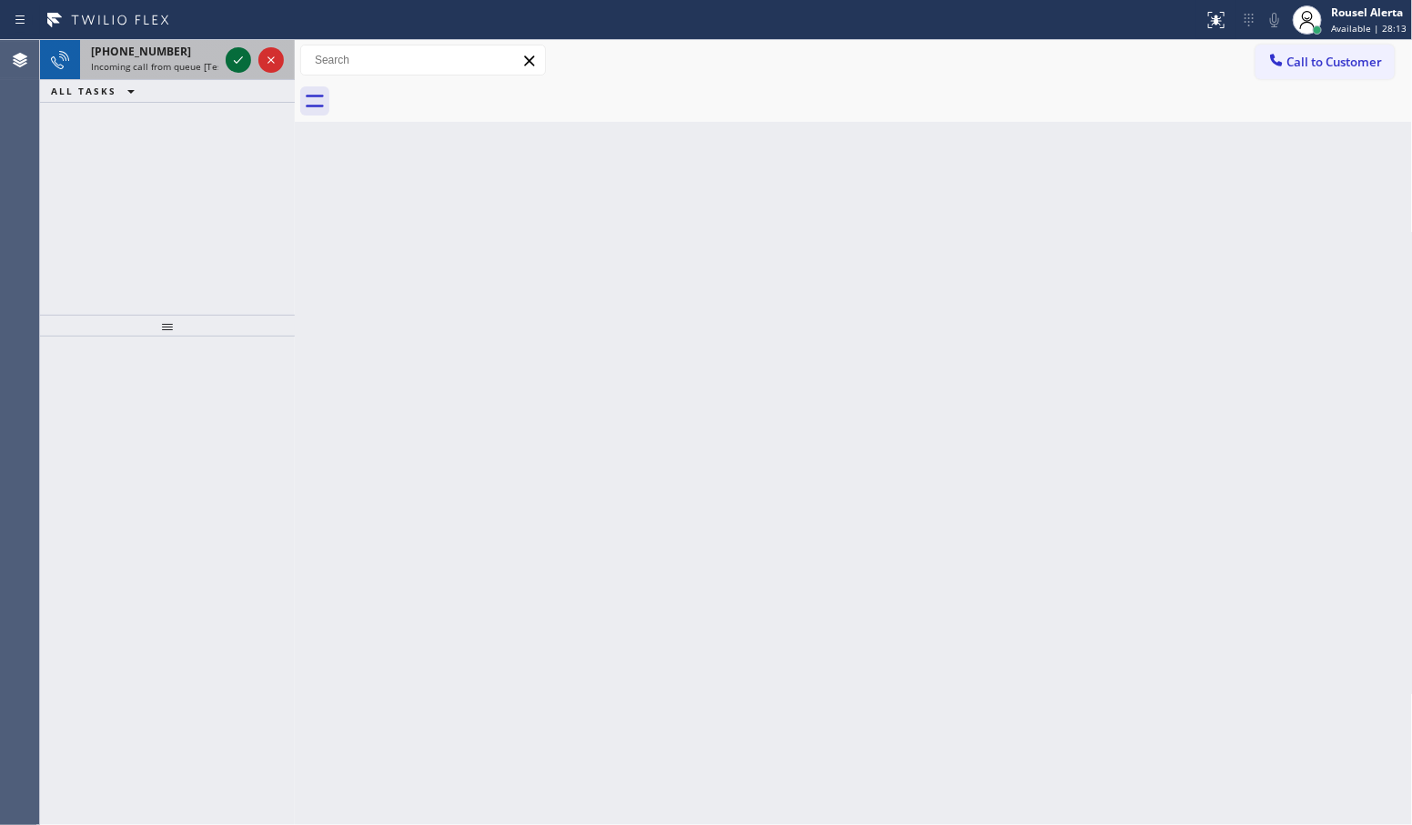
click at [234, 66] on icon at bounding box center [238, 60] width 22 height 22
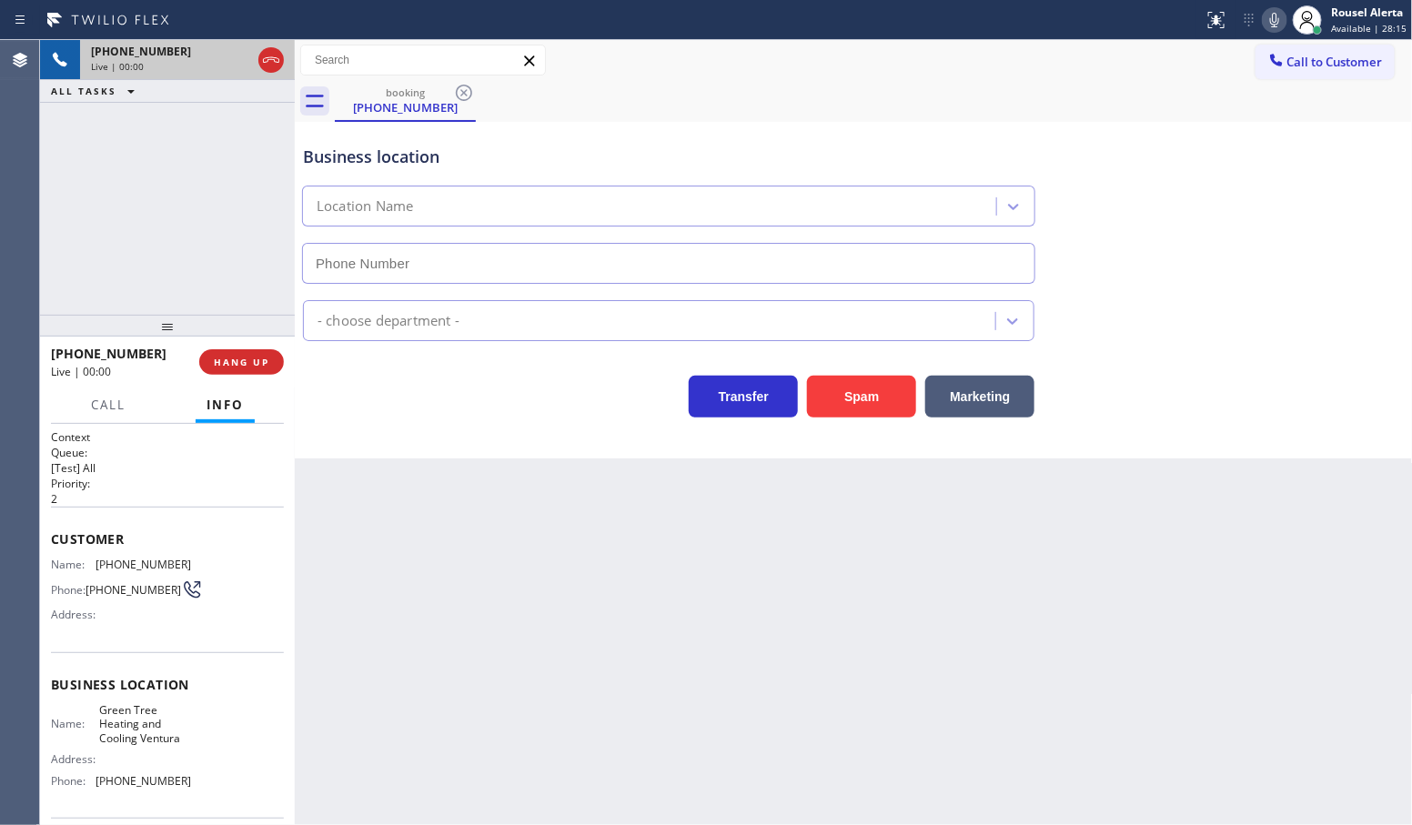
type input "(805) 659-8414"
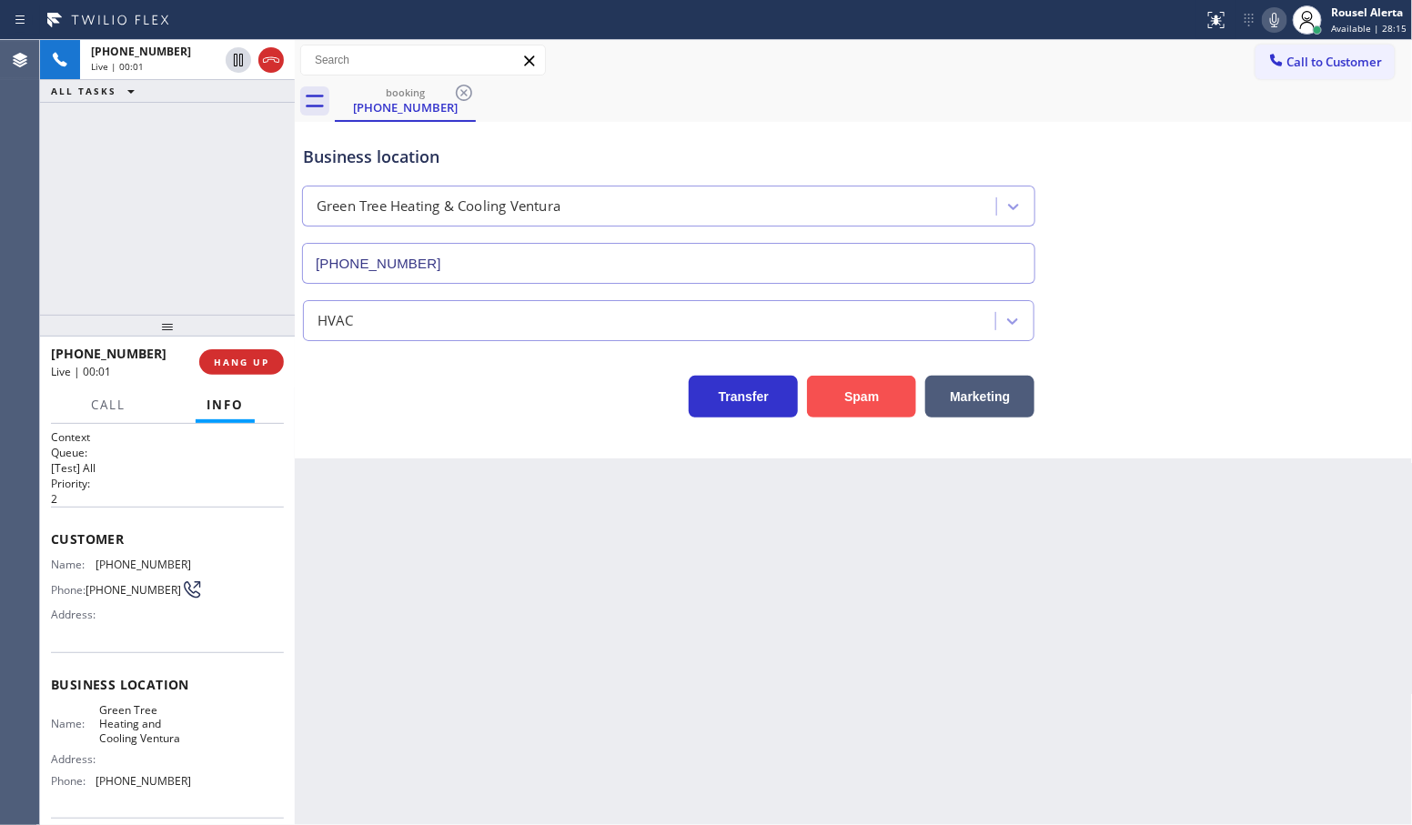
click at [884, 401] on button "Spam" at bounding box center [861, 397] width 109 height 42
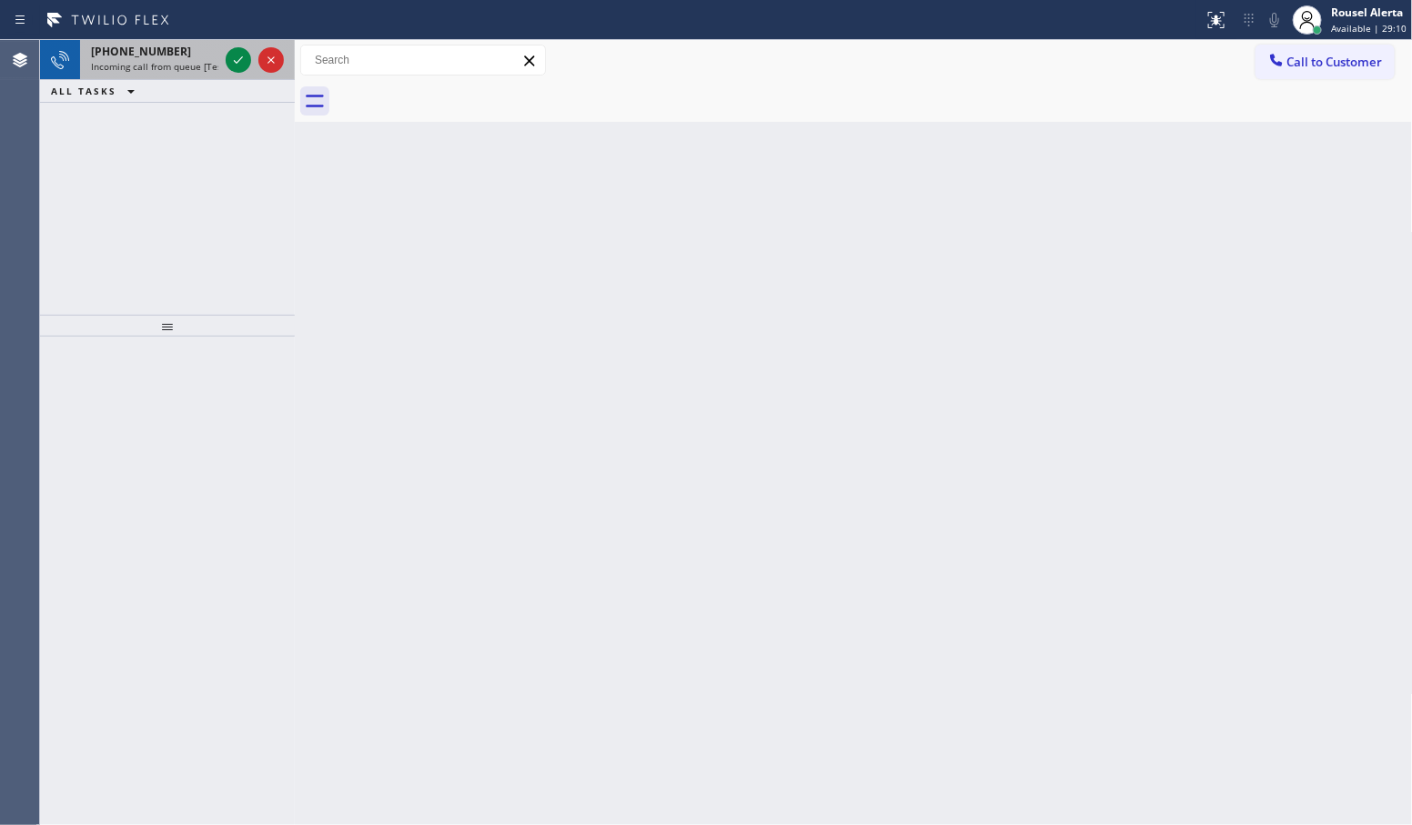
click at [147, 55] on span "+14088811469" at bounding box center [141, 51] width 100 height 15
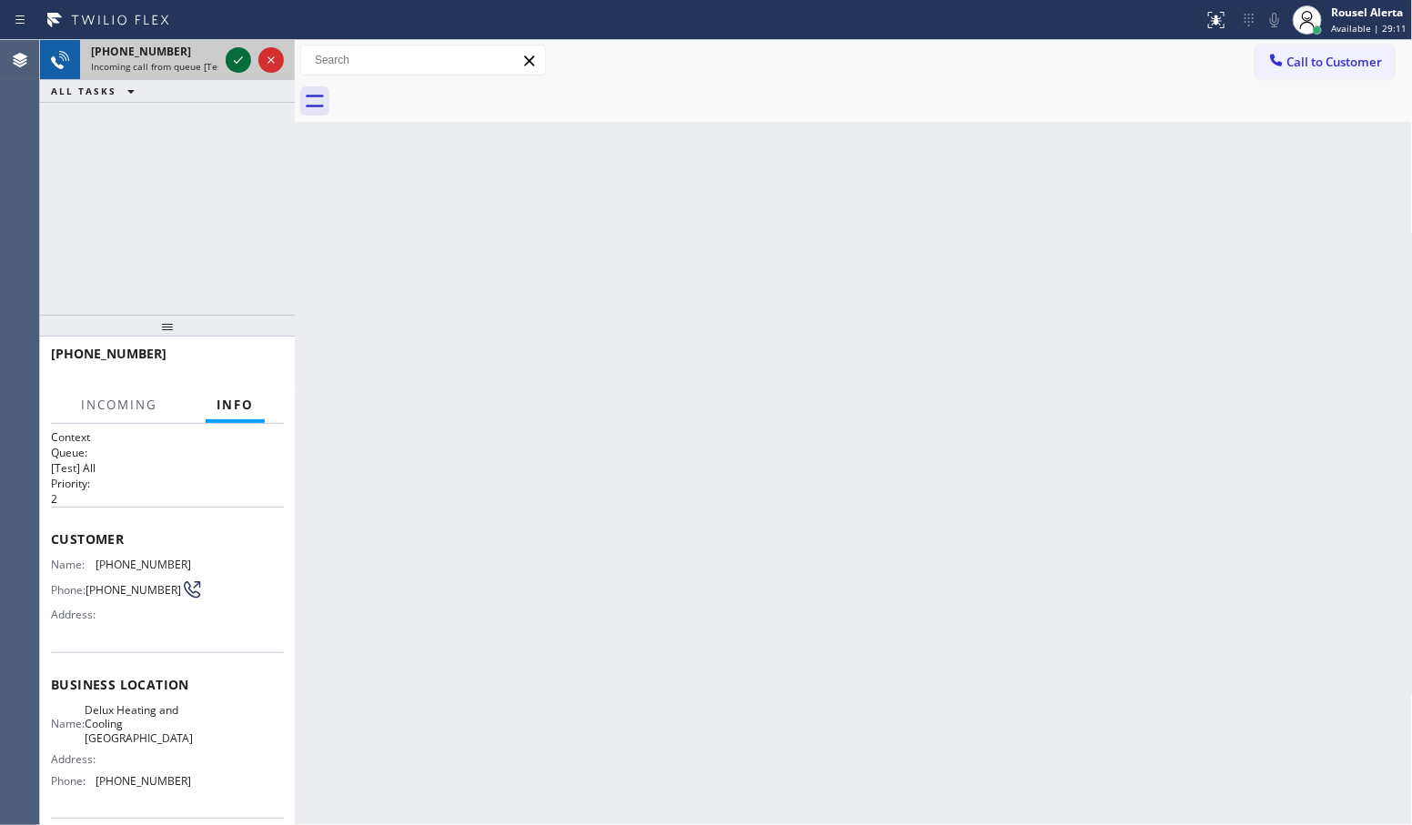
click at [238, 64] on icon at bounding box center [238, 60] width 22 height 22
click at [223, 36] on div "Status report No issues detected If you experience an issue, please download th…" at bounding box center [706, 20] width 1412 height 40
click at [222, 59] on div at bounding box center [255, 60] width 66 height 40
click at [220, 60] on div "+14088811469 Incoming call from queue [Test] All" at bounding box center [151, 60] width 142 height 40
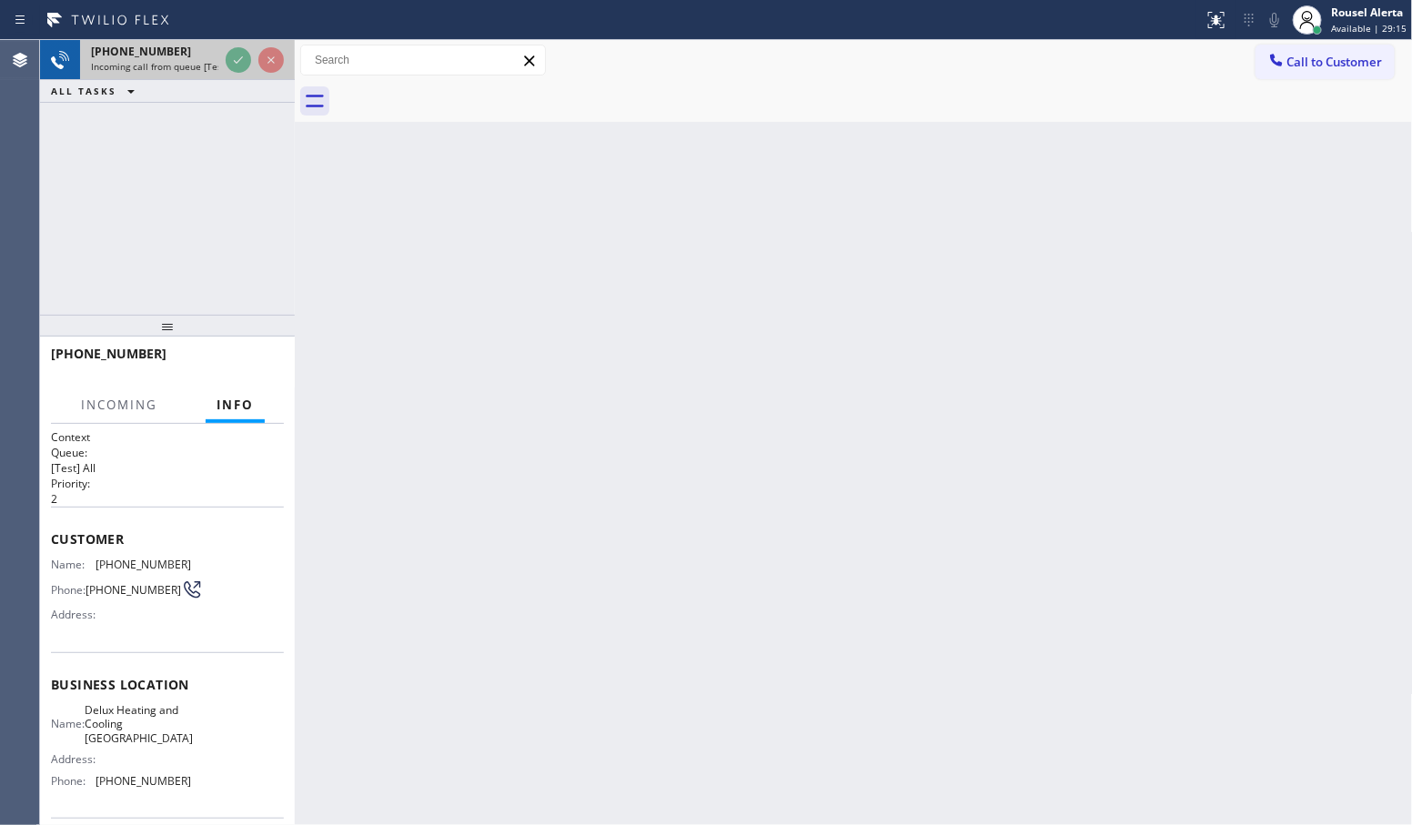
click at [220, 60] on div "+14088811469 Incoming call from queue [Test] All" at bounding box center [151, 60] width 142 height 40
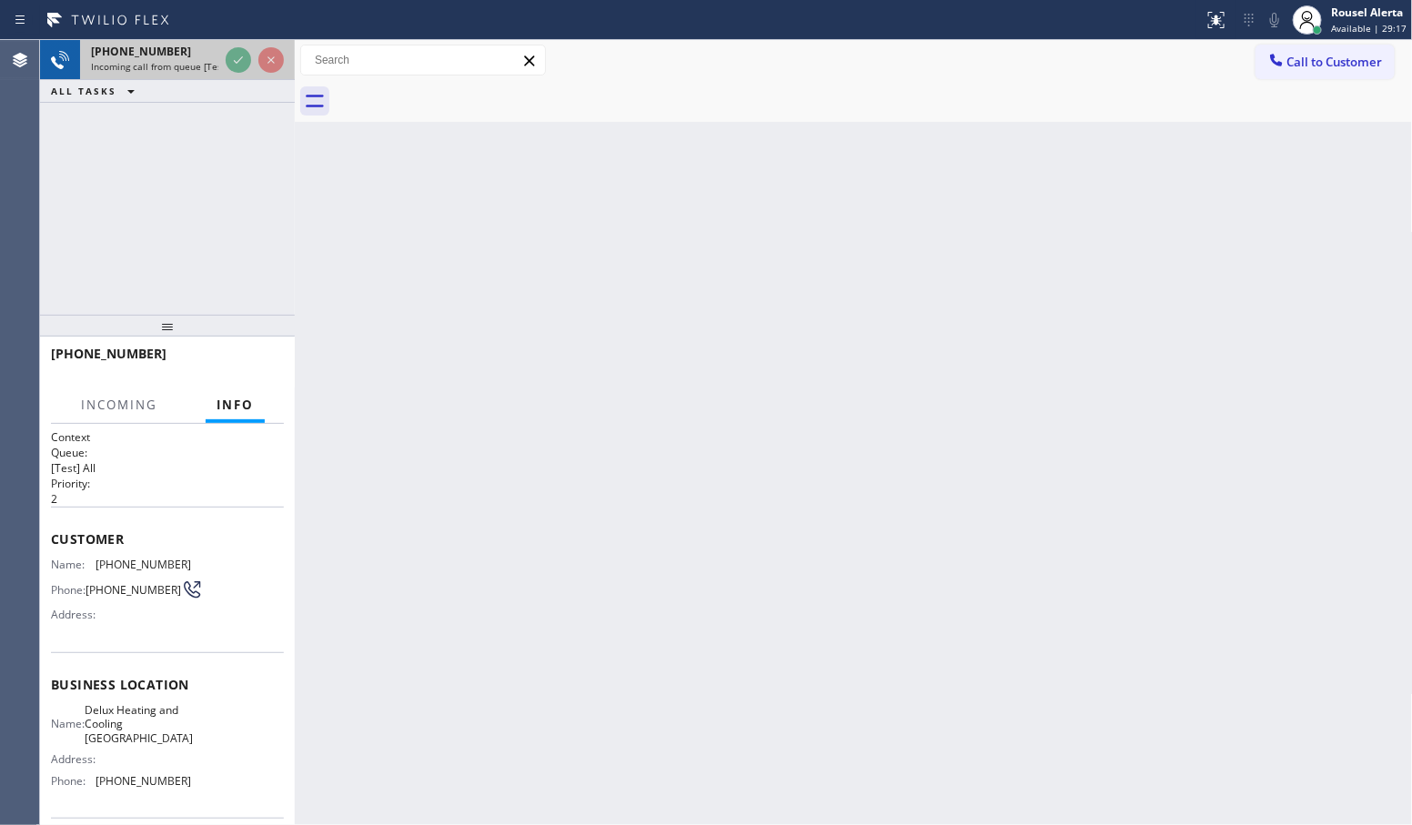
click at [220, 60] on div "+14088811469 Incoming call from queue [Test] All" at bounding box center [151, 60] width 142 height 40
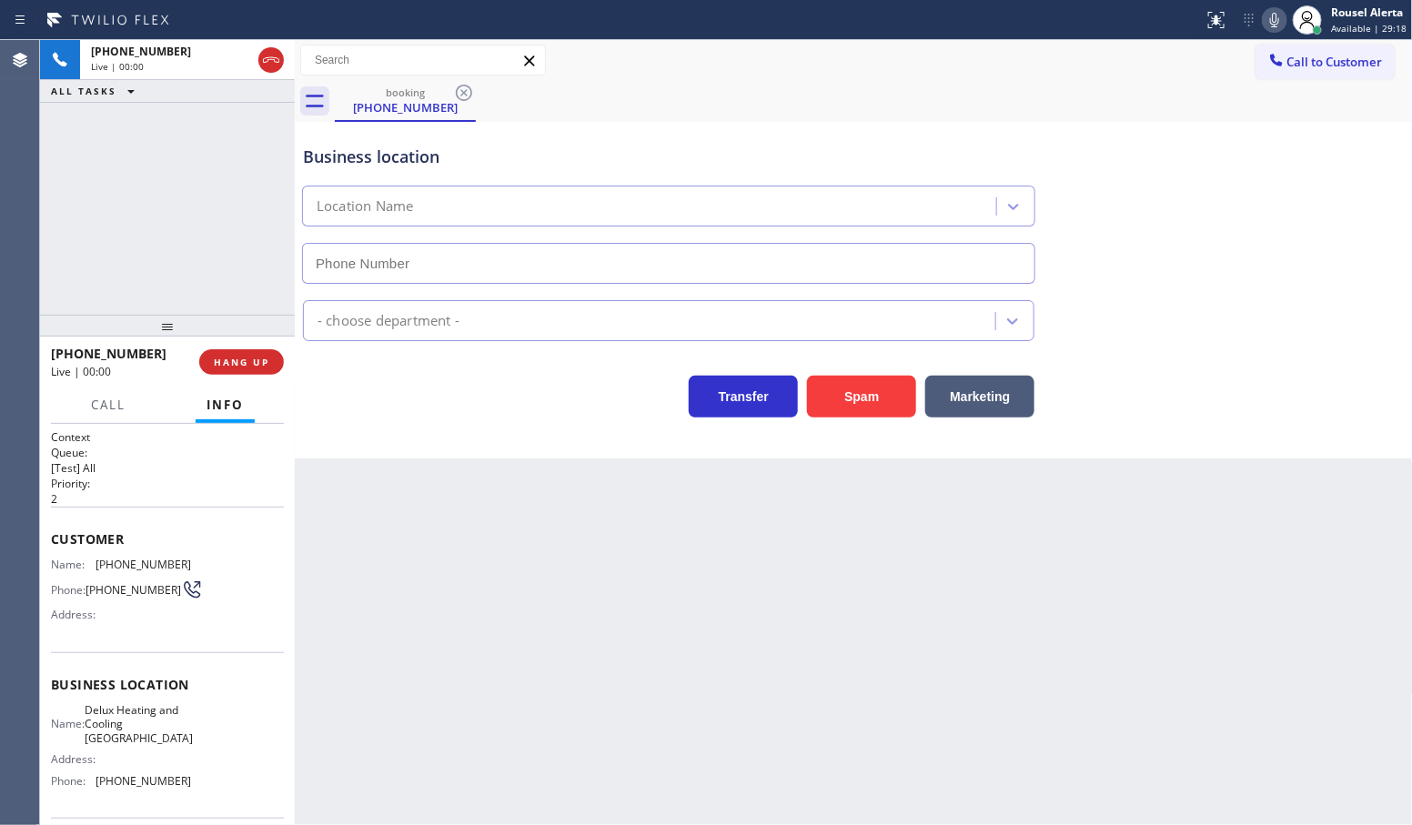
type input "(408) 676-1141"
click at [853, 409] on button "Spam" at bounding box center [861, 397] width 109 height 42
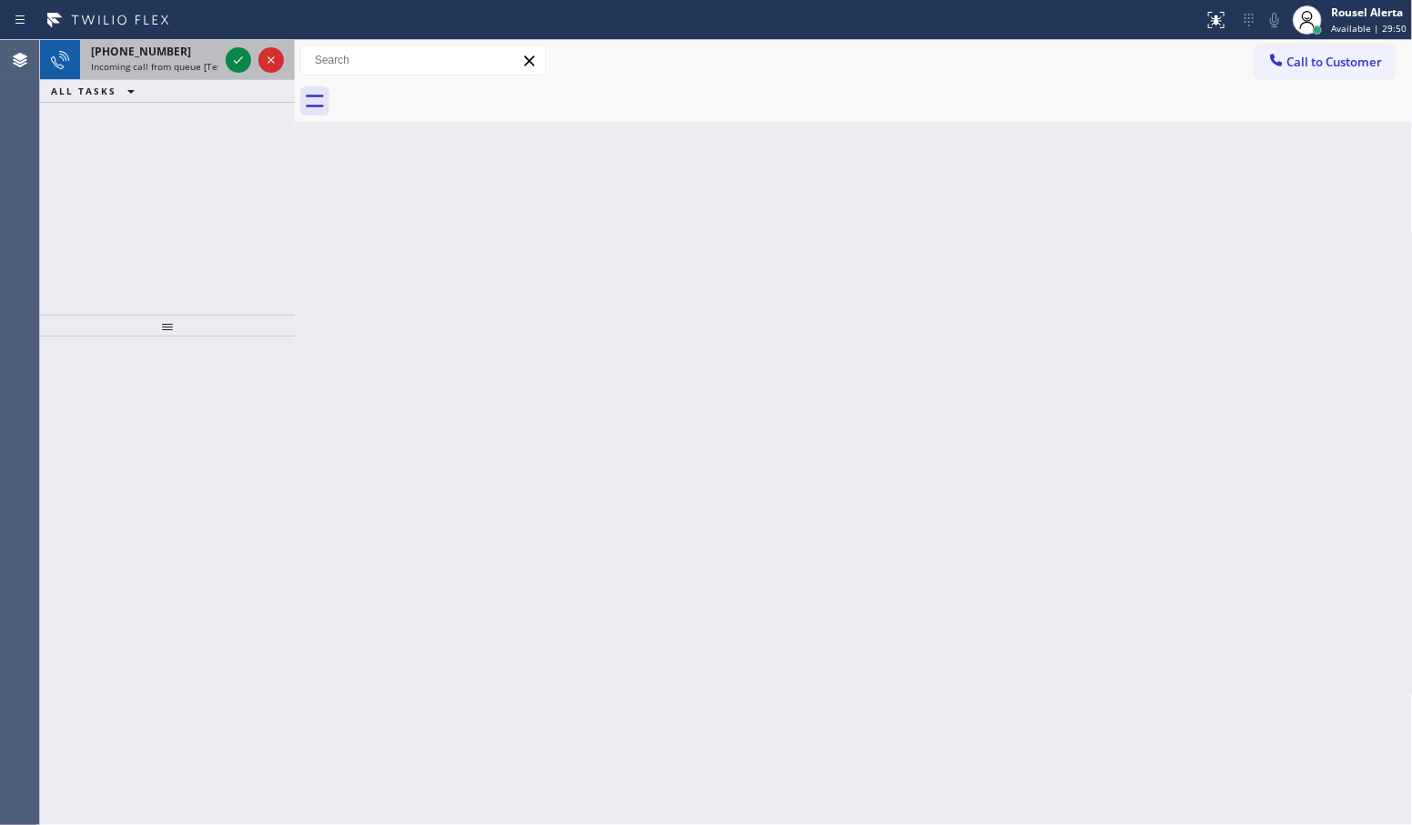
click at [183, 64] on span "Incoming call from queue [Test] All" at bounding box center [166, 66] width 151 height 13
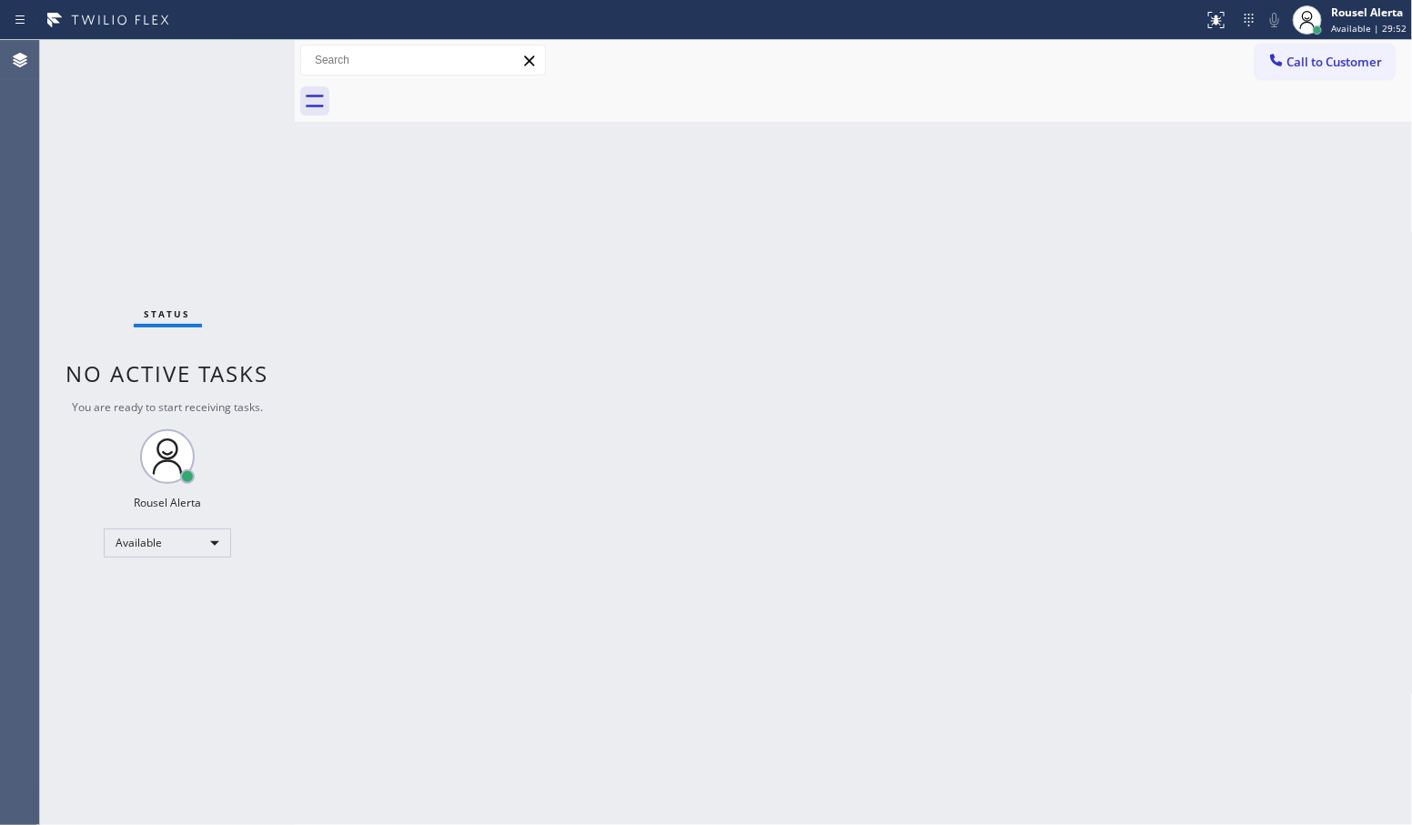
click at [225, 61] on div "Status No active tasks You are ready to start receiving tasks. Rousel Alerta Av…" at bounding box center [167, 432] width 255 height 785
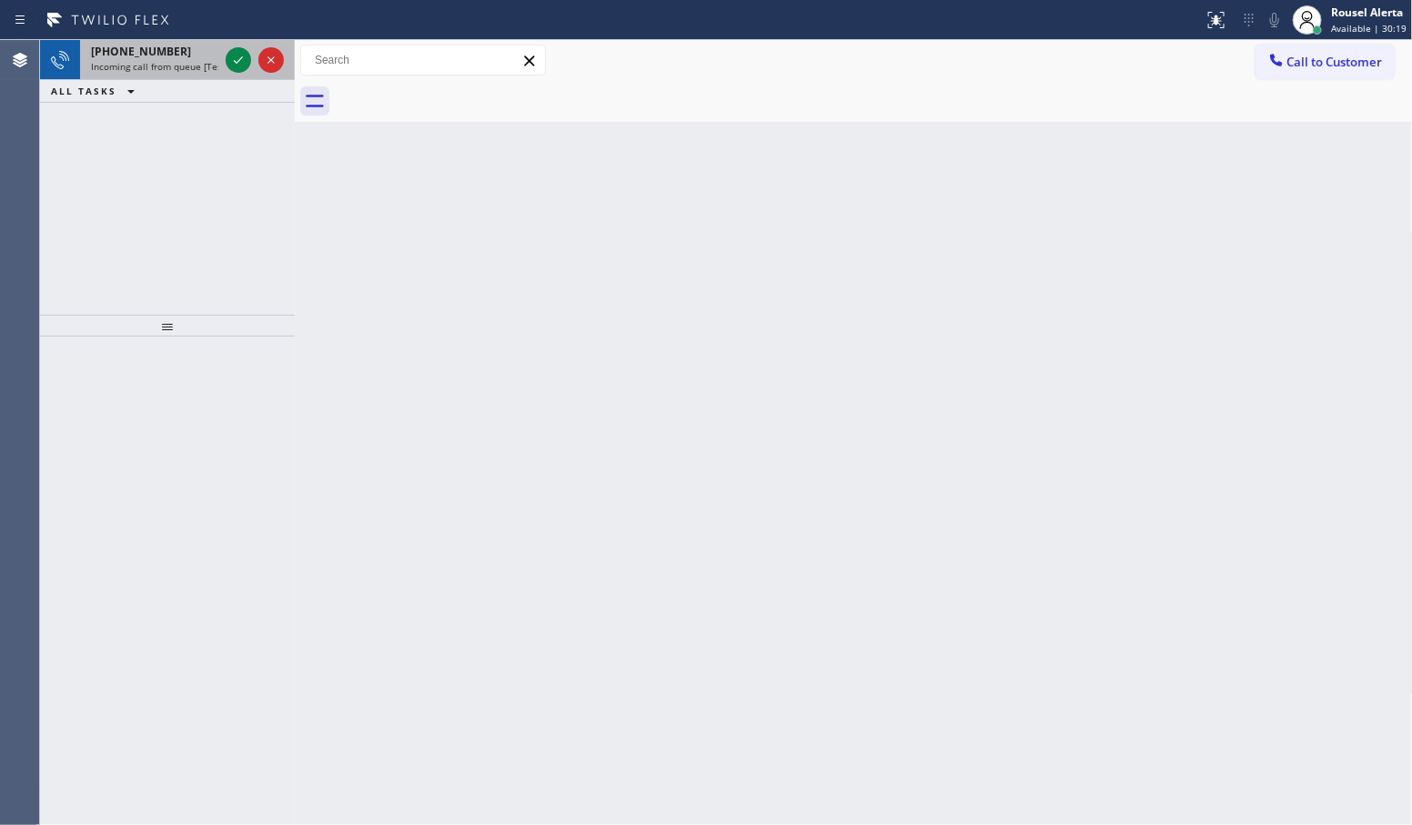
click at [141, 55] on span "+19548523105" at bounding box center [141, 51] width 100 height 15
click at [175, 56] on div "+19045840548" at bounding box center [154, 51] width 127 height 15
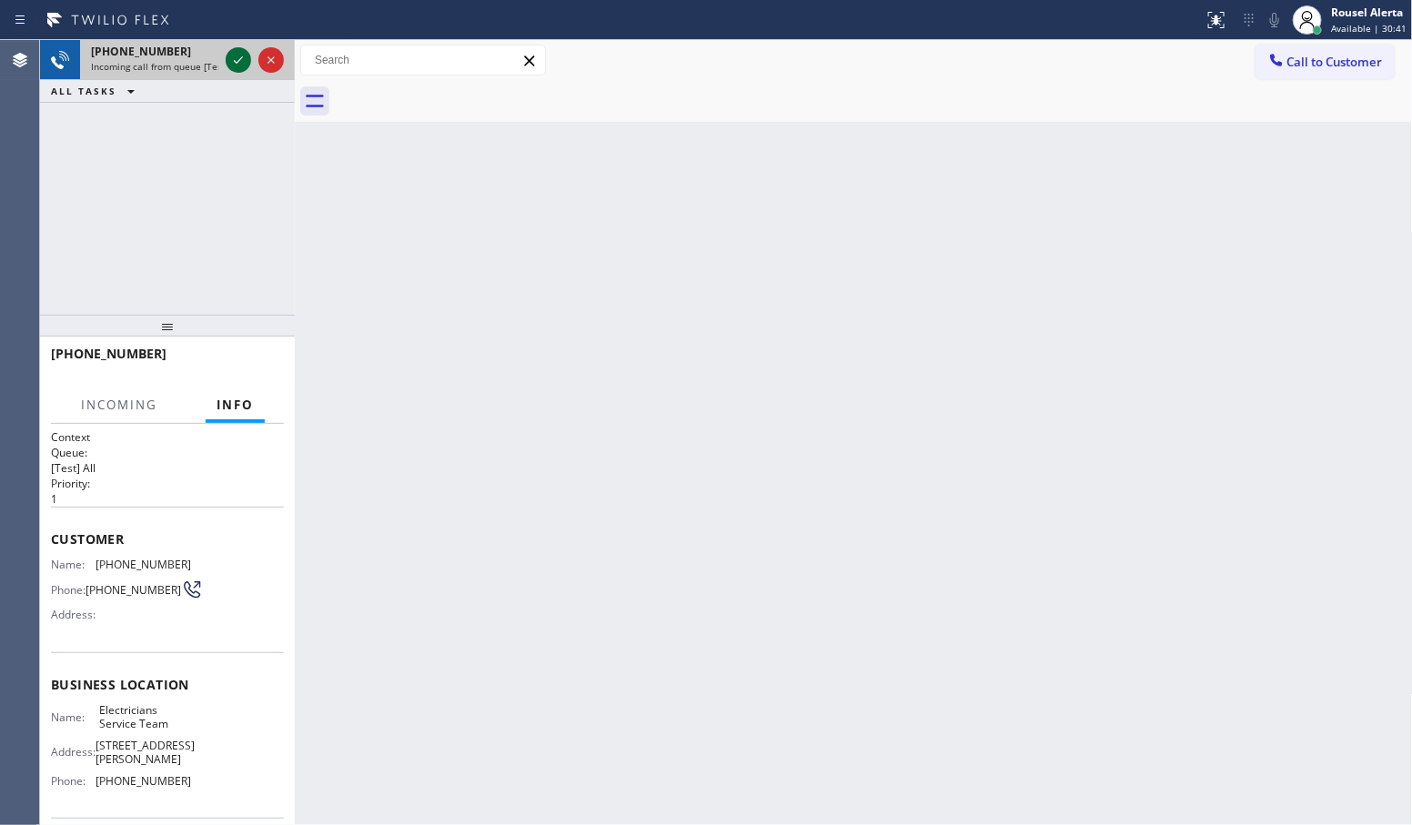
click at [237, 70] on icon at bounding box center [238, 60] width 22 height 22
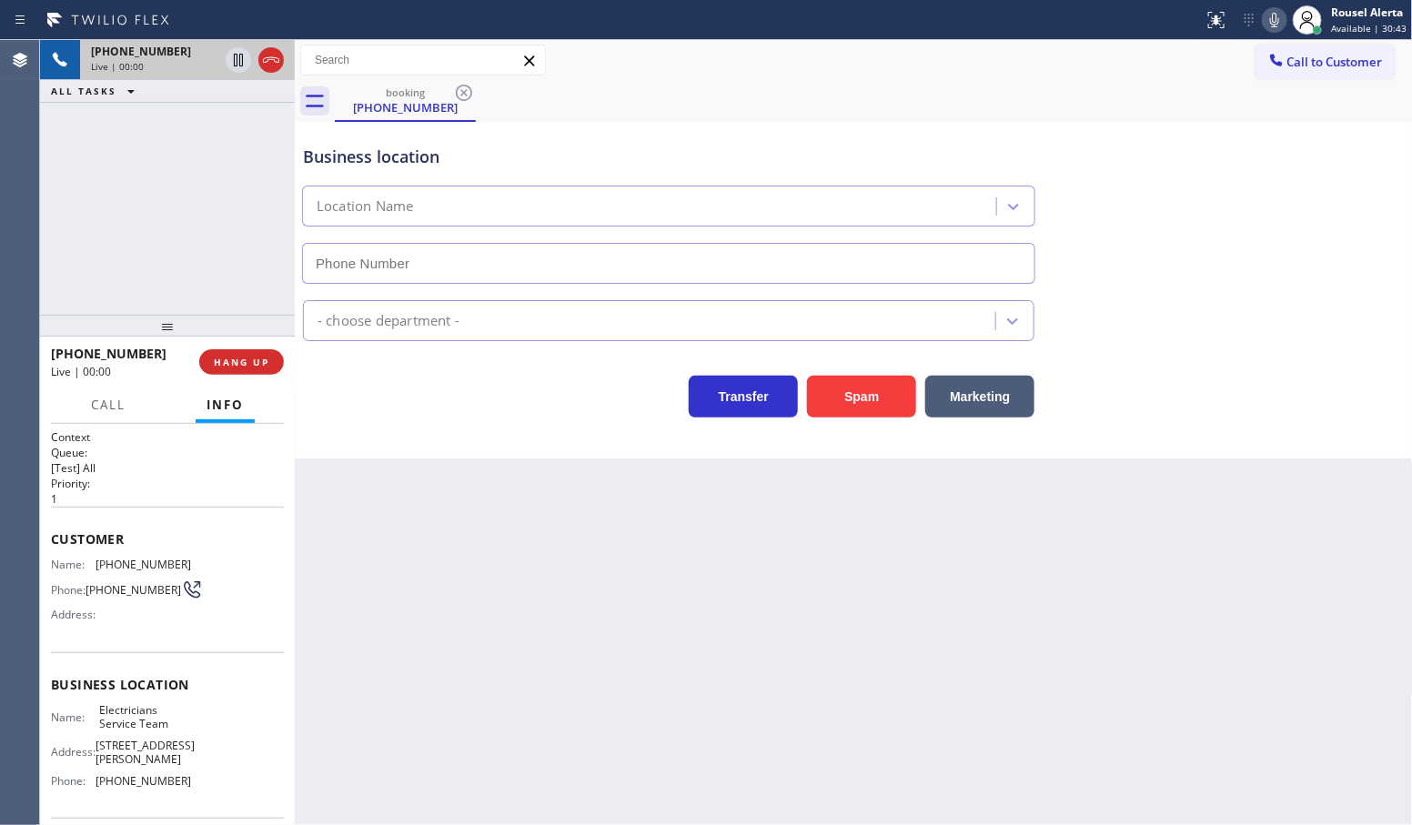
type input "(800) 568-8664"
click at [171, 209] on div "+19045840548 Live | 00:07 ALL TASKS ALL TASKS ACTIVE TASKS TASKS IN WRAP UP" at bounding box center [167, 177] width 255 height 275
click at [220, 370] on button "HANG UP" at bounding box center [241, 361] width 85 height 25
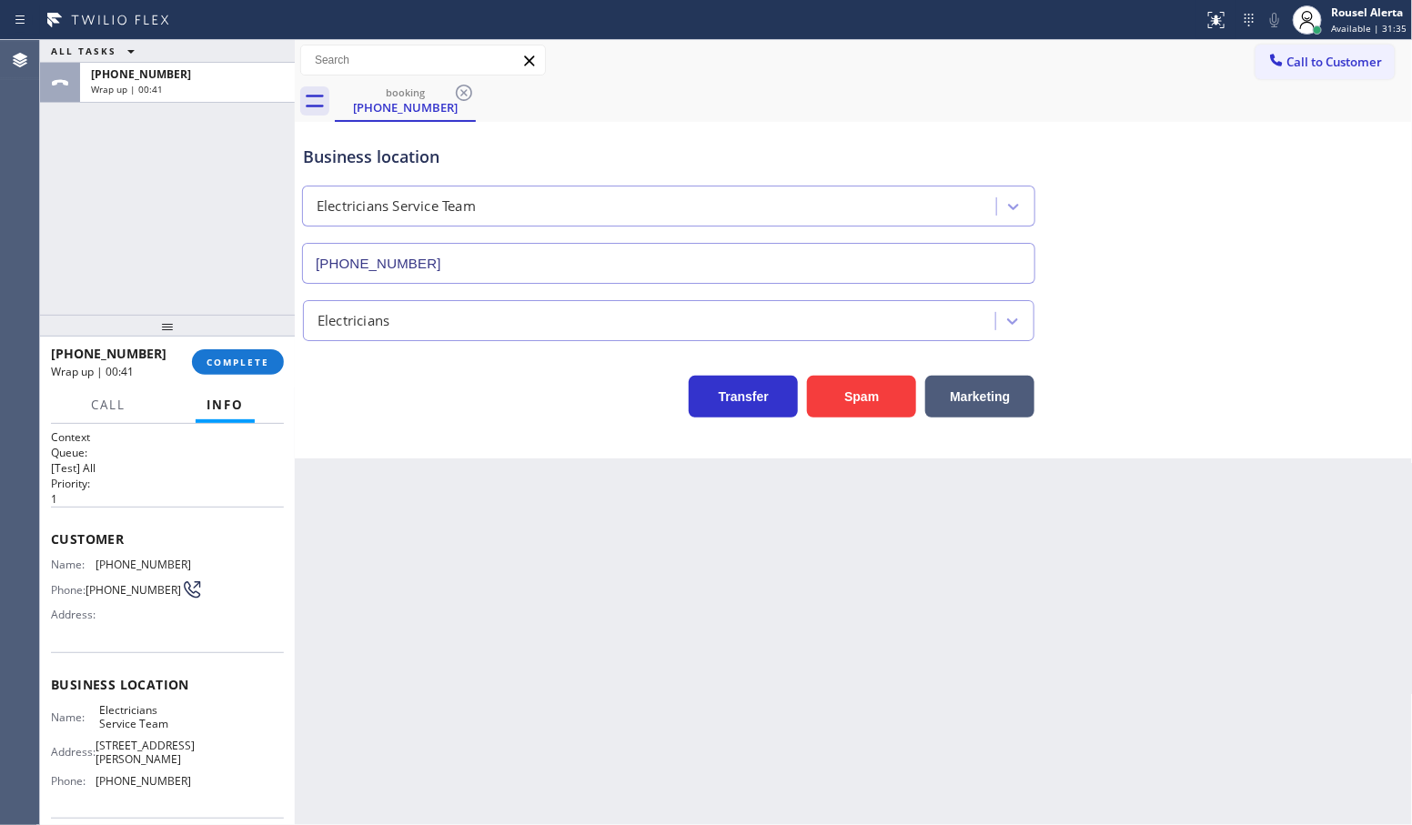
click at [239, 144] on div "ALL TASKS ALL TASKS ACTIVE TASKS TASKS IN WRAP UP +19045840548 Wrap up | 00:41" at bounding box center [167, 177] width 255 height 275
click at [241, 355] on button "COMPLETE" at bounding box center [238, 361] width 92 height 25
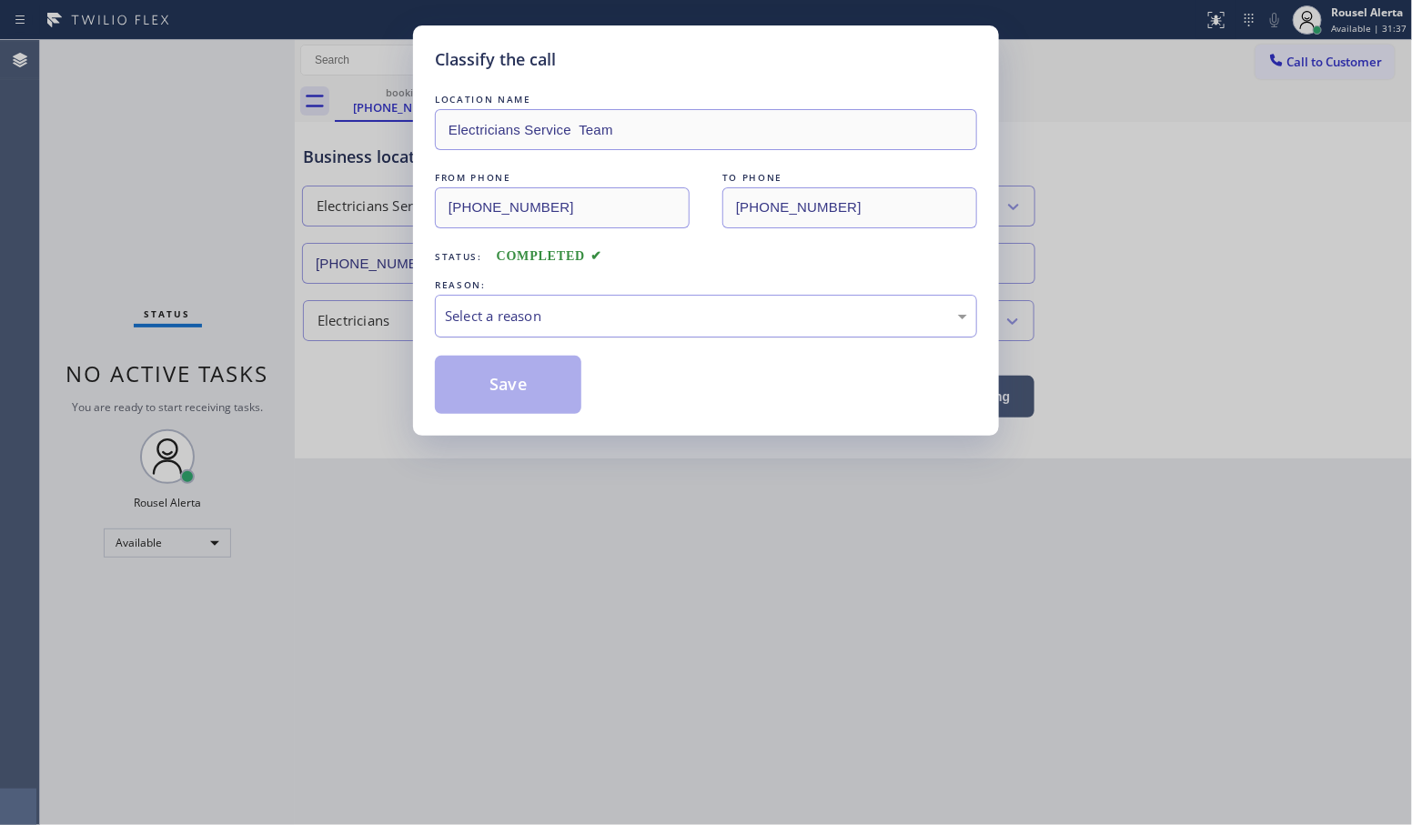
click at [496, 301] on div "Select a reason" at bounding box center [706, 316] width 542 height 43
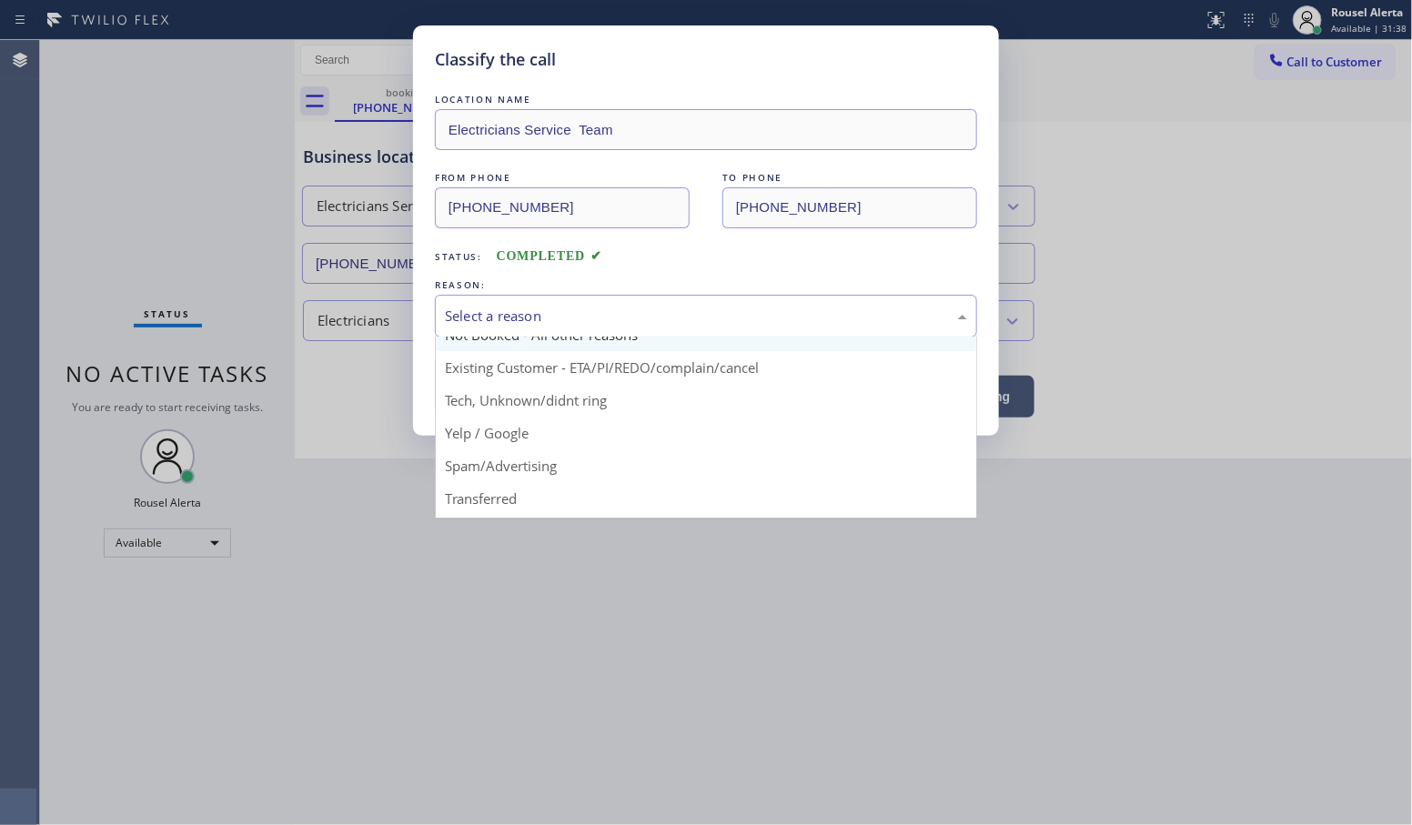
scroll to position [11, 0]
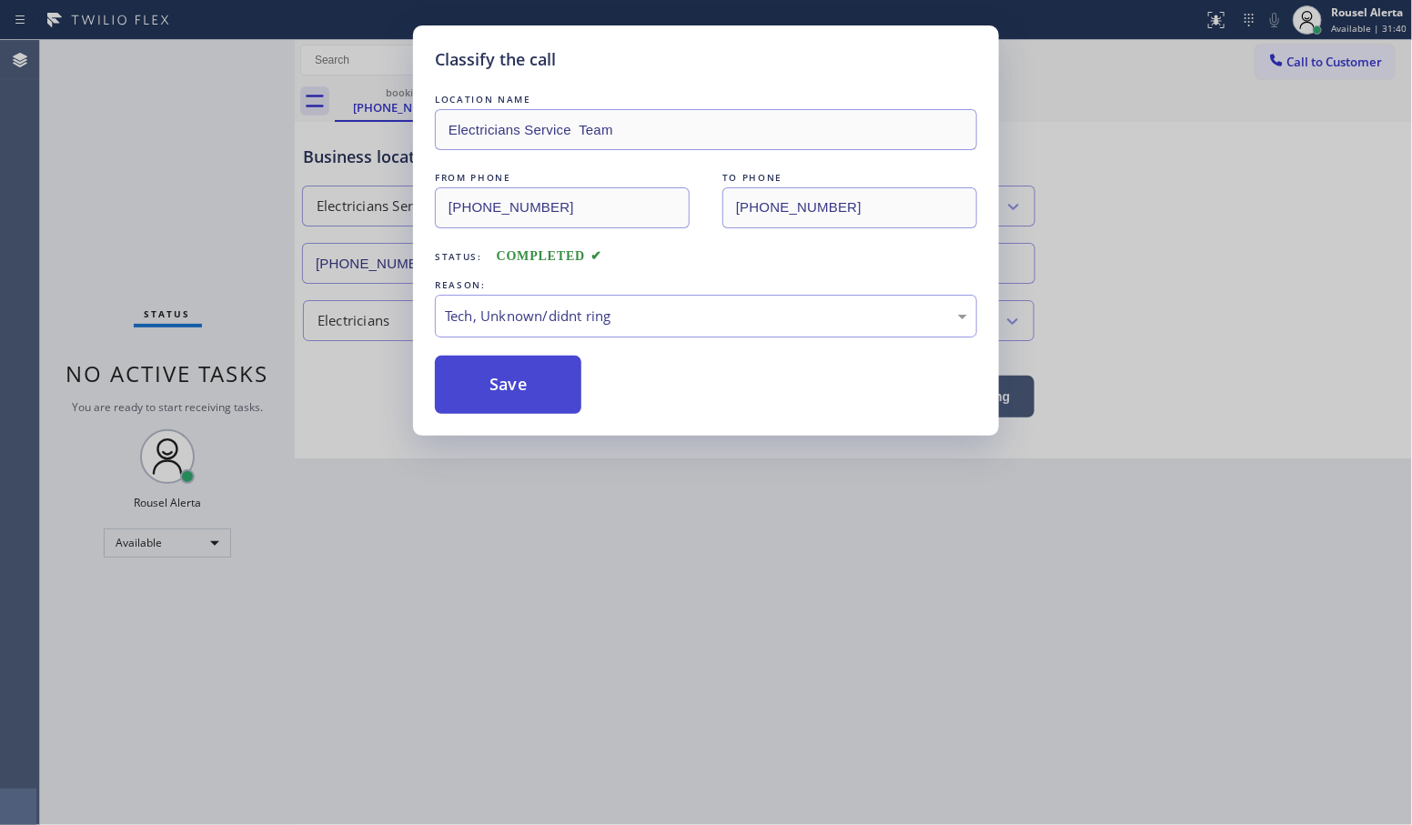
click at [544, 385] on button "Save" at bounding box center [508, 385] width 147 height 58
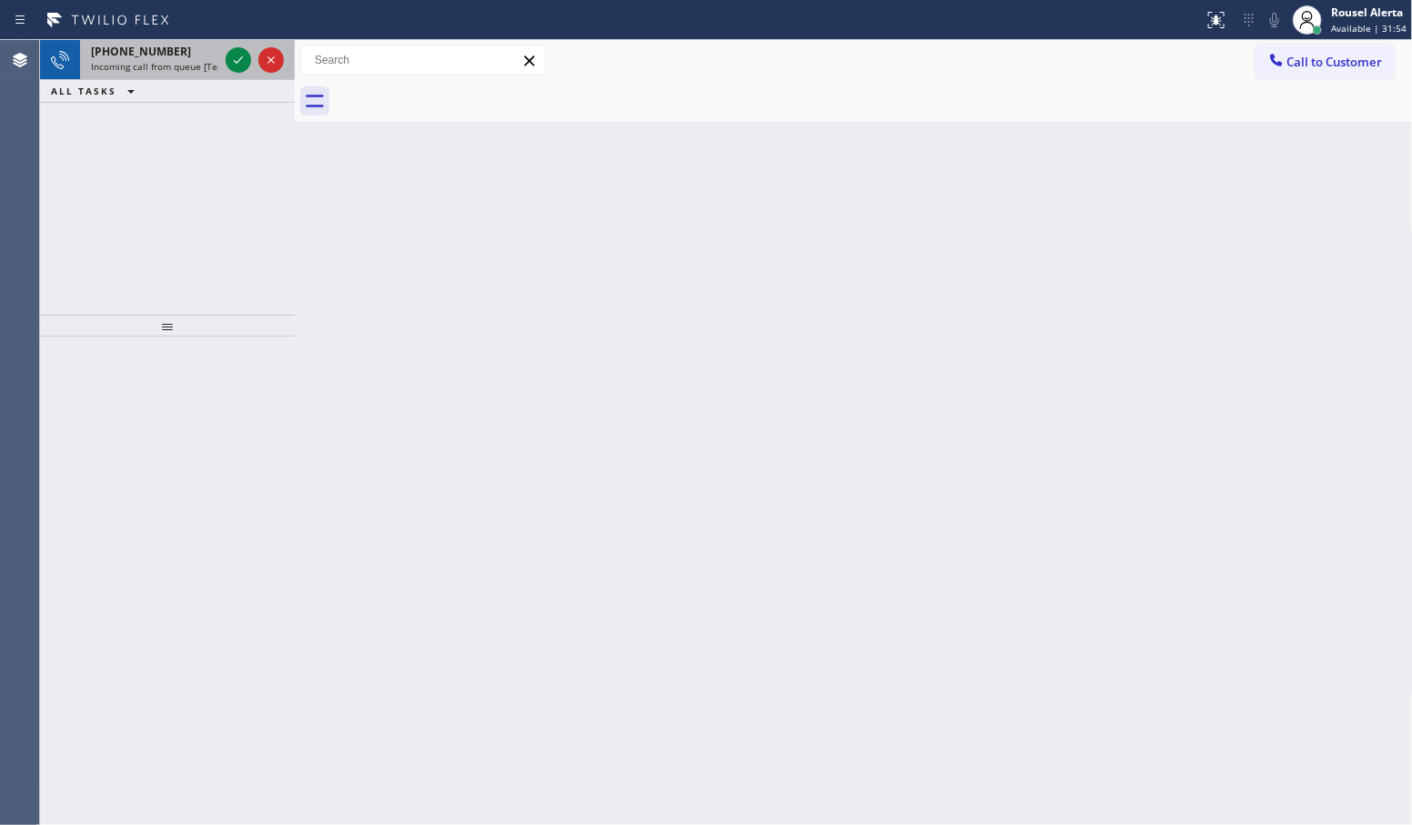
click at [129, 60] on span "Incoming call from queue [Test] All" at bounding box center [166, 66] width 151 height 13
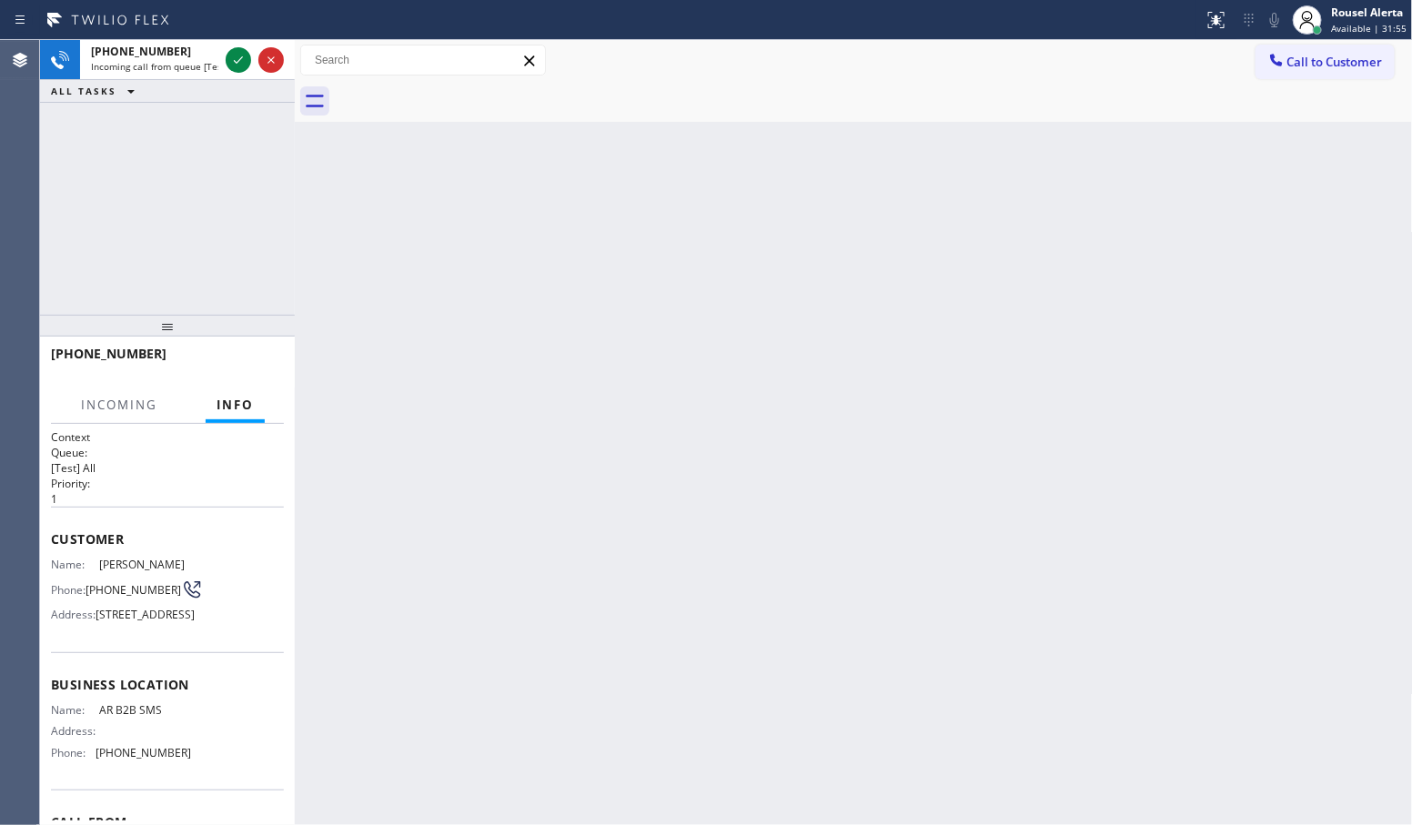
click at [369, 207] on div "Back to Dashboard Change Sender ID Customers Technicians Select a contact Outbo…" at bounding box center [854, 432] width 1118 height 785
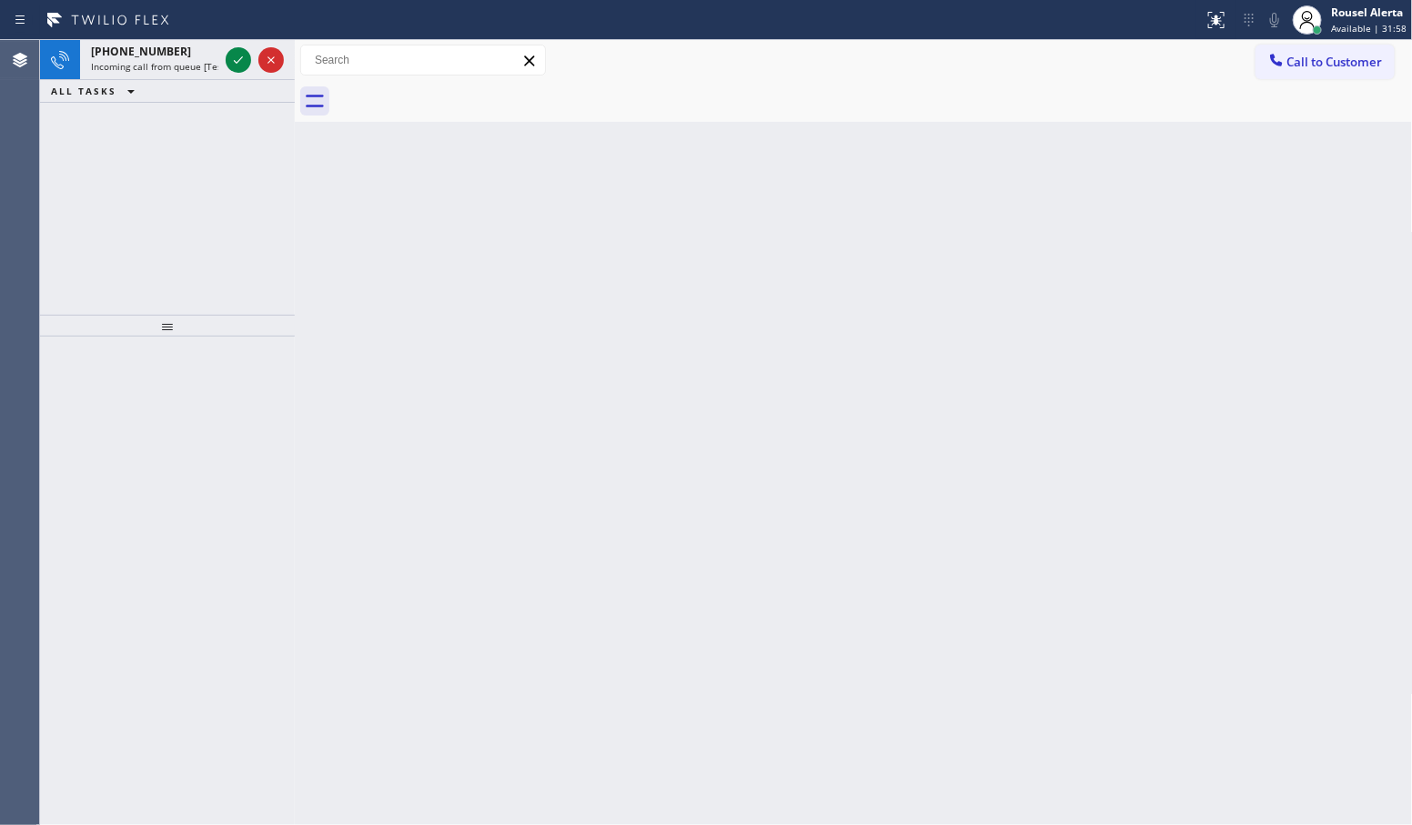
click at [209, 80] on div "ALL TASKS ALL TASKS ACTIVE TASKS TASKS IN WRAP UP" at bounding box center [167, 91] width 255 height 23
click at [205, 53] on div "+13057640102" at bounding box center [154, 51] width 127 height 15
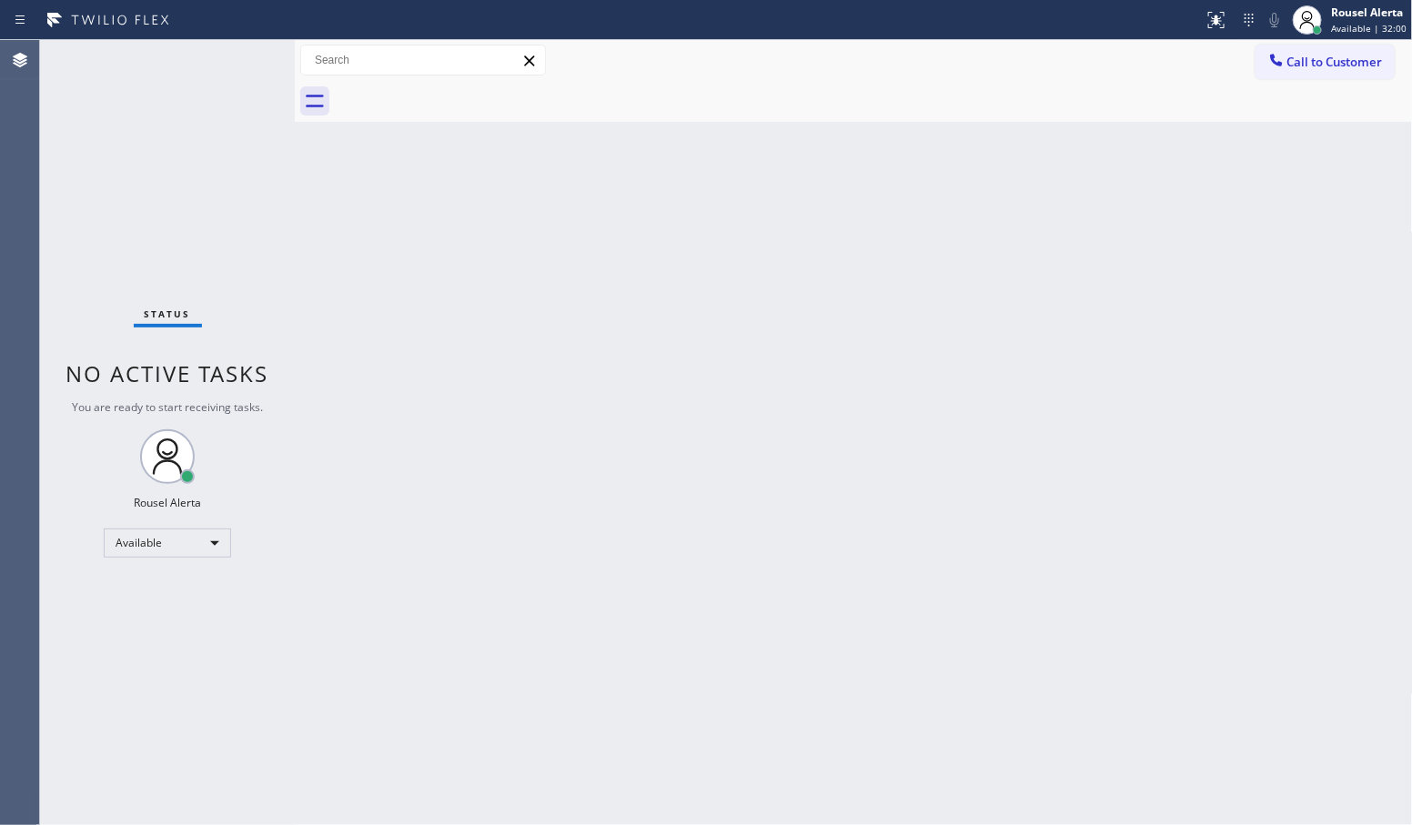
click at [229, 56] on div "Status No active tasks You are ready to start receiving tasks. Rousel Alerta Av…" at bounding box center [167, 432] width 255 height 785
click at [581, 417] on div "Back to Dashboard Change Sender ID Customers Technicians Select a contact Outbo…" at bounding box center [854, 432] width 1118 height 785
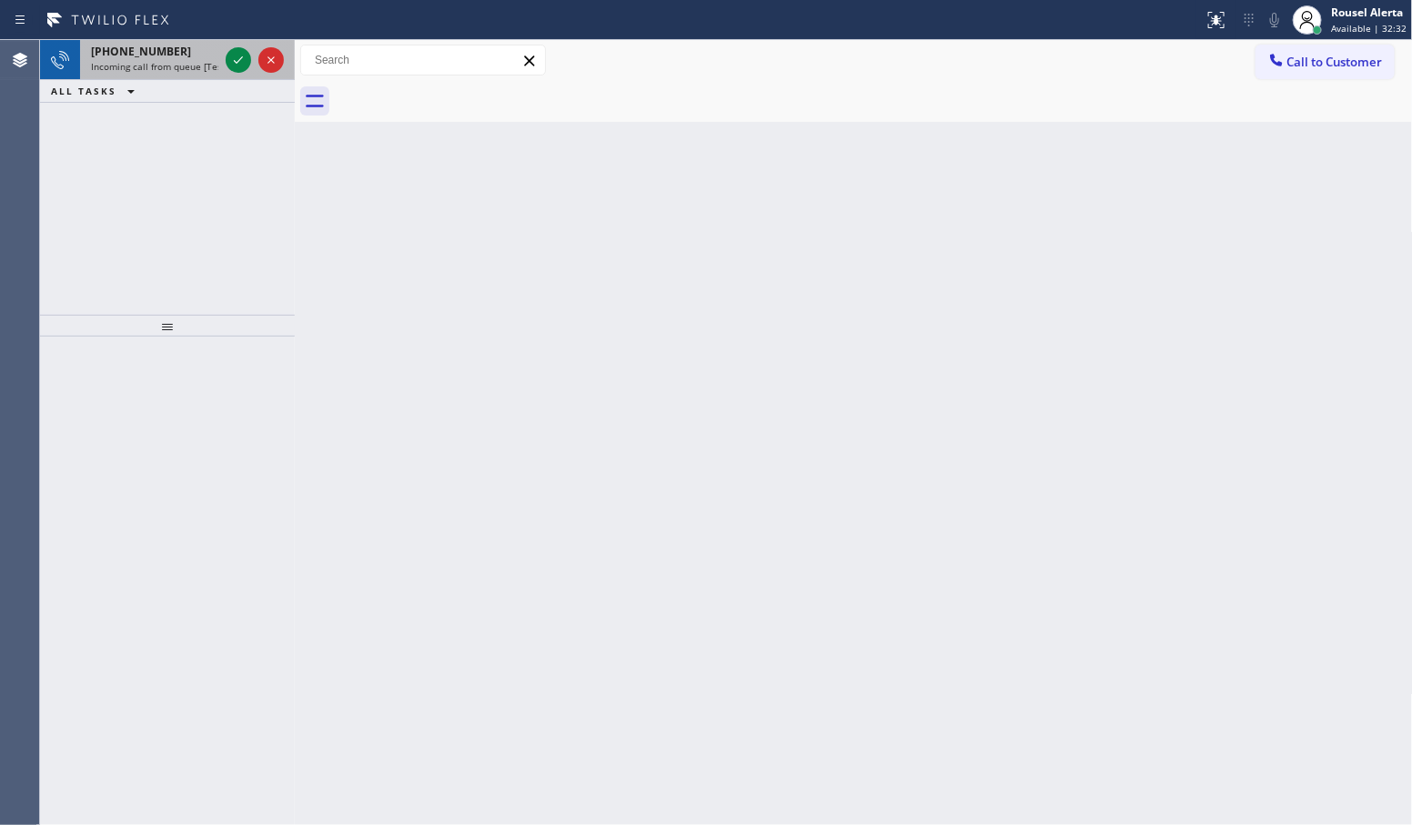
click at [167, 52] on div "+17738860191" at bounding box center [154, 51] width 127 height 15
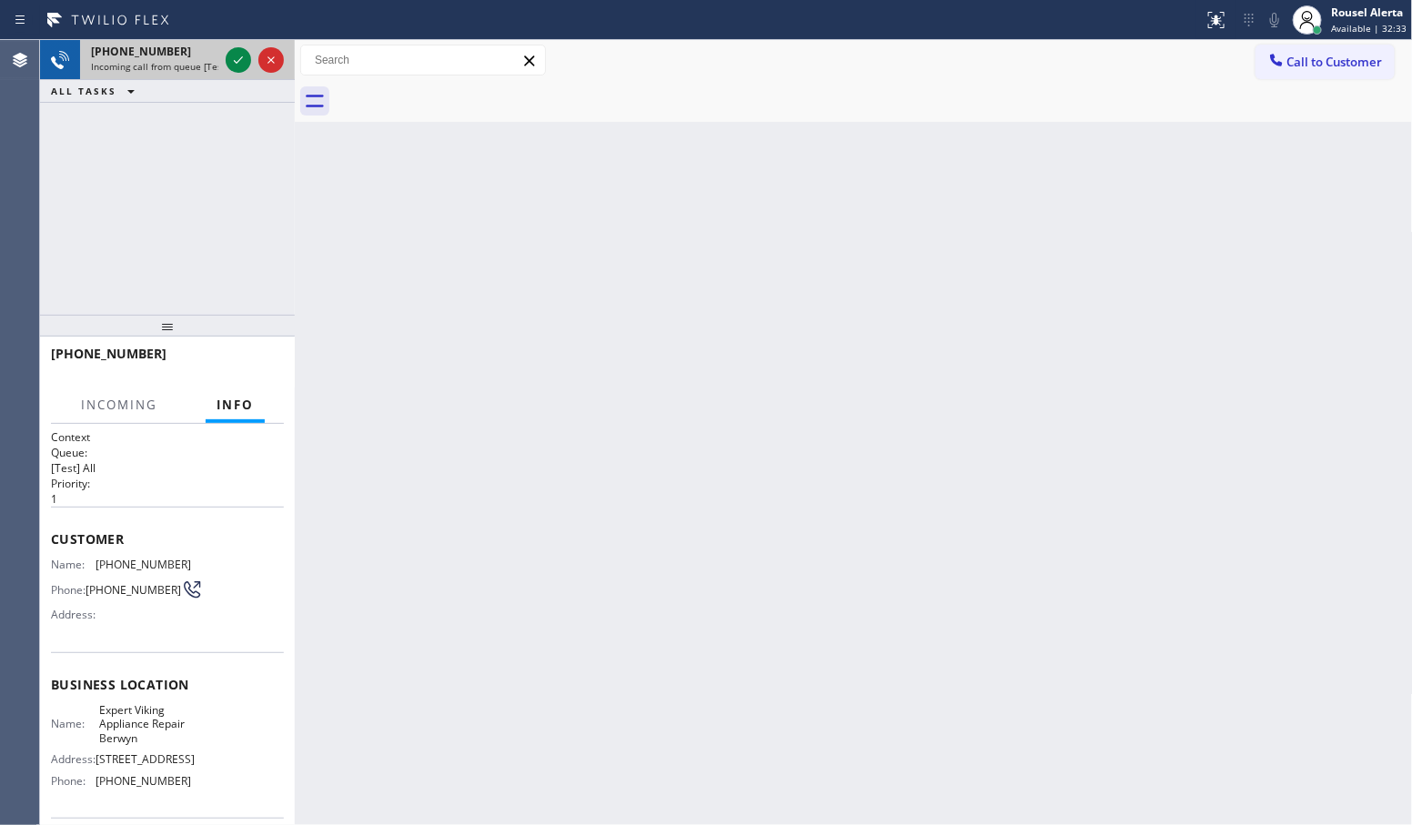
click at [222, 66] on div at bounding box center [255, 60] width 66 height 40
click at [232, 66] on icon at bounding box center [238, 60] width 22 height 22
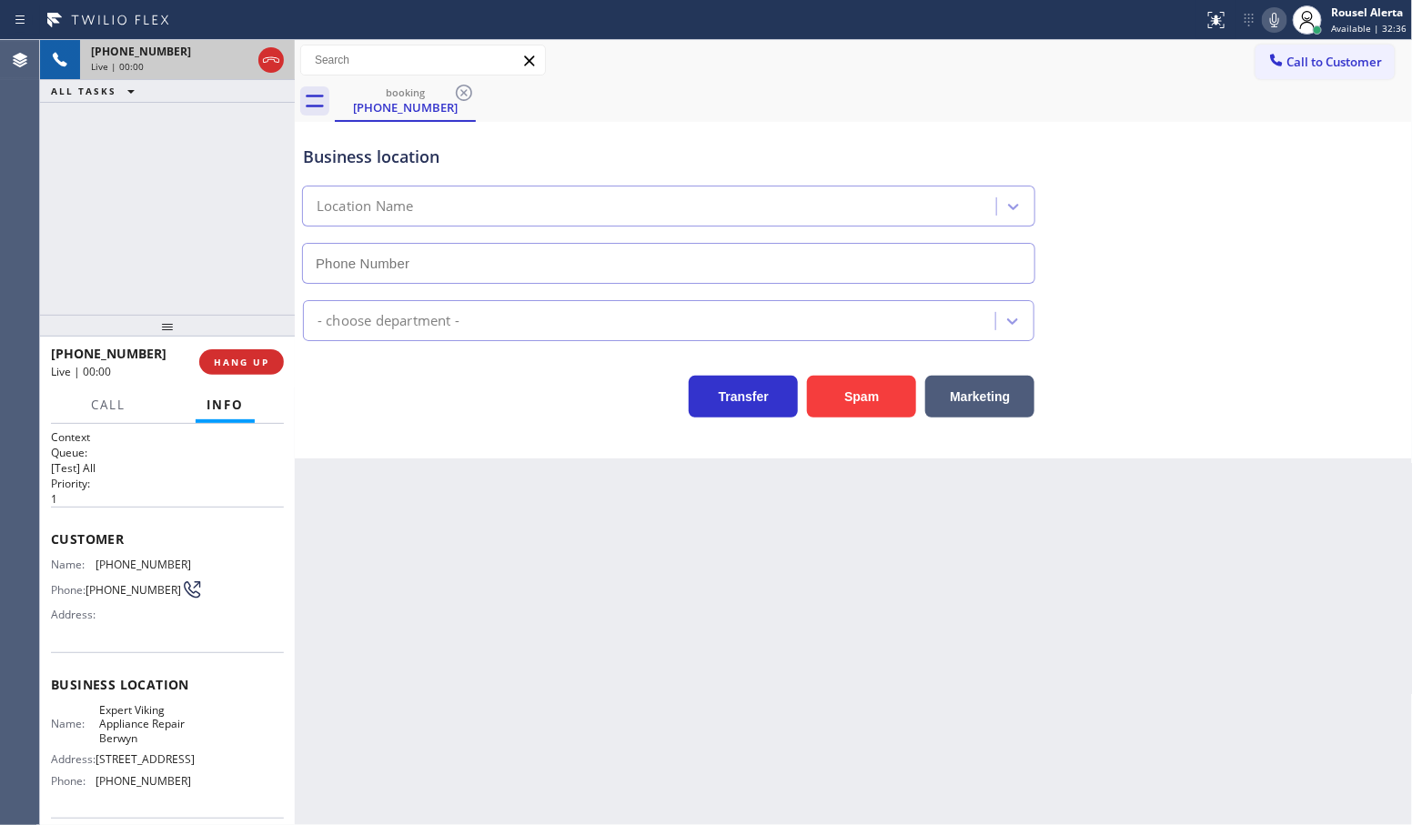
type input "(708) 616-1689"
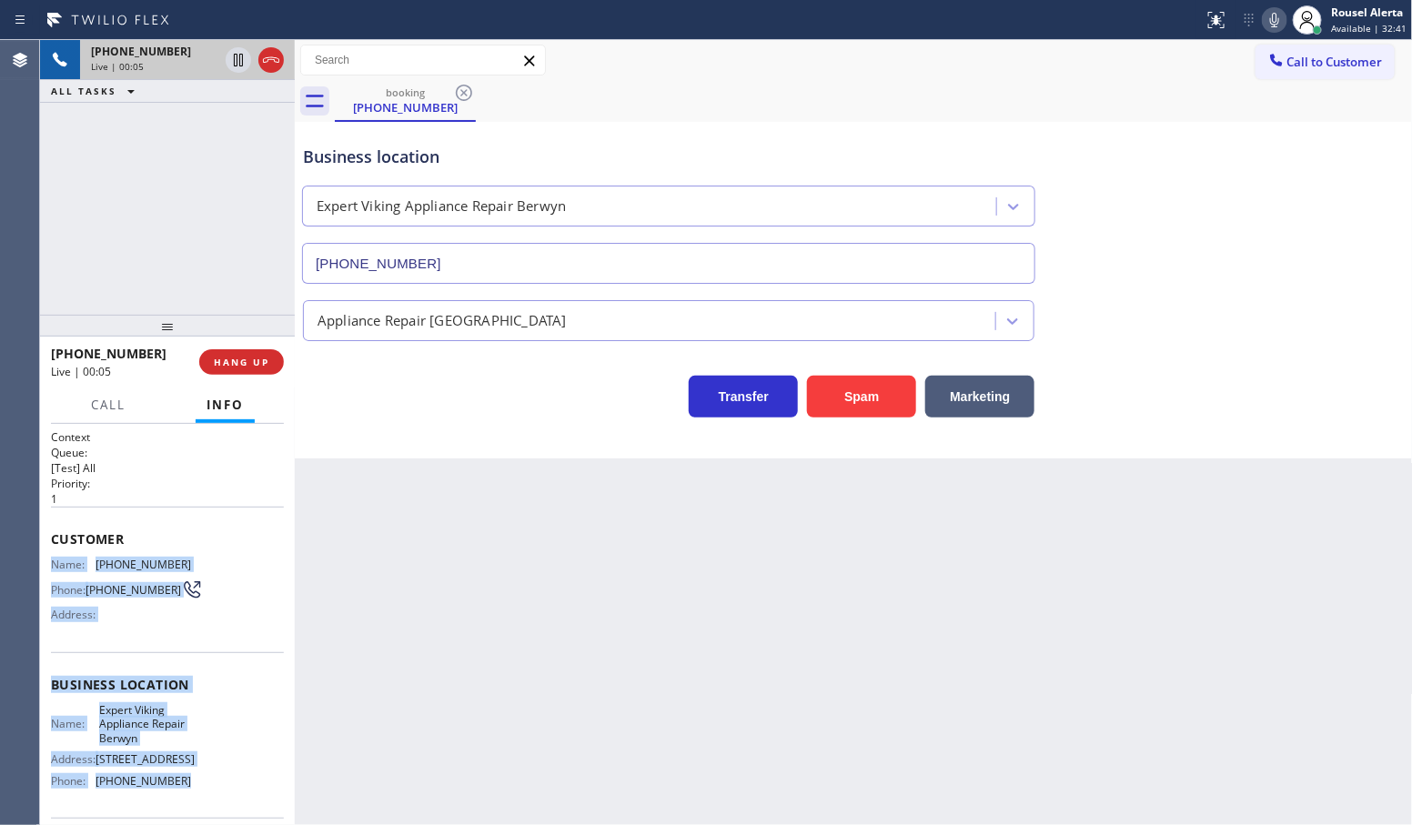
drag, startPoint x: 53, startPoint y: 556, endPoint x: 197, endPoint y: 776, distance: 263.0
click at [197, 776] on div "Context Queue: [Test] All Priority: 1 Customer Name: (773) 886-0191 Phone: (773…" at bounding box center [167, 692] width 233 height 527
copy div "Name: (773) 886-0191 Phone: (773) 886-0191 Address: Business location Name: Exp…"
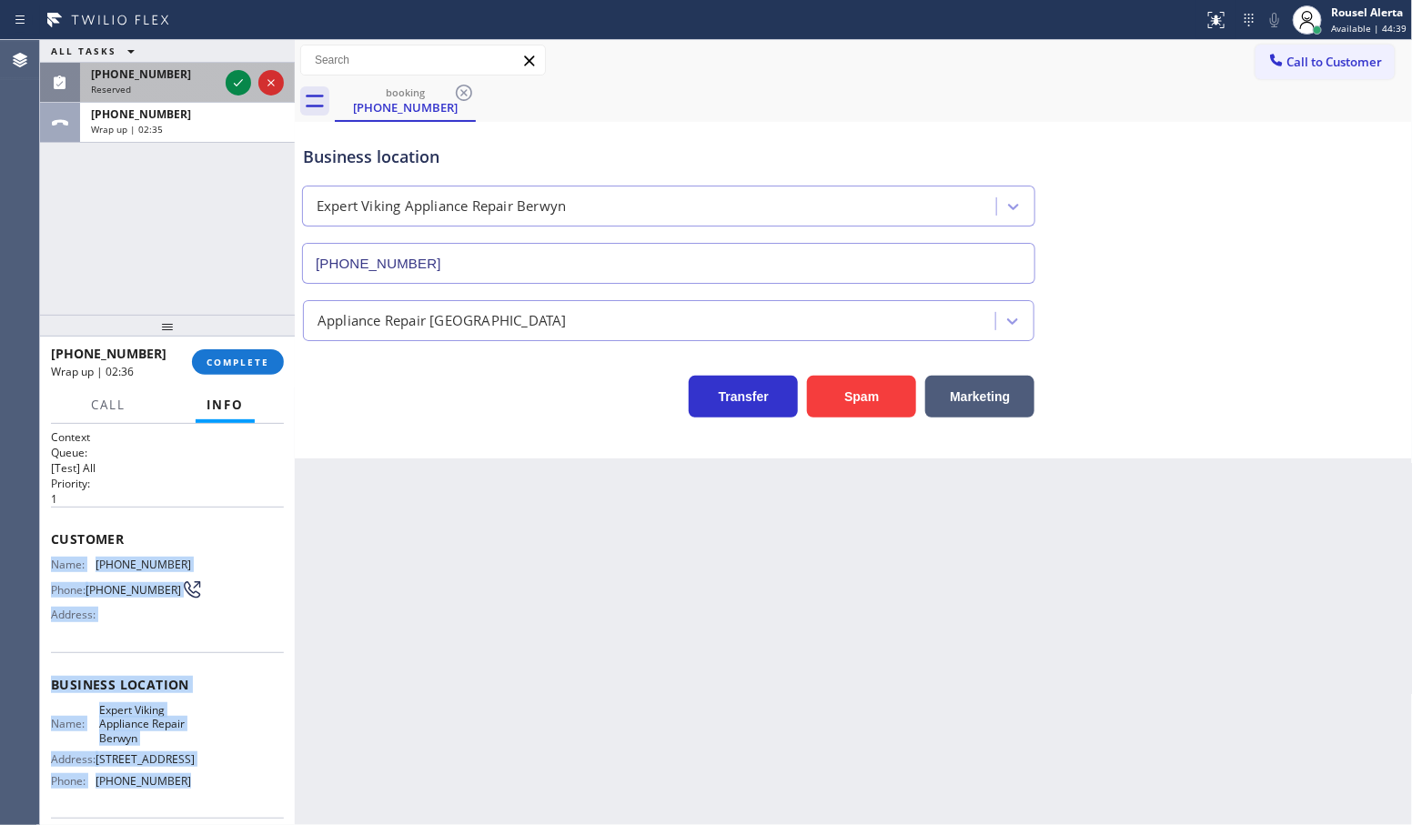
click at [224, 85] on div at bounding box center [255, 83] width 66 height 40
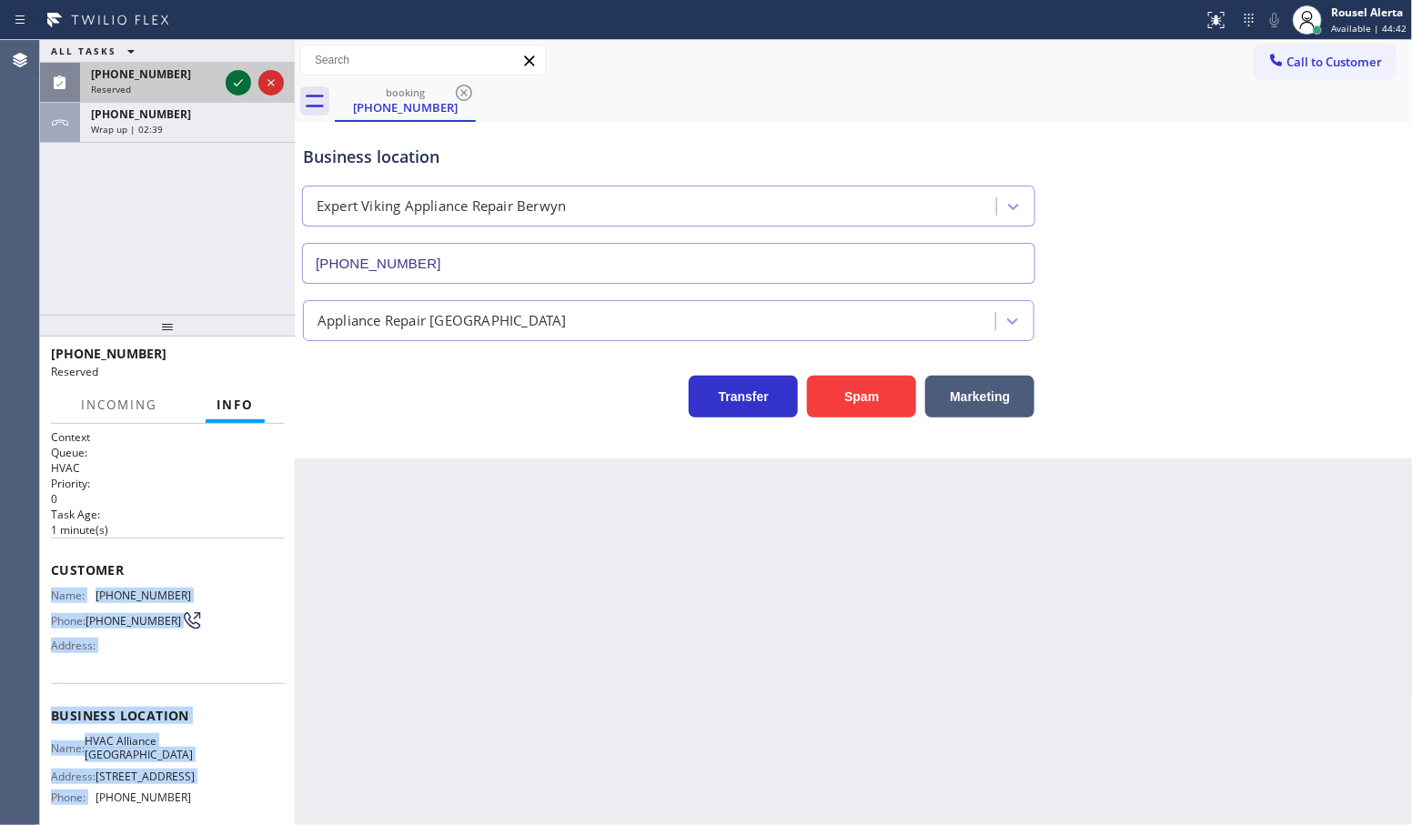
click at [237, 74] on icon at bounding box center [238, 83] width 22 height 22
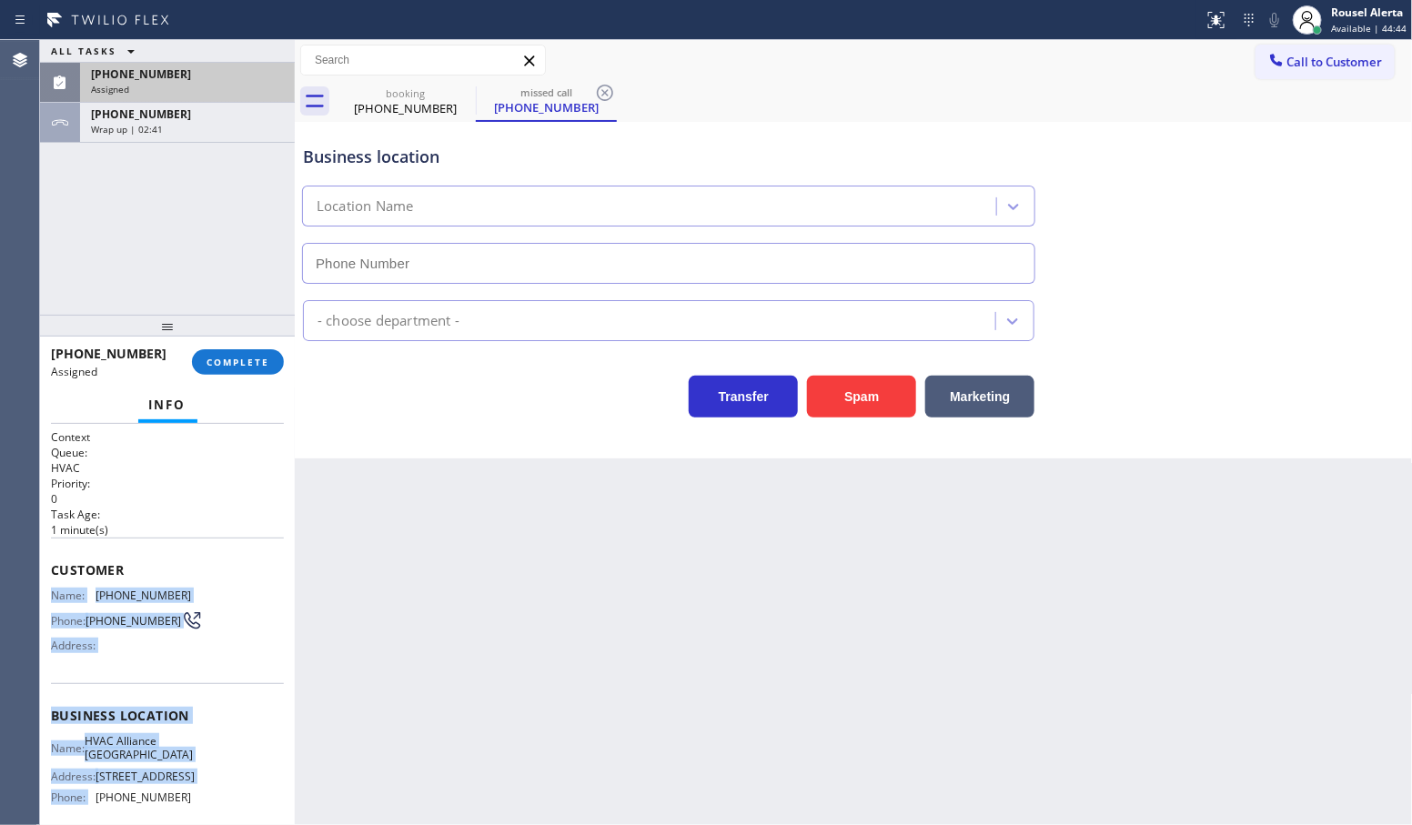
type input "(323) 639-7562"
click at [68, 589] on span "Name:" at bounding box center [73, 596] width 45 height 14
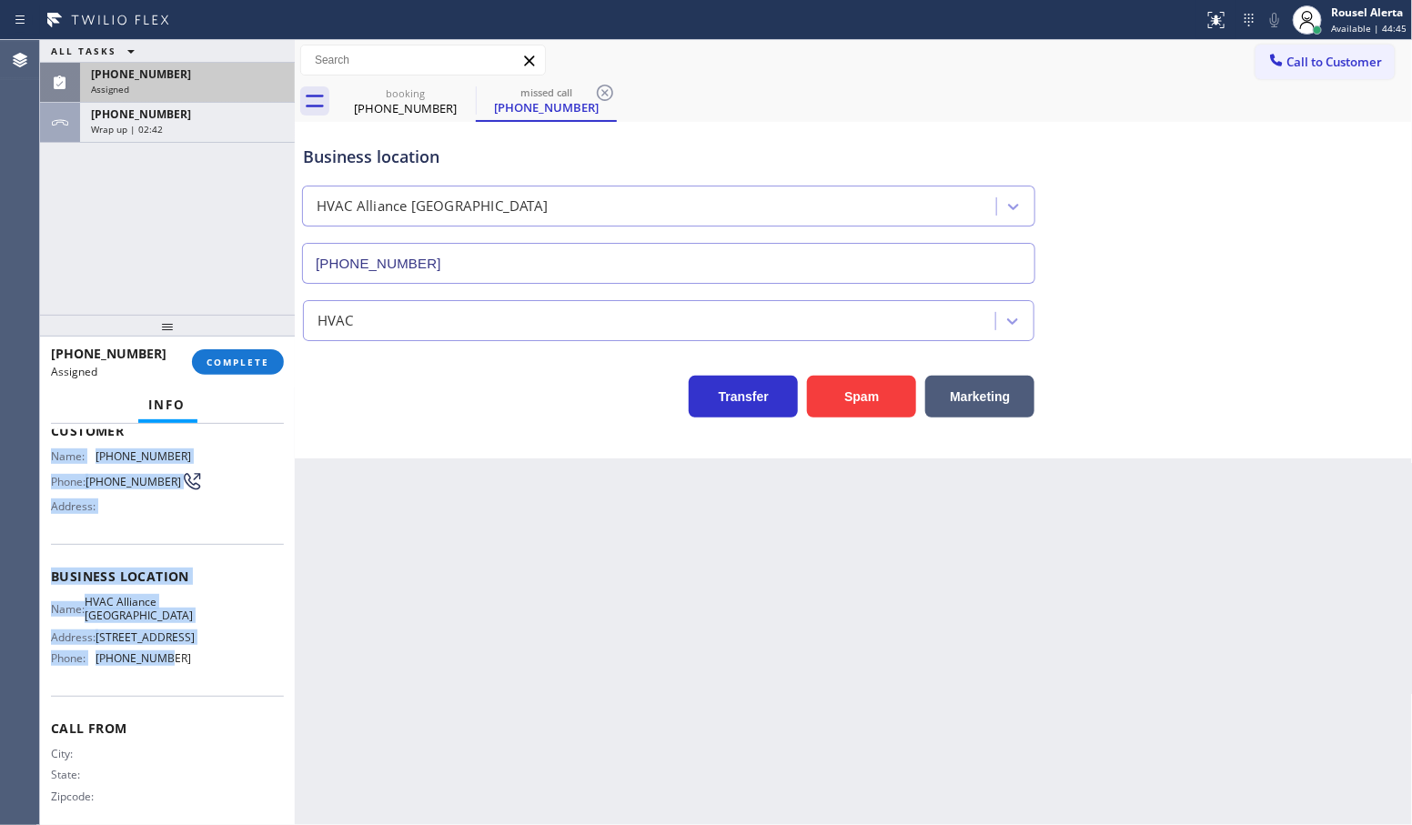
scroll to position [167, 0]
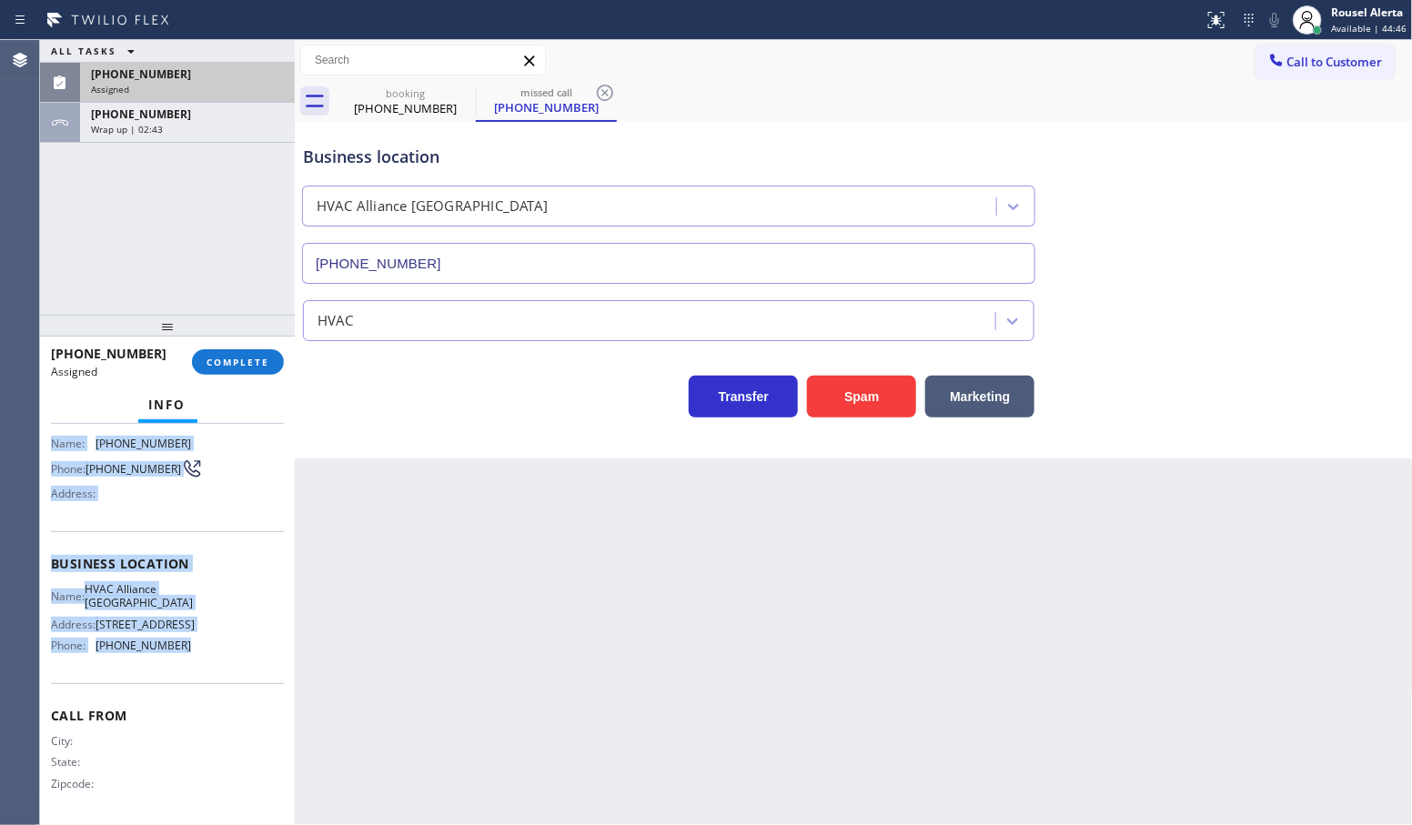
drag, startPoint x: 53, startPoint y: 591, endPoint x: 202, endPoint y: 652, distance: 161.2
click at [202, 652] on div "Context Queue: HVAC Priority: 0 Task Age: 1 minute(s) Customer Name: (323) 442-…" at bounding box center [167, 549] width 233 height 543
copy div "Name: (323) 442-9111 Phone: (323) 442-9111 Address: Business location Name: HVA…"
click at [1340, 5] on div "Rousel Alerta" at bounding box center [1369, 12] width 76 height 15
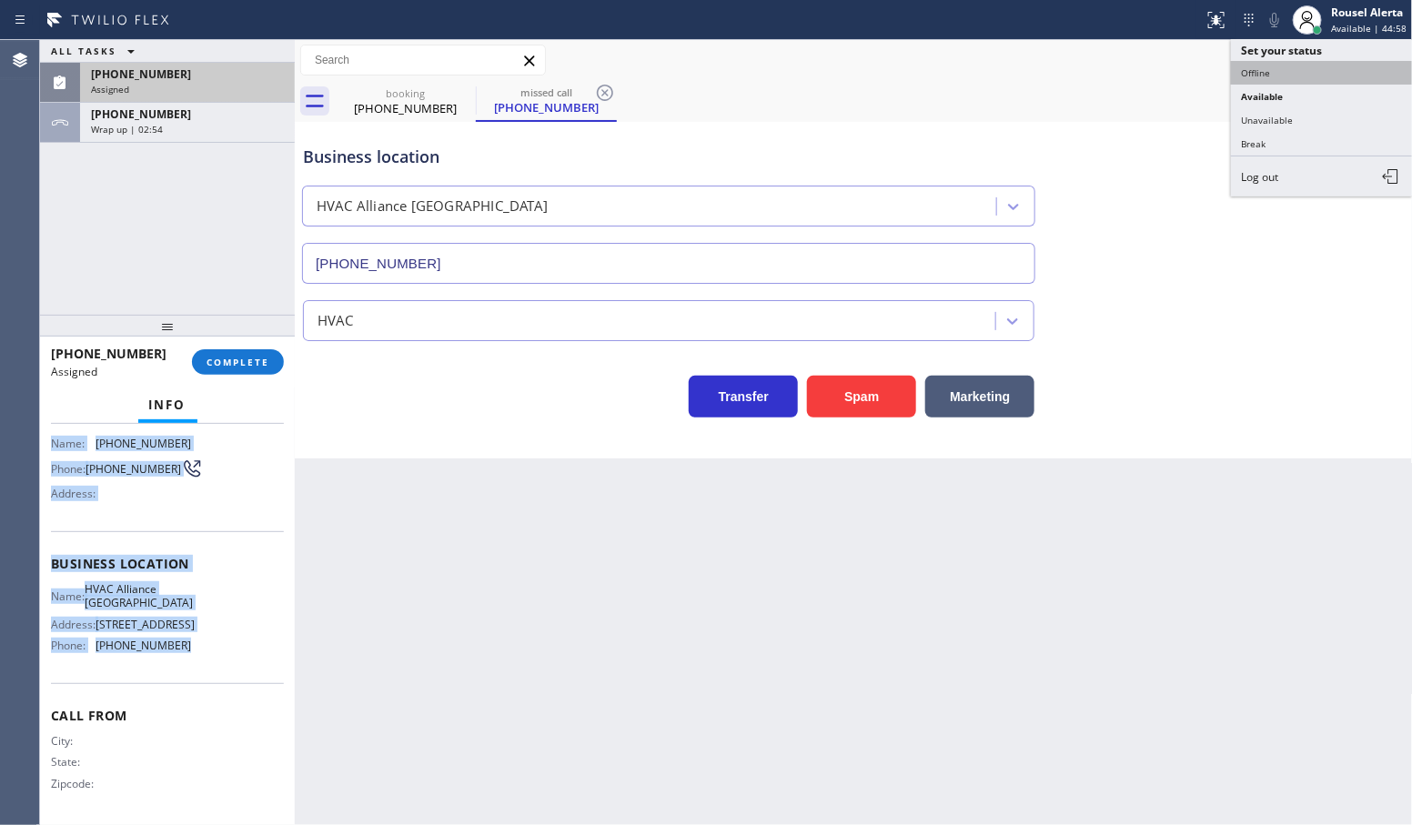
click at [1330, 75] on button "Offline" at bounding box center [1322, 73] width 182 height 24
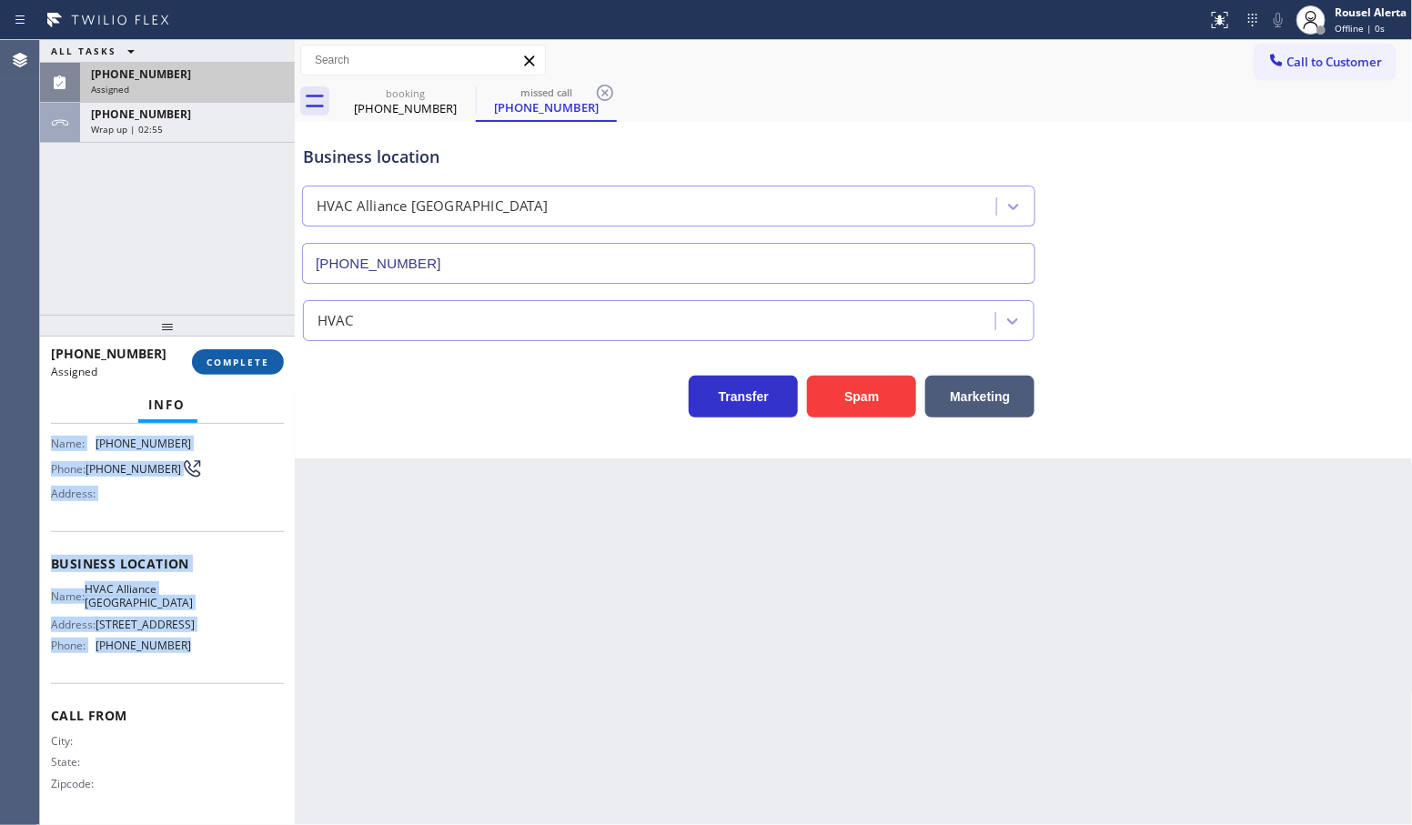
click at [223, 356] on span "COMPLETE" at bounding box center [238, 362] width 63 height 13
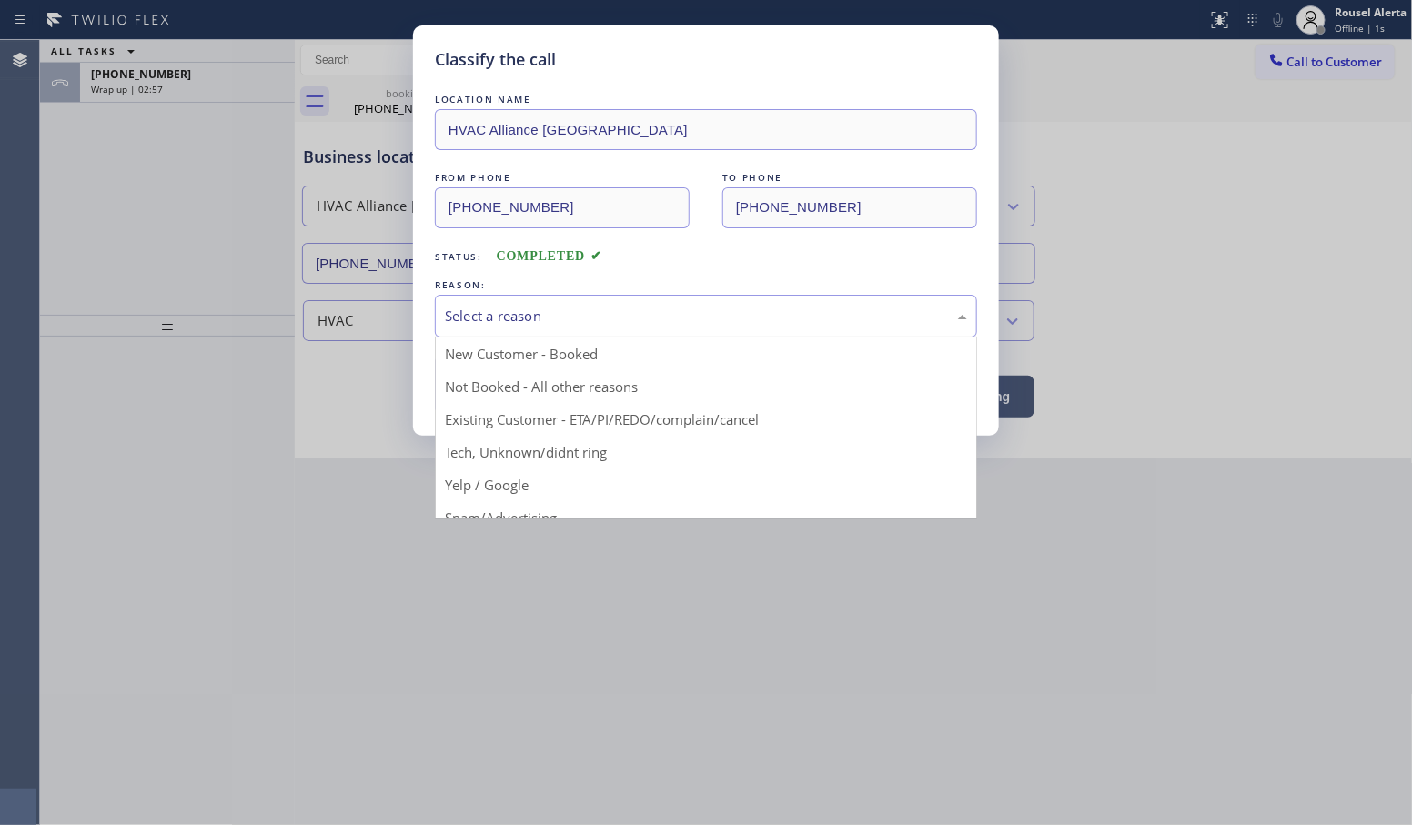
click at [553, 310] on div "Select a reason" at bounding box center [706, 316] width 522 height 21
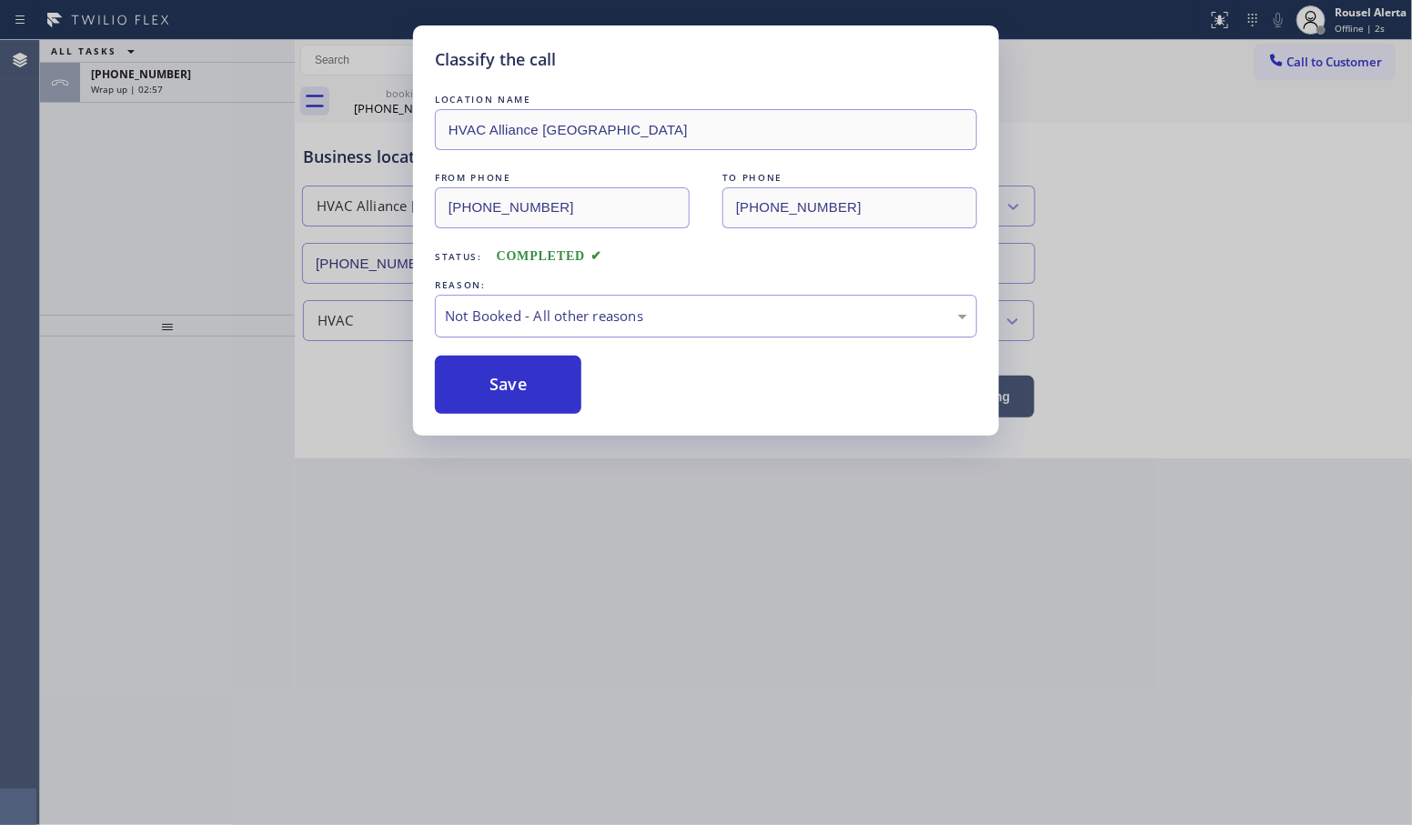
click at [565, 317] on div "Not Booked - All other reasons" at bounding box center [706, 316] width 522 height 21
click at [542, 382] on button "Save" at bounding box center [508, 385] width 147 height 58
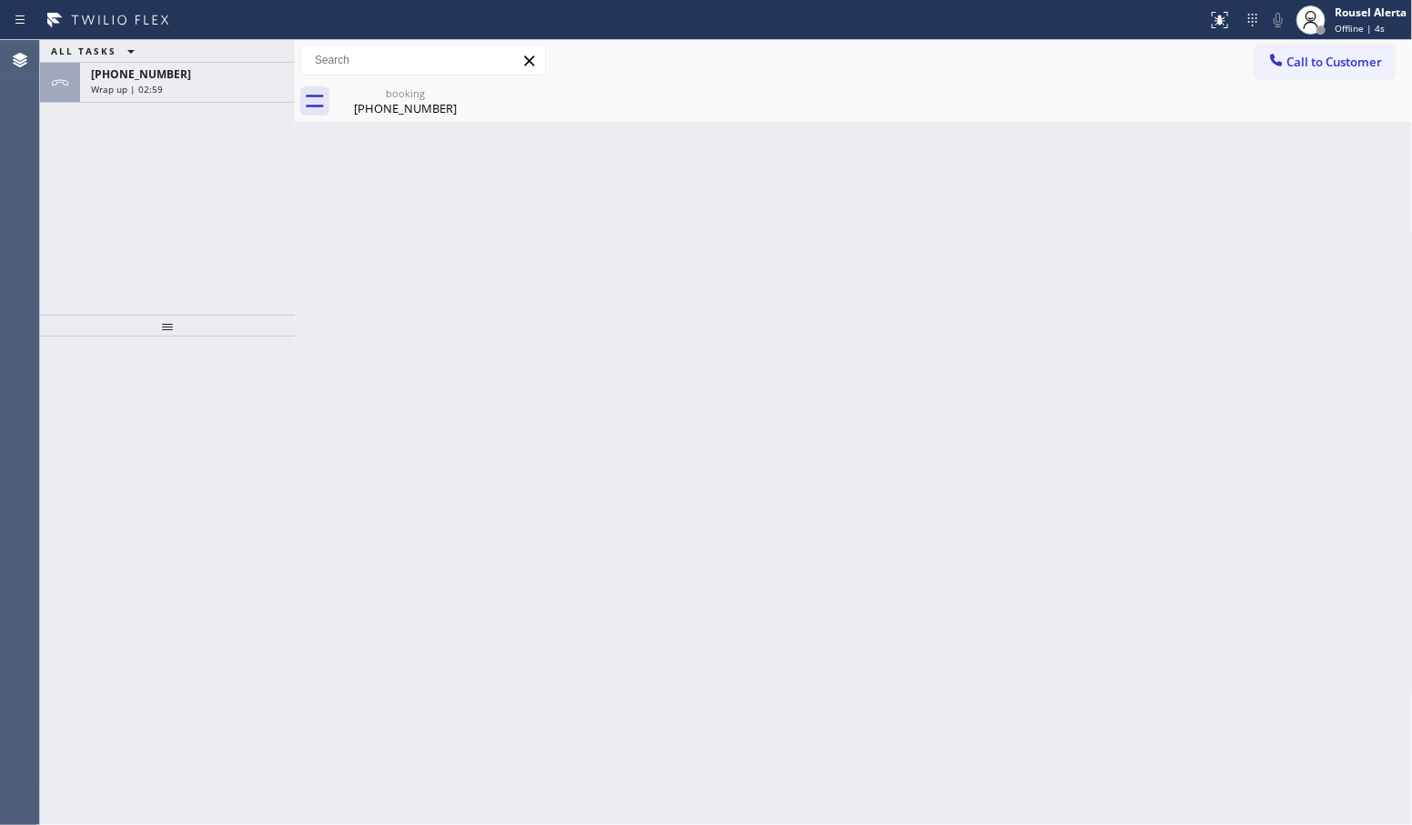
click at [202, 88] on div "Wrap up | 02:59" at bounding box center [187, 89] width 193 height 13
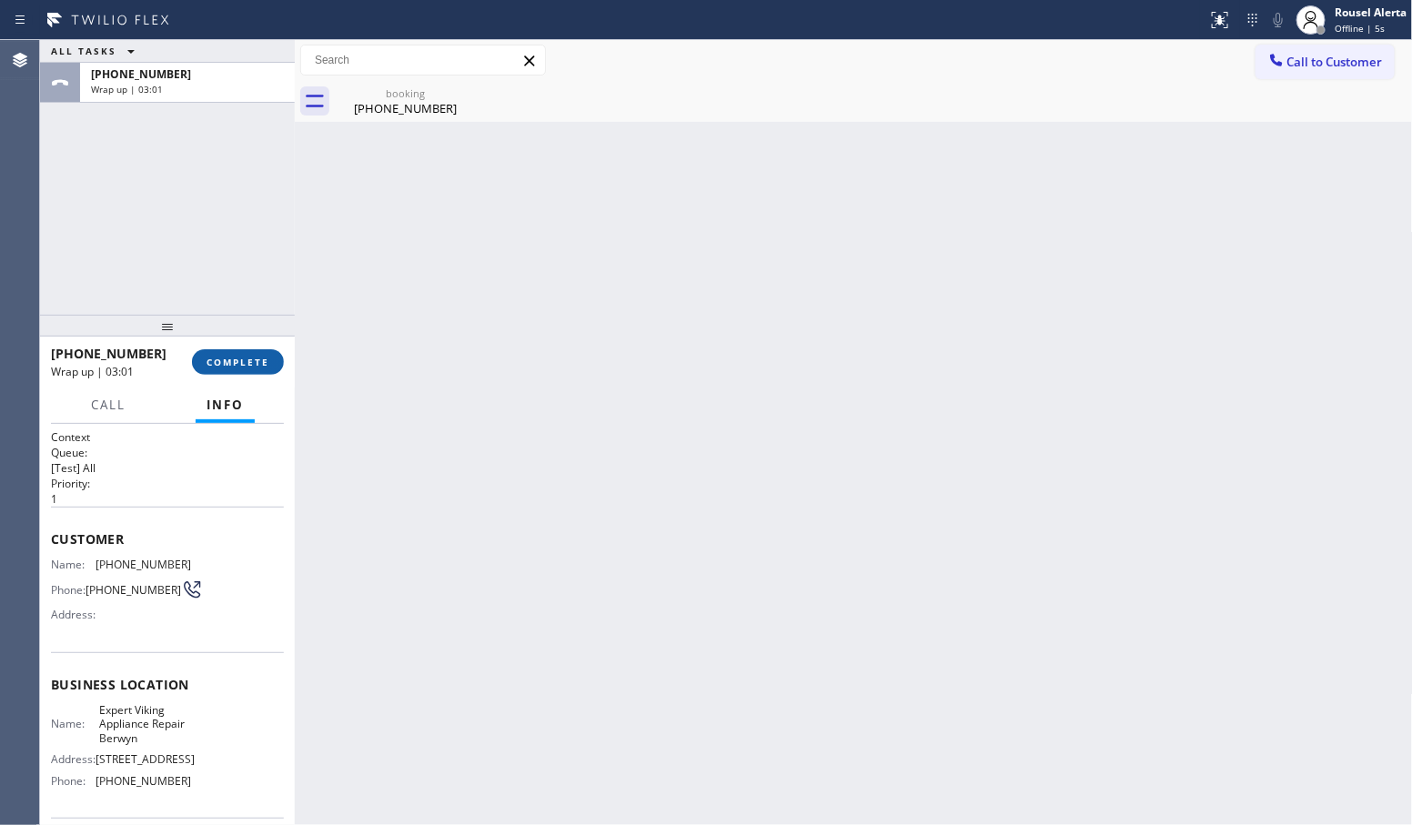
click at [230, 369] on span "COMPLETE" at bounding box center [238, 362] width 63 height 13
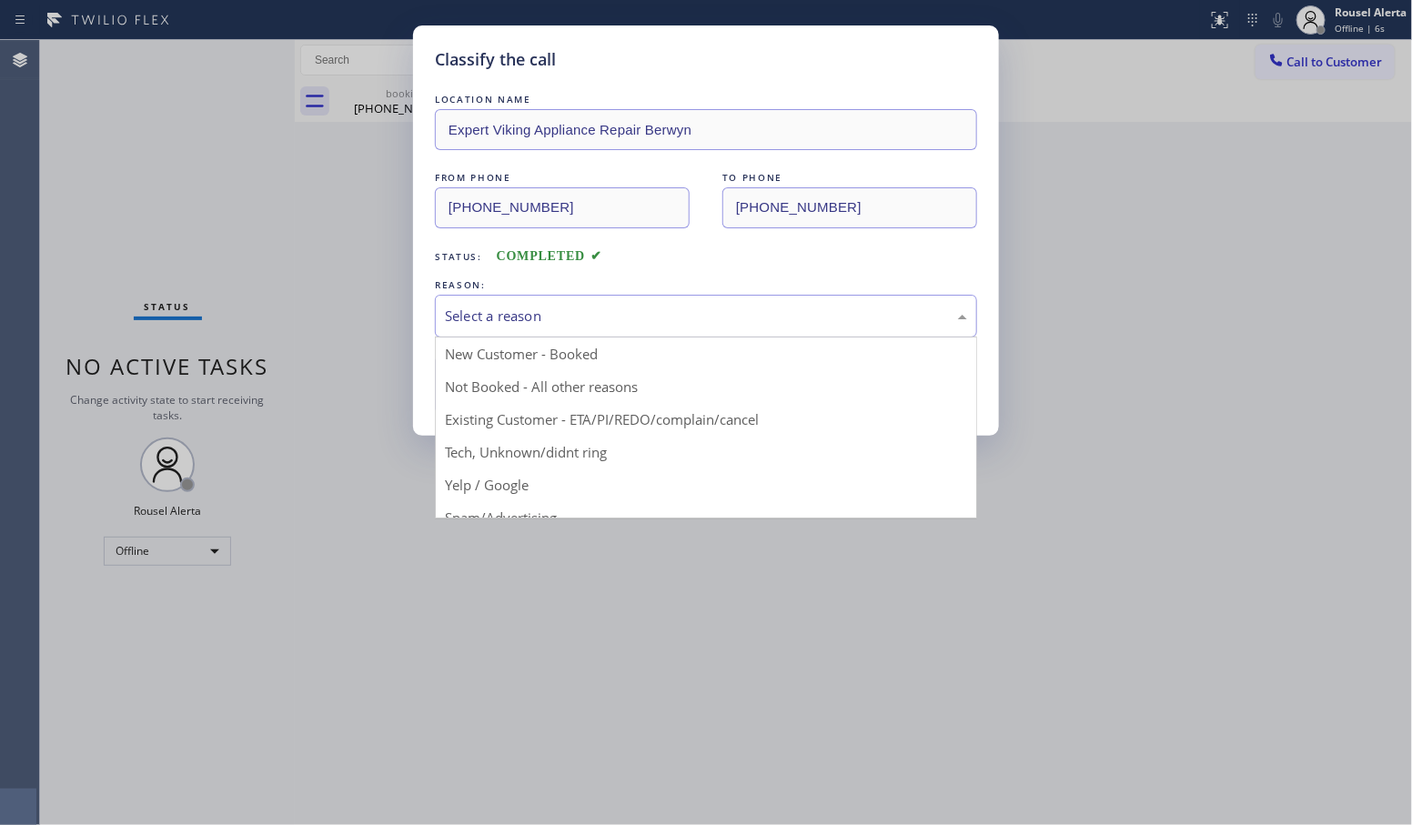
click at [699, 317] on div "Select a reason" at bounding box center [706, 316] width 522 height 21
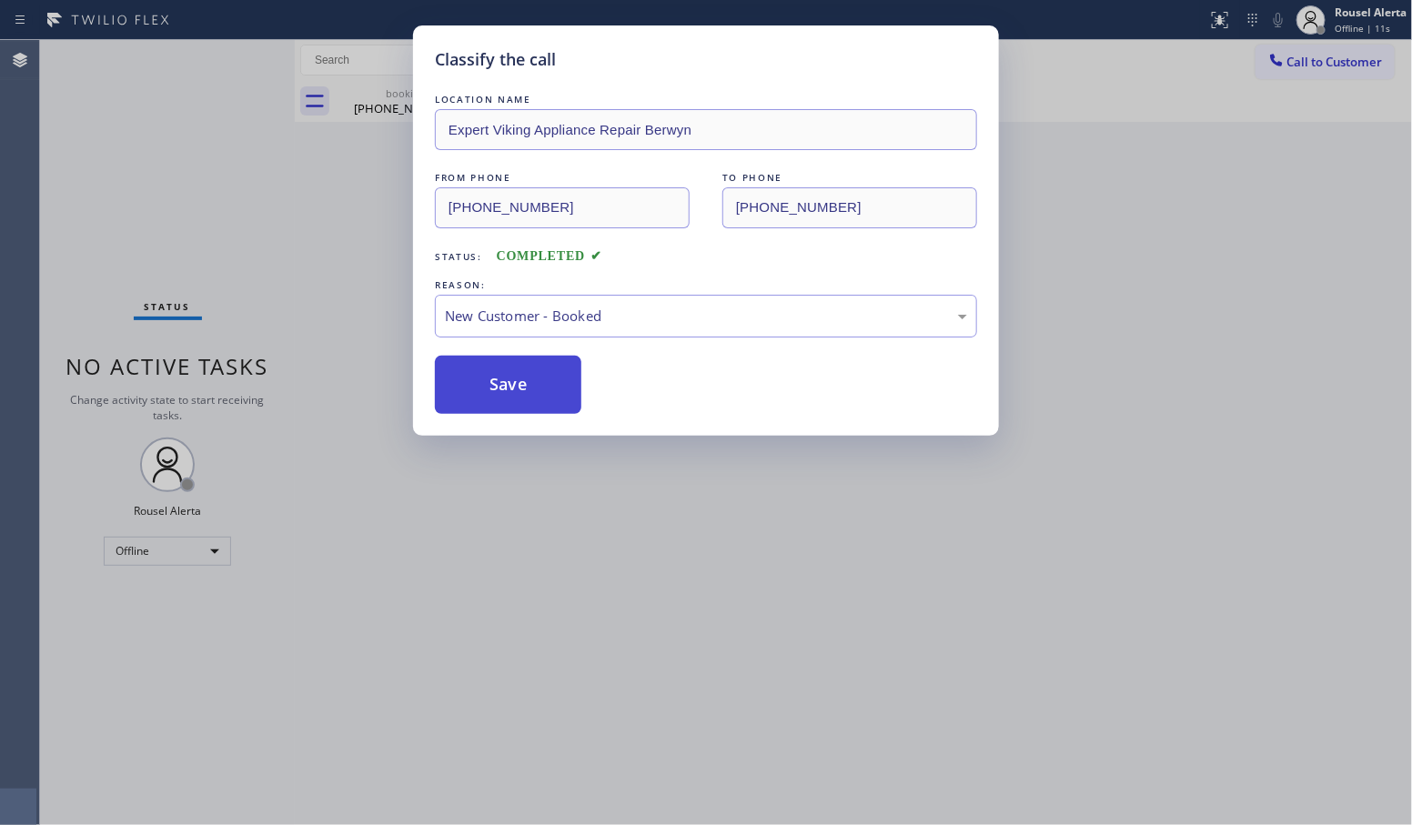
click at [524, 396] on button "Save" at bounding box center [508, 385] width 147 height 58
click at [562, 551] on div "Classify the call LOCATION NAME Expert Viking Appliance Repair Berwyn FROM PHON…" at bounding box center [706, 412] width 1412 height 825
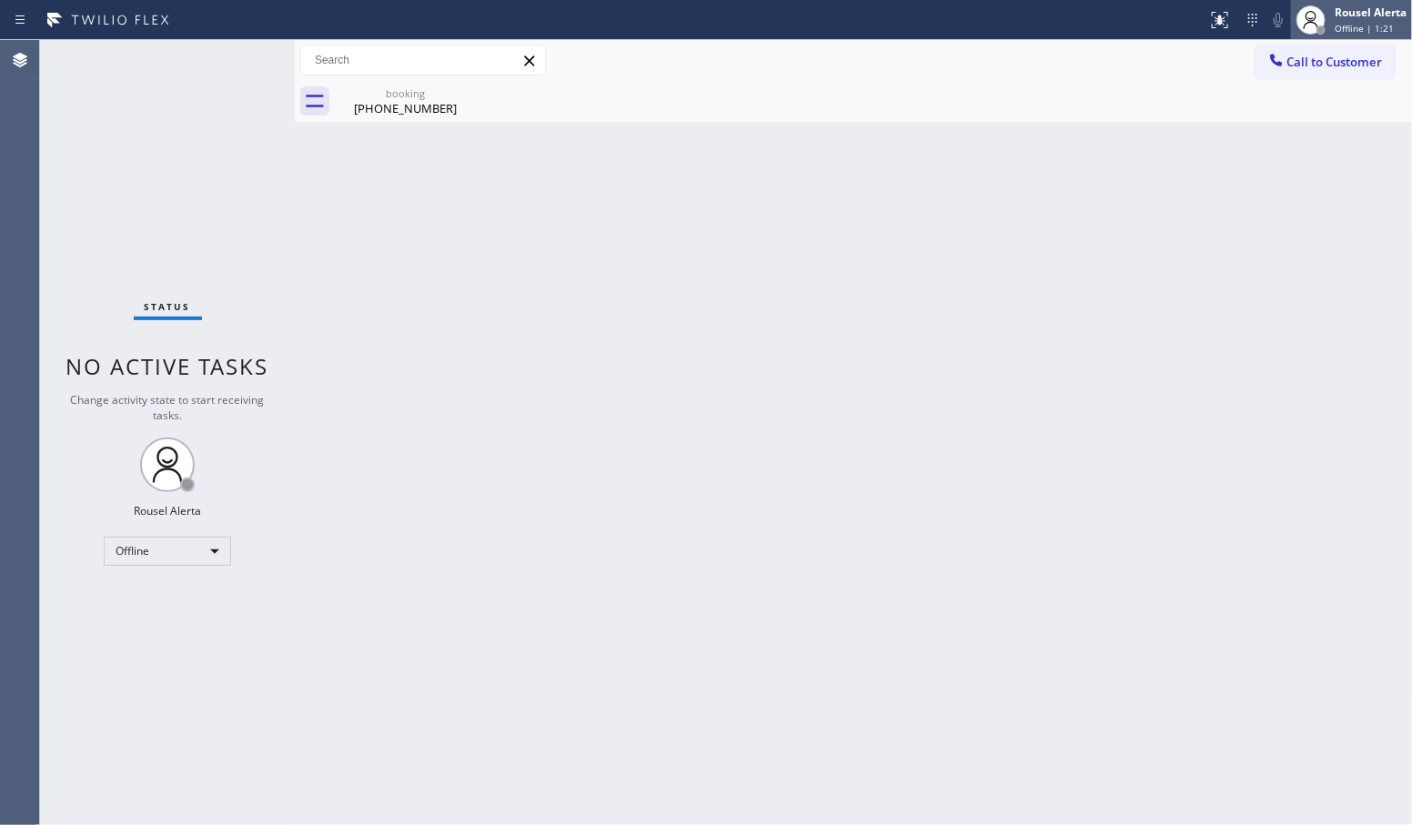
click at [1356, 35] on div "Rousel Alerta Offline | 1:21" at bounding box center [1351, 20] width 121 height 40
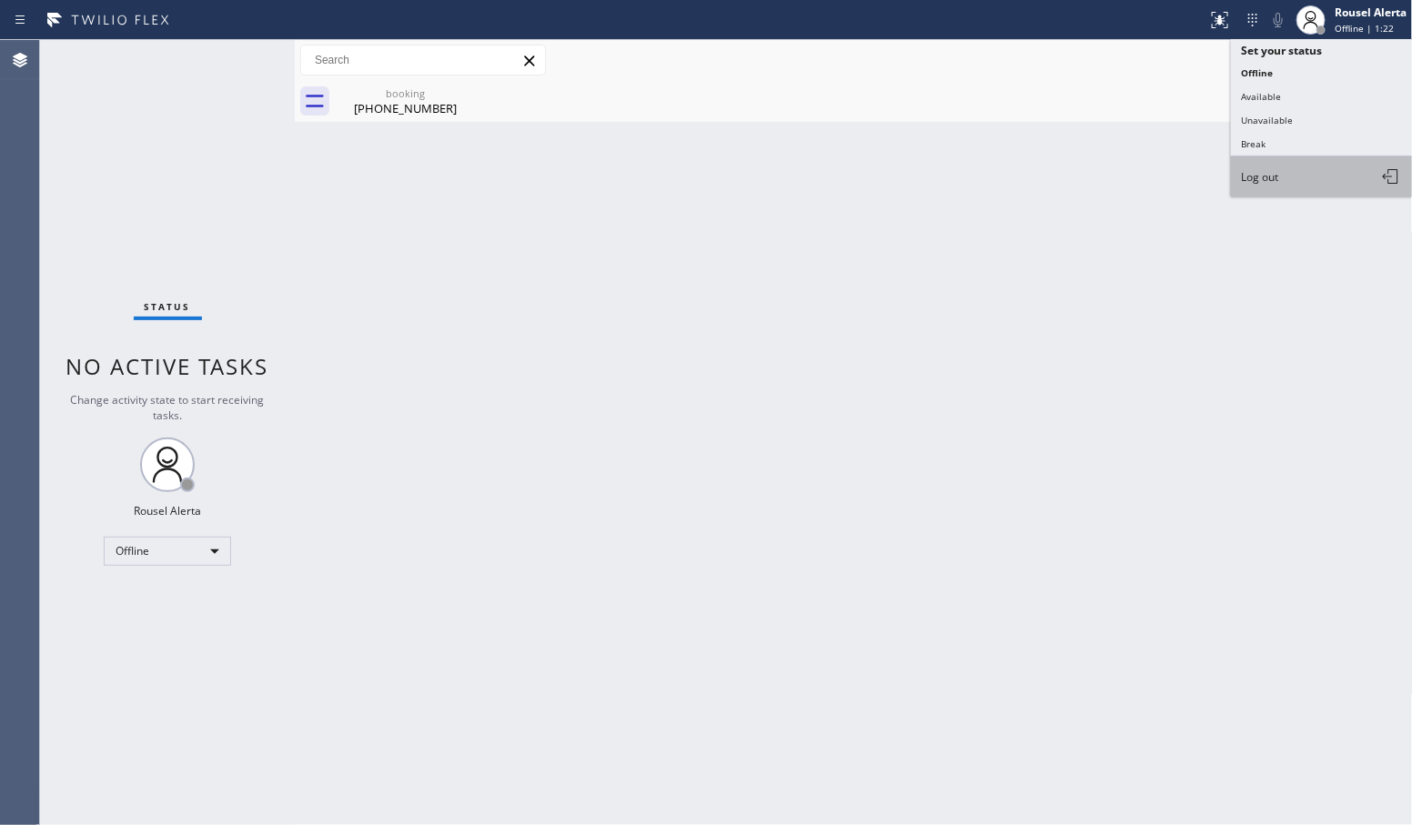
click at [1317, 157] on button "Log out" at bounding box center [1322, 177] width 182 height 40
